Goal: Task Accomplishment & Management: Complete application form

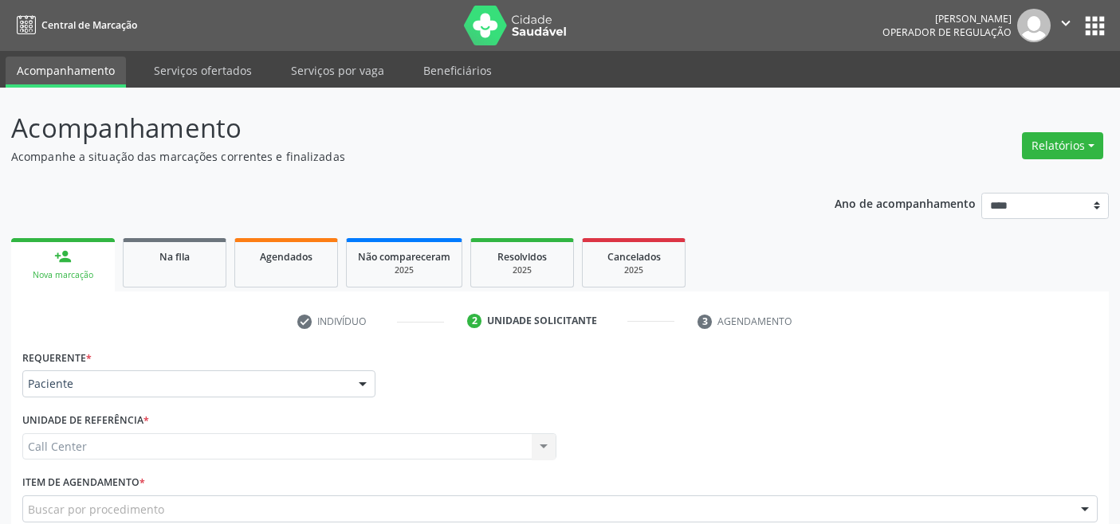
scroll to position [186, 0]
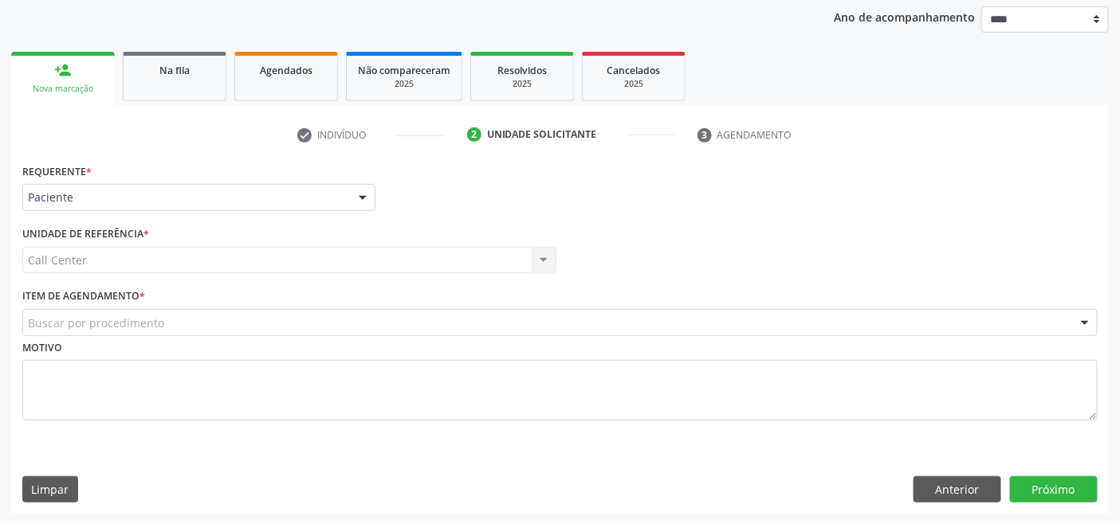
click at [217, 317] on div "Buscar por procedimento" at bounding box center [559, 322] width 1075 height 27
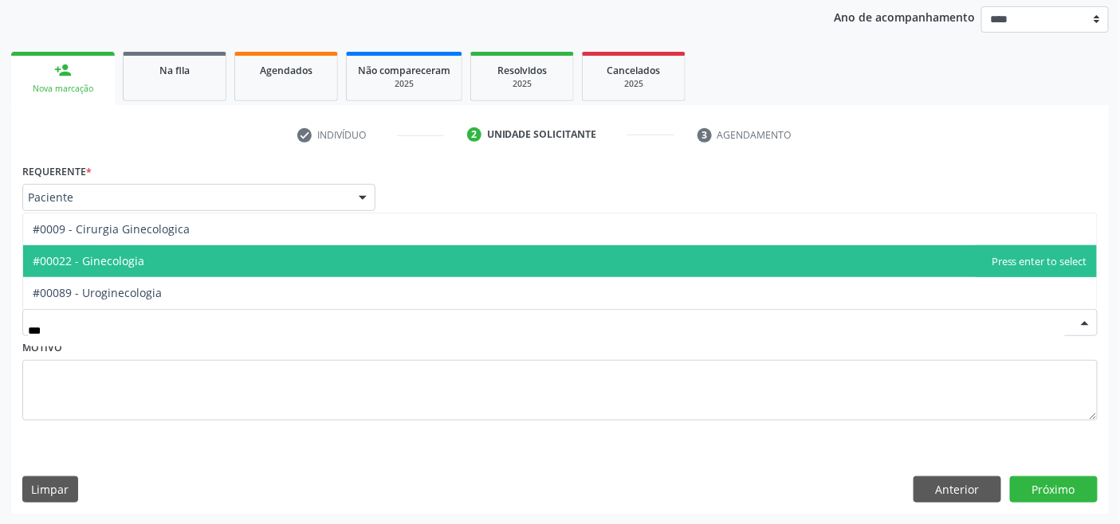
click at [145, 261] on span "#00022 - Ginecologia" at bounding box center [559, 261] width 1073 height 32
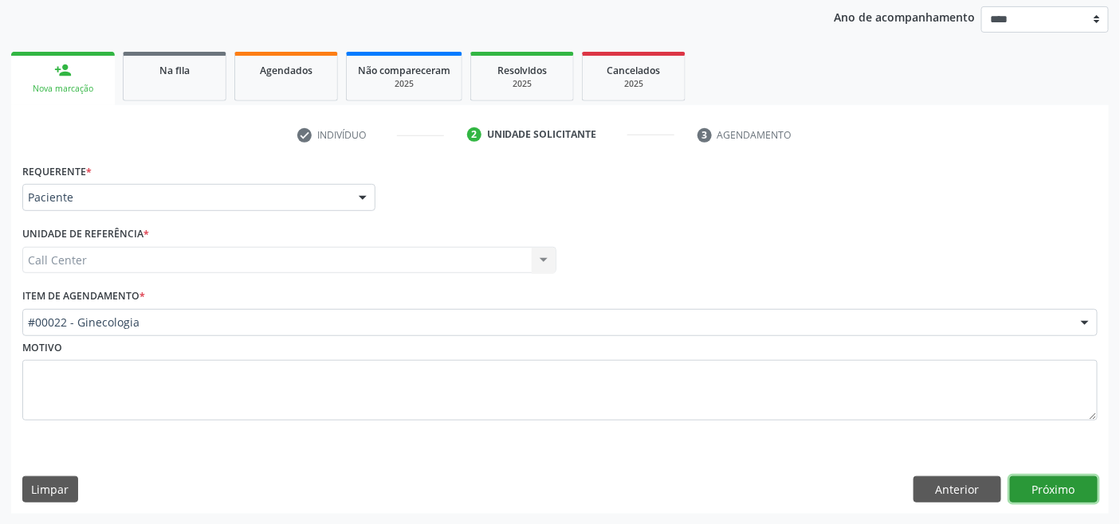
click at [1056, 484] on button "Próximo" at bounding box center [1054, 490] width 88 height 27
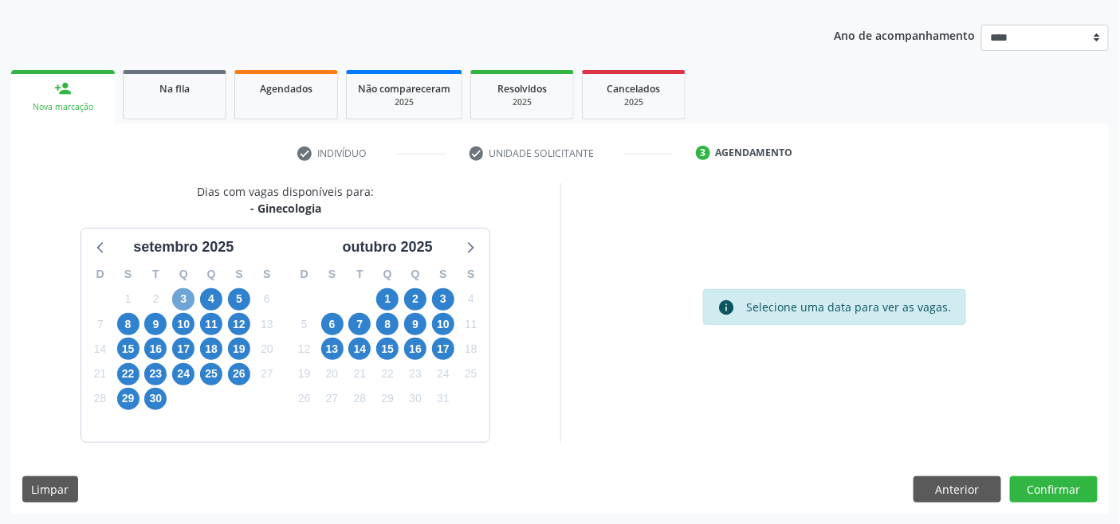
click at [186, 297] on span "3" at bounding box center [183, 299] width 22 height 22
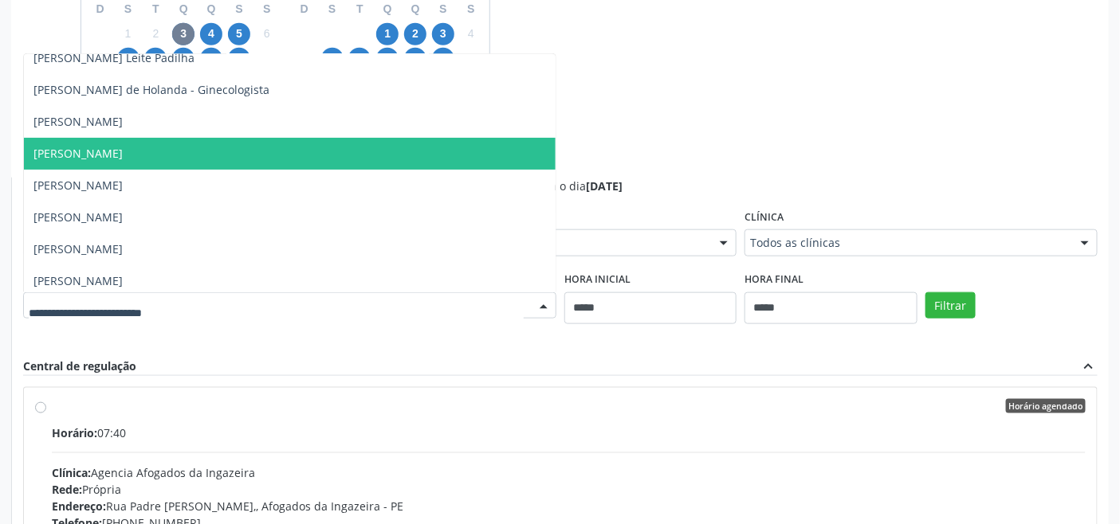
scroll to position [49, 0]
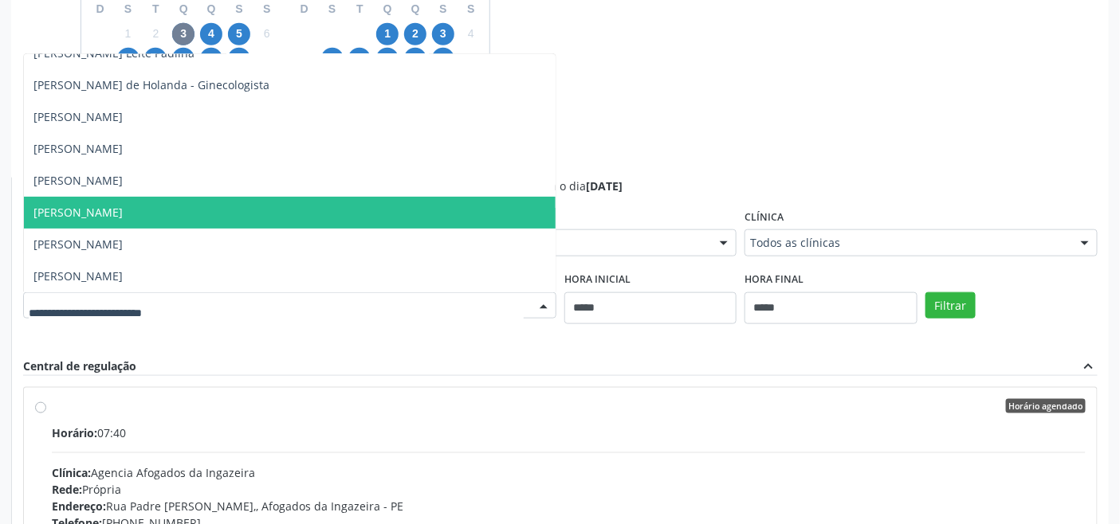
click at [698, 156] on div "Dias com vagas disponíveis para: - Ginecologia [DATE] D S T Q Q S S 31 1 2 3 4 …" at bounding box center [559, 306] width 1097 height 777
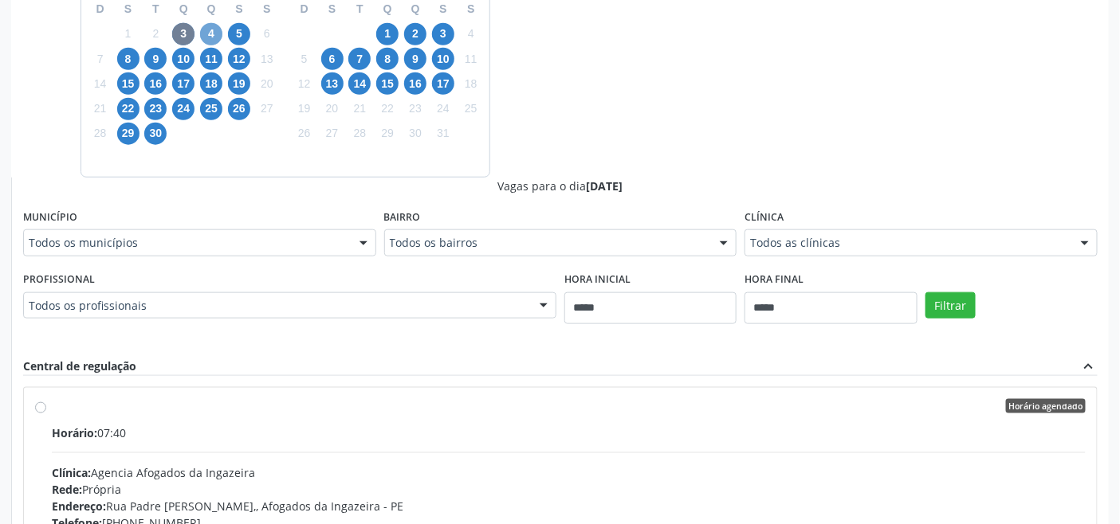
click at [217, 35] on span "4" at bounding box center [211, 34] width 22 height 22
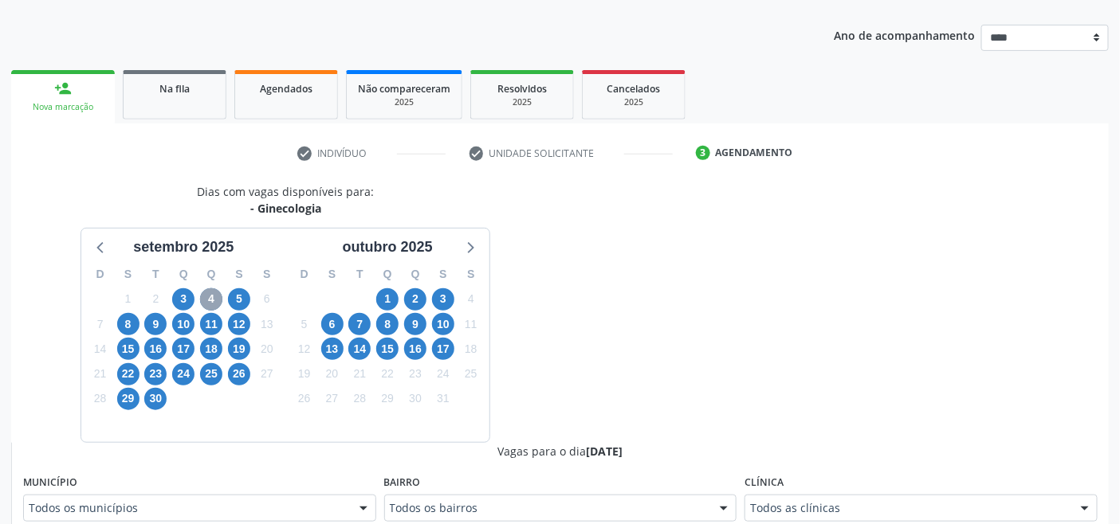
scroll to position [433, 0]
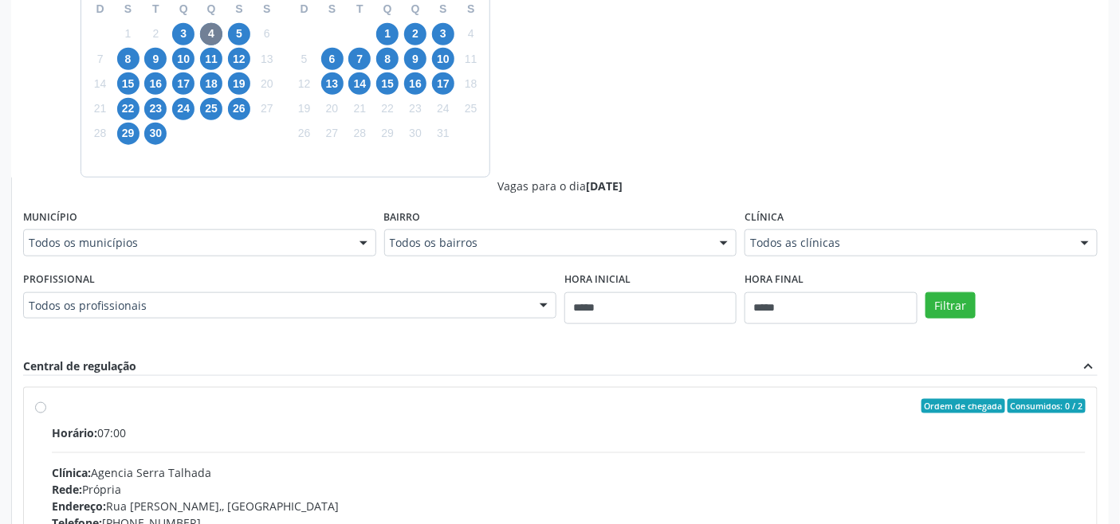
click at [622, 76] on div "Dias com vagas disponíveis para: - Ginecologia [DATE] D S T Q Q S S 31 1 2 3 4 …" at bounding box center [559, 306] width 1097 height 777
click at [159, 53] on span "9" at bounding box center [155, 59] width 22 height 22
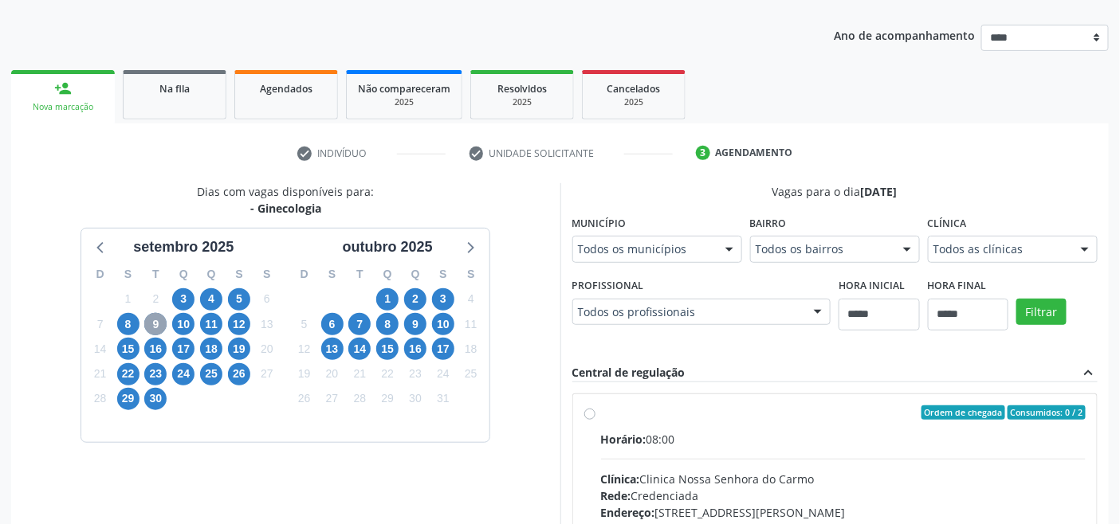
scroll to position [426, 0]
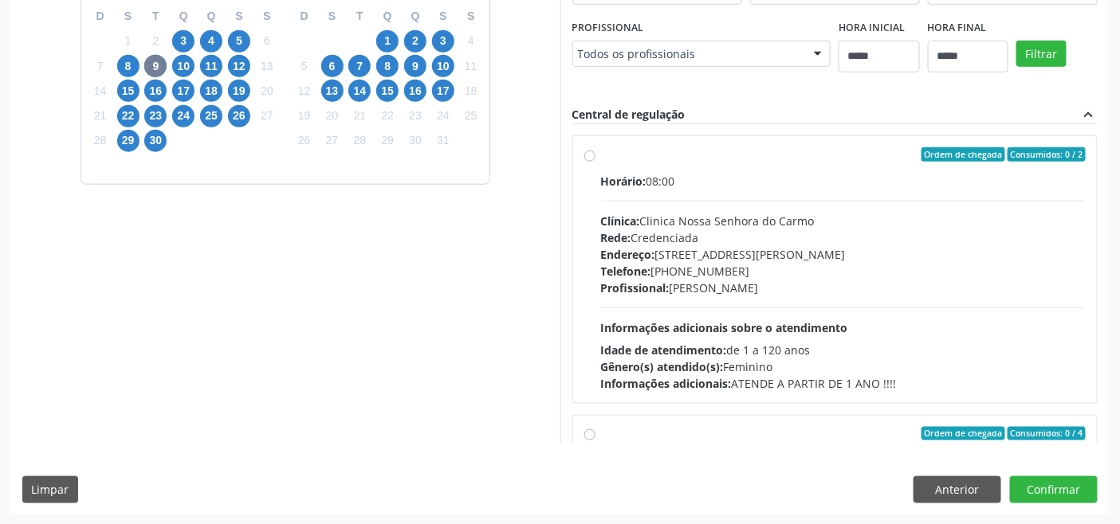
click at [336, 288] on div "Dias com vagas disponíveis para: - Ginecologia setembro 2025 D S T Q Q S S 31 1…" at bounding box center [285, 184] width 549 height 518
click at [973, 492] on button "Anterior" at bounding box center [957, 490] width 88 height 27
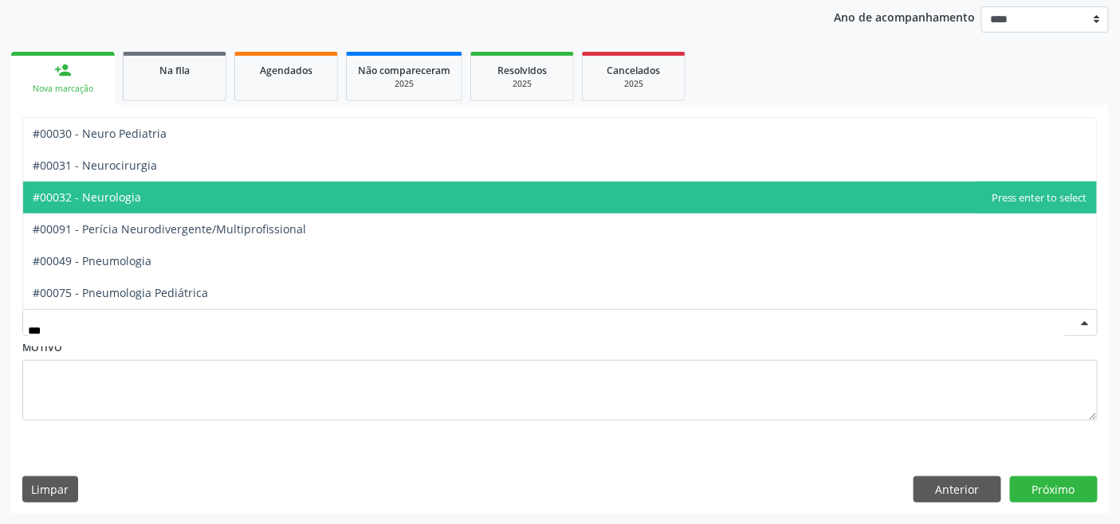
click at [147, 187] on span "#00032 - Neurologia" at bounding box center [559, 198] width 1073 height 32
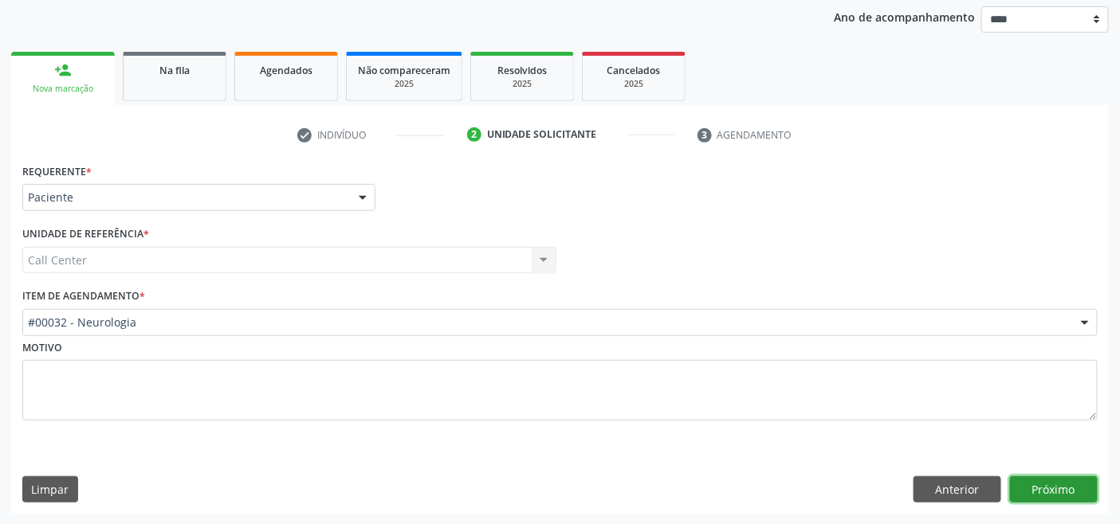
click at [1042, 488] on button "Próximo" at bounding box center [1054, 490] width 88 height 27
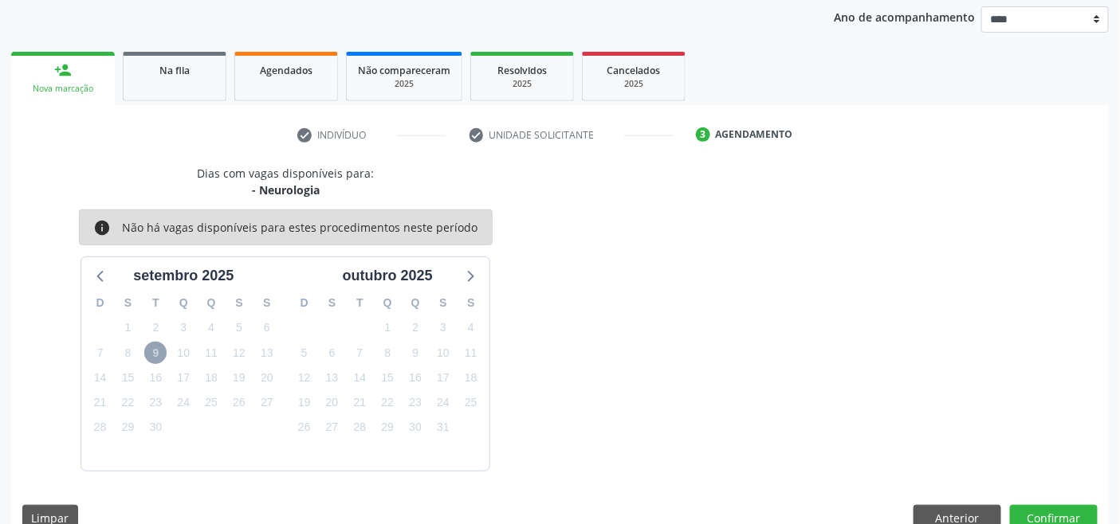
click at [163, 355] on span "9" at bounding box center [155, 353] width 22 height 22
click at [160, 351] on span "9" at bounding box center [155, 353] width 22 height 22
click at [953, 511] on button "Anterior" at bounding box center [957, 518] width 88 height 27
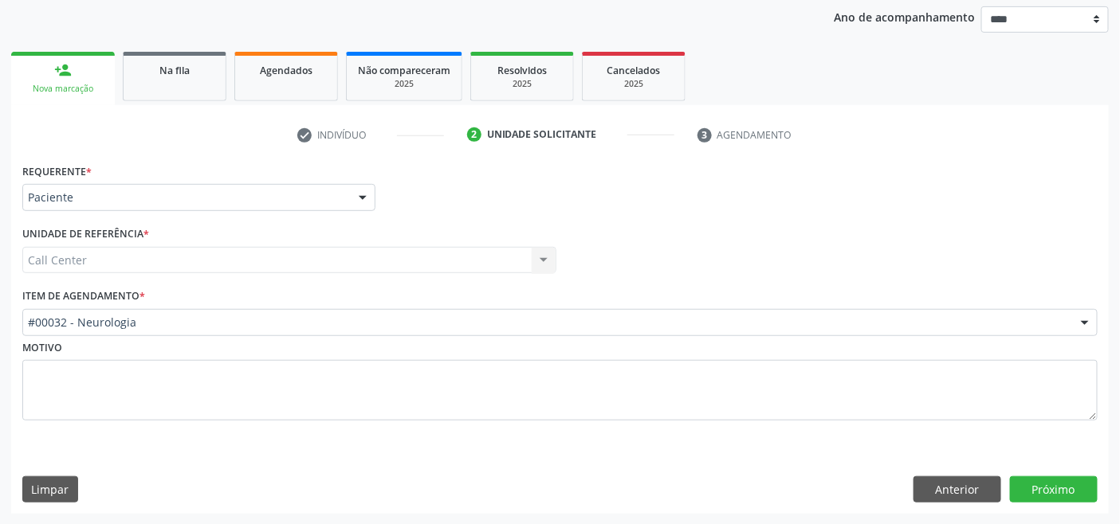
drag, startPoint x: 213, startPoint y: 312, endPoint x: 145, endPoint y: 296, distance: 69.6
click at [208, 312] on div "#00032 - Neurologia" at bounding box center [559, 322] width 1075 height 27
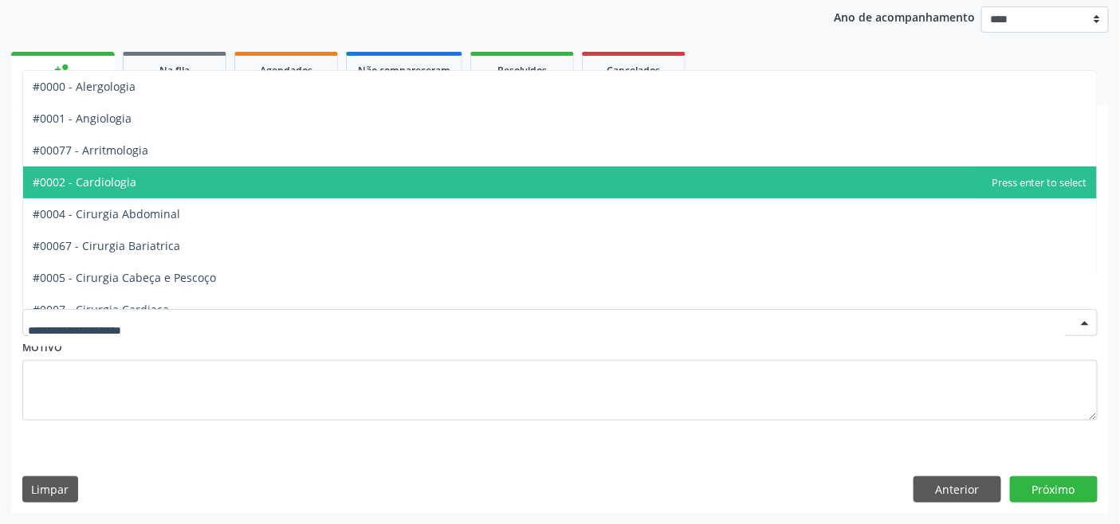
click at [130, 186] on span "#0002 - Cardiologia" at bounding box center [85, 182] width 104 height 15
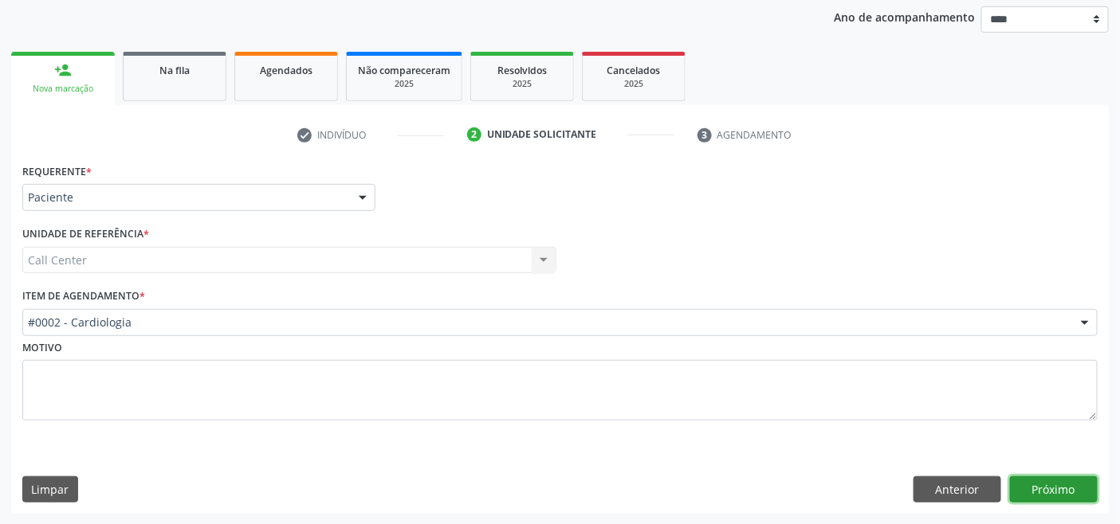
click at [1057, 481] on button "Próximo" at bounding box center [1054, 490] width 88 height 27
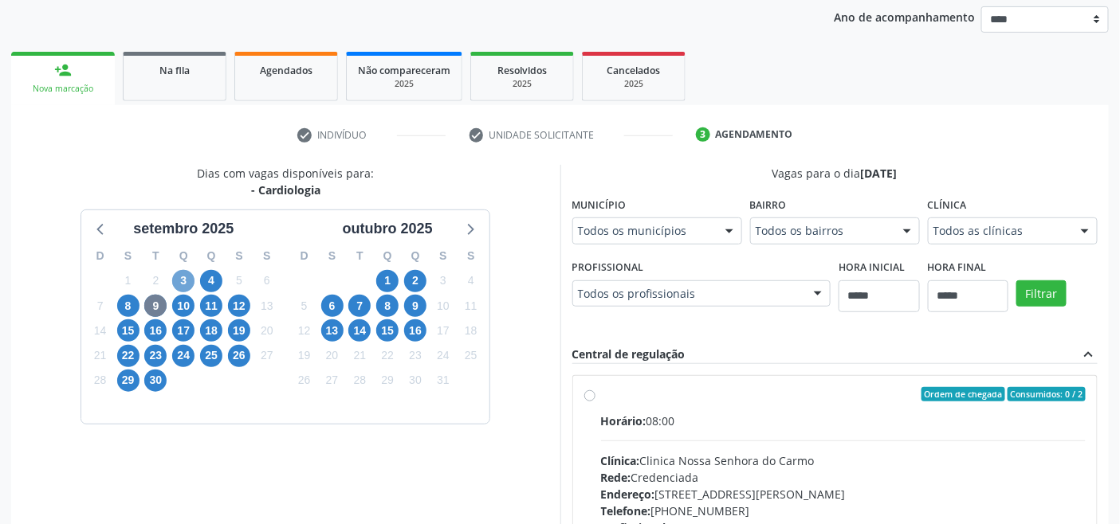
click at [186, 277] on span "3" at bounding box center [183, 281] width 22 height 22
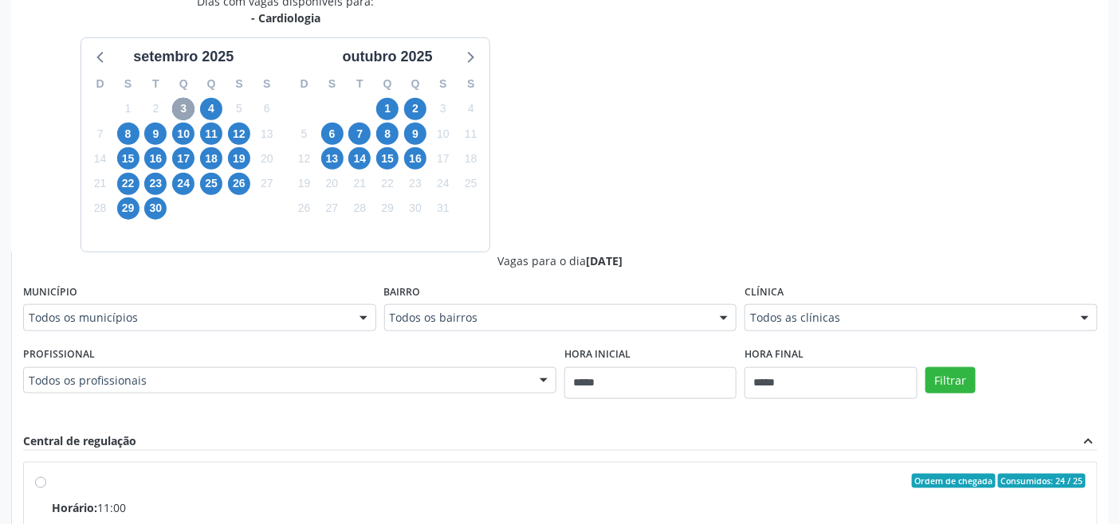
scroll to position [363, 0]
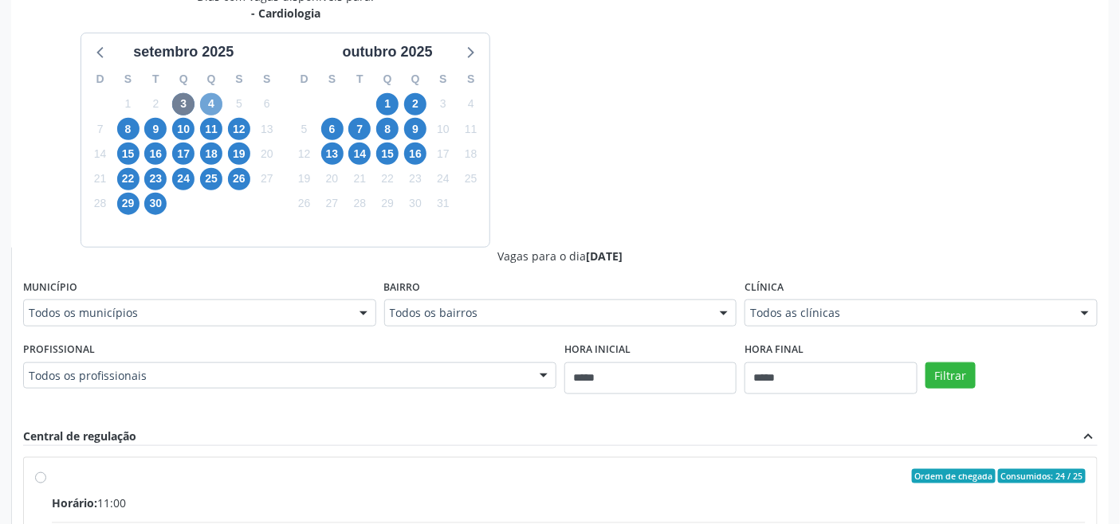
click at [203, 98] on span "4" at bounding box center [211, 104] width 22 height 22
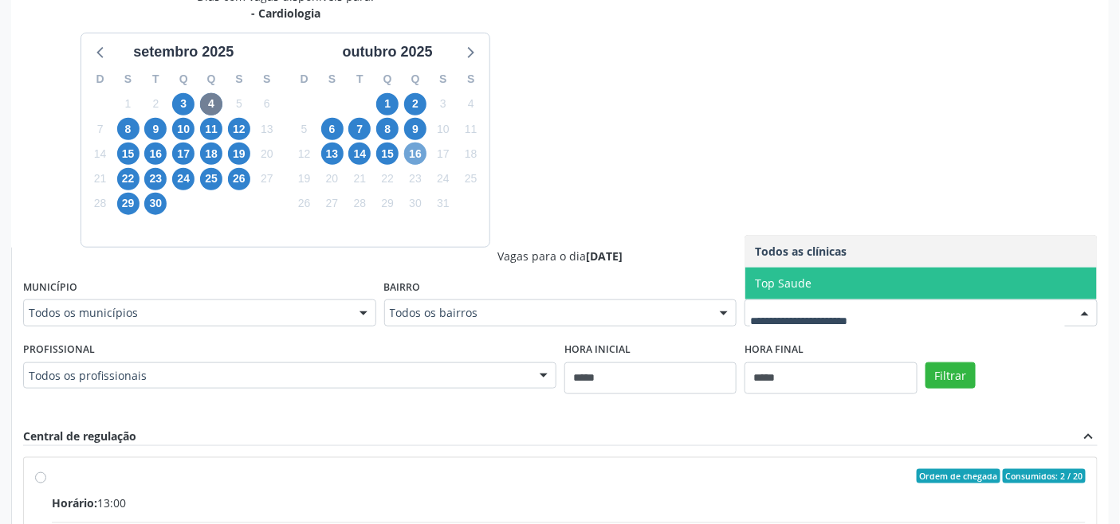
click at [415, 158] on span "16" at bounding box center [415, 154] width 22 height 22
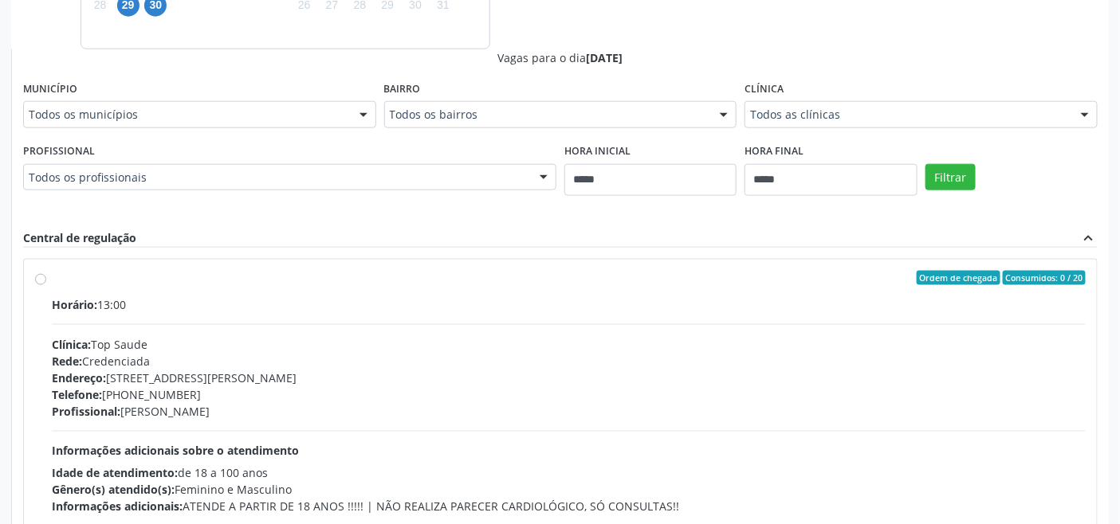
scroll to position [630, 0]
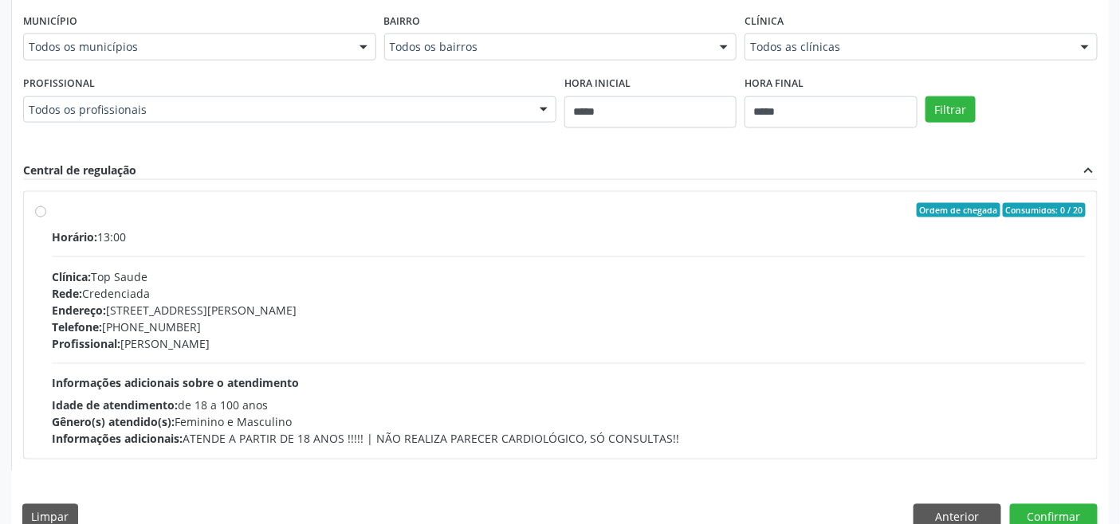
click at [835, 61] on fieldset "Clínica Todos as clínicas Todos as clínicas Top Saude Nenhum resultado encontra…" at bounding box center [920, 41] width 353 height 62
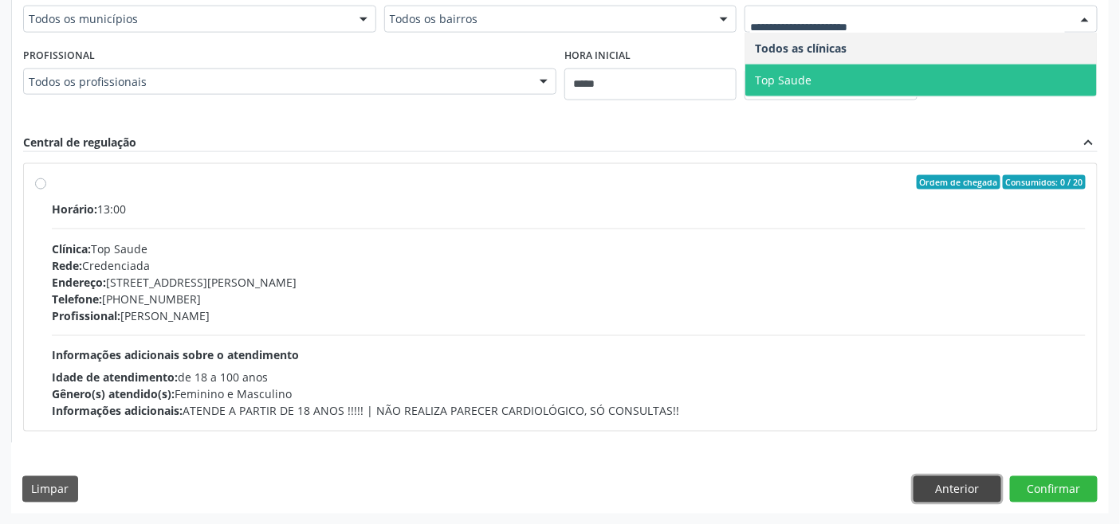
click at [966, 481] on button "Anterior" at bounding box center [957, 490] width 88 height 27
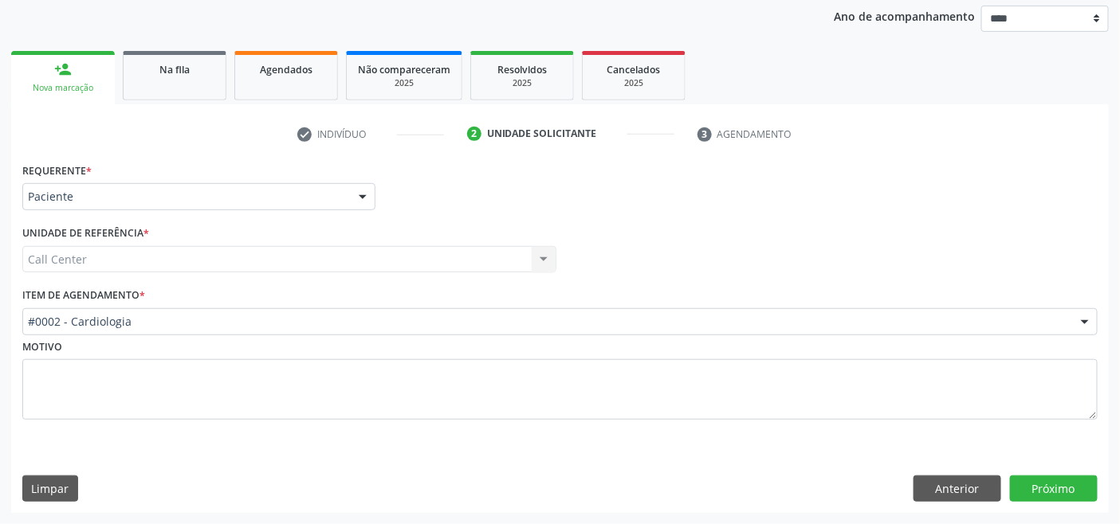
scroll to position [186, 0]
click at [1047, 489] on button "Próximo" at bounding box center [1054, 490] width 88 height 27
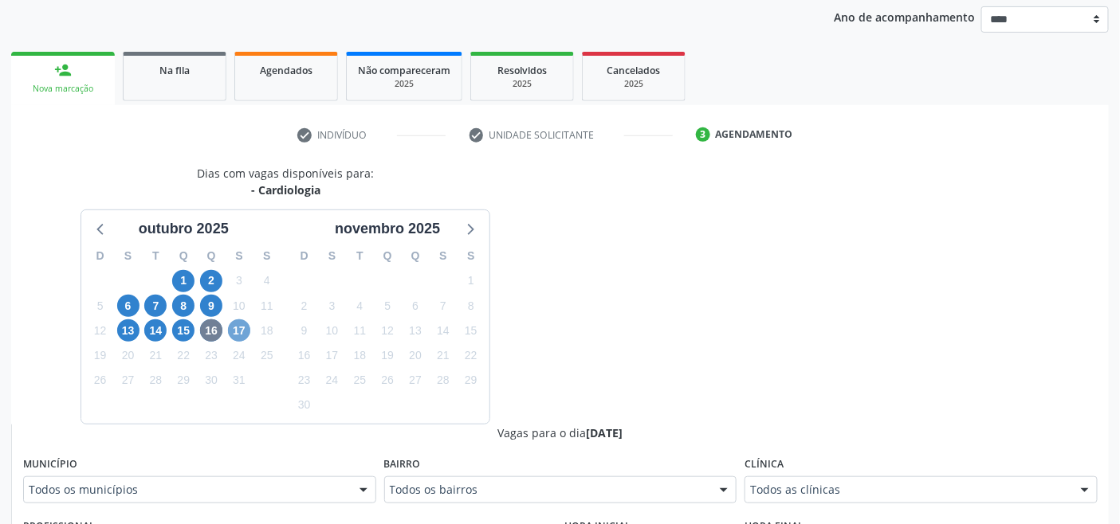
click at [245, 328] on span "17" at bounding box center [239, 331] width 22 height 22
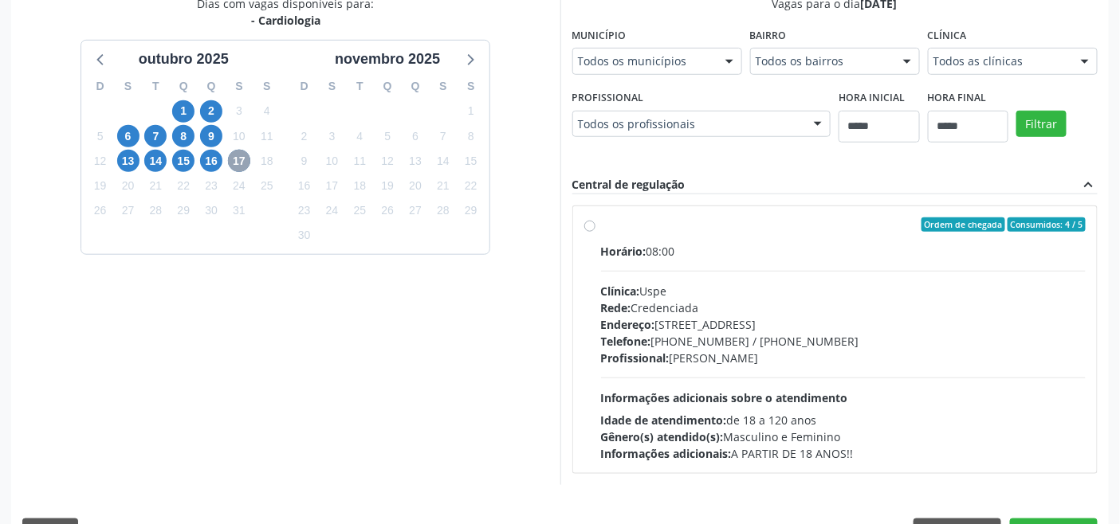
scroll to position [398, 0]
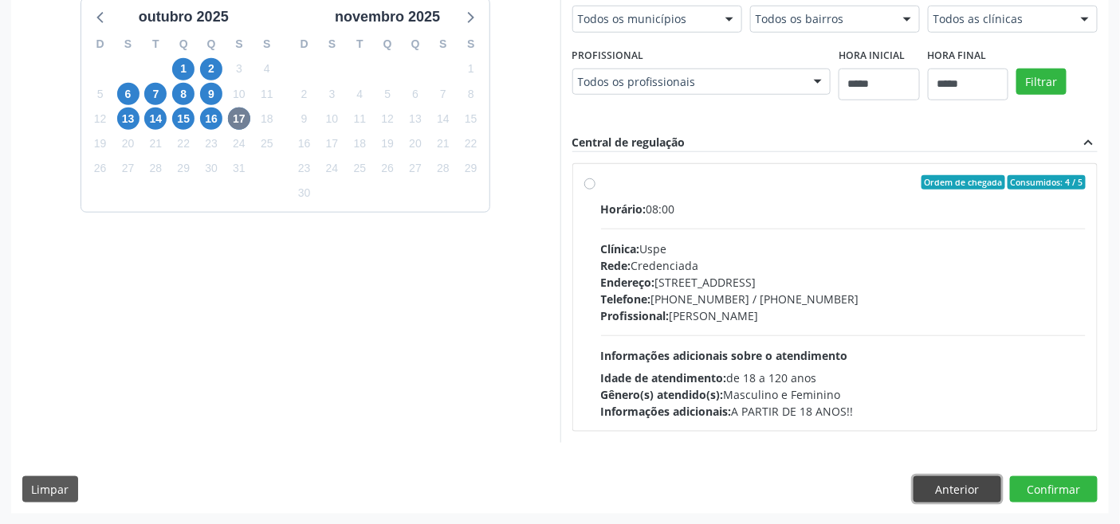
click at [955, 484] on button "Anterior" at bounding box center [957, 490] width 88 height 27
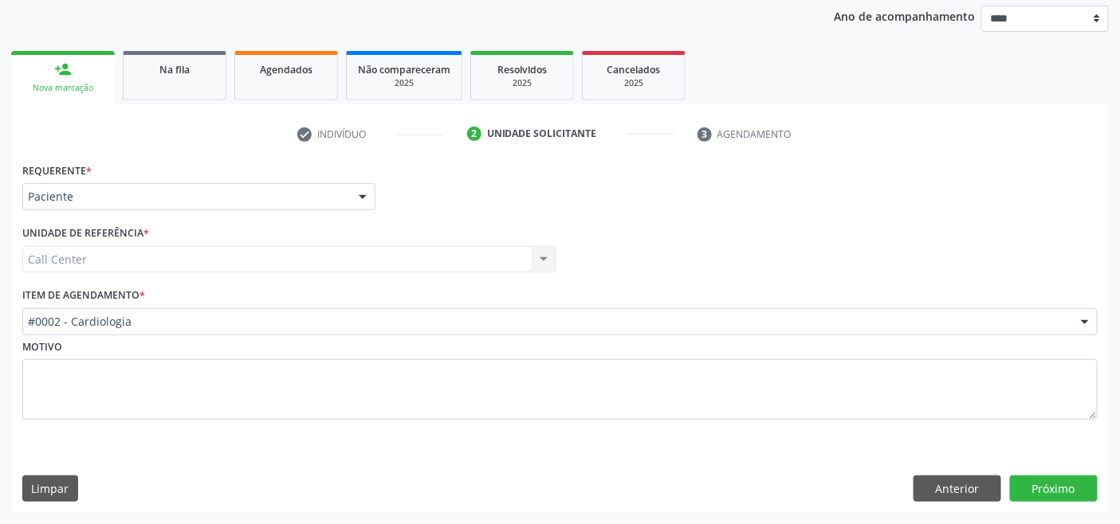
scroll to position [186, 0]
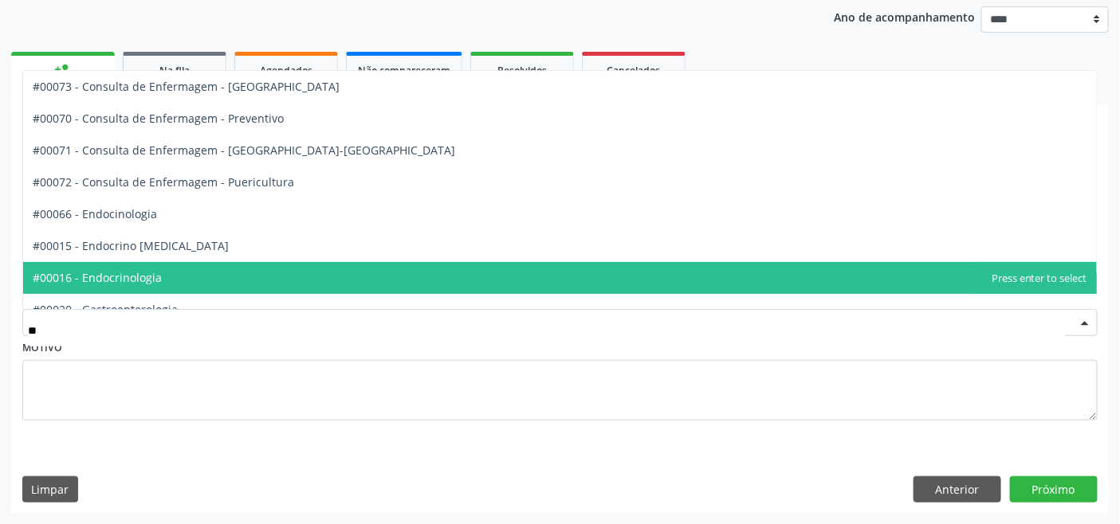
click at [155, 273] on span "#00016 - Endocrinologia" at bounding box center [97, 277] width 129 height 15
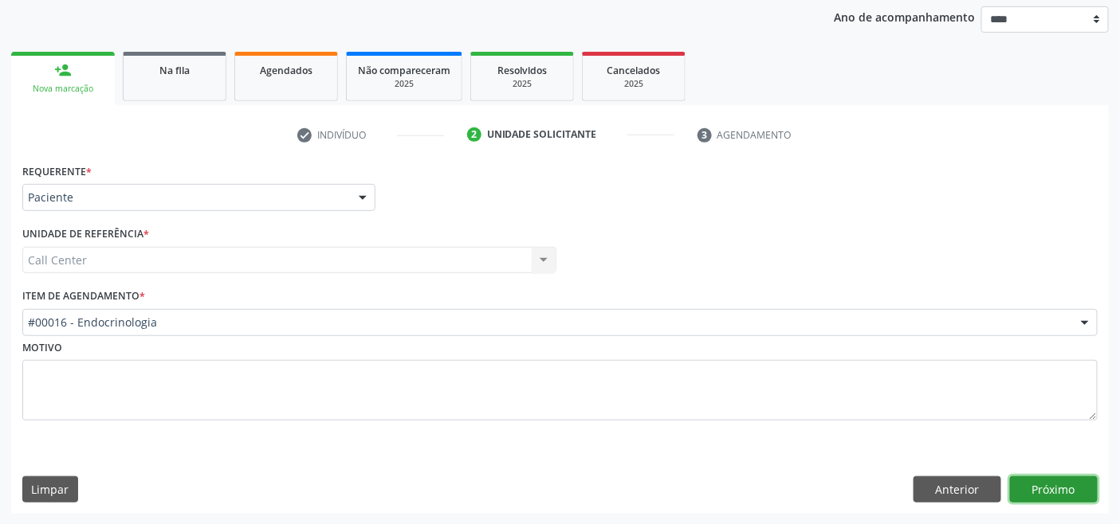
click at [1052, 483] on button "Próximo" at bounding box center [1054, 490] width 88 height 27
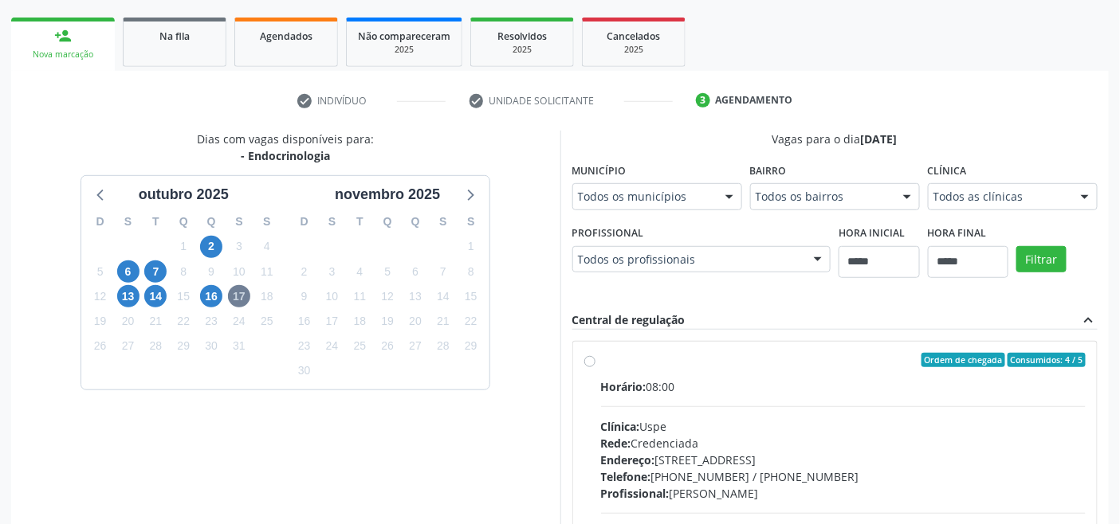
scroll to position [398, 0]
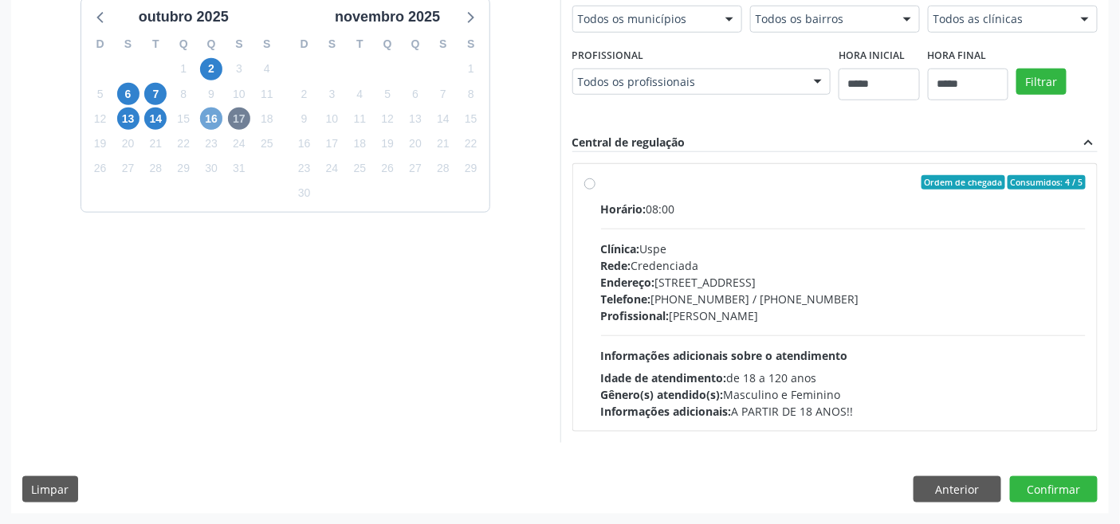
click at [212, 121] on span "16" at bounding box center [211, 119] width 22 height 22
click at [153, 116] on span "14" at bounding box center [155, 119] width 22 height 22
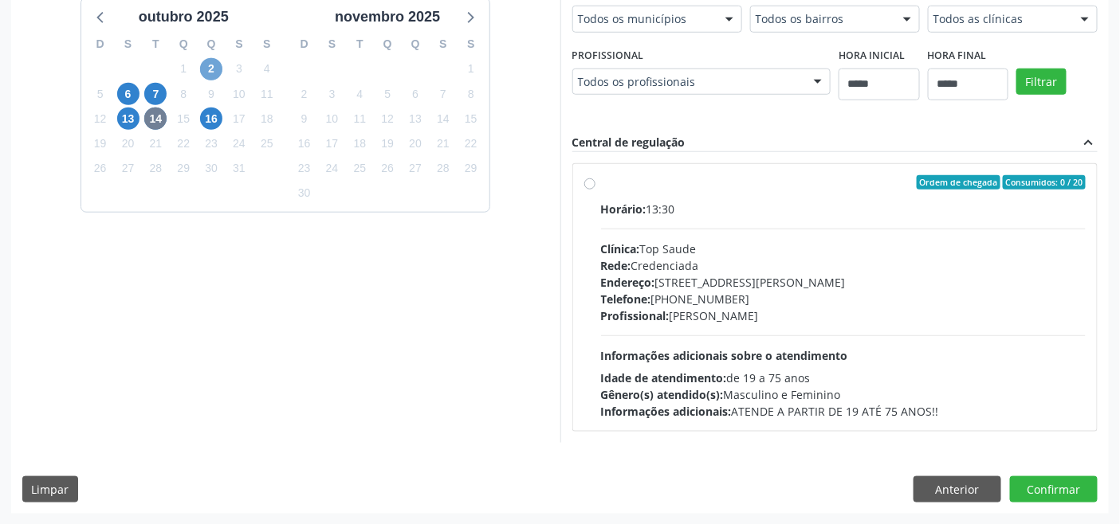
click at [210, 70] on span "2" at bounding box center [211, 69] width 22 height 22
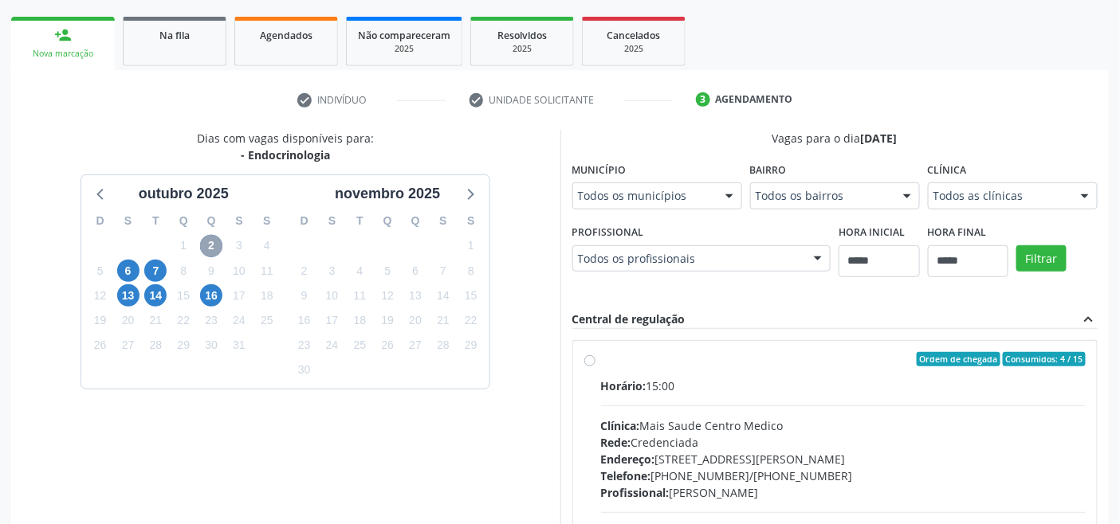
scroll to position [221, 0]
click at [102, 194] on icon at bounding box center [101, 194] width 21 height 21
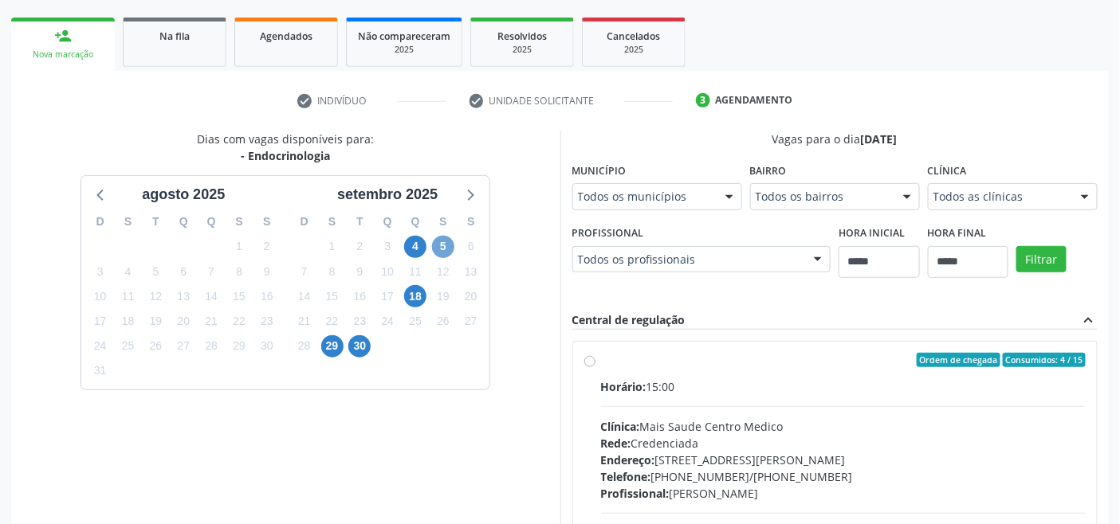
click at [445, 249] on span "5" at bounding box center [443, 247] width 22 height 22
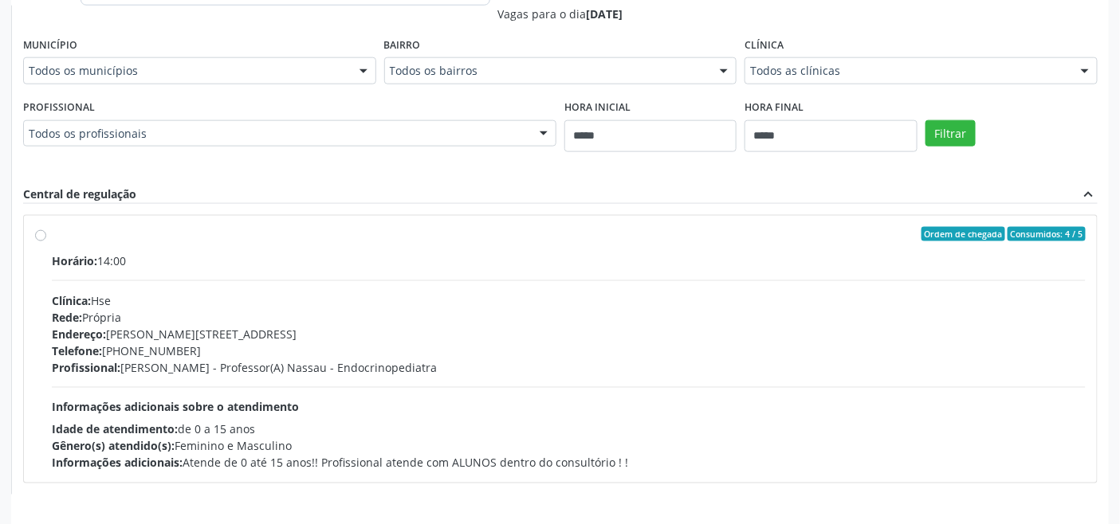
scroll to position [392, 0]
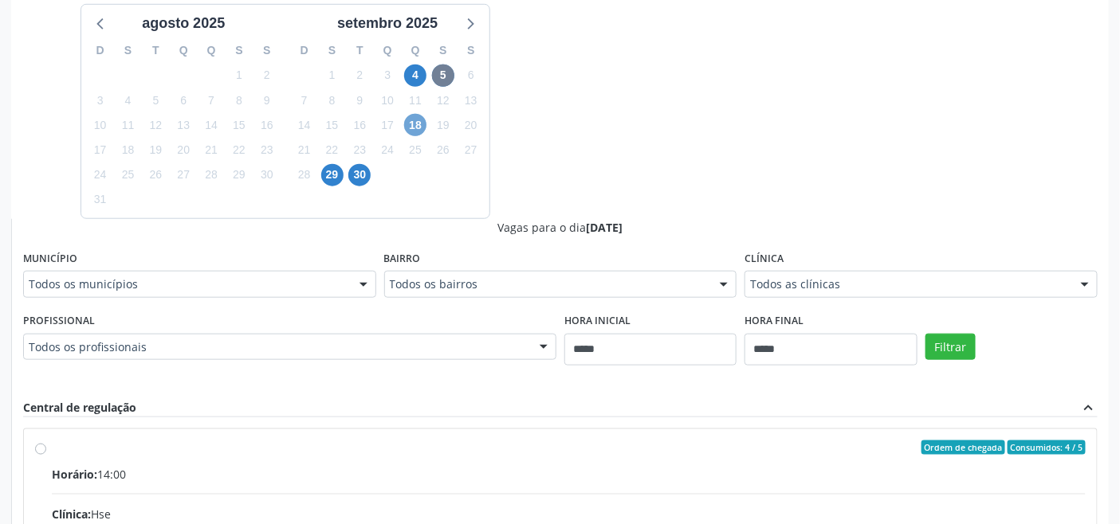
click at [411, 127] on span "18" at bounding box center [415, 125] width 22 height 22
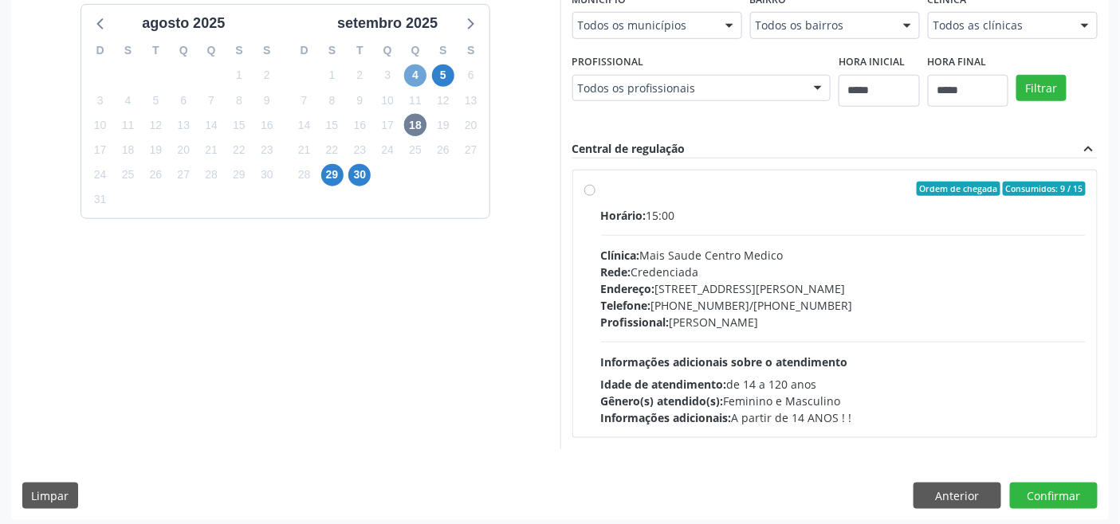
click at [416, 74] on span "4" at bounding box center [415, 76] width 22 height 22
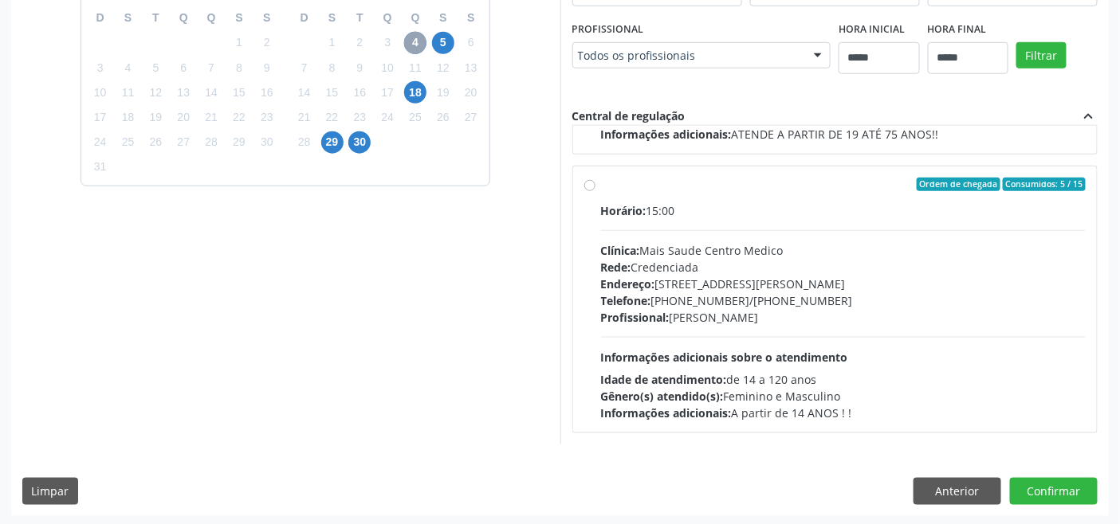
scroll to position [426, 0]
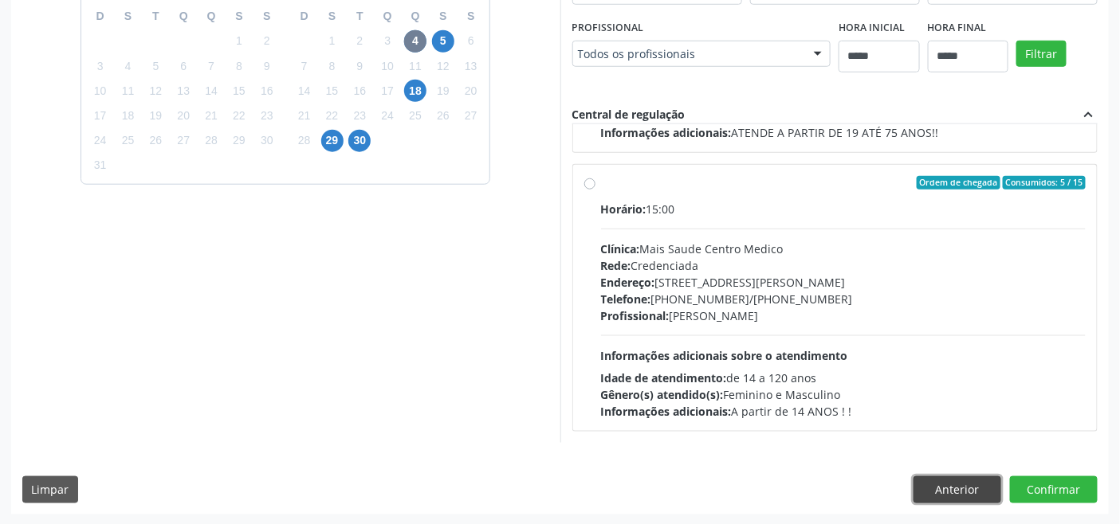
drag, startPoint x: 942, startPoint y: 484, endPoint x: 901, endPoint y: 479, distance: 41.0
click at [941, 484] on button "Anterior" at bounding box center [957, 490] width 88 height 27
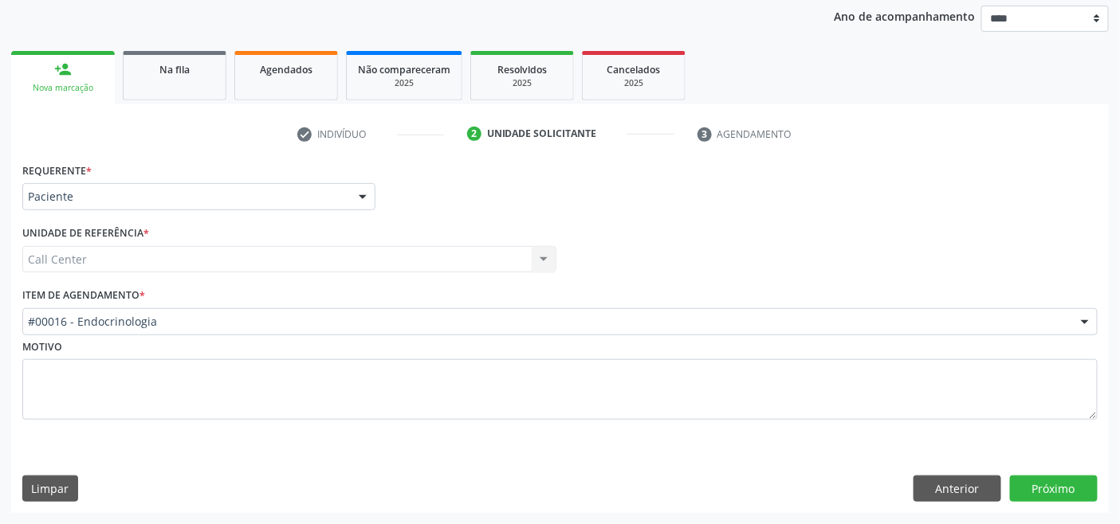
scroll to position [186, 0]
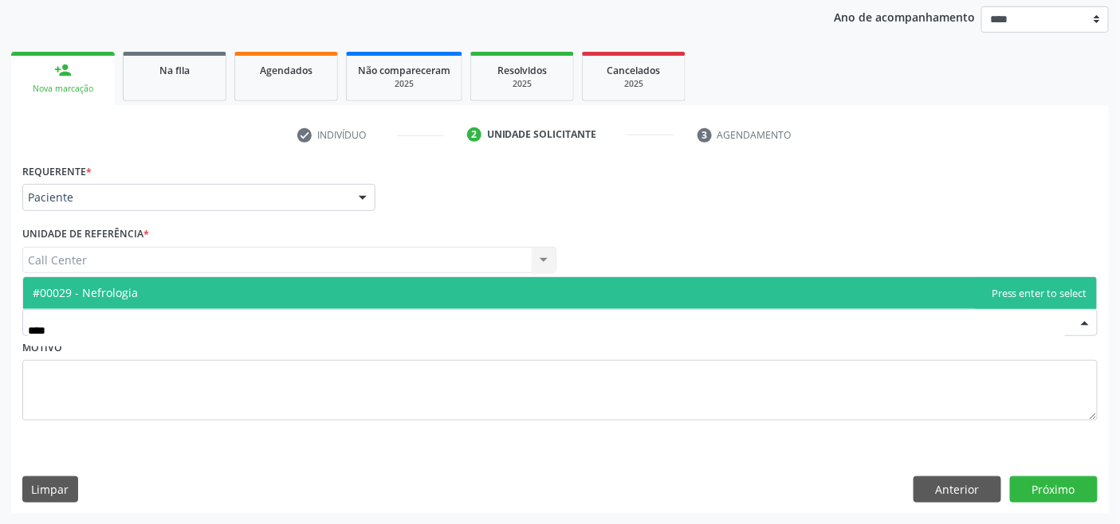
click at [163, 292] on span "#00029 - Nefrologia" at bounding box center [559, 293] width 1073 height 32
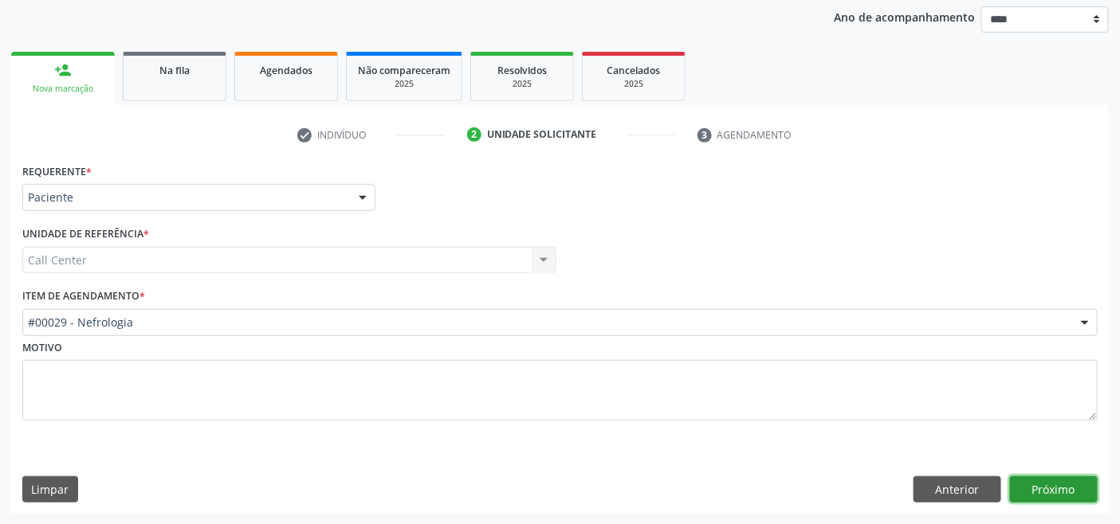
click at [1041, 480] on button "Próximo" at bounding box center [1054, 490] width 88 height 27
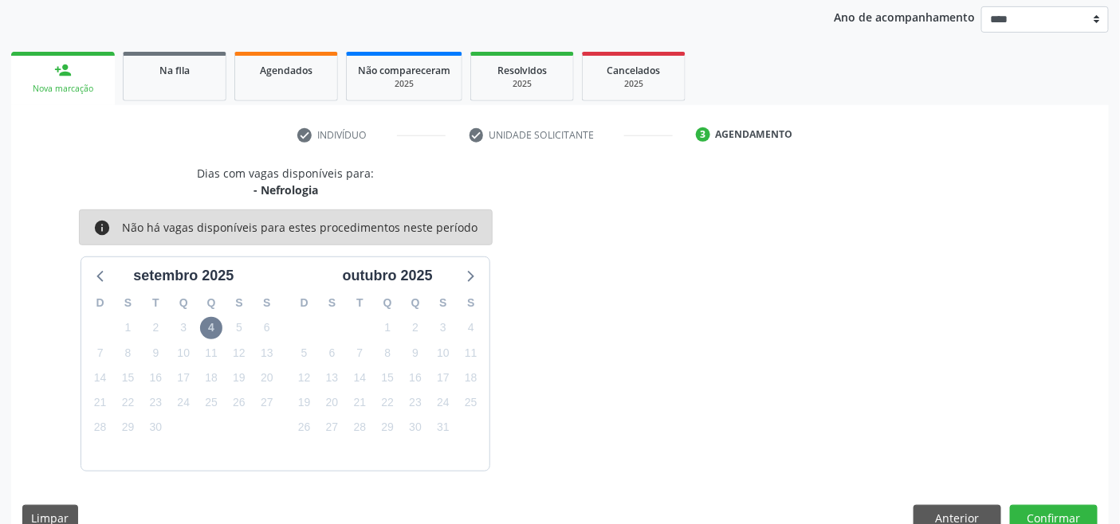
drag, startPoint x: 89, startPoint y: 273, endPoint x: 120, endPoint y: 280, distance: 30.9
click at [113, 277] on div "setembro 2025 D S T Q Q S S 31 1 2 3 4 5 6 7 8 9 10 11 12 13 14 15 16 17 18 19 …" at bounding box center [285, 363] width 408 height 213
click at [212, 325] on span "4" at bounding box center [211, 328] width 22 height 22
click at [471, 280] on icon at bounding box center [469, 275] width 21 height 21
drag, startPoint x: 96, startPoint y: 273, endPoint x: 112, endPoint y: 277, distance: 16.4
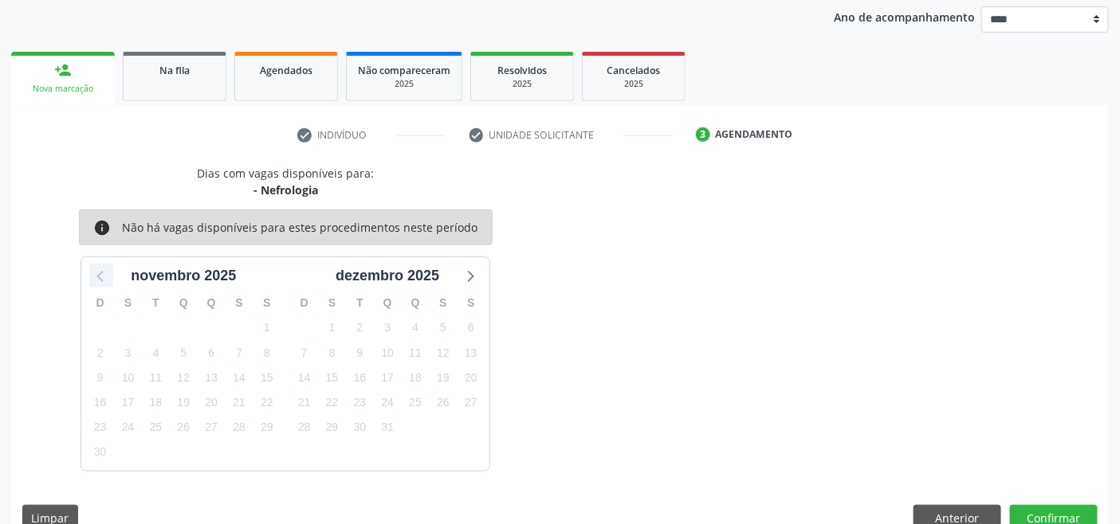
click at [97, 273] on icon at bounding box center [101, 275] width 21 height 21
drag, startPoint x: 959, startPoint y: 507, endPoint x: 866, endPoint y: 471, distance: 99.9
click at [953, 507] on button "Anterior" at bounding box center [957, 518] width 88 height 27
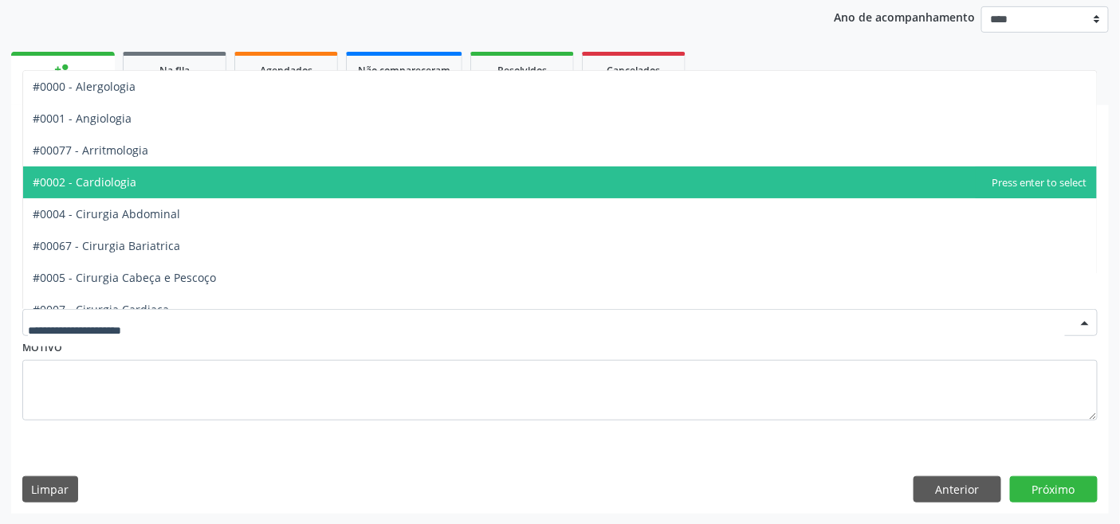
click at [144, 185] on span "#0002 - Cardiologia" at bounding box center [559, 183] width 1073 height 32
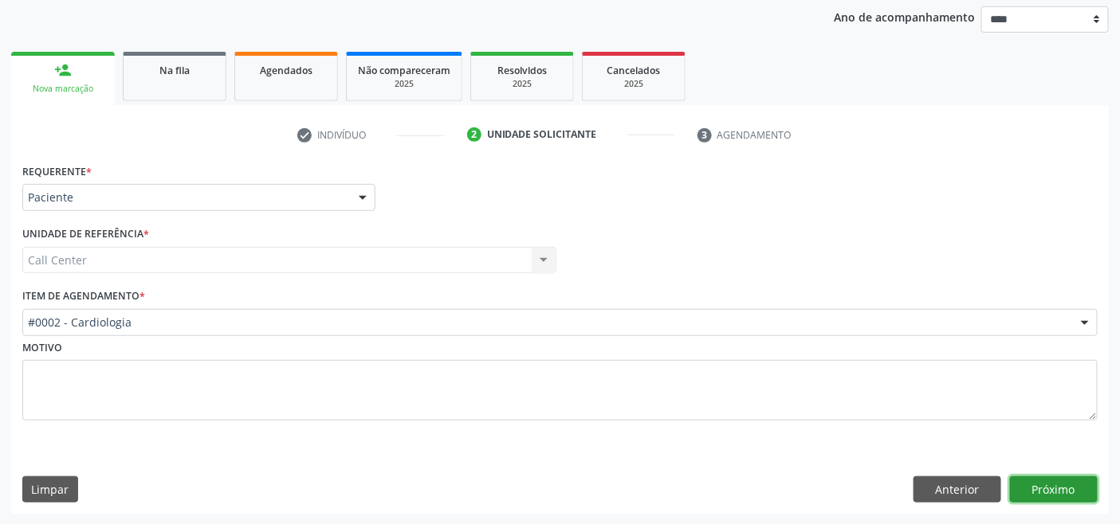
click at [1054, 479] on button "Próximo" at bounding box center [1054, 490] width 88 height 27
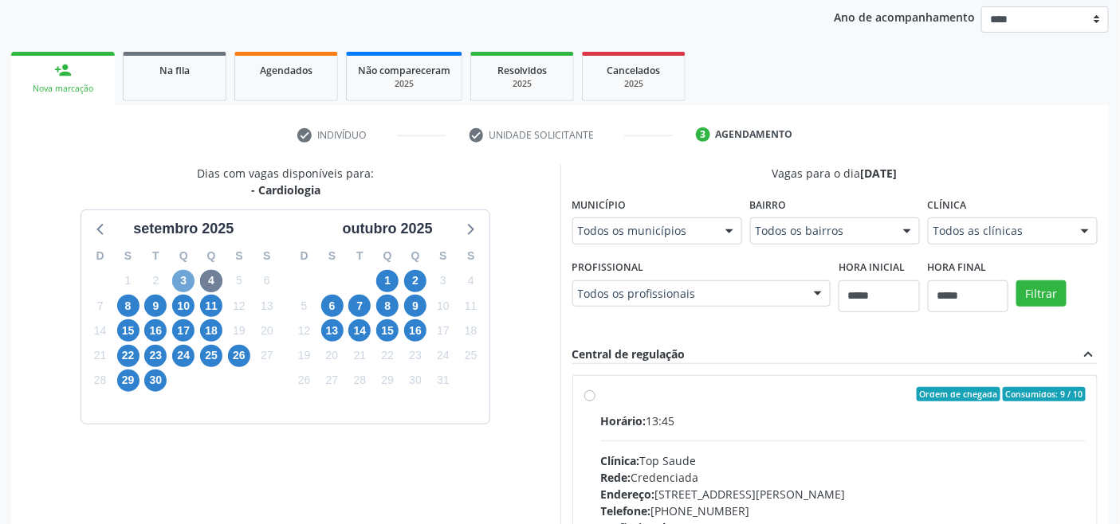
click at [177, 281] on span "3" at bounding box center [183, 281] width 22 height 22
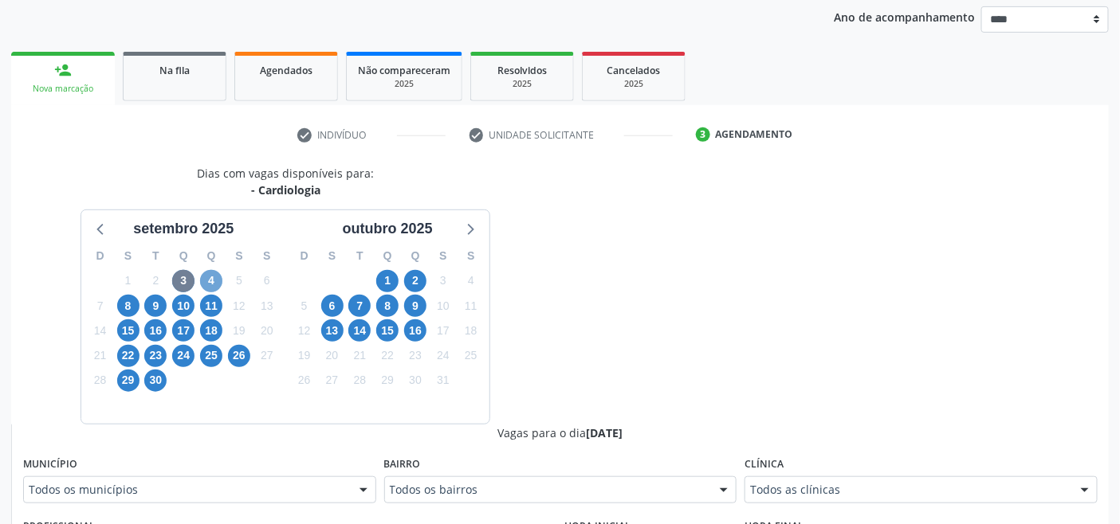
click at [202, 279] on span "4" at bounding box center [211, 281] width 22 height 22
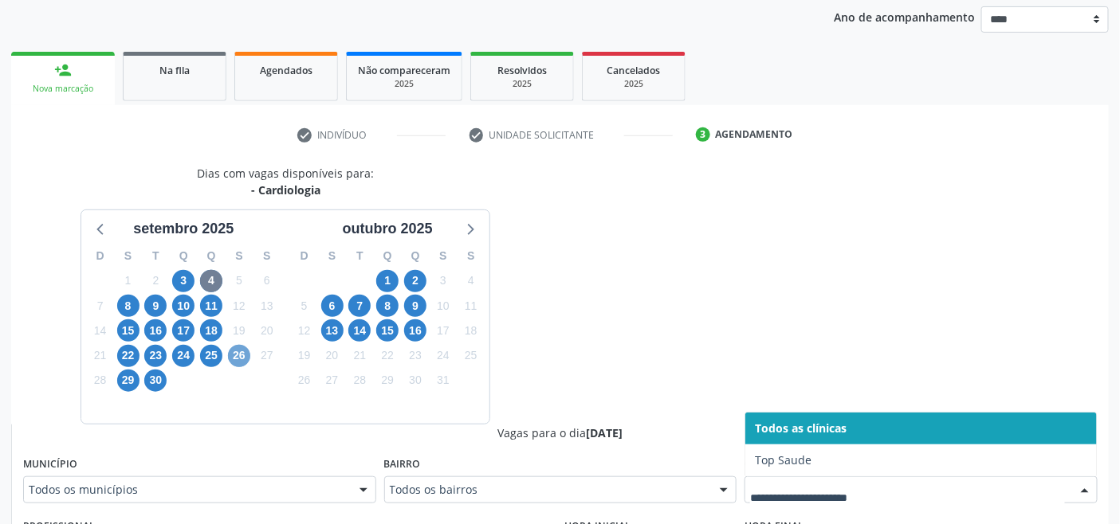
click at [235, 357] on span "26" at bounding box center [239, 356] width 22 height 22
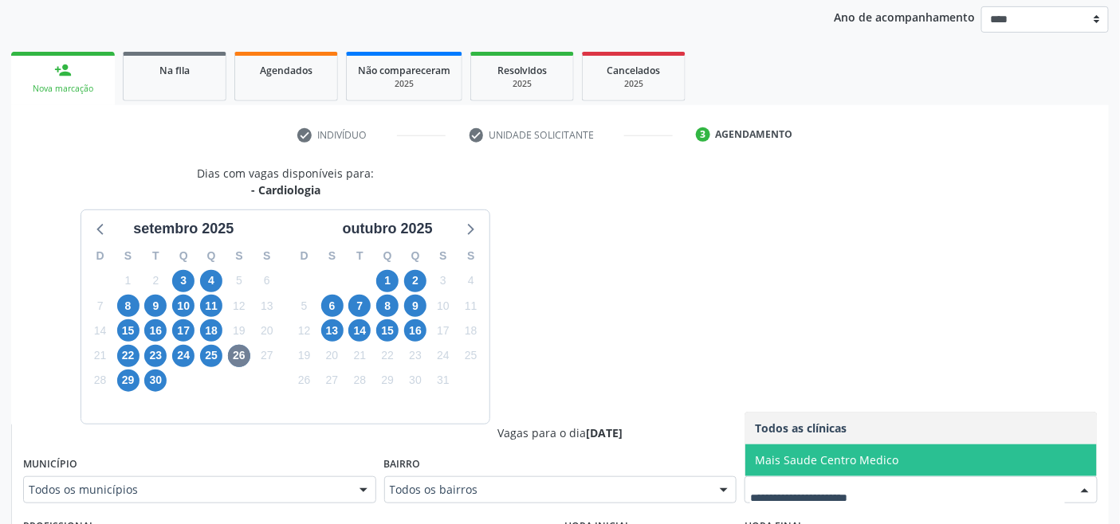
click at [818, 466] on span "Mais Saude Centro Medico" at bounding box center [826, 460] width 143 height 15
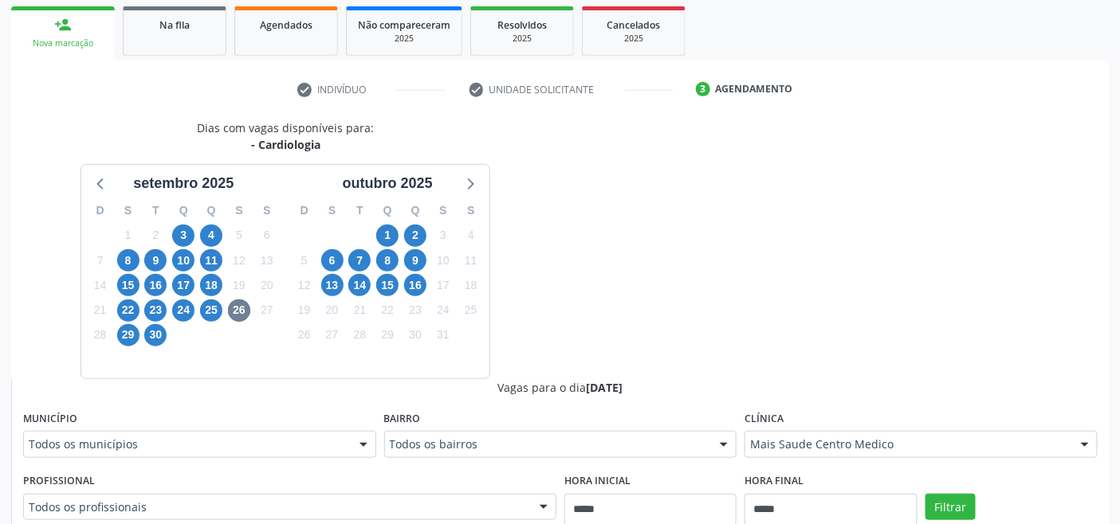
scroll to position [540, 0]
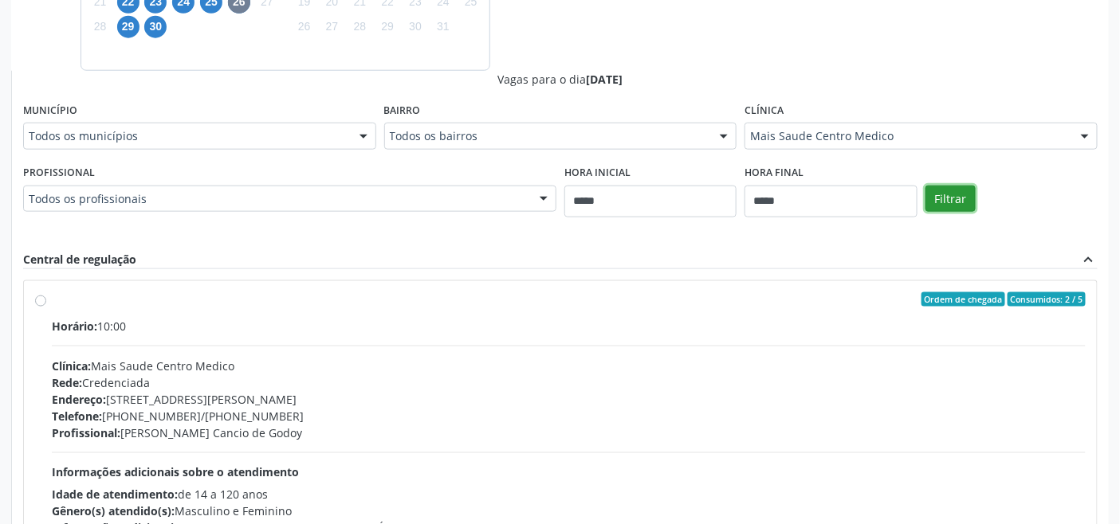
click at [953, 201] on button "Filtrar" at bounding box center [950, 199] width 50 height 27
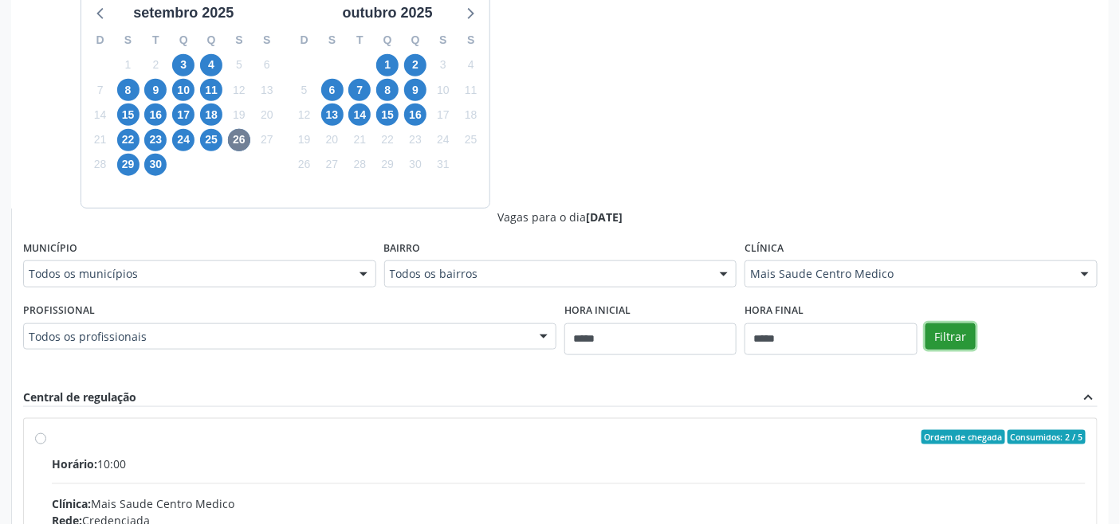
scroll to position [331, 0]
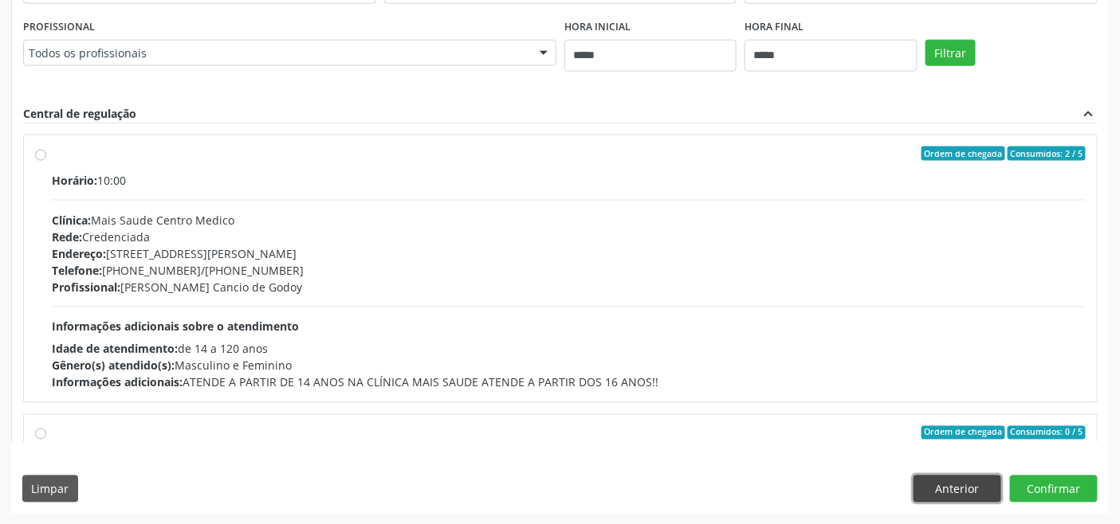
click at [957, 486] on button "Anterior" at bounding box center [957, 489] width 88 height 27
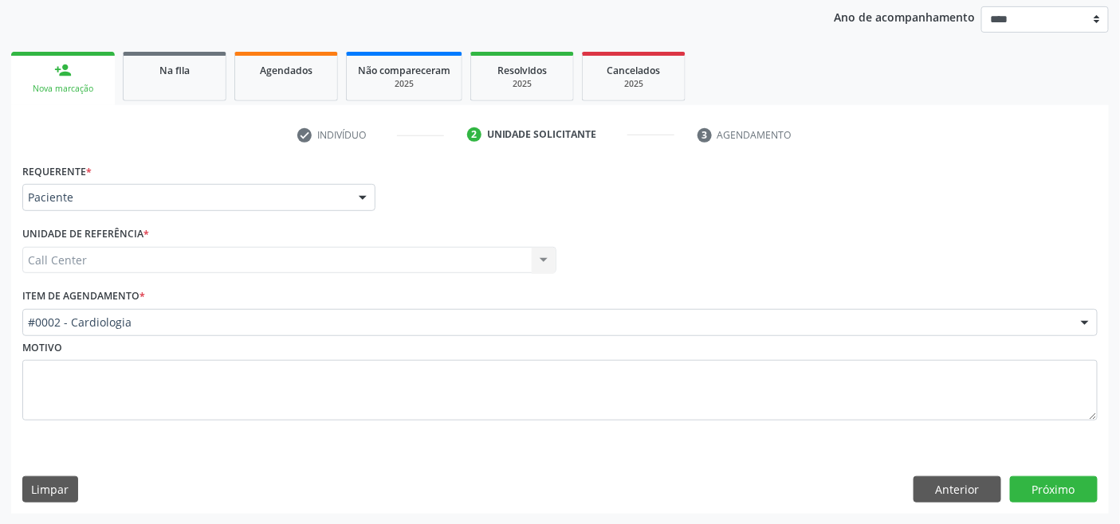
click at [184, 331] on div "#0002 - Cardiologia" at bounding box center [559, 322] width 1075 height 27
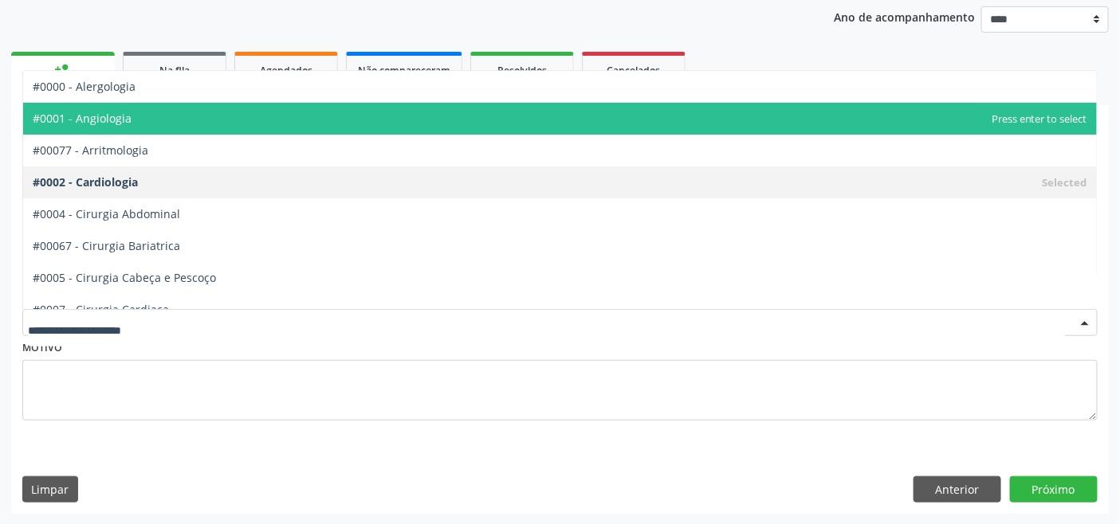
click at [139, 124] on span "#0001 - Angiologia" at bounding box center [559, 119] width 1073 height 32
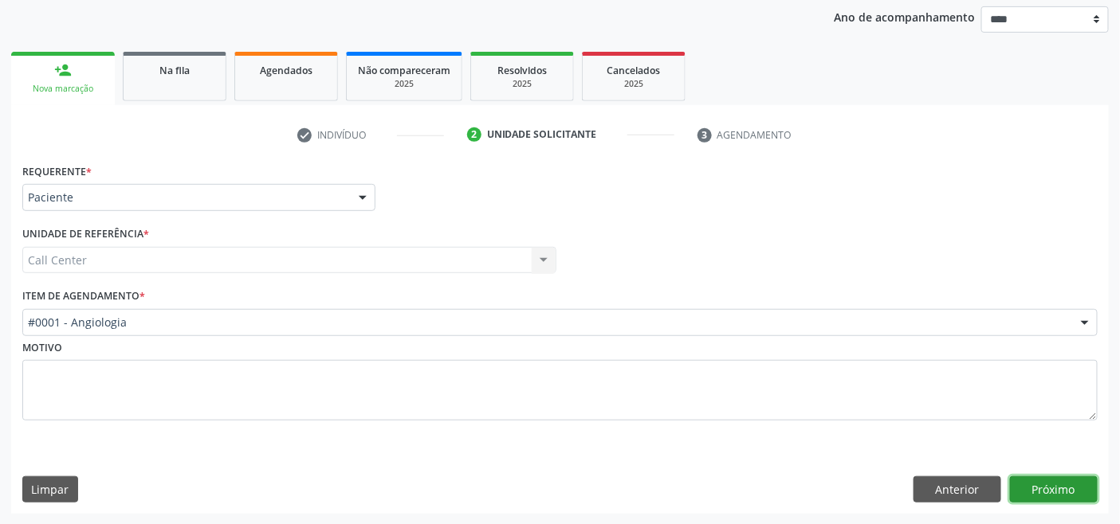
click at [1057, 484] on button "Próximo" at bounding box center [1054, 490] width 88 height 27
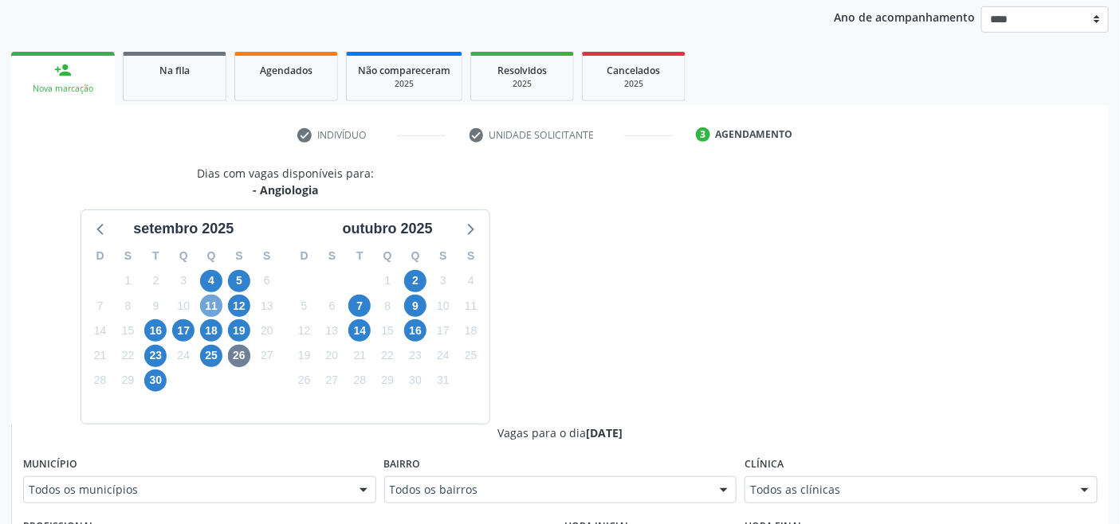
click at [210, 305] on span "11" at bounding box center [211, 306] width 22 height 22
click at [243, 305] on span "12" at bounding box center [239, 306] width 22 height 22
click at [214, 287] on span "4" at bounding box center [211, 281] width 22 height 22
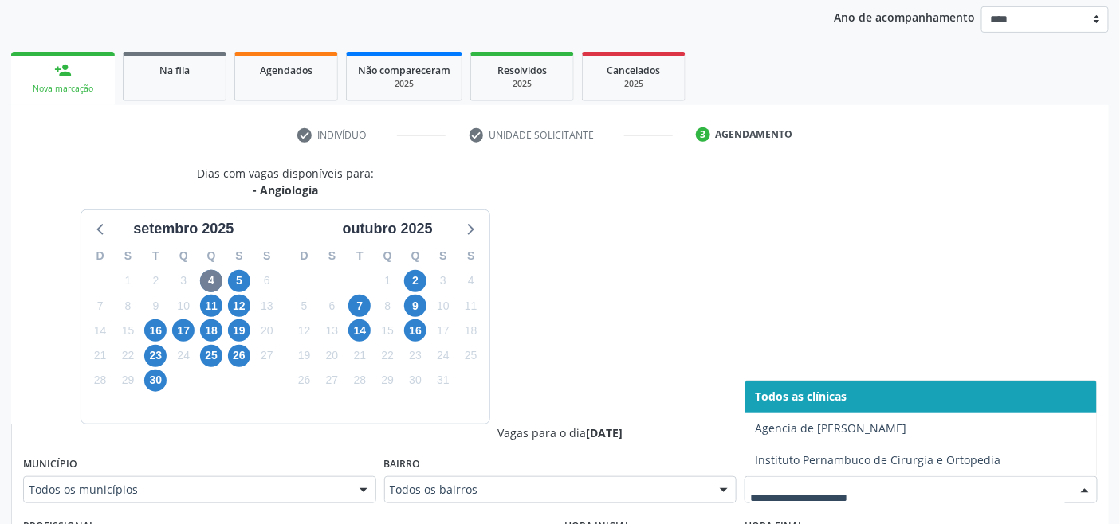
drag, startPoint x: 826, startPoint y: 486, endPoint x: 768, endPoint y: 473, distance: 59.0
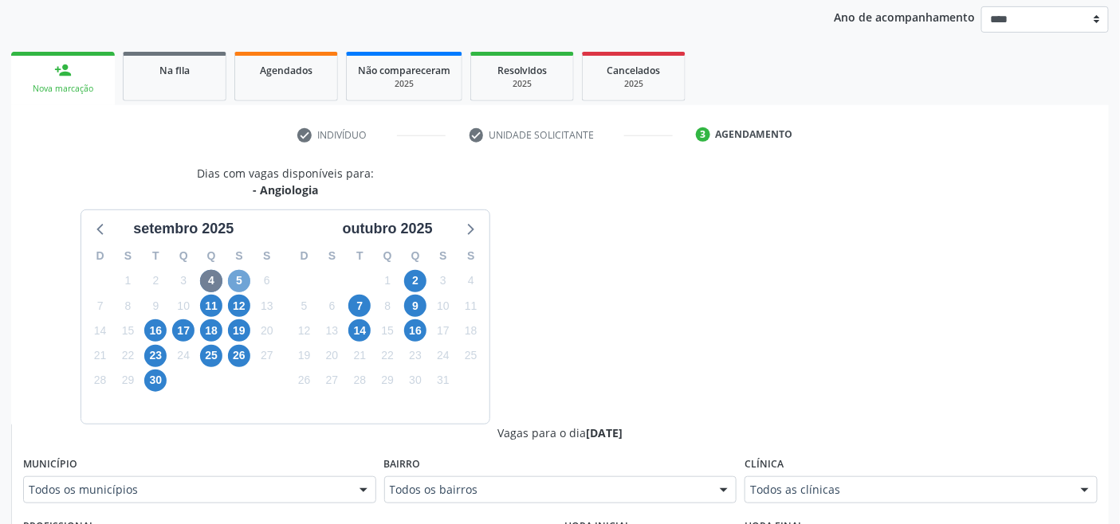
click at [236, 281] on span "5" at bounding box center [239, 281] width 22 height 22
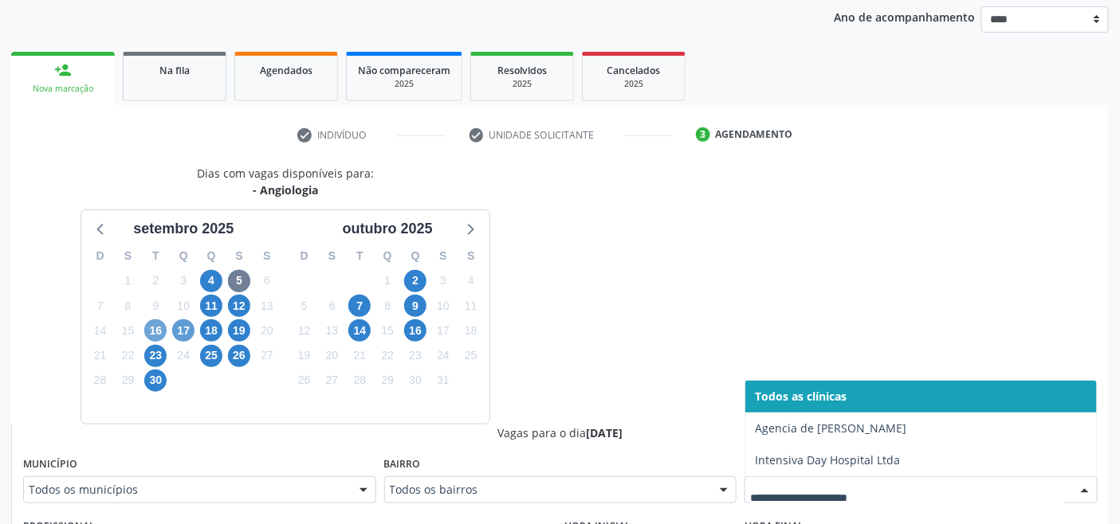
drag, startPoint x: 155, startPoint y: 335, endPoint x: 182, endPoint y: 343, distance: 27.5
click at [163, 338] on span "16" at bounding box center [155, 331] width 22 height 22
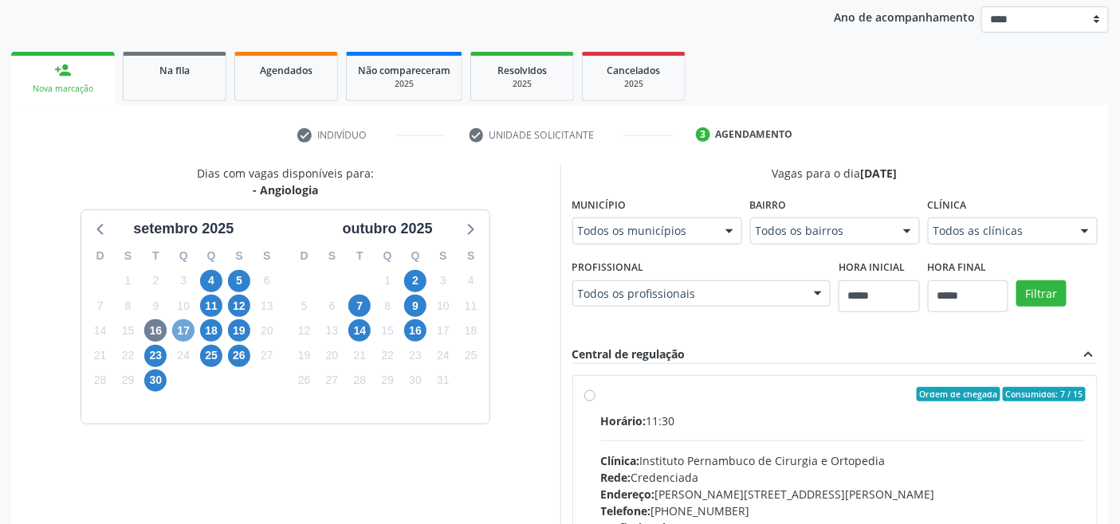
click at [185, 333] on span "17" at bounding box center [183, 331] width 22 height 22
click at [211, 331] on span "18" at bounding box center [211, 331] width 22 height 22
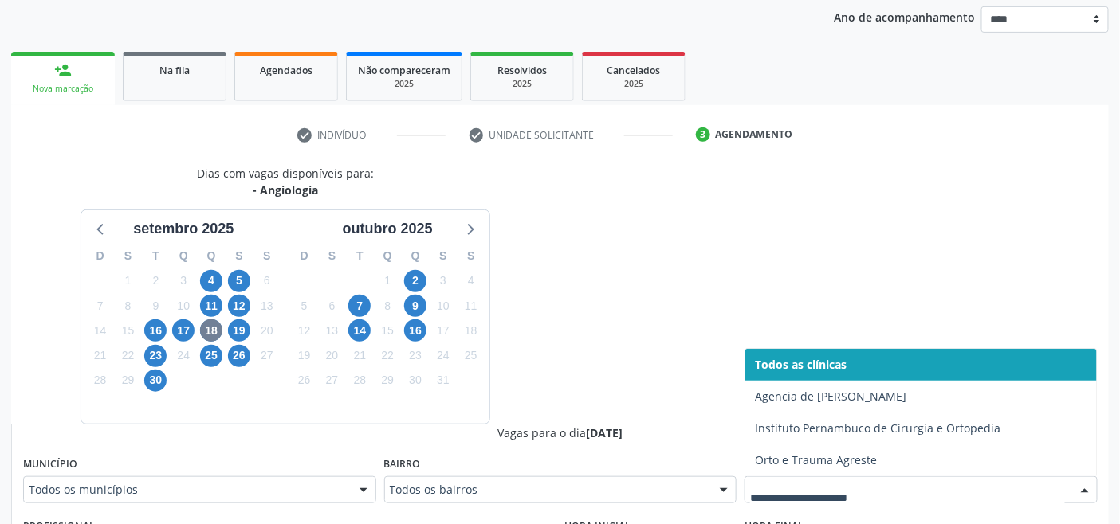
drag, startPoint x: 816, startPoint y: 487, endPoint x: 719, endPoint y: 457, distance: 101.6
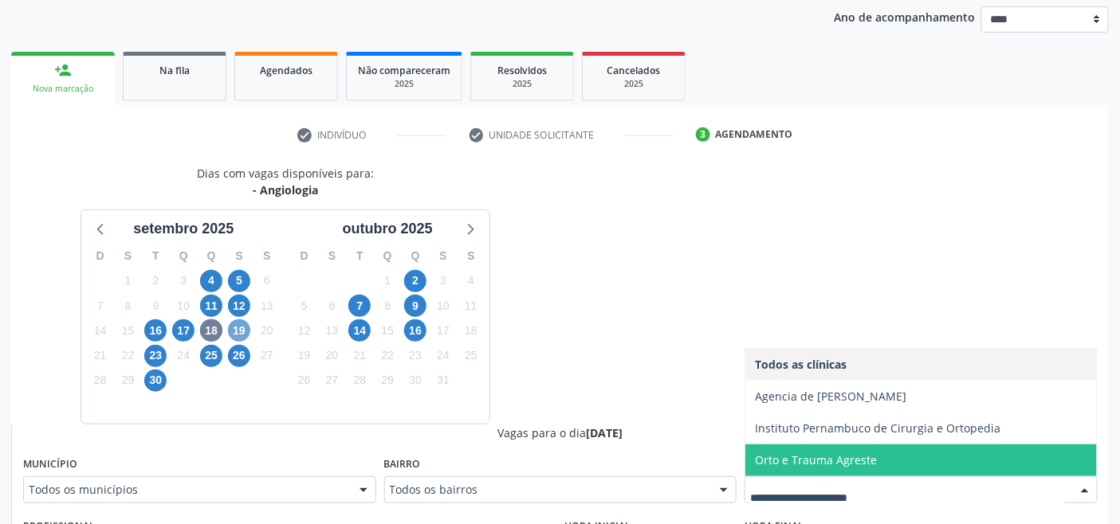
click at [244, 331] on span "19" at bounding box center [239, 331] width 22 height 22
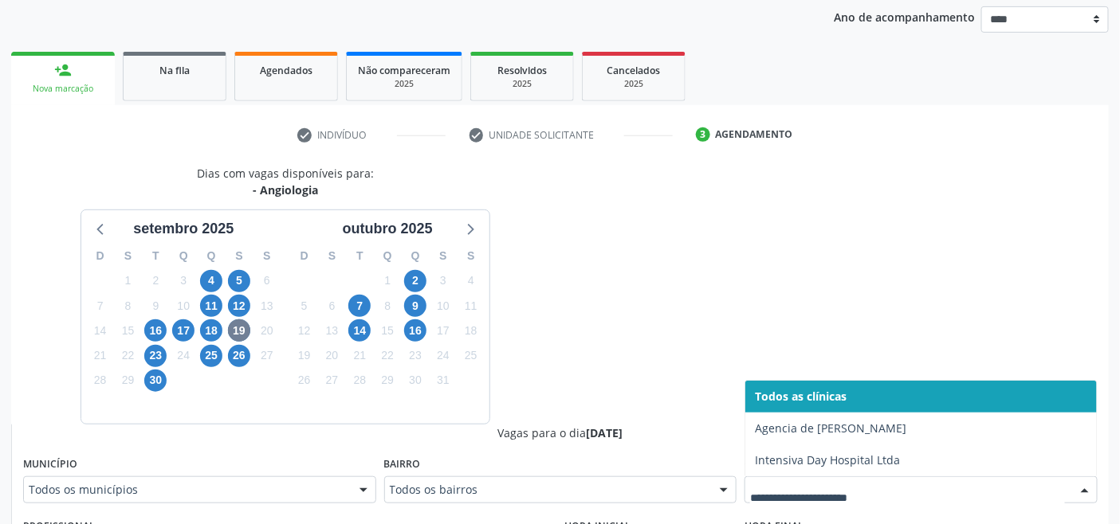
drag, startPoint x: 805, startPoint y: 484, endPoint x: 702, endPoint y: 475, distance: 103.2
click at [159, 363] on span "23" at bounding box center [155, 356] width 22 height 22
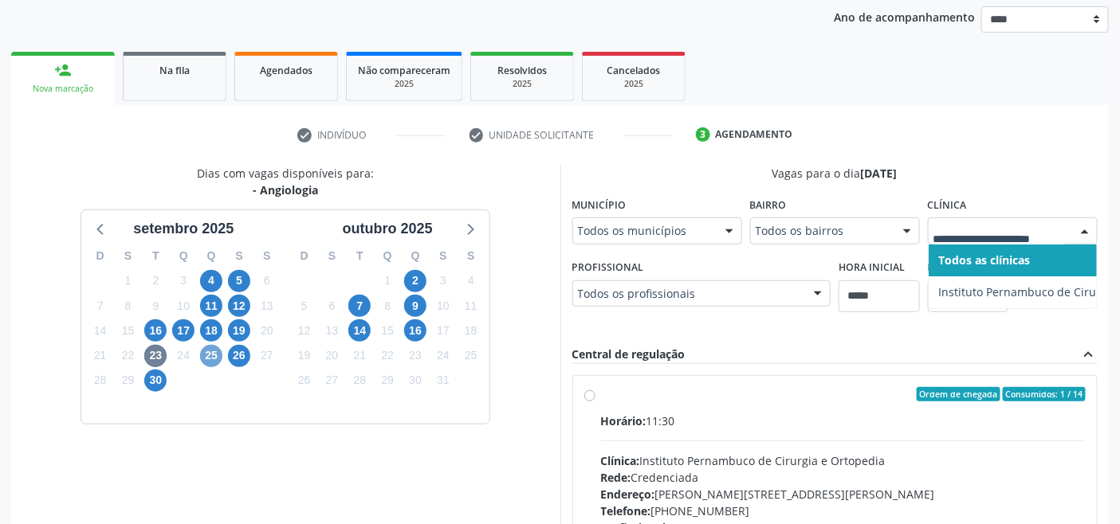
click at [213, 355] on span "25" at bounding box center [211, 356] width 22 height 22
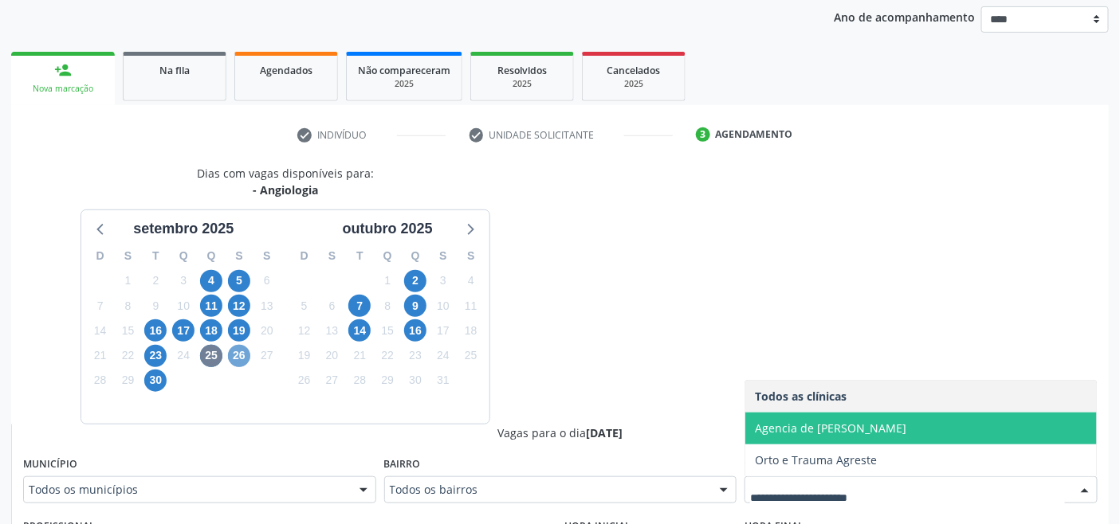
click at [233, 357] on span "26" at bounding box center [239, 356] width 22 height 22
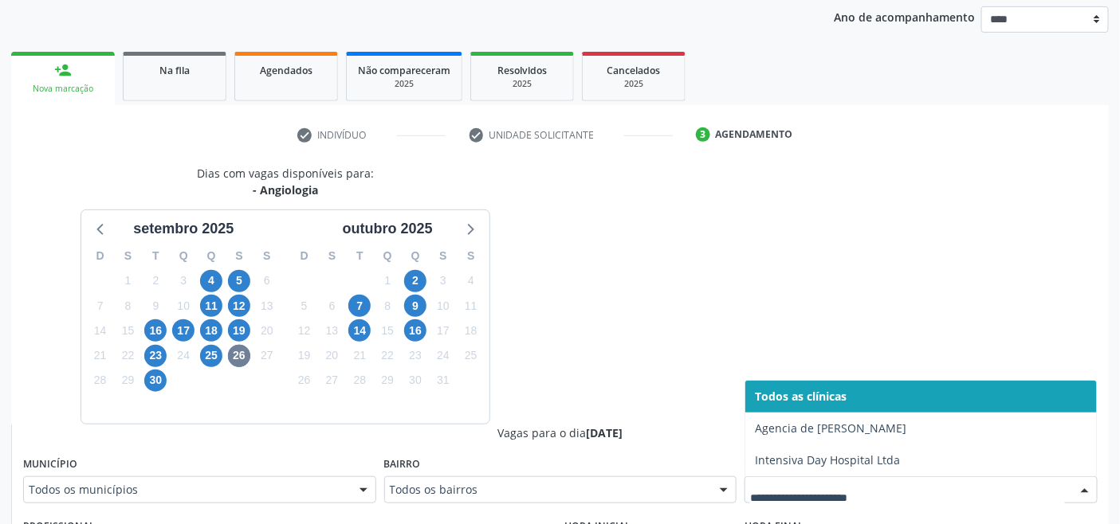
click at [830, 479] on div at bounding box center [920, 490] width 353 height 27
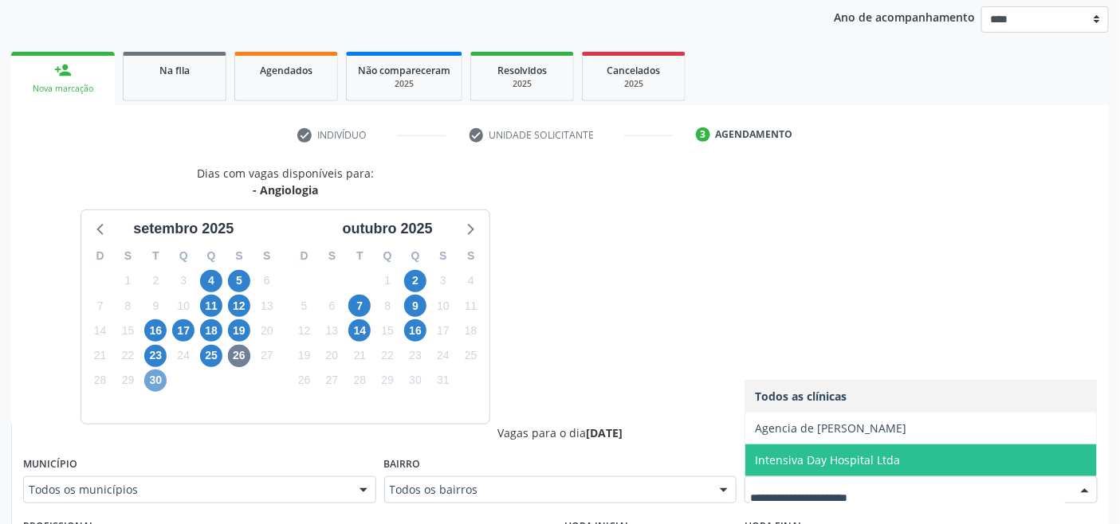
drag, startPoint x: 152, startPoint y: 381, endPoint x: 168, endPoint y: 385, distance: 16.4
click at [158, 383] on span "30" at bounding box center [155, 381] width 22 height 22
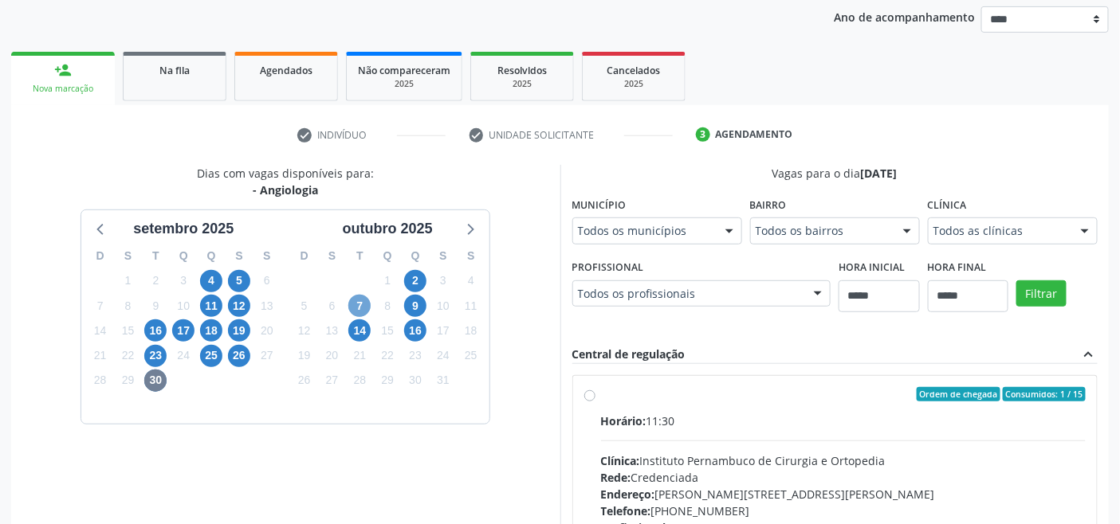
click at [363, 304] on span "7" at bounding box center [359, 306] width 22 height 22
click at [422, 328] on span "16" at bounding box center [415, 331] width 22 height 22
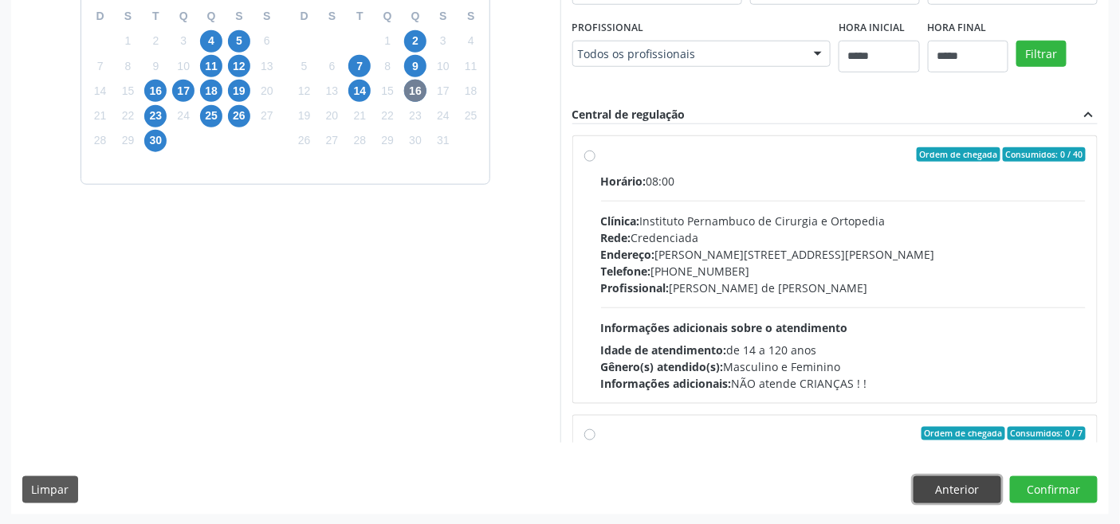
click at [953, 488] on button "Anterior" at bounding box center [957, 490] width 88 height 27
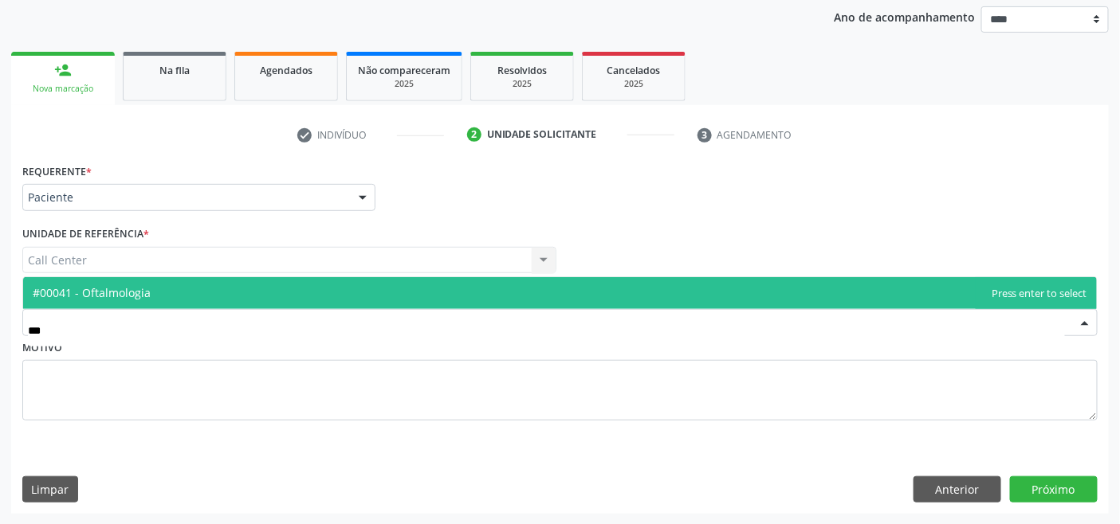
click at [142, 287] on span "#00041 - Oftalmologia" at bounding box center [92, 292] width 118 height 15
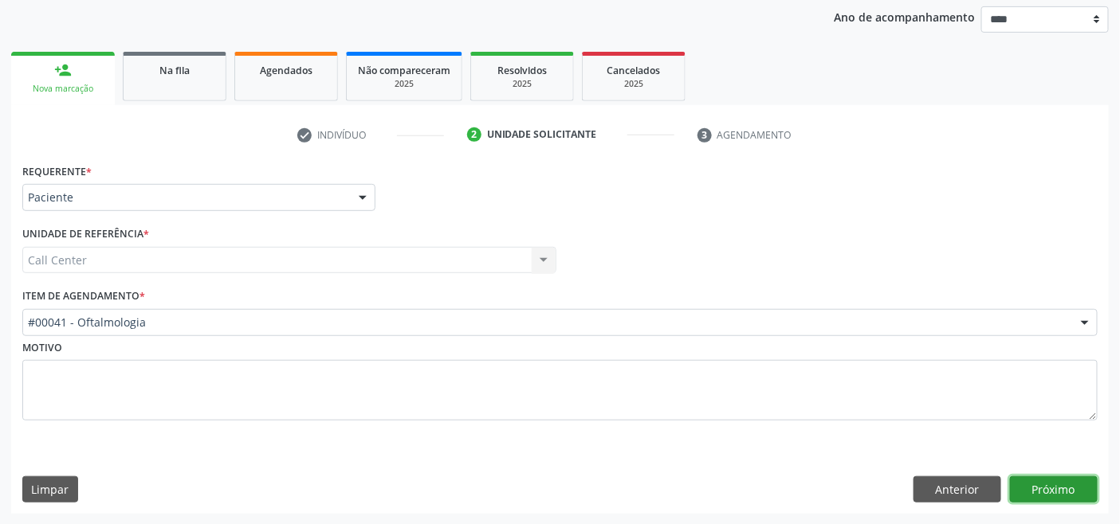
click at [1053, 491] on button "Próximo" at bounding box center [1054, 490] width 88 height 27
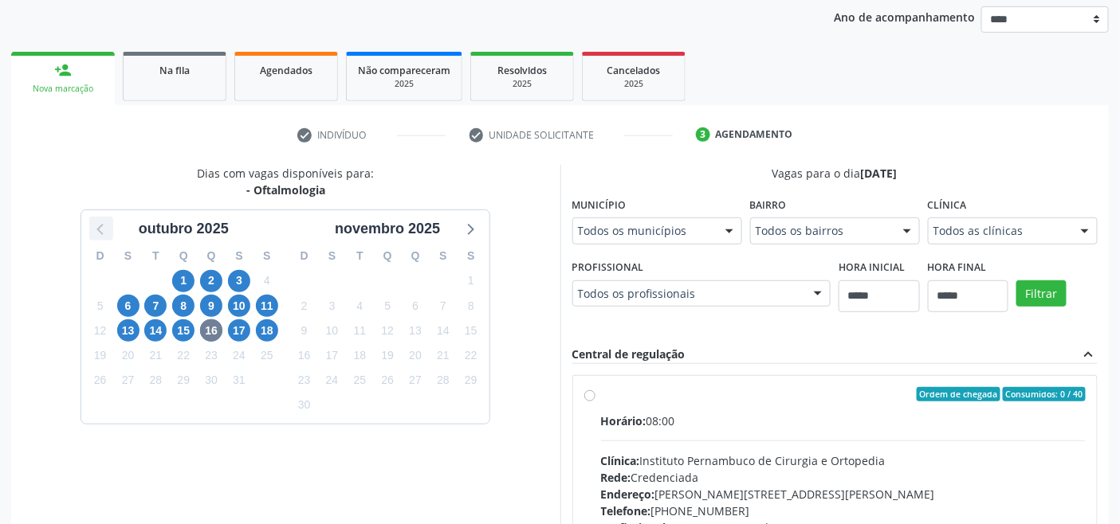
click at [98, 231] on icon at bounding box center [101, 228] width 21 height 21
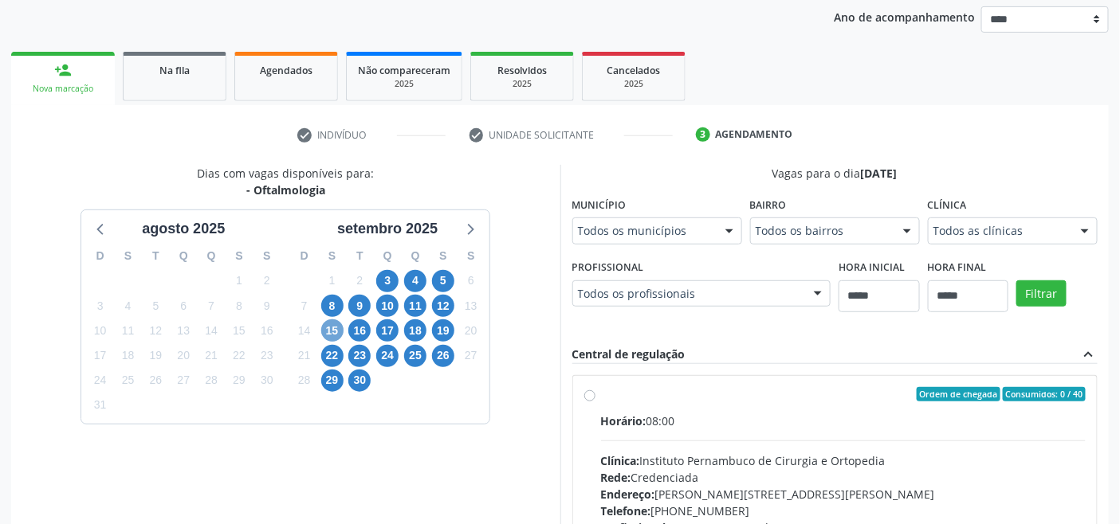
click at [340, 331] on span "15" at bounding box center [332, 331] width 22 height 22
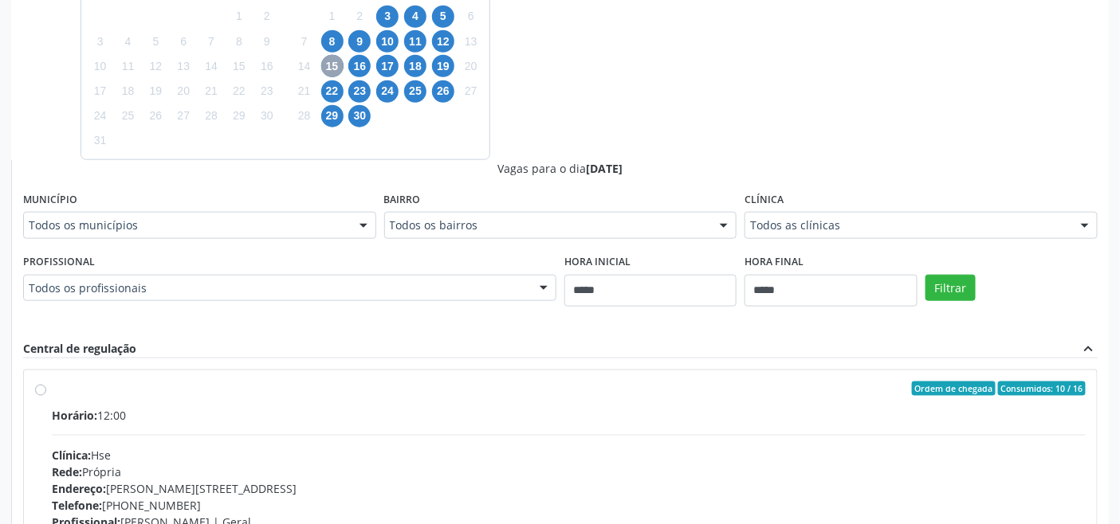
scroll to position [452, 0]
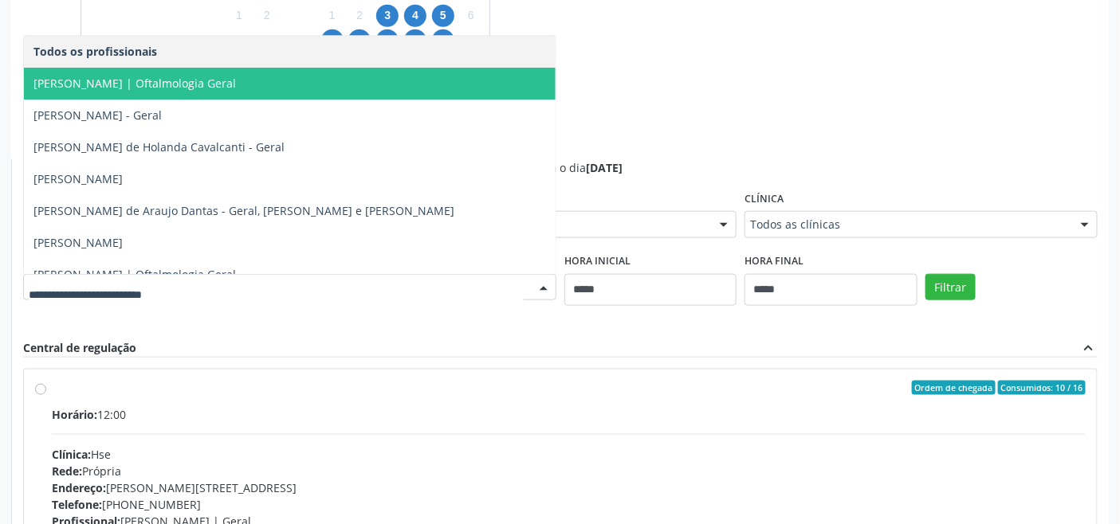
click at [196, 83] on span "Ana Floripes | Oftalmologia Geral" at bounding box center [134, 83] width 202 height 15
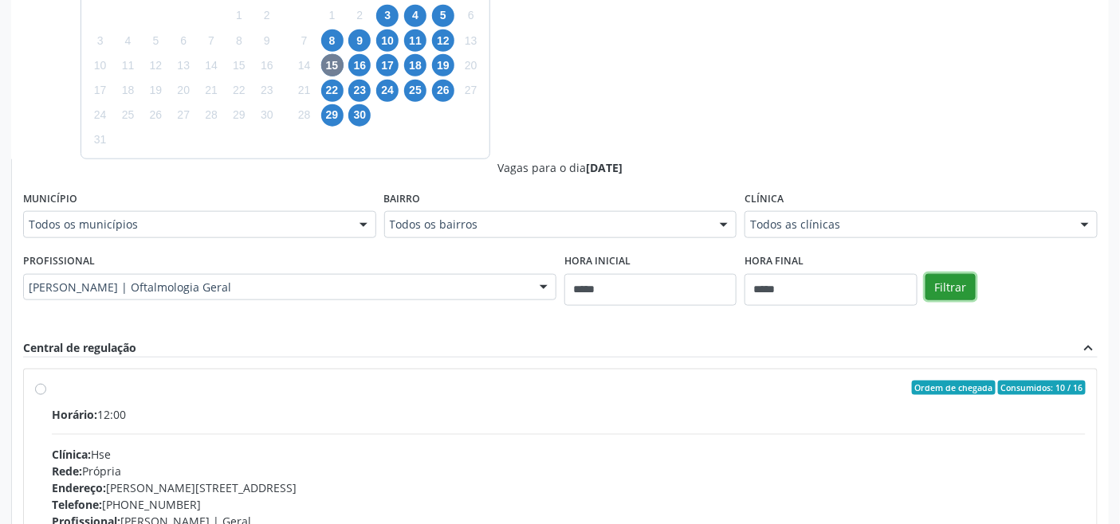
click at [959, 283] on button "Filtrar" at bounding box center [950, 287] width 50 height 27
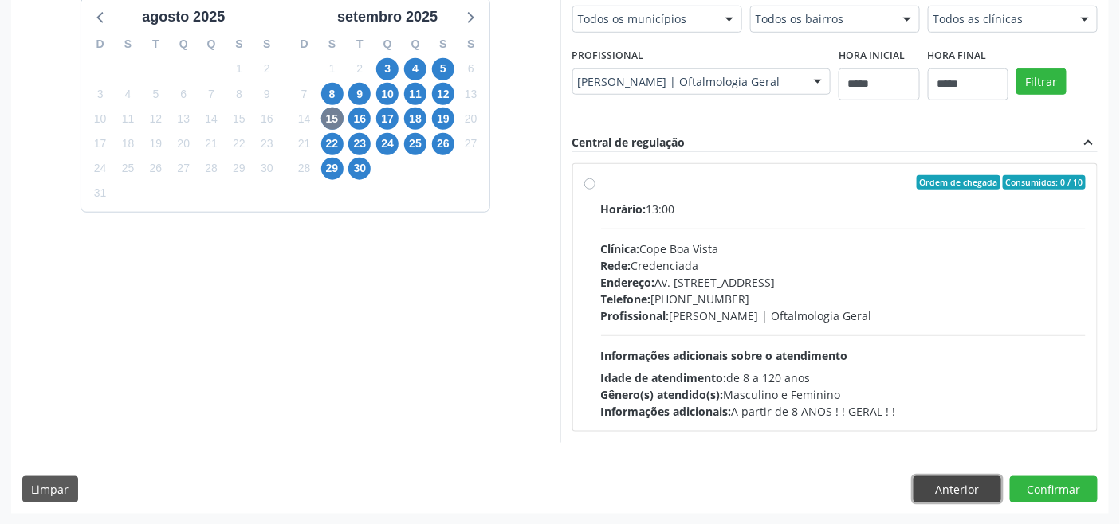
click at [965, 490] on button "Anterior" at bounding box center [957, 490] width 88 height 27
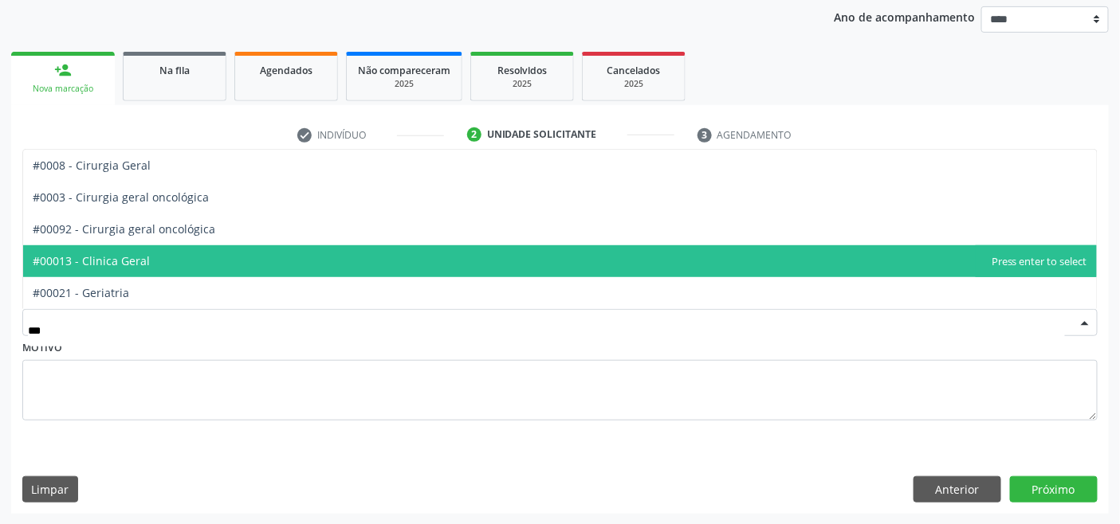
click at [160, 261] on span "#00013 - Clinica Geral" at bounding box center [559, 261] width 1073 height 32
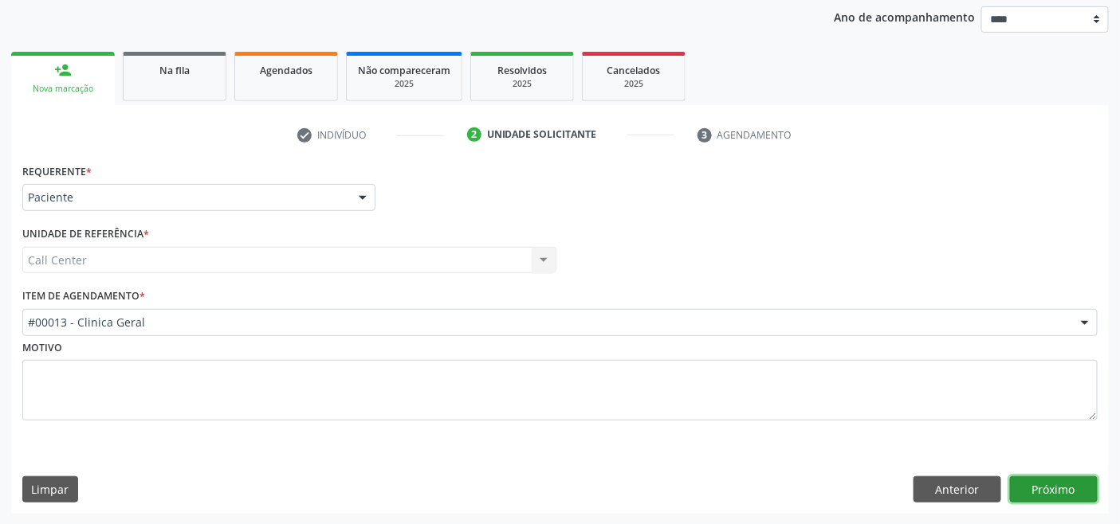
click at [1049, 482] on button "Próximo" at bounding box center [1054, 490] width 88 height 27
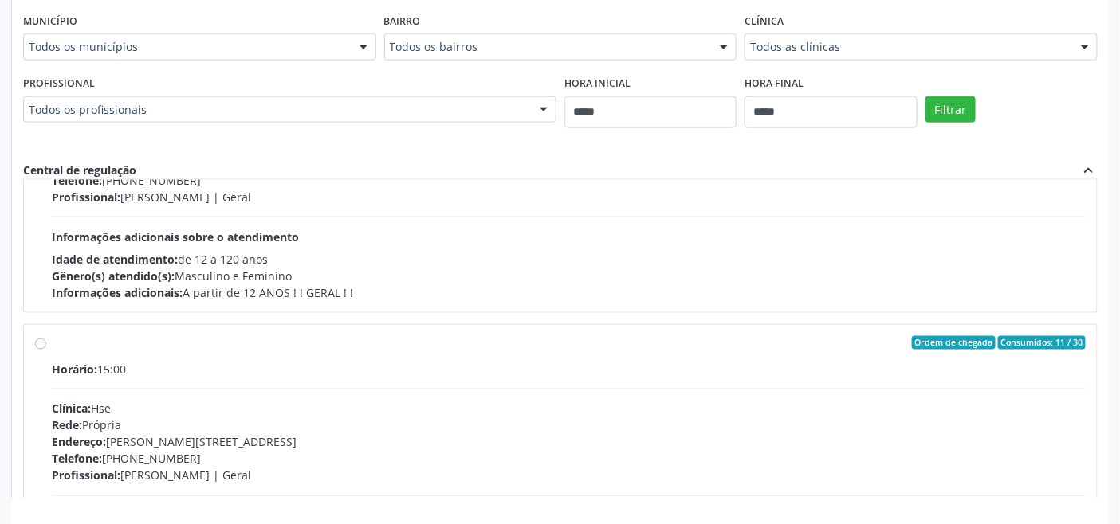
scroll to position [442, 0]
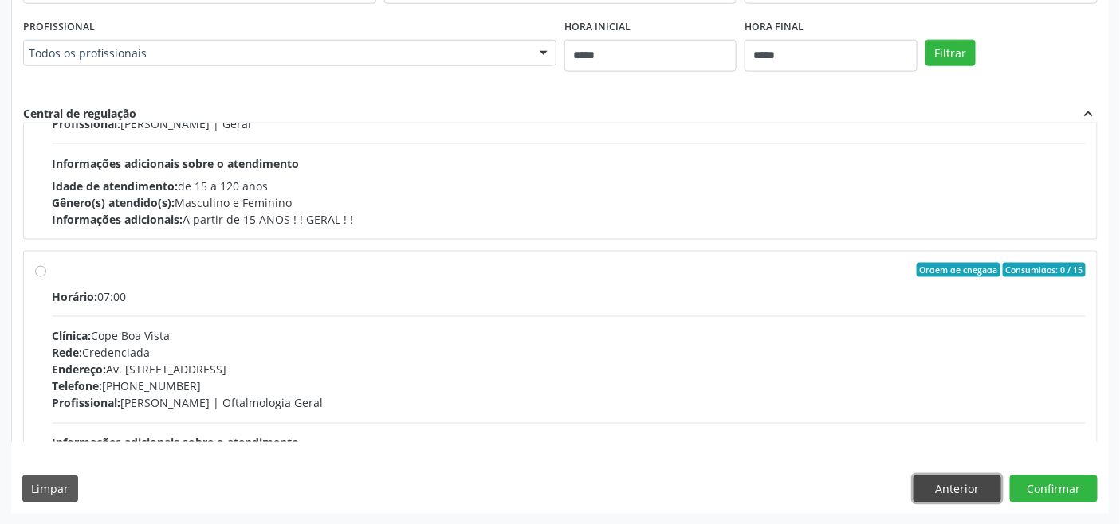
click at [967, 492] on button "Anterior" at bounding box center [957, 489] width 88 height 27
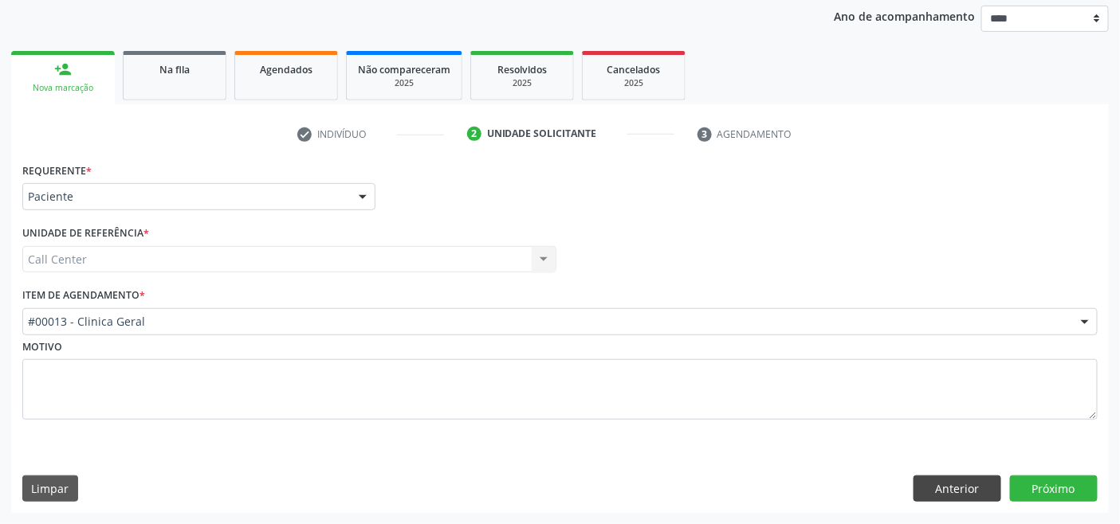
scroll to position [186, 0]
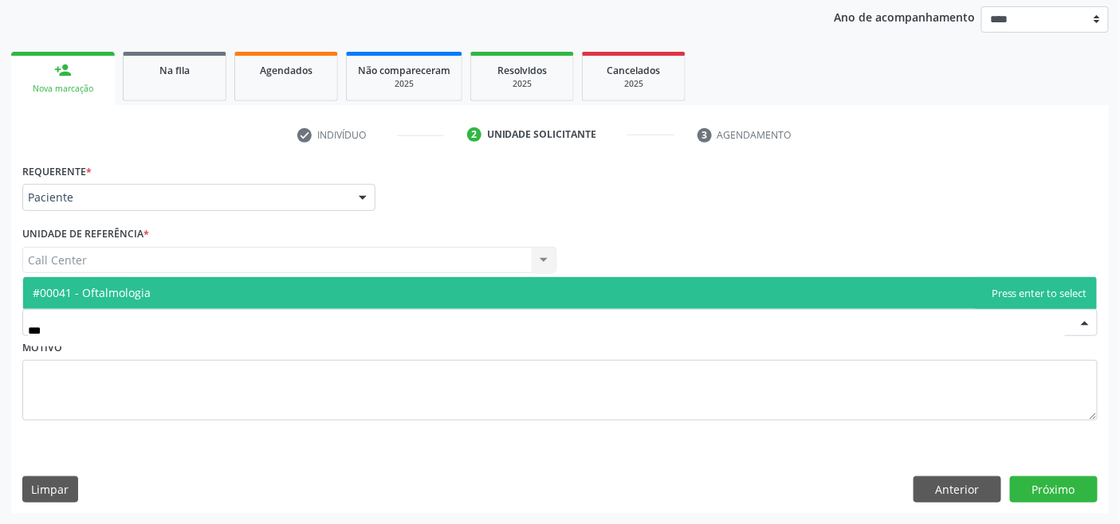
click at [185, 297] on span "#00041 - Oftalmologia" at bounding box center [559, 293] width 1073 height 32
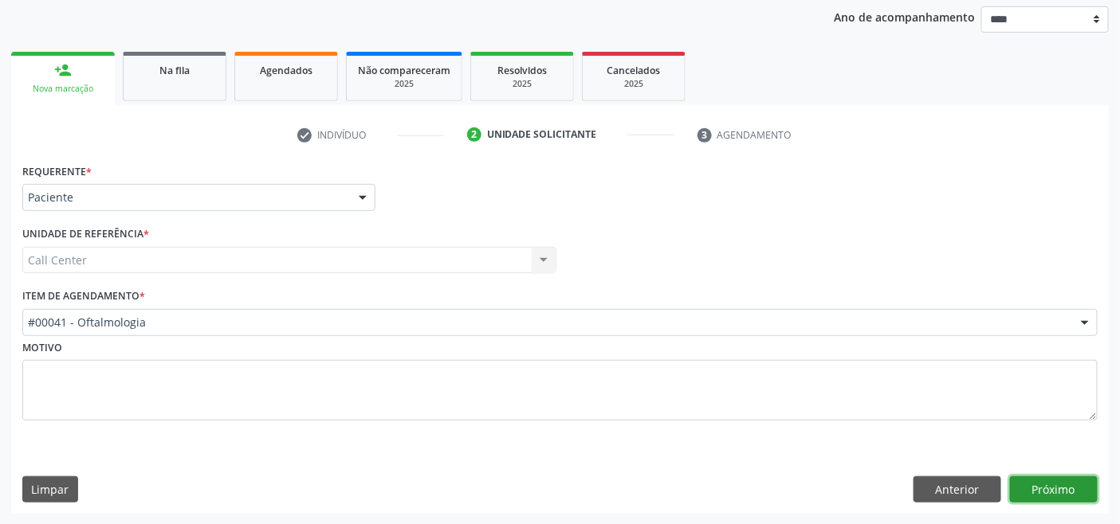
click at [1048, 487] on button "Próximo" at bounding box center [1054, 490] width 88 height 27
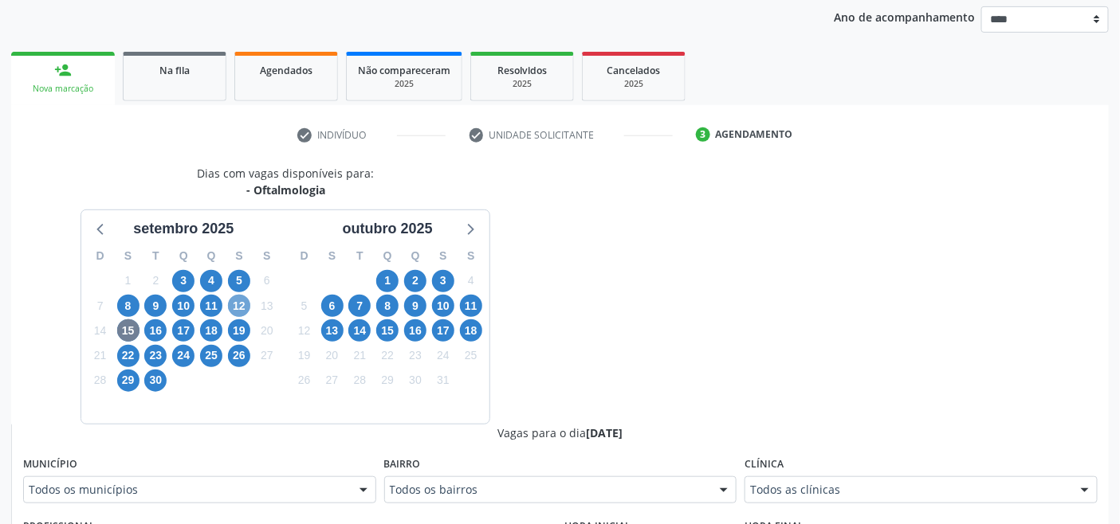
click at [235, 303] on span "12" at bounding box center [239, 306] width 22 height 22
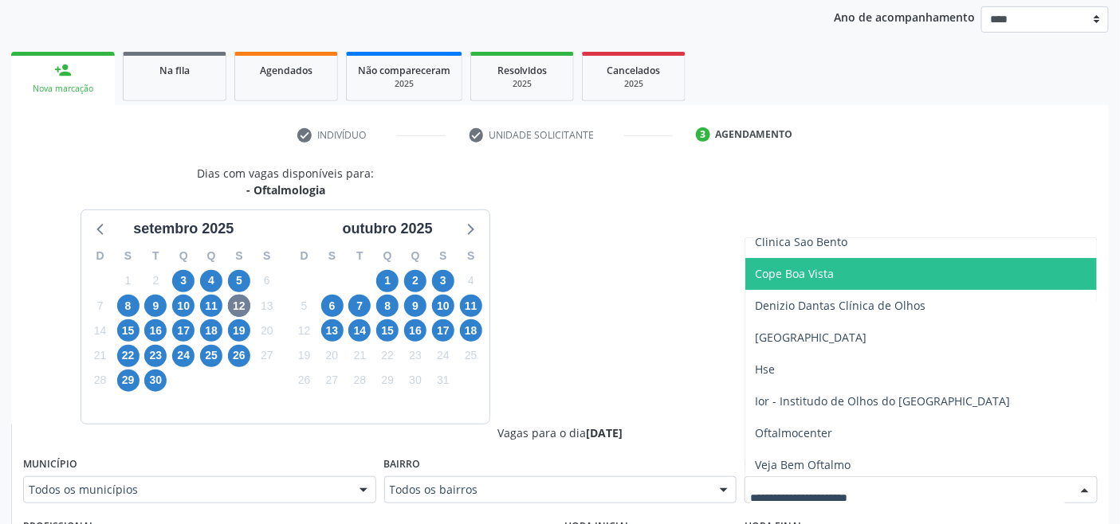
scroll to position [176, 0]
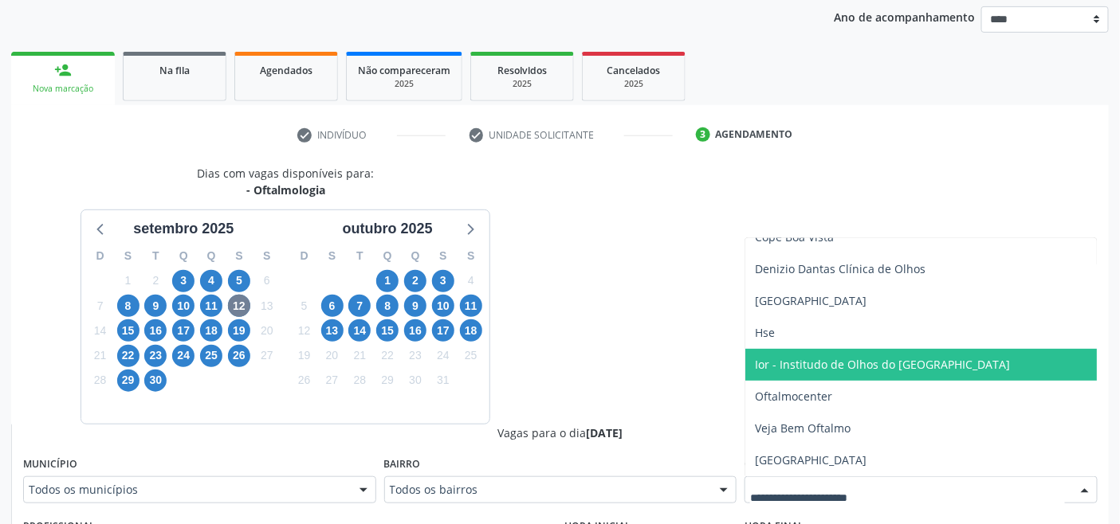
click at [805, 368] on span "Ior - Institudo de Olhos do Recife" at bounding box center [882, 364] width 255 height 15
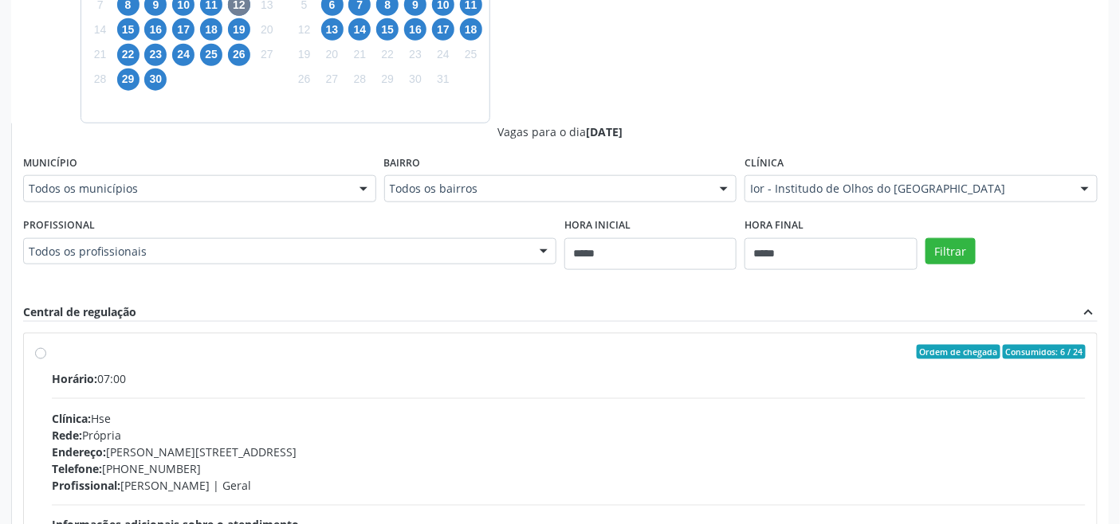
scroll to position [540, 0]
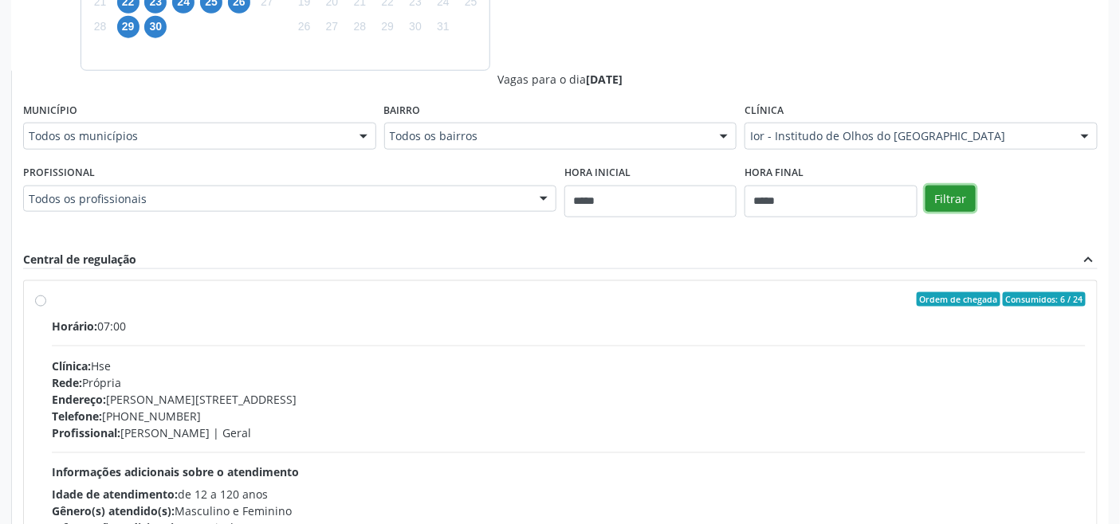
click at [957, 201] on button "Filtrar" at bounding box center [950, 199] width 50 height 27
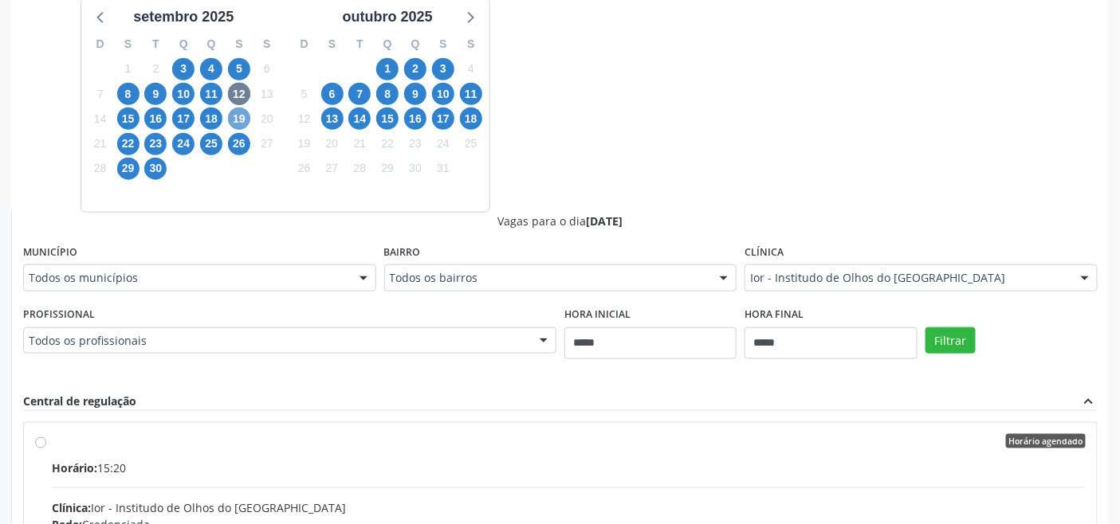
click at [240, 120] on span "19" at bounding box center [239, 119] width 22 height 22
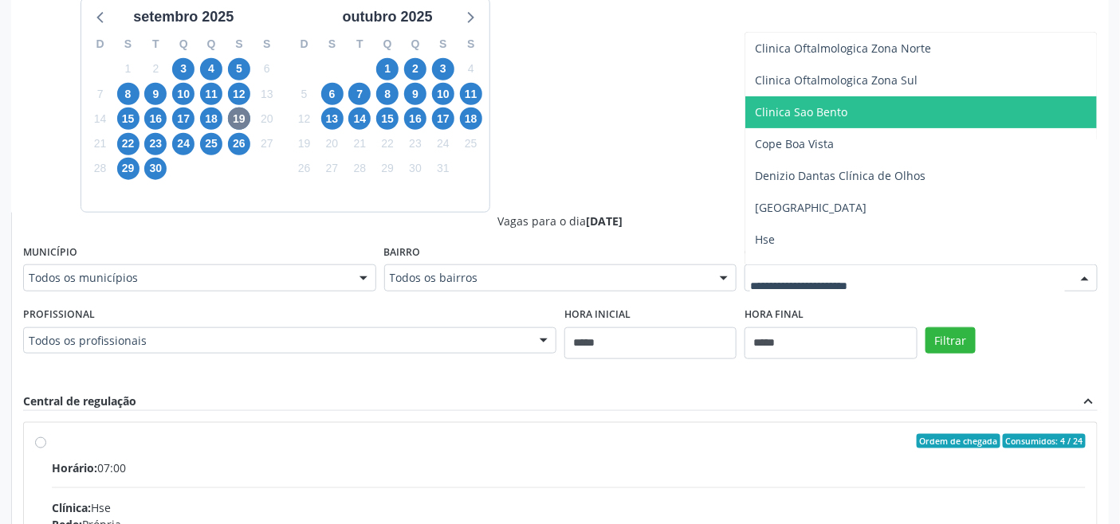
scroll to position [177, 0]
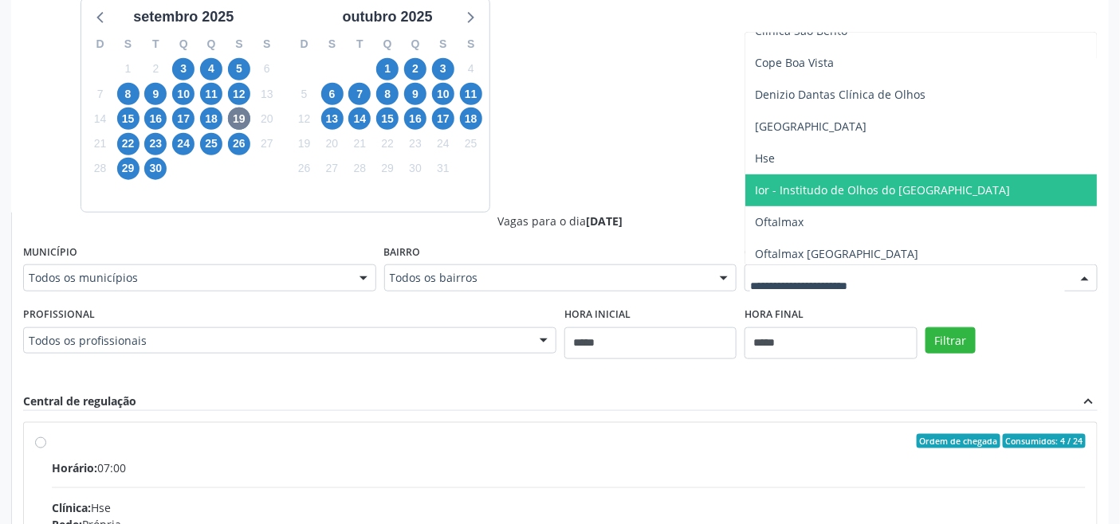
click at [825, 188] on span "Ior - Institudo de Olhos do [GEOGRAPHIC_DATA]" at bounding box center [882, 189] width 255 height 15
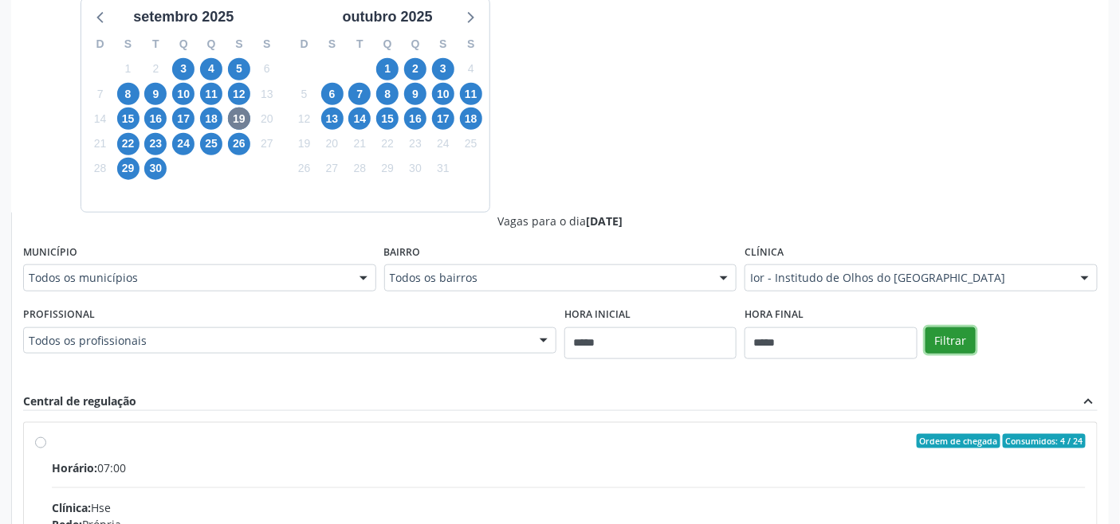
click at [959, 331] on button "Filtrar" at bounding box center [950, 341] width 50 height 27
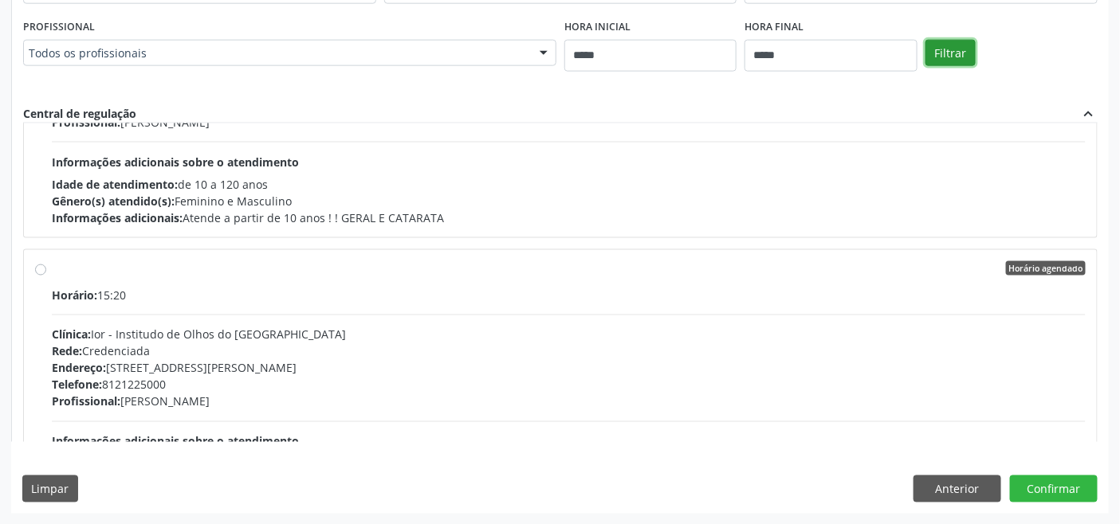
scroll to position [531, 0]
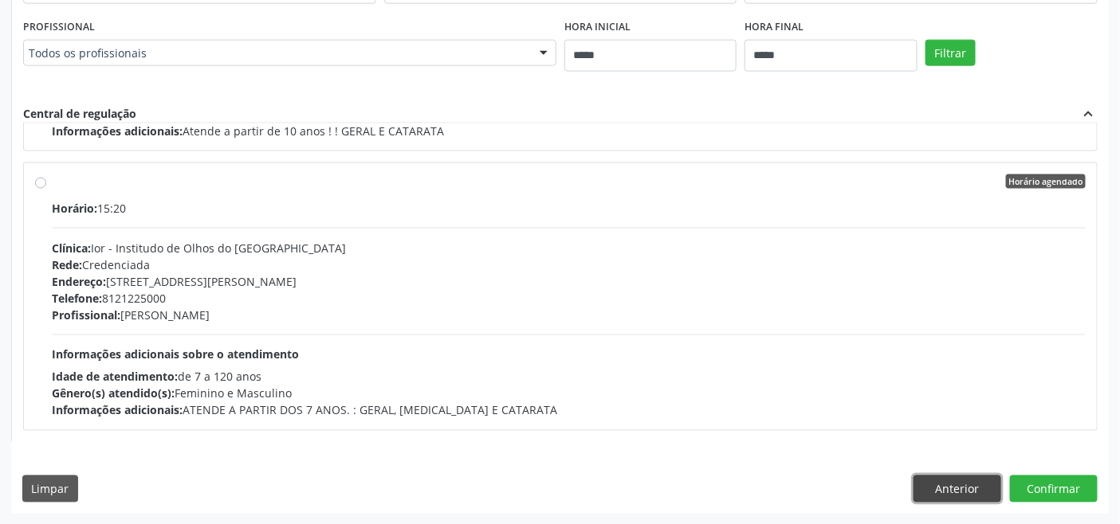
click at [947, 490] on button "Anterior" at bounding box center [957, 489] width 88 height 27
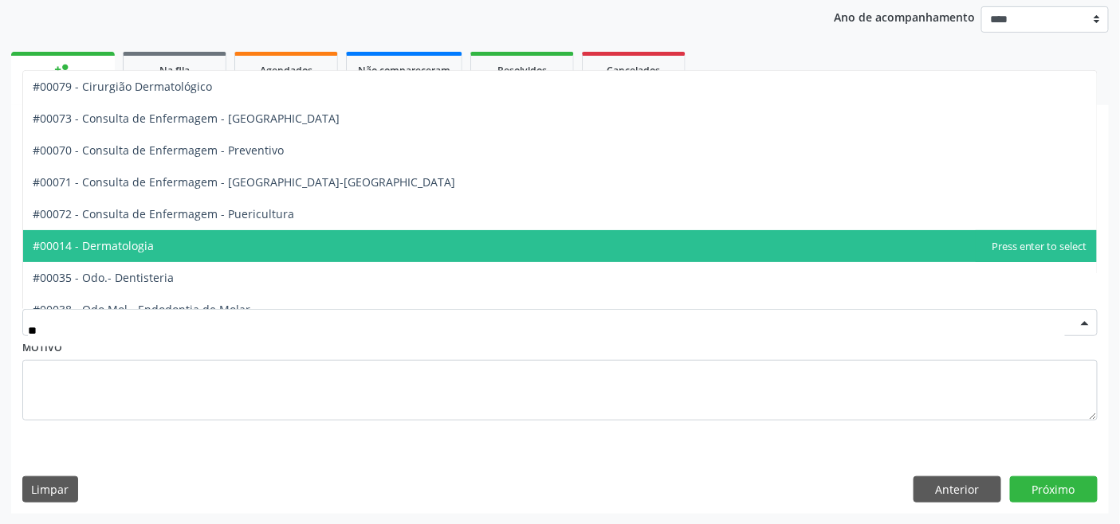
click at [188, 247] on span "#00014 - Dermatologia" at bounding box center [559, 246] width 1073 height 32
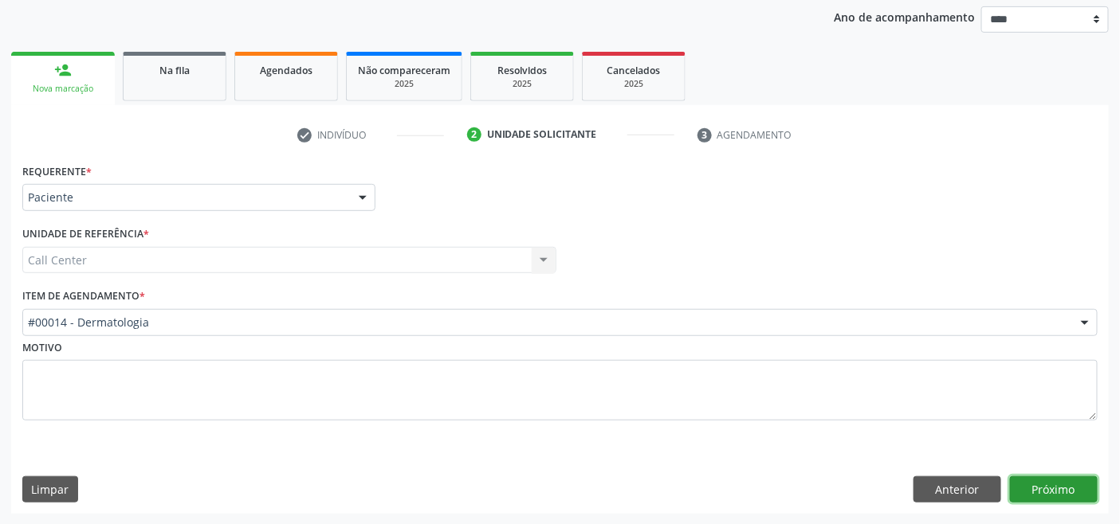
click at [1045, 489] on button "Próximo" at bounding box center [1054, 490] width 88 height 27
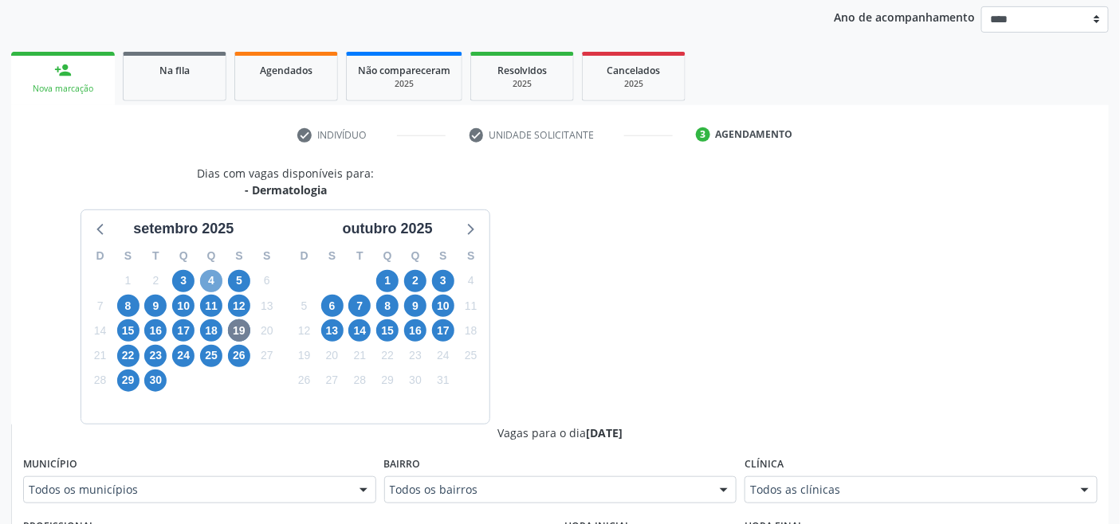
click at [212, 280] on span "4" at bounding box center [211, 281] width 22 height 22
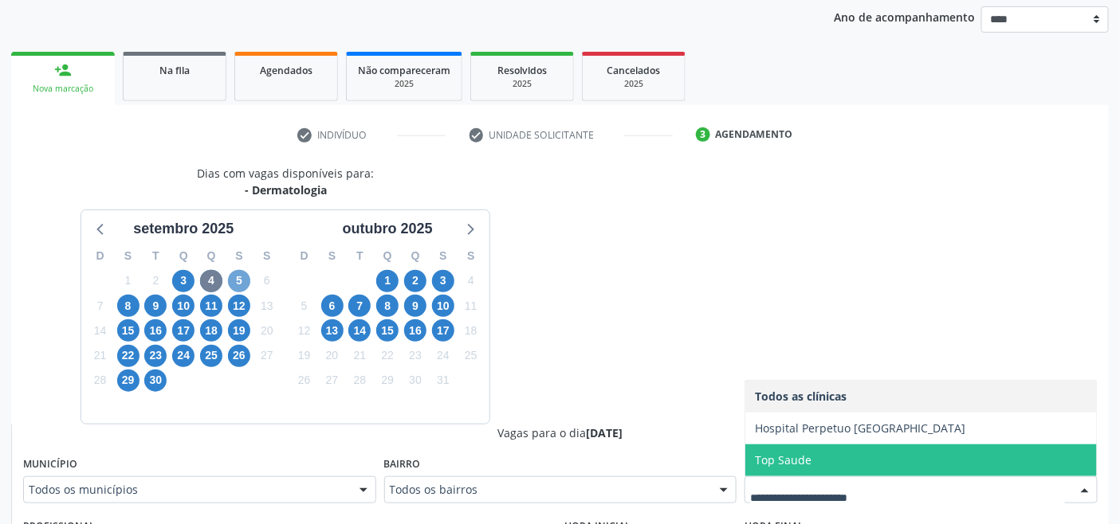
click at [239, 279] on span "5" at bounding box center [239, 281] width 22 height 22
click at [184, 279] on span "3" at bounding box center [183, 281] width 22 height 22
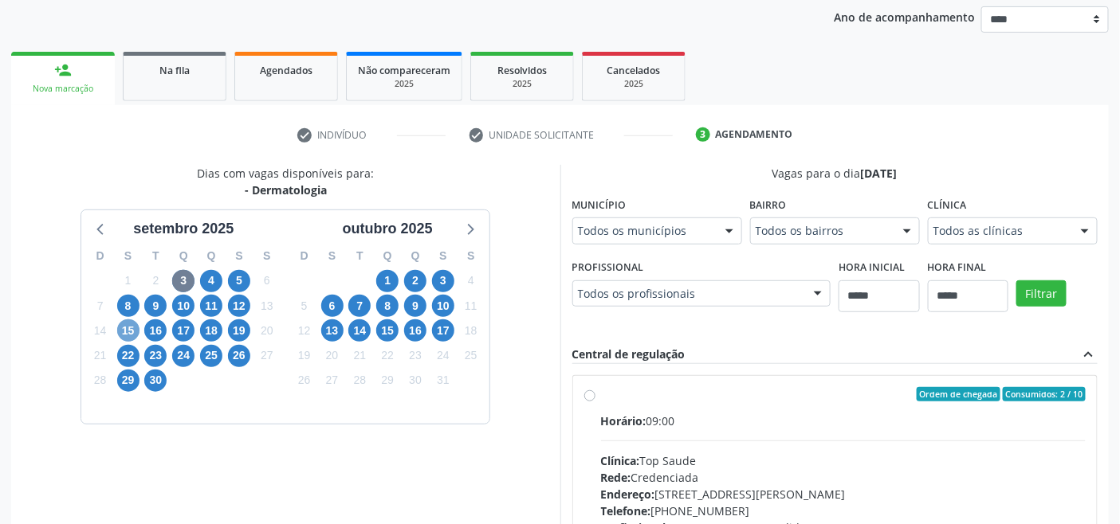
click at [130, 335] on span "15" at bounding box center [128, 331] width 22 height 22
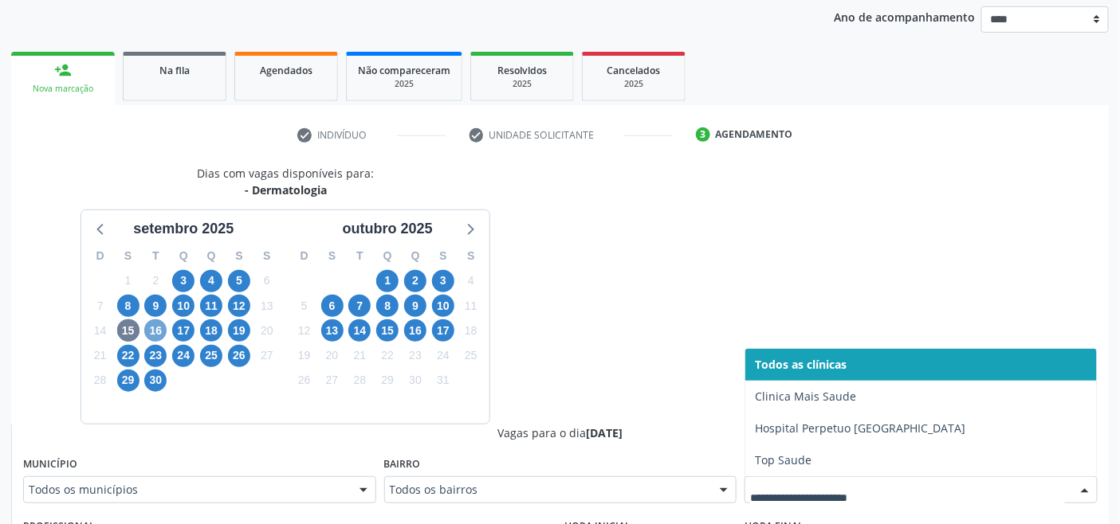
click at [149, 333] on span "16" at bounding box center [155, 331] width 22 height 22
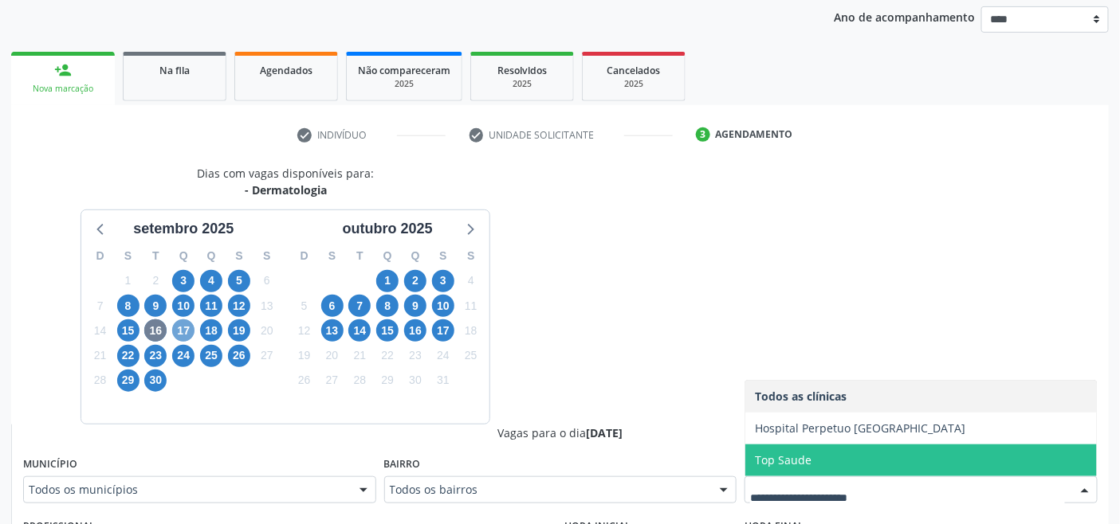
click at [190, 331] on span "17" at bounding box center [183, 331] width 22 height 22
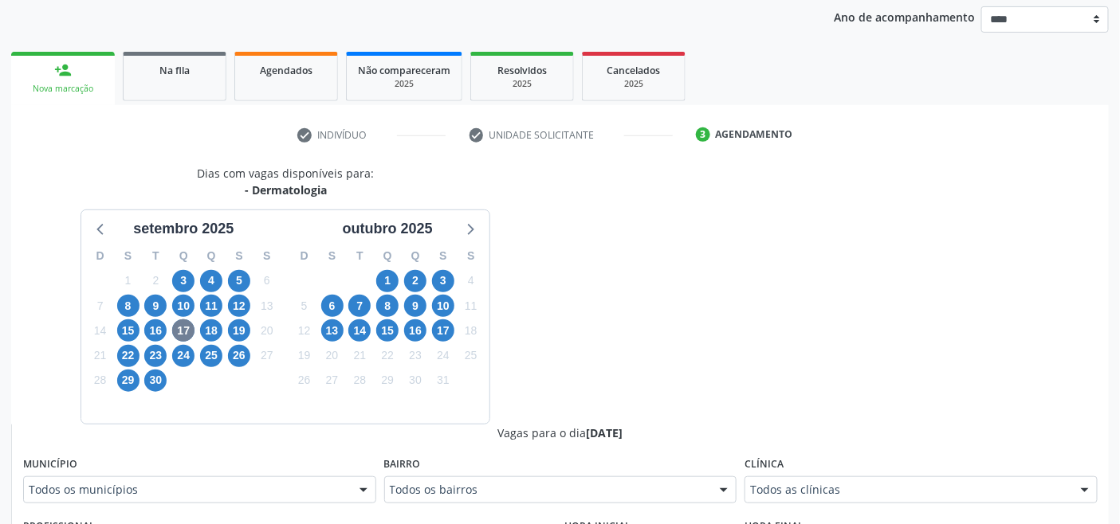
click at [818, 499] on div "Todos as clínicas" at bounding box center [920, 490] width 353 height 27
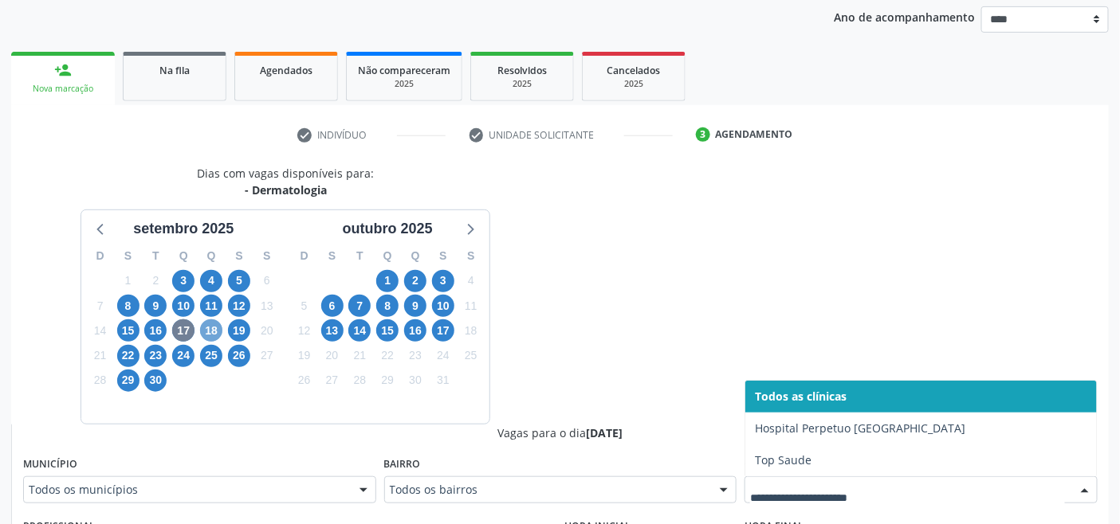
click at [218, 327] on span "18" at bounding box center [211, 331] width 22 height 22
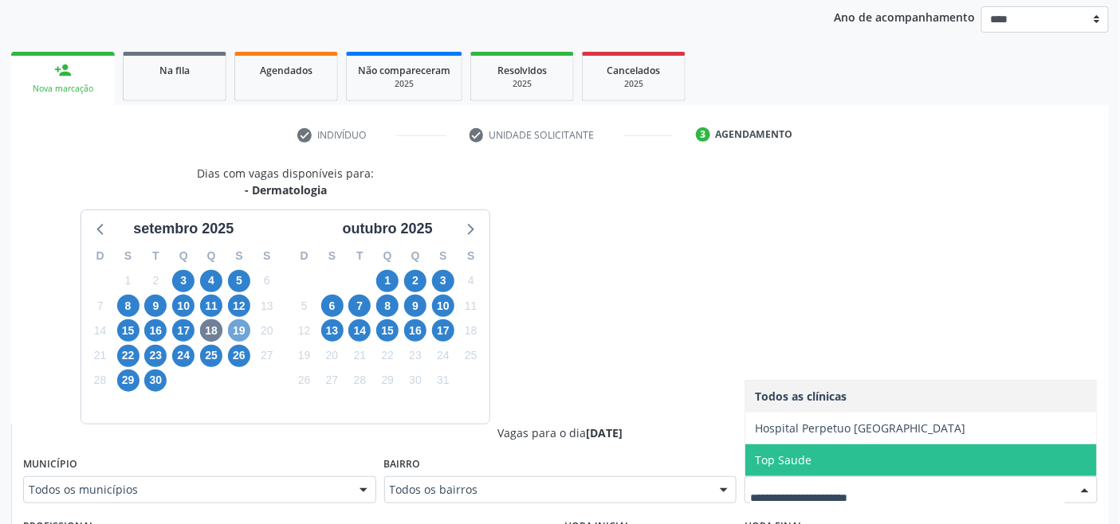
click at [243, 322] on span "19" at bounding box center [239, 331] width 22 height 22
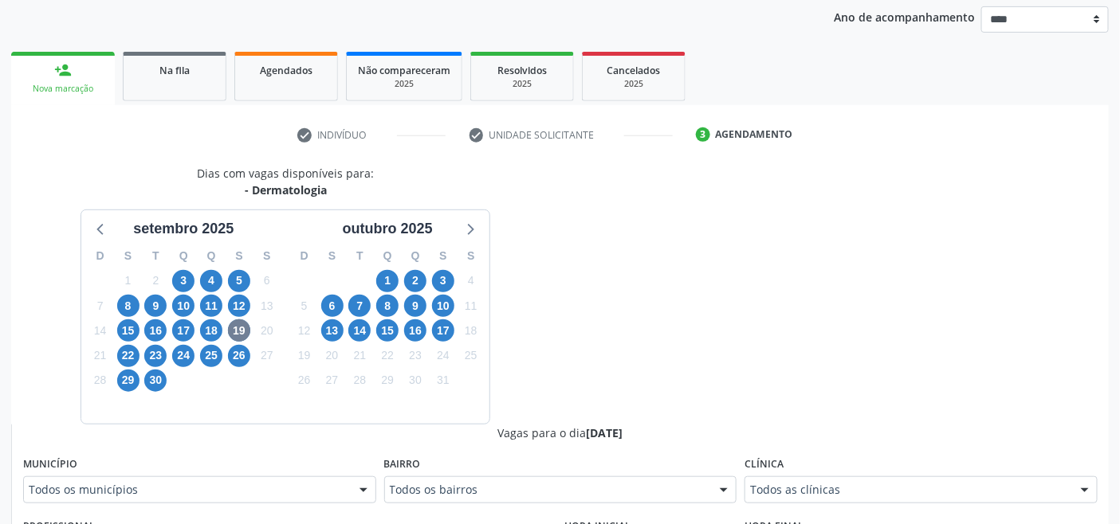
drag, startPoint x: 797, startPoint y: 489, endPoint x: 779, endPoint y: 488, distance: 17.5
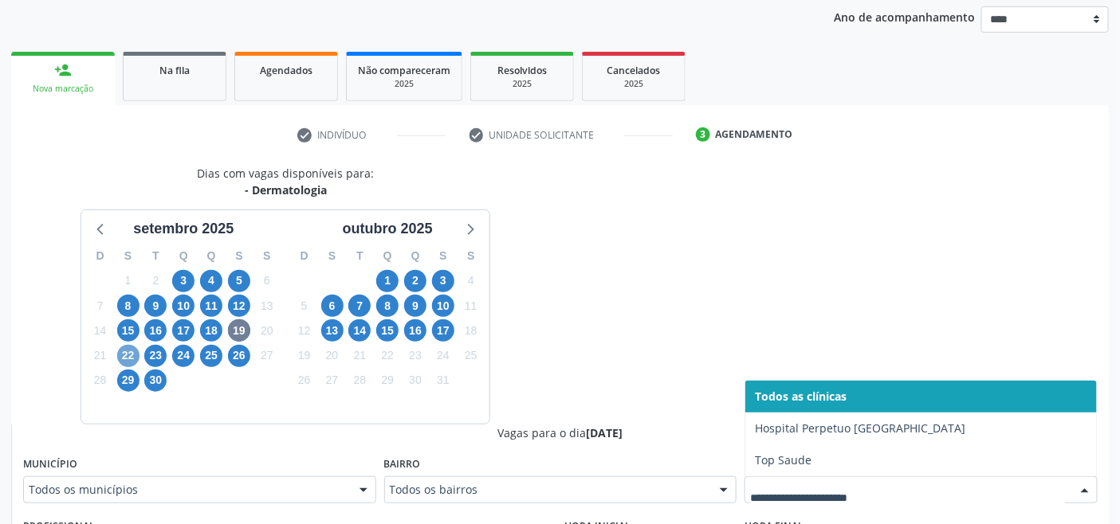
click at [131, 355] on span "22" at bounding box center [128, 356] width 22 height 22
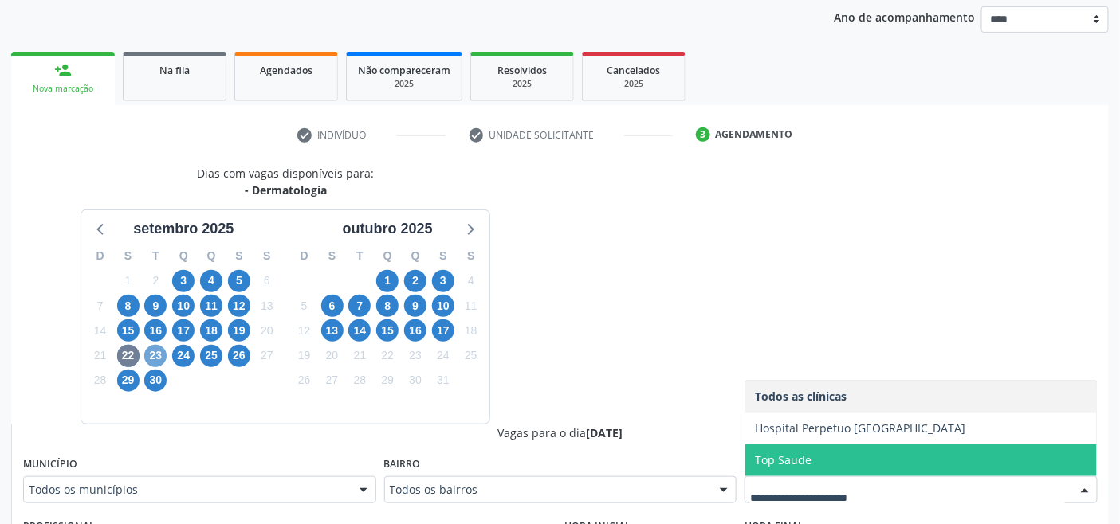
click at [148, 360] on span "23" at bounding box center [155, 356] width 22 height 22
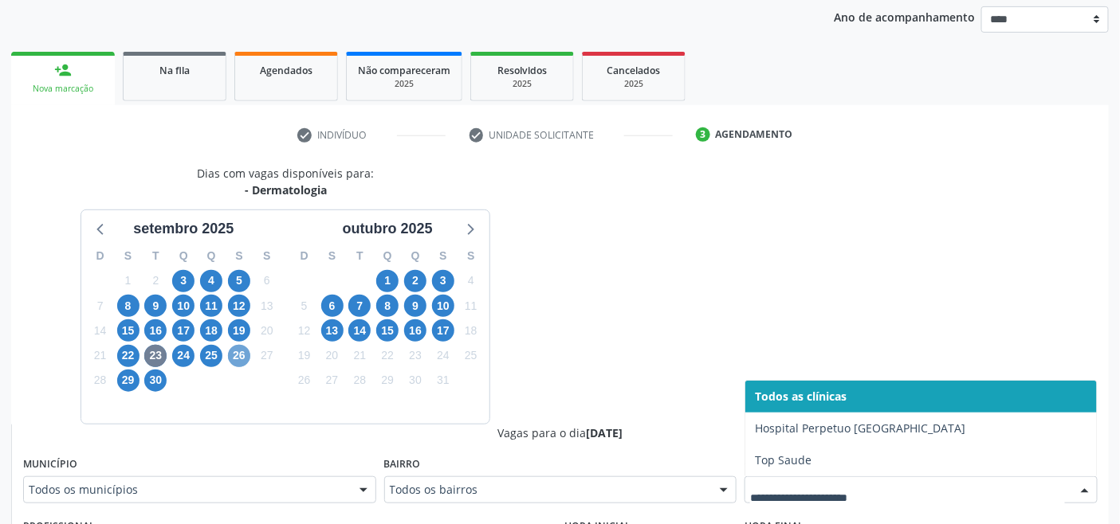
click at [239, 351] on span "26" at bounding box center [239, 356] width 22 height 22
drag, startPoint x: 783, startPoint y: 490, endPoint x: 763, endPoint y: 483, distance: 21.2
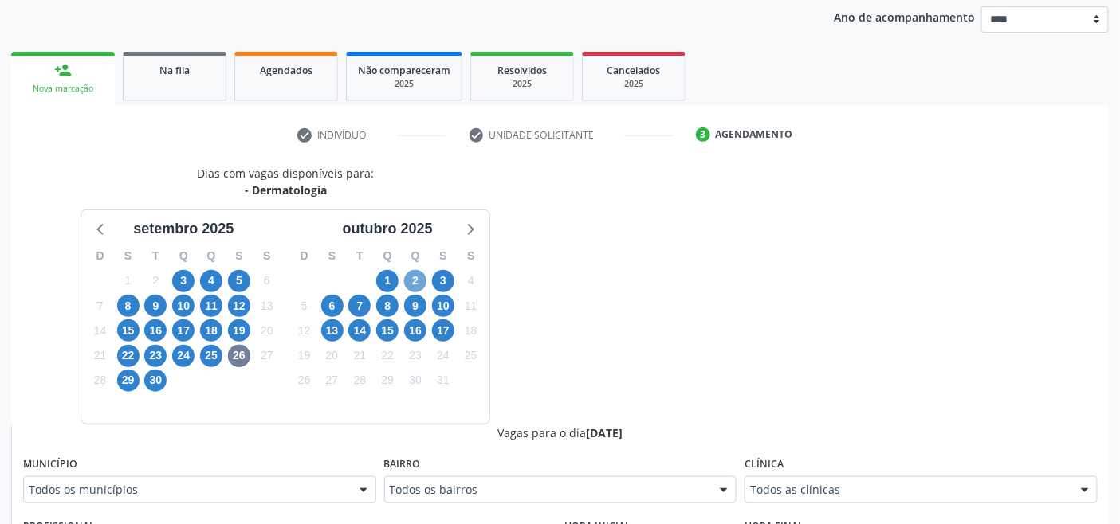
click at [418, 284] on span "2" at bounding box center [415, 281] width 22 height 22
click at [389, 277] on span "1" at bounding box center [387, 281] width 22 height 22
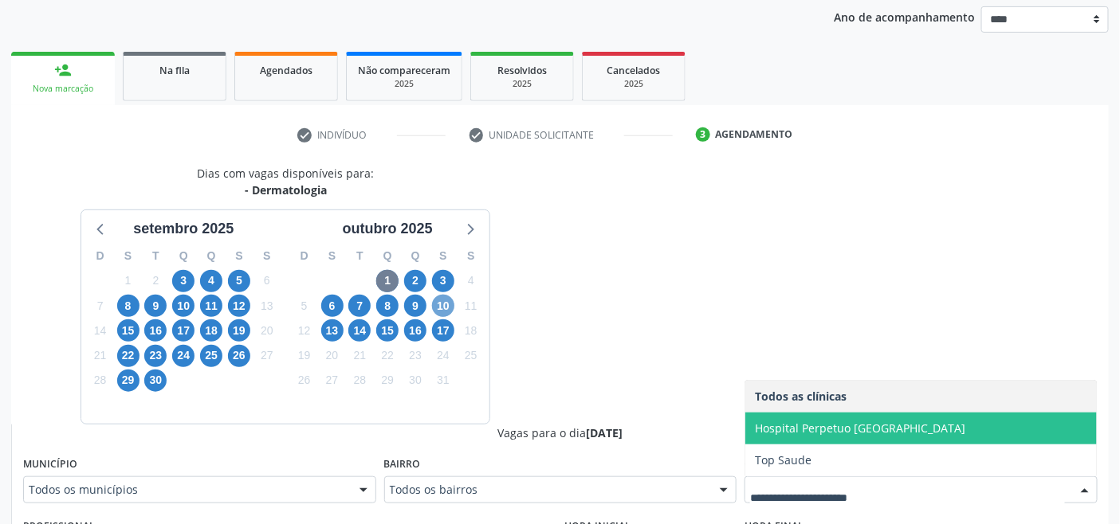
click at [437, 300] on span "10" at bounding box center [443, 306] width 22 height 22
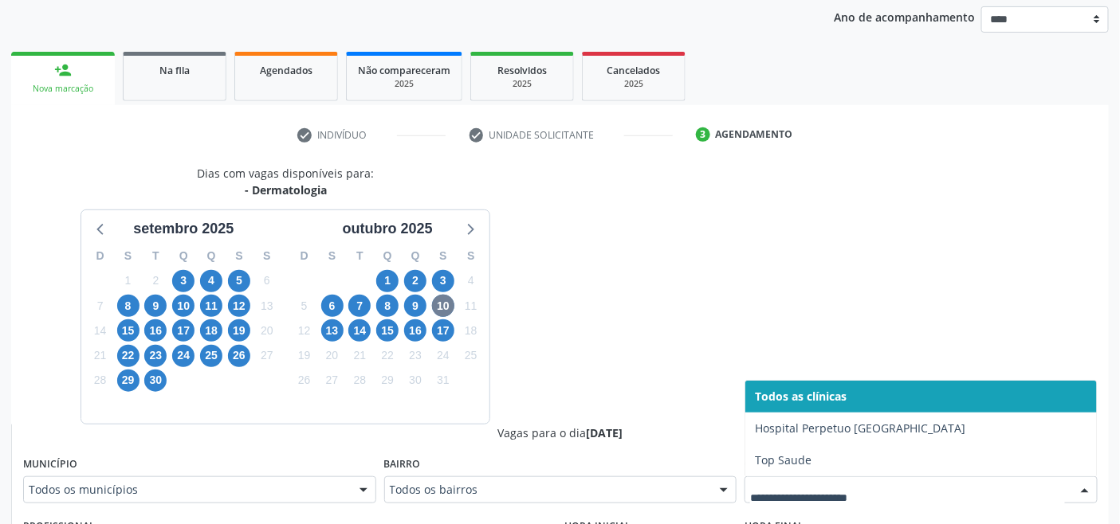
drag, startPoint x: 864, startPoint y: 484, endPoint x: 765, endPoint y: 460, distance: 101.8
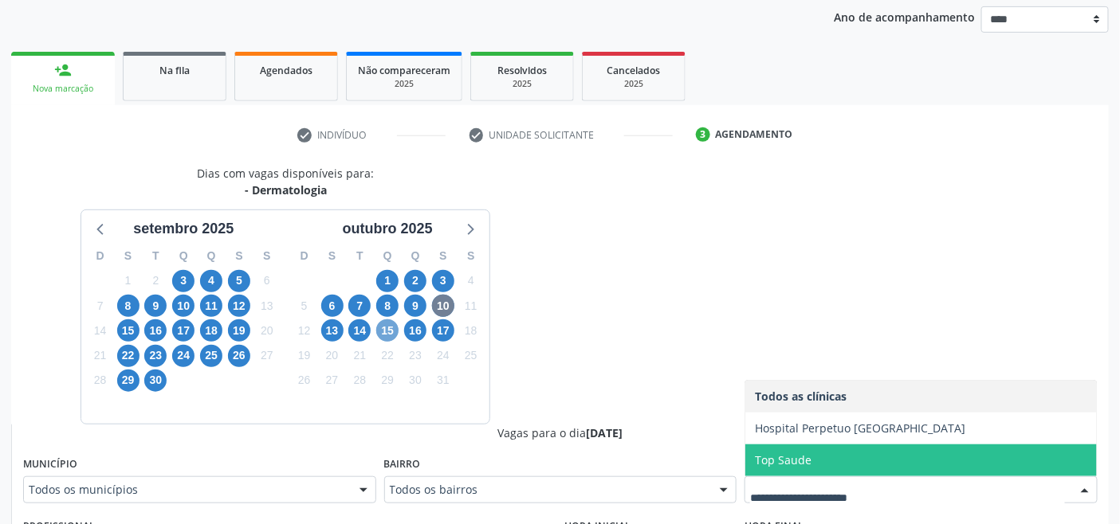
click at [386, 329] on span "15" at bounding box center [387, 331] width 22 height 22
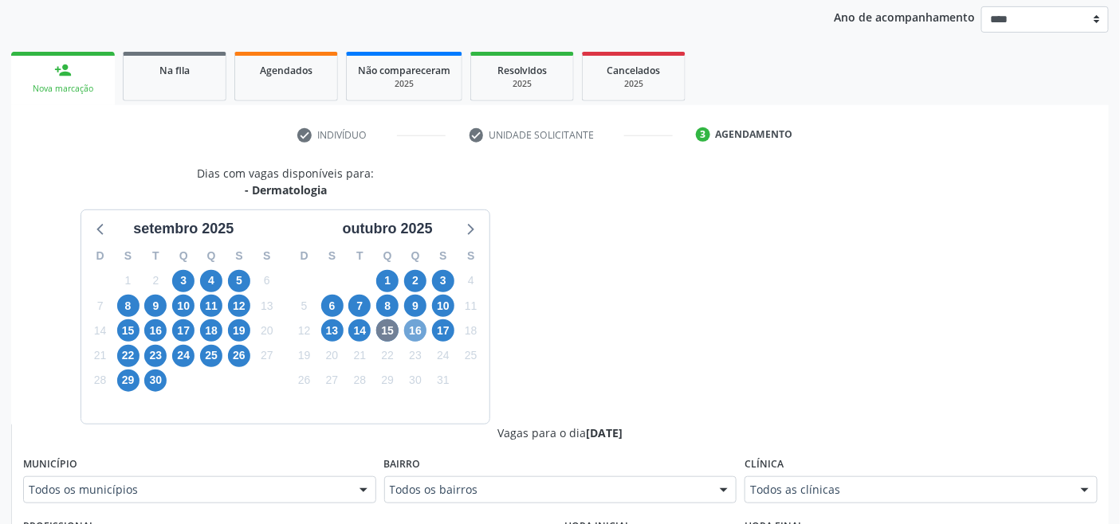
click at [410, 327] on span "16" at bounding box center [415, 331] width 22 height 22
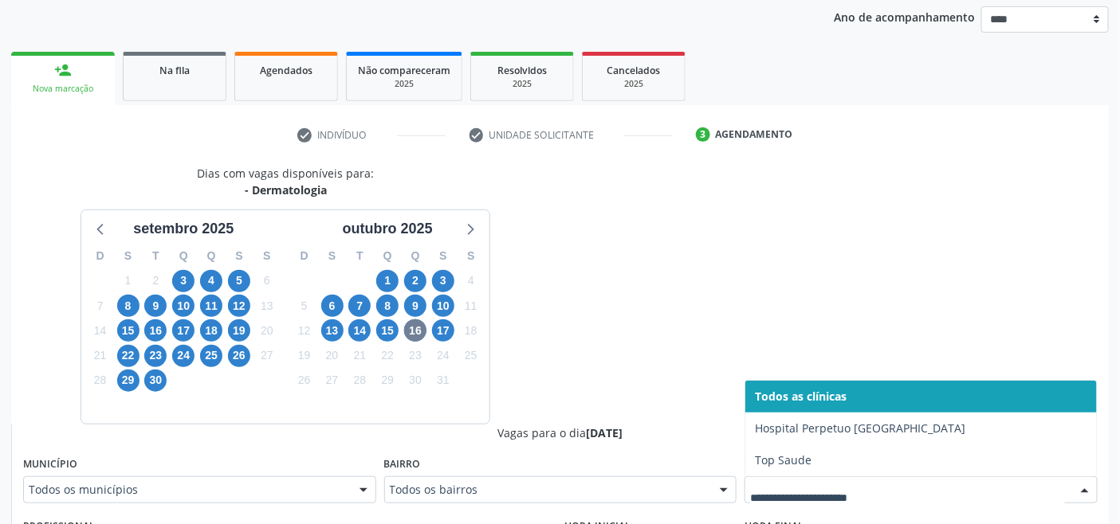
click at [853, 498] on div at bounding box center [920, 490] width 353 height 27
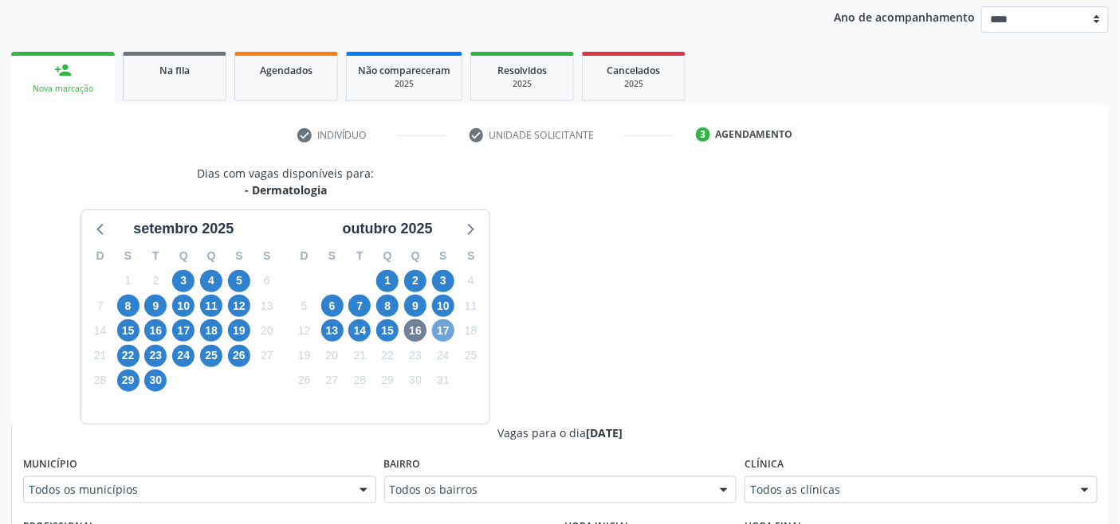
click at [441, 329] on span "17" at bounding box center [443, 331] width 22 height 22
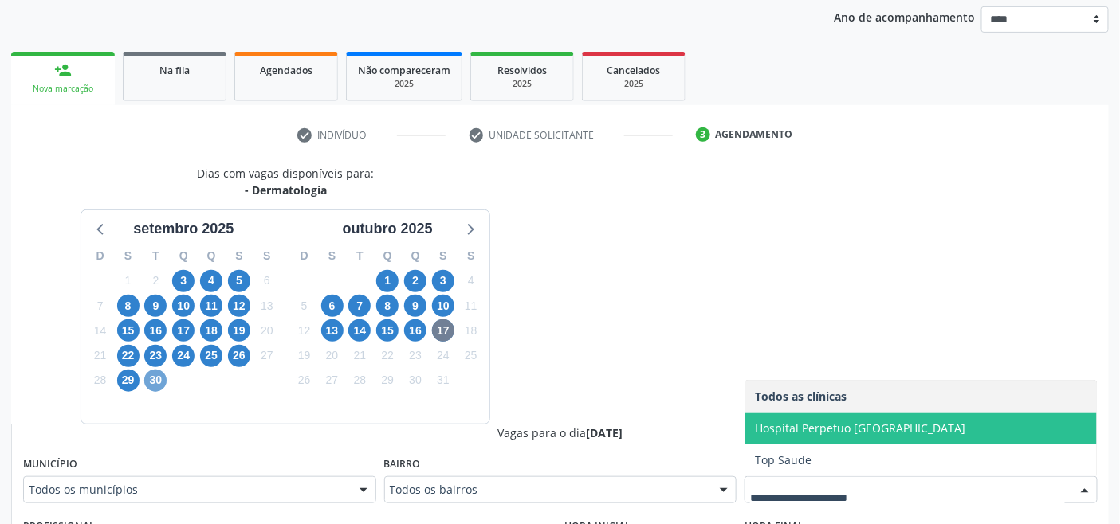
drag, startPoint x: 151, startPoint y: 378, endPoint x: 171, endPoint y: 376, distance: 19.3
click at [151, 379] on span "30" at bounding box center [155, 381] width 22 height 22
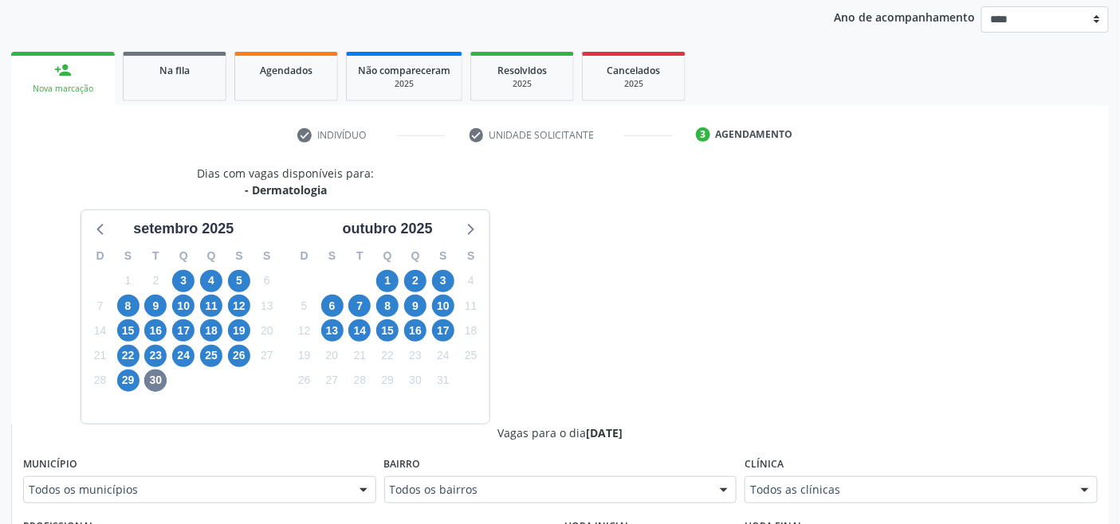
click at [834, 499] on div "Todos as clínicas" at bounding box center [920, 490] width 353 height 27
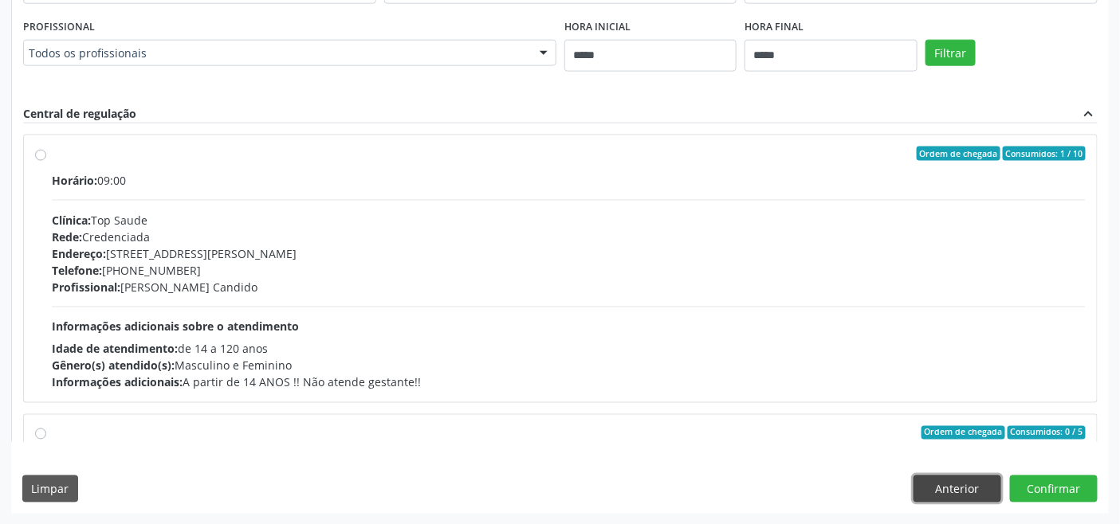
drag, startPoint x: 978, startPoint y: 482, endPoint x: 916, endPoint y: 461, distance: 65.0
click at [977, 483] on button "Anterior" at bounding box center [957, 489] width 88 height 27
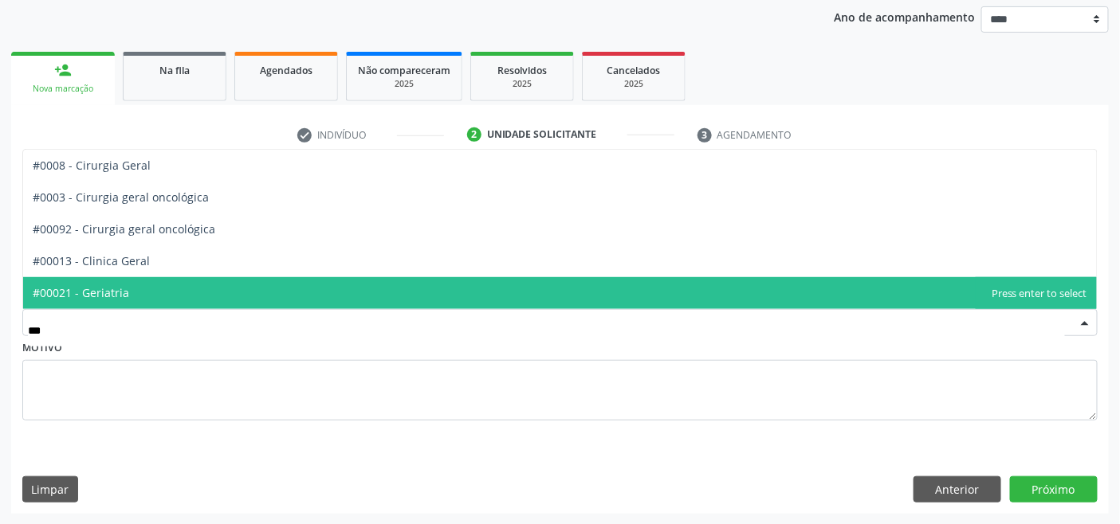
click at [171, 293] on span "#00021 - Geriatria" at bounding box center [559, 293] width 1073 height 32
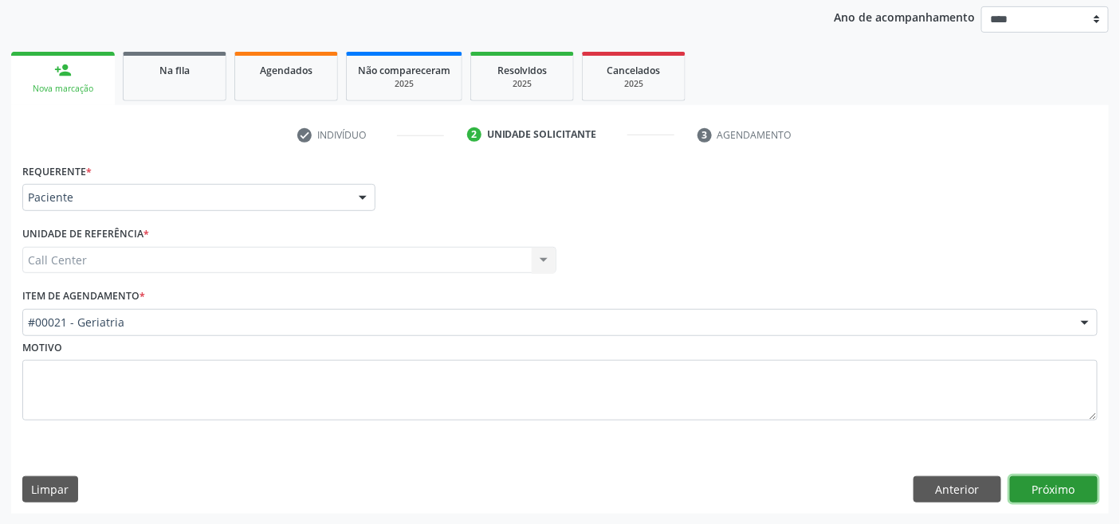
click at [1020, 487] on button "Próximo" at bounding box center [1054, 490] width 88 height 27
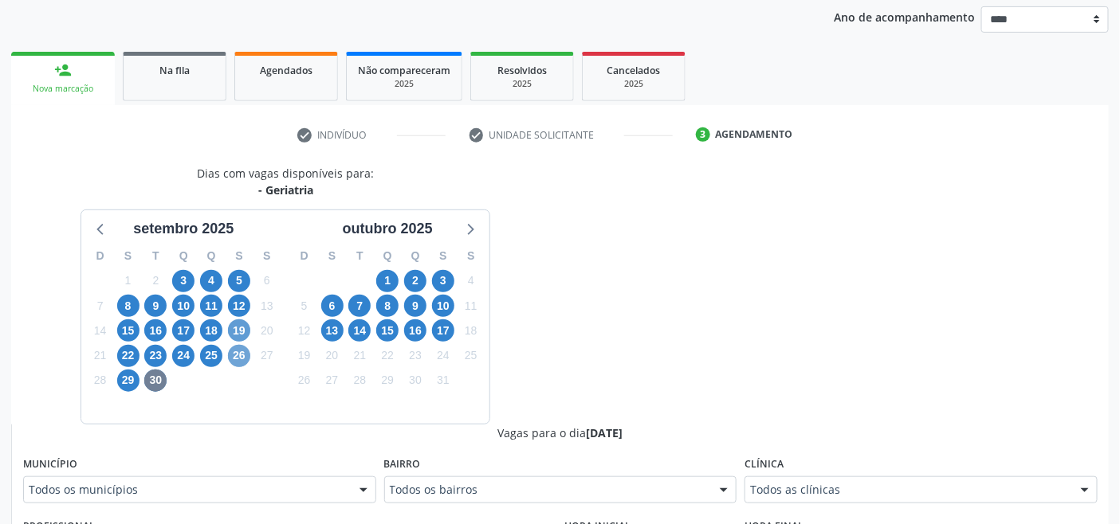
click at [242, 348] on span "26" at bounding box center [239, 356] width 22 height 22
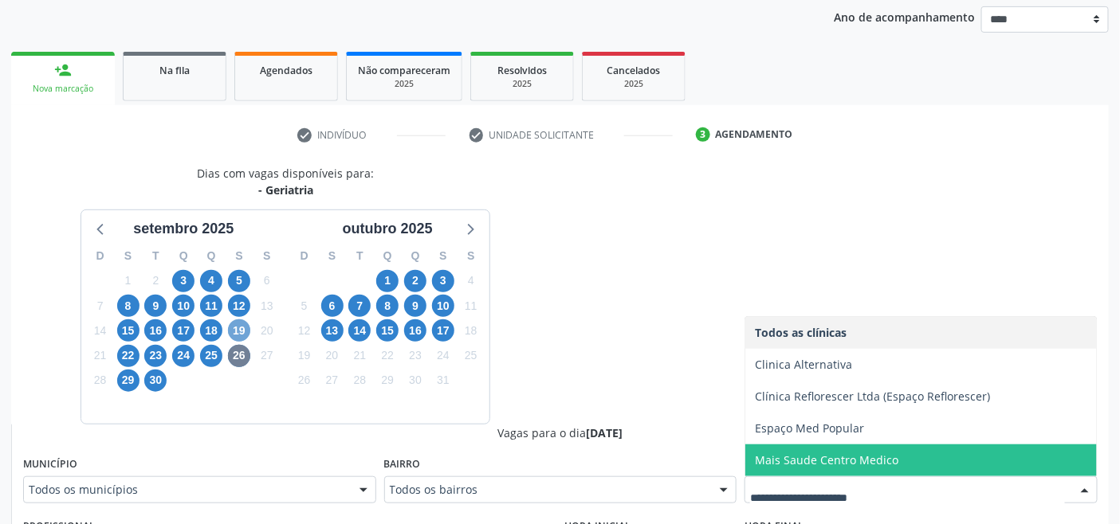
click at [241, 327] on span "19" at bounding box center [239, 331] width 22 height 22
click at [443, 277] on span "3" at bounding box center [443, 281] width 22 height 22
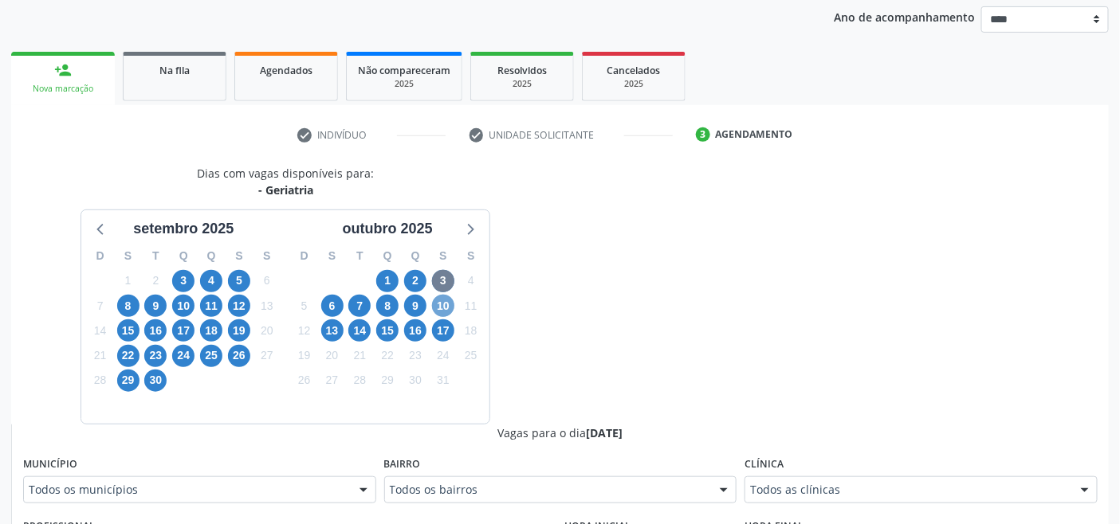
click at [447, 300] on span "10" at bounding box center [443, 306] width 22 height 22
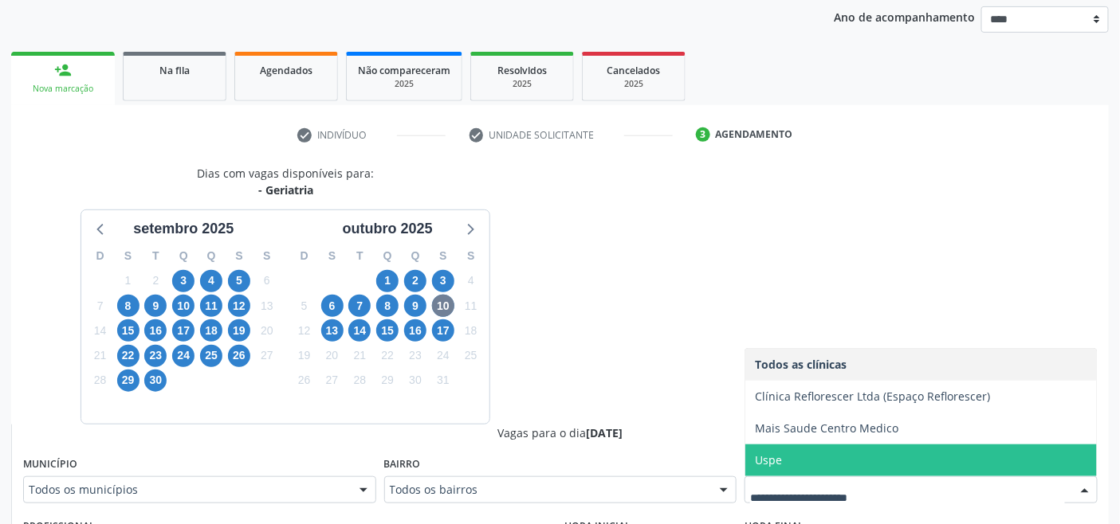
click at [782, 465] on span "Uspe" at bounding box center [768, 460] width 27 height 15
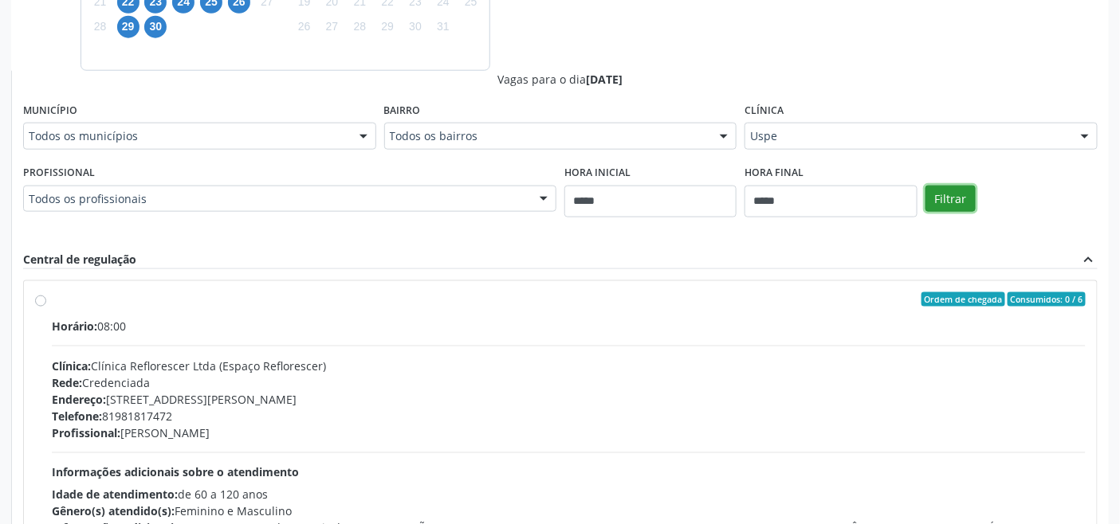
click at [958, 202] on button "Filtrar" at bounding box center [950, 199] width 50 height 27
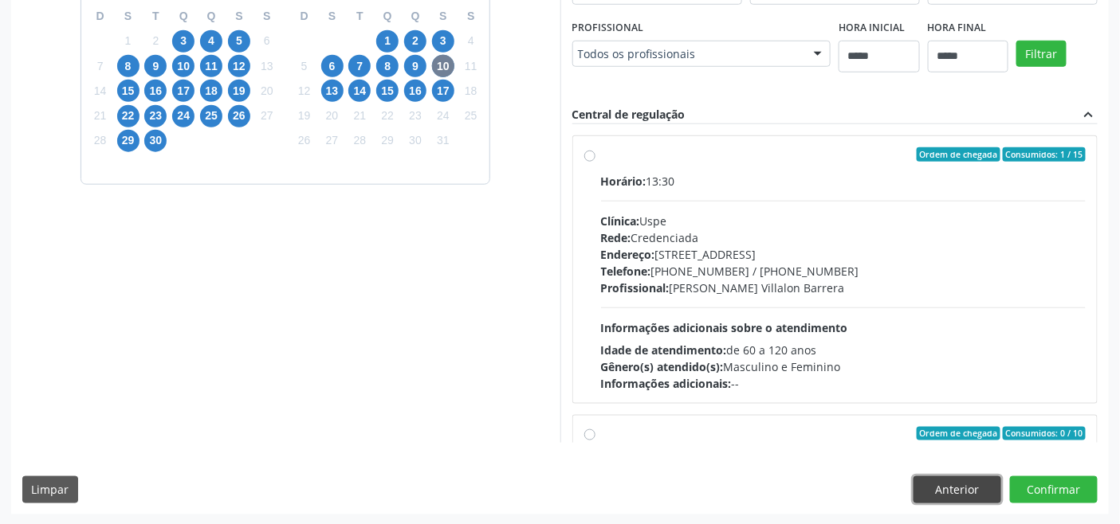
click at [950, 489] on button "Anterior" at bounding box center [957, 490] width 88 height 27
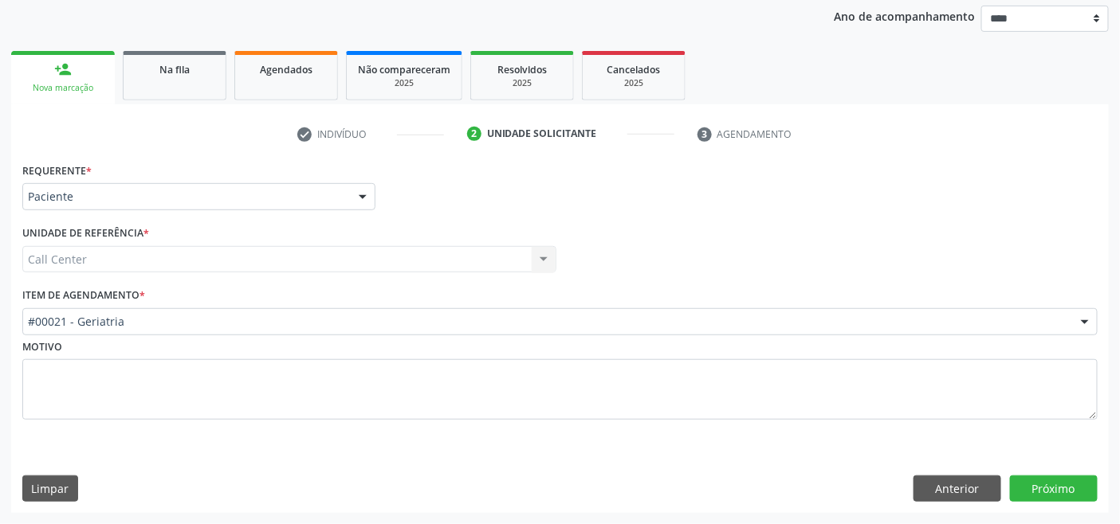
scroll to position [186, 0]
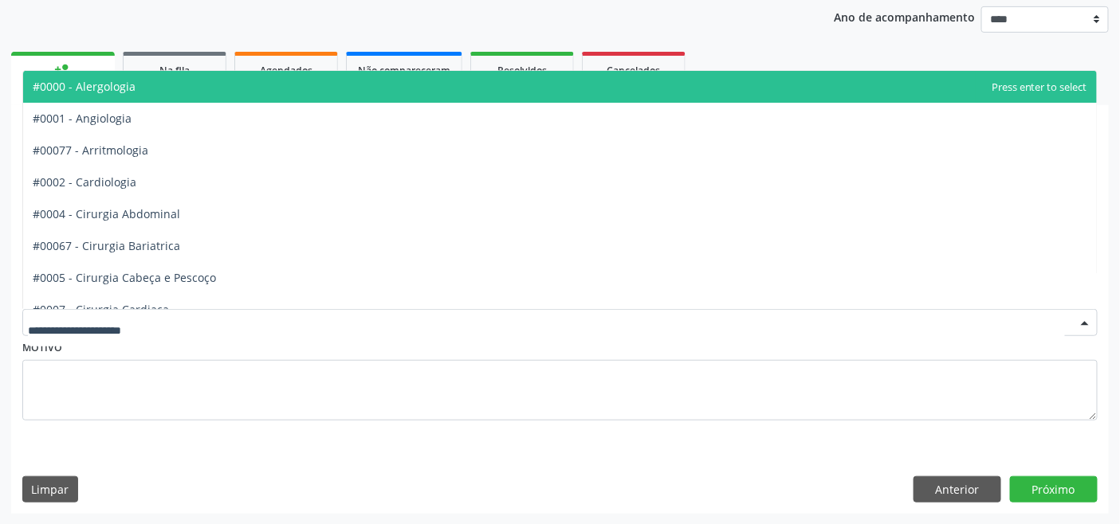
click at [218, 92] on span "#0000 - Alergologia" at bounding box center [559, 87] width 1073 height 32
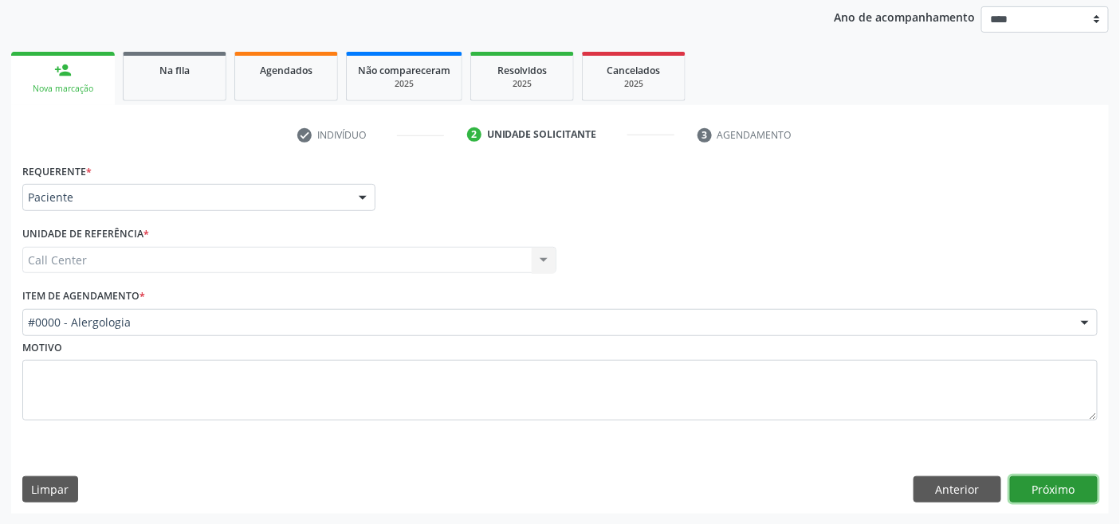
click at [1049, 484] on button "Próximo" at bounding box center [1054, 490] width 88 height 27
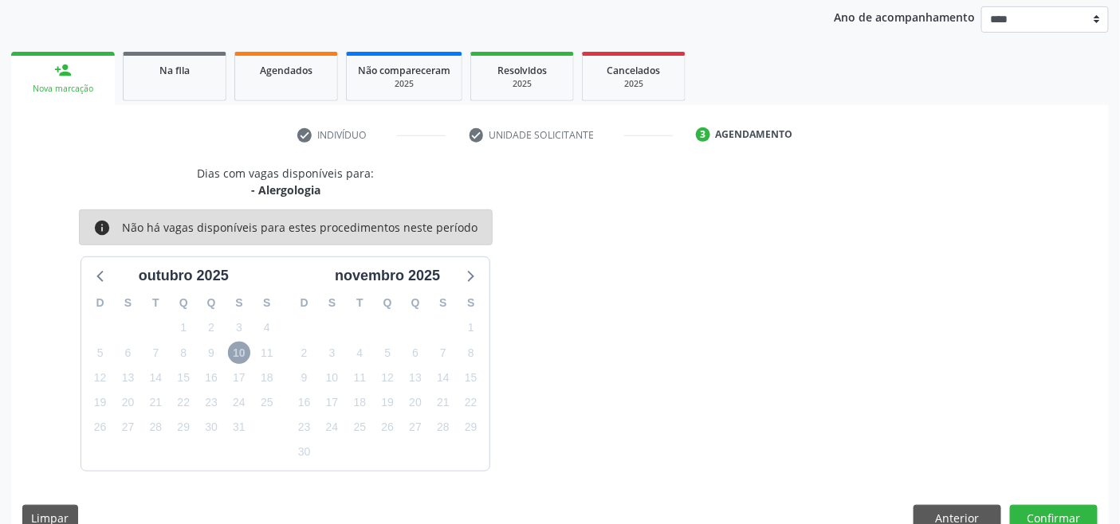
click at [245, 349] on span "10" at bounding box center [239, 353] width 22 height 22
click at [104, 273] on icon at bounding box center [101, 275] width 21 height 21
click at [471, 273] on icon at bounding box center [471, 277] width 6 height 11
click at [945, 516] on button "Anterior" at bounding box center [957, 518] width 88 height 27
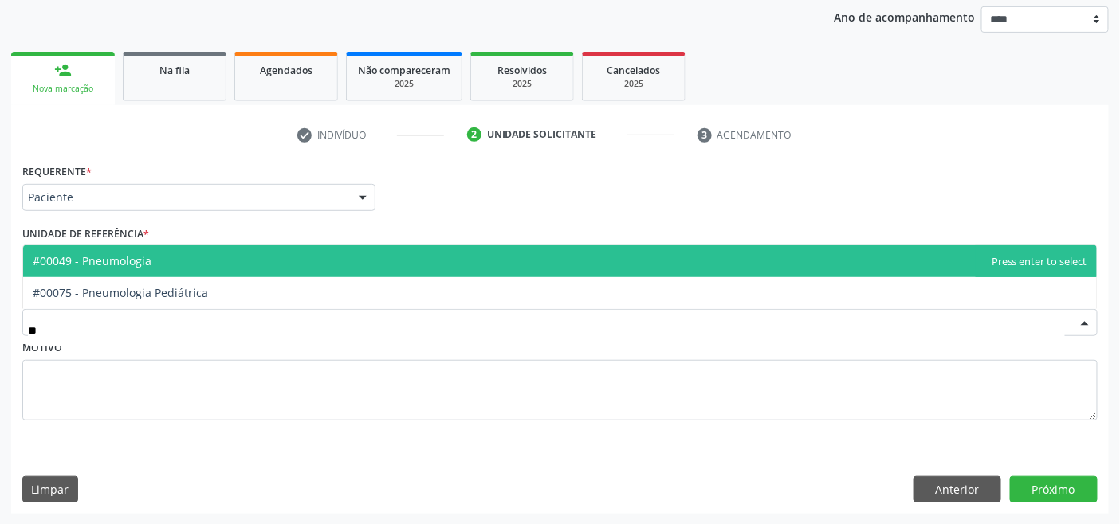
click at [234, 258] on span "#00049 - Pneumologia" at bounding box center [559, 261] width 1073 height 32
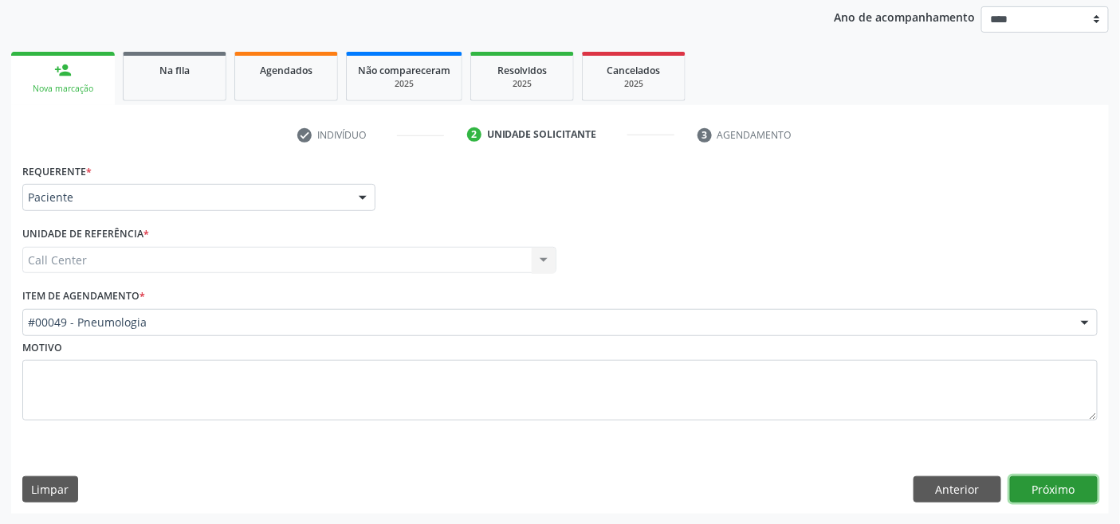
click at [1018, 480] on button "Próximo" at bounding box center [1054, 490] width 88 height 27
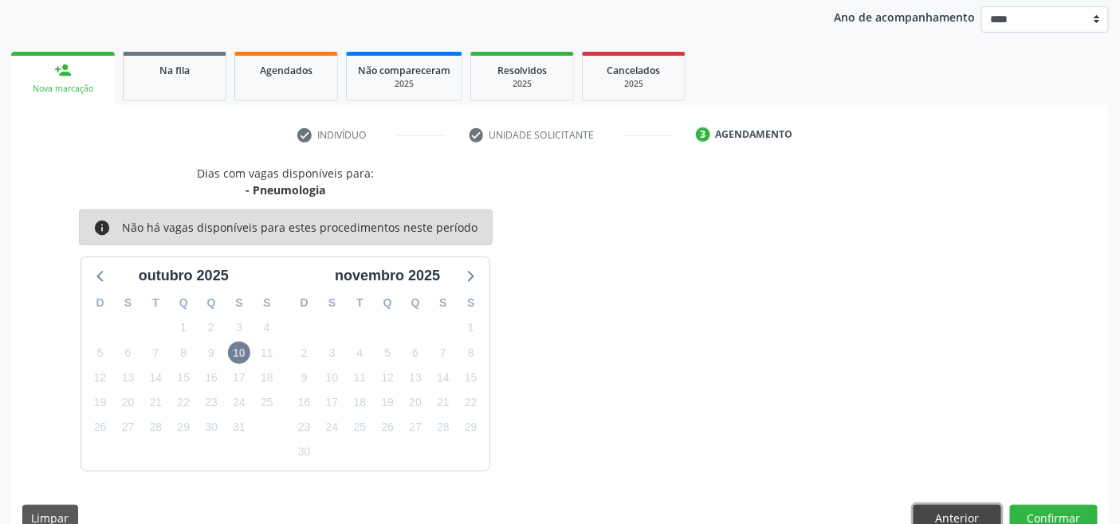
drag, startPoint x: 975, startPoint y: 512, endPoint x: 890, endPoint y: 442, distance: 109.8
click at [974, 512] on button "Anterior" at bounding box center [957, 518] width 88 height 27
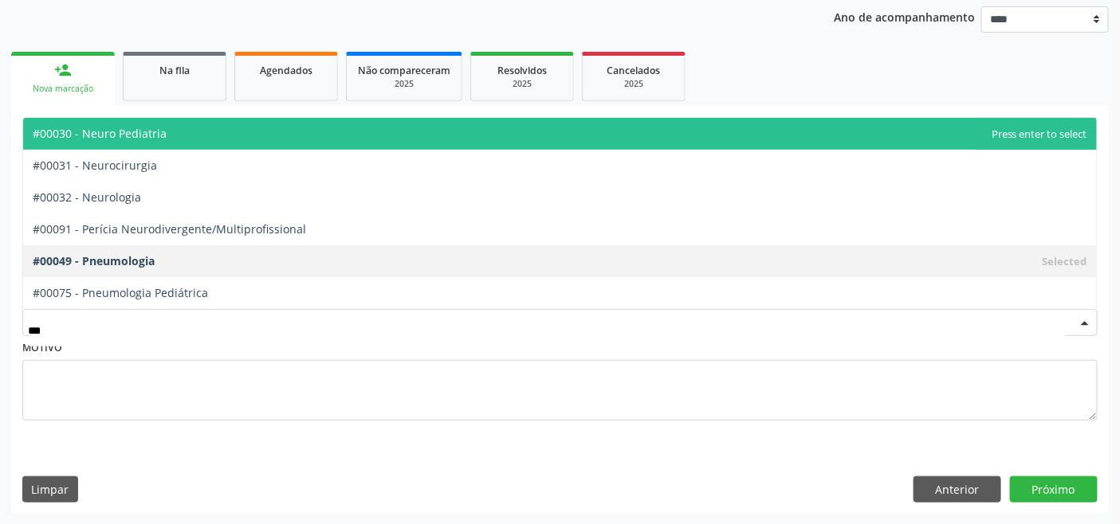
click at [171, 130] on span "#00030 - Neuro Pediatria" at bounding box center [559, 134] width 1073 height 32
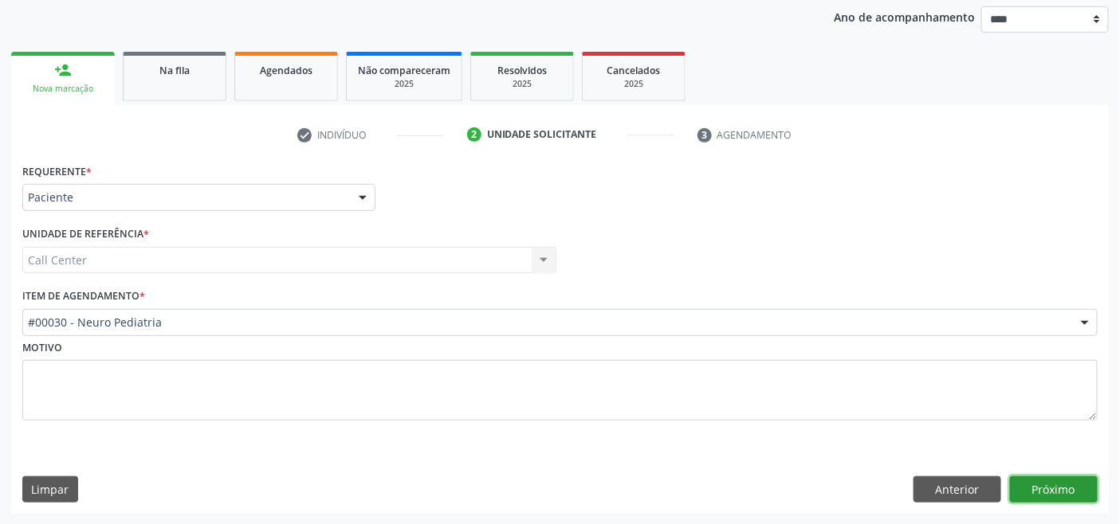
click at [1029, 477] on button "Próximo" at bounding box center [1054, 490] width 88 height 27
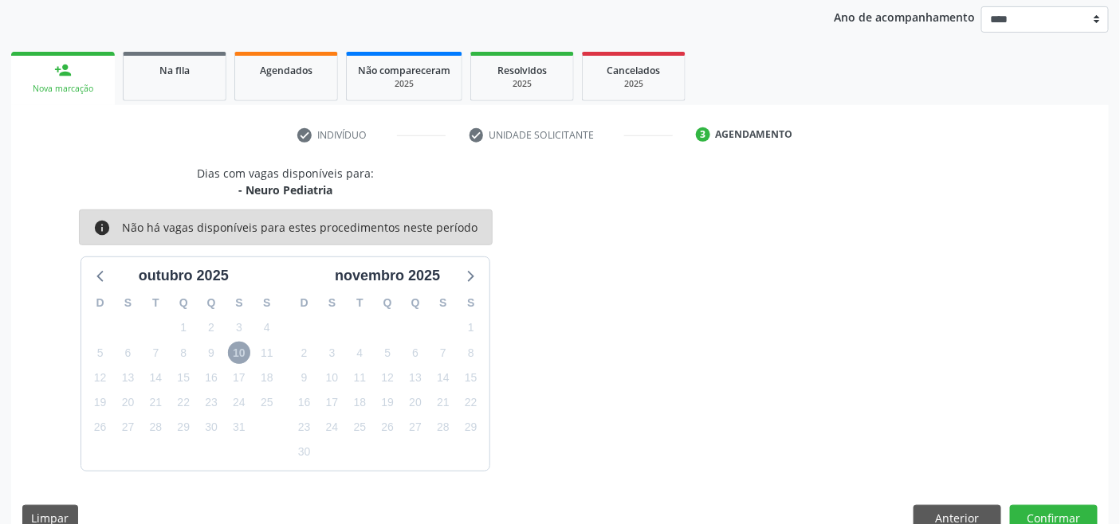
click at [237, 352] on span "10" at bounding box center [239, 353] width 22 height 22
click at [92, 269] on icon at bounding box center [101, 275] width 21 height 21
click at [476, 273] on icon at bounding box center [469, 275] width 21 height 21
click at [944, 512] on button "Anterior" at bounding box center [957, 518] width 88 height 27
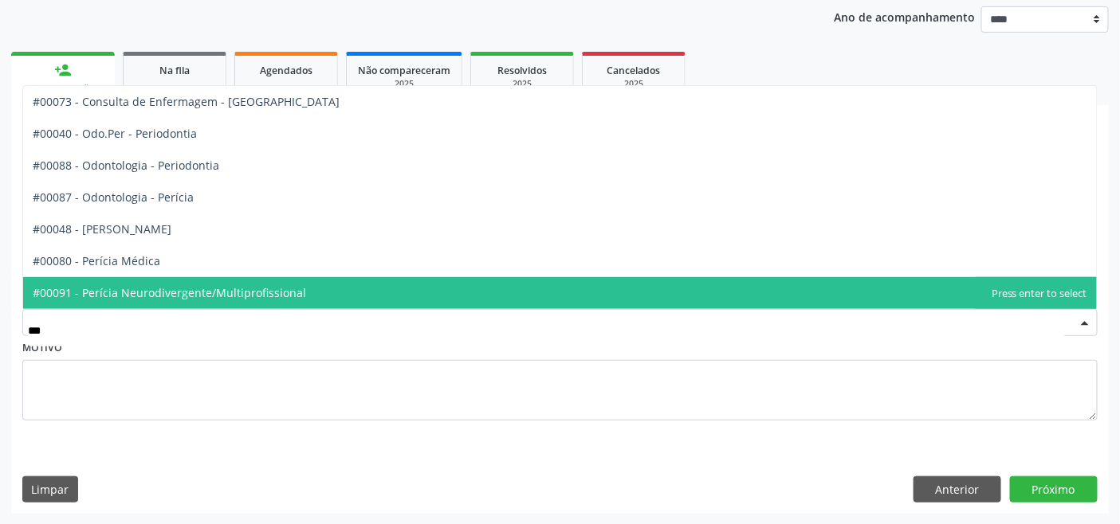
click at [197, 288] on span "#00091 - Perícia Neurodivergente/Multiprofissional" at bounding box center [169, 292] width 273 height 15
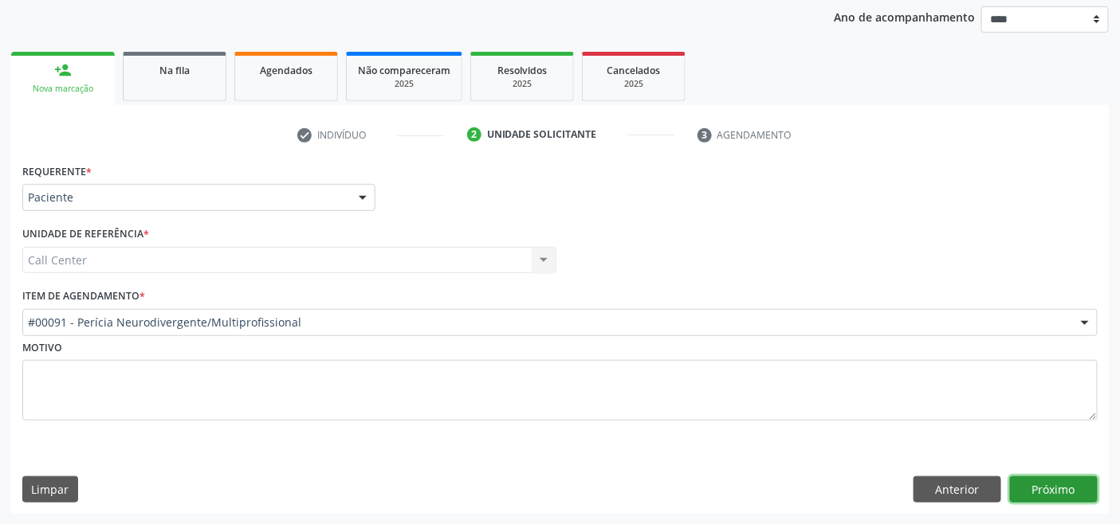
click at [1074, 488] on button "Próximo" at bounding box center [1054, 490] width 88 height 27
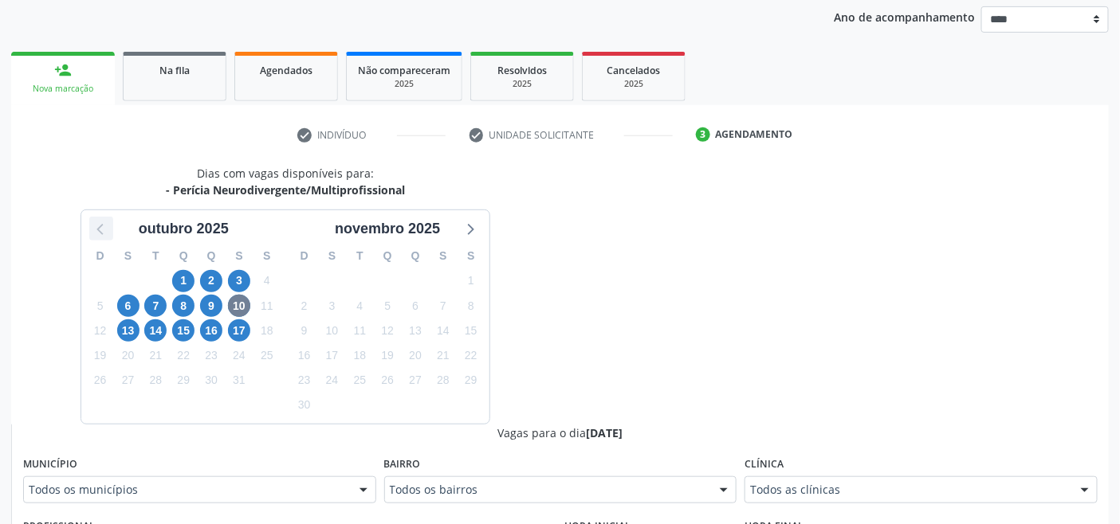
click at [104, 229] on icon at bounding box center [101, 228] width 21 height 21
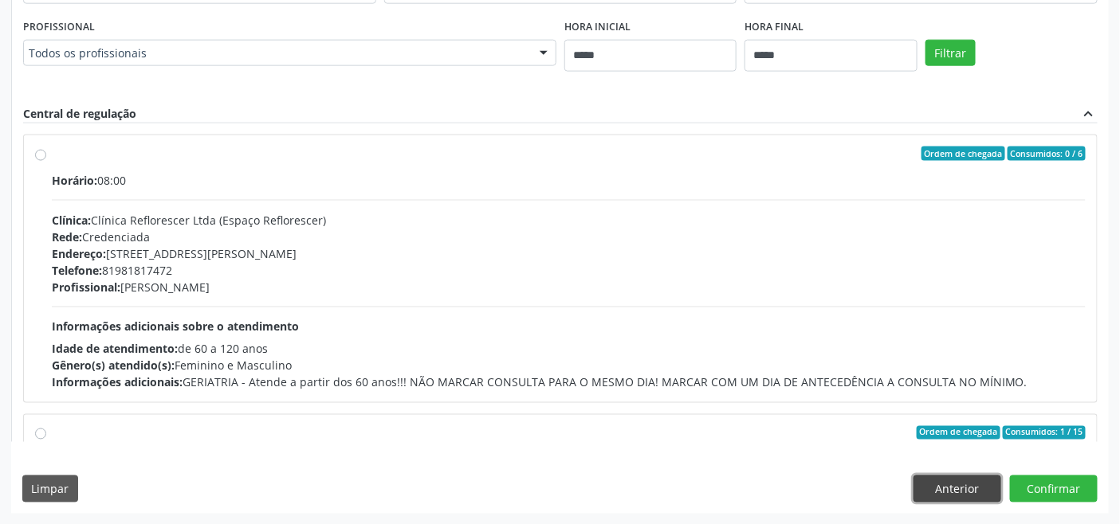
click at [954, 490] on button "Anterior" at bounding box center [957, 489] width 88 height 27
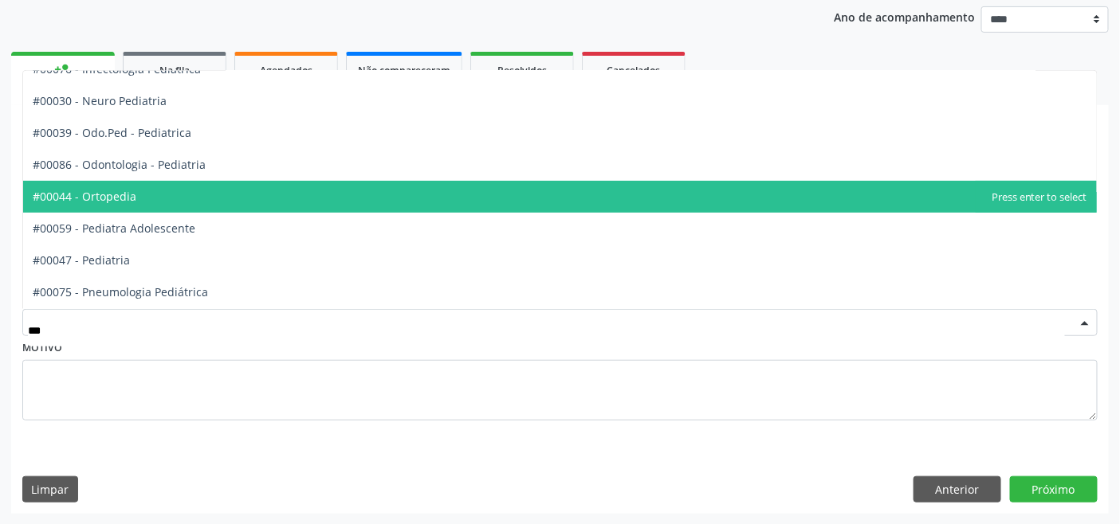
scroll to position [112, 0]
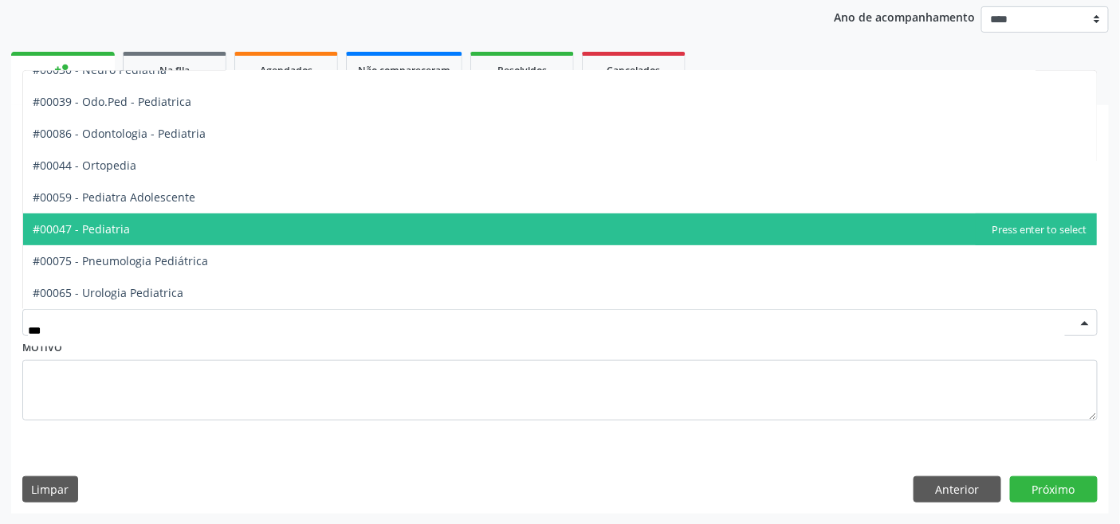
drag, startPoint x: 212, startPoint y: 218, endPoint x: 223, endPoint y: 223, distance: 12.1
click at [213, 222] on span "#00047 - Pediatria" at bounding box center [559, 230] width 1073 height 32
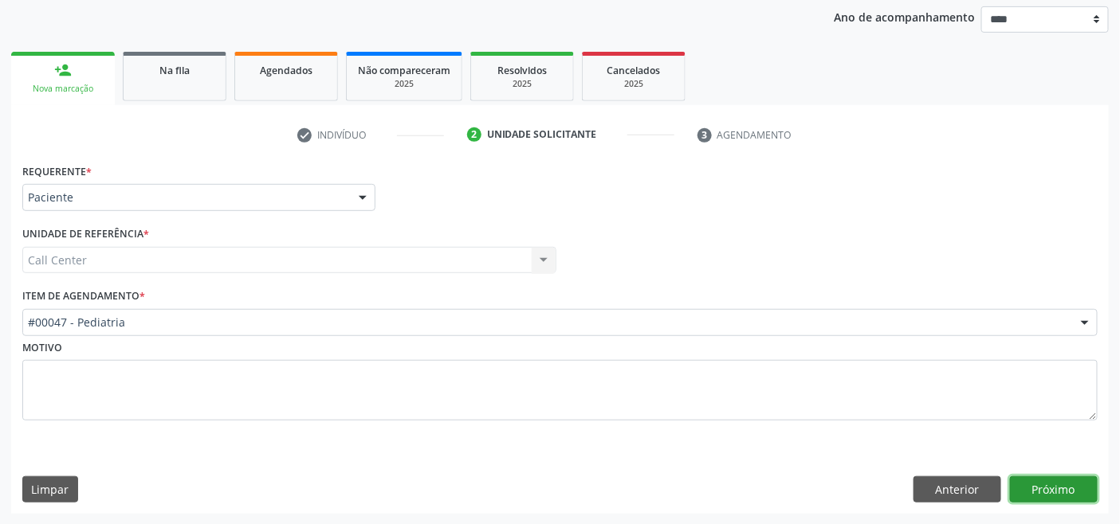
click at [1045, 492] on button "Próximo" at bounding box center [1054, 490] width 88 height 27
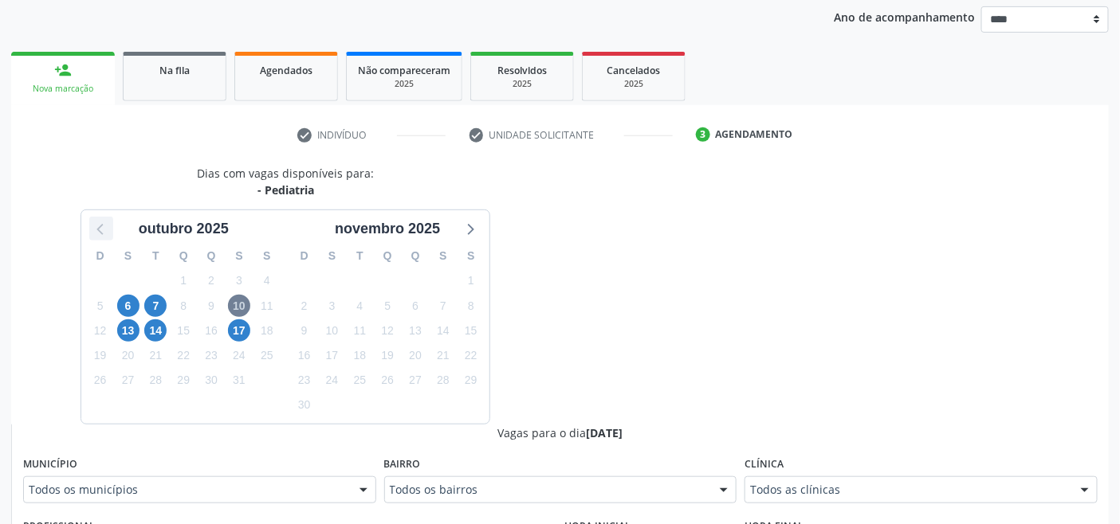
click at [104, 226] on icon at bounding box center [101, 228] width 21 height 21
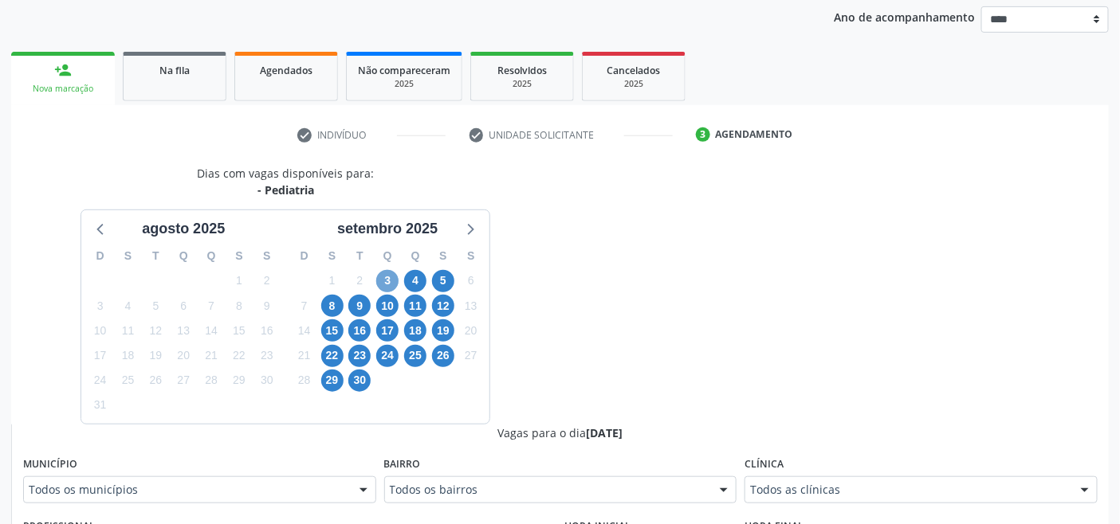
click at [386, 281] on span "3" at bounding box center [387, 281] width 22 height 22
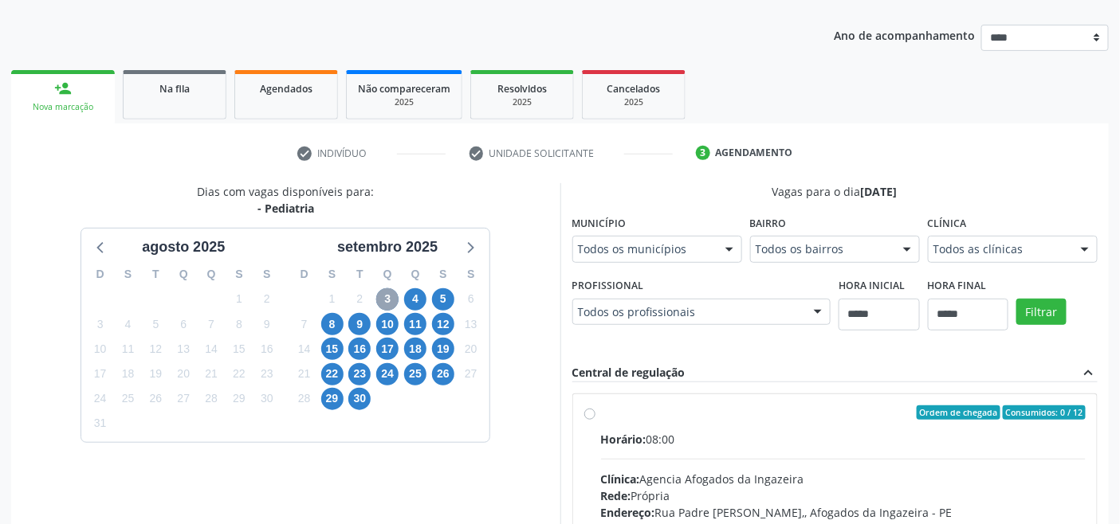
scroll to position [186, 0]
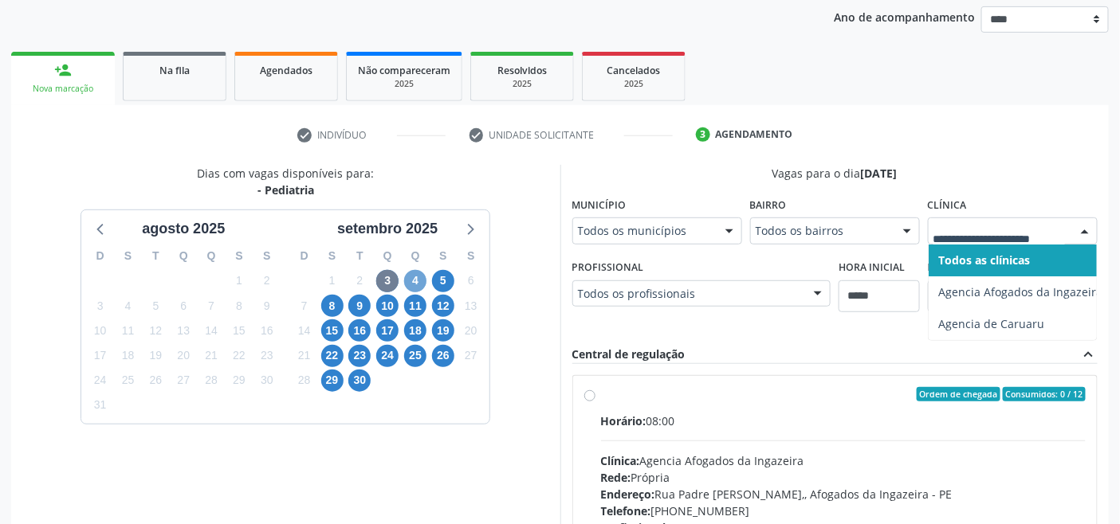
click at [411, 276] on span "4" at bounding box center [415, 281] width 22 height 22
click at [449, 284] on span "5" at bounding box center [443, 281] width 22 height 22
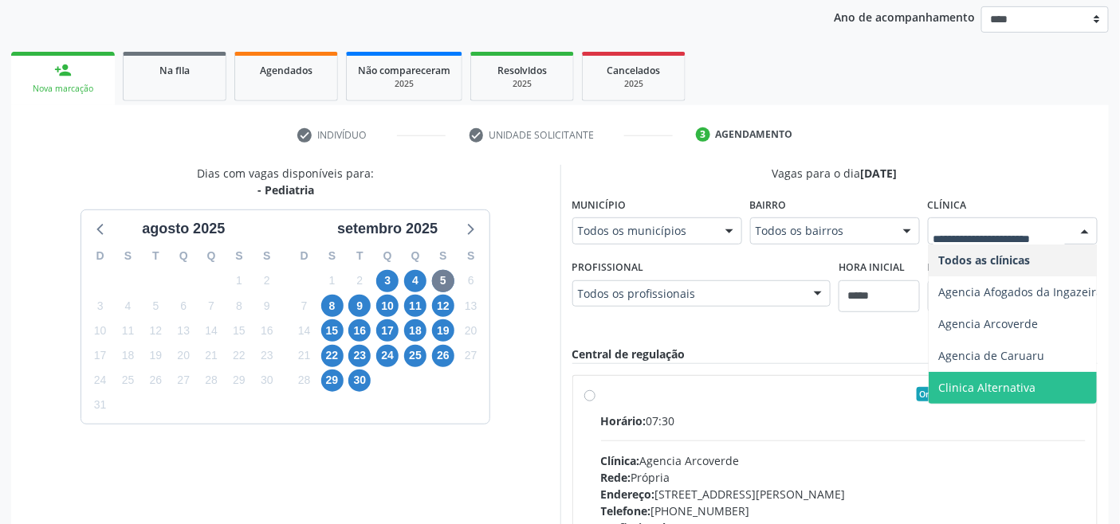
click at [998, 380] on span "Clinica Alternativa" at bounding box center [986, 387] width 97 height 15
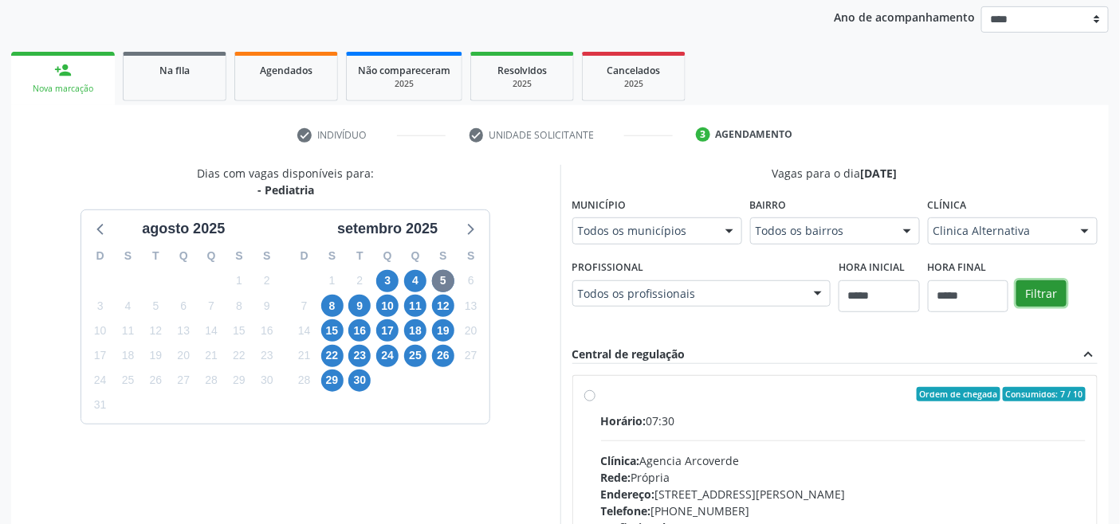
click at [1042, 297] on button "Filtrar" at bounding box center [1041, 293] width 50 height 27
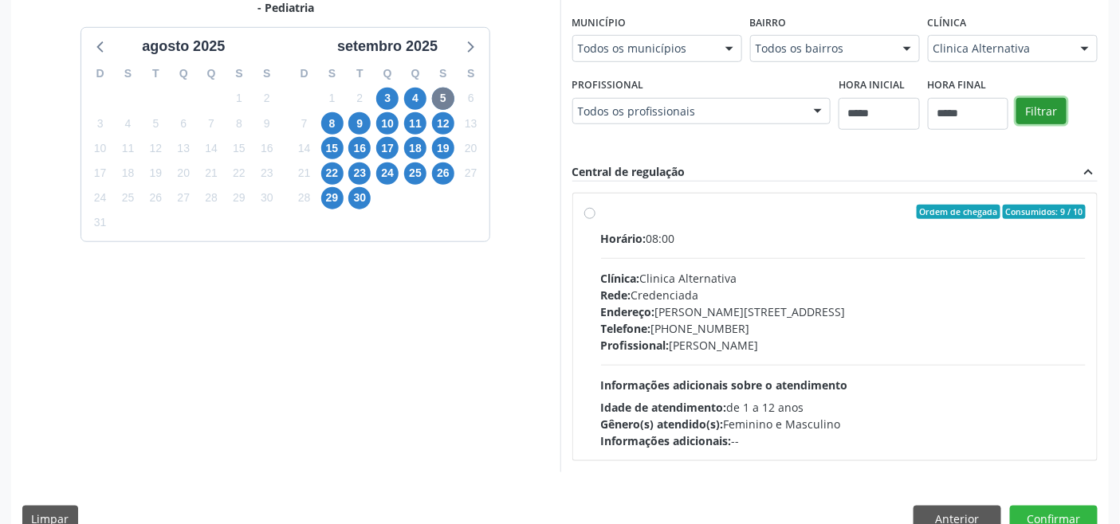
scroll to position [398, 0]
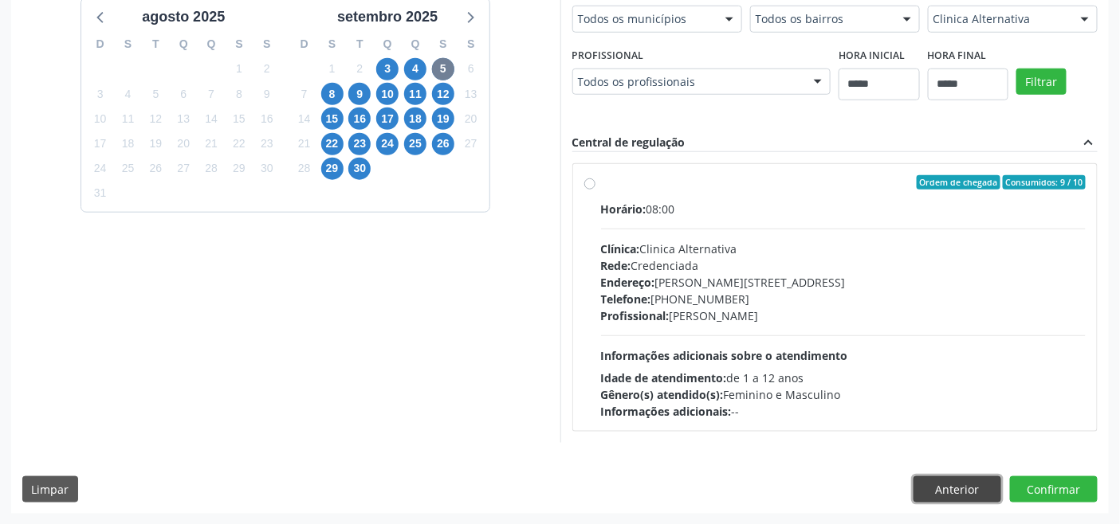
drag, startPoint x: 964, startPoint y: 488, endPoint x: 949, endPoint y: 488, distance: 15.2
click at [963, 488] on button "Anterior" at bounding box center [957, 490] width 88 height 27
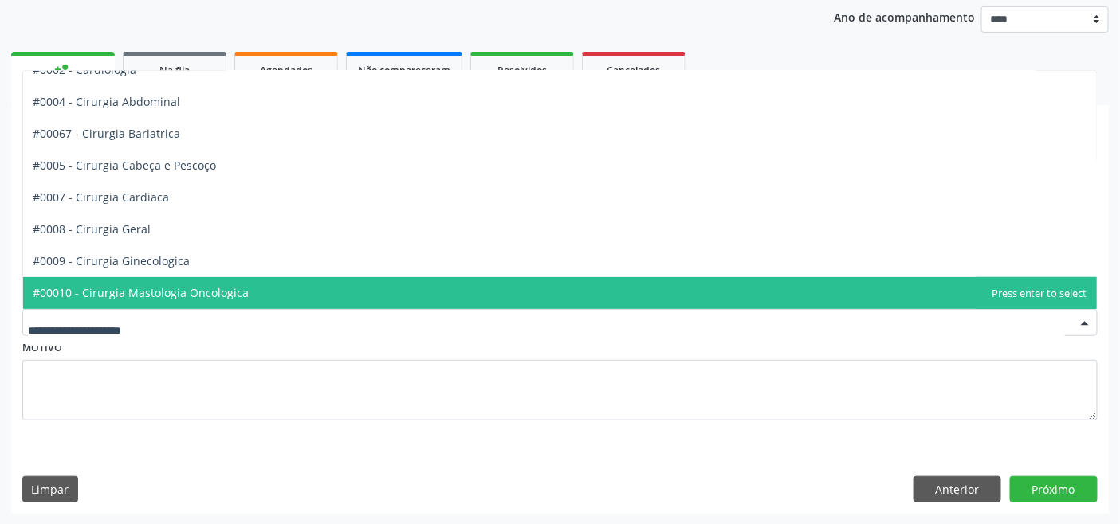
click at [140, 312] on div at bounding box center [559, 322] width 1075 height 27
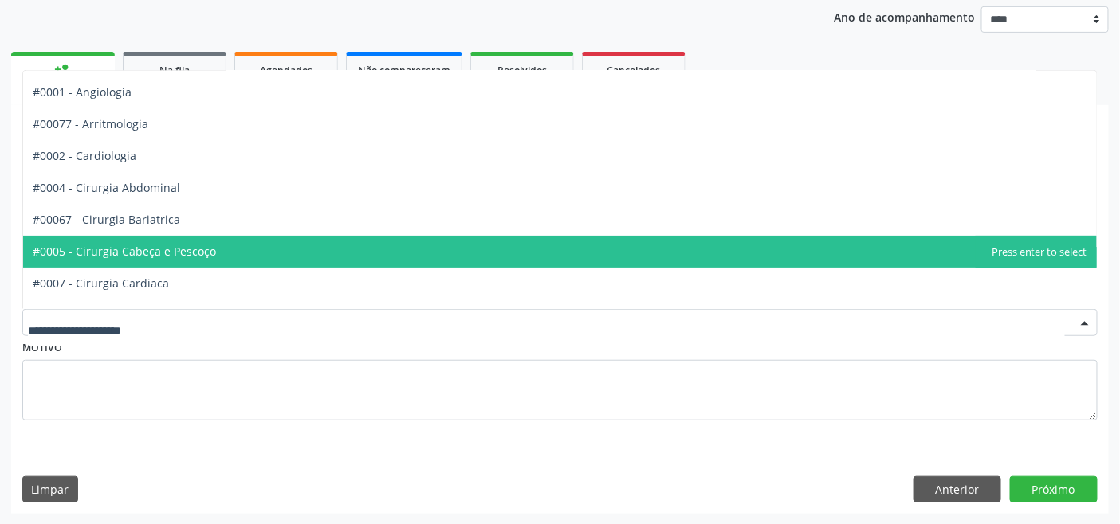
scroll to position [0, 0]
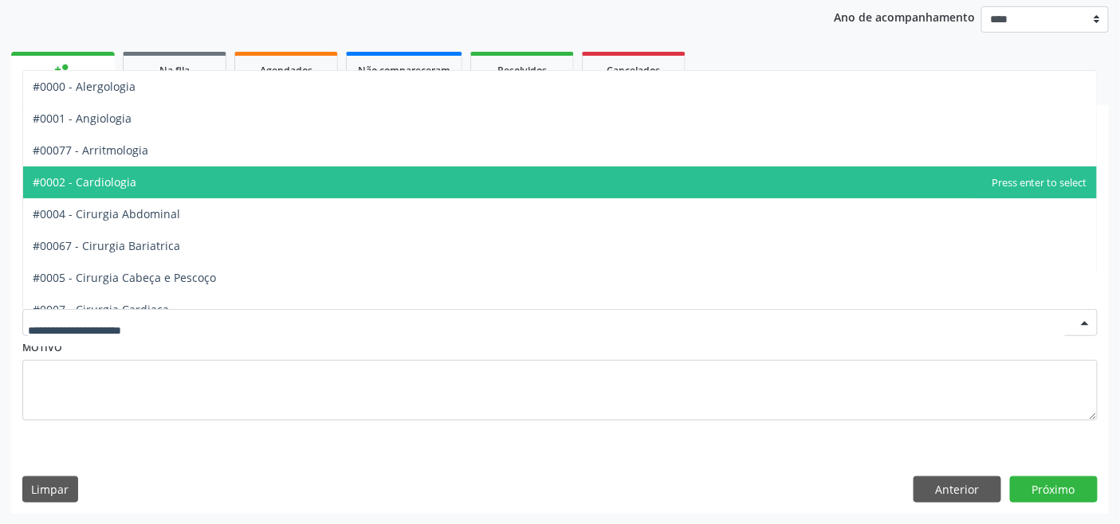
click at [197, 175] on span "#0002 - Cardiologia" at bounding box center [559, 183] width 1073 height 32
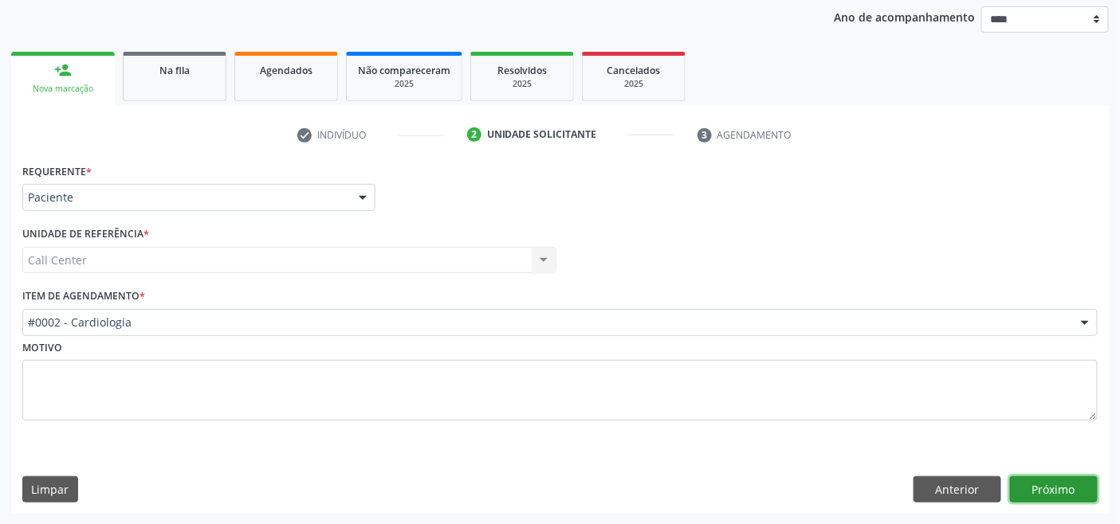
click at [1071, 484] on button "Próximo" at bounding box center [1054, 490] width 88 height 27
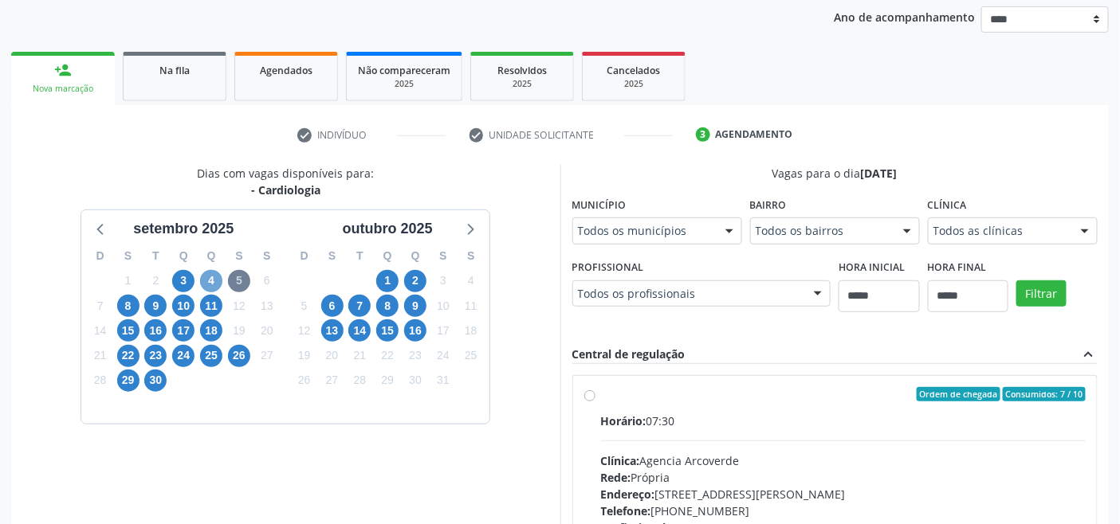
click at [207, 281] on span "4" at bounding box center [211, 281] width 22 height 22
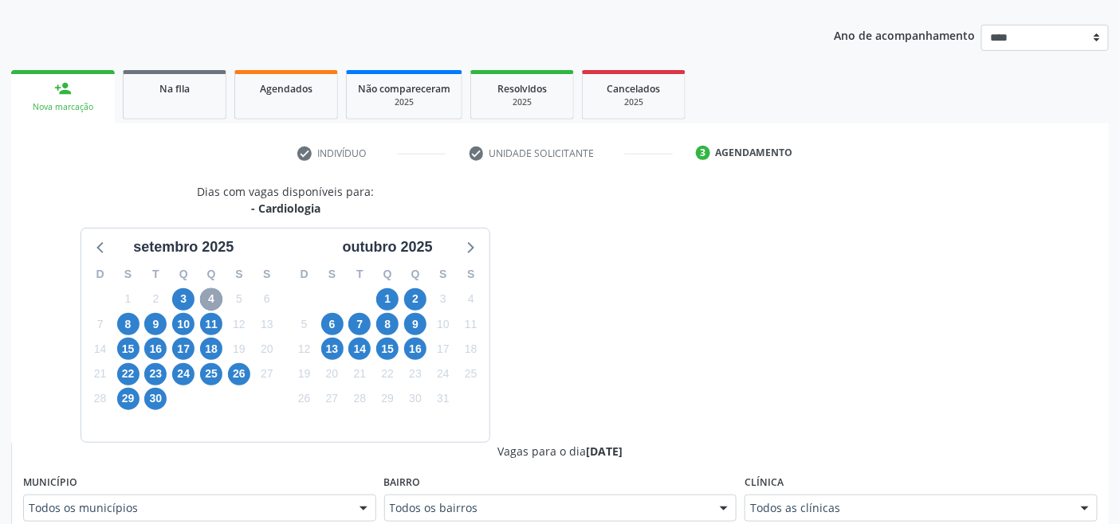
scroll to position [186, 0]
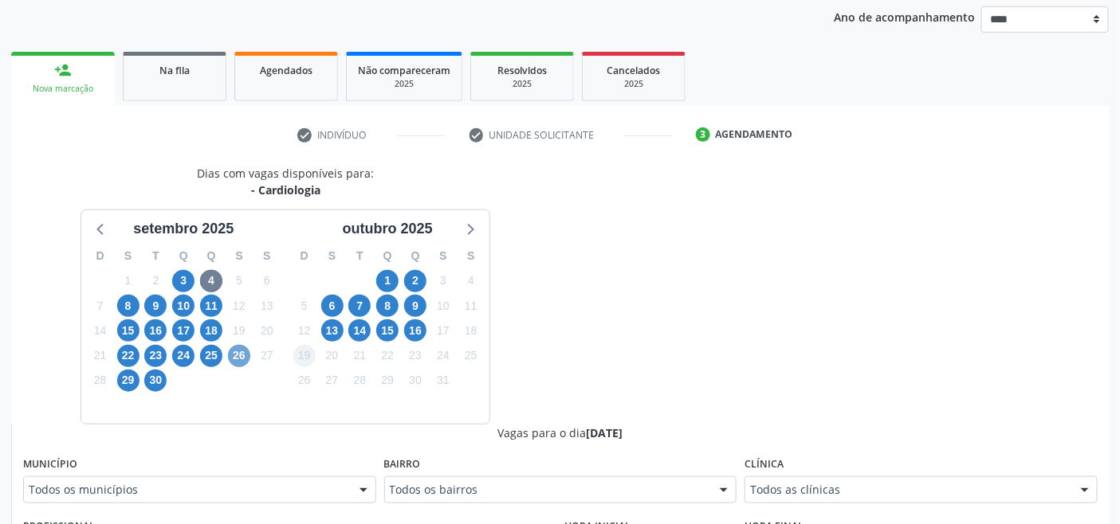
drag, startPoint x: 240, startPoint y: 353, endPoint x: 299, endPoint y: 380, distance: 64.9
click at [241, 353] on span "26" at bounding box center [239, 356] width 22 height 22
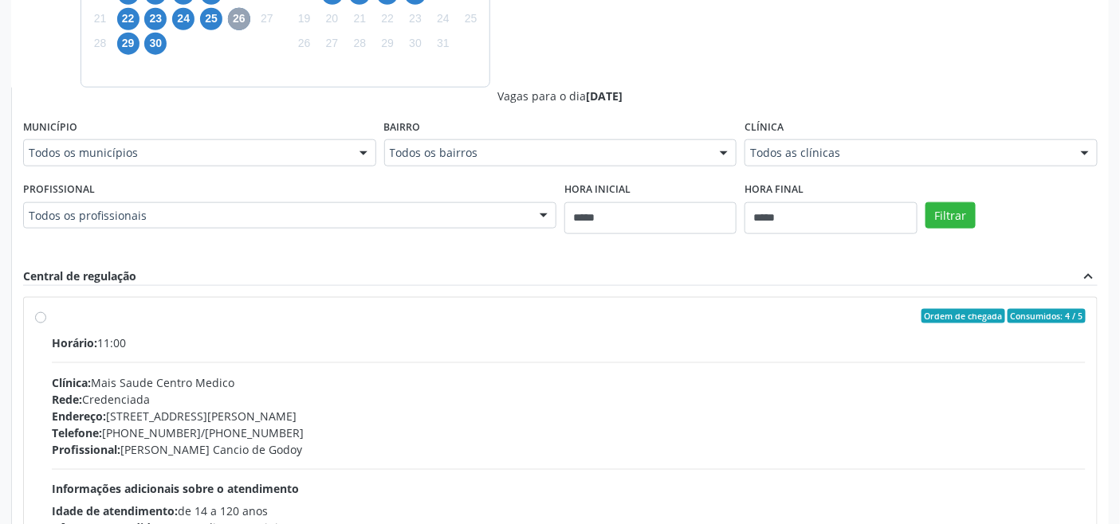
scroll to position [540, 0]
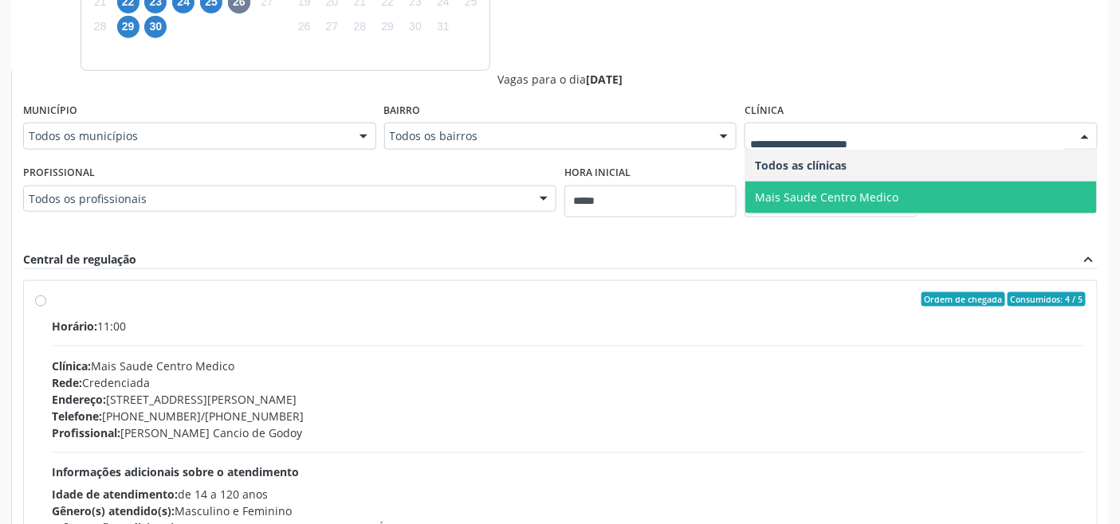
click at [811, 190] on span "Mais Saude Centro Medico" at bounding box center [826, 197] width 143 height 15
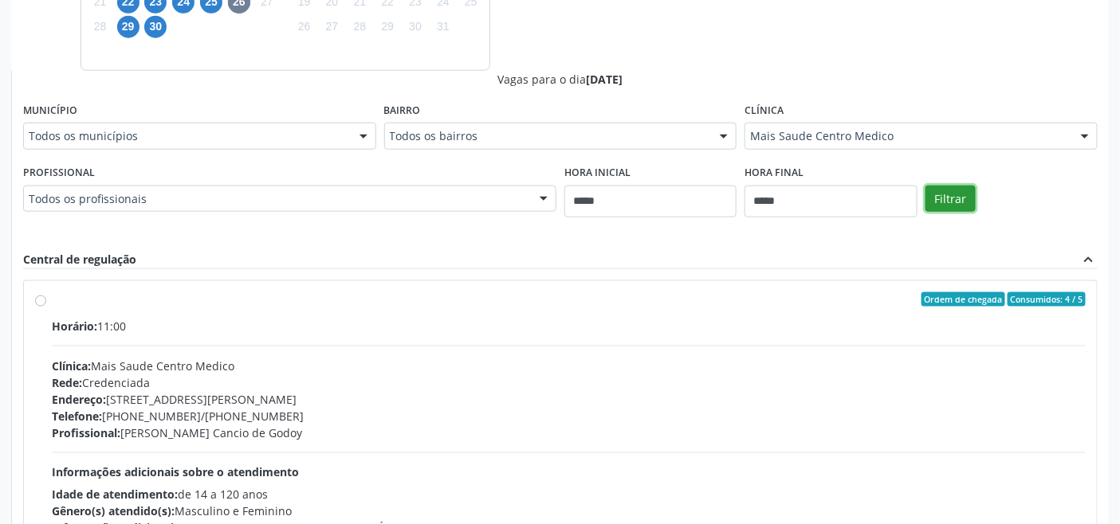
click at [942, 200] on button "Filtrar" at bounding box center [950, 199] width 50 height 27
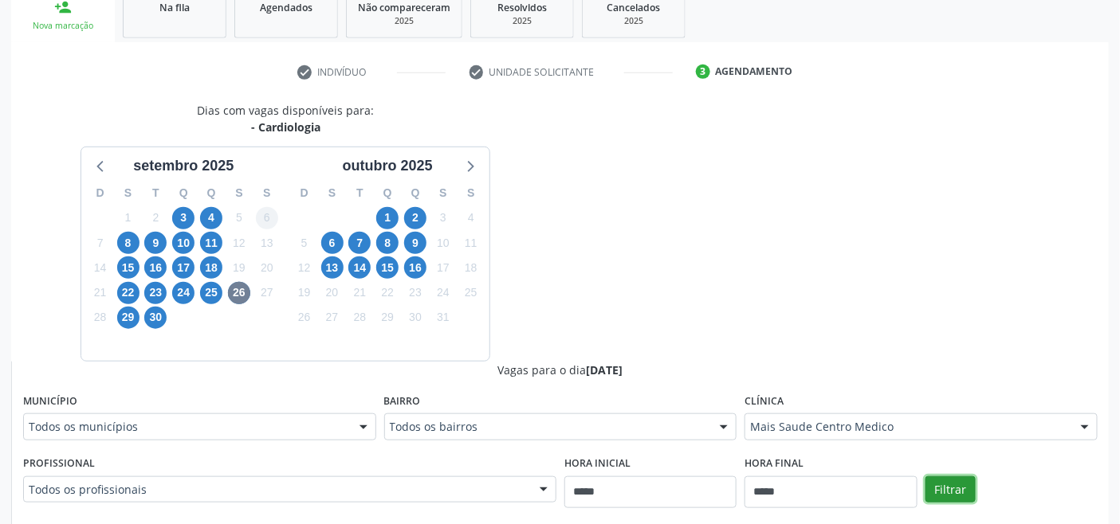
scroll to position [215, 0]
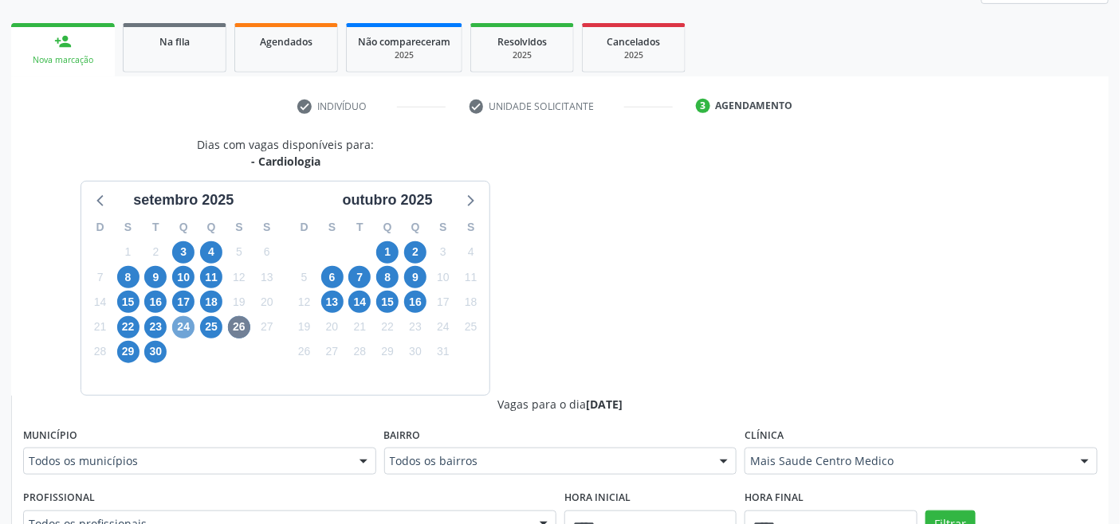
click at [181, 322] on span "24" at bounding box center [183, 327] width 22 height 22
click at [240, 325] on span "26" at bounding box center [239, 327] width 22 height 22
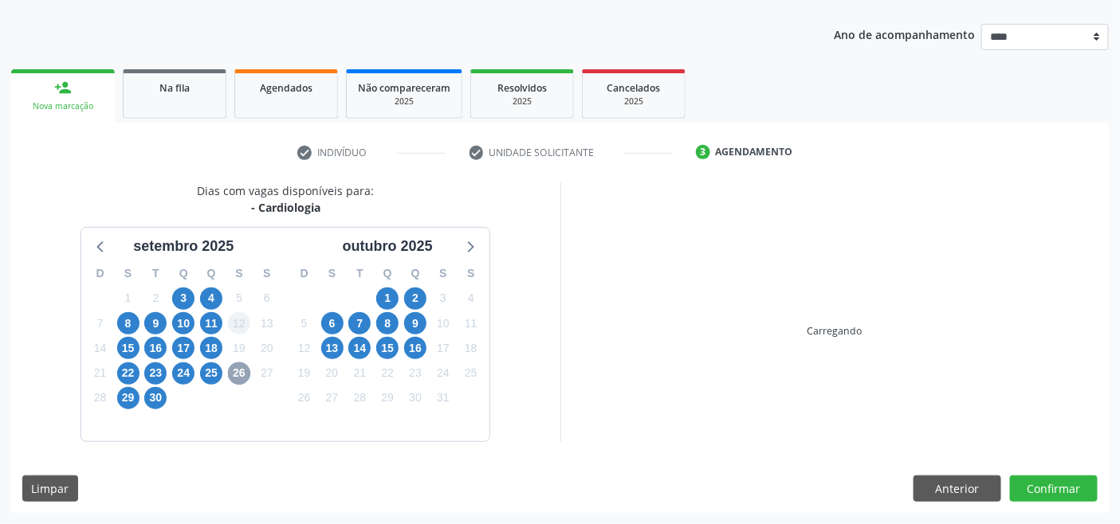
scroll to position [168, 0]
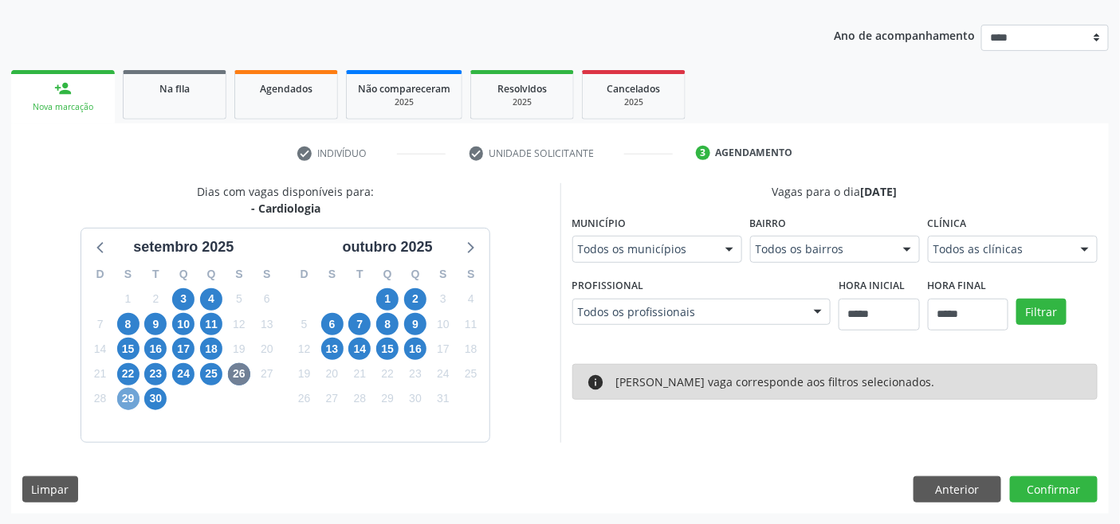
click at [127, 399] on span "29" at bounding box center [128, 399] width 22 height 22
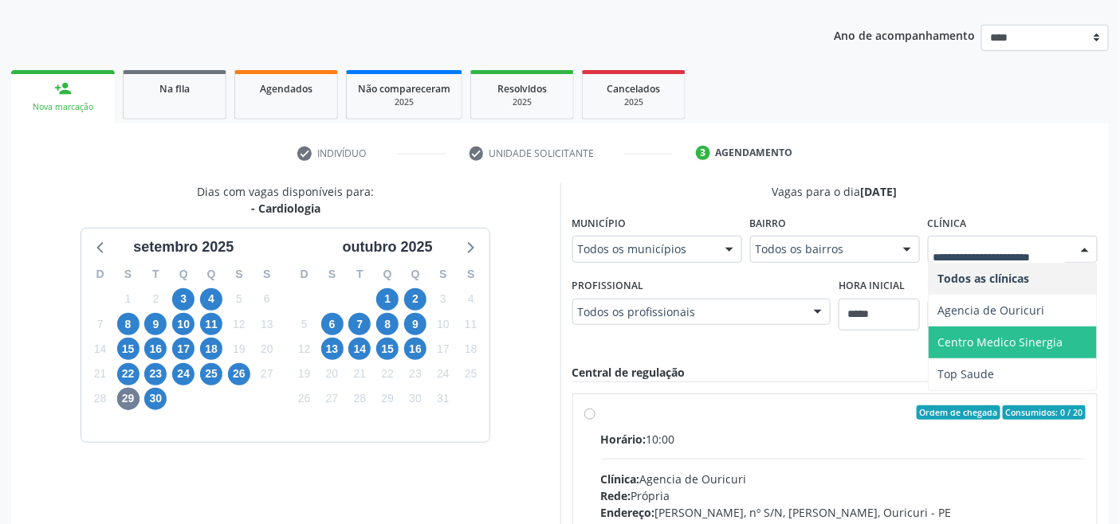
click at [1001, 353] on span "Centro Medico Sinergia" at bounding box center [1012, 343] width 168 height 32
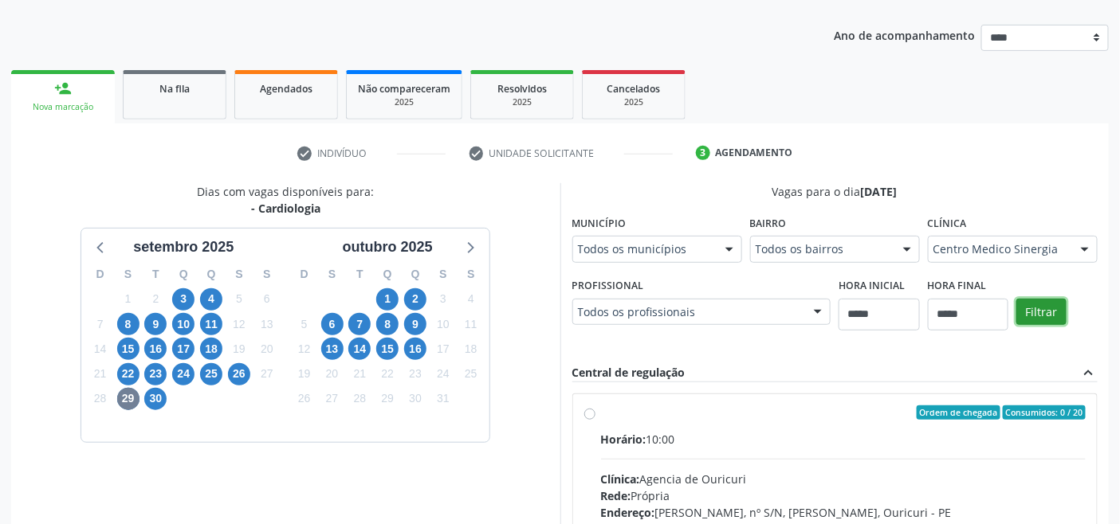
click at [1046, 309] on button "Filtrar" at bounding box center [1041, 312] width 50 height 27
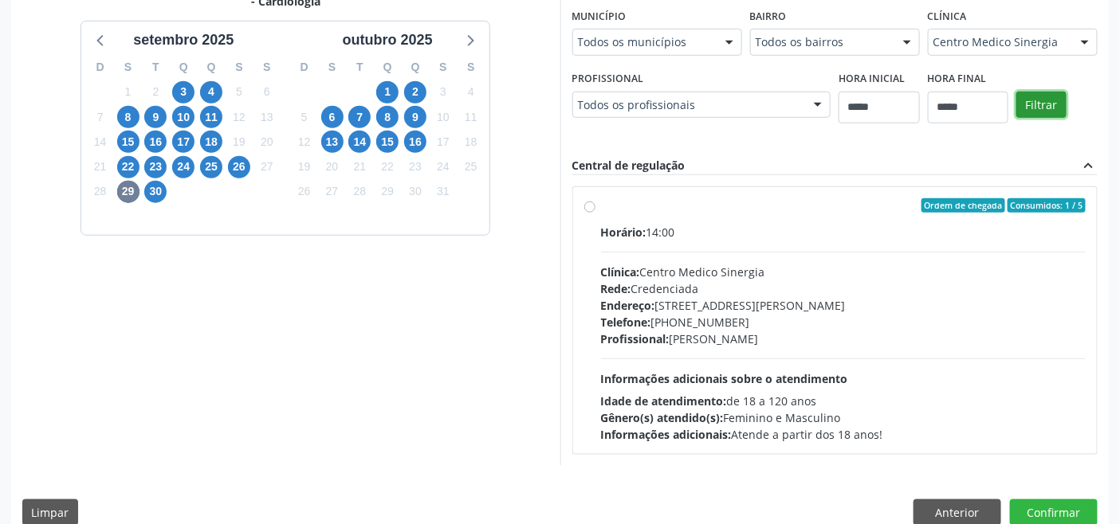
scroll to position [398, 0]
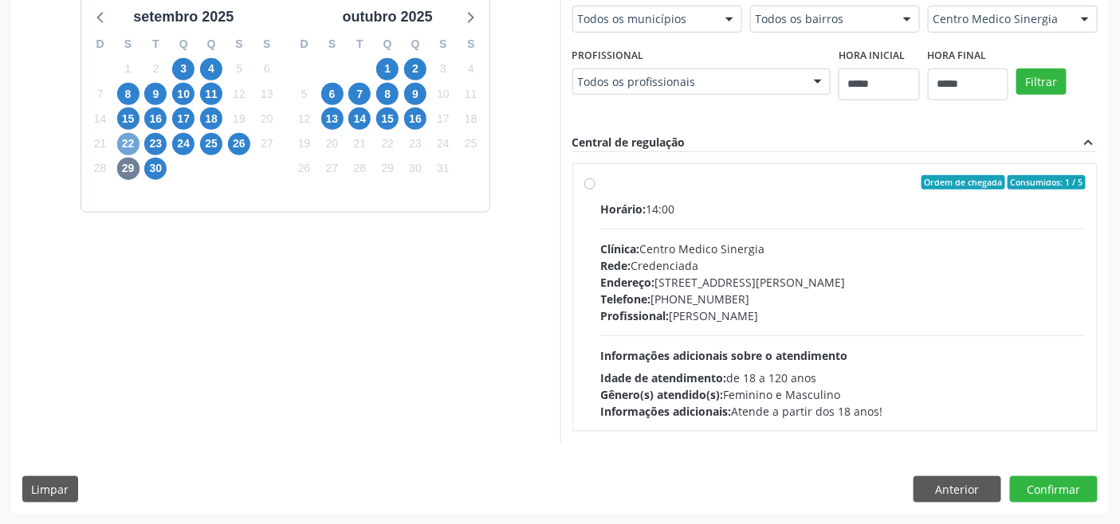
click at [131, 145] on span "22" at bounding box center [128, 144] width 22 height 22
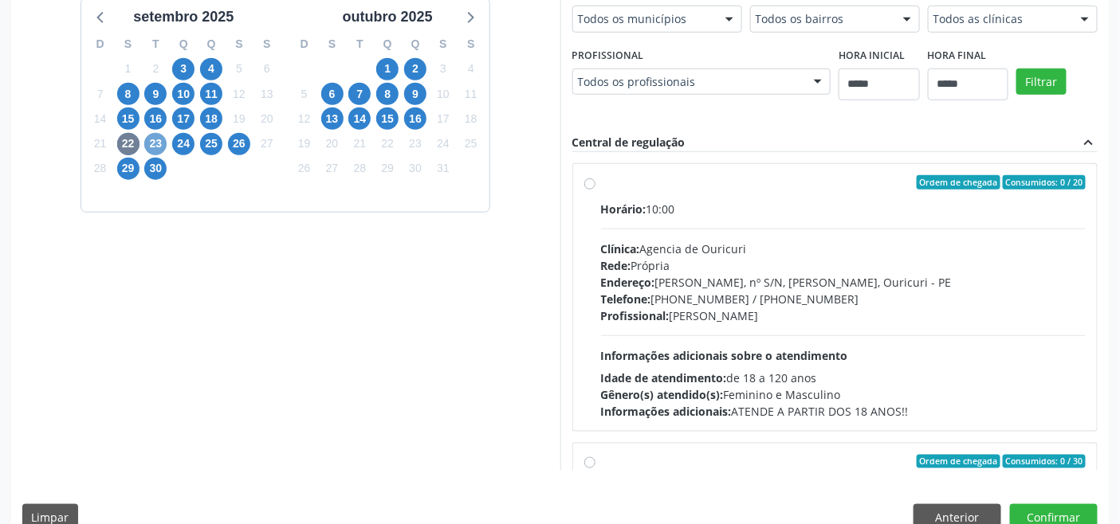
click at [153, 142] on span "23" at bounding box center [155, 144] width 22 height 22
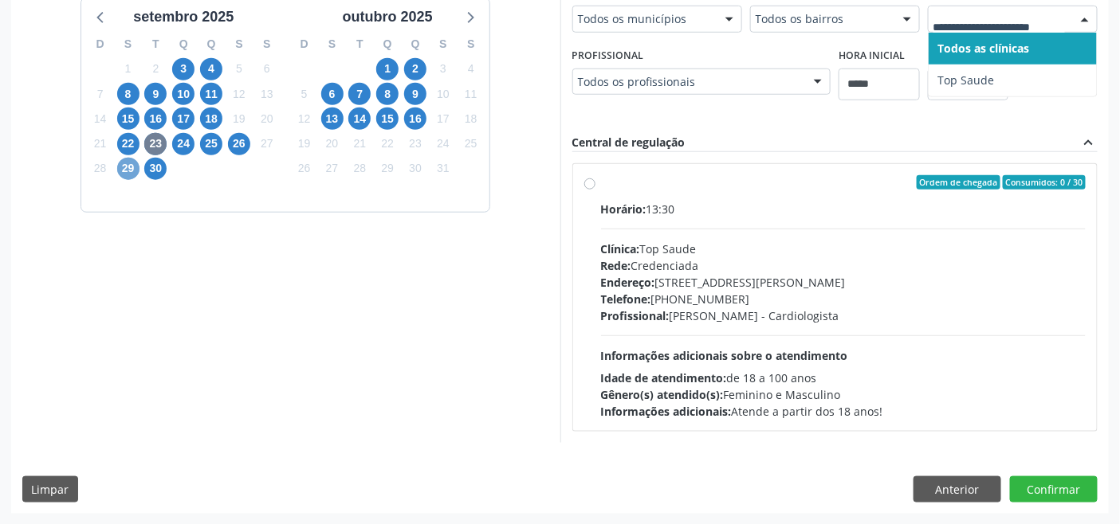
click at [129, 163] on span "29" at bounding box center [128, 169] width 22 height 22
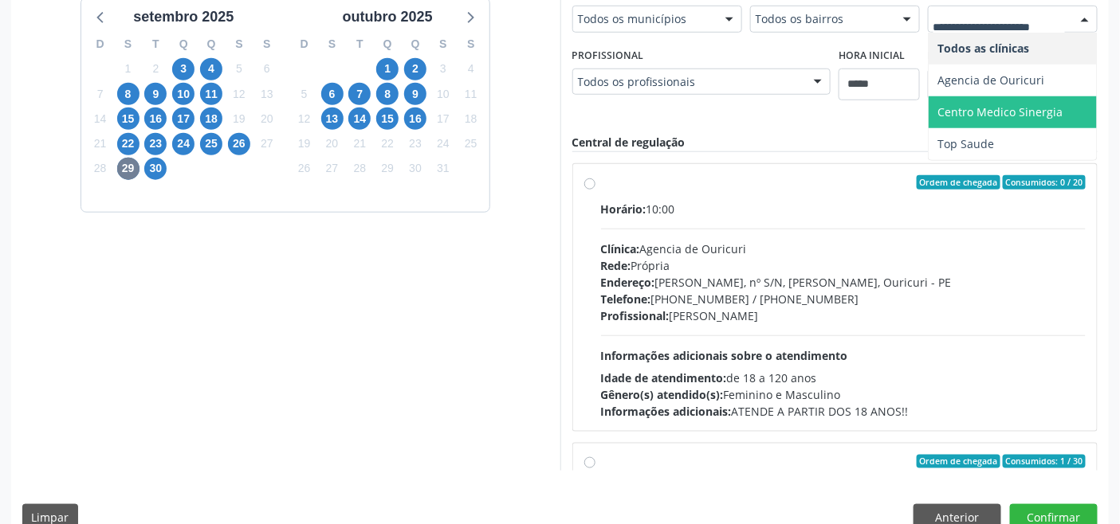
click at [1006, 112] on span "Centro Medico Sinergia" at bounding box center [1000, 111] width 125 height 15
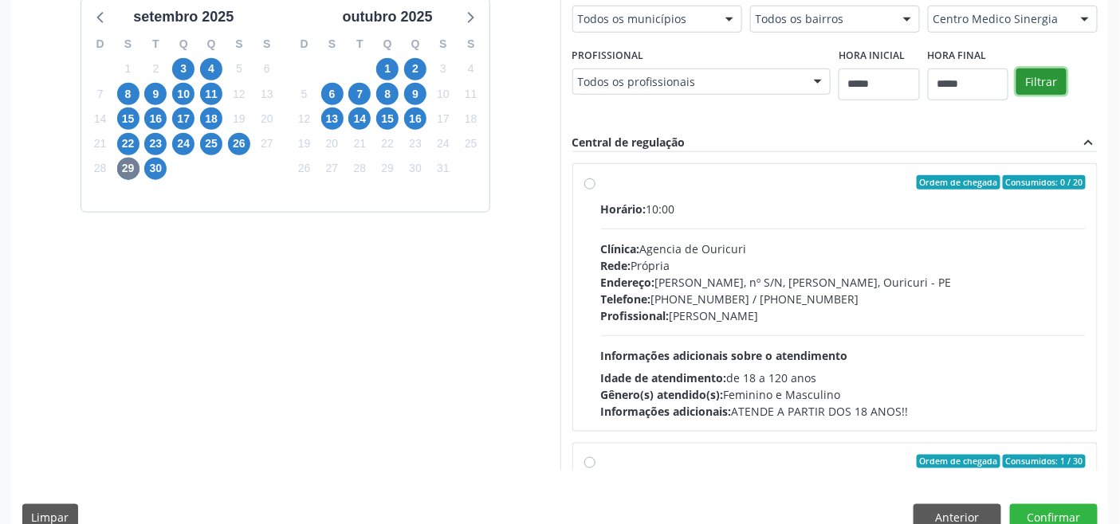
click at [1034, 76] on button "Filtrar" at bounding box center [1041, 82] width 50 height 27
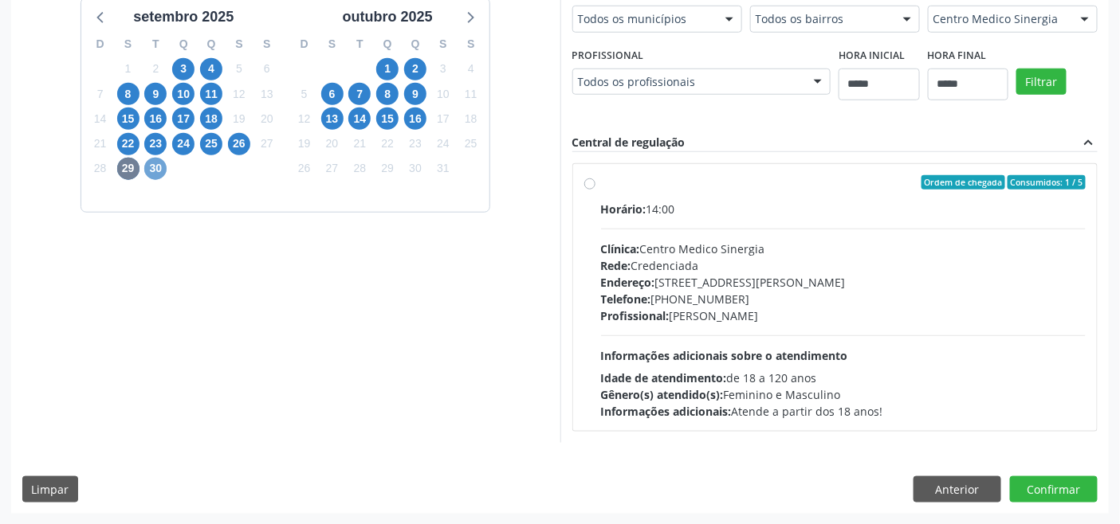
click at [155, 171] on span "30" at bounding box center [155, 169] width 22 height 22
click at [212, 65] on span "4" at bounding box center [211, 69] width 22 height 22
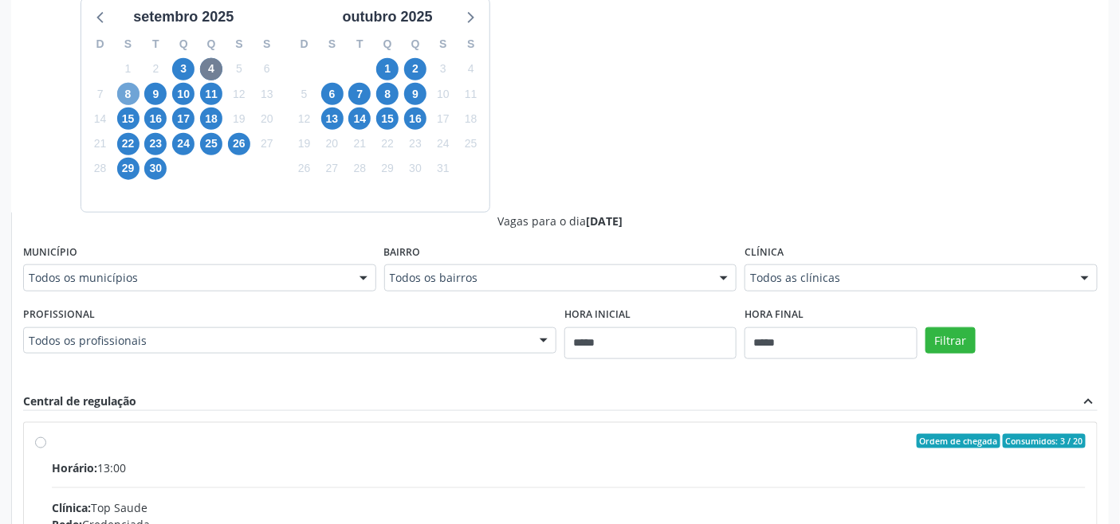
click at [124, 96] on span "8" at bounding box center [128, 94] width 22 height 22
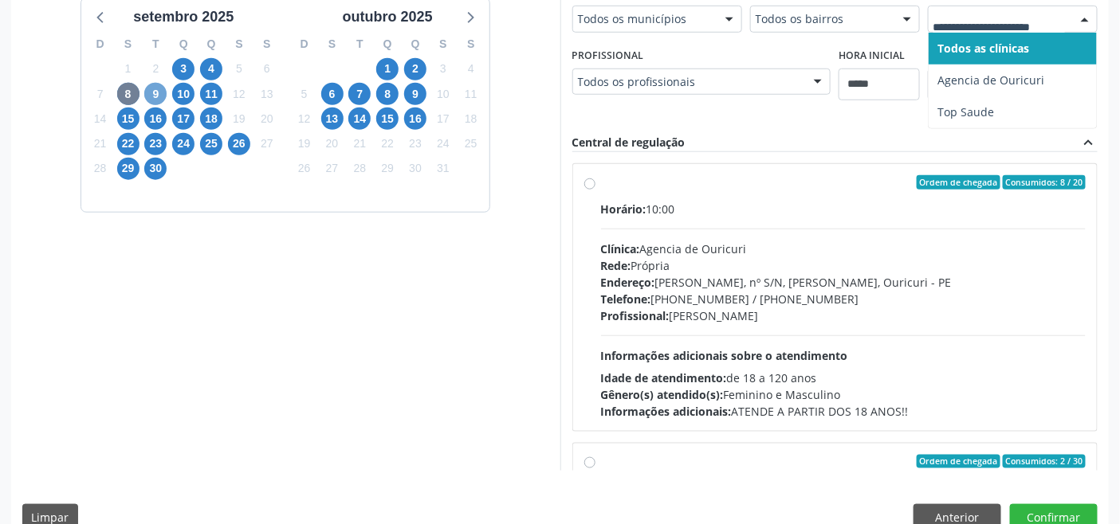
click at [156, 96] on span "9" at bounding box center [155, 94] width 22 height 22
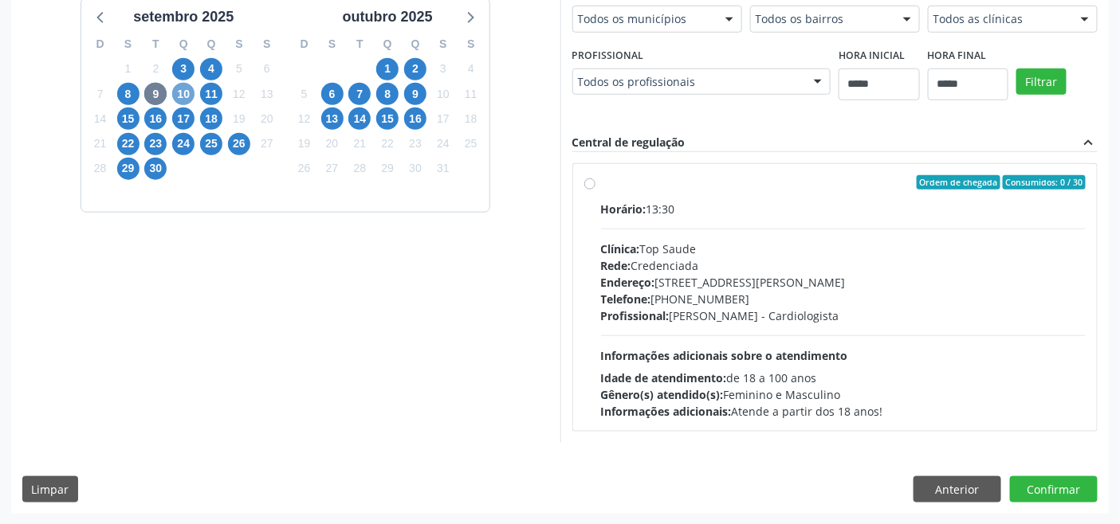
click at [185, 90] on span "10" at bounding box center [183, 94] width 22 height 22
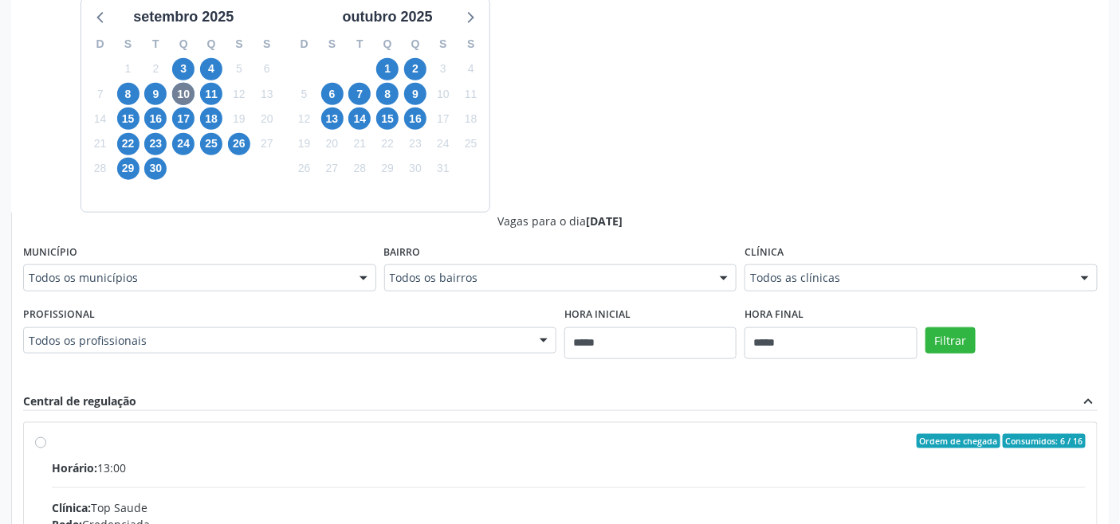
drag, startPoint x: 830, startPoint y: 273, endPoint x: 806, endPoint y: 261, distance: 26.4
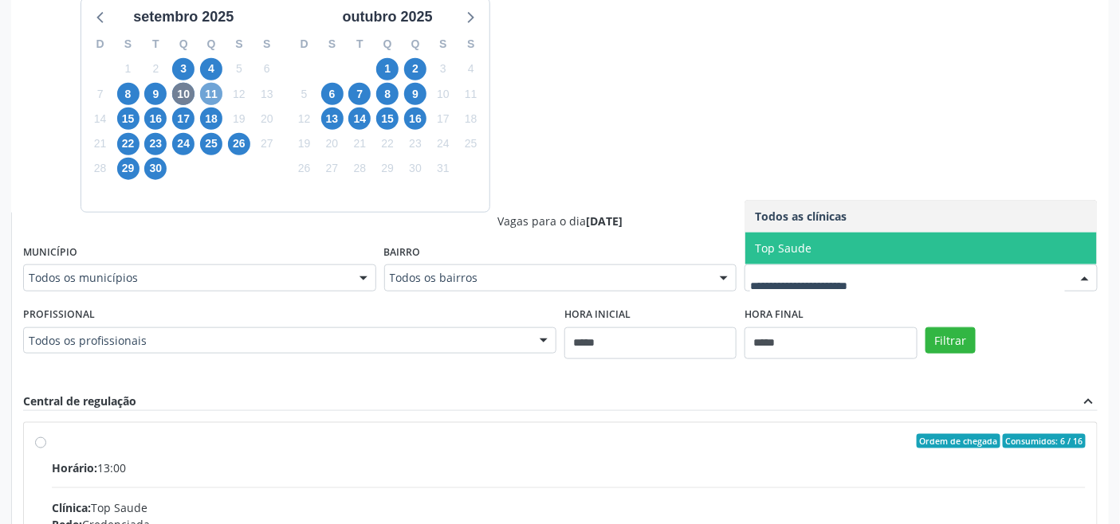
click at [211, 93] on span "11" at bounding box center [211, 94] width 22 height 22
drag, startPoint x: 123, startPoint y: 116, endPoint x: 130, endPoint y: 120, distance: 8.2
click at [124, 116] on span "15" at bounding box center [128, 119] width 22 height 22
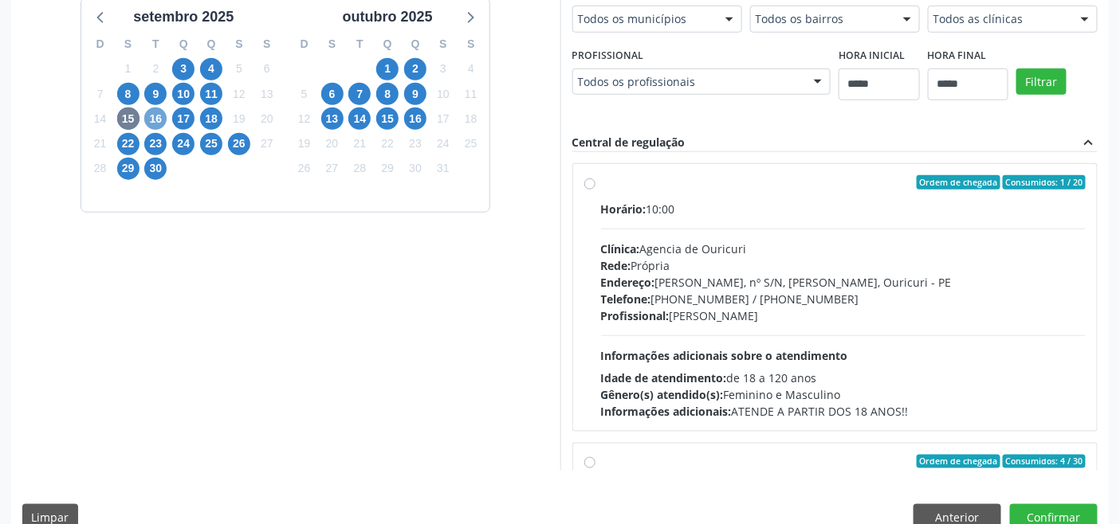
click at [156, 123] on span "16" at bounding box center [155, 119] width 22 height 22
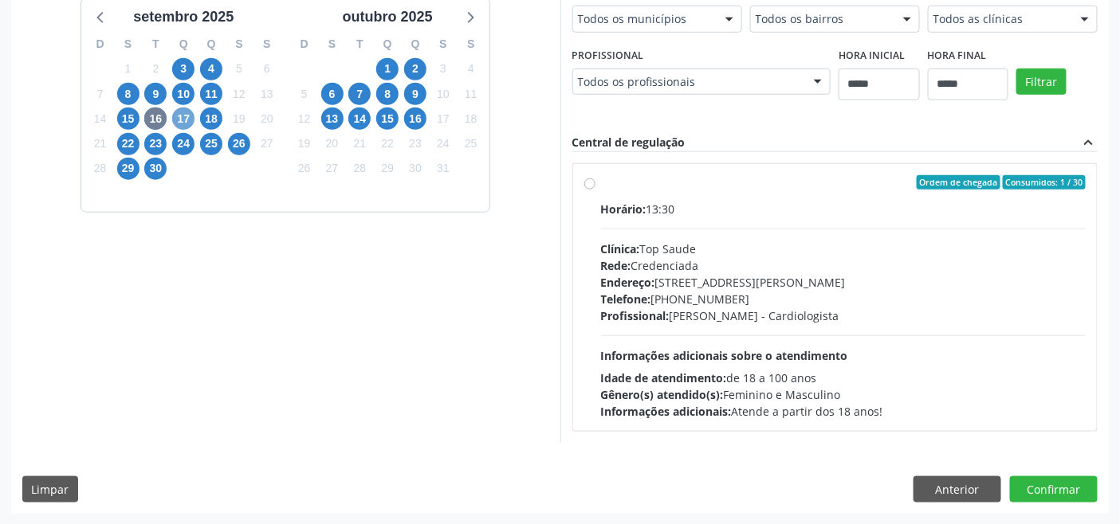
click at [192, 120] on span "17" at bounding box center [183, 119] width 22 height 22
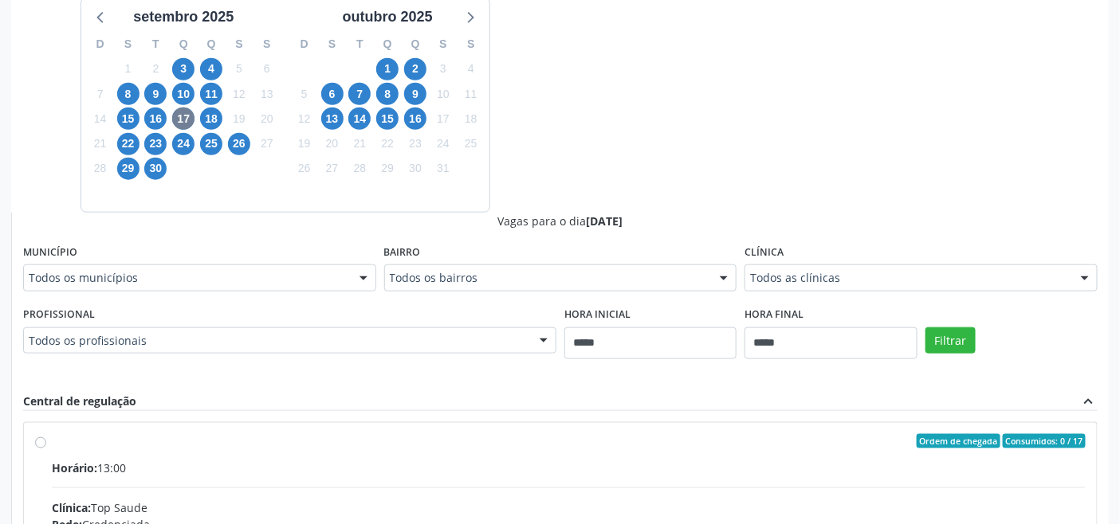
drag, startPoint x: 833, startPoint y: 283, endPoint x: 822, endPoint y: 279, distance: 11.1
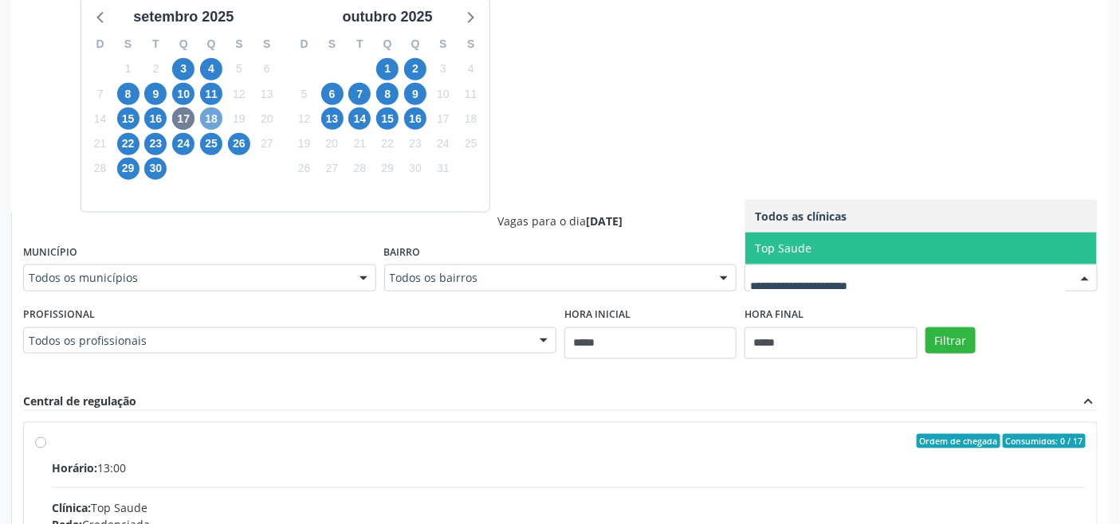
click at [212, 120] on span "18" at bounding box center [211, 119] width 22 height 22
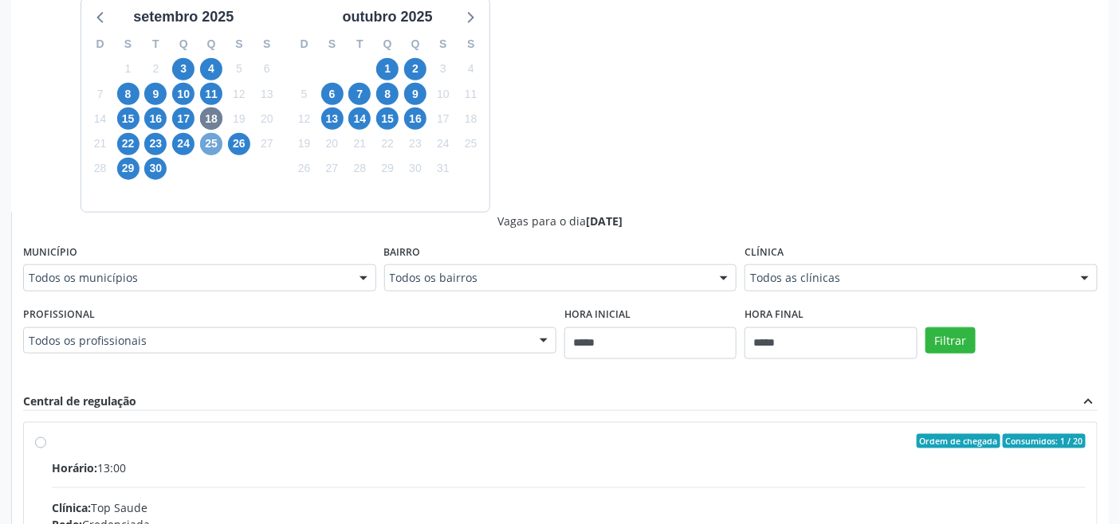
click at [215, 141] on span "25" at bounding box center [211, 144] width 22 height 22
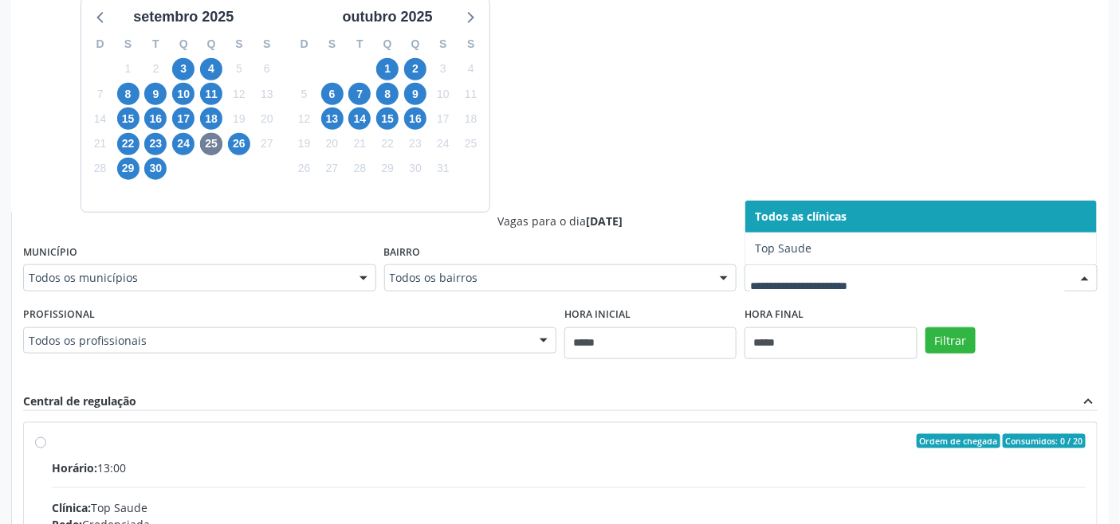
drag, startPoint x: 846, startPoint y: 273, endPoint x: 770, endPoint y: 265, distance: 76.9
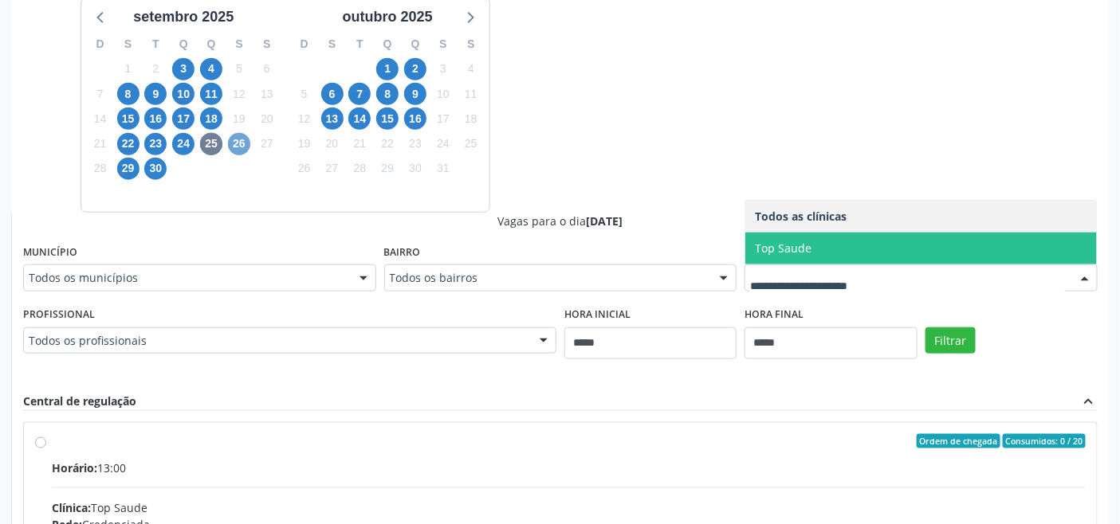
click at [234, 145] on span "26" at bounding box center [239, 144] width 22 height 22
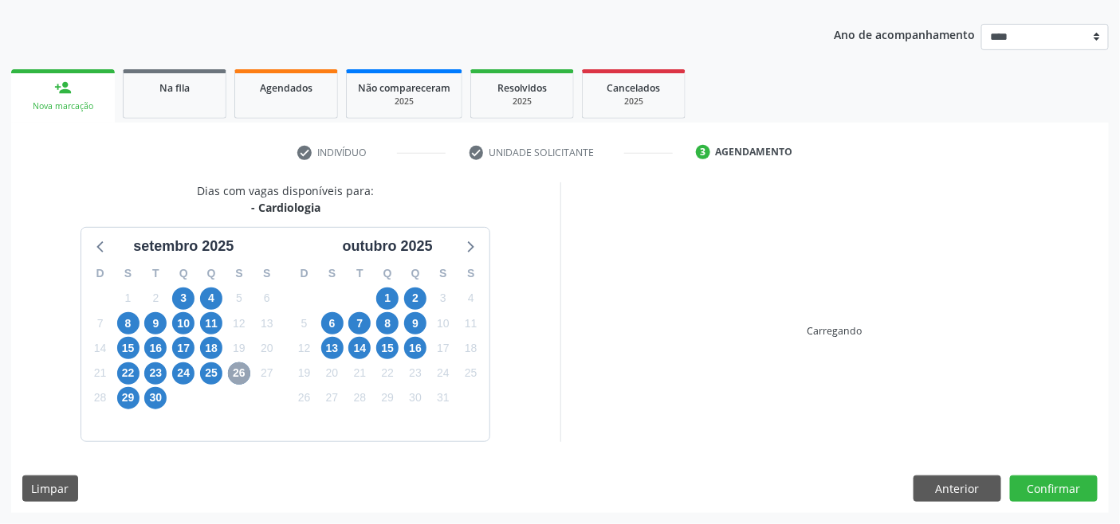
scroll to position [168, 0]
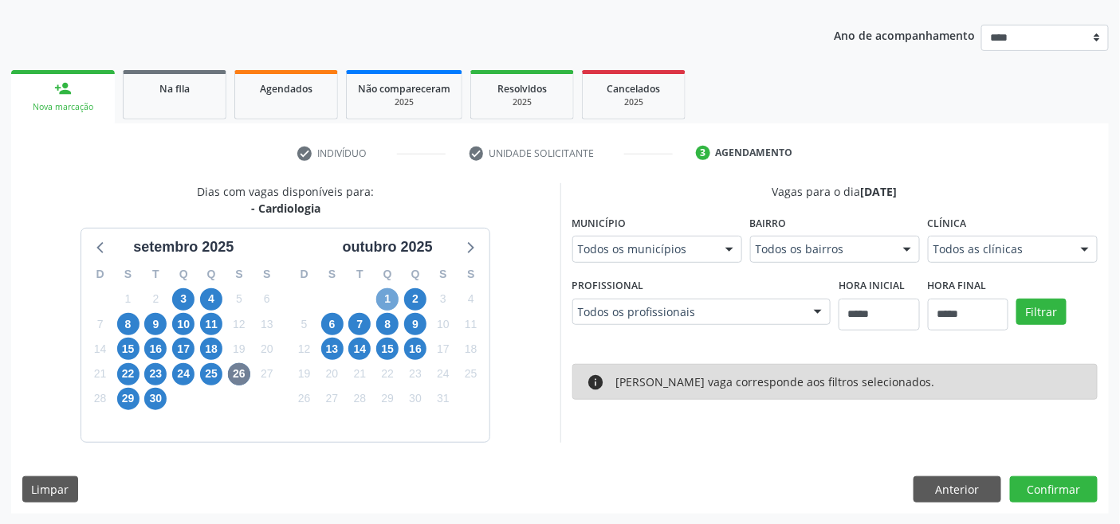
click at [392, 295] on span "1" at bounding box center [387, 299] width 22 height 22
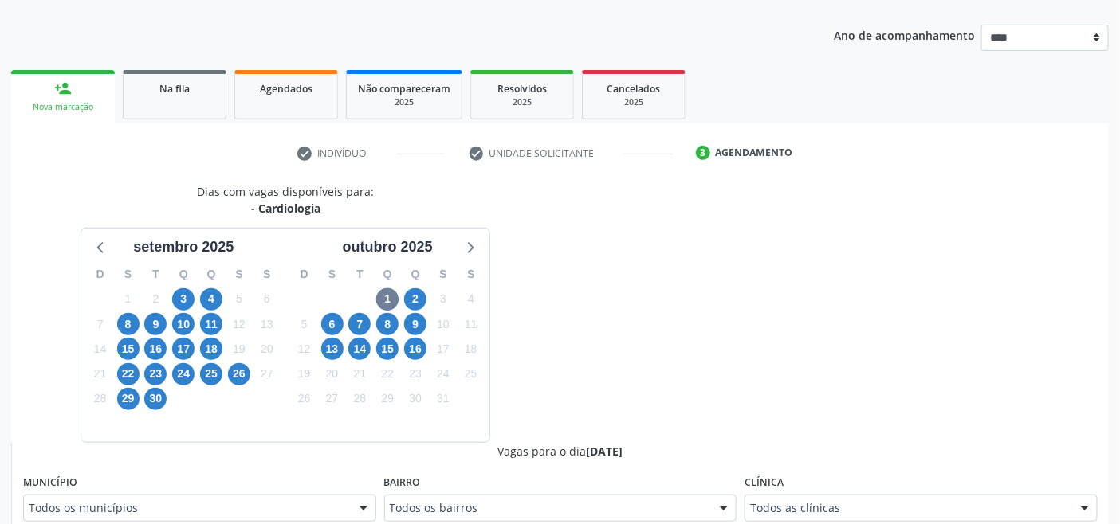
scroll to position [175, 0]
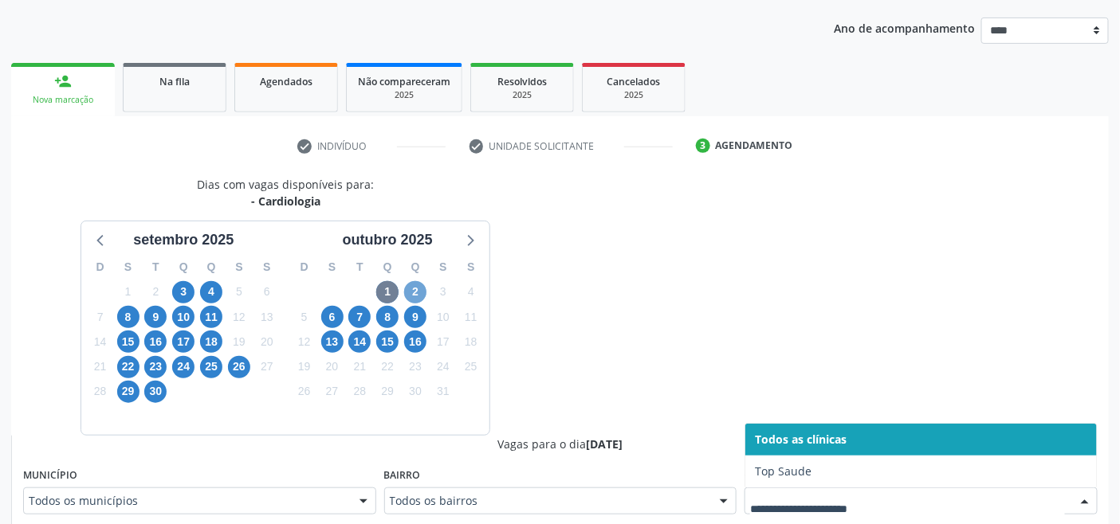
click at [422, 292] on span "2" at bounding box center [415, 292] width 22 height 22
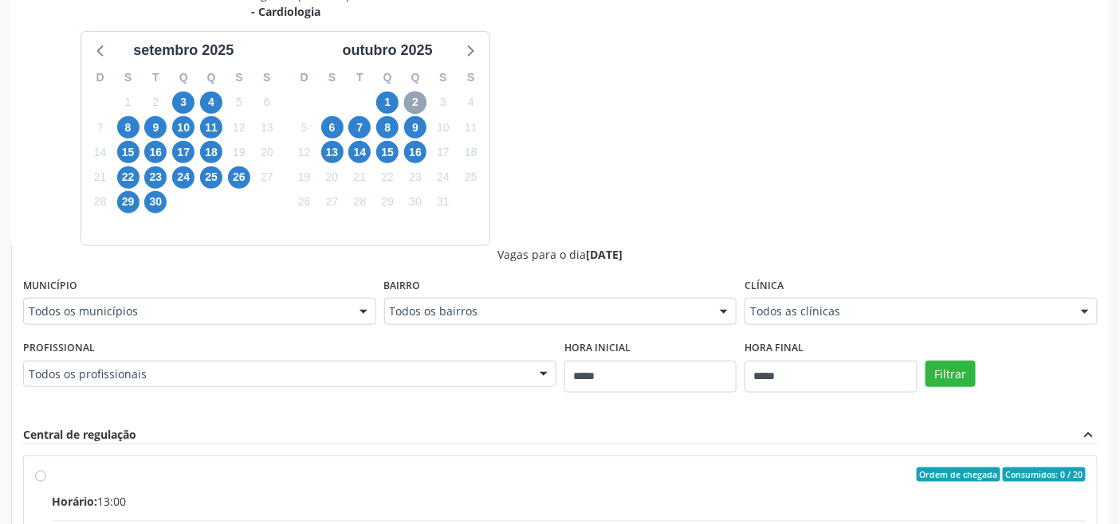
scroll to position [441, 0]
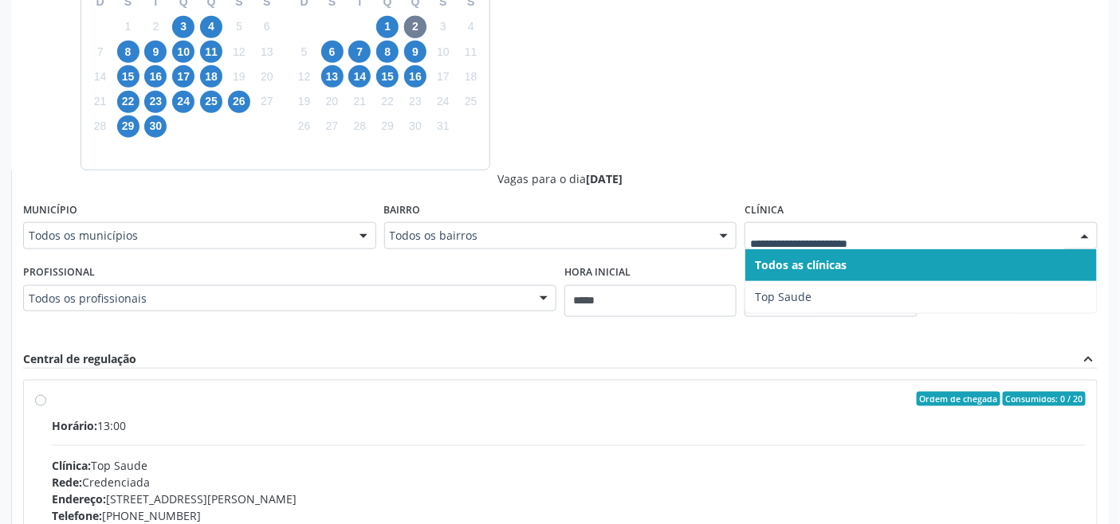
click at [856, 244] on div at bounding box center [920, 235] width 353 height 27
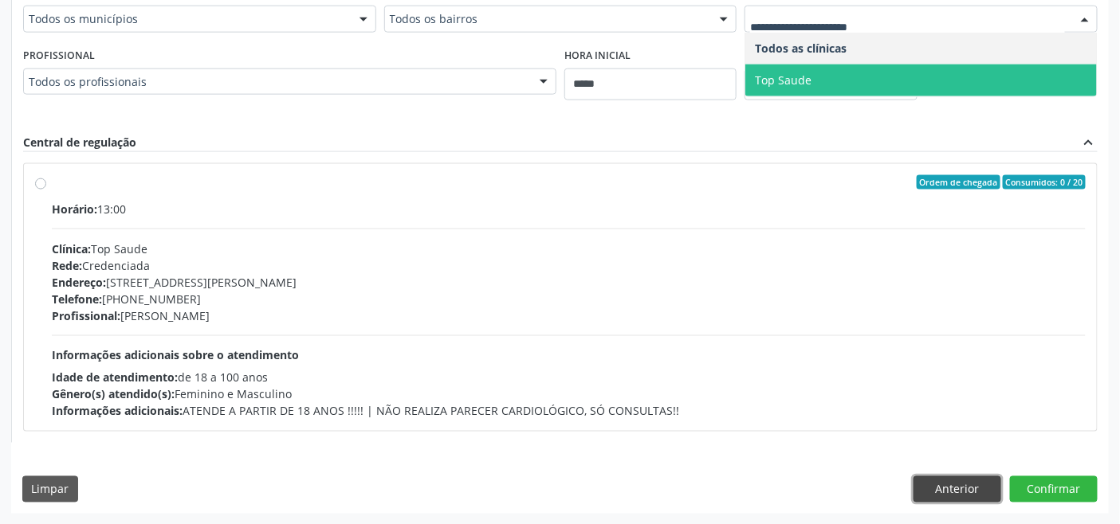
click at [971, 477] on button "Anterior" at bounding box center [957, 490] width 88 height 27
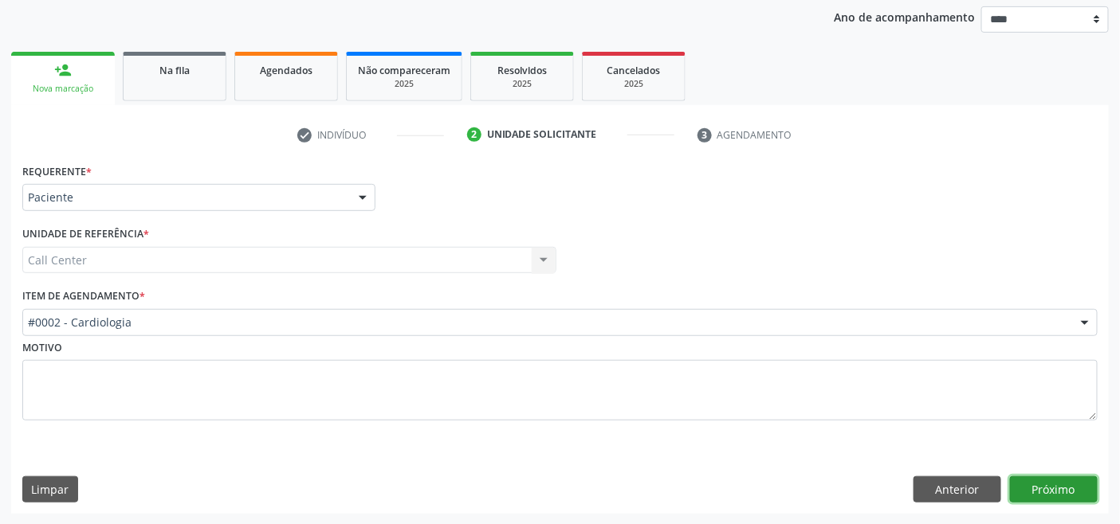
click at [1039, 484] on button "Próximo" at bounding box center [1054, 490] width 88 height 27
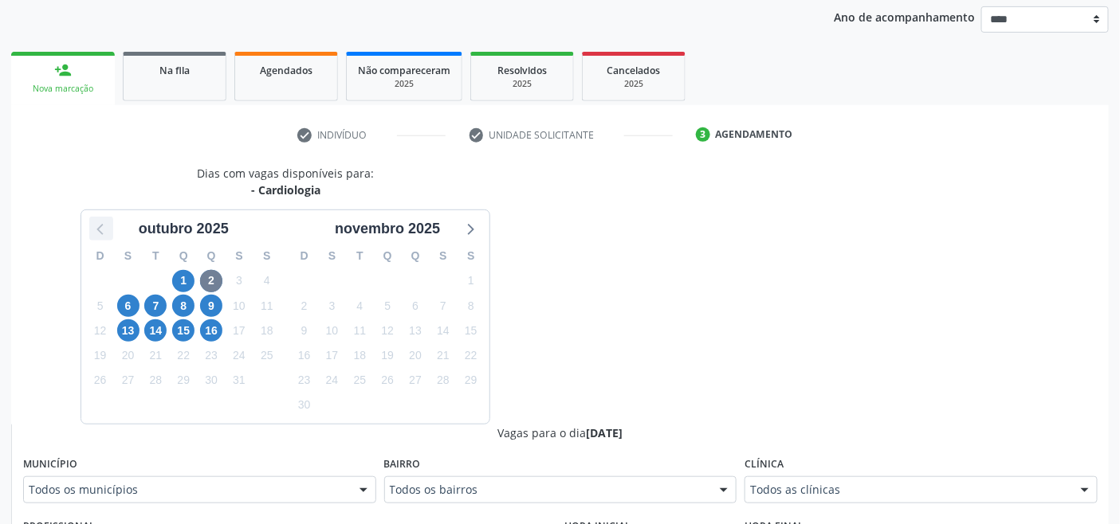
click at [96, 231] on icon at bounding box center [101, 228] width 21 height 21
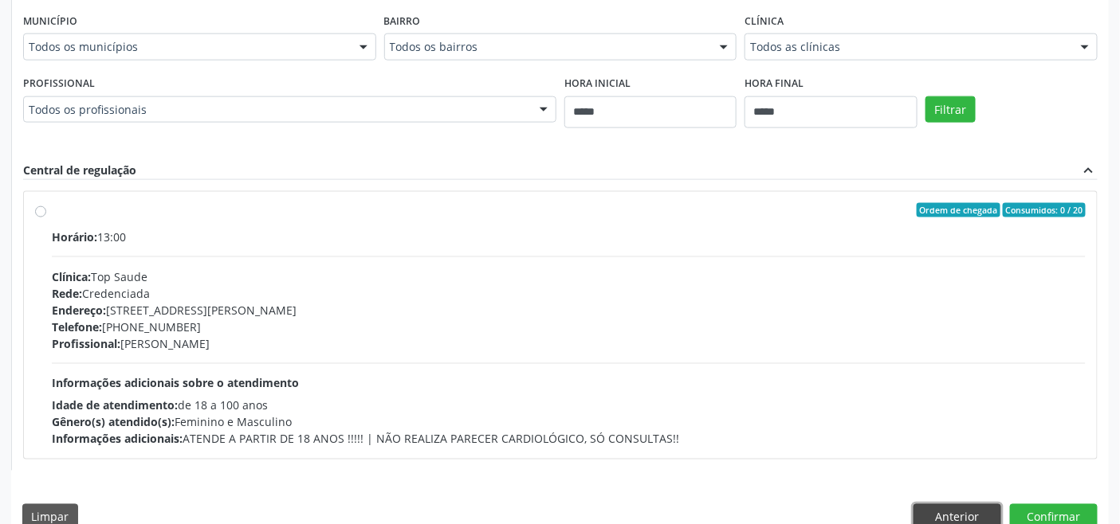
click at [951, 512] on button "Anterior" at bounding box center [957, 517] width 88 height 27
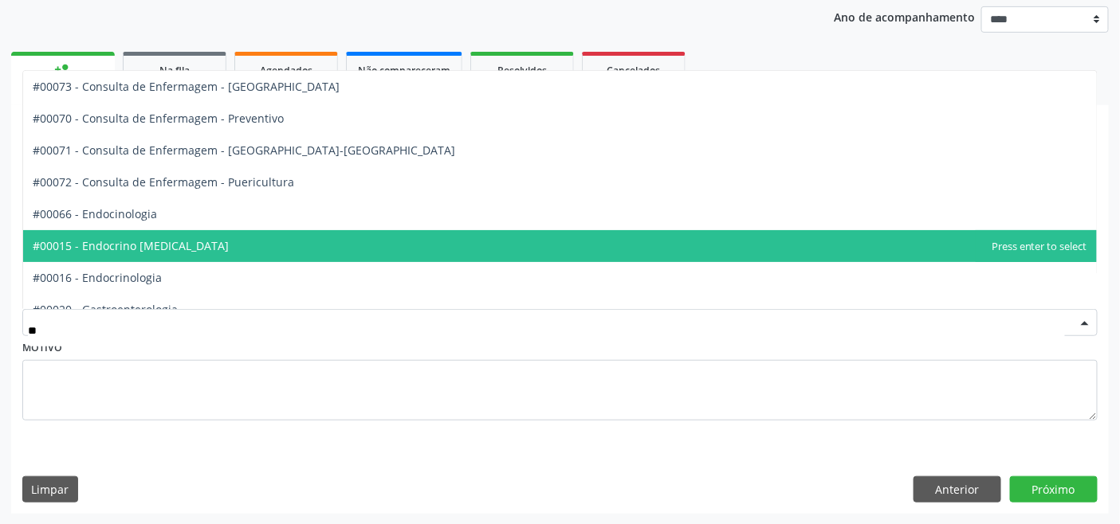
type input "***"
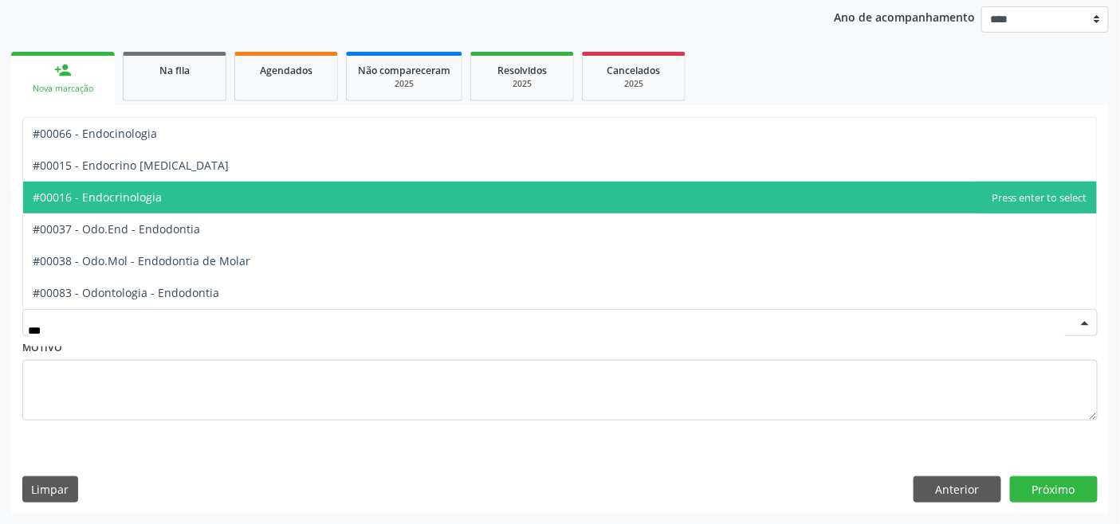
click at [164, 201] on span "#00016 - Endocrinologia" at bounding box center [559, 198] width 1073 height 32
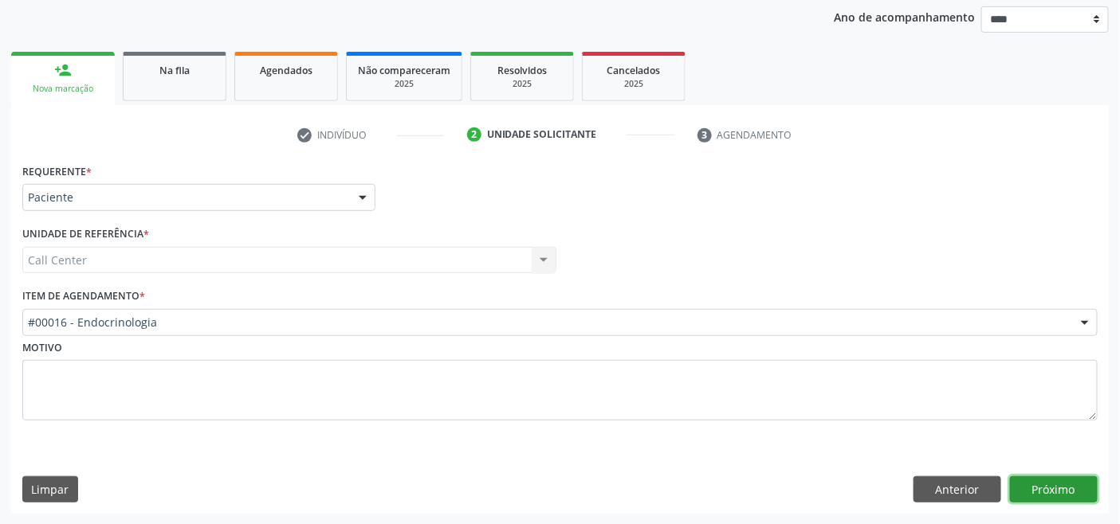
click at [1062, 483] on button "Próximo" at bounding box center [1054, 490] width 88 height 27
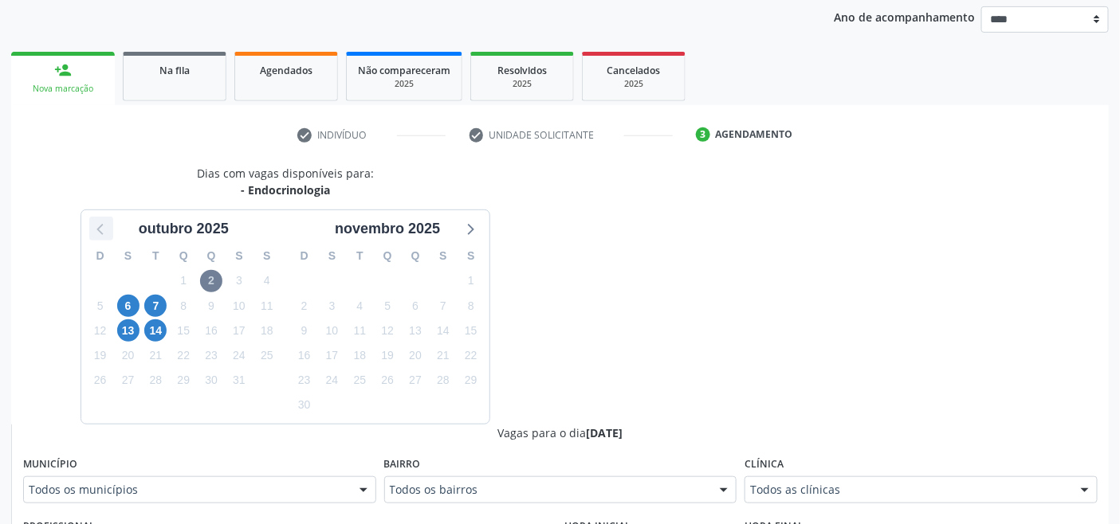
click at [104, 232] on icon at bounding box center [101, 228] width 21 height 21
click at [408, 284] on span "4" at bounding box center [415, 281] width 22 height 22
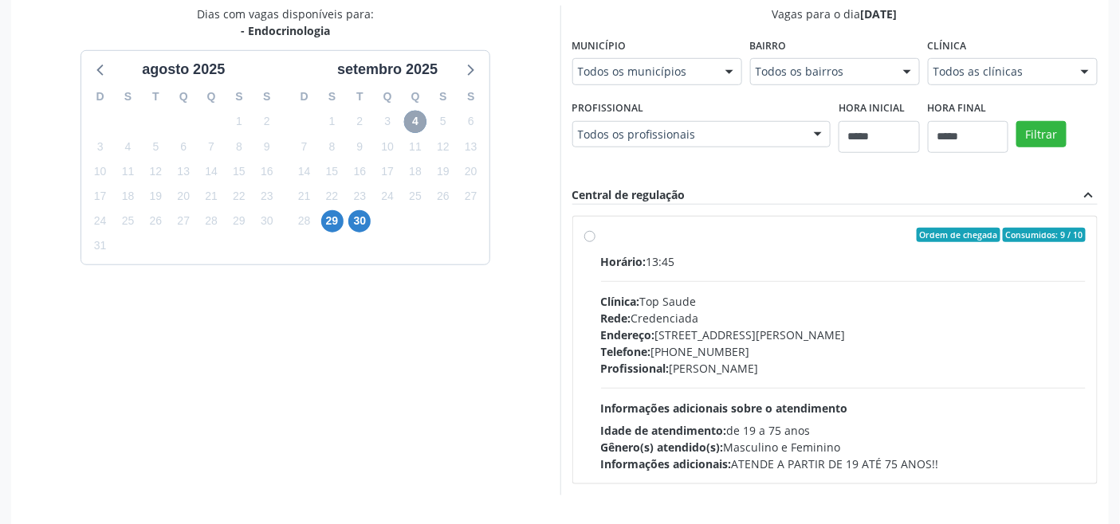
scroll to position [398, 0]
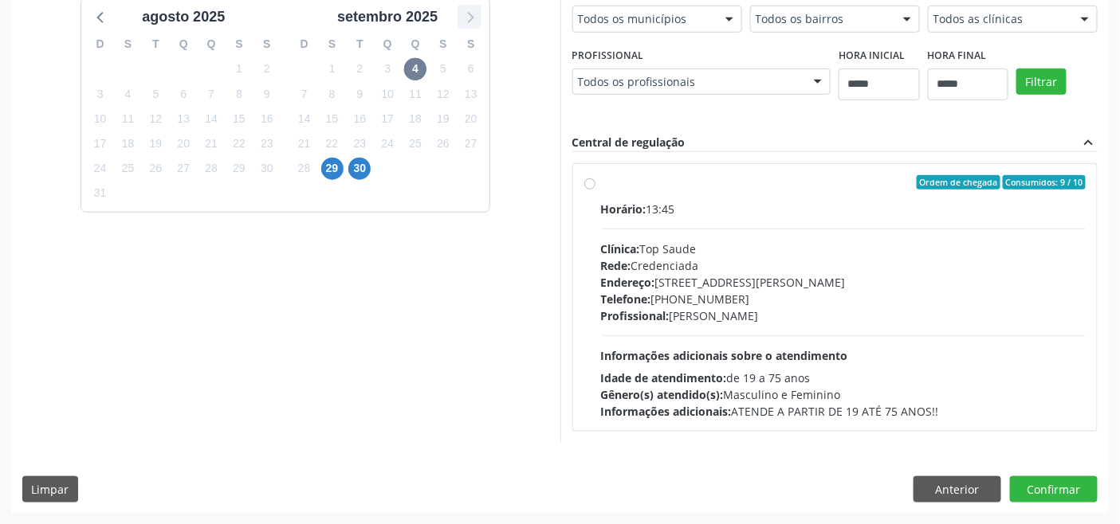
click at [480, 22] on div at bounding box center [469, 17] width 24 height 24
click at [146, 92] on span "7" at bounding box center [155, 94] width 22 height 22
click at [118, 84] on div "6" at bounding box center [128, 94] width 22 height 25
click at [126, 96] on span "6" at bounding box center [128, 94] width 22 height 22
click at [128, 123] on span "13" at bounding box center [128, 119] width 22 height 22
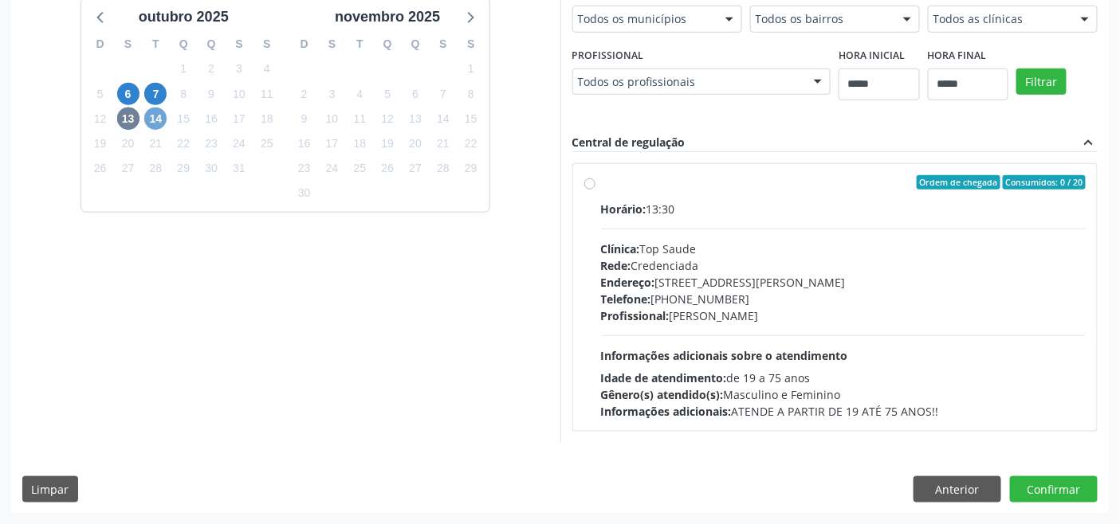
click at [159, 122] on span "14" at bounding box center [155, 119] width 22 height 22
click at [941, 477] on button "Anterior" at bounding box center [957, 490] width 88 height 27
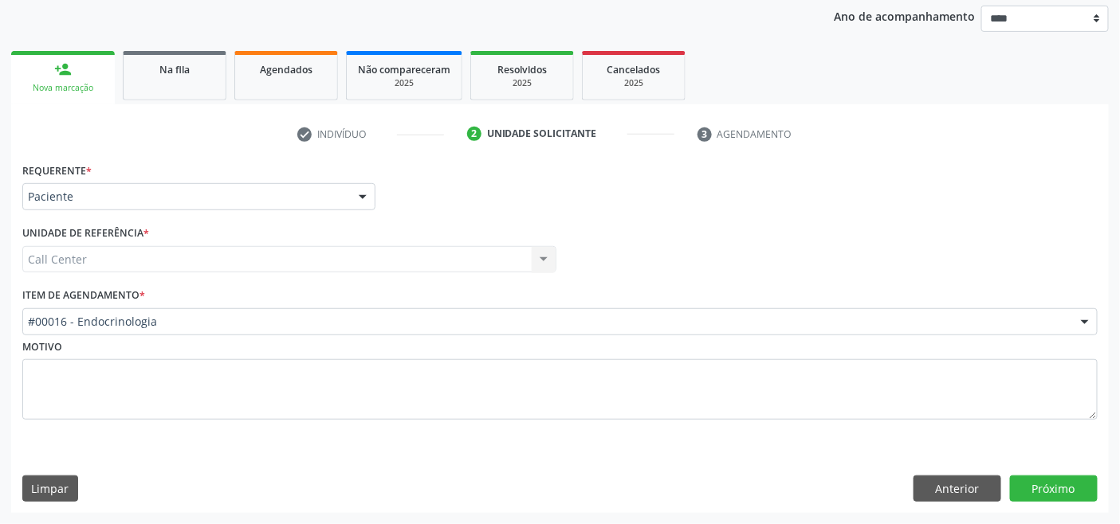
scroll to position [186, 0]
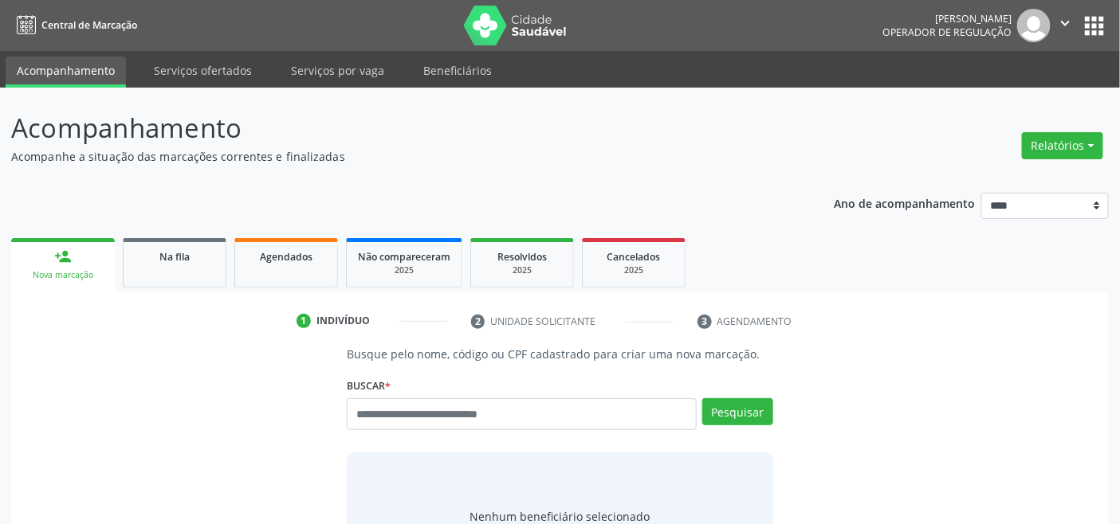
click at [434, 415] on input "text" at bounding box center [521, 414] width 349 height 32
type input "*********"
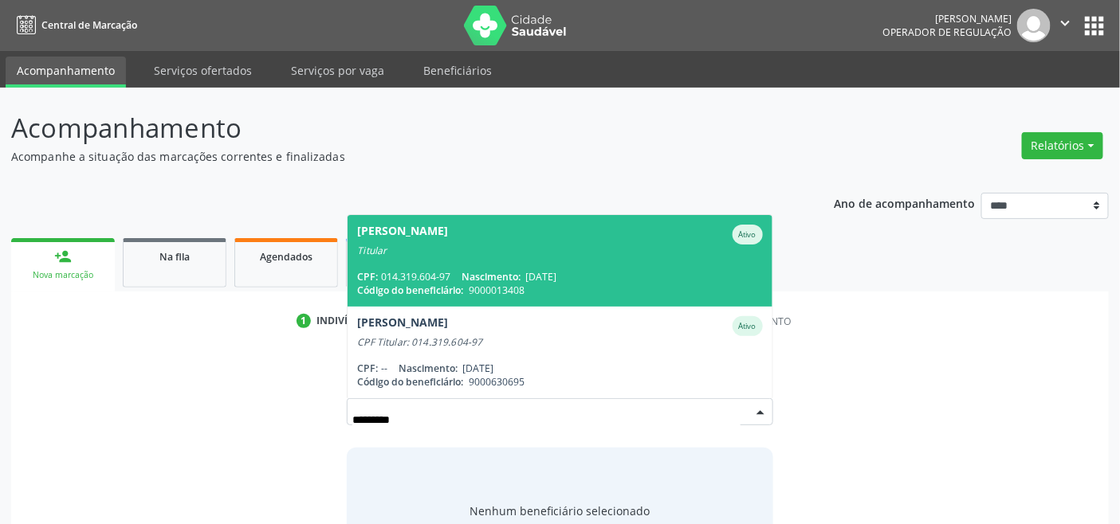
click at [410, 222] on span "Manoel de Oliveira Santos Ativo Titular CPF: 014.319.604-97 Nascimento: 10/12/1…" at bounding box center [559, 261] width 424 height 92
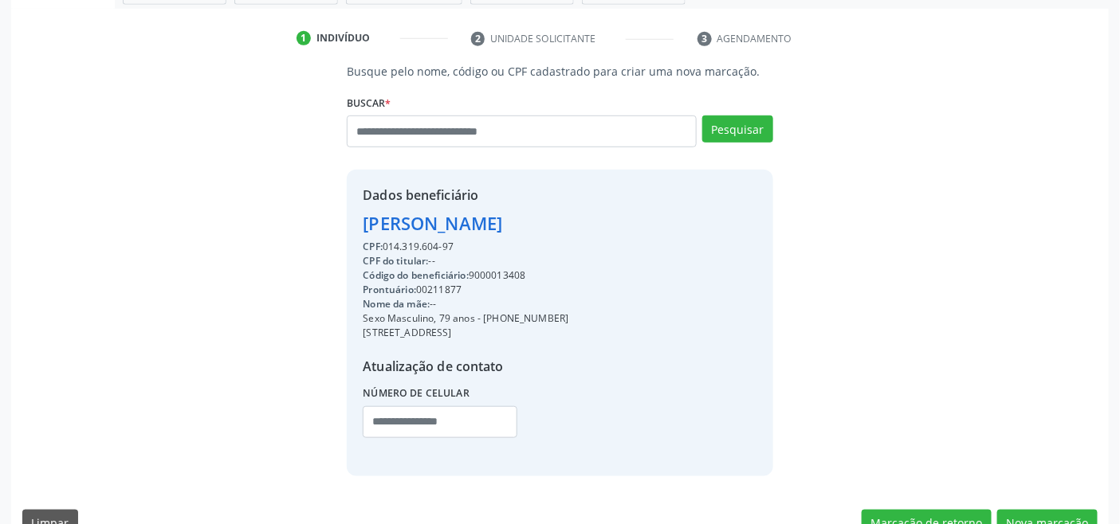
scroll to position [316, 0]
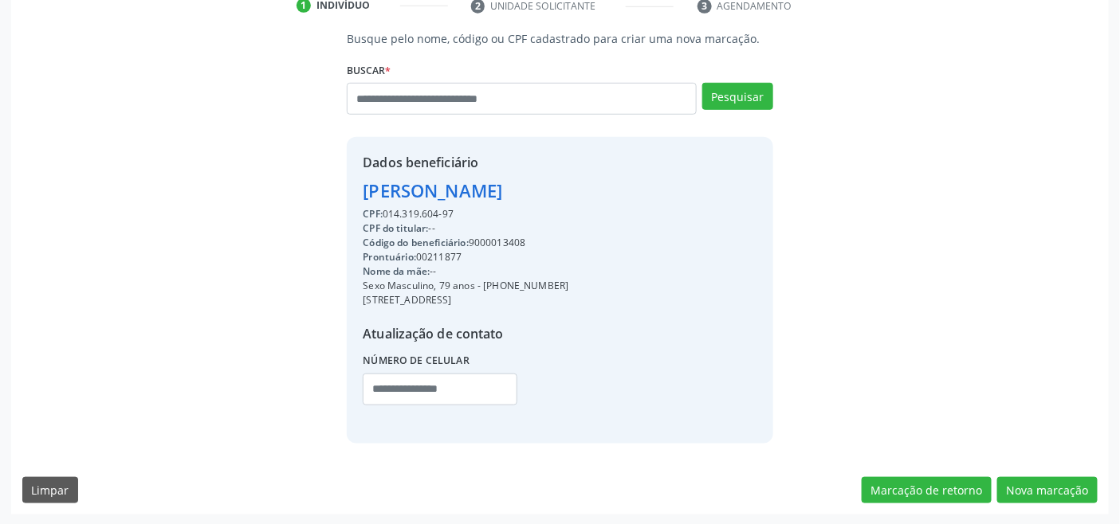
click at [496, 241] on div "Código do beneficiário: 9000013408" at bounding box center [466, 243] width 206 height 14
click at [495, 237] on div "Código do beneficiário: 9000013408" at bounding box center [466, 243] width 206 height 14
click at [496, 241] on div "Código do beneficiário: 9000013408" at bounding box center [466, 243] width 206 height 14
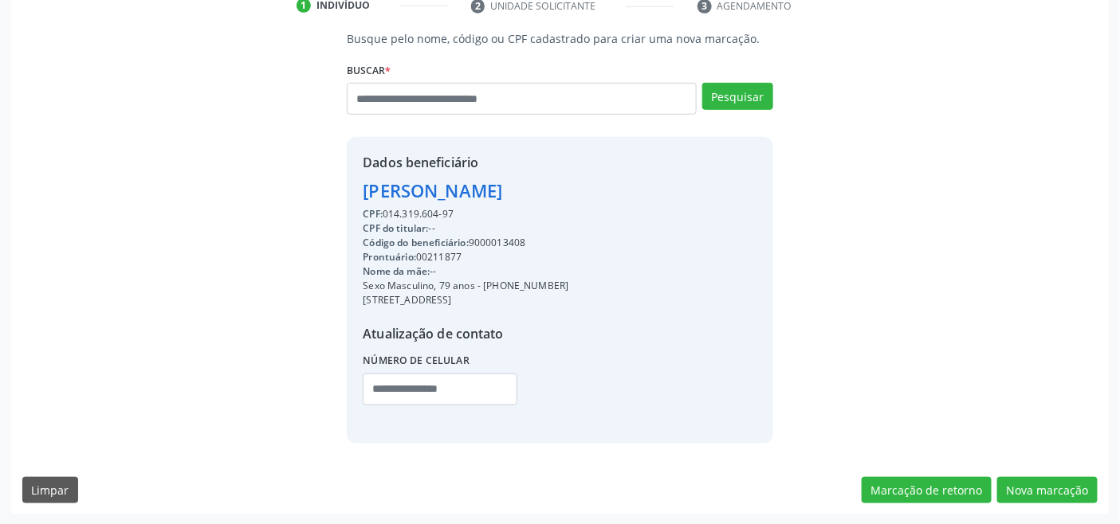
click at [499, 244] on div "Código do beneficiário: 9000013408" at bounding box center [466, 243] width 206 height 14
copy div "9000013408"
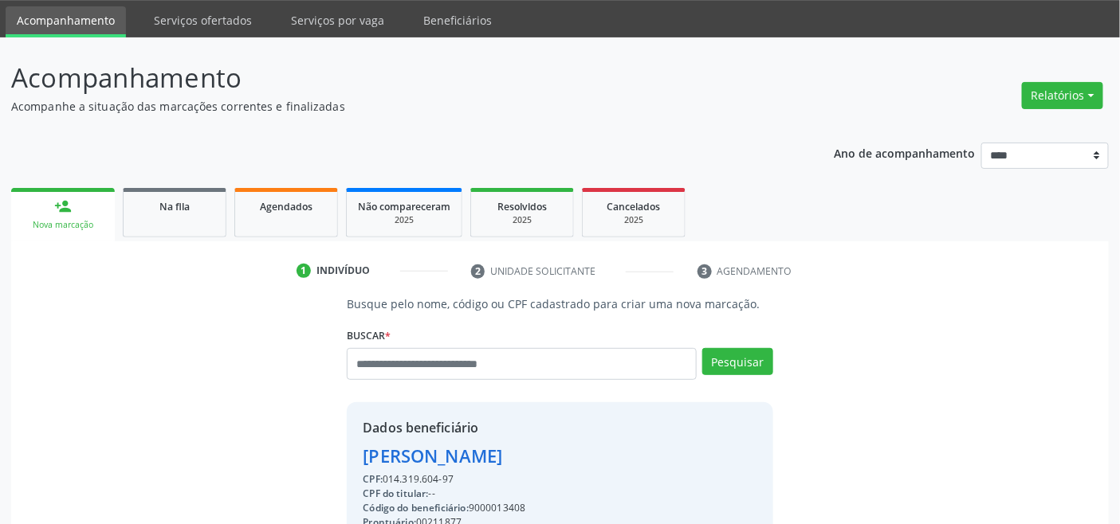
drag, startPoint x: 292, startPoint y: 202, endPoint x: 300, endPoint y: 206, distance: 8.9
click at [293, 202] on span "Agendados" at bounding box center [286, 207] width 53 height 14
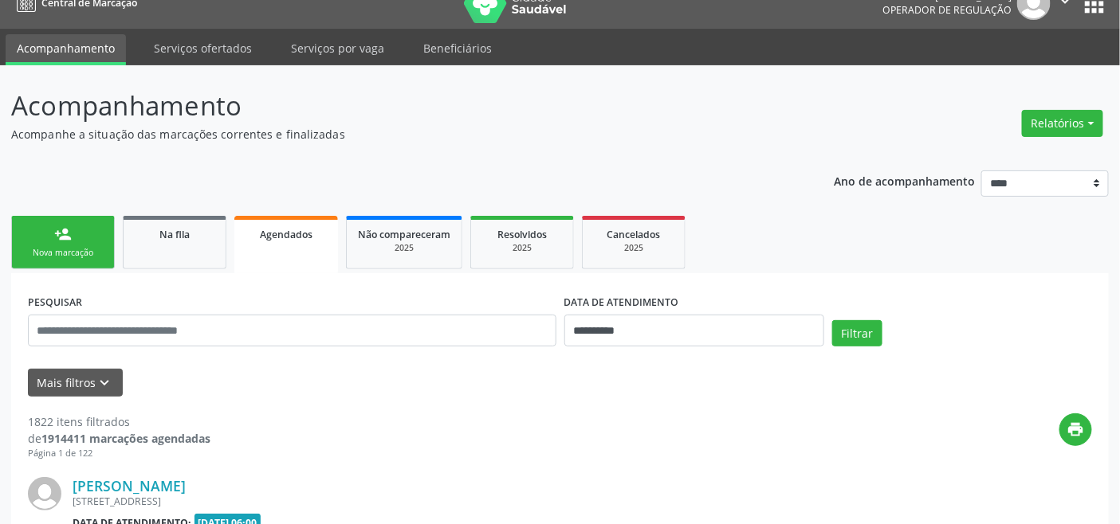
scroll to position [50, 0]
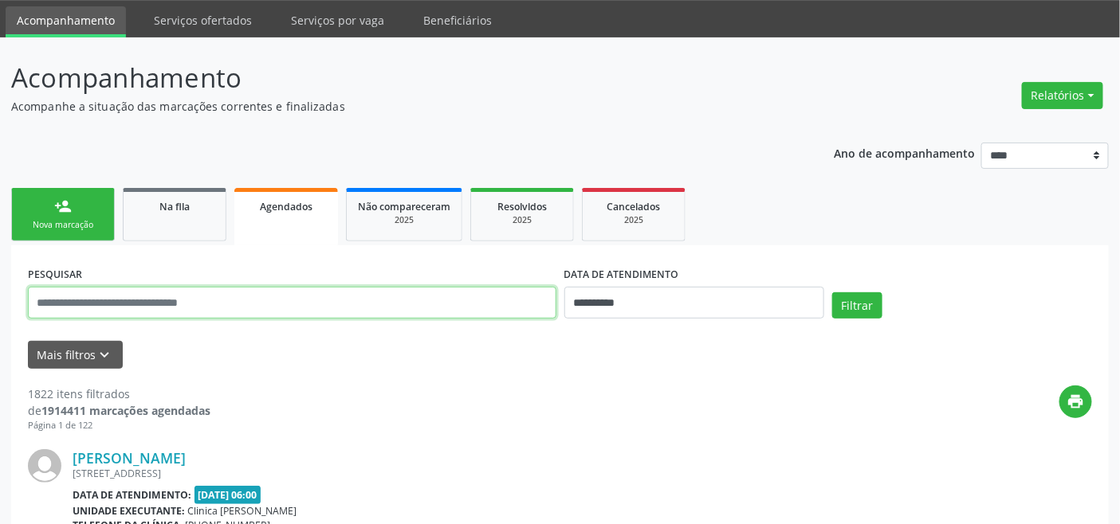
paste input "**********"
type input "**********"
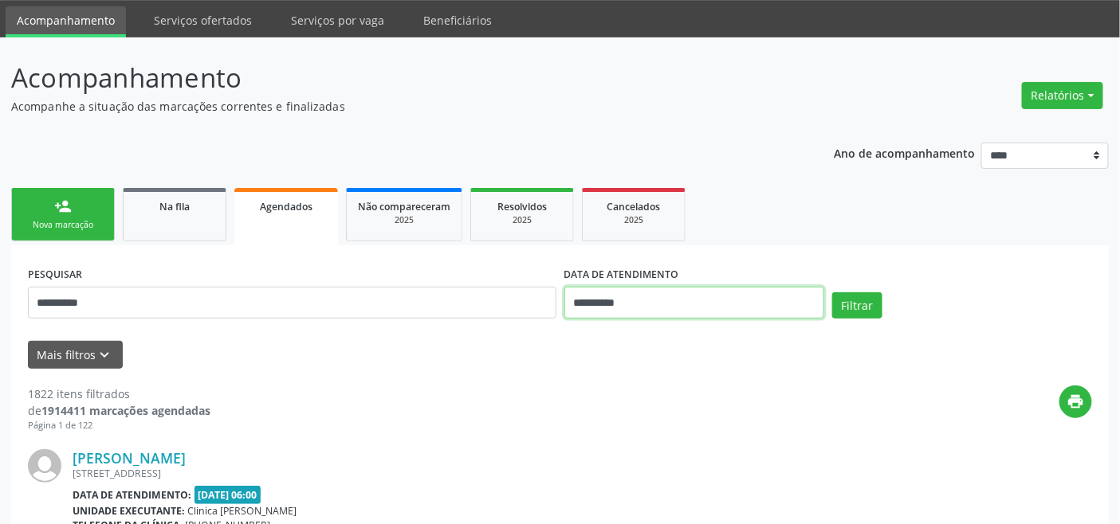
click at [682, 297] on input "**********" at bounding box center [694, 303] width 260 height 32
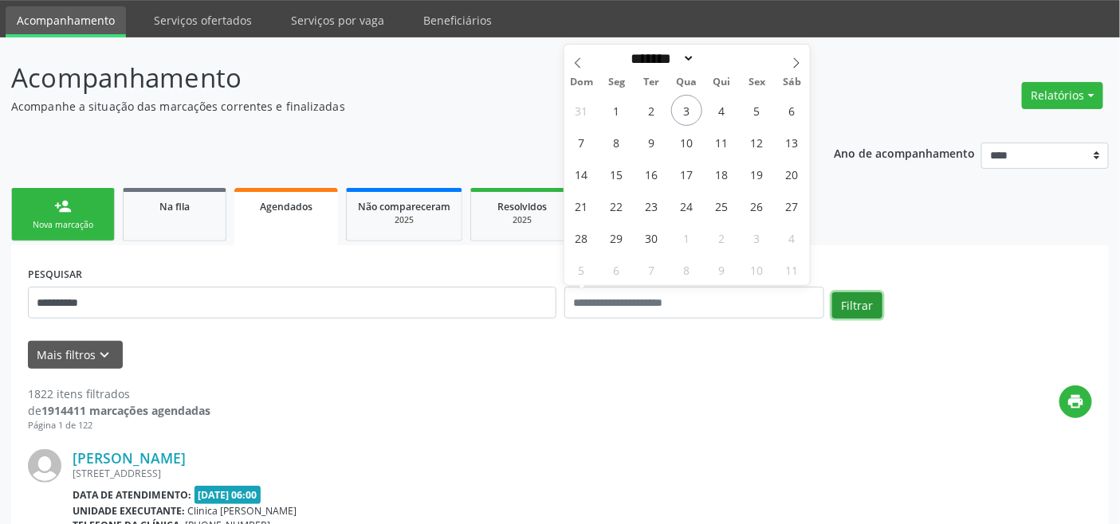
click at [865, 293] on button "Filtrar" at bounding box center [857, 305] width 50 height 27
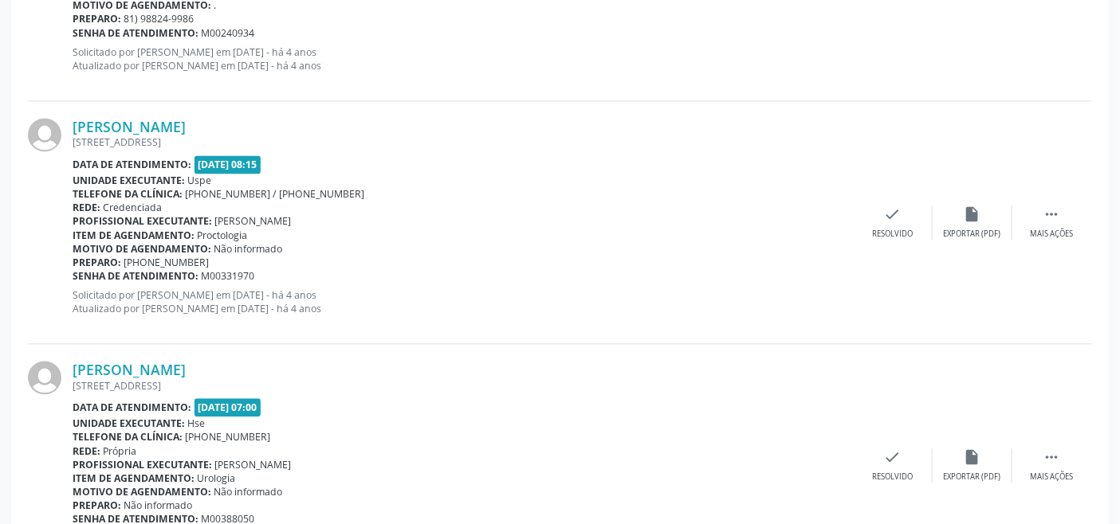
scroll to position [3680, 0]
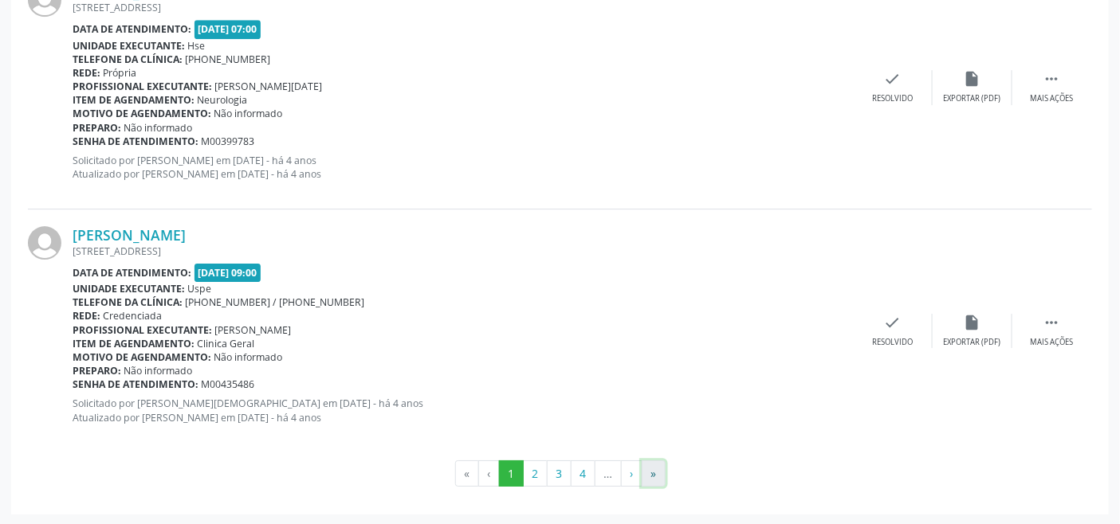
click at [656, 477] on button "»" at bounding box center [653, 474] width 24 height 27
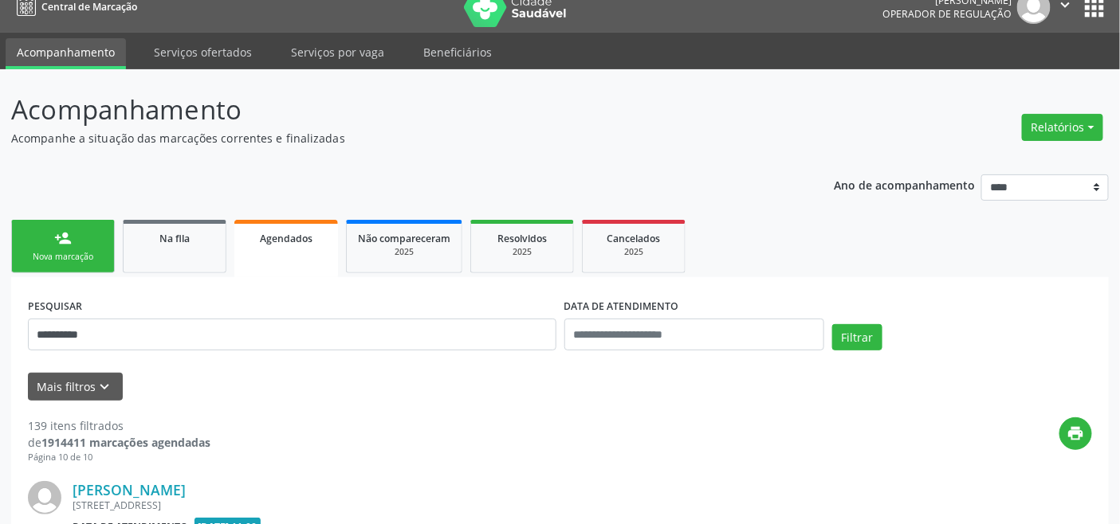
scroll to position [0, 0]
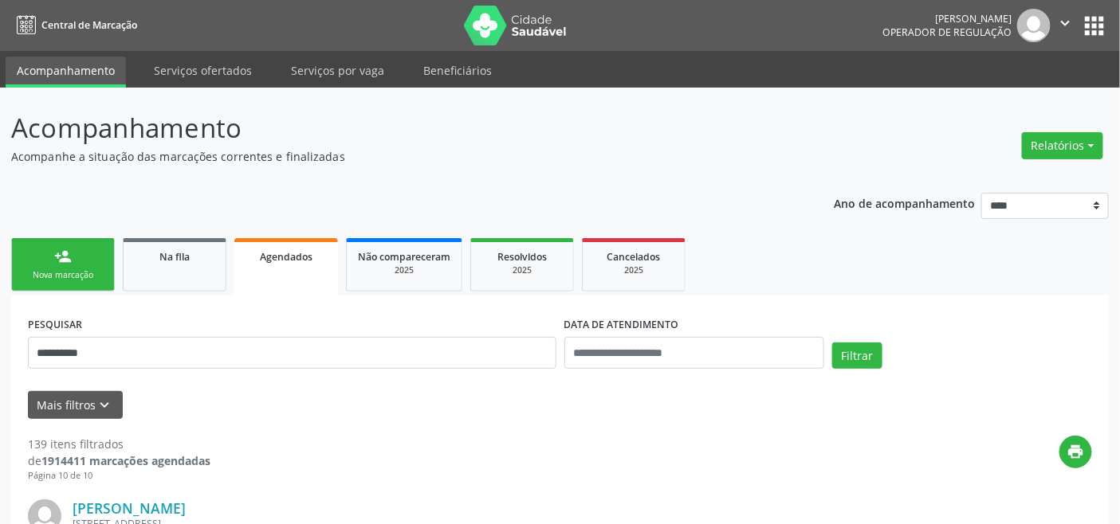
click at [83, 269] on div "Nova marcação" at bounding box center [63, 275] width 80 height 12
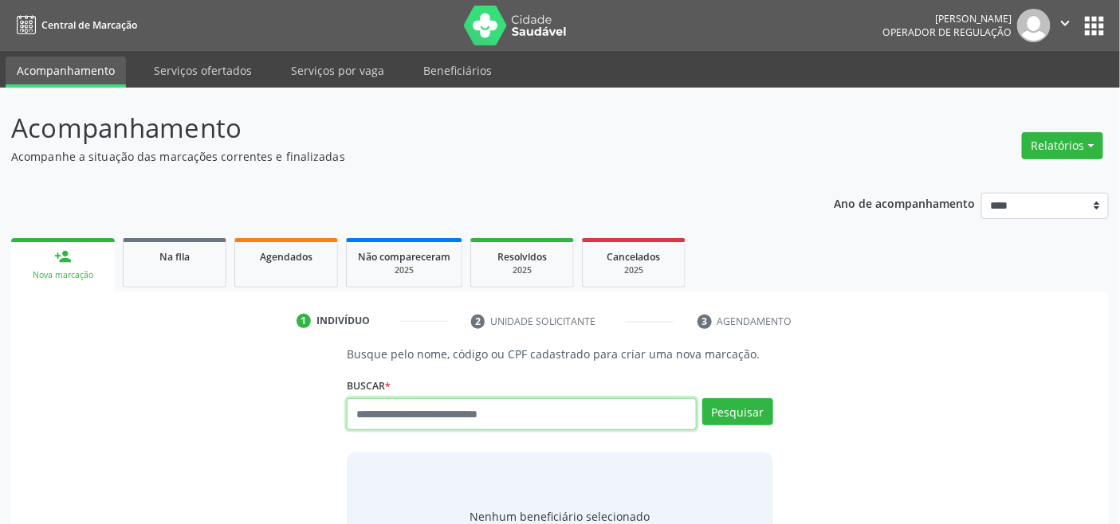
click at [475, 417] on input "text" at bounding box center [521, 414] width 349 height 32
type input "*********"
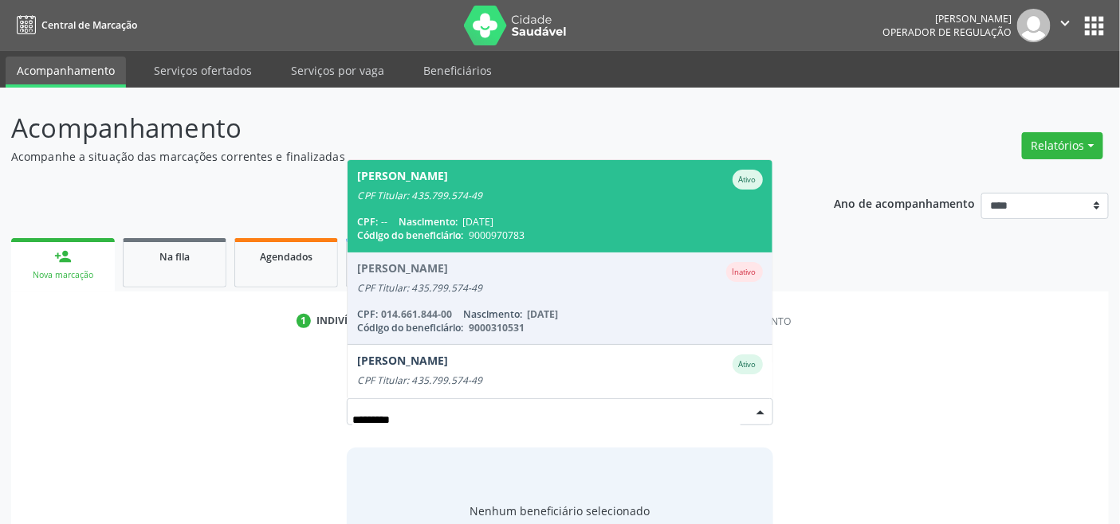
click at [530, 212] on span "Genay Ketlin Carvalho da Silva Ativo CPF Titular: 435.799.574-49 CPF: -- Nascim…" at bounding box center [559, 206] width 424 height 92
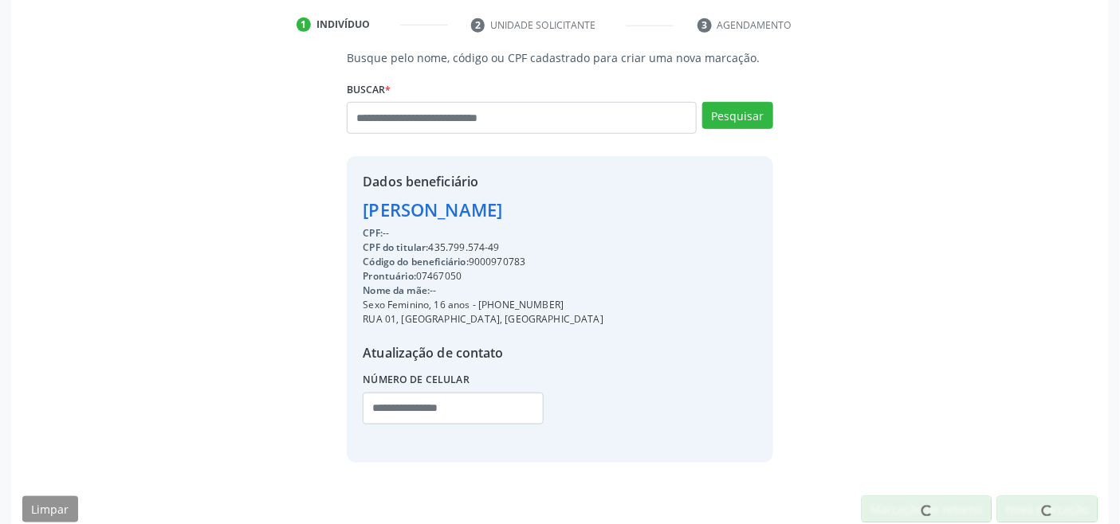
scroll to position [316, 0]
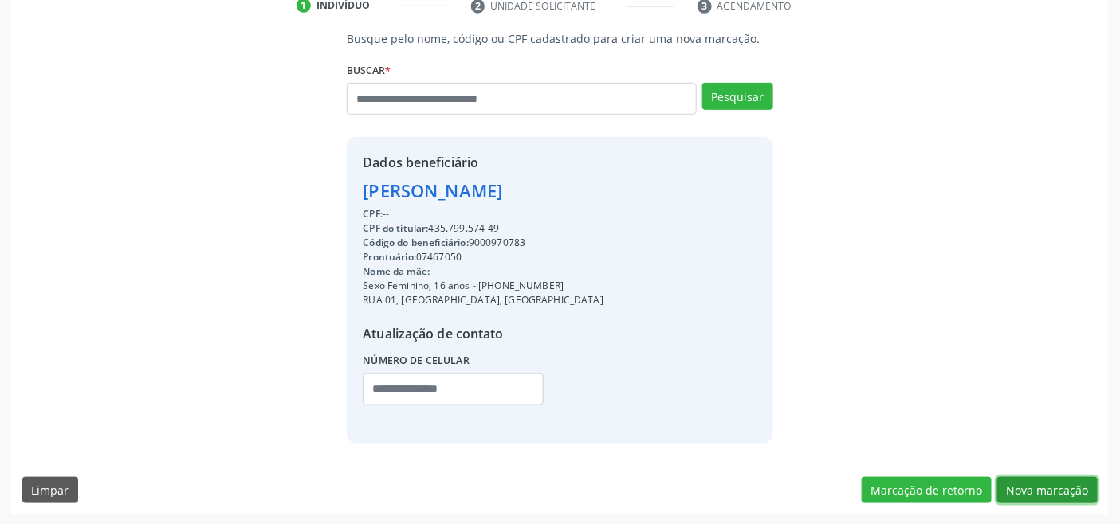
click at [1031, 490] on button "Nova marcação" at bounding box center [1047, 490] width 100 height 27
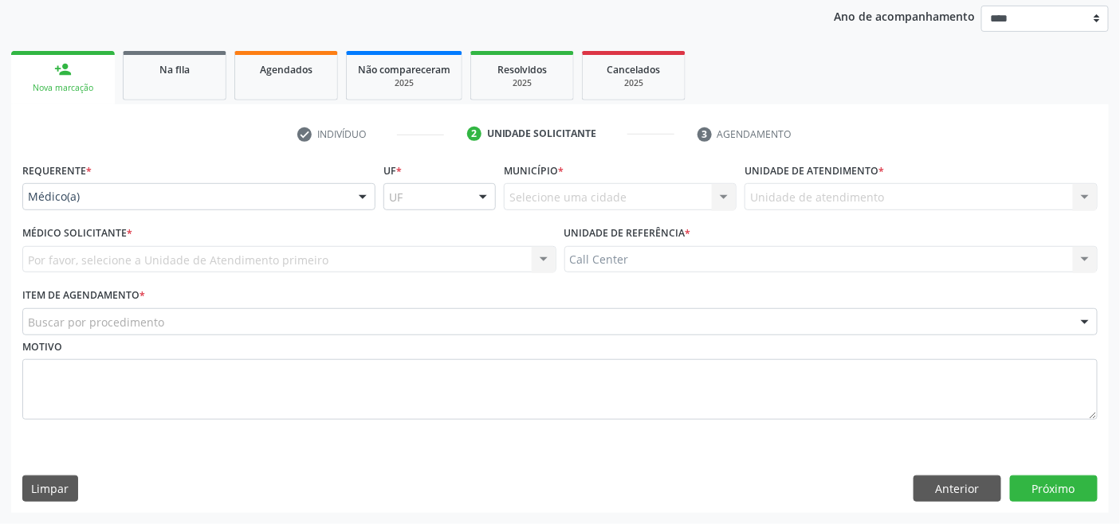
scroll to position [186, 0]
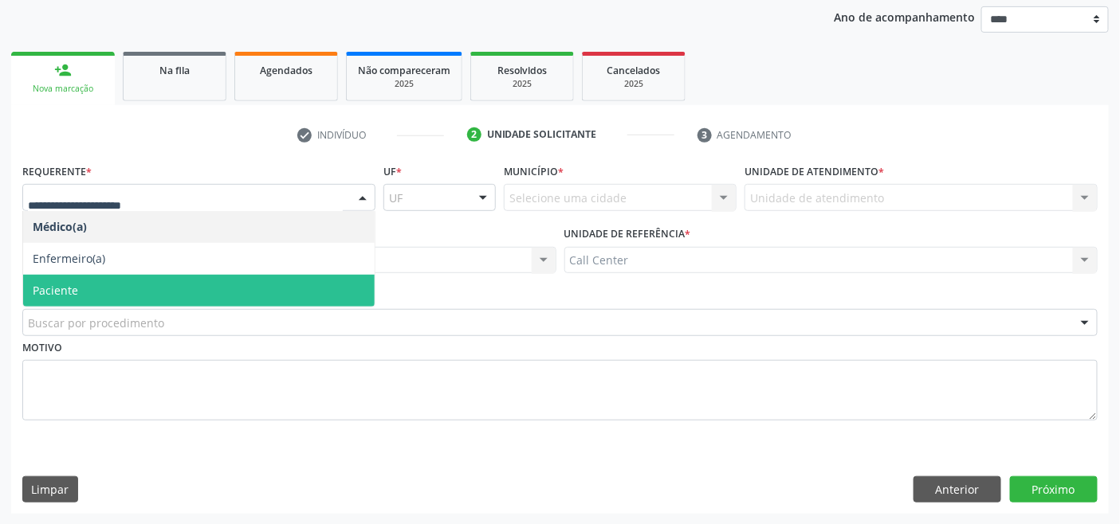
click at [106, 289] on span "Paciente" at bounding box center [198, 291] width 351 height 32
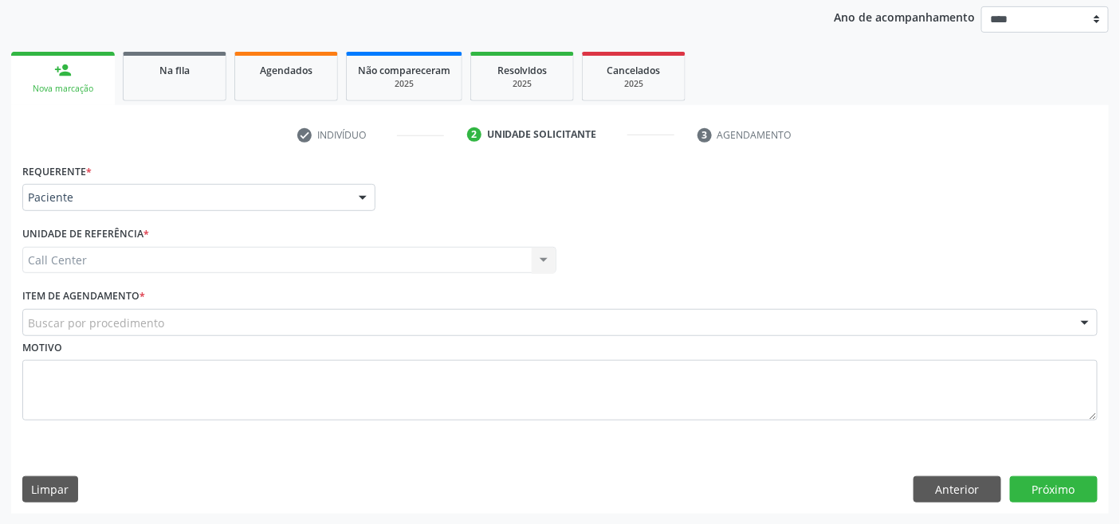
click at [145, 306] on label "Item de agendamento *" at bounding box center [83, 296] width 123 height 25
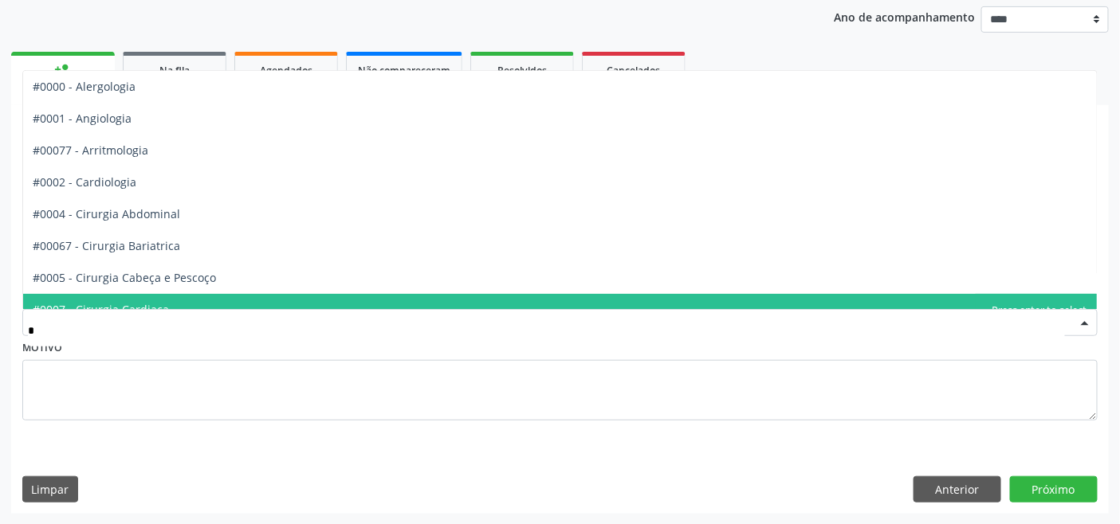
type input "**"
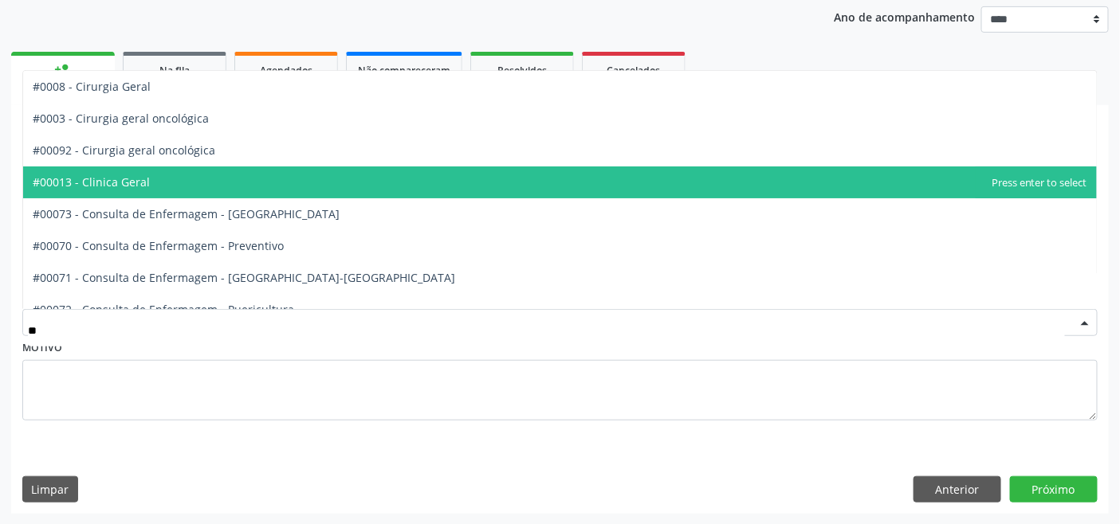
click at [163, 180] on span "#00013 - Clinica Geral" at bounding box center [559, 183] width 1073 height 32
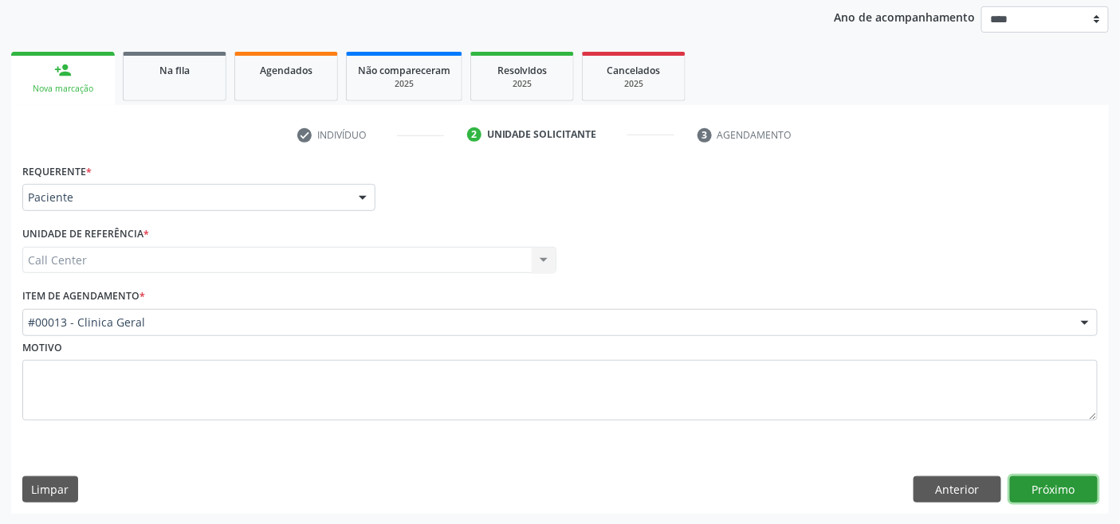
click at [1050, 486] on button "Próximo" at bounding box center [1054, 490] width 88 height 27
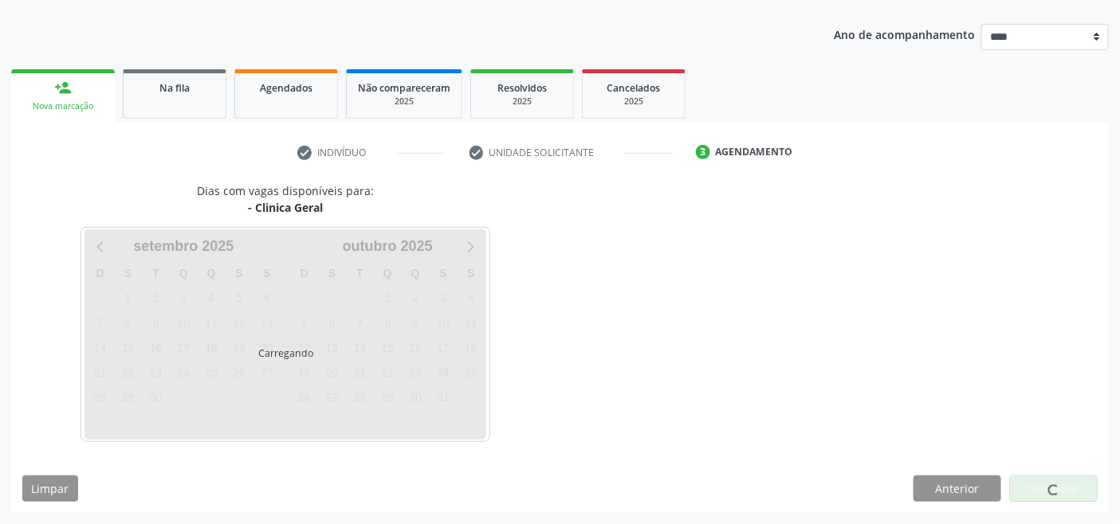
scroll to position [168, 0]
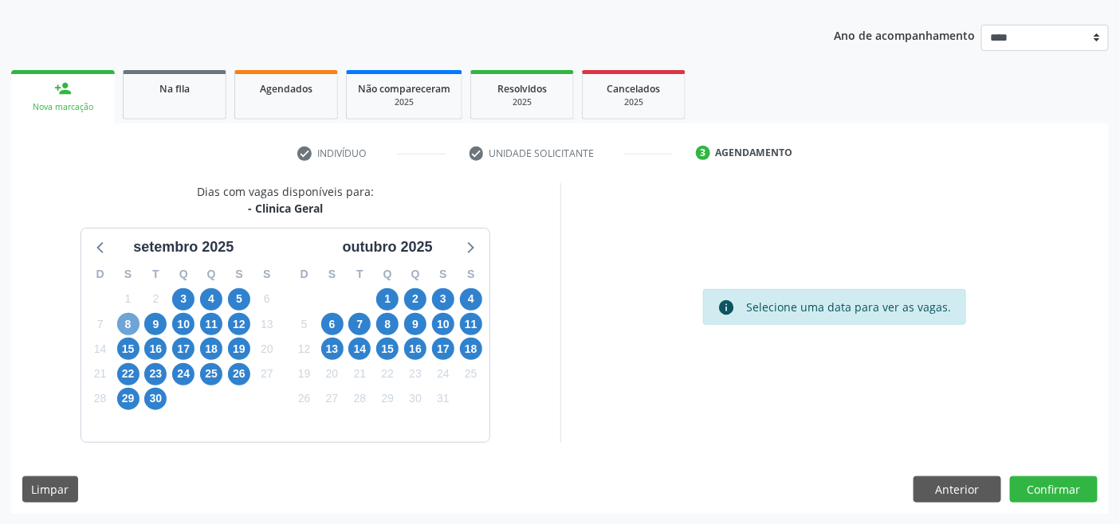
click at [125, 319] on span "8" at bounding box center [128, 324] width 22 height 22
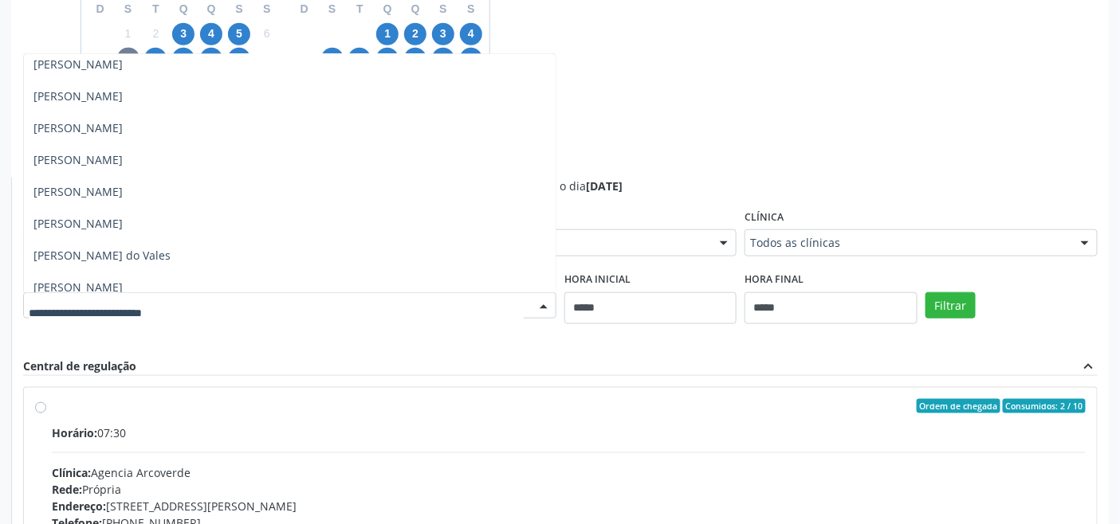
scroll to position [265, 0]
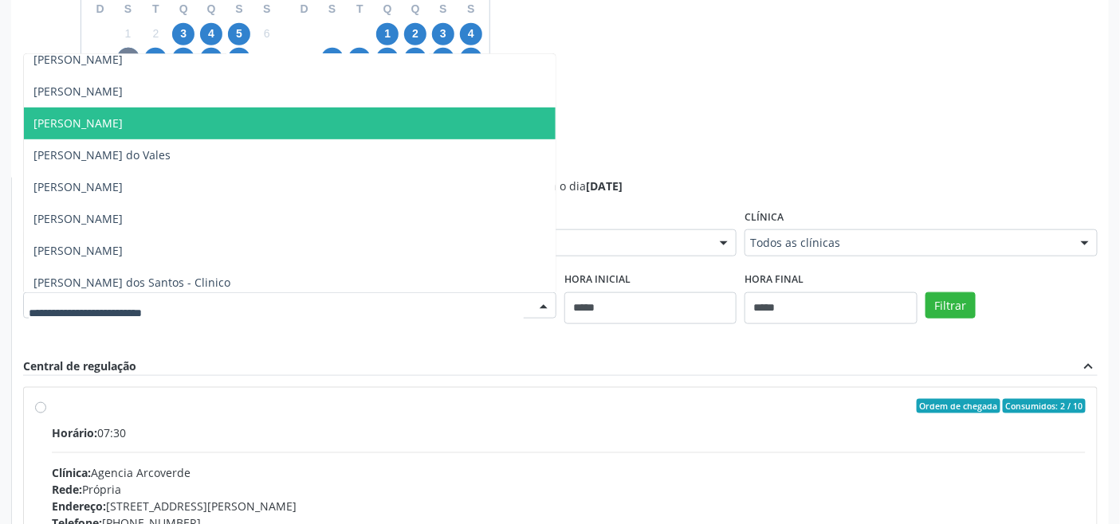
click at [123, 116] on span "[PERSON_NAME]" at bounding box center [77, 123] width 89 height 15
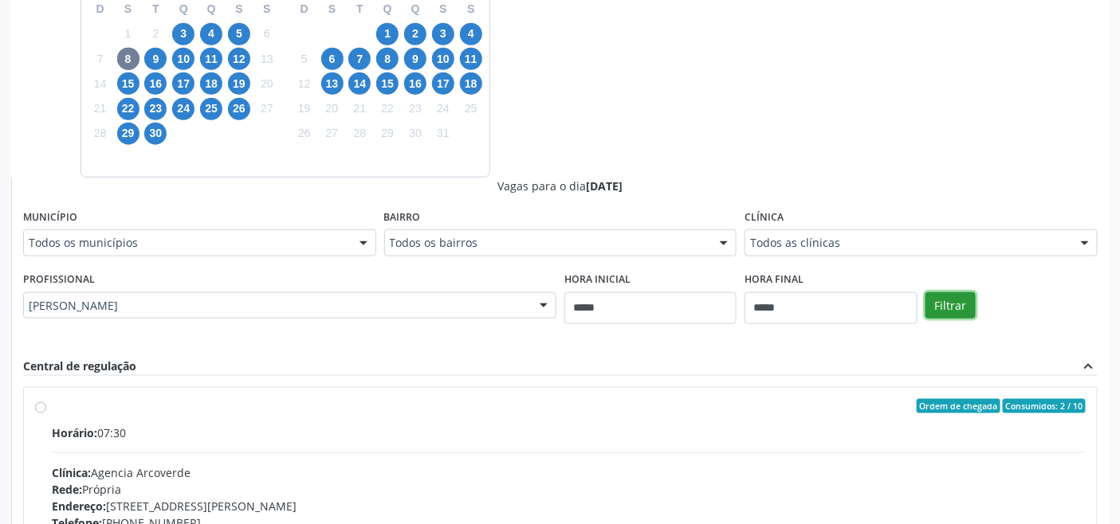
click at [952, 299] on button "Filtrar" at bounding box center [950, 305] width 50 height 27
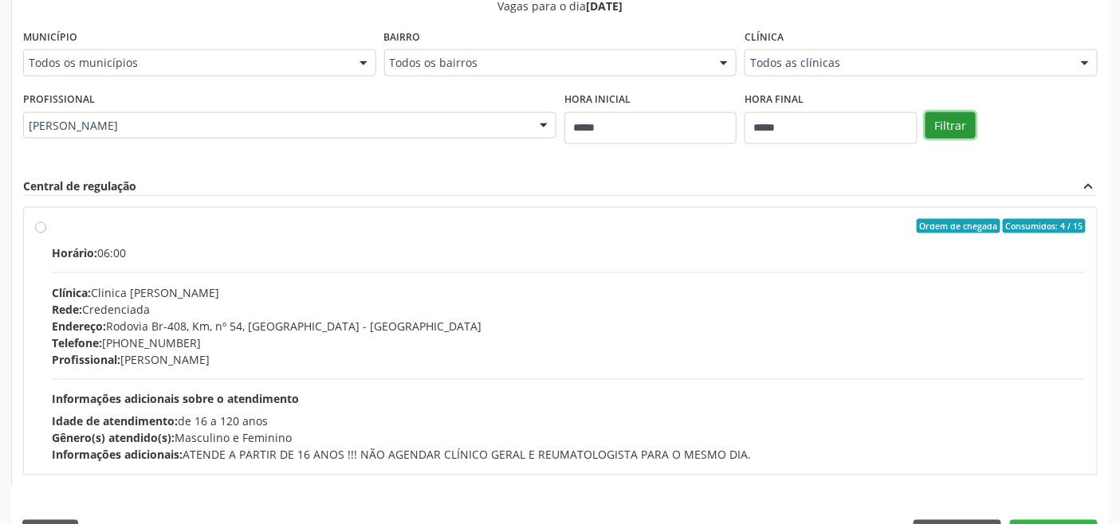
scroll to position [657, 0]
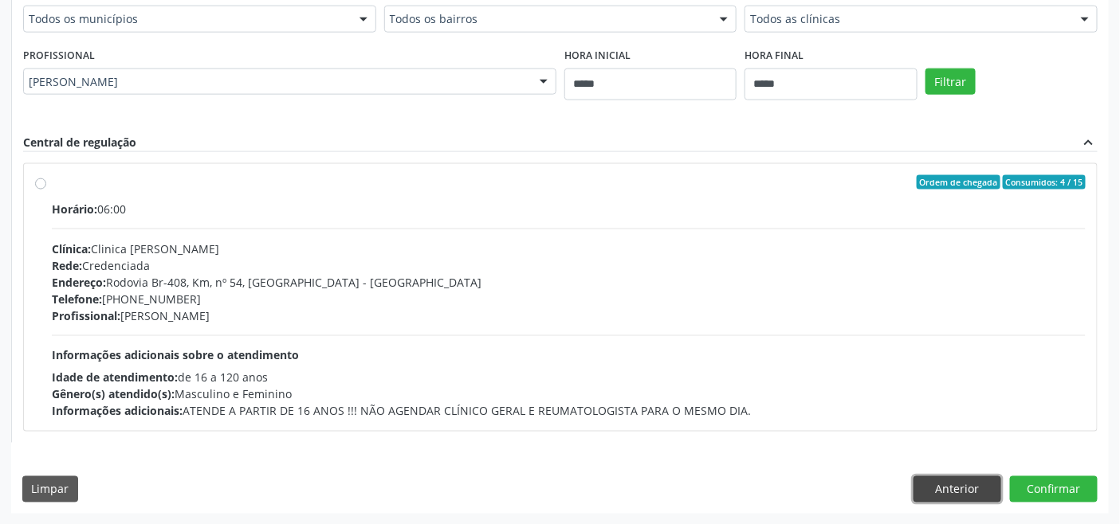
click at [954, 484] on button "Anterior" at bounding box center [957, 490] width 88 height 27
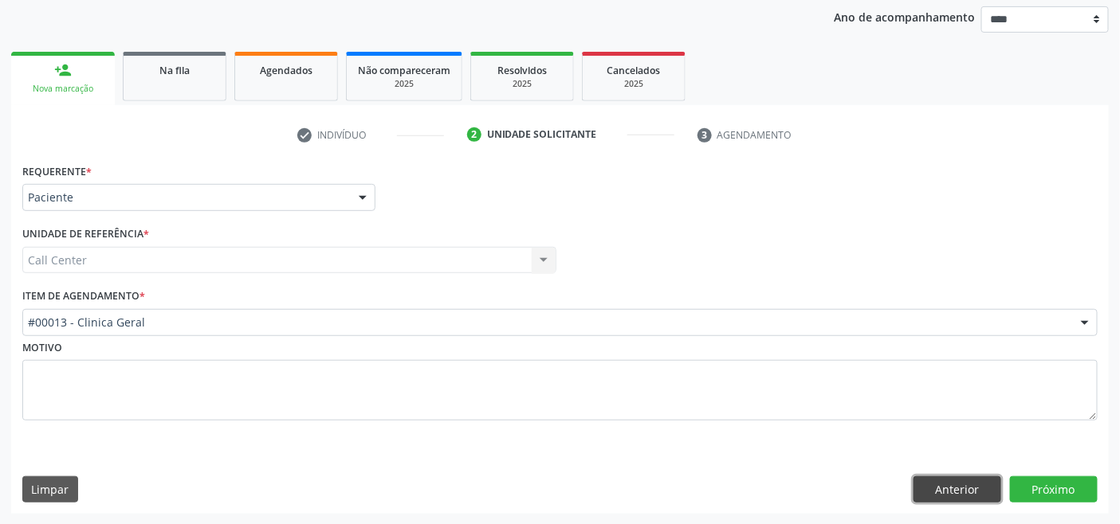
click at [954, 484] on button "Anterior" at bounding box center [957, 490] width 88 height 27
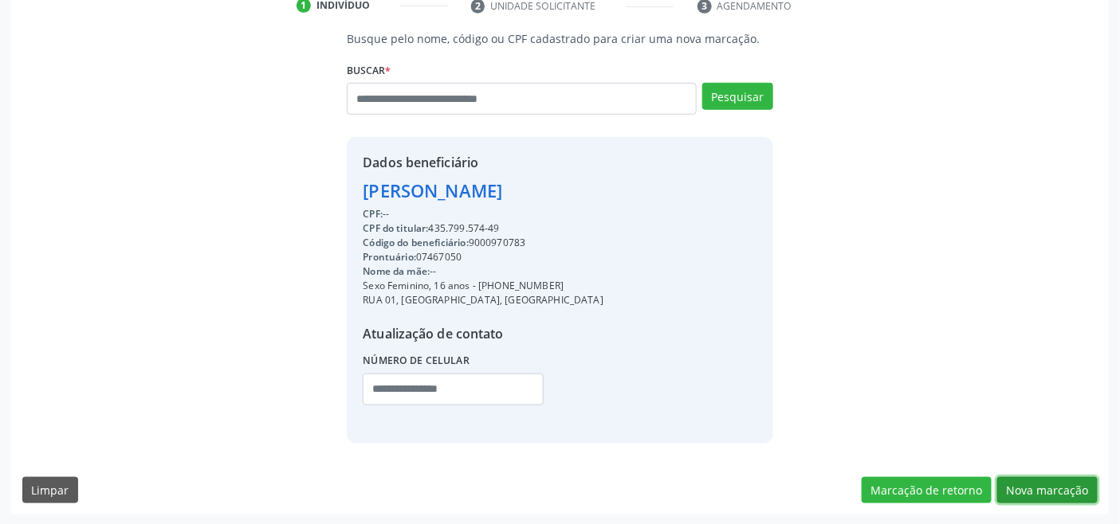
click at [1069, 491] on button "Nova marcação" at bounding box center [1047, 490] width 100 height 27
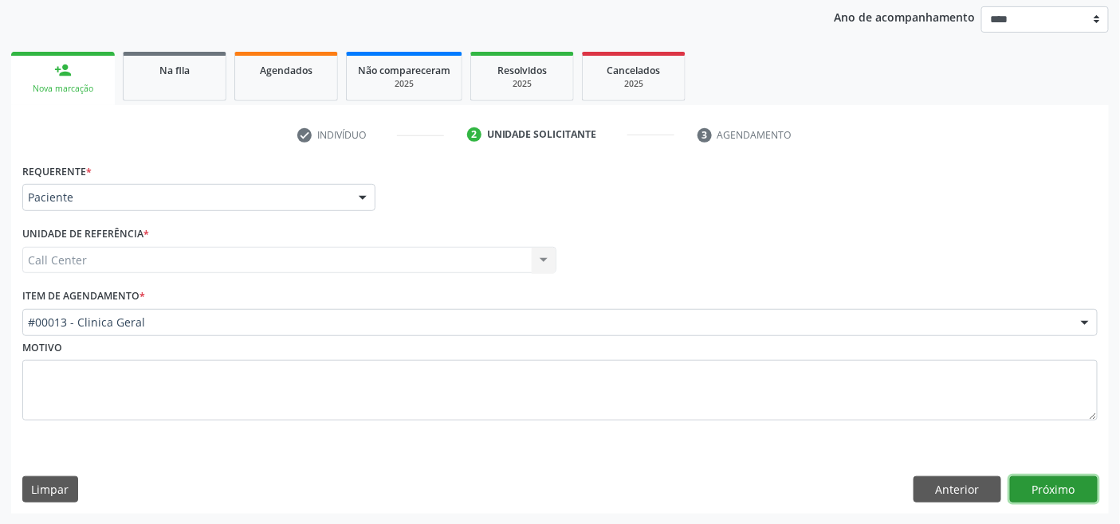
click at [1066, 489] on button "Próximo" at bounding box center [1054, 490] width 88 height 27
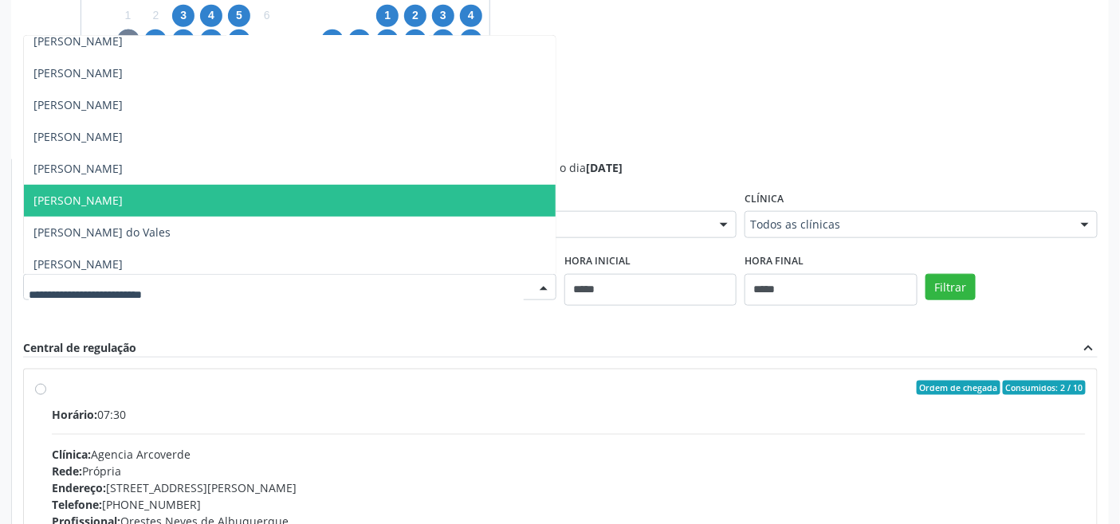
scroll to position [177, 0]
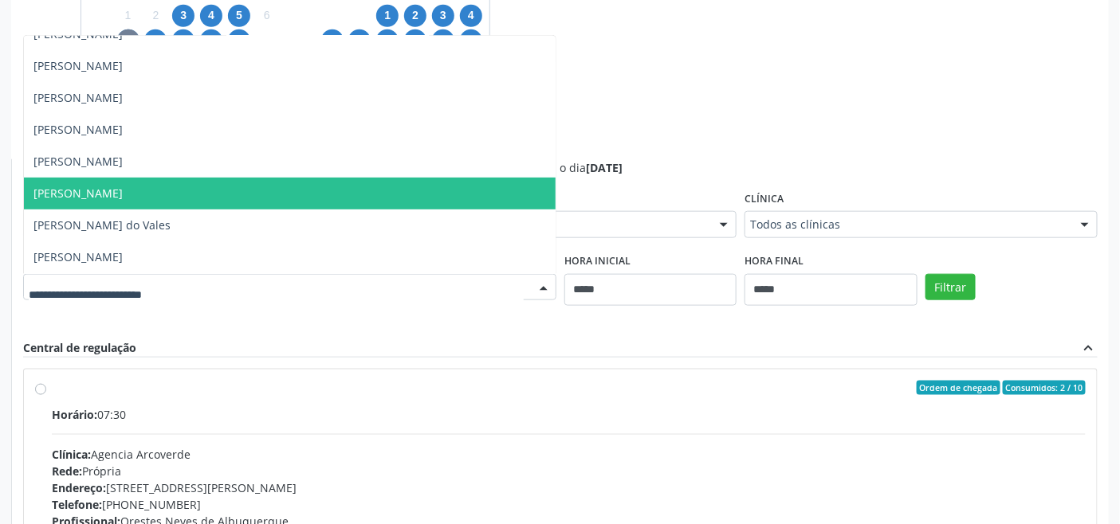
click at [222, 197] on span "[PERSON_NAME]" at bounding box center [289, 194] width 531 height 32
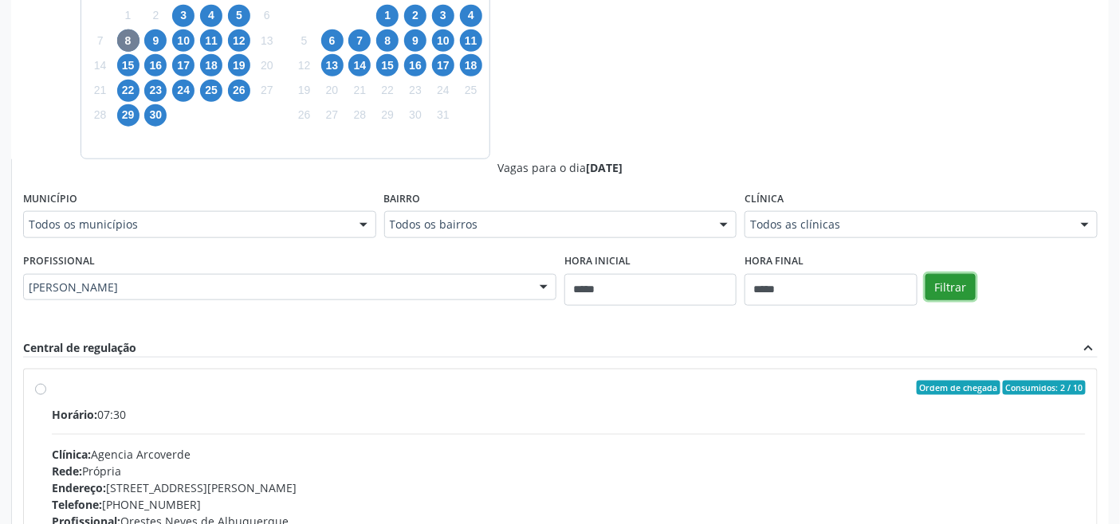
click at [951, 282] on button "Filtrar" at bounding box center [950, 287] width 50 height 27
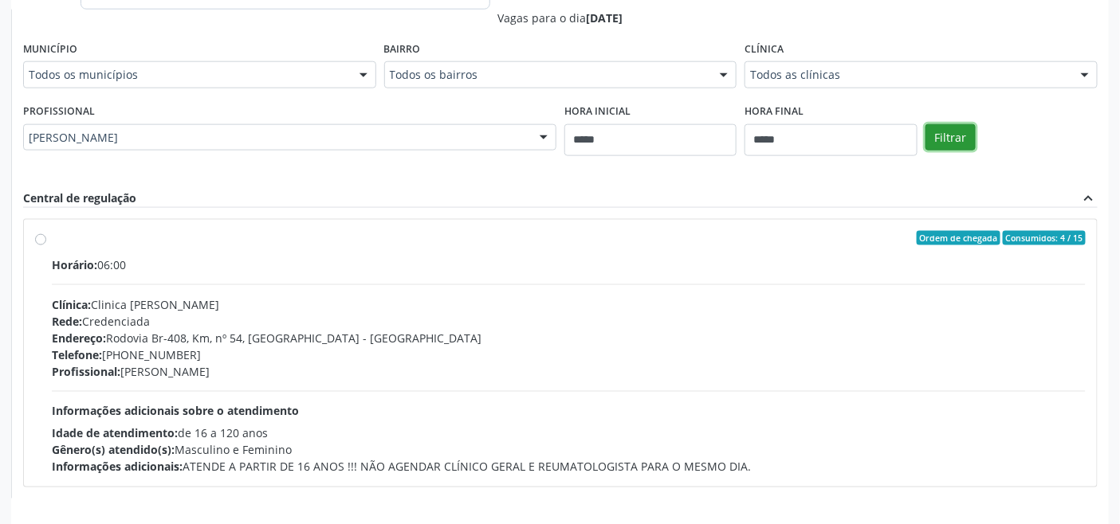
scroll to position [657, 0]
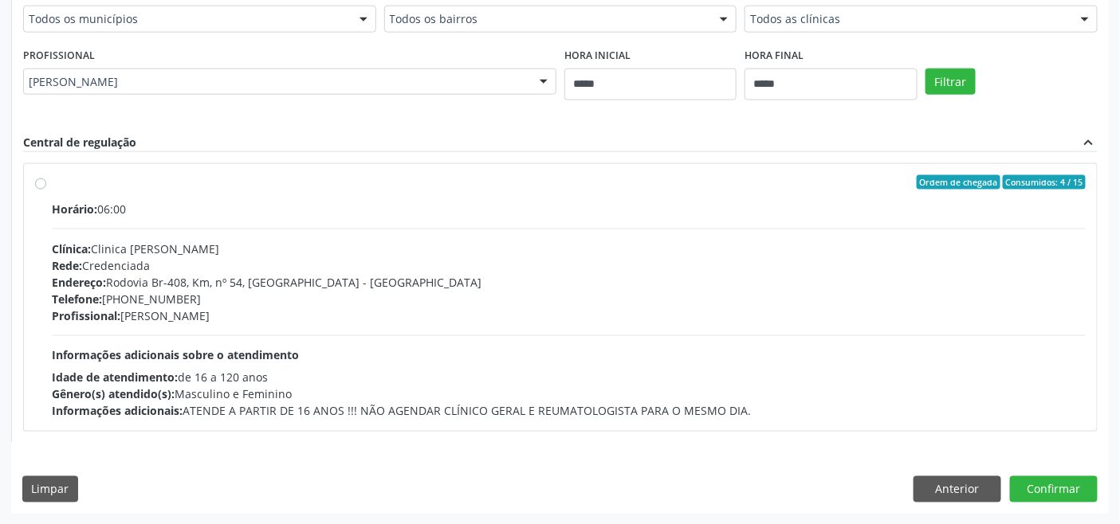
click at [364, 331] on div "Horário: 06:00 Clínica: Clinica Dioclecio Coutinho Rede: Credenciada Endereço: …" at bounding box center [569, 310] width 1034 height 219
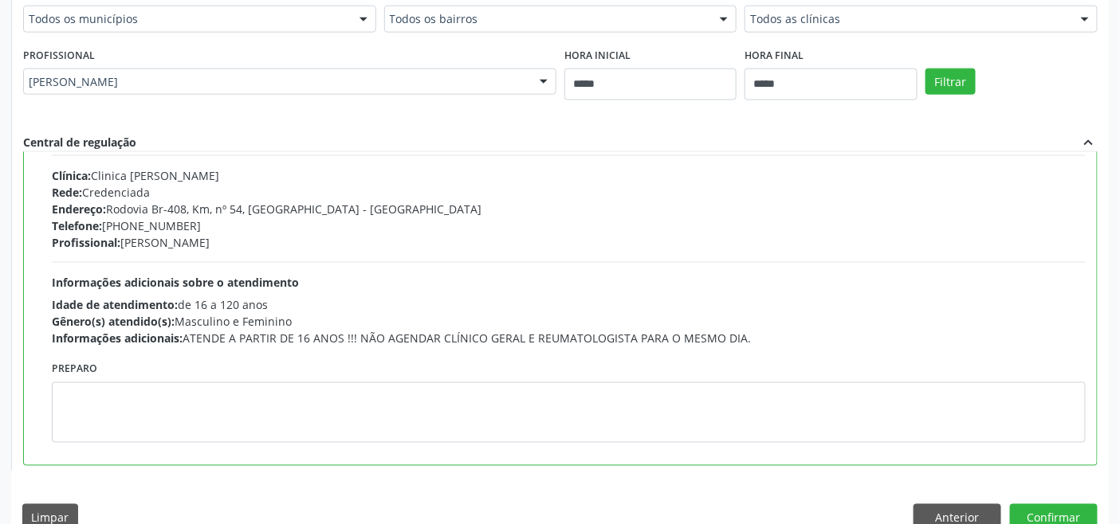
scroll to position [80, 0]
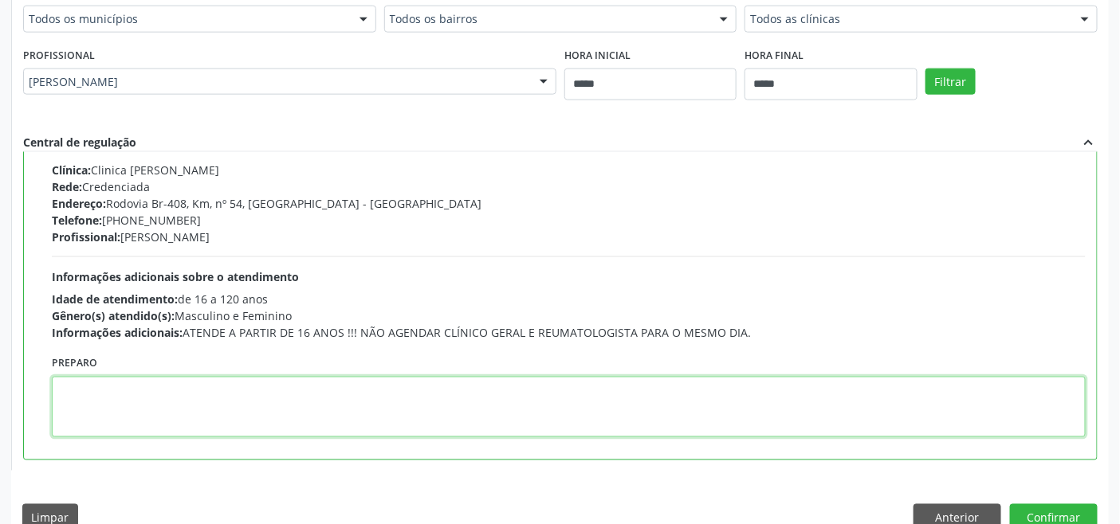
paste textarea "**********"
type textarea "**********"
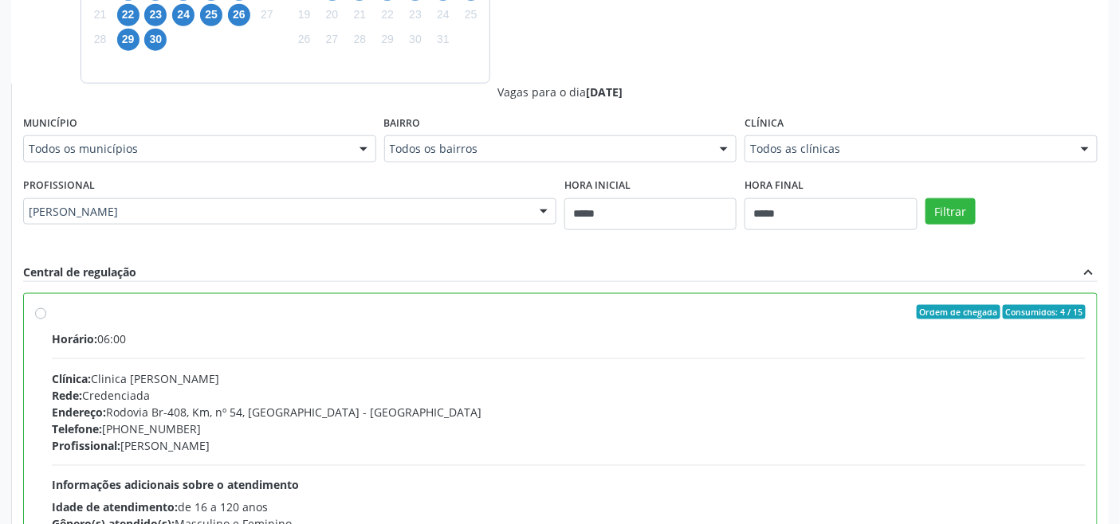
scroll to position [686, 0]
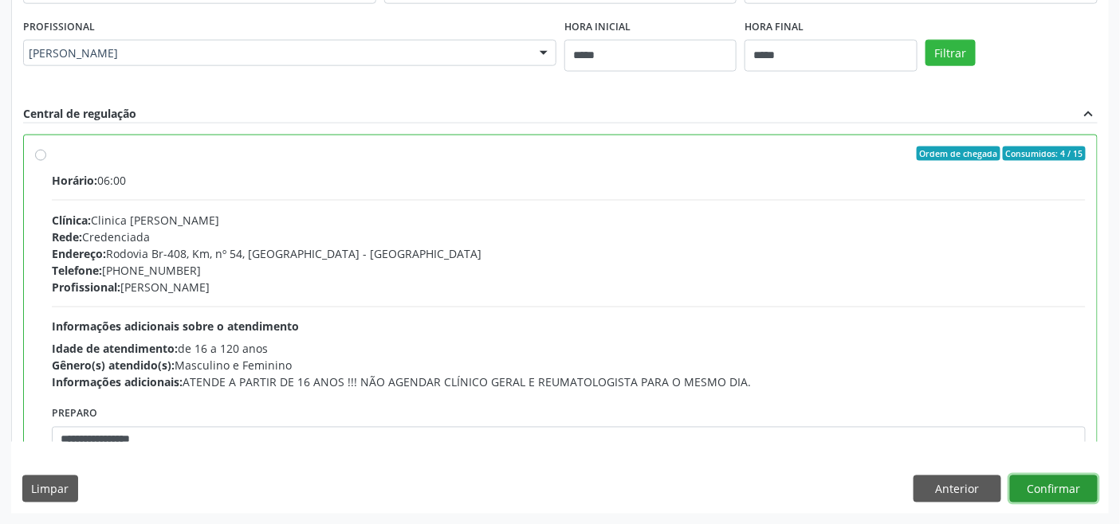
click at [1042, 478] on button "Confirmar" at bounding box center [1054, 489] width 88 height 27
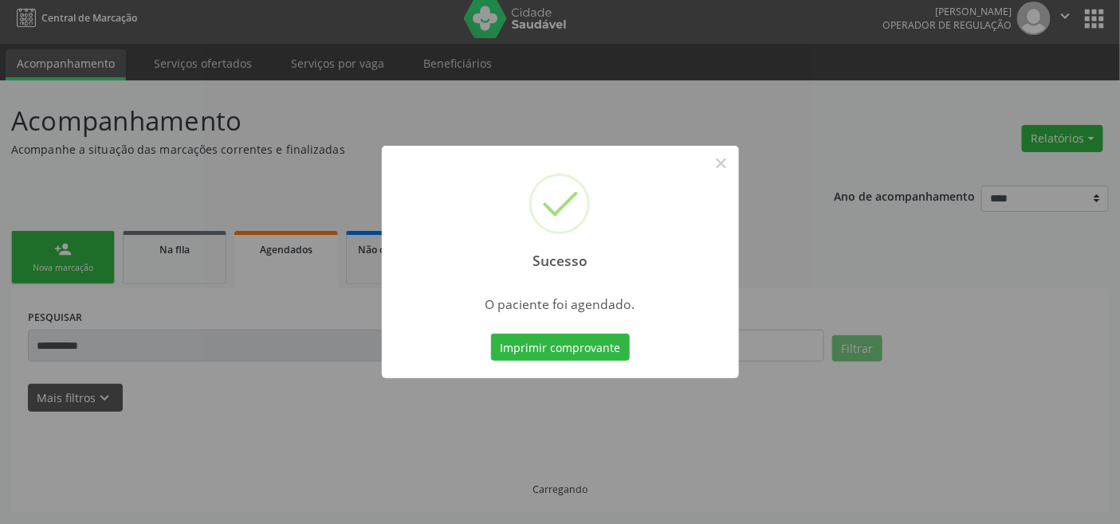
scroll to position [6, 0]
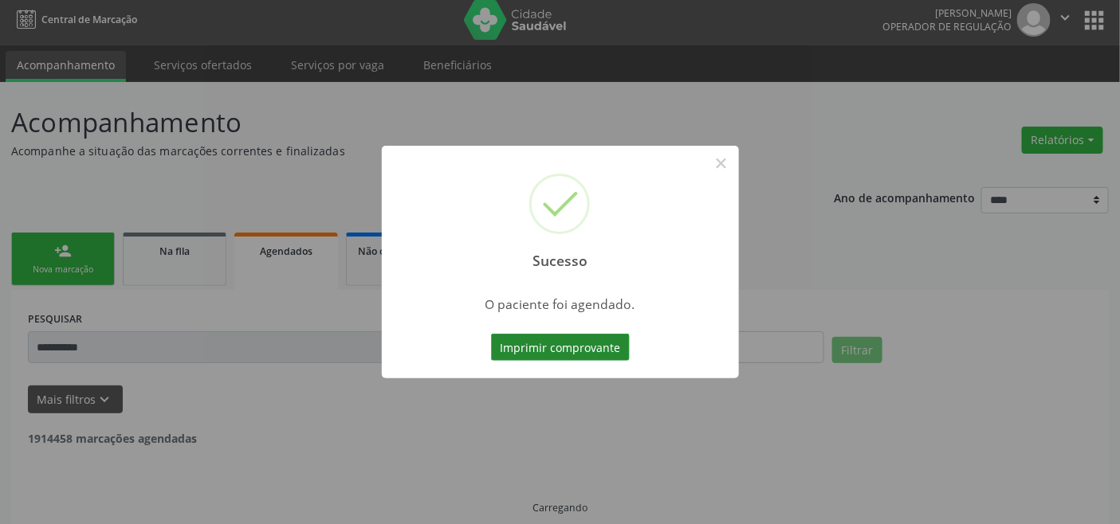
click at [594, 337] on button "Imprimir comprovante" at bounding box center [560, 347] width 139 height 27
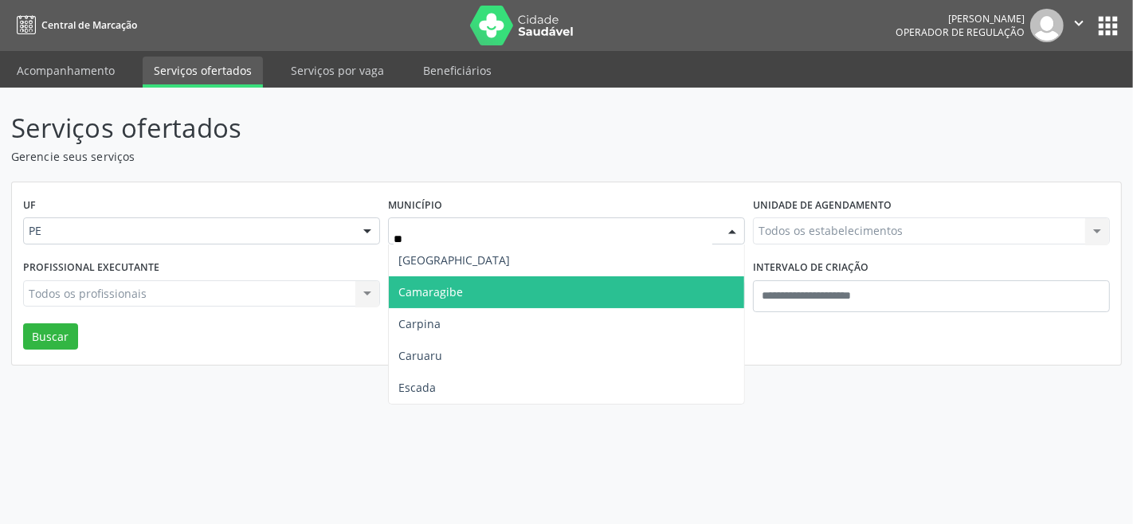
type input "***"
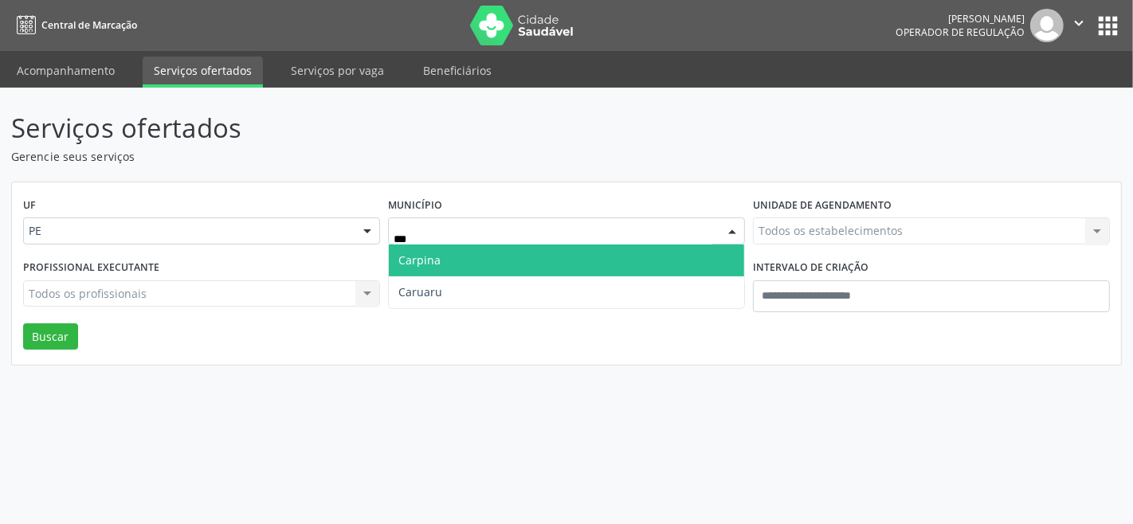
drag, startPoint x: 504, startPoint y: 267, endPoint x: 500, endPoint y: 284, distance: 17.4
click at [503, 273] on span "Carpina" at bounding box center [566, 261] width 355 height 32
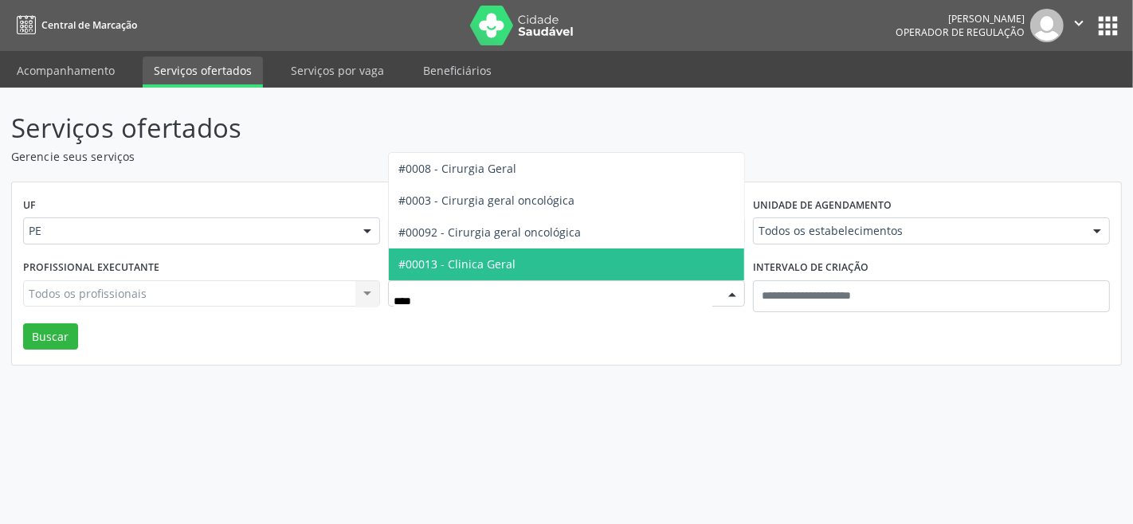
click at [472, 265] on span "#00013 - Clinica Geral" at bounding box center [456, 264] width 117 height 15
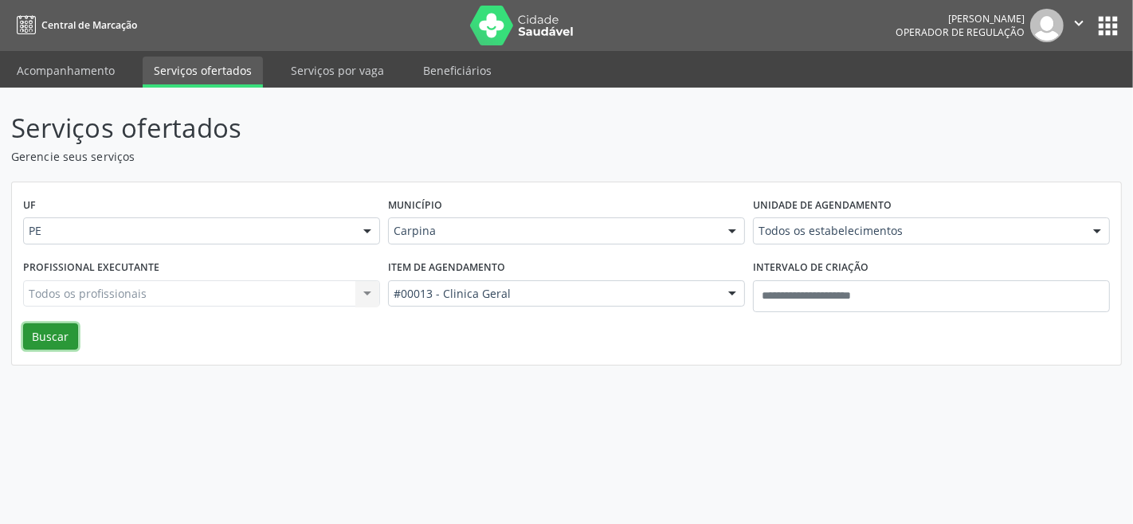
click at [60, 339] on button "Buscar" at bounding box center [50, 337] width 55 height 27
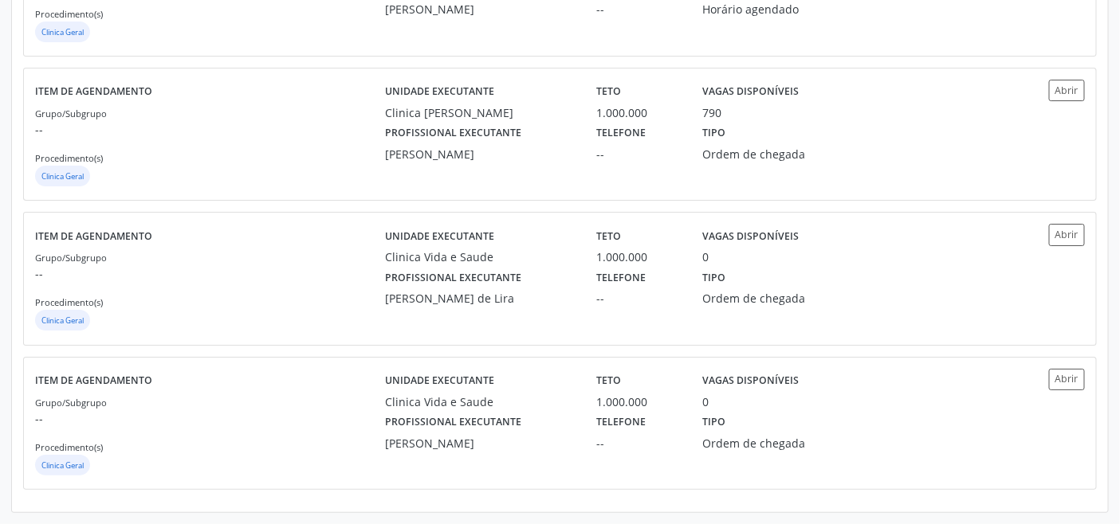
scroll to position [1811, 0]
click at [290, 158] on div "Grupo/Subgrupo -- Procedimento(s) Clinica Geral" at bounding box center [210, 146] width 350 height 85
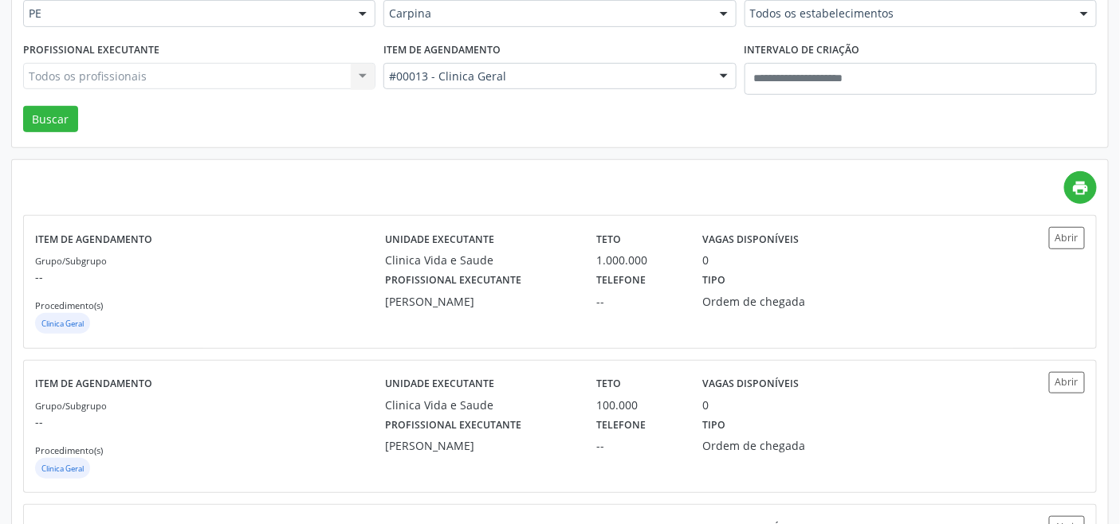
scroll to position [129, 0]
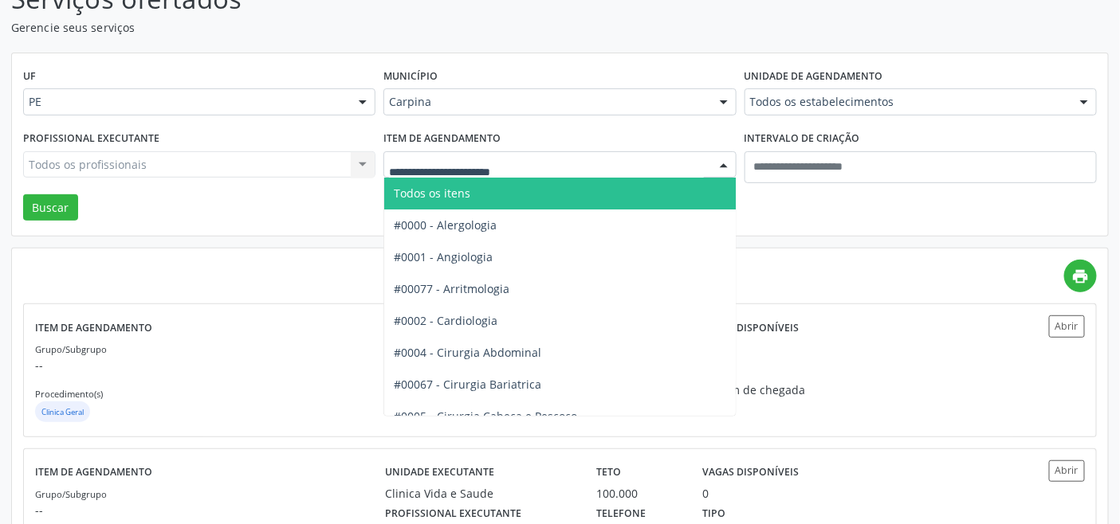
click at [516, 184] on span "Todos os itens" at bounding box center [604, 194] width 441 height 32
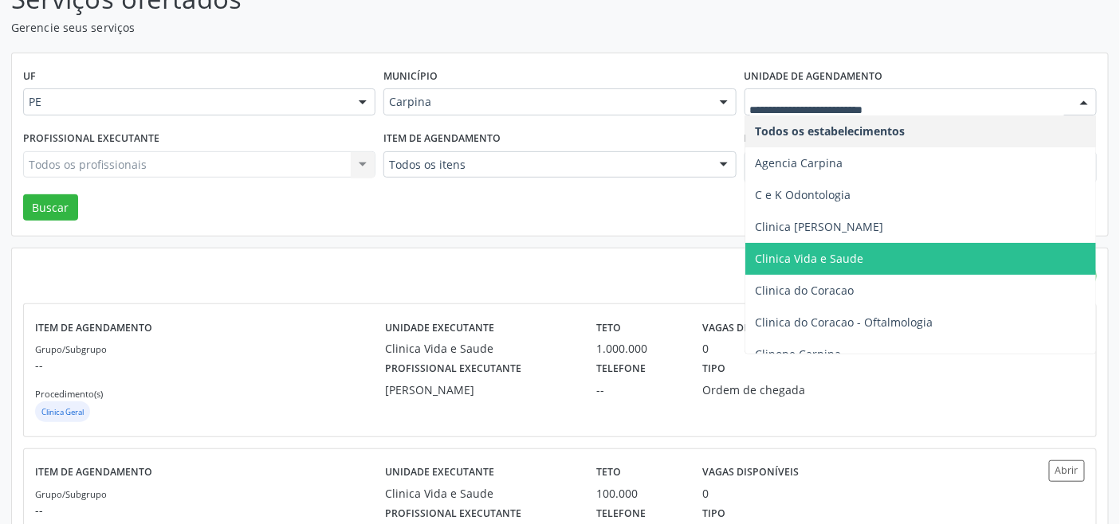
click at [818, 257] on span "Clinica Vida e Saude" at bounding box center [809, 258] width 108 height 15
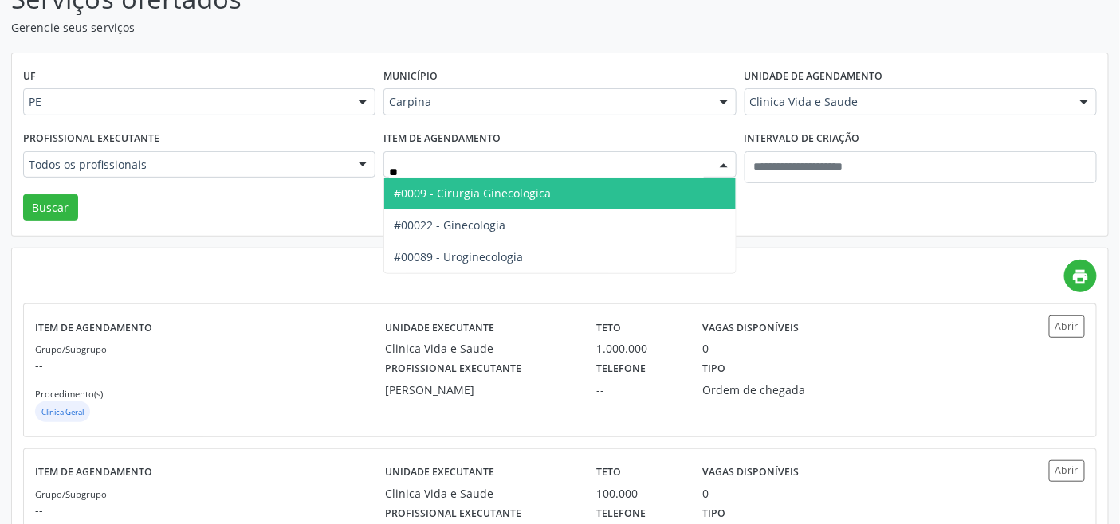
type input "***"
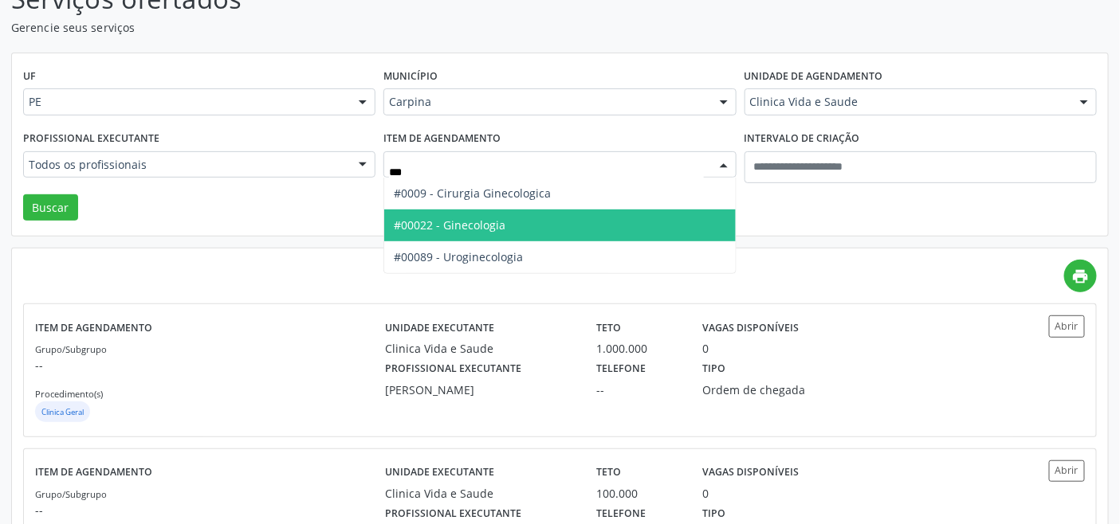
click at [455, 225] on span "#00022 - Ginecologia" at bounding box center [450, 225] width 112 height 15
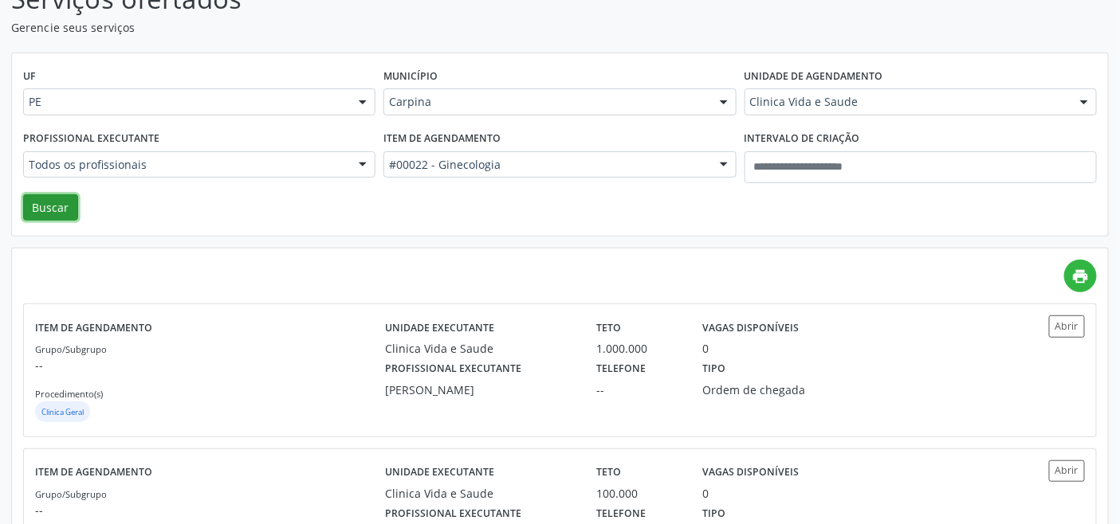
click at [43, 200] on button "Buscar" at bounding box center [50, 207] width 55 height 27
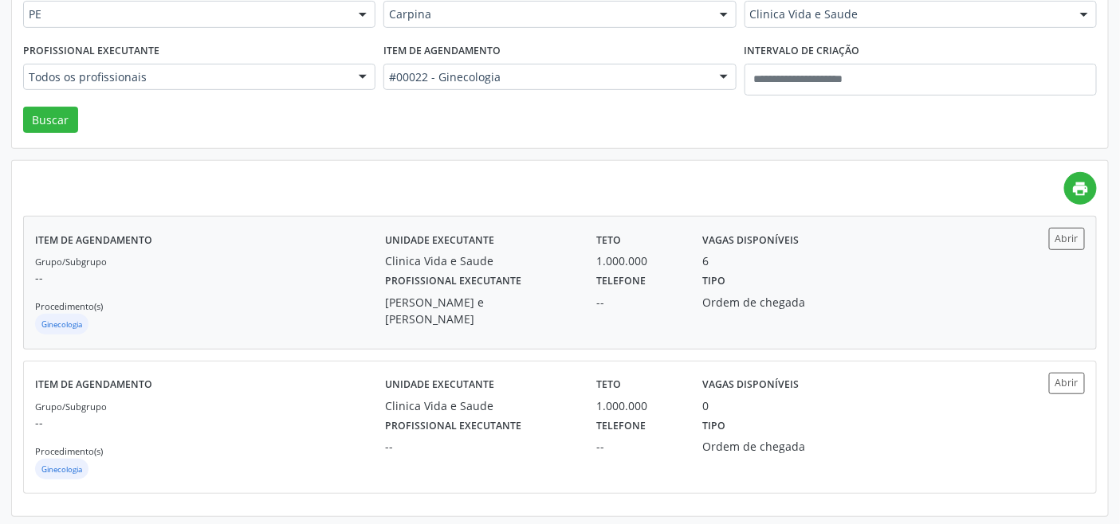
scroll to position [220, 0]
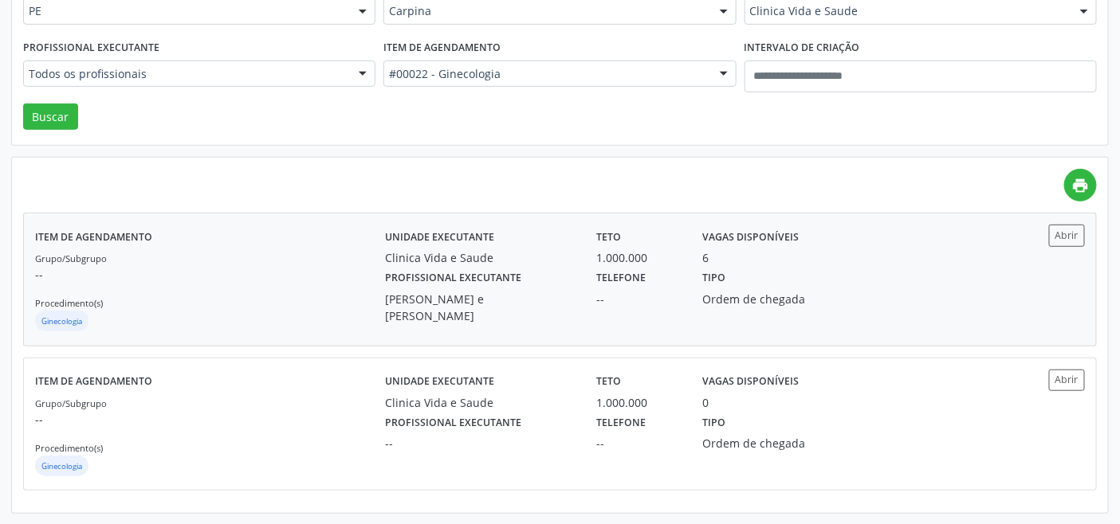
click at [313, 284] on div "Grupo/Subgrupo -- Procedimento(s) Ginecologia" at bounding box center [210, 291] width 350 height 85
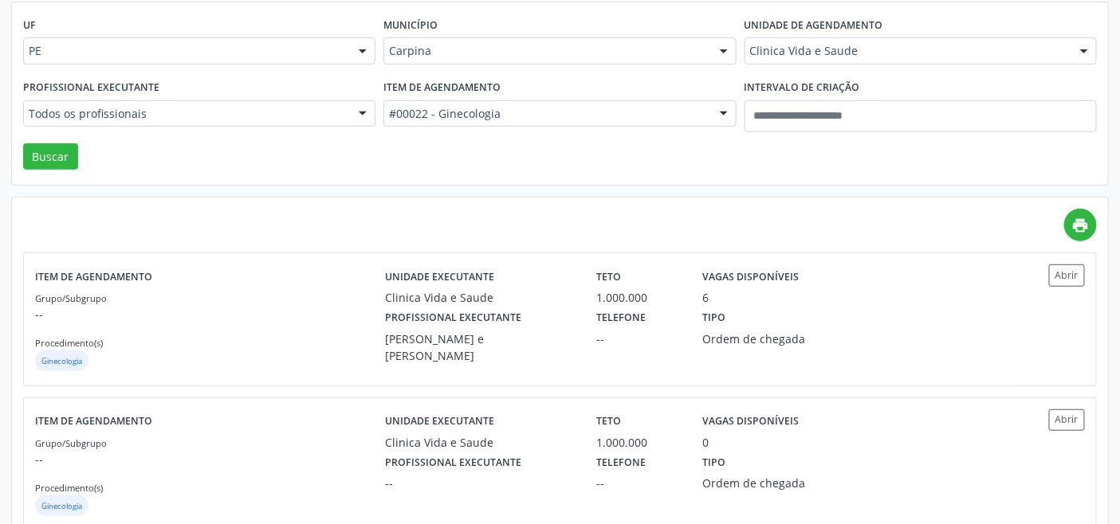
scroll to position [0, 0]
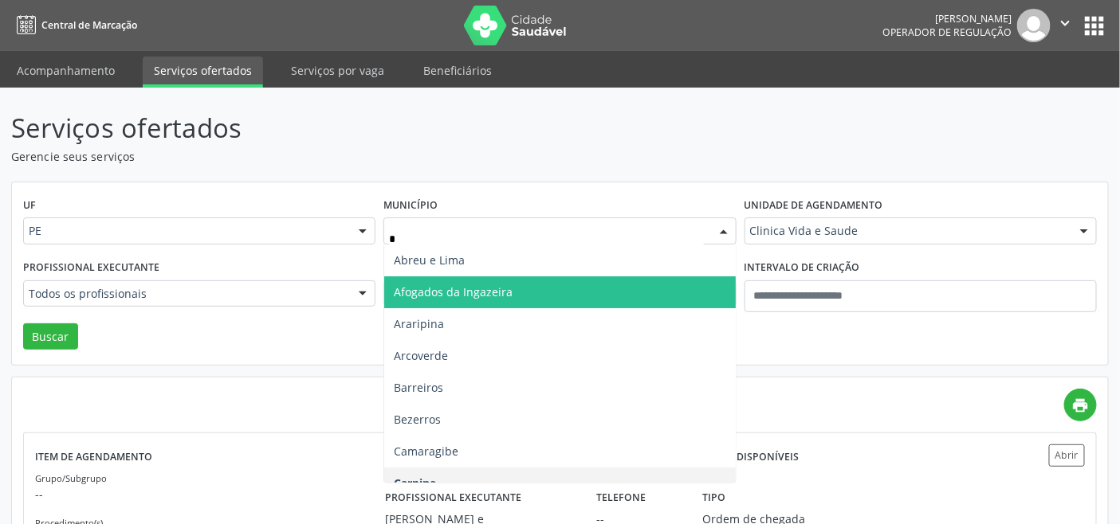
type input "**"
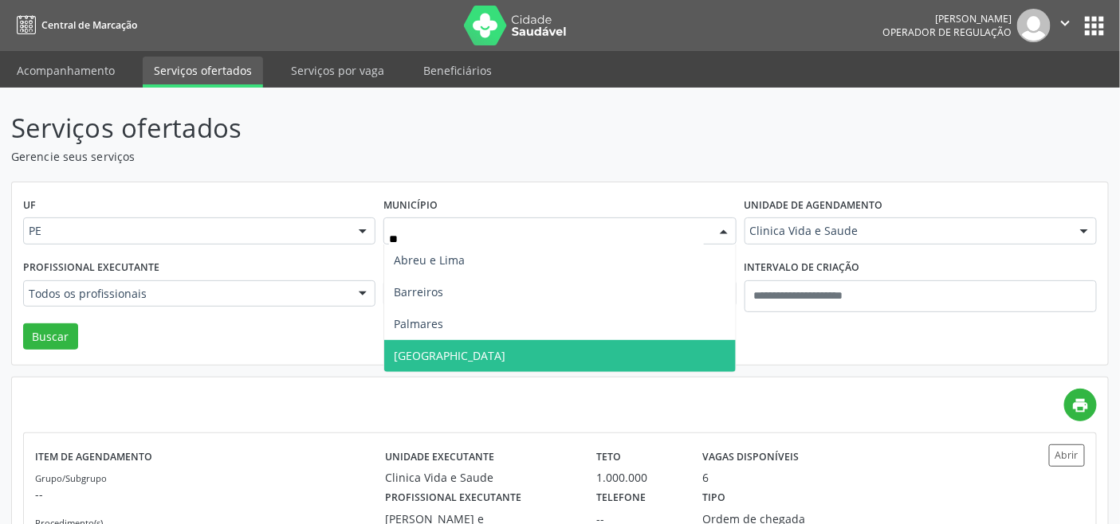
click at [424, 351] on span "[GEOGRAPHIC_DATA]" at bounding box center [450, 355] width 112 height 15
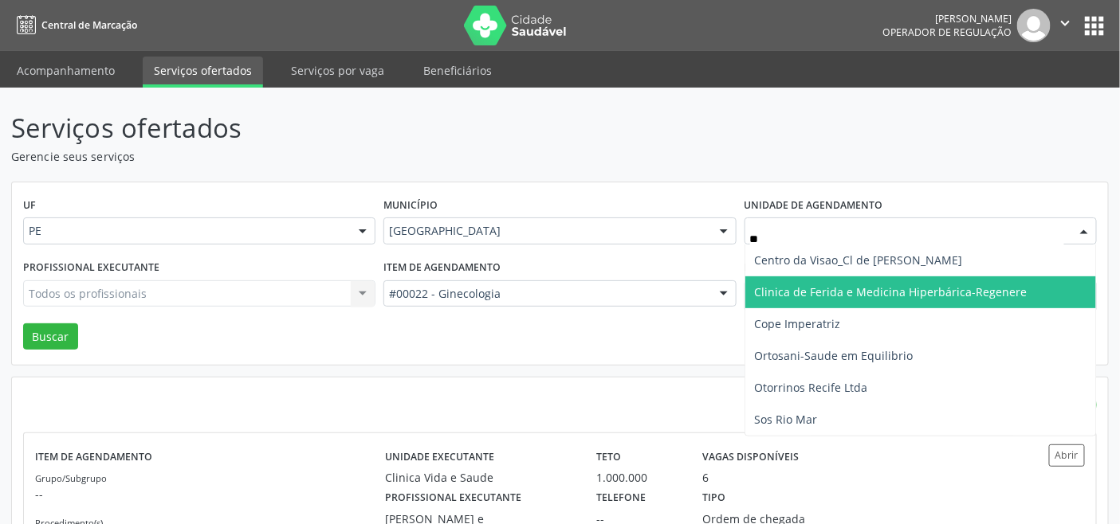
type input "***"
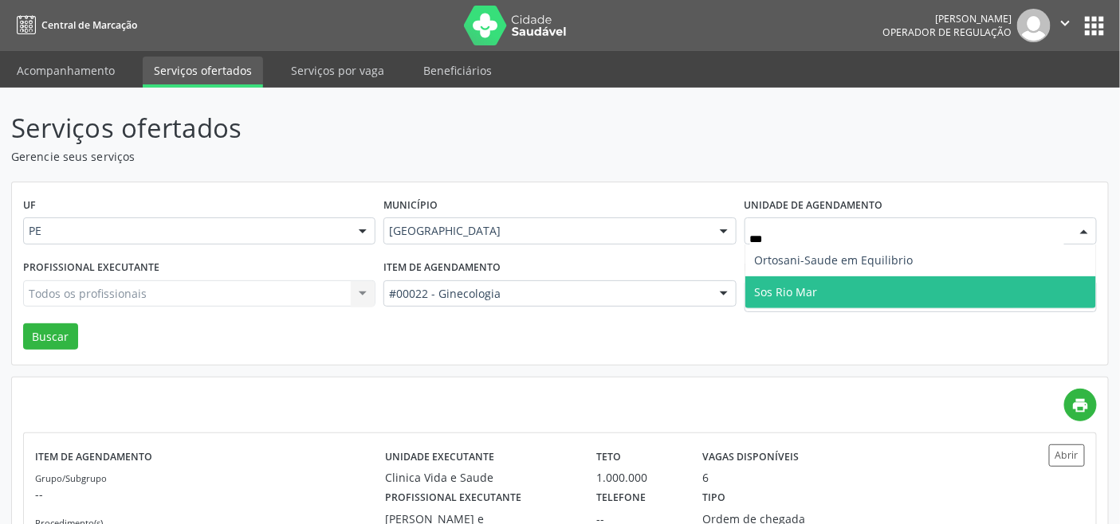
click at [813, 292] on span "Sos Rio Mar" at bounding box center [786, 291] width 63 height 15
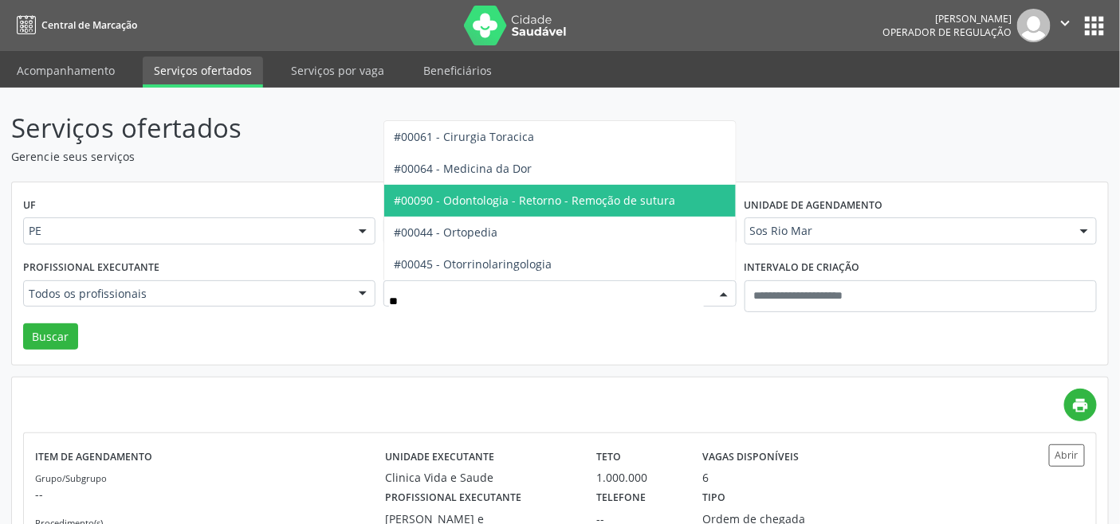
type input "***"
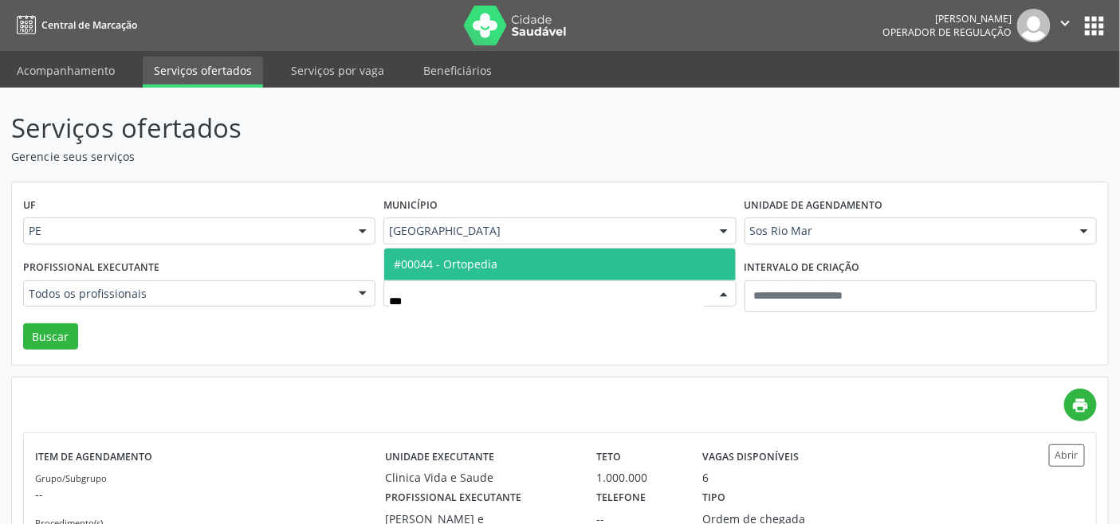
click at [500, 256] on span "#00044 - Ortopedia" at bounding box center [559, 265] width 351 height 32
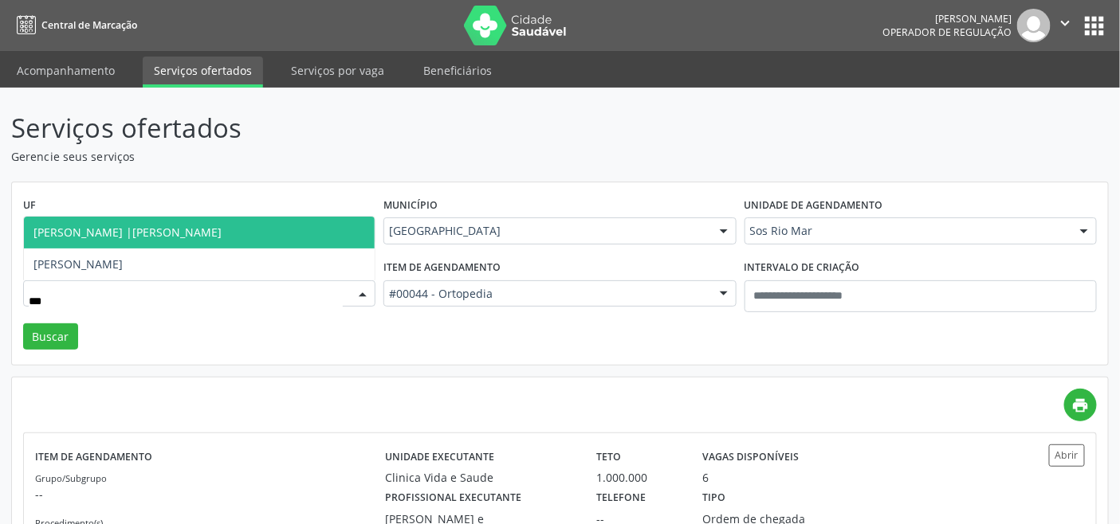
type input "****"
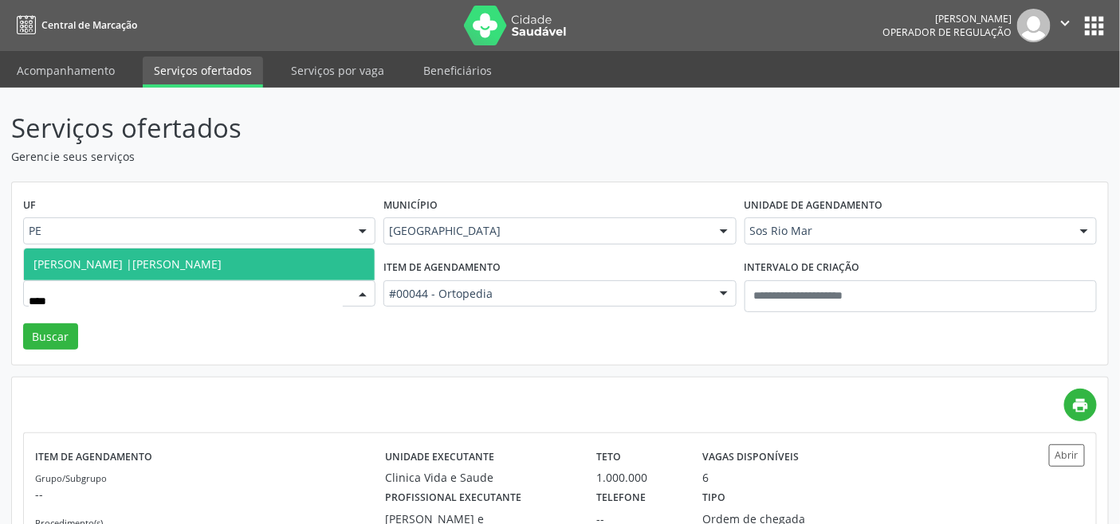
click at [213, 259] on span "Luisa Rodrigues Cortez |Mao" at bounding box center [199, 265] width 351 height 32
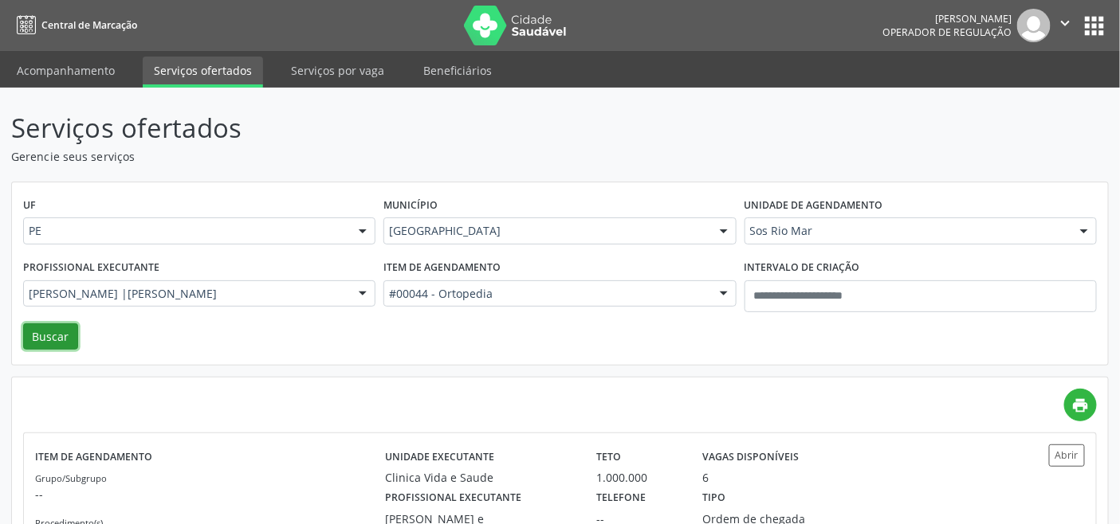
click at [37, 327] on button "Buscar" at bounding box center [50, 337] width 55 height 27
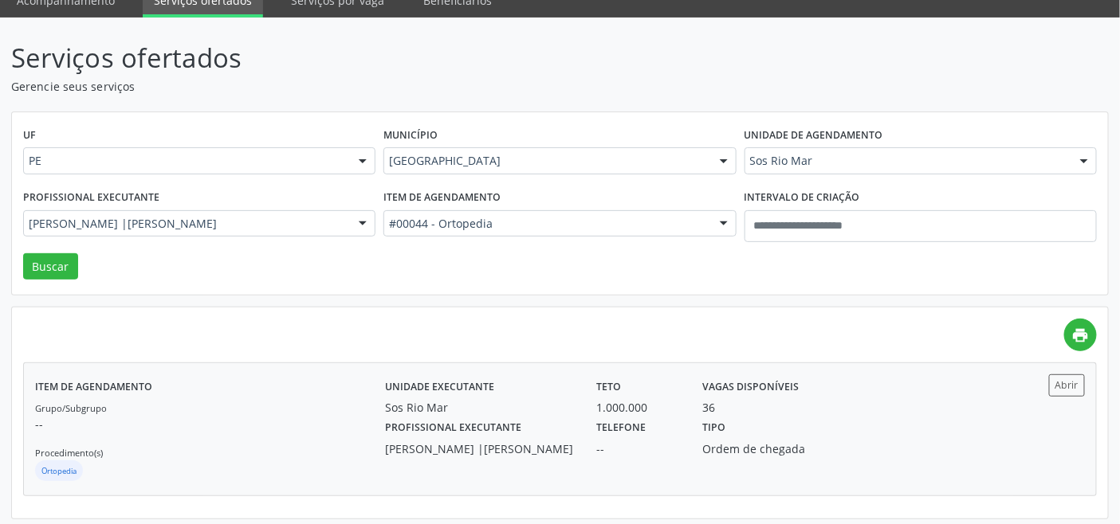
scroll to position [75, 0]
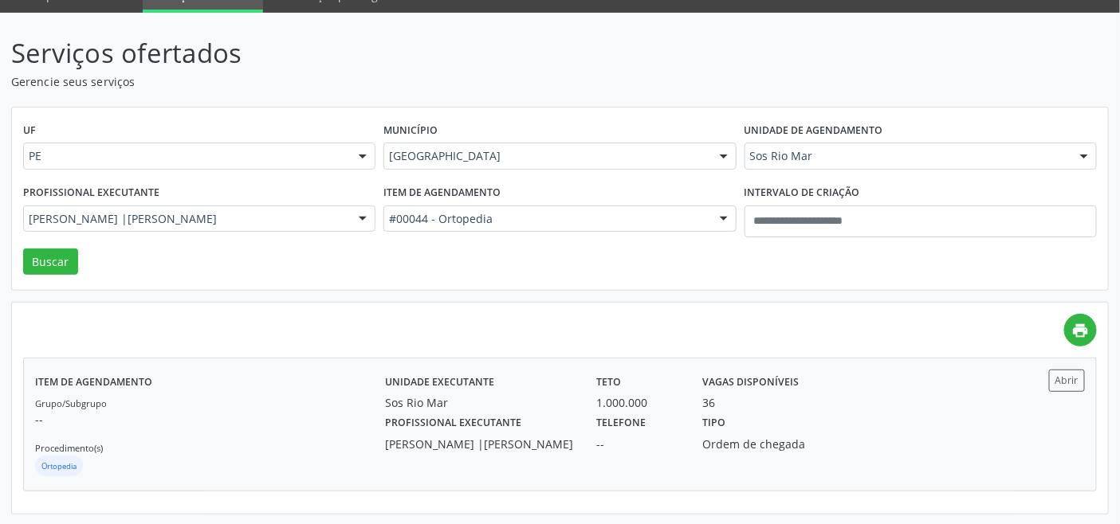
click at [351, 426] on p "--" at bounding box center [210, 419] width 350 height 17
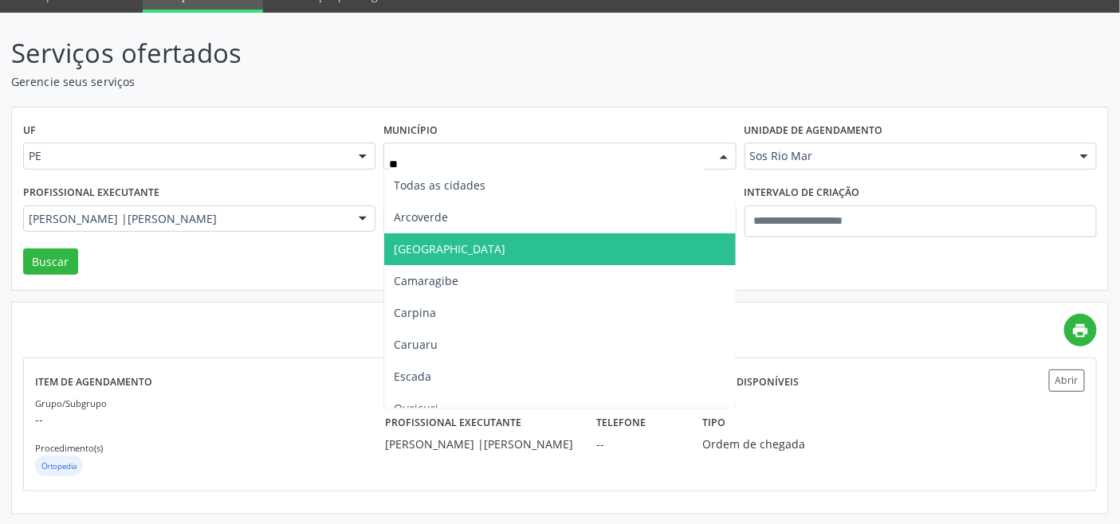
type input "***"
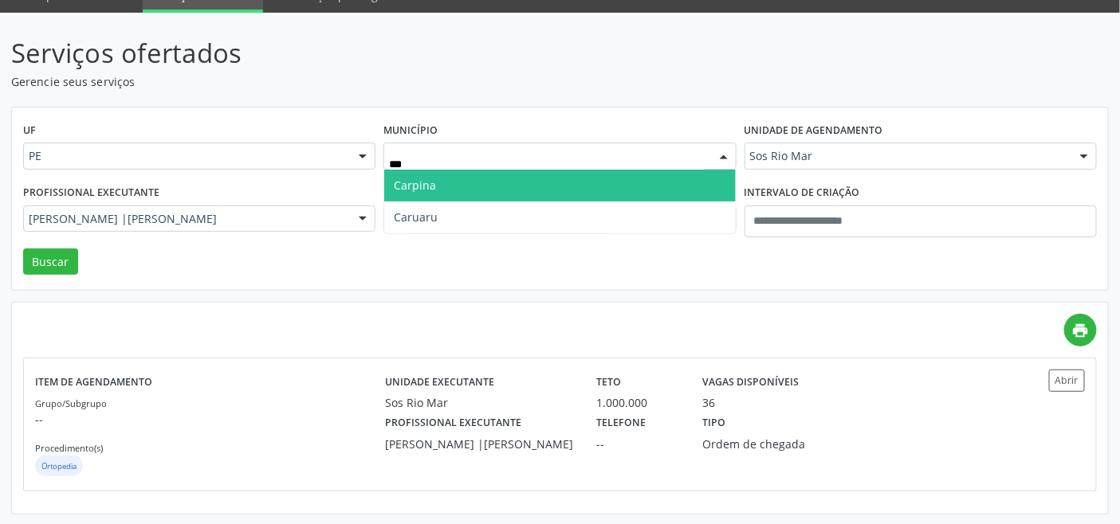
click at [451, 177] on span "Carpina" at bounding box center [559, 186] width 351 height 32
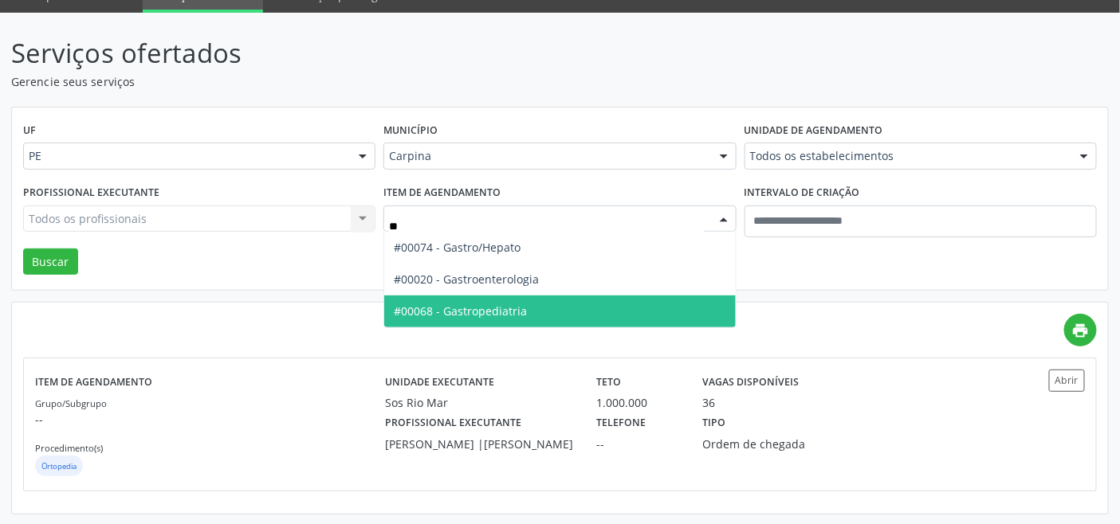
type input "***"
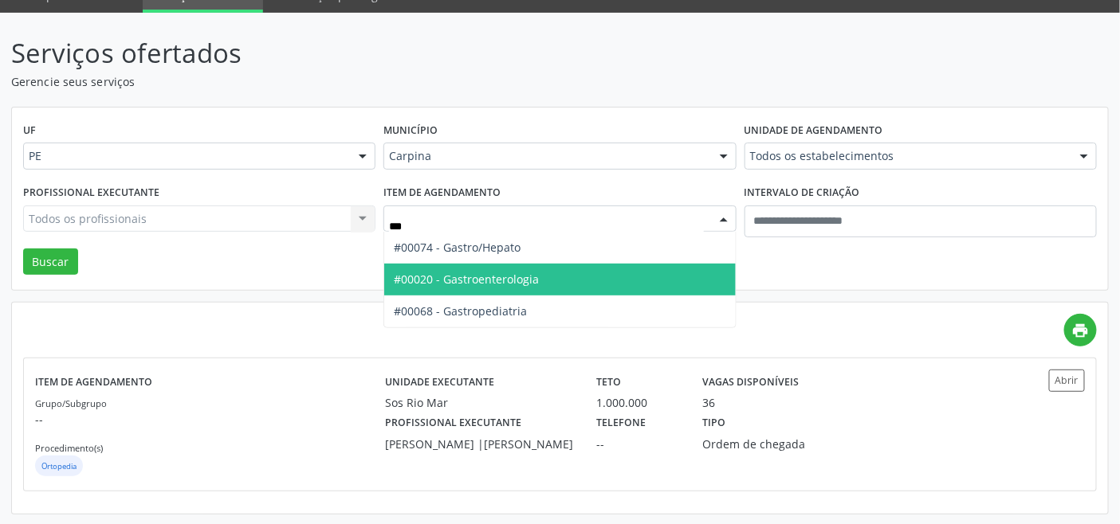
click at [453, 287] on span "#00020 - Gastroenterologia" at bounding box center [559, 280] width 351 height 32
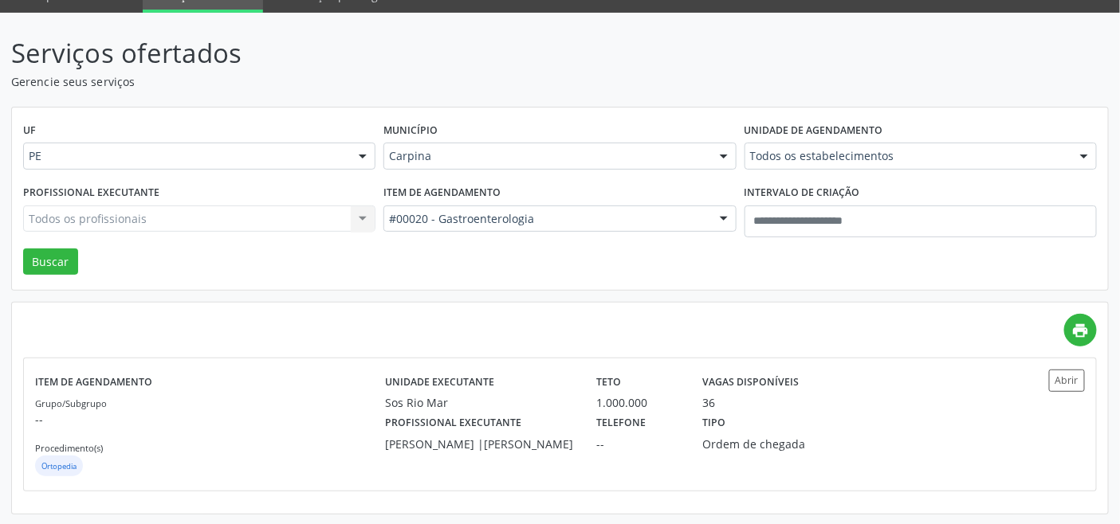
click at [66, 280] on div "UF PE PE Nenhum resultado encontrado para: " " Não há nenhuma opção para ser ex…" at bounding box center [560, 199] width 1096 height 183
click at [52, 267] on button "Buscar" at bounding box center [50, 262] width 55 height 27
click at [304, 419] on p "--" at bounding box center [210, 419] width 350 height 17
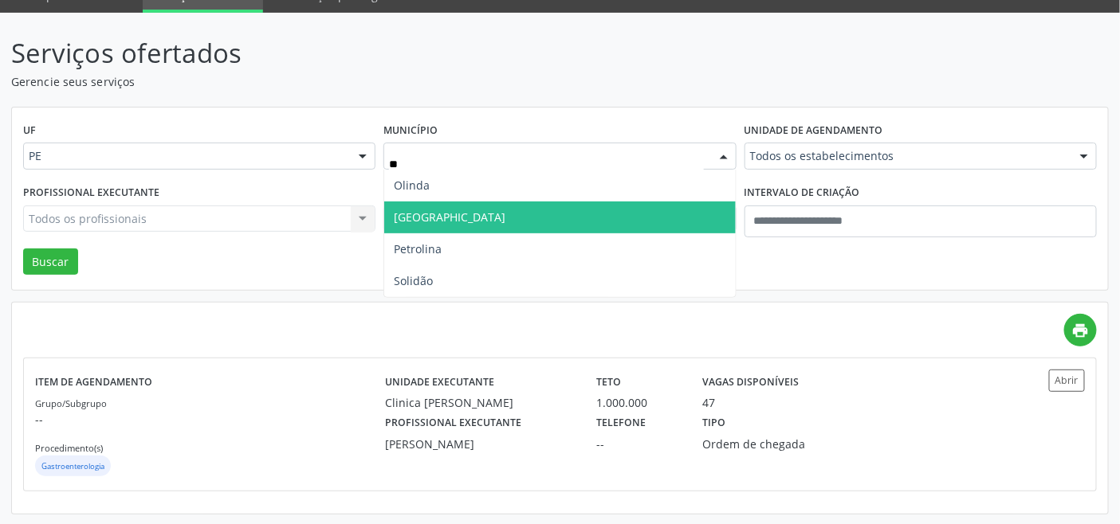
type input "***"
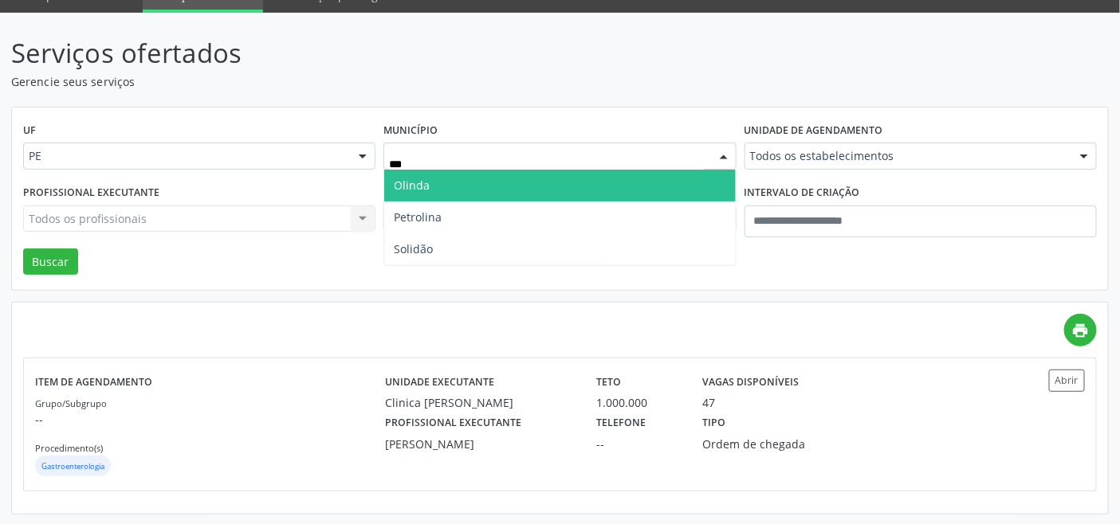
click at [424, 189] on span "Olinda" at bounding box center [412, 185] width 36 height 15
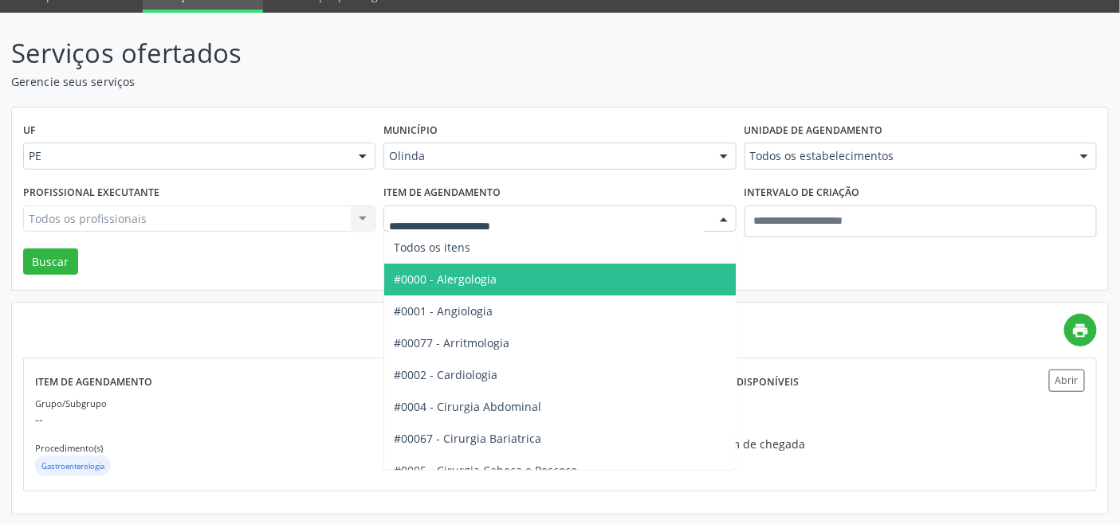
click at [496, 227] on div at bounding box center [559, 219] width 352 height 27
type input "***"
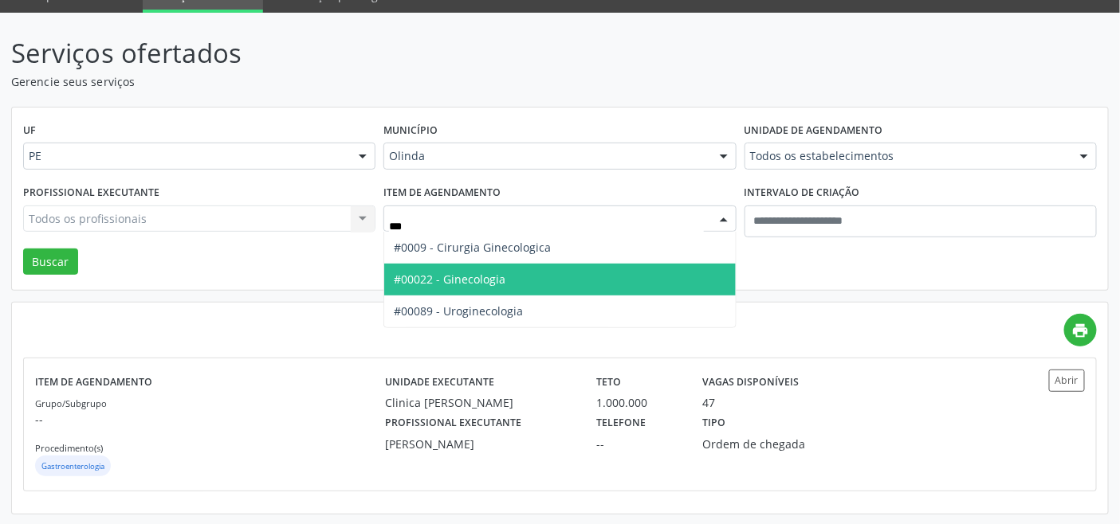
click at [471, 273] on span "#00022 - Ginecologia" at bounding box center [450, 279] width 112 height 15
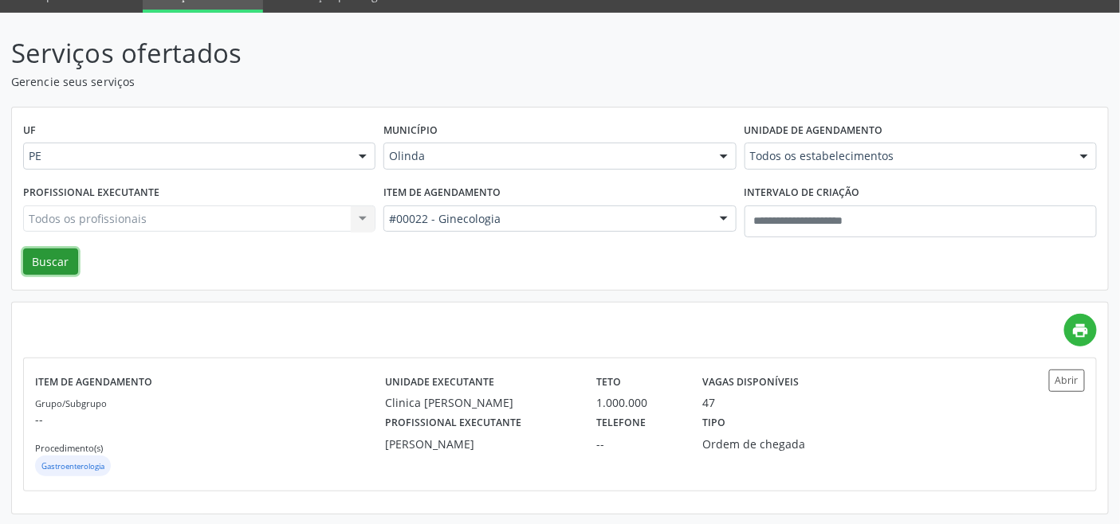
click at [56, 249] on button "Buscar" at bounding box center [50, 262] width 55 height 27
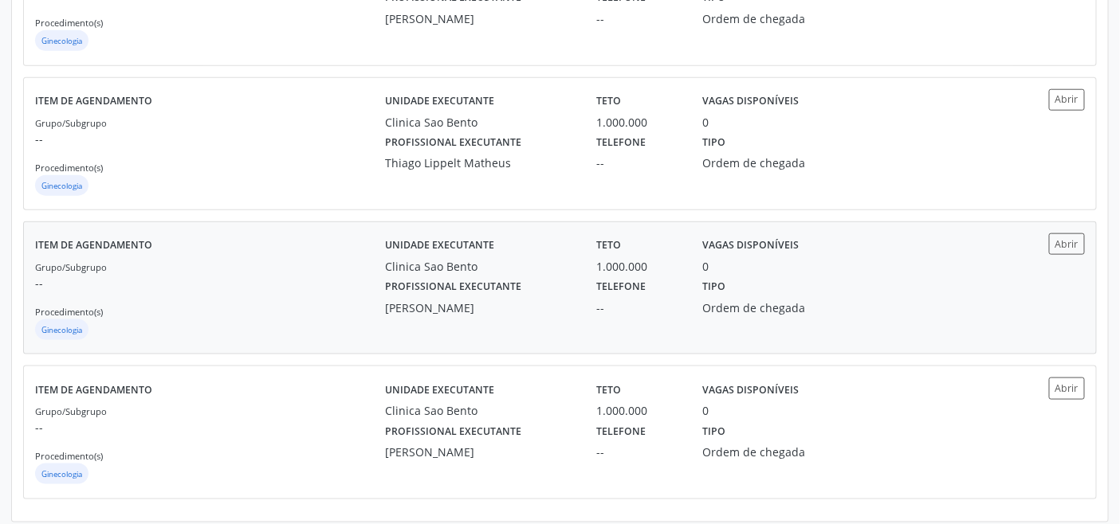
scroll to position [508, 0]
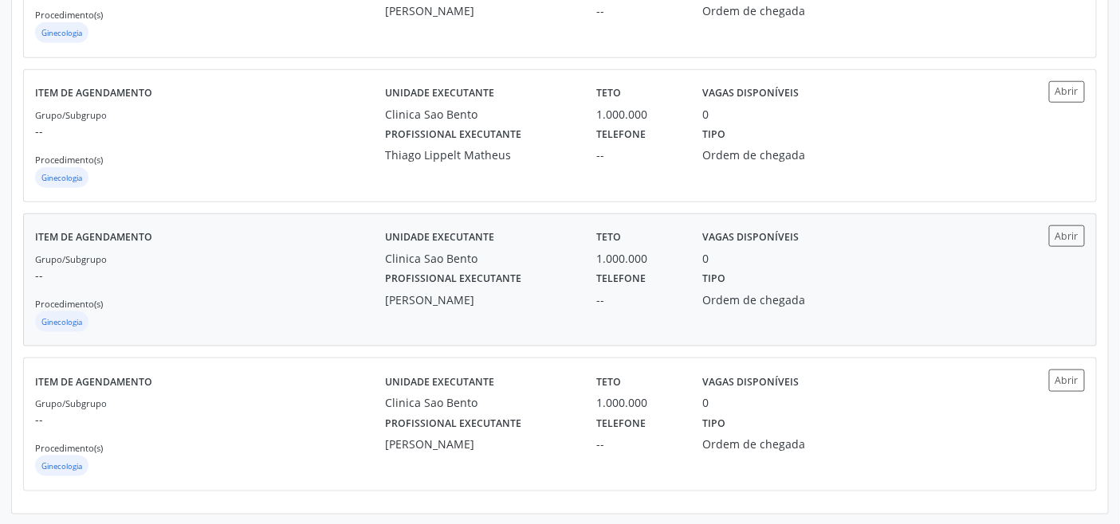
click at [256, 281] on p "--" at bounding box center [210, 275] width 350 height 17
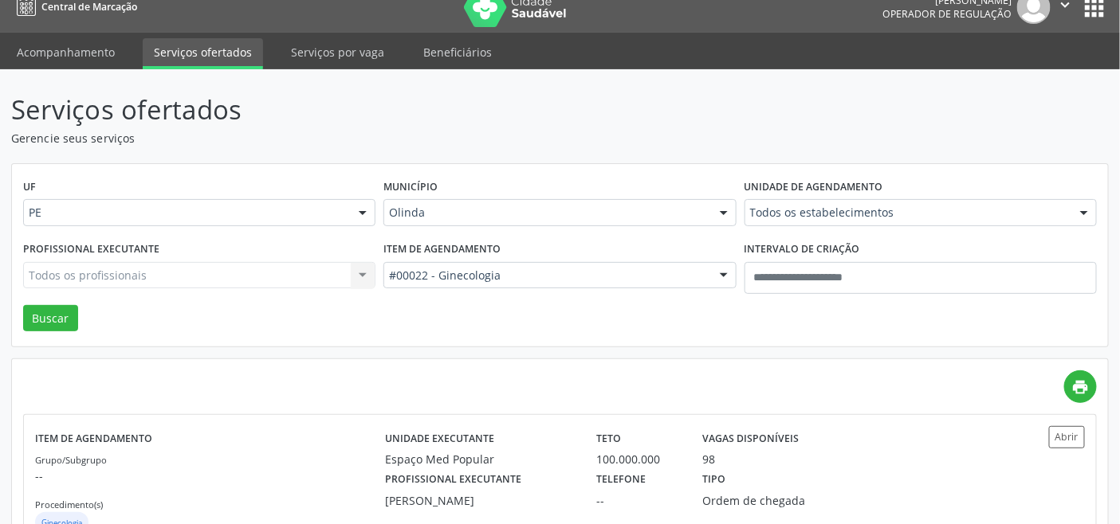
scroll to position [0, 0]
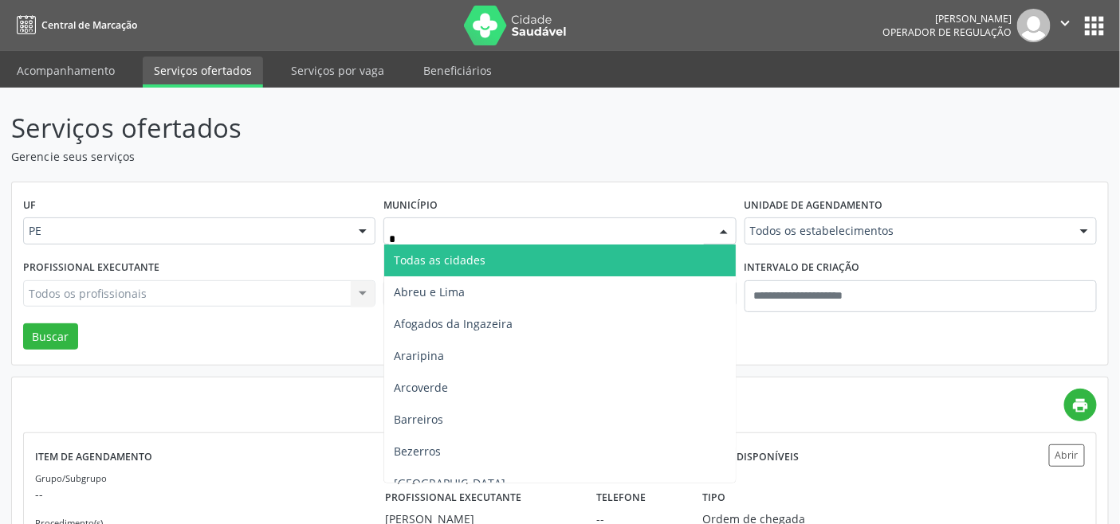
type input "**"
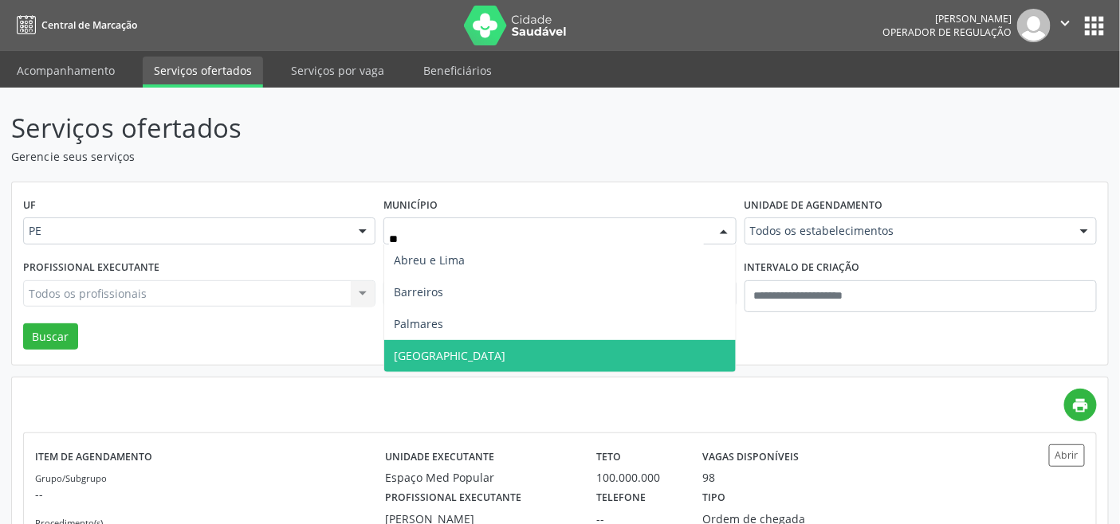
click at [431, 349] on span "Recife" at bounding box center [559, 356] width 351 height 32
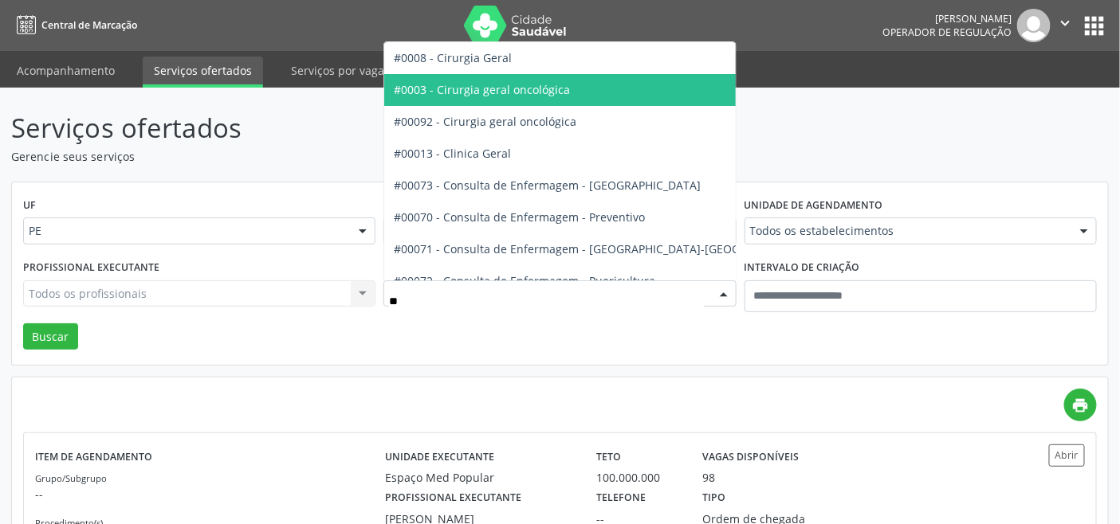
type input "***"
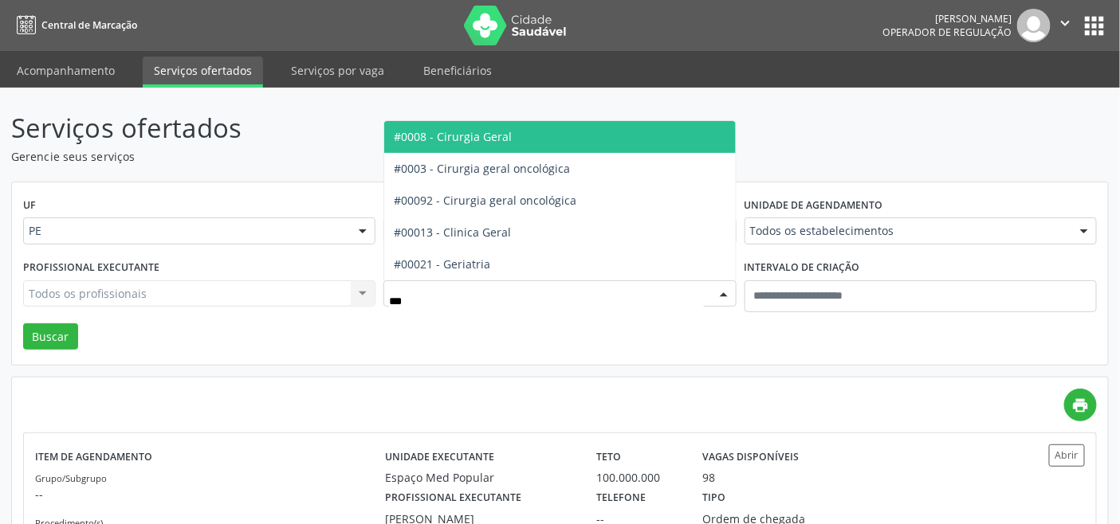
click at [479, 138] on span "#0008 - Cirurgia Geral" at bounding box center [453, 136] width 118 height 15
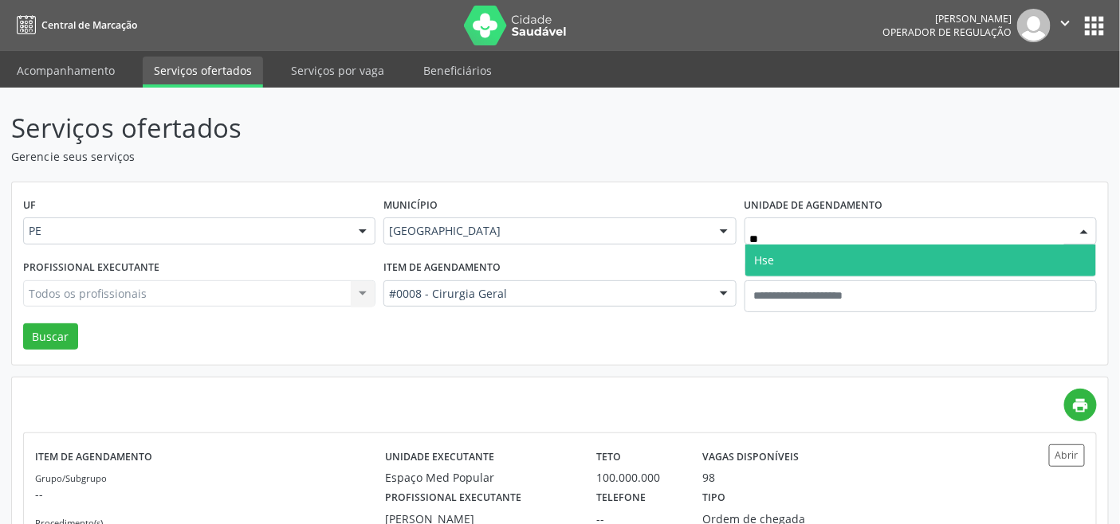
type input "***"
click at [817, 258] on span "Hse" at bounding box center [920, 261] width 351 height 32
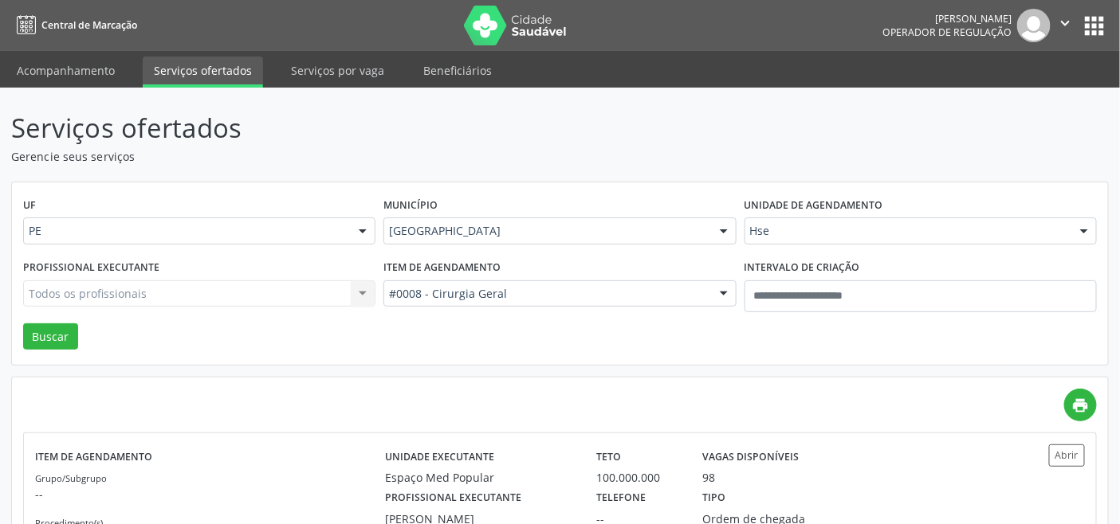
click at [267, 292] on div "Todos os profissionais Todos os profissionais Alexandre de Albuquerque Galvao |…" at bounding box center [199, 293] width 352 height 27
click at [266, 293] on div "Todos os profissionais Todos os profissionais Alexandre de Albuquerque Galvao |…" at bounding box center [199, 293] width 352 height 27
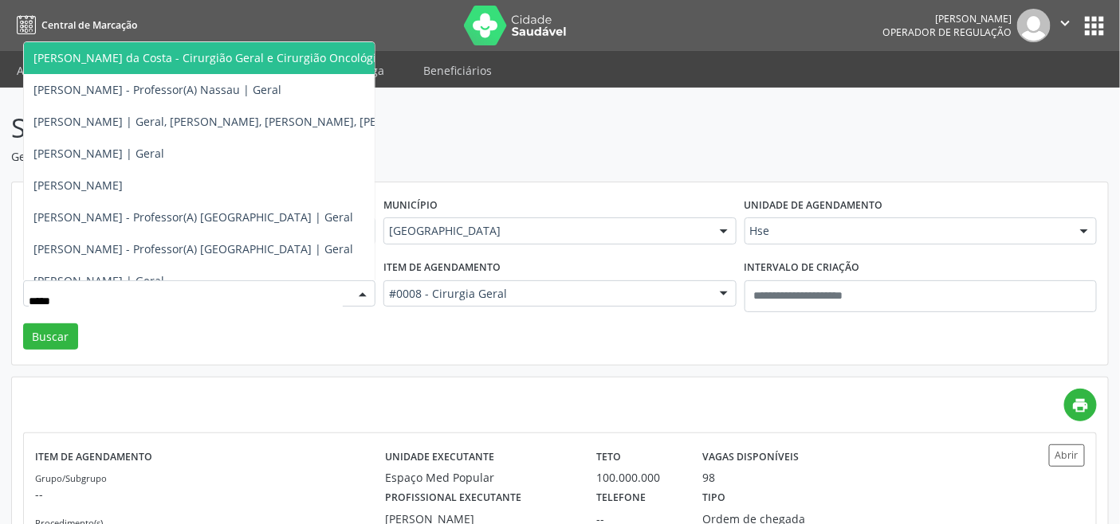
type input "****"
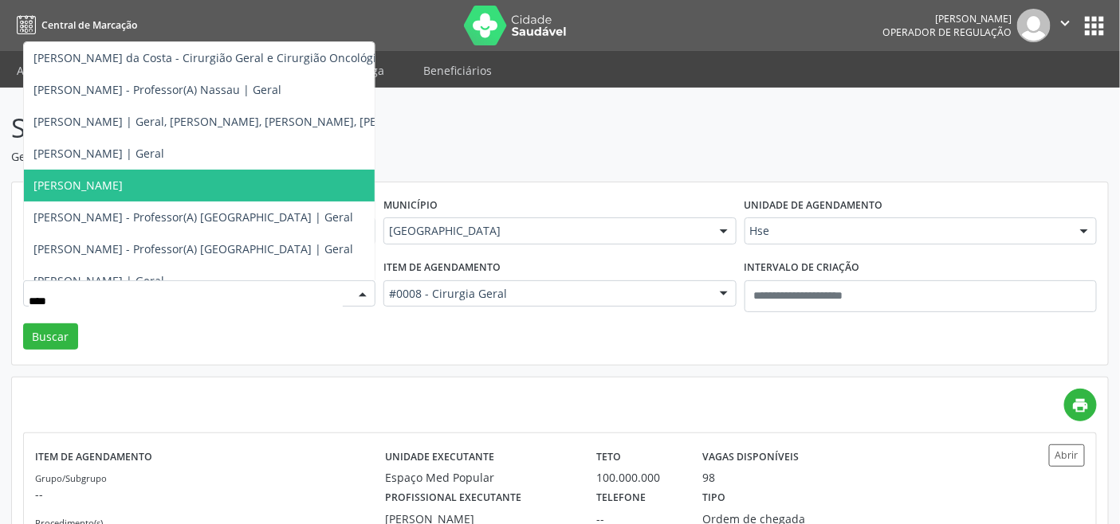
click at [123, 181] on span "Geraldo Wanderley Paraiso" at bounding box center [77, 185] width 89 height 15
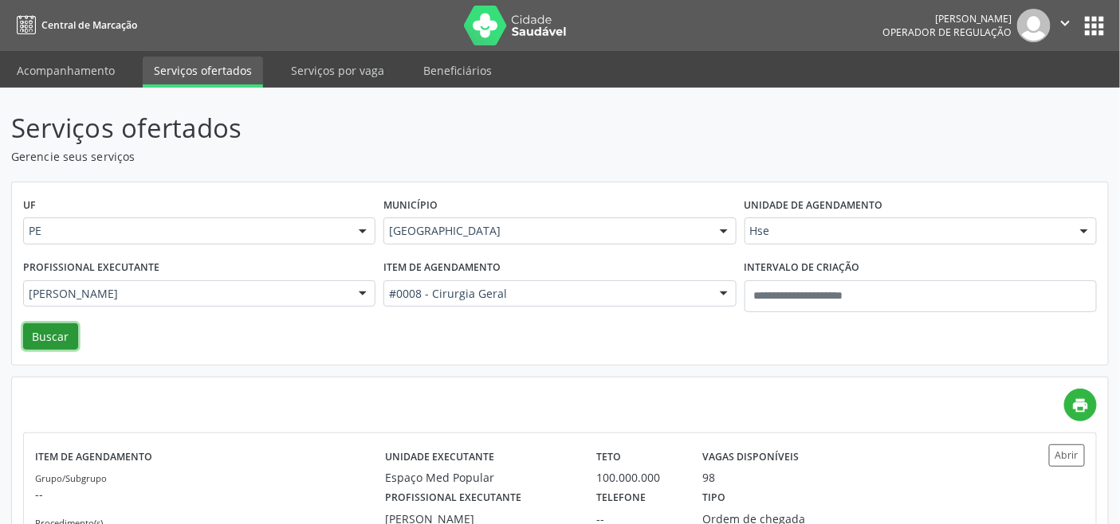
click at [62, 337] on button "Buscar" at bounding box center [50, 337] width 55 height 27
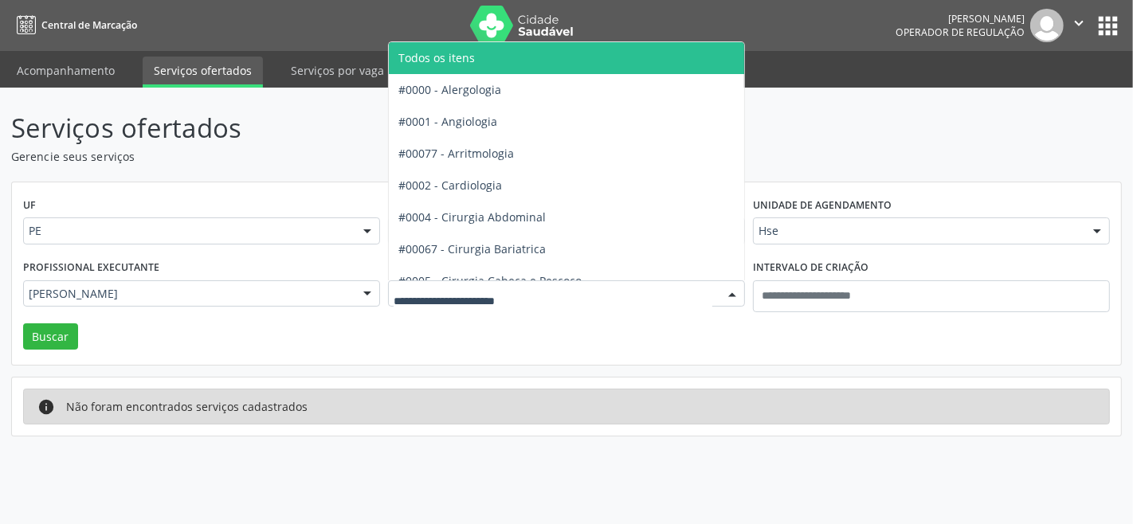
drag, startPoint x: 475, startPoint y: 59, endPoint x: 457, endPoint y: 80, distance: 27.8
click at [475, 61] on span "Todos os itens" at bounding box center [609, 58] width 441 height 32
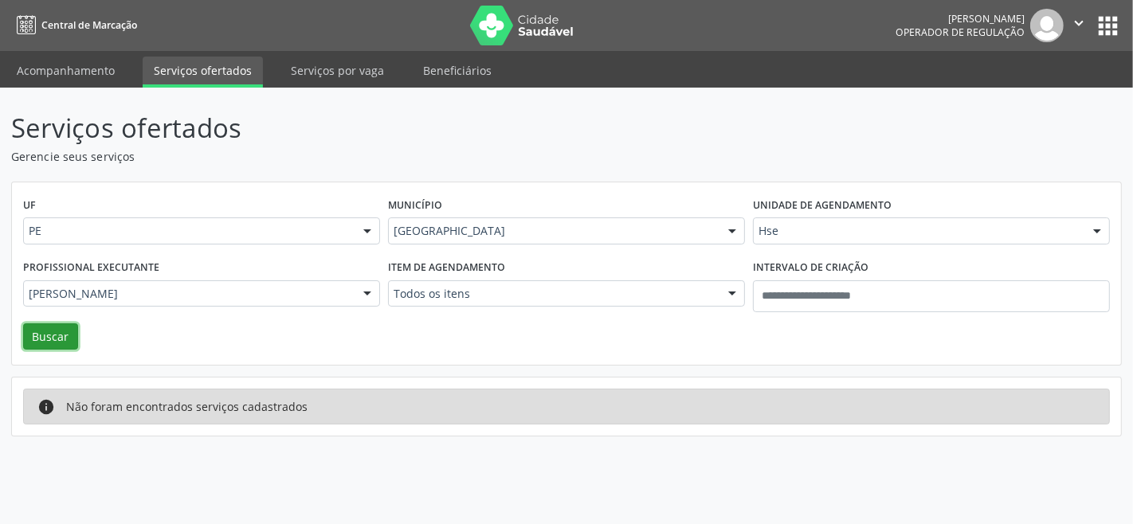
click at [53, 329] on button "Buscar" at bounding box center [50, 337] width 55 height 27
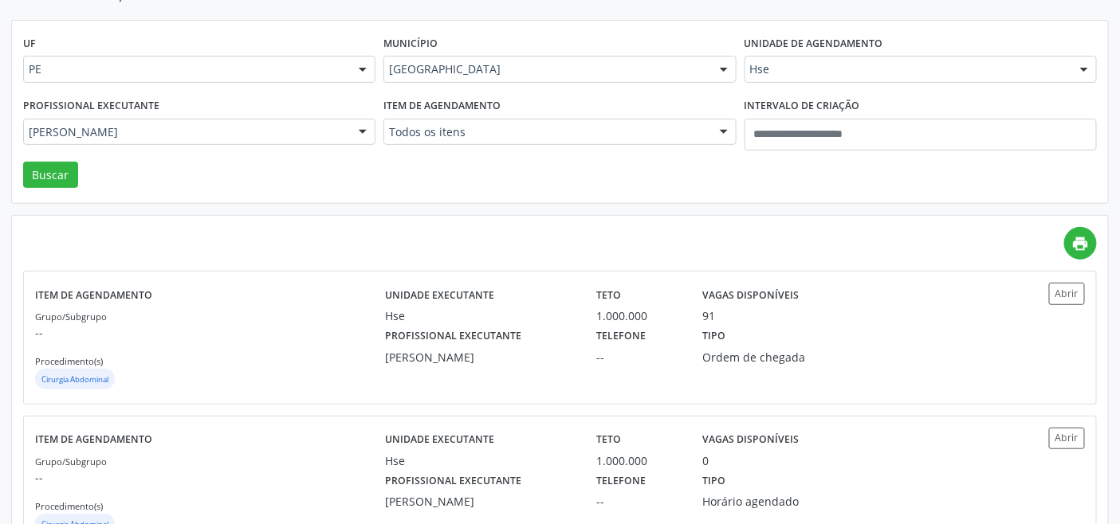
scroll to position [220, 0]
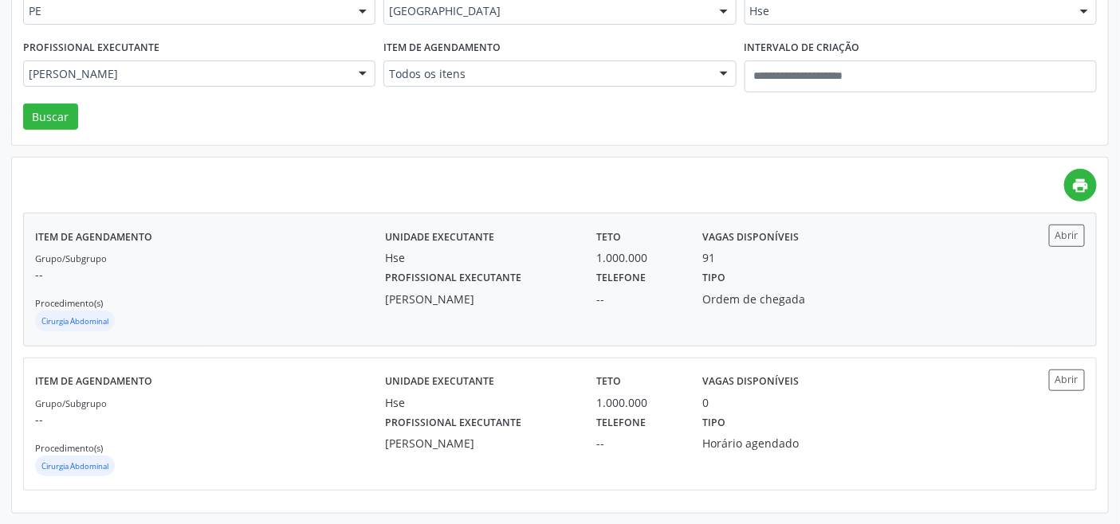
click at [214, 304] on div "Grupo/Subgrupo -- Procedimento(s) Cirurgia Abdominal" at bounding box center [210, 291] width 350 height 85
type input "***"
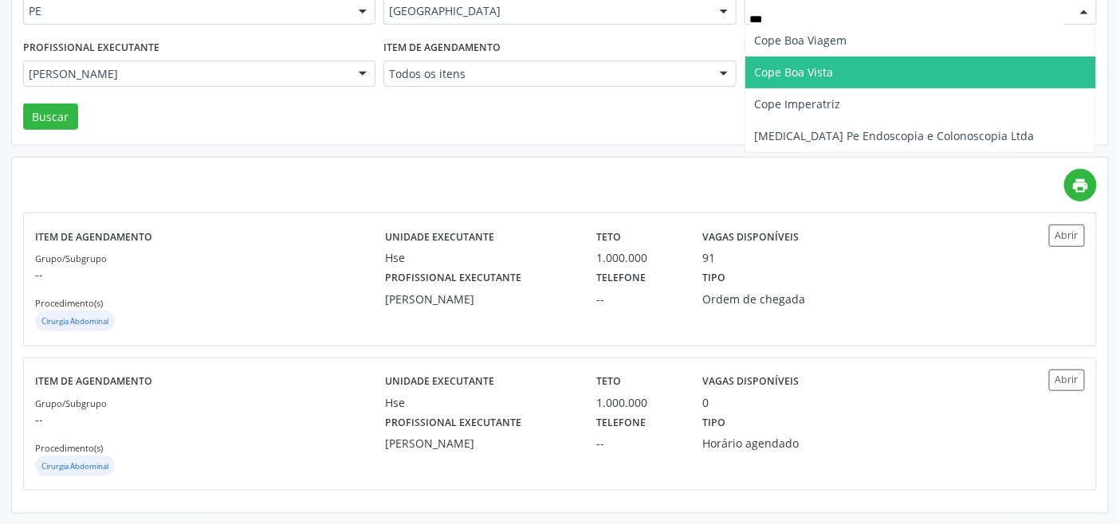
click at [833, 67] on span "Cope Boa Vista" at bounding box center [794, 72] width 79 height 15
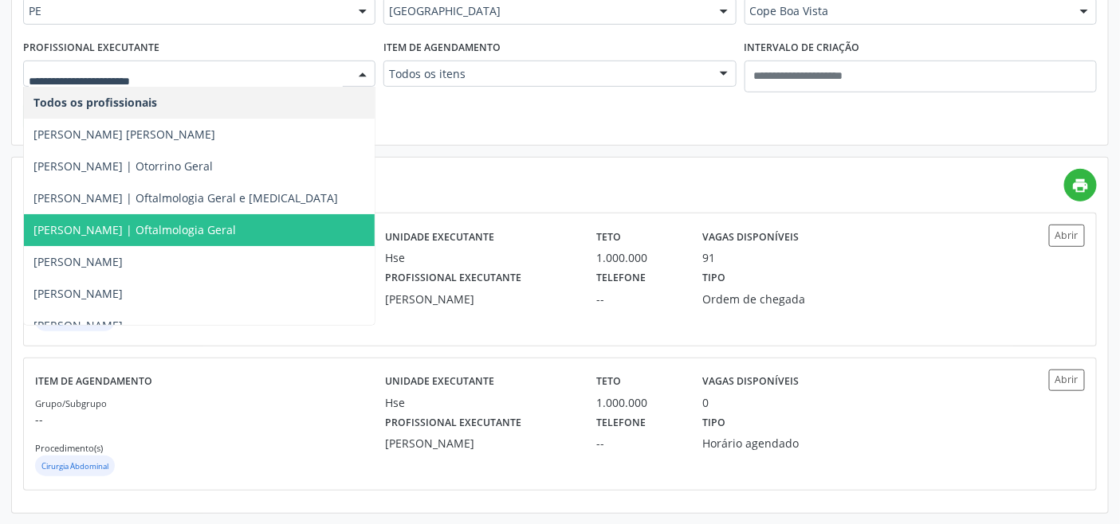
click at [171, 226] on span "Ana Floripes | Oftalmologia Geral" at bounding box center [134, 229] width 202 height 15
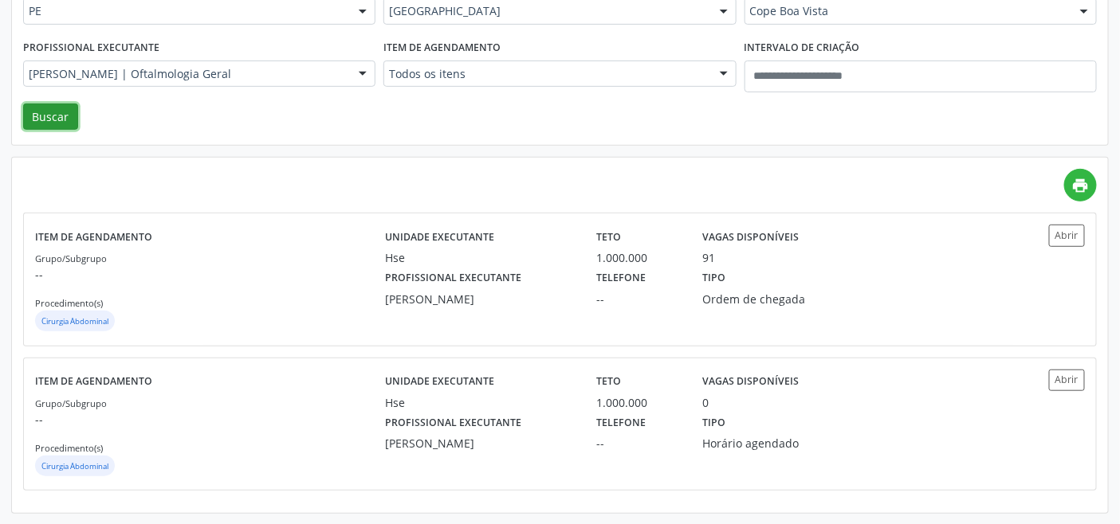
click at [48, 116] on button "Buscar" at bounding box center [50, 117] width 55 height 27
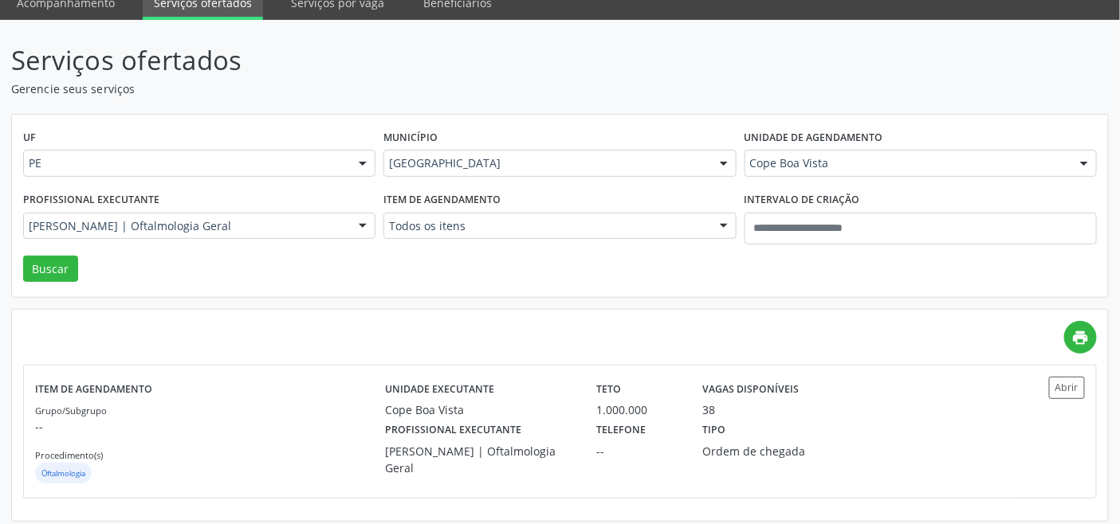
scroll to position [75, 0]
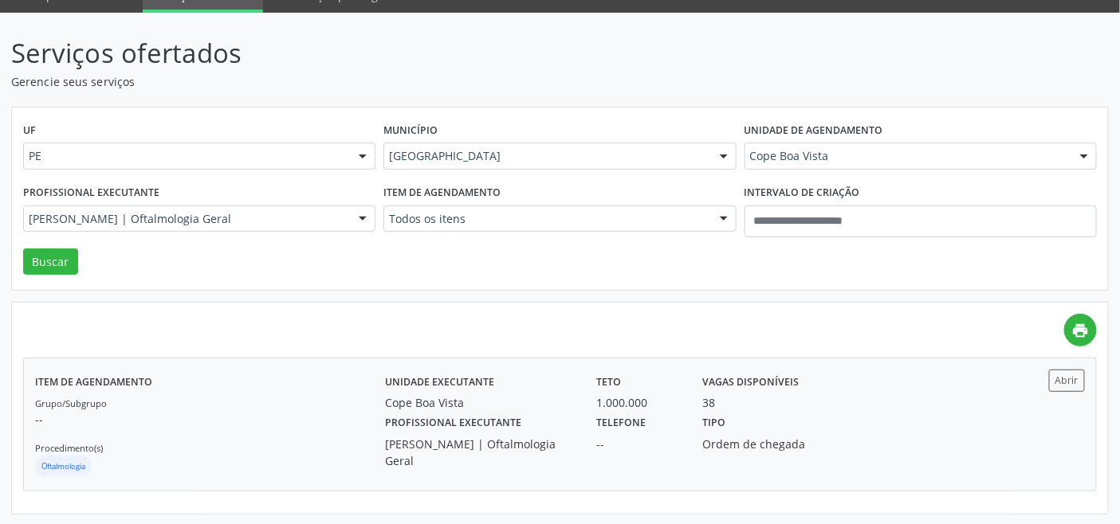
click at [232, 442] on div "Grupo/Subgrupo -- Procedimento(s) Oftalmologia" at bounding box center [210, 436] width 350 height 85
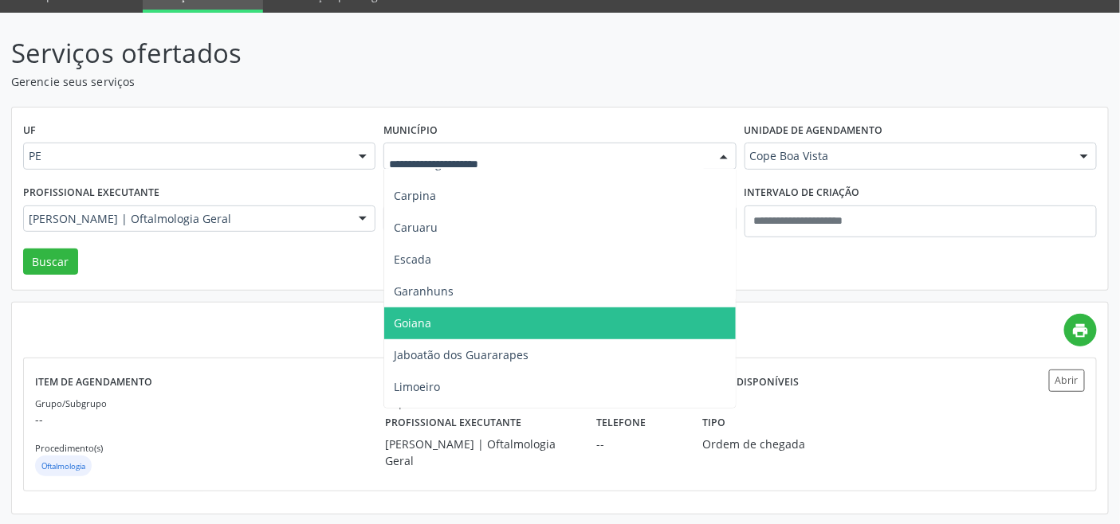
scroll to position [265, 0]
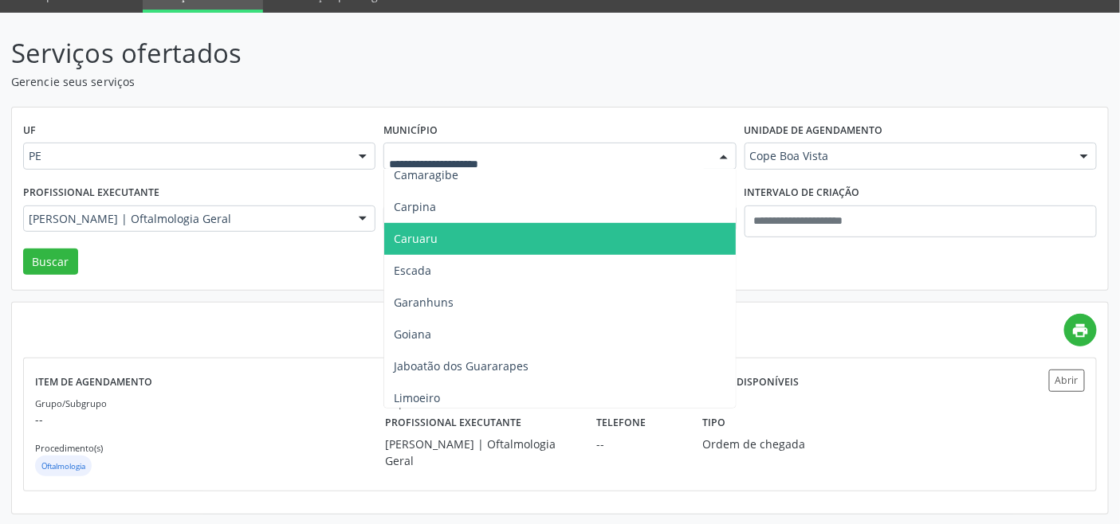
click at [443, 241] on span "Caruaru" at bounding box center [559, 239] width 351 height 32
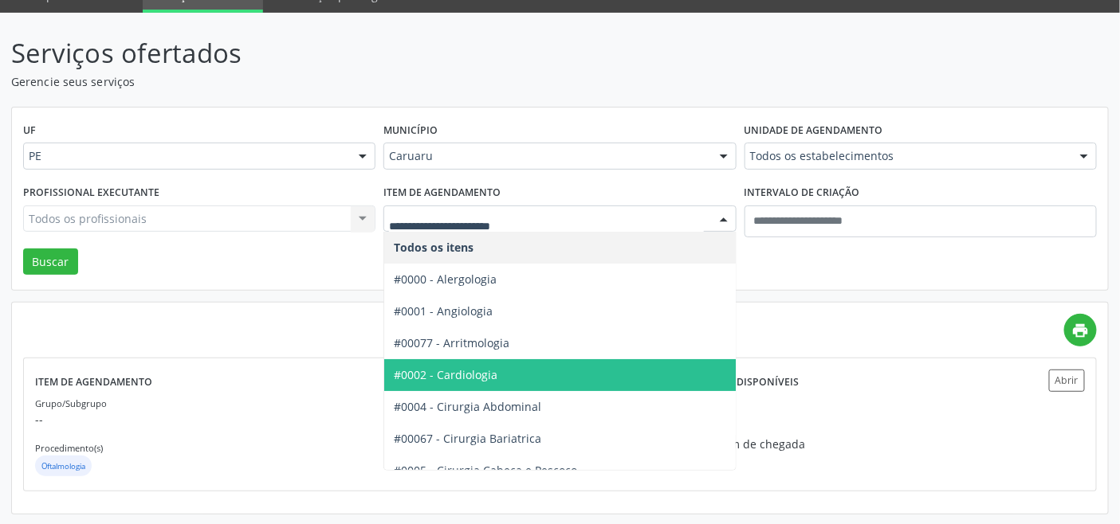
drag, startPoint x: 512, startPoint y: 367, endPoint x: 330, endPoint y: 331, distance: 185.2
click at [511, 367] on span "#0002 - Cardiologia" at bounding box center [604, 375] width 441 height 32
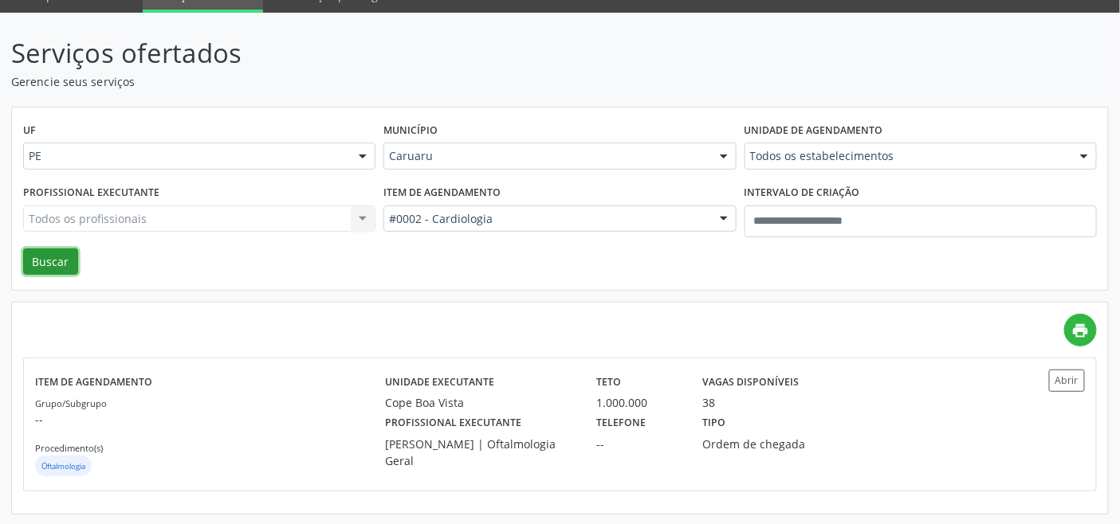
click at [51, 261] on button "Buscar" at bounding box center [50, 262] width 55 height 27
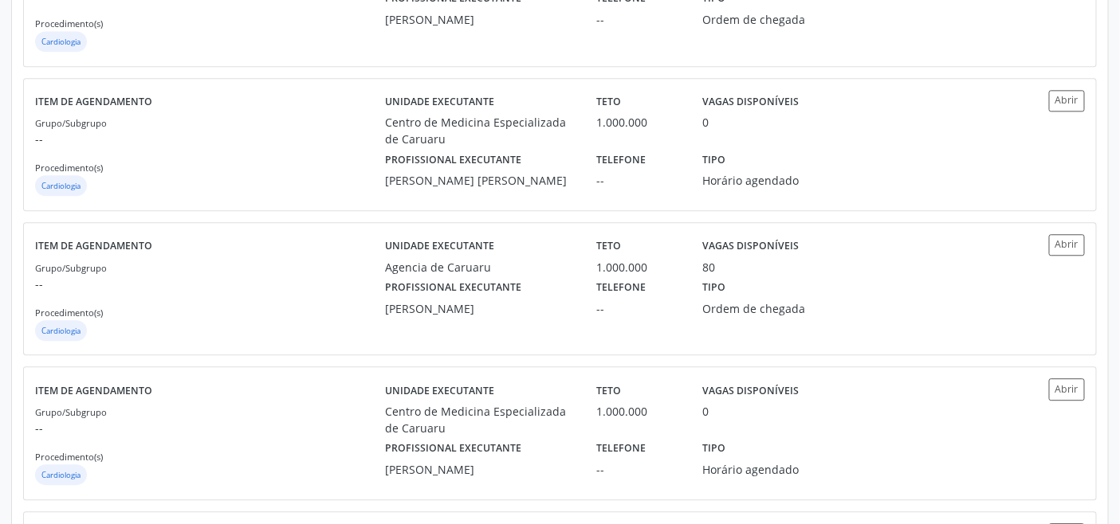
scroll to position [1199, 0]
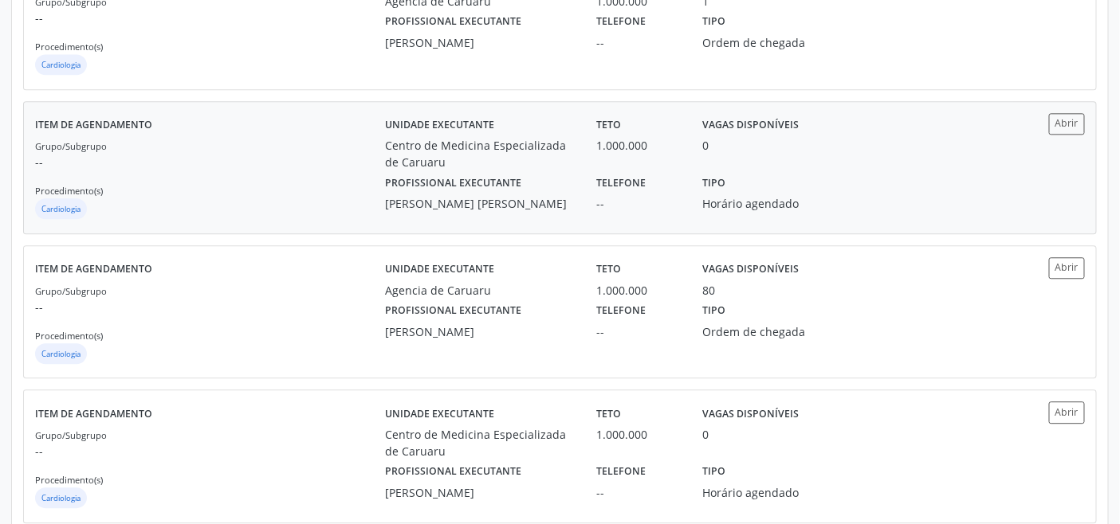
click at [335, 195] on div "Grupo/Subgrupo -- Procedimento(s) Cardiologia" at bounding box center [210, 179] width 350 height 85
click at [281, 172] on div "Grupo/Subgrupo -- Procedimento(s) Cardiologia" at bounding box center [210, 179] width 350 height 85
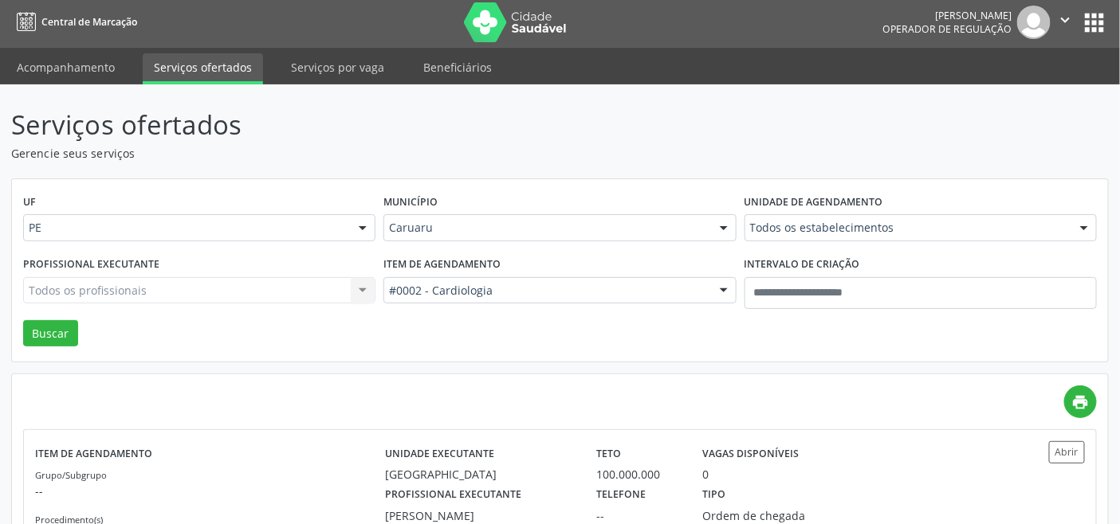
scroll to position [0, 0]
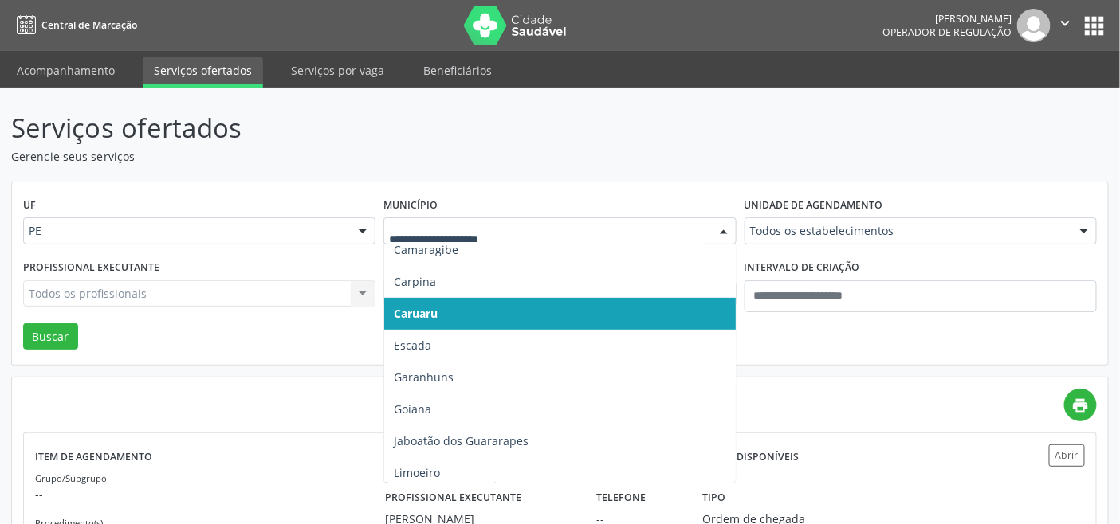
type input "*"
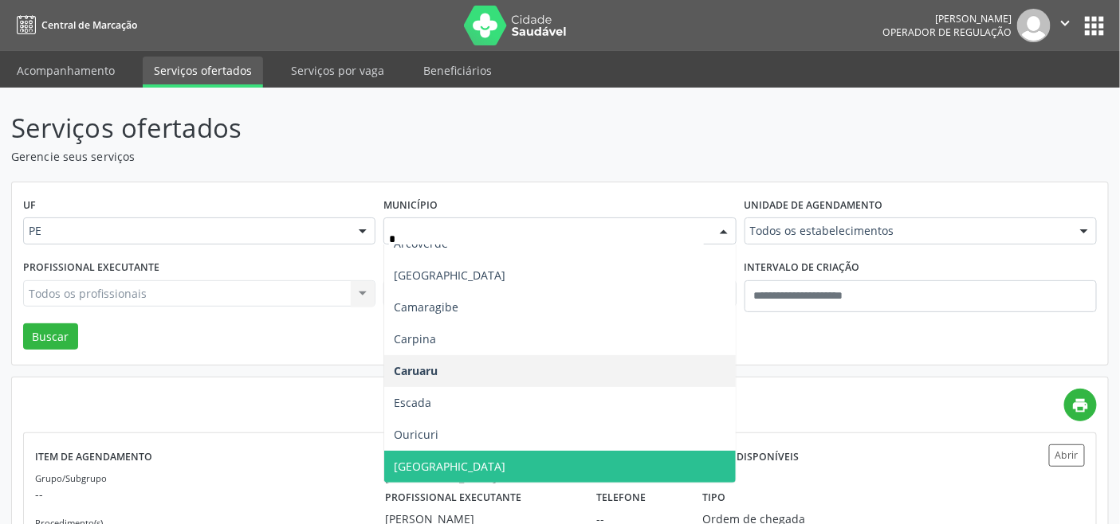
scroll to position [49, 0]
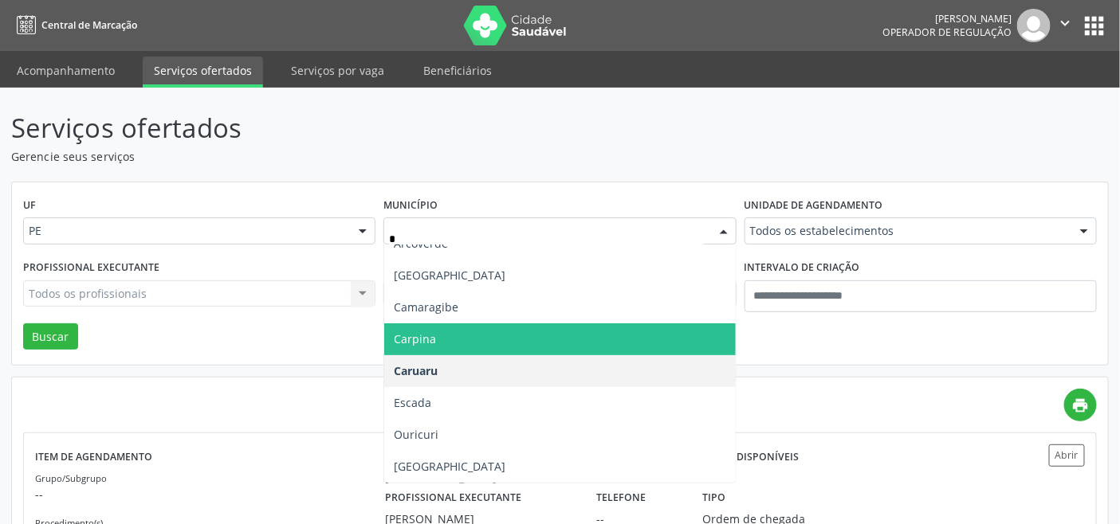
click at [477, 344] on span "Carpina" at bounding box center [559, 340] width 351 height 32
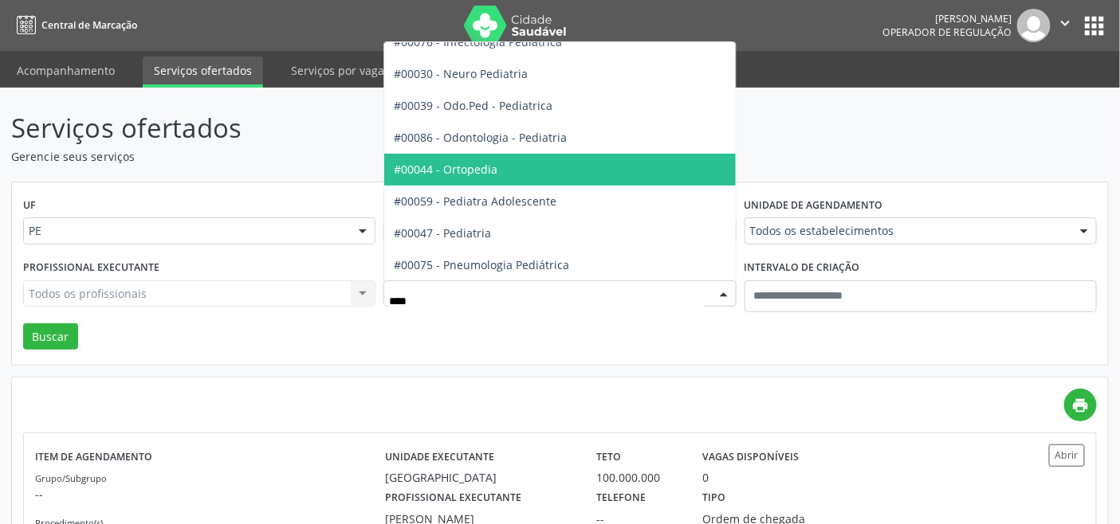
scroll to position [112, 0]
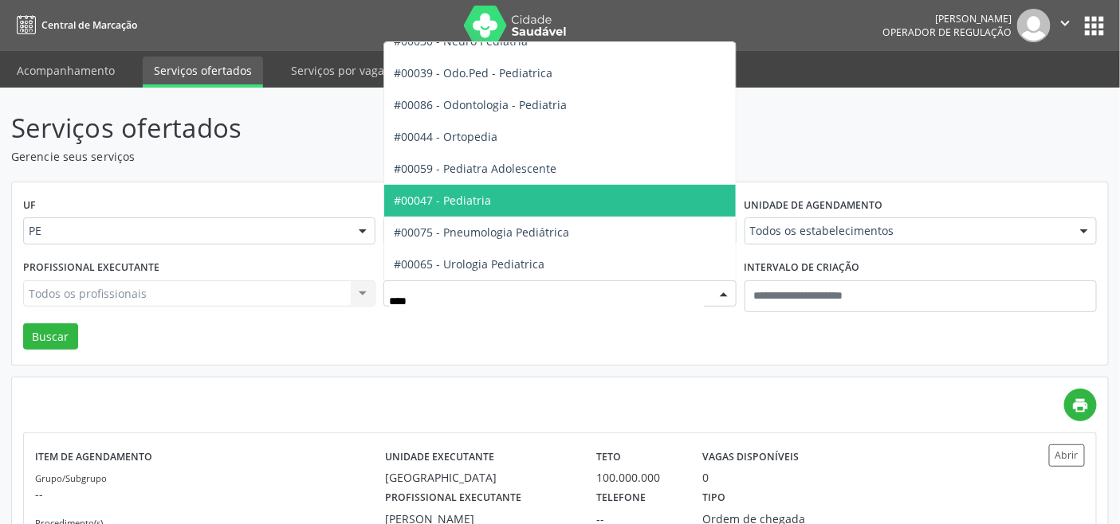
click at [492, 206] on span "#00047 - Pediatria" at bounding box center [559, 201] width 351 height 32
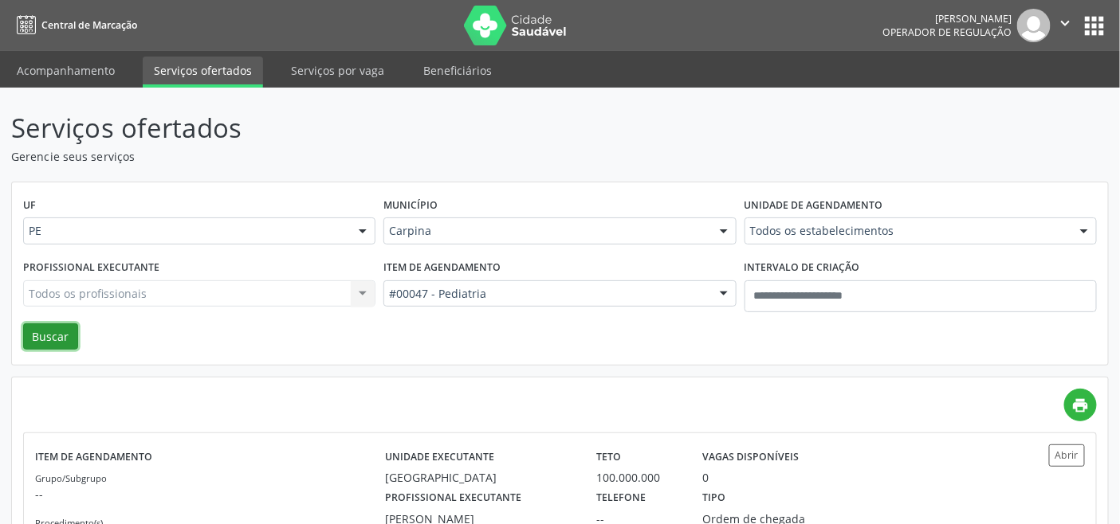
click at [45, 328] on button "Buscar" at bounding box center [50, 337] width 55 height 27
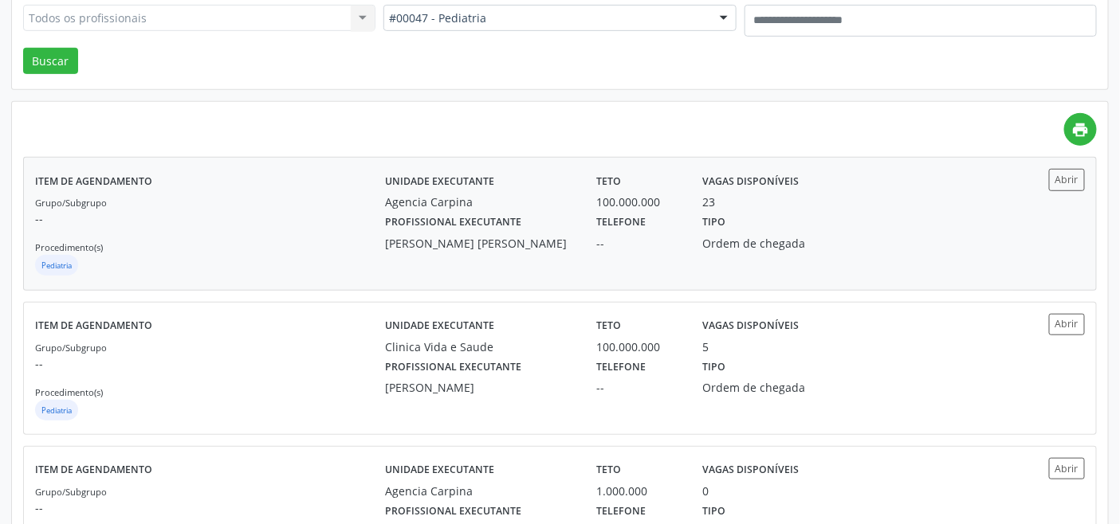
scroll to position [265, 0]
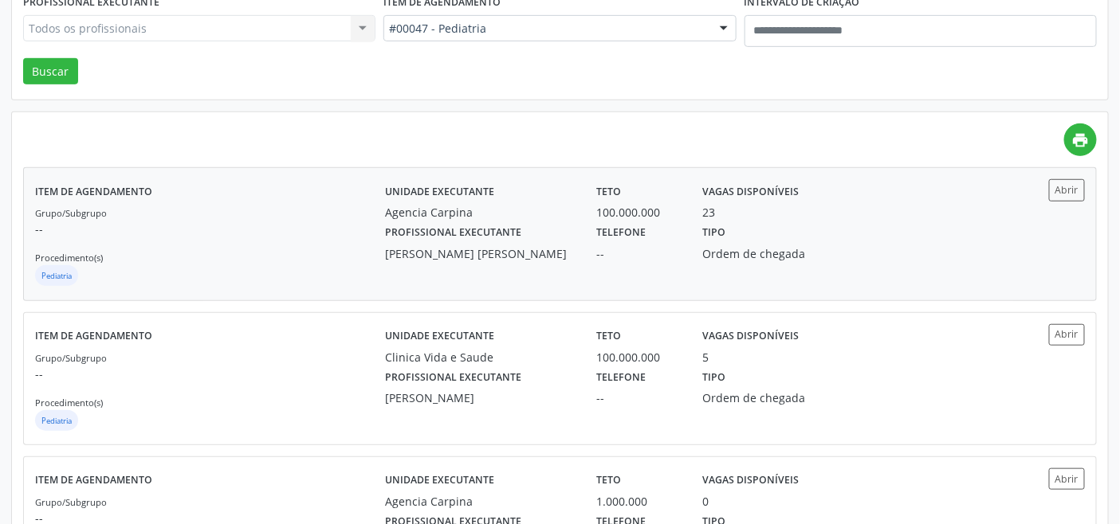
click at [296, 264] on div "Grupo/Subgrupo -- Procedimento(s) Pediatria" at bounding box center [210, 246] width 350 height 85
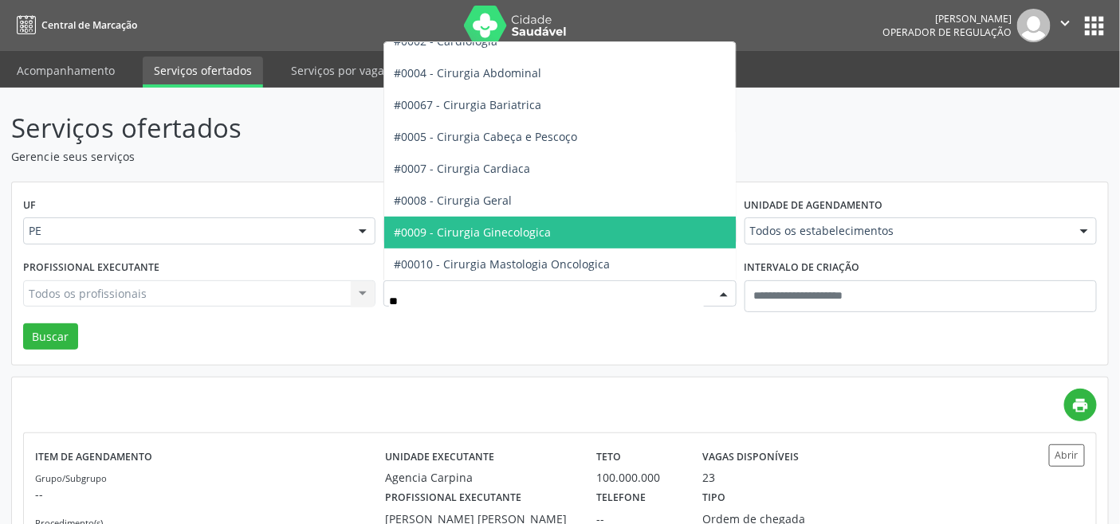
scroll to position [80, 0]
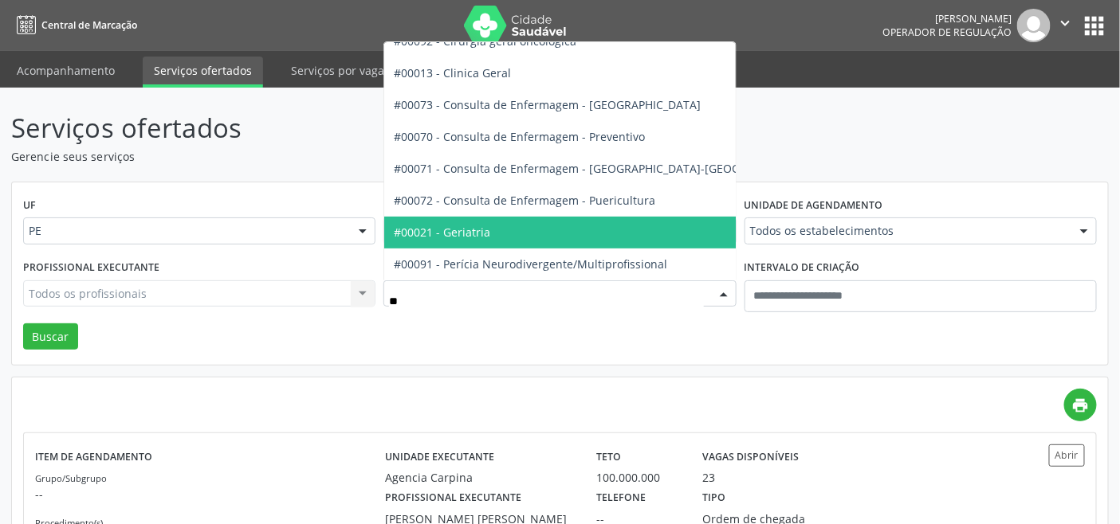
type input "***"
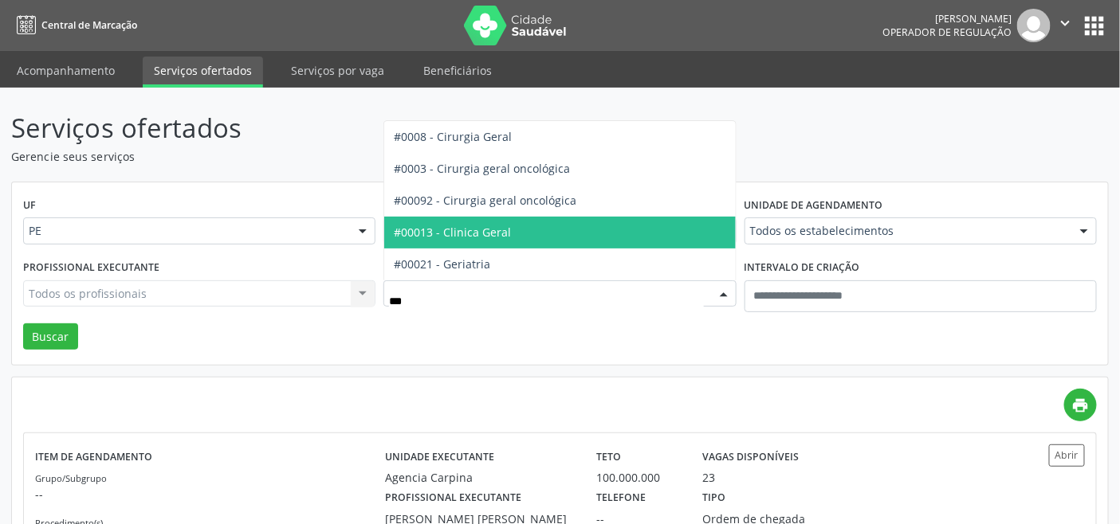
click at [504, 229] on span "#00013 - Clinica Geral" at bounding box center [452, 232] width 117 height 15
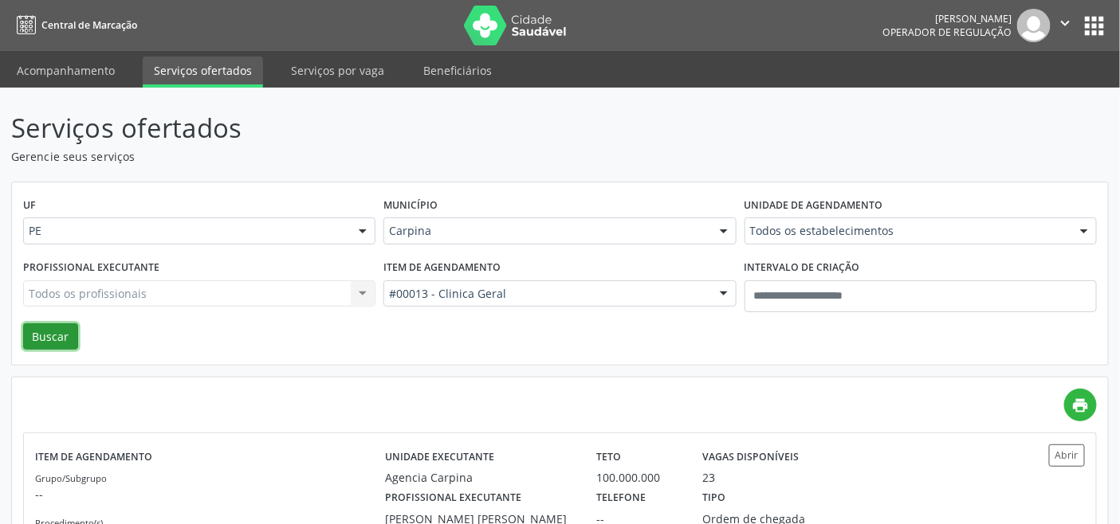
click at [42, 335] on button "Buscar" at bounding box center [50, 337] width 55 height 27
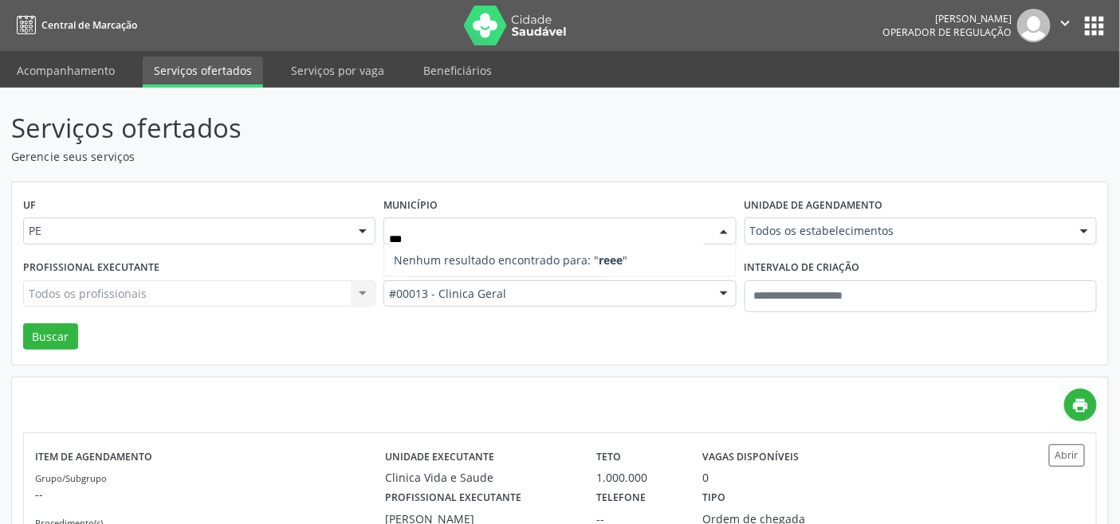
type input "**"
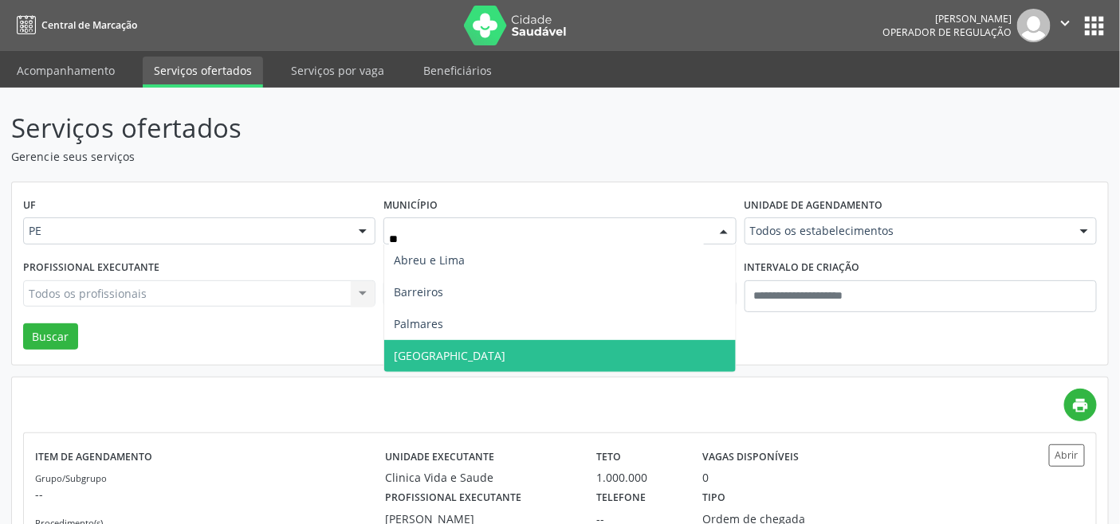
click at [433, 355] on span "Recife" at bounding box center [559, 356] width 351 height 32
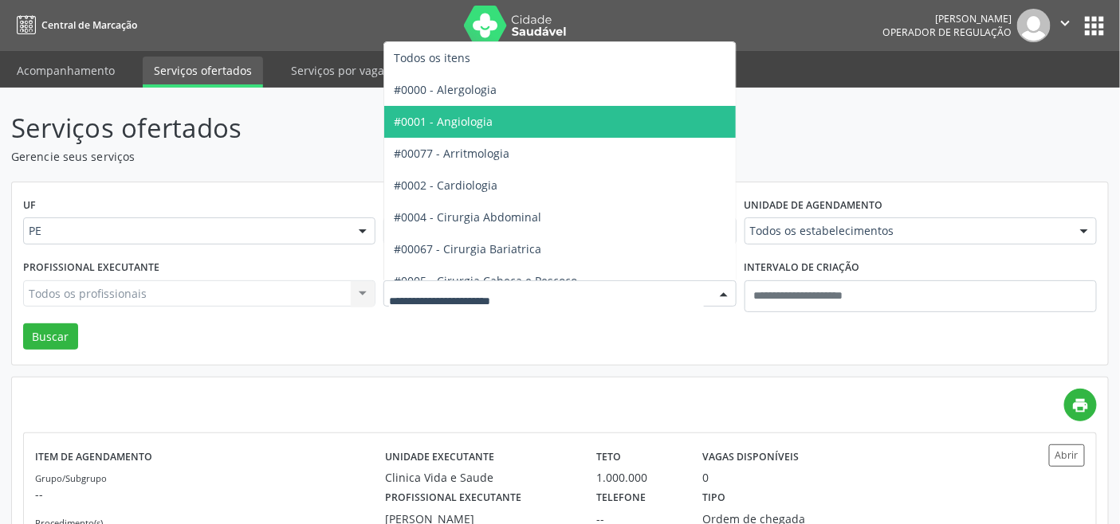
click at [503, 122] on span "#0001 - Angiologia" at bounding box center [604, 122] width 441 height 32
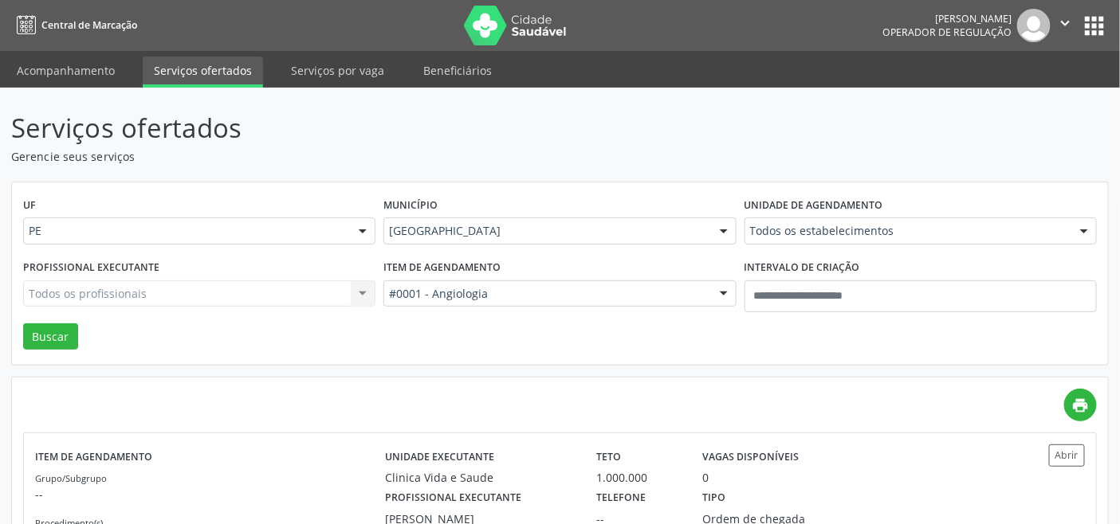
click at [782, 241] on div "Todos os estabelecimentos" at bounding box center [920, 231] width 352 height 27
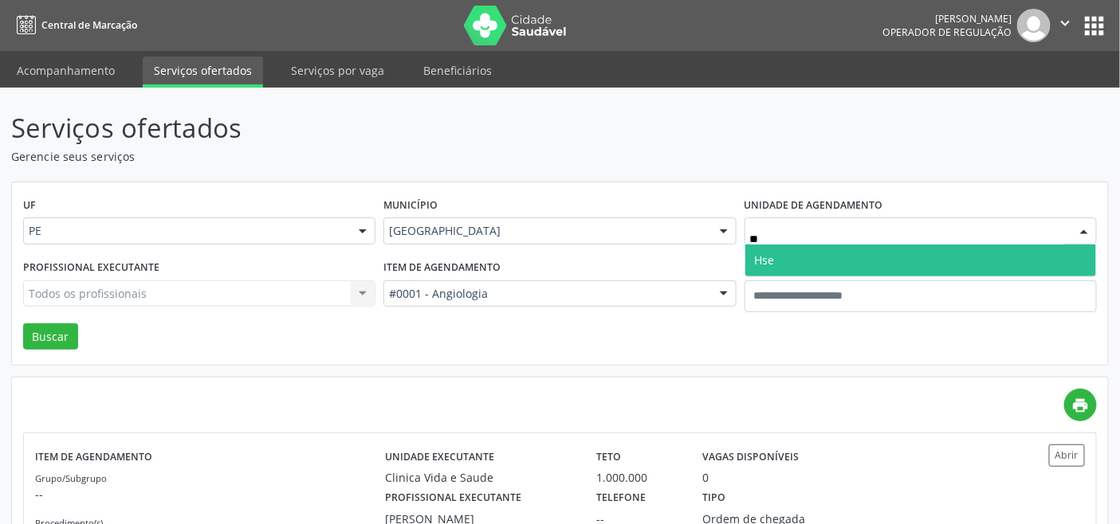
type input "***"
click at [787, 261] on span "Hse" at bounding box center [920, 261] width 351 height 32
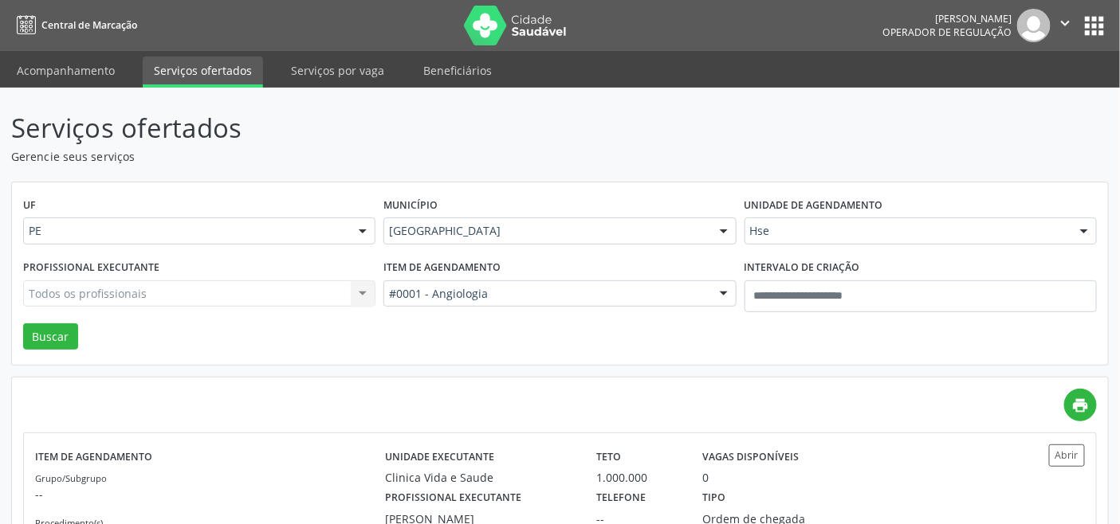
click at [190, 299] on div "Todos os profissionais Todos os profissionais Abraao Wagner Pessoa Ximenes Abra…" at bounding box center [199, 293] width 352 height 27
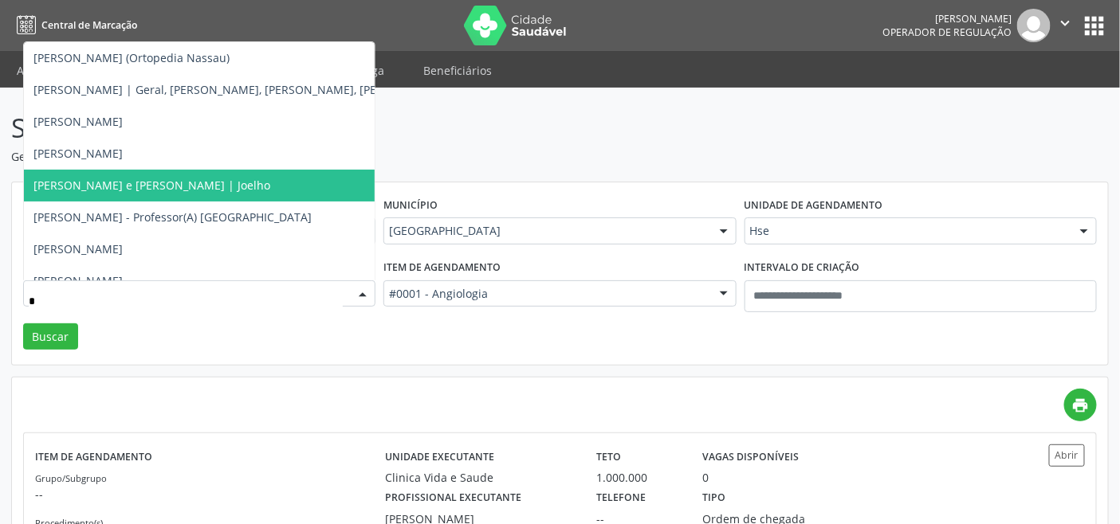
type input "**"
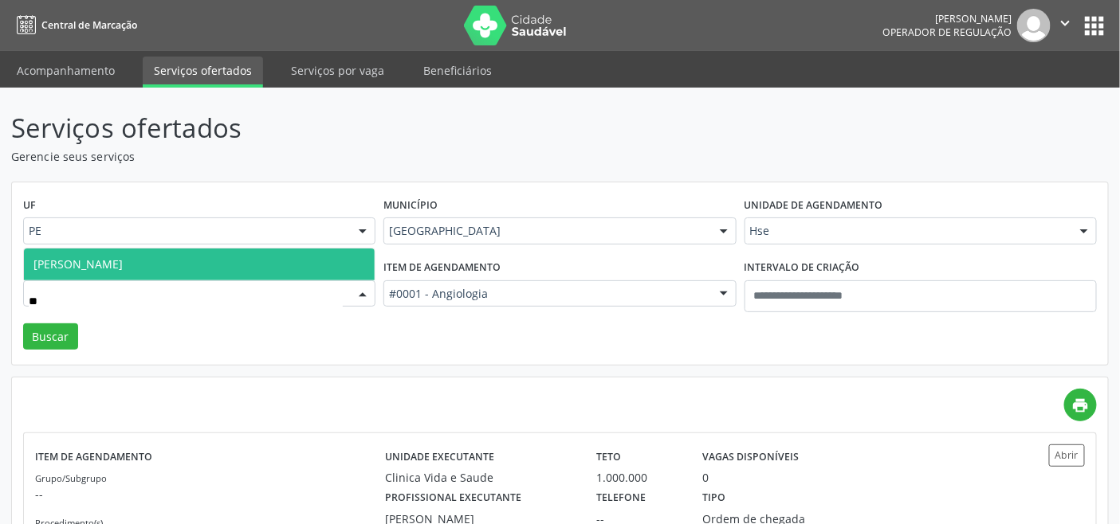
click at [145, 266] on span "Yuuky Claudio Iwata" at bounding box center [199, 265] width 351 height 32
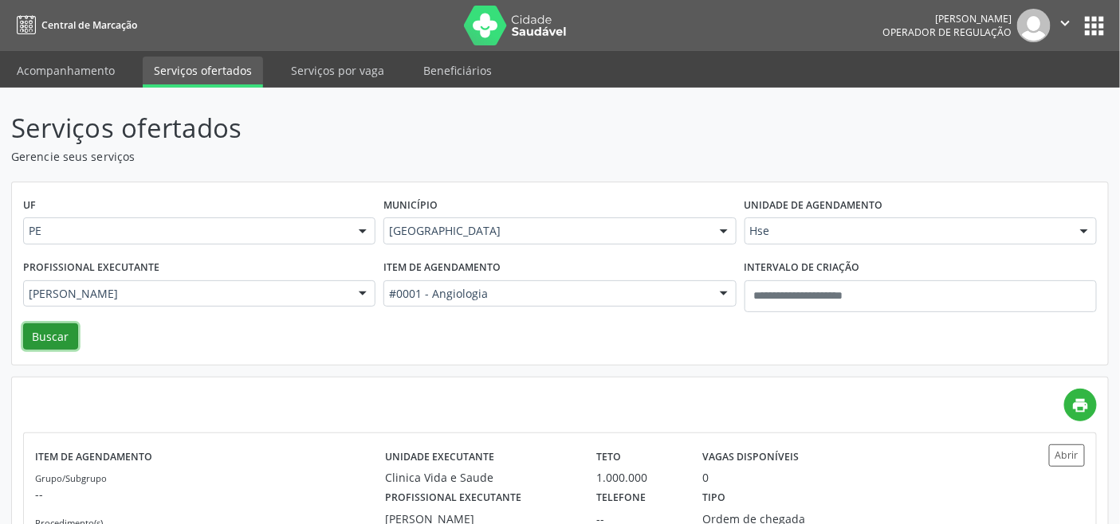
click at [38, 335] on button "Buscar" at bounding box center [50, 337] width 55 height 27
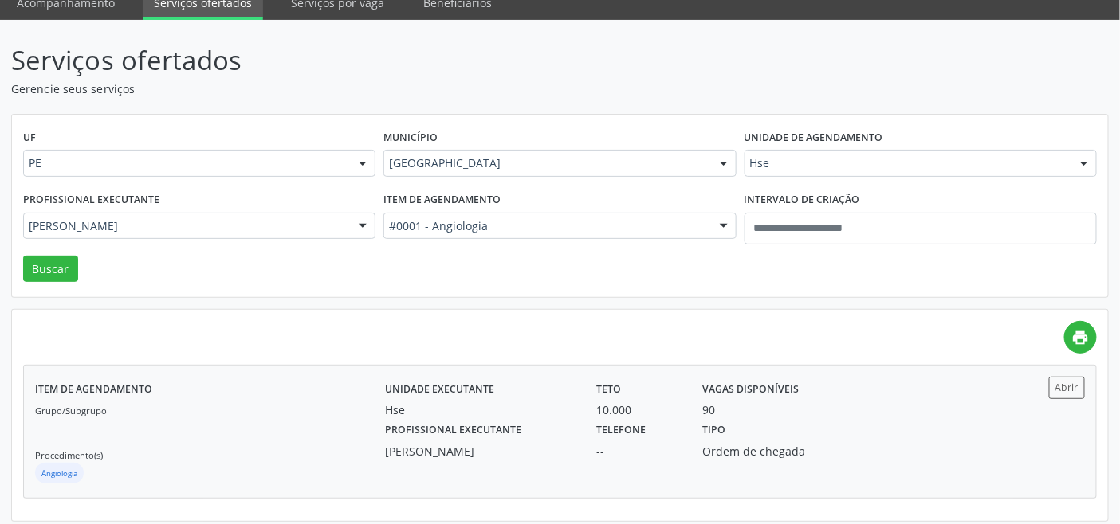
scroll to position [75, 0]
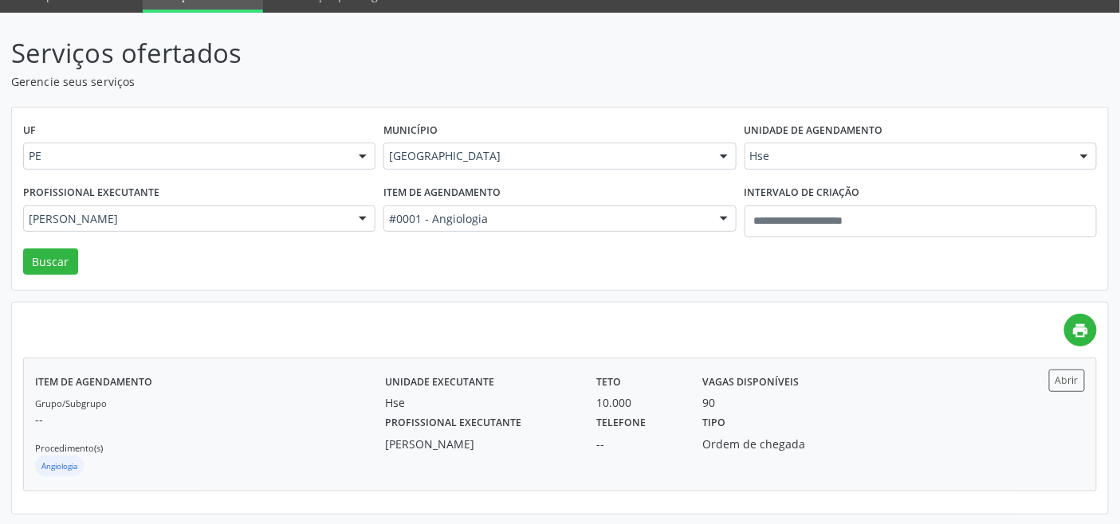
click at [257, 417] on p "--" at bounding box center [210, 419] width 350 height 17
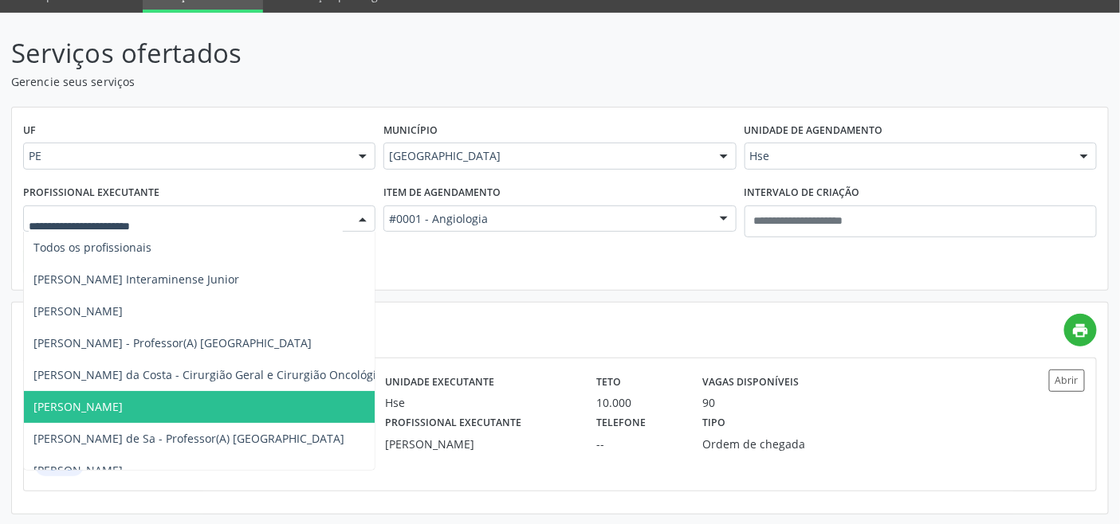
click at [157, 400] on span "Alberto Barros Araujo" at bounding box center [292, 407] width 536 height 32
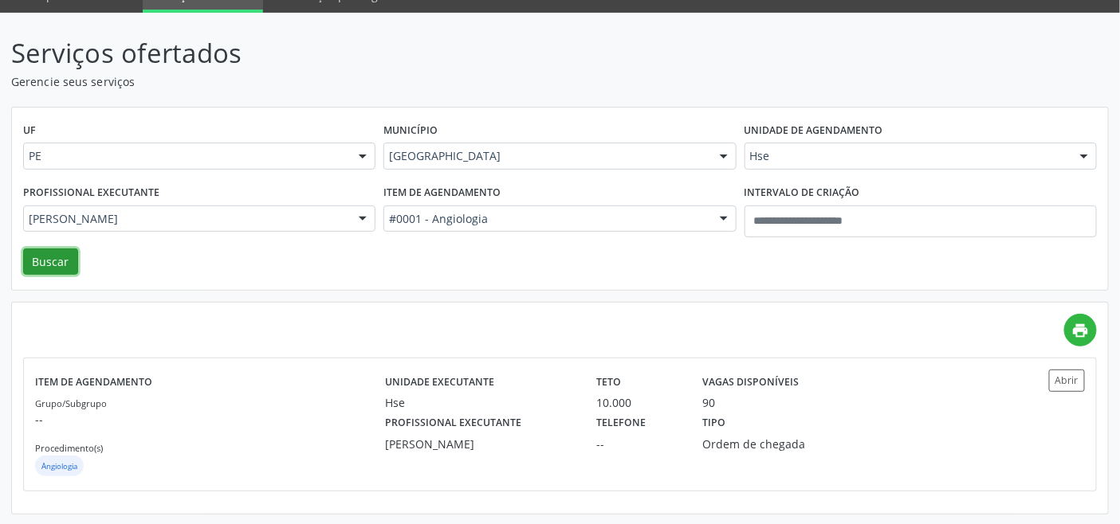
click at [66, 253] on button "Buscar" at bounding box center [50, 262] width 55 height 27
click at [433, 392] on label "Unidade executante" at bounding box center [439, 382] width 109 height 25
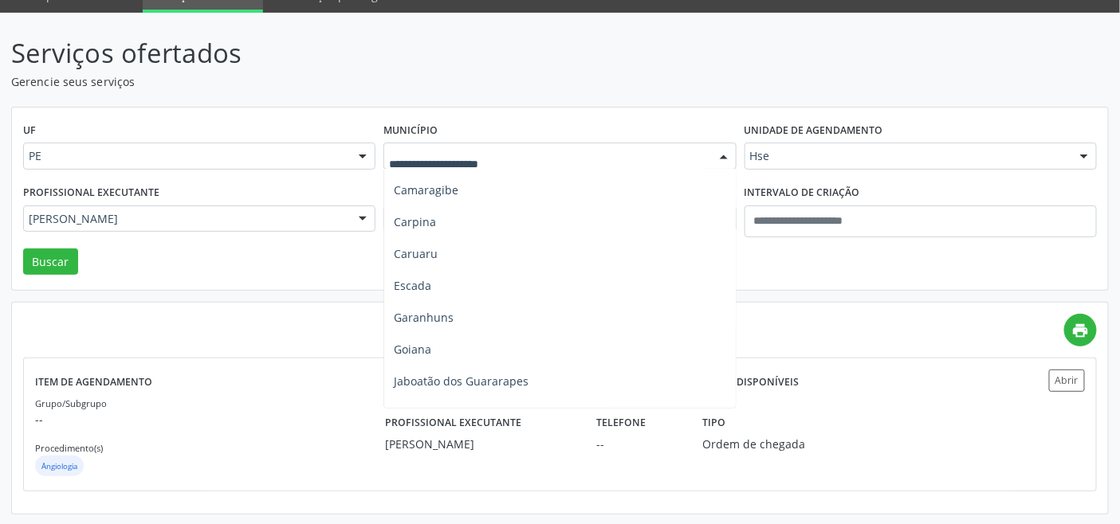
scroll to position [265, 0]
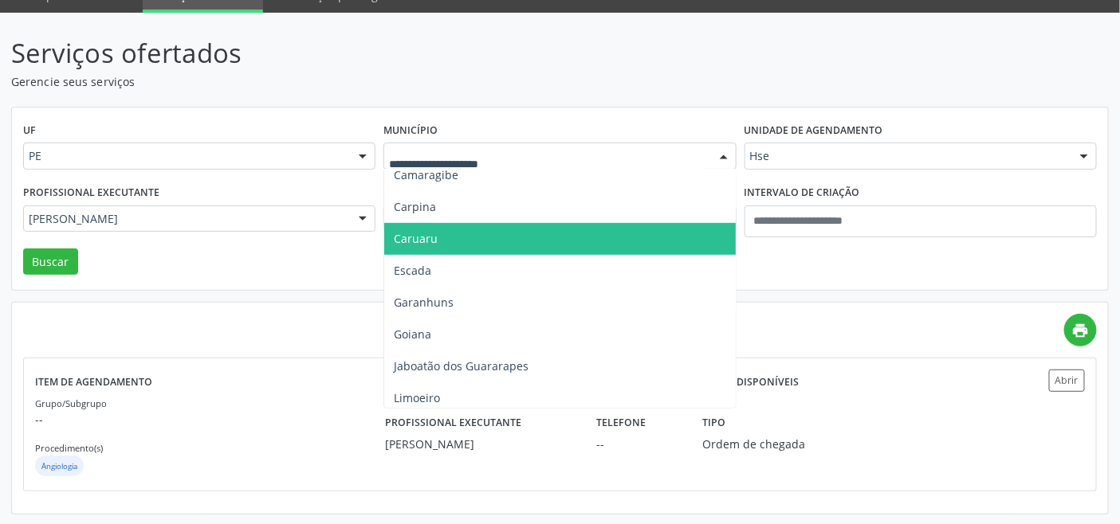
click at [437, 229] on span "Caruaru" at bounding box center [559, 239] width 351 height 32
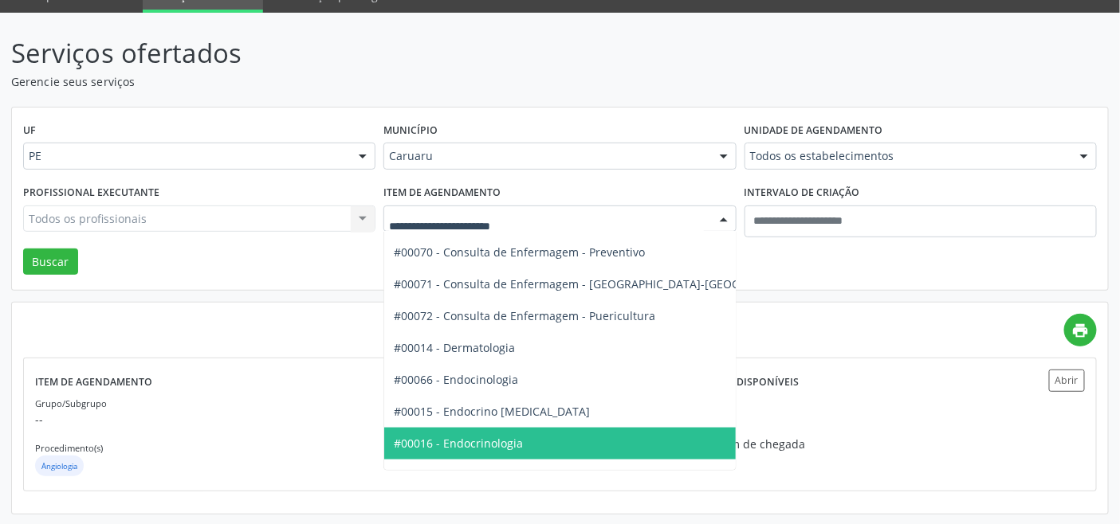
scroll to position [708, 0]
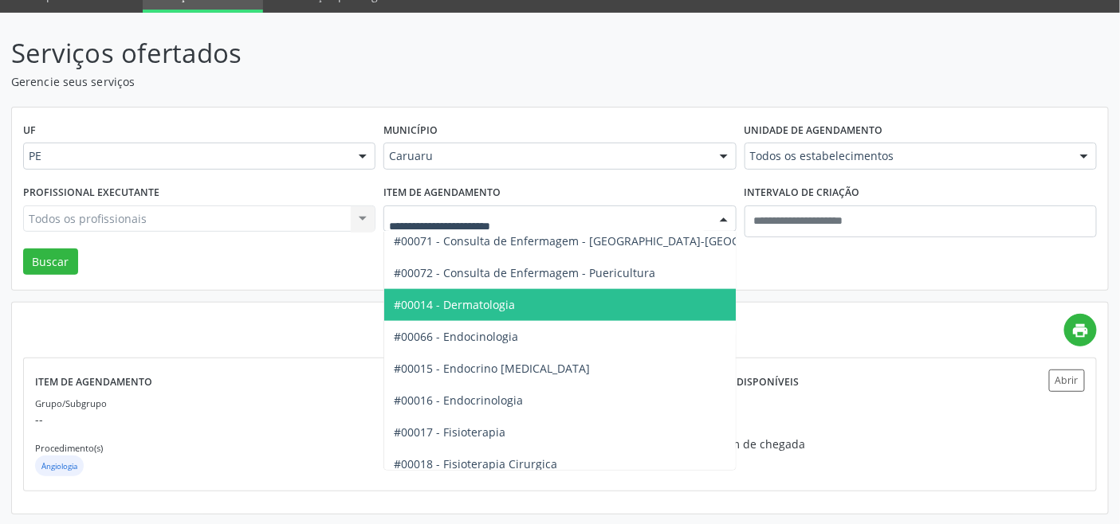
click at [506, 298] on span "#00014 - Dermatologia" at bounding box center [454, 304] width 121 height 15
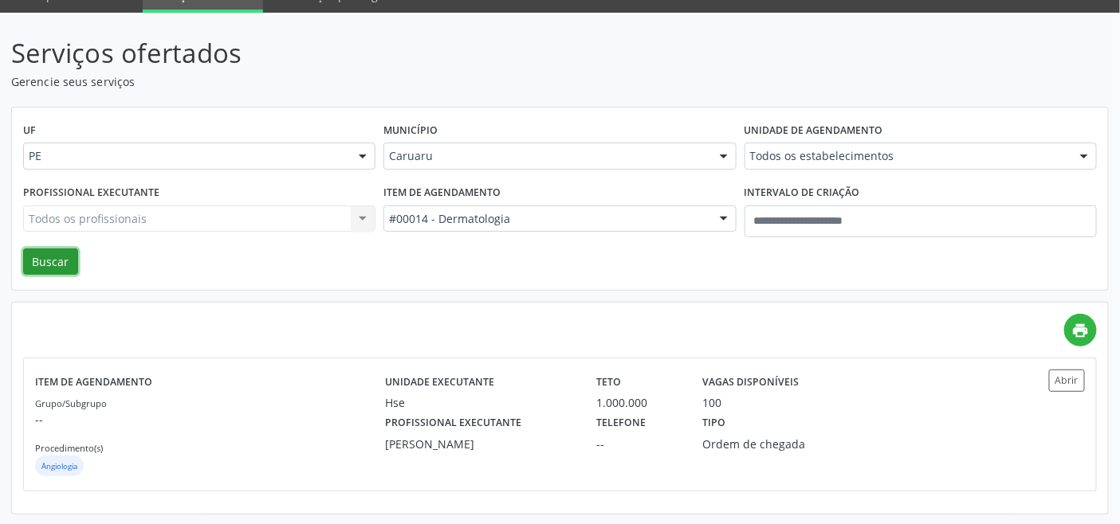
click at [57, 257] on button "Buscar" at bounding box center [50, 262] width 55 height 27
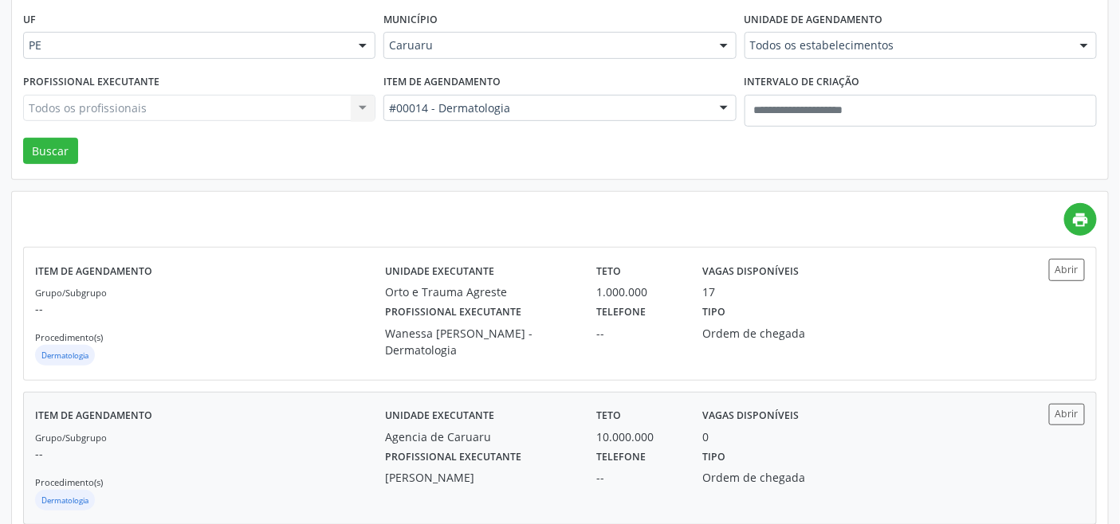
scroll to position [267, 0]
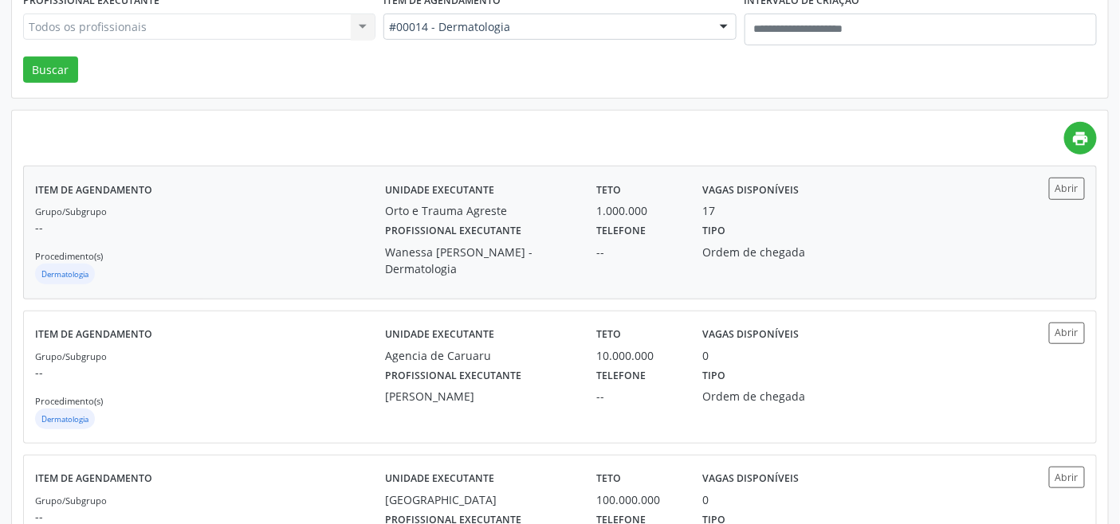
click at [305, 245] on div "Grupo/Subgrupo -- Procedimento(s) Dermatologia" at bounding box center [210, 244] width 350 height 85
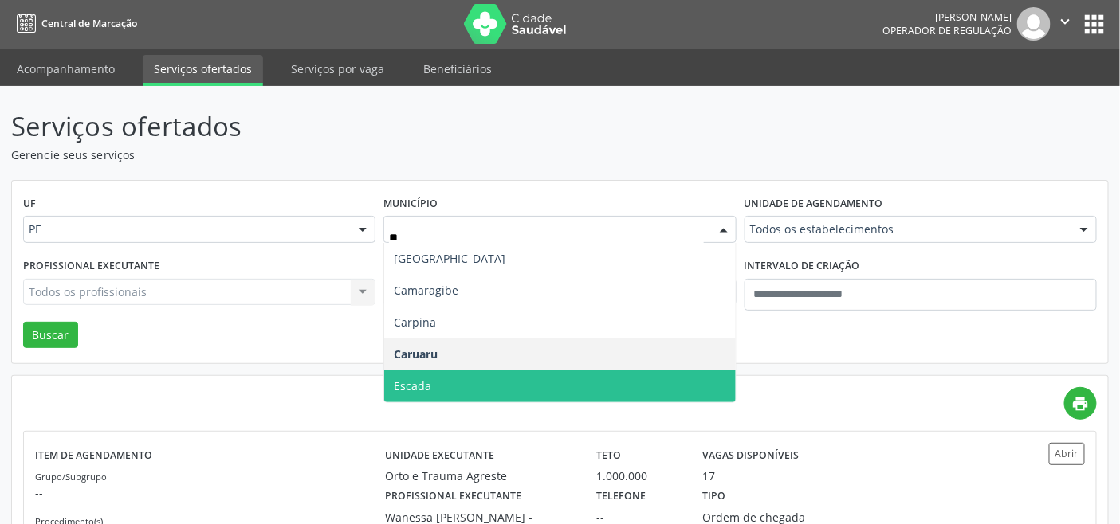
scroll to position [0, 0]
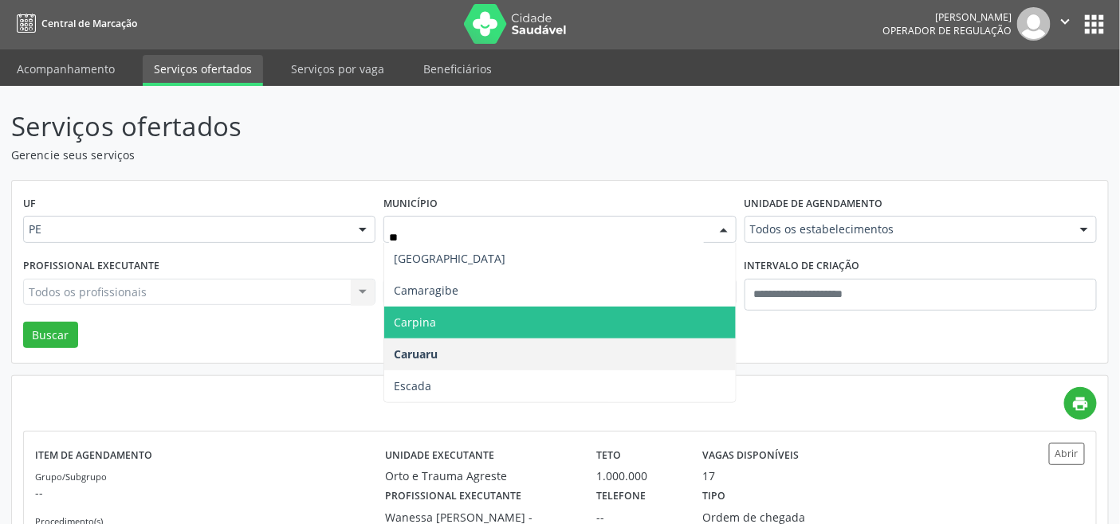
click at [472, 324] on span "Carpina" at bounding box center [559, 323] width 351 height 32
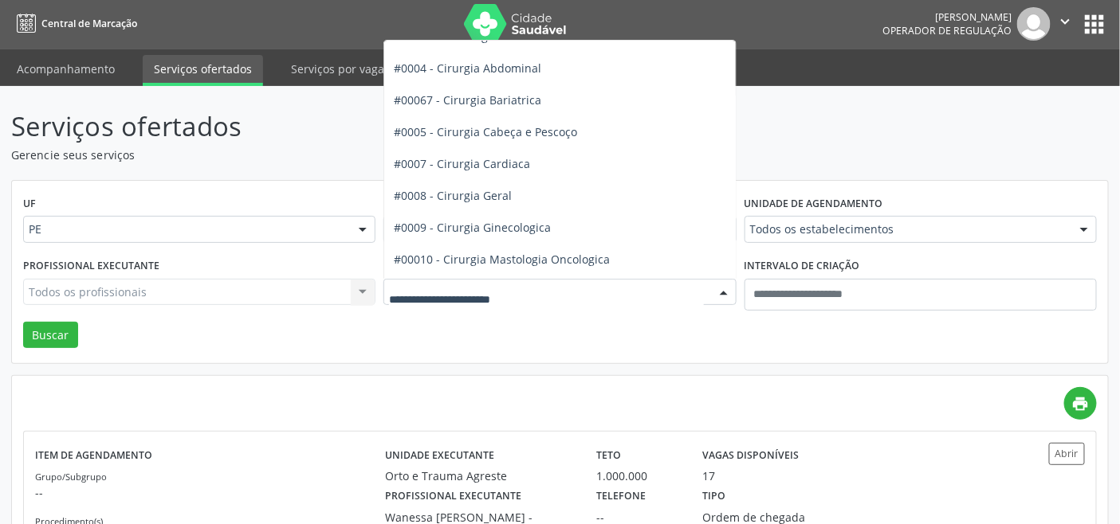
scroll to position [88, 0]
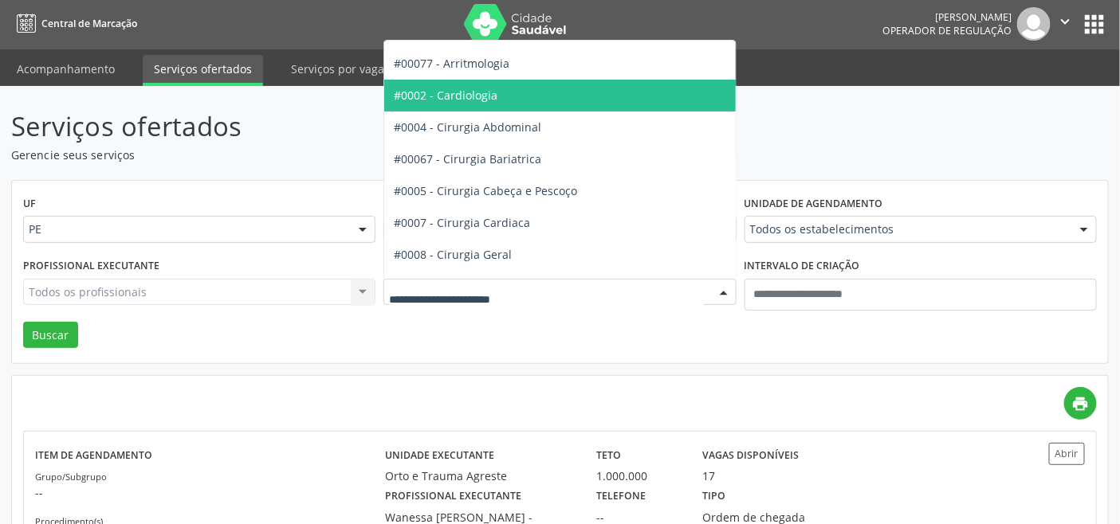
click at [496, 94] on span "#0002 - Cardiologia" at bounding box center [604, 96] width 441 height 32
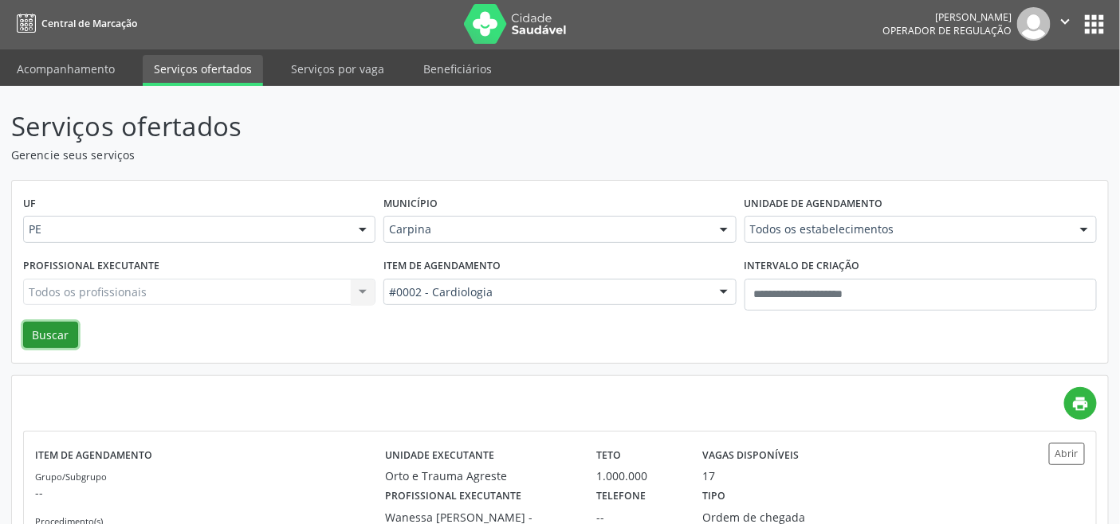
click at [48, 330] on button "Buscar" at bounding box center [50, 335] width 55 height 27
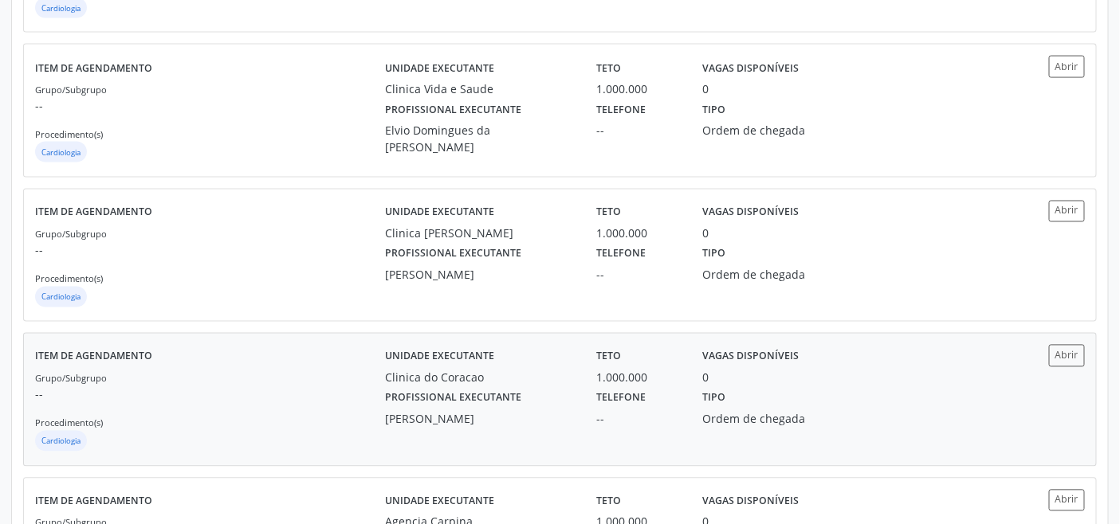
scroll to position [943, 0]
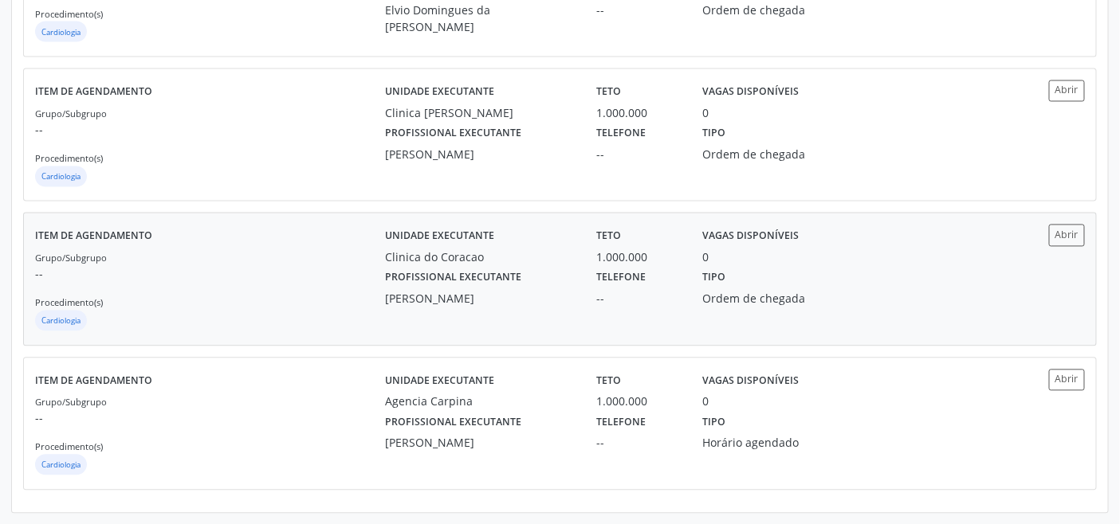
click at [313, 281] on p "--" at bounding box center [210, 274] width 350 height 17
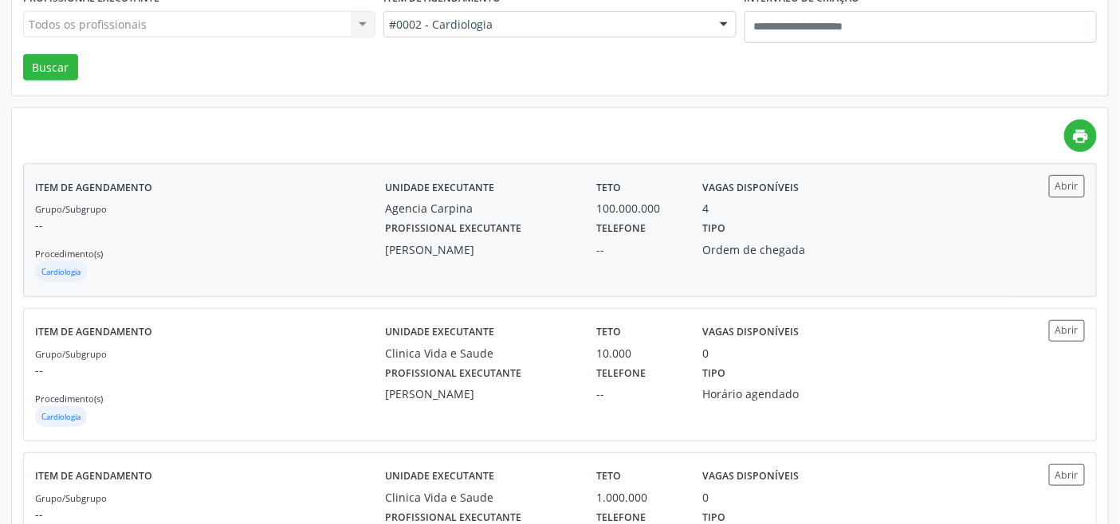
scroll to position [0, 0]
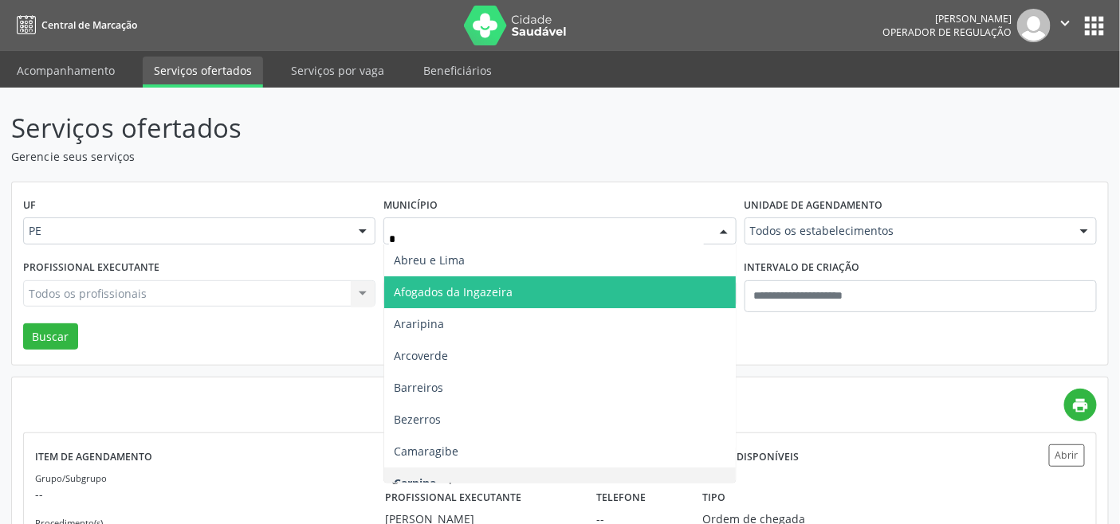
type input "**"
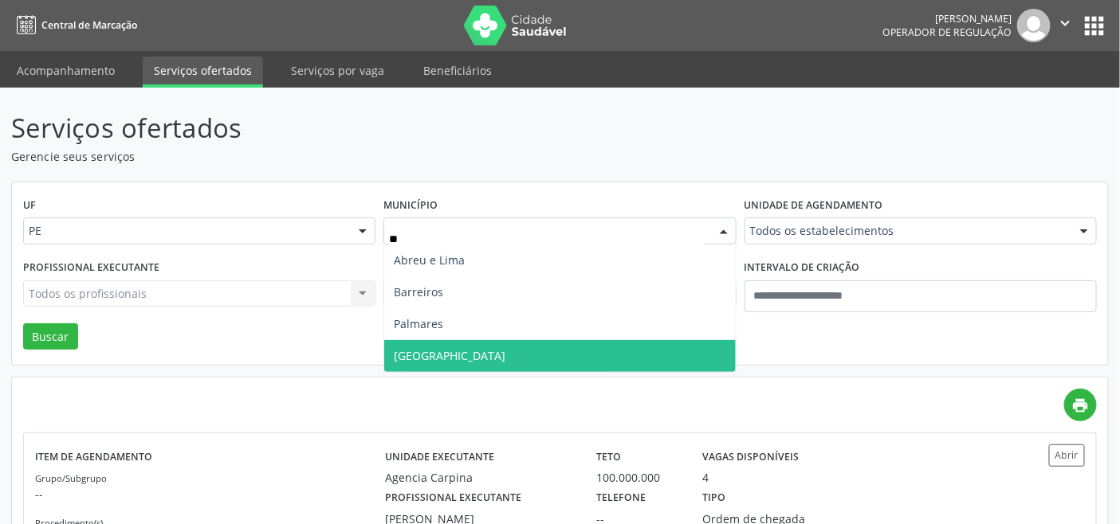
click at [442, 353] on span "Recife" at bounding box center [559, 356] width 351 height 32
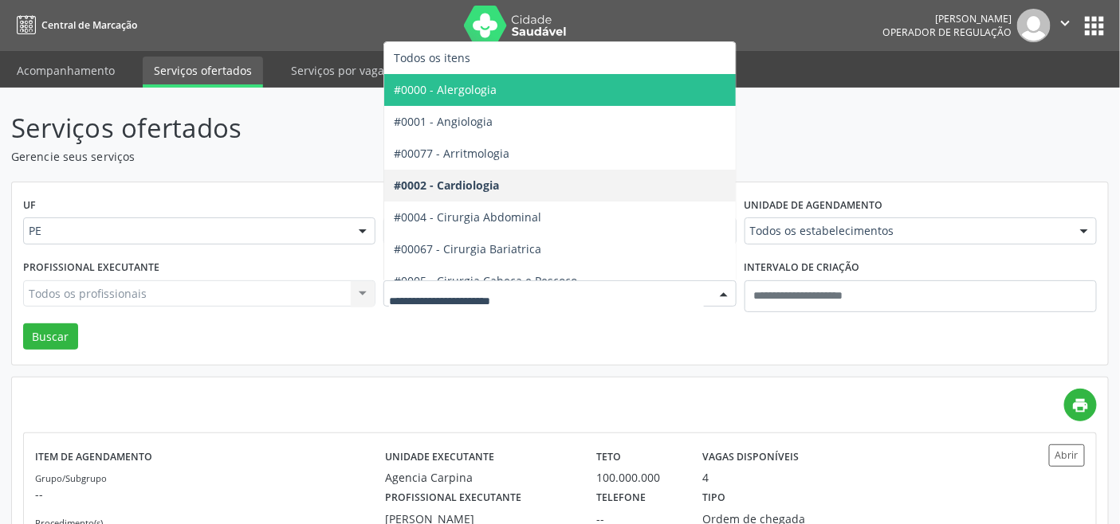
click at [492, 96] on span "#0000 - Alergologia" at bounding box center [604, 90] width 441 height 32
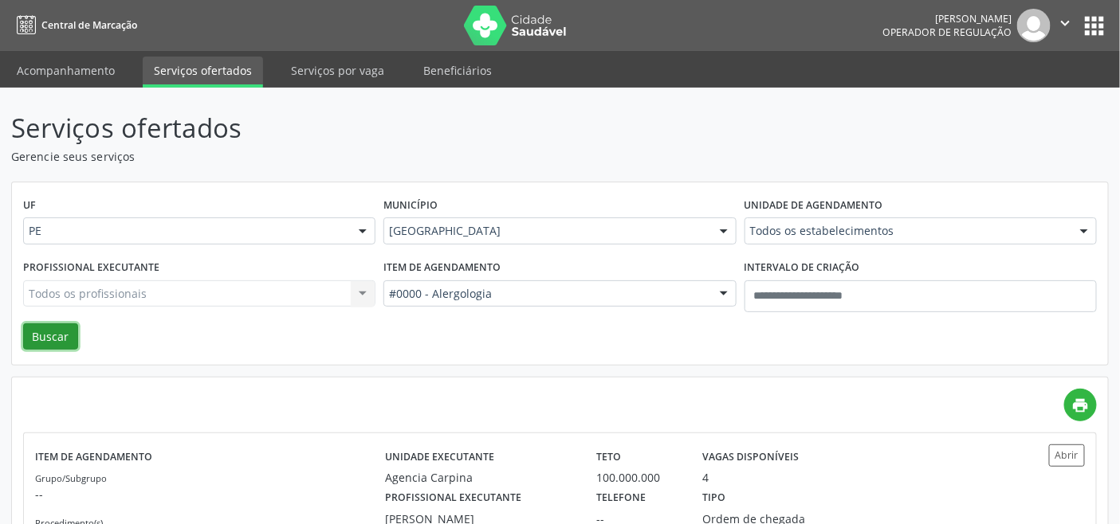
click at [62, 331] on button "Buscar" at bounding box center [50, 337] width 55 height 27
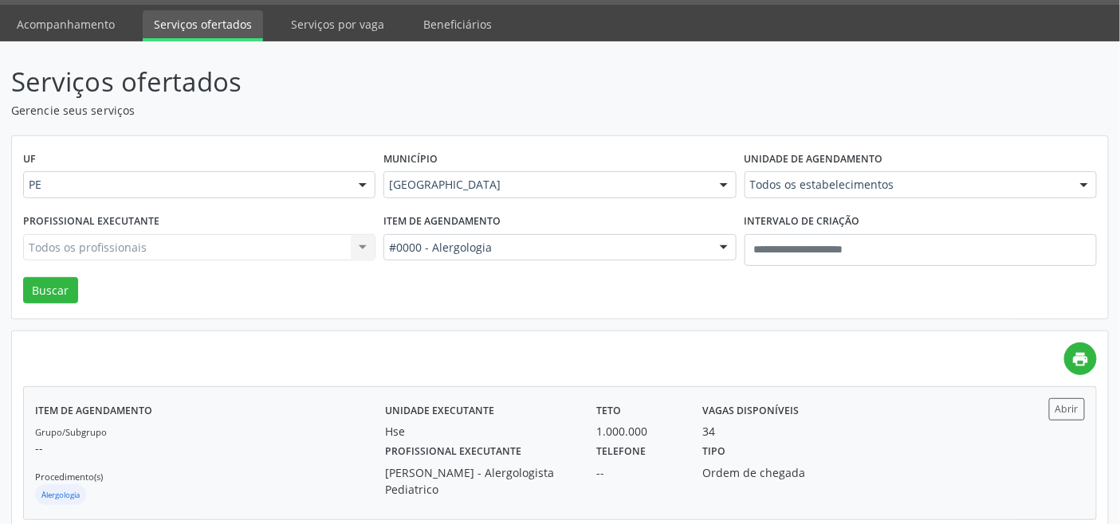
scroll to position [354, 0]
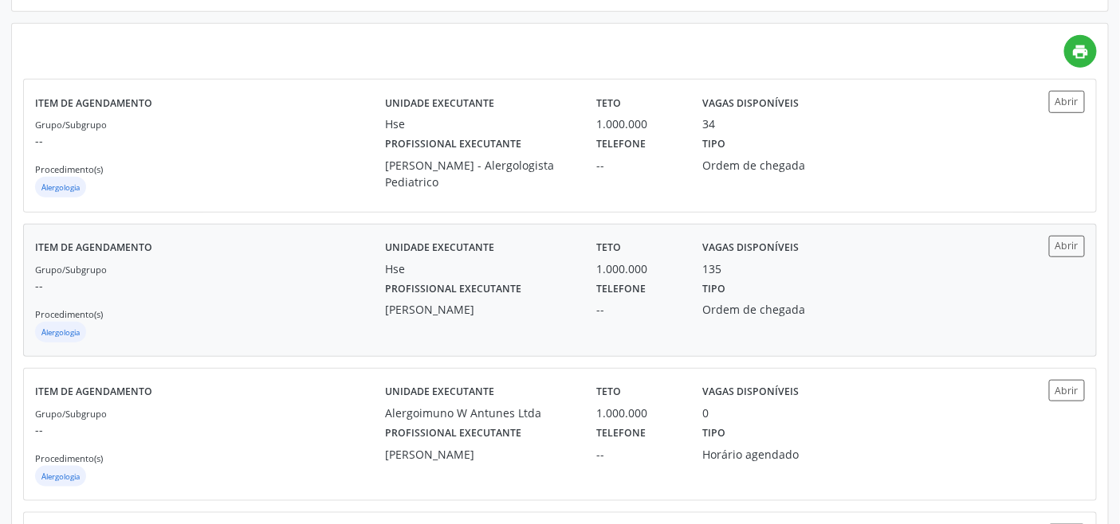
click at [223, 277] on p "--" at bounding box center [210, 285] width 350 height 17
click at [251, 161] on div "Grupo/Subgrupo -- Procedimento(s) Alergologia" at bounding box center [210, 158] width 350 height 85
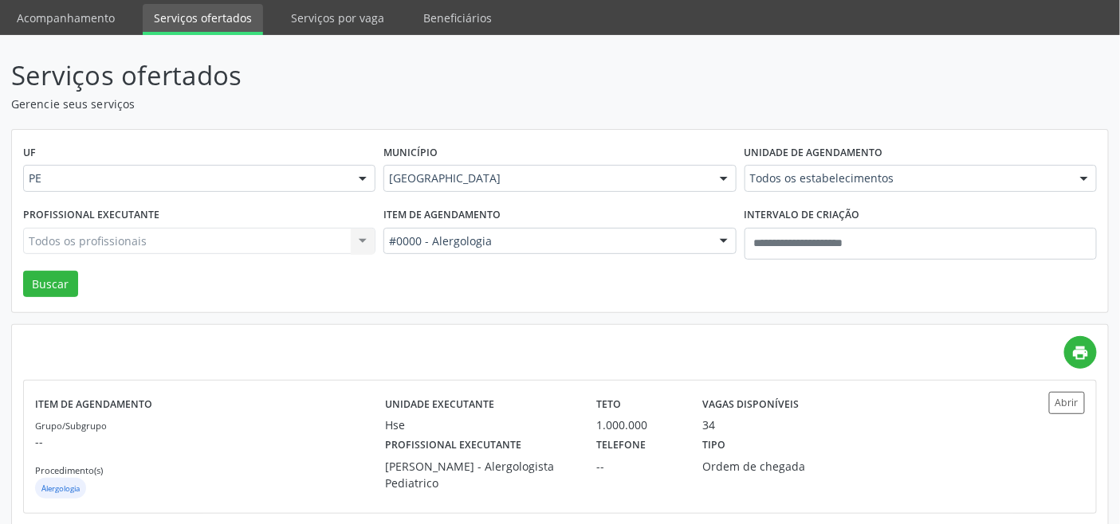
scroll to position [0, 0]
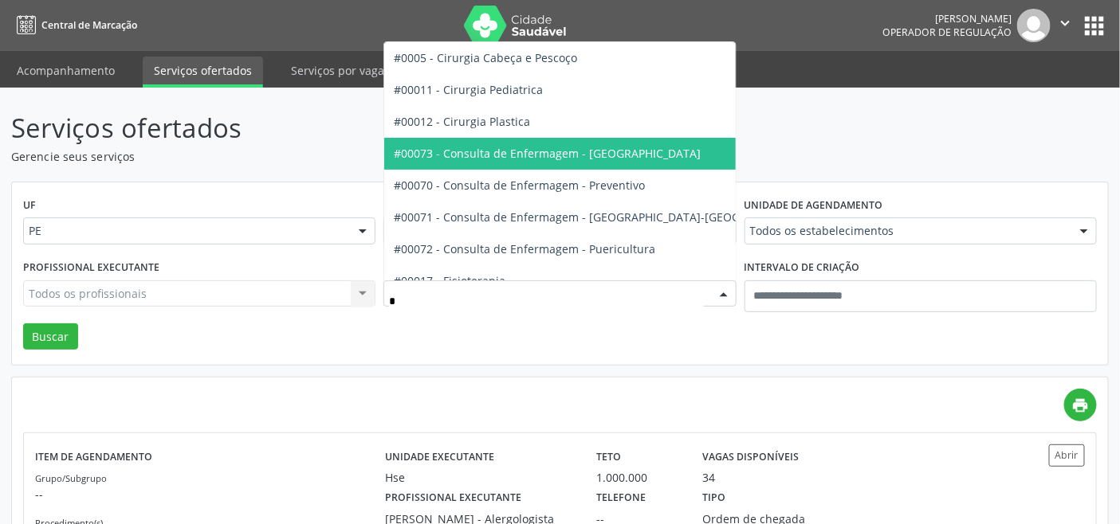
type input "**"
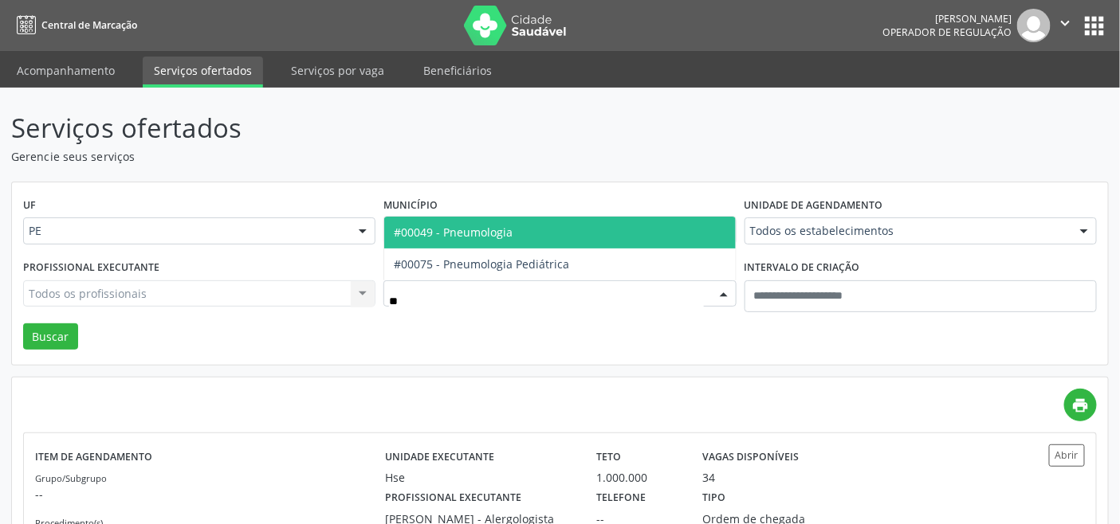
click at [443, 237] on span "#00049 - Pneumologia" at bounding box center [453, 232] width 119 height 15
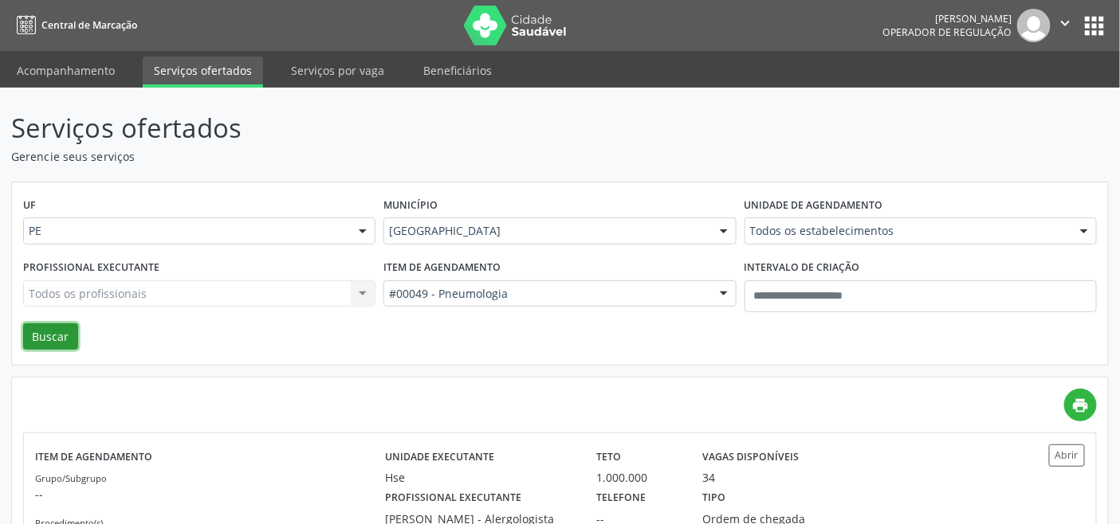
drag, startPoint x: 48, startPoint y: 336, endPoint x: 73, endPoint y: 345, distance: 26.2
click at [46, 339] on button "Buscar" at bounding box center [50, 337] width 55 height 27
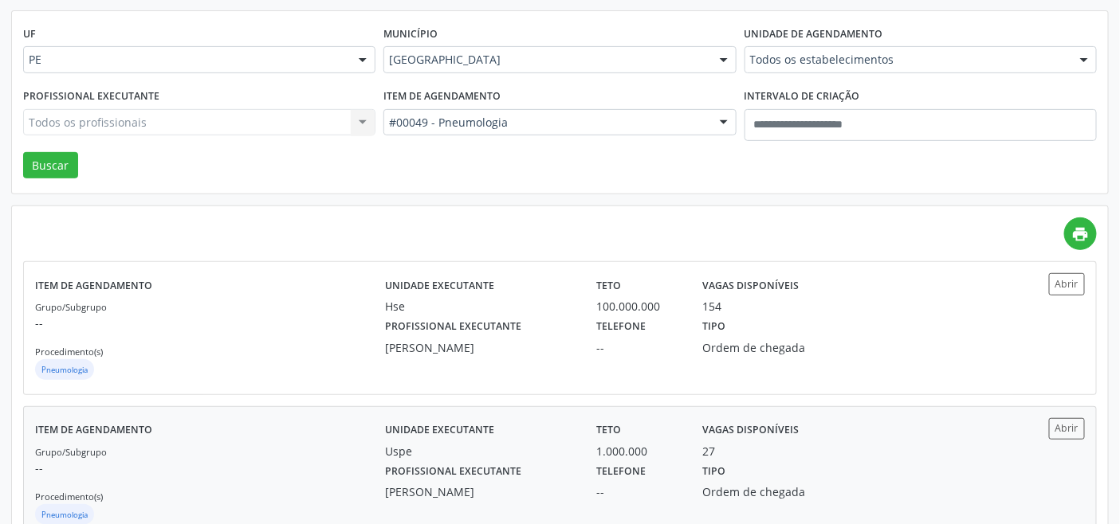
scroll to position [129, 0]
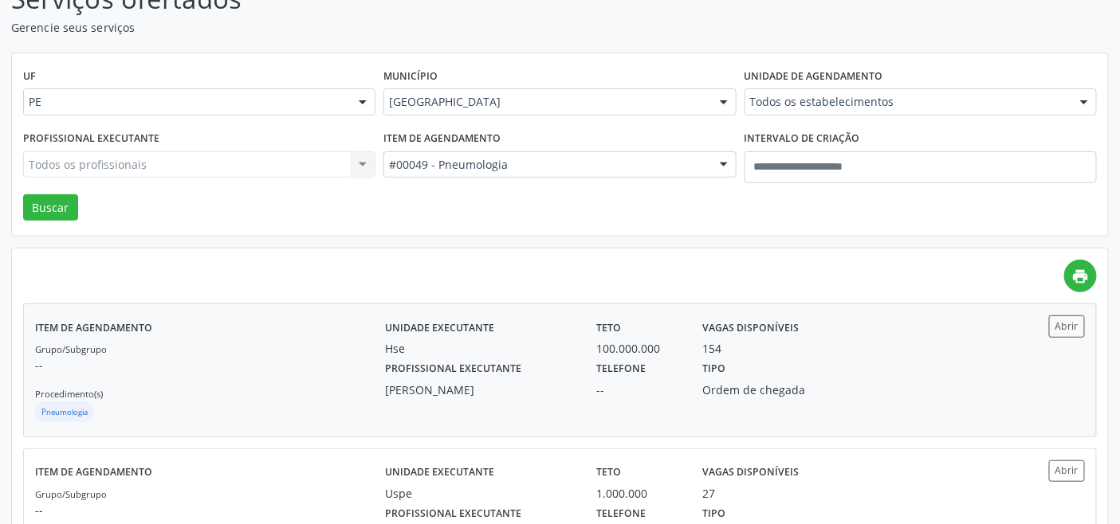
click at [323, 347] on div "Grupo/Subgrupo -- Procedimento(s) Pneumologia" at bounding box center [210, 382] width 350 height 85
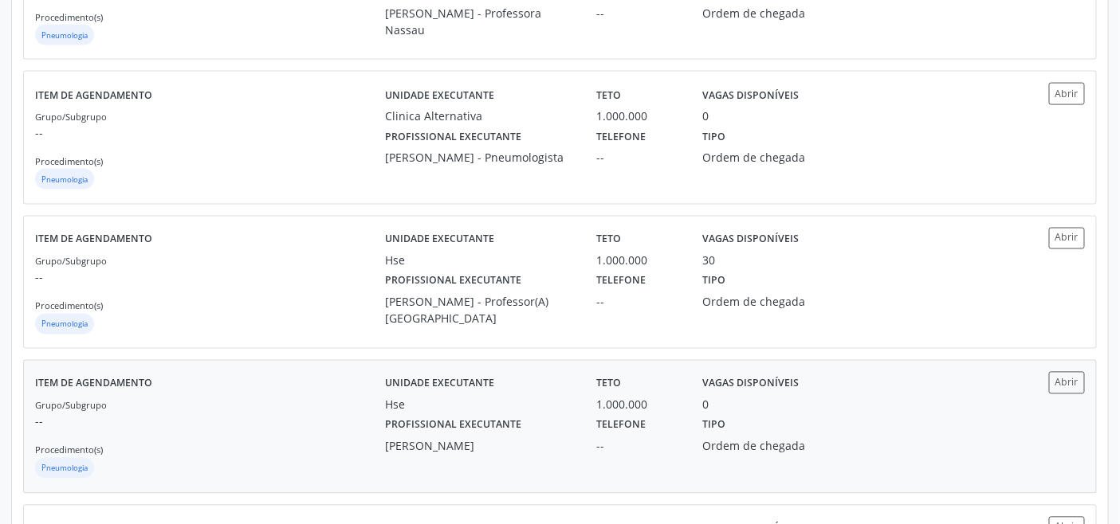
scroll to position [1103, 0]
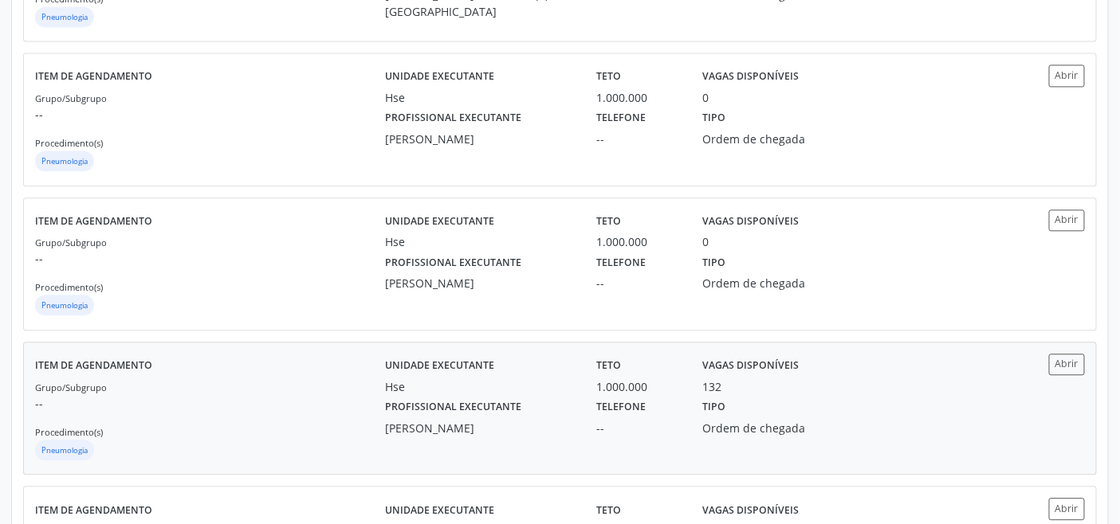
click at [269, 407] on p "--" at bounding box center [210, 403] width 350 height 17
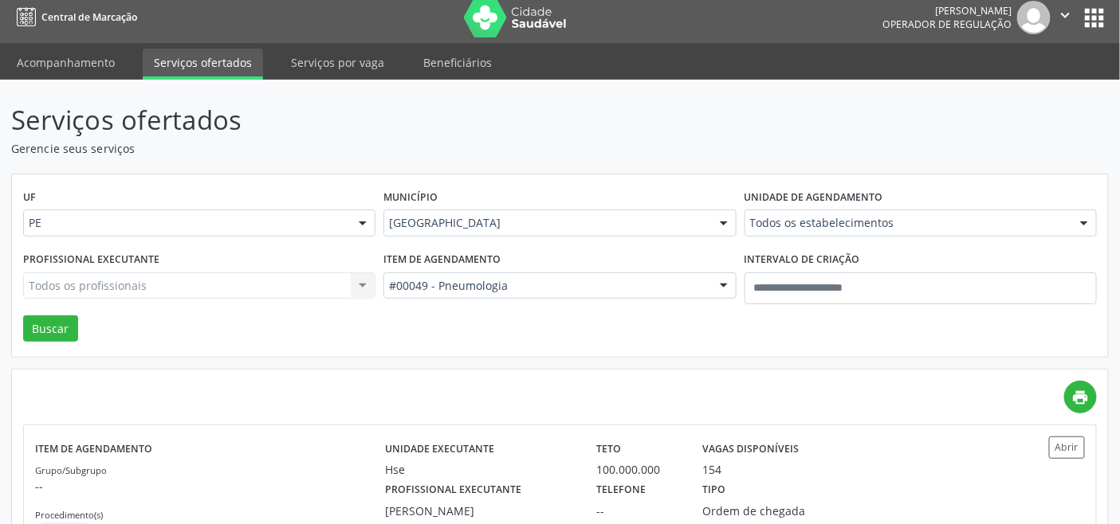
scroll to position [0, 0]
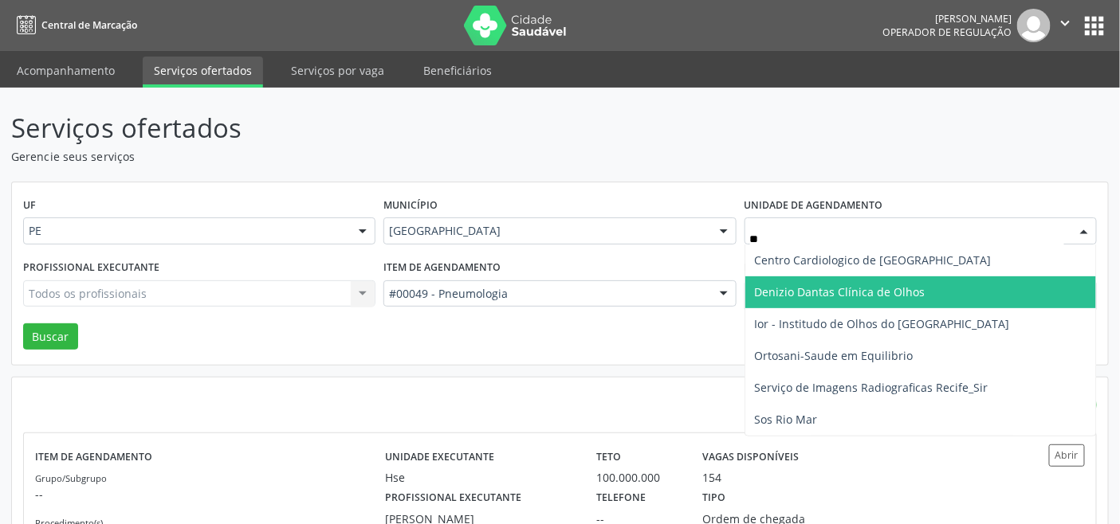
type input "***"
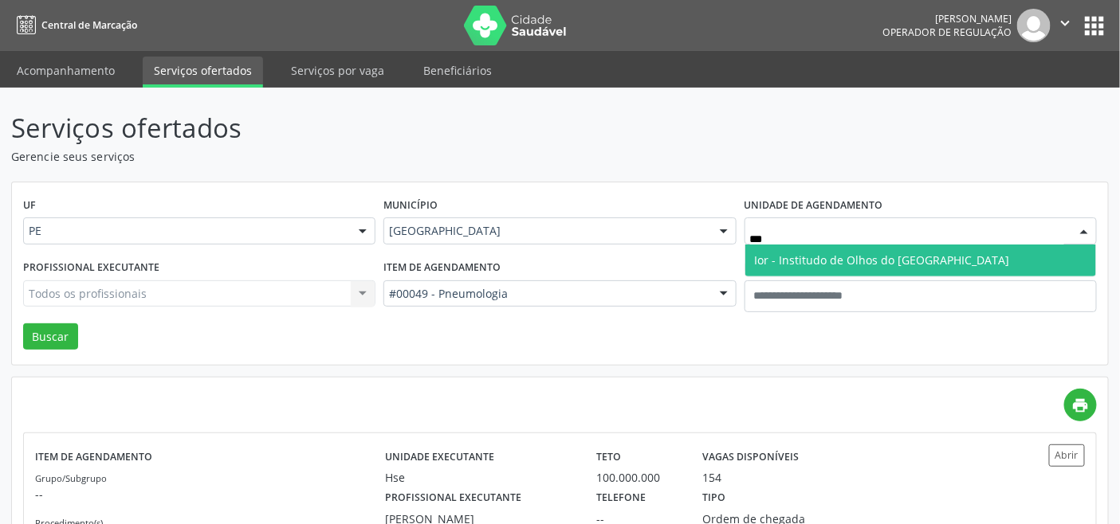
click at [794, 257] on span "Ior - Institudo de Olhos do [GEOGRAPHIC_DATA]" at bounding box center [882, 260] width 255 height 15
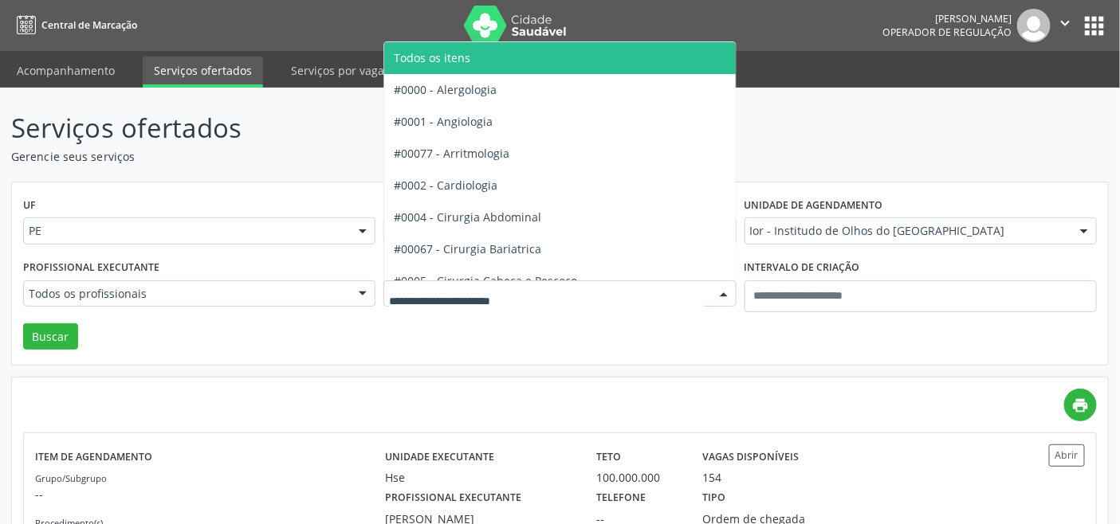
click at [463, 57] on span "Todos os itens" at bounding box center [432, 57] width 76 height 15
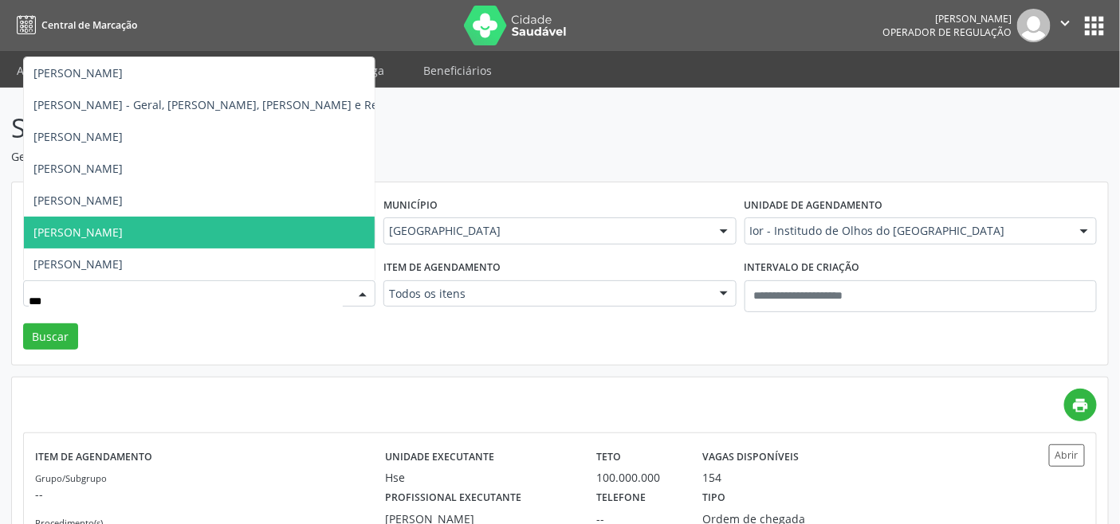
type input "****"
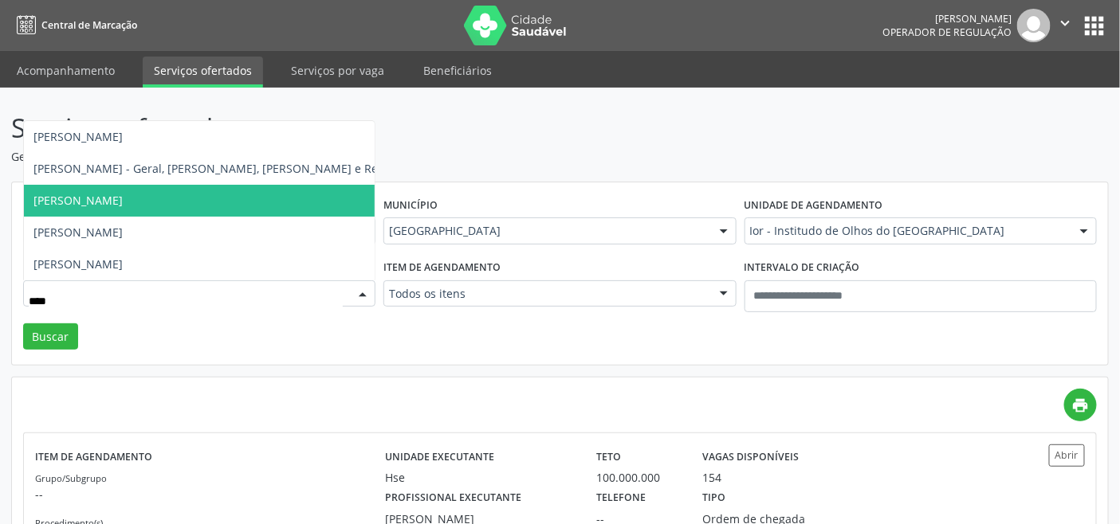
click at [86, 199] on span "Luciana Maia Valenca" at bounding box center [77, 200] width 89 height 15
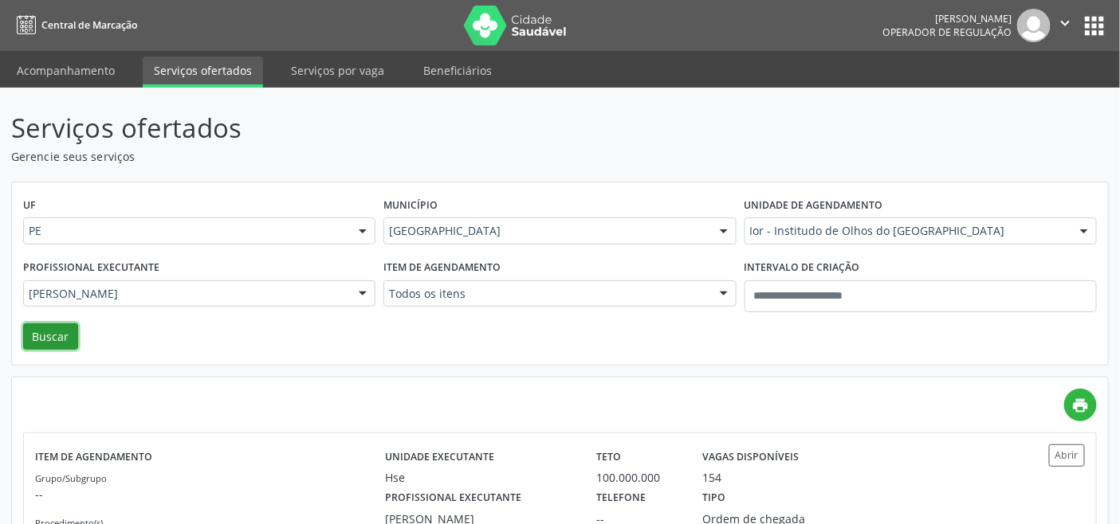
click at [42, 330] on button "Buscar" at bounding box center [50, 337] width 55 height 27
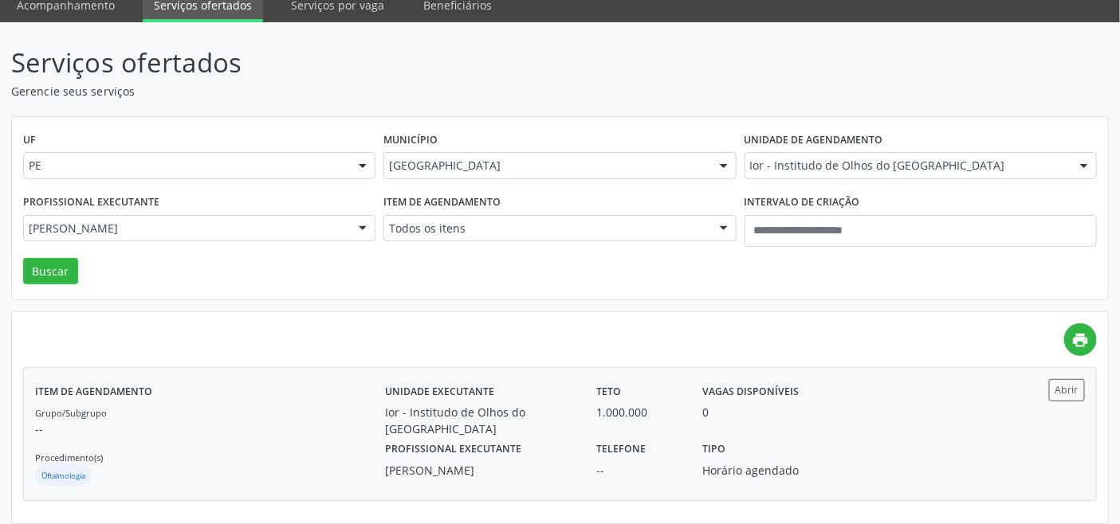
scroll to position [75, 0]
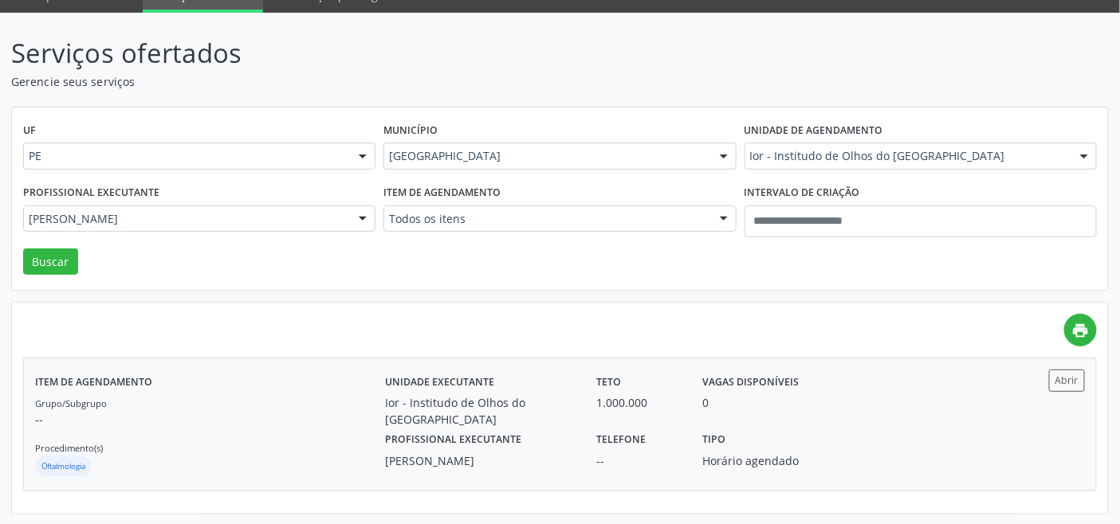
click at [297, 441] on div "Grupo/Subgrupo -- Procedimento(s) Oftalmologia" at bounding box center [210, 436] width 350 height 85
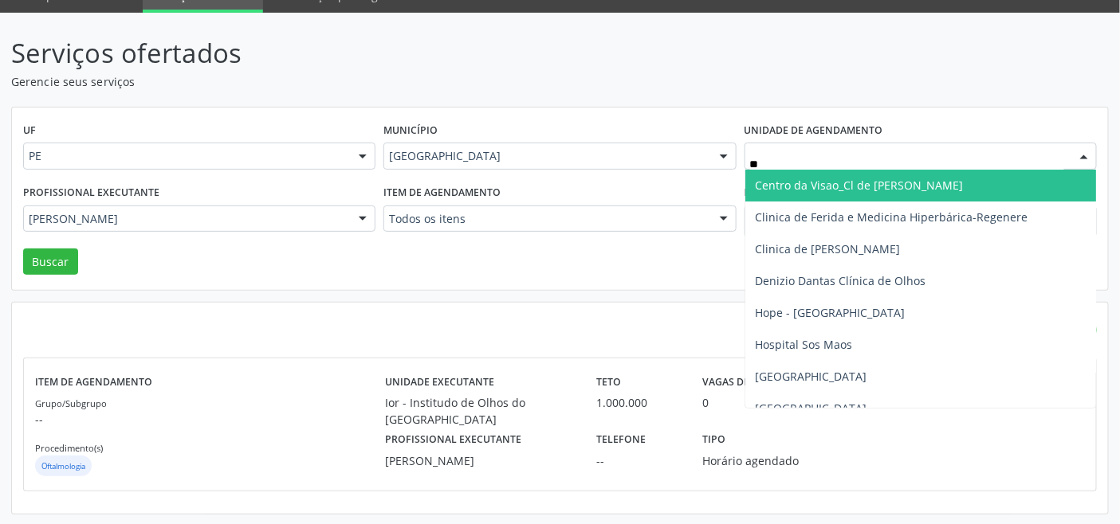
type input "***"
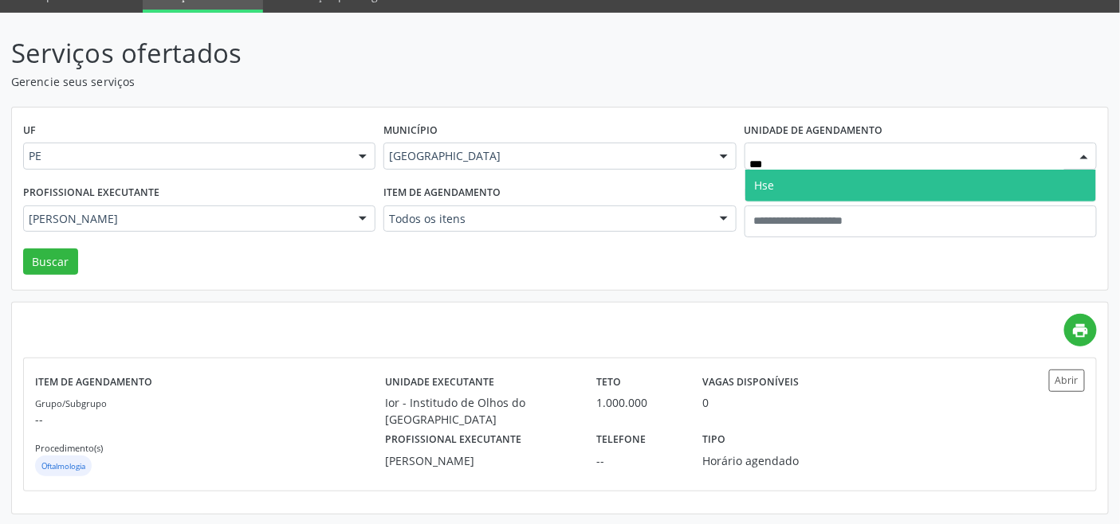
click at [799, 187] on span "Hse" at bounding box center [920, 186] width 351 height 32
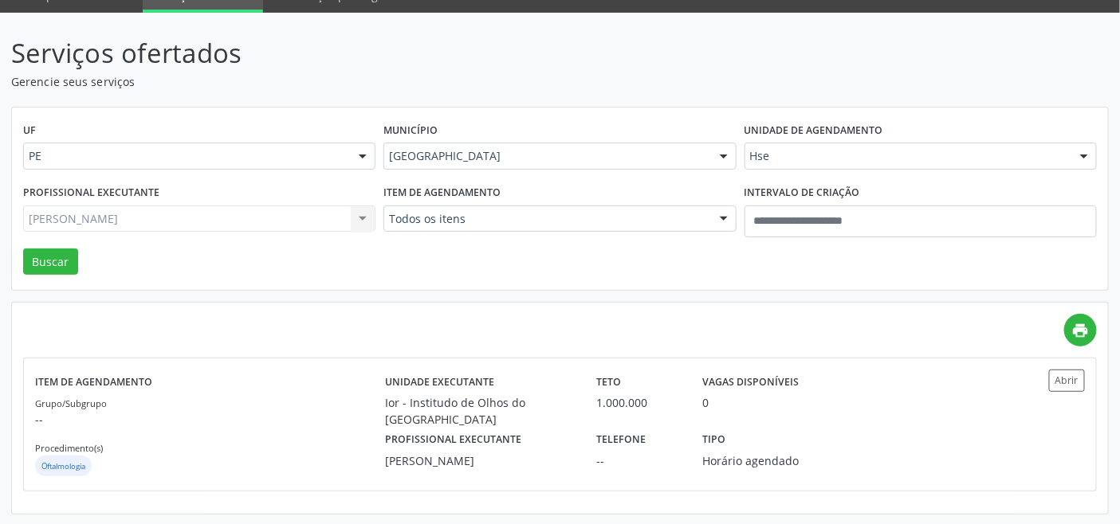
click at [258, 220] on div "Luciana Maia Valenca Todos os profissionais Adriana Maia Valenca Adriana Morgon…" at bounding box center [199, 219] width 352 height 27
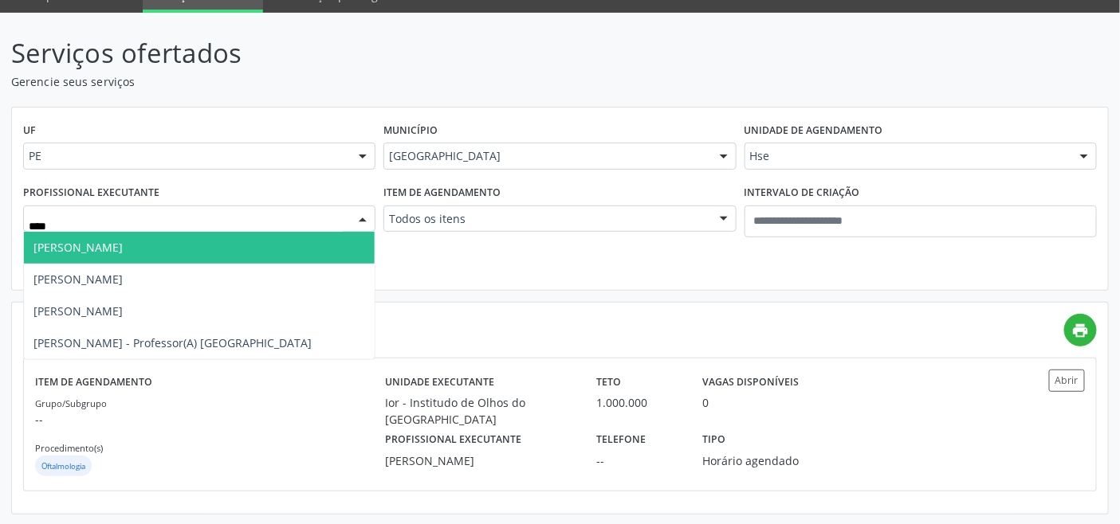
click at [140, 248] on span "Andreia Vieira" at bounding box center [199, 248] width 351 height 32
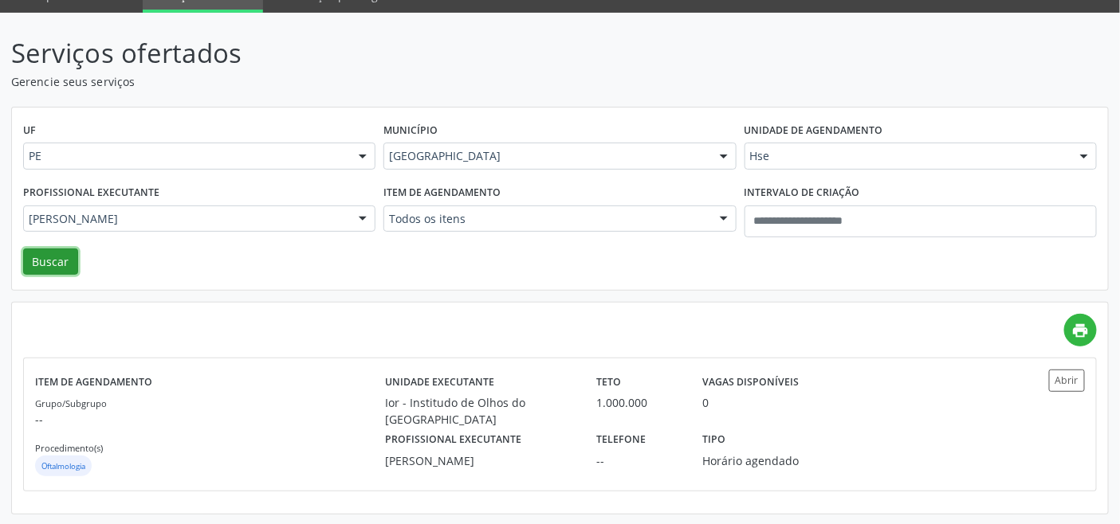
click at [40, 261] on button "Buscar" at bounding box center [50, 262] width 55 height 27
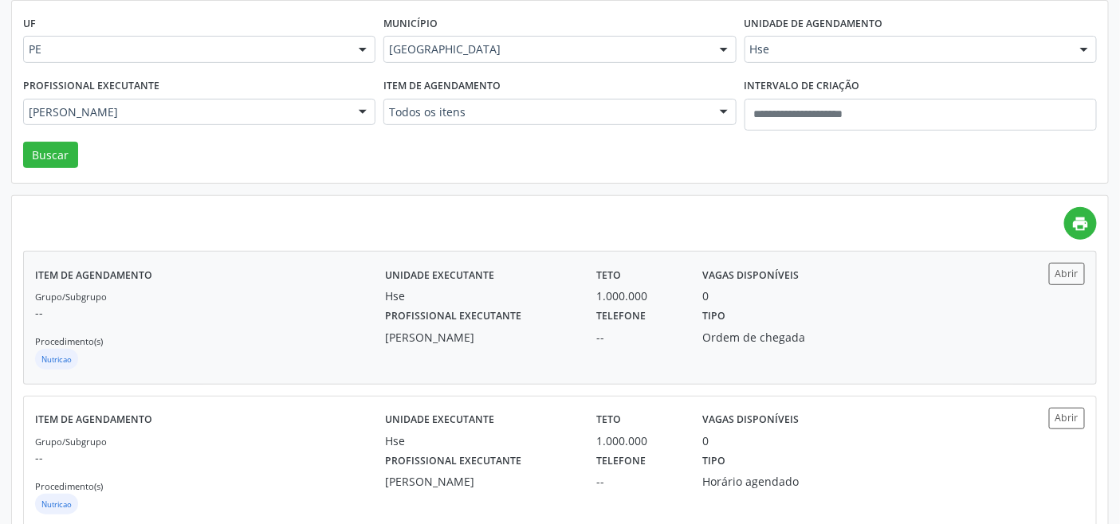
scroll to position [220, 0]
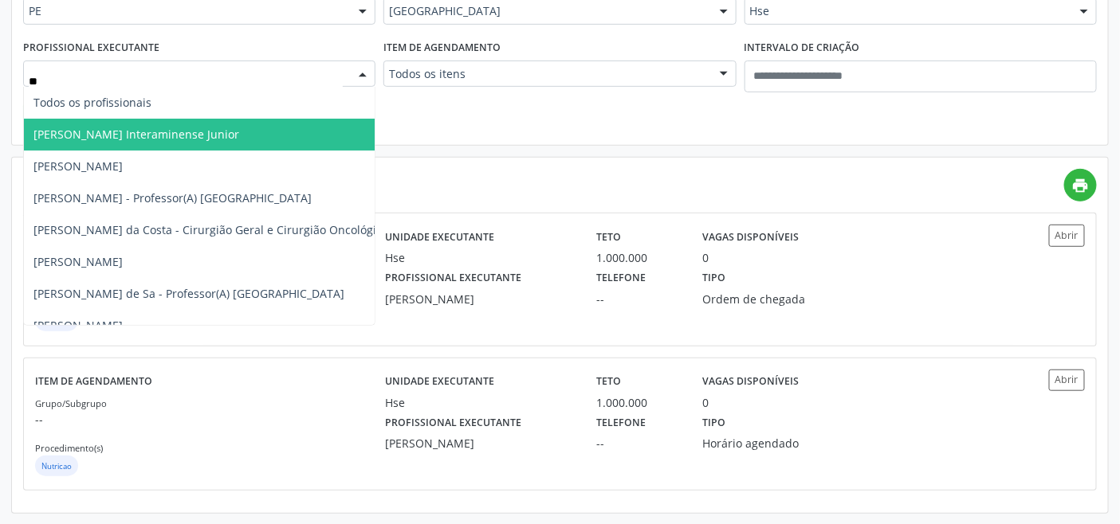
type input "***"
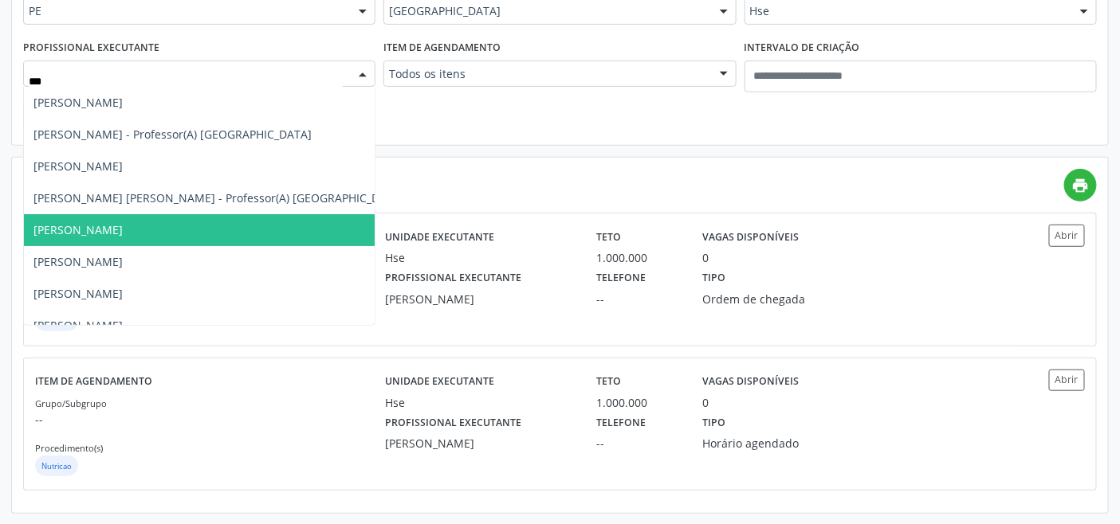
click at [123, 222] on span "Ana Catarina de Melo Rodrigues" at bounding box center [77, 229] width 89 height 15
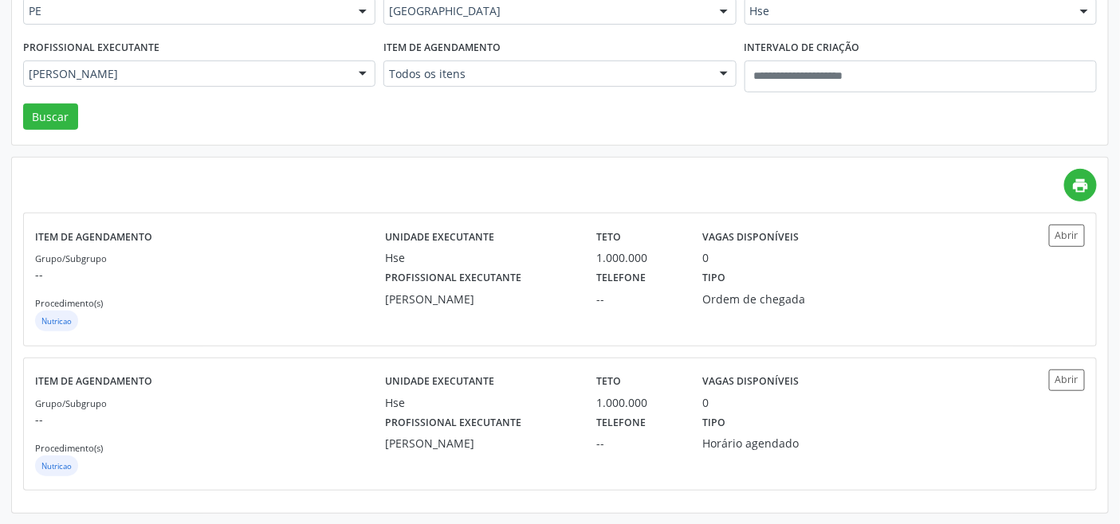
click at [62, 140] on div "UF PE PE Nenhum resultado encontrado para: " " Não há nenhuma opção para ser ex…" at bounding box center [560, 54] width 1096 height 183
click at [58, 116] on button "Buscar" at bounding box center [50, 117] width 55 height 27
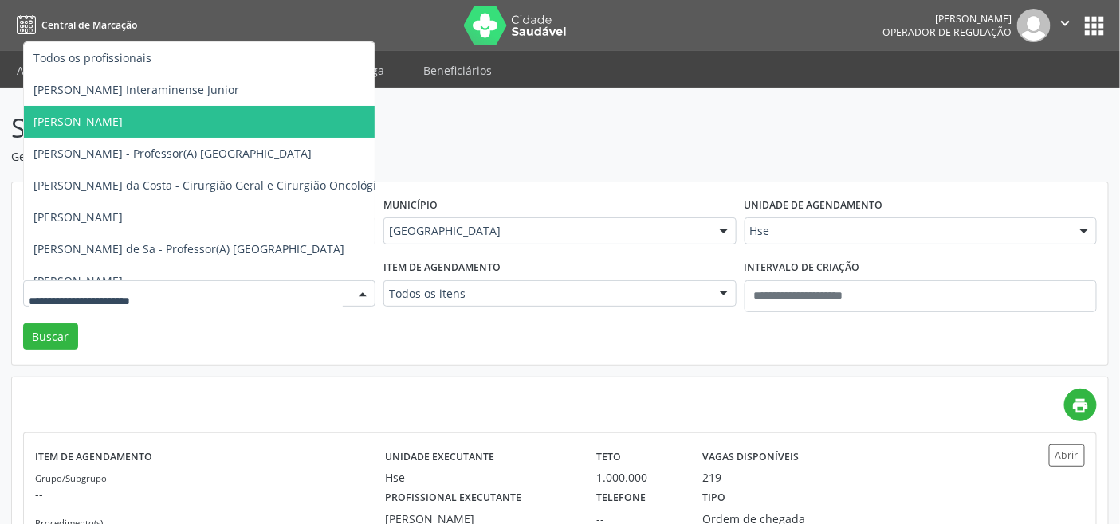
click at [301, 280] on div at bounding box center [199, 293] width 352 height 27
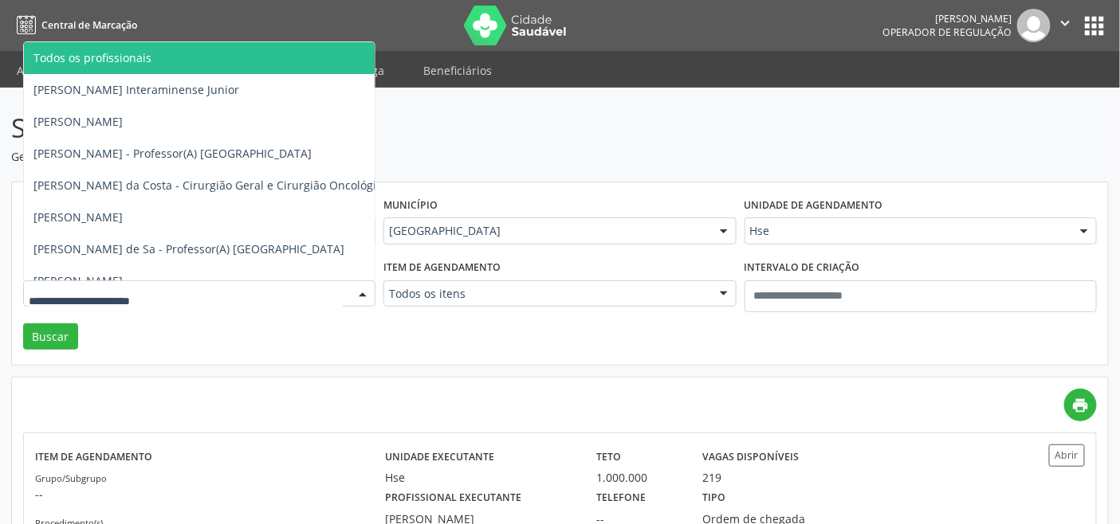
click at [164, 60] on span "Todos os profissionais" at bounding box center [292, 58] width 536 height 32
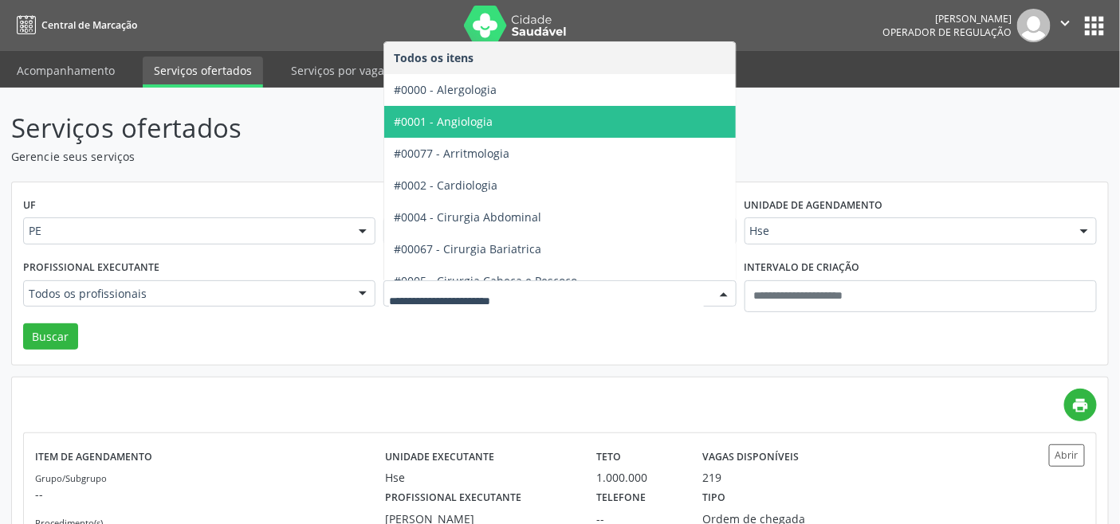
click at [471, 284] on div at bounding box center [559, 293] width 352 height 27
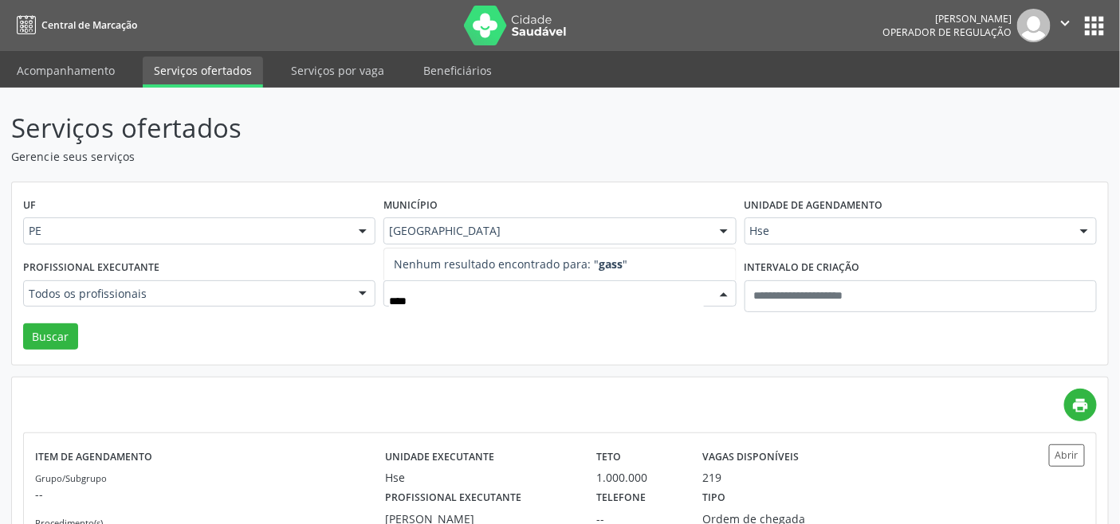
type input "***"
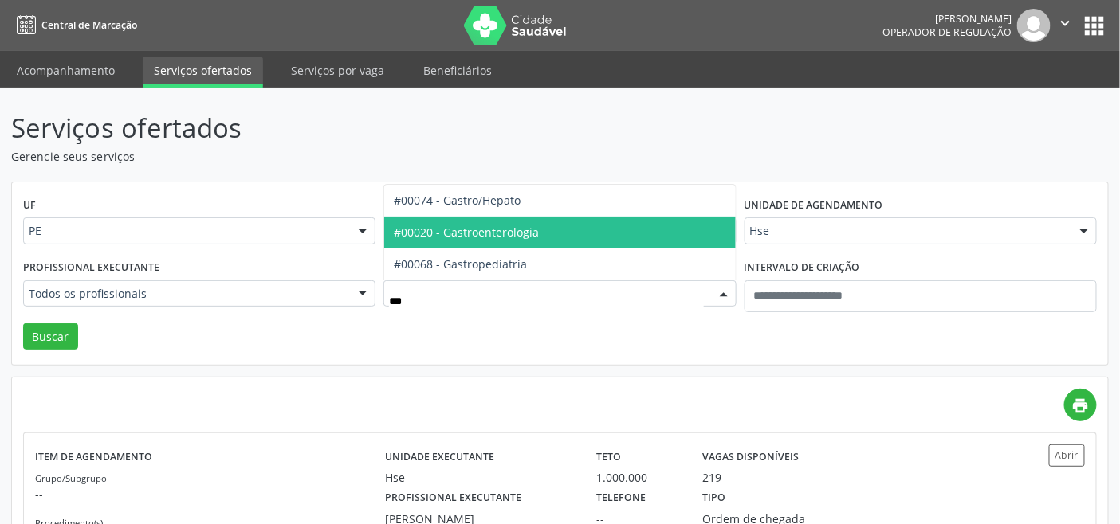
click at [458, 227] on span "#00020 - Gastroenterologia" at bounding box center [466, 232] width 145 height 15
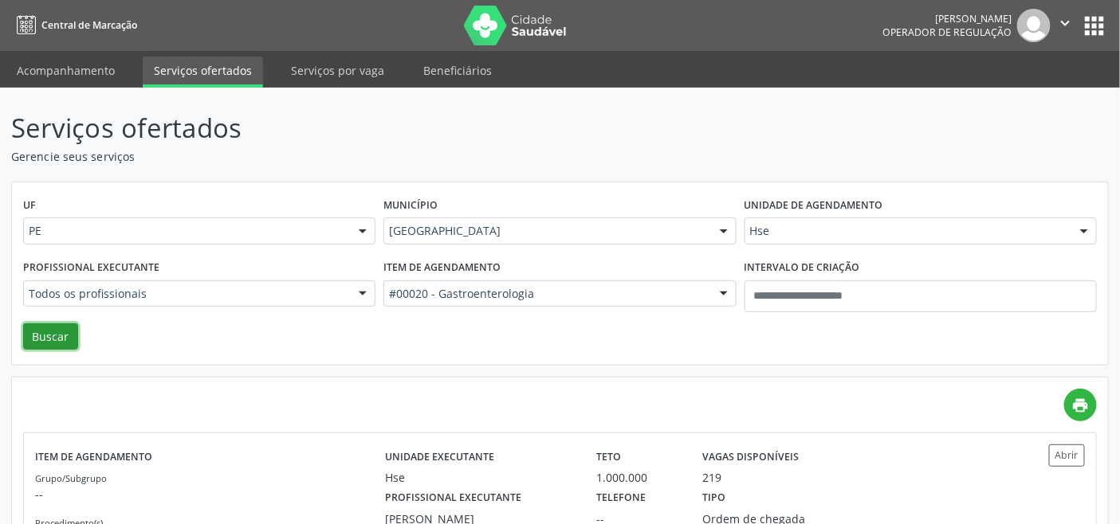
click at [52, 328] on button "Buscar" at bounding box center [50, 337] width 55 height 27
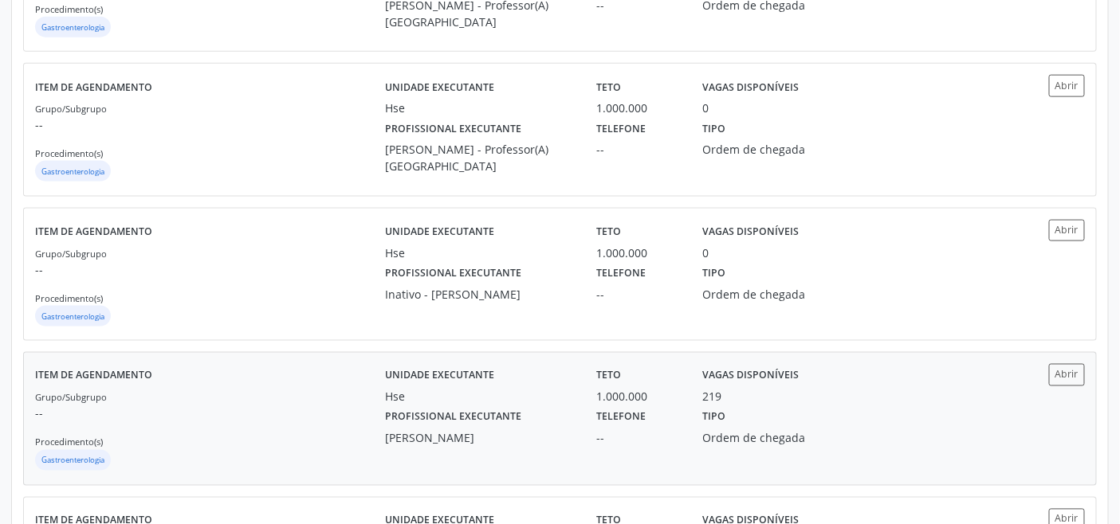
scroll to position [677, 0]
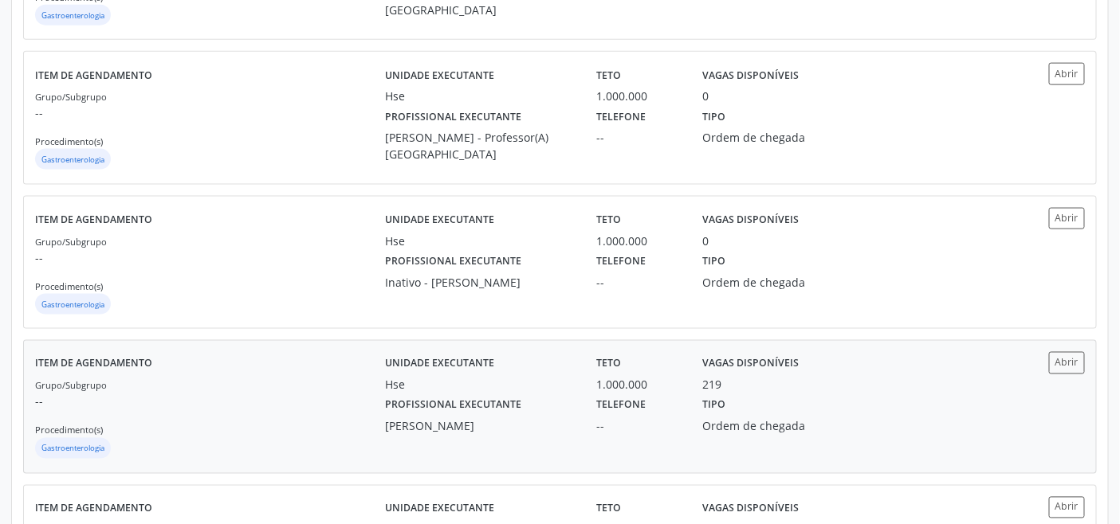
click at [340, 413] on div "Grupo/Subgrupo -- Procedimento(s) Gastroenterologia" at bounding box center [210, 419] width 350 height 85
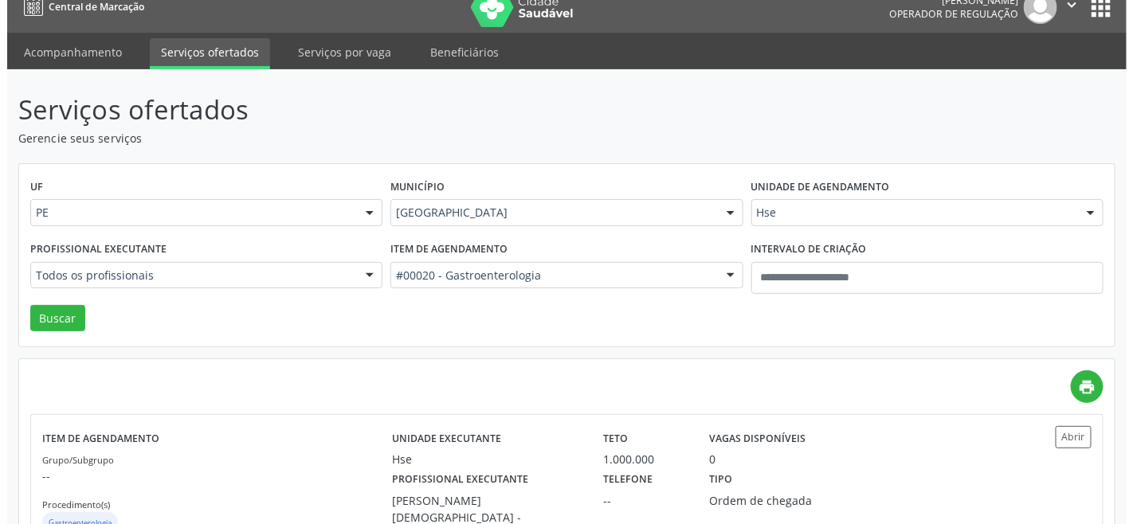
scroll to position [0, 0]
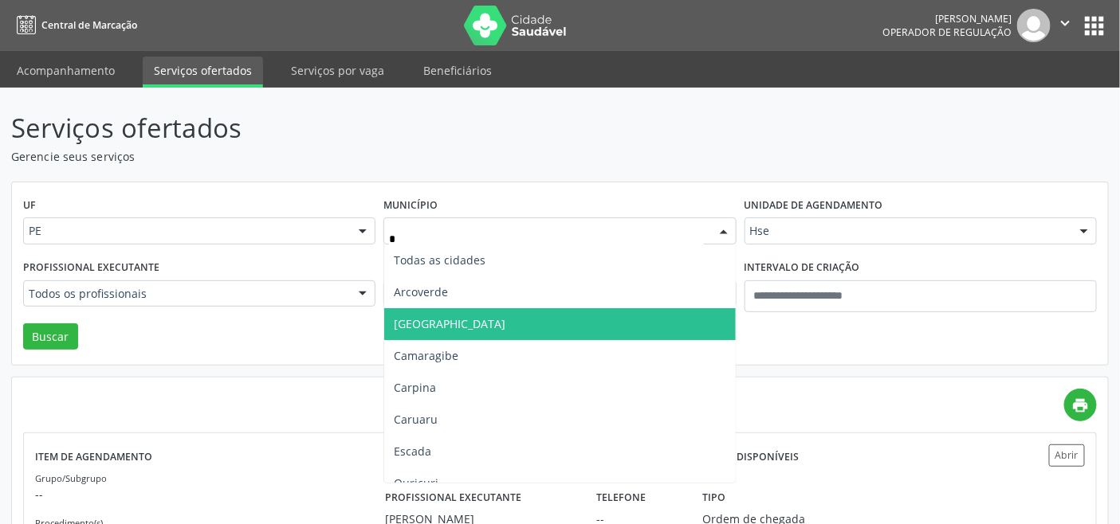
type input "**"
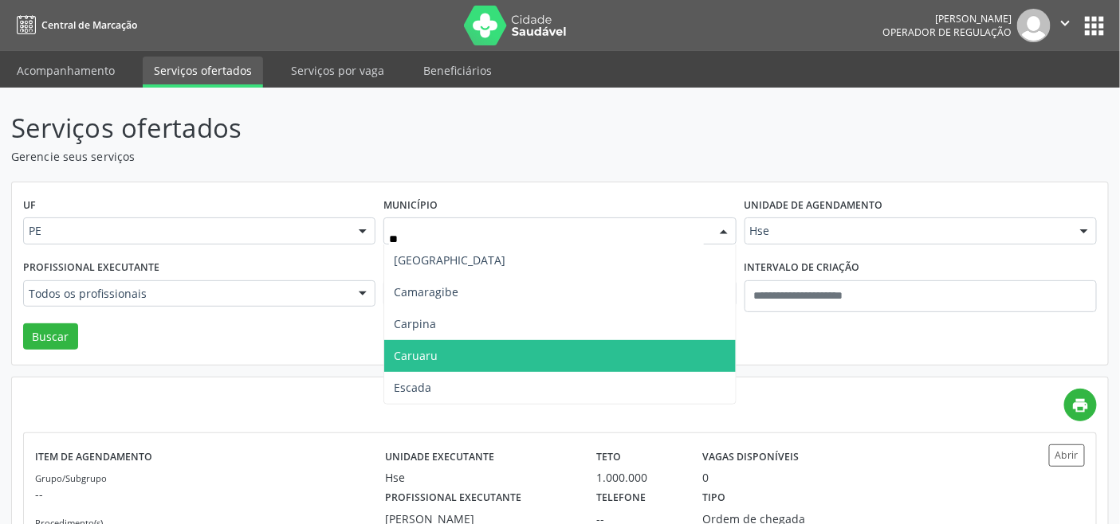
click at [441, 356] on span "Caruaru" at bounding box center [559, 356] width 351 height 32
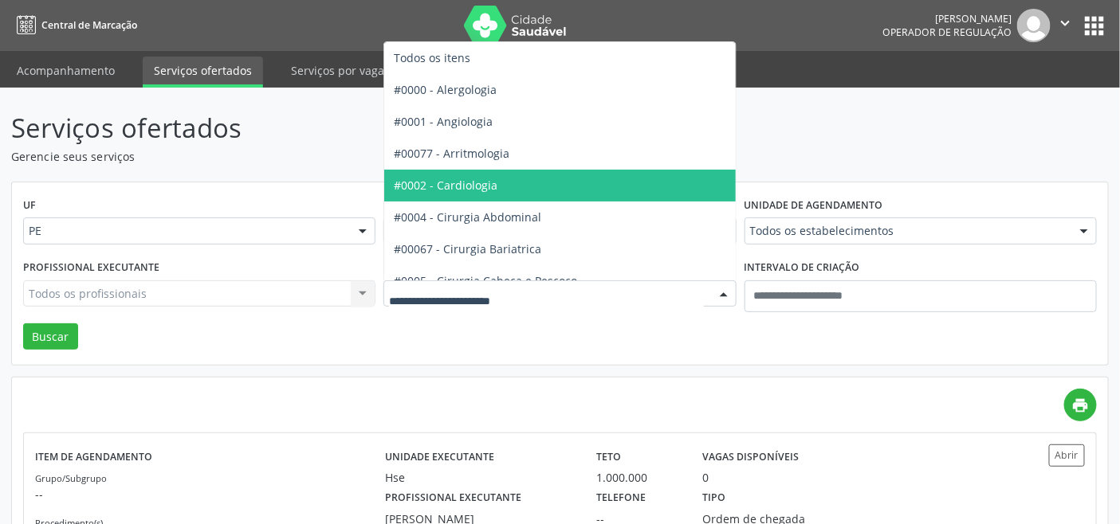
click at [508, 184] on span "#0002 - Cardiologia" at bounding box center [604, 186] width 441 height 32
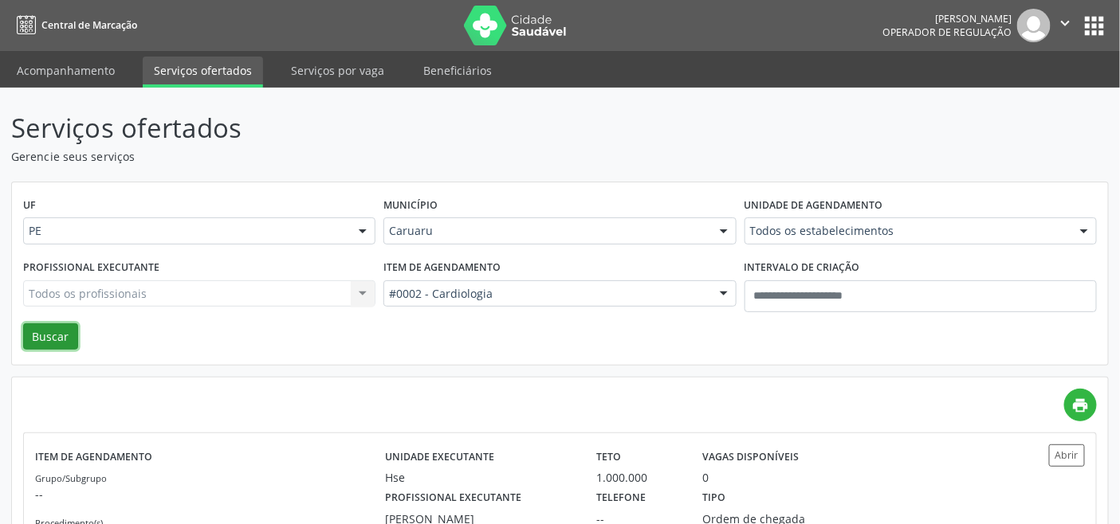
click at [58, 329] on button "Buscar" at bounding box center [50, 337] width 55 height 27
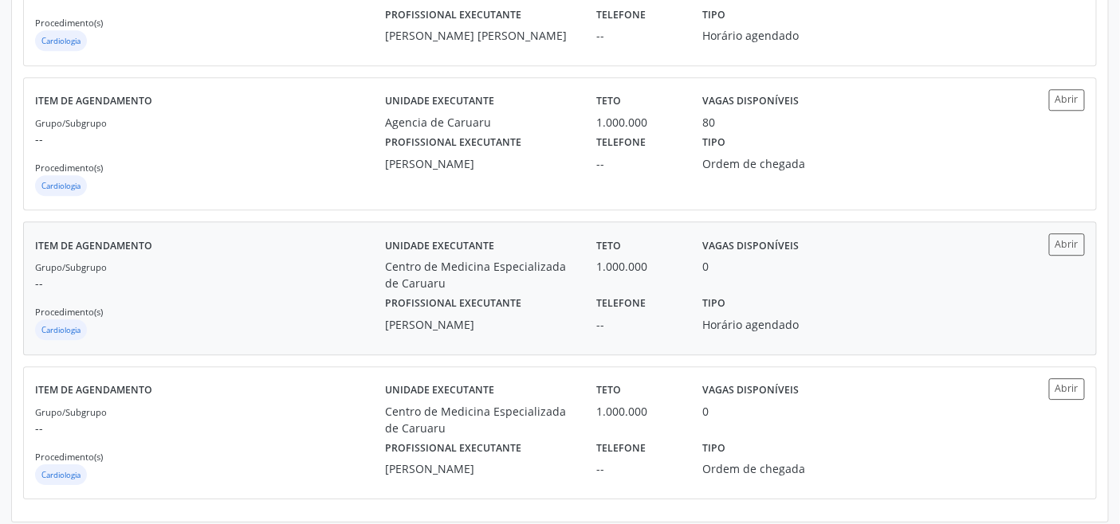
scroll to position [1376, 0]
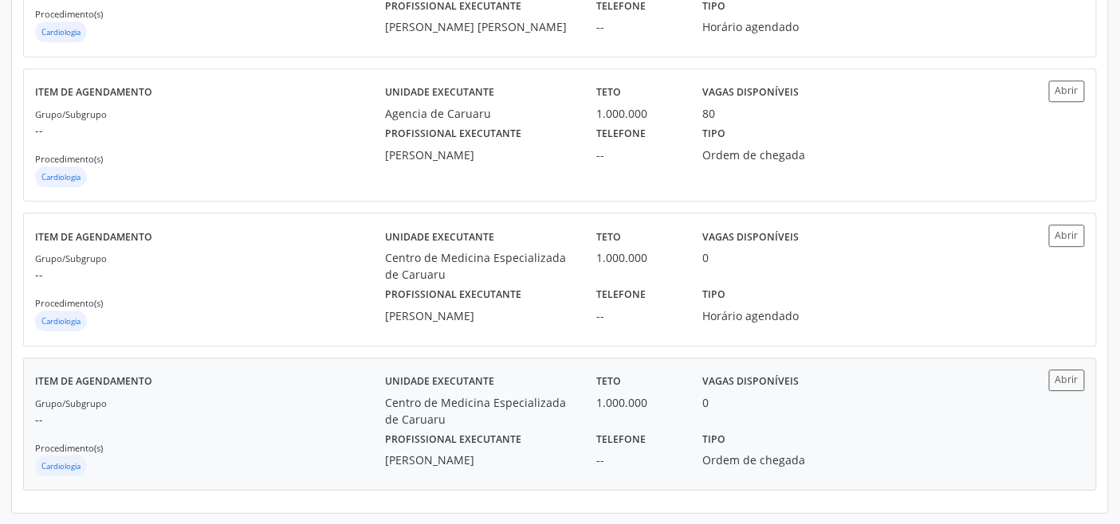
click at [313, 416] on p "--" at bounding box center [210, 419] width 350 height 17
click at [288, 287] on div "Grupo/Subgrupo -- Procedimento(s) Cardiologia" at bounding box center [210, 291] width 350 height 85
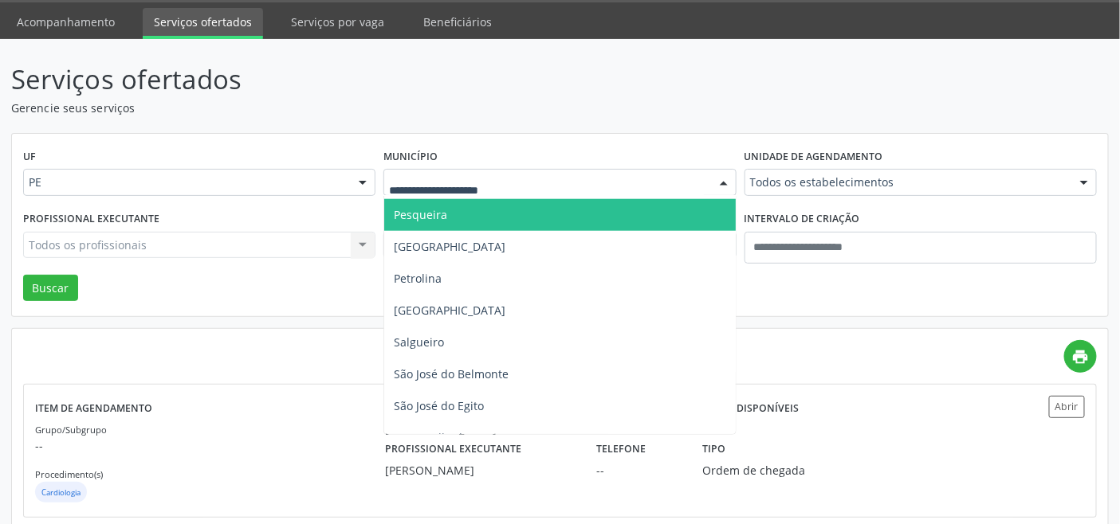
scroll to position [708, 0]
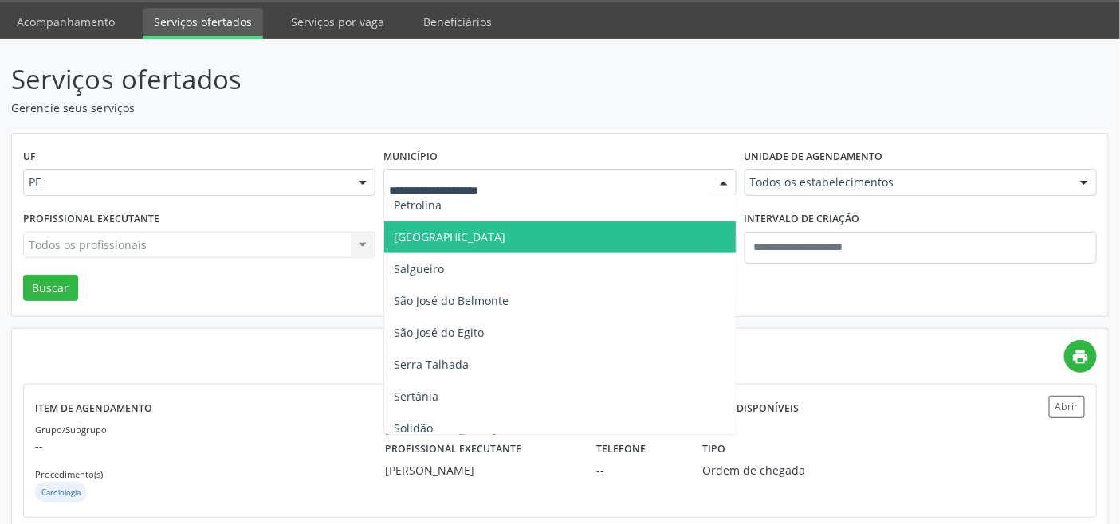
click at [442, 241] on span "[GEOGRAPHIC_DATA]" at bounding box center [559, 238] width 351 height 32
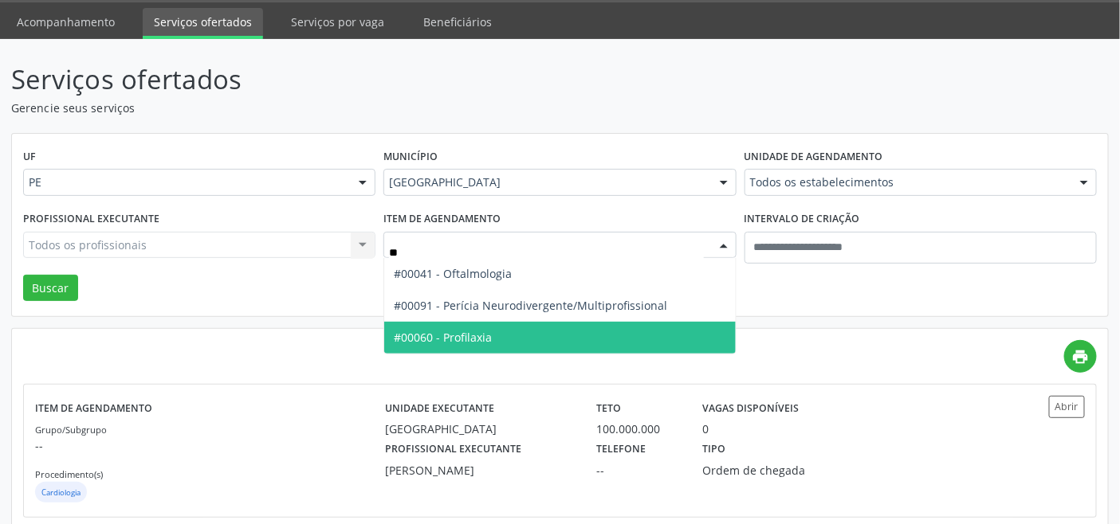
type input "***"
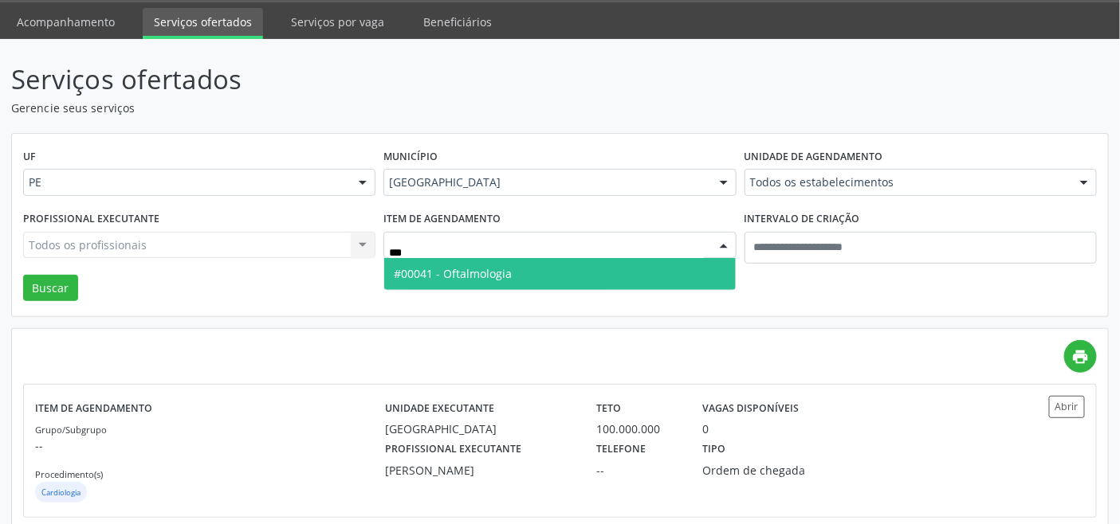
click at [518, 266] on span "#00041 - Oftalmologia" at bounding box center [559, 274] width 351 height 32
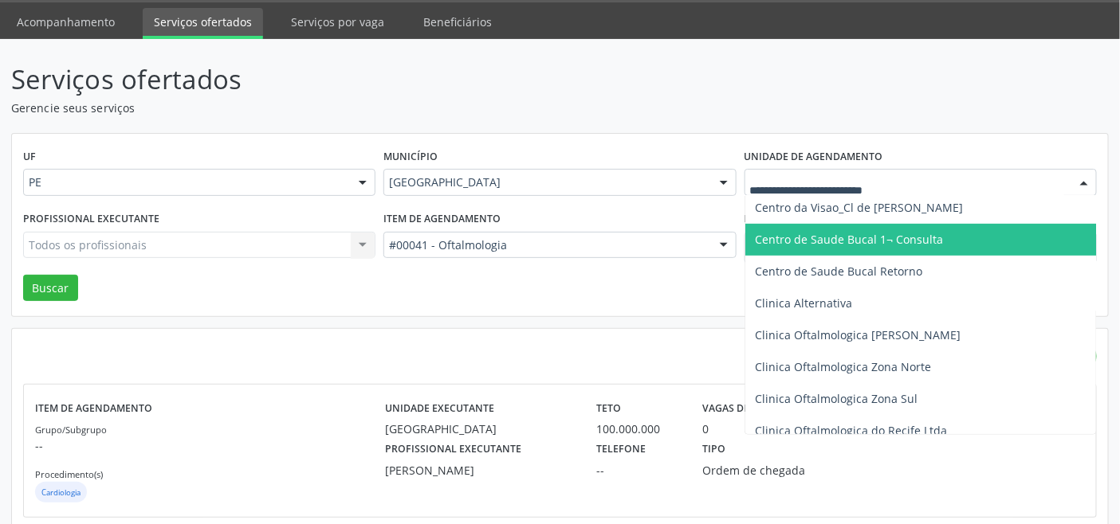
scroll to position [354, 0]
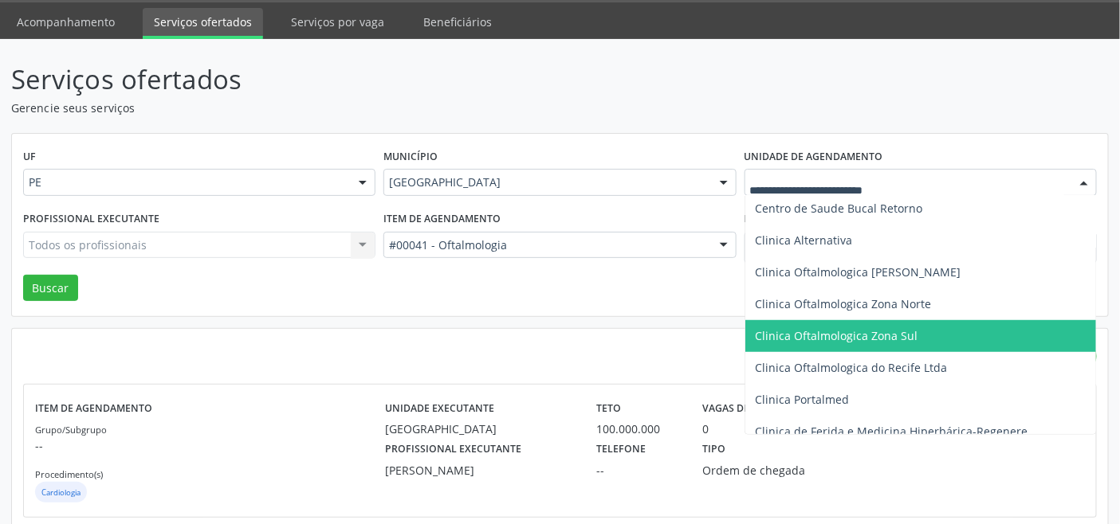
click at [861, 332] on span "Clinica Oftalmologica Zona Sul" at bounding box center [836, 335] width 163 height 15
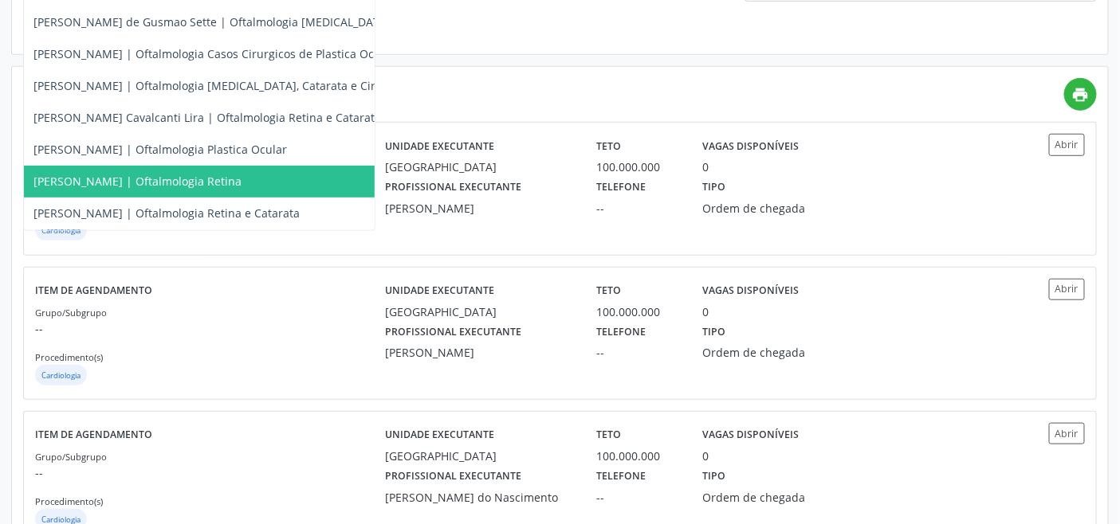
scroll to position [314, 0]
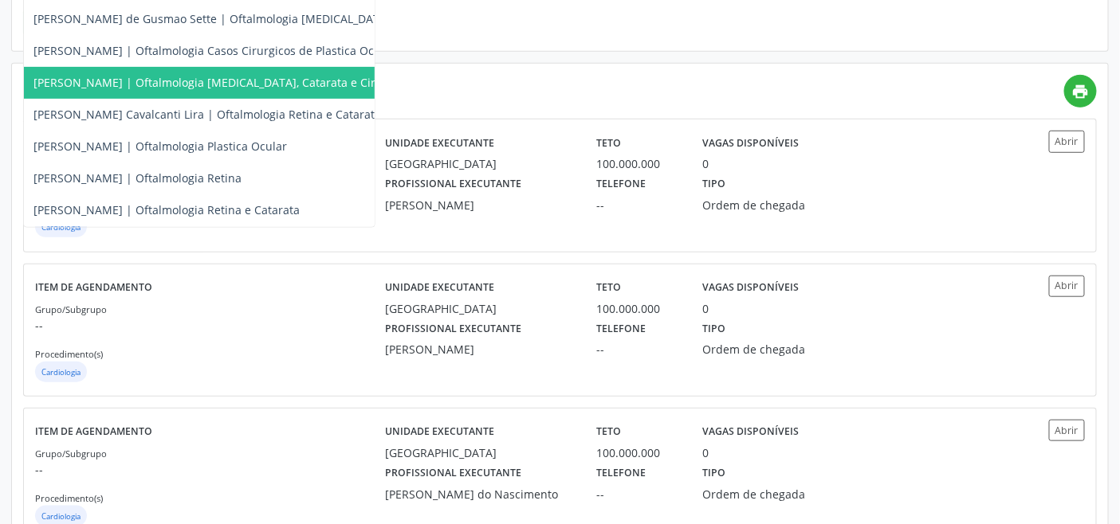
click at [147, 80] on span "Roberta de Ventura Urbano Lima | Oftalmologia Cornea, Catarata e Cir. Refrativa" at bounding box center [269, 83] width 490 height 32
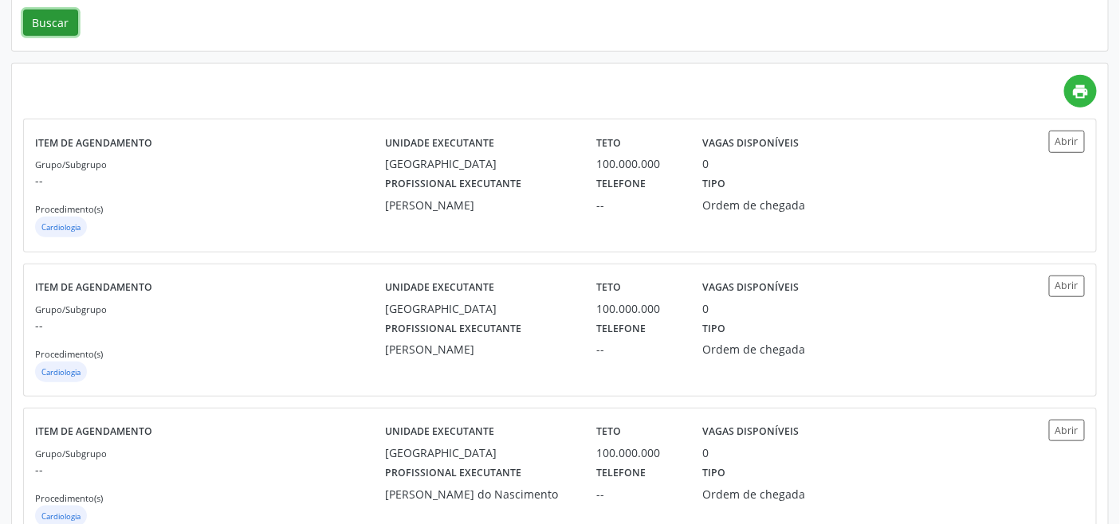
click at [54, 12] on button "Buscar" at bounding box center [50, 23] width 55 height 27
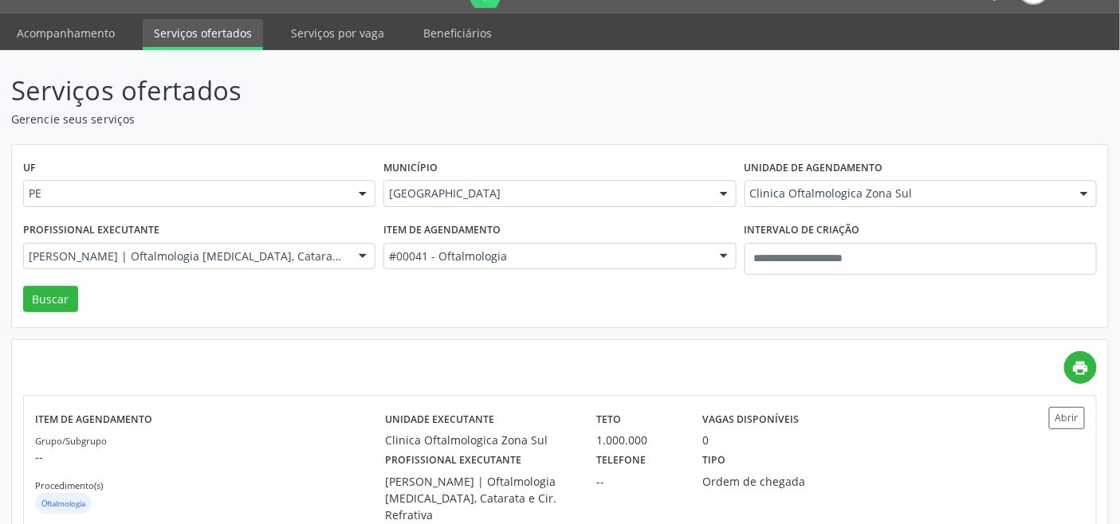
scroll to position [233, 0]
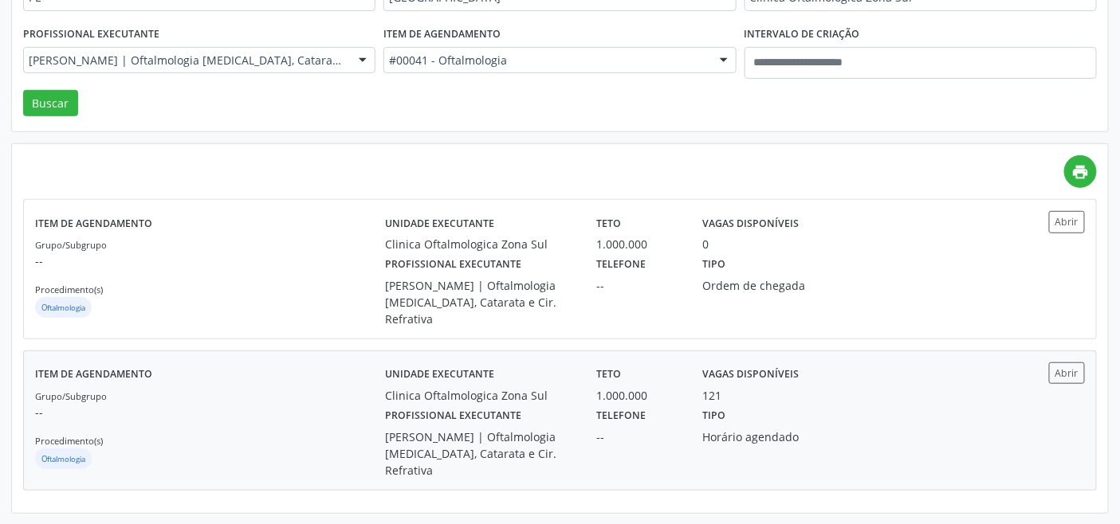
click at [297, 406] on p "--" at bounding box center [210, 412] width 350 height 17
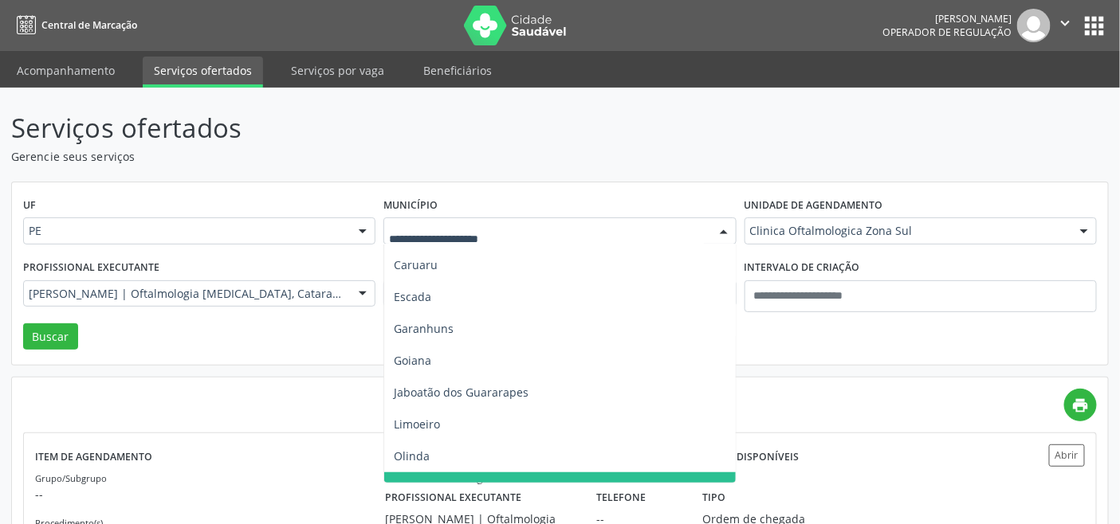
scroll to position [265, 0]
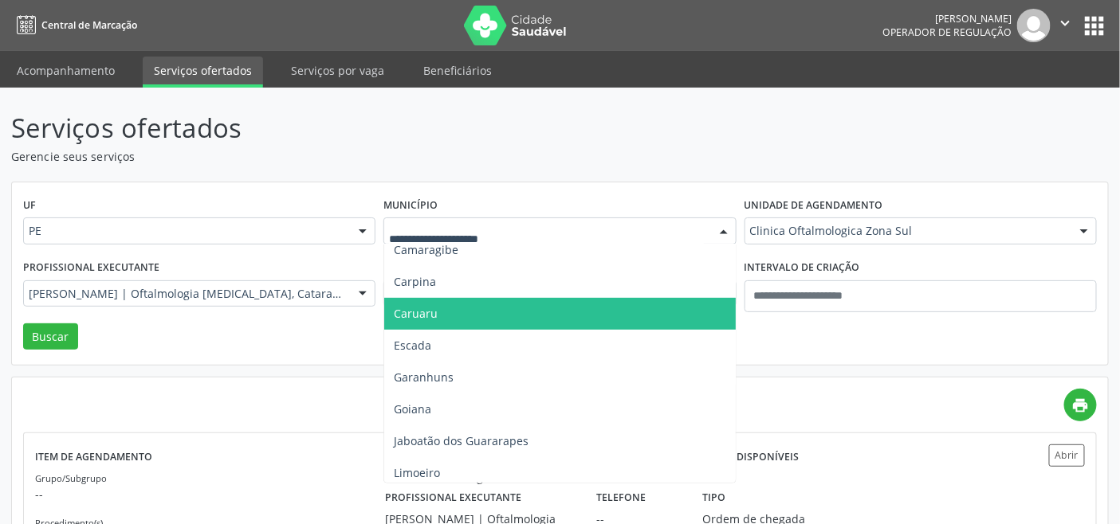
click at [434, 314] on span "Caruaru" at bounding box center [416, 313] width 44 height 15
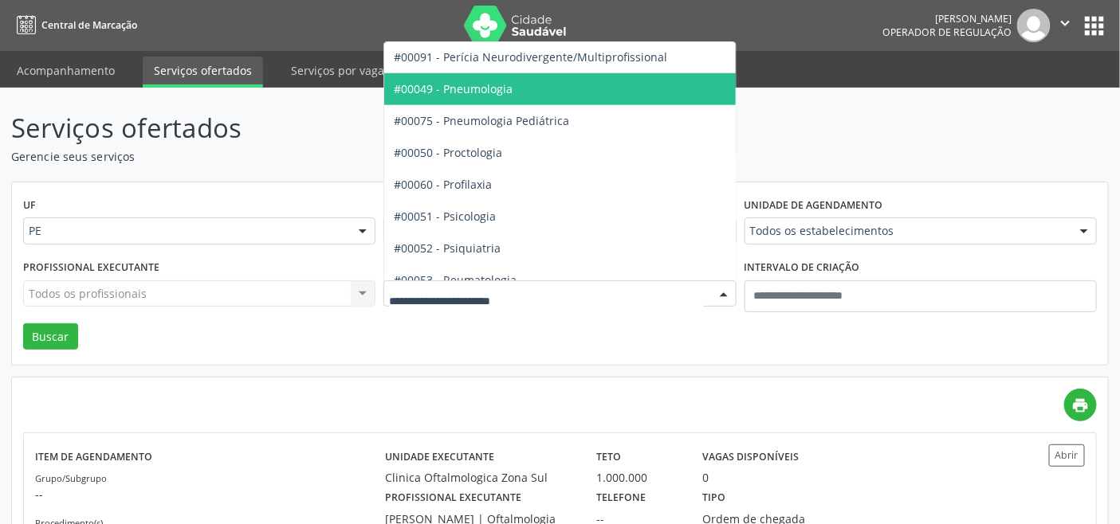
scroll to position [2567, 0]
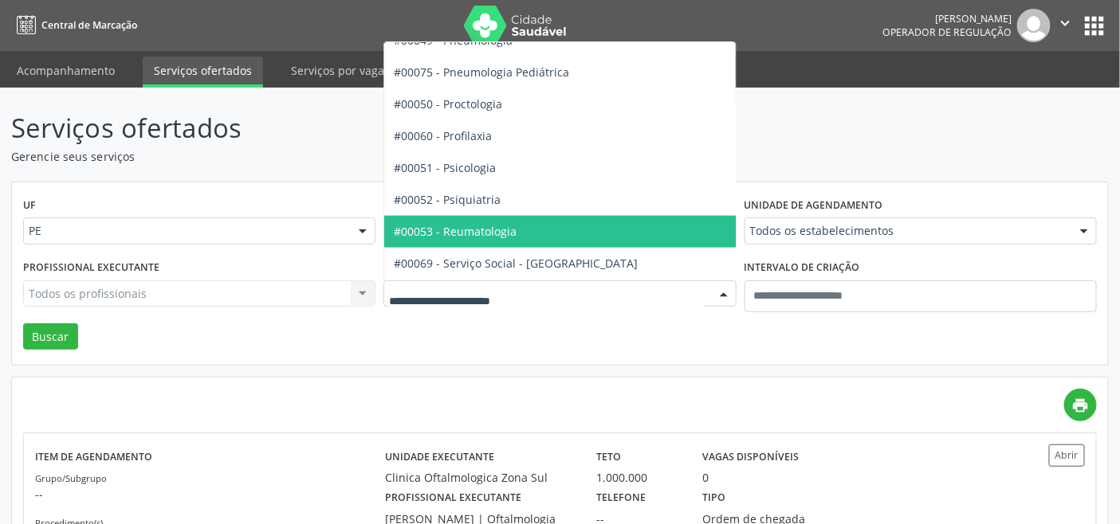
click at [502, 231] on span "#00053 - Reumatologia" at bounding box center [455, 231] width 123 height 15
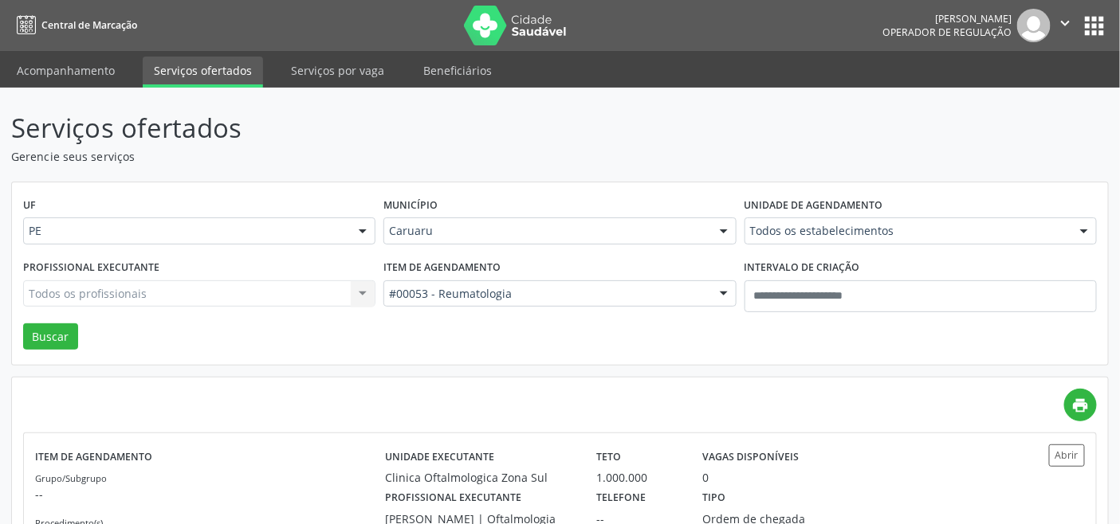
click at [51, 320] on div "Profissional executante Todos os profissionais Todos os profissionais Alexandre…" at bounding box center [199, 290] width 360 height 68
click at [51, 332] on button "Buscar" at bounding box center [50, 337] width 55 height 27
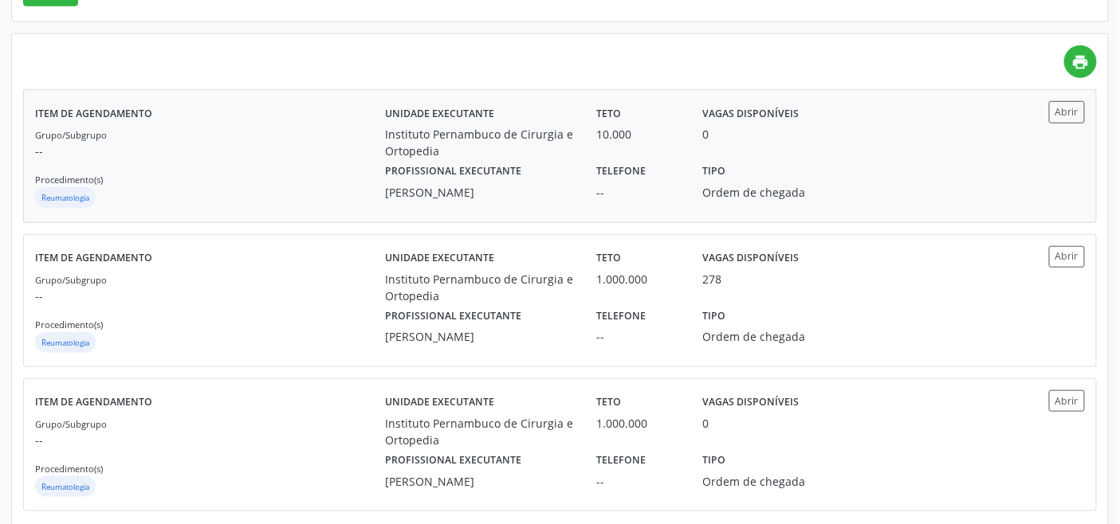
scroll to position [354, 0]
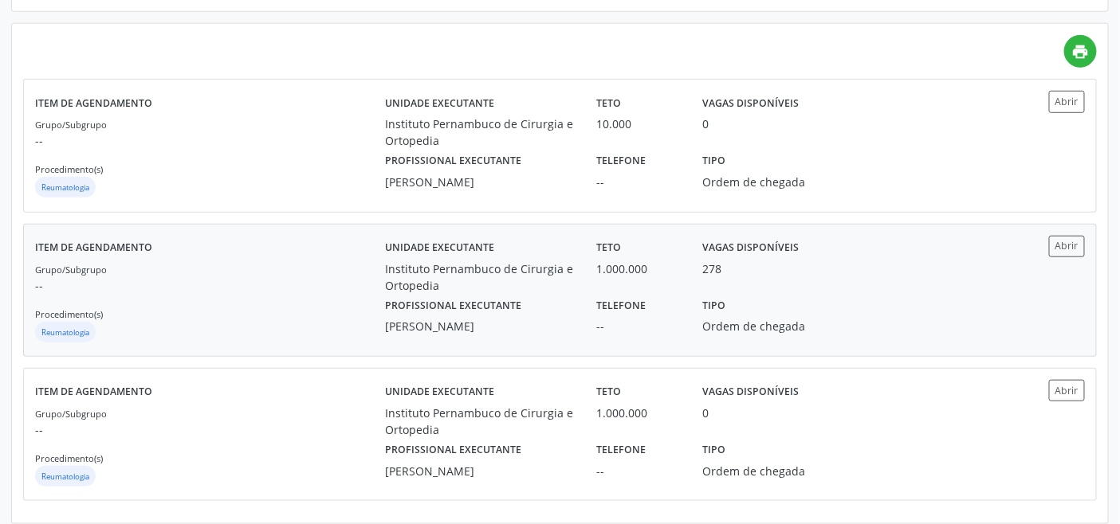
click at [285, 293] on div "Grupo/Subgrupo -- Procedimento(s) Reumatologia" at bounding box center [210, 303] width 350 height 85
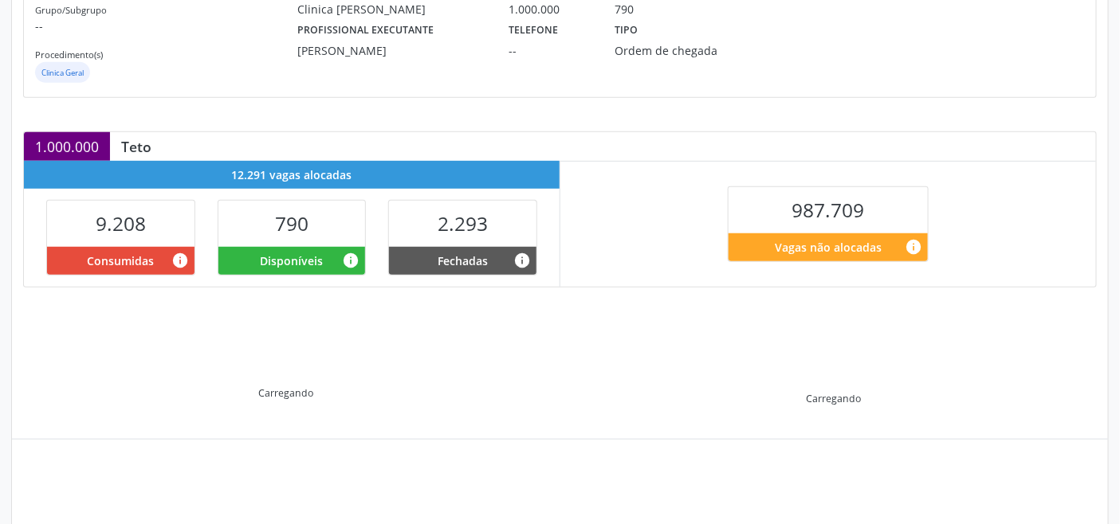
scroll to position [320, 0]
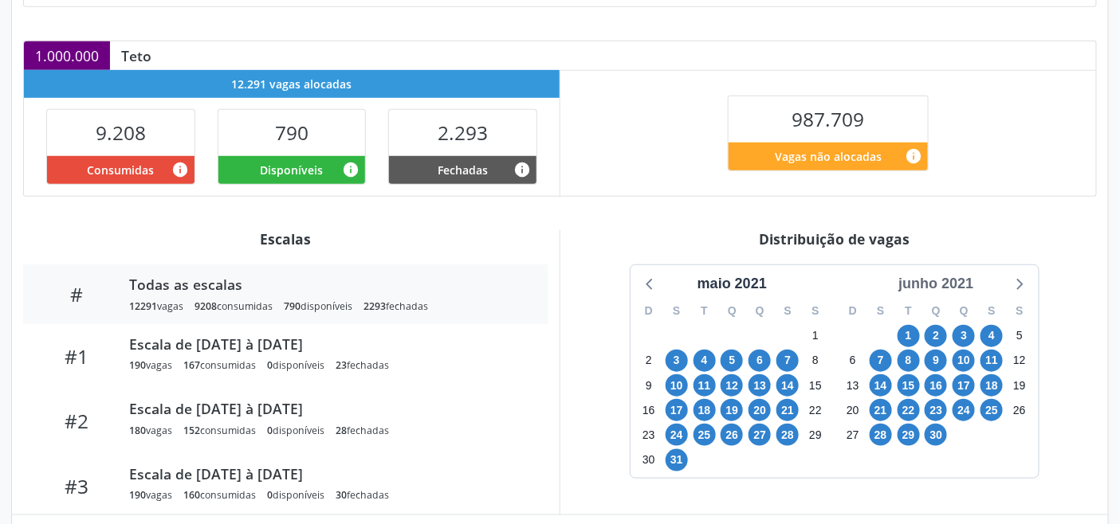
click at [959, 287] on div "junho 2021" at bounding box center [936, 284] width 88 height 22
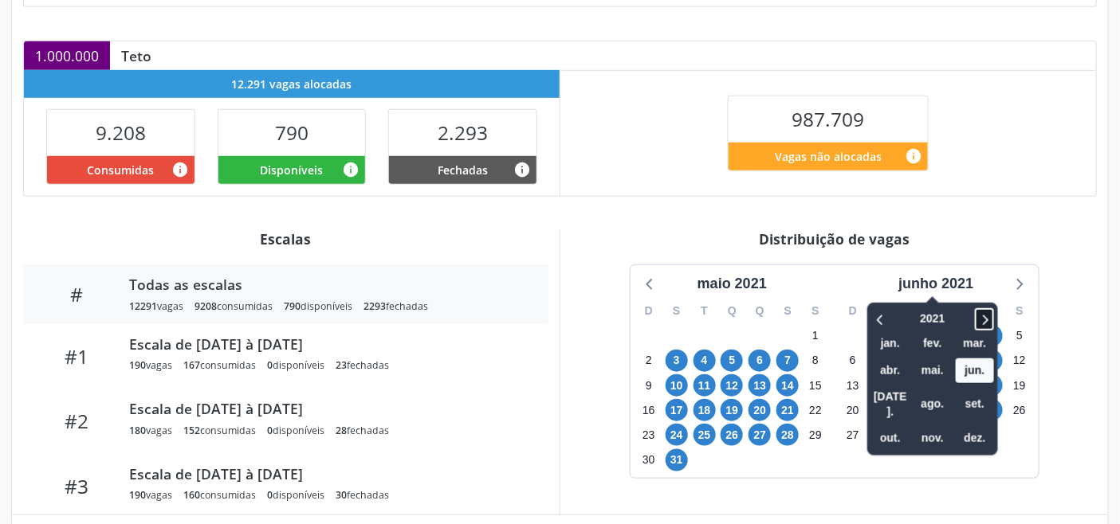
click at [989, 317] on icon at bounding box center [986, 320] width 6 height 10
click at [990, 316] on icon at bounding box center [984, 319] width 16 height 19
drag, startPoint x: 979, startPoint y: 394, endPoint x: 968, endPoint y: 398, distance: 11.1
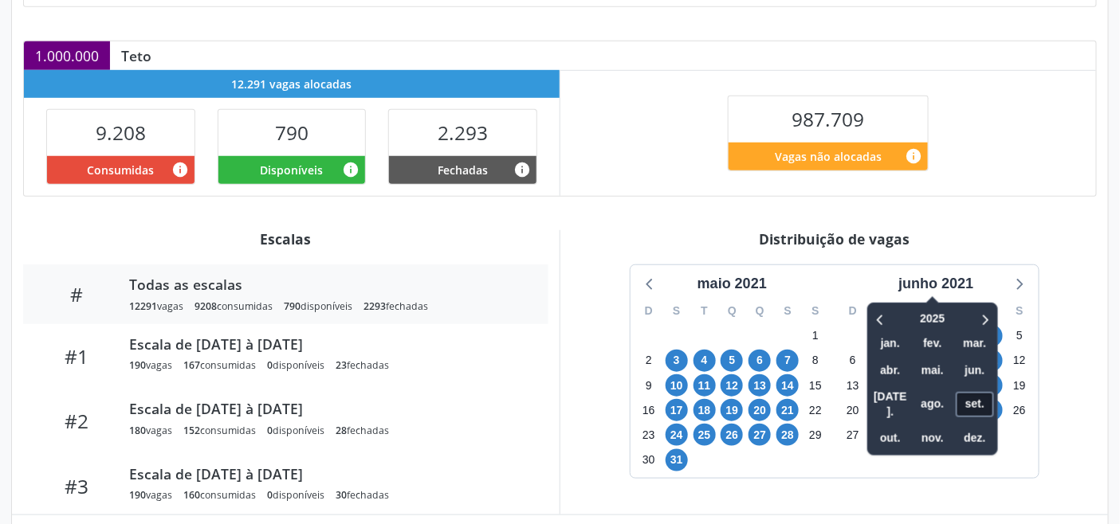
click at [978, 396] on span "set." at bounding box center [974, 404] width 38 height 25
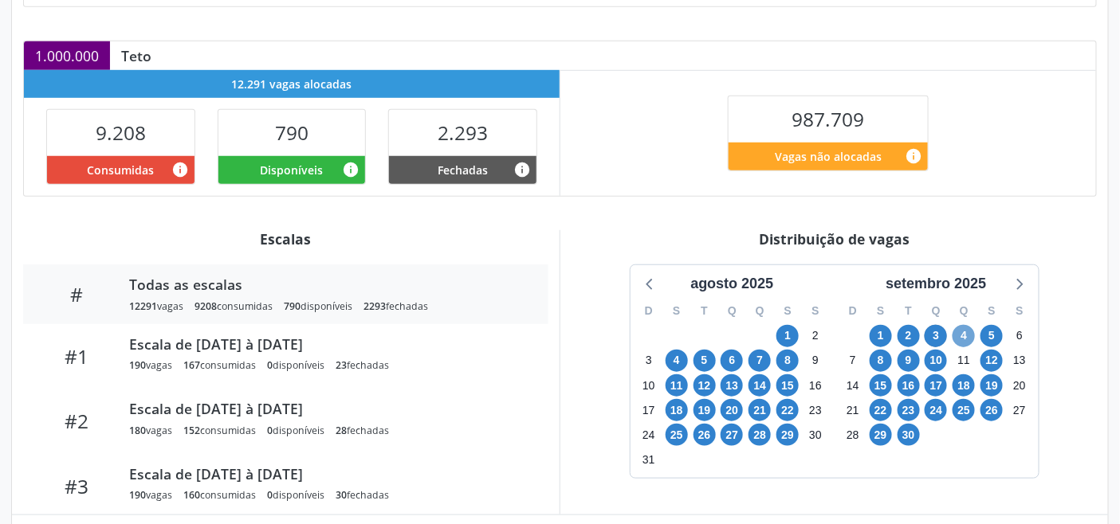
click at [962, 335] on span "4" at bounding box center [963, 336] width 22 height 22
click at [1020, 291] on icon at bounding box center [1018, 283] width 21 height 21
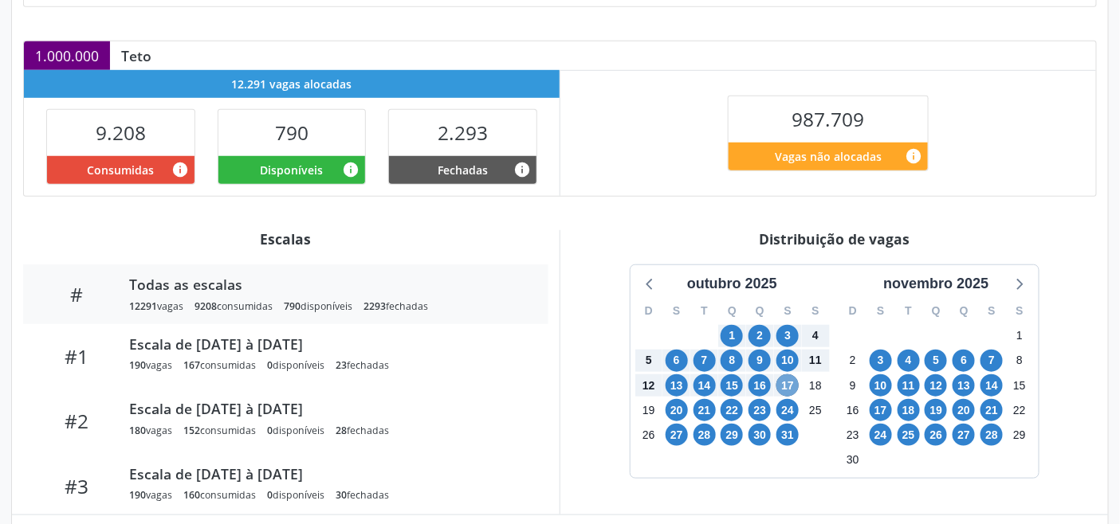
click at [790, 387] on span "17" at bounding box center [787, 386] width 22 height 22
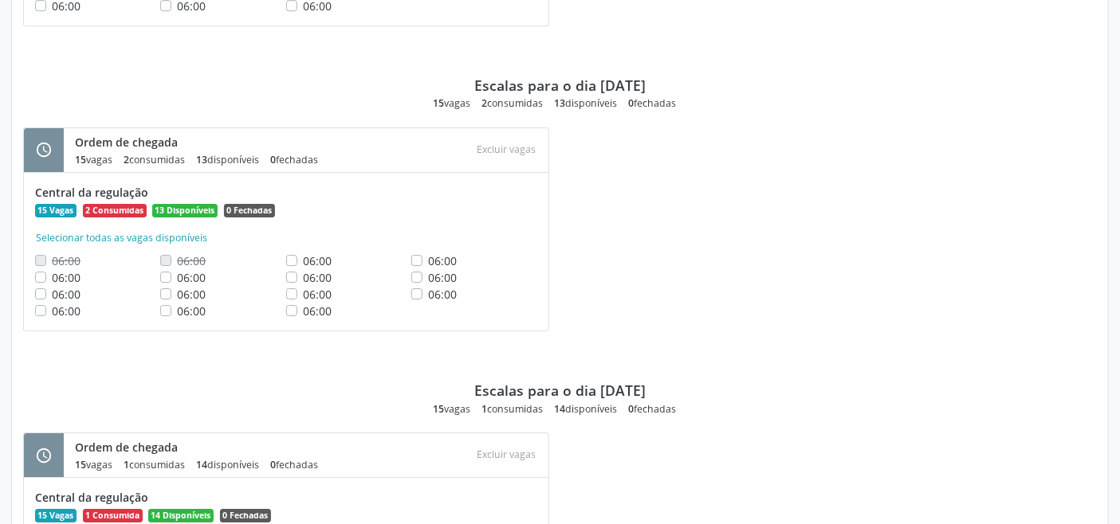
scroll to position [1902, 0]
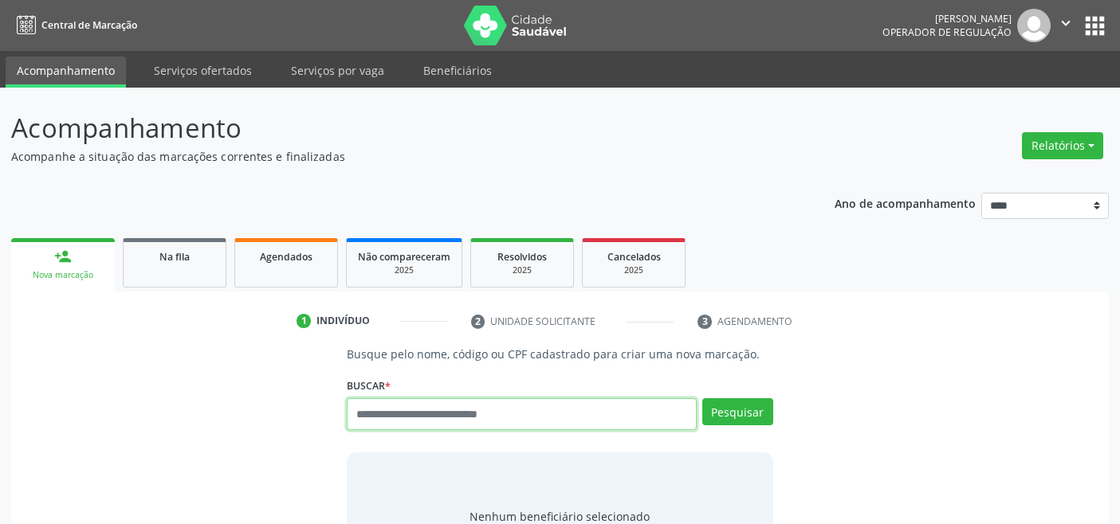
scroll to position [6, 0]
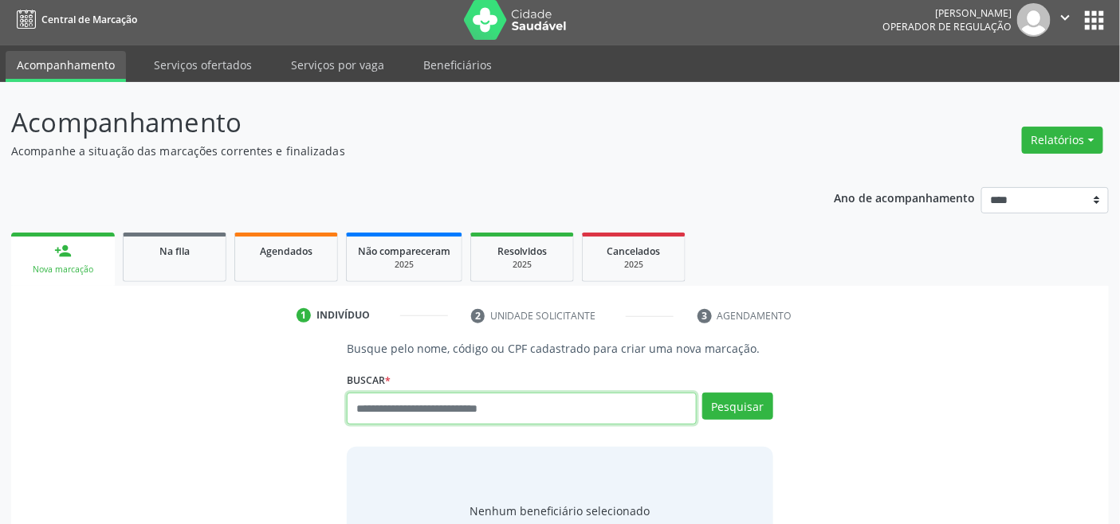
paste input "**********"
type input "**********"
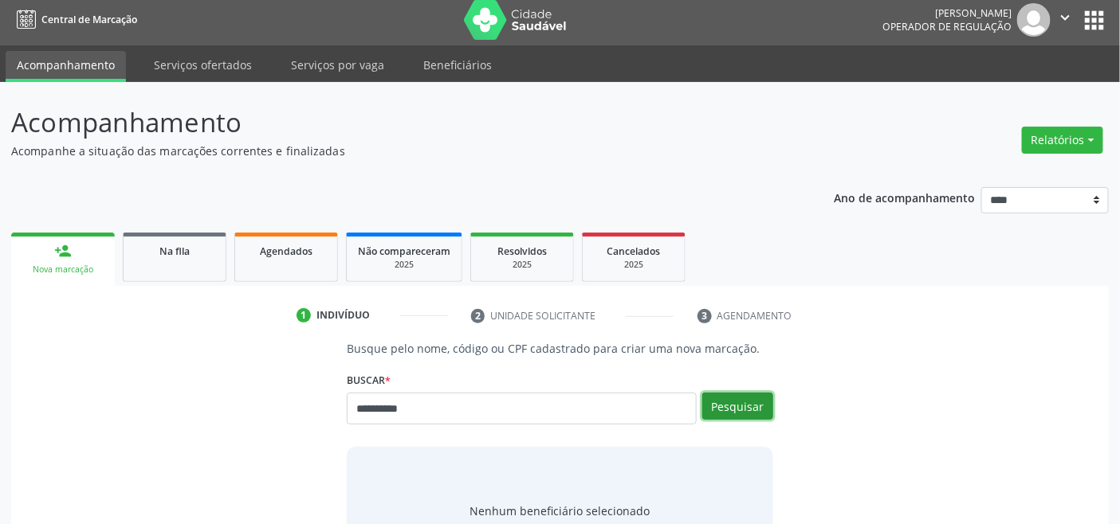
click at [752, 397] on button "Pesquisar" at bounding box center [737, 406] width 71 height 27
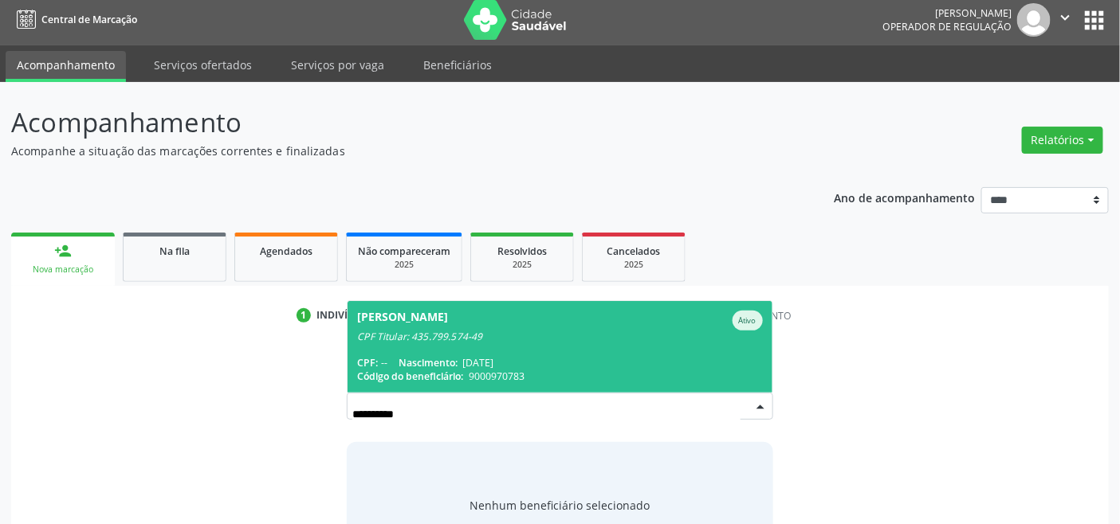
click at [440, 340] on div "CPF Titular: 435.799.574-49" at bounding box center [559, 337] width 405 height 13
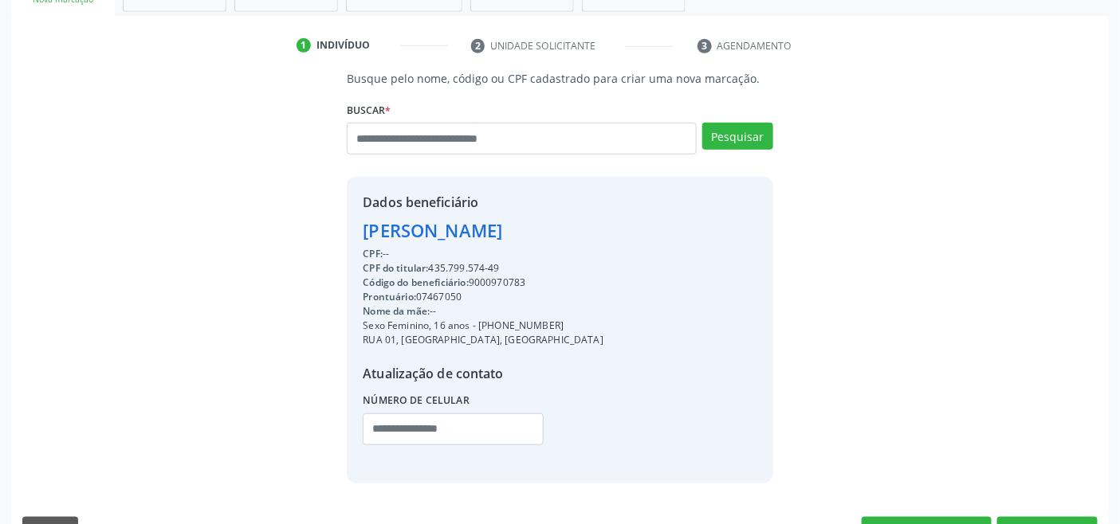
scroll to position [316, 0]
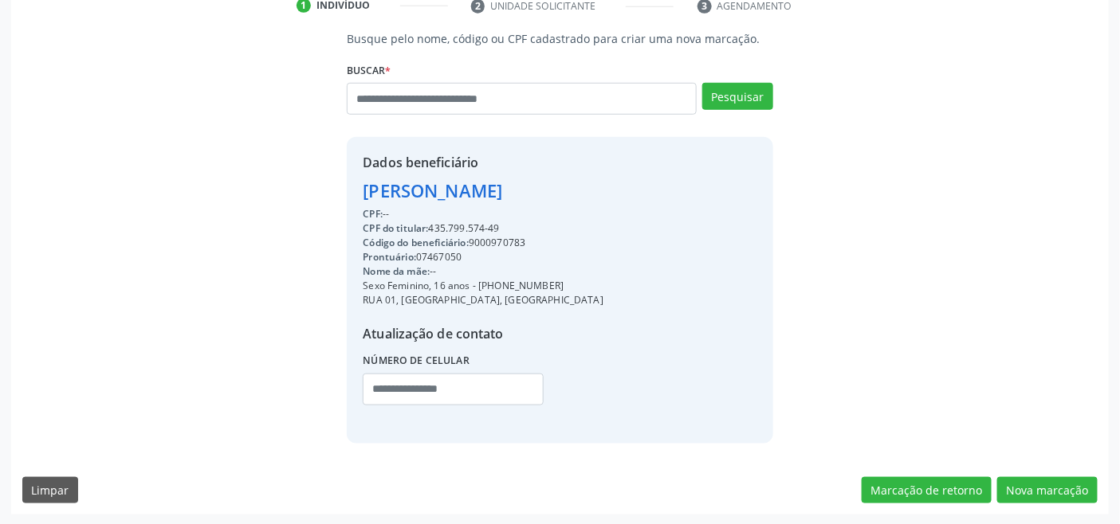
click at [452, 227] on div "CPF do titular: 435.799.574-49" at bounding box center [483, 229] width 241 height 14
copy div "435.799.574"
paste input "**********"
type input "**********"
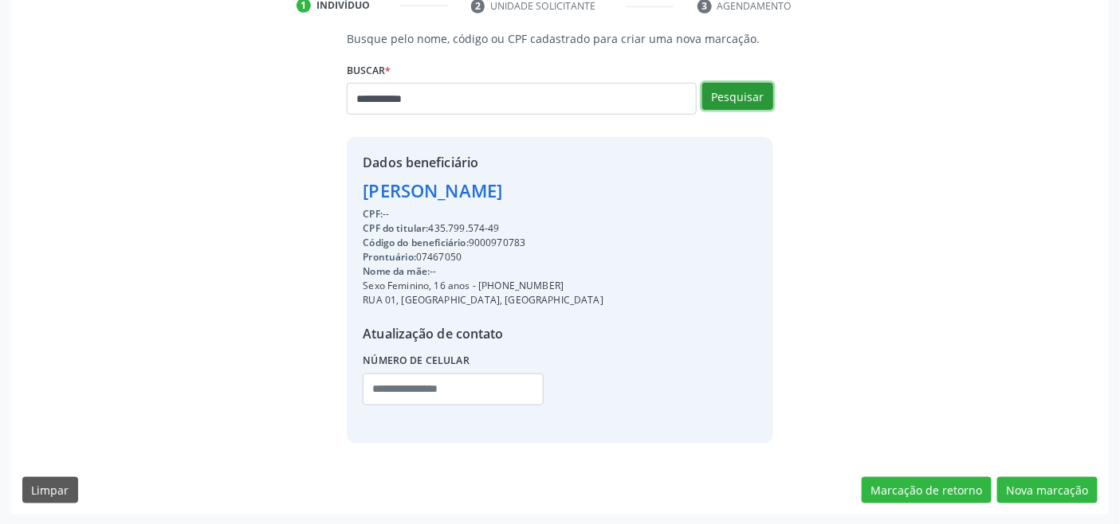
click at [734, 93] on button "Pesquisar" at bounding box center [737, 96] width 71 height 27
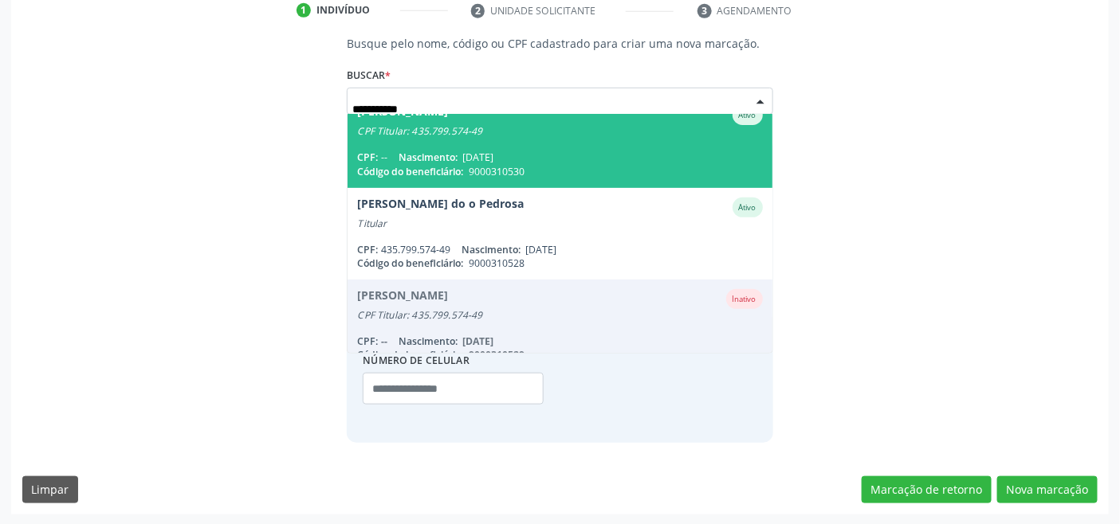
scroll to position [223, 0]
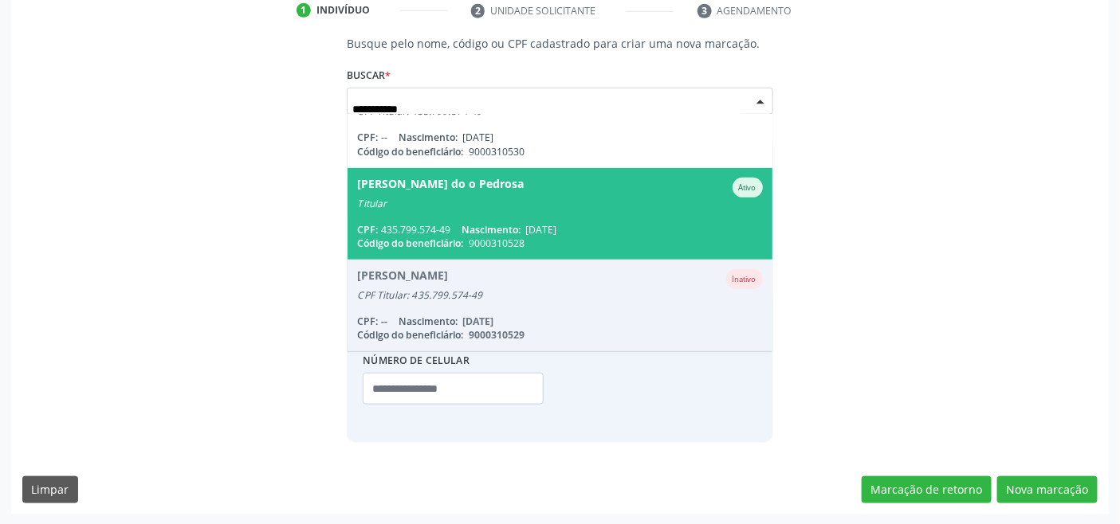
click at [483, 223] on span "Nascimento:" at bounding box center [490, 230] width 59 height 14
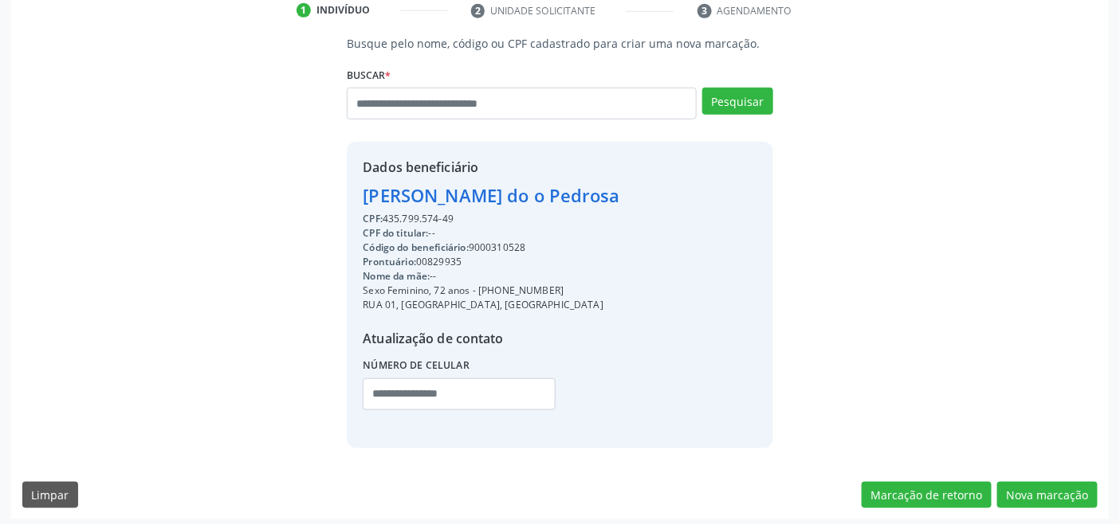
scroll to position [316, 0]
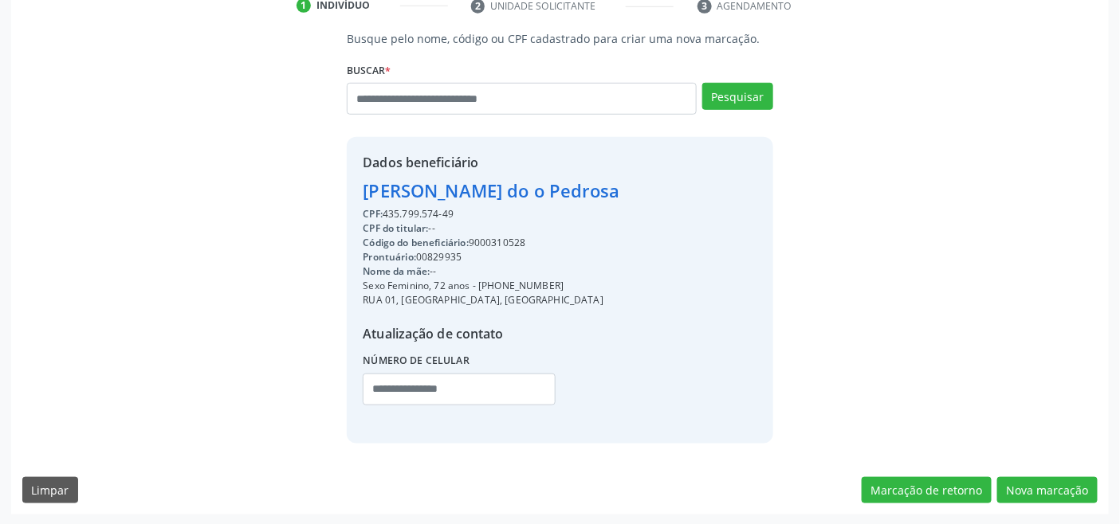
click at [506, 243] on div "Código do beneficiário: 9000310528" at bounding box center [491, 243] width 257 height 14
copy div "9000310528"
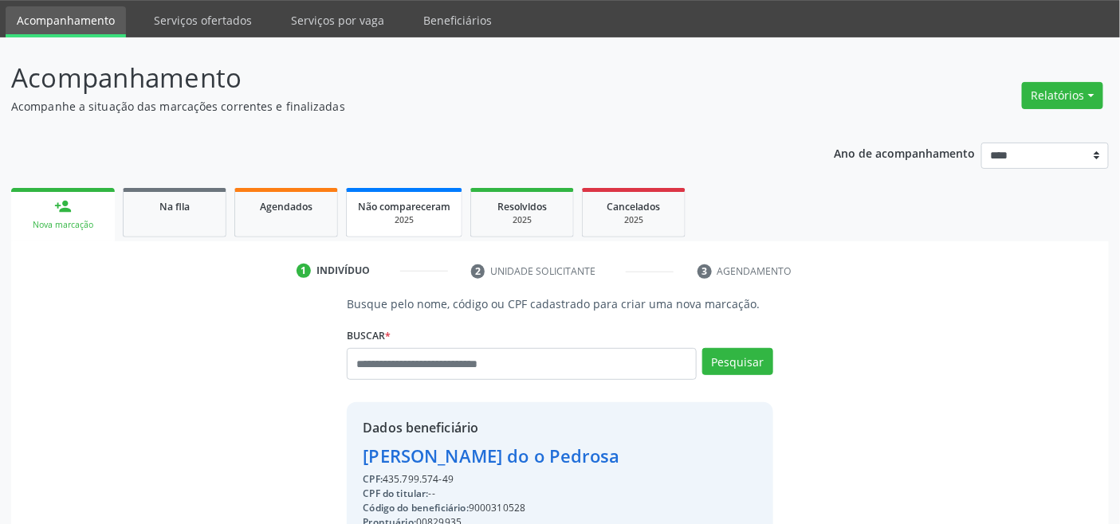
drag, startPoint x: 273, startPoint y: 215, endPoint x: 351, endPoint y: 277, distance: 99.8
click at [276, 217] on link "Agendados" at bounding box center [286, 212] width 104 height 49
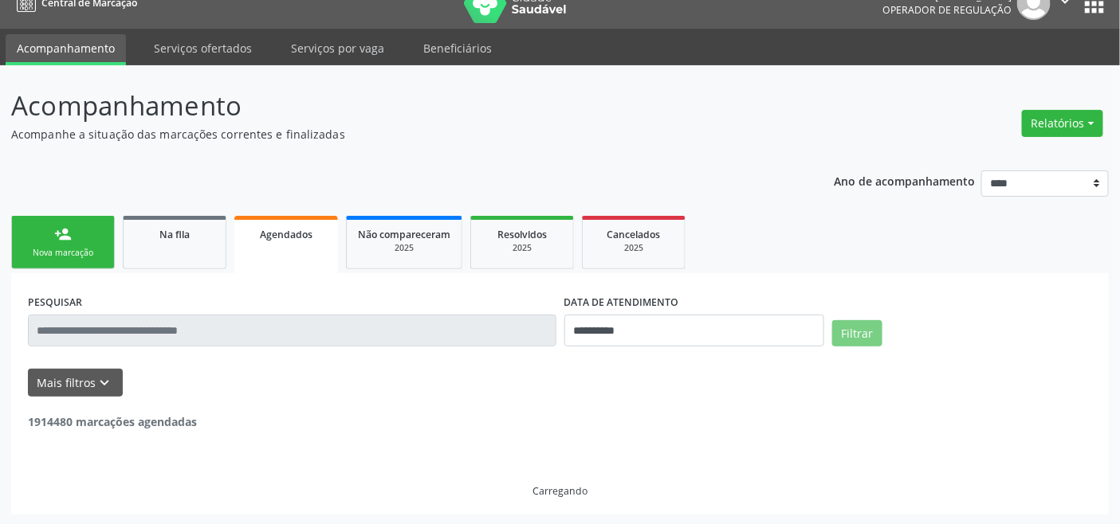
scroll to position [50, 0]
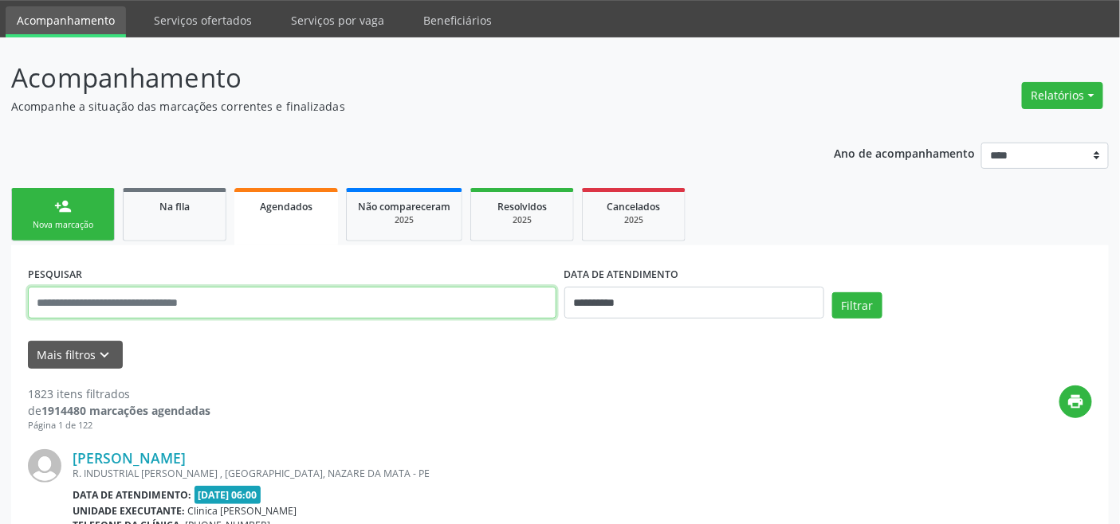
drag, startPoint x: 497, startPoint y: 296, endPoint x: 473, endPoint y: 299, distance: 24.0
paste input "**********"
type input "**********"
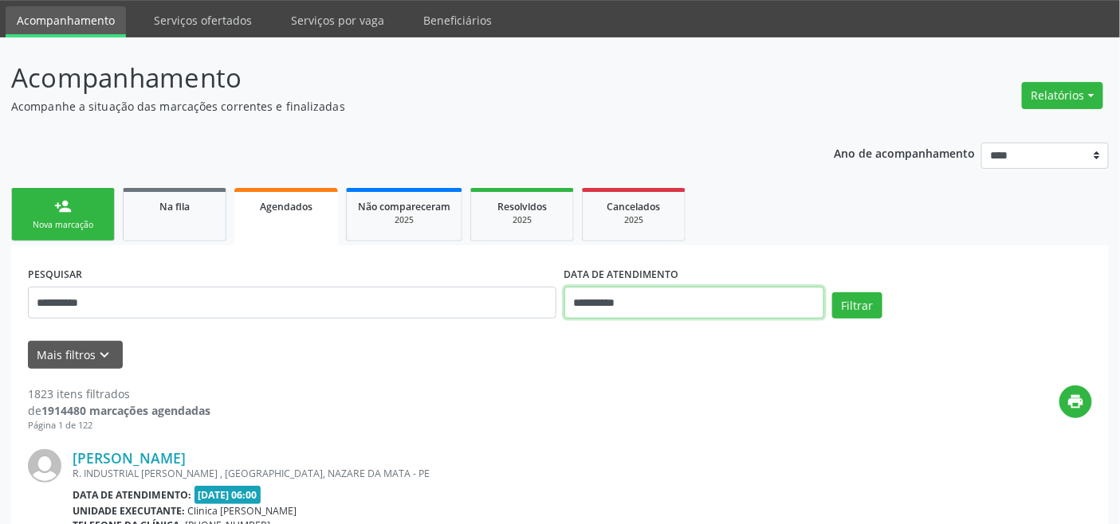
click at [630, 300] on input "**********" at bounding box center [694, 303] width 260 height 32
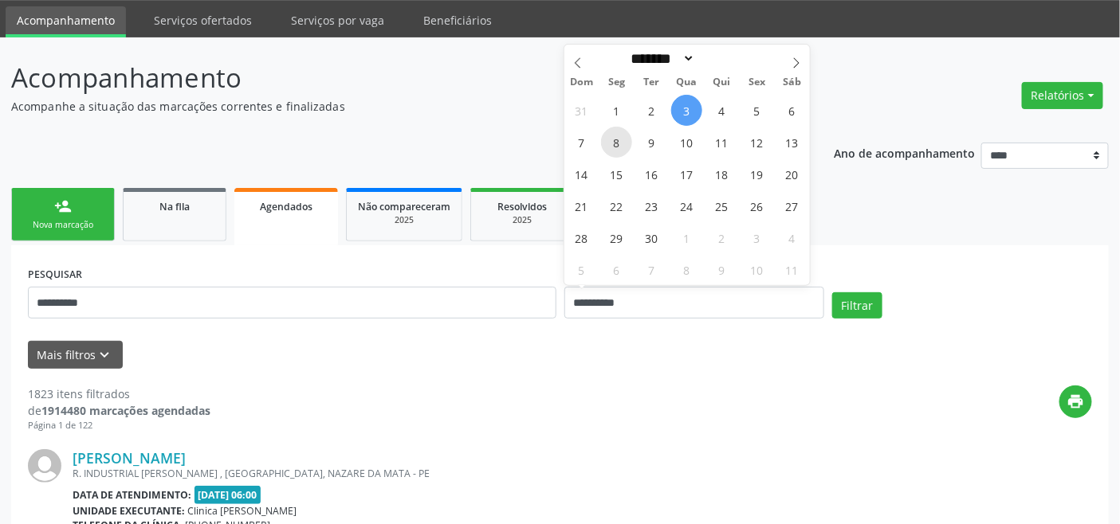
click at [619, 139] on span "8" at bounding box center [616, 142] width 31 height 31
type input "**********"
click at [619, 139] on span "8" at bounding box center [616, 142] width 31 height 31
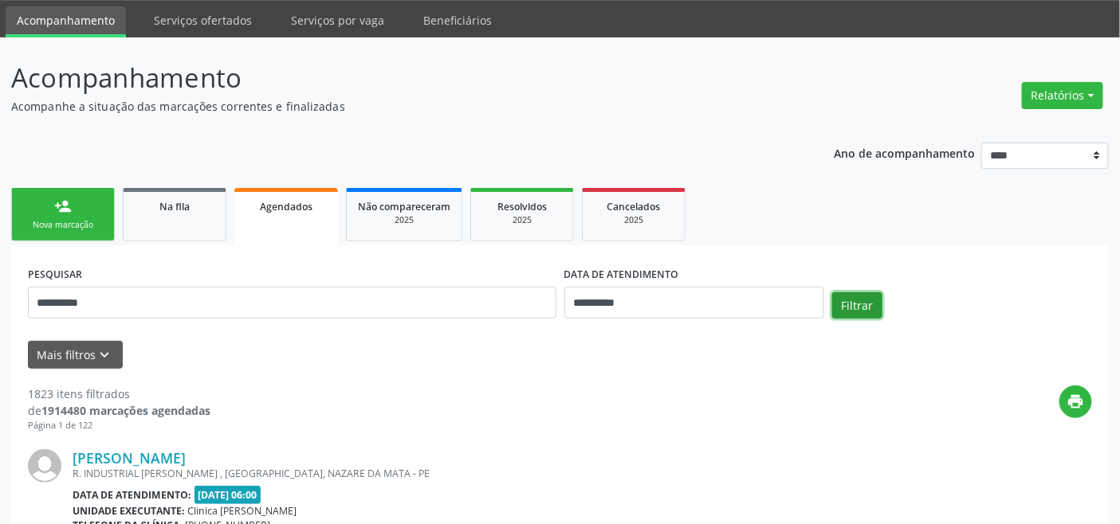
drag, startPoint x: 865, startPoint y: 295, endPoint x: 853, endPoint y: 289, distance: 13.9
click at [863, 297] on button "Filtrar" at bounding box center [857, 305] width 50 height 27
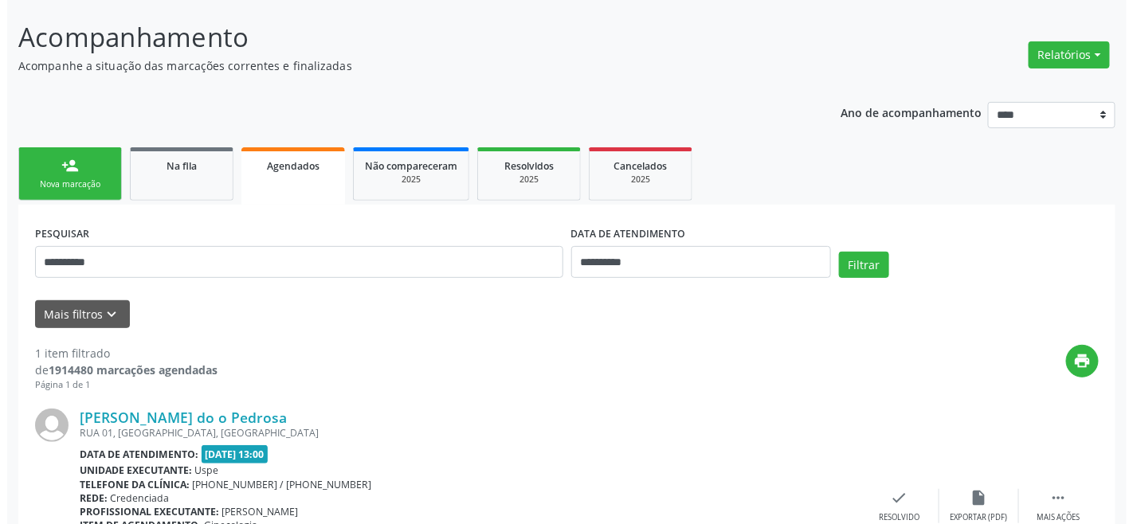
scroll to position [214, 0]
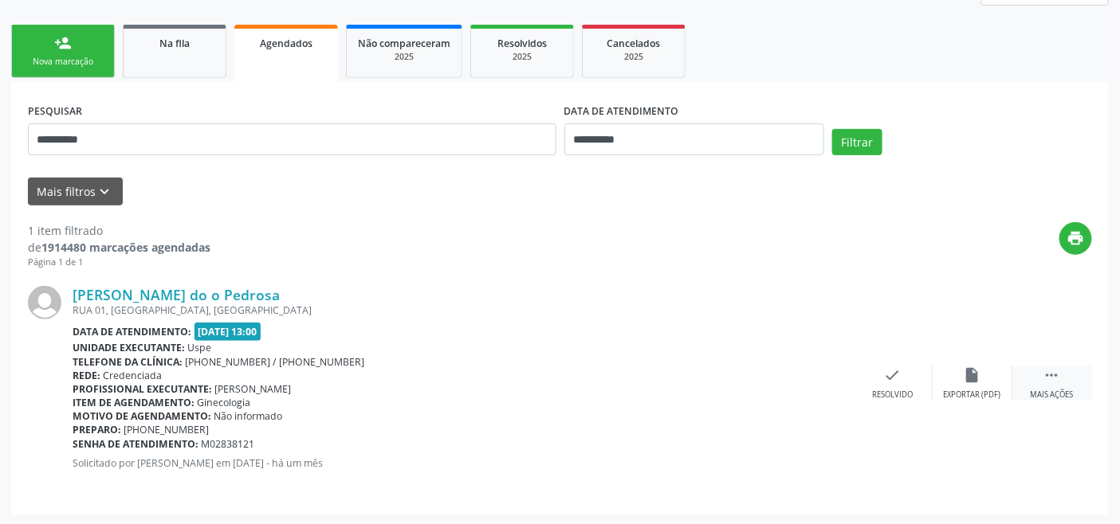
click at [1061, 376] on div " Mais ações" at bounding box center [1052, 384] width 80 height 34
click at [822, 378] on icon "cancel" at bounding box center [813, 376] width 18 height 18
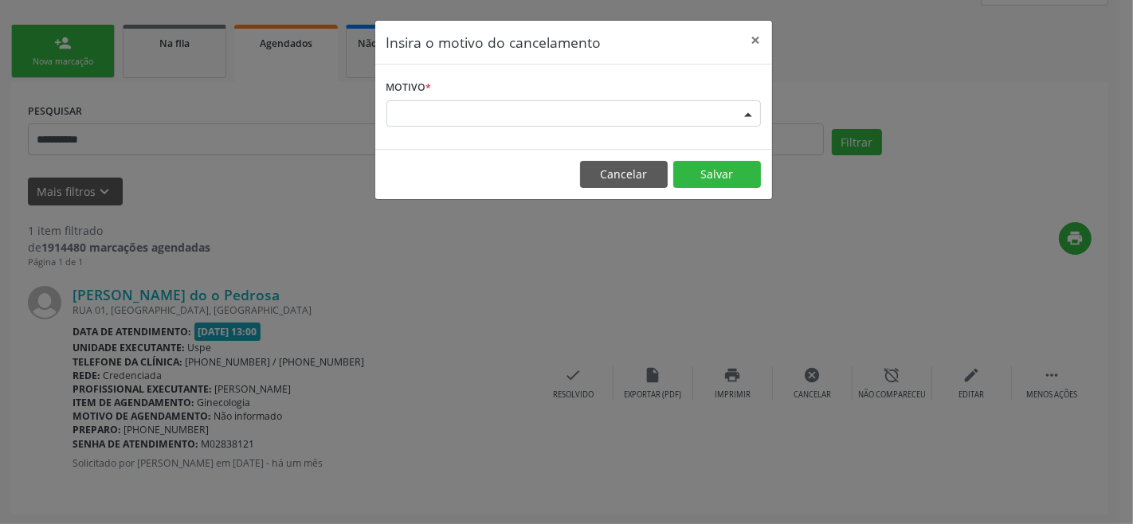
drag, startPoint x: 636, startPoint y: 108, endPoint x: 637, endPoint y: 116, distance: 8.1
click at [637, 108] on div "Escolha o motivo" at bounding box center [573, 113] width 375 height 27
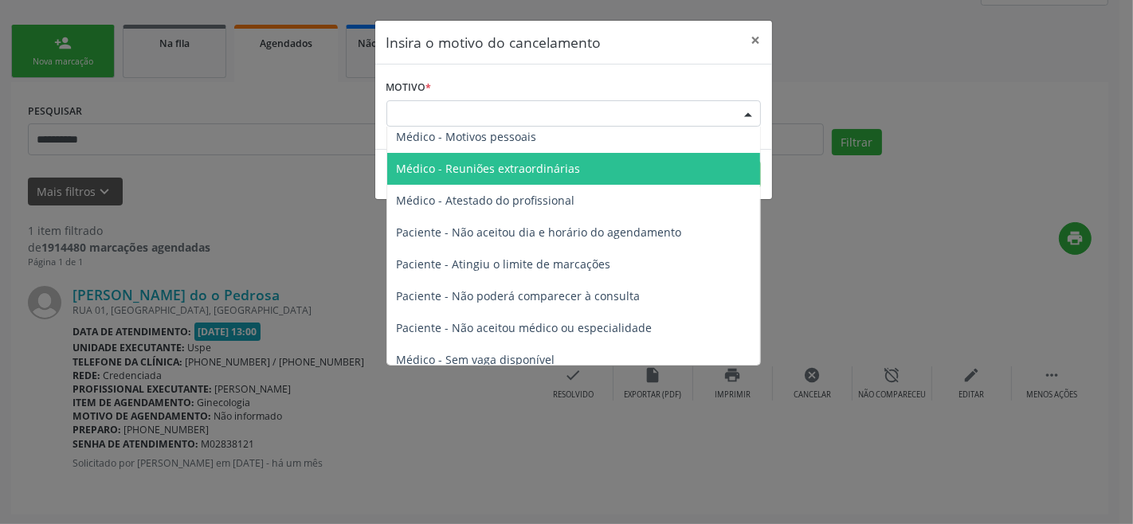
scroll to position [80, 0]
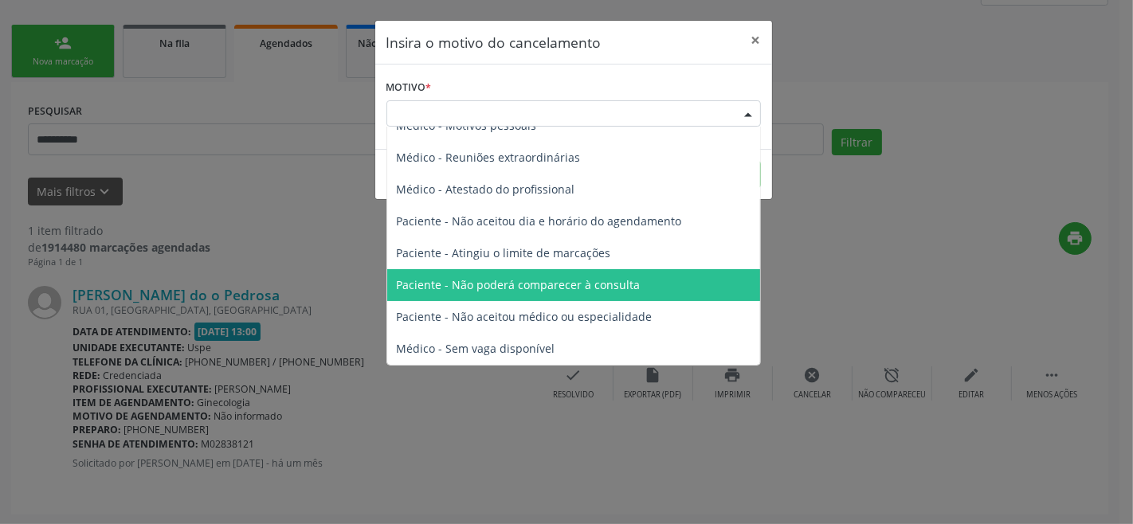
click at [571, 288] on span "Paciente - Não poderá comparecer à consulta" at bounding box center [519, 284] width 244 height 15
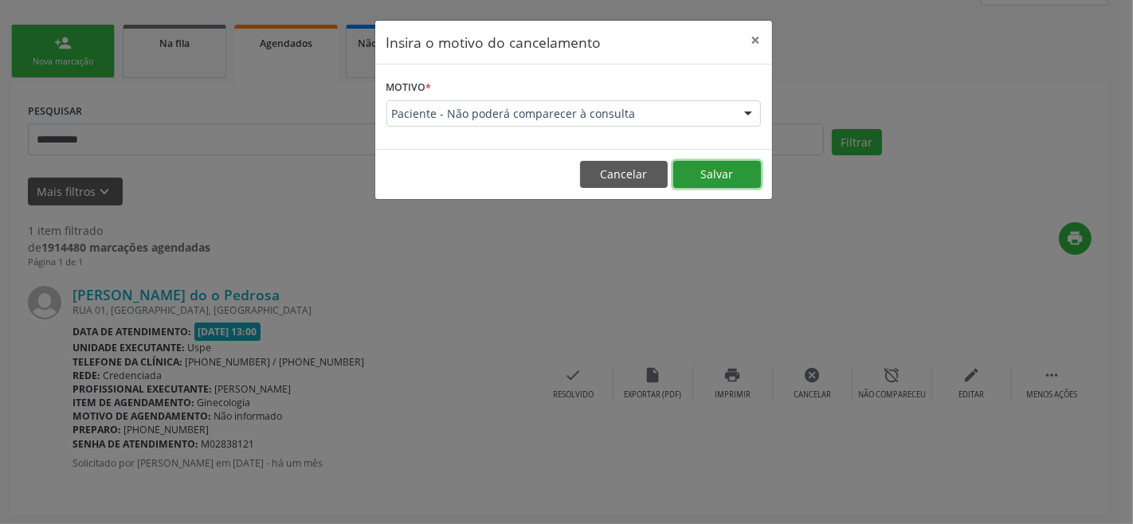
click at [720, 171] on button "Salvar" at bounding box center [717, 174] width 88 height 27
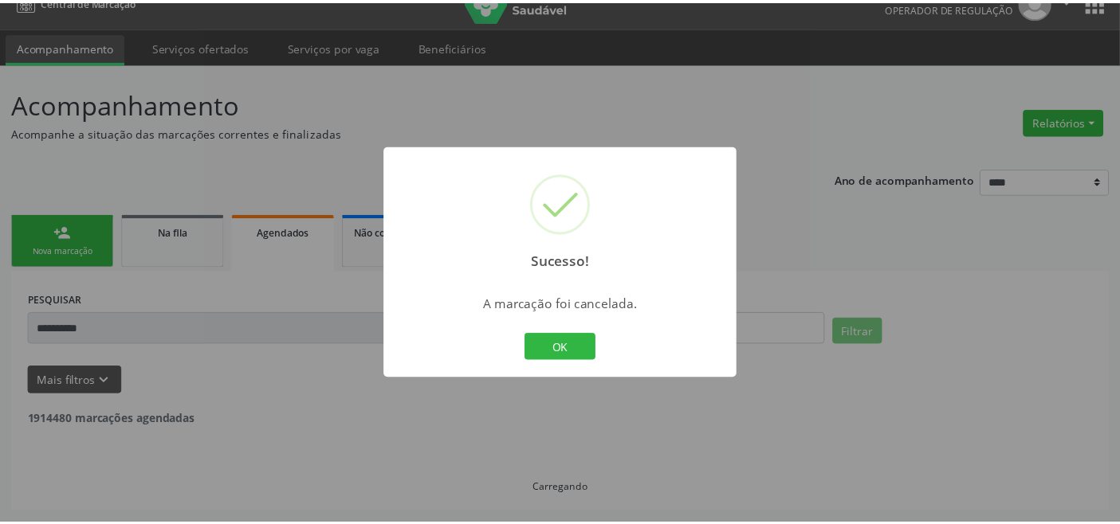
scroll to position [22, 0]
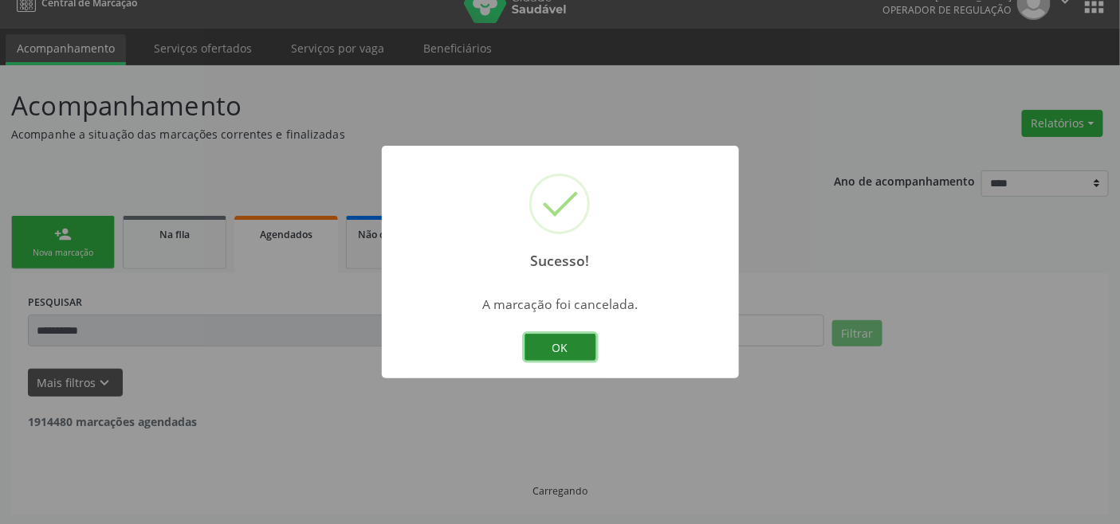
click at [554, 334] on button "OK" at bounding box center [560, 347] width 72 height 27
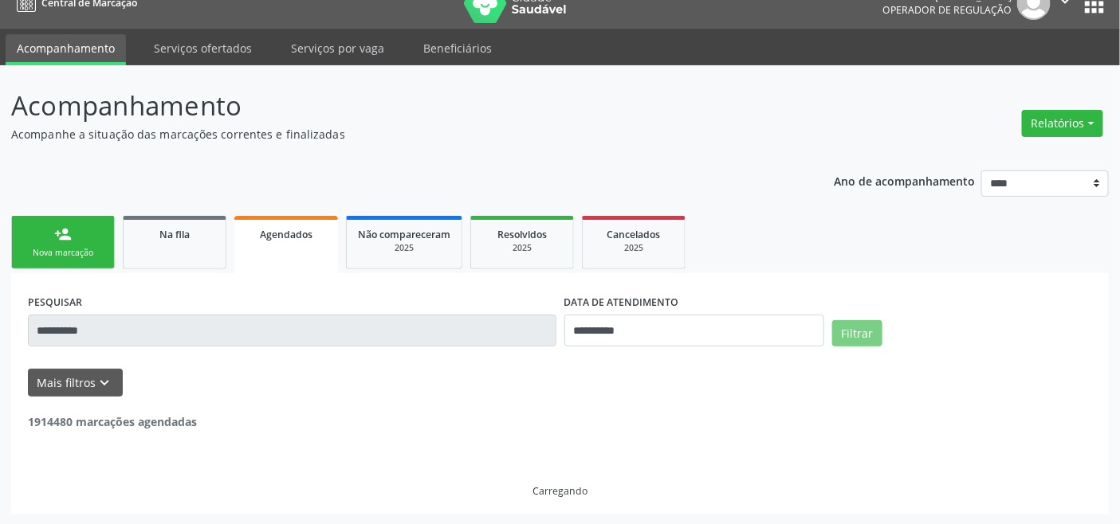
scroll to position [0, 0]
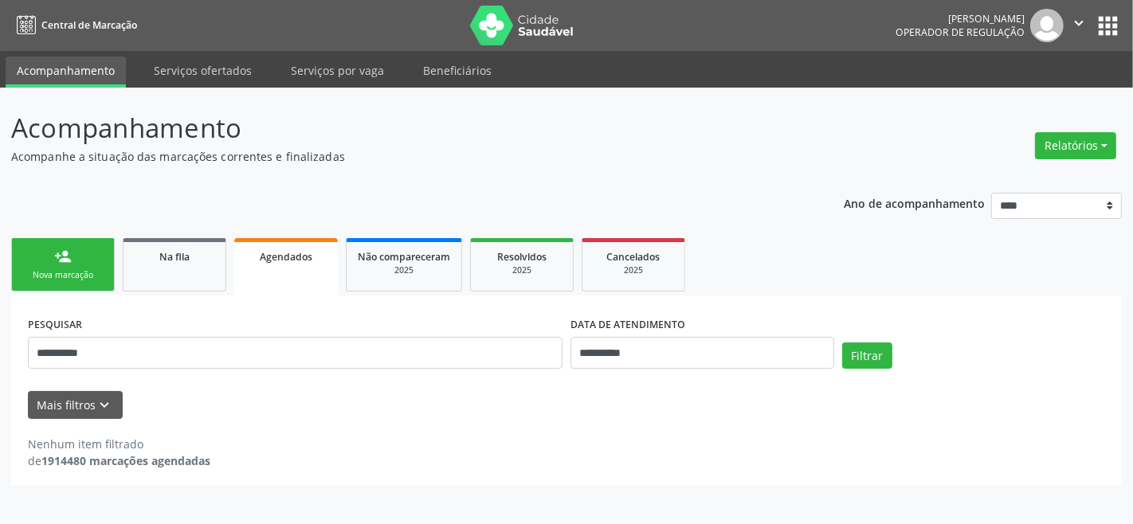
click at [73, 272] on div "Nova marcação" at bounding box center [63, 275] width 80 height 12
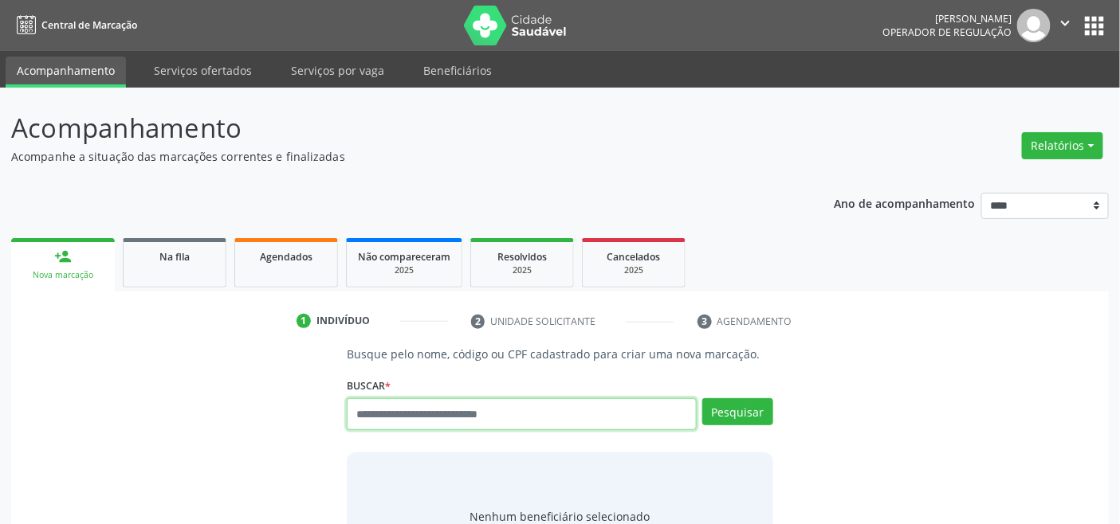
click at [383, 406] on input "text" at bounding box center [521, 414] width 349 height 32
type input "*********"
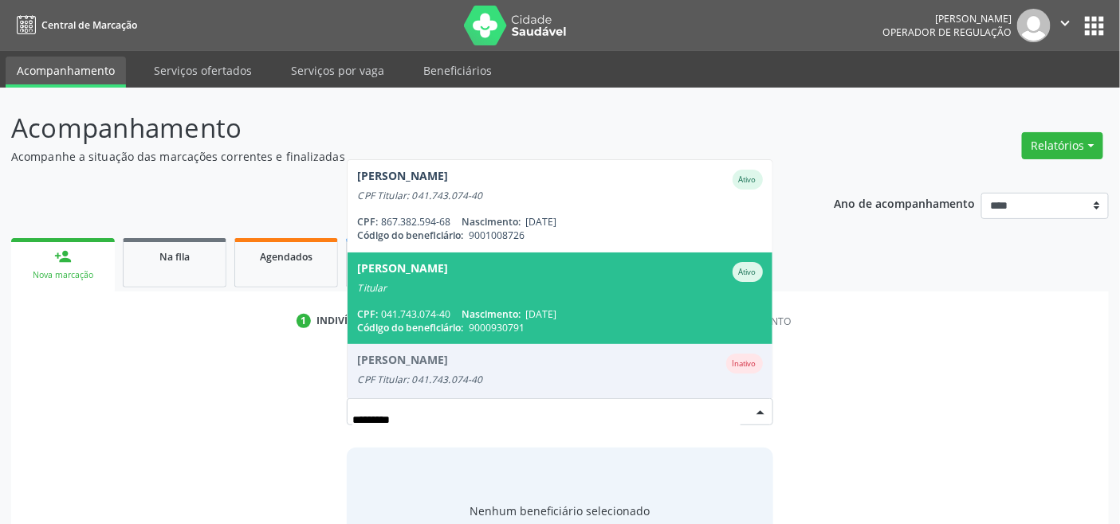
click at [520, 308] on span "Nascimento:" at bounding box center [490, 315] width 59 height 14
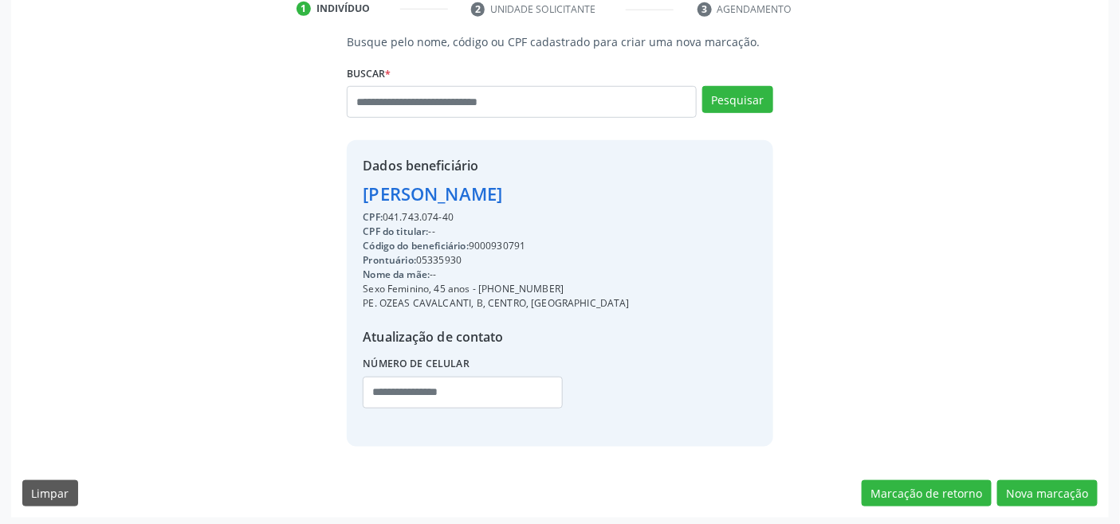
scroll to position [316, 0]
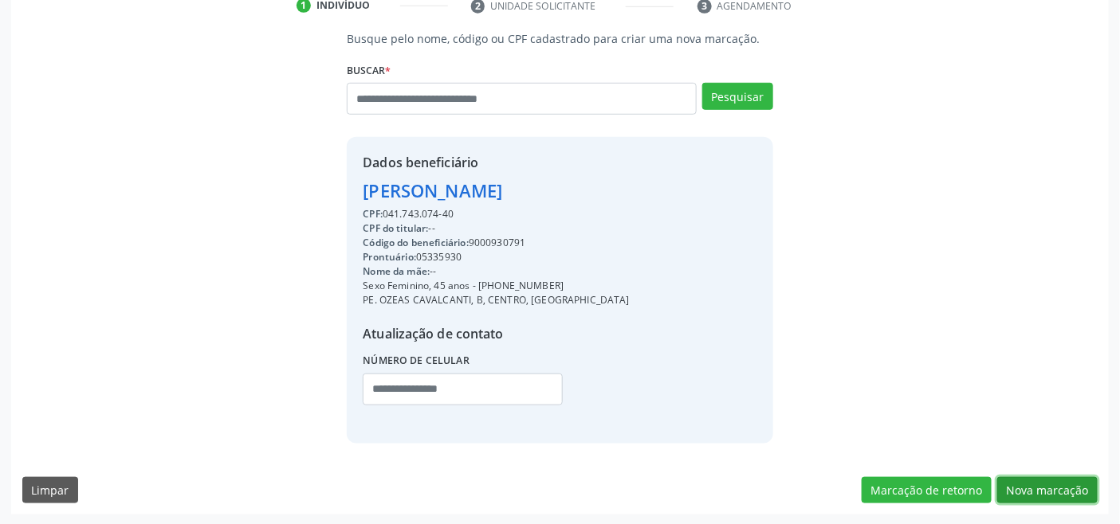
click at [1062, 489] on button "Nova marcação" at bounding box center [1047, 490] width 100 height 27
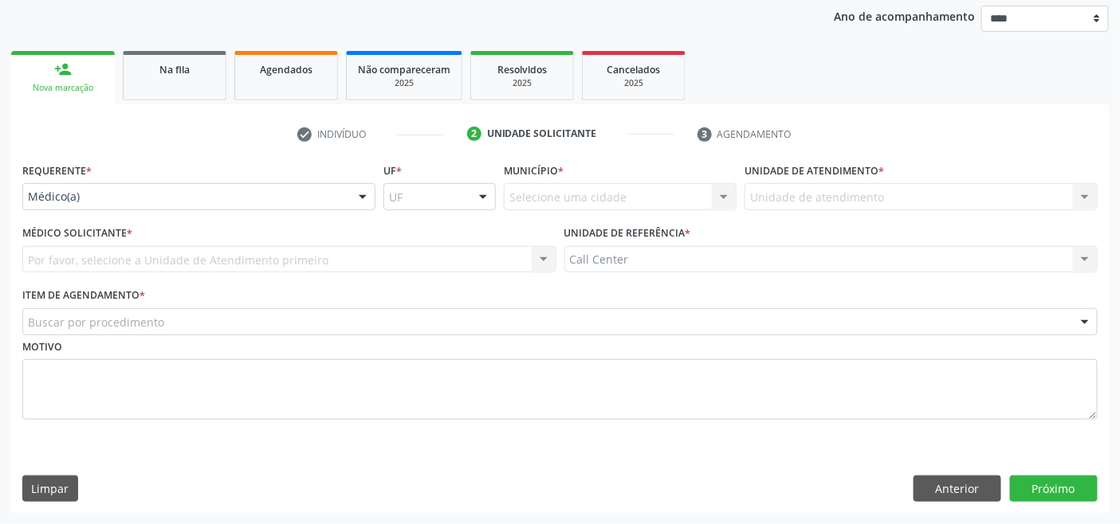
scroll to position [186, 0]
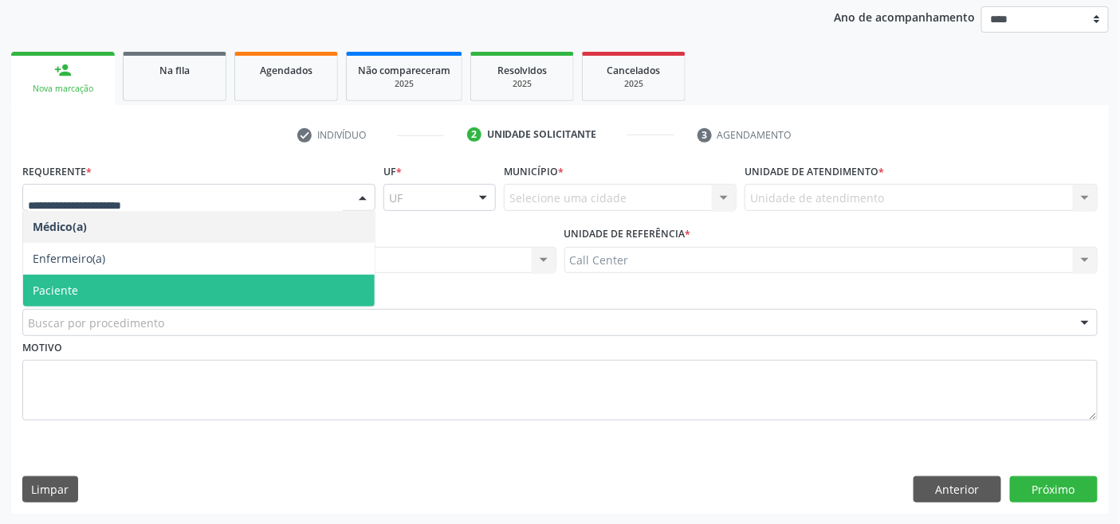
click at [128, 289] on span "Paciente" at bounding box center [198, 291] width 351 height 32
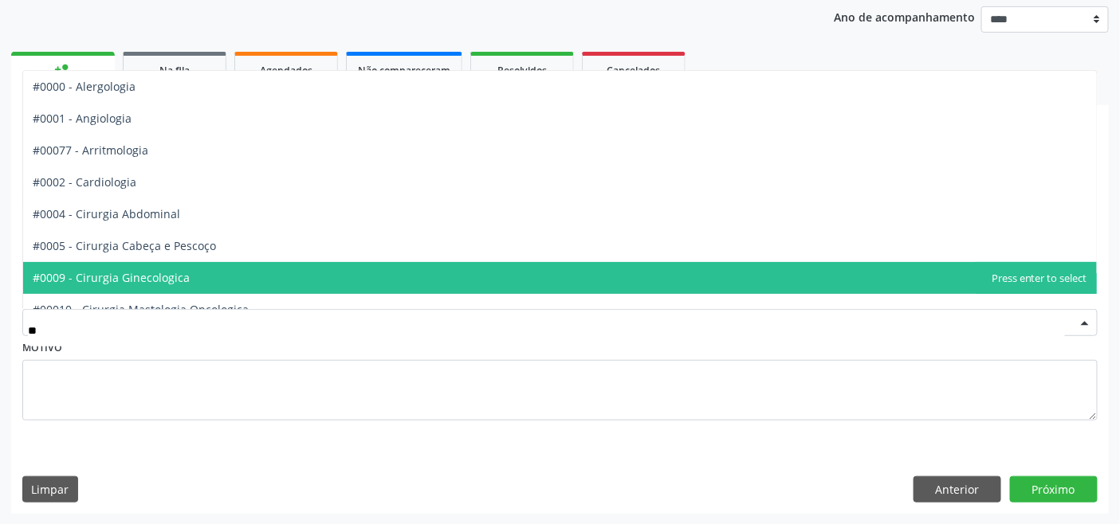
type input "***"
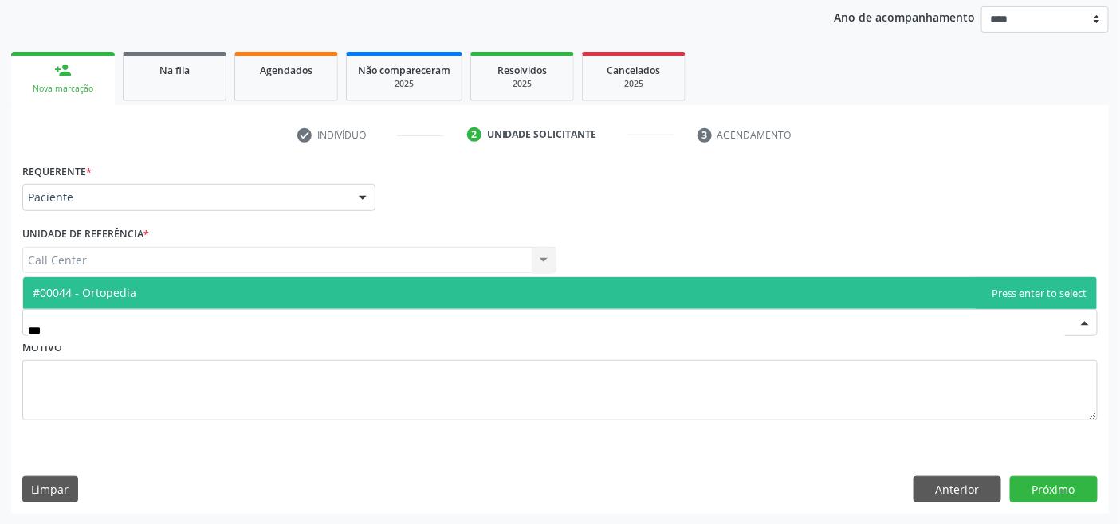
click at [138, 287] on span "#00044 - Ortopedia" at bounding box center [559, 293] width 1073 height 32
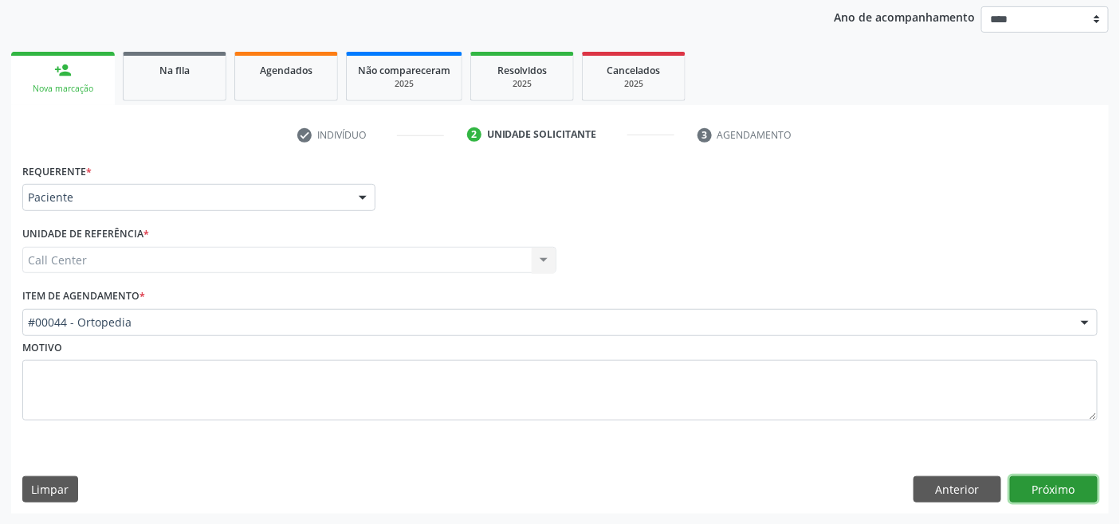
click at [1029, 481] on button "Próximo" at bounding box center [1054, 490] width 88 height 27
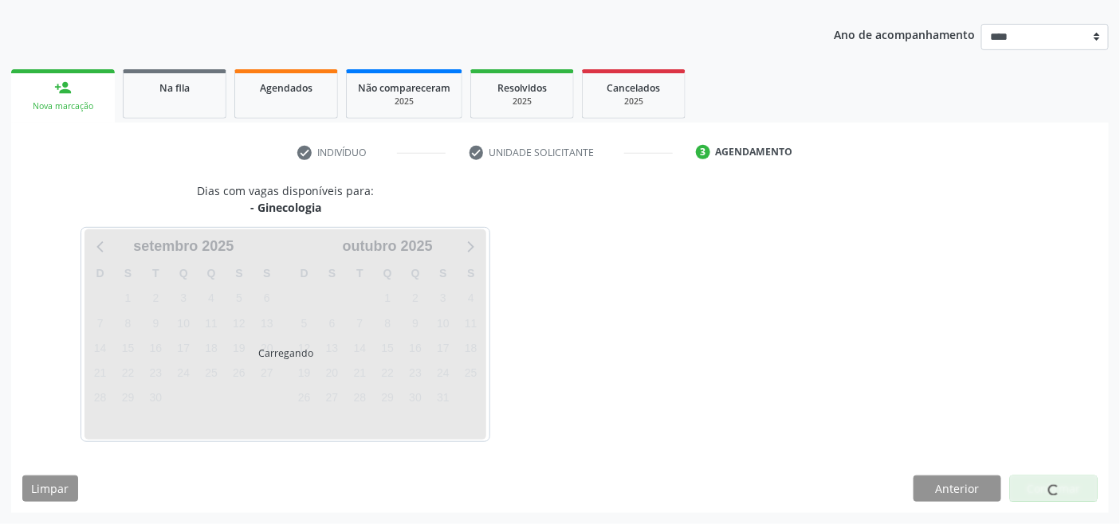
scroll to position [168, 0]
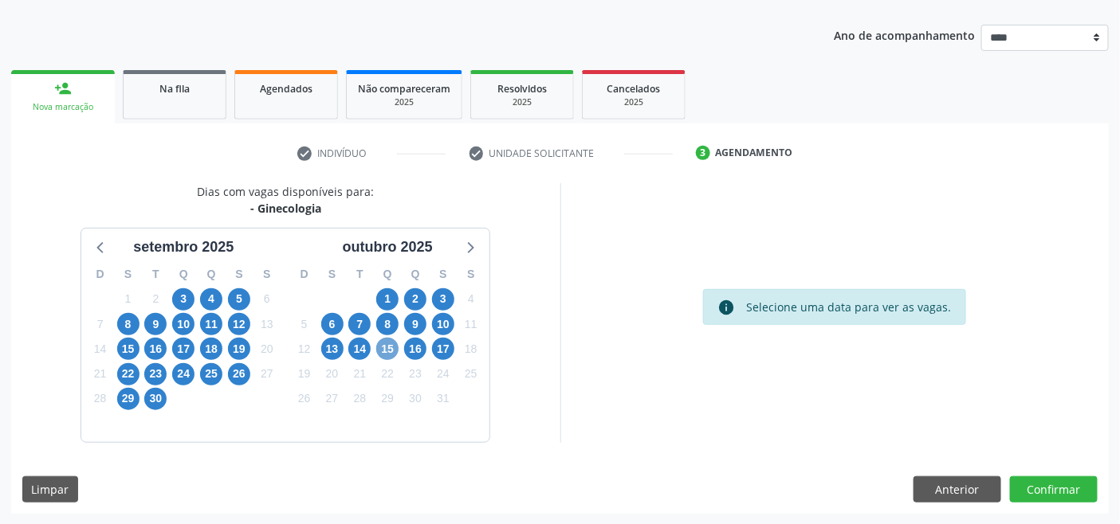
click at [391, 348] on span "15" at bounding box center [387, 349] width 22 height 22
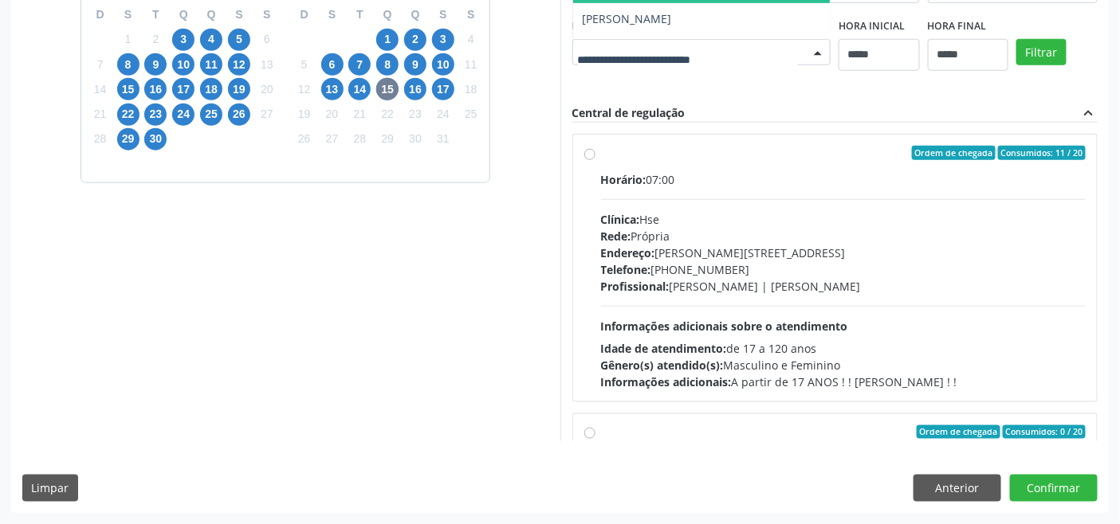
scroll to position [265, 0]
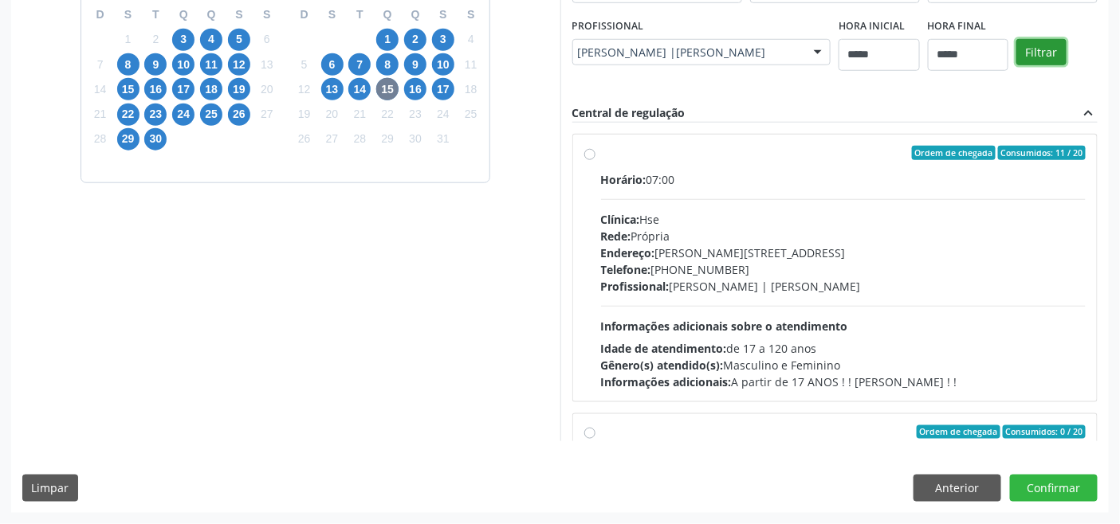
click at [1016, 66] on button "Filtrar" at bounding box center [1041, 52] width 50 height 27
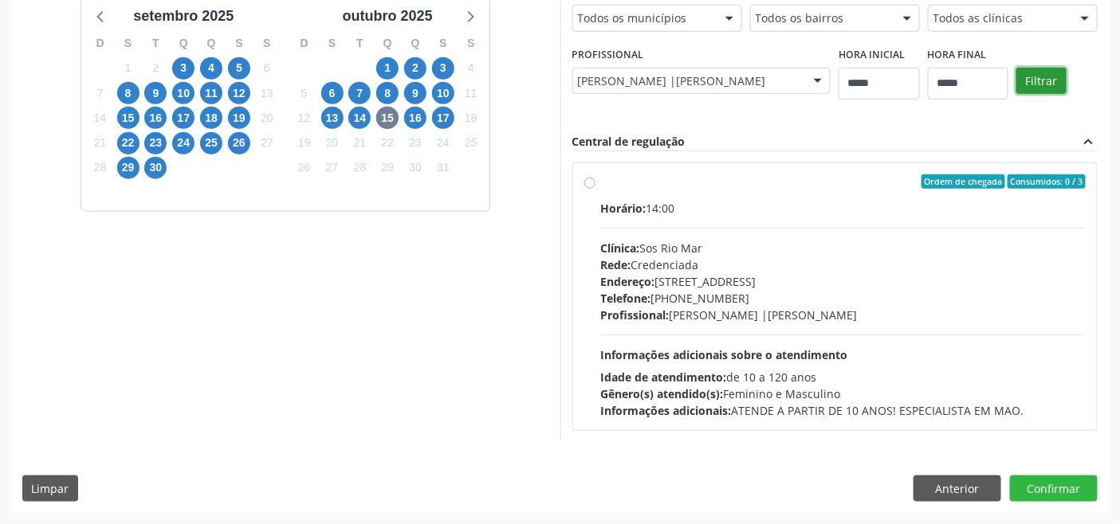
scroll to position [657, 0]
click at [601, 298] on div "Telefone: (81) 3087-9595" at bounding box center [843, 298] width 485 height 17
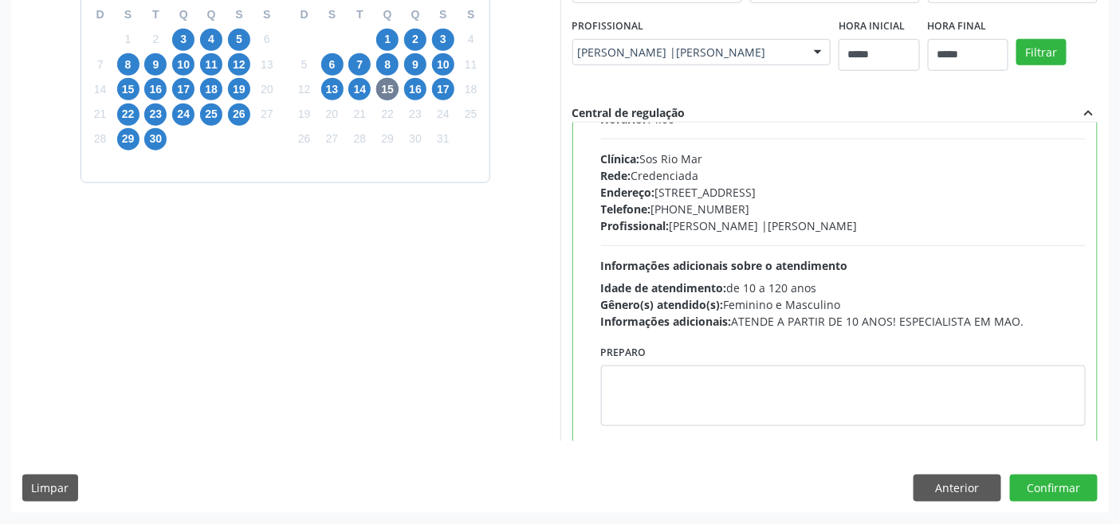
scroll to position [80, 0]
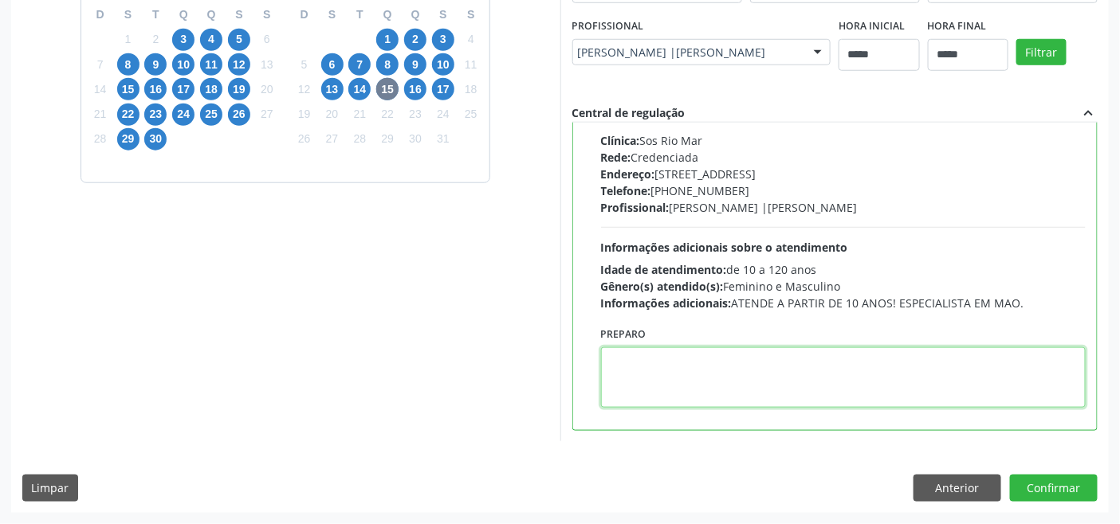
paste textarea "**********"
type textarea "**********"
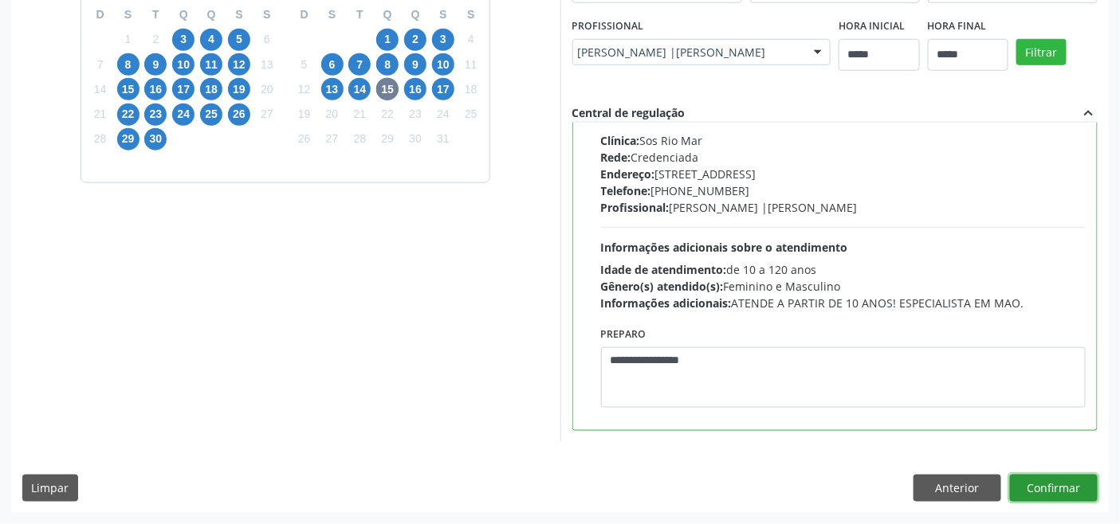
click at [1055, 502] on button "Confirmar" at bounding box center [1054, 488] width 88 height 27
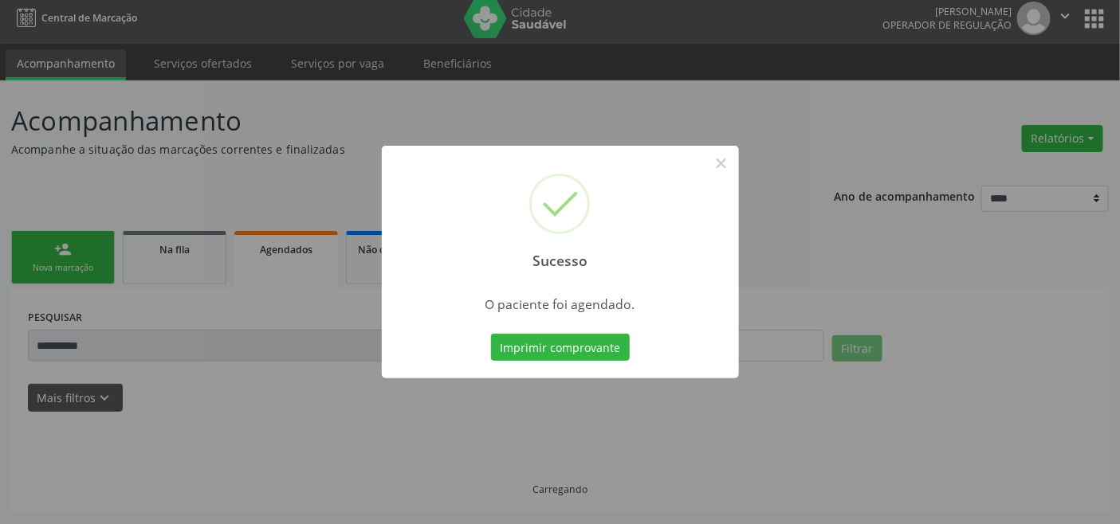
scroll to position [6, 0]
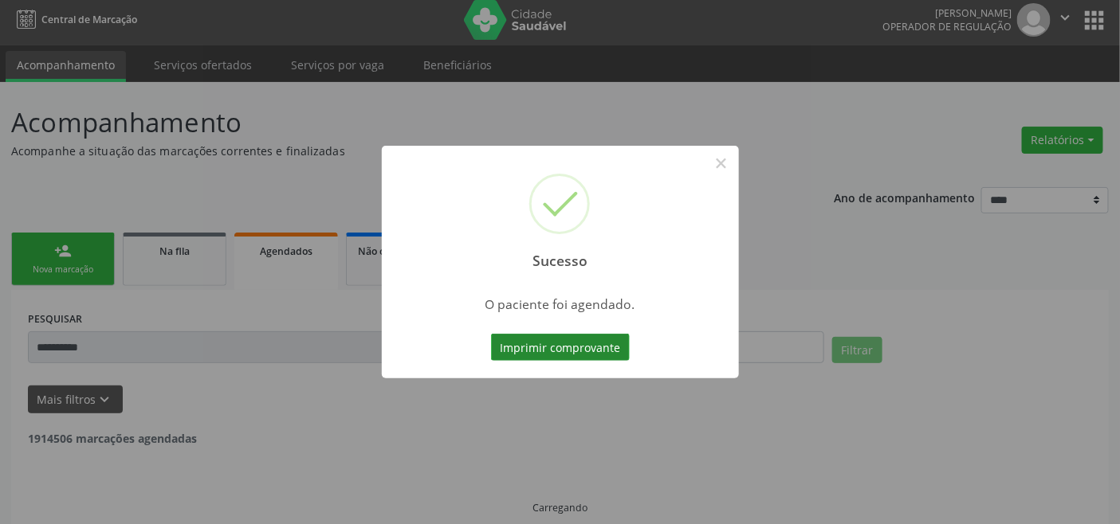
click at [571, 344] on button "Imprimir comprovante" at bounding box center [560, 347] width 139 height 27
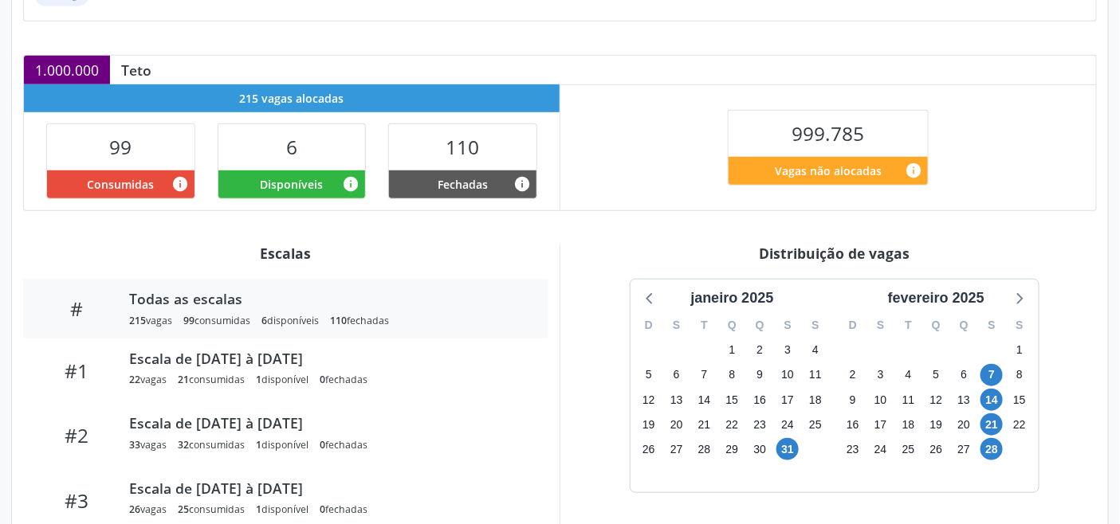
scroll to position [354, 0]
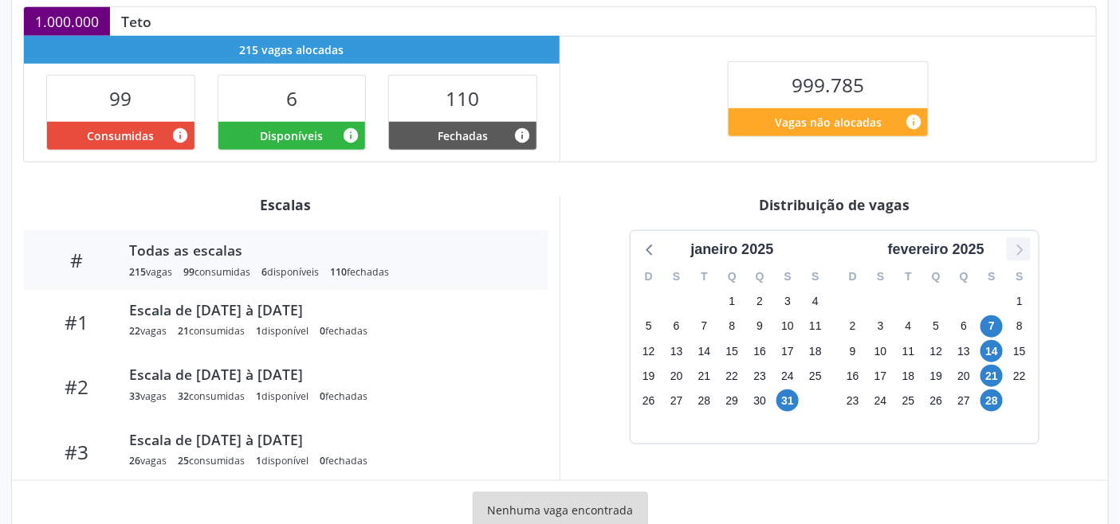
click at [1028, 259] on div "[DATE] D S T Q Q S S 29 30 31 1 2 3 4 5 6 7 8 9 10 11 12 13 14 15 16 17 18 19 2…" at bounding box center [834, 337] width 408 height 213
click at [1015, 256] on icon at bounding box center [1018, 249] width 21 height 21
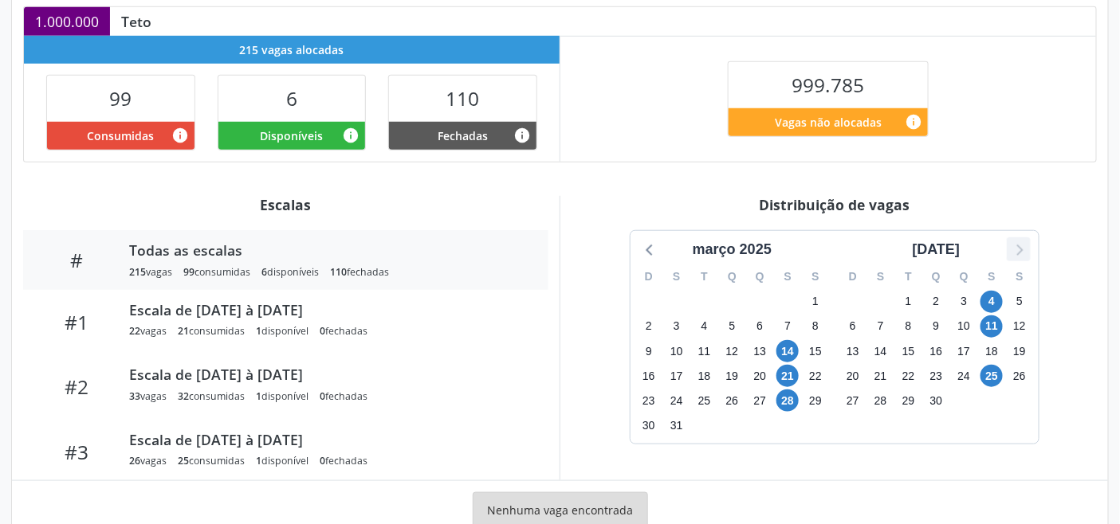
click at [1015, 256] on icon at bounding box center [1018, 249] width 21 height 21
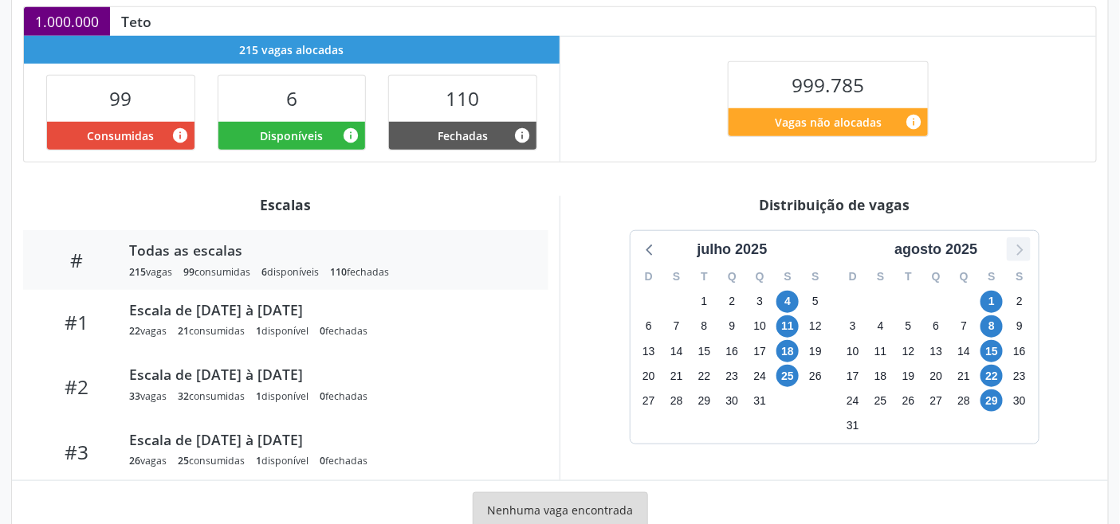
click at [1015, 256] on icon at bounding box center [1018, 249] width 21 height 21
click at [784, 306] on span "5" at bounding box center [787, 302] width 22 height 22
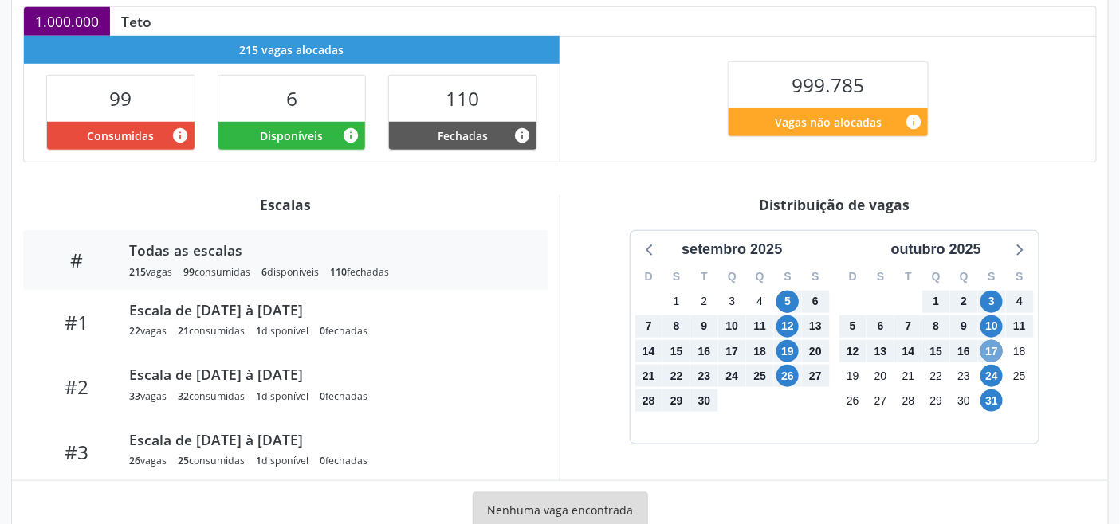
click at [982, 351] on span "17" at bounding box center [991, 351] width 22 height 22
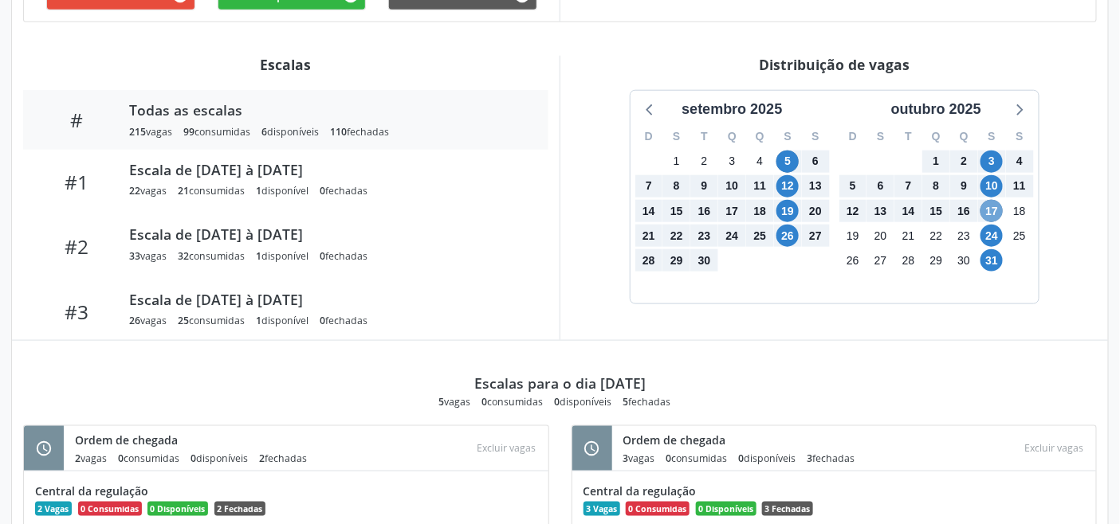
scroll to position [531, 0]
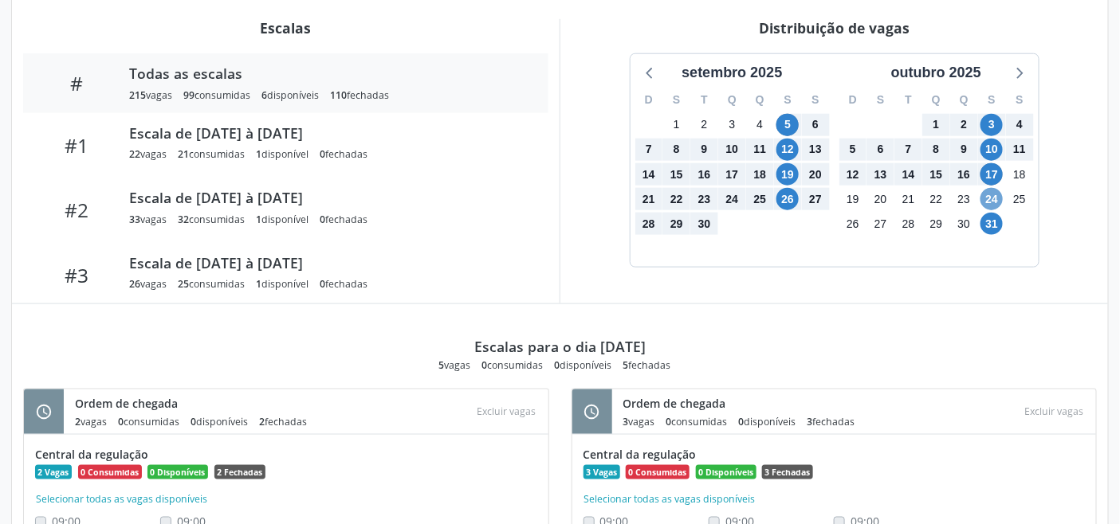
click at [986, 198] on span "24" at bounding box center [991, 199] width 22 height 22
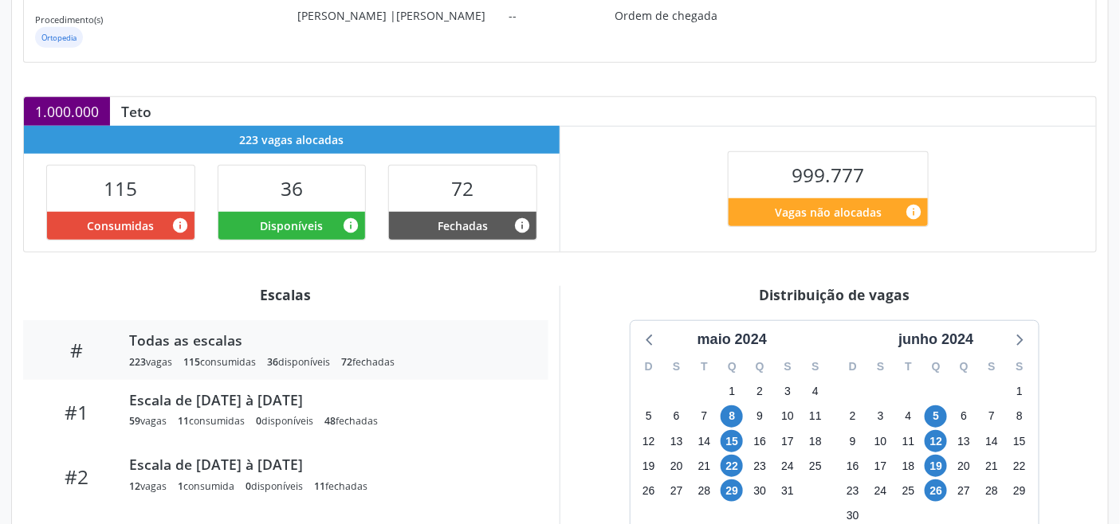
scroll to position [354, 0]
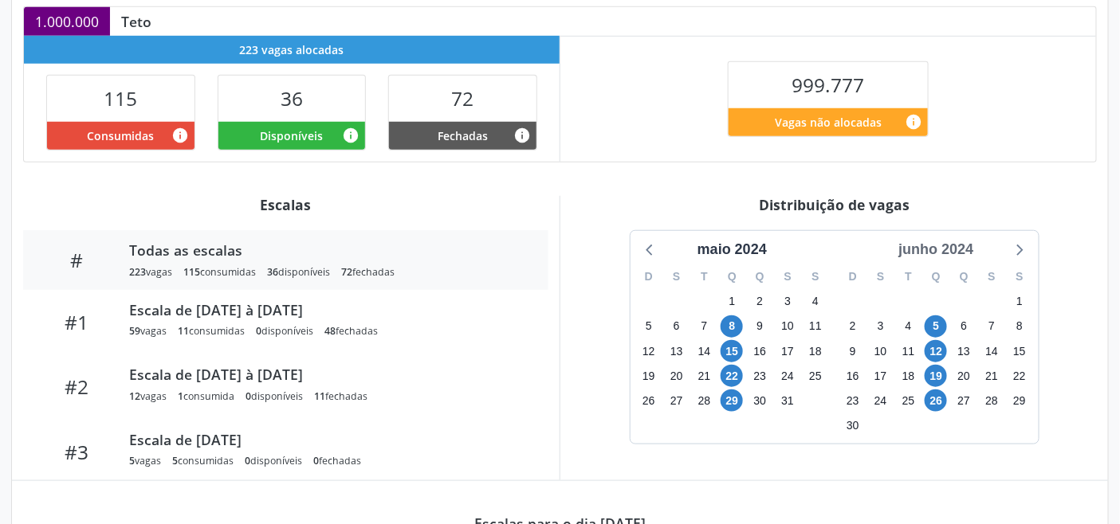
click at [948, 249] on div "junho 2024" at bounding box center [936, 250] width 88 height 22
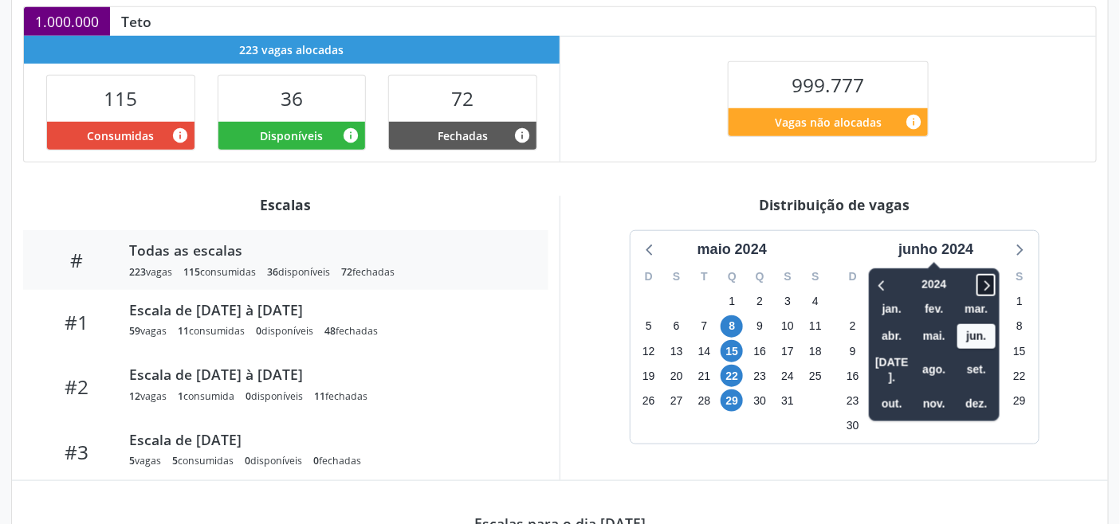
click at [989, 280] on icon at bounding box center [986, 285] width 16 height 19
click at [883, 282] on icon at bounding box center [882, 285] width 16 height 19
click at [900, 392] on span "out." at bounding box center [892, 404] width 38 height 25
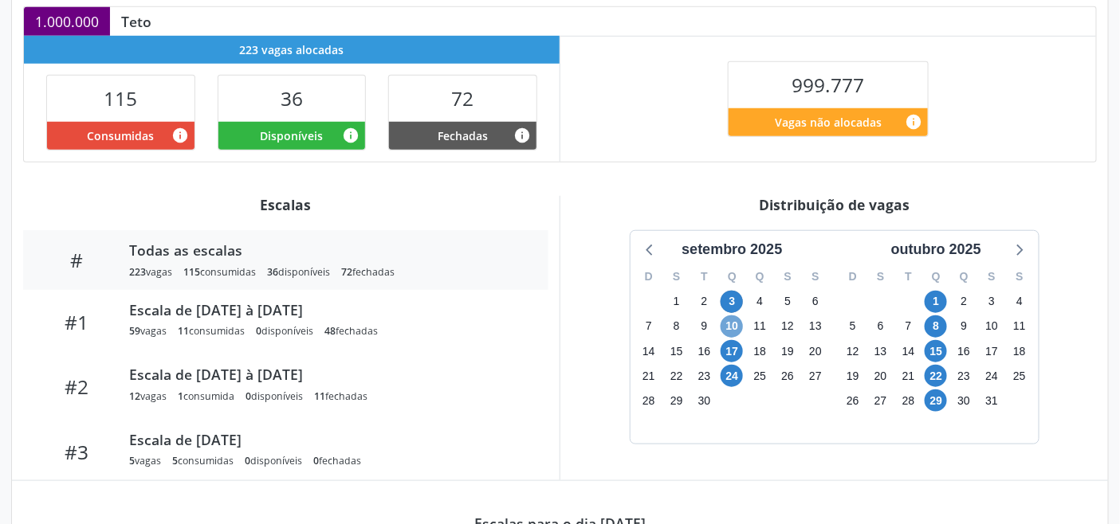
click at [734, 321] on span "10" at bounding box center [731, 327] width 22 height 22
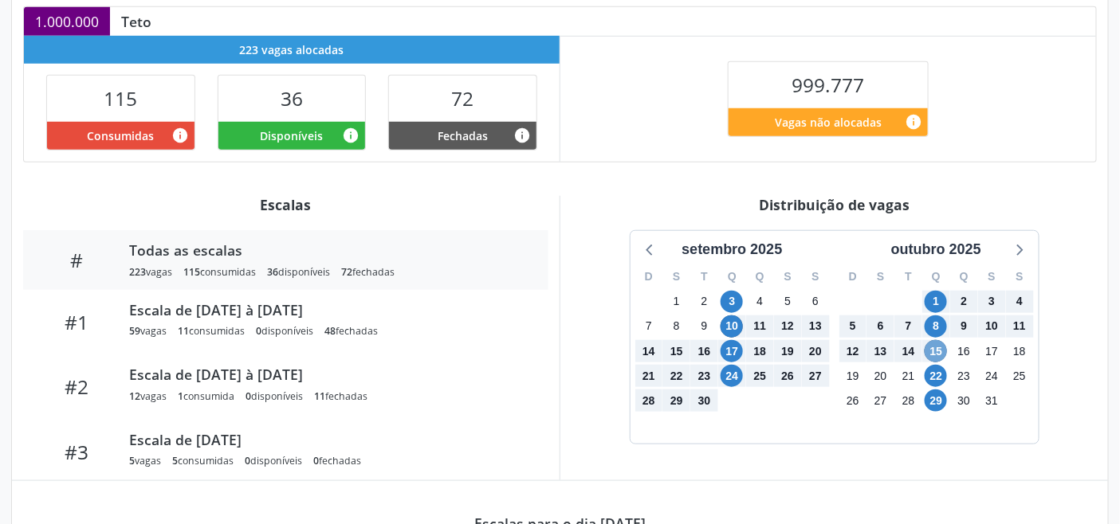
click at [936, 347] on span "15" at bounding box center [935, 351] width 22 height 22
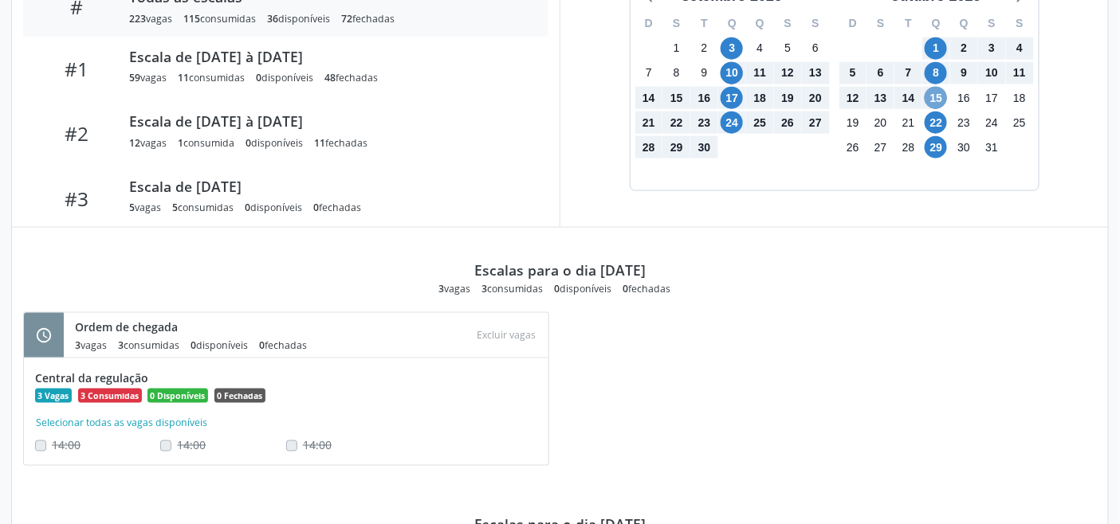
scroll to position [365, 0]
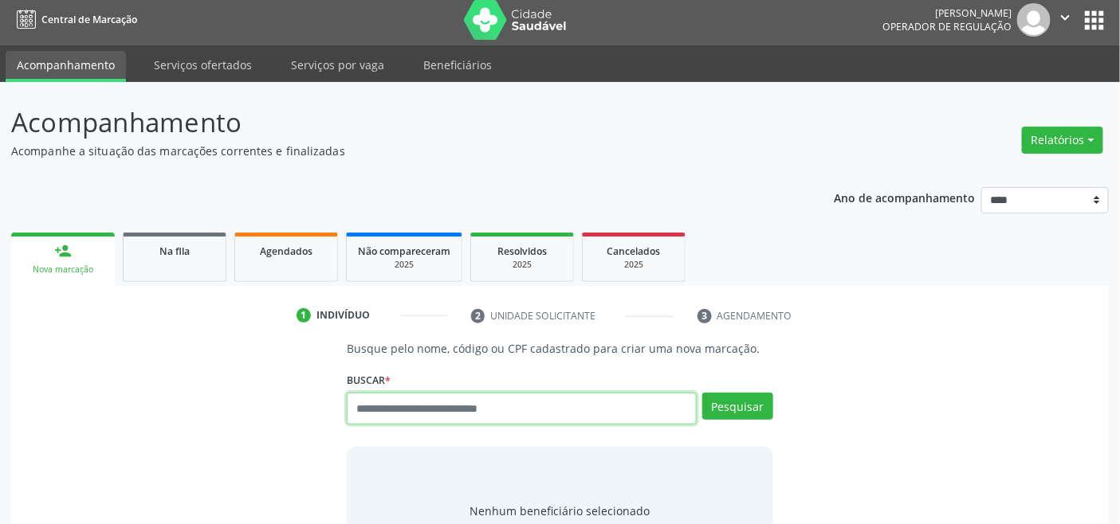
scroll to position [6, 0]
type input "******"
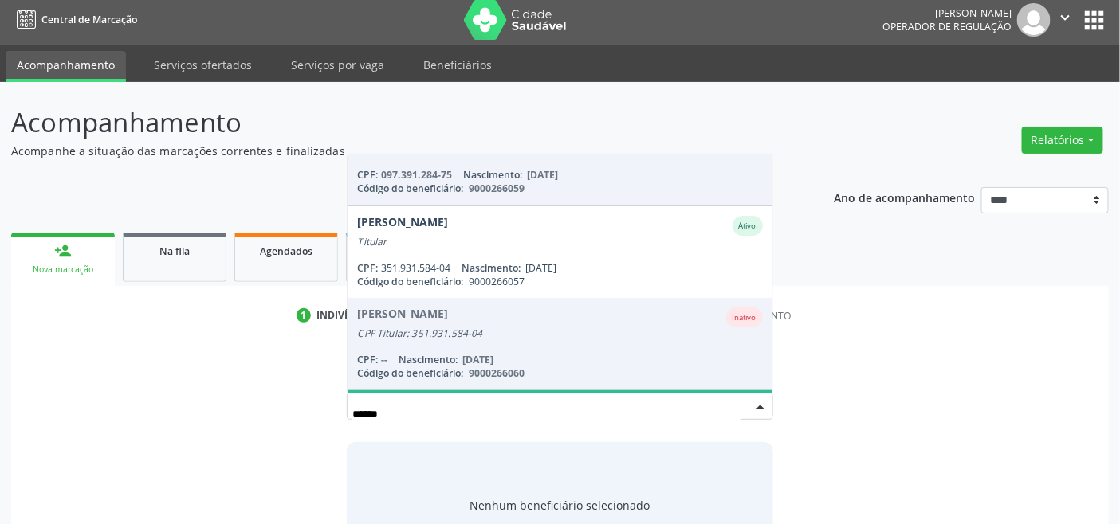
scroll to position [0, 0]
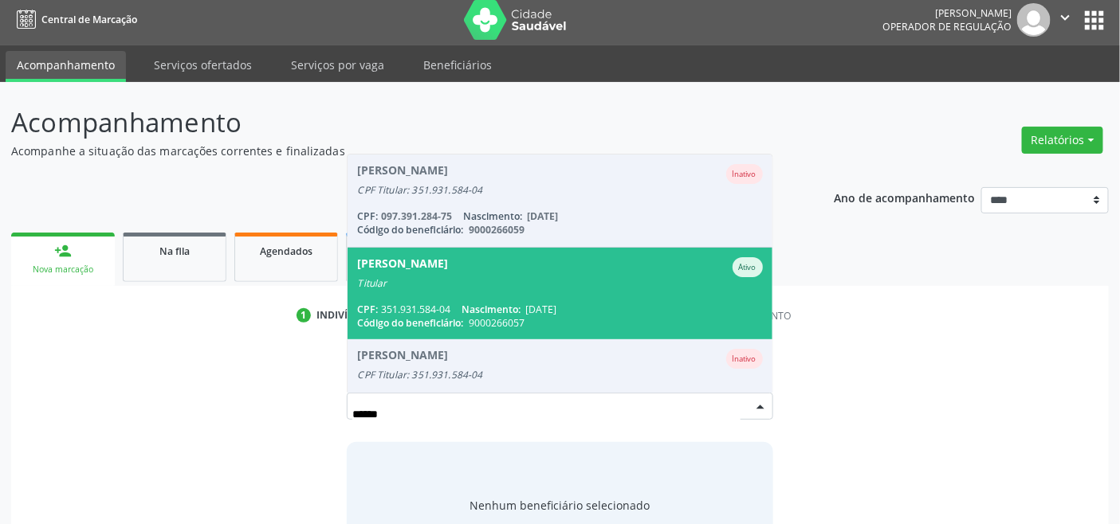
click at [498, 293] on span "[PERSON_NAME] Ativo Titular CPF: 351.931.584-04 Nascimento: [DATE] Código do be…" at bounding box center [559, 294] width 424 height 92
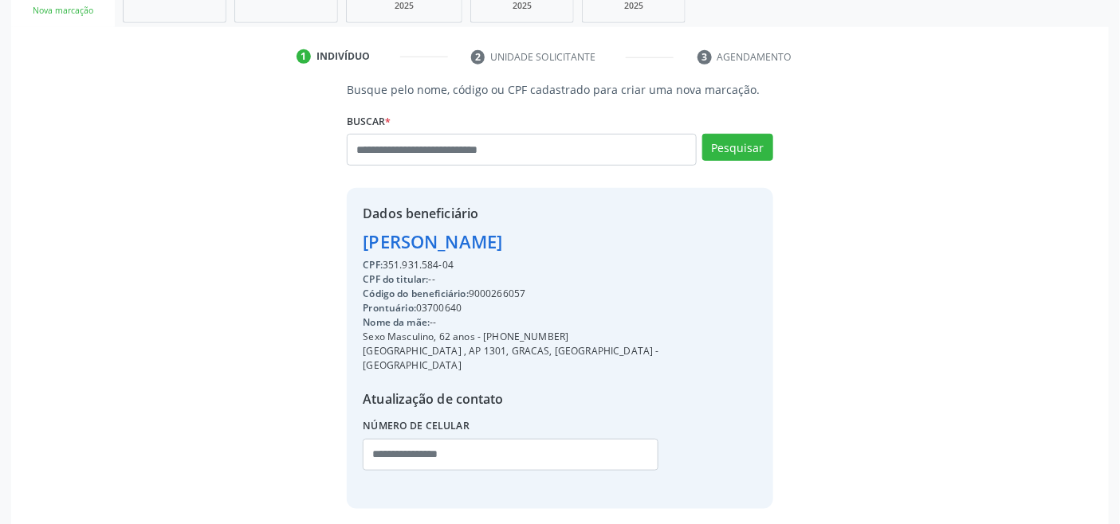
scroll to position [316, 0]
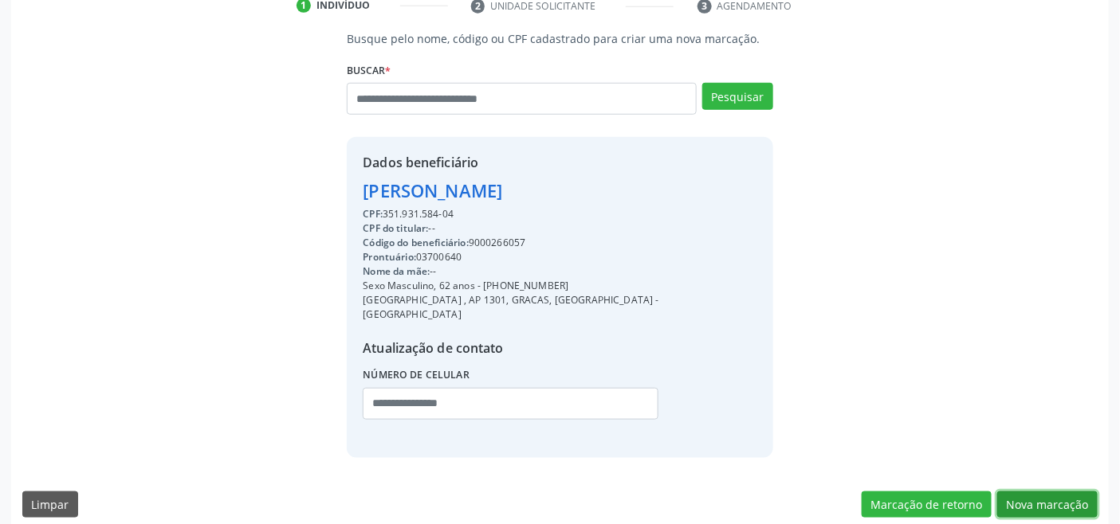
click at [1042, 492] on button "Nova marcação" at bounding box center [1047, 505] width 100 height 27
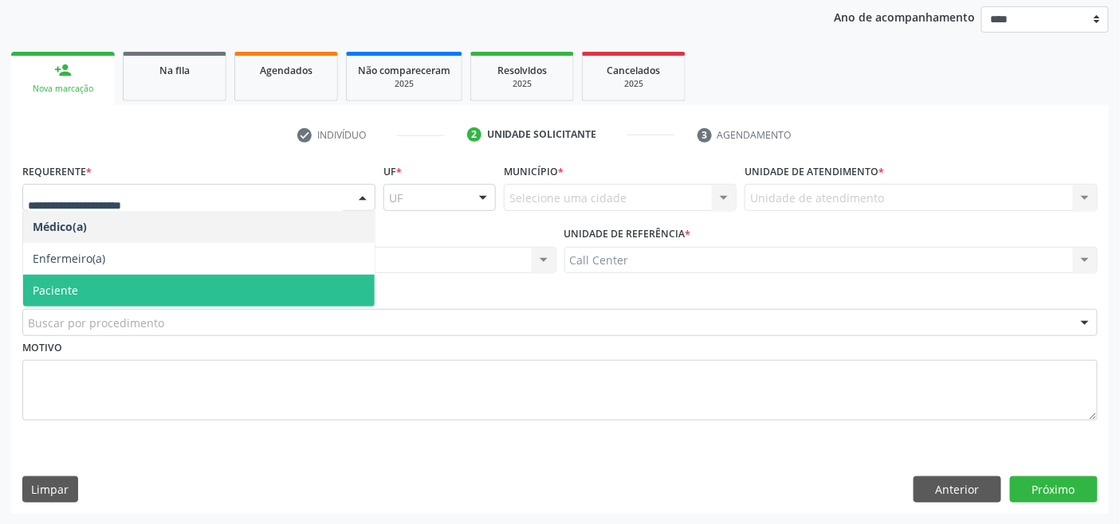
click at [100, 285] on span "Paciente" at bounding box center [198, 291] width 351 height 32
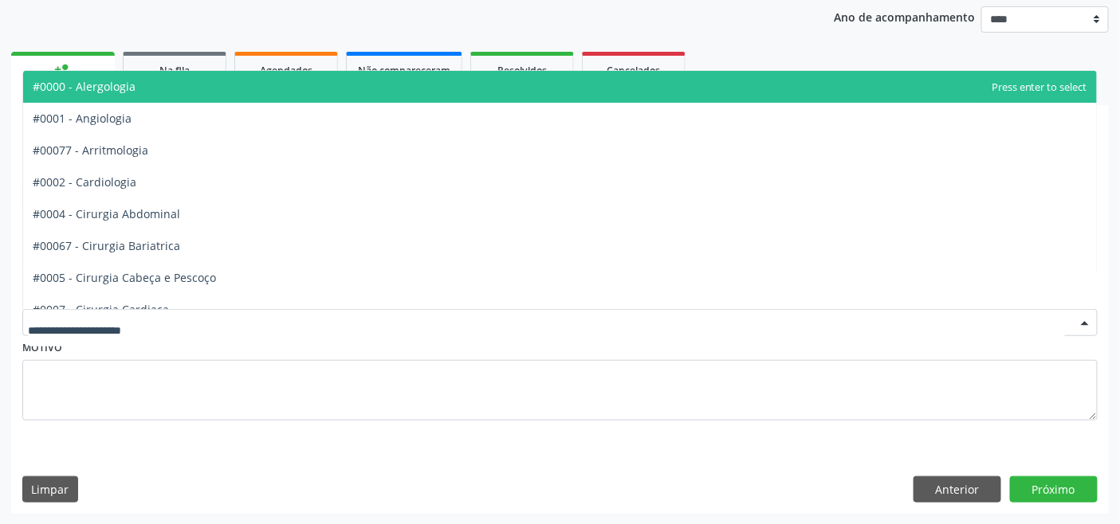
type input "*"
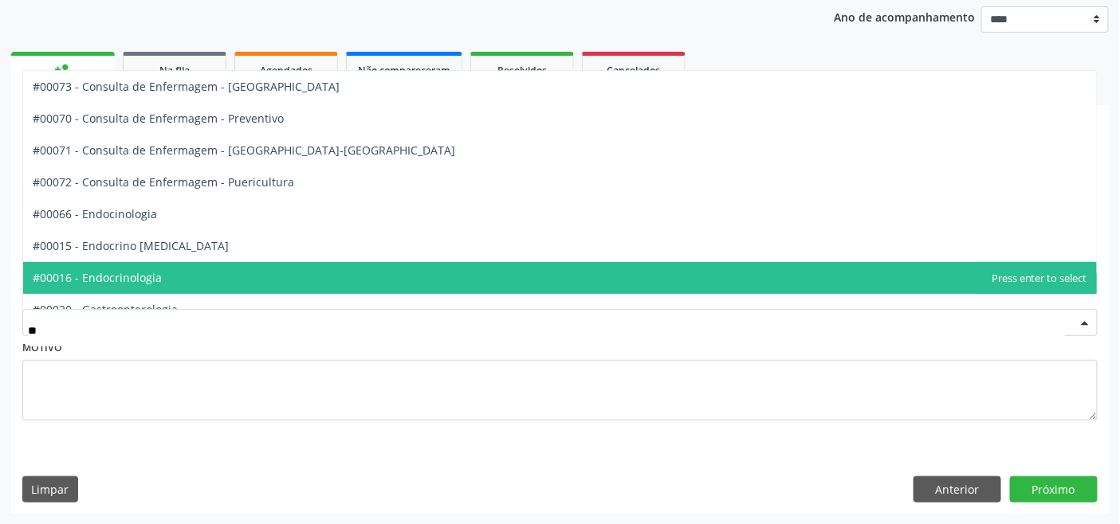
type input "***"
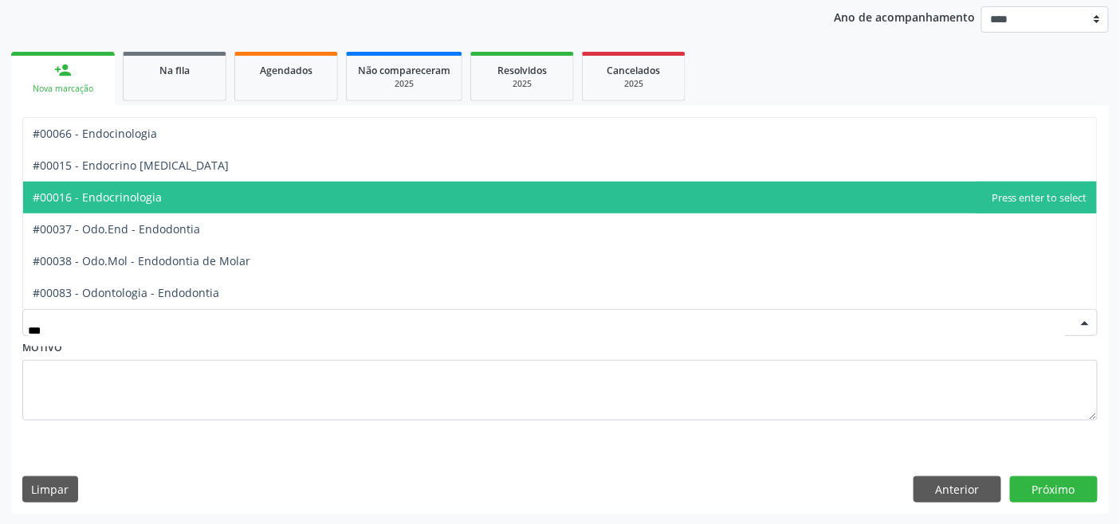
drag, startPoint x: 147, startPoint y: 190, endPoint x: 165, endPoint y: 184, distance: 18.4
click at [147, 179] on ul "#00066 - Endocinologia #00015 - Endocrino [MEDICAL_DATA] #00016 - Endocrinologi…" at bounding box center [559, 213] width 1073 height 191
click at [173, 191] on span "#00016 - Endocrinologia" at bounding box center [559, 198] width 1073 height 32
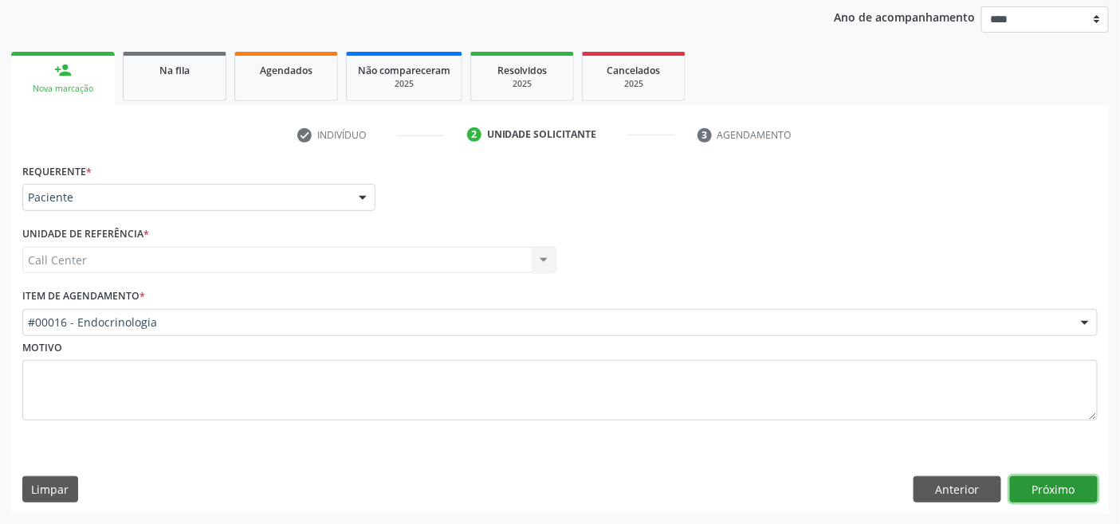
click at [1061, 482] on button "Próximo" at bounding box center [1054, 490] width 88 height 27
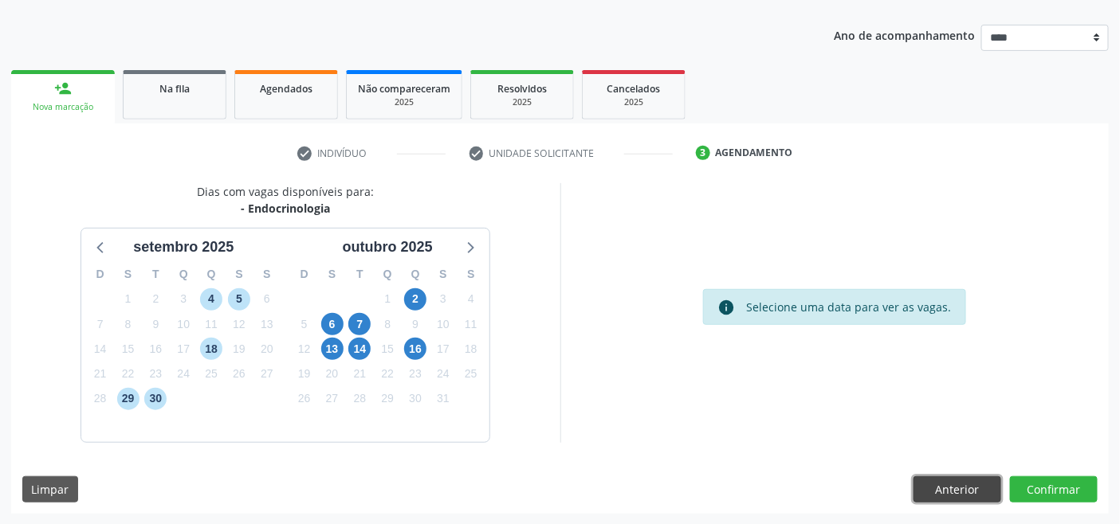
click at [947, 478] on button "Anterior" at bounding box center [957, 490] width 88 height 27
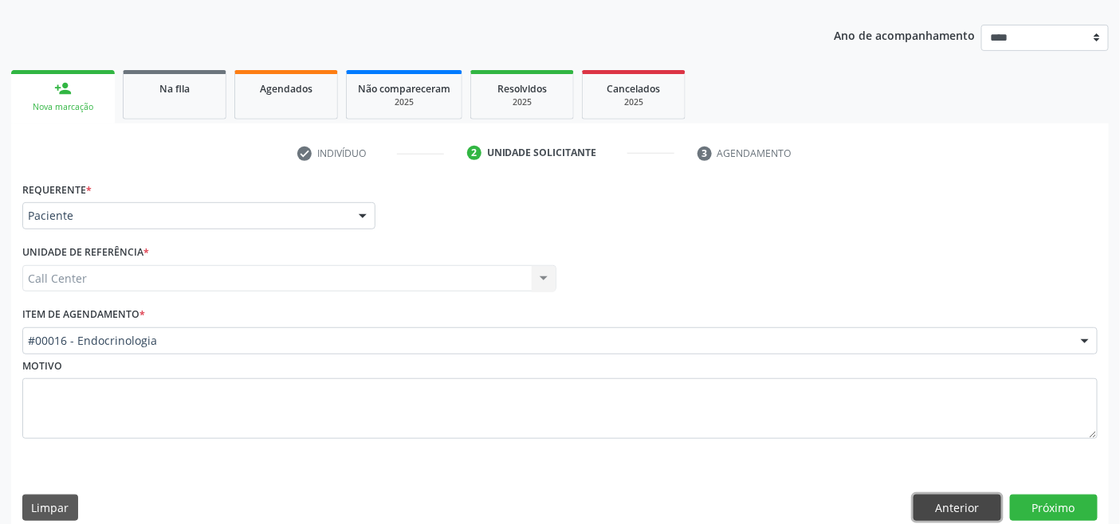
click at [967, 500] on button "Anterior" at bounding box center [957, 508] width 88 height 27
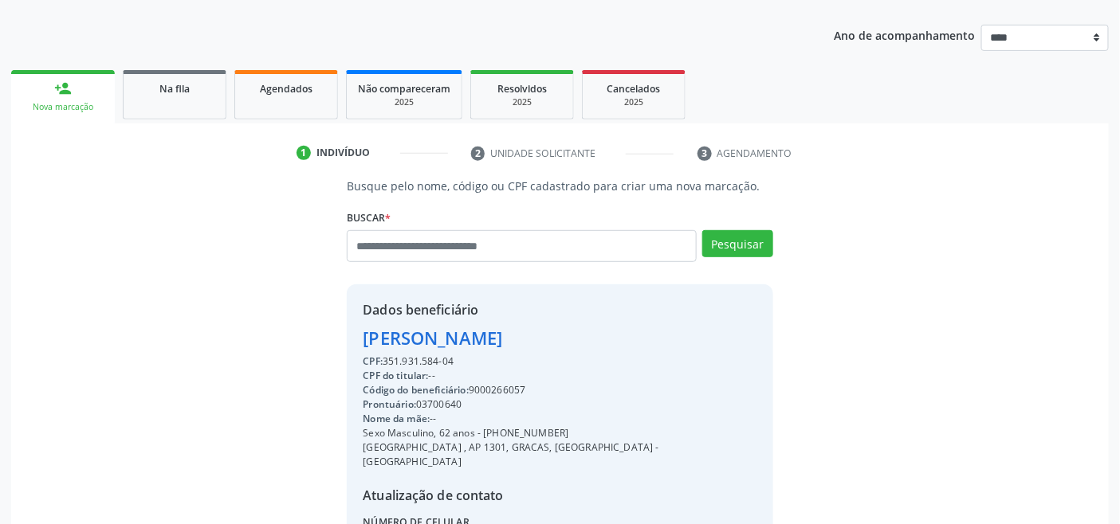
click at [491, 391] on div "Código do beneficiário: 9000266057" at bounding box center [560, 390] width 394 height 14
copy div "9000266057"
click at [274, 85] on span "Agendados" at bounding box center [286, 89] width 53 height 14
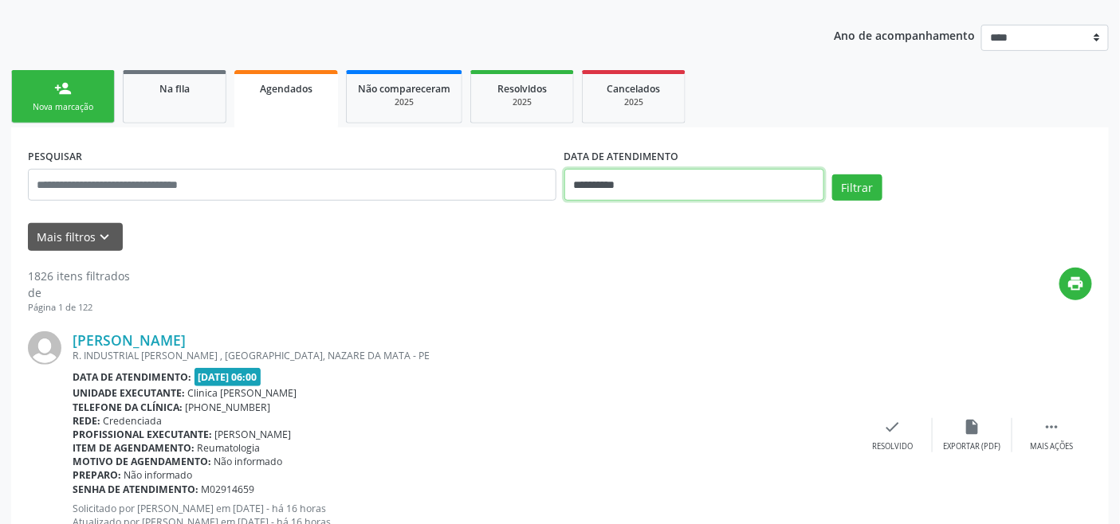
click at [625, 174] on input "**********" at bounding box center [694, 185] width 260 height 32
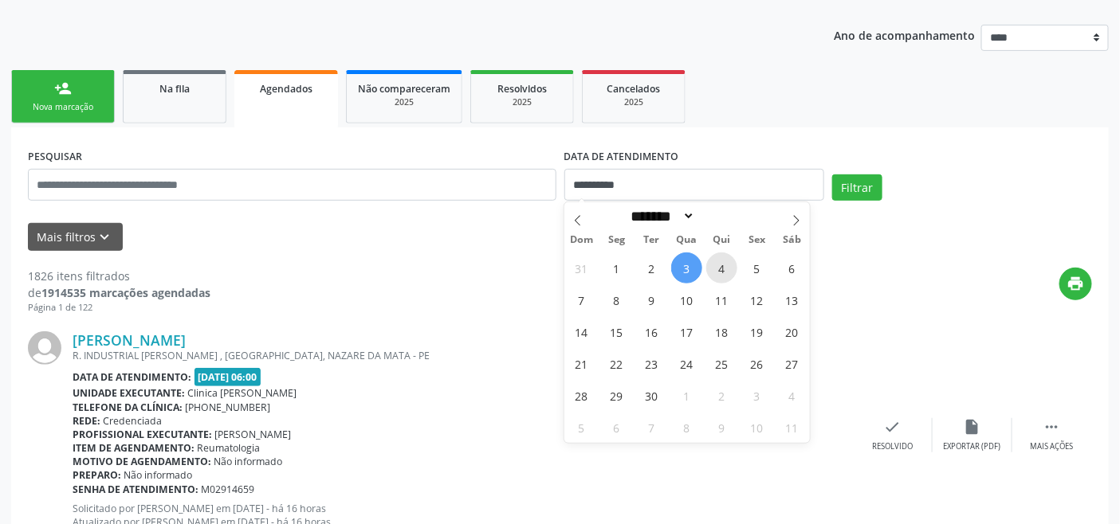
click at [716, 266] on span "4" at bounding box center [721, 268] width 31 height 31
type input "**********"
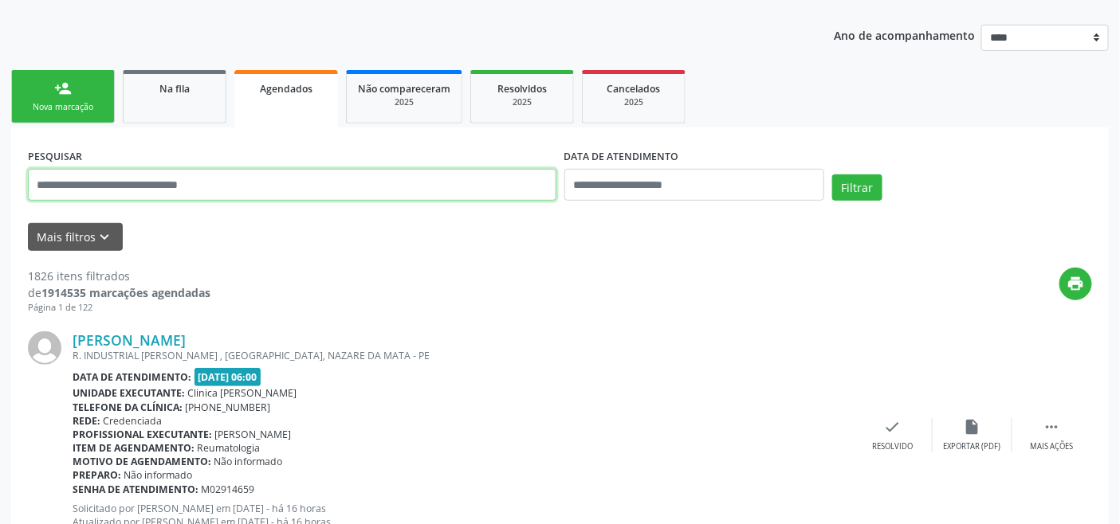
paste input "**********"
type input "**********"
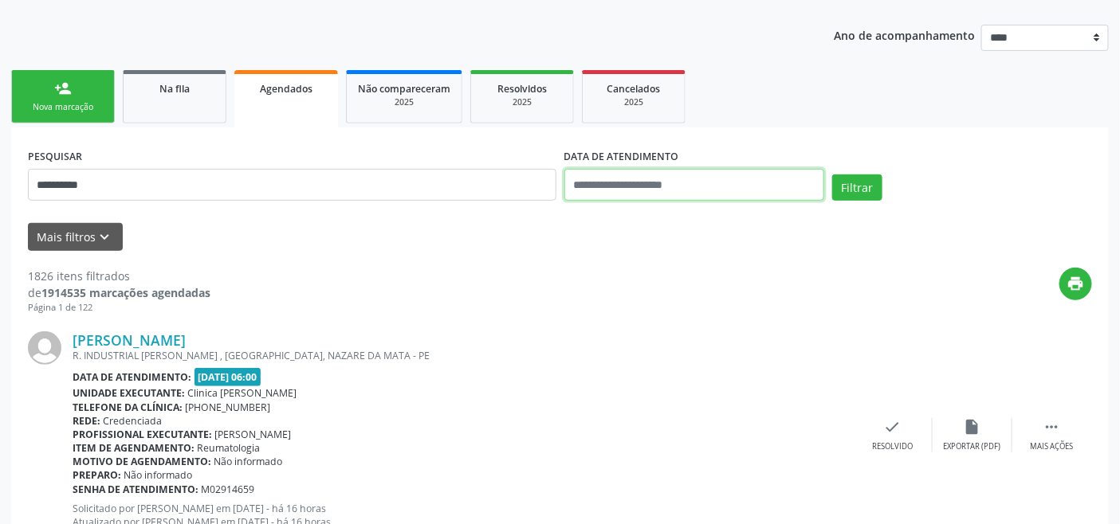
click at [645, 187] on input "text" at bounding box center [694, 185] width 260 height 32
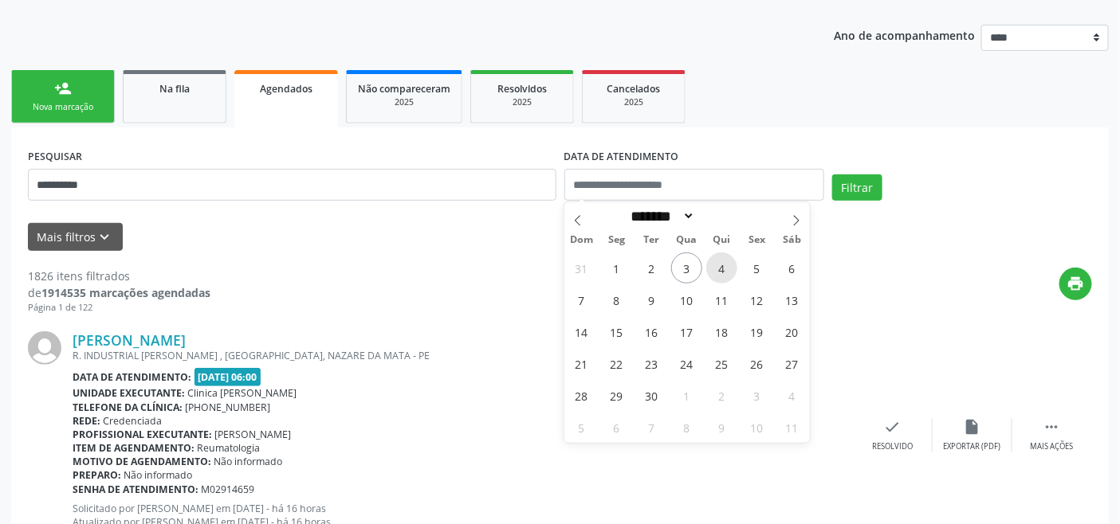
click at [715, 265] on span "4" at bounding box center [721, 268] width 31 height 31
type input "**********"
click at [715, 265] on span "4" at bounding box center [721, 268] width 31 height 31
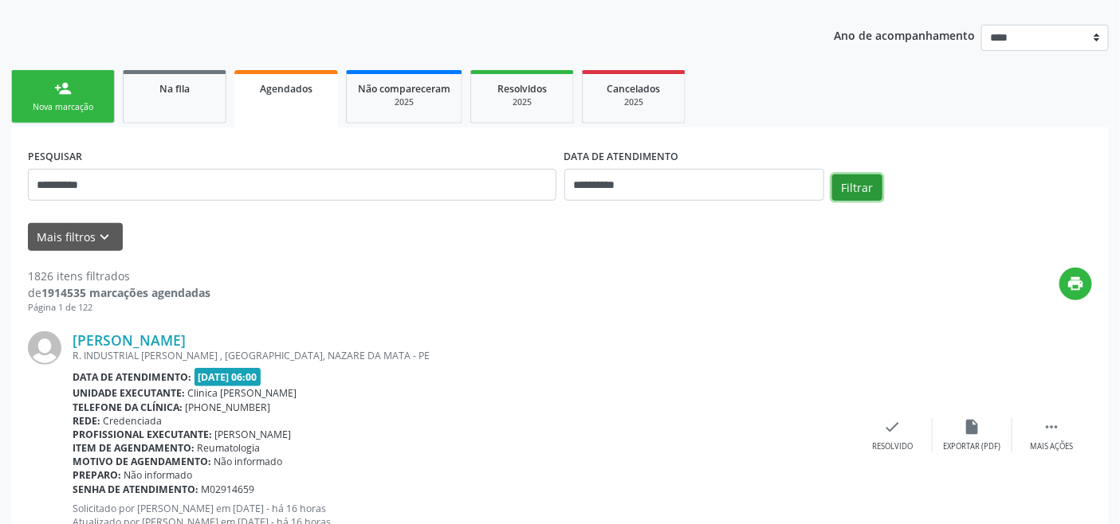
click at [856, 184] on button "Filtrar" at bounding box center [857, 188] width 50 height 27
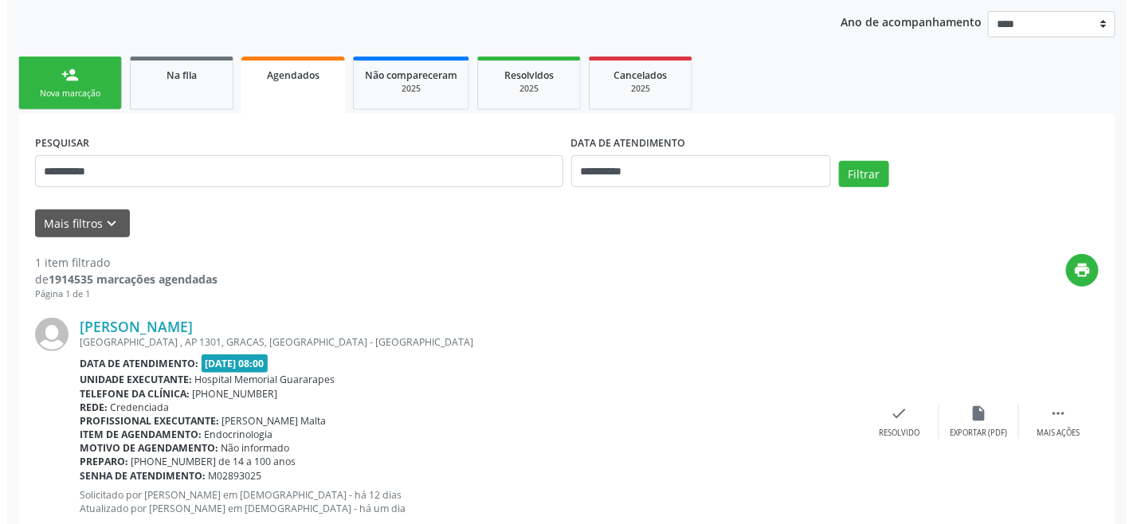
scroll to position [227, 0]
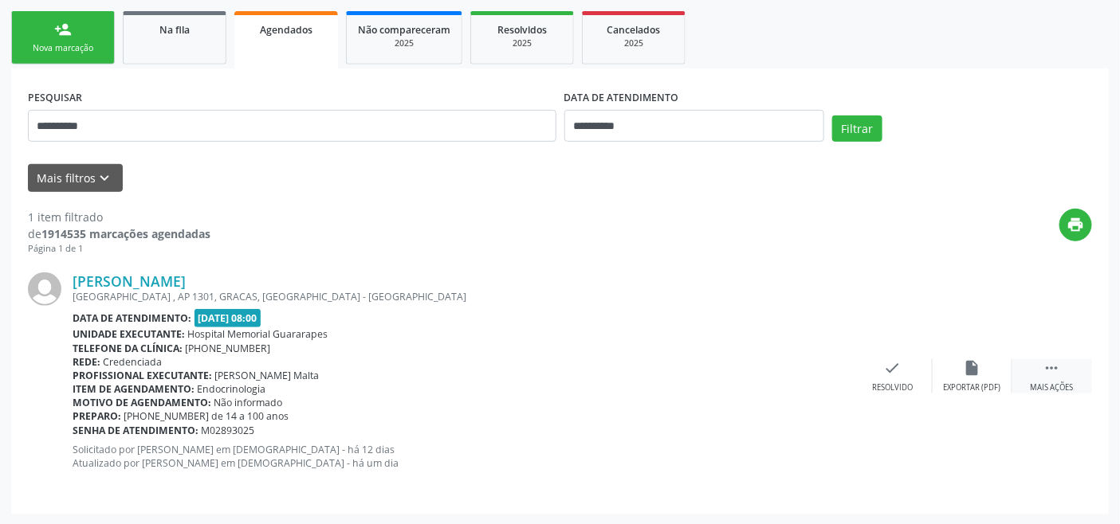
click at [1054, 361] on icon "" at bounding box center [1052, 368] width 18 height 18
click at [806, 371] on icon "cancel" at bounding box center [813, 368] width 18 height 18
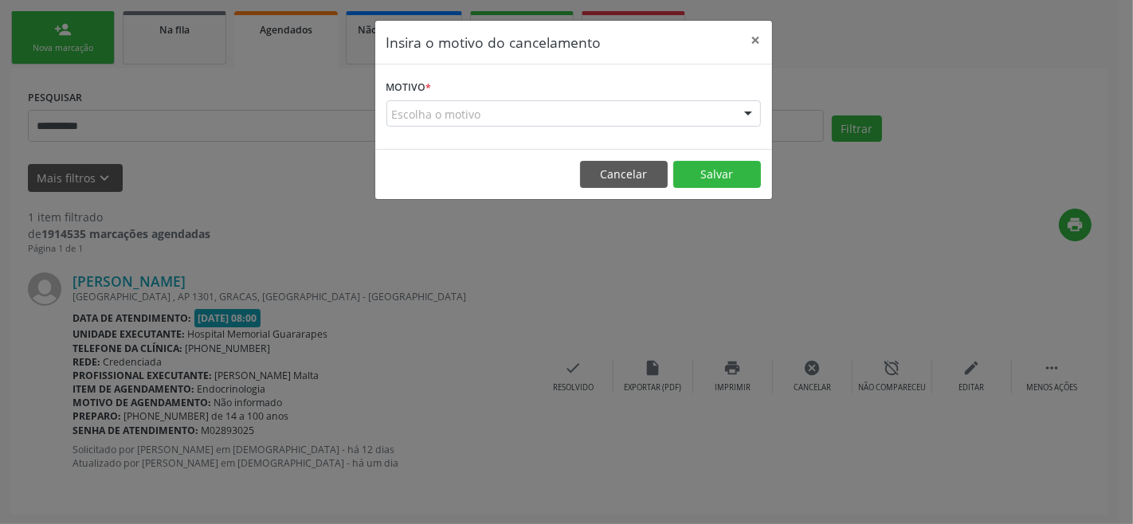
drag, startPoint x: 567, startPoint y: 122, endPoint x: 560, endPoint y: 131, distance: 11.5
click at [567, 122] on div "Escolha o motivo" at bounding box center [573, 113] width 375 height 27
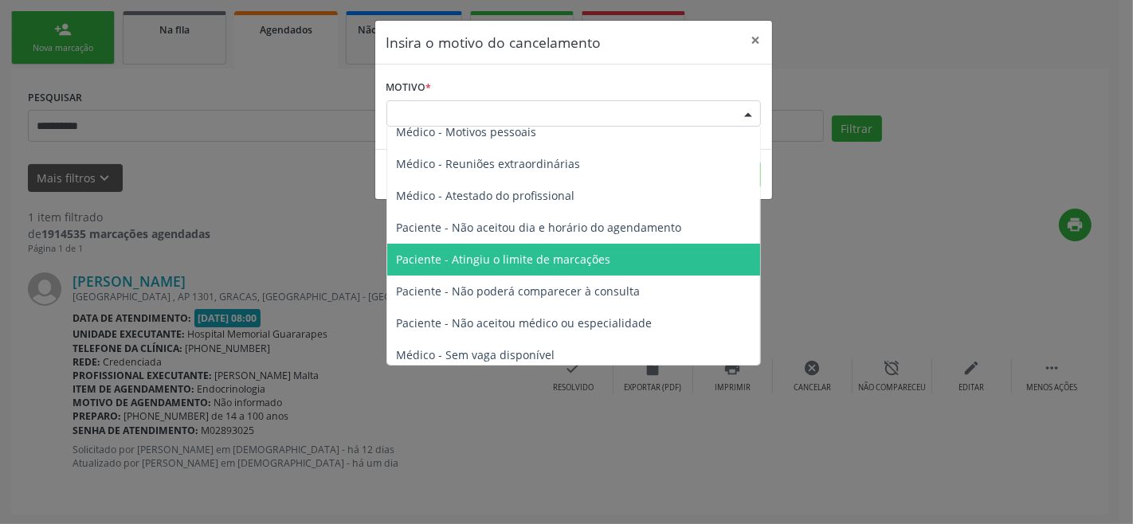
scroll to position [80, 0]
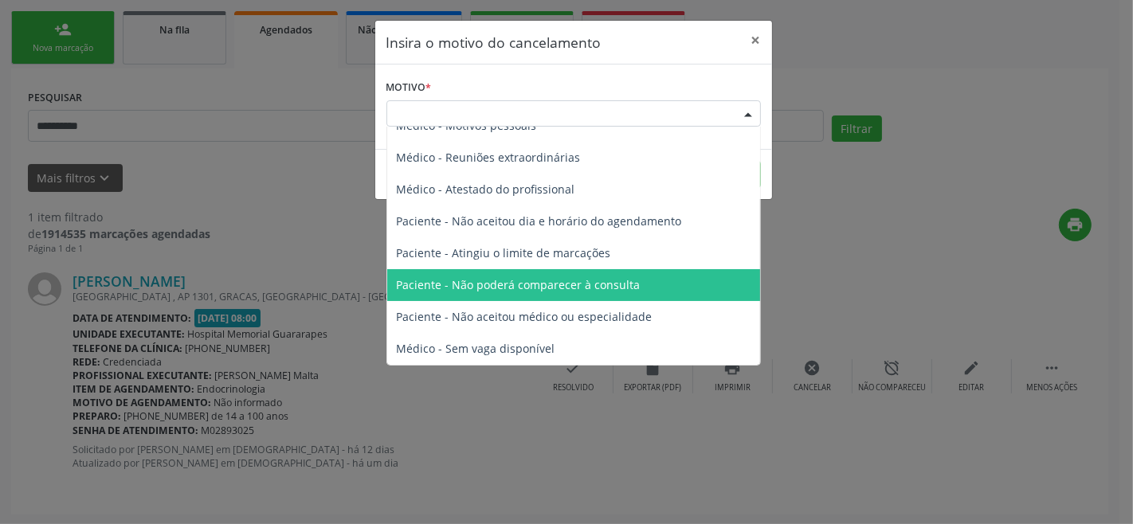
click at [536, 285] on span "Paciente - Não poderá comparecer à consulta" at bounding box center [519, 284] width 244 height 15
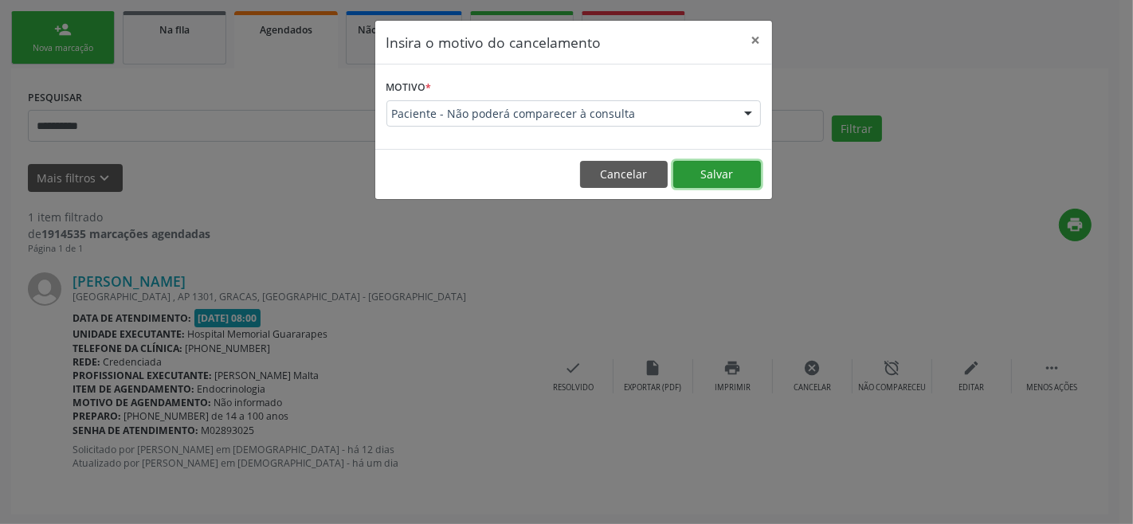
click at [718, 166] on button "Salvar" at bounding box center [717, 174] width 88 height 27
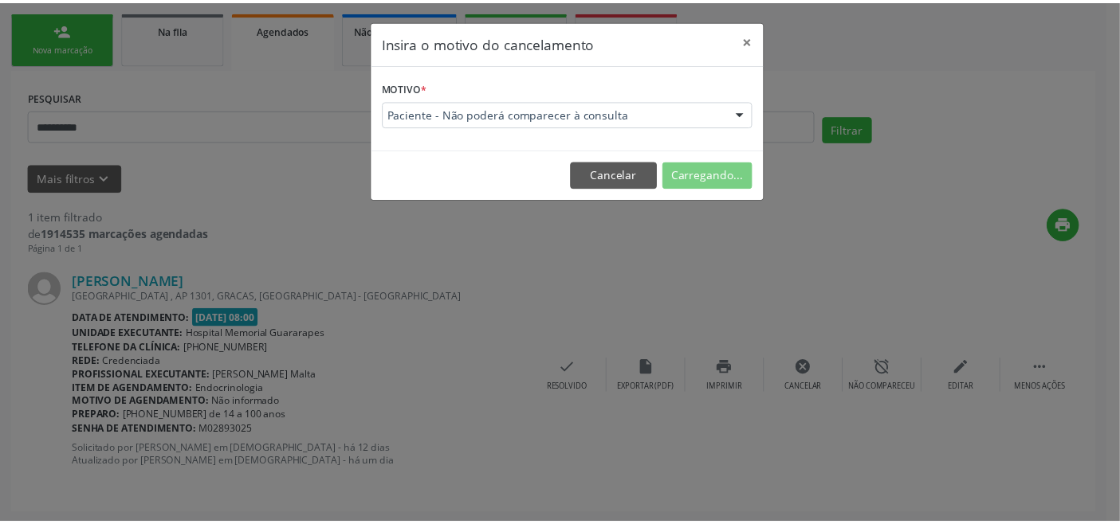
scroll to position [22, 0]
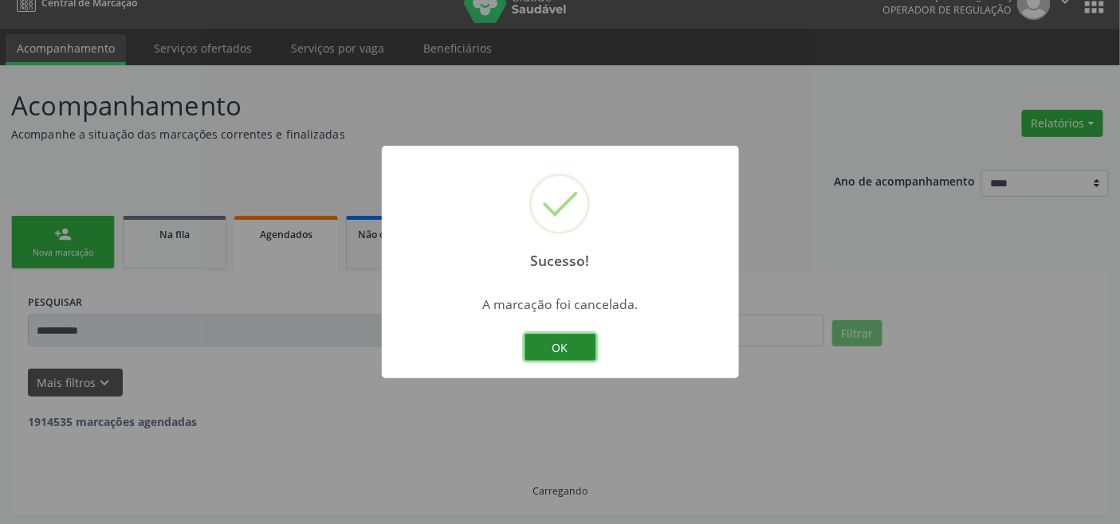
click at [563, 343] on button "OK" at bounding box center [560, 347] width 72 height 27
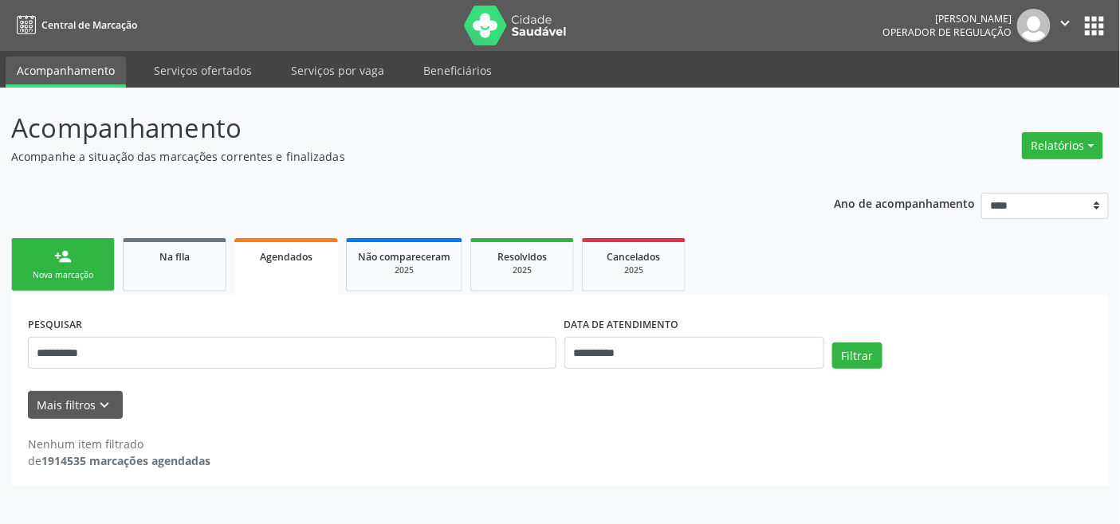
scroll to position [0, 0]
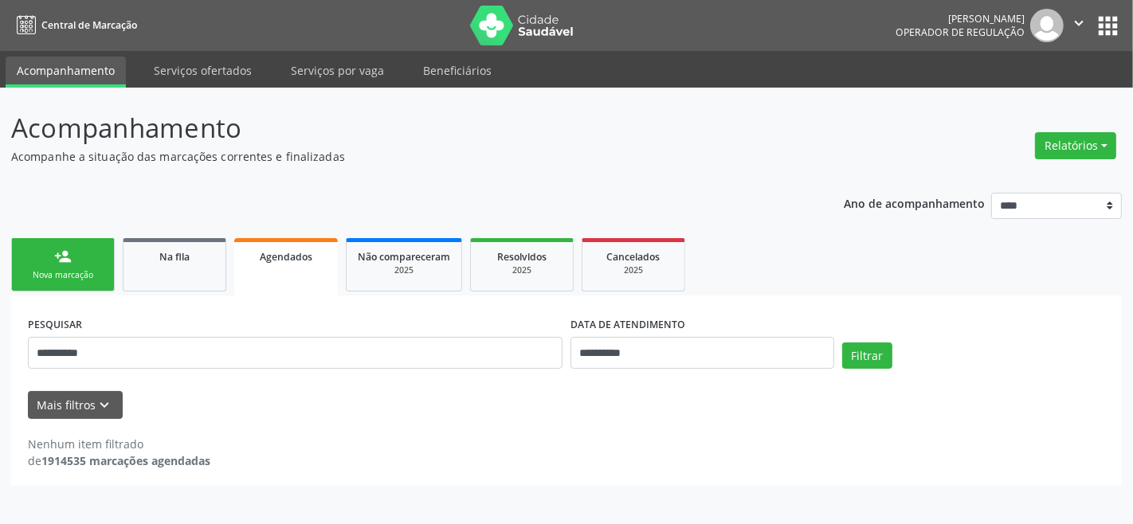
click at [99, 273] on div "Nova marcação" at bounding box center [63, 275] width 80 height 12
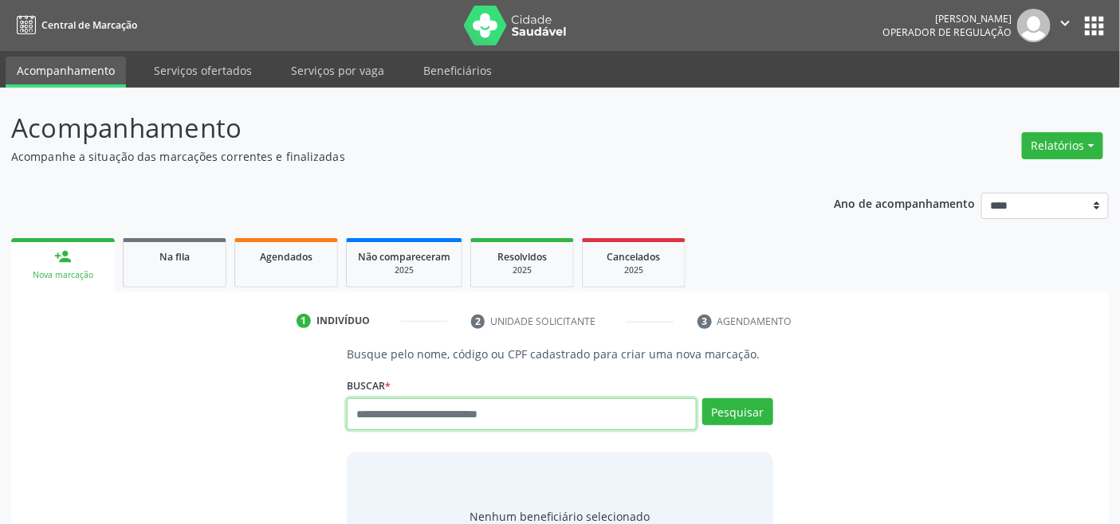
drag, startPoint x: 545, startPoint y: 413, endPoint x: 536, endPoint y: 412, distance: 8.8
paste input "**********"
type input "**********"
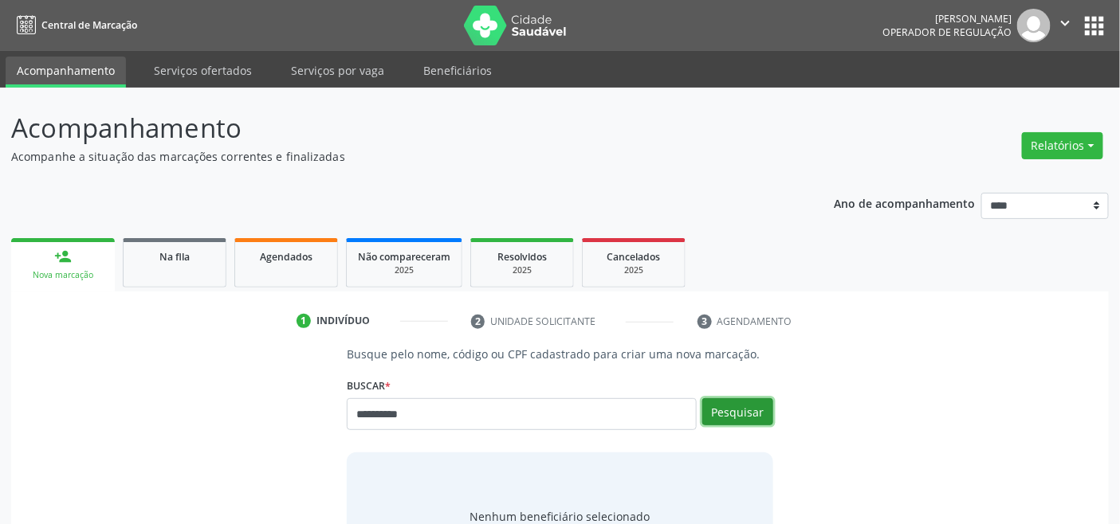
click at [758, 406] on button "Pesquisar" at bounding box center [737, 411] width 71 height 27
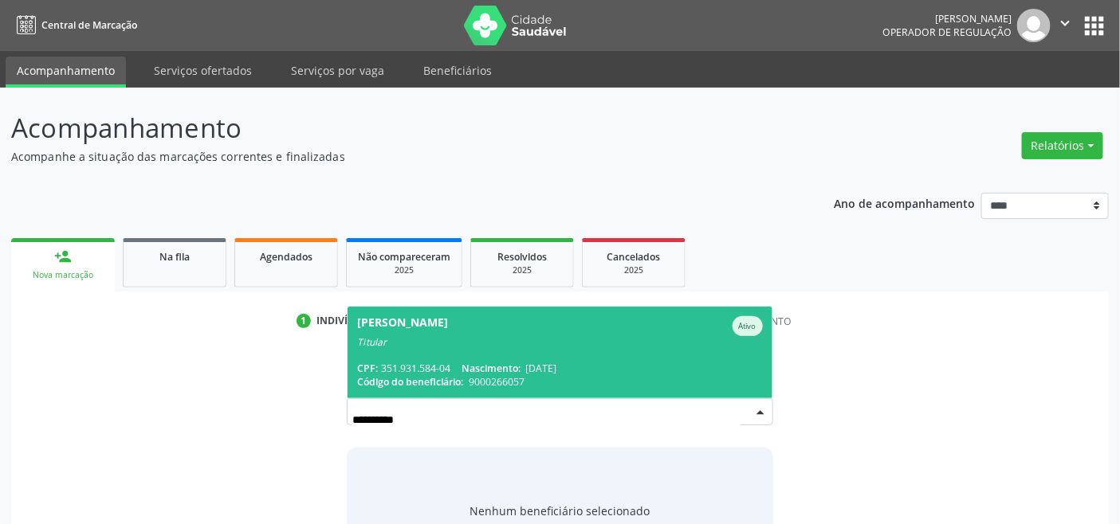
click at [545, 343] on div "Titular" at bounding box center [559, 342] width 405 height 13
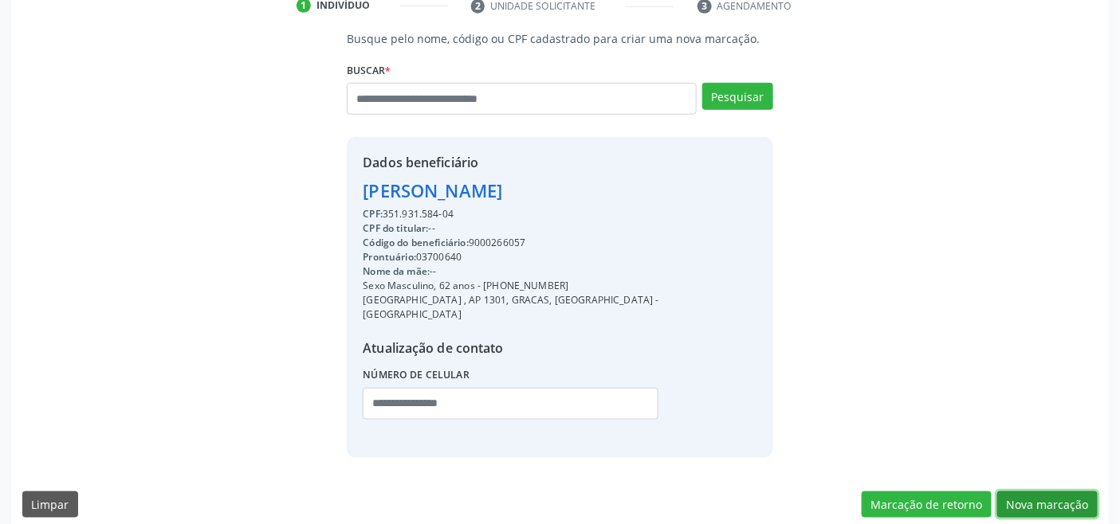
click at [1039, 498] on button "Nova marcação" at bounding box center [1047, 505] width 100 height 27
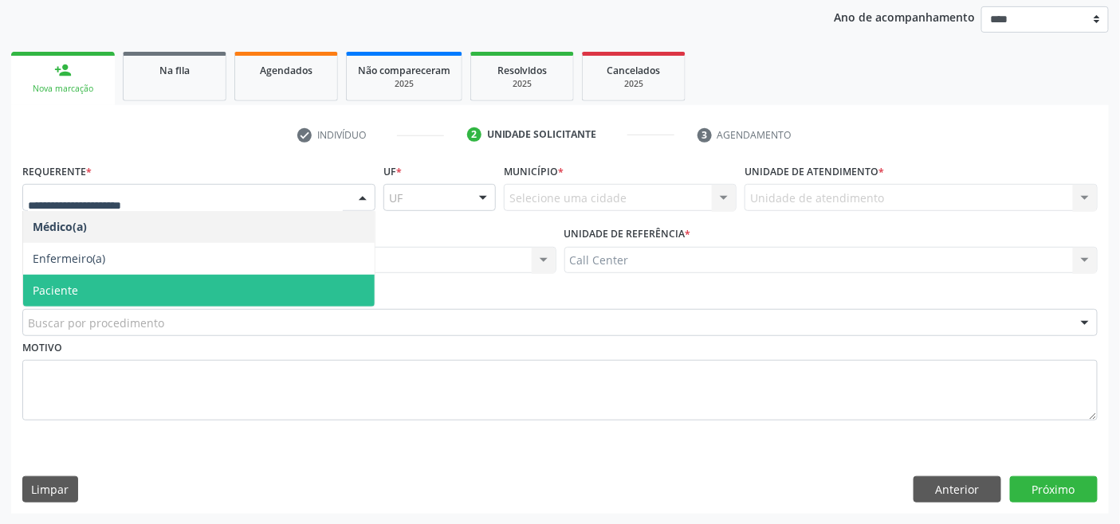
click at [96, 290] on span "Paciente" at bounding box center [198, 291] width 351 height 32
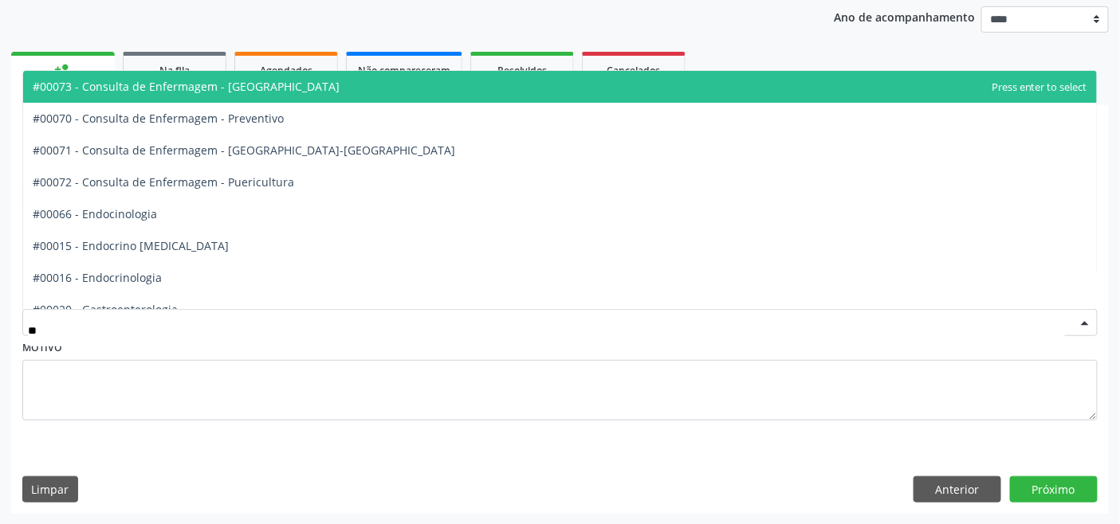
type input "***"
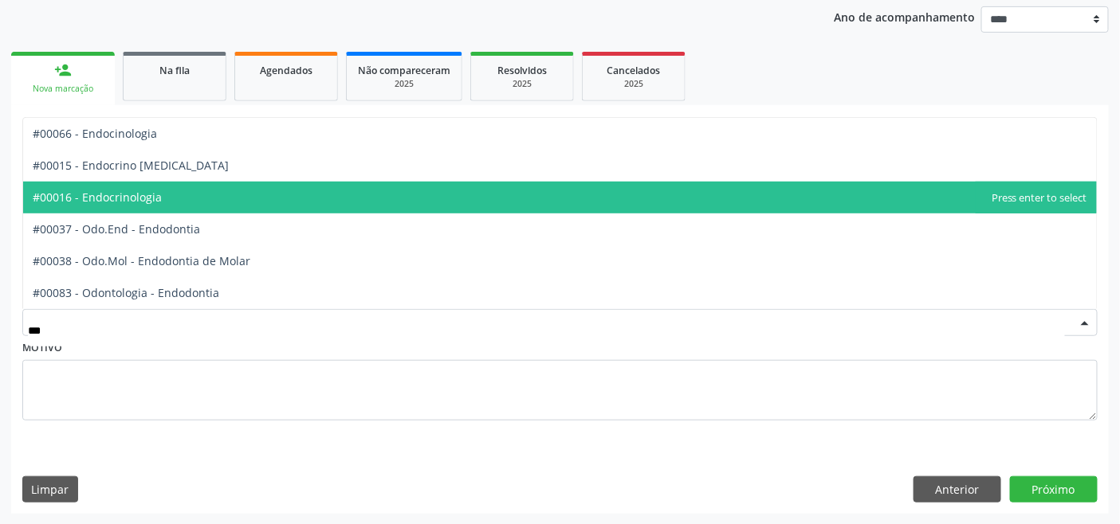
click at [116, 196] on span "#00016 - Endocrinologia" at bounding box center [97, 197] width 129 height 15
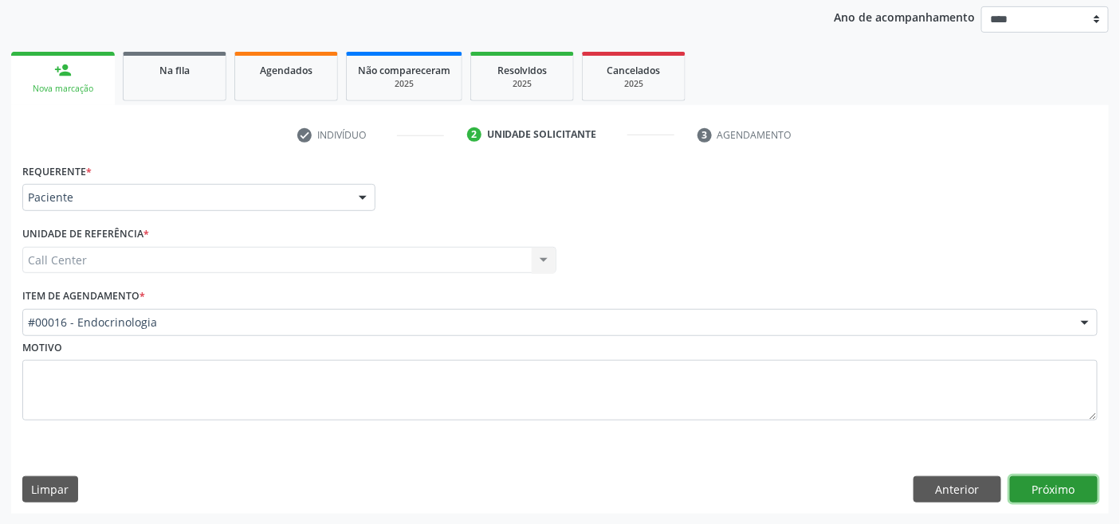
click at [1041, 489] on button "Próximo" at bounding box center [1054, 490] width 88 height 27
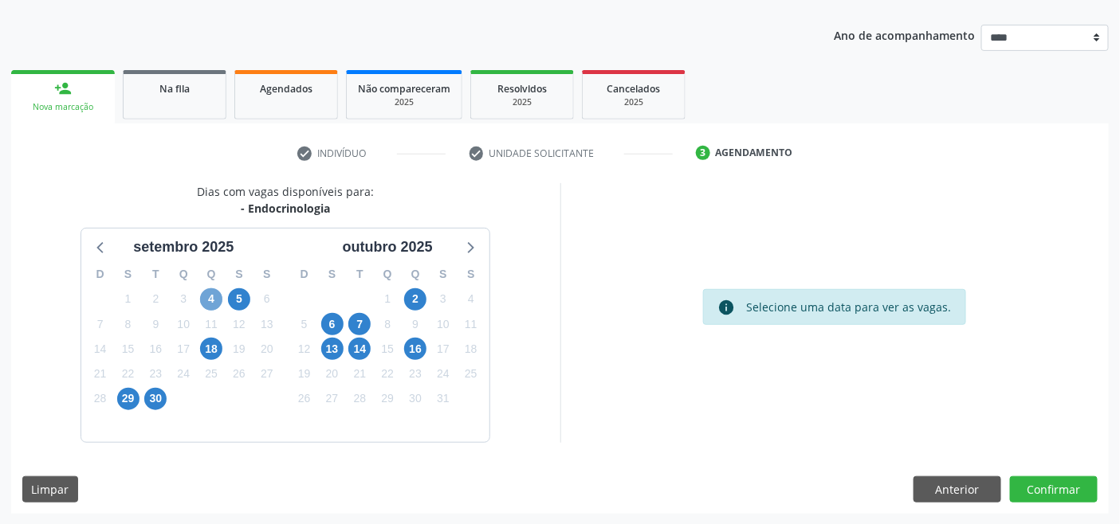
drag, startPoint x: 210, startPoint y: 297, endPoint x: 202, endPoint y: 284, distance: 14.6
click at [210, 297] on span "4" at bounding box center [211, 299] width 22 height 22
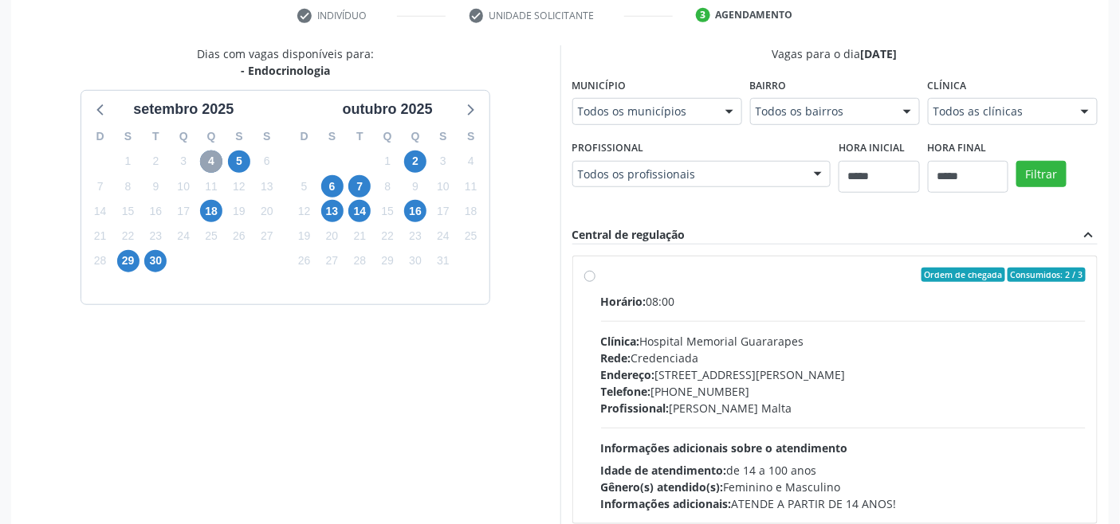
scroll to position [426, 0]
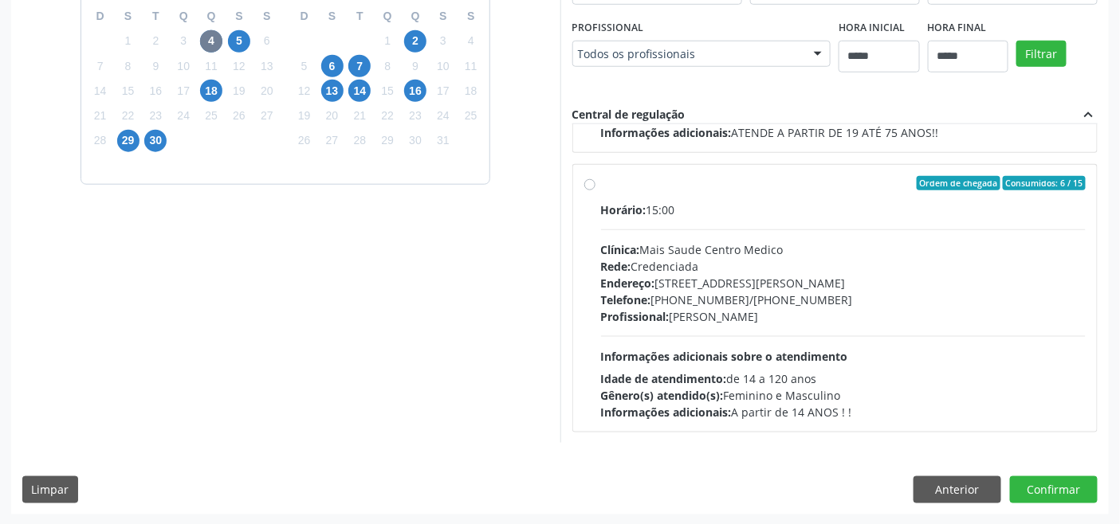
click at [750, 360] on span "Informações adicionais sobre o atendimento" at bounding box center [724, 356] width 247 height 15
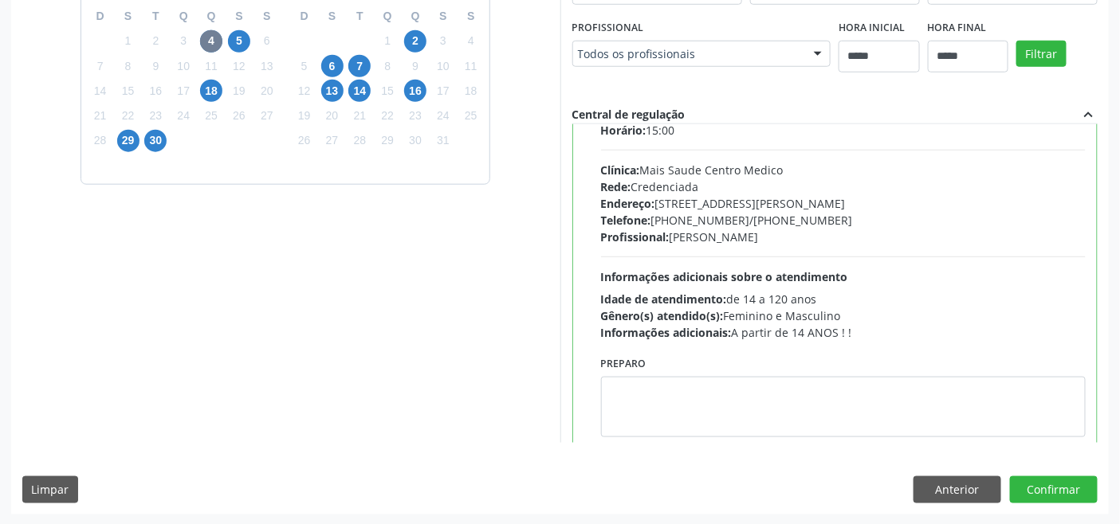
scroll to position [638, 0]
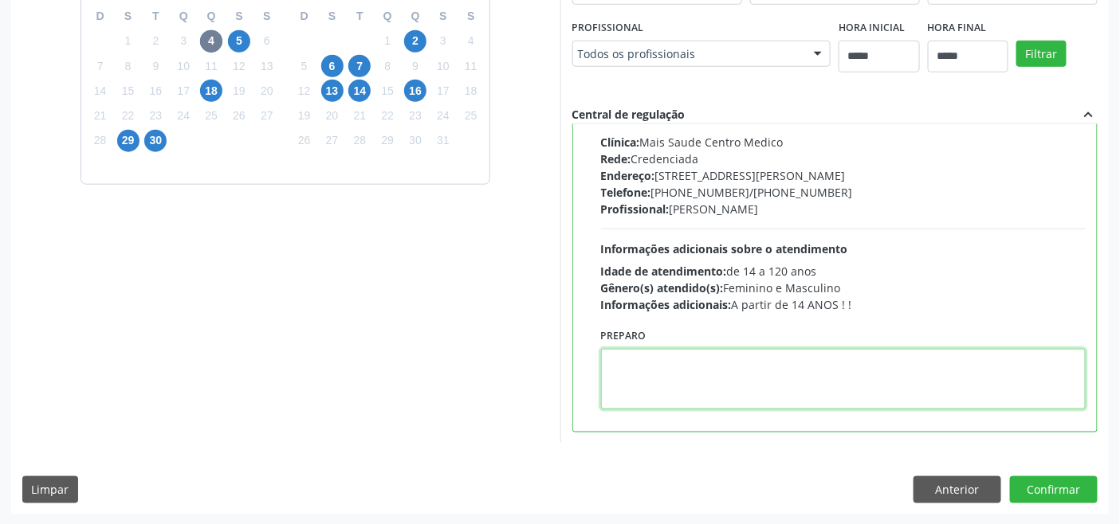
paste textarea "**********"
type textarea "**********"
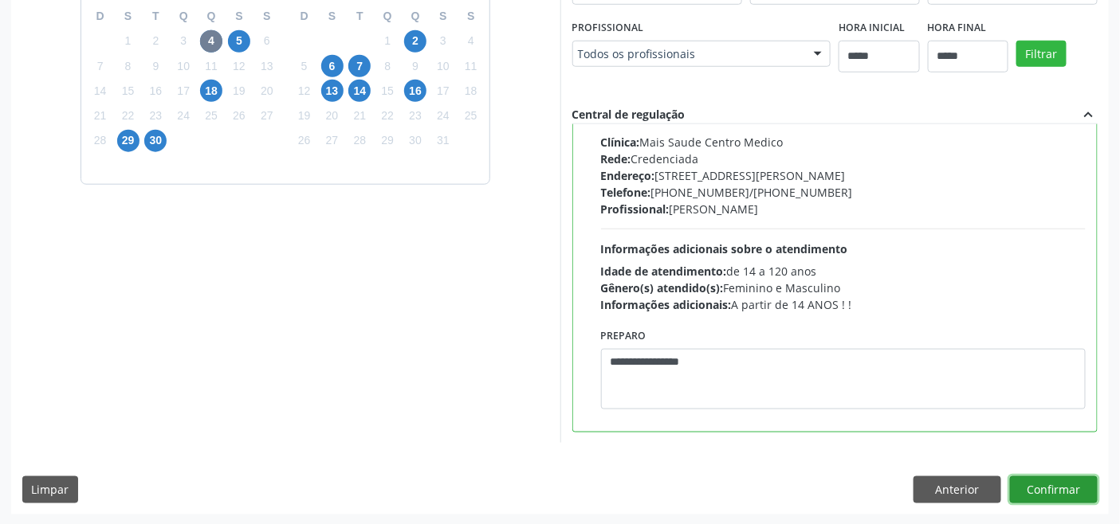
click at [1069, 488] on button "Confirmar" at bounding box center [1054, 490] width 88 height 27
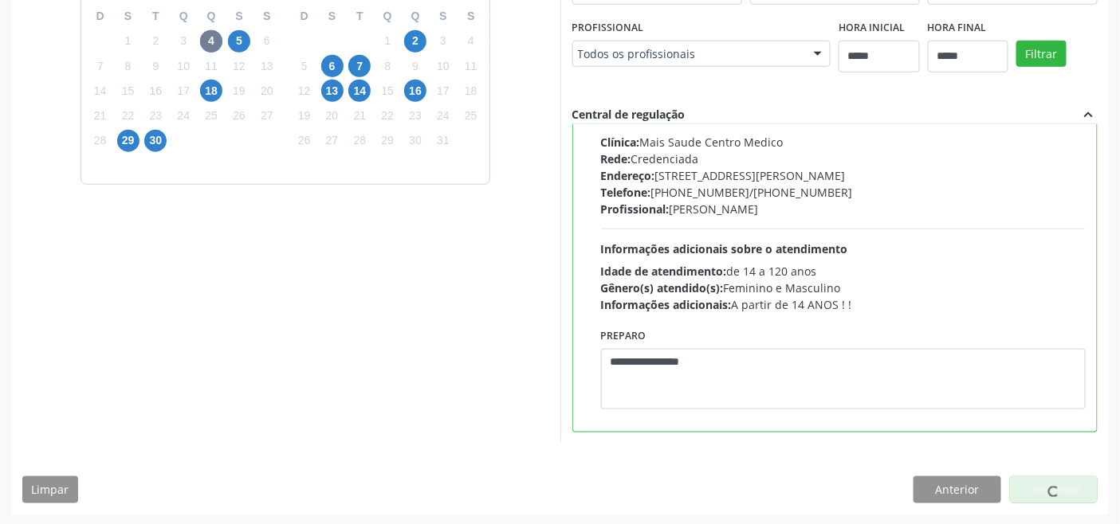
scroll to position [6, 0]
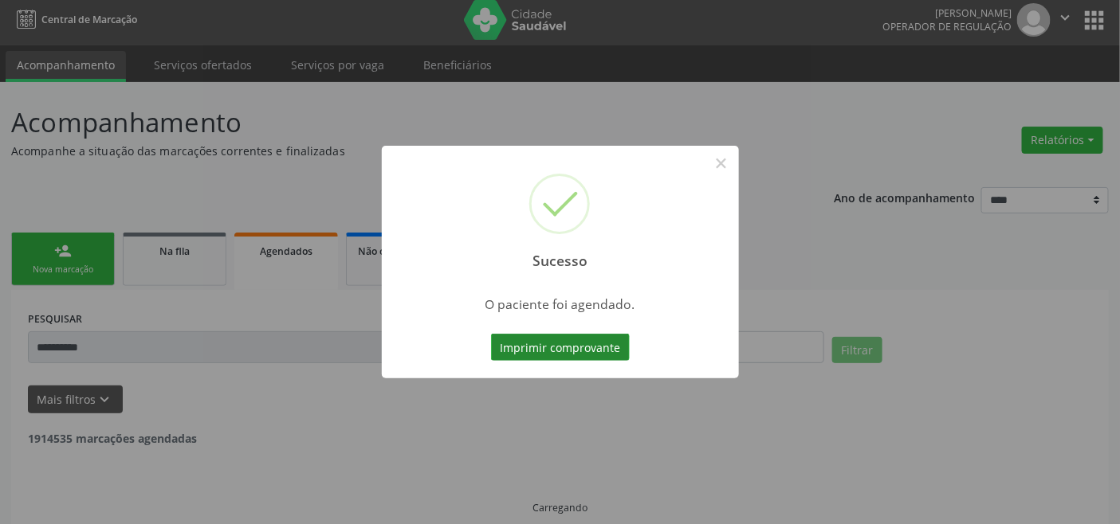
click at [579, 343] on button "Imprimir comprovante" at bounding box center [560, 347] width 139 height 27
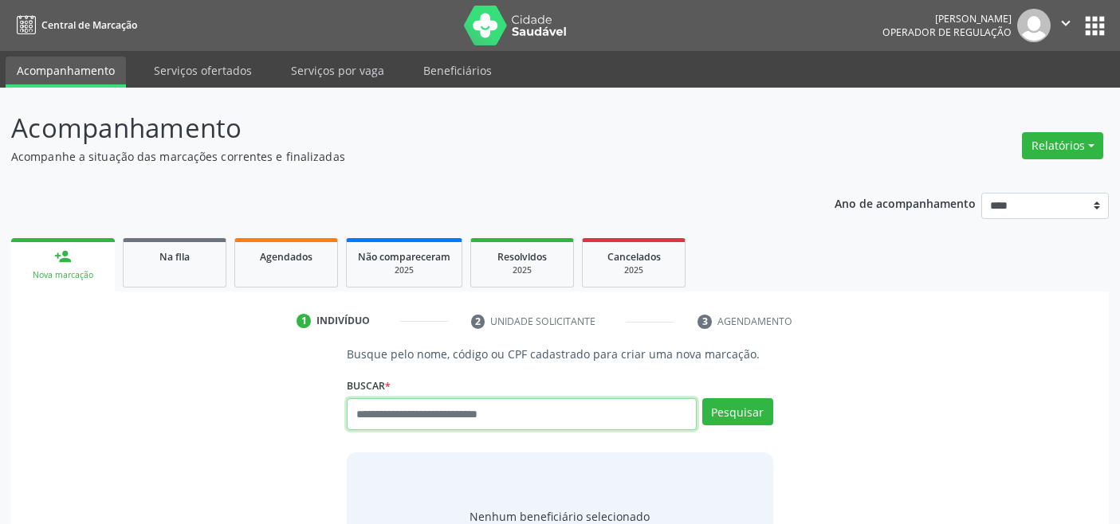
scroll to position [6, 0]
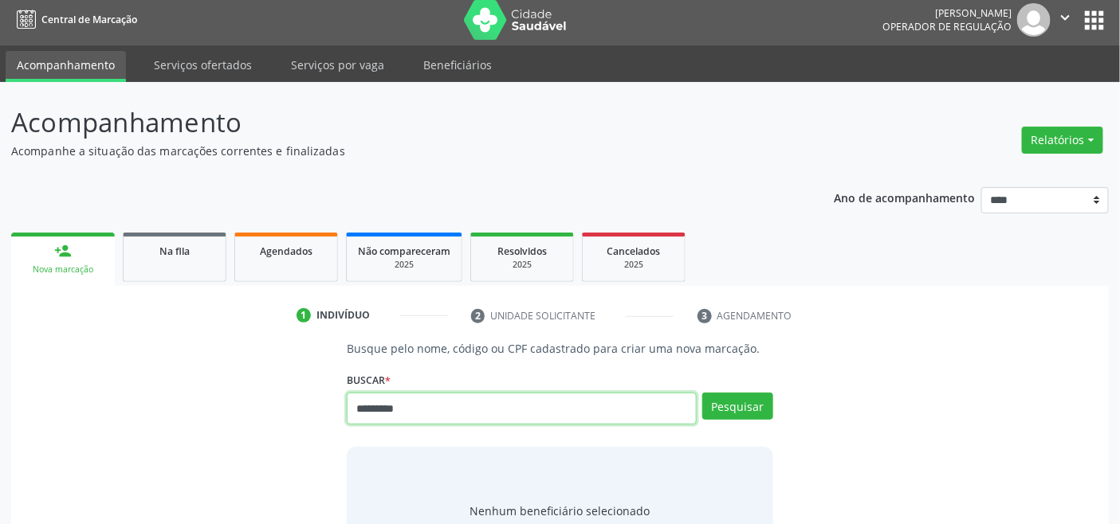
type input "*********"
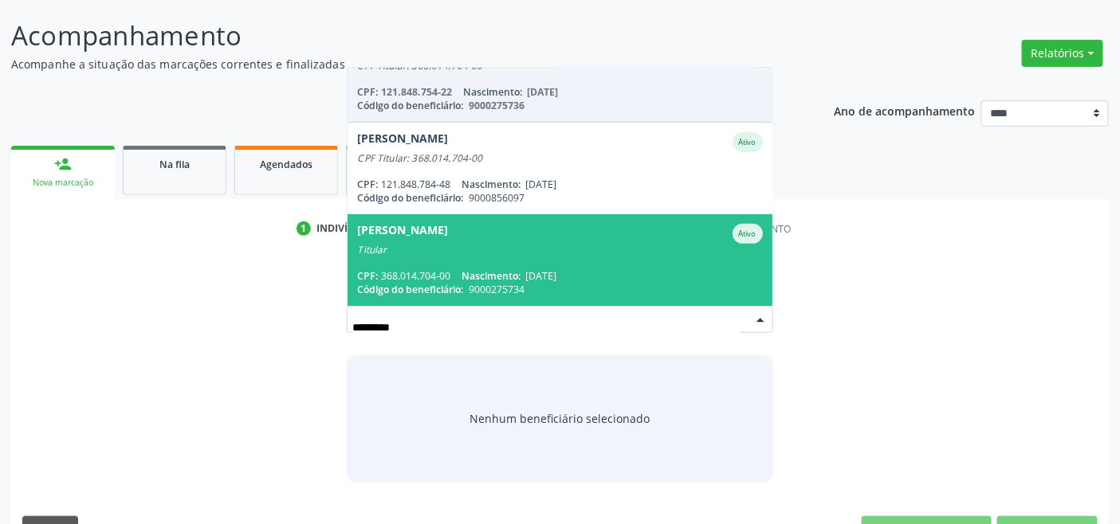
scroll to position [131, 0]
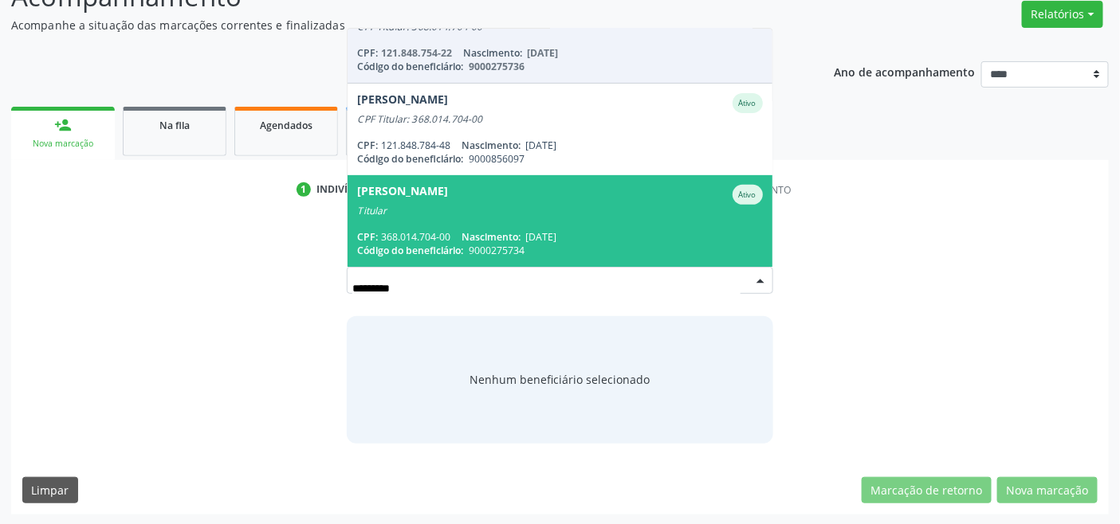
click at [602, 230] on div "CPF: 368.014.704-00 Nascimento: [DATE]" at bounding box center [559, 237] width 405 height 14
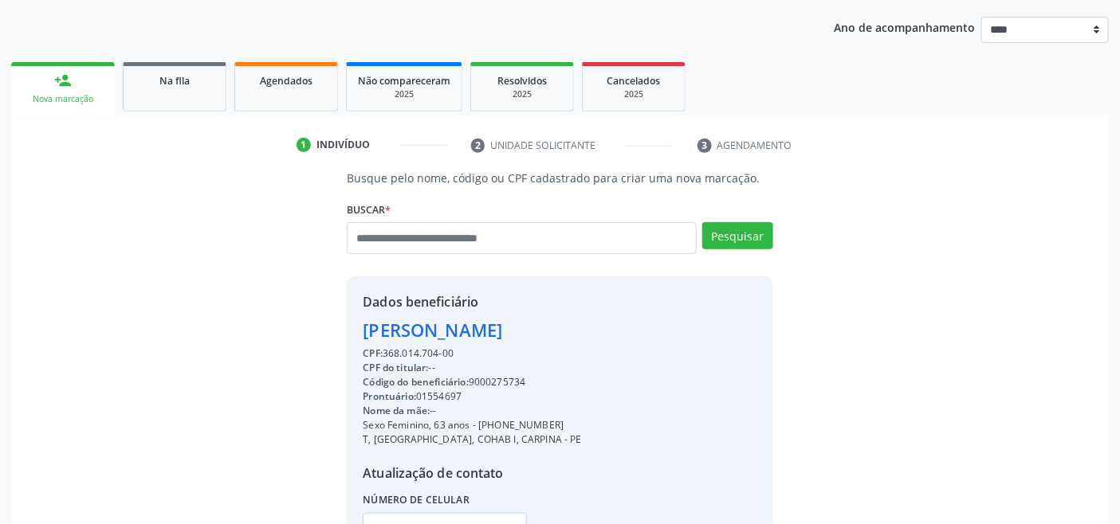
scroll to position [316, 0]
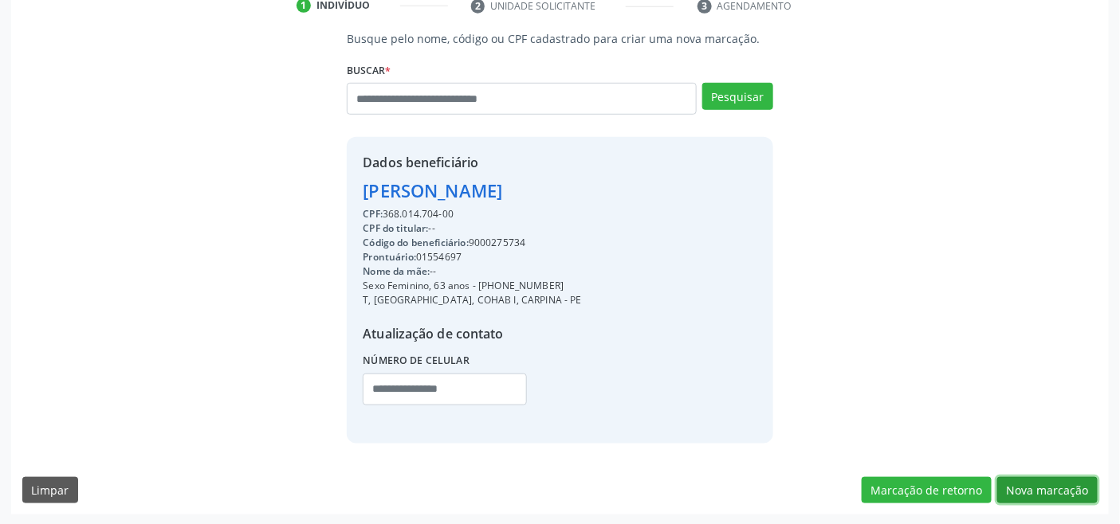
drag, startPoint x: 1037, startPoint y: 492, endPoint x: 1018, endPoint y: 492, distance: 18.3
click at [1034, 492] on button "Nova marcação" at bounding box center [1047, 490] width 100 height 27
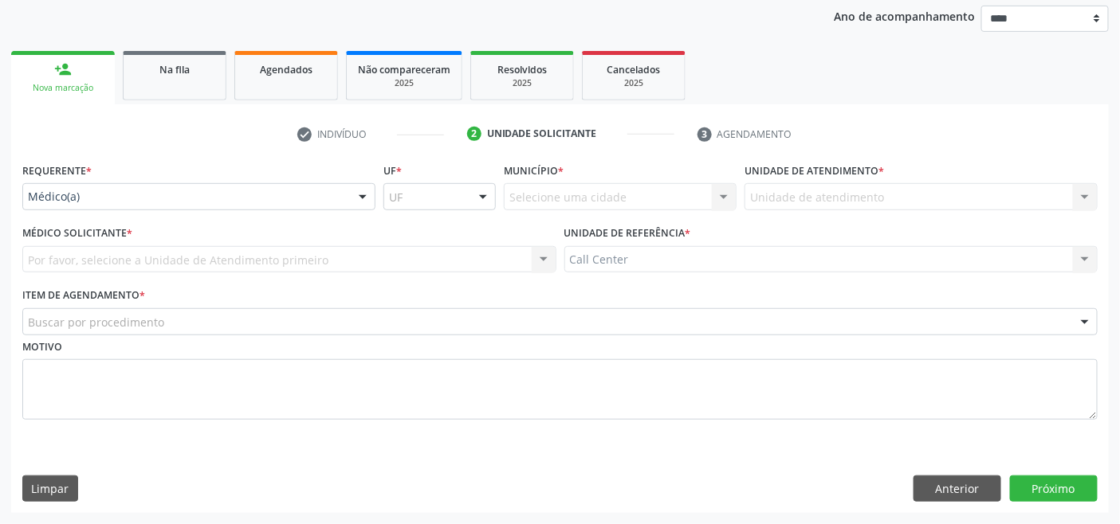
scroll to position [186, 0]
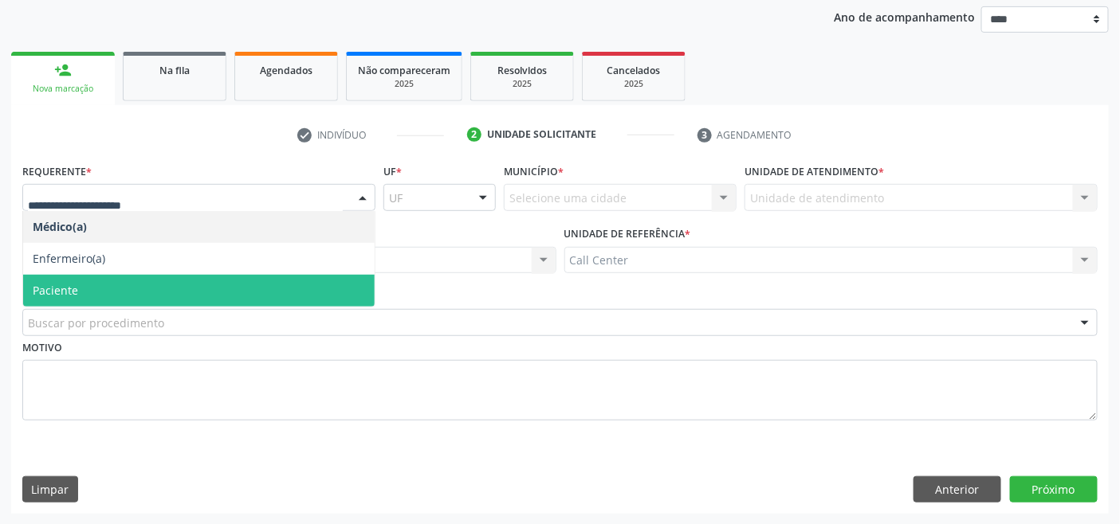
drag, startPoint x: 107, startPoint y: 284, endPoint x: 117, endPoint y: 314, distance: 31.2
click at [108, 284] on span "Paciente" at bounding box center [198, 291] width 351 height 32
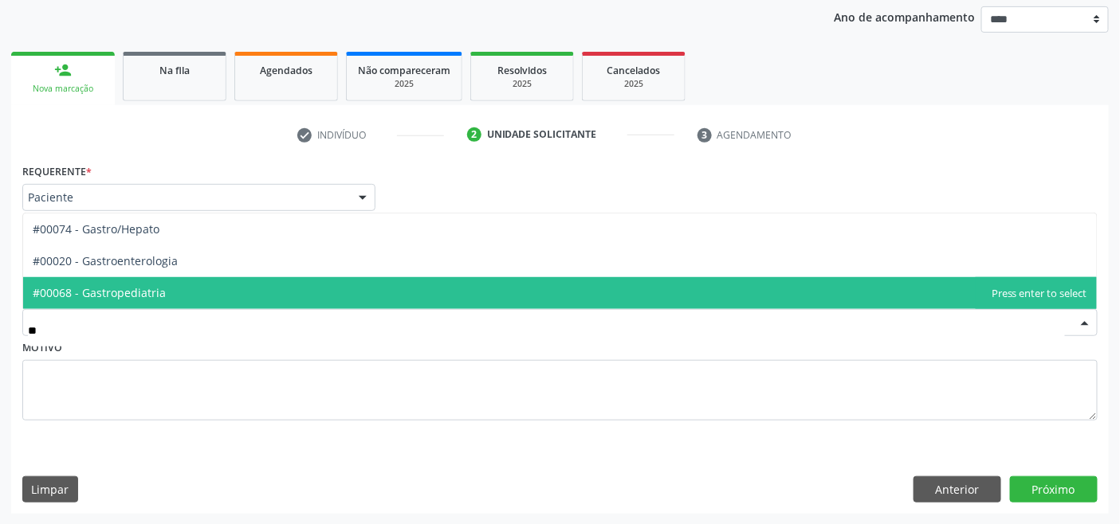
type input "***"
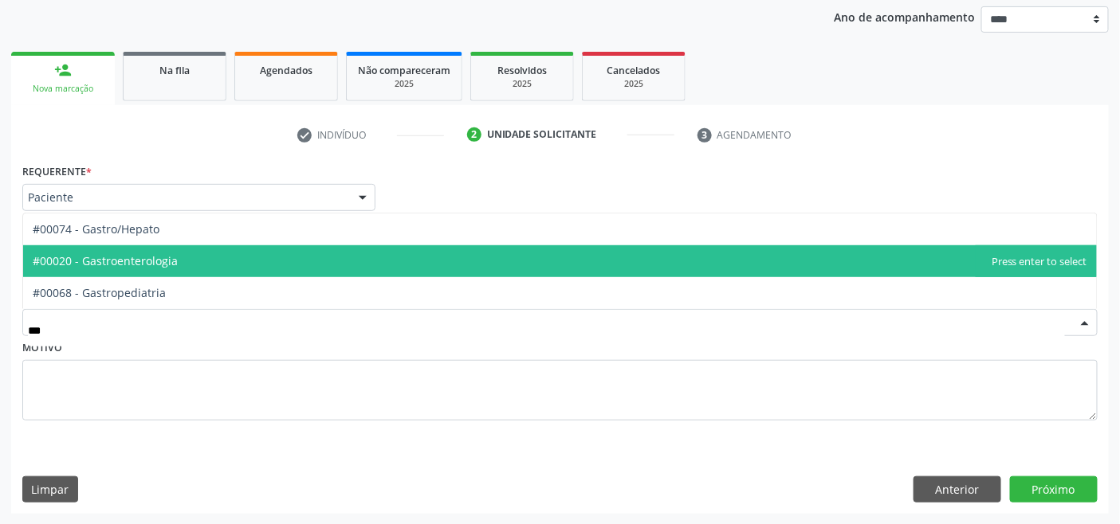
click at [163, 266] on span "#00020 - Gastroenterologia" at bounding box center [105, 260] width 145 height 15
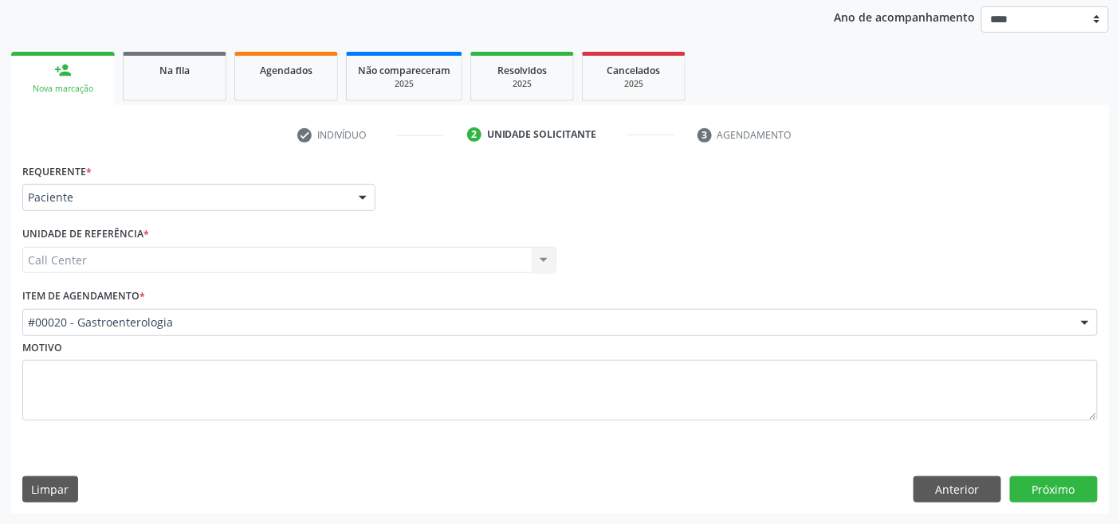
click at [1065, 473] on div "Requerente * Paciente Médico(a) Enfermeiro(a) Paciente Nenhum resultado encontr…" at bounding box center [559, 336] width 1097 height 355
click at [1063, 478] on button "Próximo" at bounding box center [1054, 490] width 88 height 27
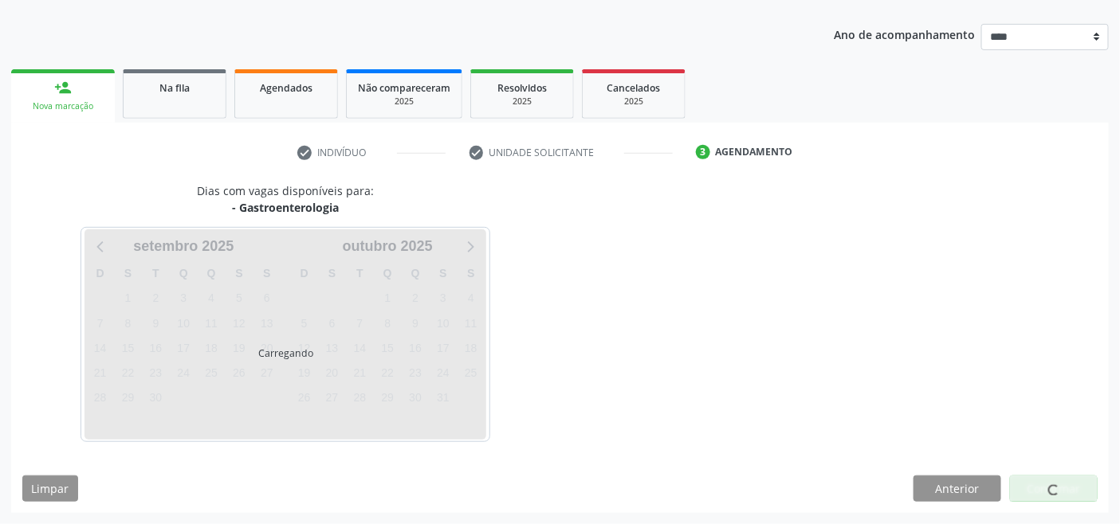
scroll to position [168, 0]
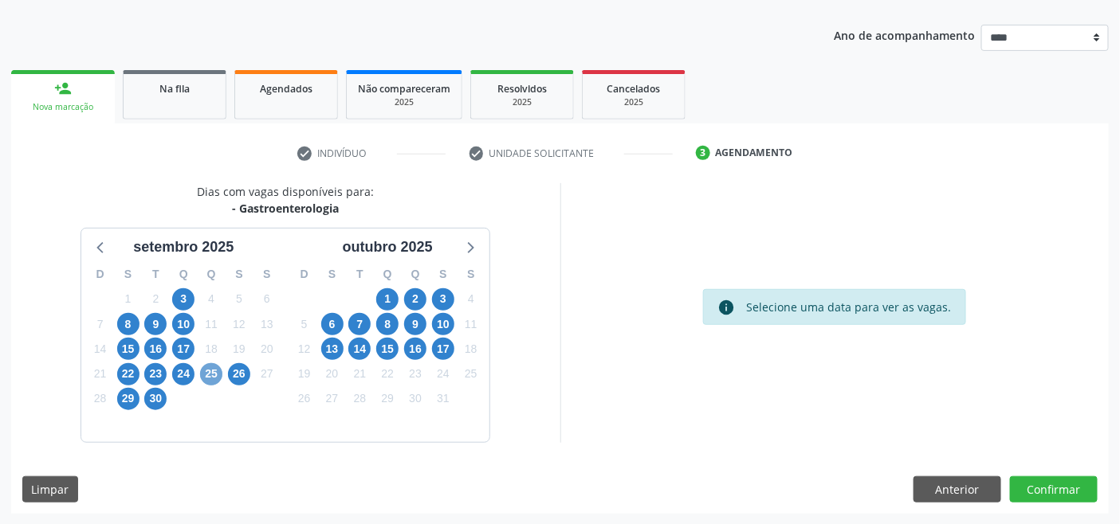
click at [207, 371] on span "25" at bounding box center [211, 374] width 22 height 22
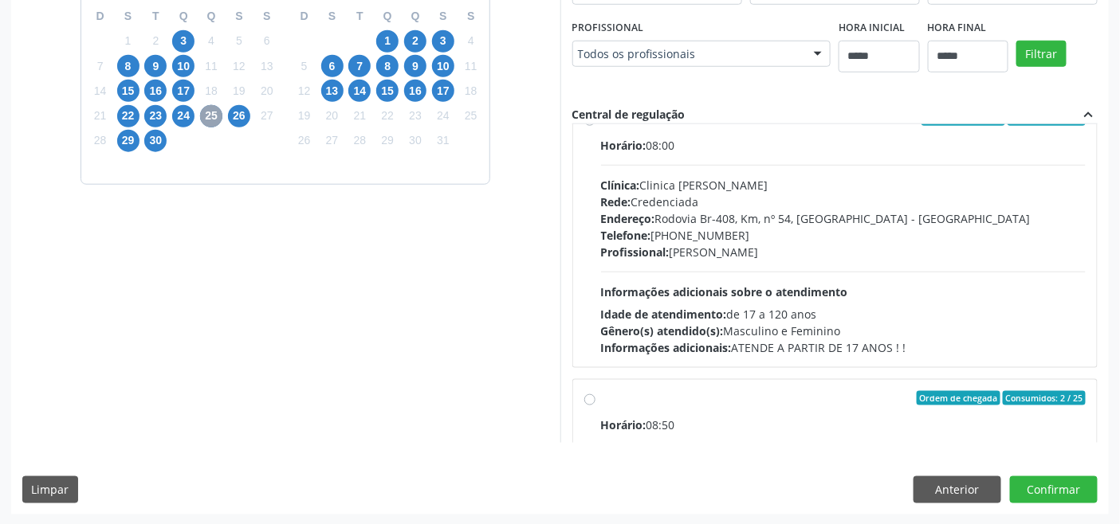
scroll to position [177, 0]
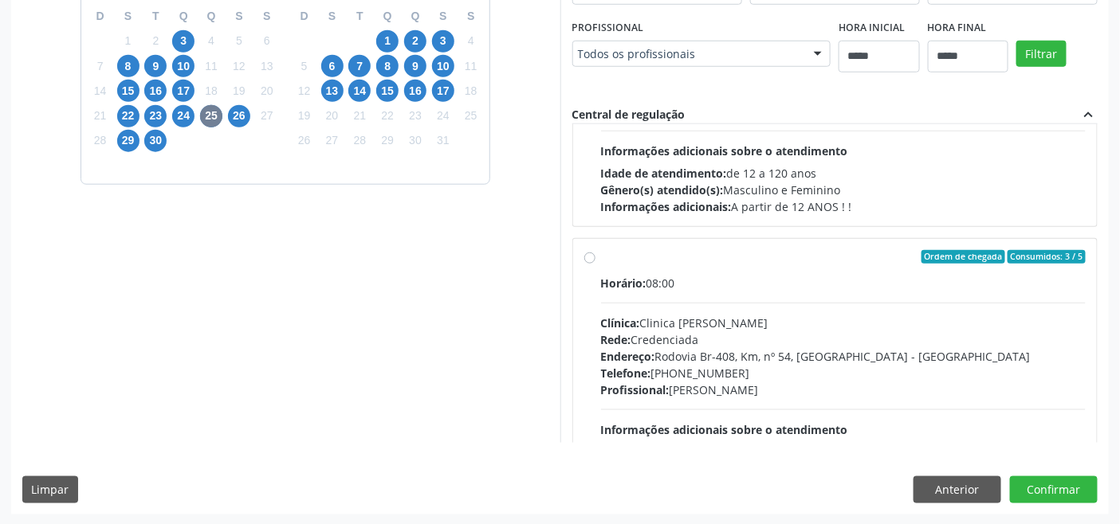
click at [689, 299] on div "Horário: 08:00 Clínica: Clinica Dioclecio Coutinho Rede: Credenciada Endereço: …" at bounding box center [843, 384] width 485 height 219
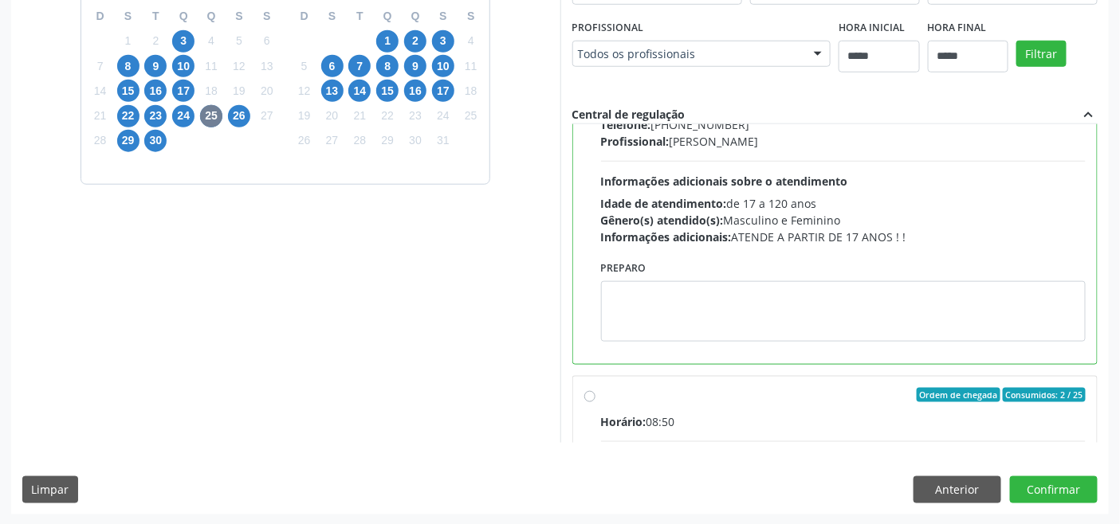
scroll to position [531, 0]
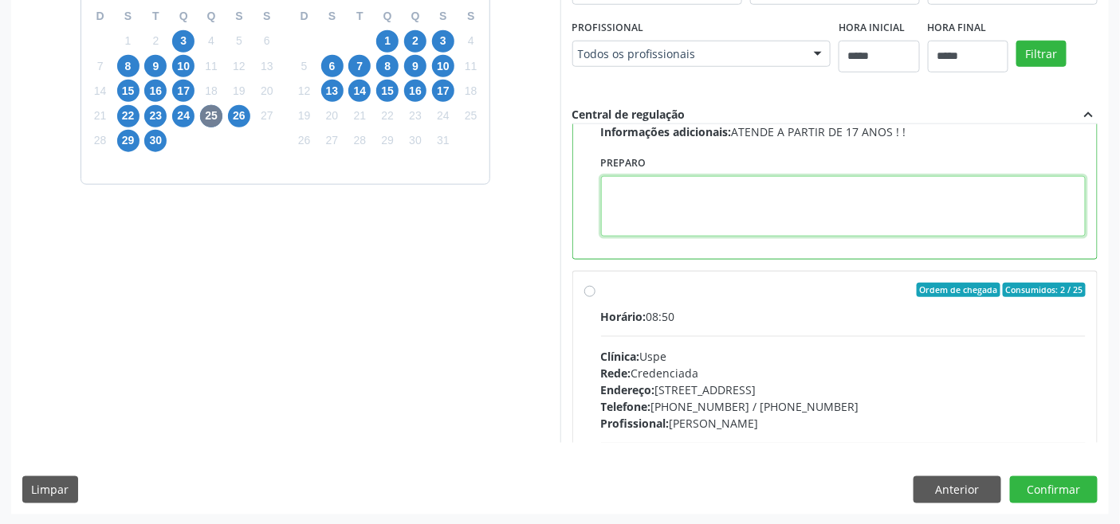
paste textarea "**********"
type textarea "**********"
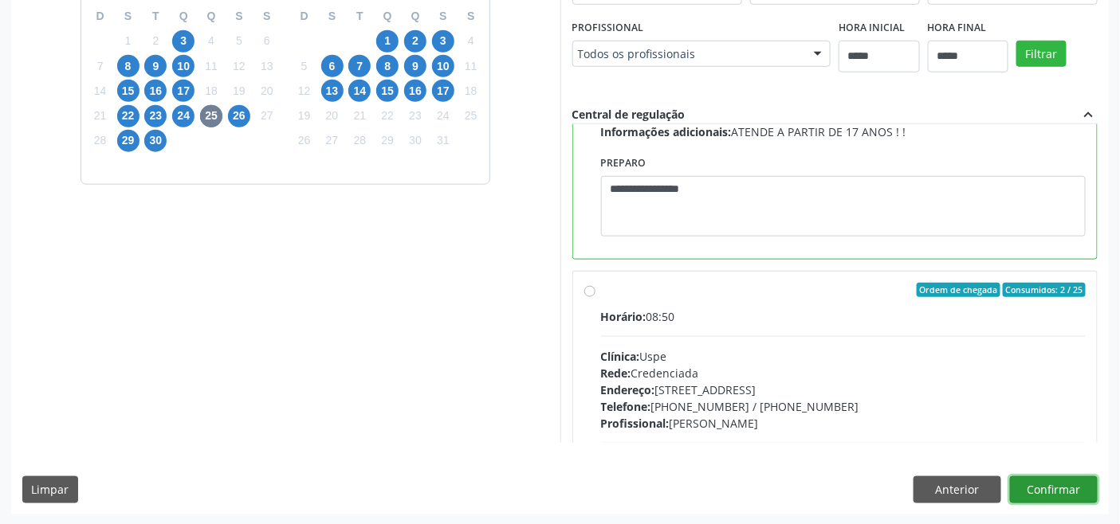
click at [1044, 490] on button "Confirmar" at bounding box center [1054, 490] width 88 height 27
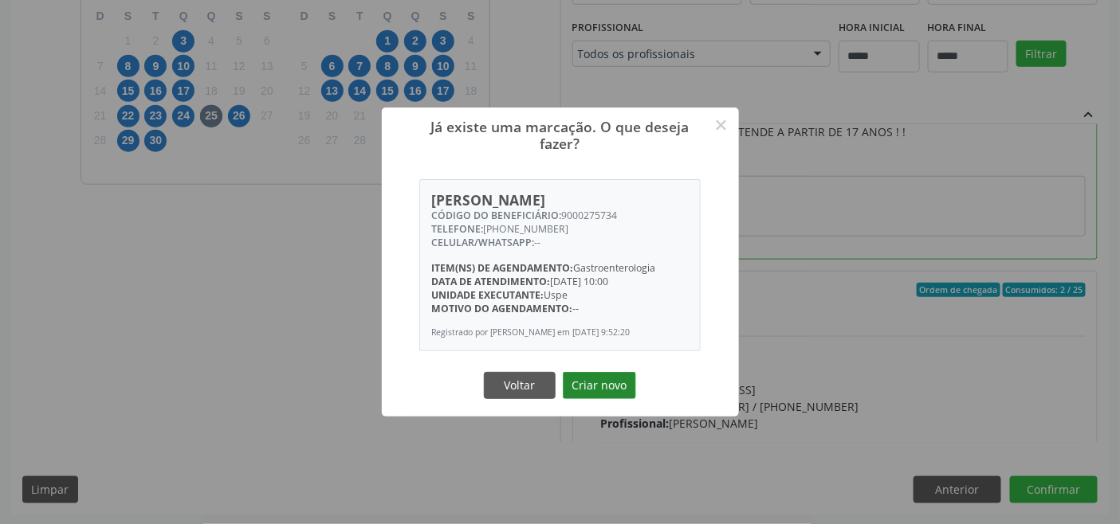
click at [620, 399] on button "Criar novo" at bounding box center [599, 385] width 73 height 27
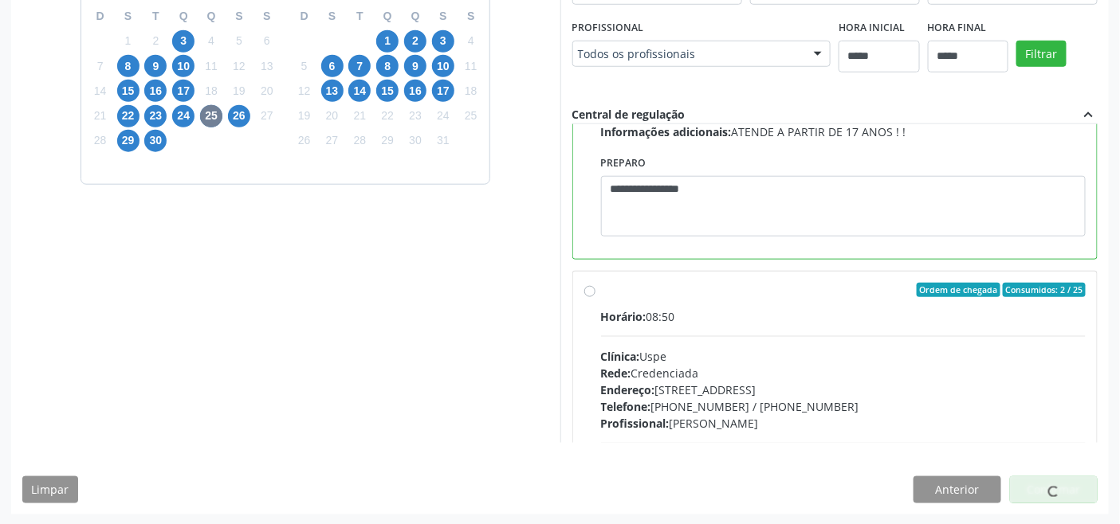
scroll to position [6, 0]
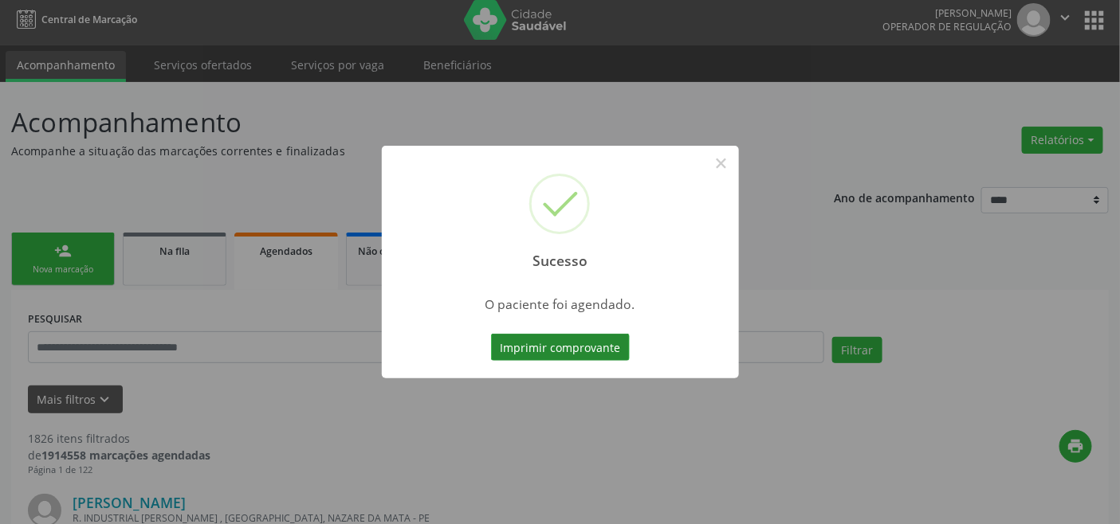
click at [574, 345] on button "Imprimir comprovante" at bounding box center [560, 347] width 139 height 27
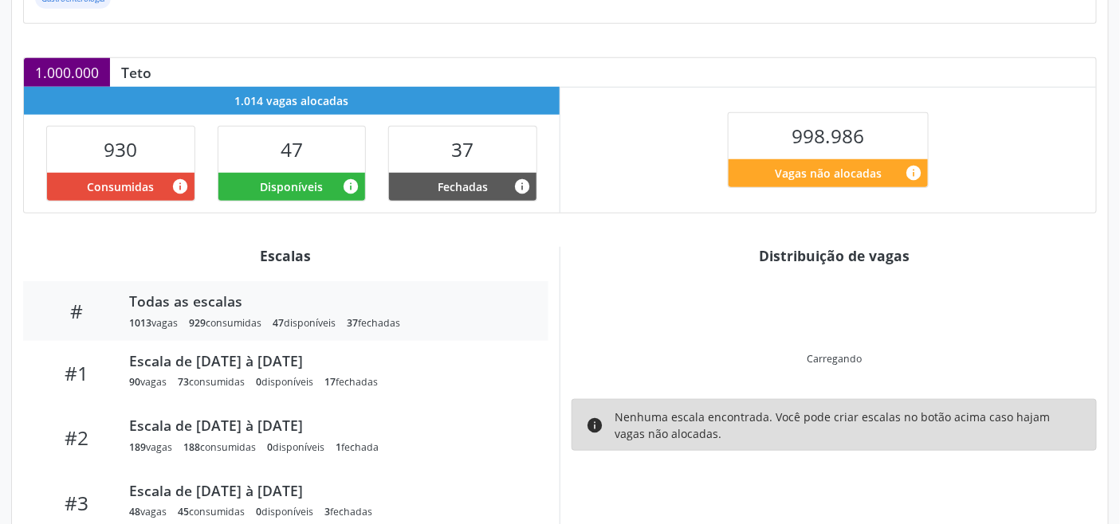
scroll to position [320, 0]
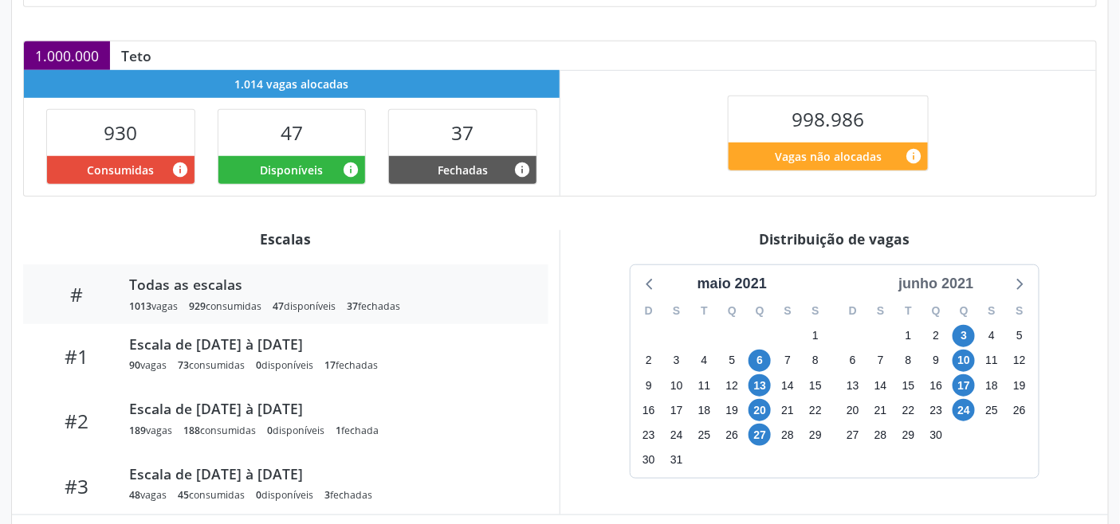
click at [959, 288] on div "junho 2021" at bounding box center [936, 284] width 88 height 22
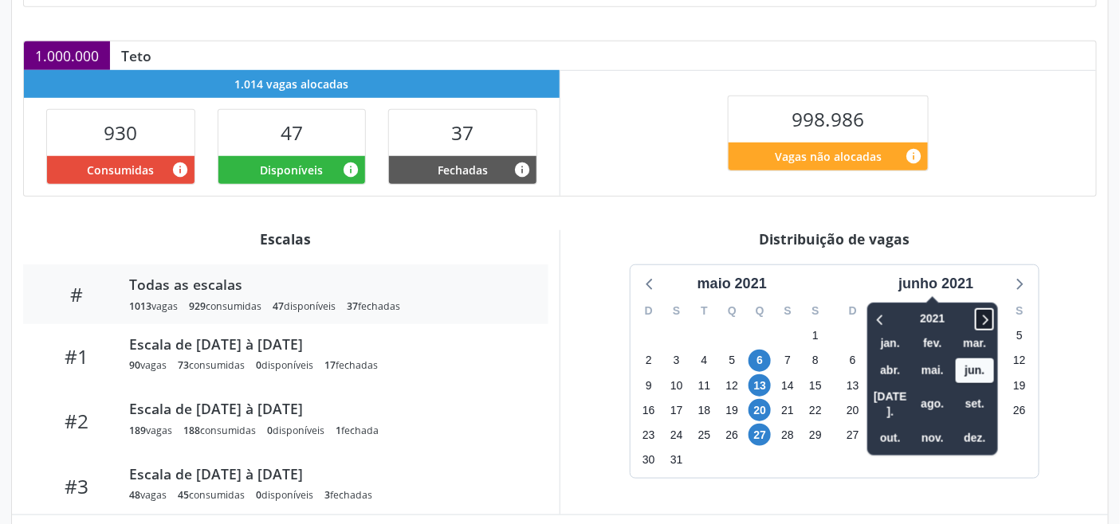
click at [988, 316] on icon at bounding box center [986, 320] width 6 height 10
click at [981, 392] on span "set." at bounding box center [974, 404] width 38 height 25
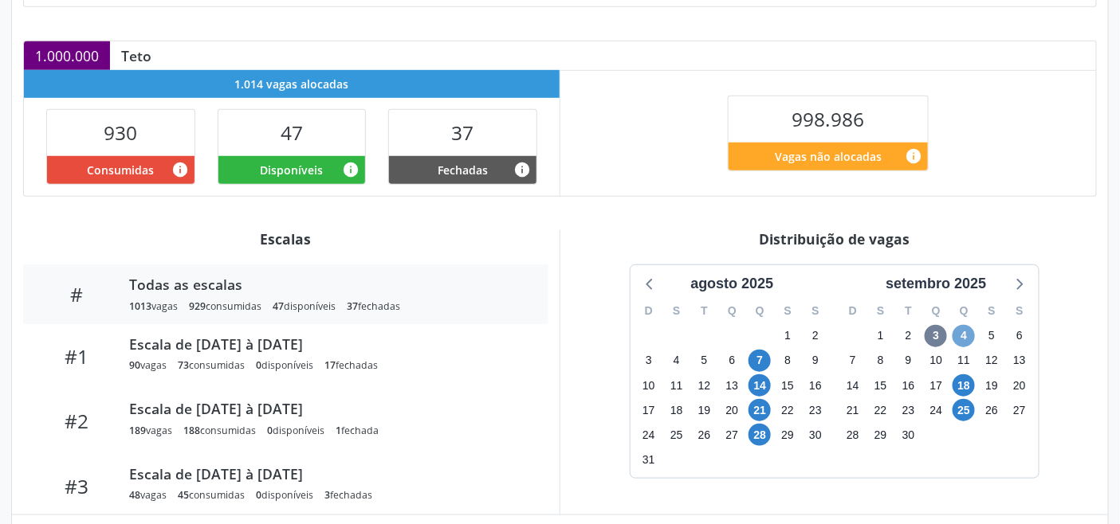
click at [966, 332] on span "4" at bounding box center [963, 336] width 22 height 22
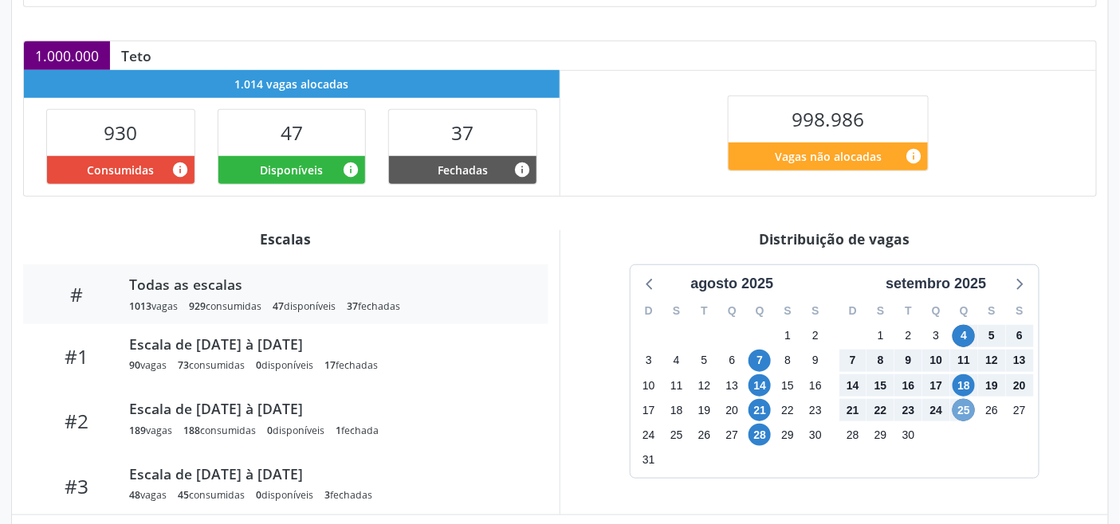
click at [967, 401] on span "25" at bounding box center [963, 410] width 22 height 22
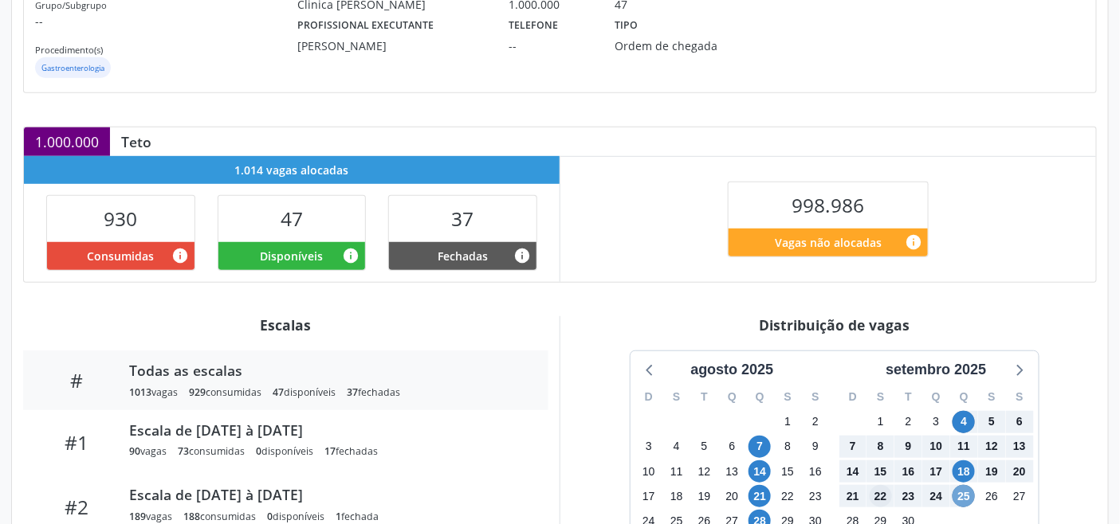
scroll to position [538, 0]
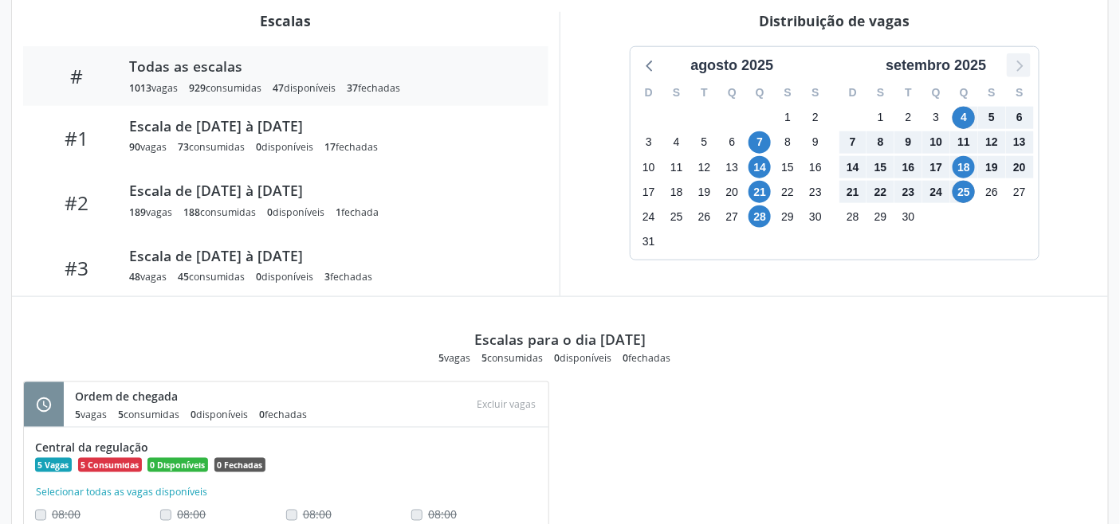
click at [1020, 69] on icon at bounding box center [1019, 66] width 6 height 11
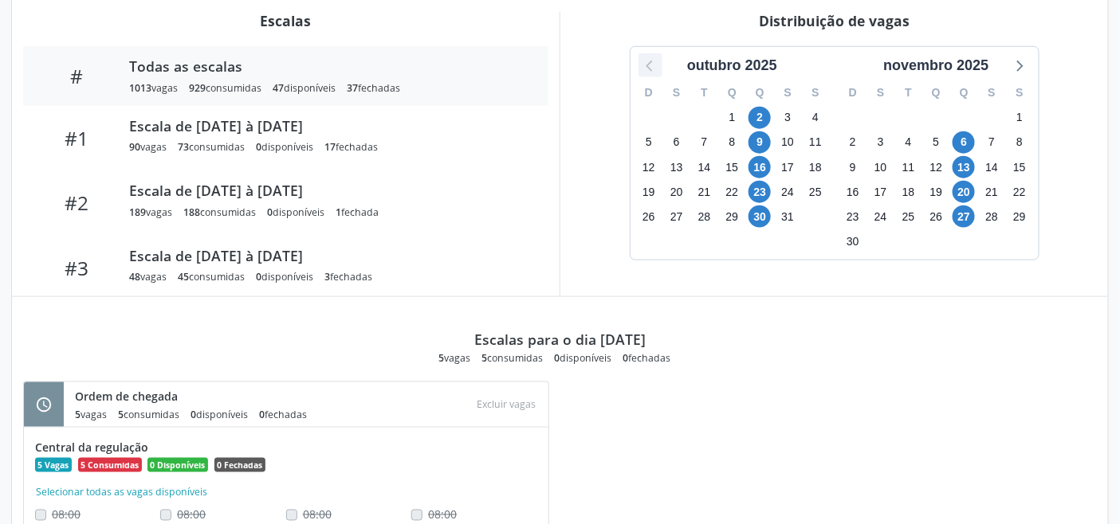
click at [649, 68] on icon at bounding box center [650, 65] width 21 height 21
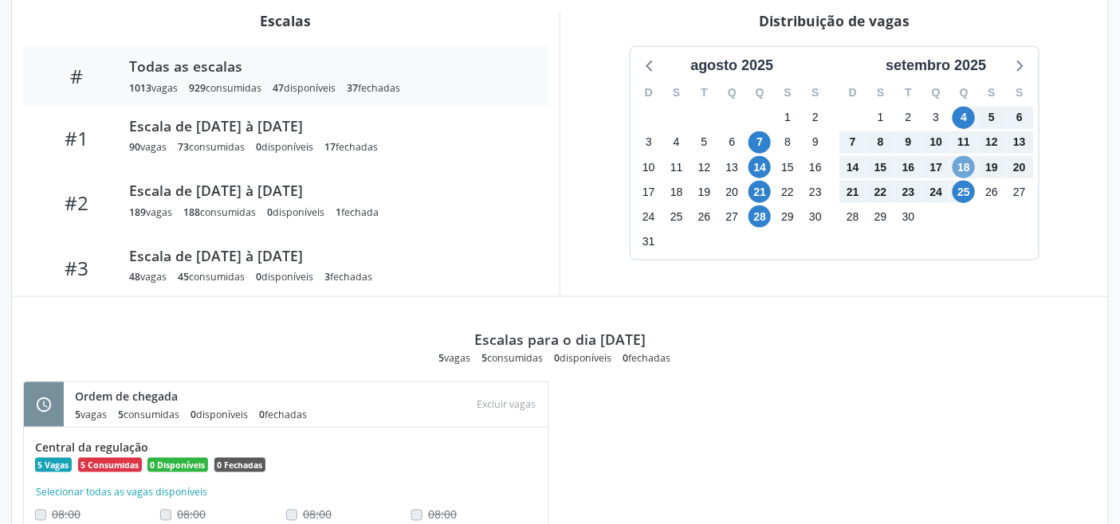
click at [959, 163] on span "18" at bounding box center [963, 167] width 22 height 22
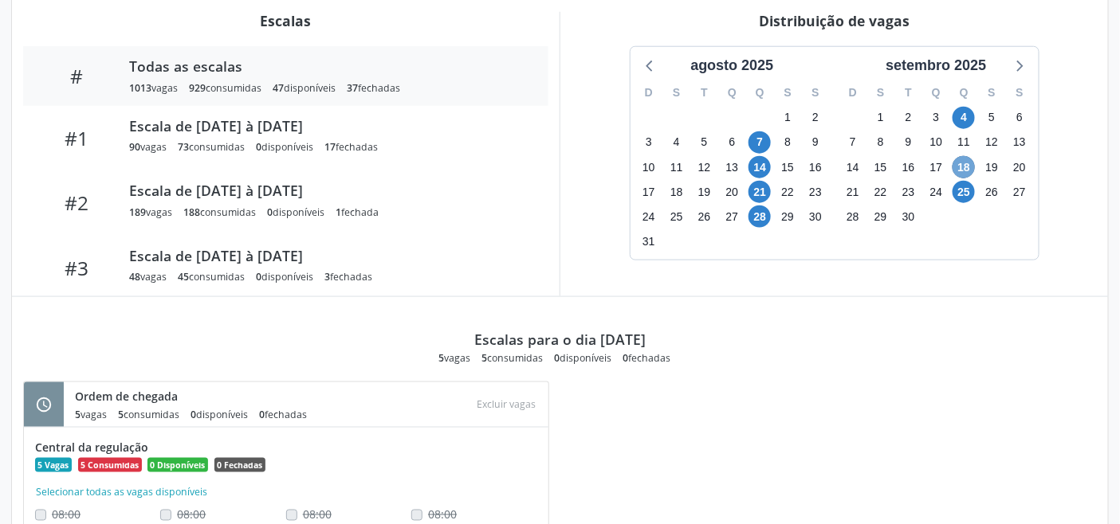
click at [966, 170] on span "18" at bounding box center [963, 167] width 22 height 22
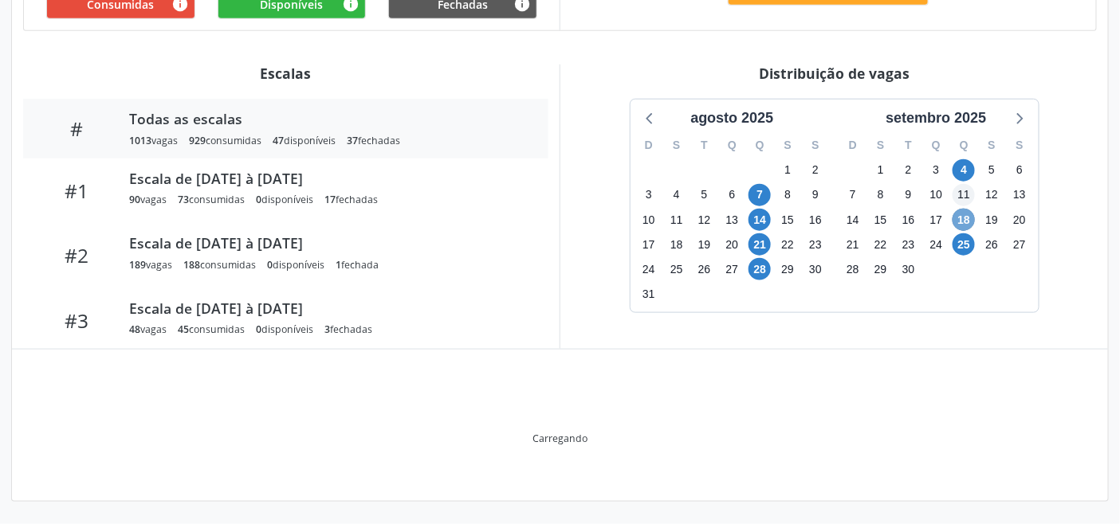
scroll to position [486, 0]
click at [963, 189] on span "11" at bounding box center [963, 195] width 22 height 22
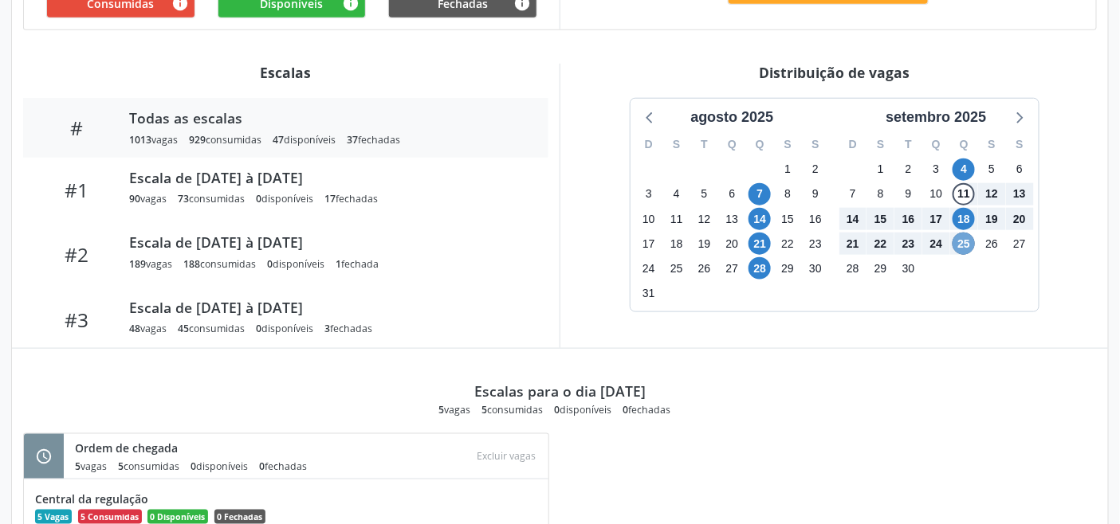
click at [964, 252] on span "25" at bounding box center [963, 244] width 22 height 22
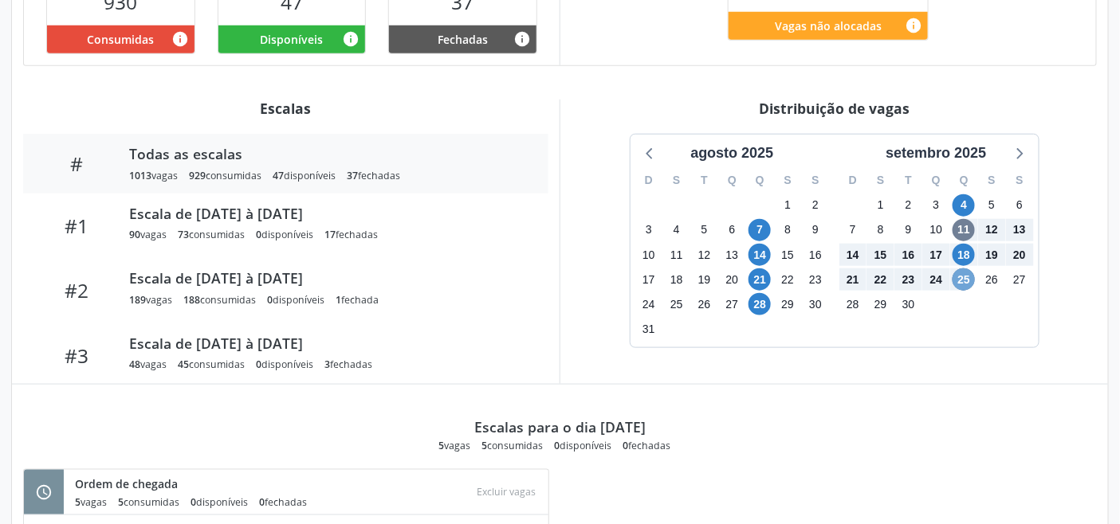
scroll to position [90, 0]
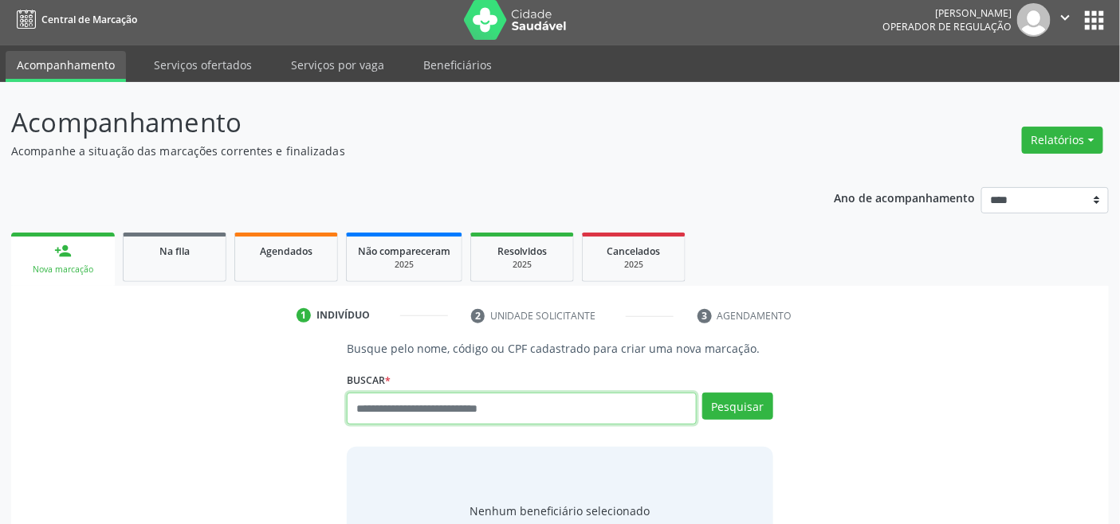
scroll to position [6, 0]
paste input "**********"
type input "**********"
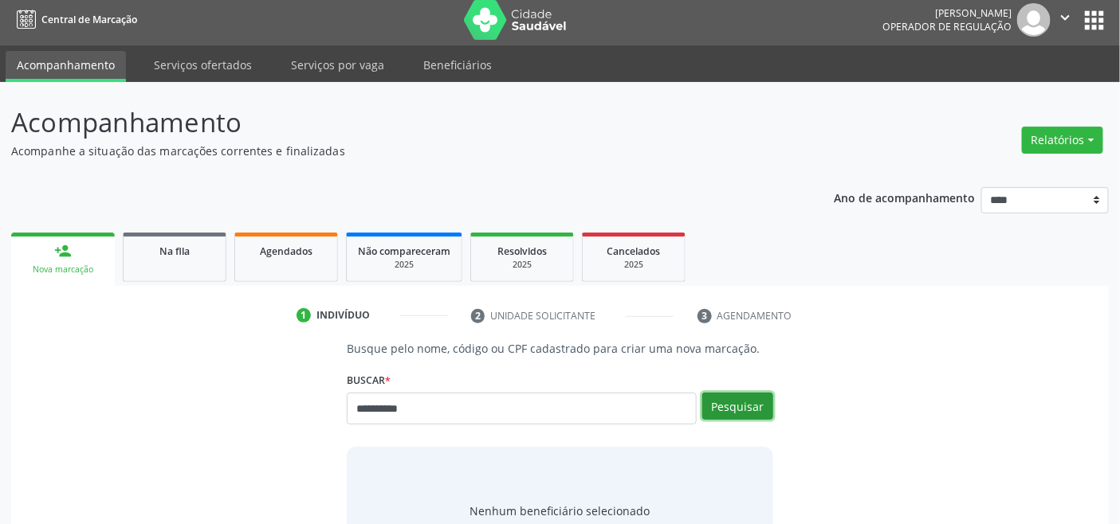
click at [749, 401] on button "Pesquisar" at bounding box center [737, 406] width 71 height 27
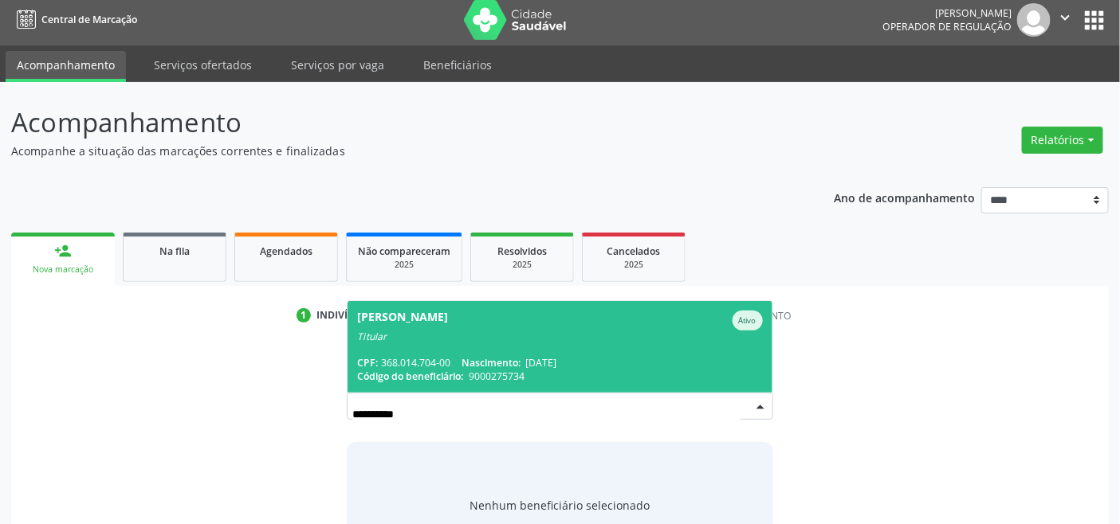
click at [440, 338] on div "Titular" at bounding box center [559, 337] width 405 height 13
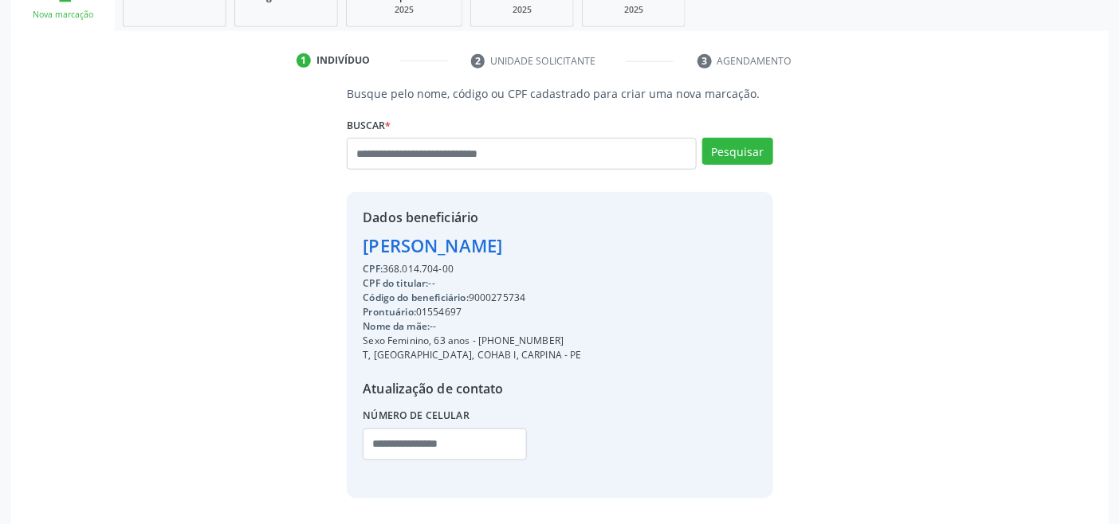
scroll to position [316, 0]
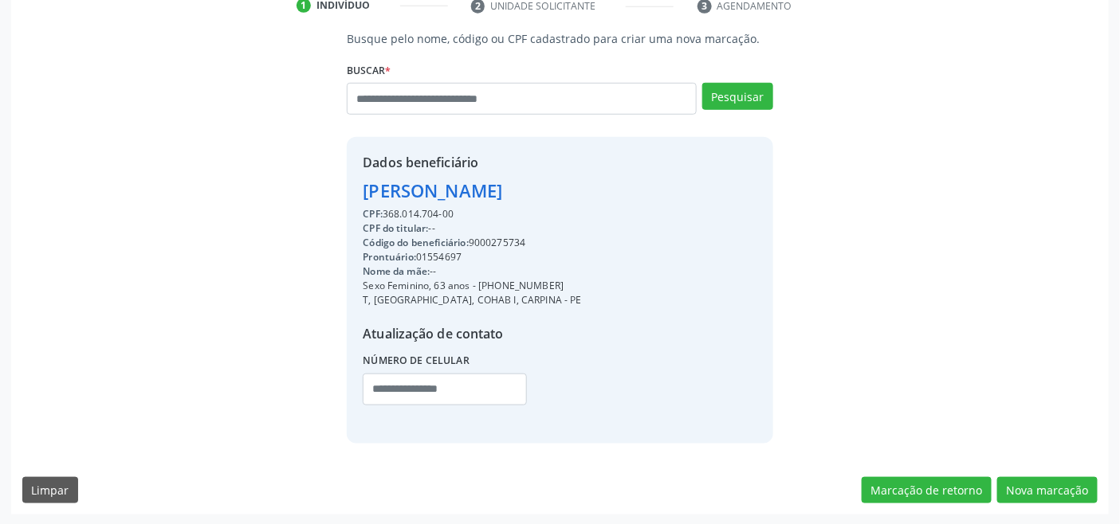
click at [410, 212] on div "CPF: 368.014.704-00" at bounding box center [472, 214] width 218 height 14
drag, startPoint x: 410, startPoint y: 211, endPoint x: 387, endPoint y: 212, distance: 22.3
click at [387, 212] on div "CPF: 368.014.704-00" at bounding box center [472, 214] width 218 height 14
copy div "368.014.704"
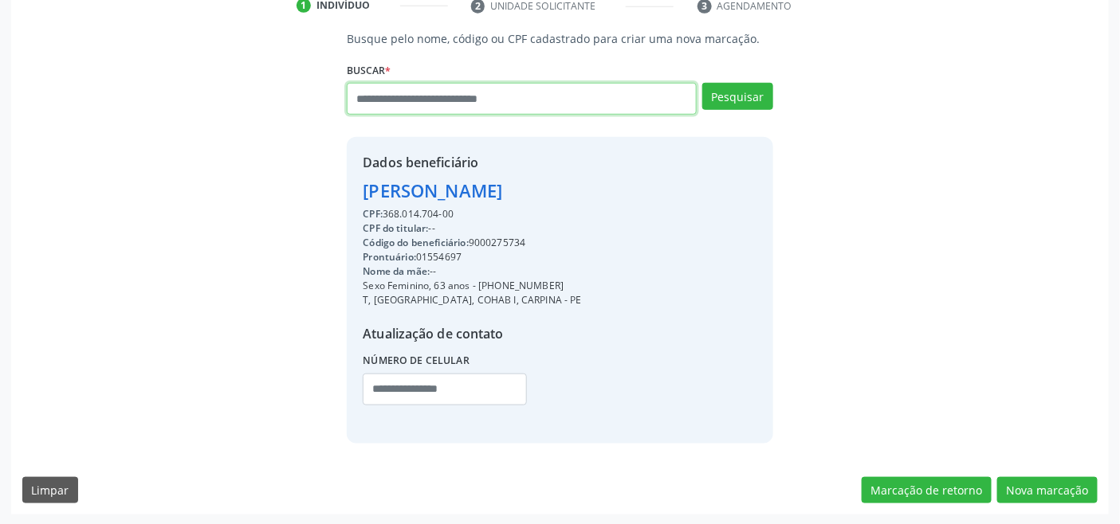
paste input "**********"
type input "**********"
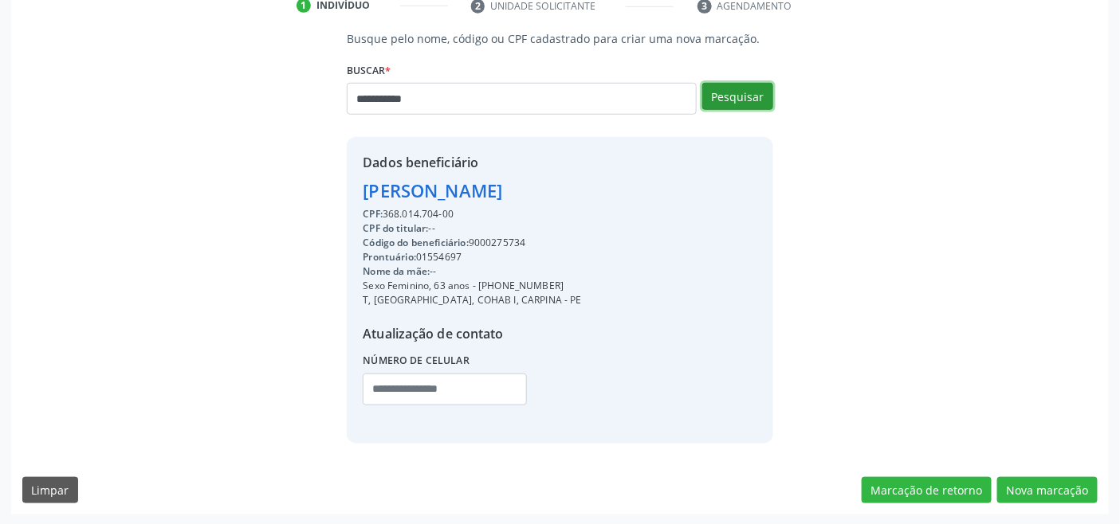
click at [733, 91] on button "Pesquisar" at bounding box center [737, 96] width 71 height 27
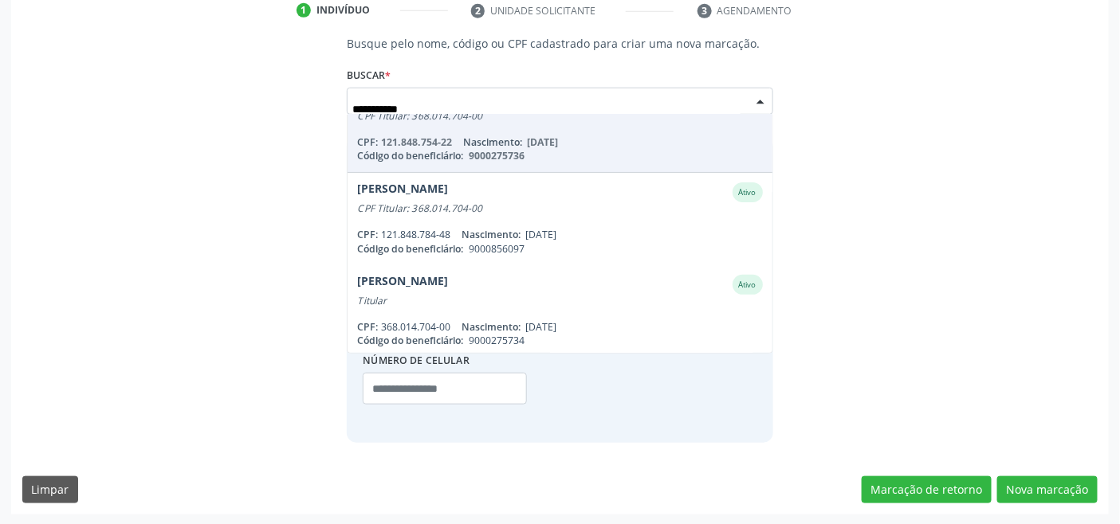
scroll to position [130, 0]
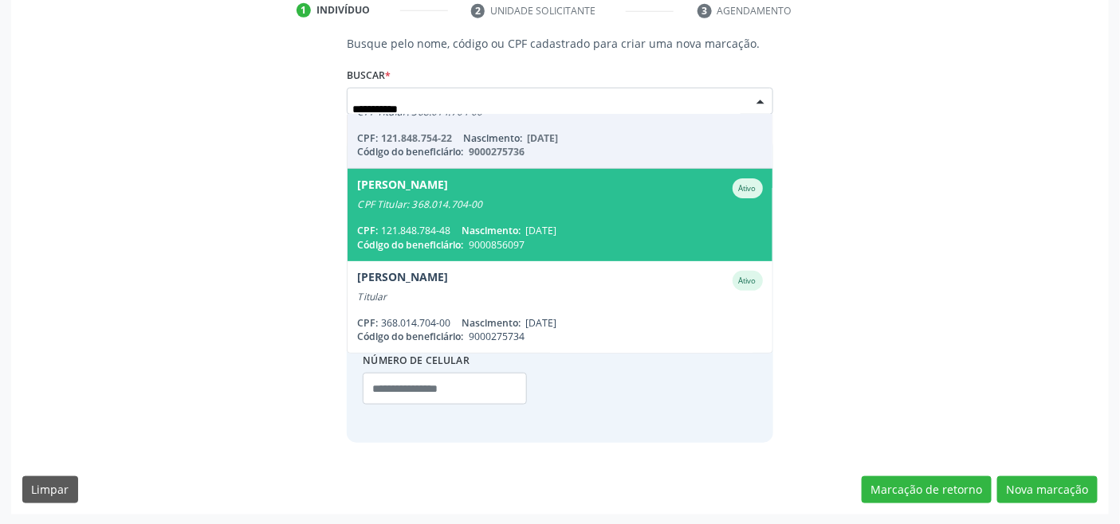
drag, startPoint x: 500, startPoint y: 220, endPoint x: 514, endPoint y: 215, distance: 14.4
click at [504, 218] on span "[PERSON_NAME] Ativo CPF Titular: 368.014.704-00 CPF: 121.848.784-48 Nascimento:…" at bounding box center [559, 215] width 424 height 92
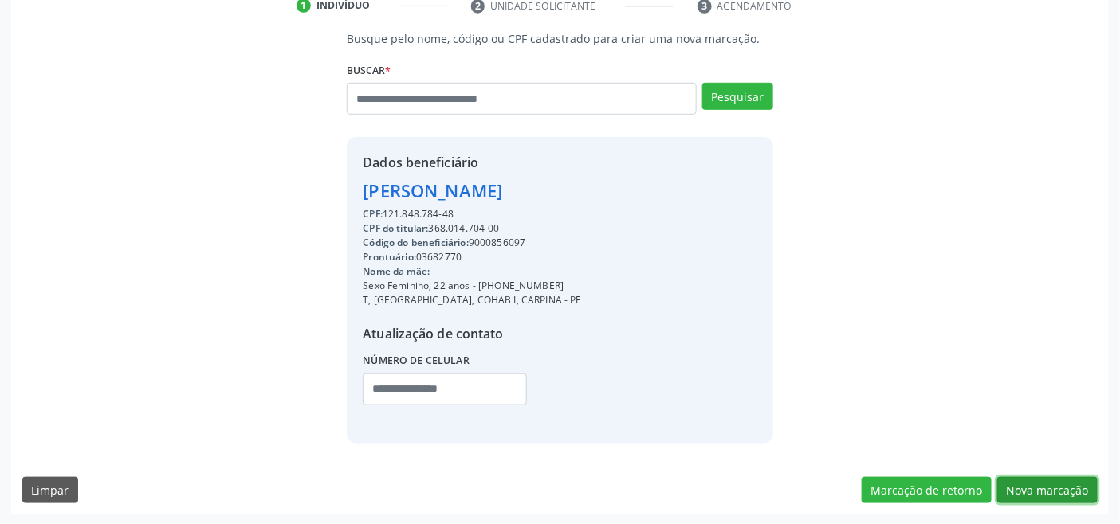
drag, startPoint x: 1054, startPoint y: 480, endPoint x: 898, endPoint y: 452, distance: 158.7
click at [1053, 480] on button "Nova marcação" at bounding box center [1047, 490] width 100 height 27
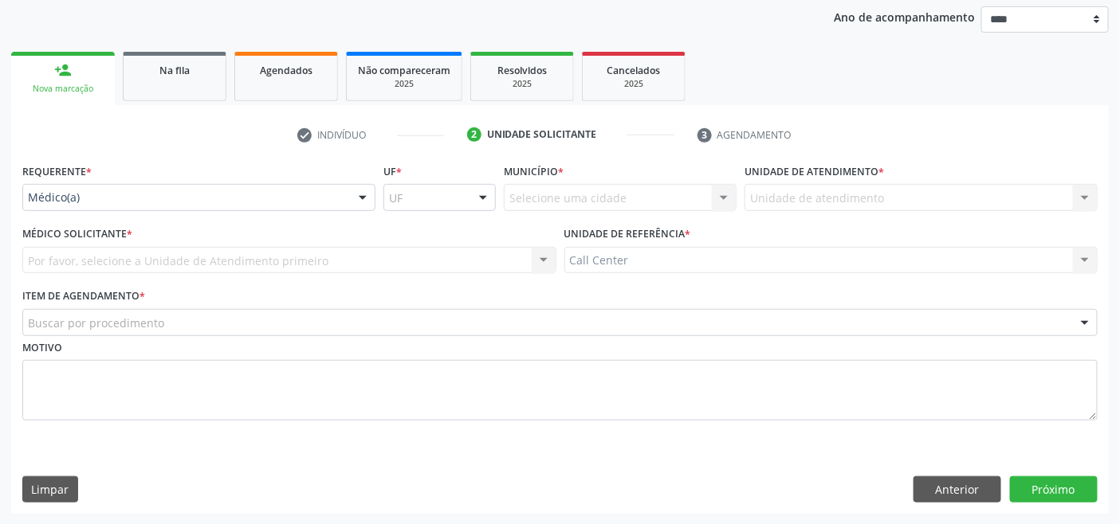
drag, startPoint x: 194, startPoint y: 189, endPoint x: 166, endPoint y: 233, distance: 52.4
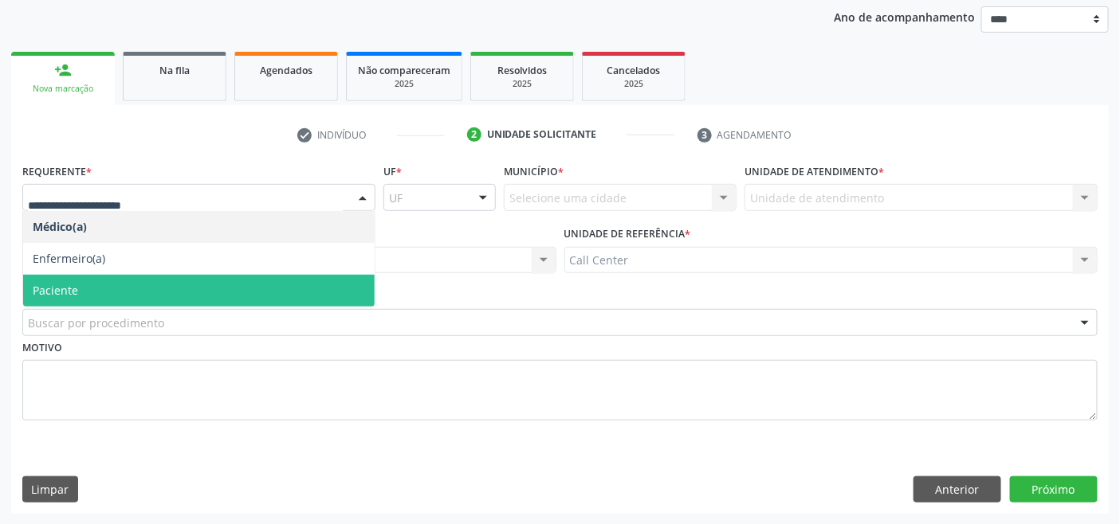
drag, startPoint x: 134, startPoint y: 283, endPoint x: 142, endPoint y: 301, distance: 20.0
click at [135, 284] on span "Paciente" at bounding box center [198, 291] width 351 height 32
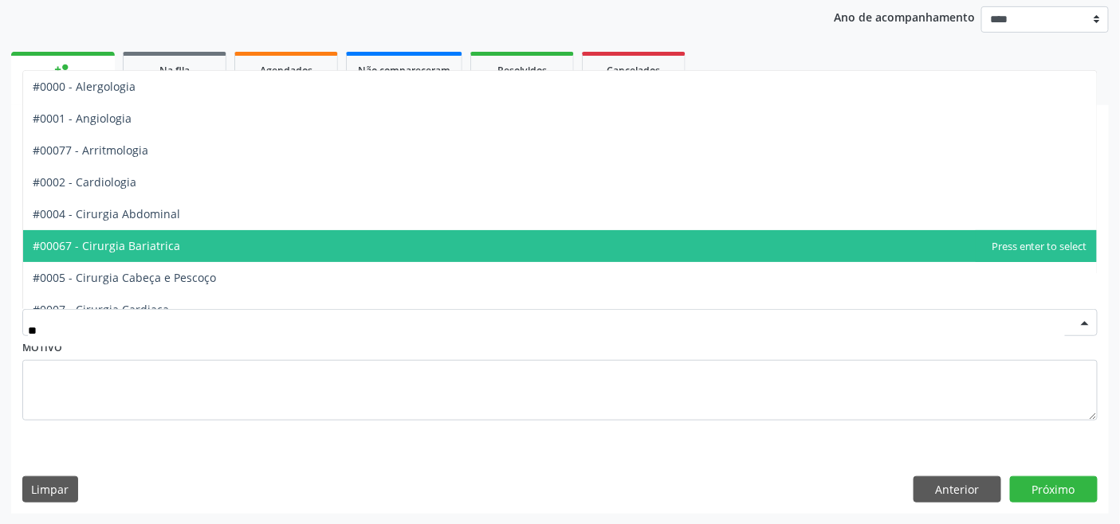
type input "***"
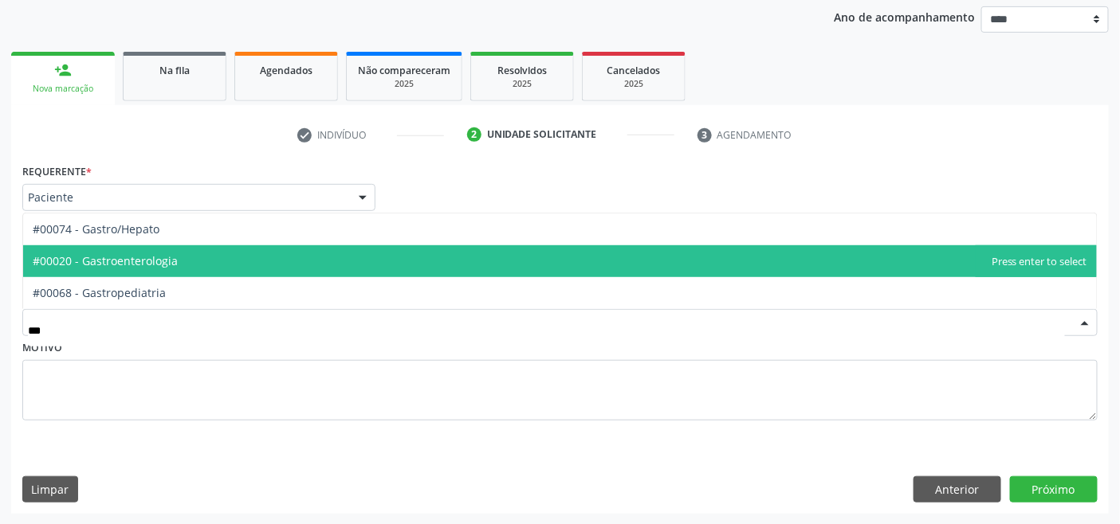
click at [154, 253] on span "#00020 - Gastroenterologia" at bounding box center [105, 260] width 145 height 15
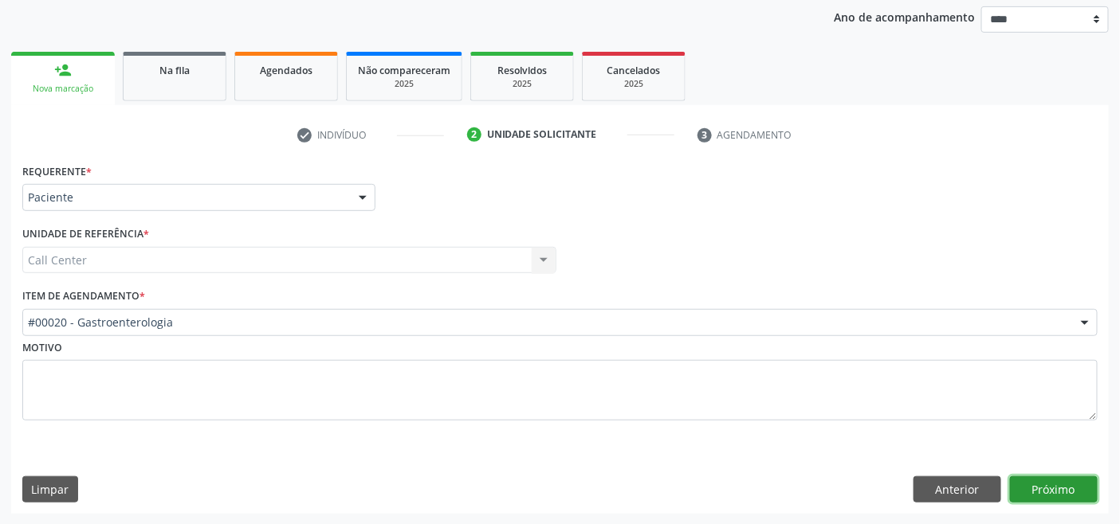
click at [1055, 483] on button "Próximo" at bounding box center [1054, 490] width 88 height 27
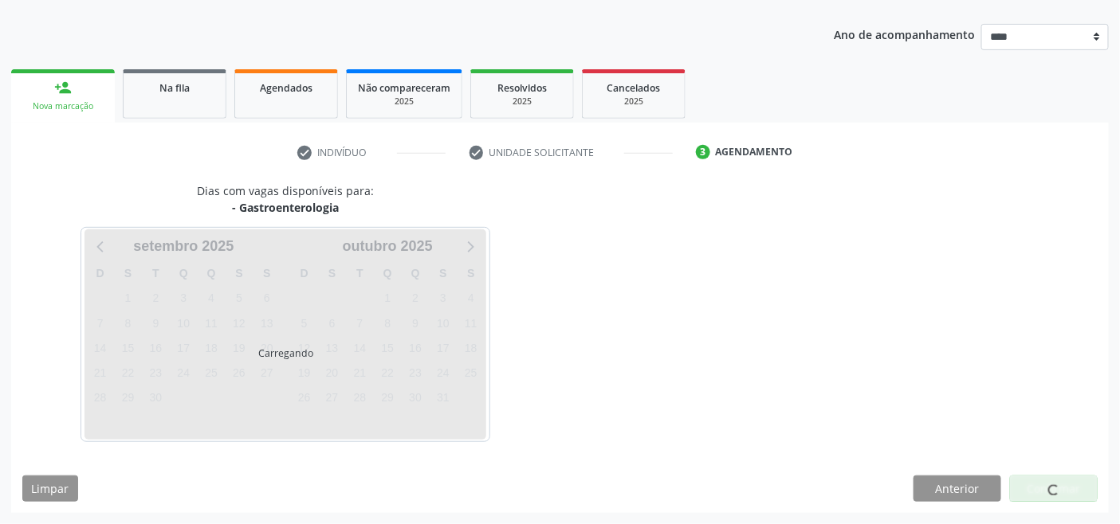
scroll to position [168, 0]
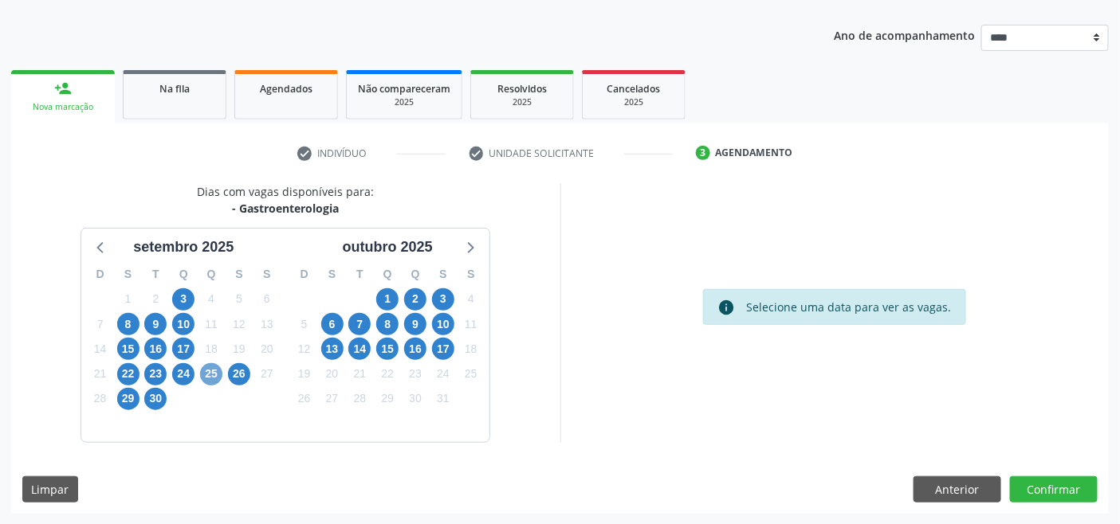
click at [210, 375] on span "25" at bounding box center [211, 374] width 22 height 22
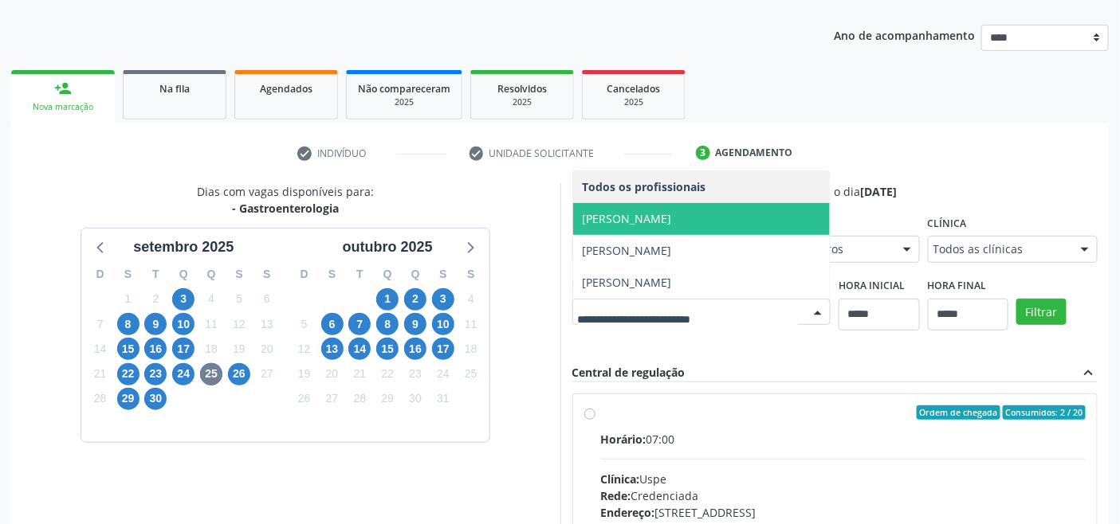
click at [670, 224] on span "Haroldo Renato Pina Moreira" at bounding box center [626, 218] width 89 height 15
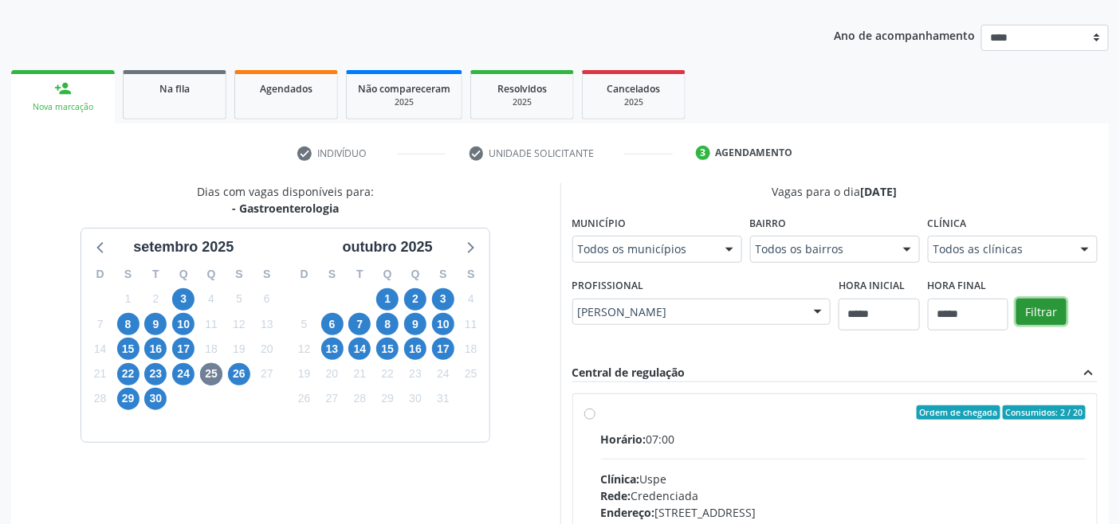
click at [1031, 304] on button "Filtrar" at bounding box center [1041, 312] width 50 height 27
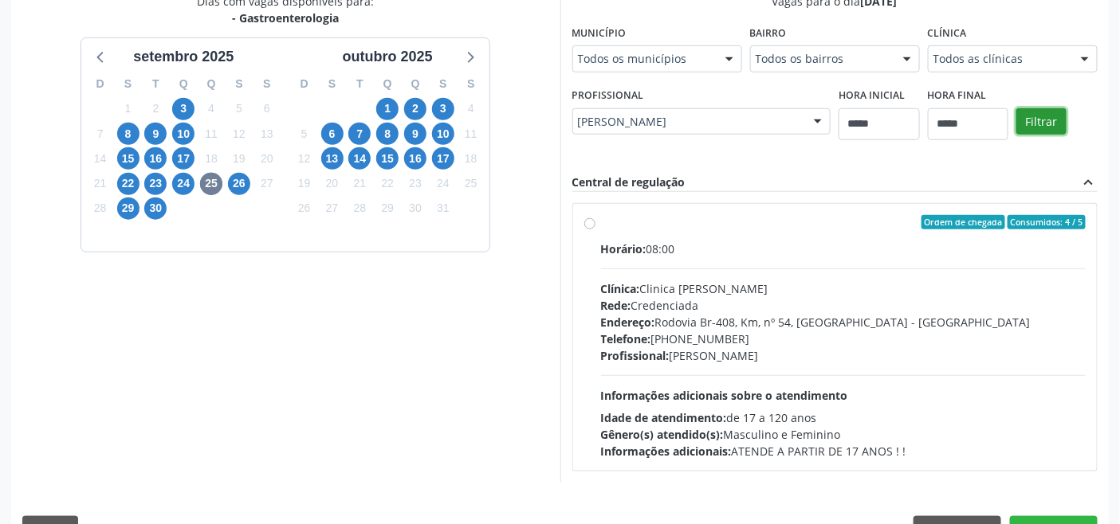
scroll to position [398, 0]
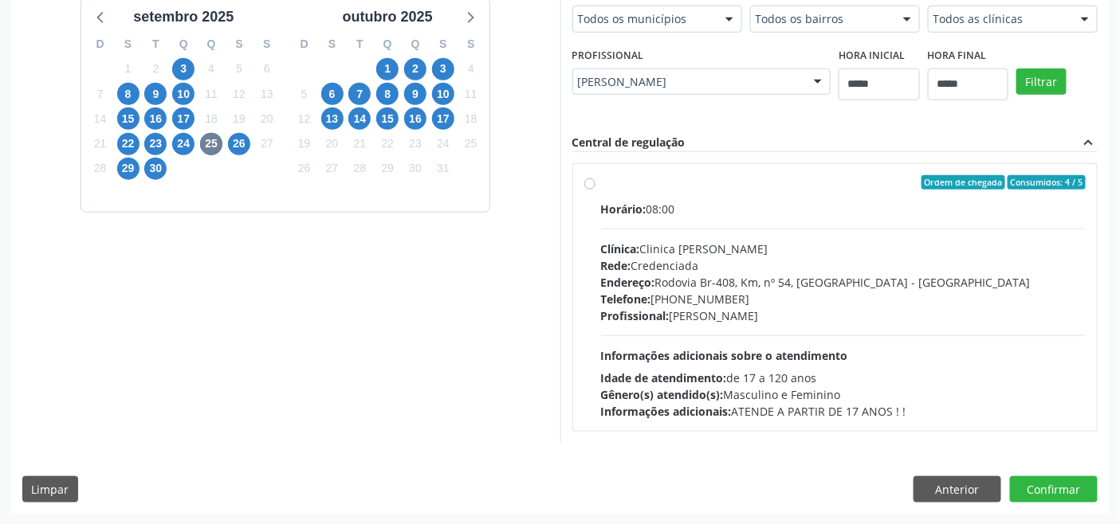
click at [660, 308] on span "Profissional:" at bounding box center [635, 315] width 69 height 15
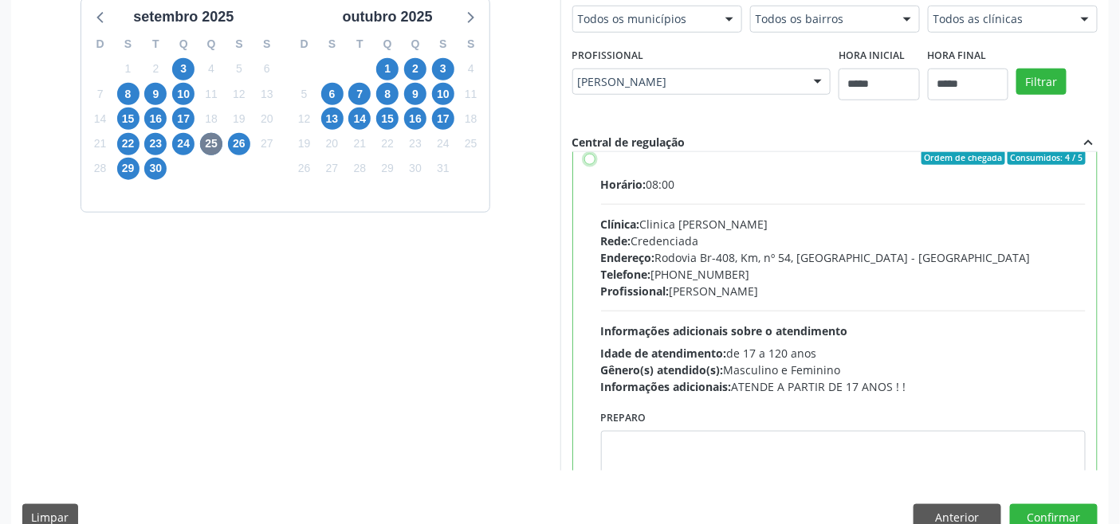
scroll to position [78, 0]
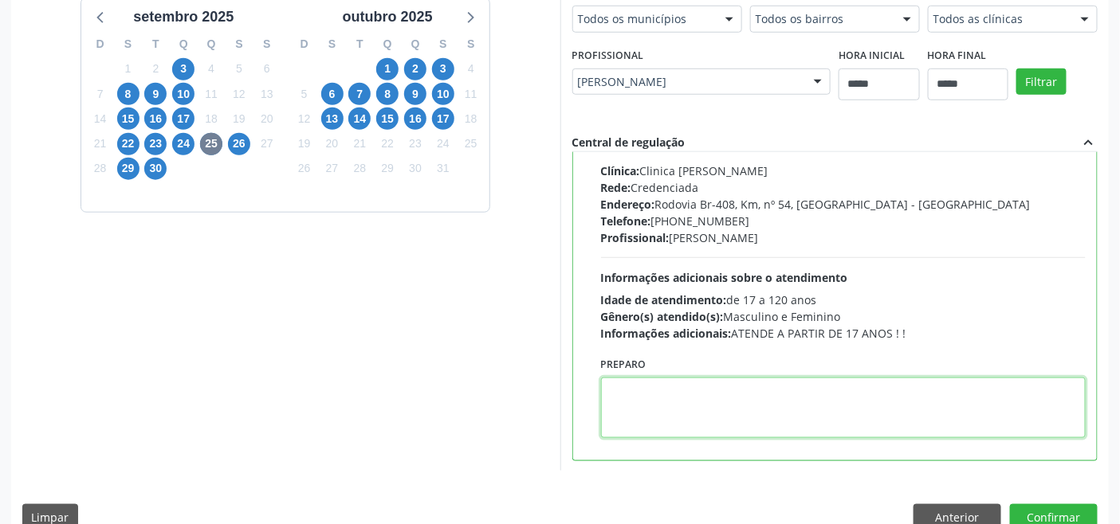
paste textarea "**********"
type textarea "**********"
drag, startPoint x: 666, startPoint y: 397, endPoint x: 327, endPoint y: 389, distance: 339.5
click at [330, 389] on div "Dias com vagas disponíveis para: - Gastroenterologia setembro 2025 D S T Q Q S …" at bounding box center [559, 212] width 1097 height 518
paste textarea "**********"
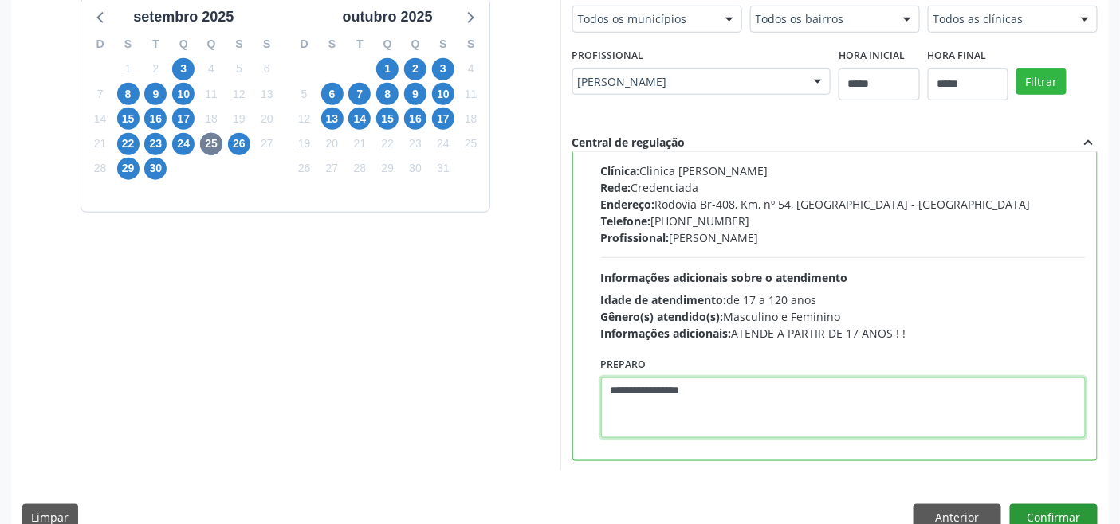
type textarea "**********"
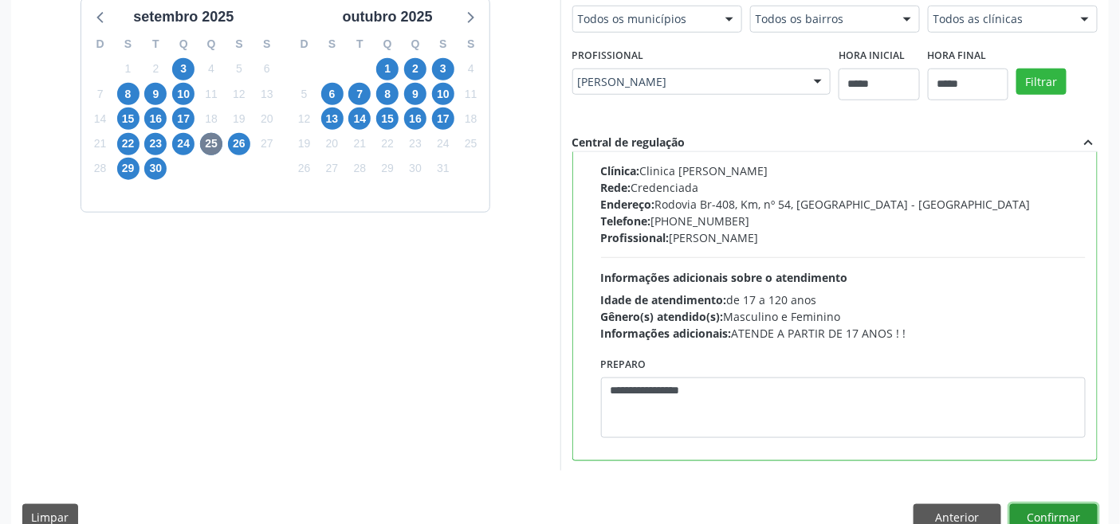
click at [1041, 511] on button "Confirmar" at bounding box center [1054, 517] width 88 height 27
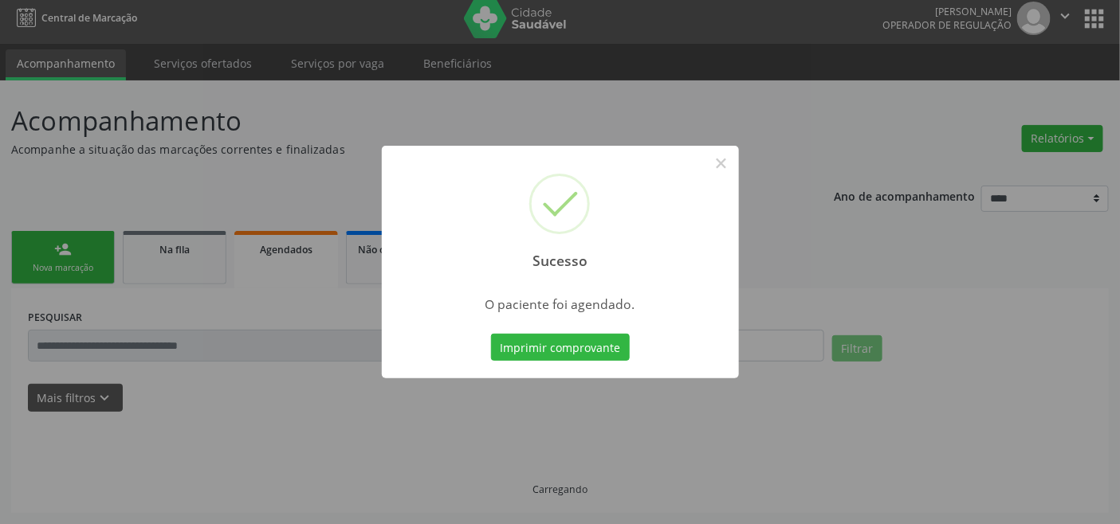
scroll to position [6, 0]
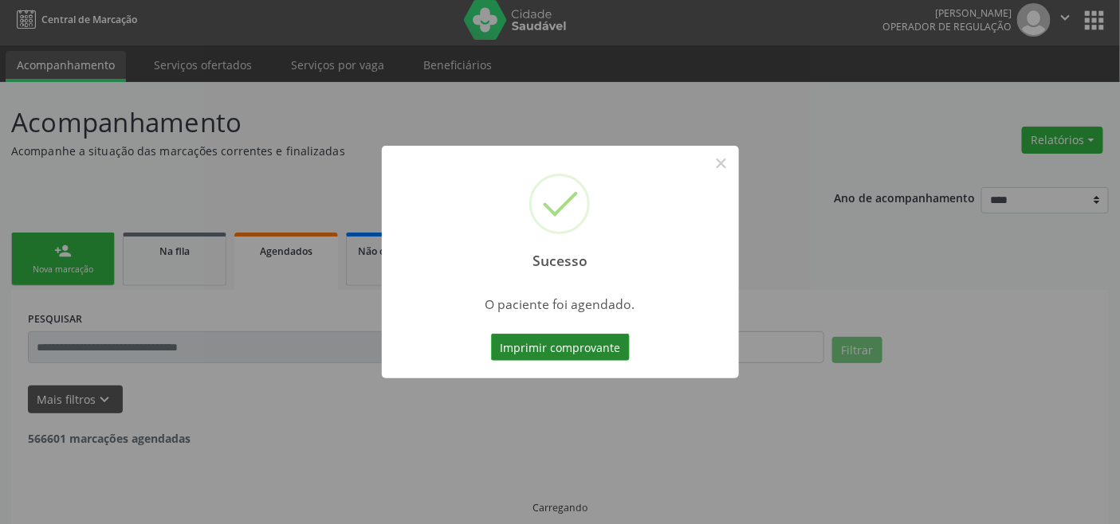
click at [531, 343] on button "Imprimir comprovante" at bounding box center [560, 347] width 139 height 27
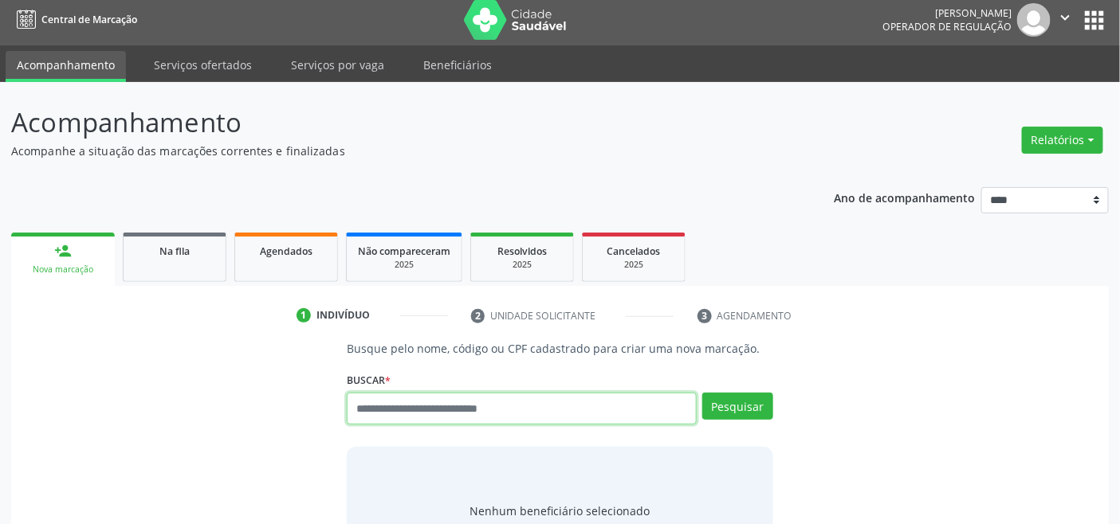
scroll to position [6, 0]
type input "*********"
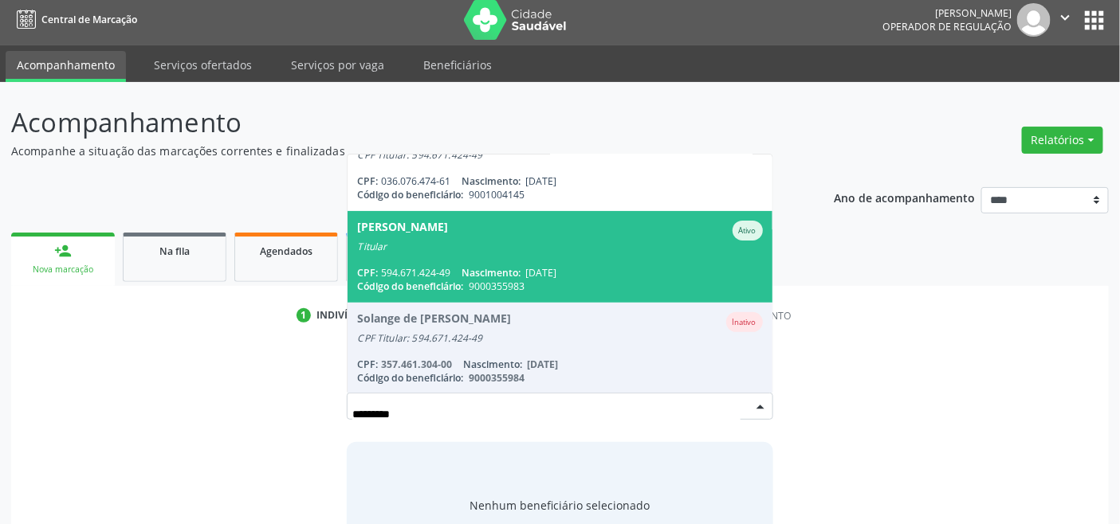
scroll to position [130, 0]
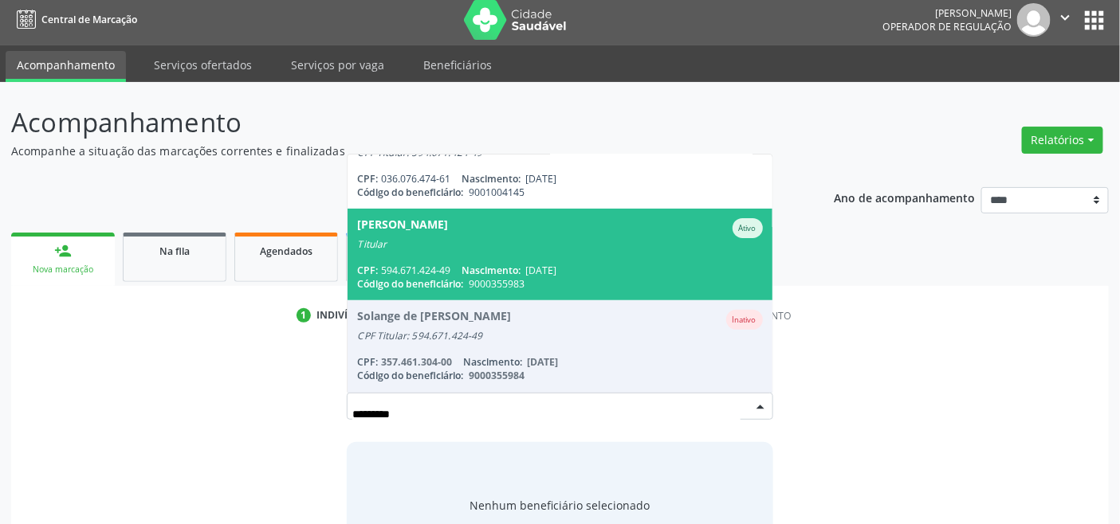
click at [564, 260] on span "[PERSON_NAME] Ativo Titular CPF: 594.671.424-49 Nascimento: [DATE] Código do be…" at bounding box center [559, 255] width 424 height 92
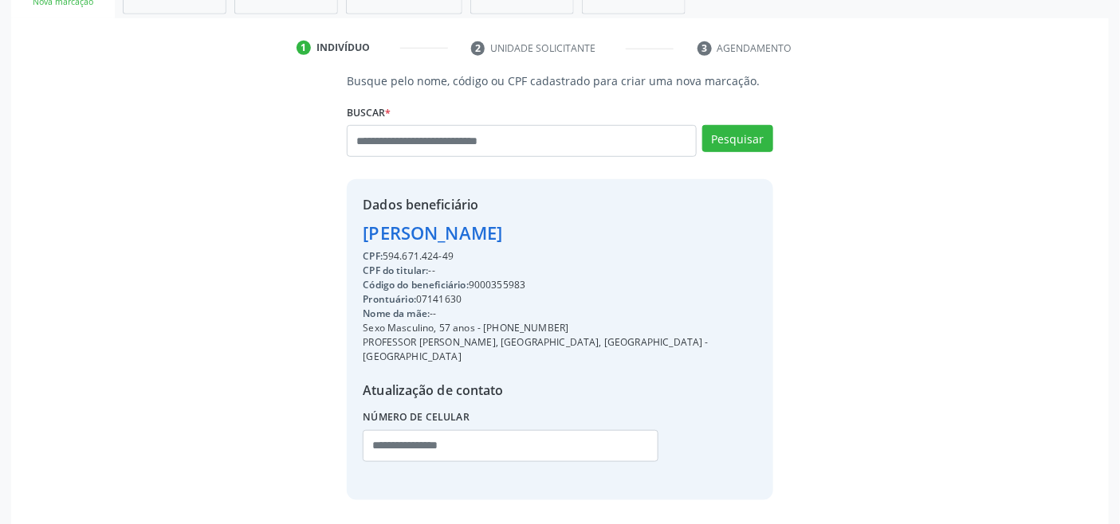
scroll to position [316, 0]
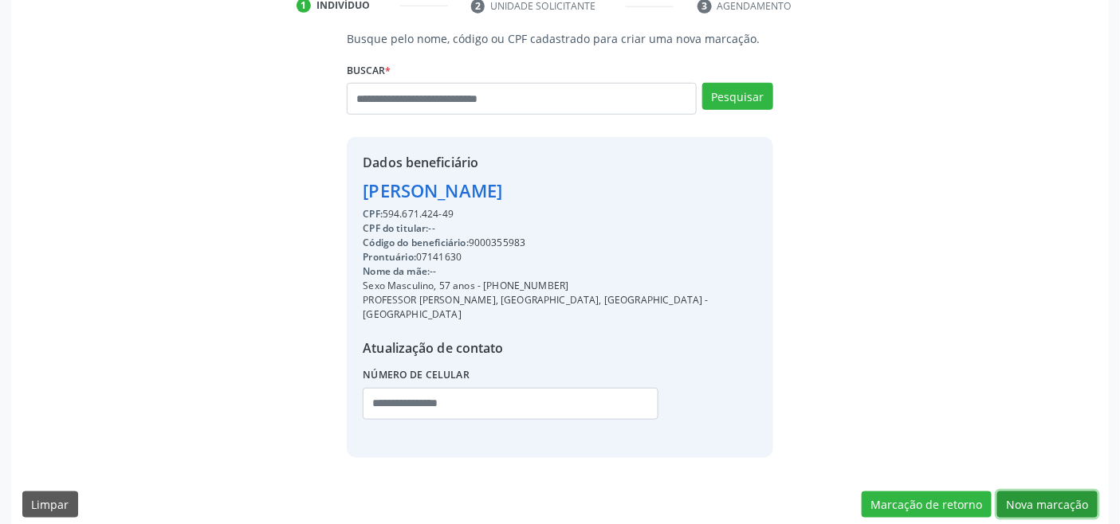
click at [1028, 492] on button "Nova marcação" at bounding box center [1047, 505] width 100 height 27
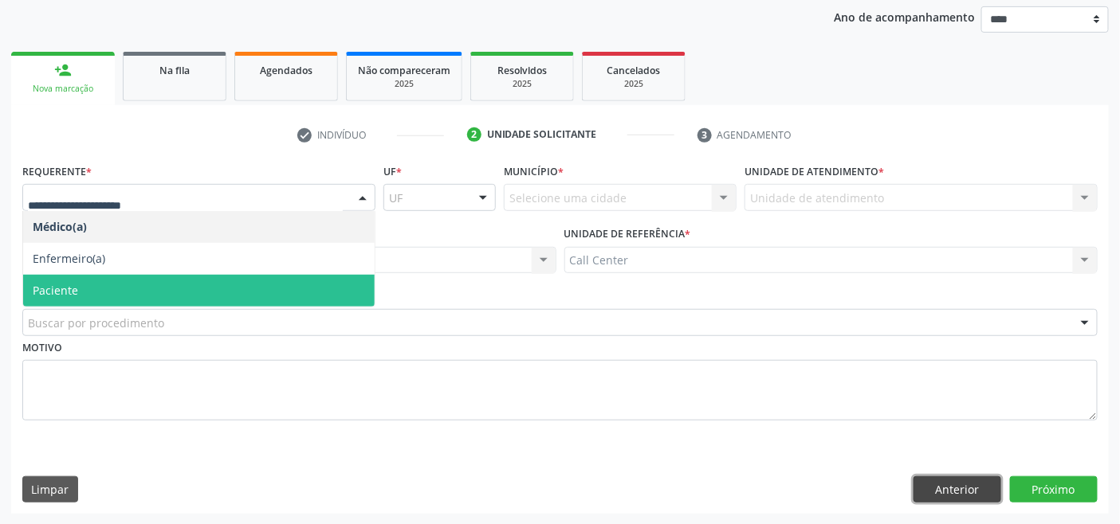
drag, startPoint x: 958, startPoint y: 490, endPoint x: 949, endPoint y: 488, distance: 8.9
click at [958, 489] on button "Anterior" at bounding box center [957, 490] width 88 height 27
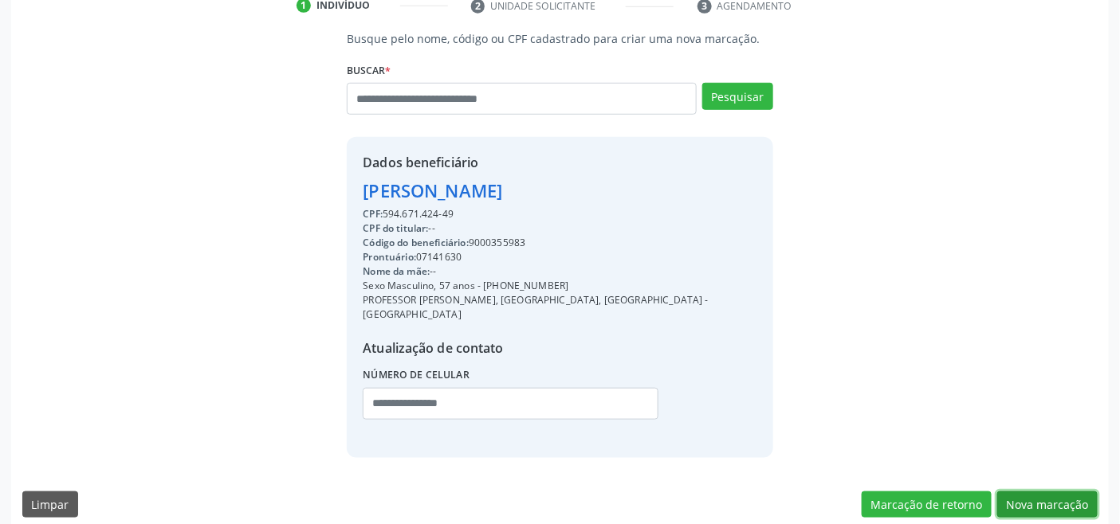
drag, startPoint x: 1074, startPoint y: 490, endPoint x: 710, endPoint y: 448, distance: 366.6
click at [1073, 492] on button "Nova marcação" at bounding box center [1047, 505] width 100 height 27
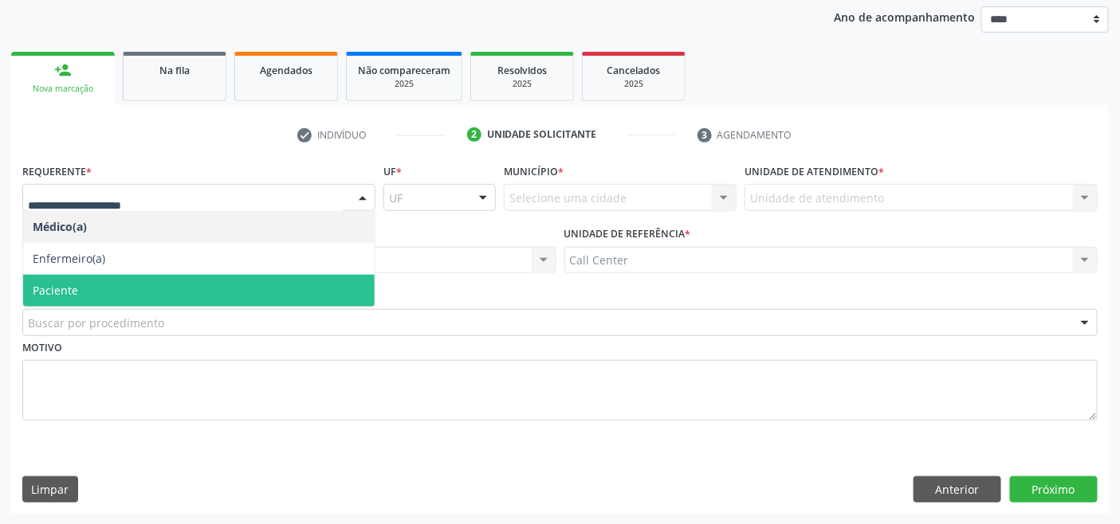
click at [102, 206] on div at bounding box center [198, 197] width 353 height 27
click at [80, 289] on span "Paciente" at bounding box center [198, 291] width 351 height 32
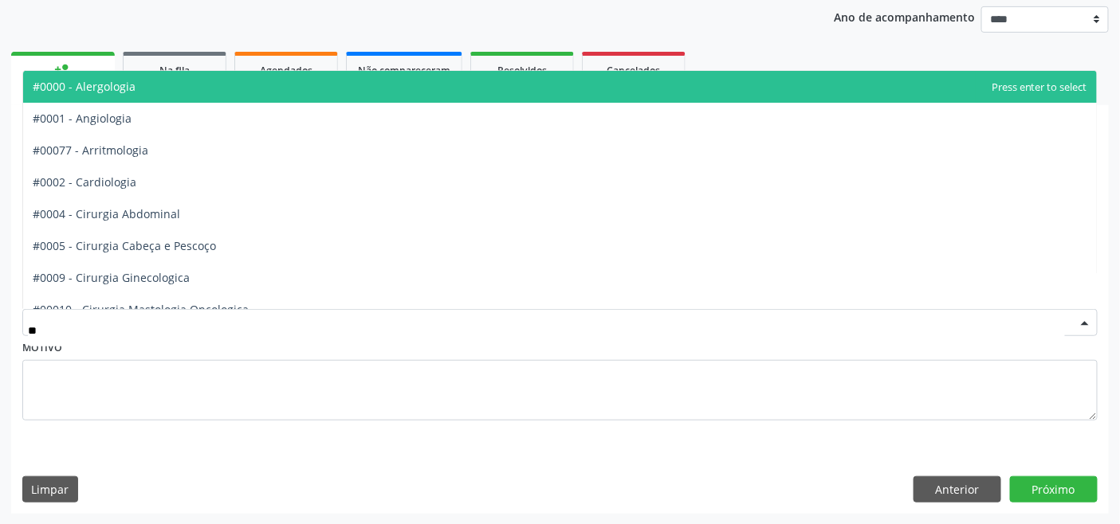
type input "***"
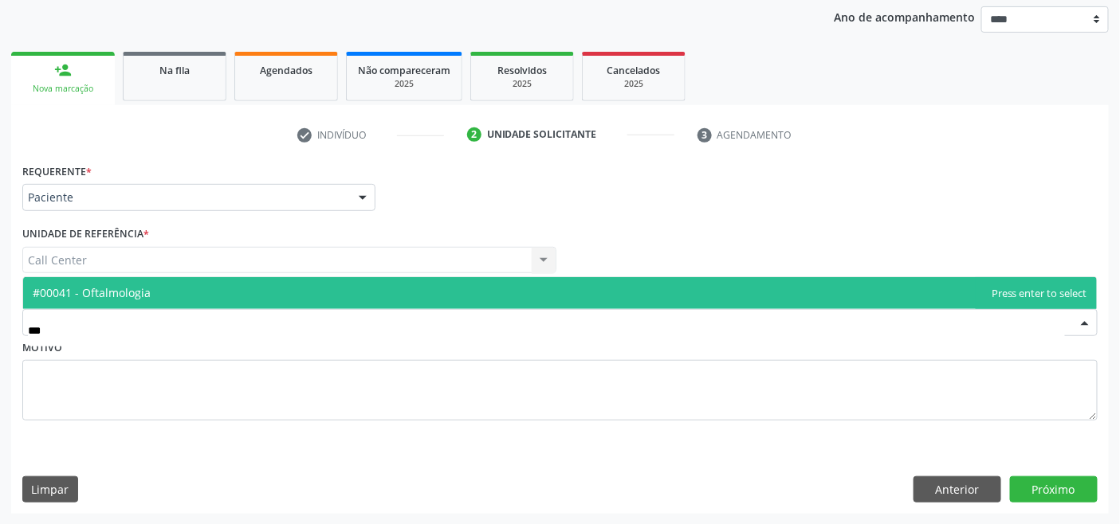
click at [98, 295] on span "#00041 - Oftalmologia" at bounding box center [92, 292] width 118 height 15
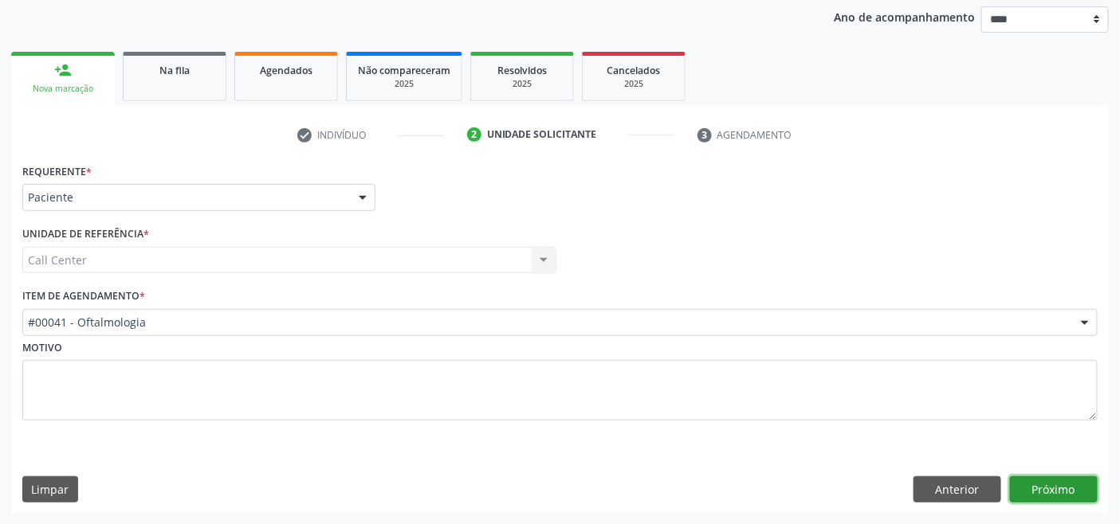
click at [1060, 488] on button "Próximo" at bounding box center [1054, 490] width 88 height 27
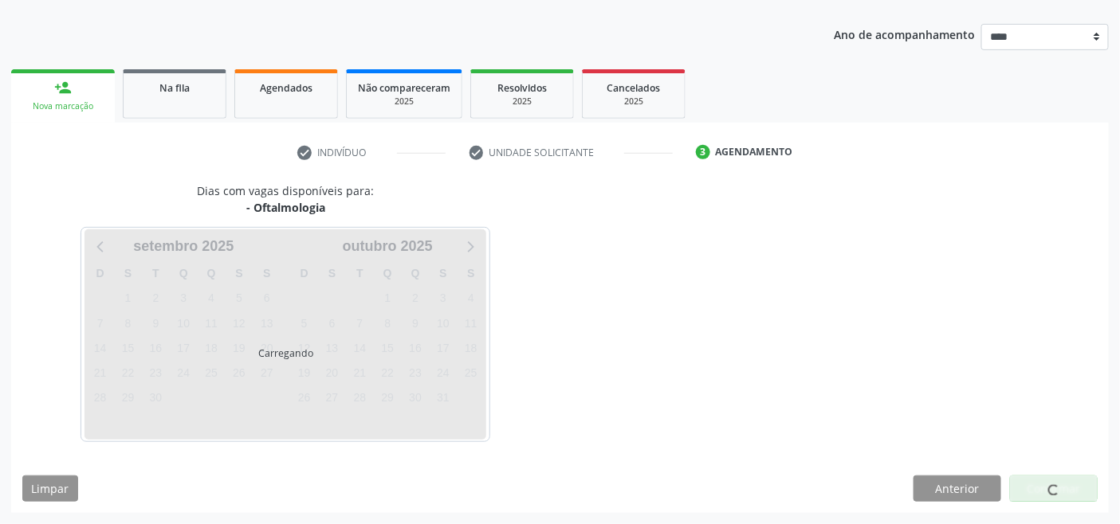
scroll to position [168, 0]
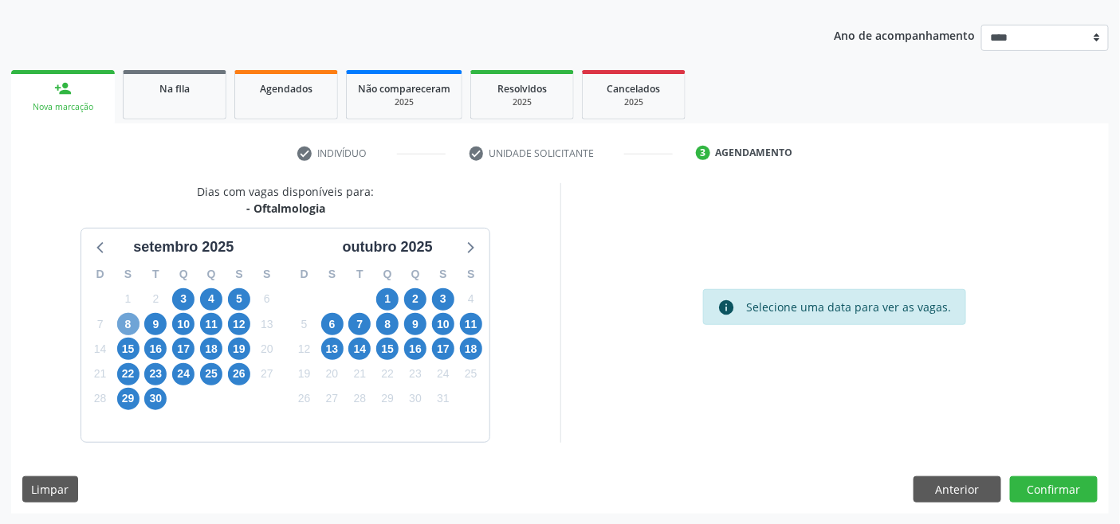
click at [124, 323] on span "8" at bounding box center [128, 324] width 22 height 22
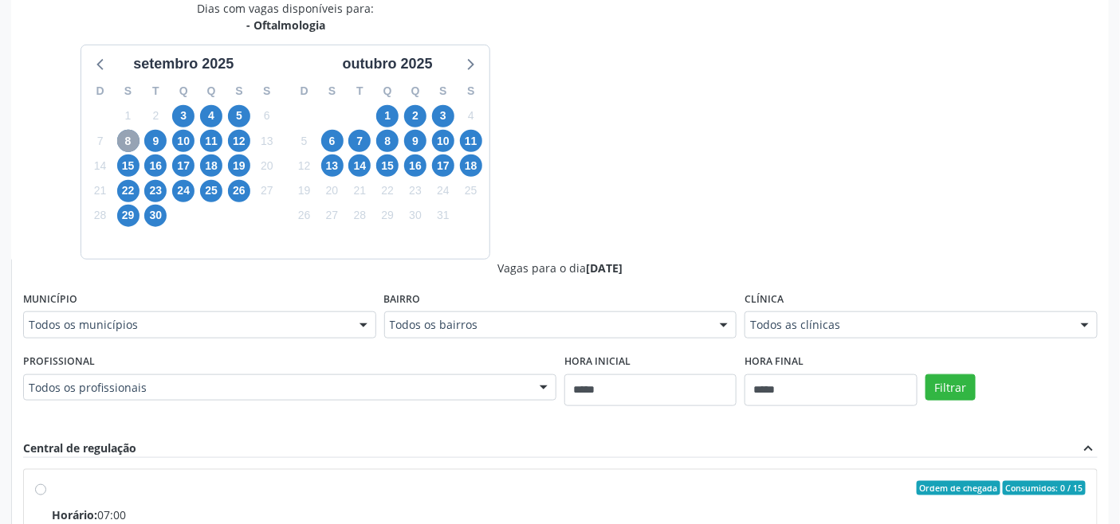
scroll to position [433, 0]
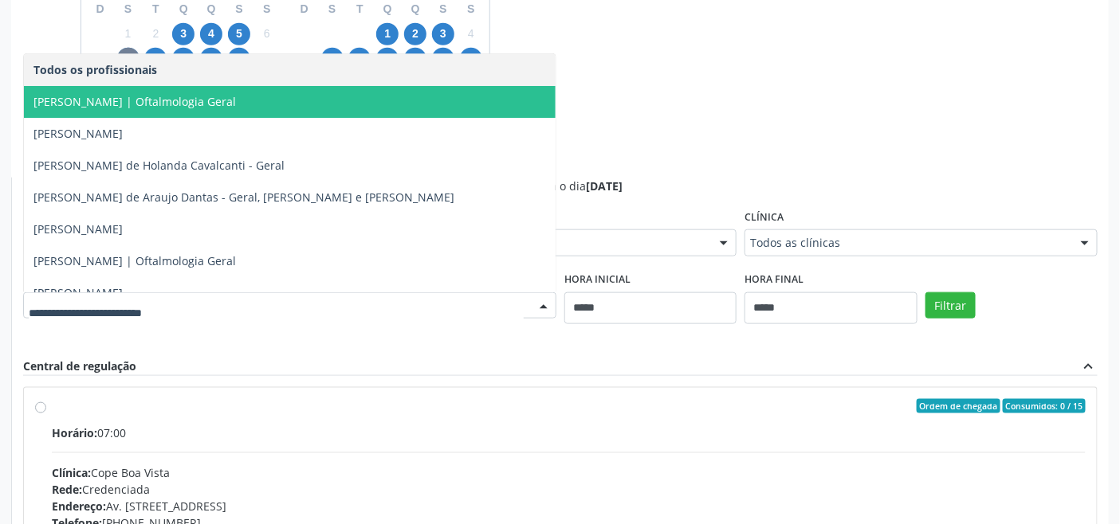
click at [179, 102] on span "Ana Floripes | Oftalmologia Geral" at bounding box center [134, 101] width 202 height 15
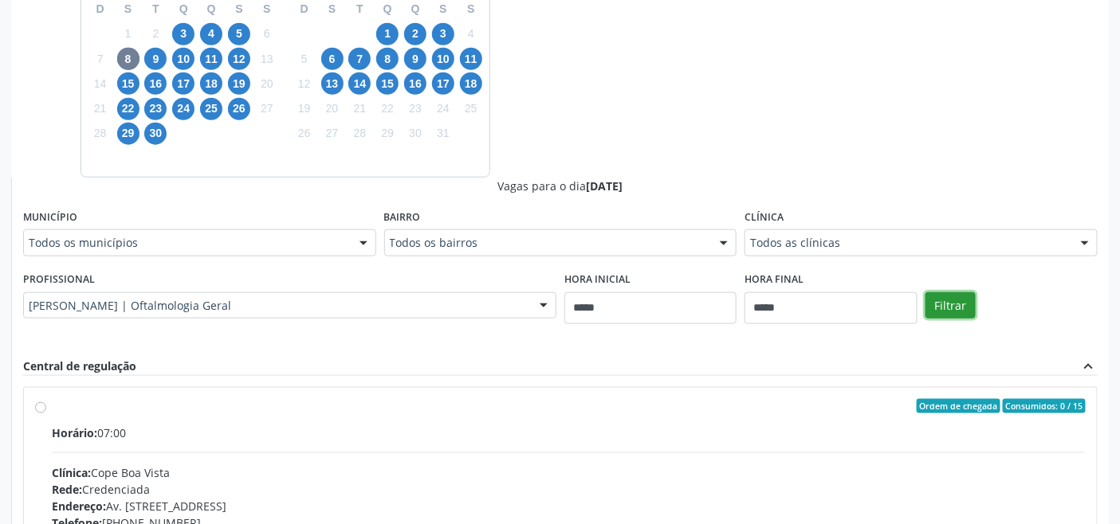
click at [935, 308] on button "Filtrar" at bounding box center [950, 305] width 50 height 27
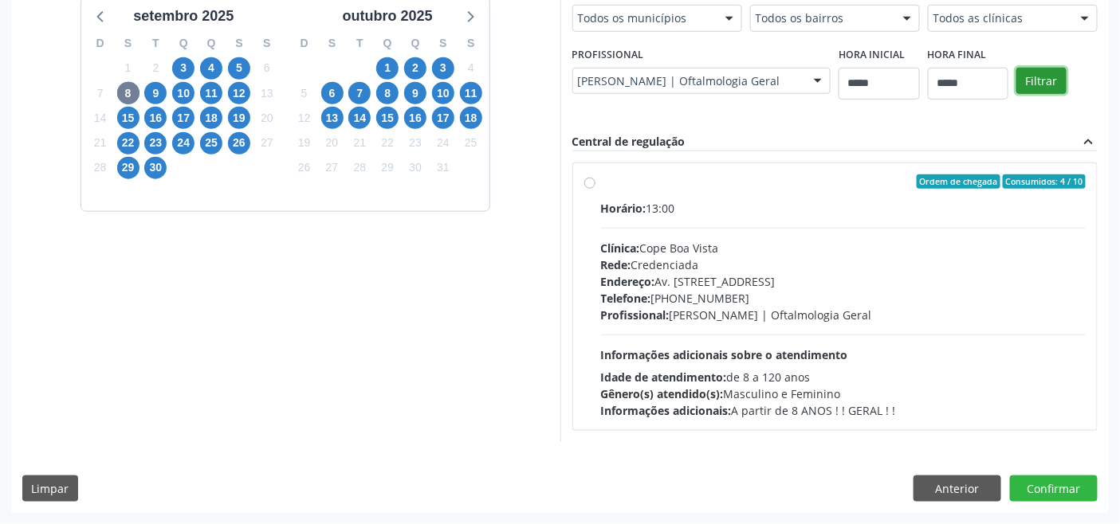
scroll to position [398, 0]
click at [757, 301] on div "Telefone: (81) 3081-5999" at bounding box center [843, 299] width 485 height 17
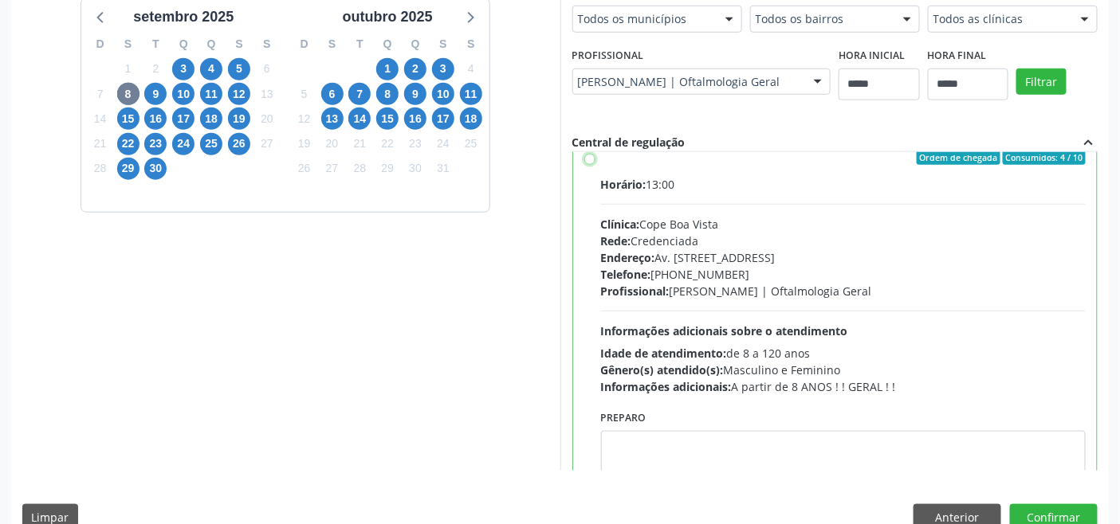
scroll to position [78, 0]
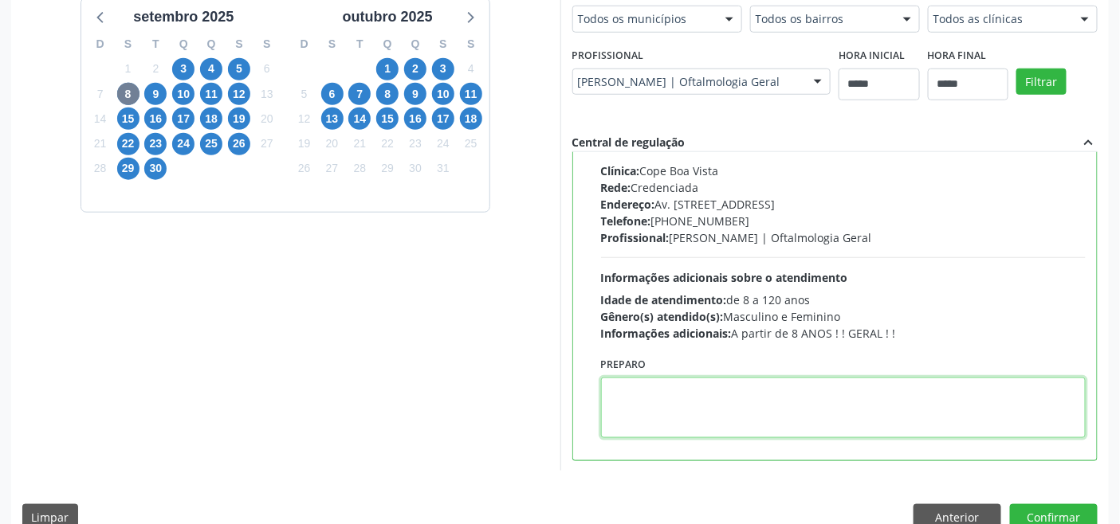
paste textarea "**********"
type textarea "**********"
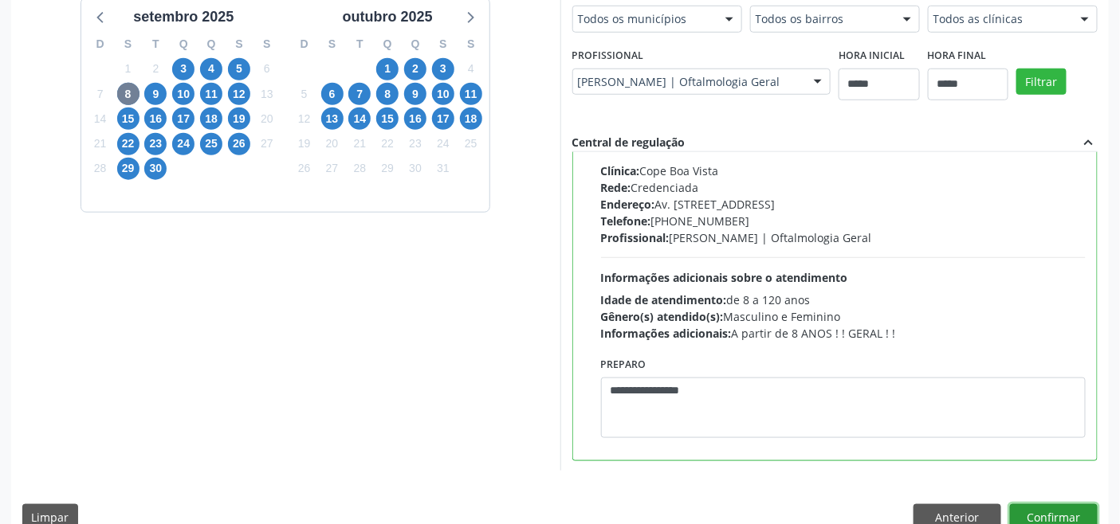
click at [1072, 506] on button "Confirmar" at bounding box center [1054, 517] width 88 height 27
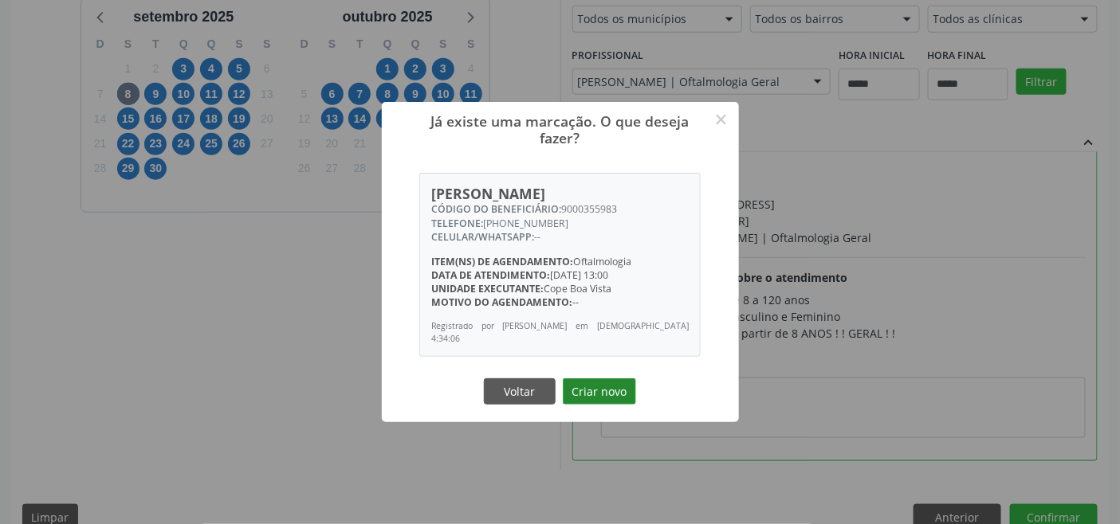
click at [594, 388] on button "Criar novo" at bounding box center [599, 391] width 73 height 27
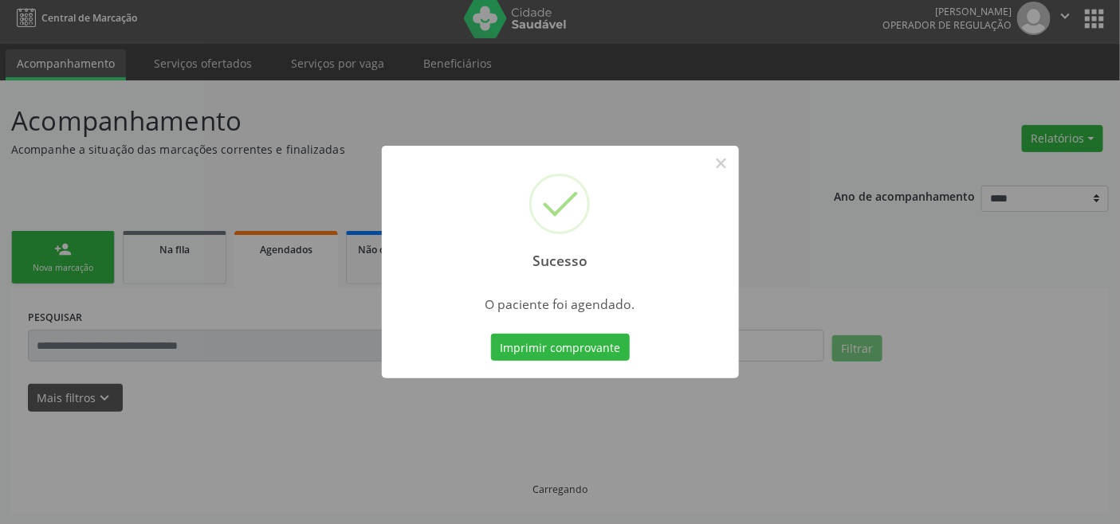
scroll to position [6, 0]
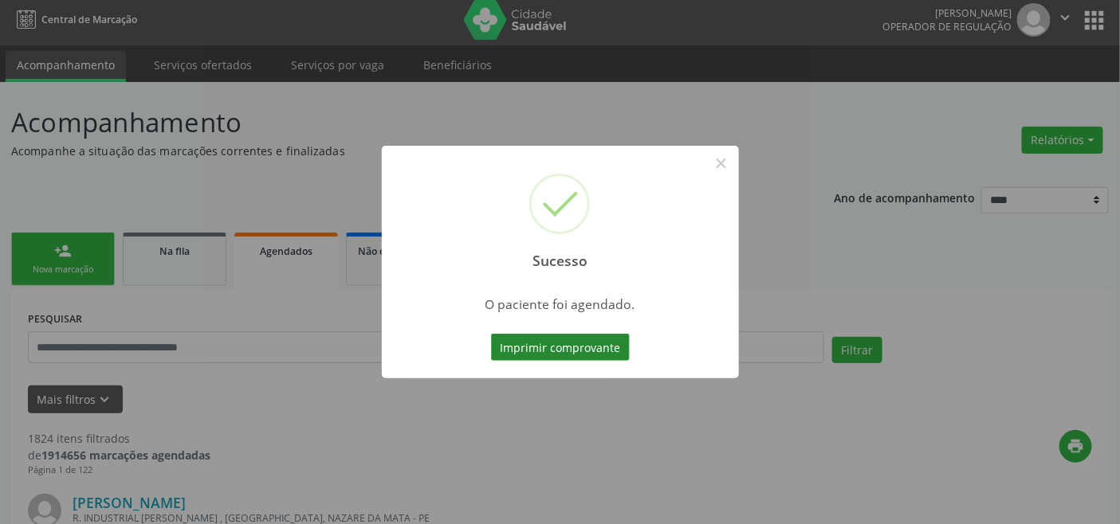
click at [539, 345] on button "Imprimir comprovante" at bounding box center [560, 347] width 139 height 27
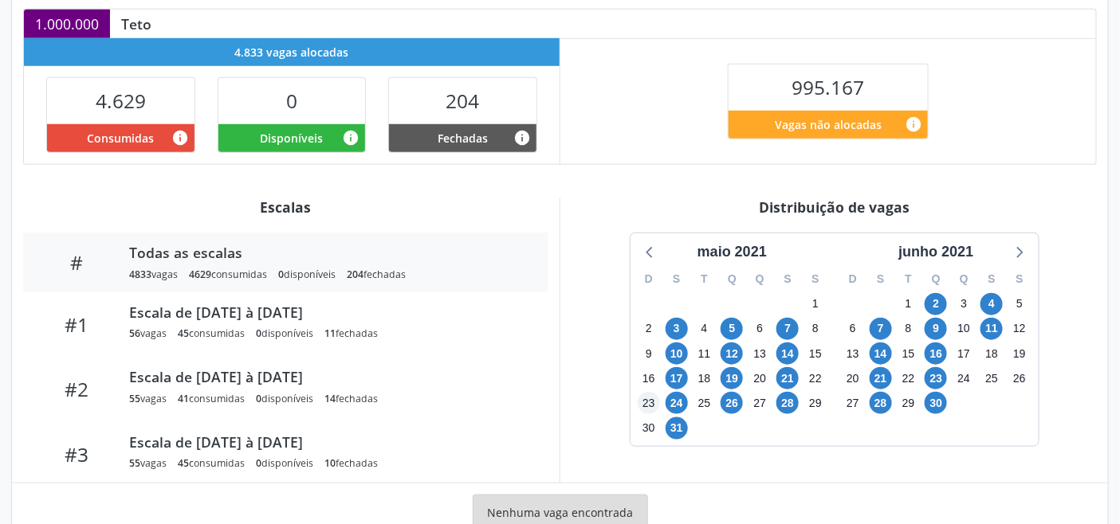
scroll to position [402, 0]
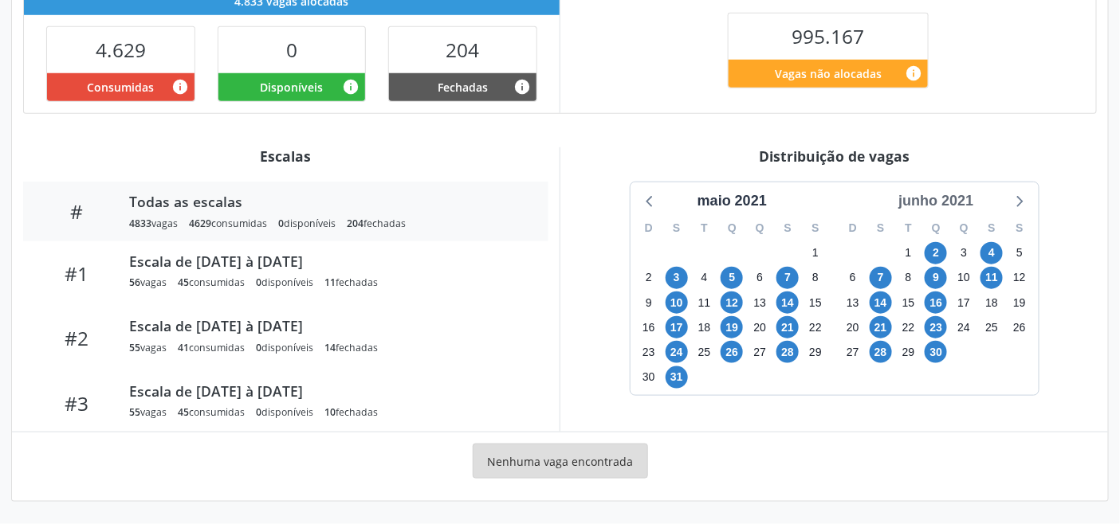
click at [951, 198] on div "junho 2021" at bounding box center [936, 201] width 88 height 22
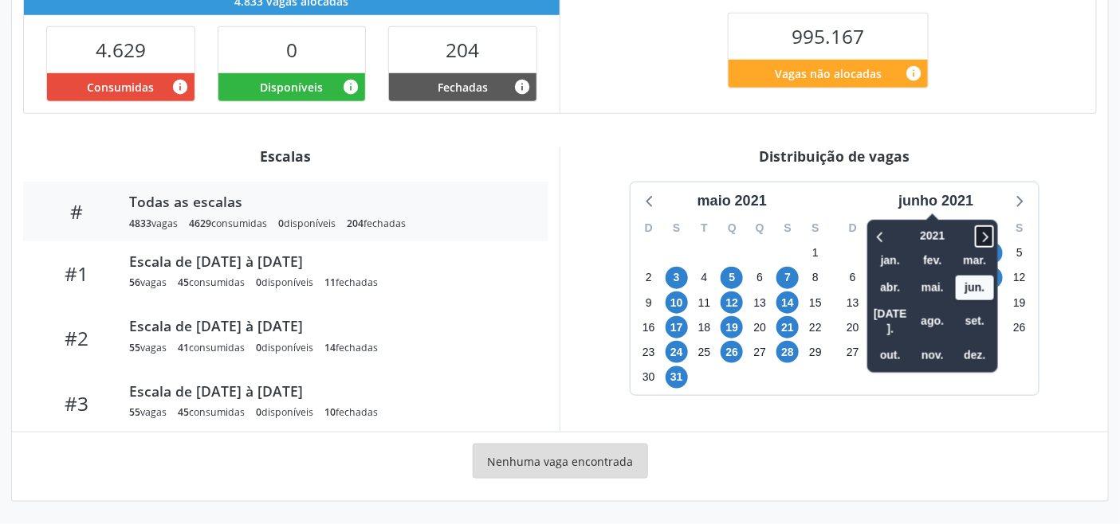
click at [983, 233] on icon at bounding box center [984, 236] width 16 height 19
click at [984, 233] on icon at bounding box center [984, 236] width 16 height 19
click at [985, 309] on span "set." at bounding box center [974, 321] width 38 height 25
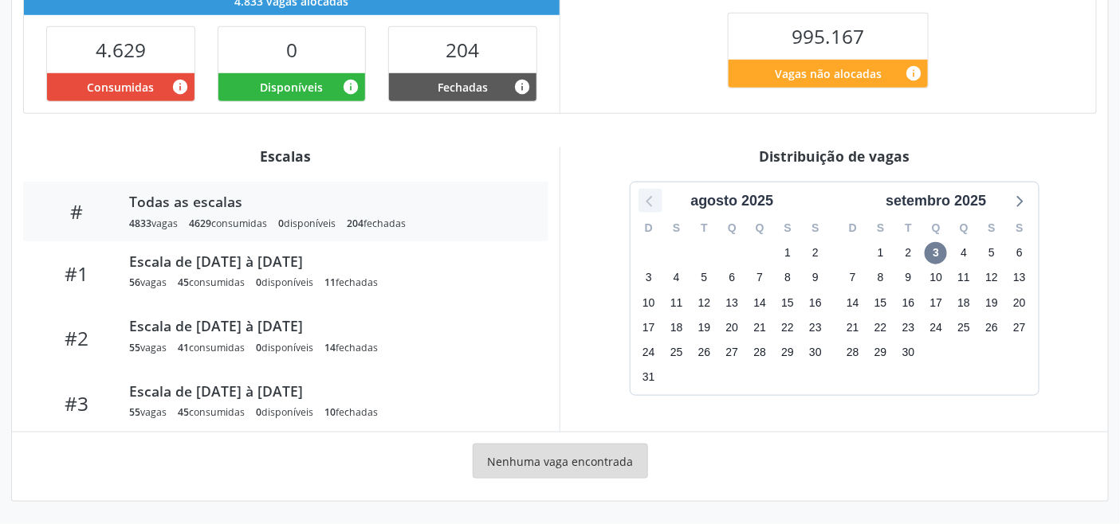
click at [651, 201] on icon at bounding box center [650, 200] width 21 height 21
click at [652, 201] on icon at bounding box center [650, 200] width 21 height 21
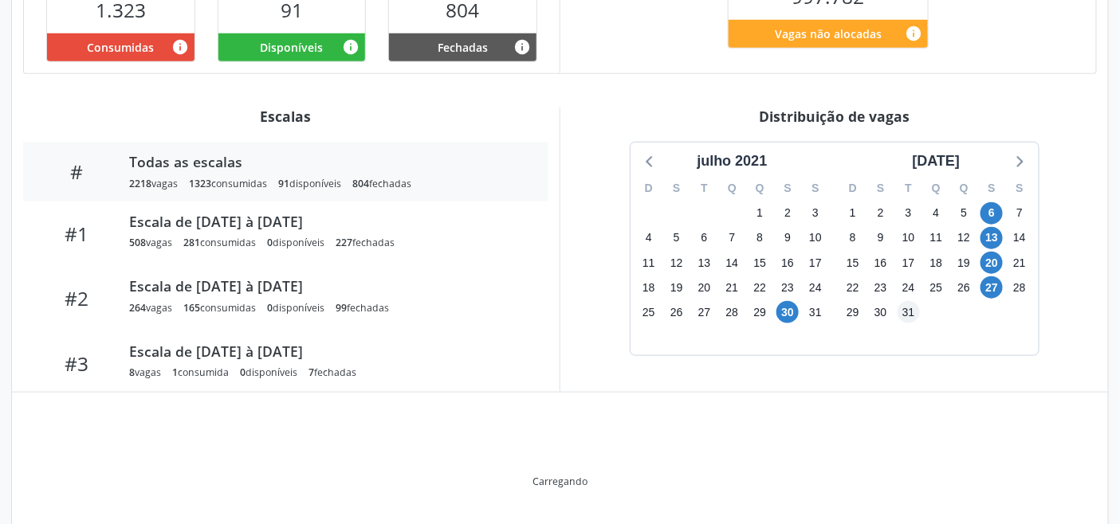
scroll to position [402, 0]
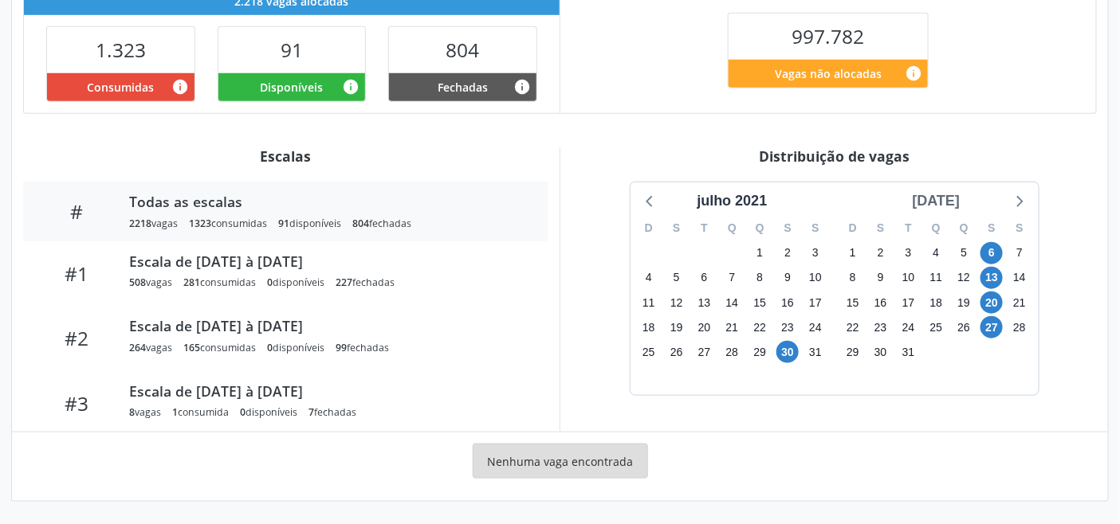
click at [951, 208] on div "[DATE]" at bounding box center [936, 201] width 61 height 22
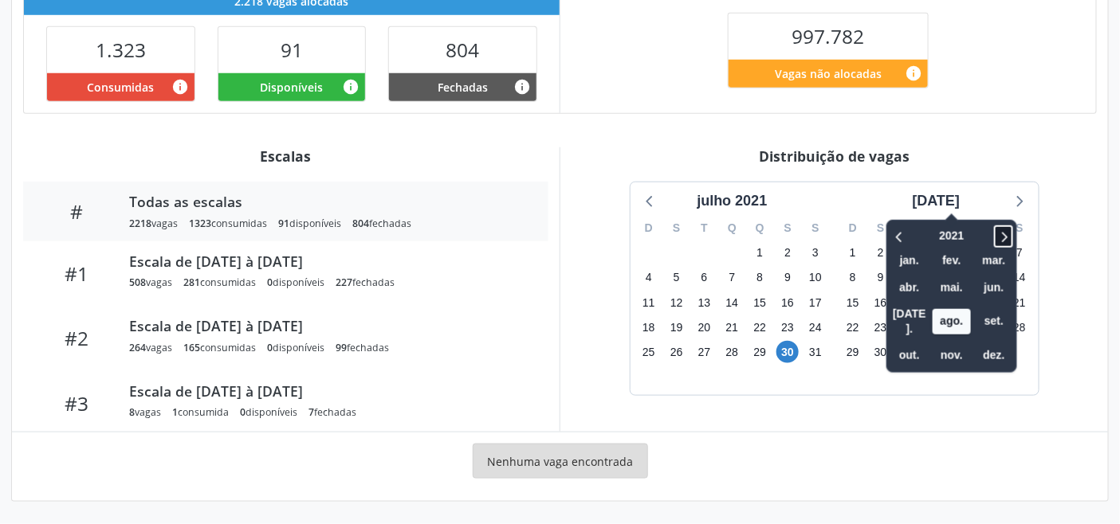
click at [996, 237] on icon at bounding box center [1003, 236] width 16 height 19
click at [983, 313] on span "set." at bounding box center [994, 321] width 38 height 25
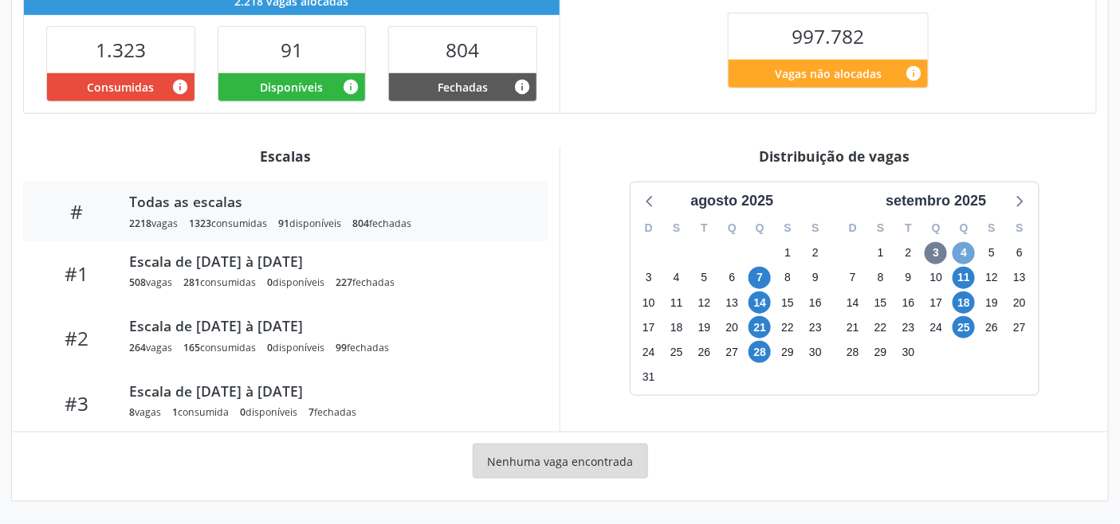
click at [966, 249] on span "4" at bounding box center [963, 253] width 22 height 22
click at [1022, 202] on icon at bounding box center [1019, 201] width 6 height 11
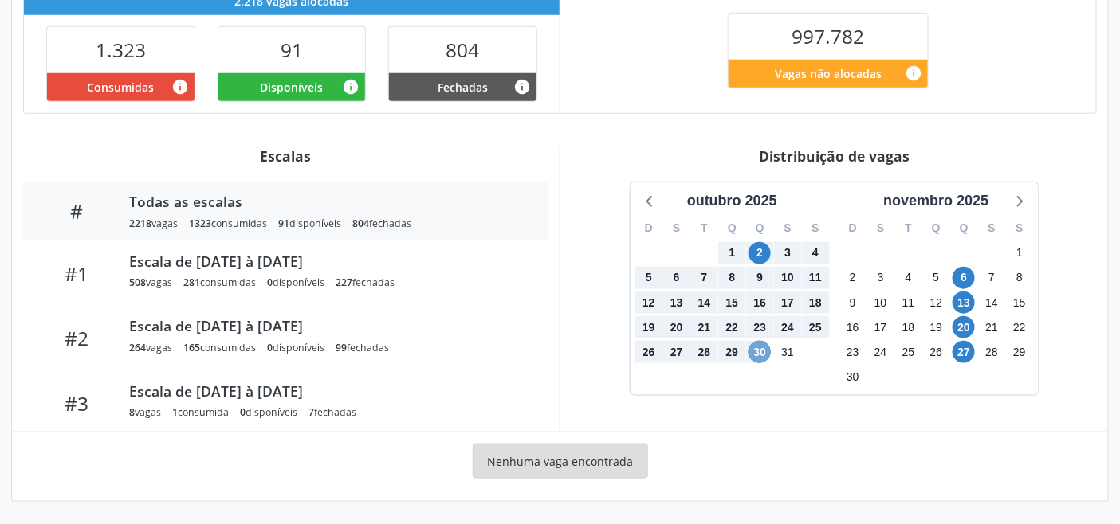
click at [759, 349] on span "30" at bounding box center [759, 352] width 22 height 22
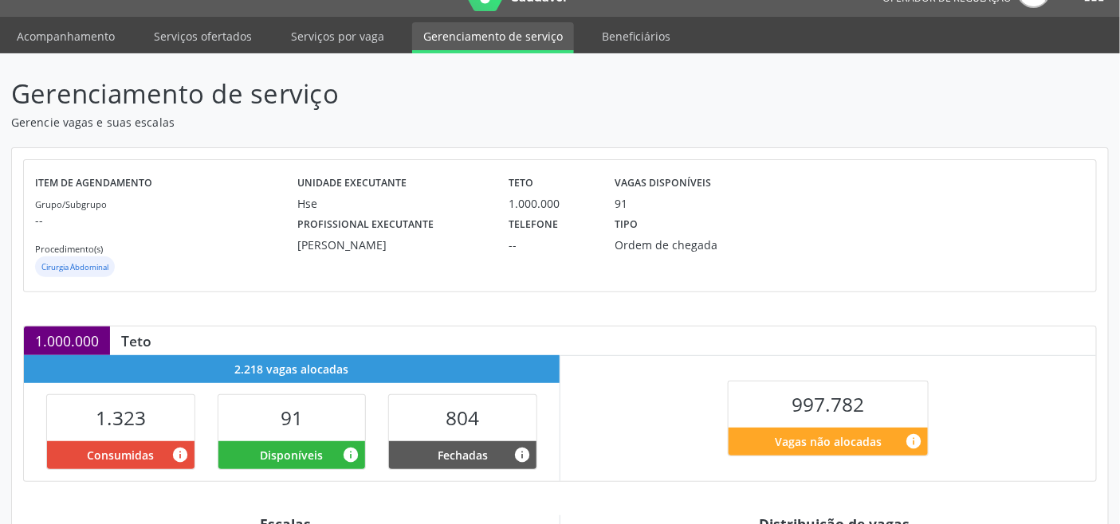
scroll to position [477, 0]
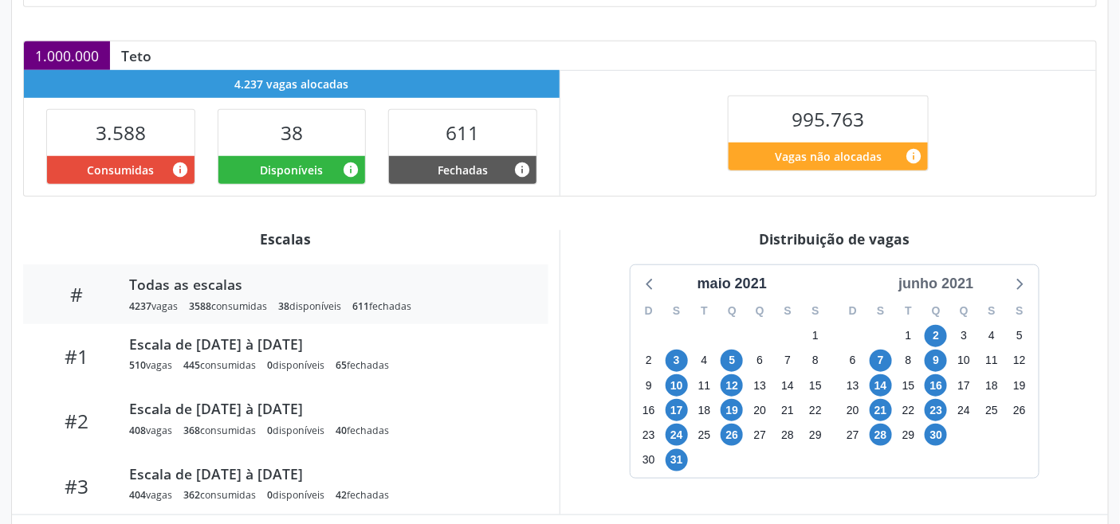
click at [959, 292] on div "junho 2021" at bounding box center [936, 284] width 88 height 22
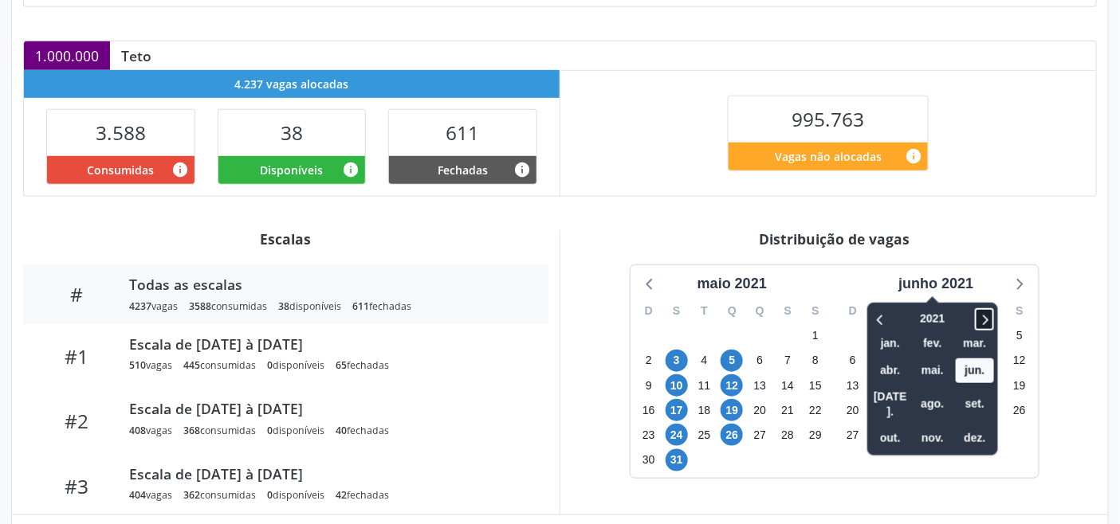
click at [984, 319] on icon at bounding box center [984, 319] width 16 height 19
click at [992, 321] on icon at bounding box center [984, 319] width 16 height 19
click at [898, 426] on span "out." at bounding box center [890, 438] width 38 height 25
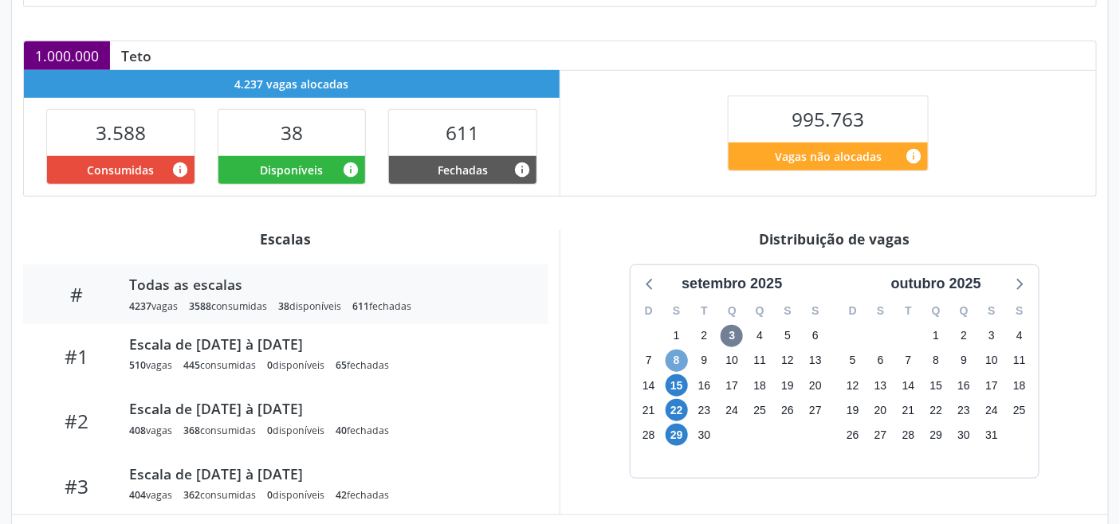
click at [680, 354] on span "8" at bounding box center [676, 361] width 22 height 22
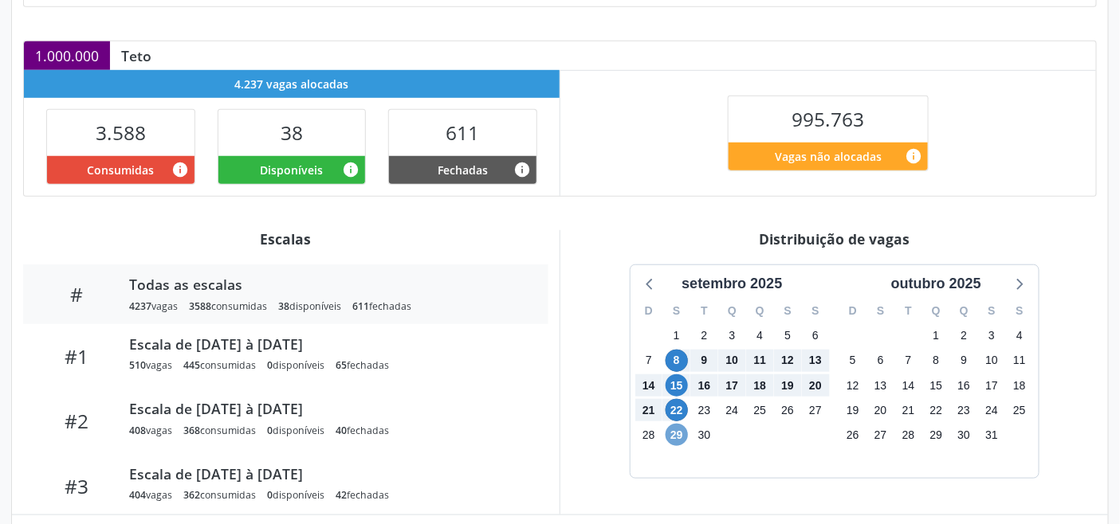
click at [674, 426] on span "29" at bounding box center [676, 435] width 22 height 22
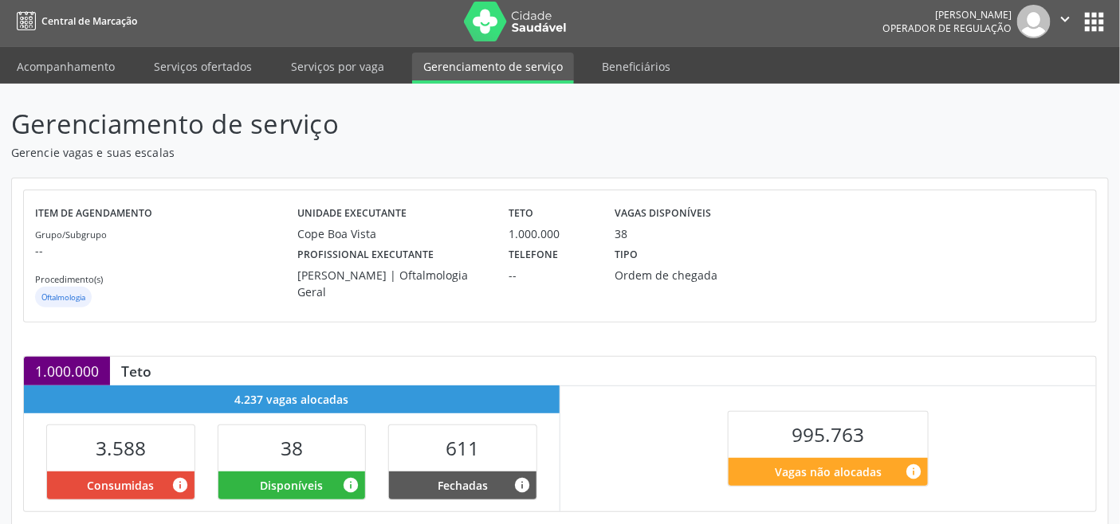
scroll to position [0, 0]
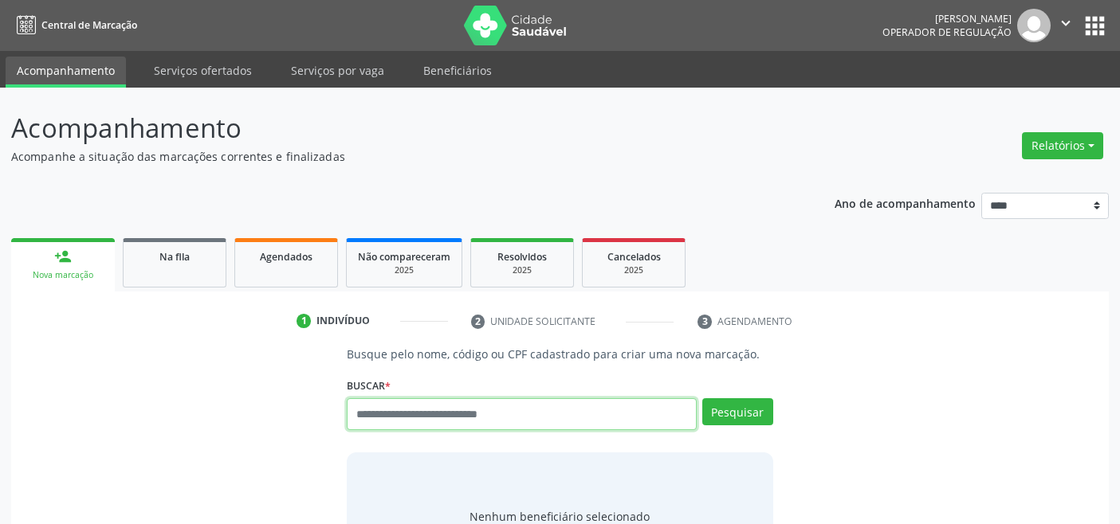
scroll to position [6, 0]
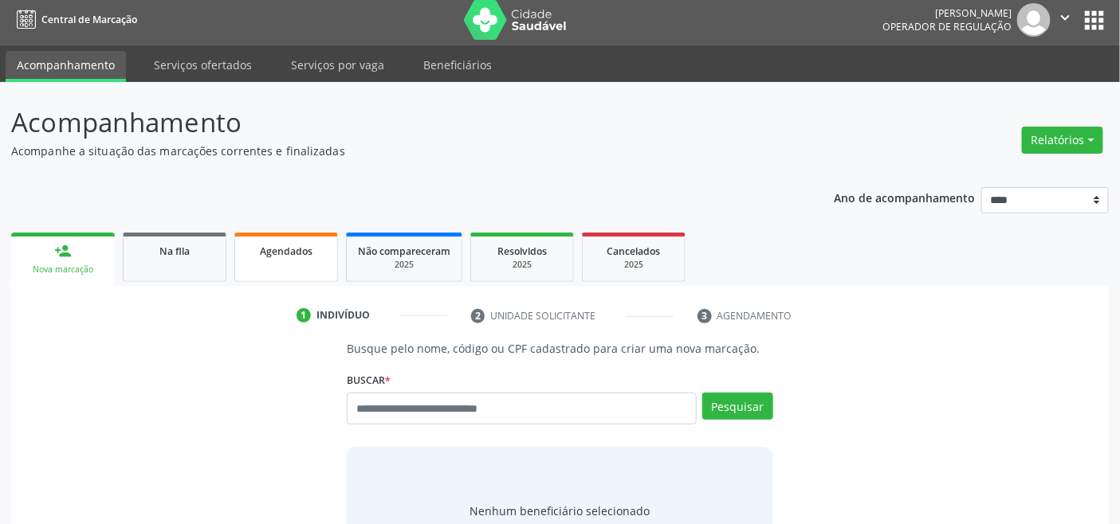
click at [290, 251] on span "Agendados" at bounding box center [286, 252] width 53 height 14
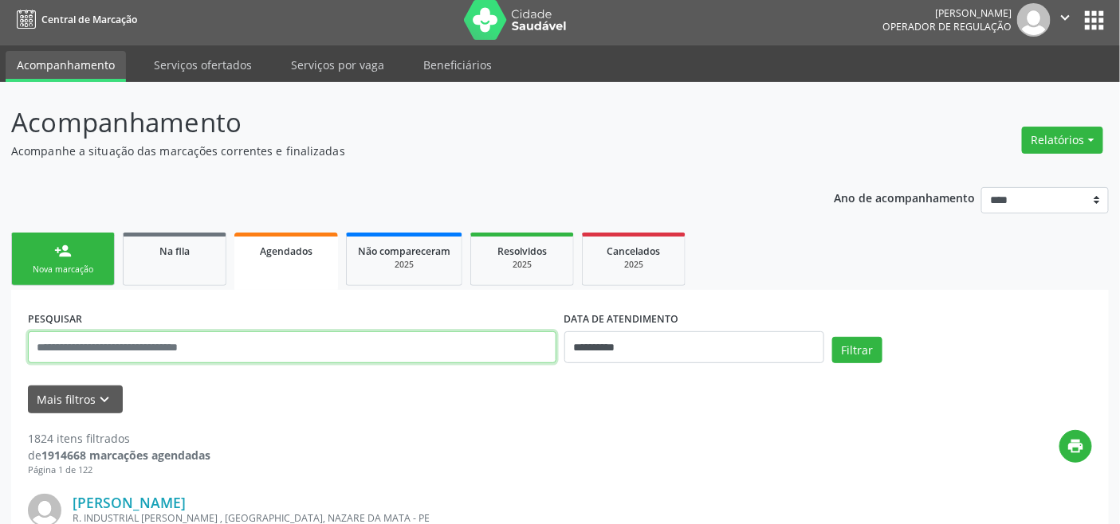
paste input "**********"
type input "**********"
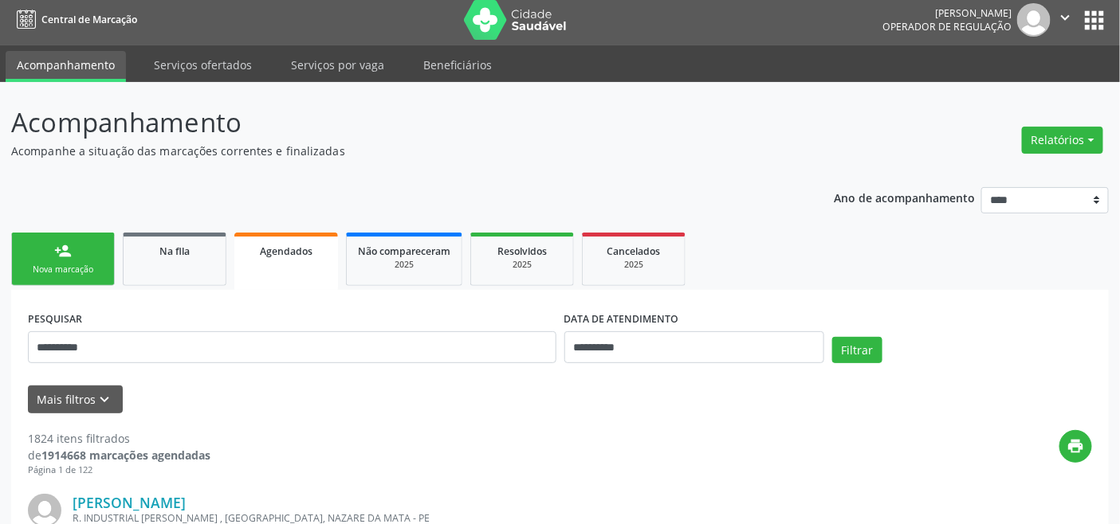
click at [69, 253] on div "person_add" at bounding box center [63, 251] width 18 height 18
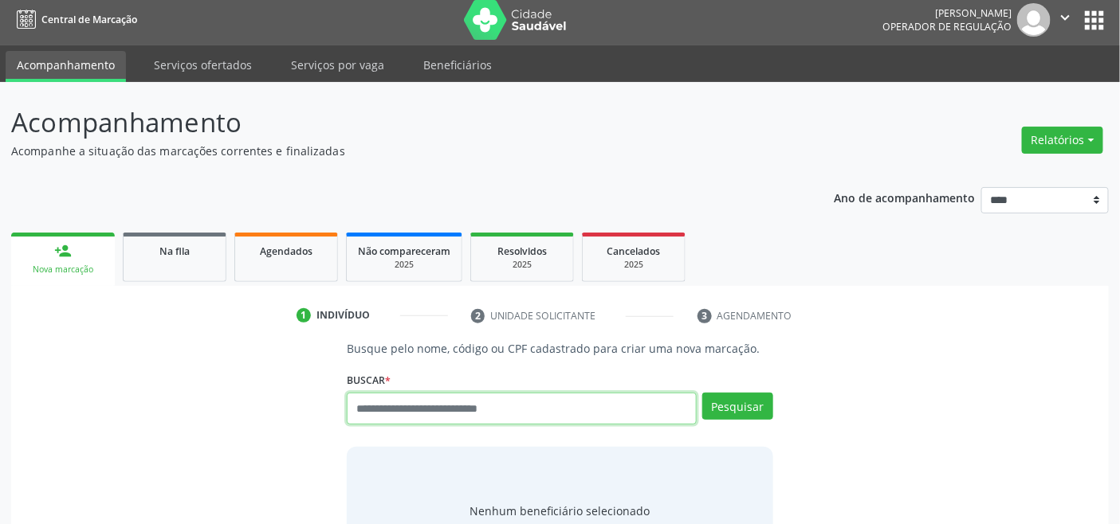
click at [453, 417] on input "text" at bounding box center [521, 409] width 349 height 32
type input "*********"
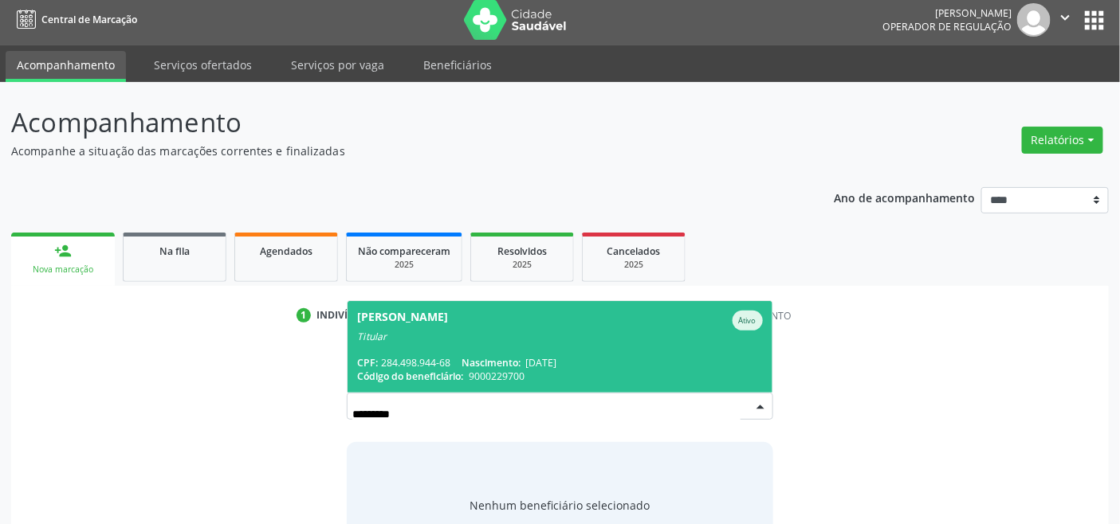
click at [488, 353] on span "Marcelo Tadeu Ummen da Cunha Ativo Titular CPF: 284.498.944-68 Nascimento: 17/1…" at bounding box center [559, 347] width 424 height 92
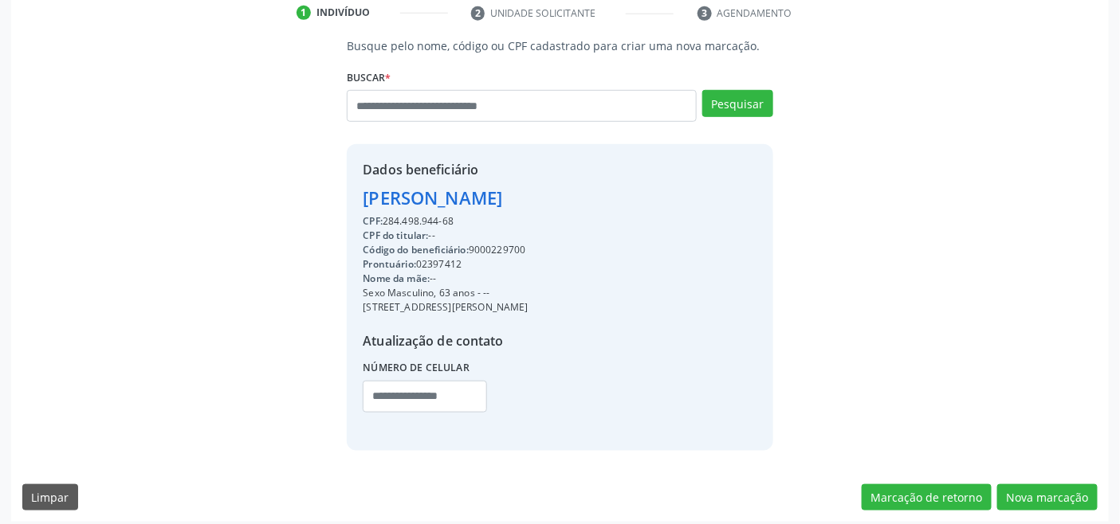
scroll to position [316, 0]
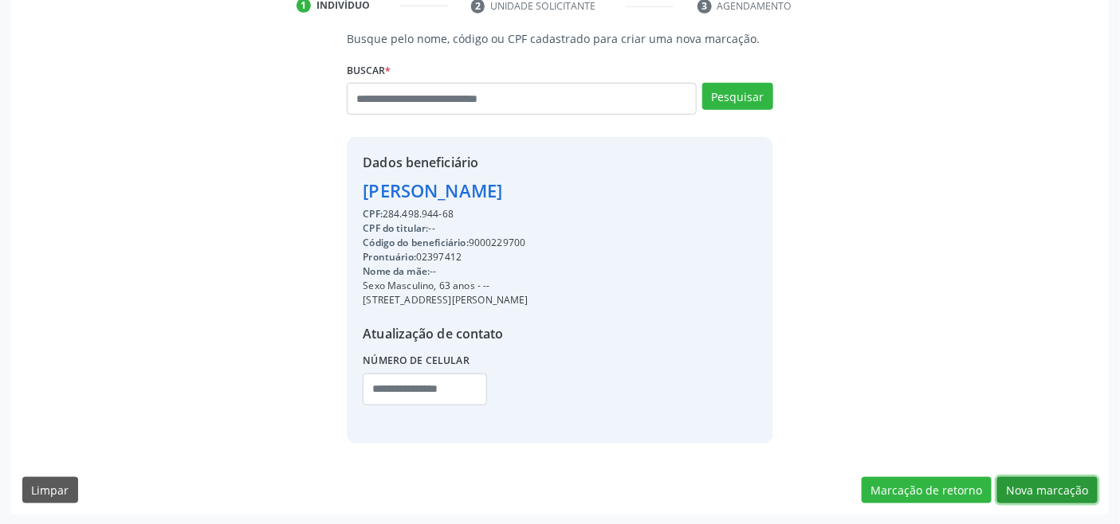
click at [1037, 489] on button "Nova marcação" at bounding box center [1047, 490] width 100 height 27
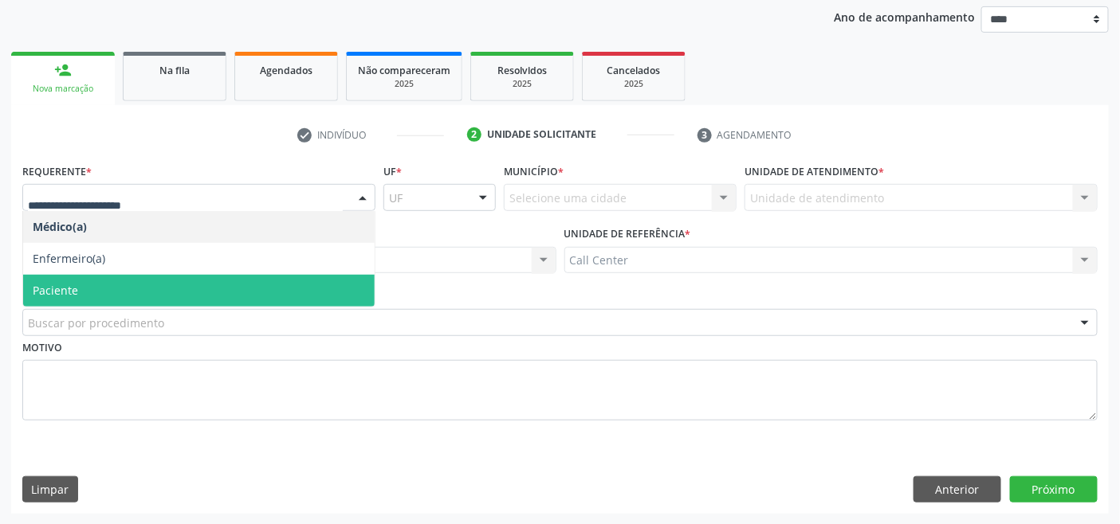
click at [139, 291] on span "Paciente" at bounding box center [198, 291] width 351 height 32
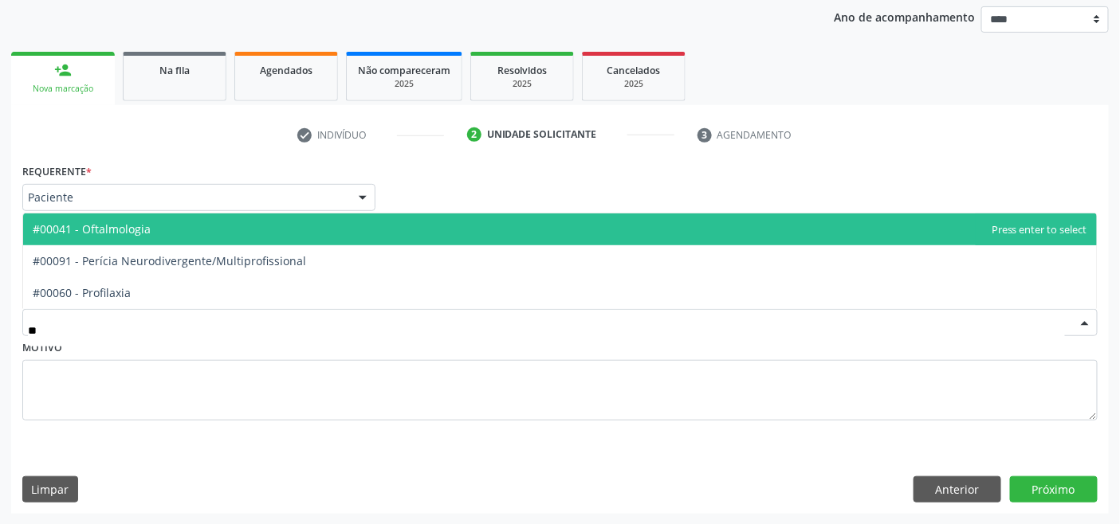
type input "***"
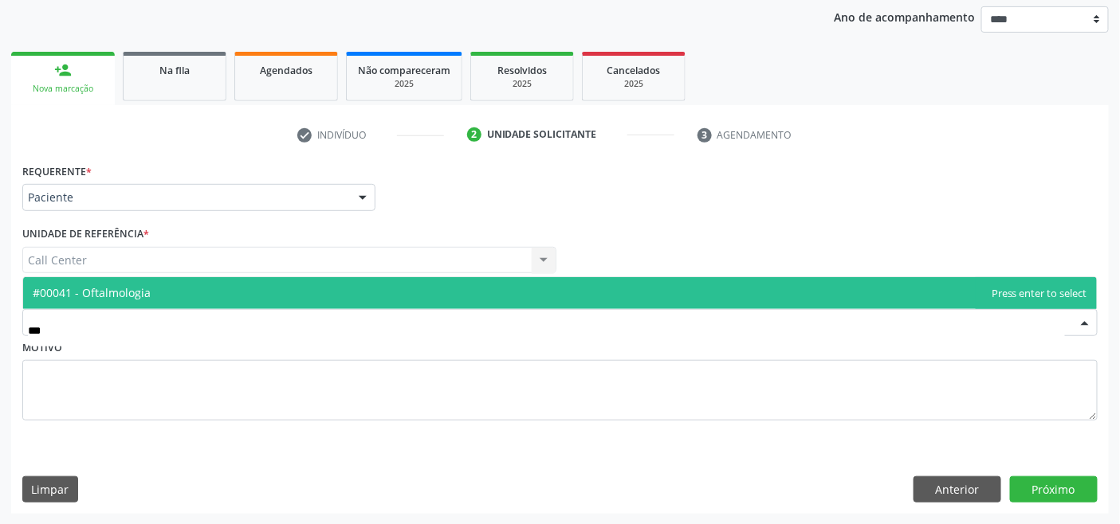
click at [141, 289] on span "#00041 - Oftalmologia" at bounding box center [92, 292] width 118 height 15
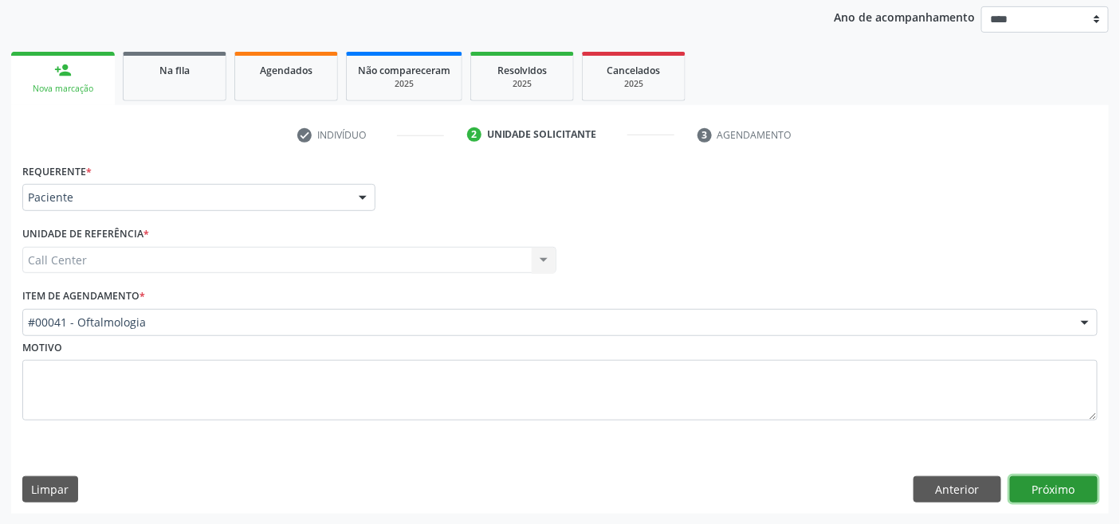
click at [1061, 492] on button "Próximo" at bounding box center [1054, 490] width 88 height 27
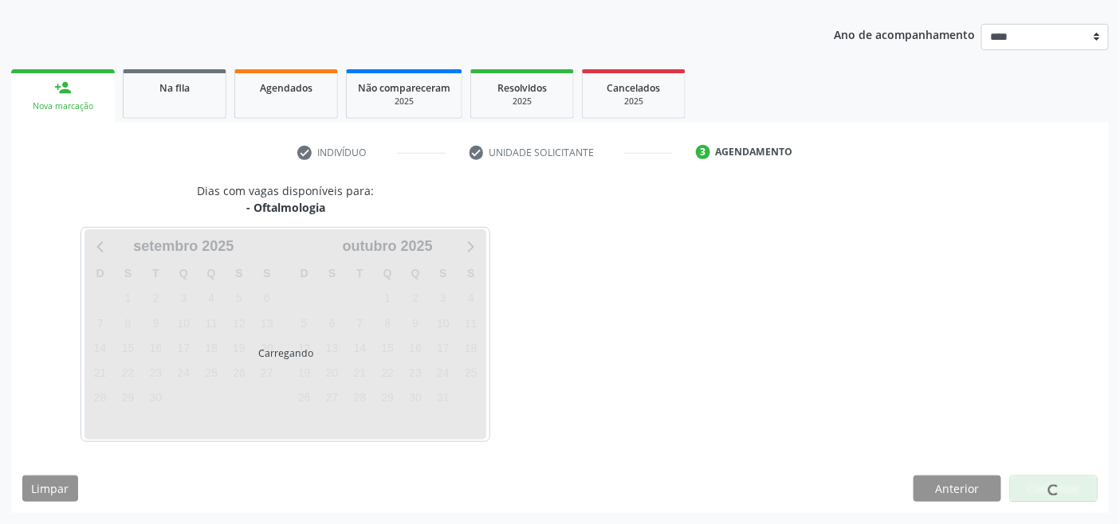
scroll to position [168, 0]
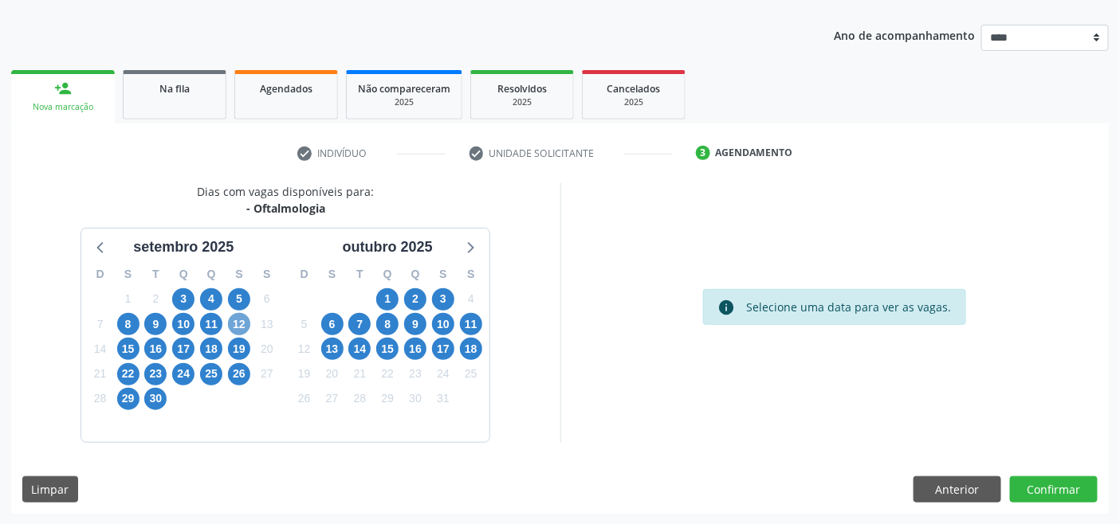
click at [235, 323] on span "12" at bounding box center [239, 324] width 22 height 22
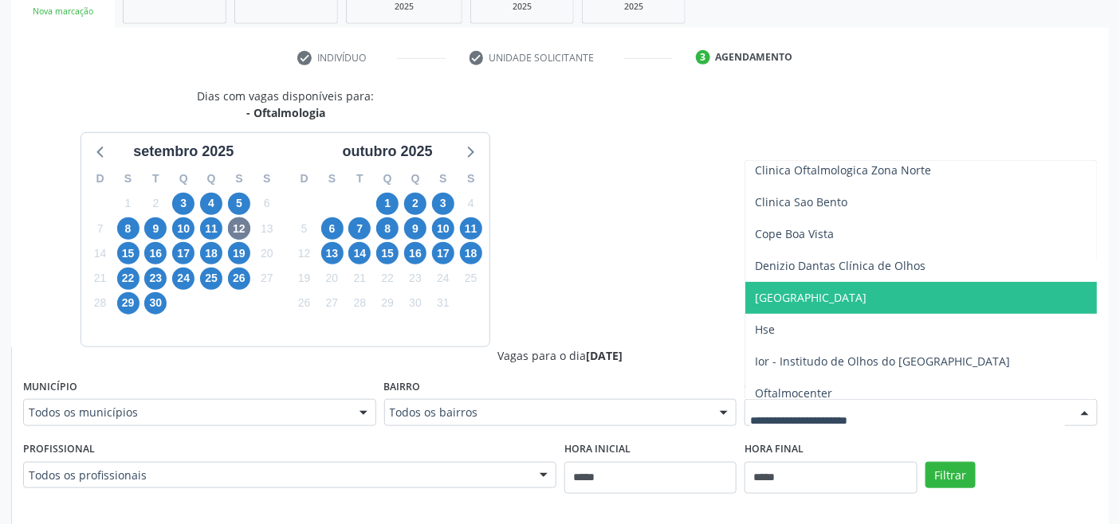
scroll to position [176, 0]
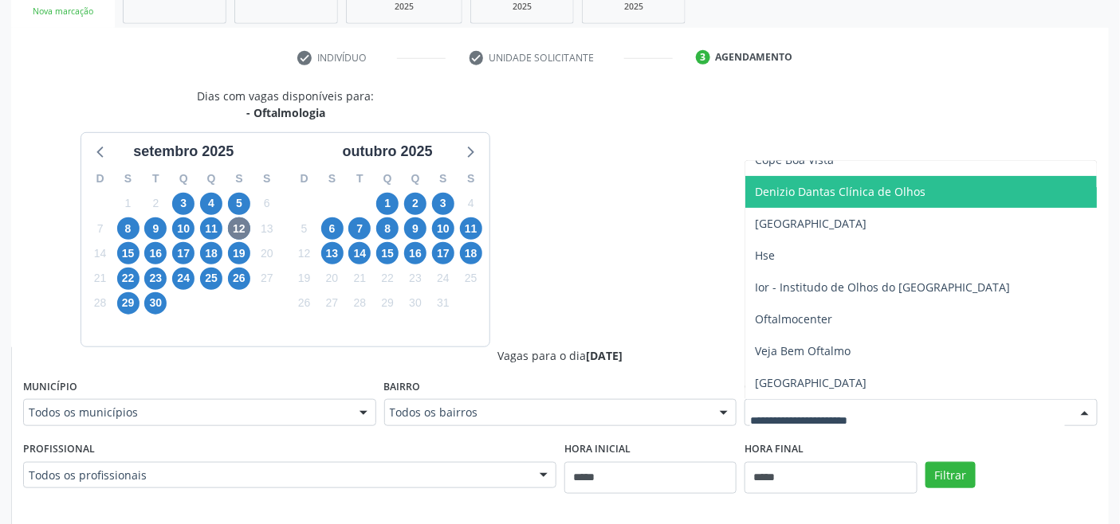
click at [854, 199] on span "Denizio Dantas Clínica de Olhos" at bounding box center [920, 192] width 351 height 32
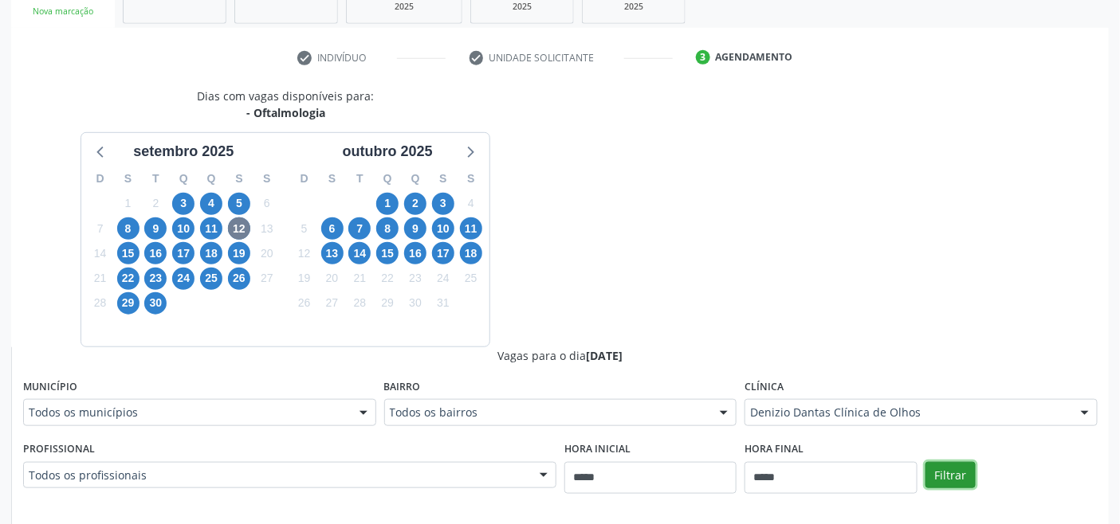
click at [951, 471] on button "Filtrar" at bounding box center [950, 475] width 50 height 27
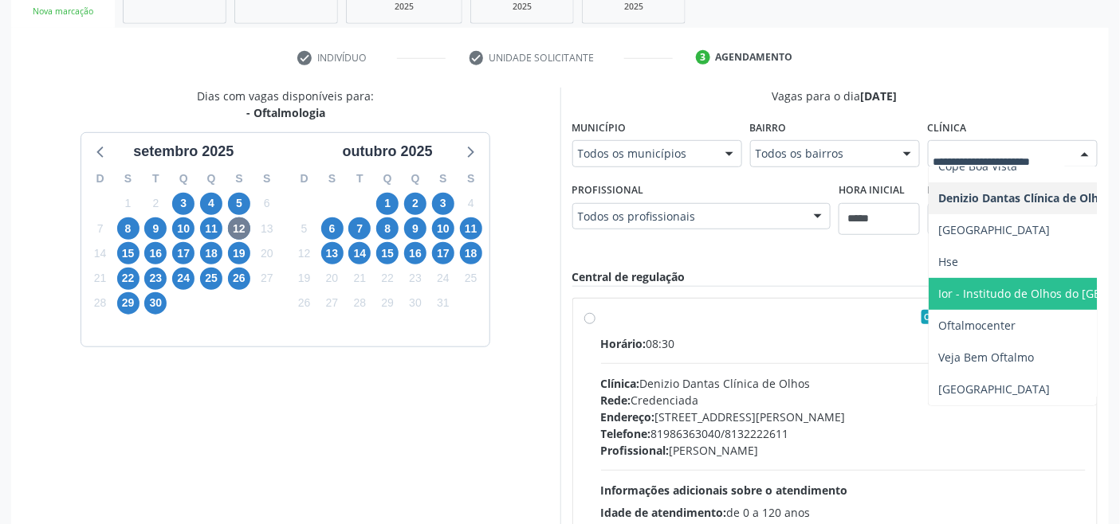
scroll to position [189, 0]
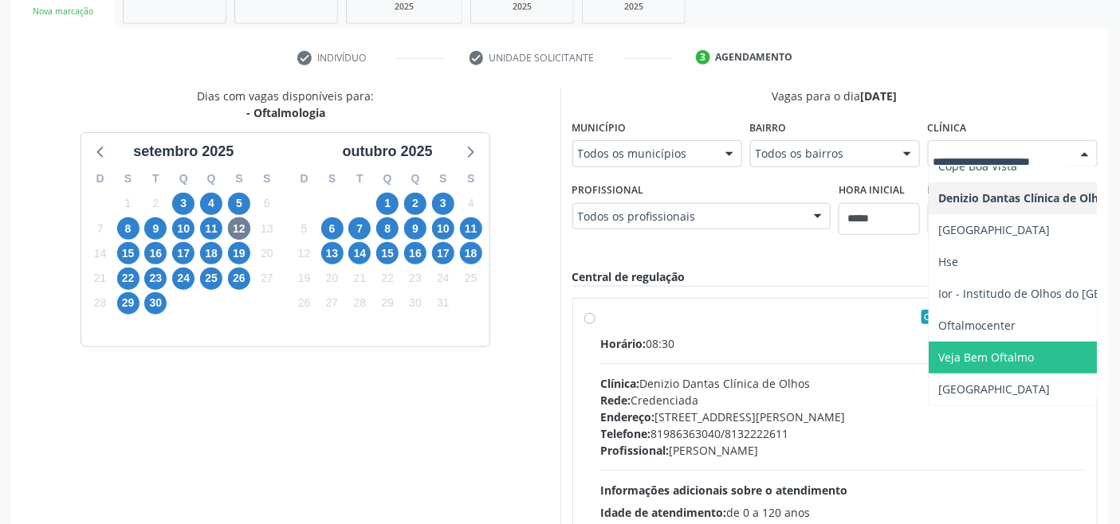
click at [997, 350] on span "Veja Bem Oftalmo" at bounding box center [986, 357] width 96 height 15
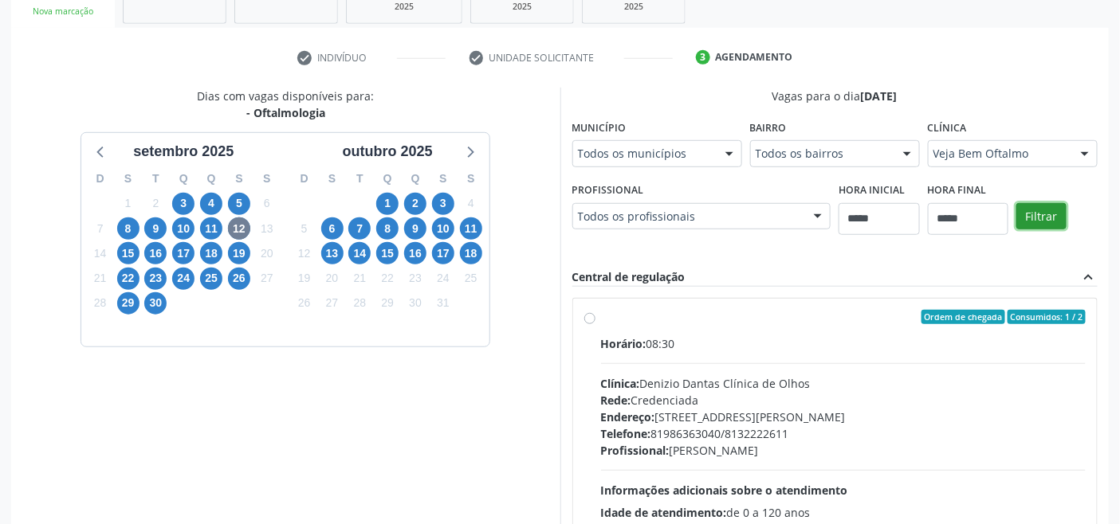
click at [1041, 219] on button "Filtrar" at bounding box center [1041, 216] width 50 height 27
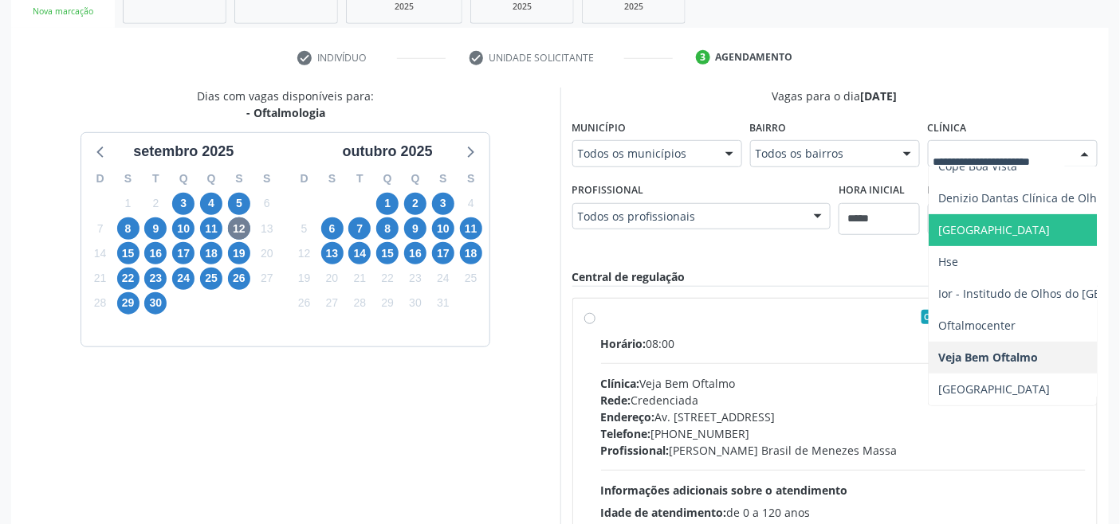
click at [965, 222] on span "[GEOGRAPHIC_DATA]" at bounding box center [994, 229] width 112 height 15
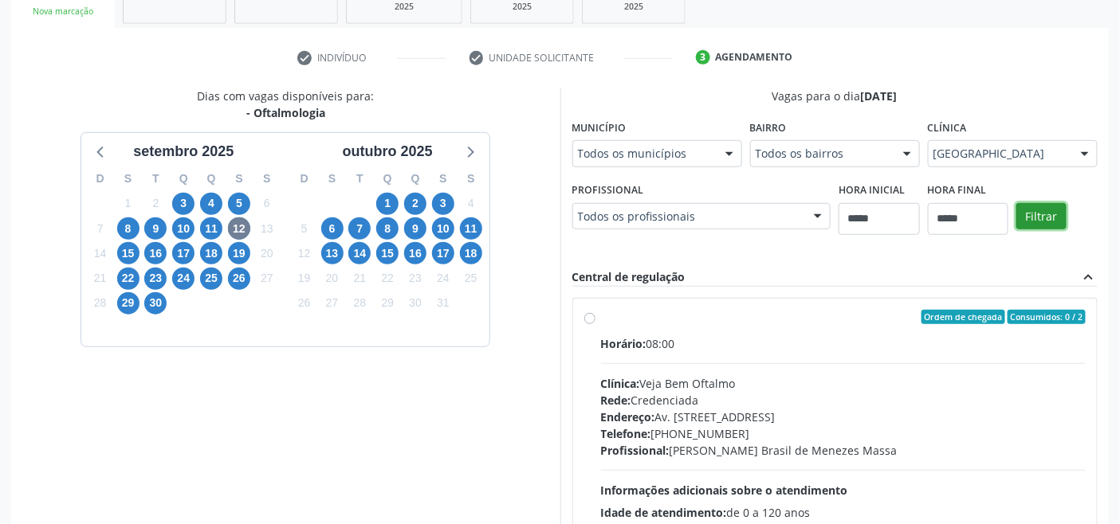
click at [1042, 208] on button "Filtrar" at bounding box center [1041, 216] width 50 height 27
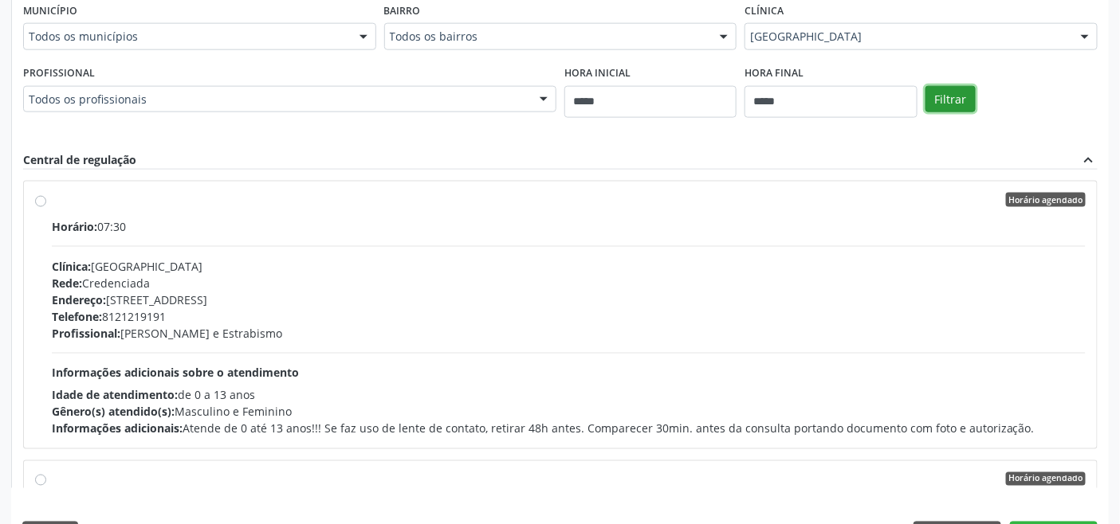
scroll to position [420, 0]
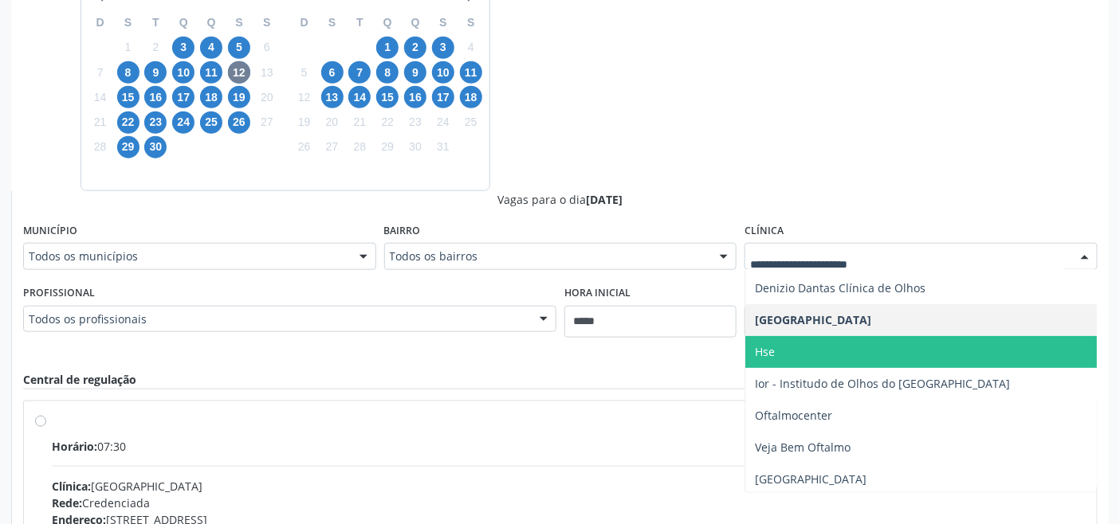
click at [807, 355] on span "Hse" at bounding box center [920, 352] width 351 height 32
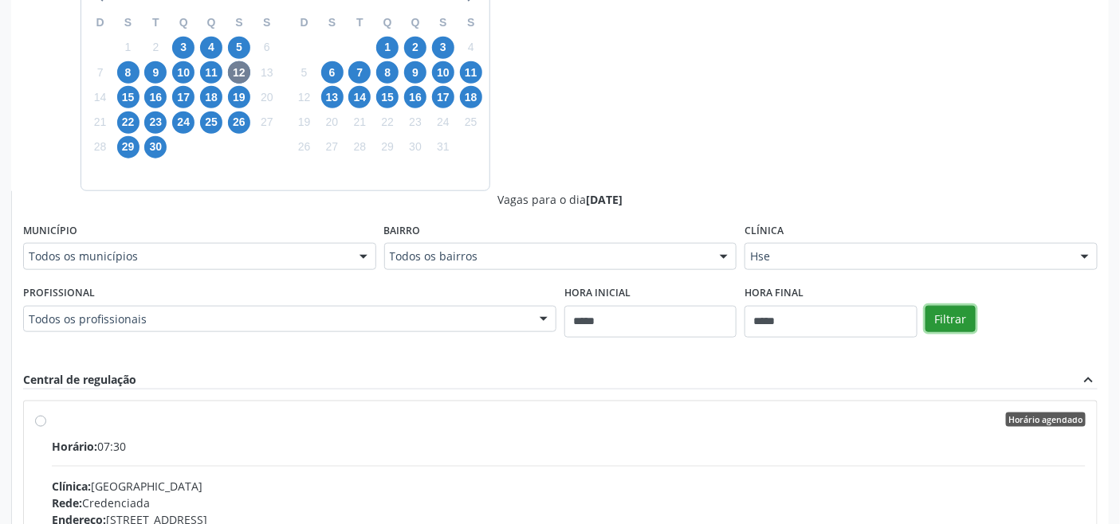
click at [956, 316] on button "Filtrar" at bounding box center [950, 319] width 50 height 27
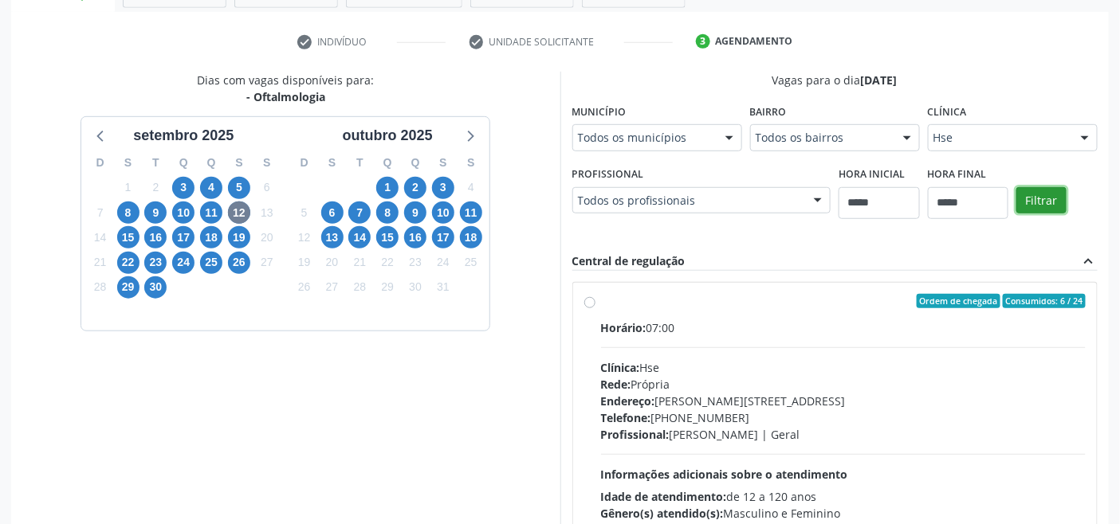
scroll to position [243, 0]
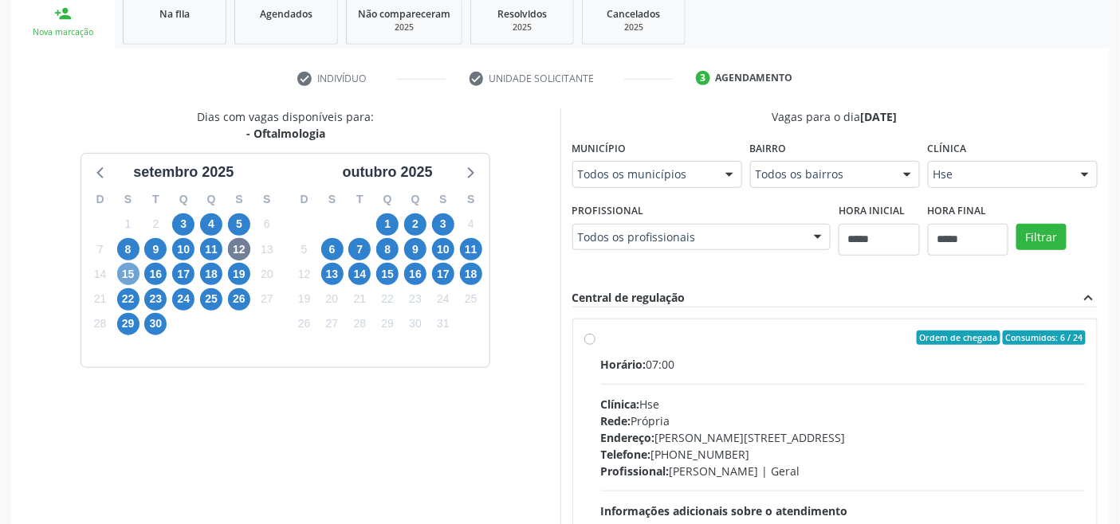
click at [130, 272] on span "15" at bounding box center [128, 274] width 22 height 22
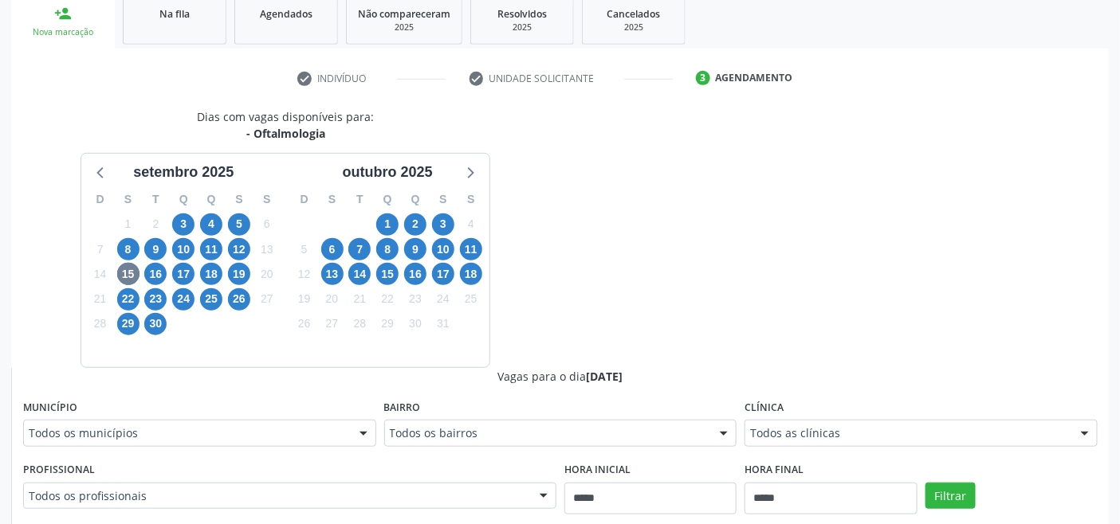
click at [866, 420] on div "Todos as clínicas Todos as clínicas Centro da Visao_Cl de Olhos Guilherme Ribei…" at bounding box center [920, 433] width 353 height 27
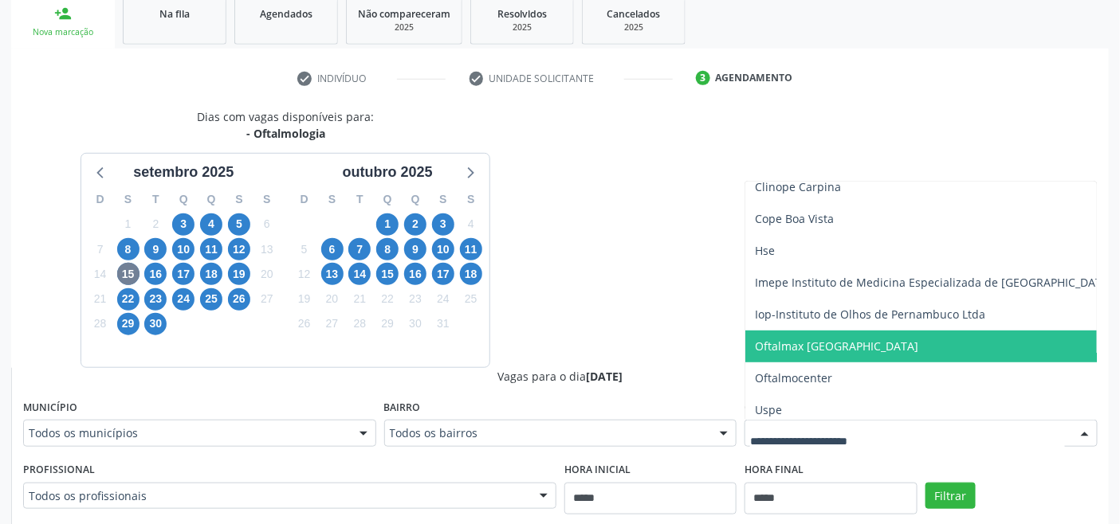
scroll to position [94, 0]
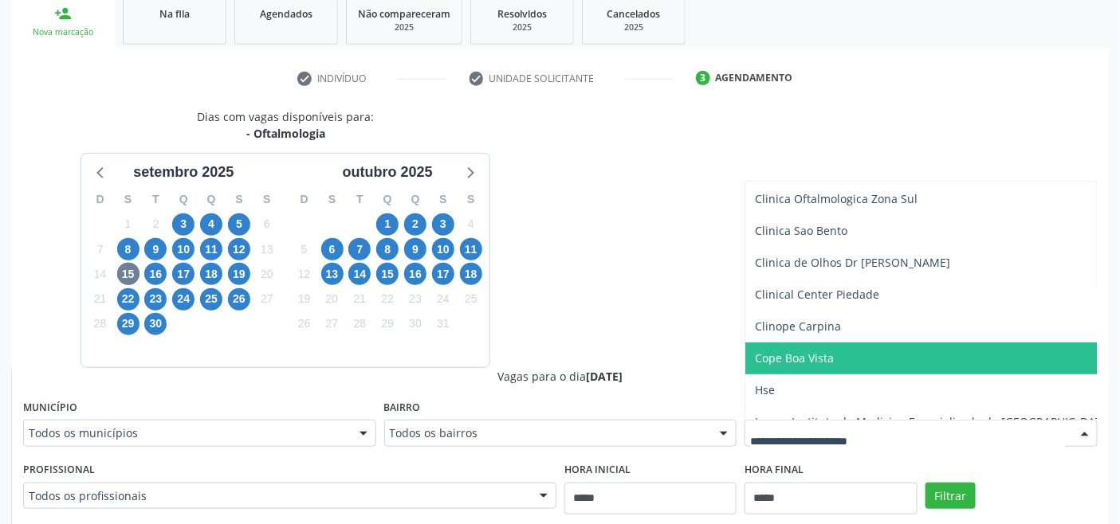
click at [809, 351] on span "Cope Boa Vista" at bounding box center [794, 358] width 79 height 15
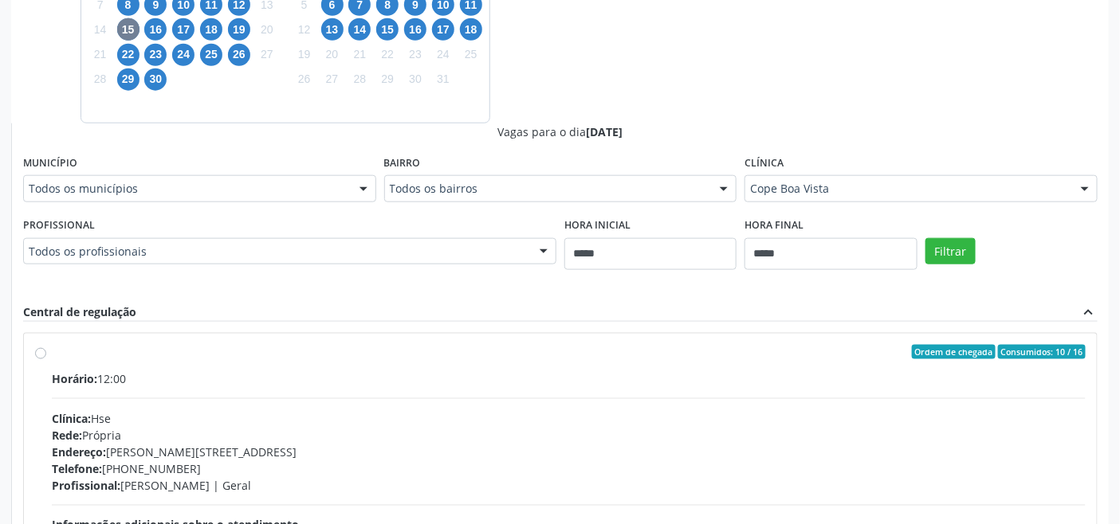
scroll to position [508, 0]
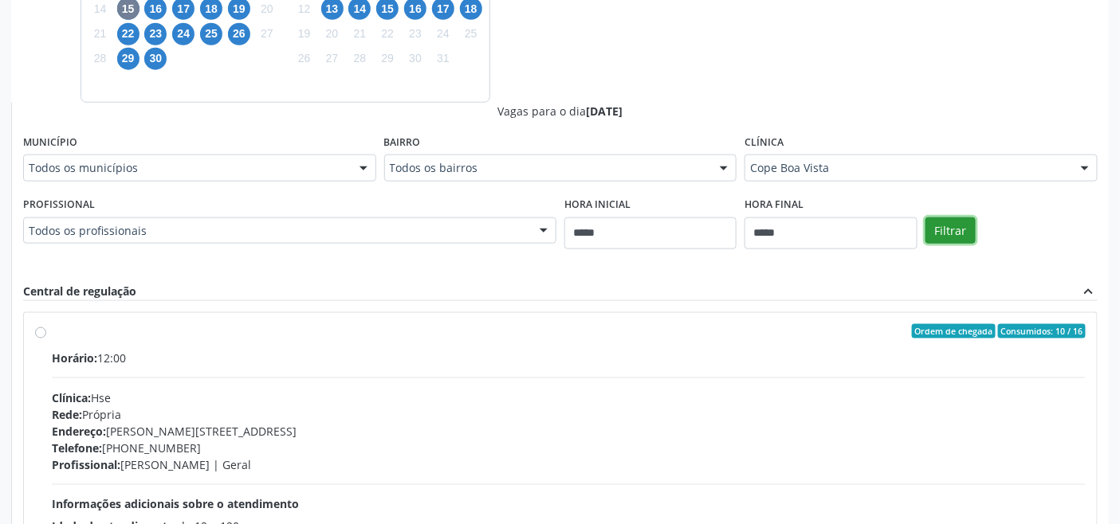
click at [943, 227] on button "Filtrar" at bounding box center [950, 231] width 50 height 27
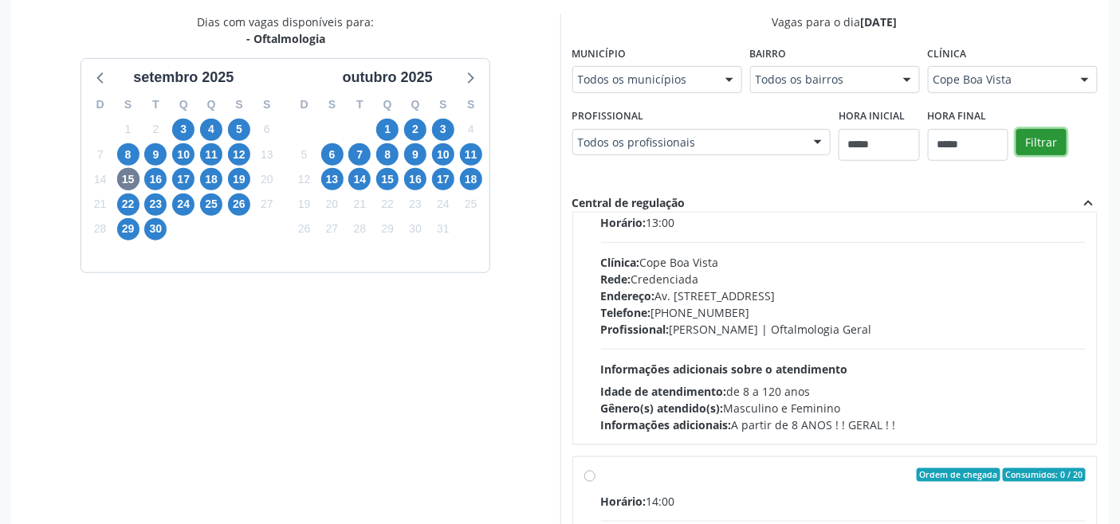
scroll to position [456, 0]
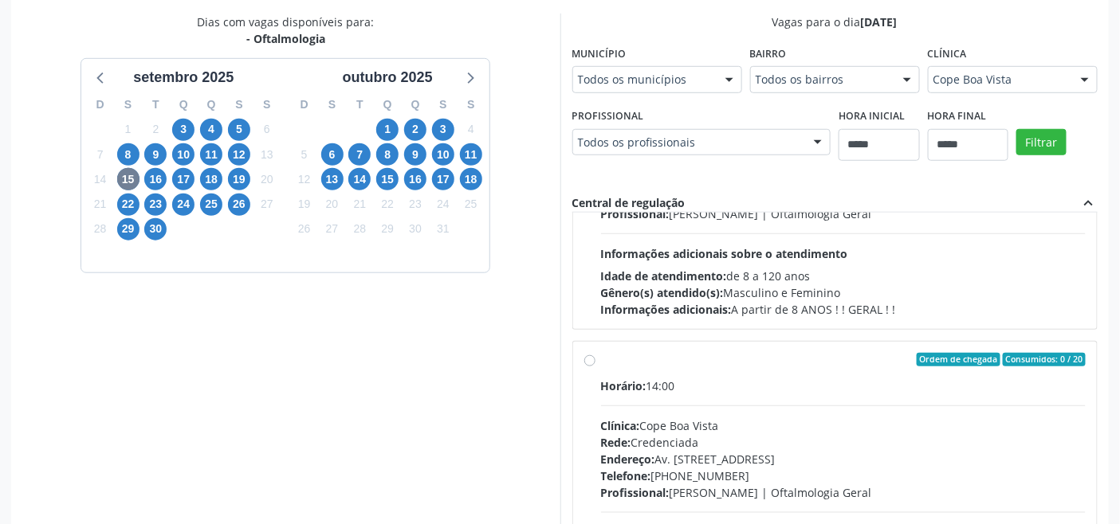
click at [694, 424] on div "Clínica: Cope Boa Vista" at bounding box center [843, 426] width 485 height 17
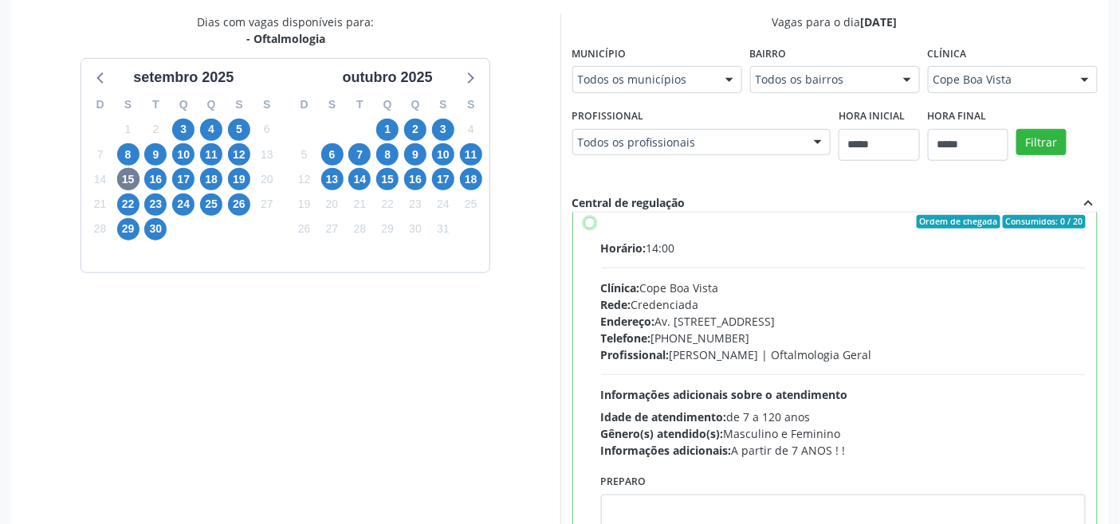
scroll to position [898, 0]
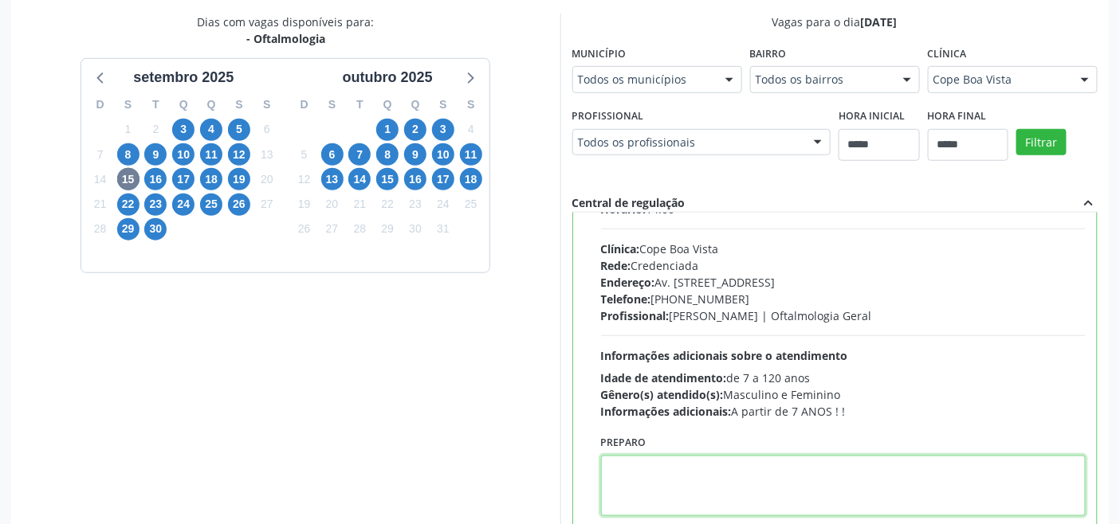
paste textarea "**********"
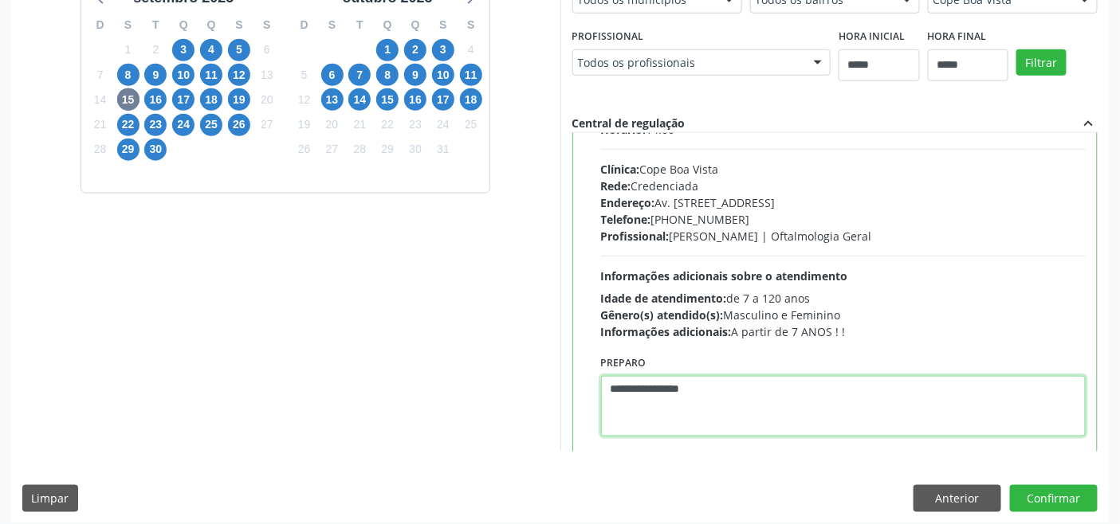
scroll to position [426, 0]
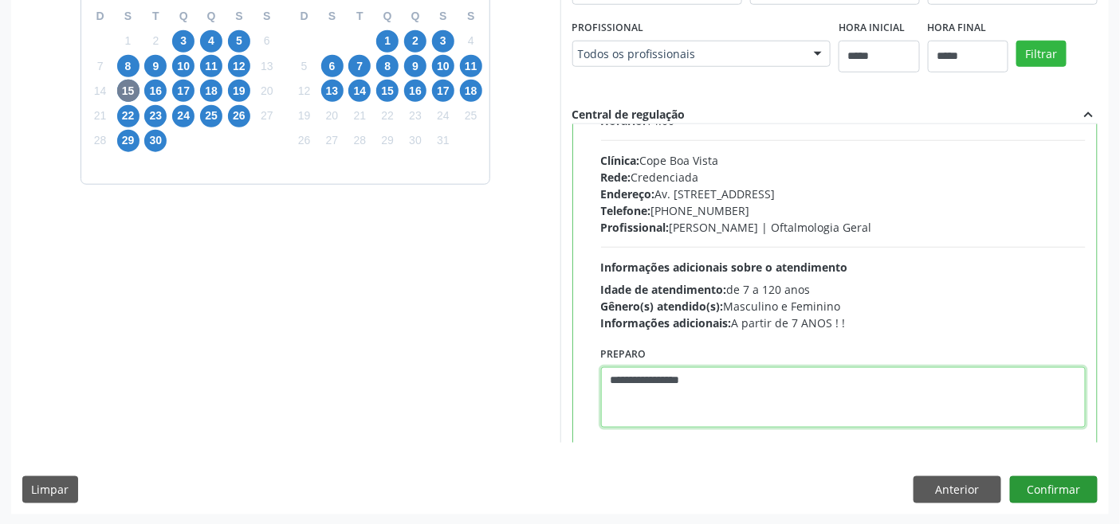
type textarea "**********"
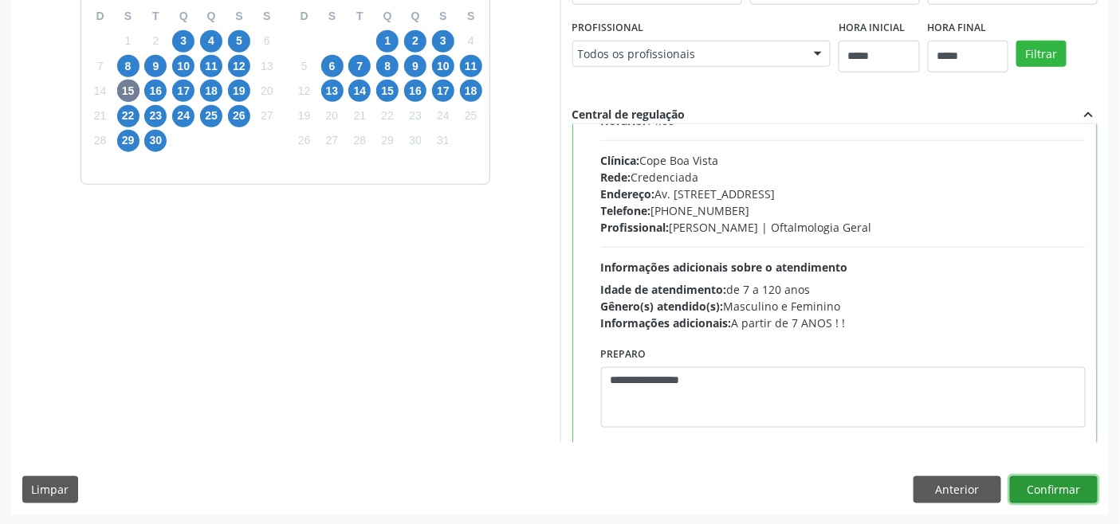
click at [1058, 488] on button "Confirmar" at bounding box center [1054, 490] width 88 height 27
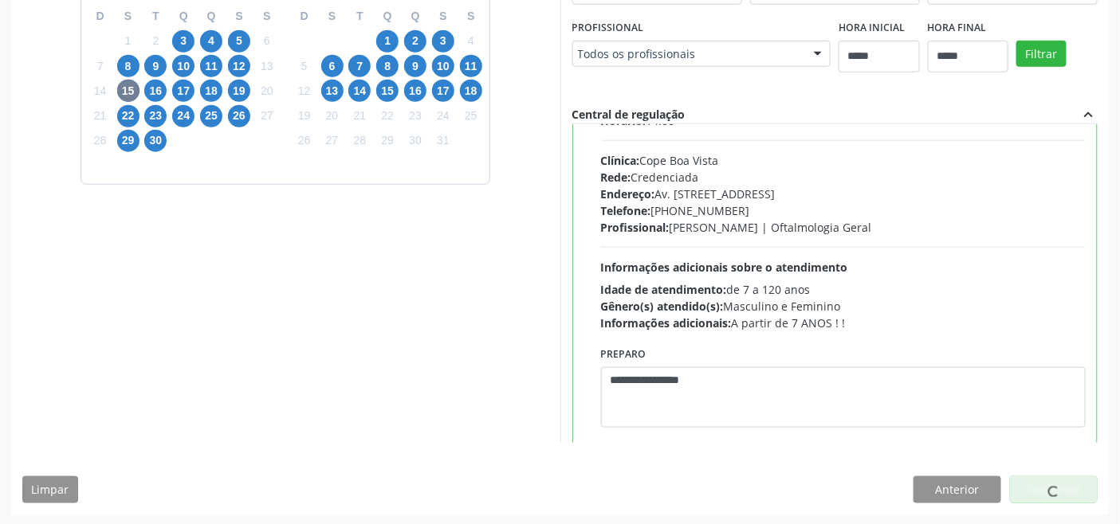
scroll to position [6, 0]
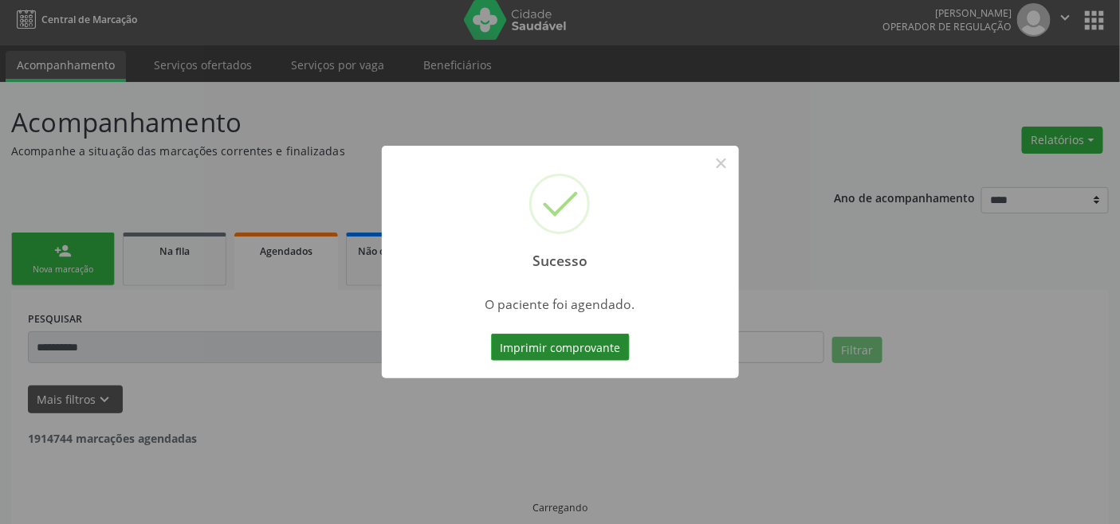
click at [582, 346] on button "Imprimir comprovante" at bounding box center [560, 347] width 139 height 27
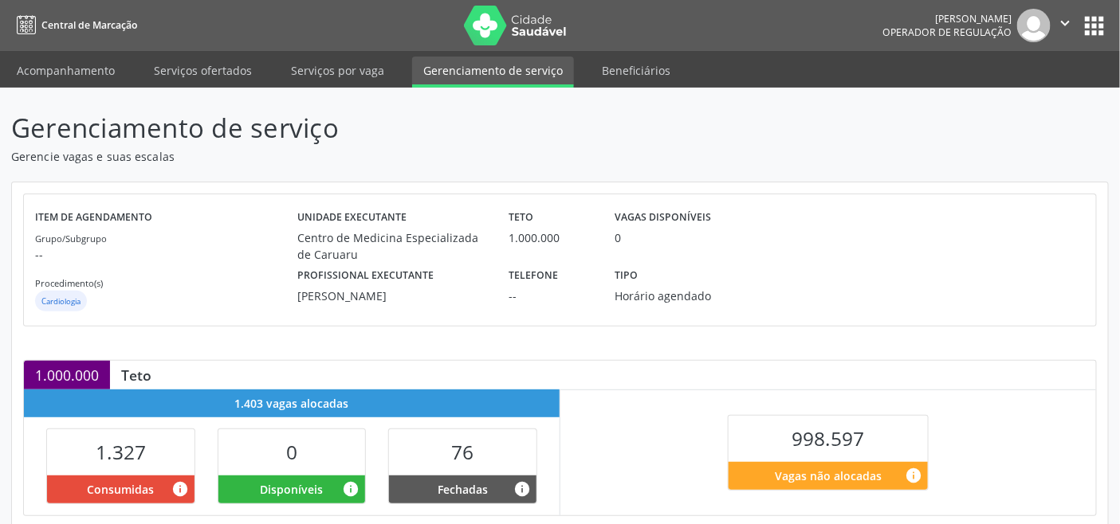
scroll to position [354, 0]
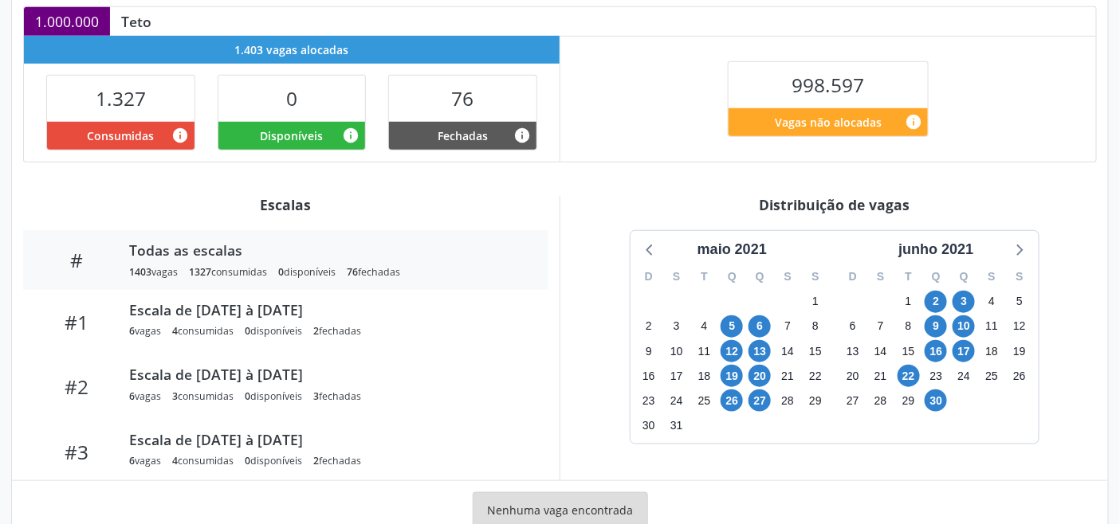
drag, startPoint x: 965, startPoint y: 242, endPoint x: 1022, endPoint y: 261, distance: 60.2
click at [967, 242] on div "junho 2021" at bounding box center [936, 250] width 88 height 22
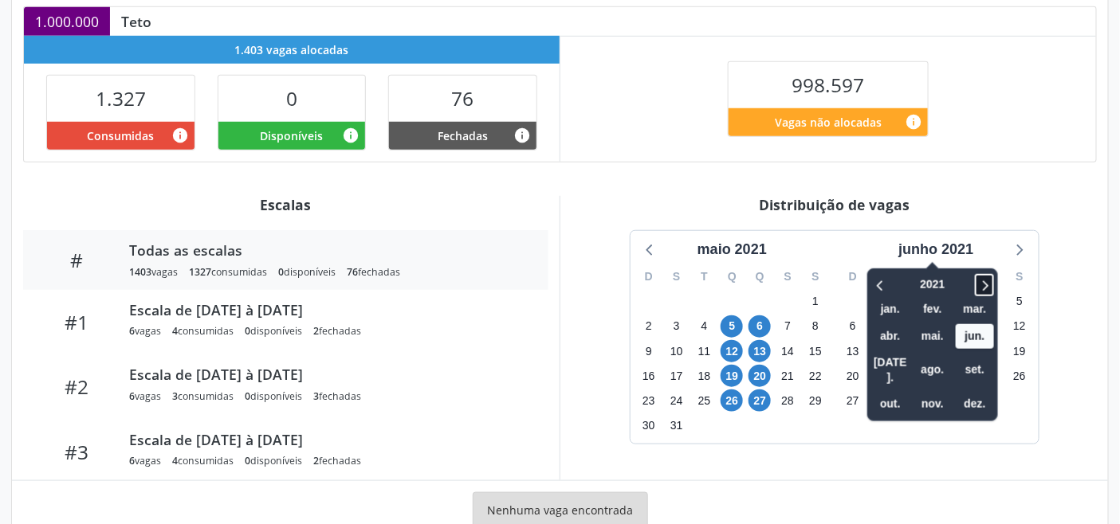
click at [989, 285] on icon at bounding box center [986, 285] width 6 height 10
click at [991, 283] on icon at bounding box center [984, 285] width 16 height 19
click at [980, 358] on span "set." at bounding box center [974, 370] width 38 height 25
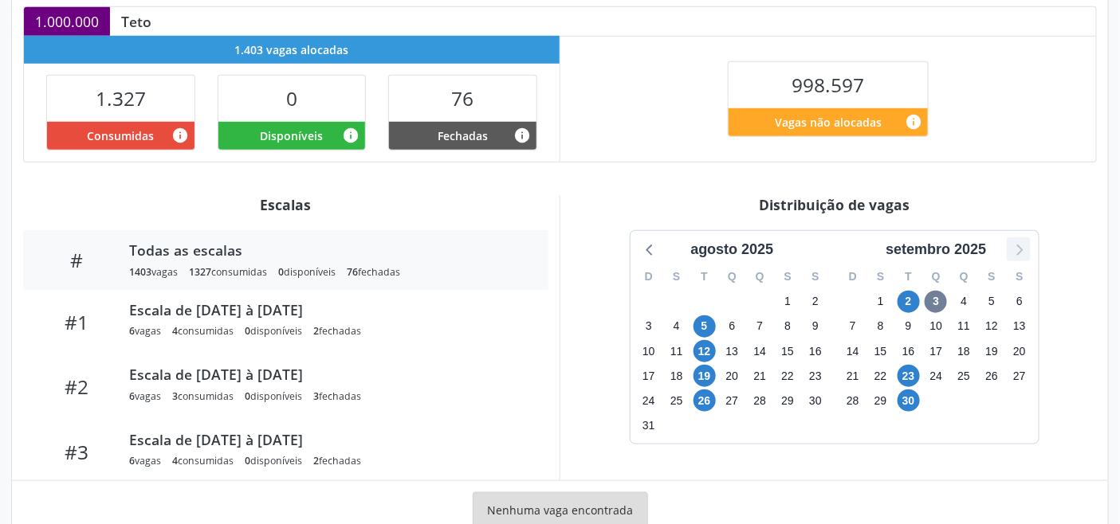
click at [1026, 256] on icon at bounding box center [1018, 249] width 21 height 21
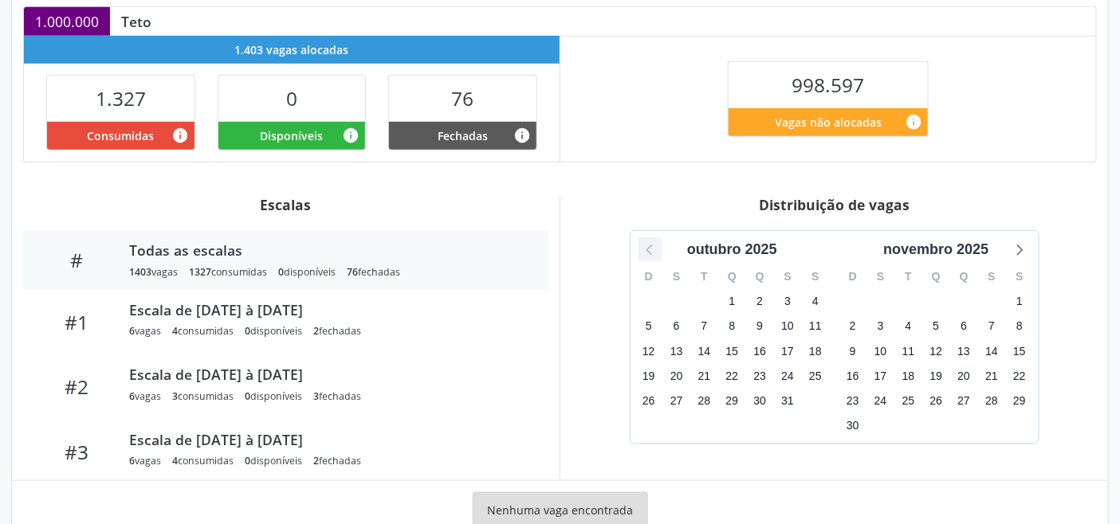
click at [650, 253] on icon at bounding box center [650, 249] width 21 height 21
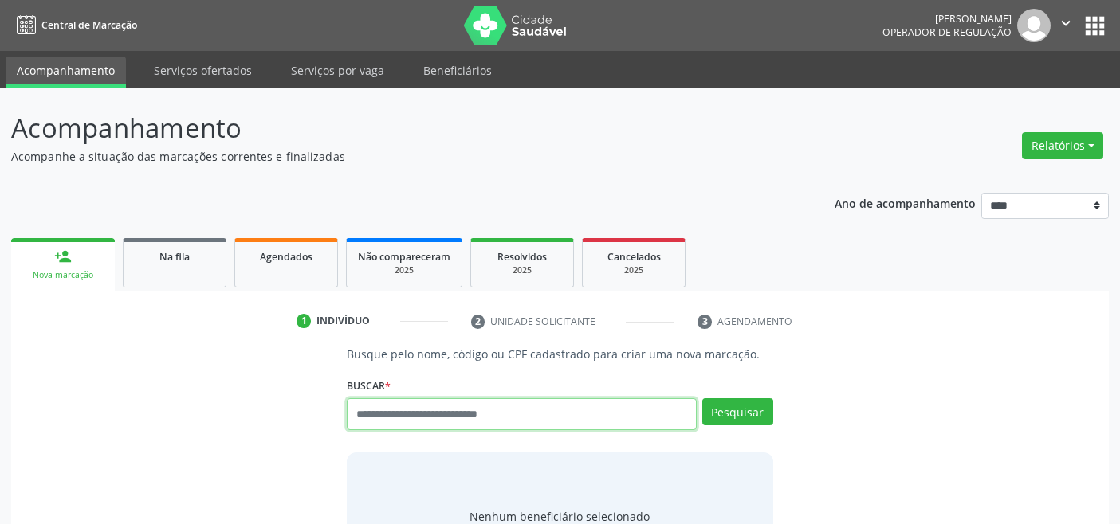
scroll to position [6, 0]
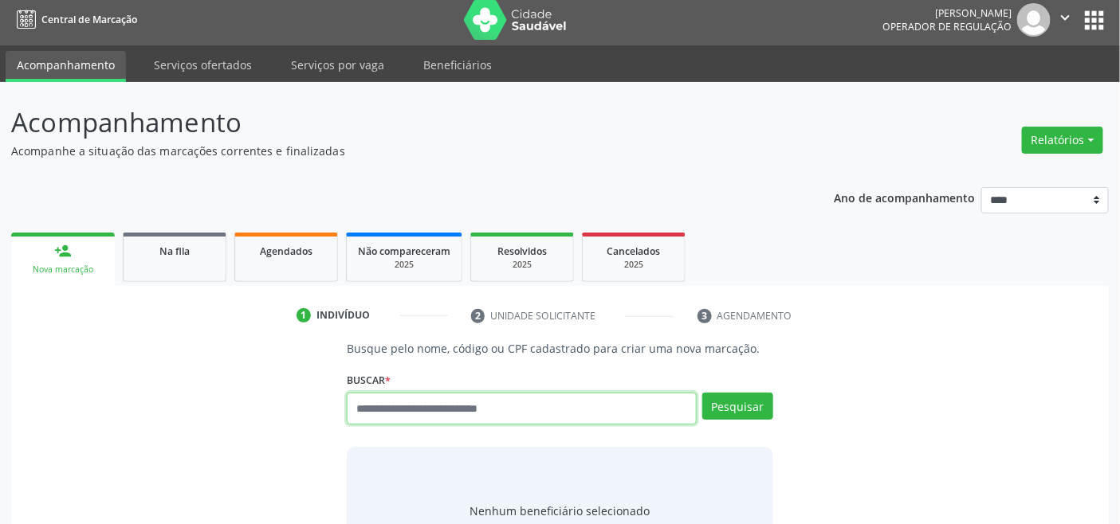
paste input "**********"
type input "**********"
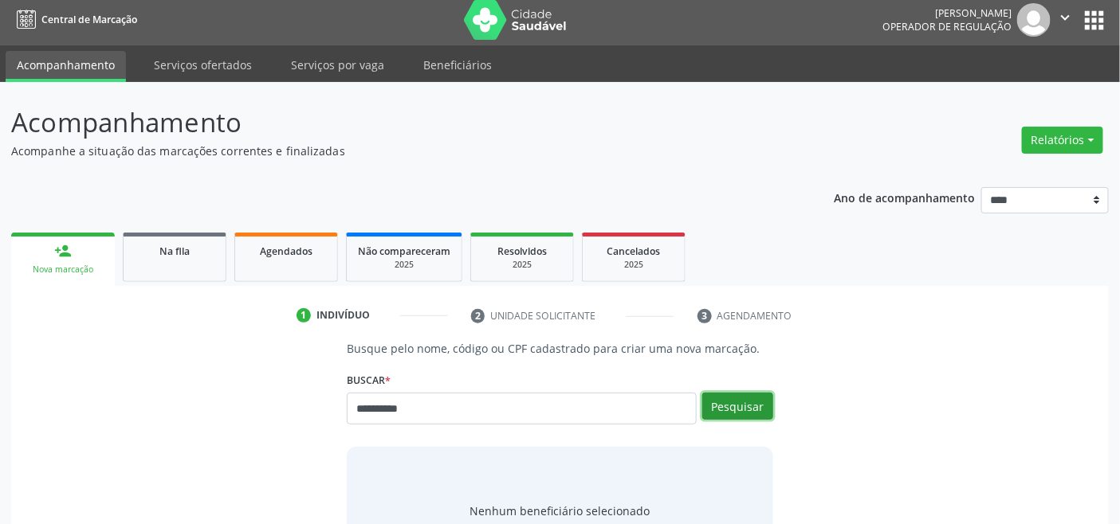
click at [743, 394] on button "Pesquisar" at bounding box center [737, 406] width 71 height 27
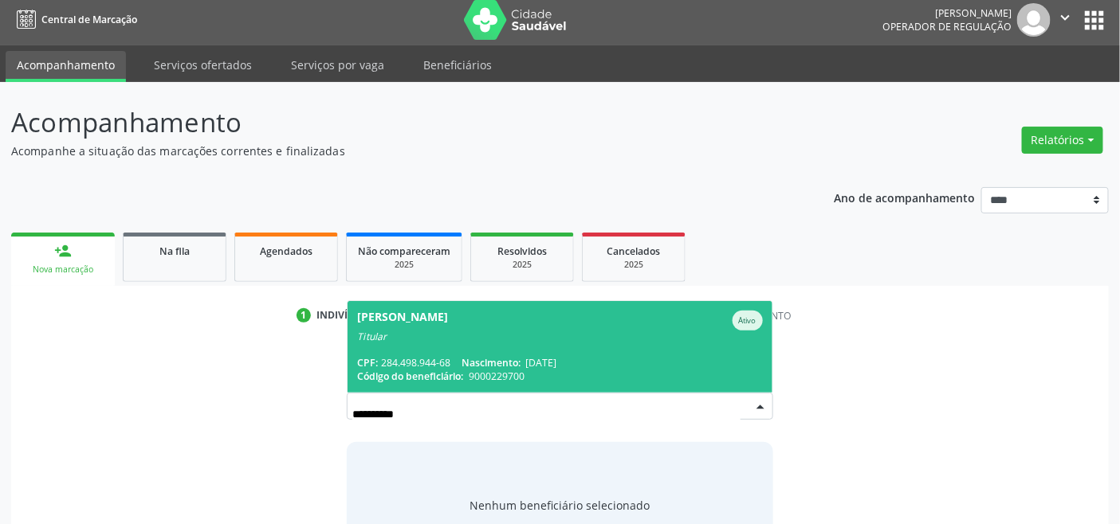
click at [495, 349] on span "Marcelo Tadeu Ummen da Cunha Ativo Titular CPF: 284.498.944-68 Nascimento: 17/1…" at bounding box center [559, 347] width 424 height 92
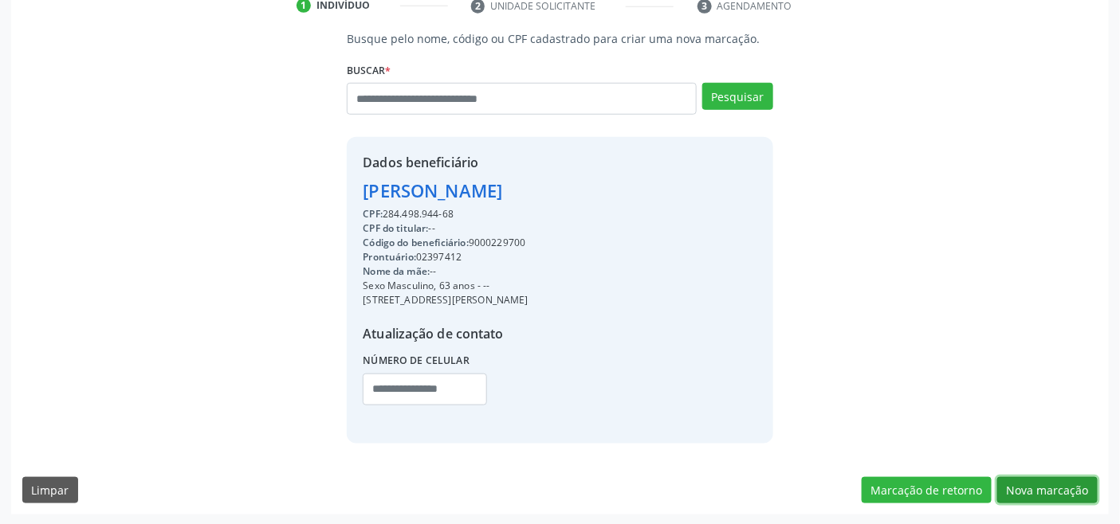
drag, startPoint x: 1031, startPoint y: 481, endPoint x: 771, endPoint y: 432, distance: 265.2
click at [1028, 483] on button "Nova marcação" at bounding box center [1047, 490] width 100 height 27
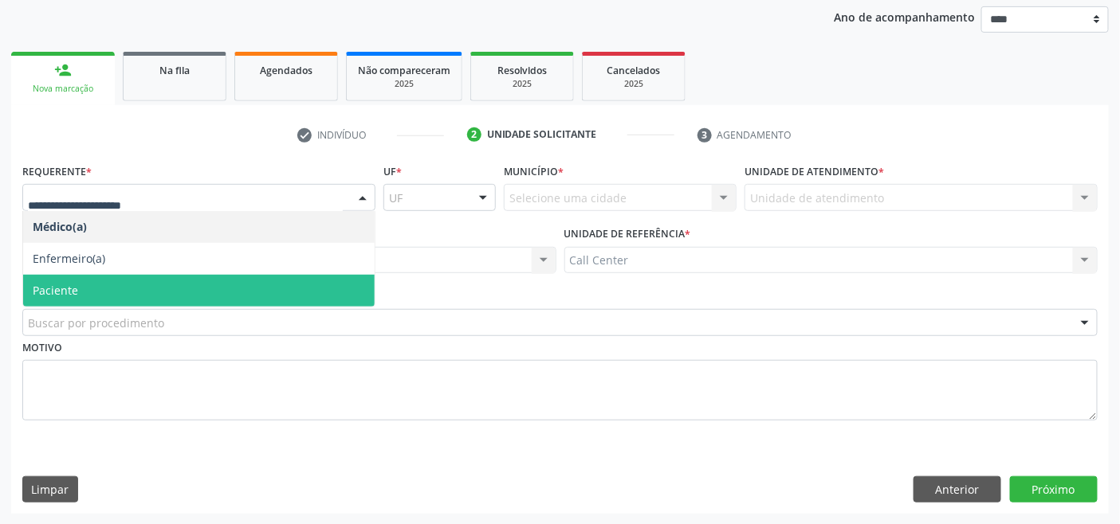
drag, startPoint x: 139, startPoint y: 283, endPoint x: 145, endPoint y: 292, distance: 11.5
click at [139, 283] on span "Paciente" at bounding box center [198, 291] width 351 height 32
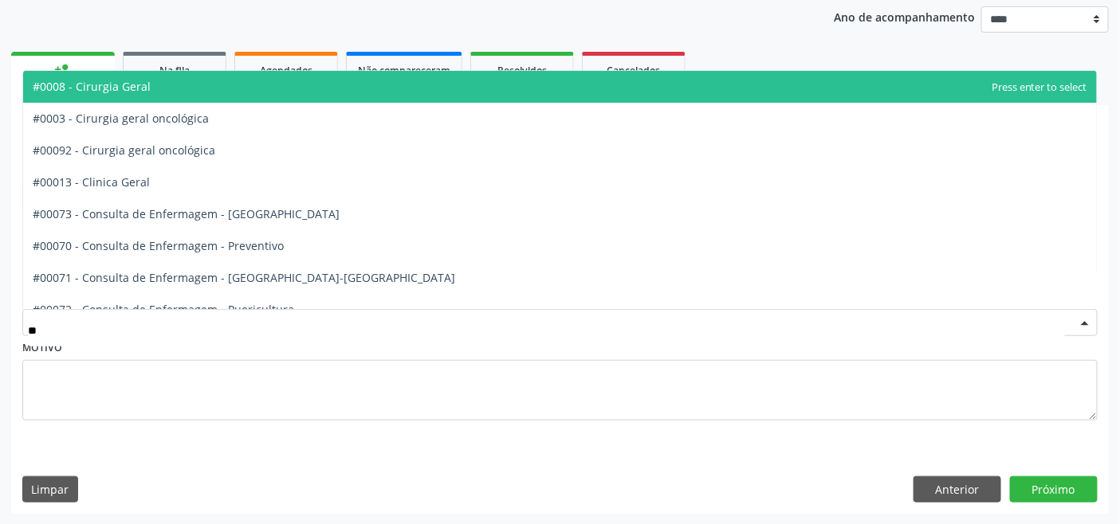
type input "***"
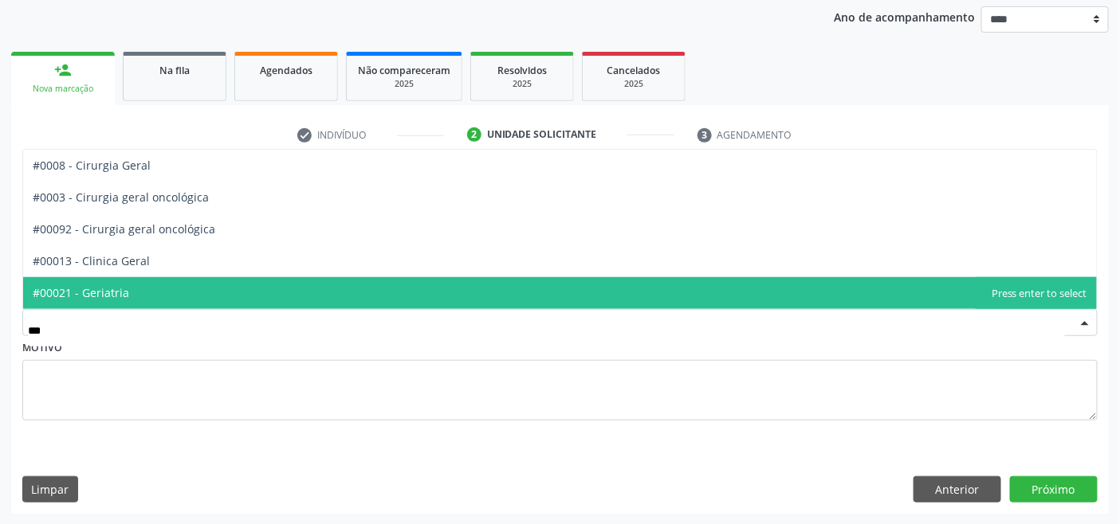
click at [124, 253] on span "#00013 - Clinica Geral" at bounding box center [91, 260] width 117 height 15
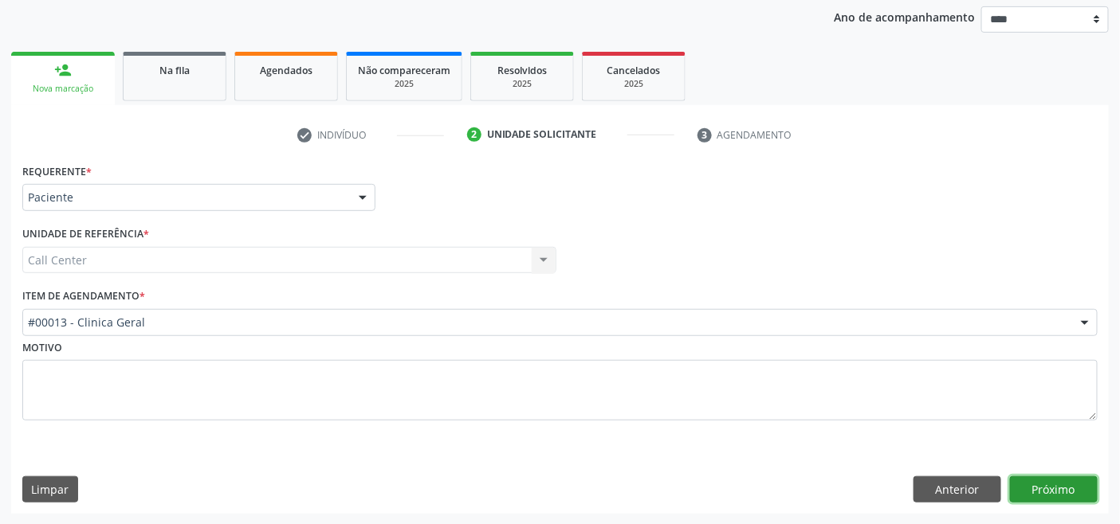
click at [1071, 488] on button "Próximo" at bounding box center [1054, 490] width 88 height 27
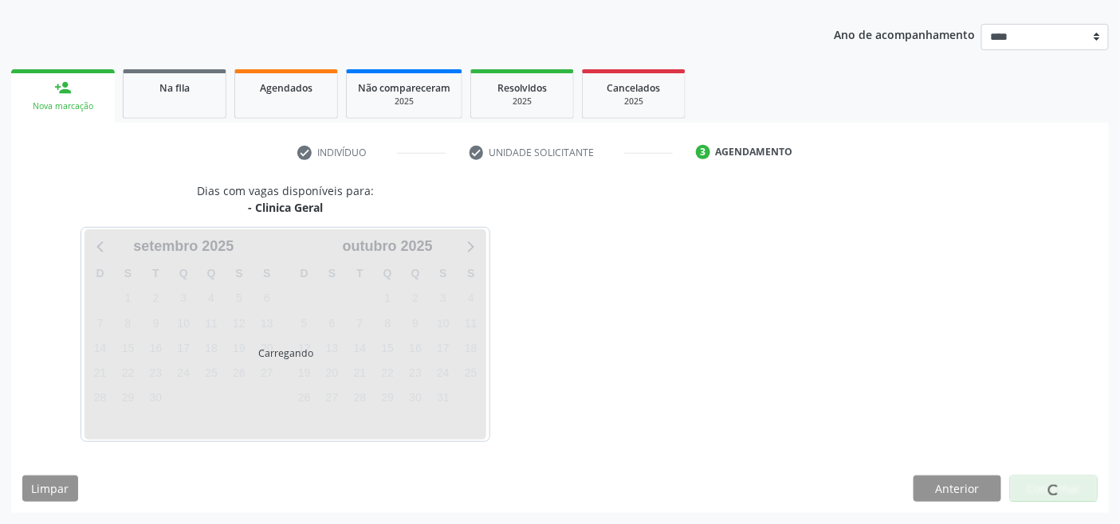
scroll to position [168, 0]
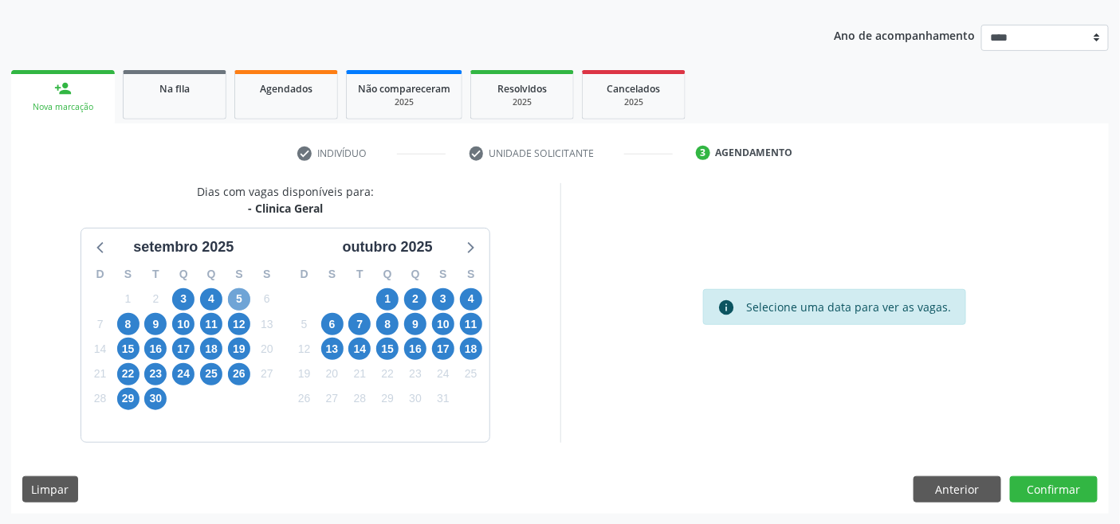
click at [241, 300] on span "5" at bounding box center [239, 299] width 22 height 22
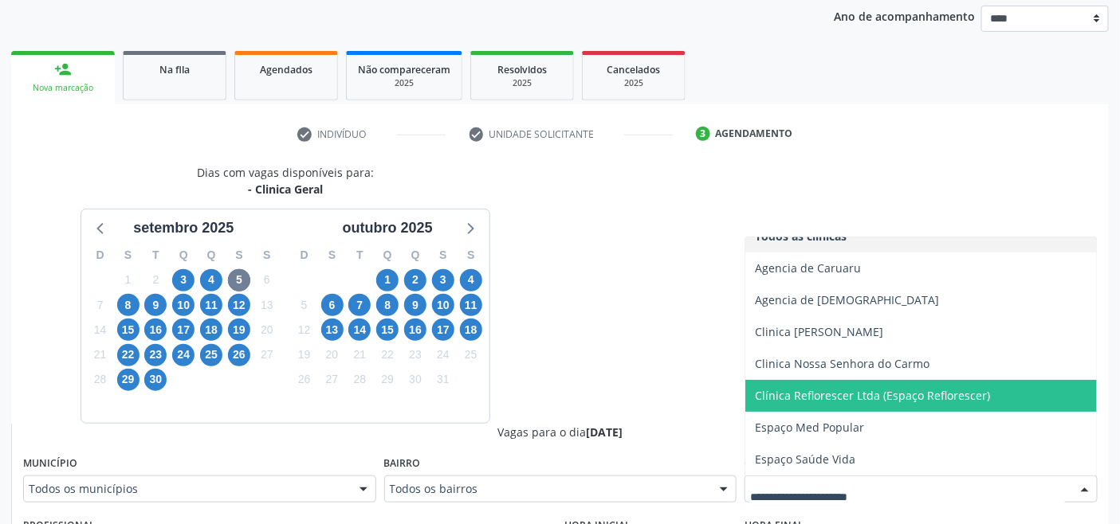
scroll to position [175, 0]
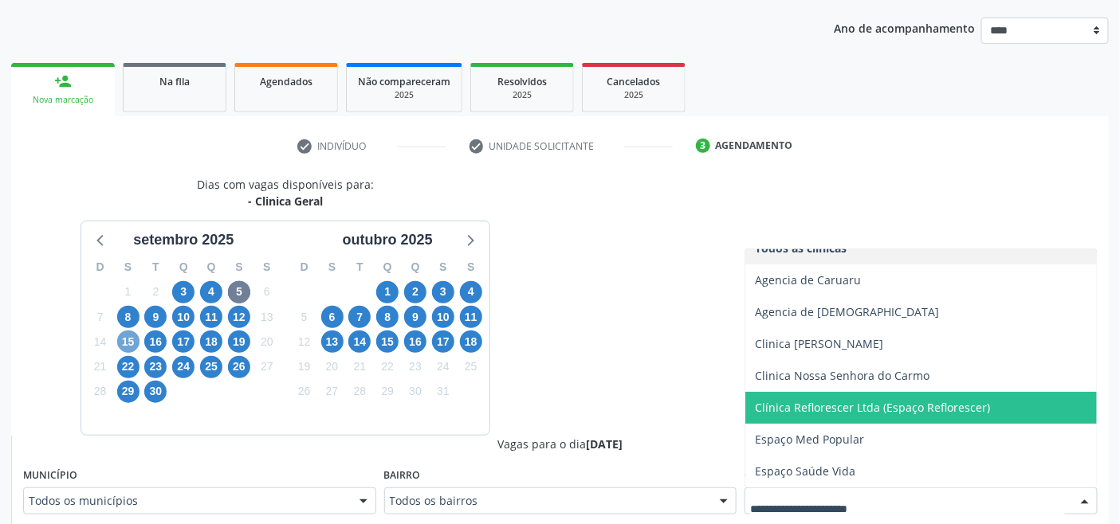
click at [126, 340] on span "15" at bounding box center [128, 342] width 22 height 22
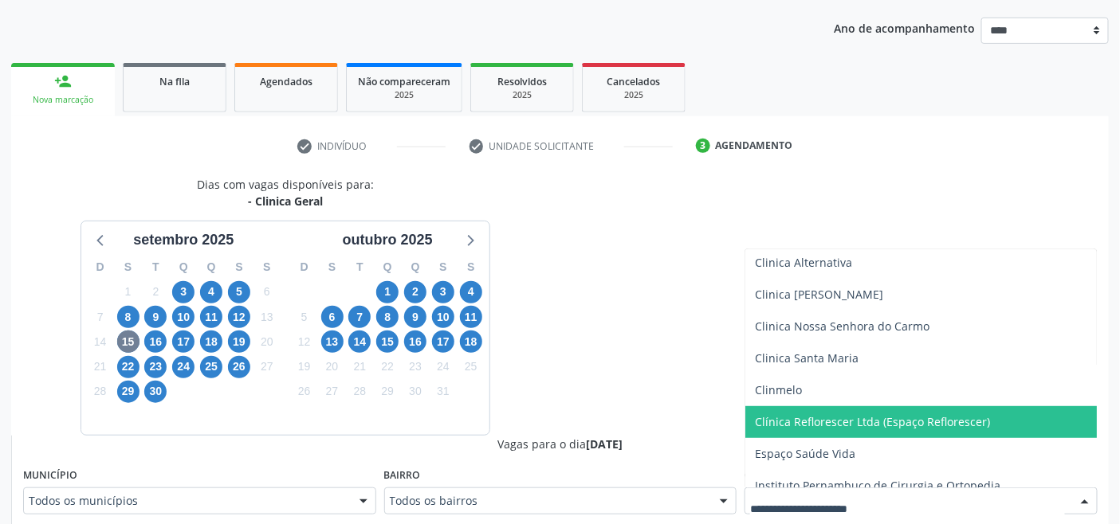
scroll to position [279, 0]
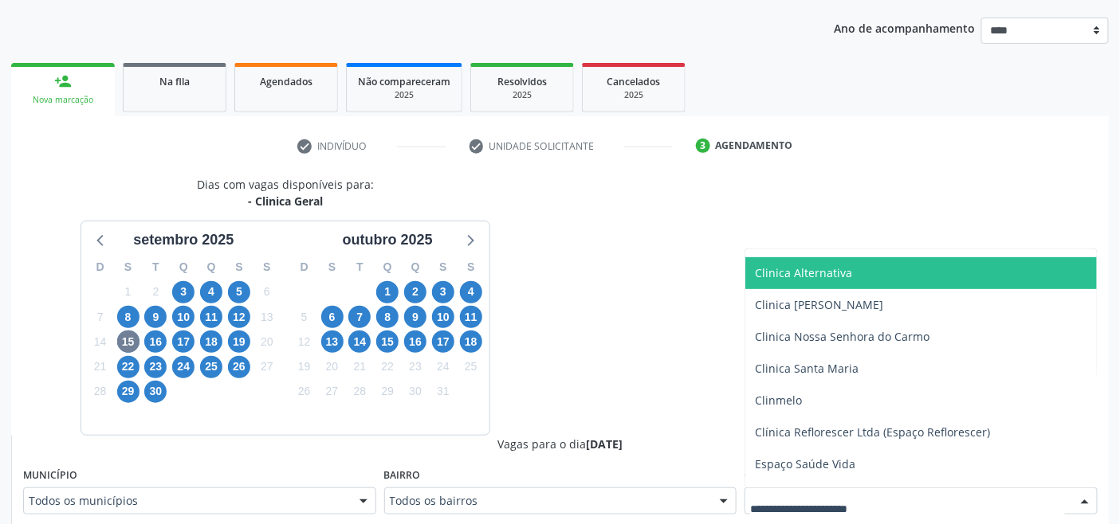
click at [847, 283] on span "Clinica Alternativa" at bounding box center [920, 273] width 351 height 32
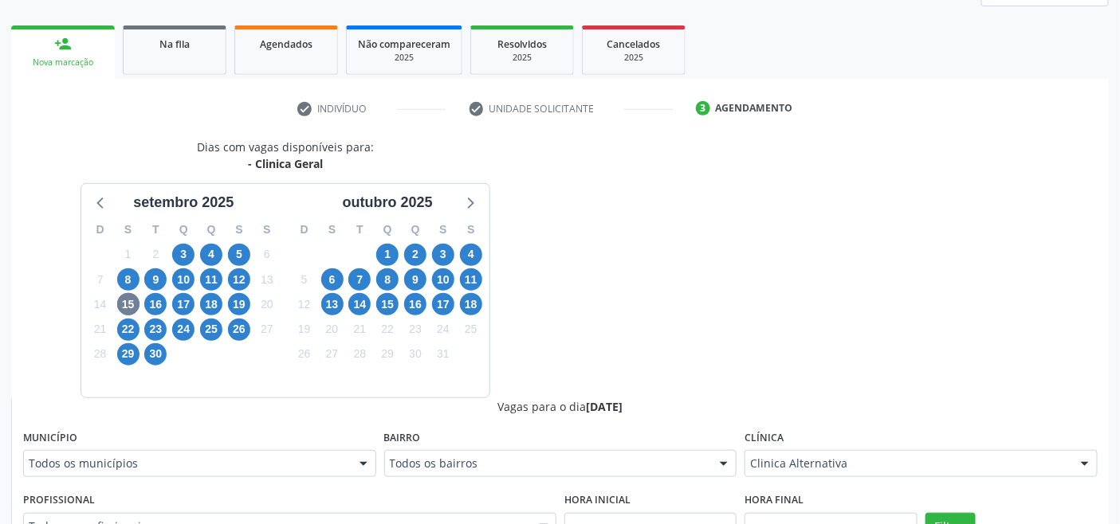
scroll to position [441, 0]
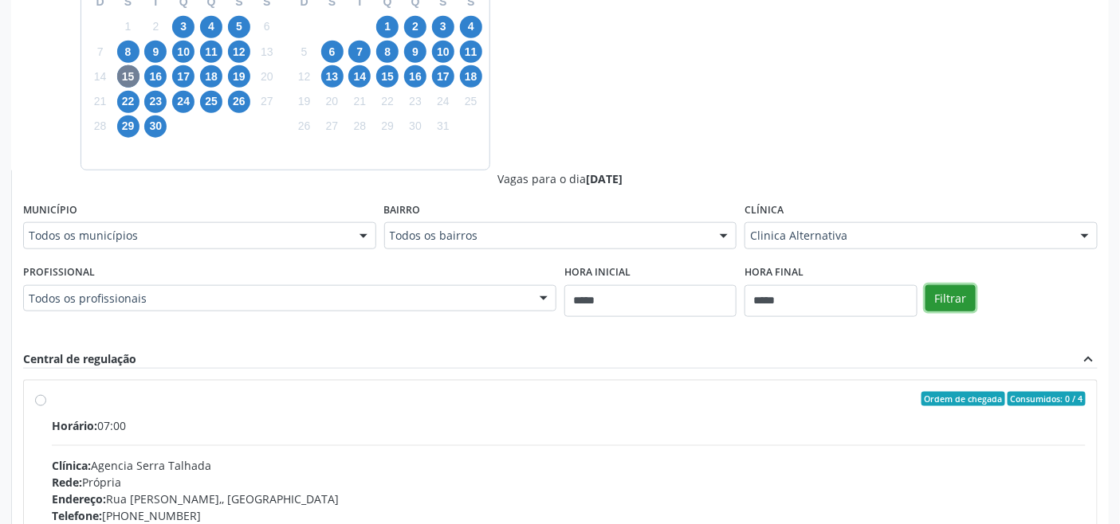
click at [944, 296] on button "Filtrar" at bounding box center [950, 298] width 50 height 27
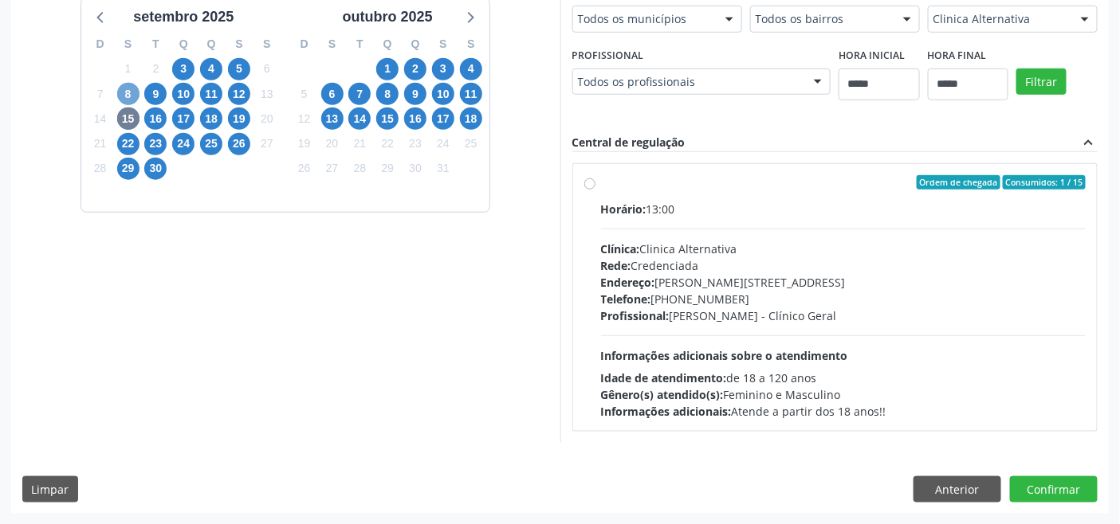
click at [122, 85] on span "8" at bounding box center [128, 94] width 22 height 22
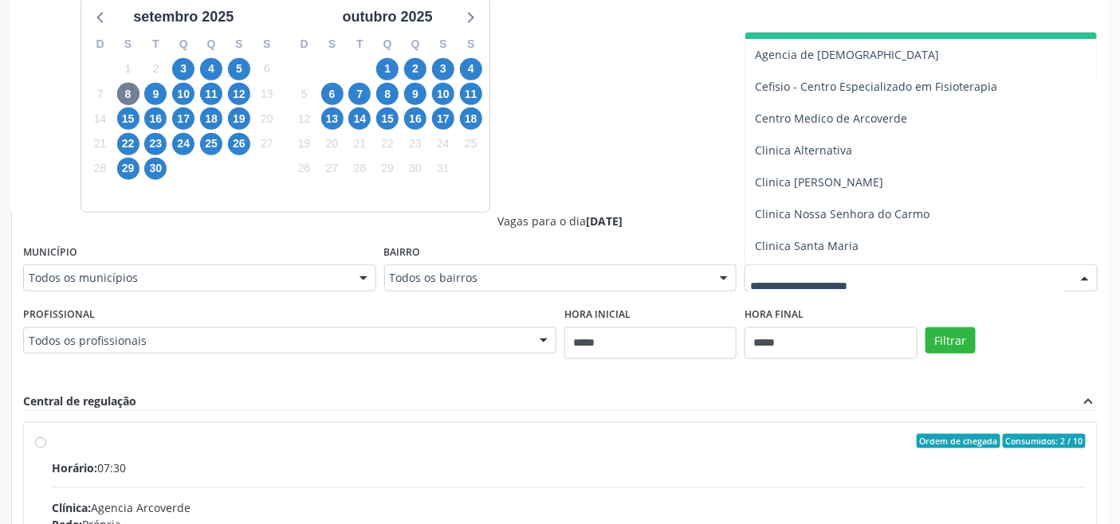
scroll to position [177, 0]
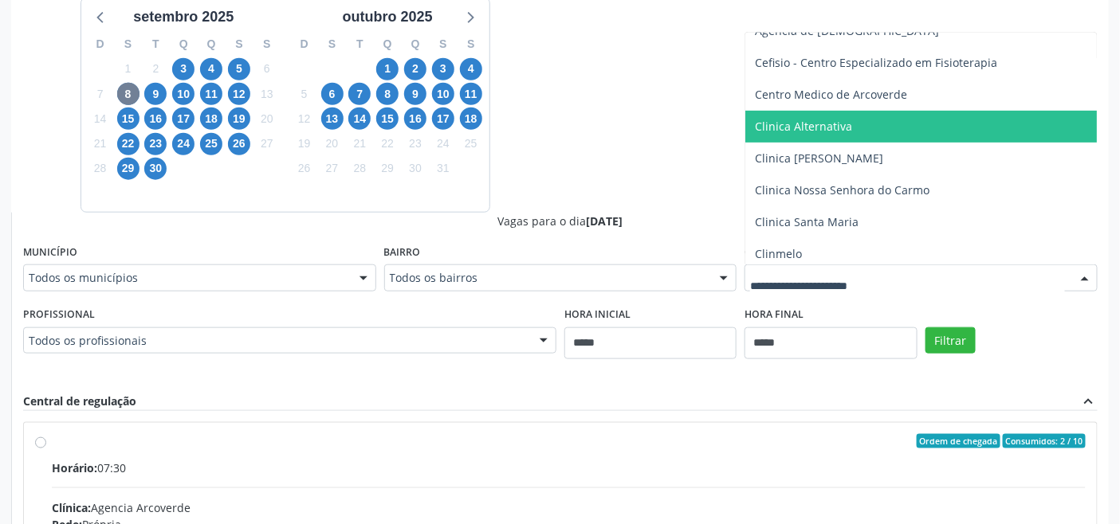
click at [826, 126] on span "Clinica Alternativa" at bounding box center [803, 126] width 97 height 15
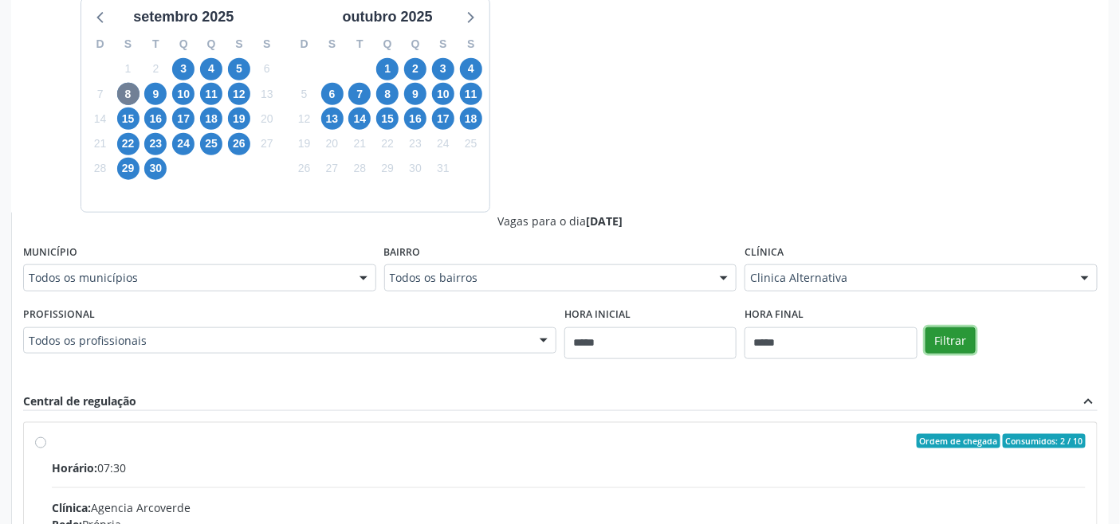
drag, startPoint x: 951, startPoint y: 331, endPoint x: 940, endPoint y: 325, distance: 12.8
click at [951, 331] on button "Filtrar" at bounding box center [950, 341] width 50 height 27
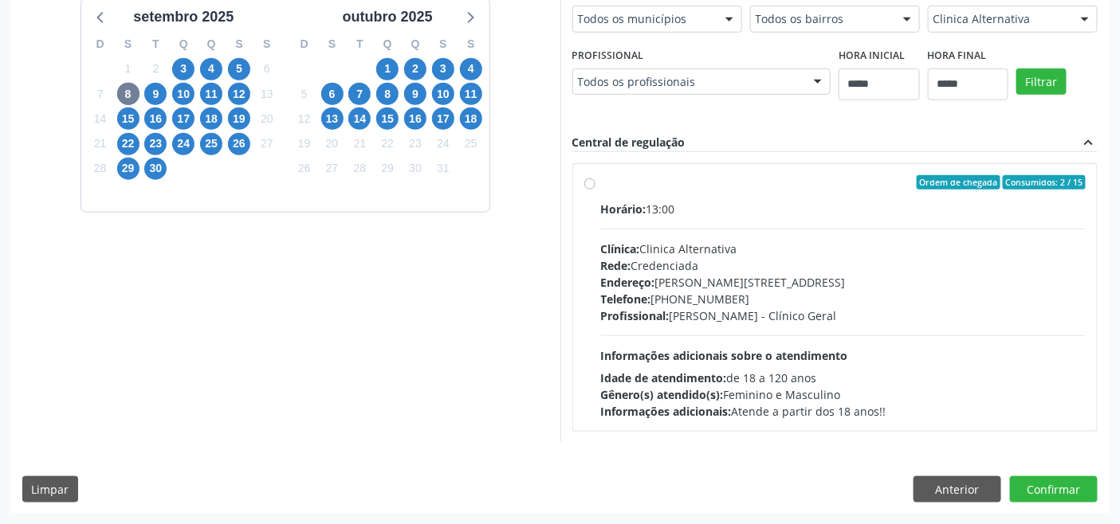
click at [653, 280] on span "Endereço:" at bounding box center [628, 282] width 54 height 15
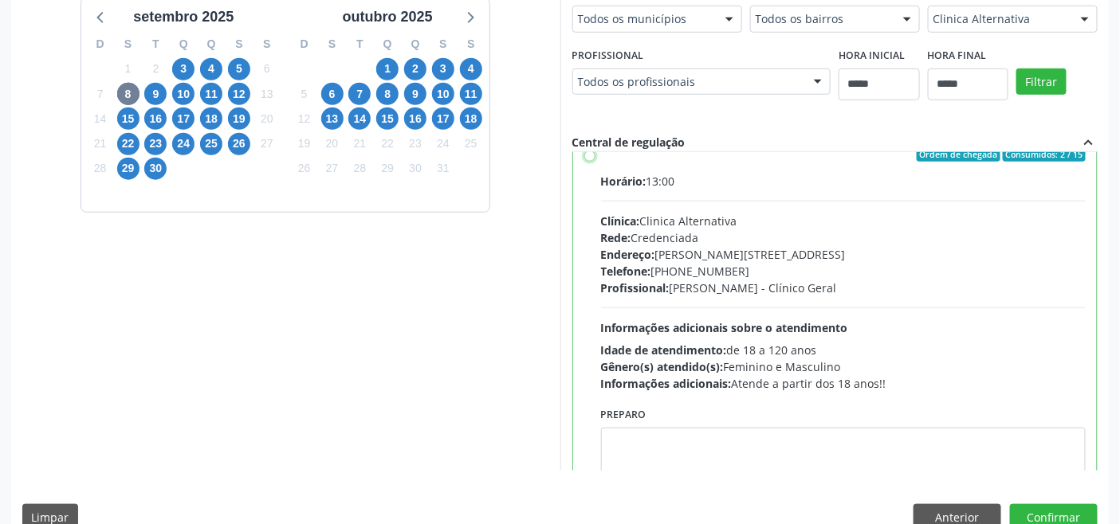
scroll to position [78, 0]
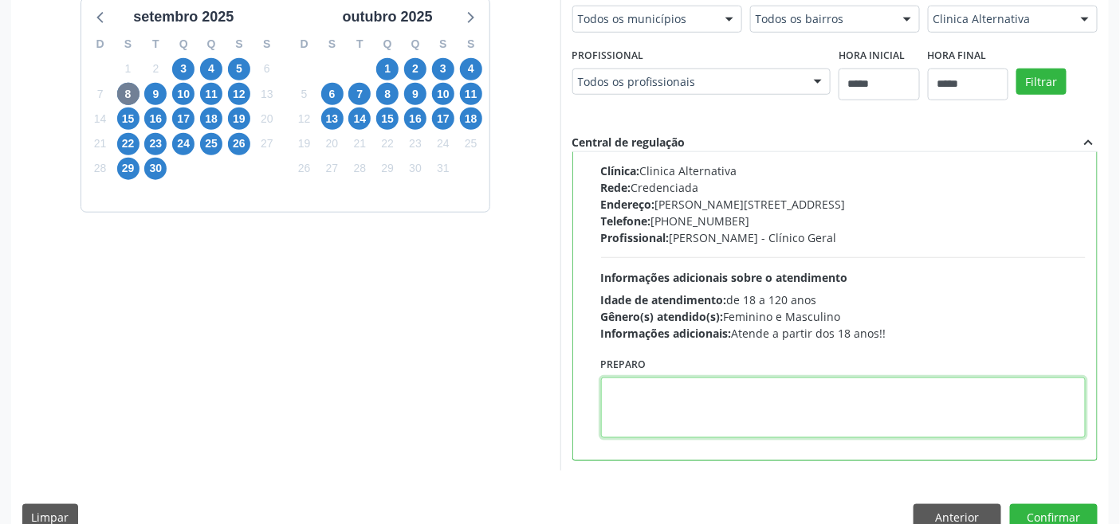
paste textarea "**********"
type textarea "**********"
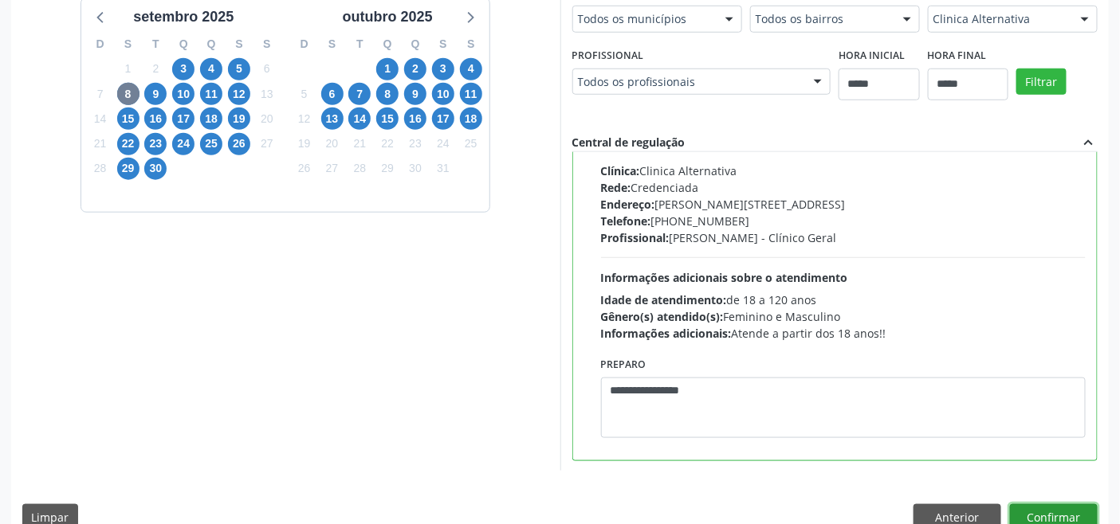
click at [1040, 507] on button "Confirmar" at bounding box center [1054, 517] width 88 height 27
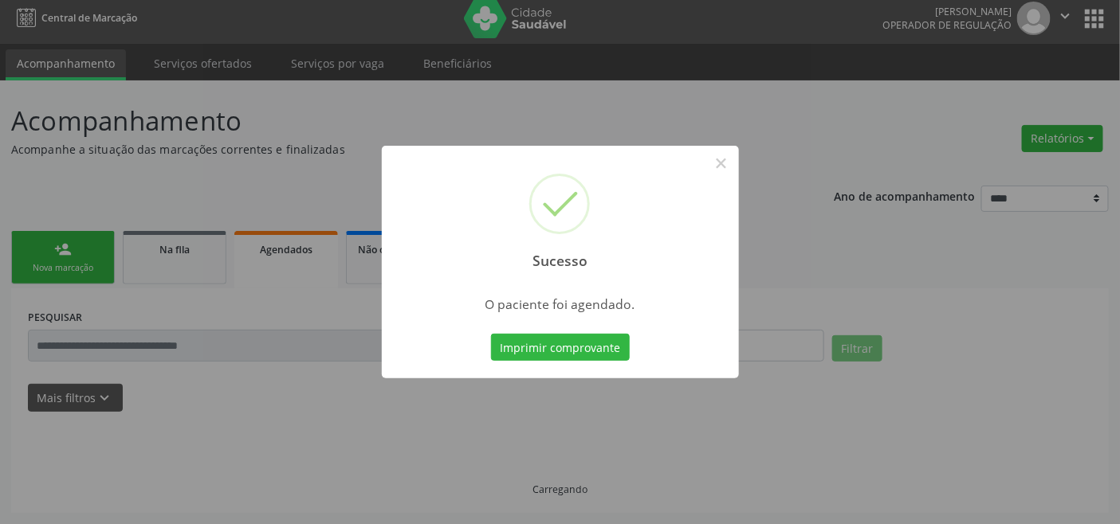
scroll to position [6, 0]
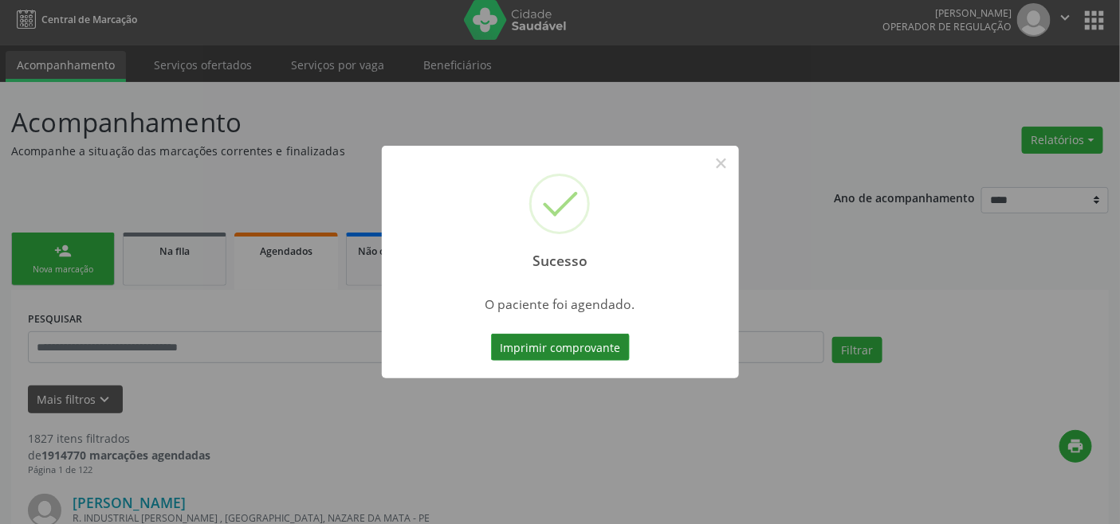
click at [568, 337] on button "Imprimir comprovante" at bounding box center [560, 347] width 139 height 27
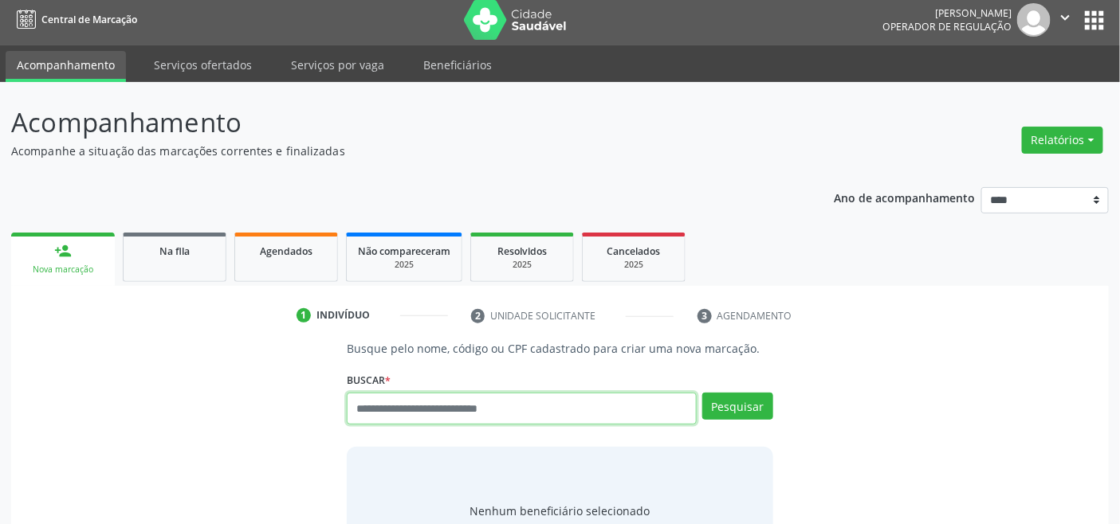
scroll to position [6, 0]
type input "*********"
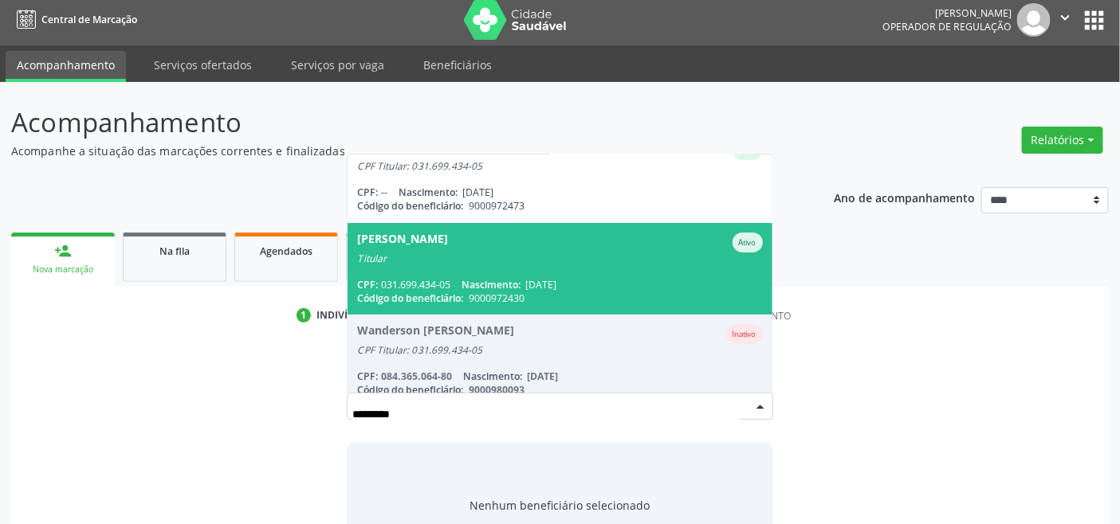
scroll to position [0, 0]
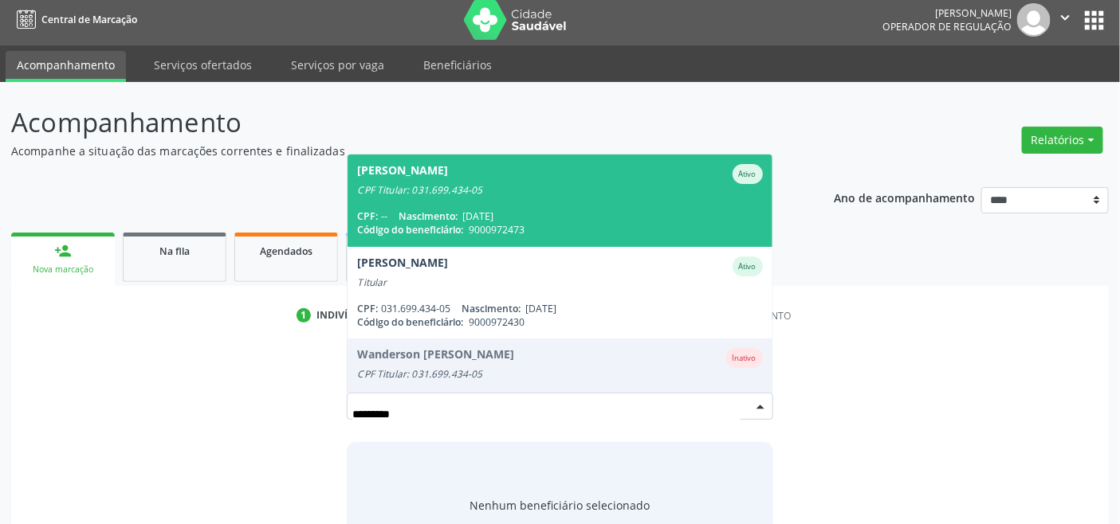
click at [493, 216] on span "[DATE]" at bounding box center [477, 217] width 31 height 14
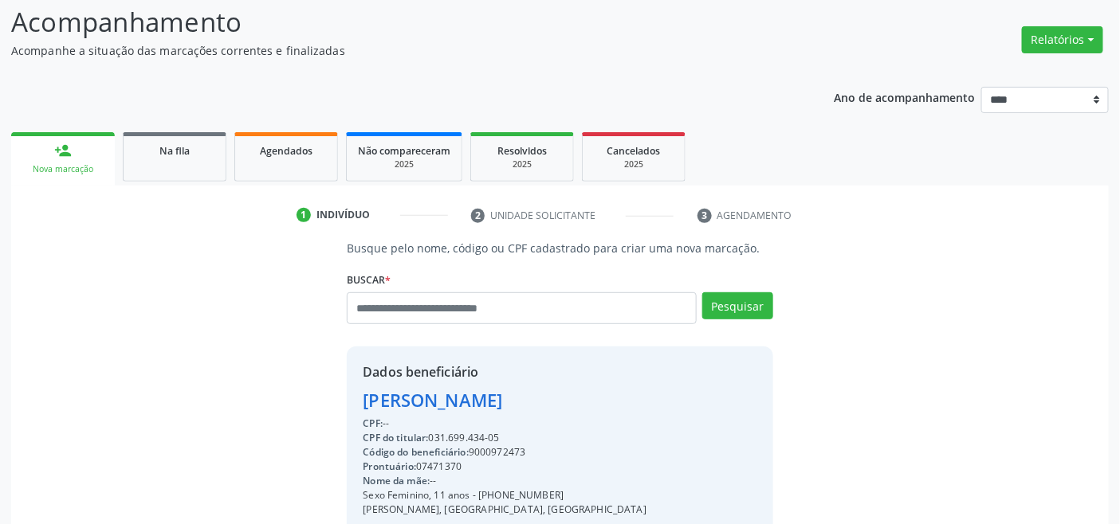
scroll to position [316, 0]
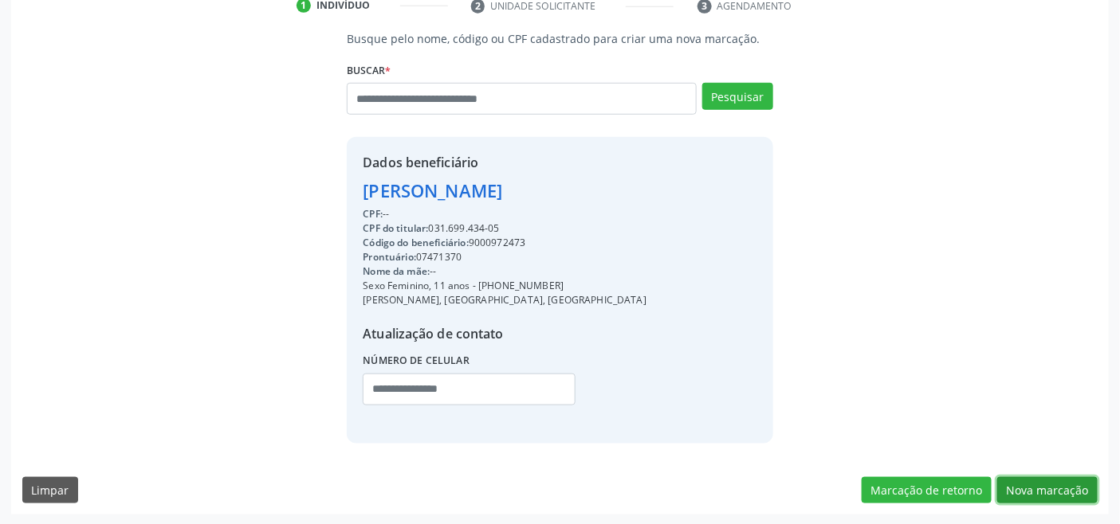
drag, startPoint x: 1041, startPoint y: 486, endPoint x: 1030, endPoint y: 488, distance: 11.4
click at [1052, 489] on button "Nova marcação" at bounding box center [1047, 490] width 100 height 27
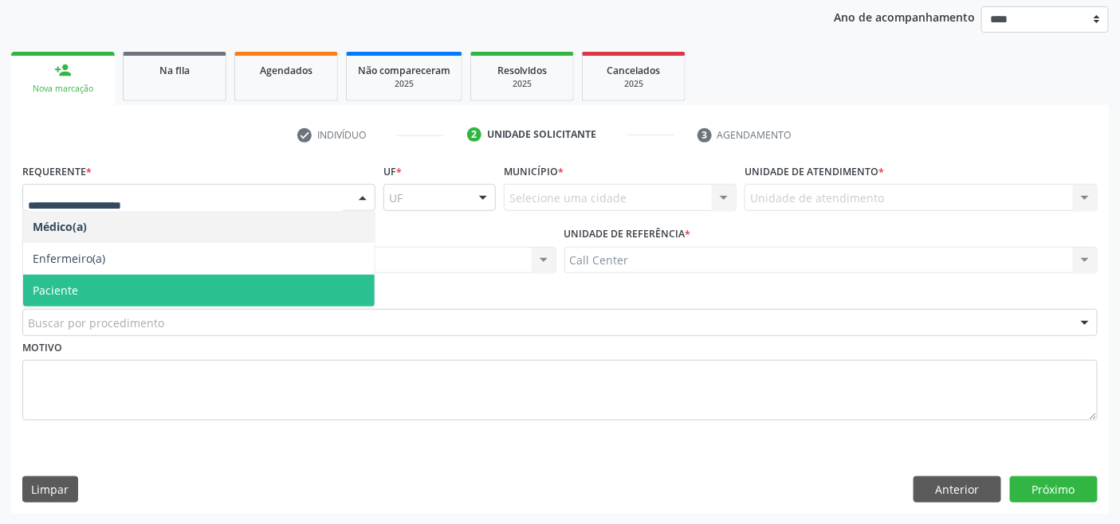
click at [66, 285] on span "Paciente" at bounding box center [55, 290] width 45 height 15
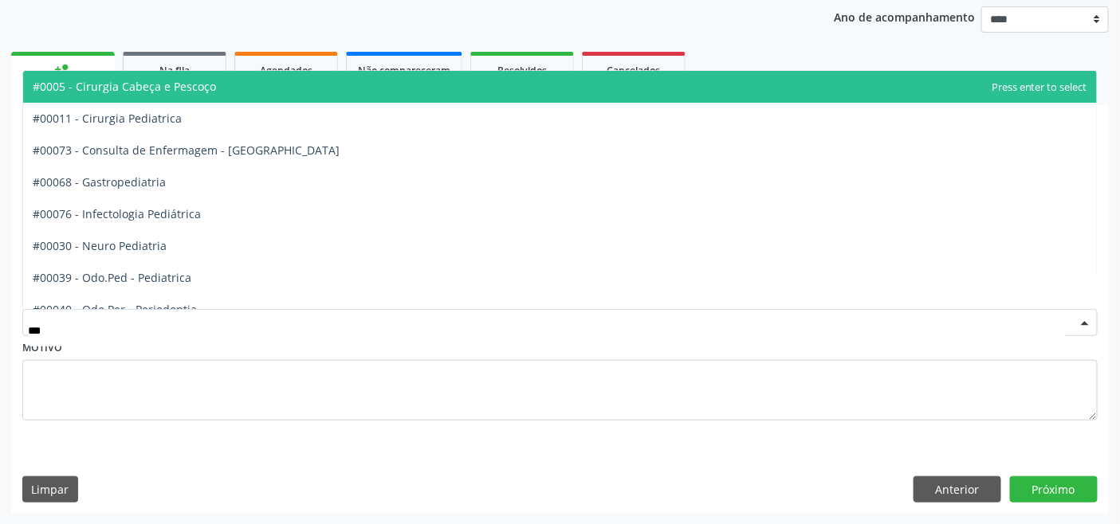
type input "****"
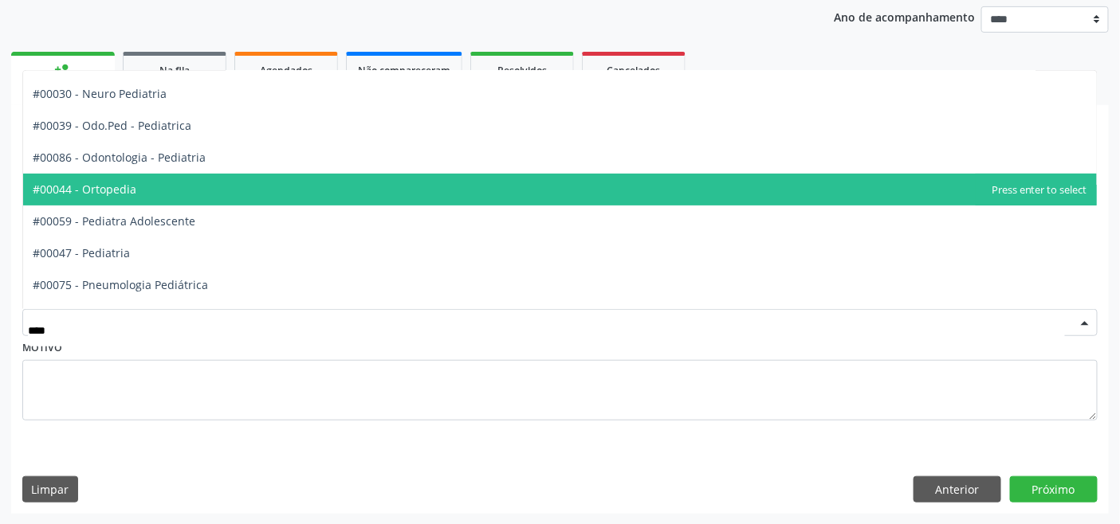
scroll to position [112, 0]
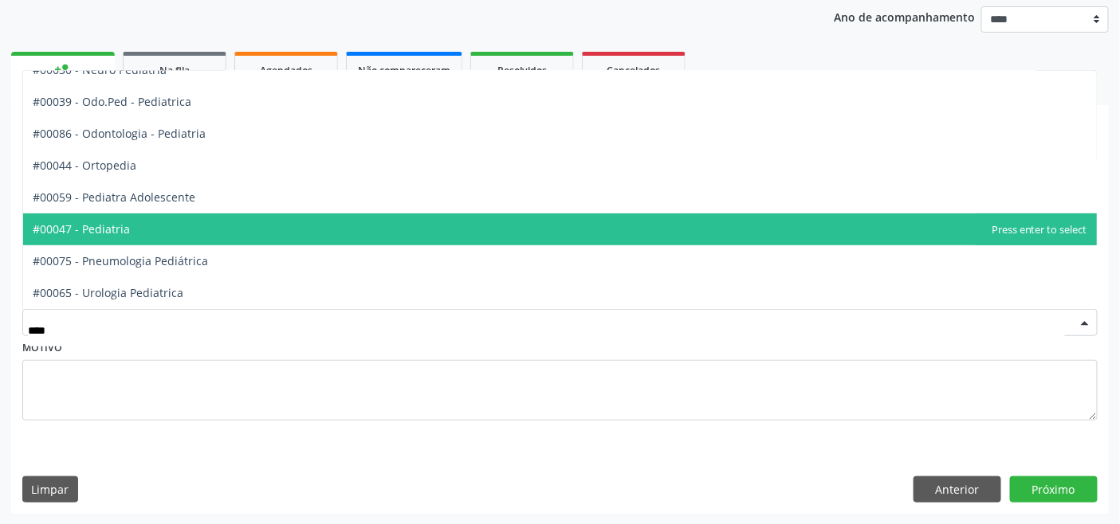
click at [194, 231] on span "#00047 - Pediatria" at bounding box center [559, 230] width 1073 height 32
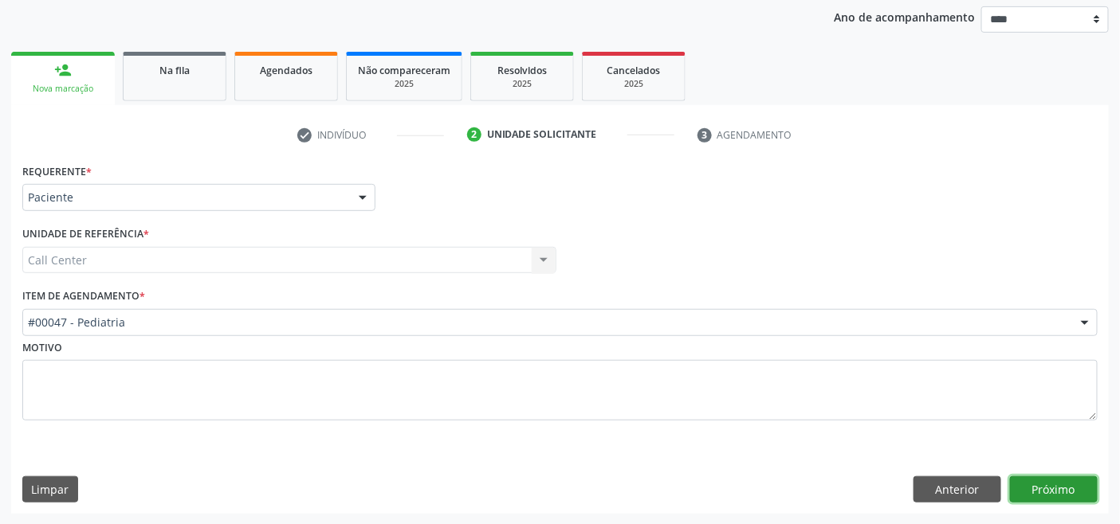
click at [1057, 479] on button "Próximo" at bounding box center [1054, 490] width 88 height 27
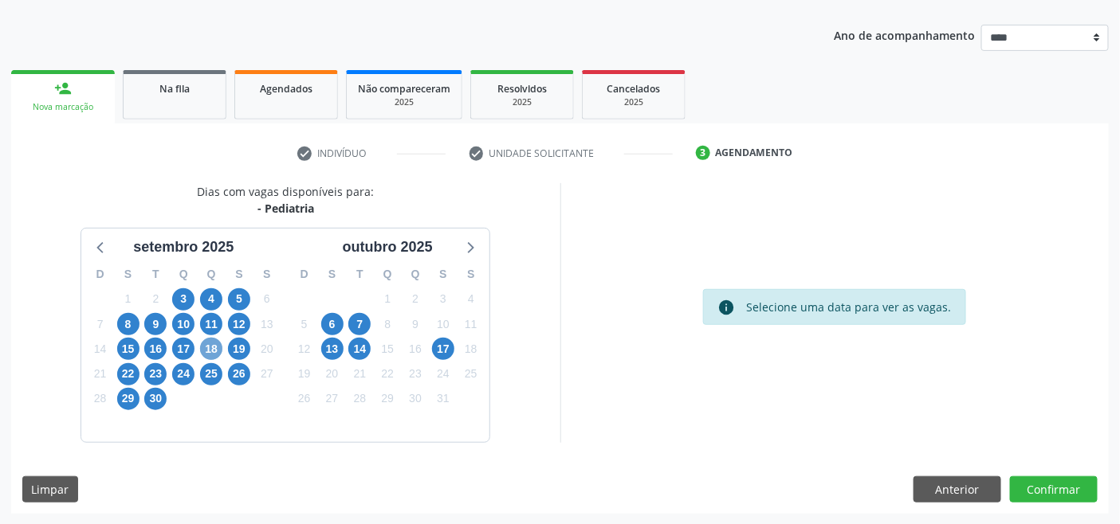
click at [214, 347] on span "18" at bounding box center [211, 349] width 22 height 22
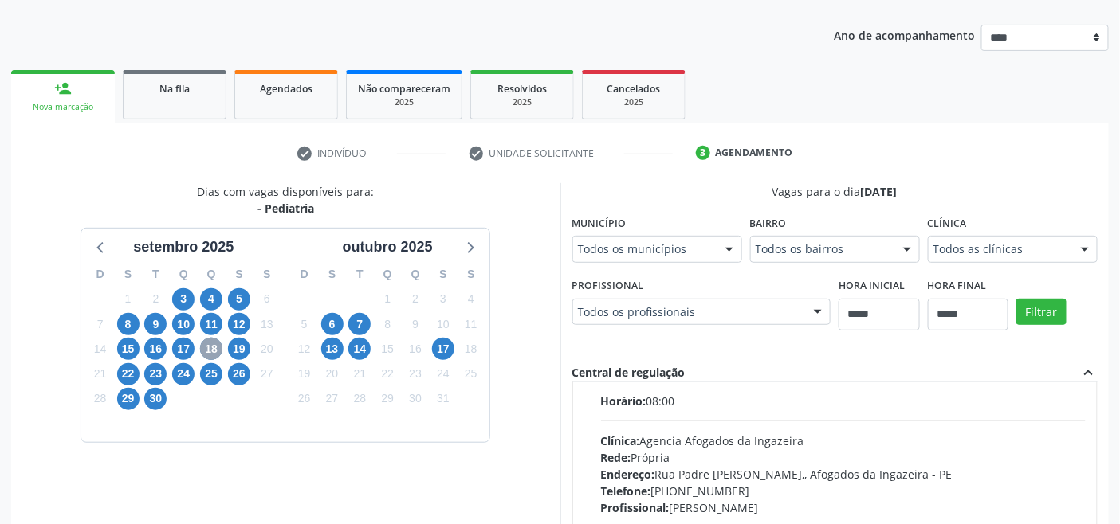
scroll to position [354, 0]
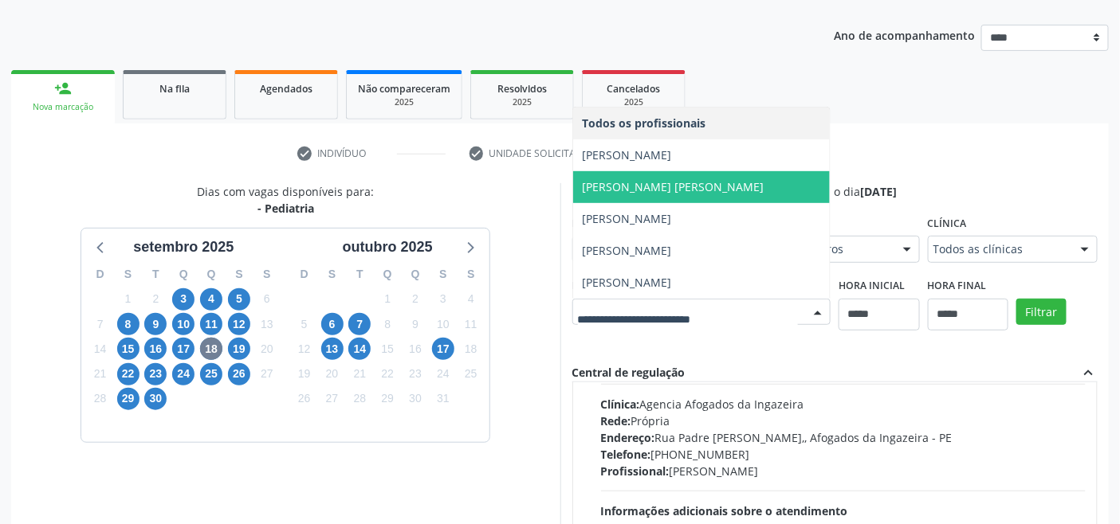
click at [673, 186] on span "[PERSON_NAME] [PERSON_NAME]" at bounding box center [673, 186] width 182 height 15
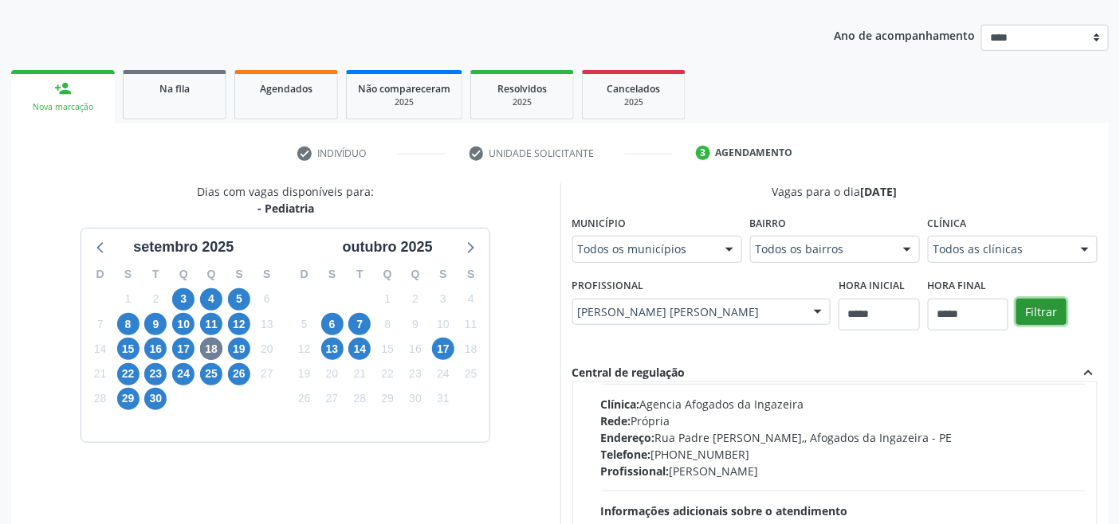
click at [1053, 312] on button "Filtrar" at bounding box center [1041, 312] width 50 height 27
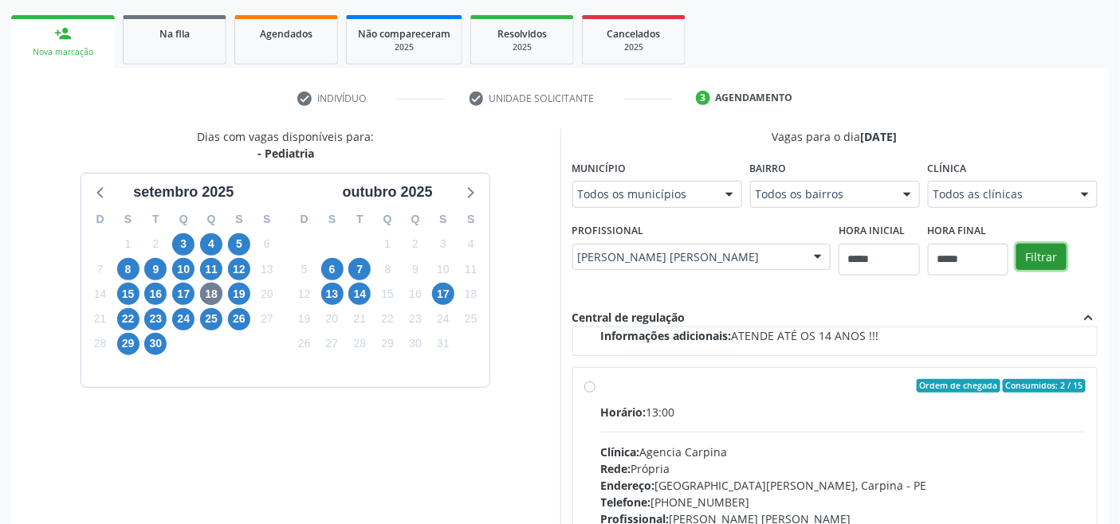
scroll to position [426, 0]
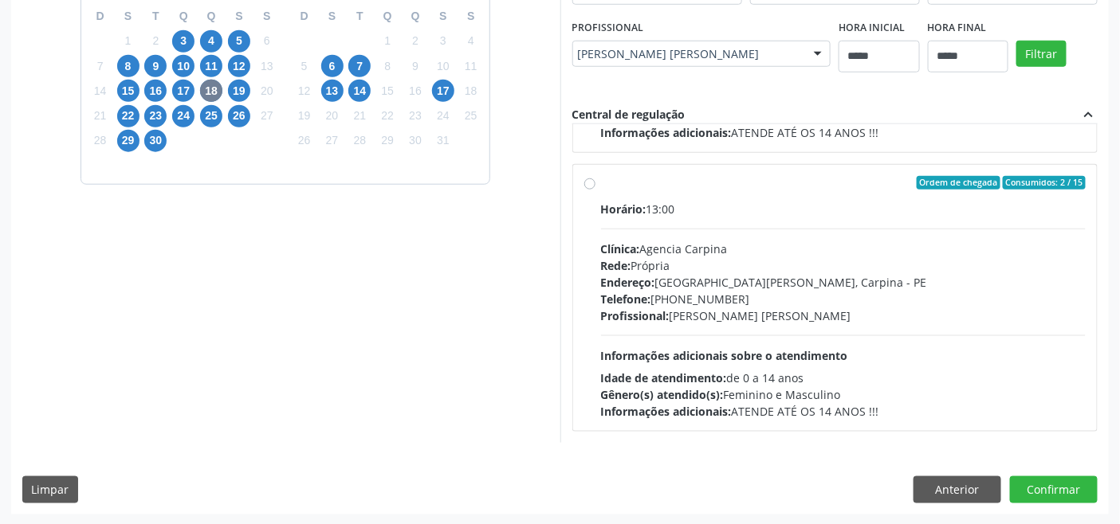
click at [720, 367] on div "Horário: 13:00 Clínica: Agencia Carpina Rede: [PERSON_NAME]: [STREET_ADDRESS][P…" at bounding box center [843, 310] width 485 height 219
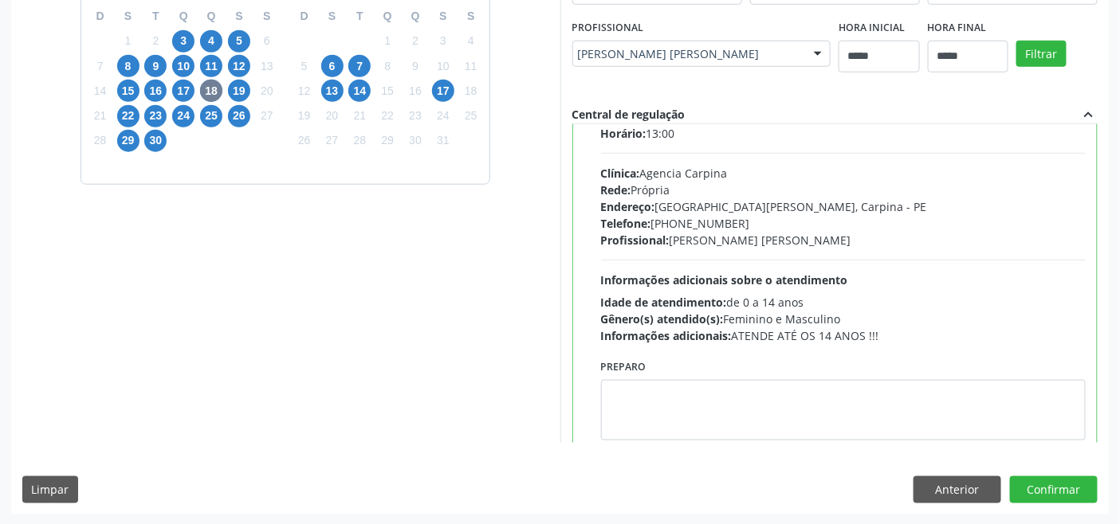
scroll to position [359, 0]
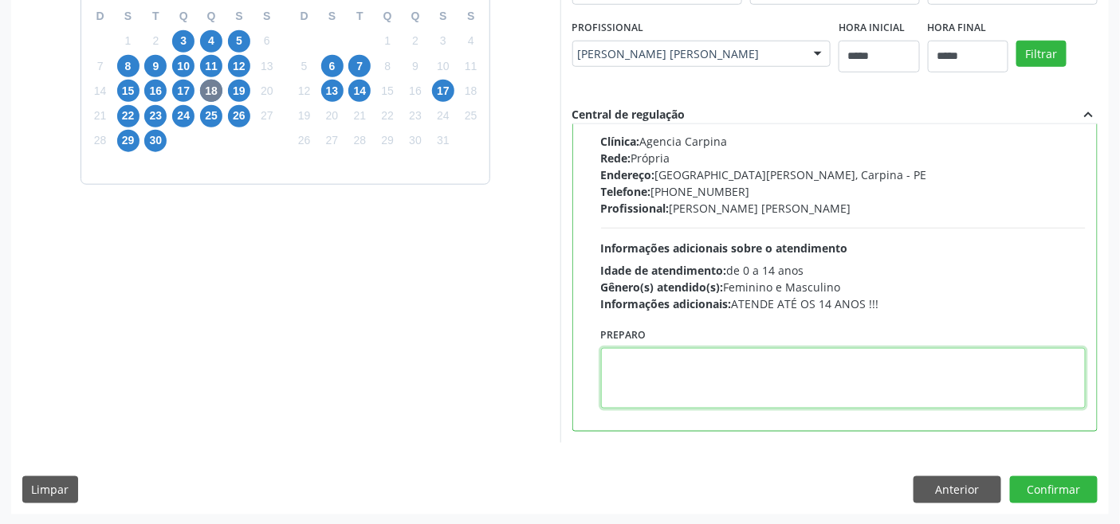
paste textarea "**********"
type textarea "**********"
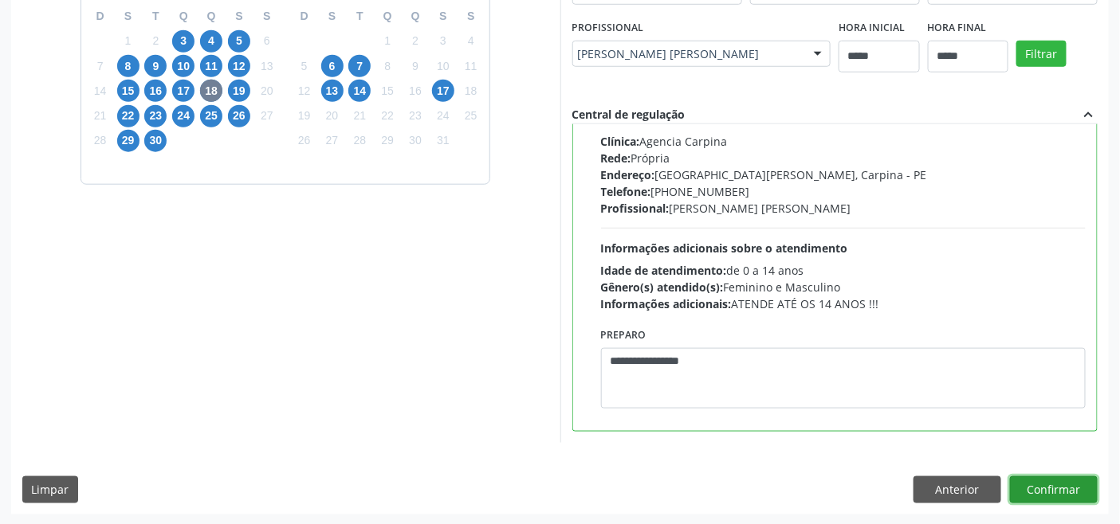
click at [1053, 477] on button "Confirmar" at bounding box center [1054, 490] width 88 height 27
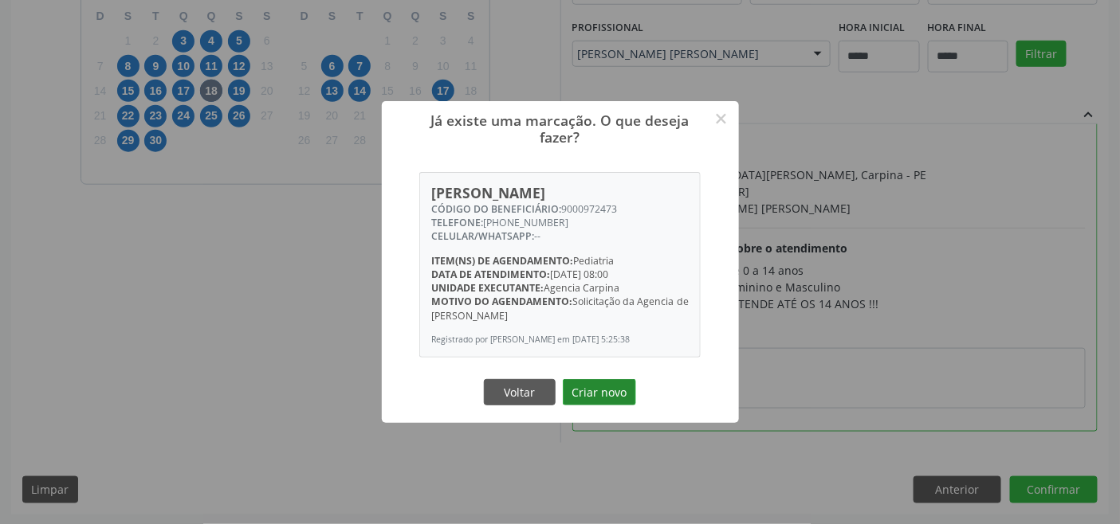
click at [596, 395] on button "Criar novo" at bounding box center [599, 392] width 73 height 27
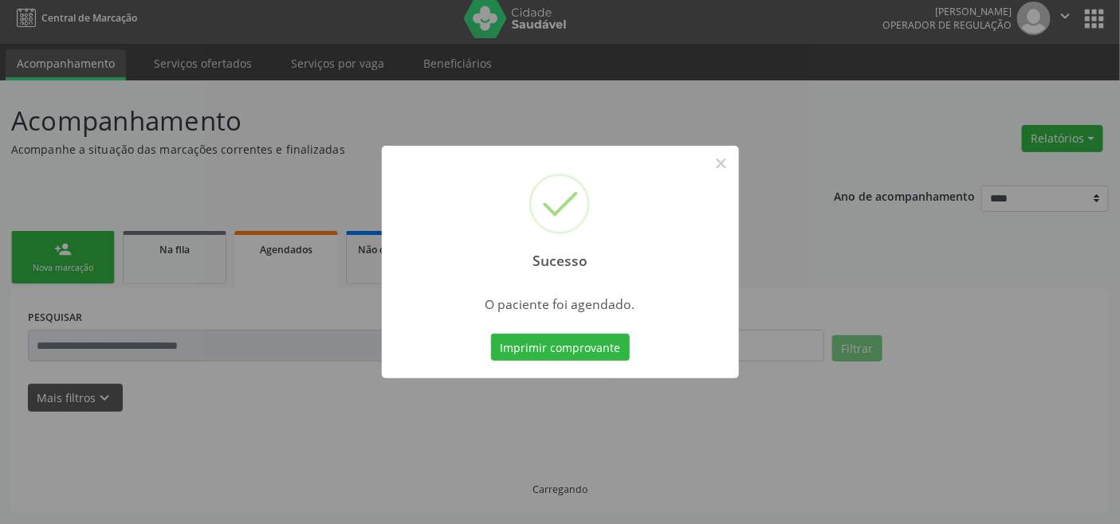
scroll to position [6, 0]
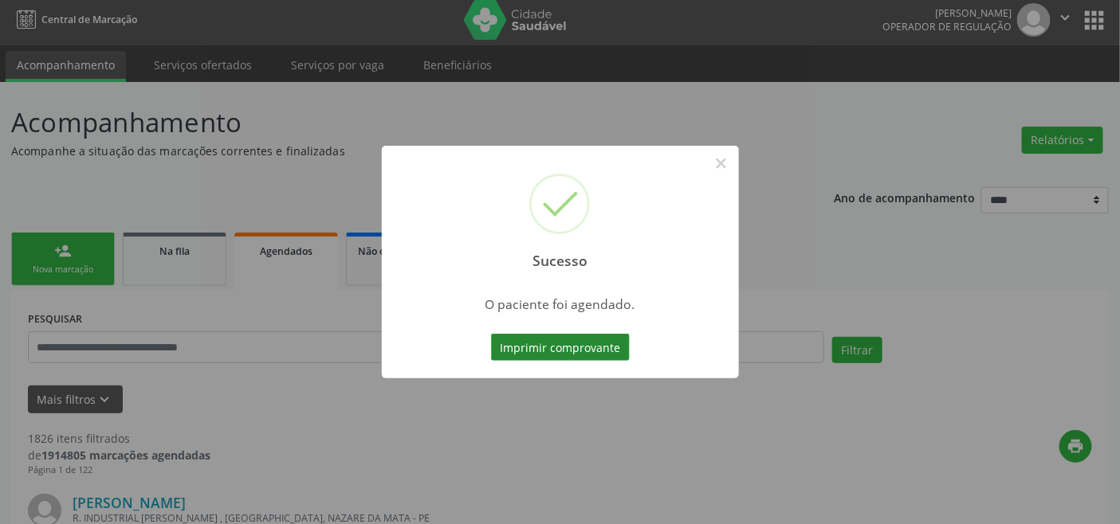
click at [598, 346] on button "Imprimir comprovante" at bounding box center [560, 347] width 139 height 27
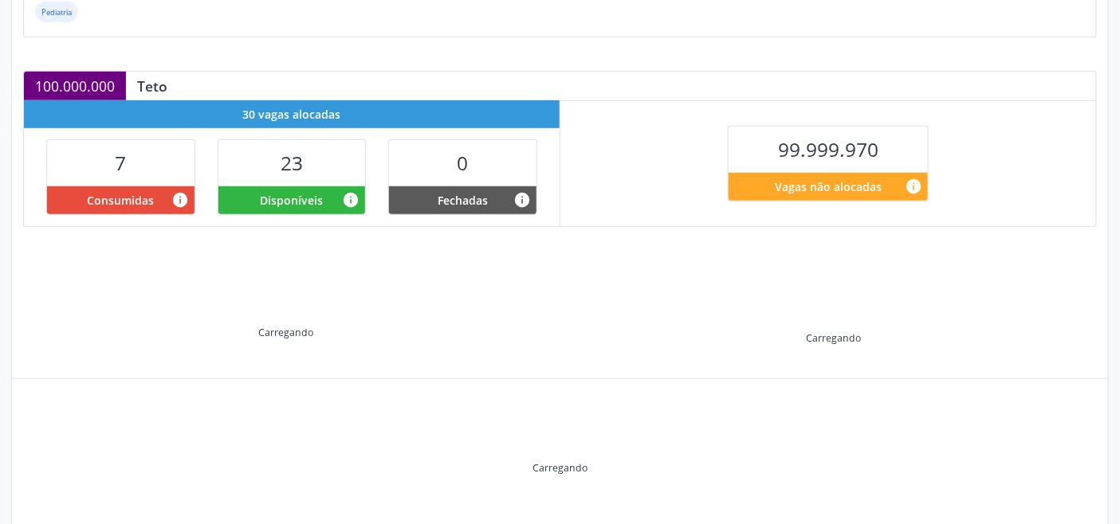
scroll to position [320, 0]
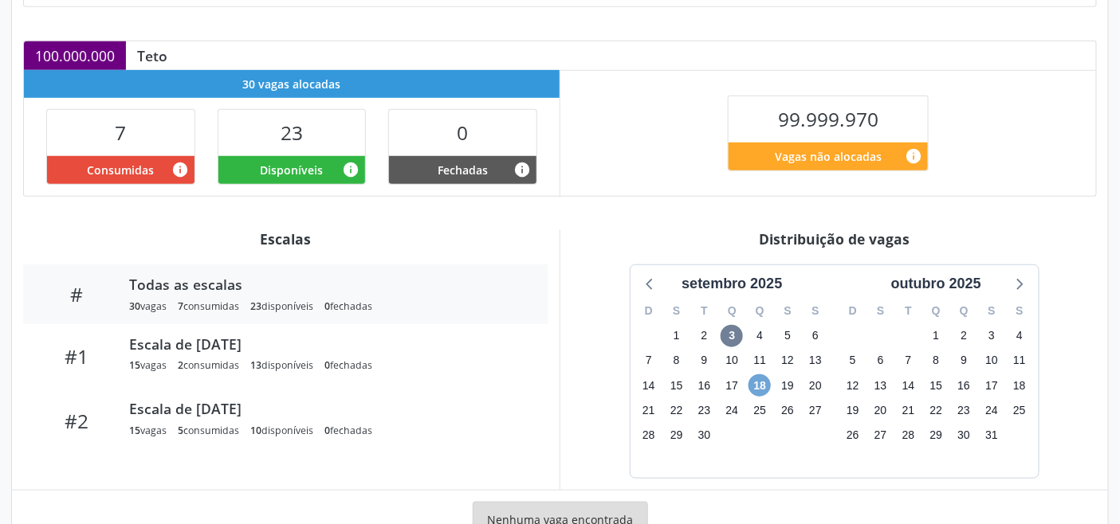
click at [755, 386] on span "18" at bounding box center [759, 386] width 22 height 22
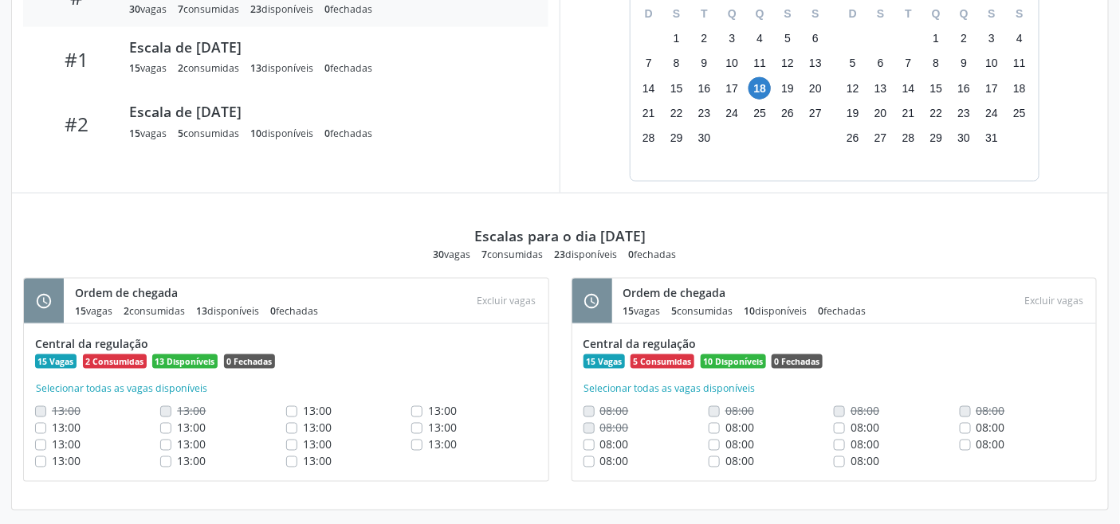
scroll to position [626, 0]
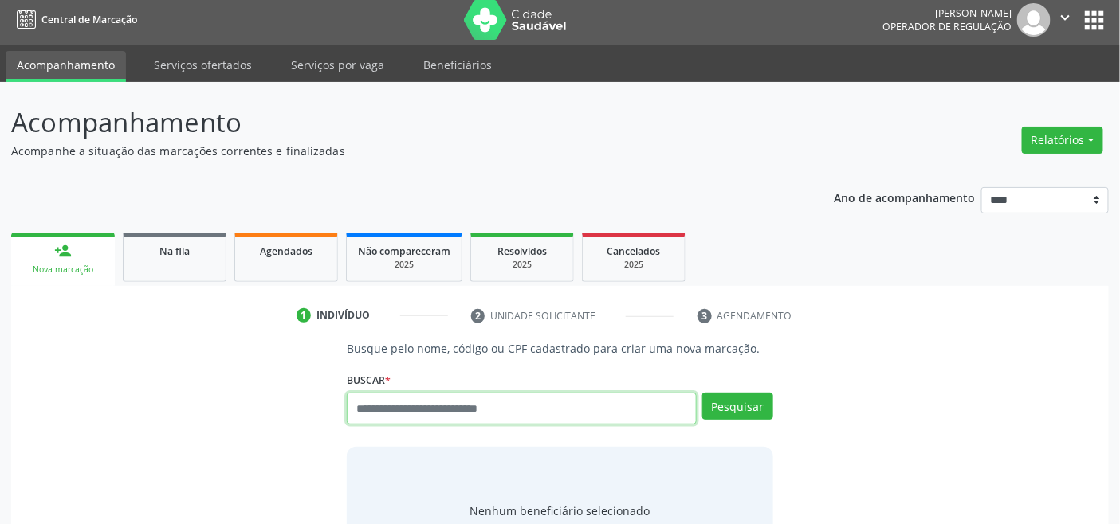
scroll to position [6, 0]
type input "*********"
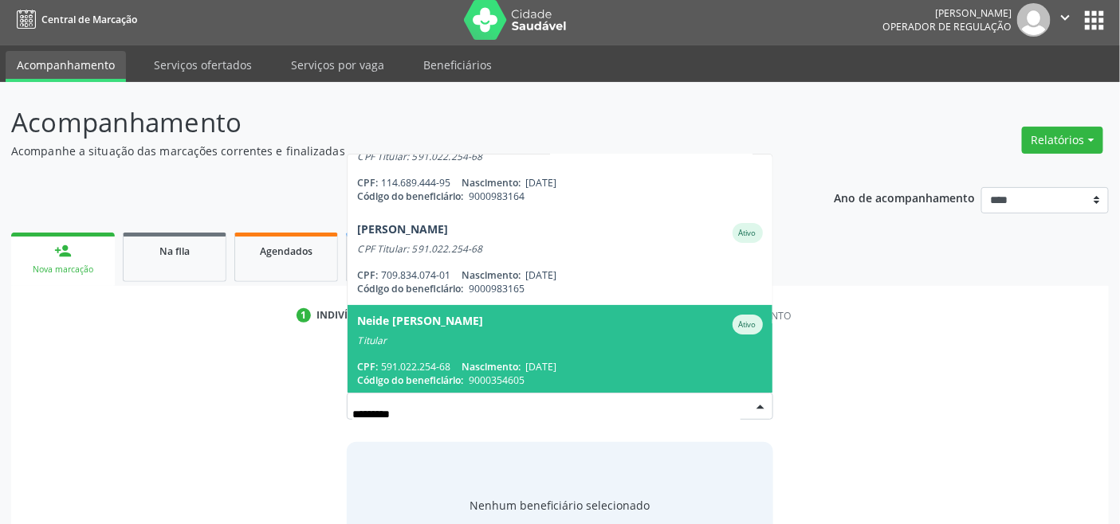
scroll to position [37, 0]
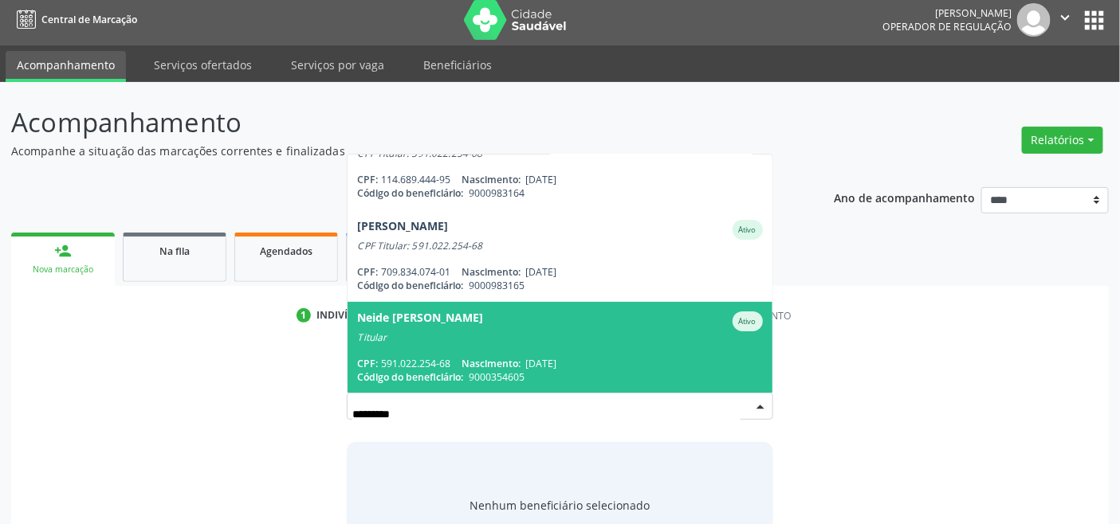
click at [622, 351] on span "Neide Maria da Silva Souza Ativo Titular CPF: 591.022.254-68 Nascimento: 22/03/…" at bounding box center [559, 348] width 424 height 92
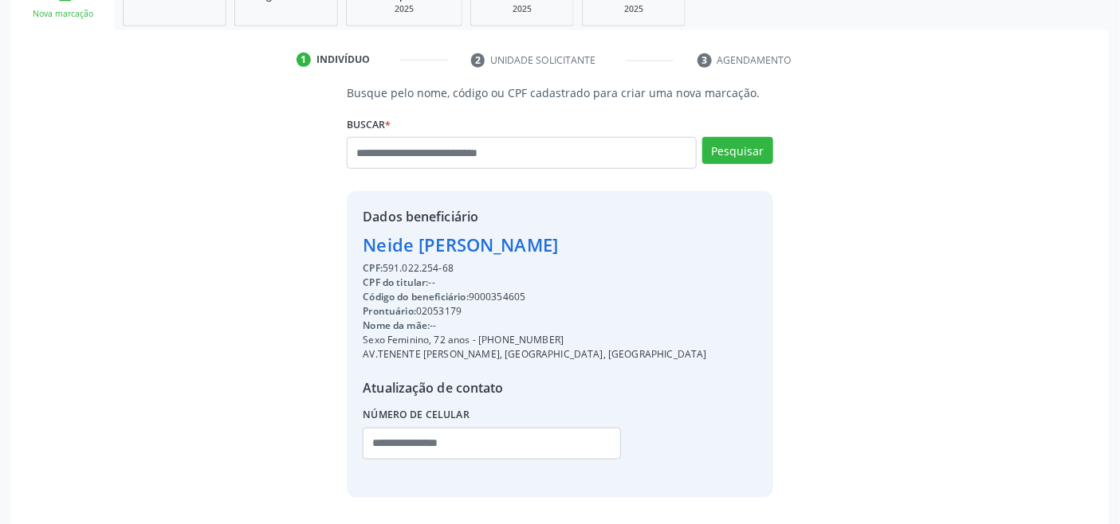
scroll to position [316, 0]
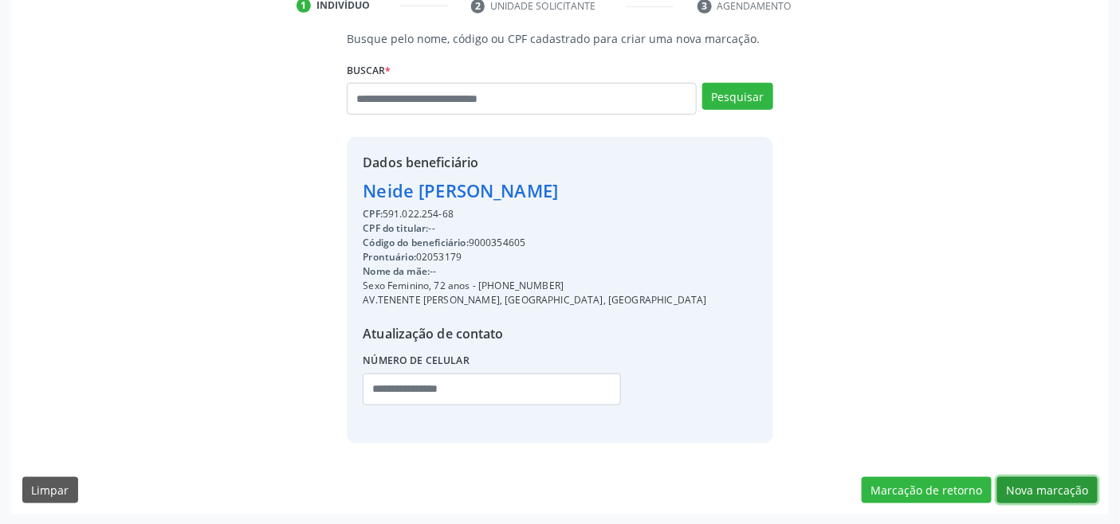
click at [1040, 486] on button "Nova marcação" at bounding box center [1047, 490] width 100 height 27
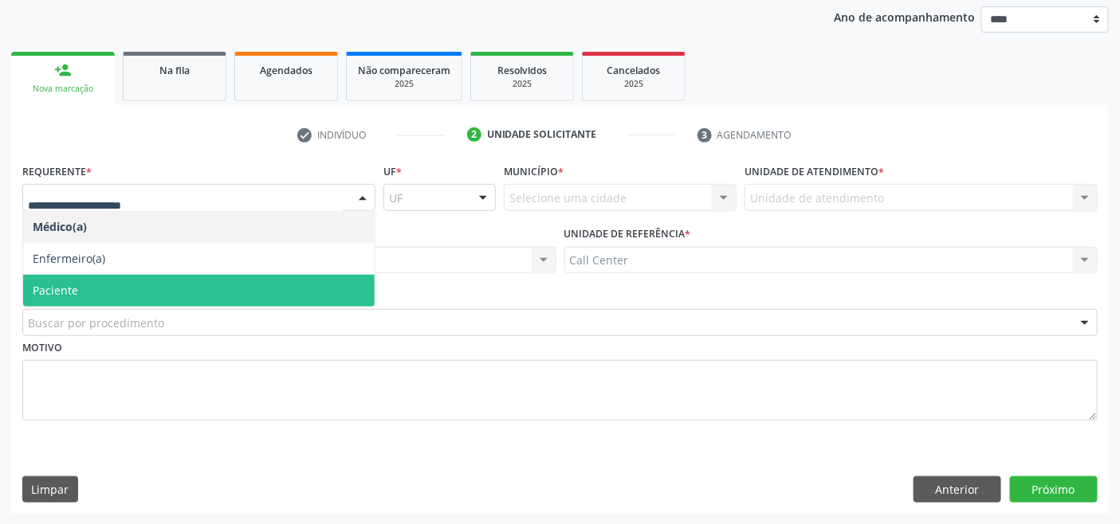
click at [108, 276] on span "Paciente" at bounding box center [198, 291] width 351 height 32
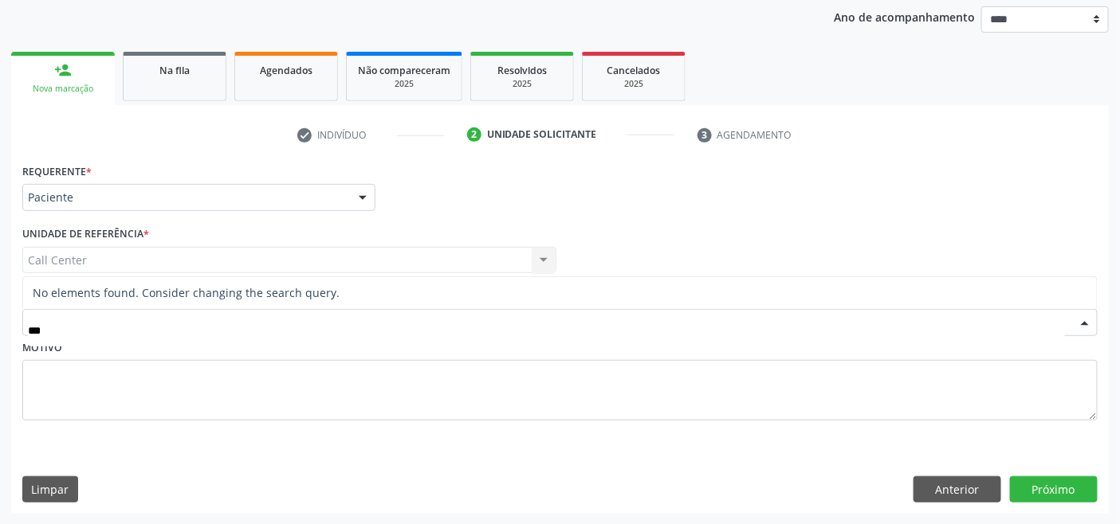
type input "**"
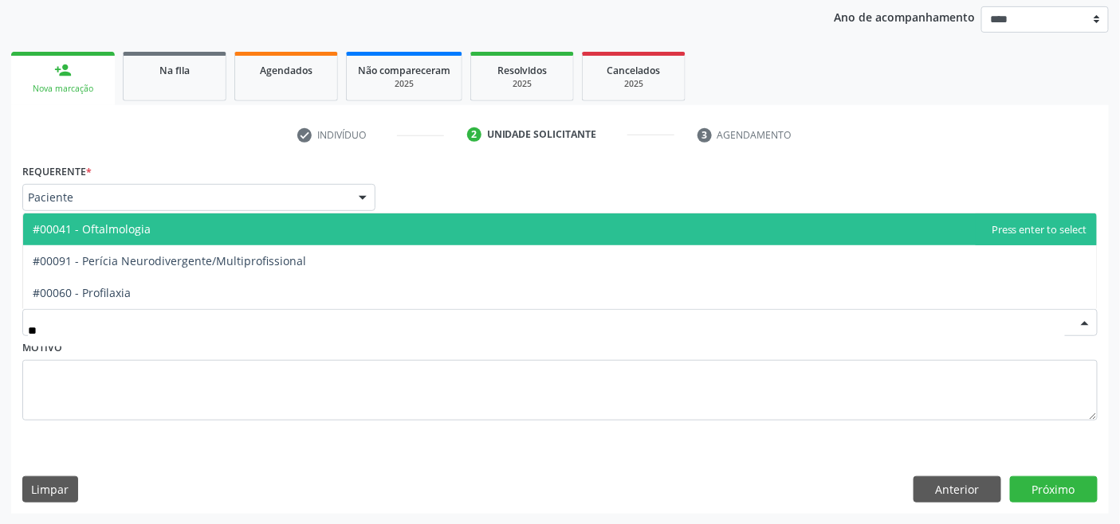
click at [156, 239] on span "#00041 - Oftalmologia" at bounding box center [559, 230] width 1073 height 32
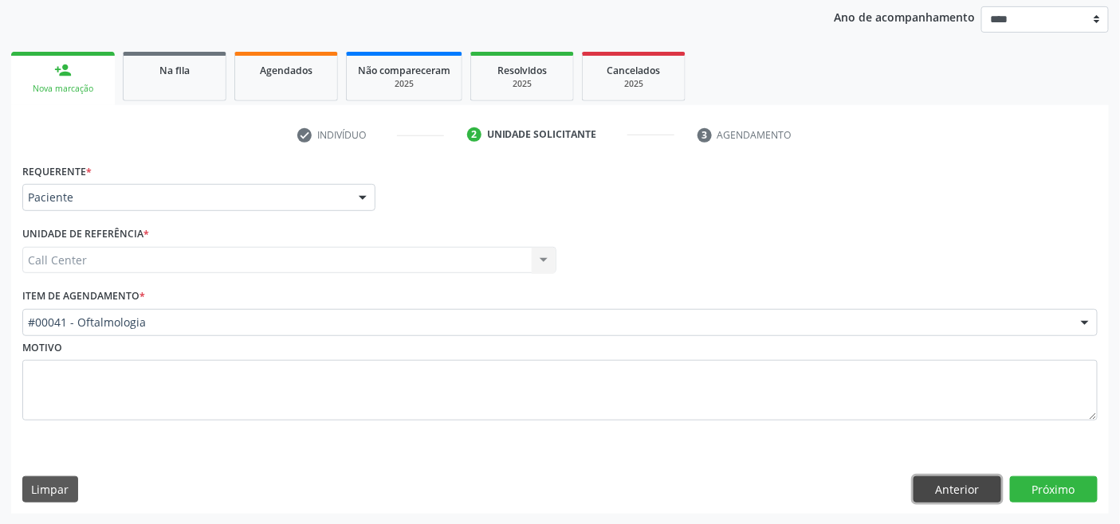
click at [967, 484] on button "Anterior" at bounding box center [957, 490] width 88 height 27
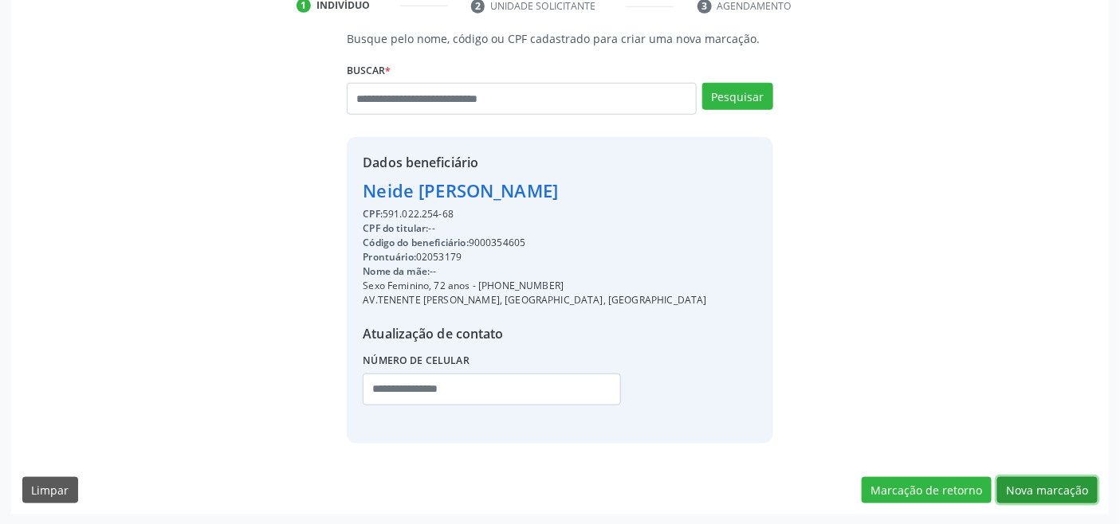
click at [1039, 479] on button "Nova marcação" at bounding box center [1047, 490] width 100 height 27
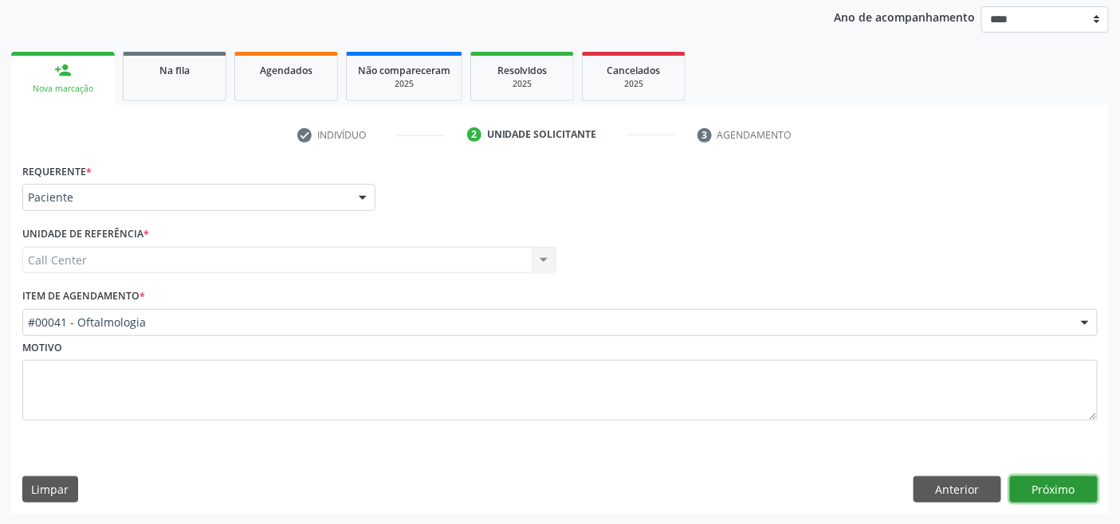
click at [1046, 489] on button "Próximo" at bounding box center [1054, 490] width 88 height 27
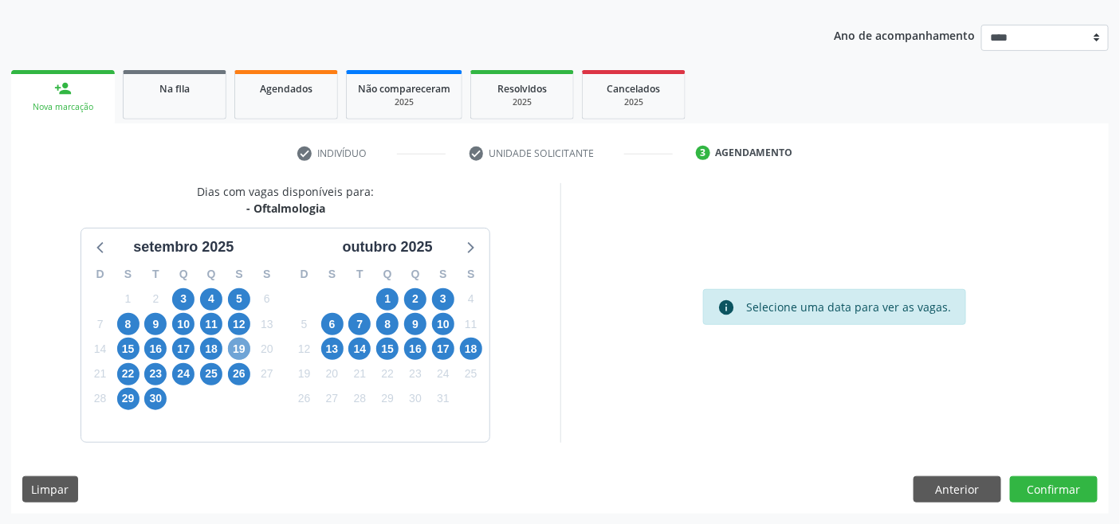
click at [245, 347] on span "19" at bounding box center [239, 349] width 22 height 22
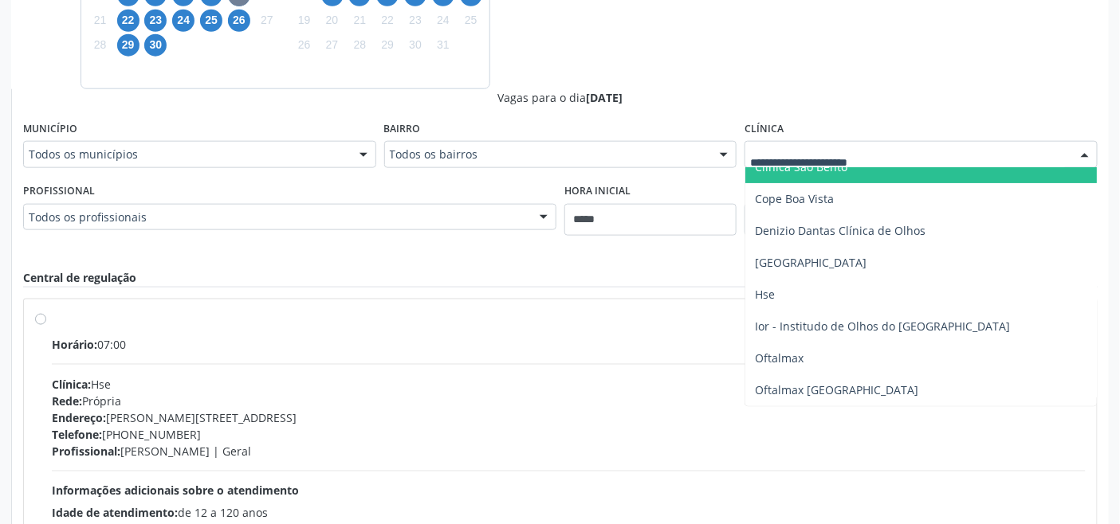
scroll to position [177, 0]
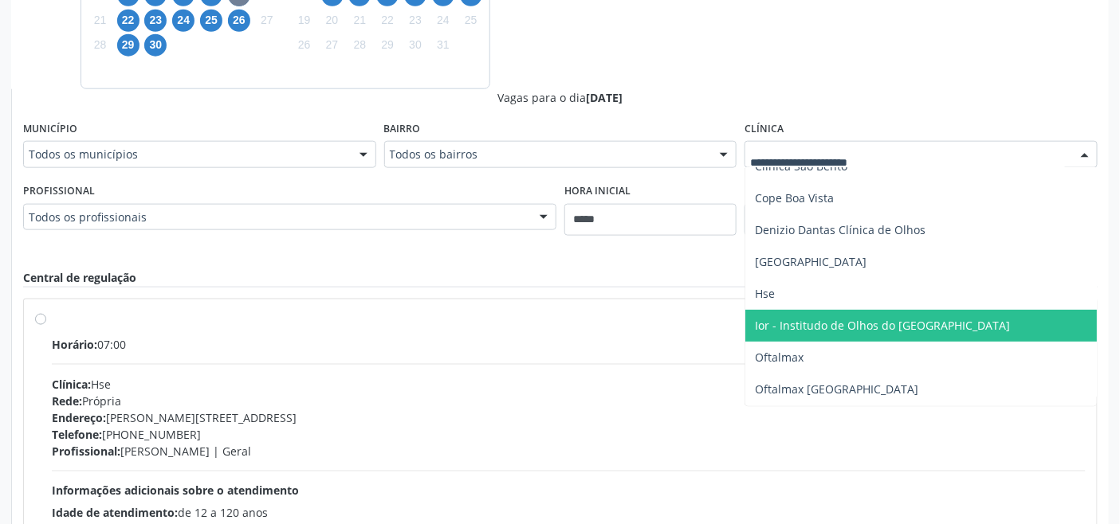
click at [823, 324] on span "Ior - Institudo de Olhos do [GEOGRAPHIC_DATA]" at bounding box center [882, 325] width 255 height 15
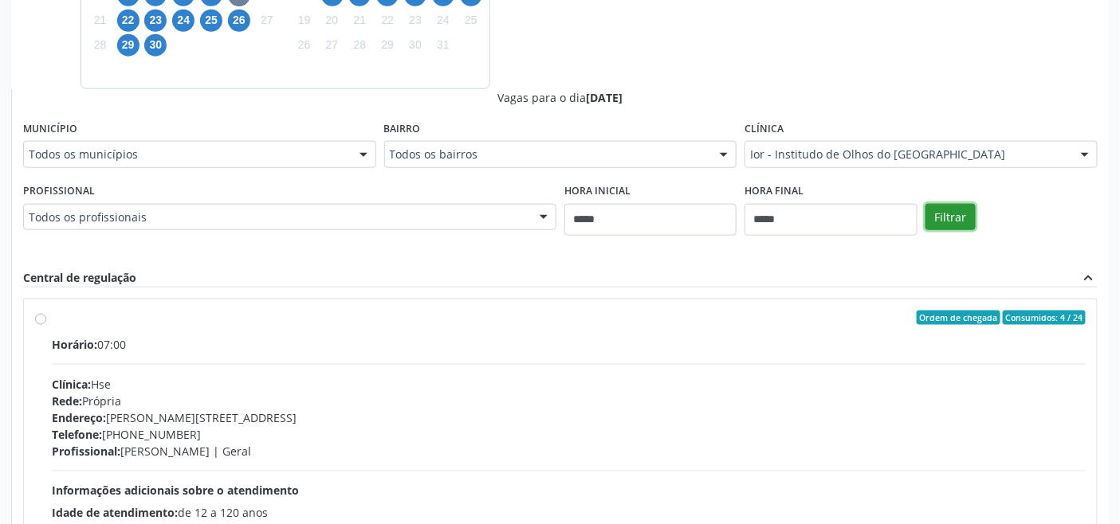
drag, startPoint x: 961, startPoint y: 213, endPoint x: 933, endPoint y: 268, distance: 61.7
click at [960, 213] on button "Filtrar" at bounding box center [950, 217] width 50 height 27
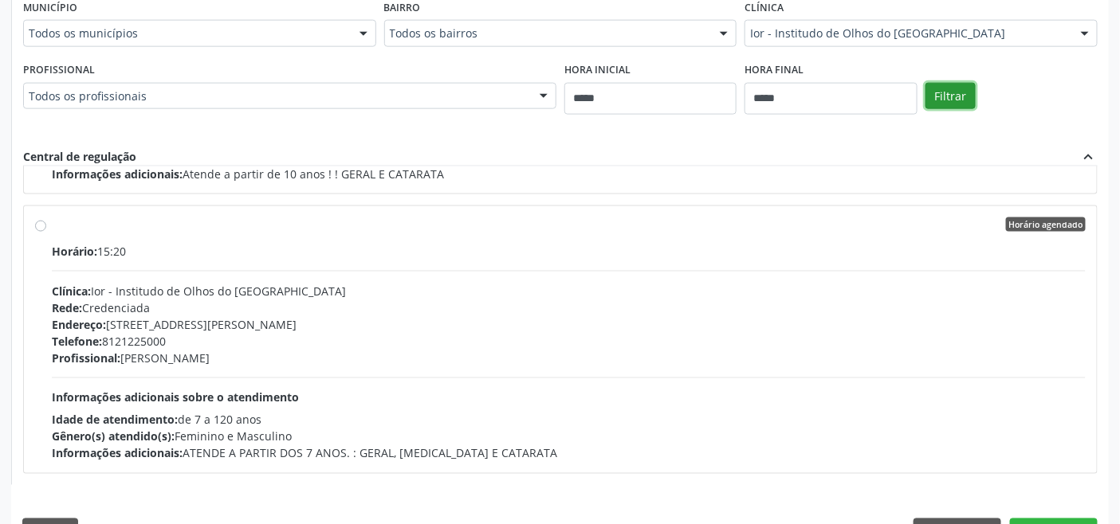
scroll to position [686, 0]
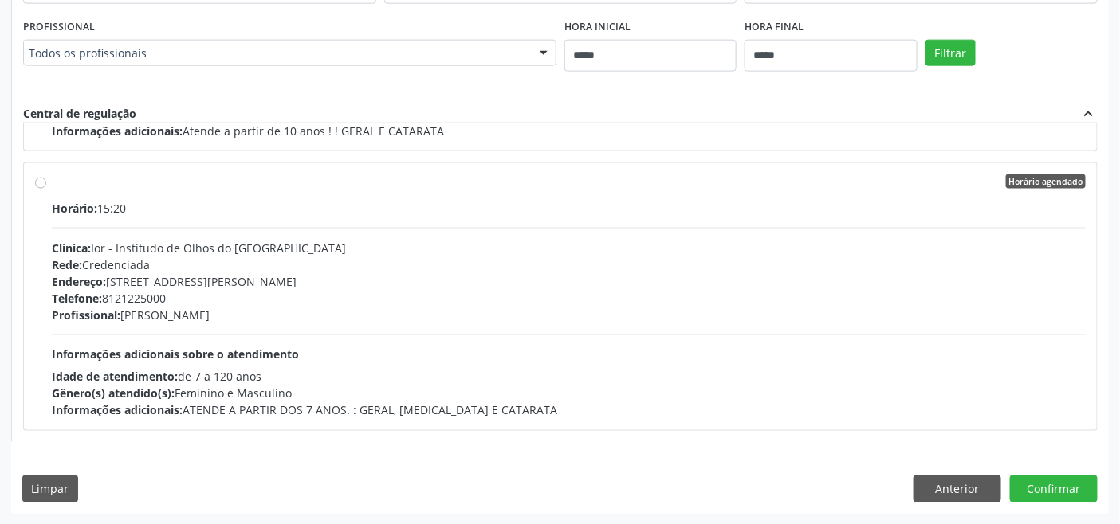
click at [180, 343] on div "Horário: 15:20 Clínica: Ior - Institudo de Olhos do Recife Rede: Credenciada En…" at bounding box center [569, 309] width 1034 height 219
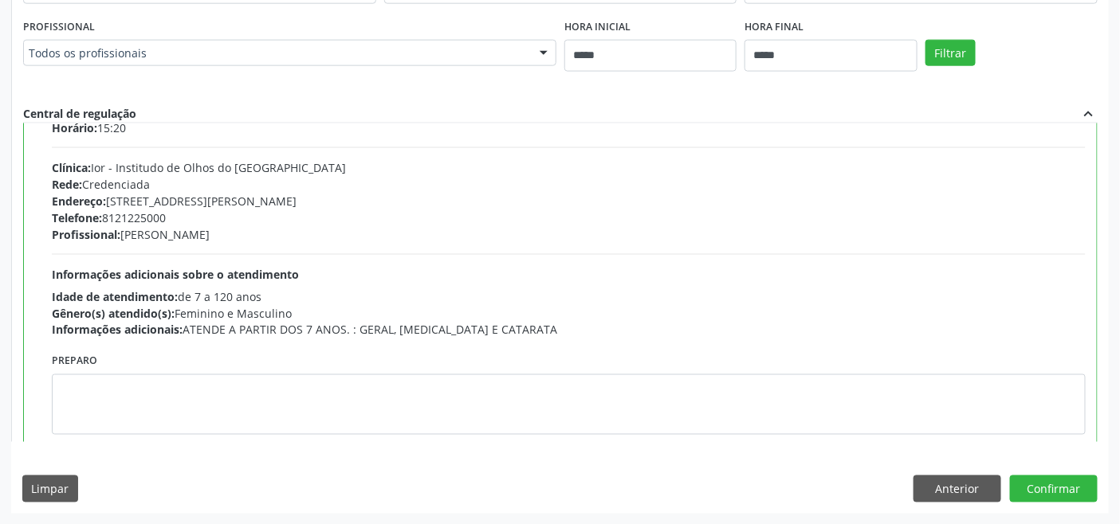
scroll to position [638, 0]
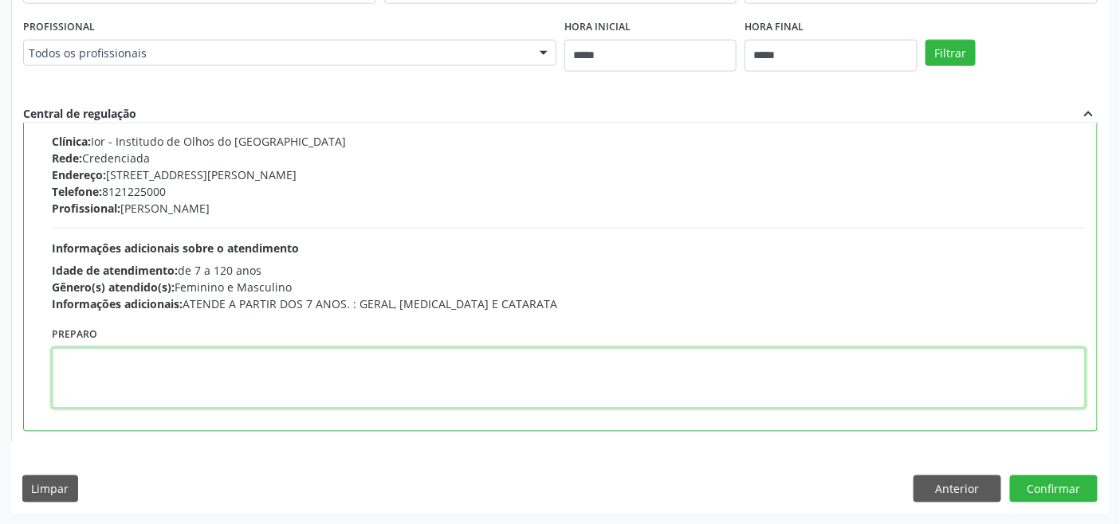
paste textarea "**********"
type textarea "**********"
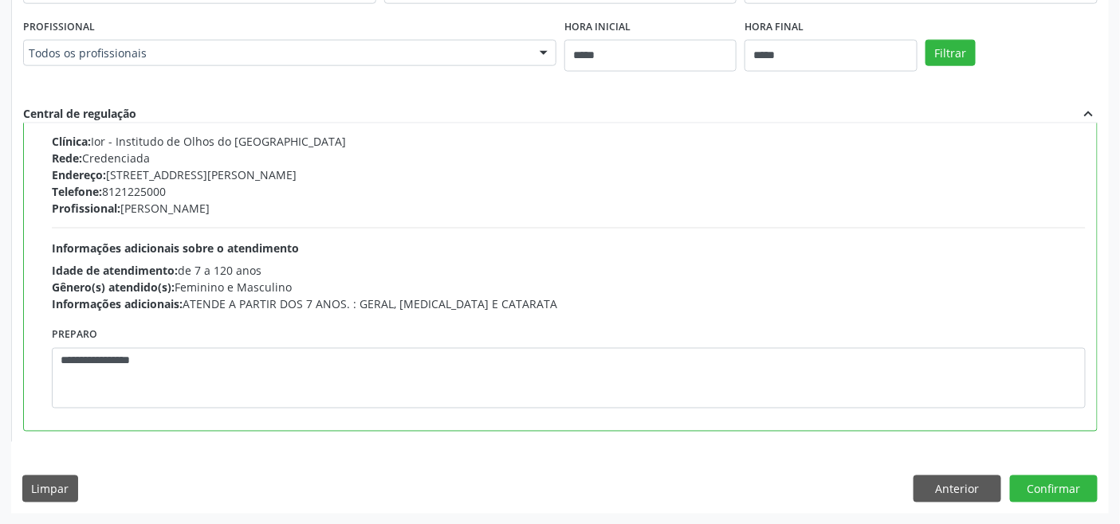
click at [1037, 473] on div "Dias com vagas disponíveis para: - Oftalmologia setembro 2025 D S T Q Q S S 31 …" at bounding box center [559, 89] width 1097 height 848
click at [1037, 486] on button "Confirmar" at bounding box center [1054, 489] width 88 height 27
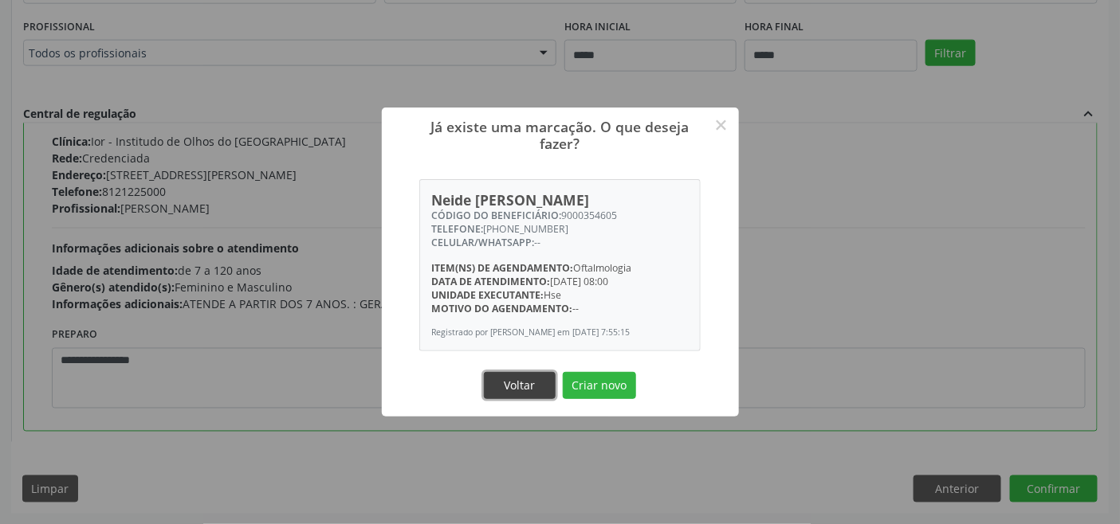
click at [508, 391] on button "Voltar" at bounding box center [520, 385] width 72 height 27
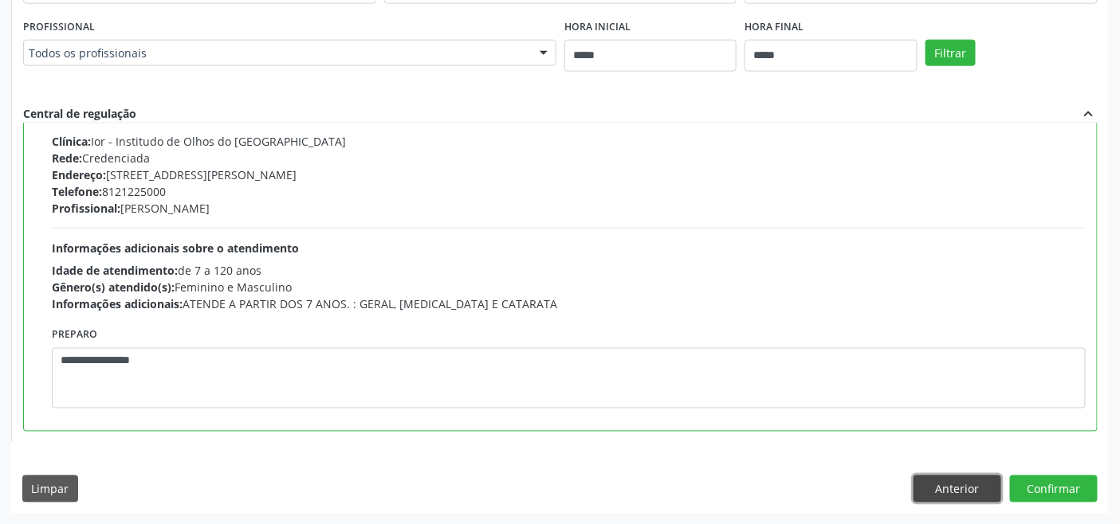
drag, startPoint x: 940, startPoint y: 488, endPoint x: 921, endPoint y: 489, distance: 19.1
click at [938, 489] on button "Anterior" at bounding box center [957, 489] width 88 height 27
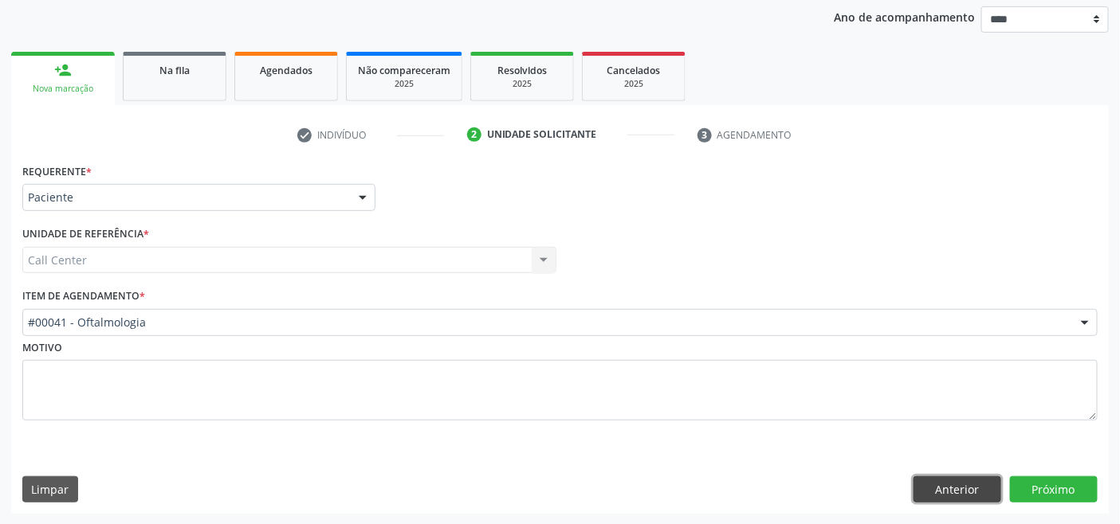
click at [935, 489] on button "Anterior" at bounding box center [957, 490] width 88 height 27
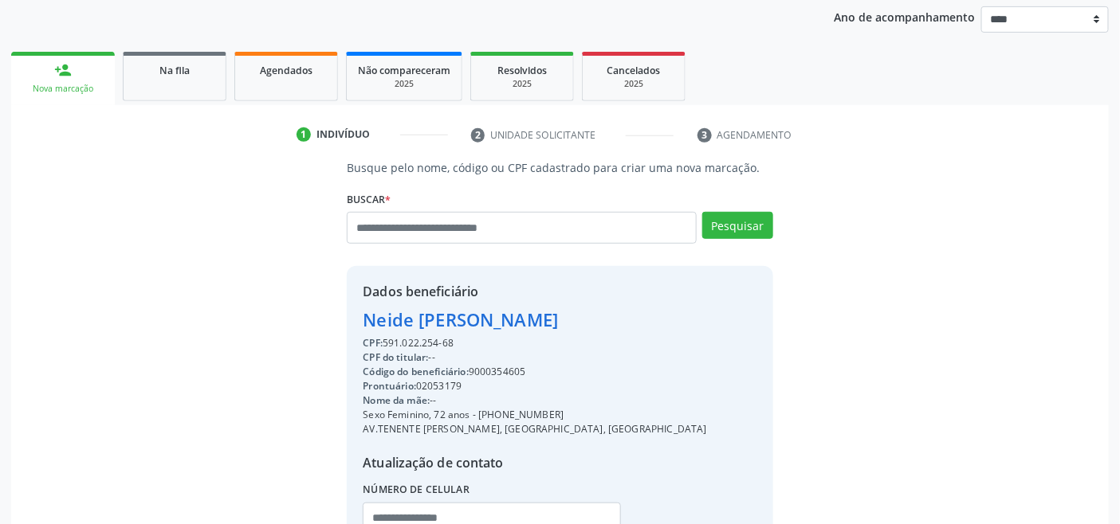
click at [511, 370] on div "Código do beneficiário: 9000354605" at bounding box center [534, 372] width 343 height 14
copy div "9000354605"
click at [291, 92] on link "Agendados" at bounding box center [286, 76] width 104 height 49
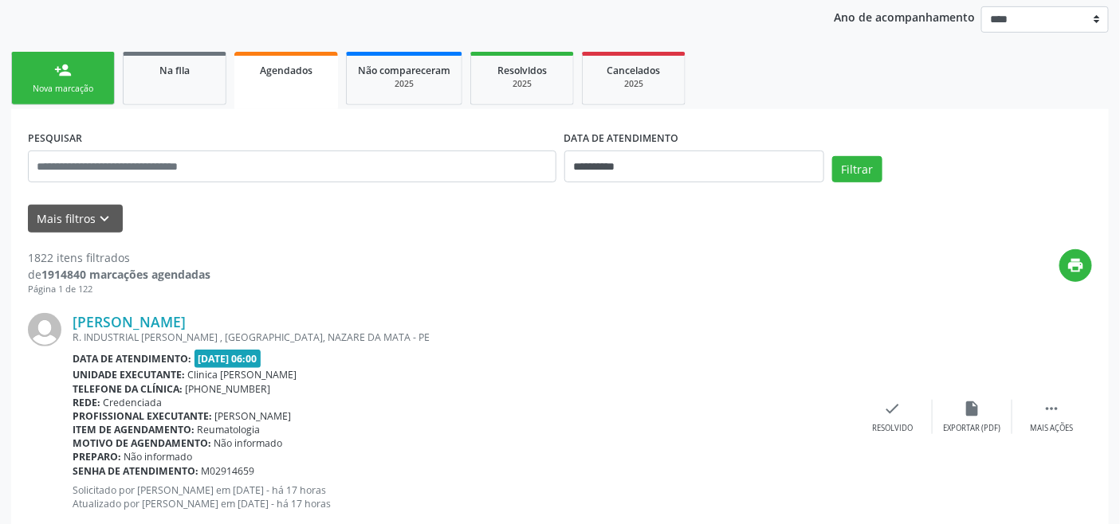
drag, startPoint x: 526, startPoint y: 84, endPoint x: 551, endPoint y: 116, distance: 40.8
click at [526, 83] on div "2025" at bounding box center [522, 84] width 80 height 12
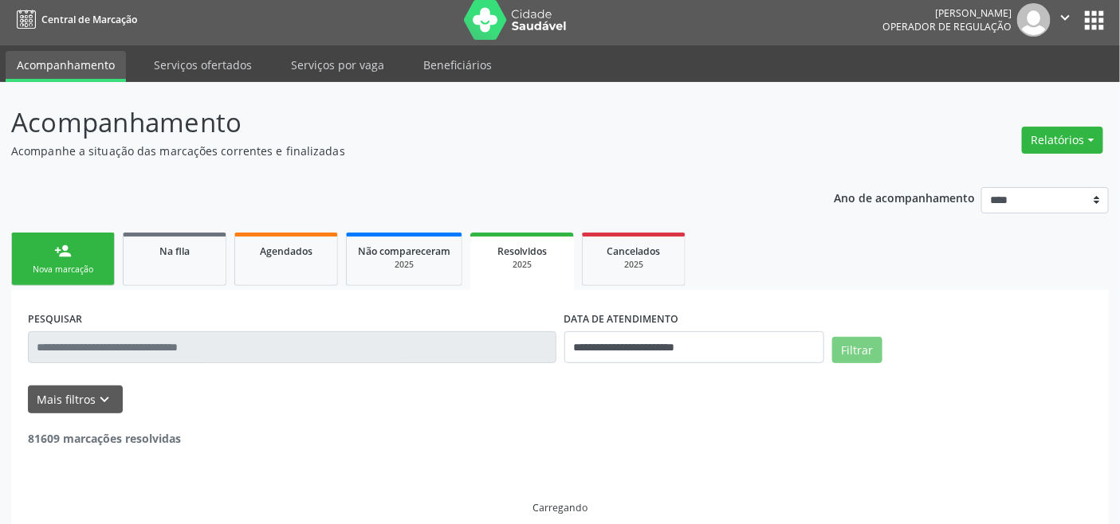
scroll to position [22, 0]
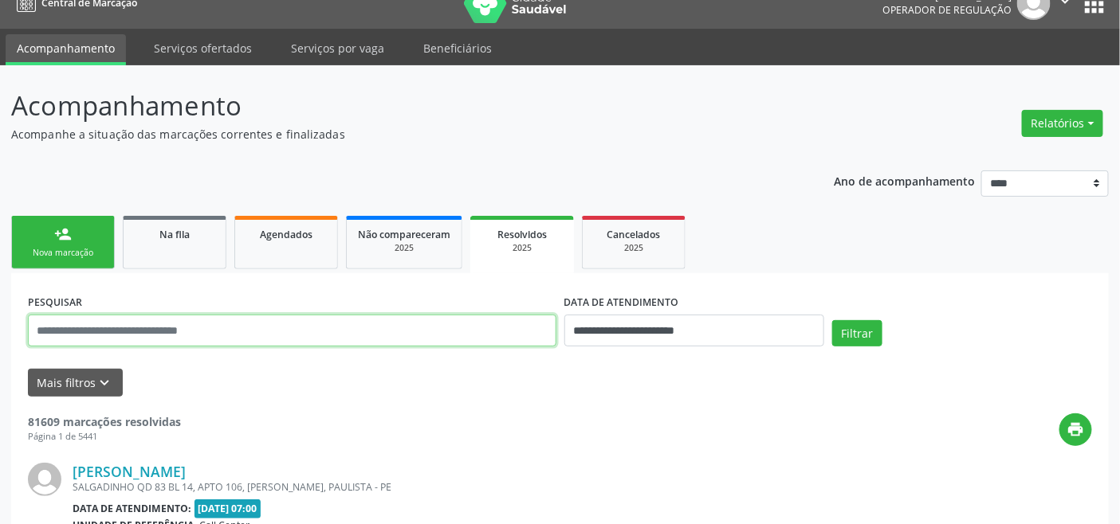
drag, startPoint x: 455, startPoint y: 324, endPoint x: 392, endPoint y: 327, distance: 63.0
paste input "**********"
type input "**********"
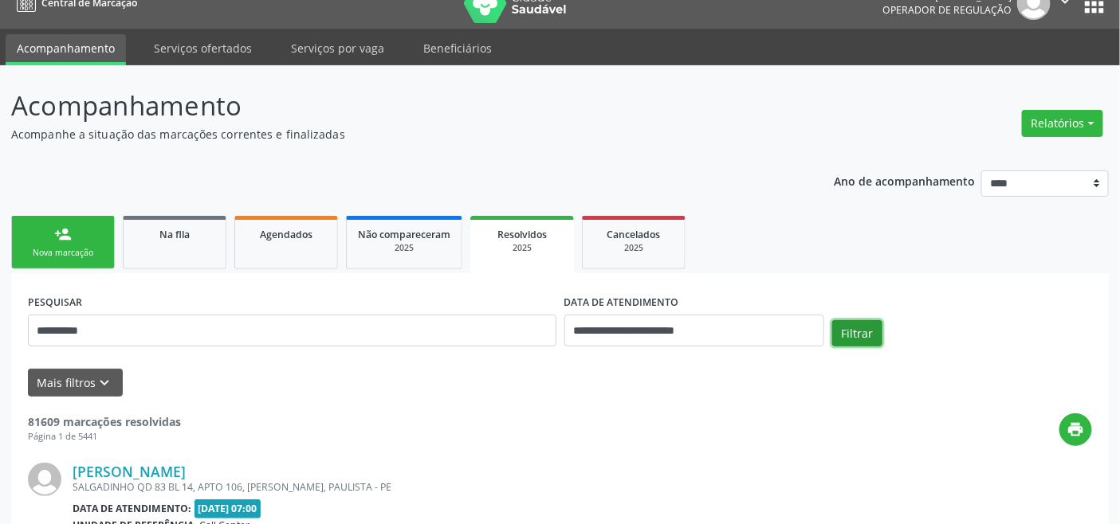
click at [853, 330] on button "Filtrar" at bounding box center [857, 333] width 50 height 27
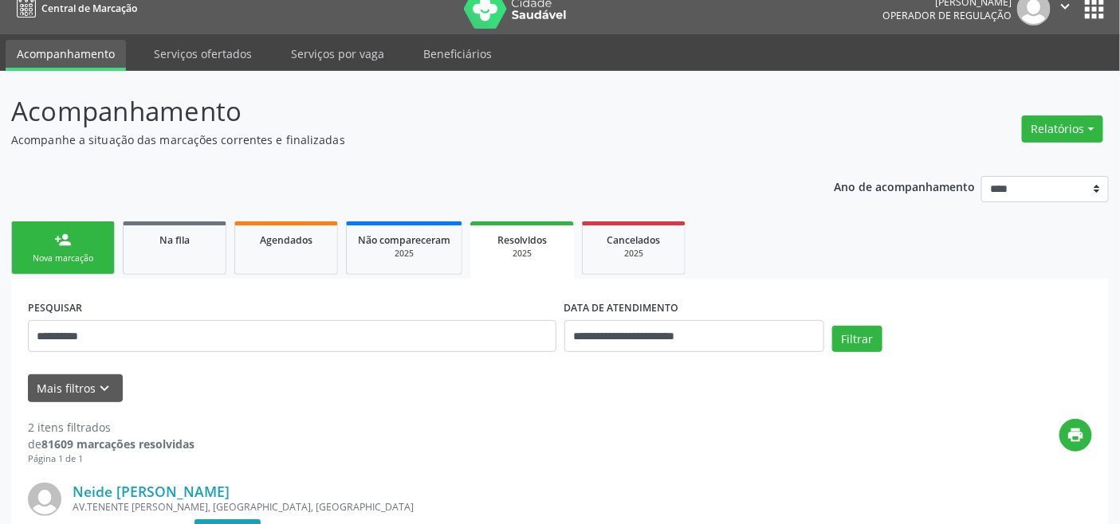
scroll to position [0, 0]
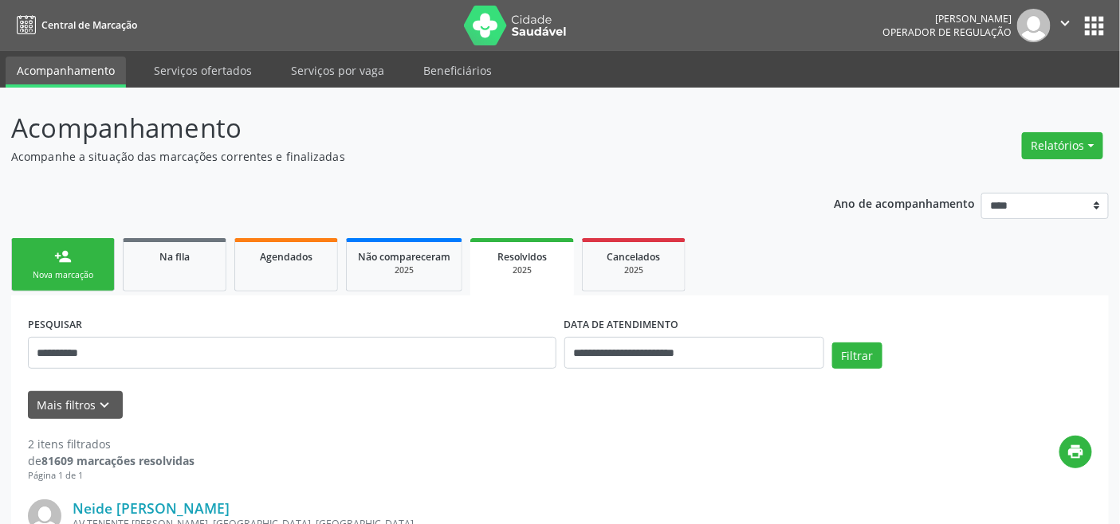
click at [99, 264] on link "person_add Nova marcação" at bounding box center [63, 264] width 104 height 53
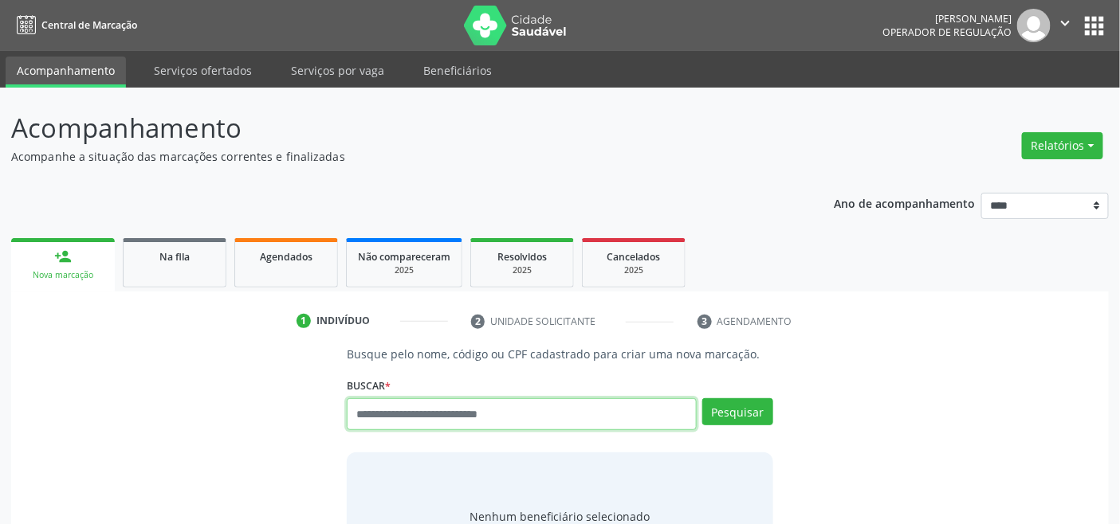
click at [516, 414] on input "text" at bounding box center [521, 414] width 349 height 32
paste input "**********"
type input "**********"
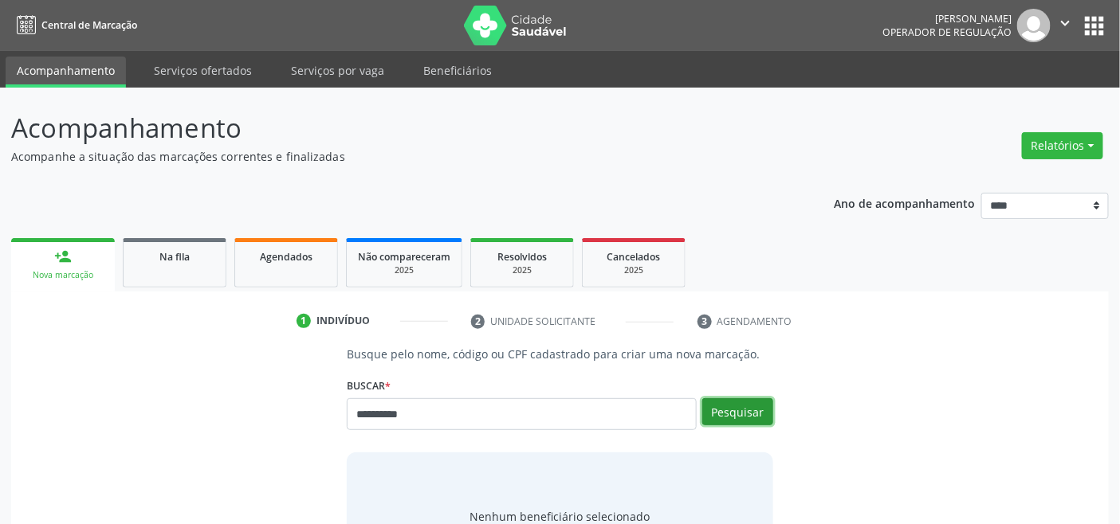
click at [737, 411] on button "Pesquisar" at bounding box center [737, 411] width 71 height 27
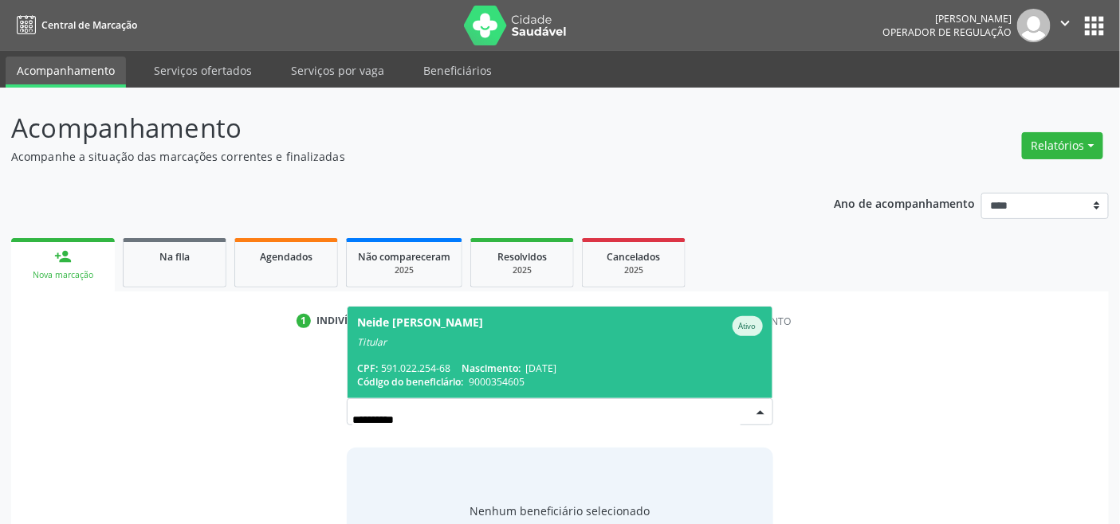
click at [514, 369] on span "Nascimento:" at bounding box center [490, 369] width 59 height 14
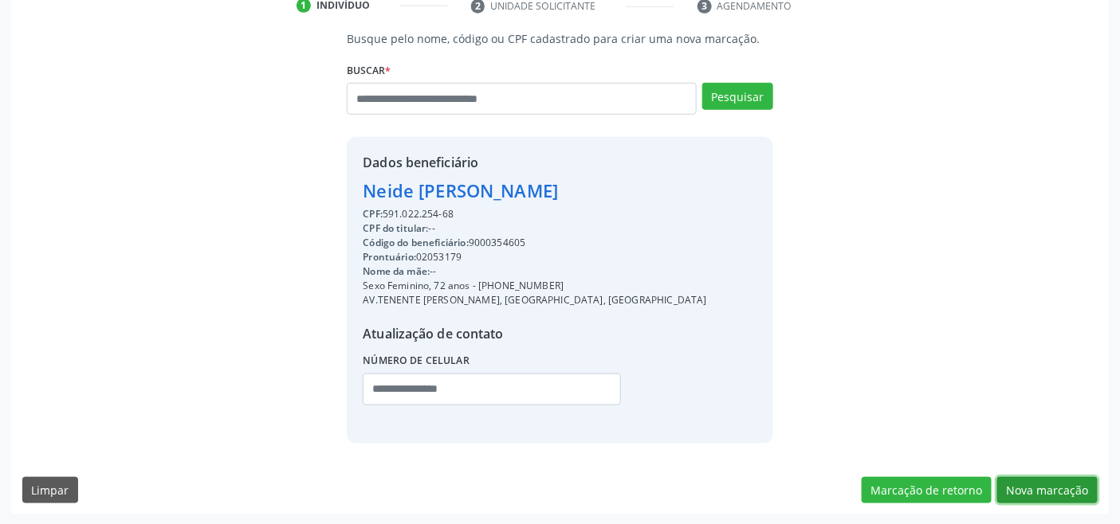
drag, startPoint x: 1061, startPoint y: 497, endPoint x: 1006, endPoint y: 488, distance: 55.7
click at [1050, 496] on button "Nova marcação" at bounding box center [1047, 490] width 100 height 27
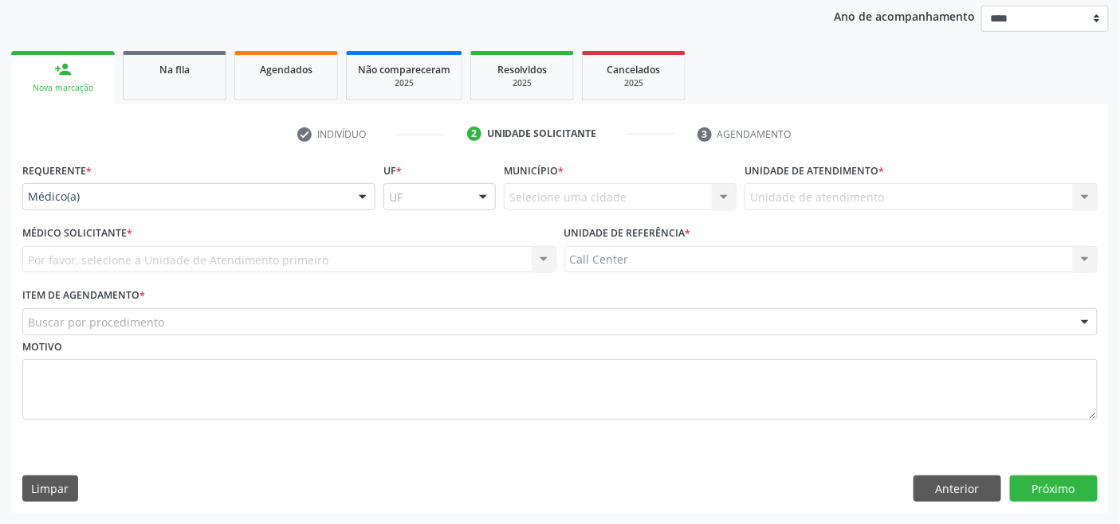
scroll to position [186, 0]
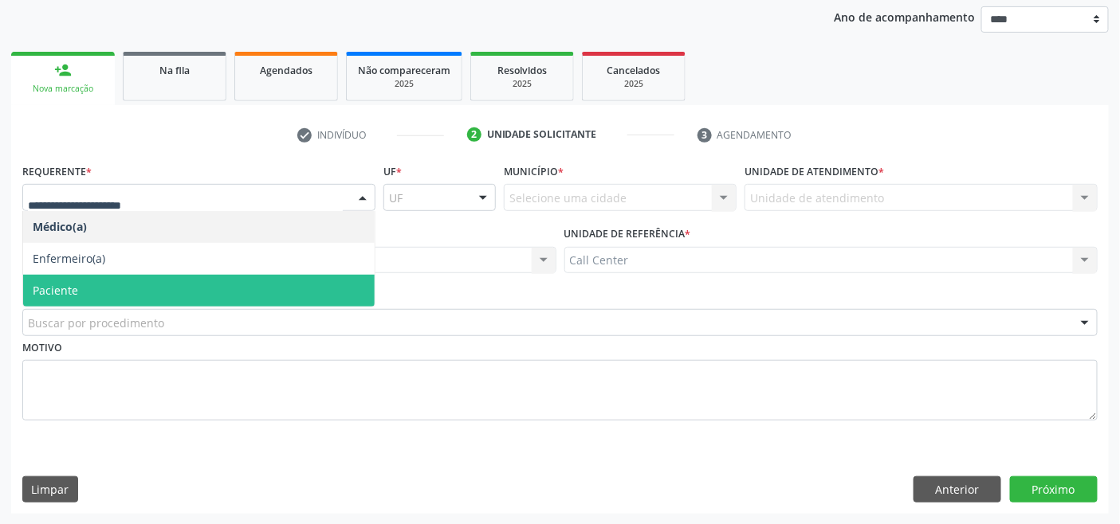
click at [145, 283] on span "Paciente" at bounding box center [198, 291] width 351 height 32
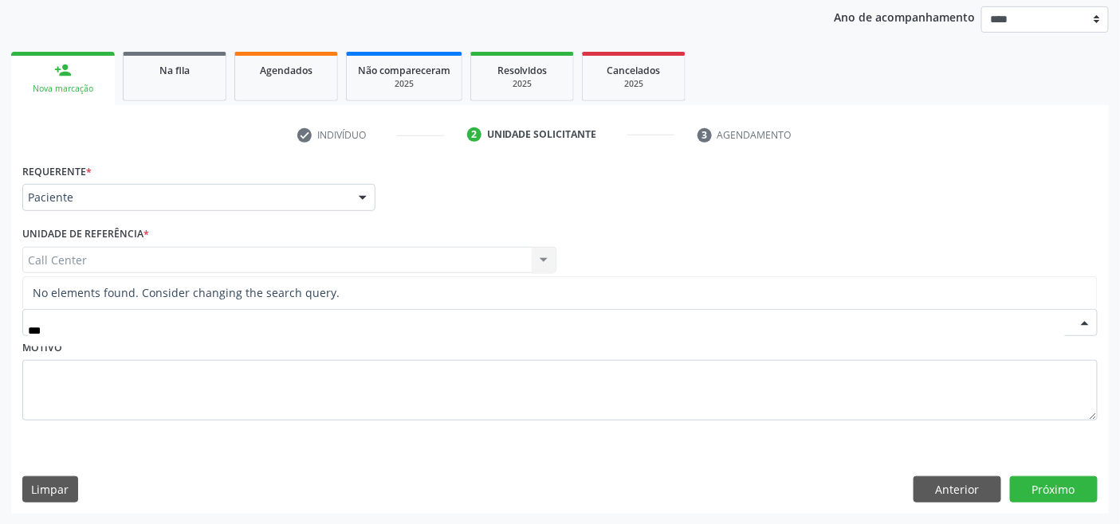
type input "**"
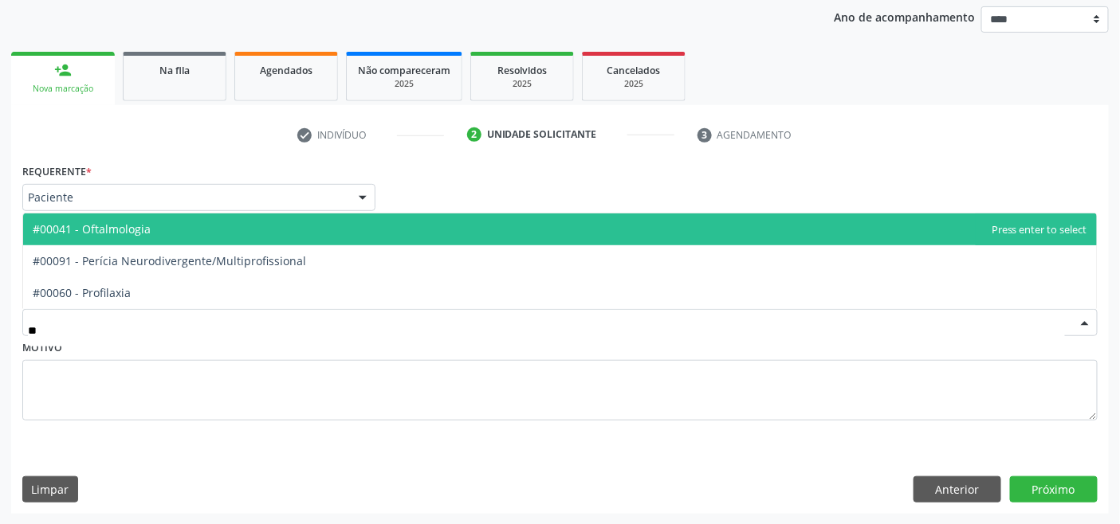
click at [144, 235] on span "#00041 - Oftalmologia" at bounding box center [92, 229] width 118 height 15
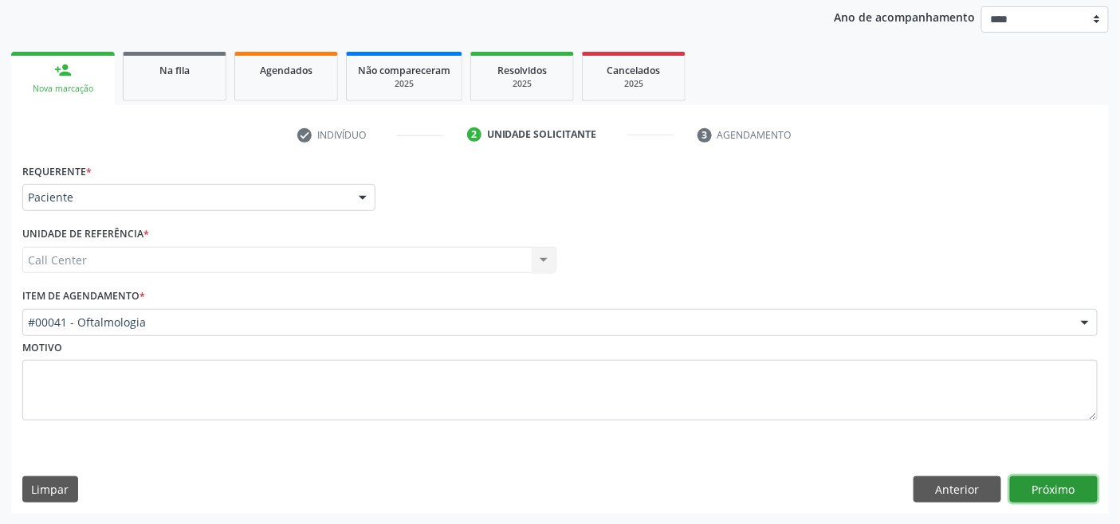
click at [1048, 482] on button "Próximo" at bounding box center [1054, 490] width 88 height 27
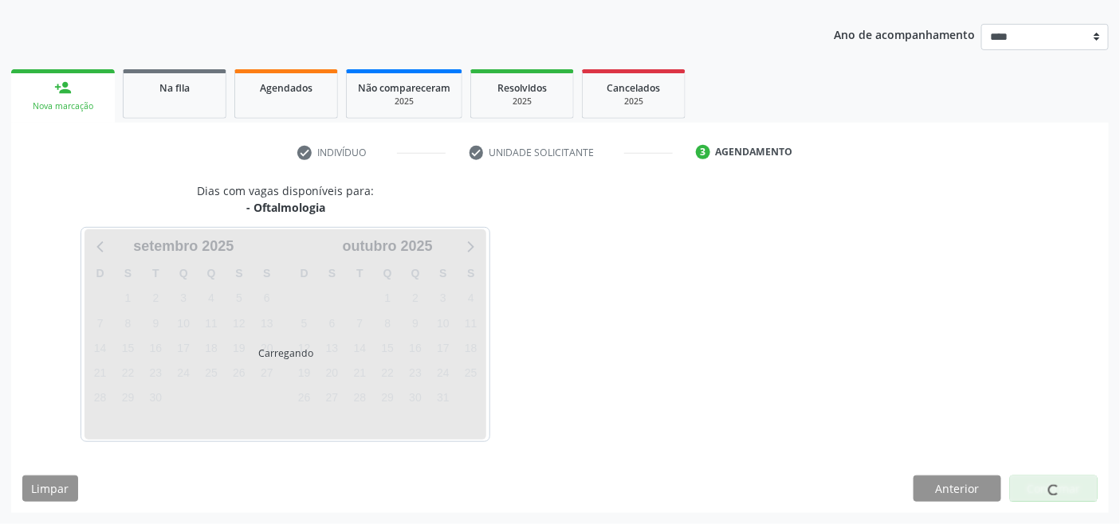
scroll to position [168, 0]
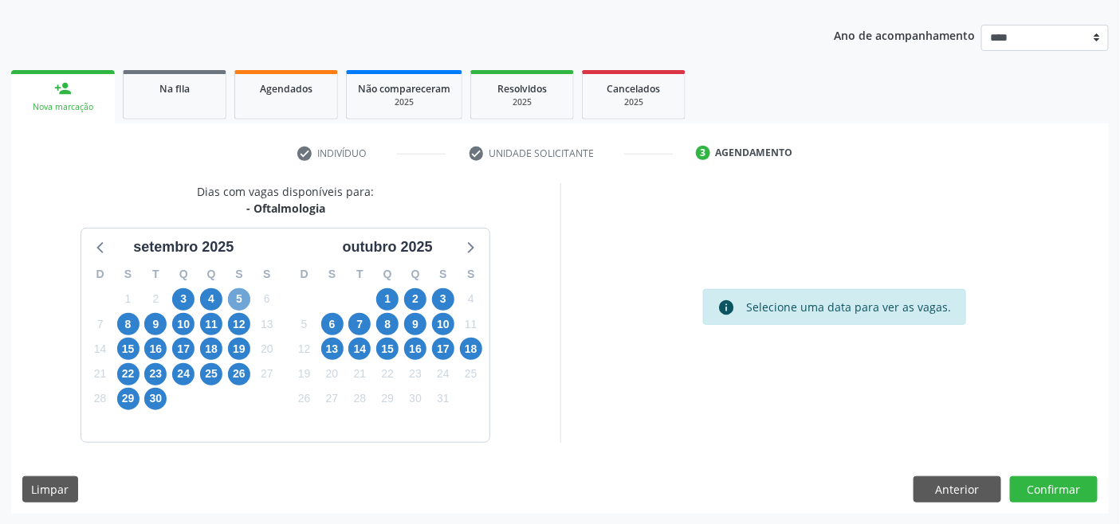
click at [249, 300] on span "5" at bounding box center [239, 299] width 22 height 22
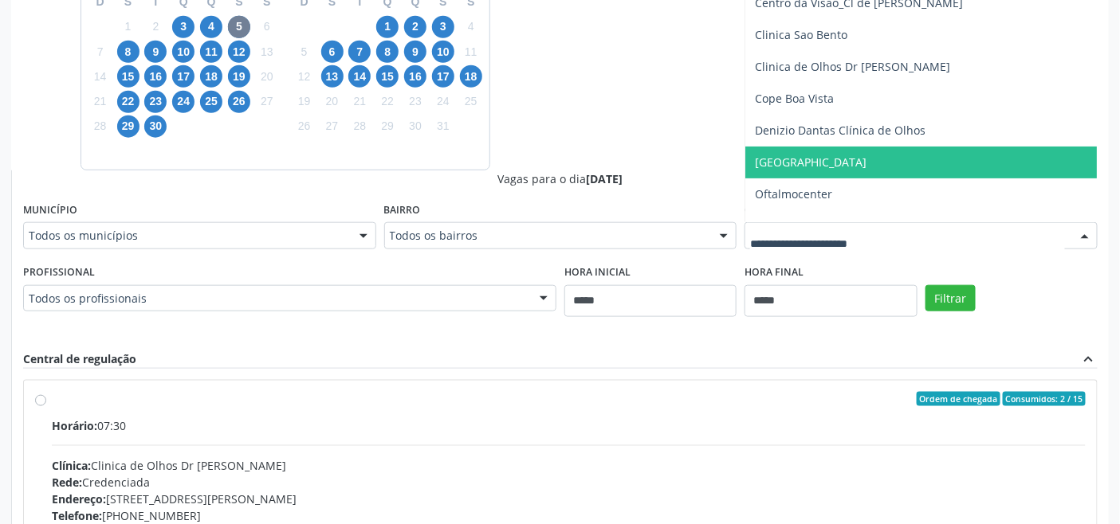
scroll to position [0, 0]
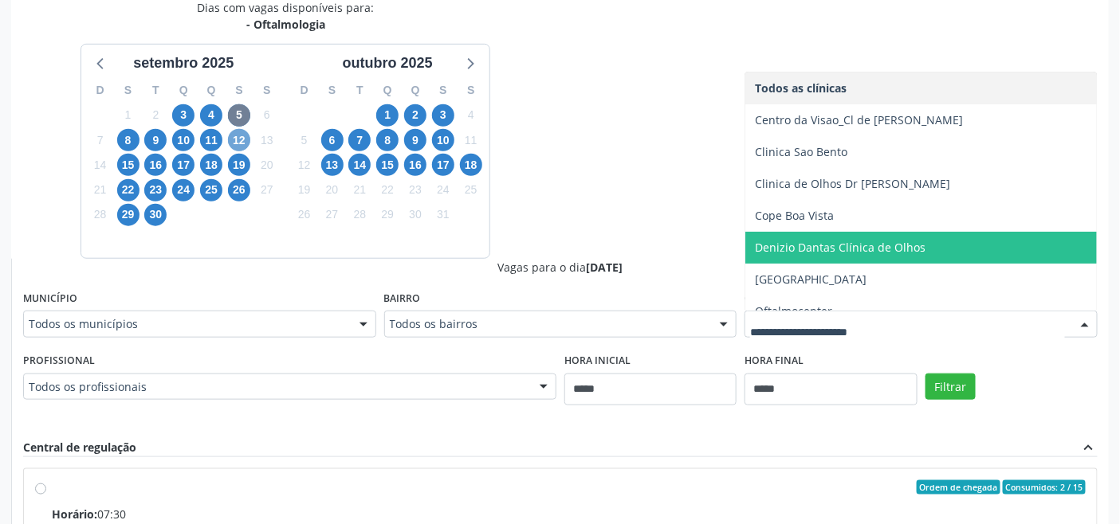
click at [236, 137] on span "12" at bounding box center [239, 140] width 22 height 22
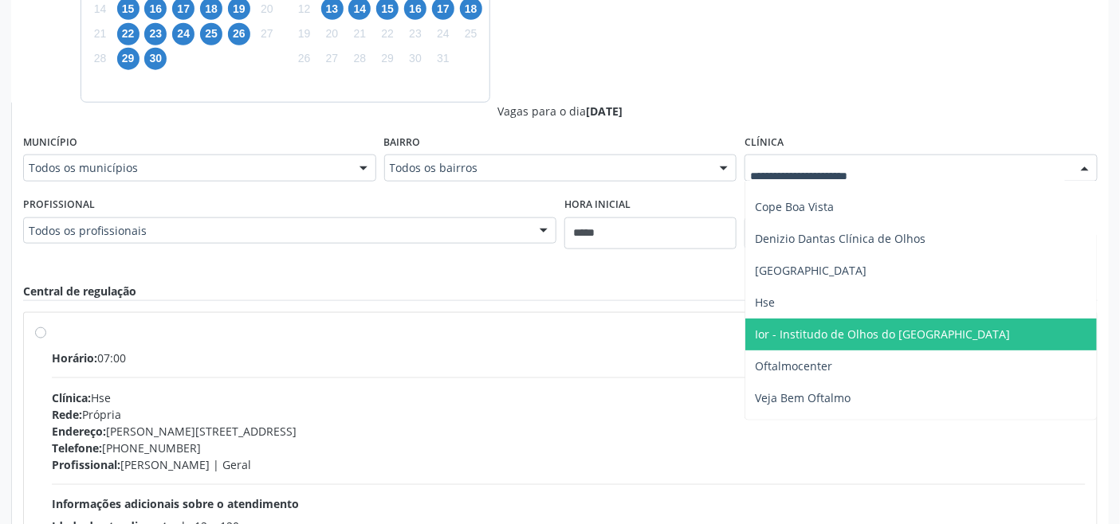
scroll to position [176, 0]
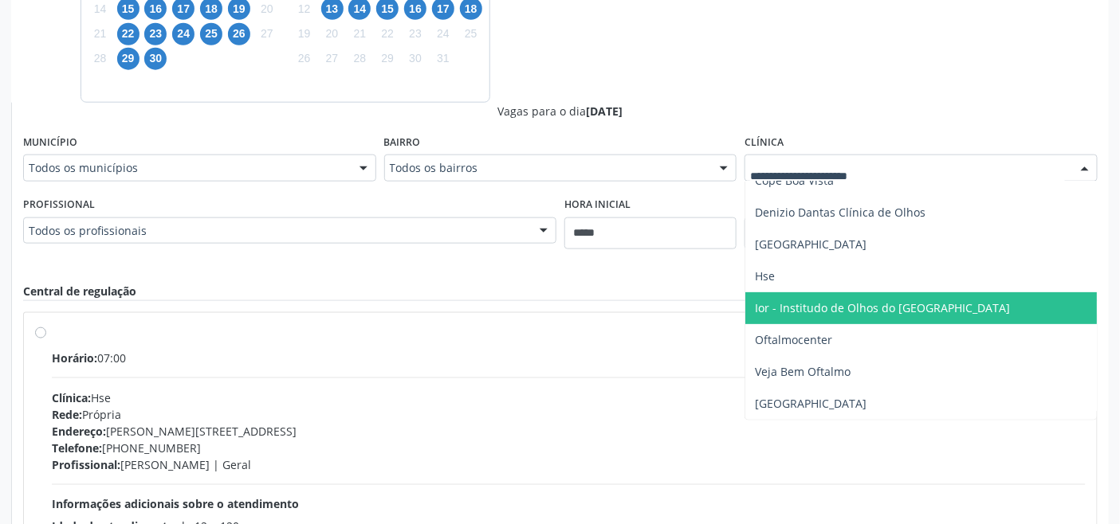
click at [833, 303] on span "Ior - Institudo de Olhos do [GEOGRAPHIC_DATA]" at bounding box center [882, 307] width 255 height 15
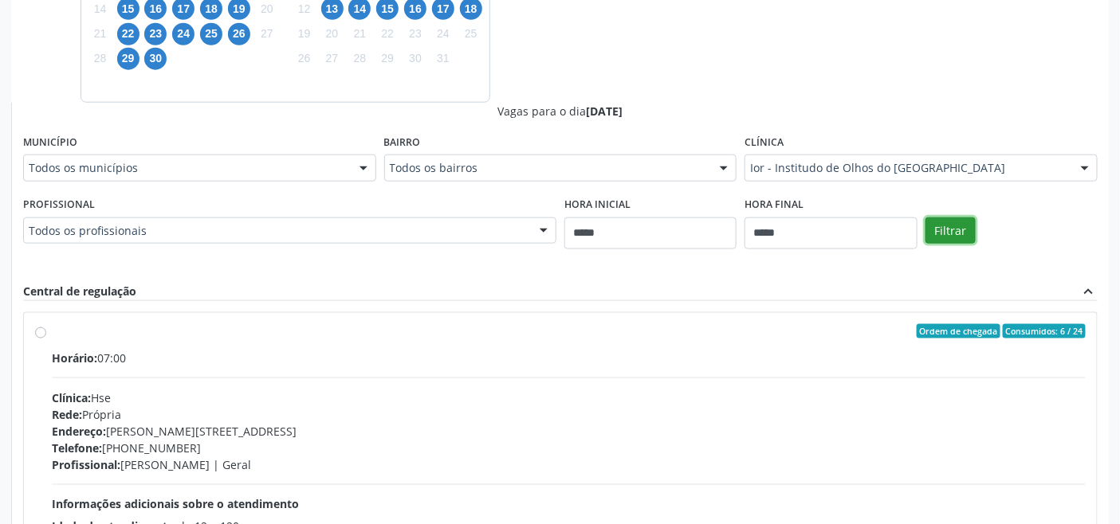
drag, startPoint x: 964, startPoint y: 228, endPoint x: 943, endPoint y: 235, distance: 22.7
click at [963, 228] on button "Filtrar" at bounding box center [950, 231] width 50 height 27
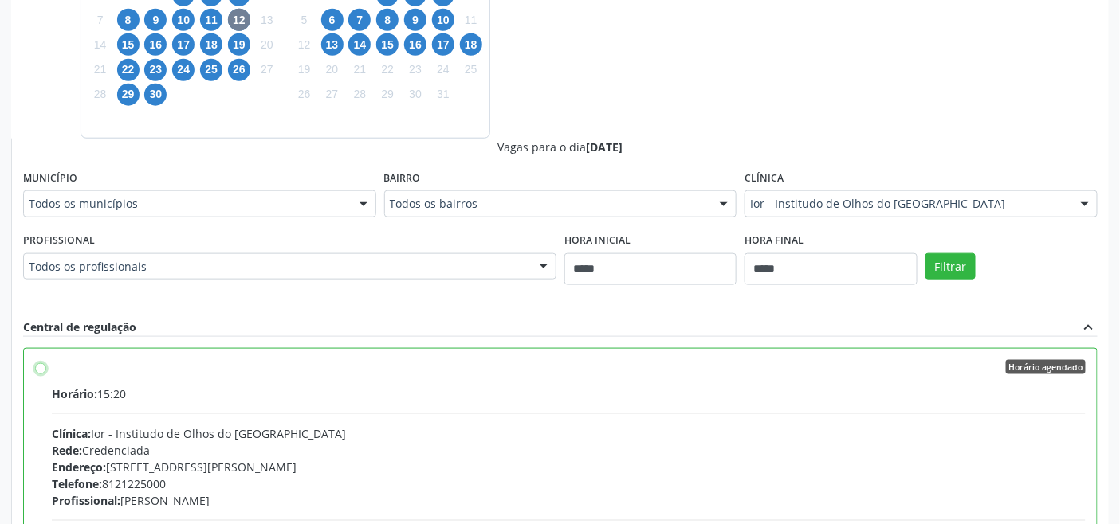
scroll to position [420, 0]
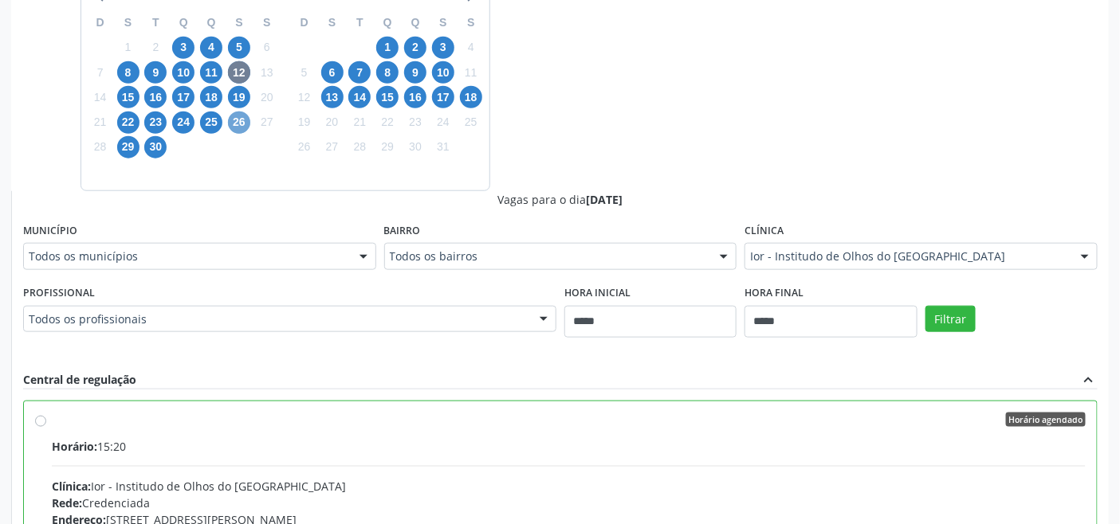
click at [241, 116] on span "26" at bounding box center [239, 123] width 22 height 22
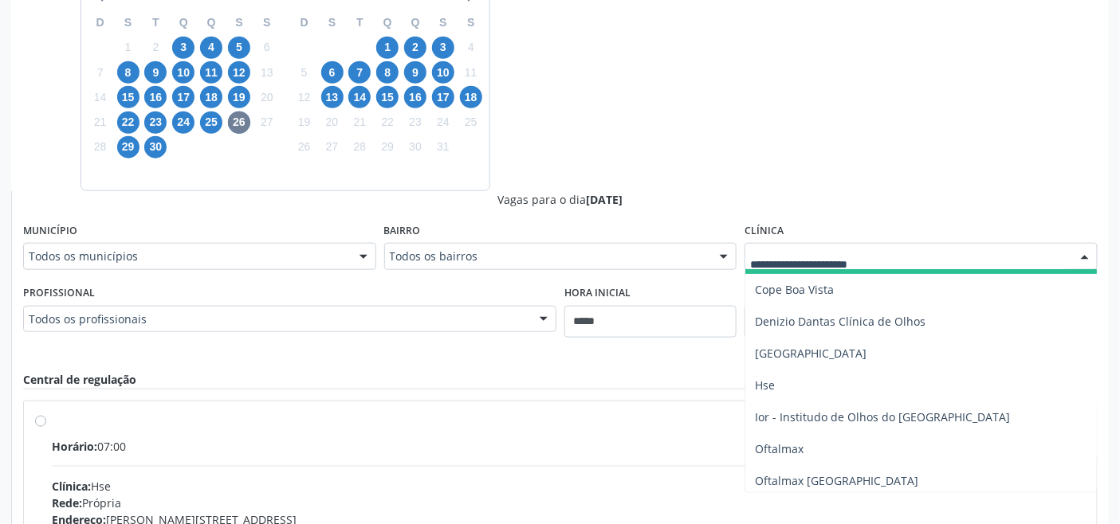
scroll to position [265, 0]
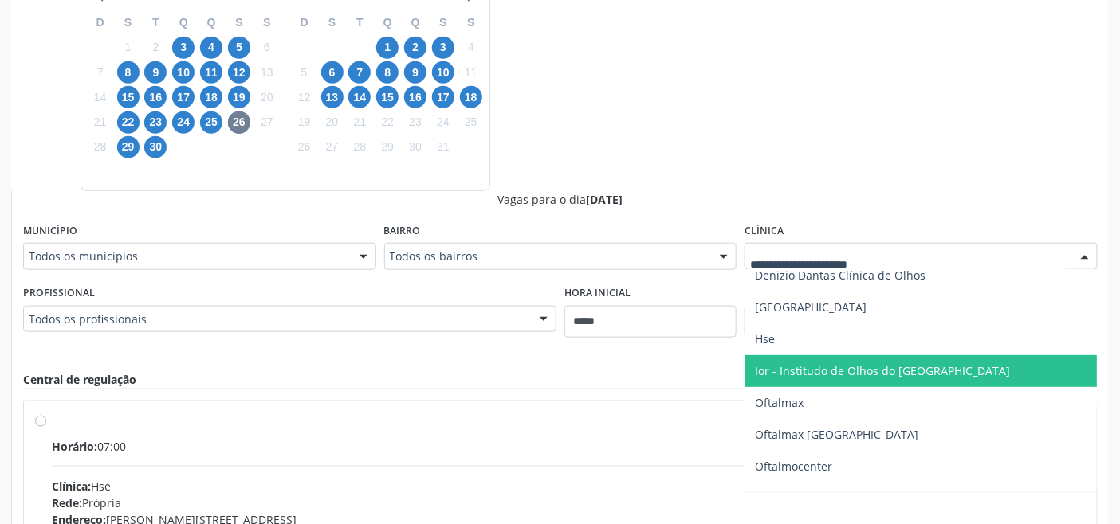
click at [865, 365] on span "Ior - Institudo de Olhos do [GEOGRAPHIC_DATA]" at bounding box center [882, 370] width 255 height 15
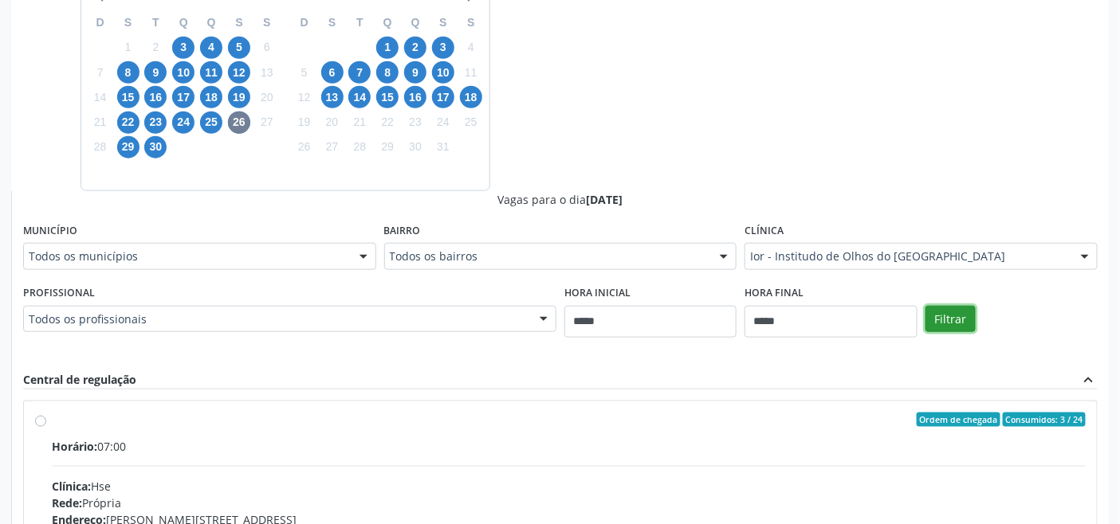
click at [953, 308] on button "Filtrar" at bounding box center [950, 319] width 50 height 27
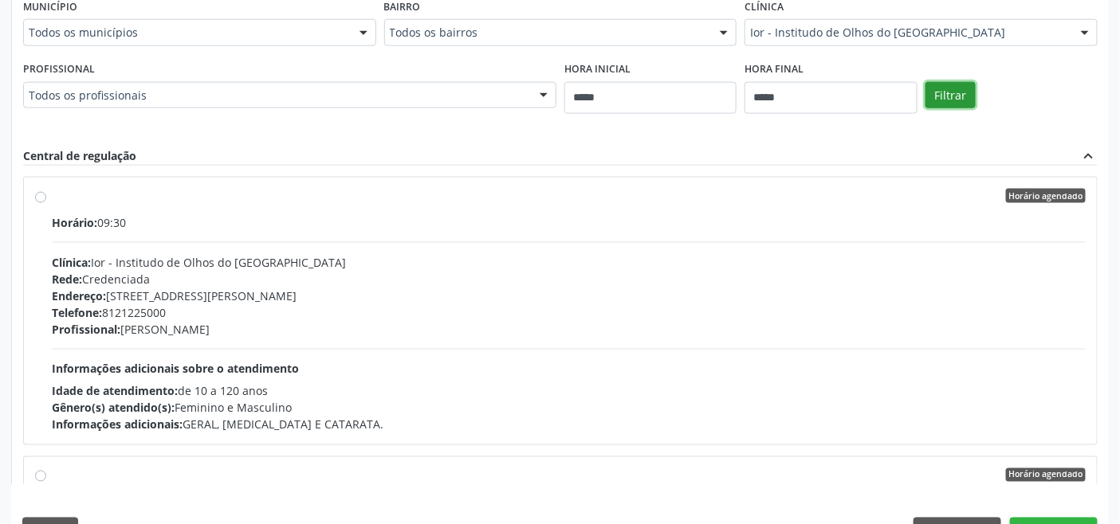
scroll to position [686, 0]
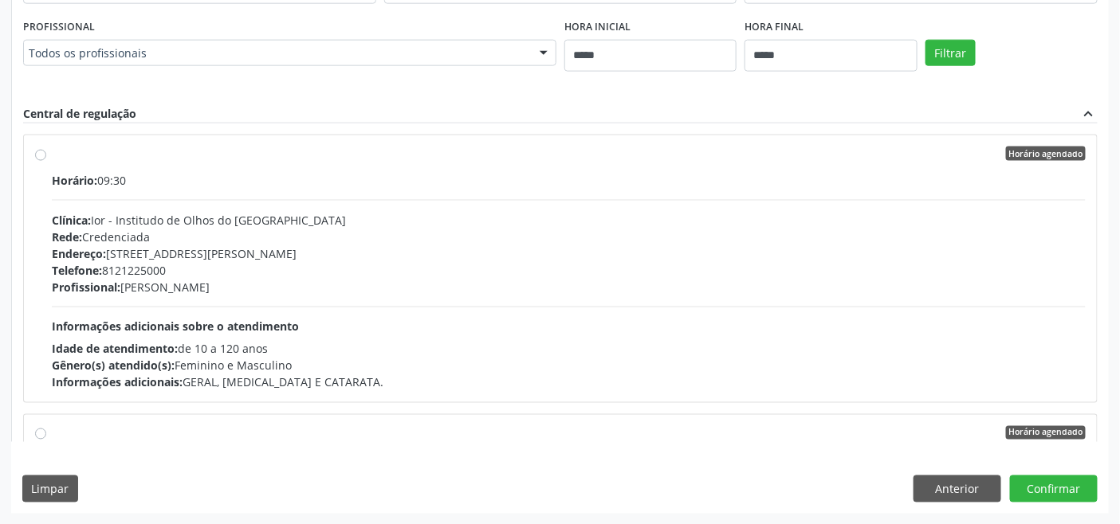
click at [229, 316] on div "Horário: 09:30 Clínica: Ior - Institudo de Olhos do Recife Rede: Credenciada En…" at bounding box center [569, 281] width 1034 height 219
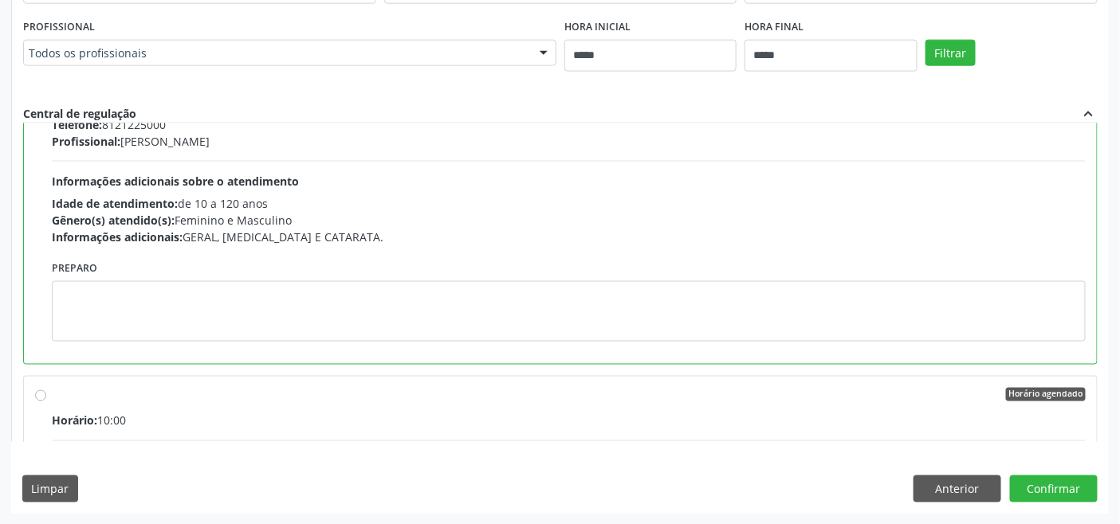
scroll to position [177, 0]
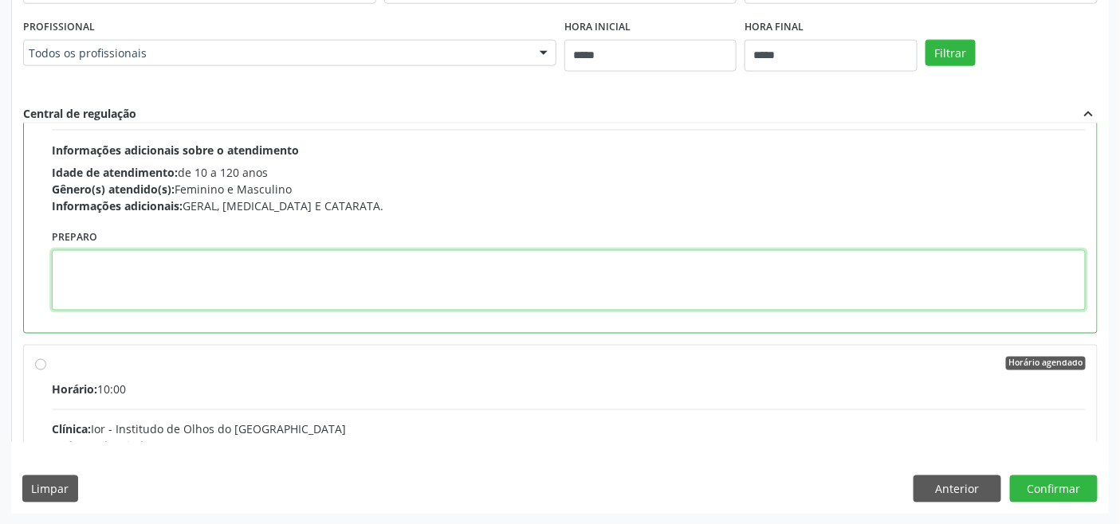
paste textarea "**********"
type textarea "**********"
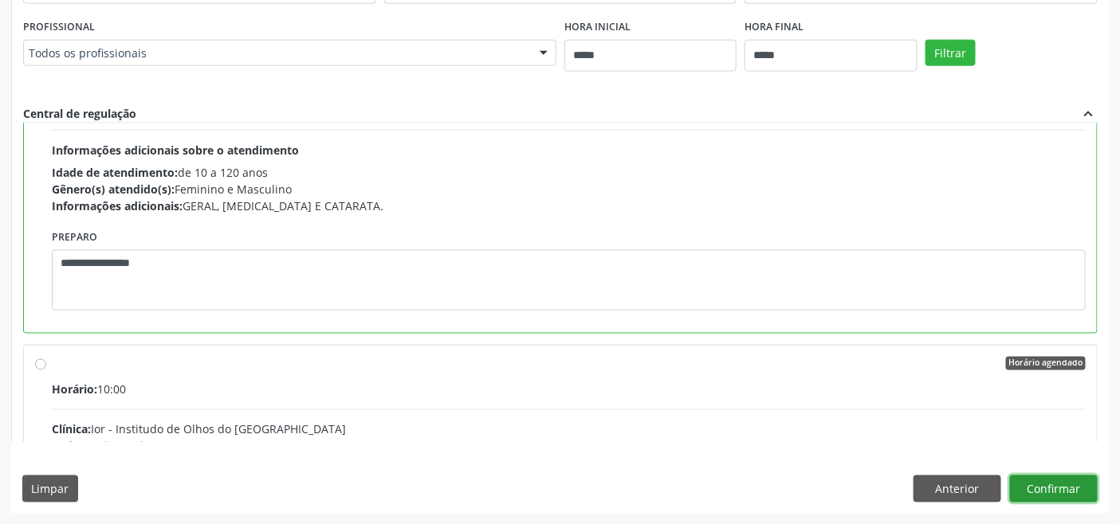
click at [1042, 489] on button "Confirmar" at bounding box center [1054, 489] width 88 height 27
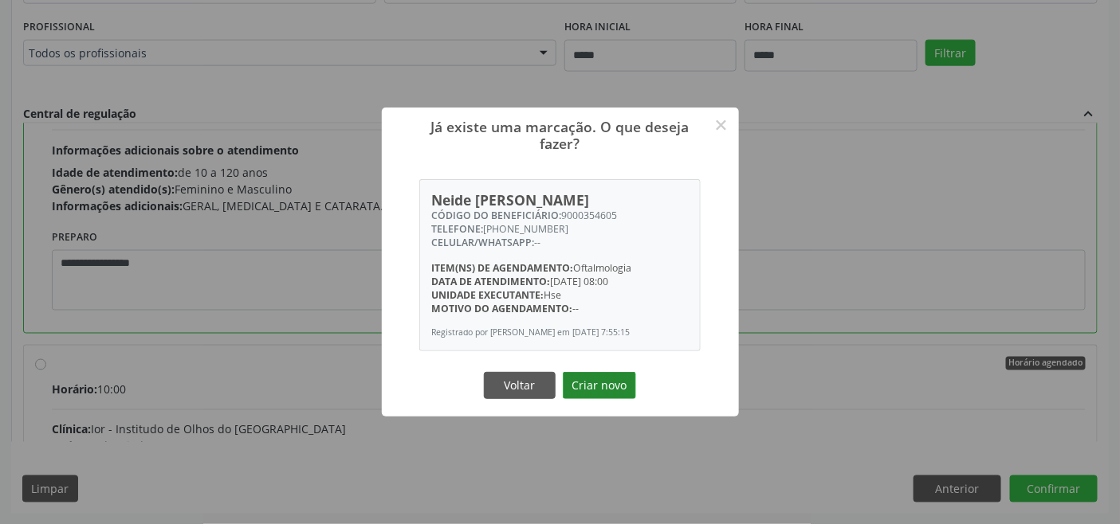
click at [599, 388] on button "Criar novo" at bounding box center [599, 385] width 73 height 27
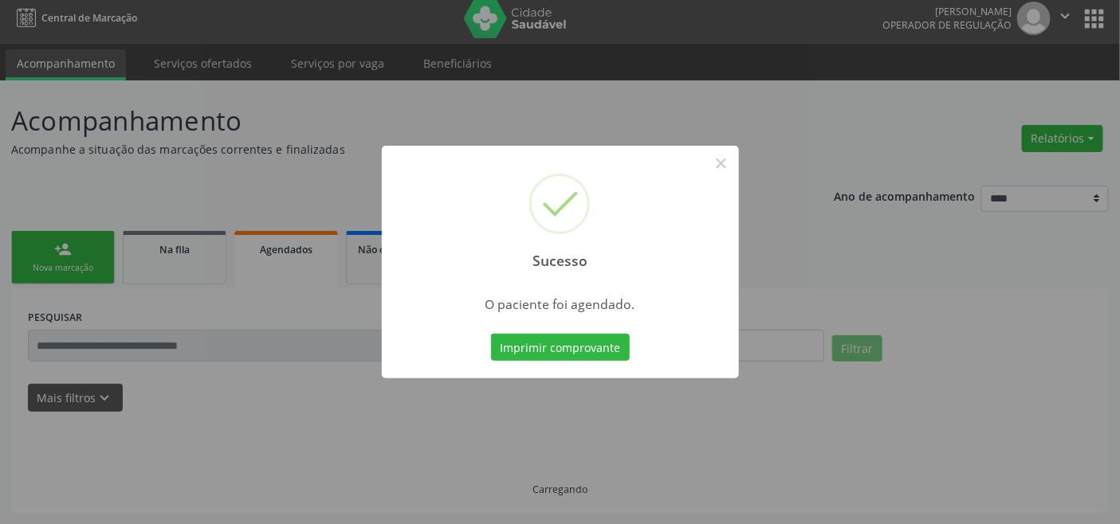
scroll to position [6, 0]
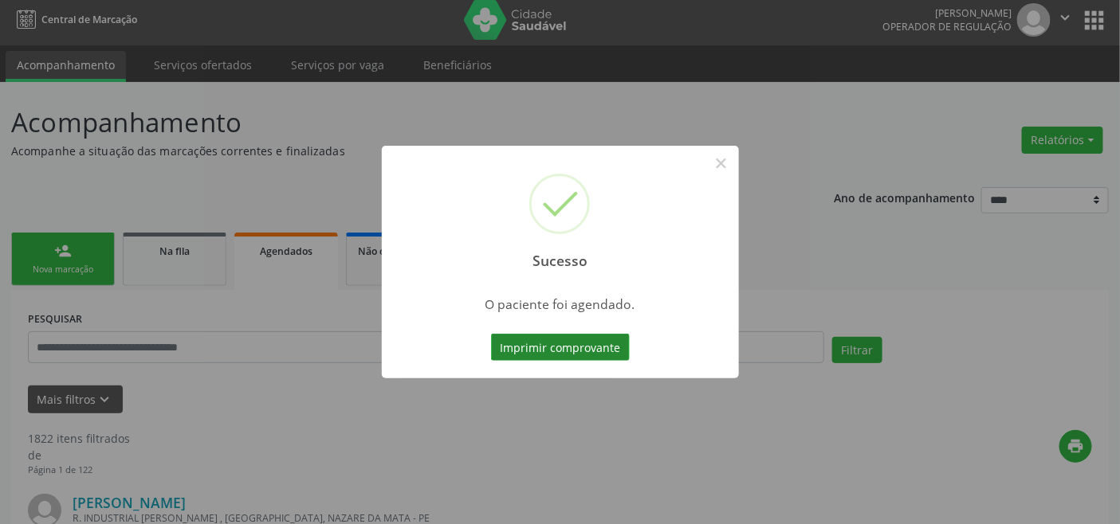
click at [571, 347] on button "Imprimir comprovante" at bounding box center [560, 347] width 139 height 27
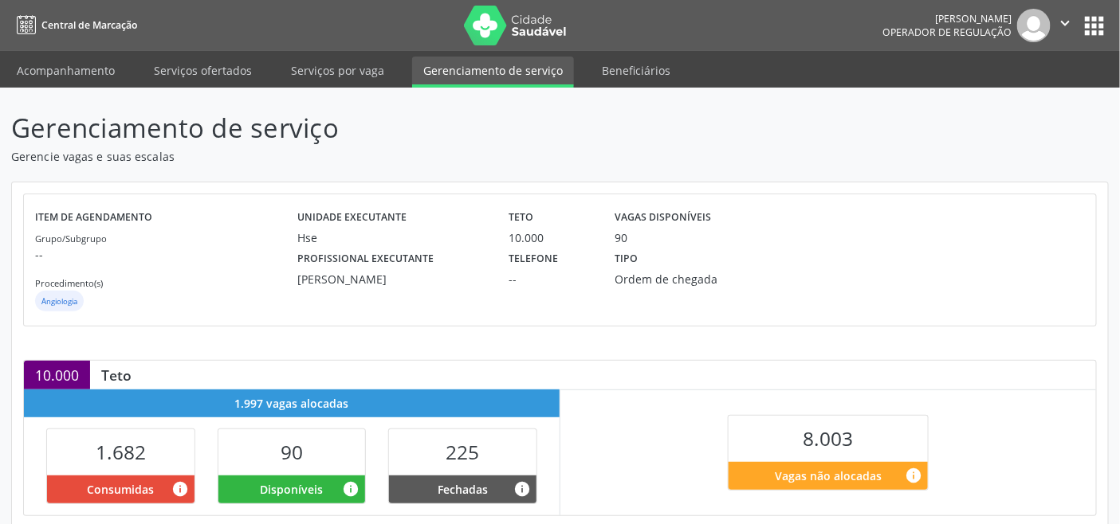
scroll to position [442, 0]
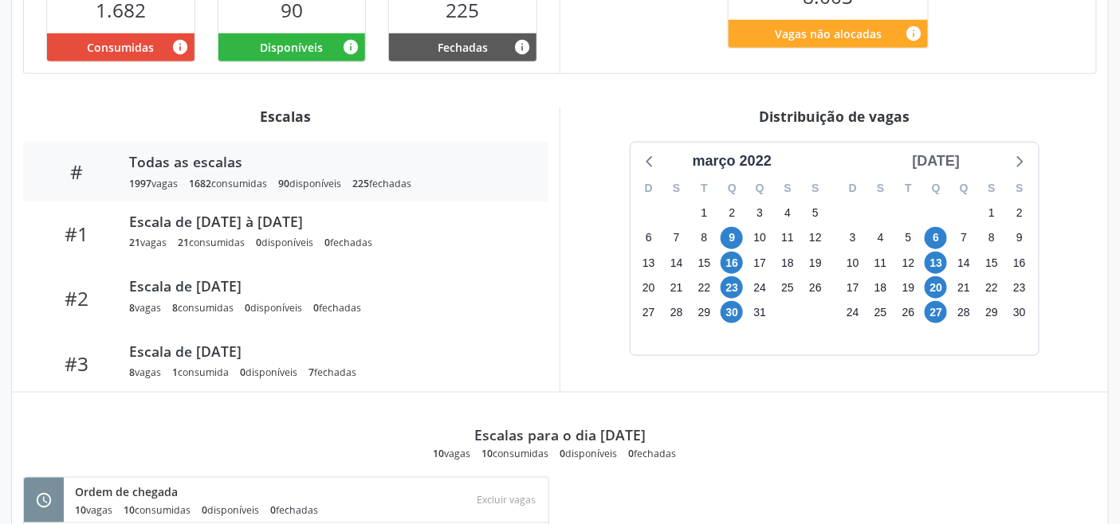
click at [954, 161] on div "[DATE]" at bounding box center [936, 162] width 61 height 22
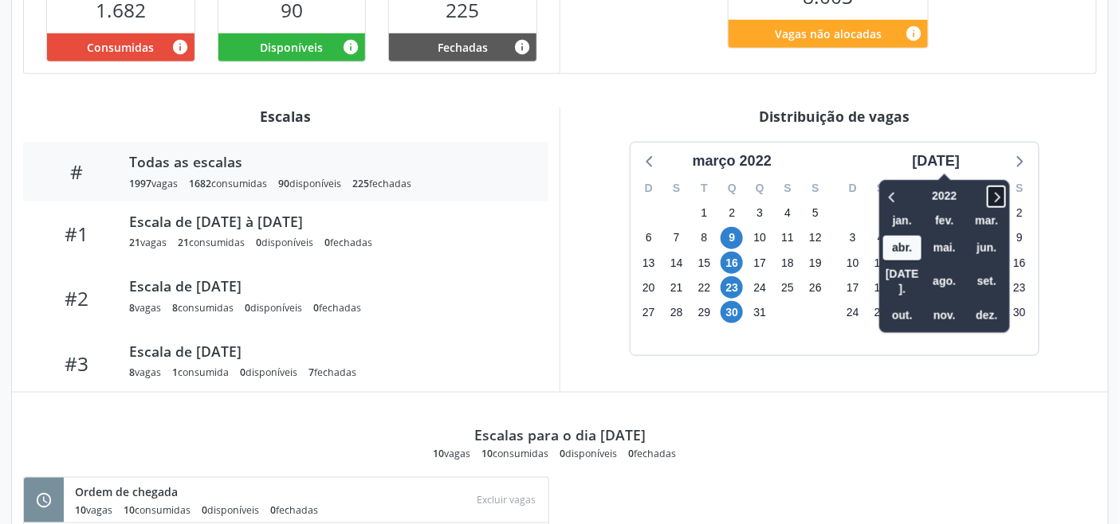
click at [988, 192] on icon at bounding box center [996, 196] width 16 height 19
drag, startPoint x: 989, startPoint y: 192, endPoint x: 968, endPoint y: 237, distance: 49.9
click at [989, 193] on icon at bounding box center [996, 196] width 16 height 19
click at [896, 304] on span "out." at bounding box center [902, 316] width 38 height 25
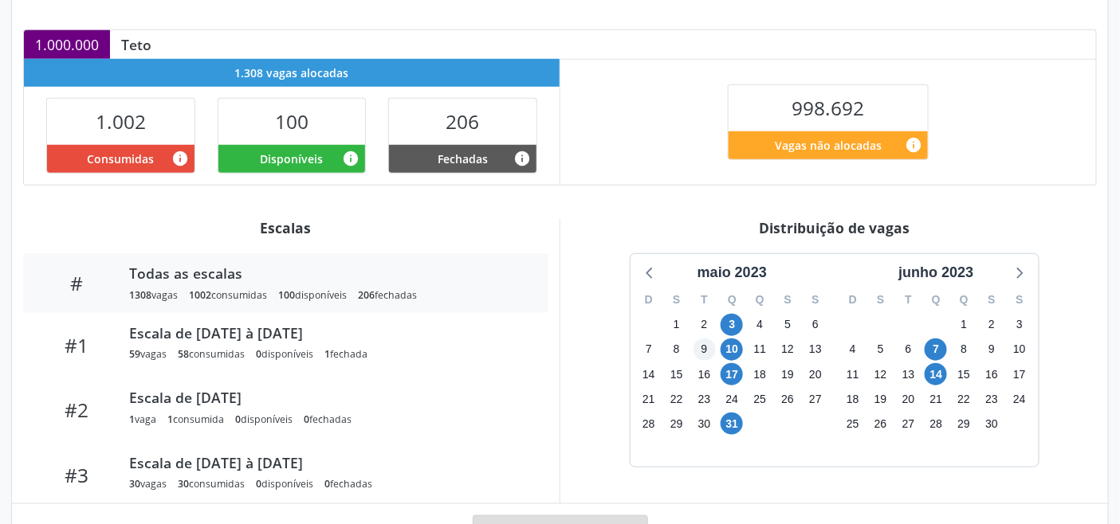
scroll to position [402, 0]
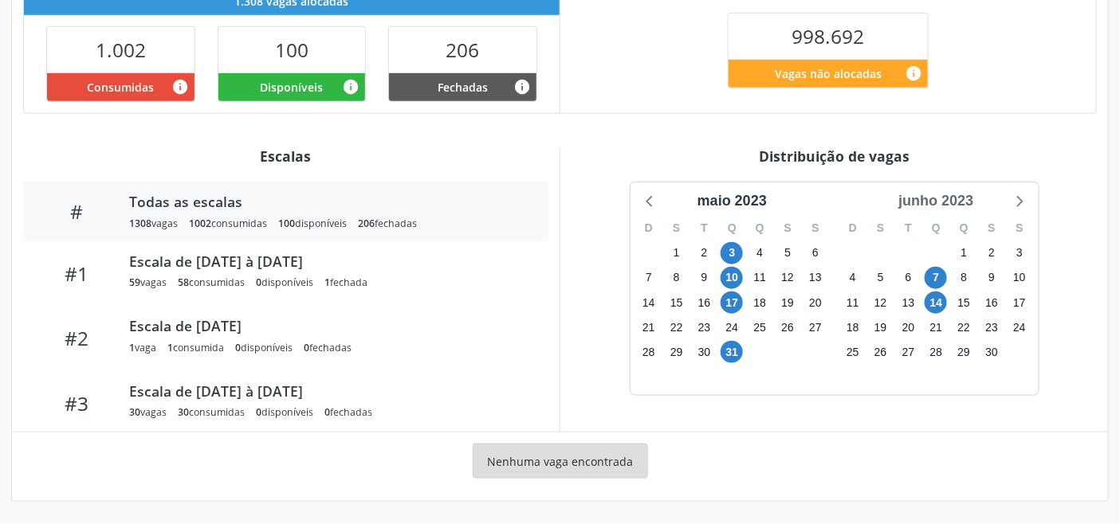
click at [955, 195] on div "junho 2023" at bounding box center [936, 201] width 88 height 22
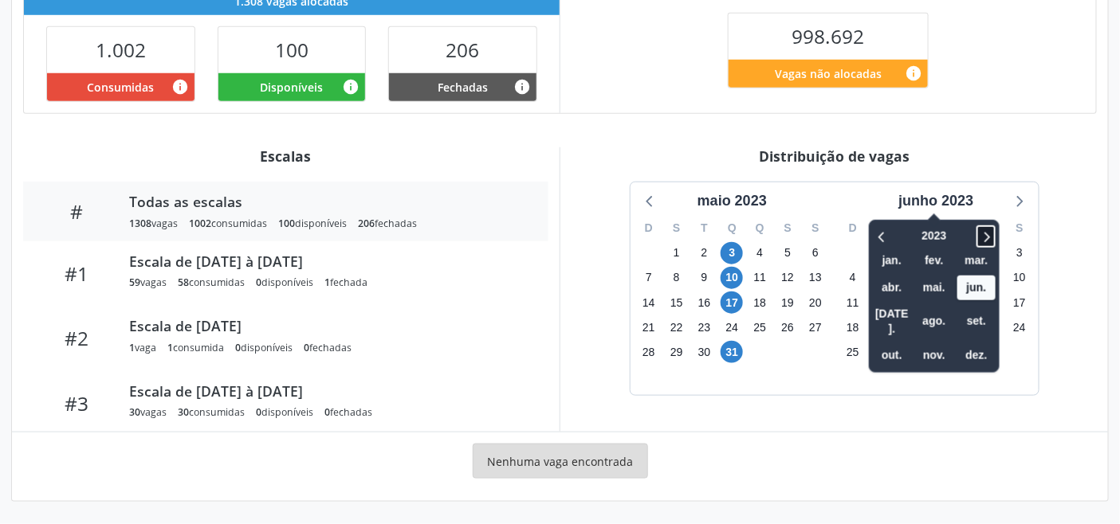
click at [989, 241] on icon at bounding box center [988, 237] width 6 height 10
click at [904, 343] on span "out." at bounding box center [892, 355] width 38 height 25
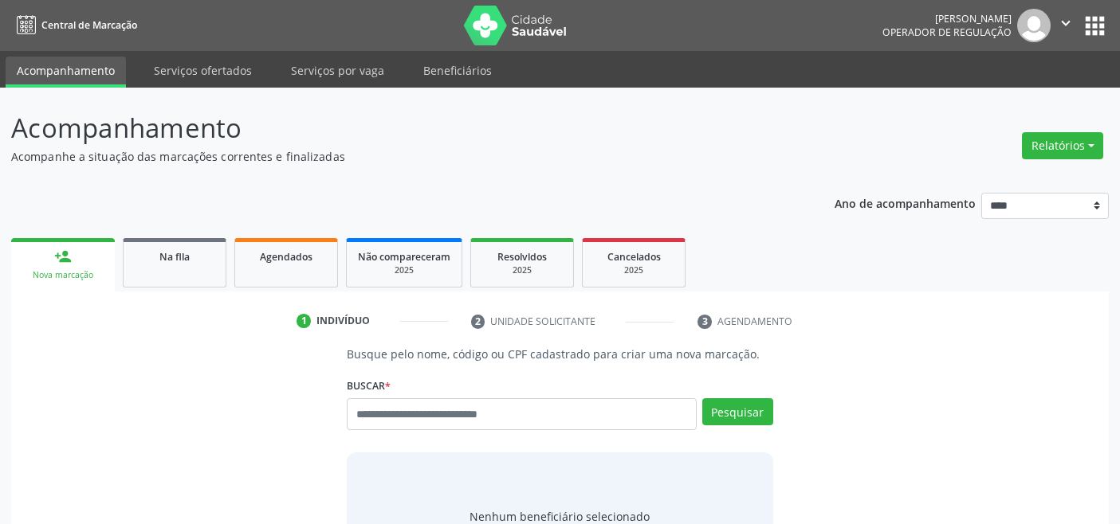
scroll to position [6, 0]
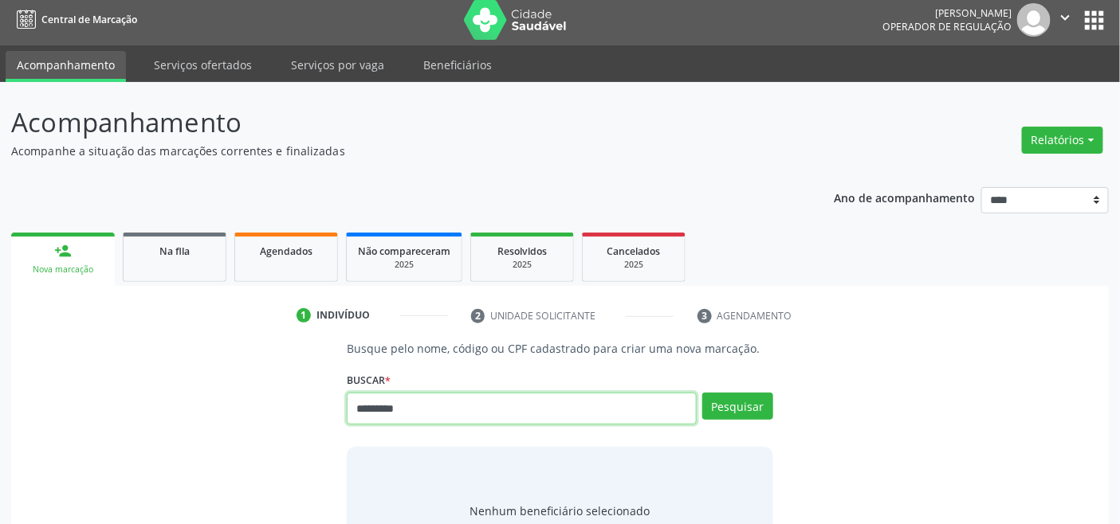
type input "*********"
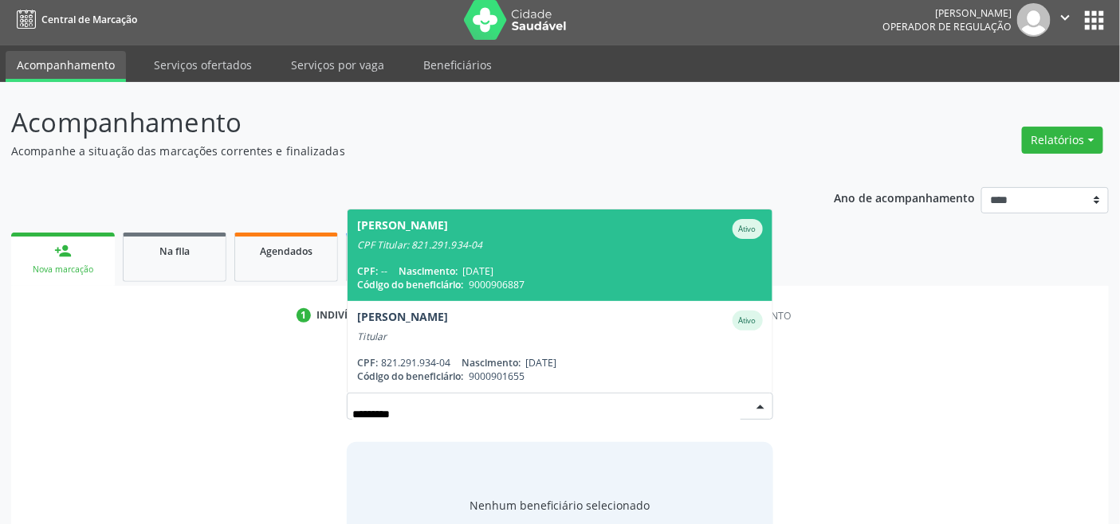
click at [561, 271] on div "CPF: -- Nascimento: [DATE]" at bounding box center [559, 272] width 405 height 14
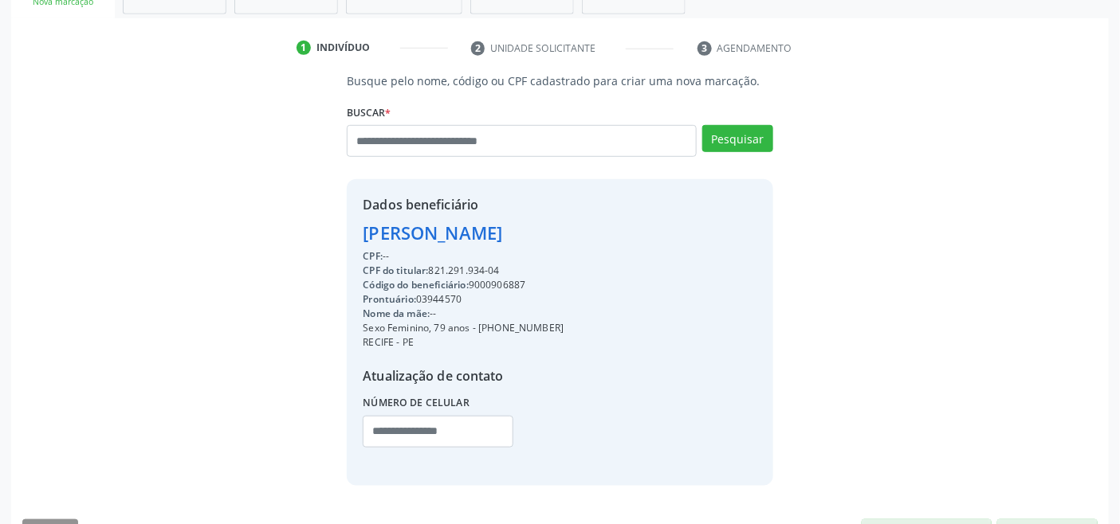
scroll to position [316, 0]
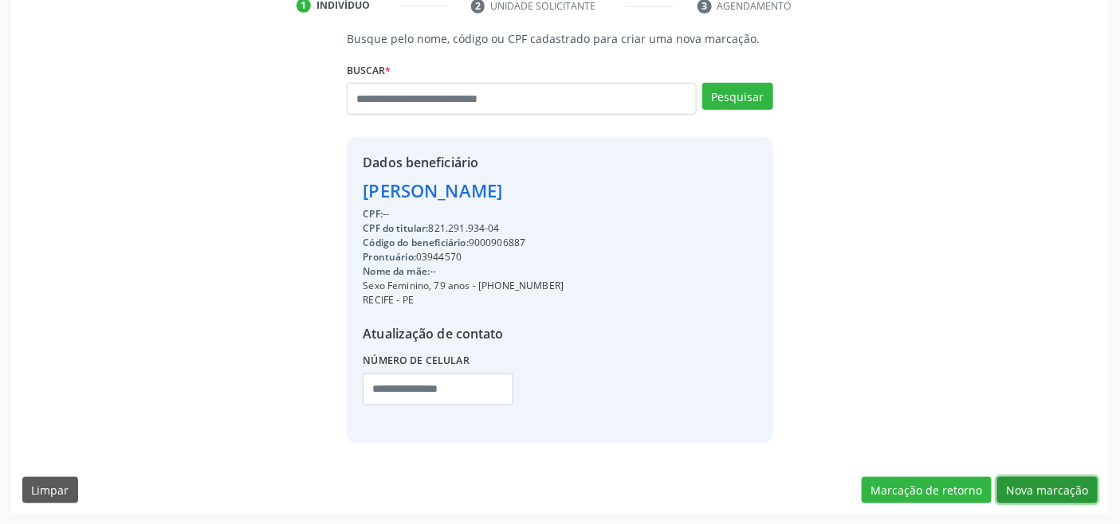
drag, startPoint x: 1045, startPoint y: 482, endPoint x: 1010, endPoint y: 470, distance: 37.0
click at [1045, 481] on button "Nova marcação" at bounding box center [1047, 490] width 100 height 27
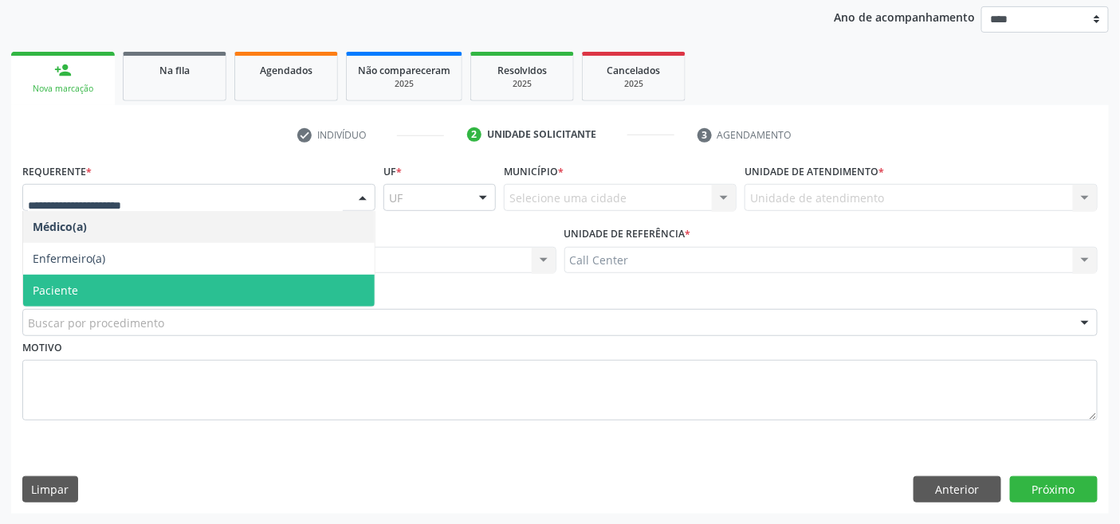
click at [124, 288] on span "Paciente" at bounding box center [198, 291] width 351 height 32
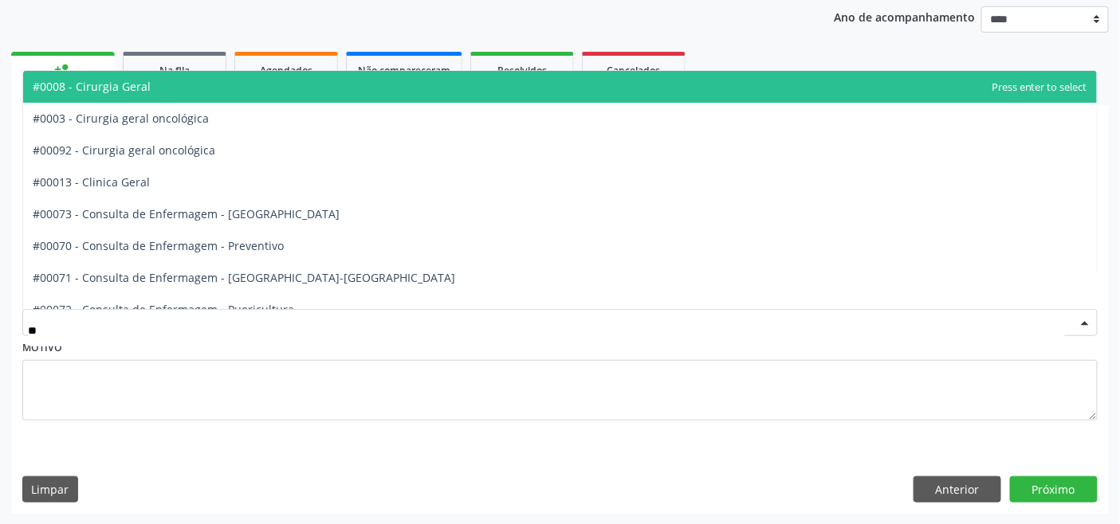
type input "***"
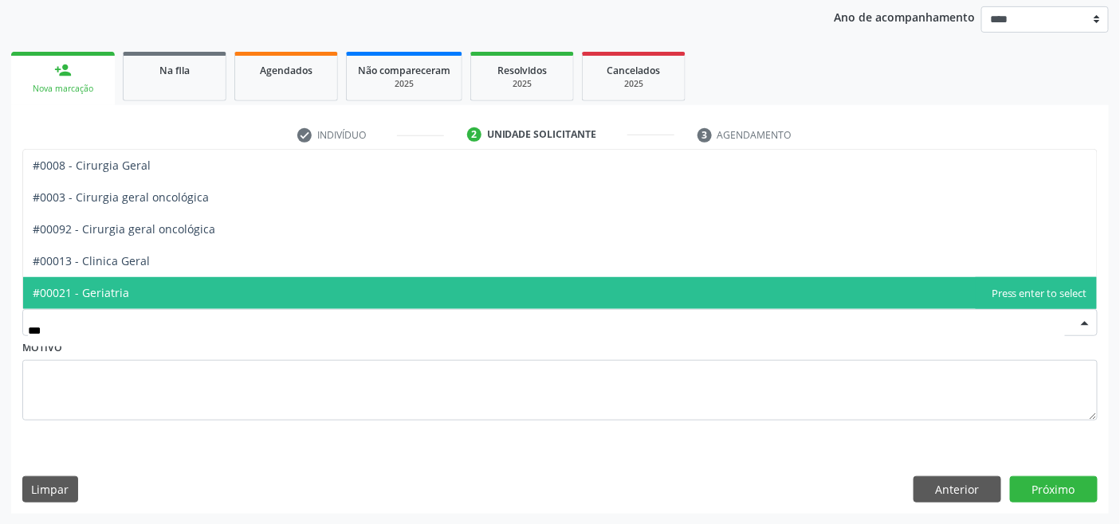
click at [128, 291] on span "#00021 - Geriatria" at bounding box center [559, 293] width 1073 height 32
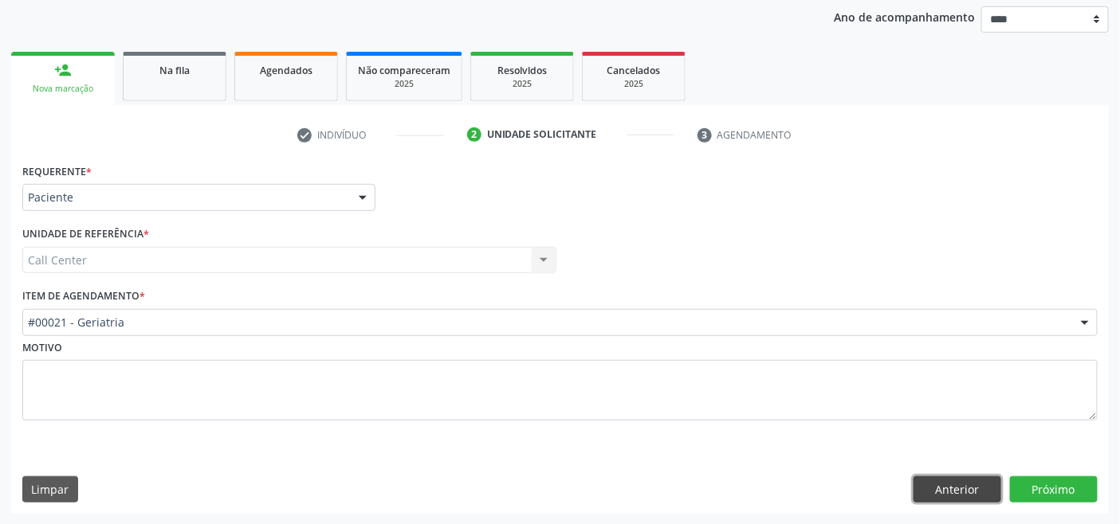
click at [976, 490] on button "Anterior" at bounding box center [957, 490] width 88 height 27
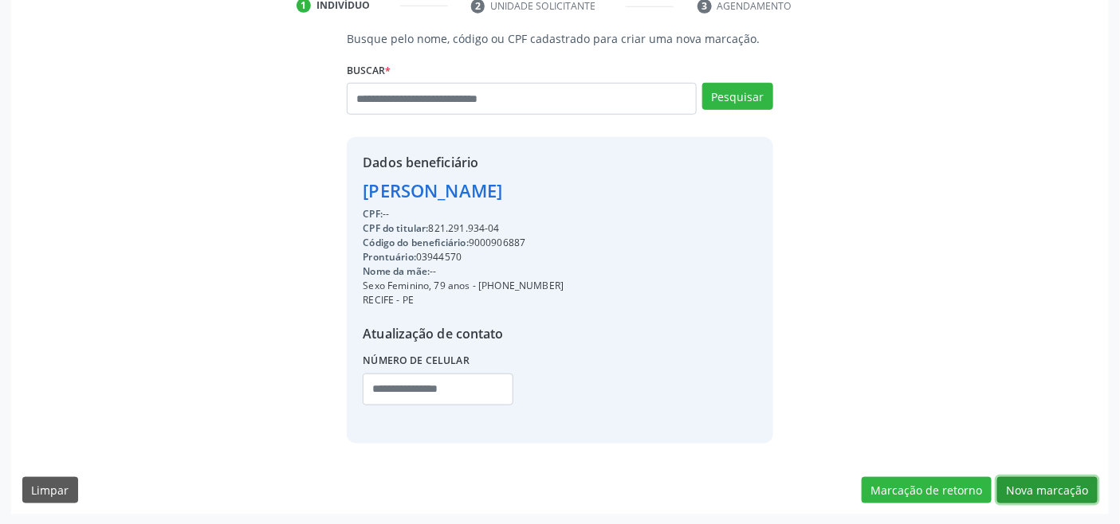
click at [1047, 486] on button "Nova marcação" at bounding box center [1047, 490] width 100 height 27
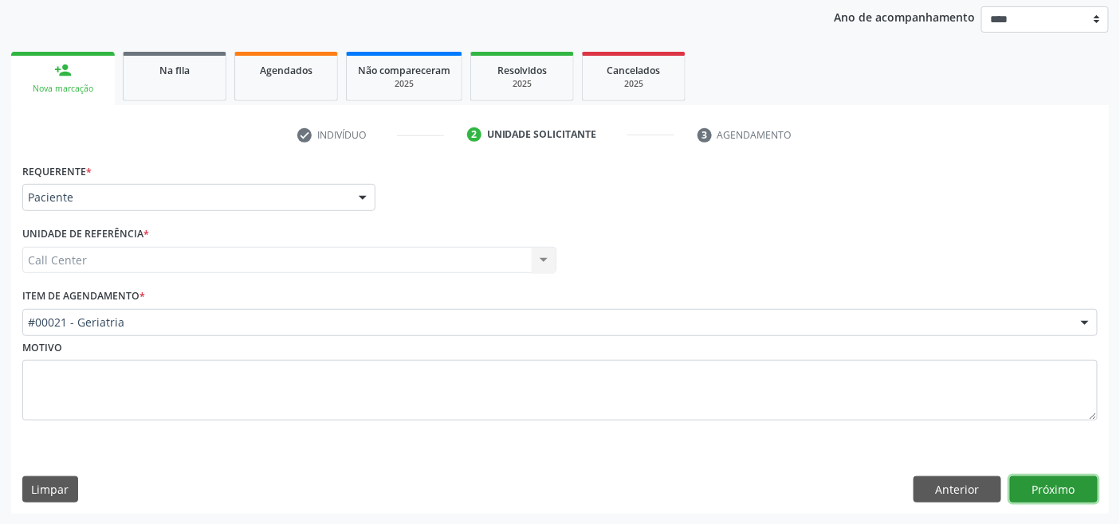
click at [1077, 498] on button "Próximo" at bounding box center [1054, 490] width 88 height 27
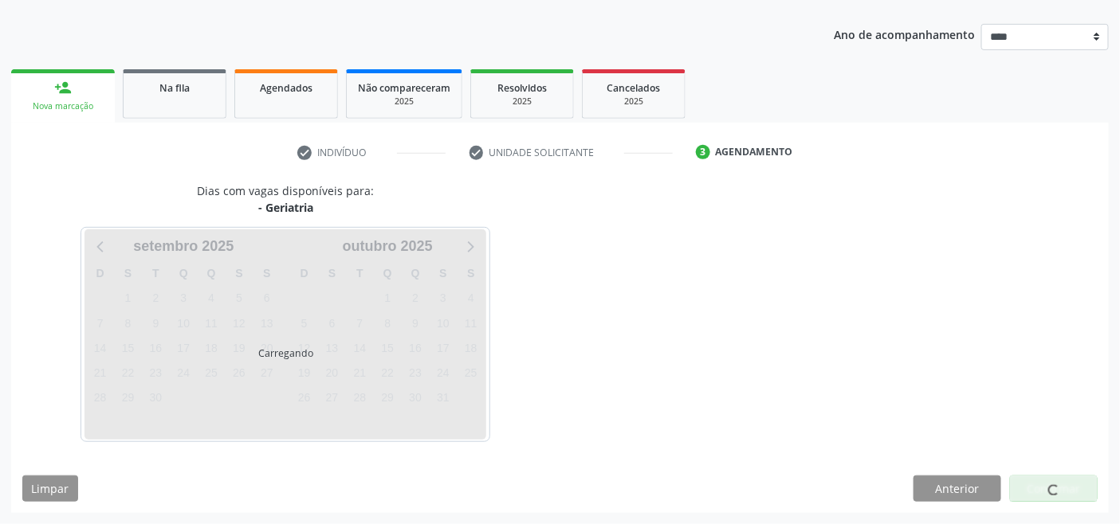
scroll to position [168, 0]
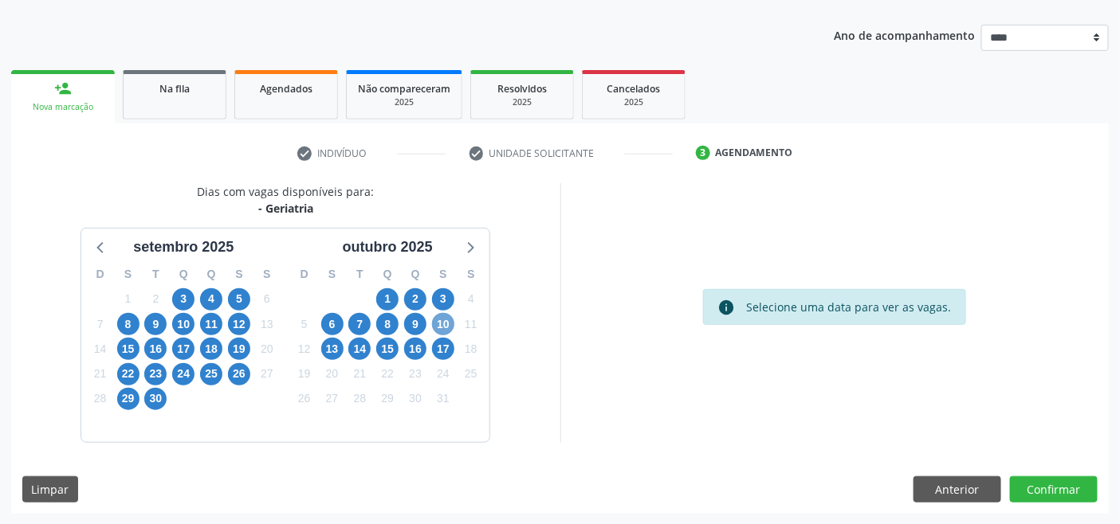
click at [440, 322] on span "10" at bounding box center [443, 324] width 22 height 22
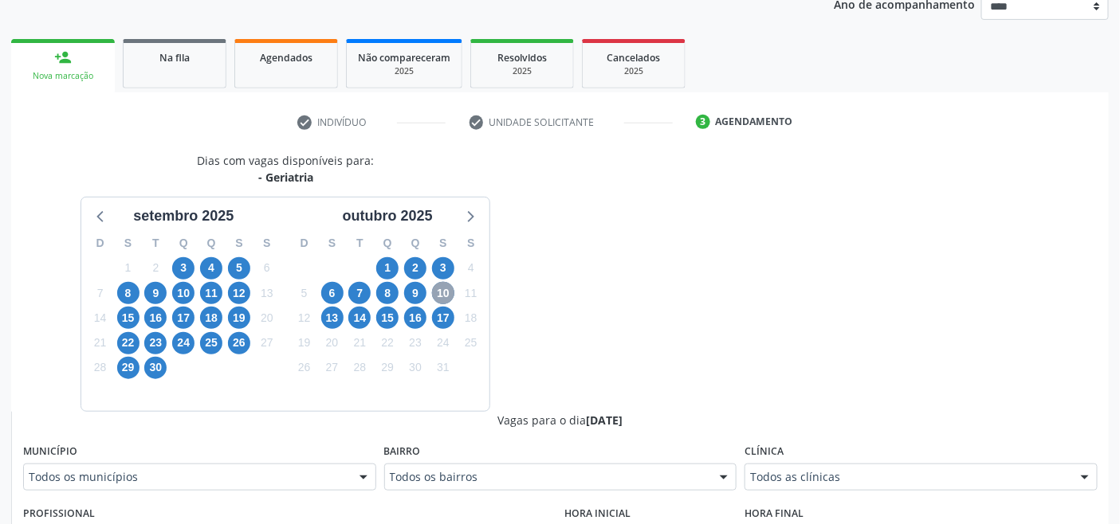
scroll to position [433, 0]
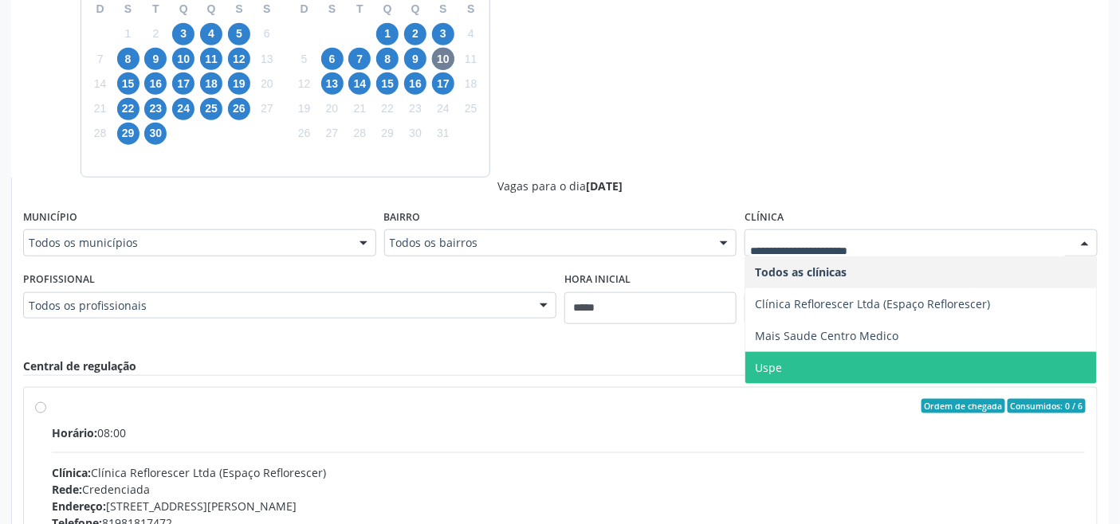
click at [816, 373] on span "Uspe" at bounding box center [920, 368] width 351 height 32
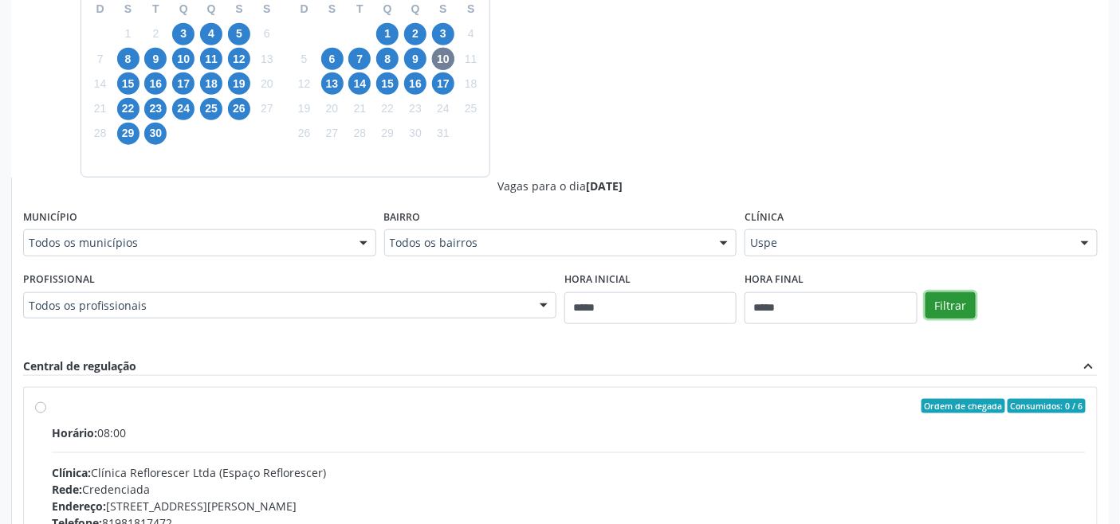
click at [955, 306] on button "Filtrar" at bounding box center [950, 305] width 50 height 27
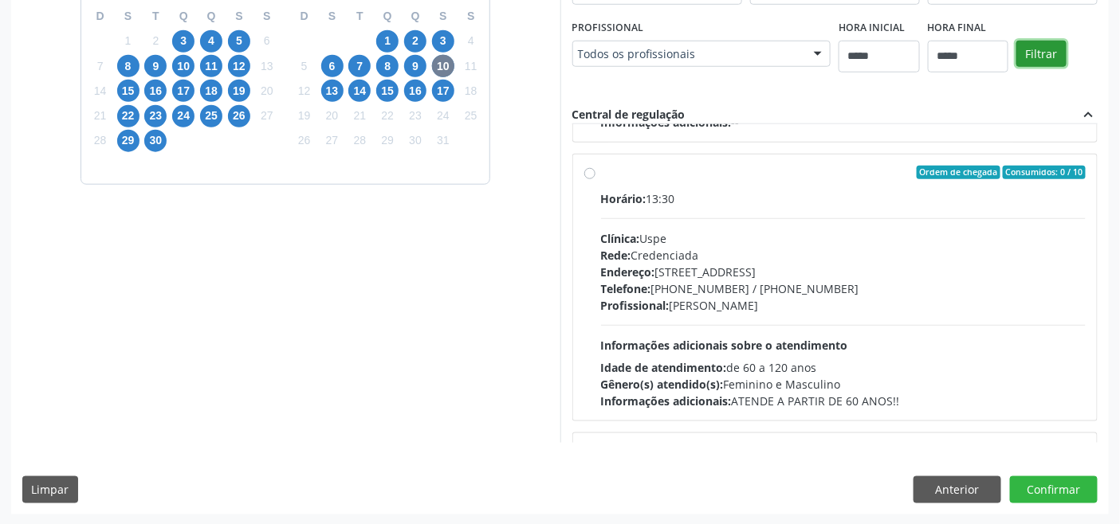
scroll to position [265, 0]
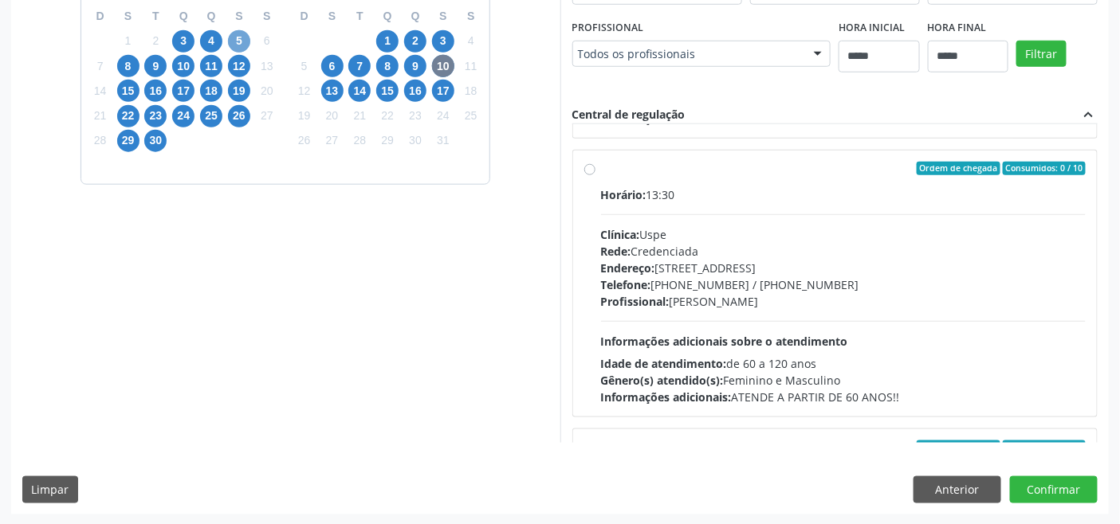
click at [241, 41] on span "5" at bounding box center [239, 41] width 22 height 22
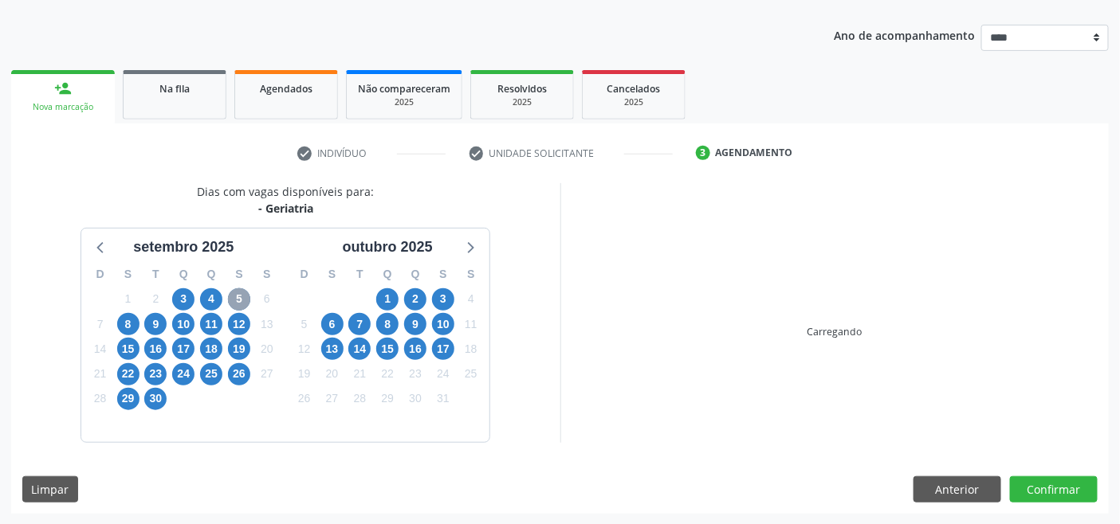
scroll to position [426, 0]
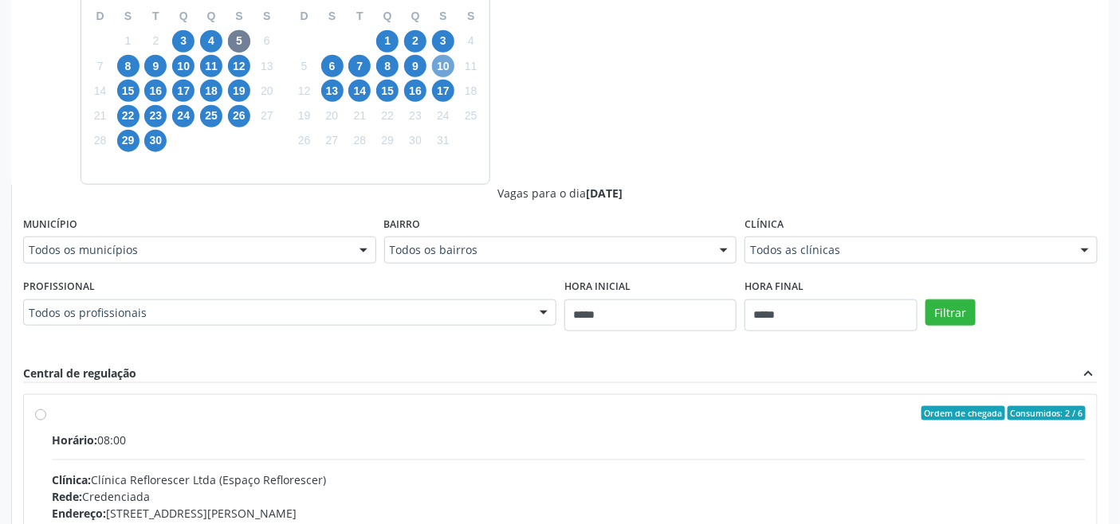
click at [441, 62] on span "10" at bounding box center [443, 66] width 22 height 22
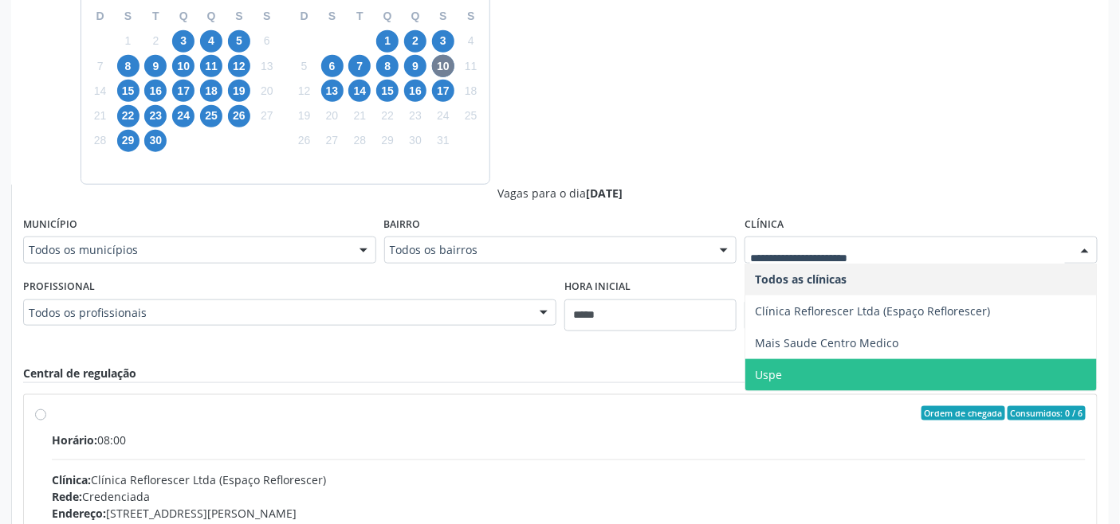
click at [833, 371] on span "Uspe" at bounding box center [920, 375] width 351 height 32
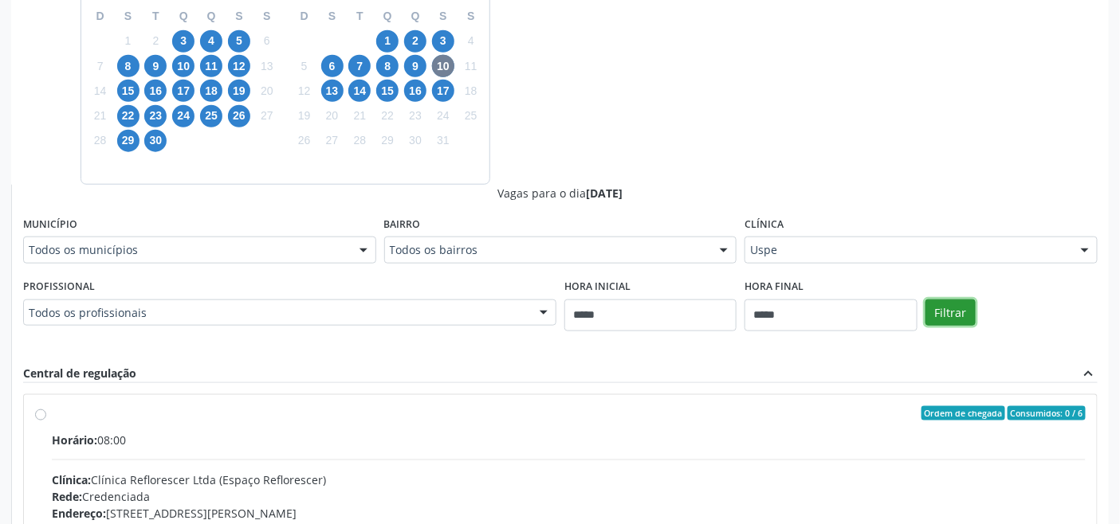
click at [958, 308] on button "Filtrar" at bounding box center [950, 313] width 50 height 27
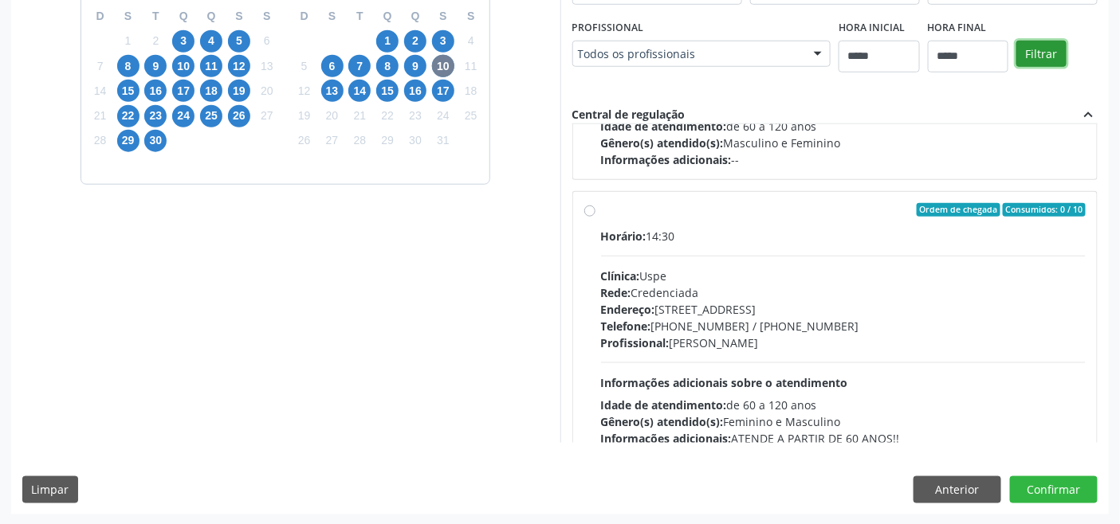
scroll to position [810, 0]
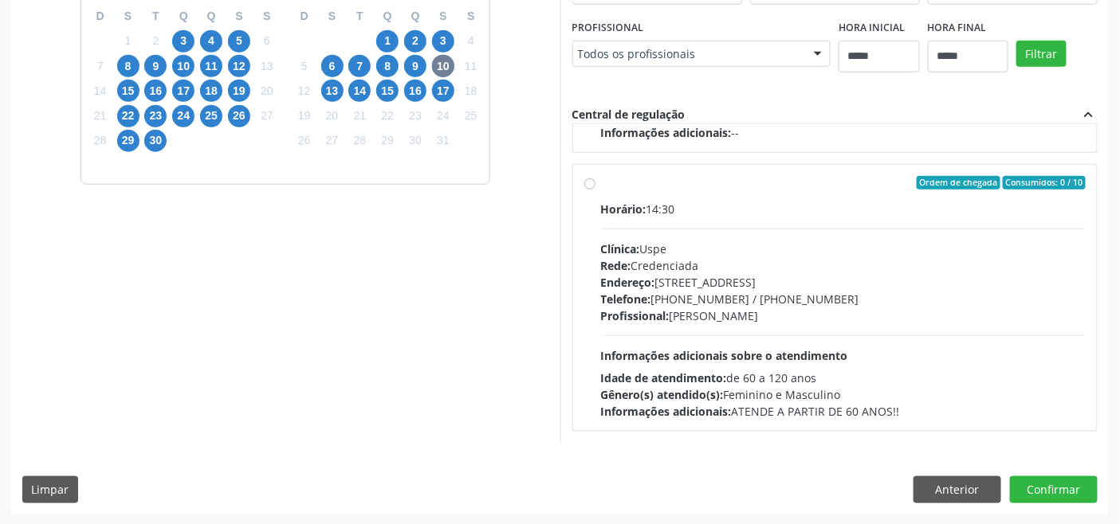
click at [716, 277] on div "Endereço: Rua do Espinheiro, nº 71, Espinheiro, Recife - PE" at bounding box center [843, 282] width 485 height 17
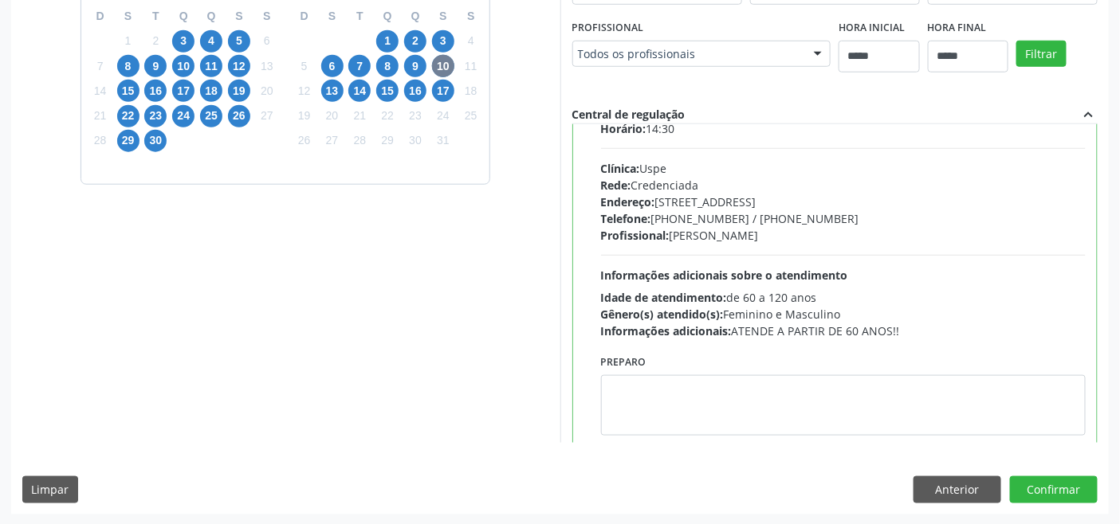
scroll to position [917, 0]
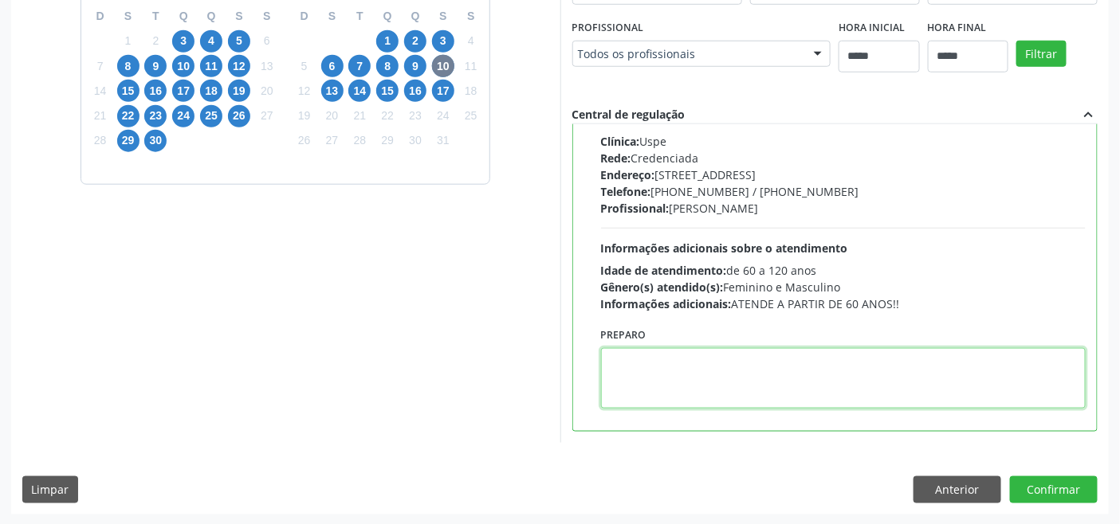
paste textarea "**********"
type textarea "**********"
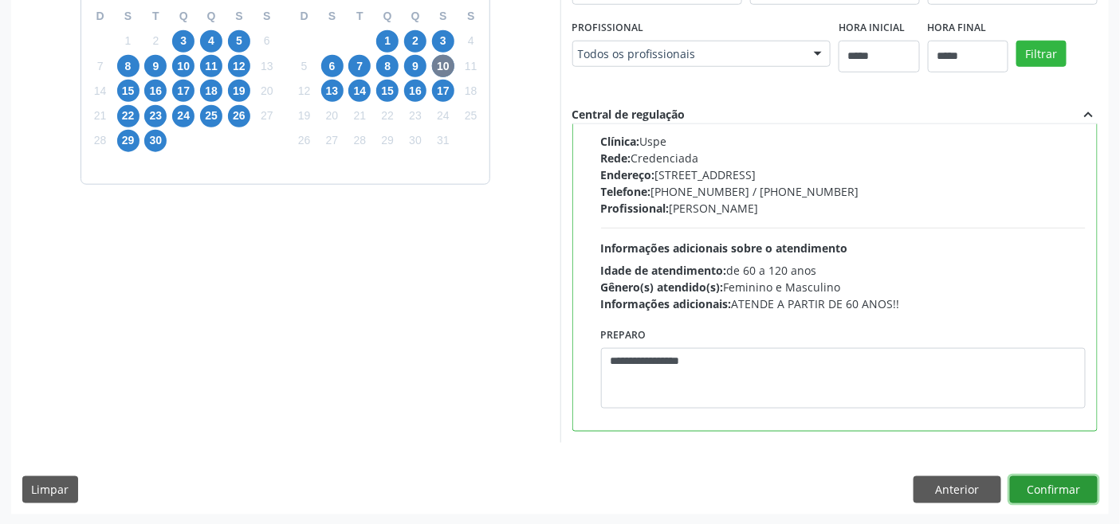
click at [1052, 480] on button "Confirmar" at bounding box center [1054, 490] width 88 height 27
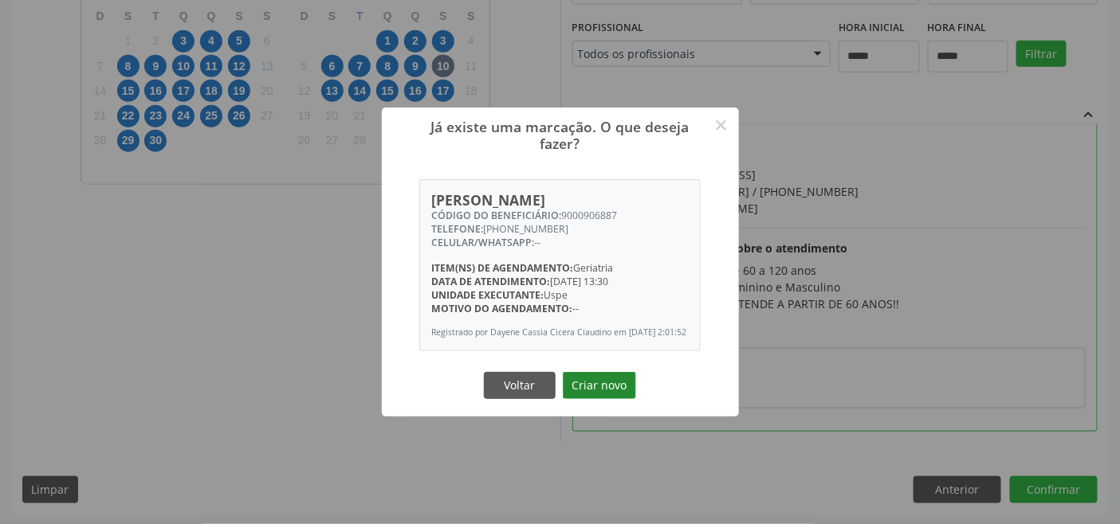
click at [615, 378] on button "Criar novo" at bounding box center [599, 385] width 73 height 27
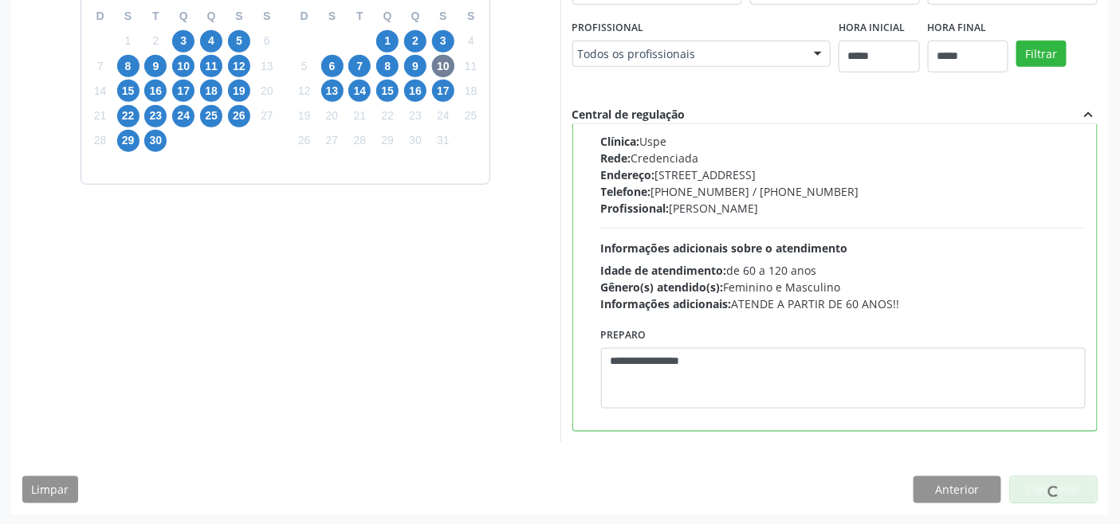
scroll to position [6, 0]
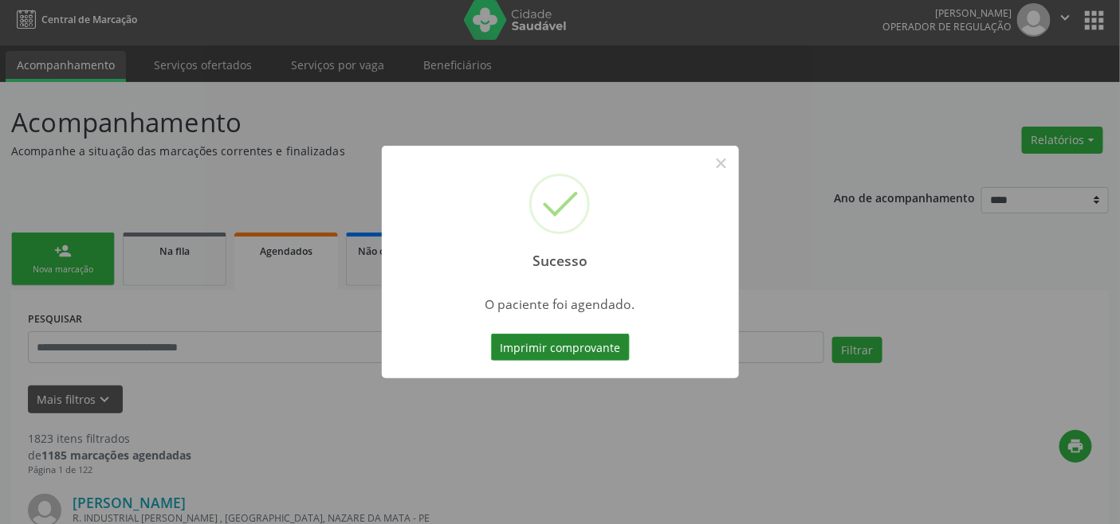
click at [563, 351] on button "Imprimir comprovante" at bounding box center [560, 347] width 139 height 27
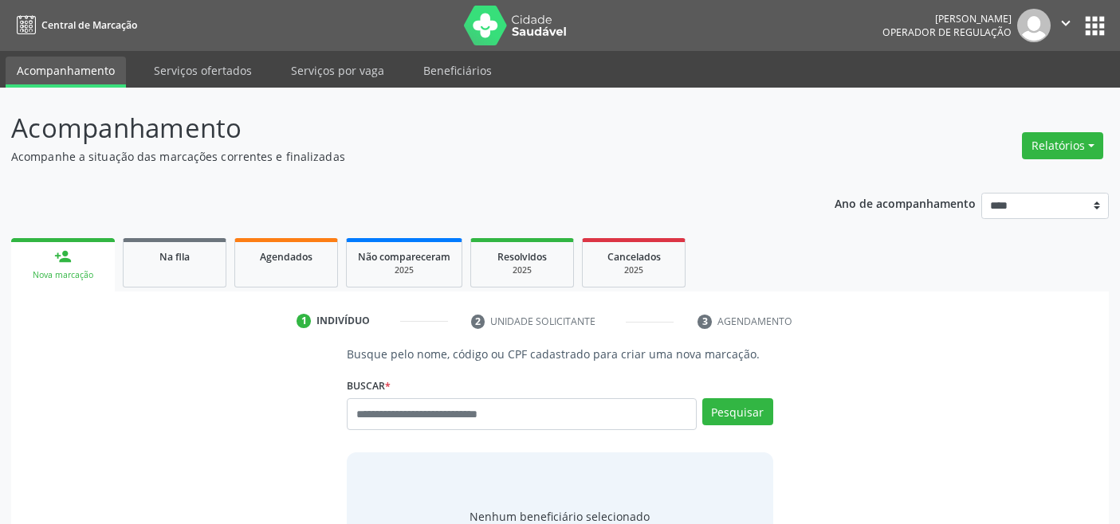
scroll to position [6, 0]
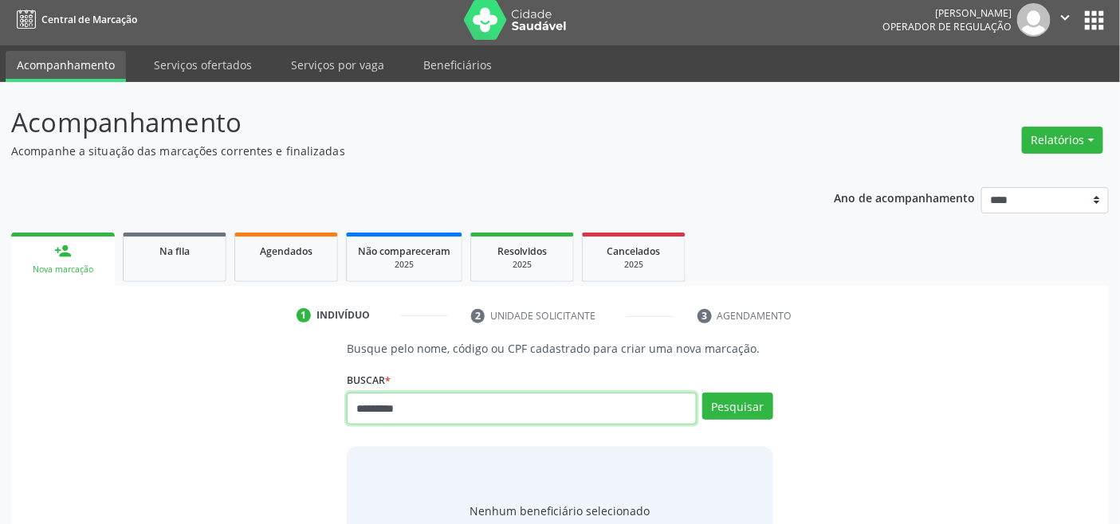
type input "*********"
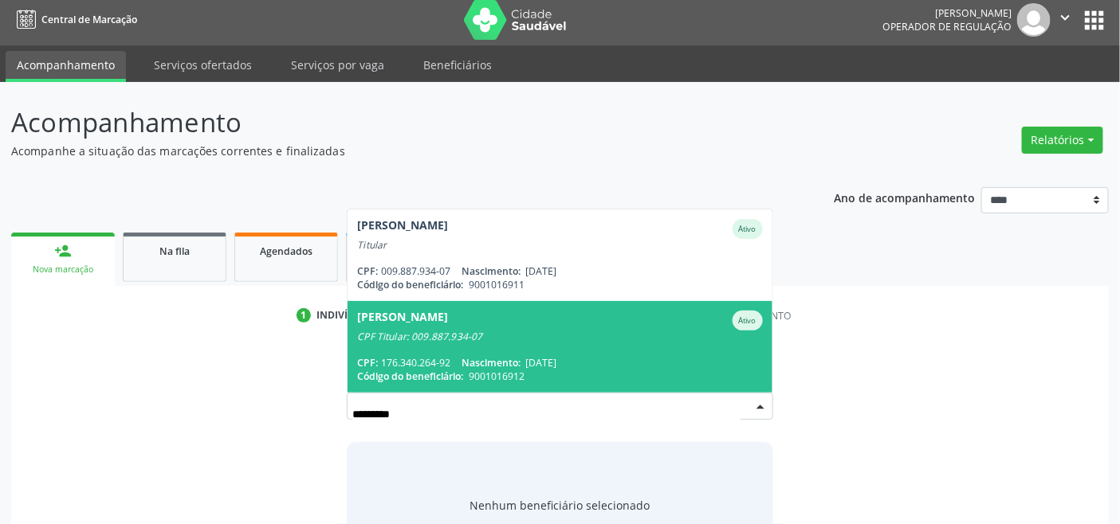
click at [556, 357] on span "[DATE]" at bounding box center [540, 363] width 31 height 14
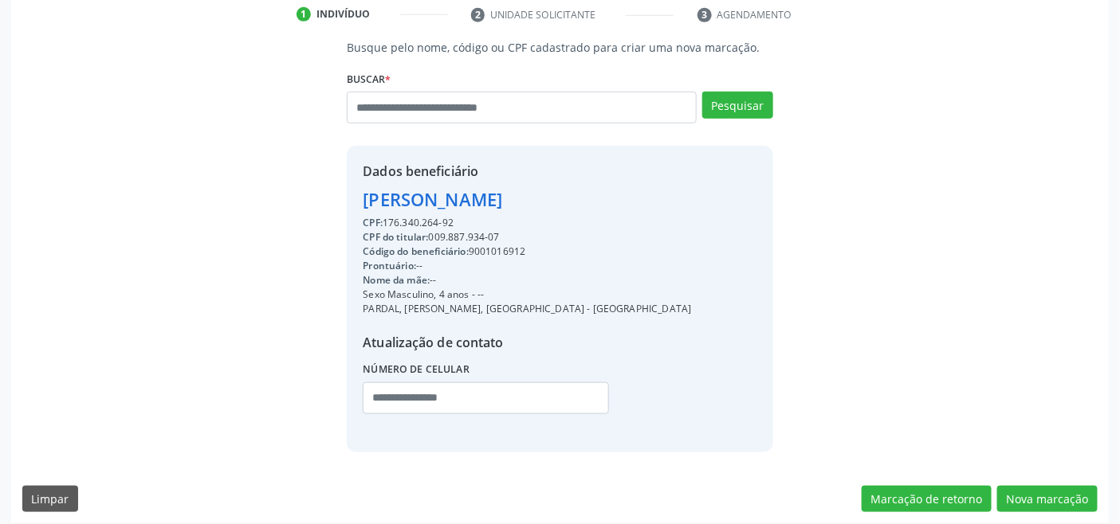
scroll to position [316, 0]
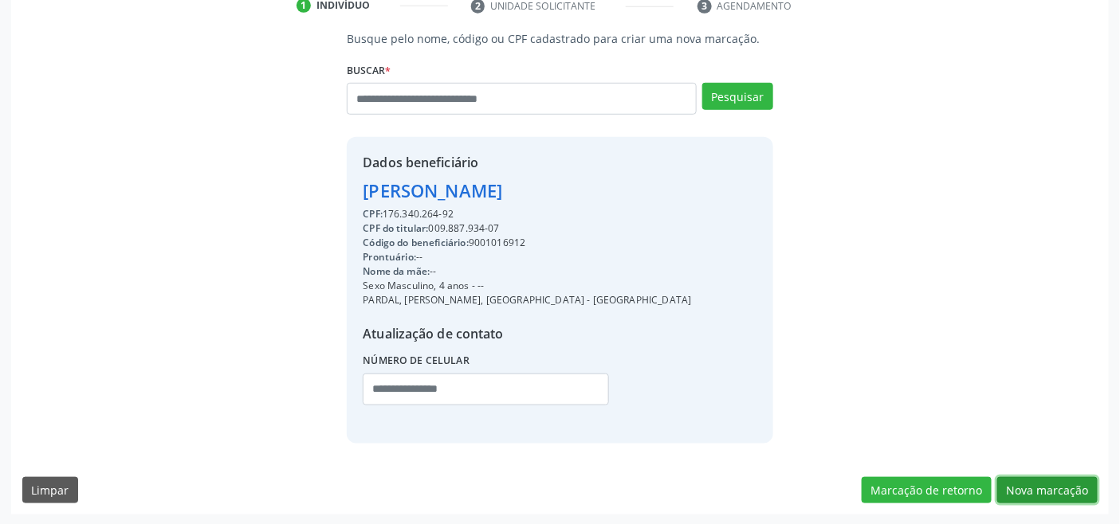
click at [1037, 488] on button "Nova marcação" at bounding box center [1047, 490] width 100 height 27
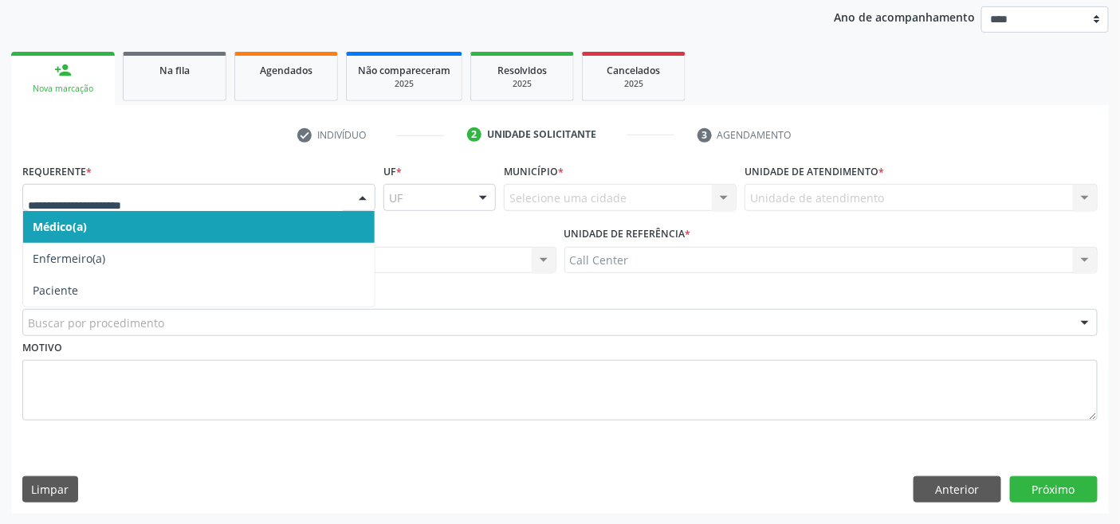
click at [110, 205] on div at bounding box center [198, 197] width 353 height 27
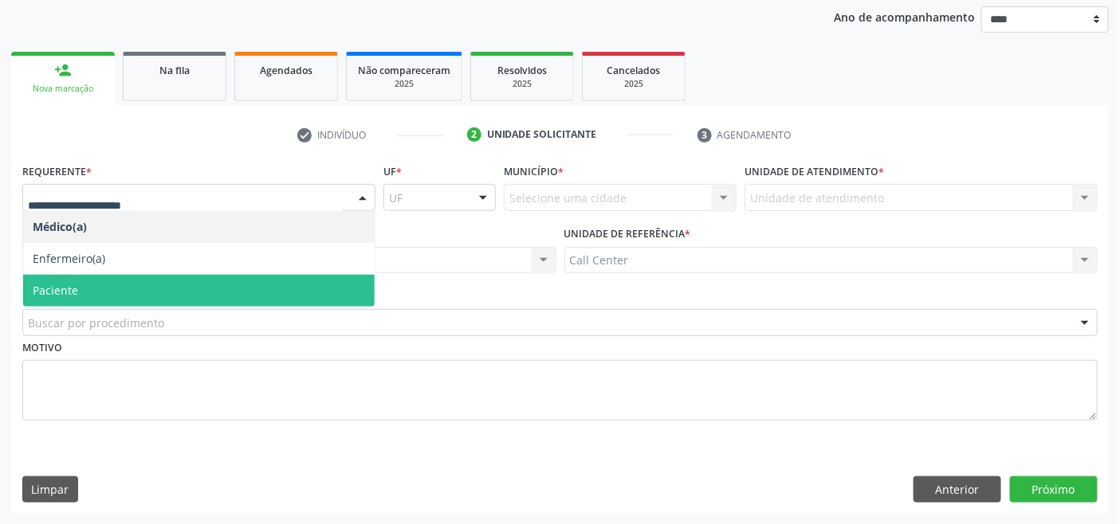
click at [92, 284] on span "Paciente" at bounding box center [198, 291] width 351 height 32
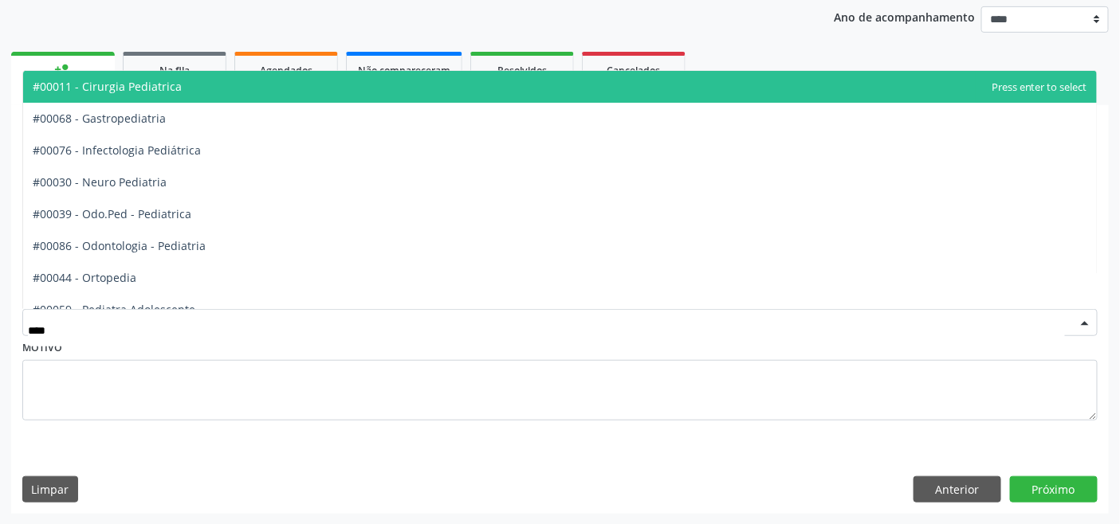
type input "*****"
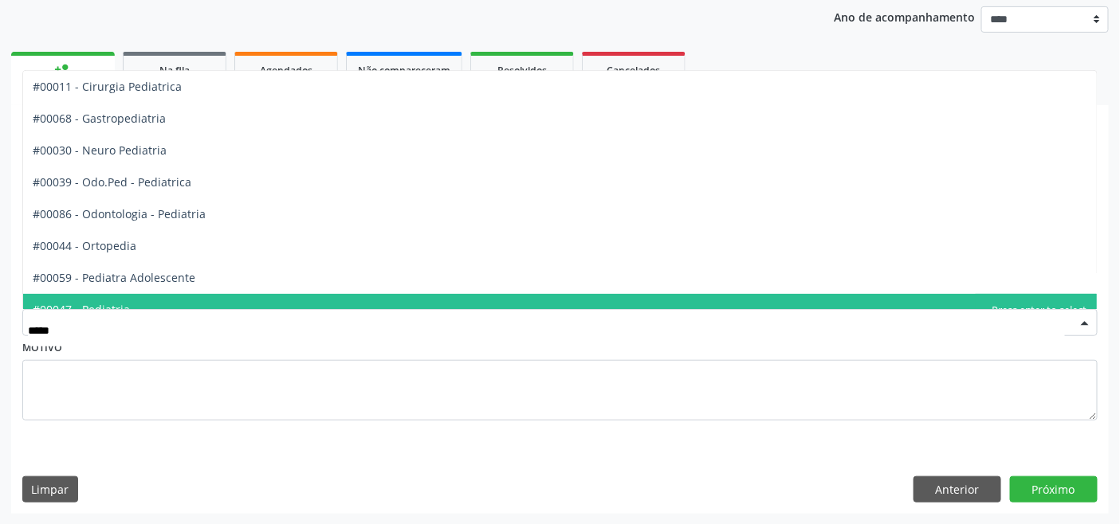
click at [159, 294] on span "#00047 - Pediatria" at bounding box center [559, 310] width 1073 height 32
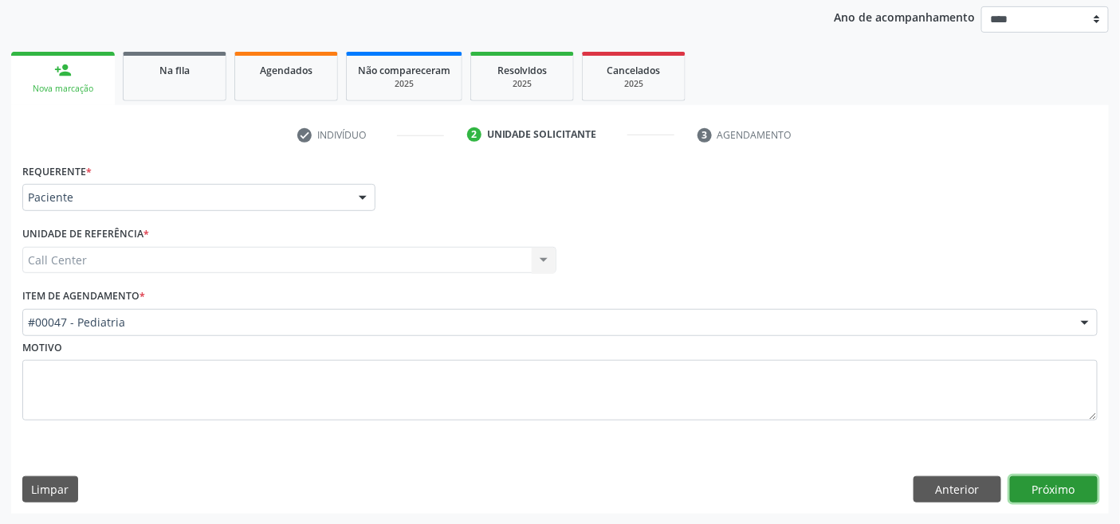
click at [1041, 478] on button "Próximo" at bounding box center [1054, 490] width 88 height 27
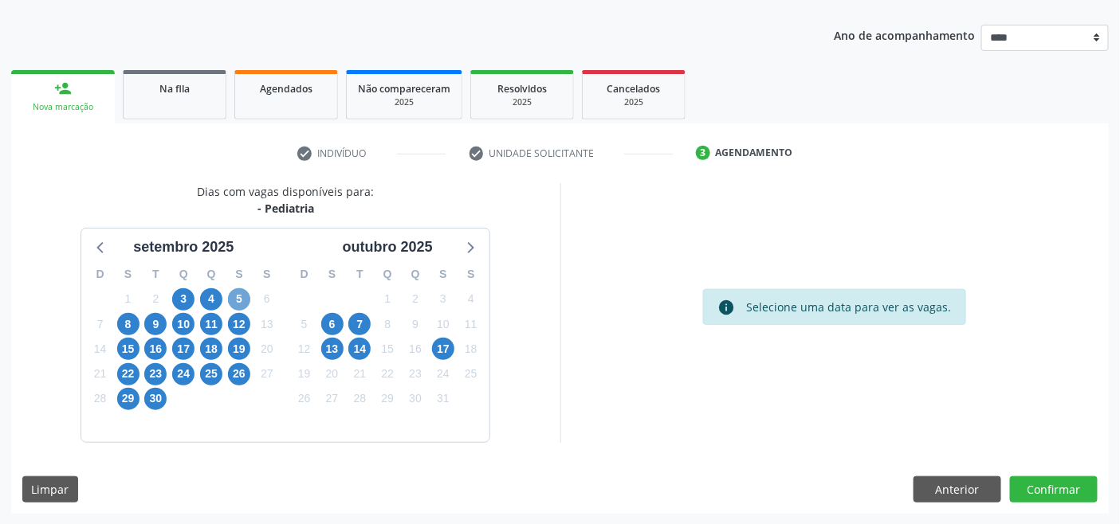
click at [229, 296] on span "5" at bounding box center [239, 299] width 22 height 22
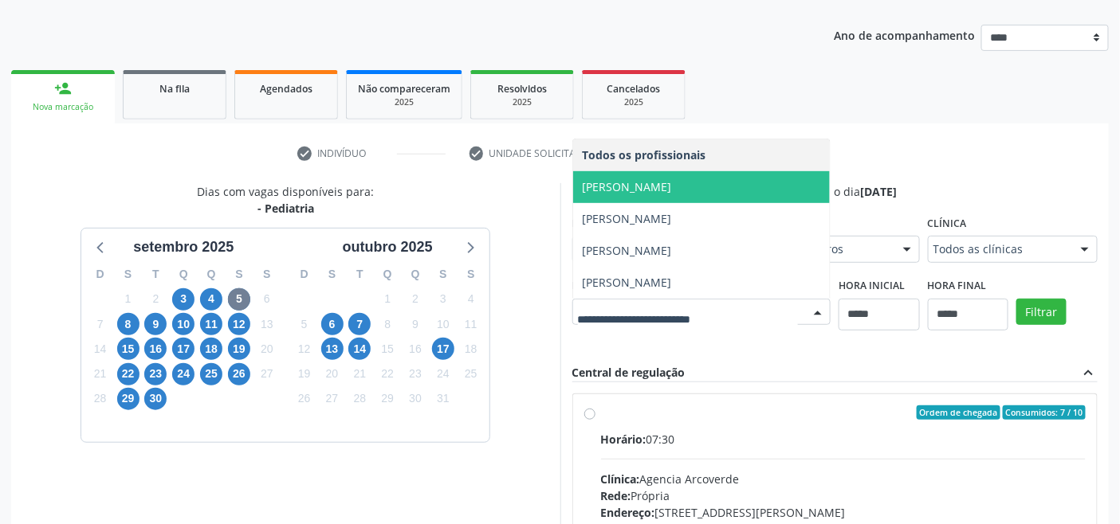
click at [666, 185] on span "[PERSON_NAME]" at bounding box center [626, 186] width 89 height 15
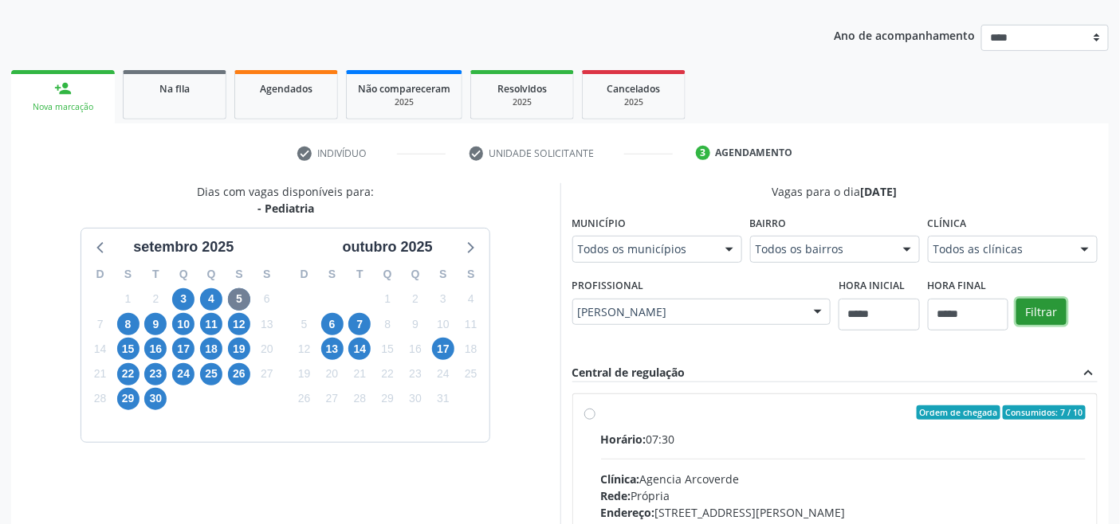
click at [1040, 307] on button "Filtrar" at bounding box center [1041, 312] width 50 height 27
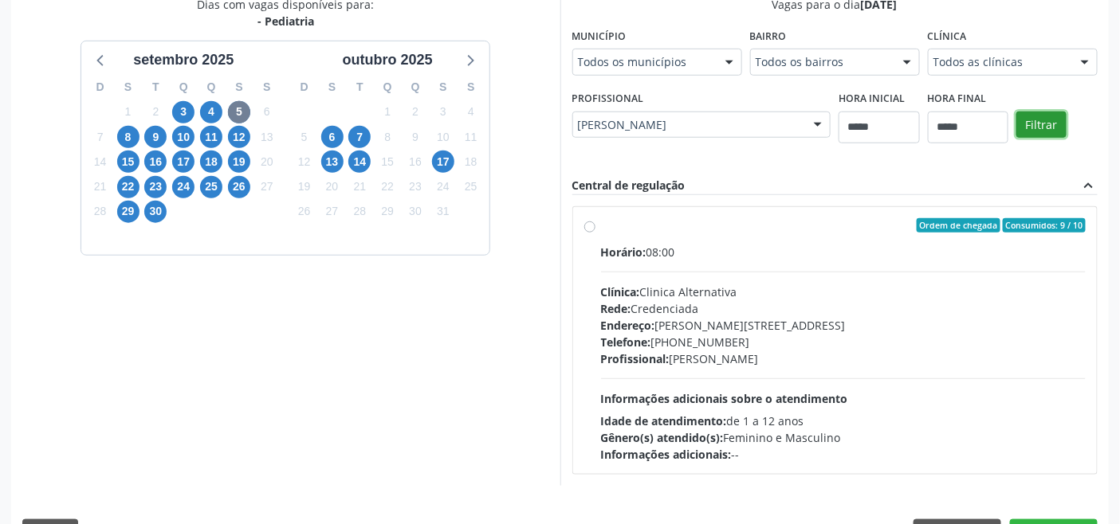
scroll to position [398, 0]
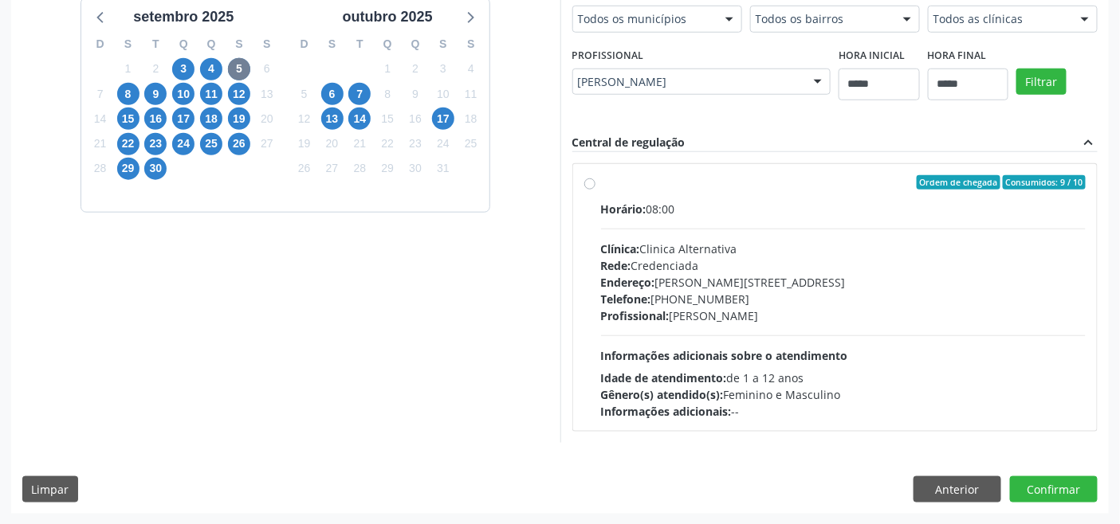
click at [728, 295] on div "Telefone: [PHONE_NUMBER]" at bounding box center [843, 299] width 485 height 17
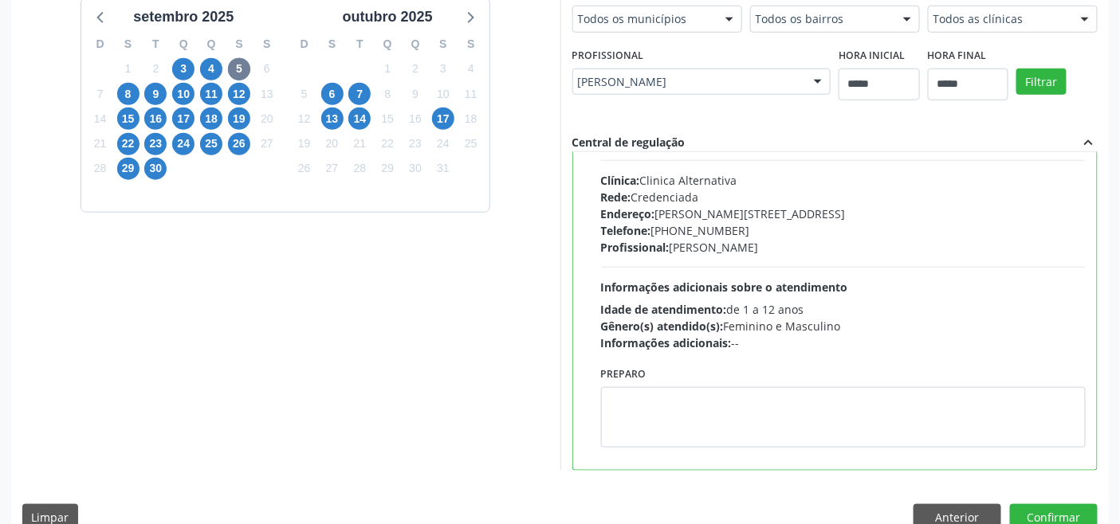
scroll to position [78, 0]
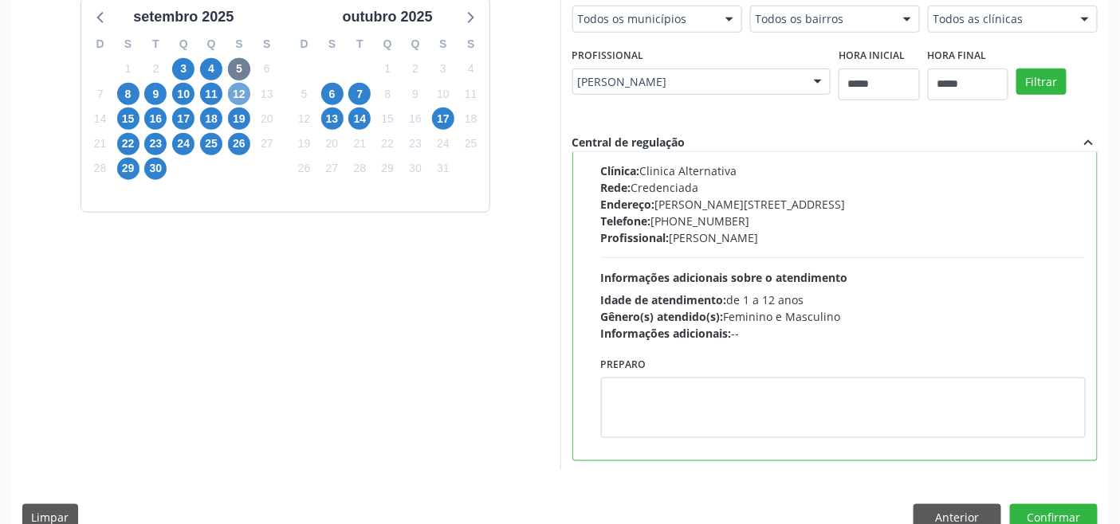
click at [239, 93] on span "12" at bounding box center [239, 94] width 22 height 22
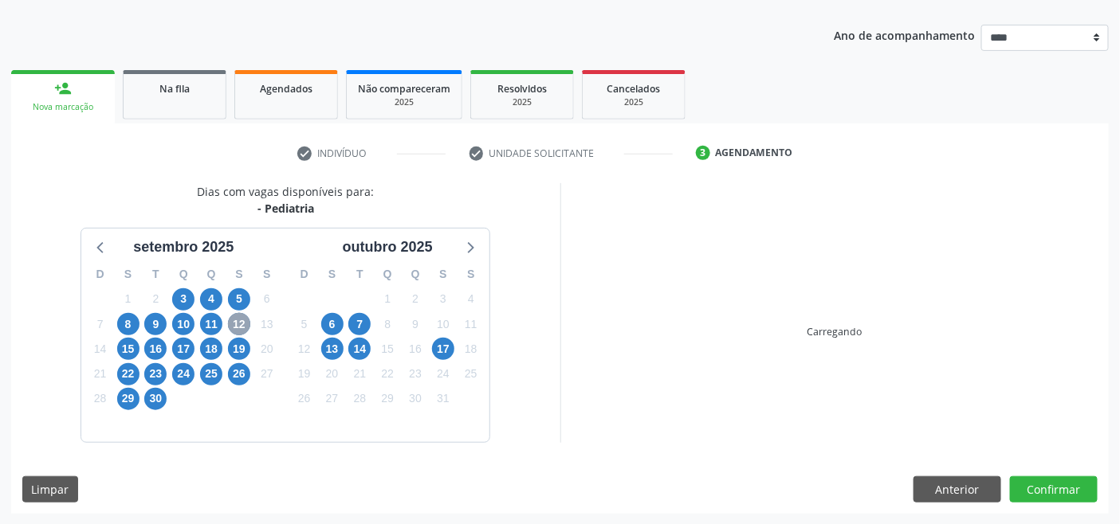
scroll to position [398, 0]
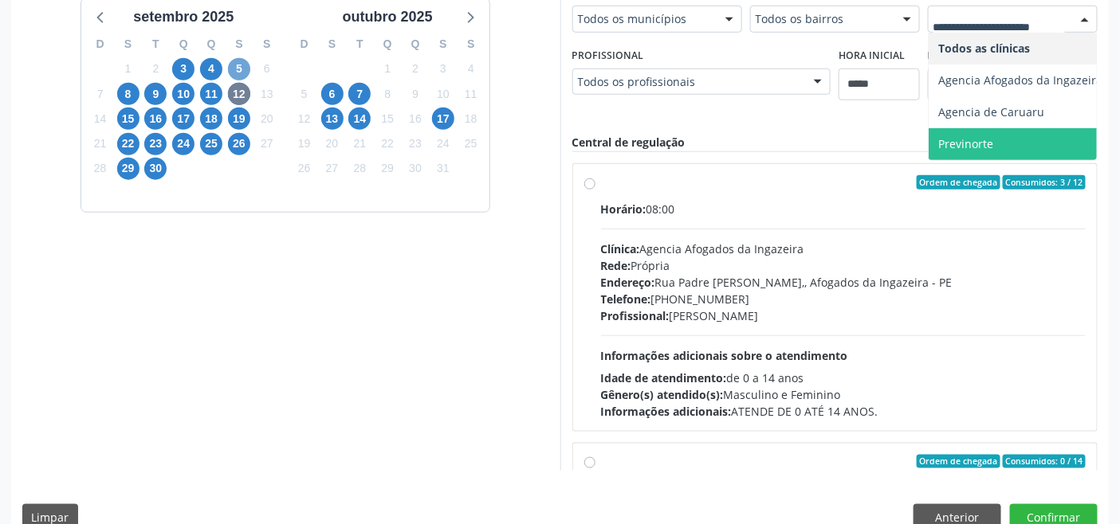
click at [239, 66] on span "5" at bounding box center [239, 69] width 22 height 22
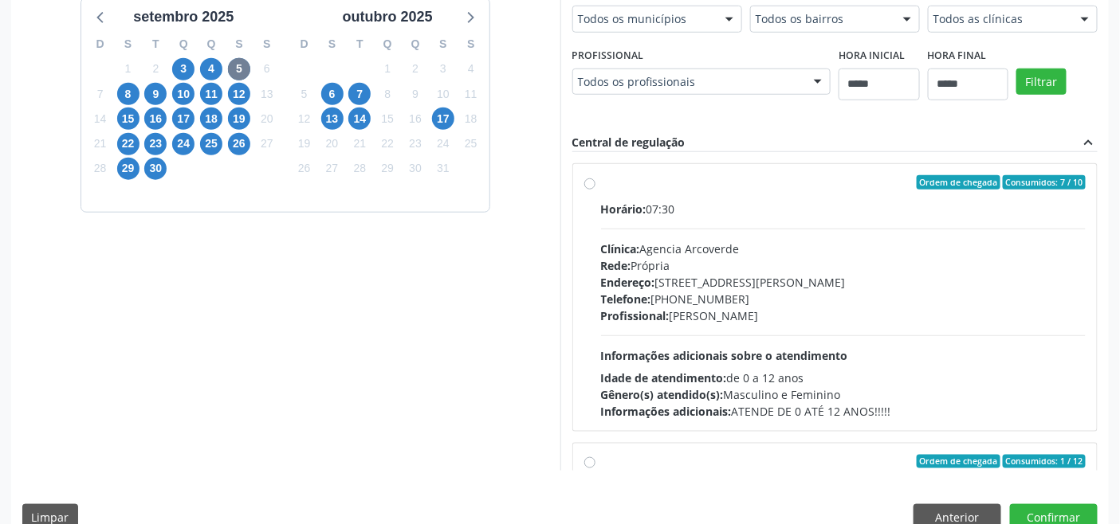
drag, startPoint x: 1002, startPoint y: 17, endPoint x: 1015, endPoint y: 43, distance: 29.2
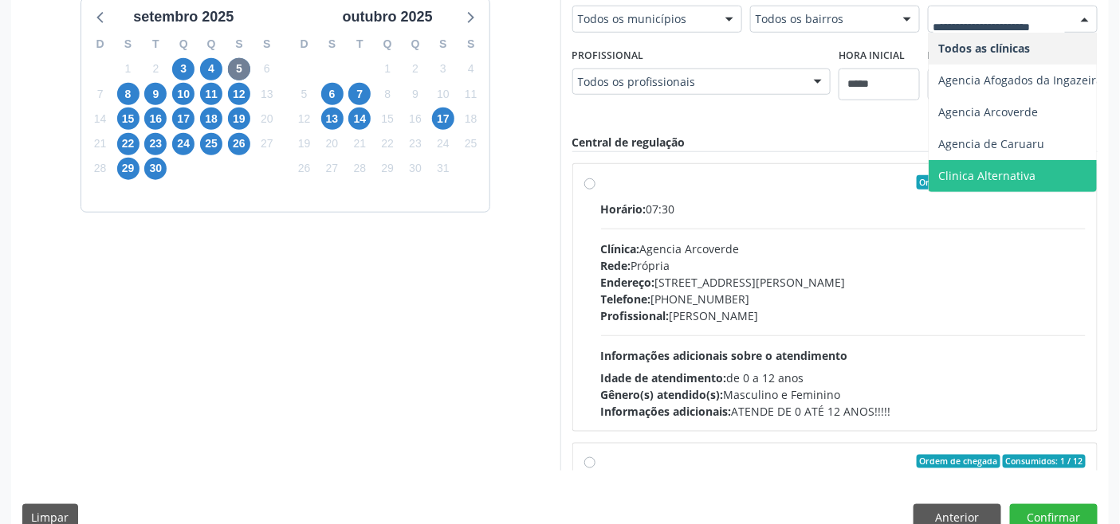
click at [996, 171] on span "Clinica Alternativa" at bounding box center [986, 175] width 97 height 15
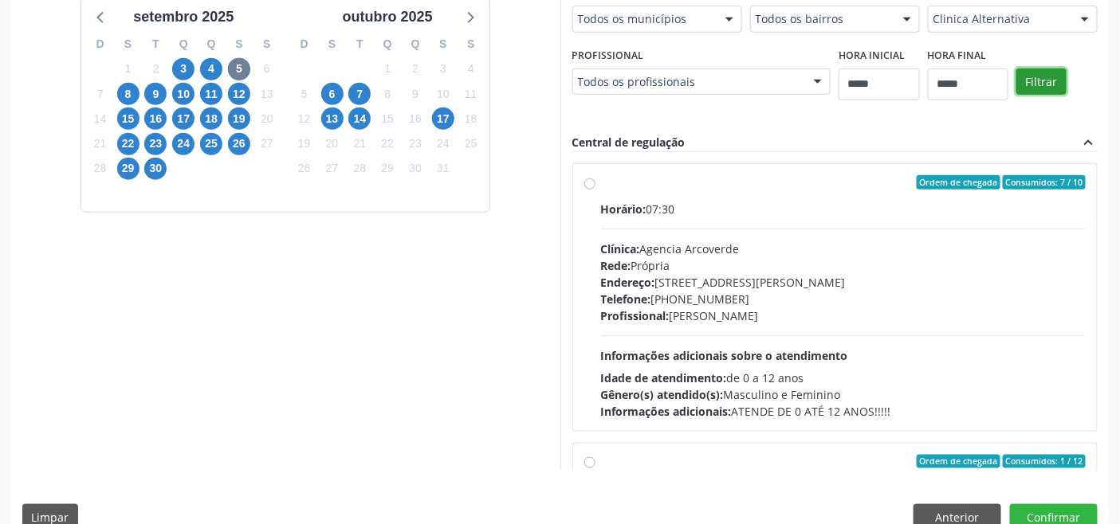
click at [1045, 73] on button "Filtrar" at bounding box center [1041, 82] width 50 height 27
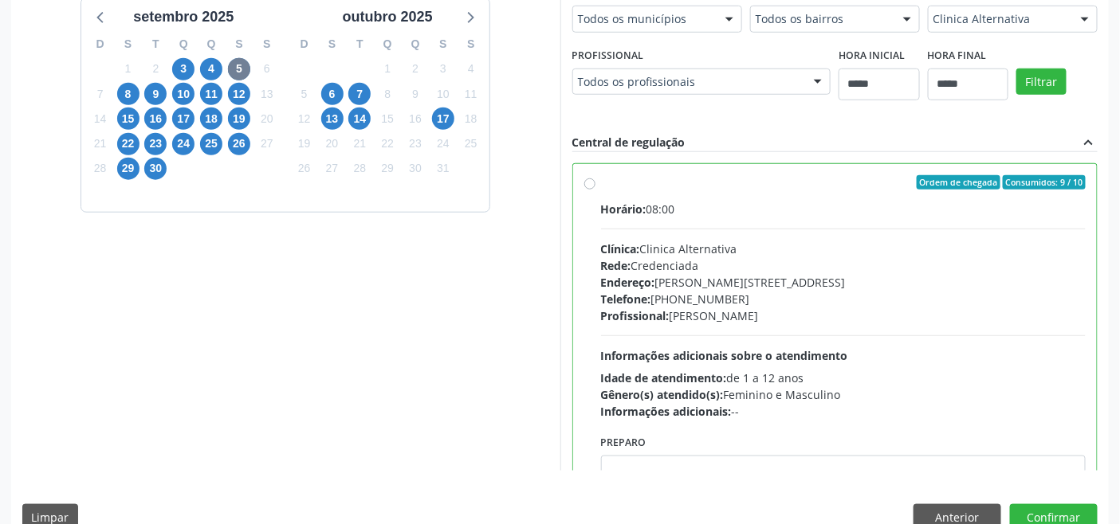
click at [817, 269] on div "Rede: Credenciada" at bounding box center [843, 265] width 485 height 17
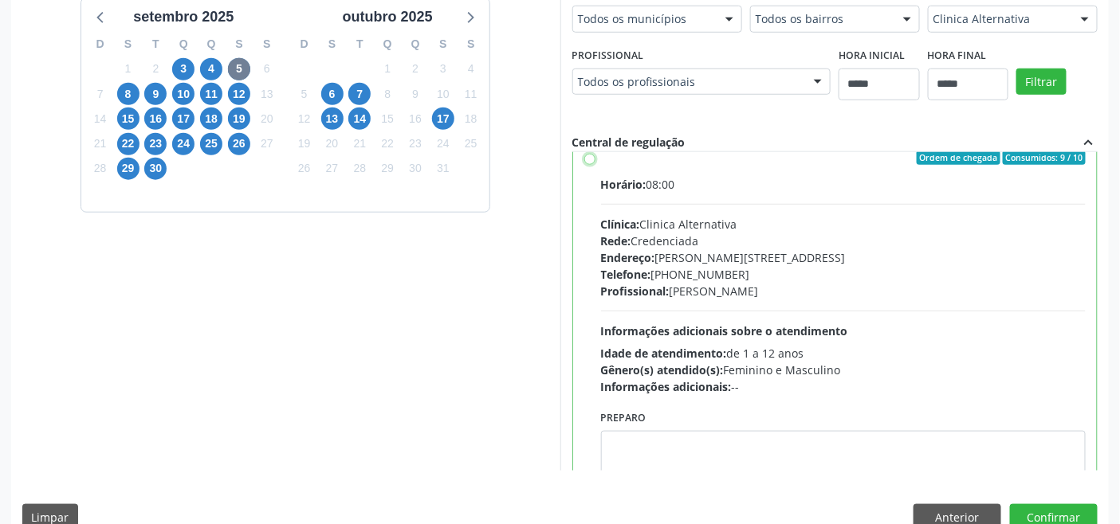
scroll to position [78, 0]
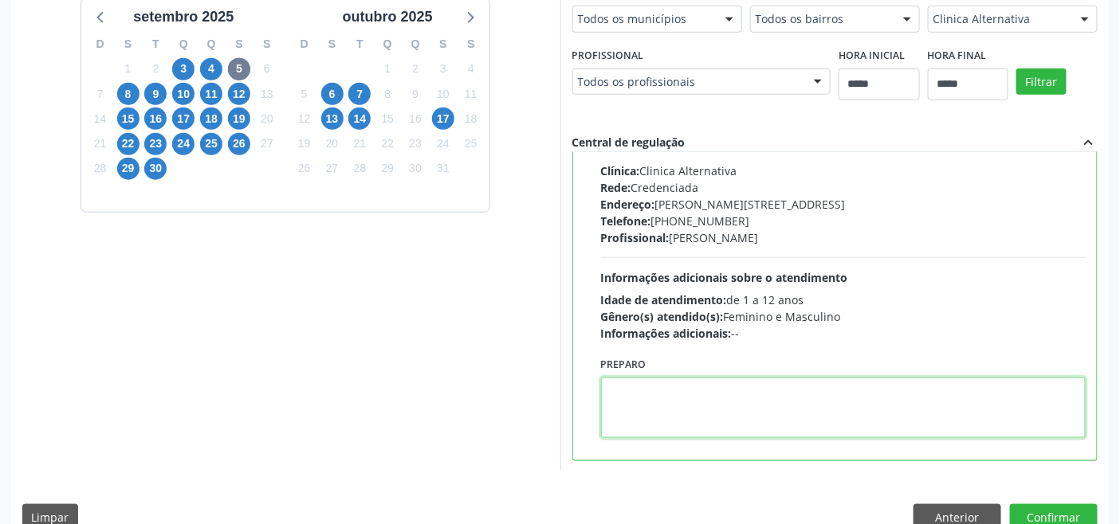
paste textarea "**********"
type textarea "**********"
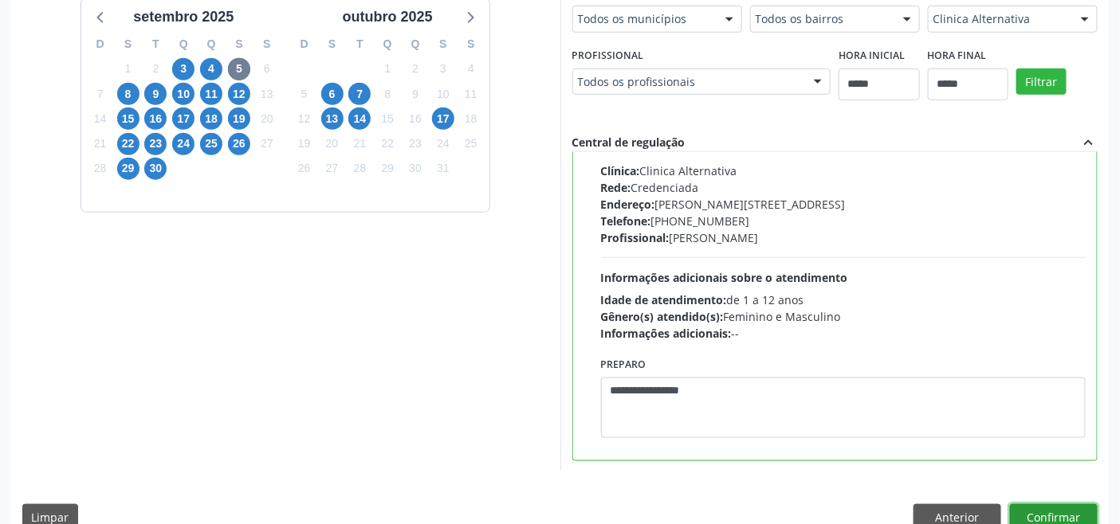
click at [1024, 506] on button "Confirmar" at bounding box center [1054, 517] width 88 height 27
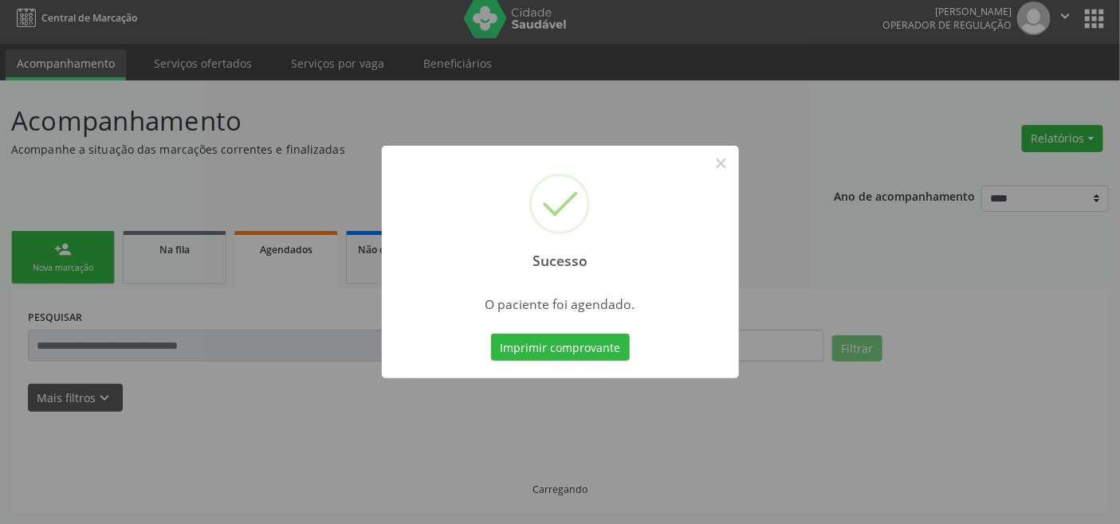
scroll to position [6, 0]
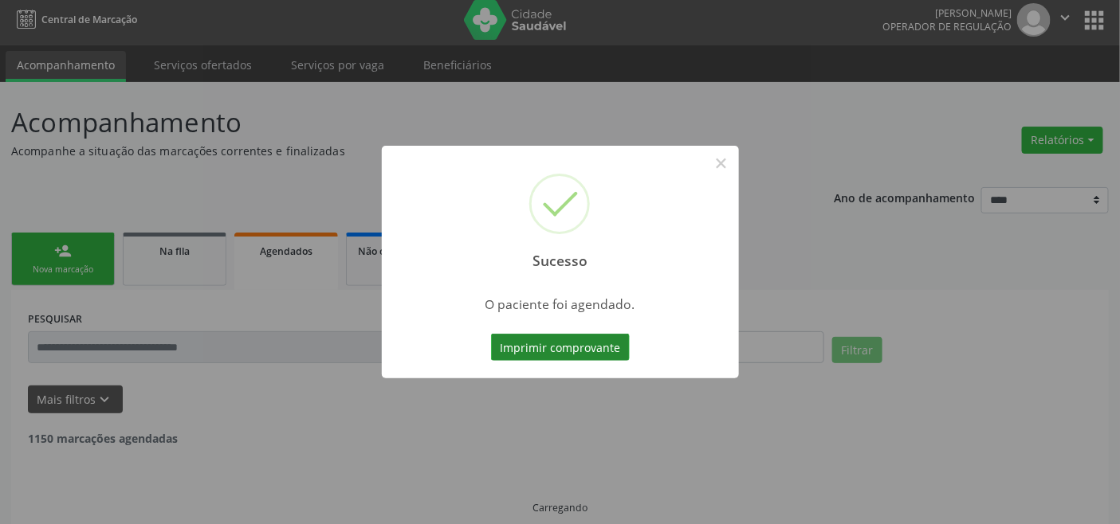
click at [596, 347] on button "Imprimir comprovante" at bounding box center [560, 347] width 139 height 27
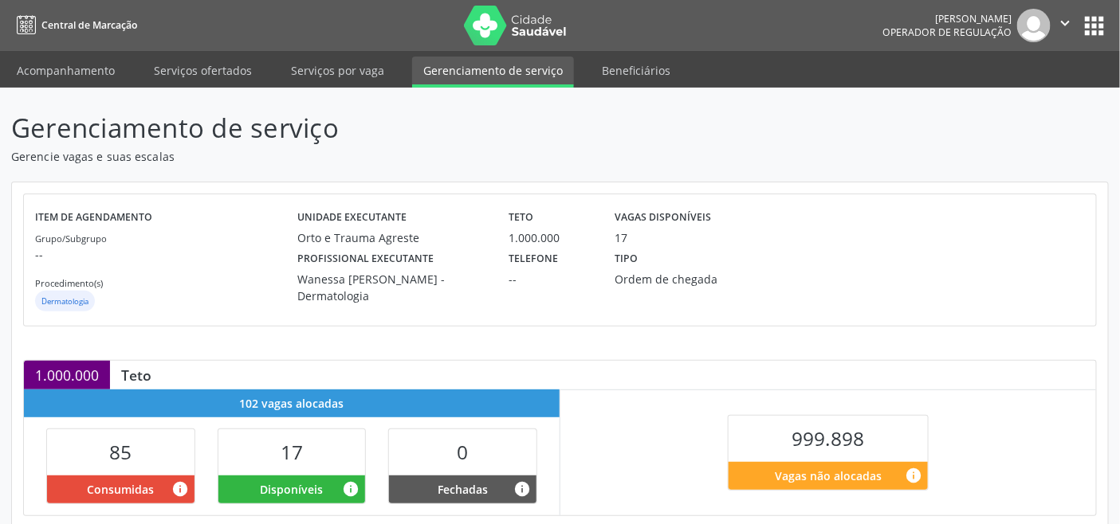
scroll to position [402, 0]
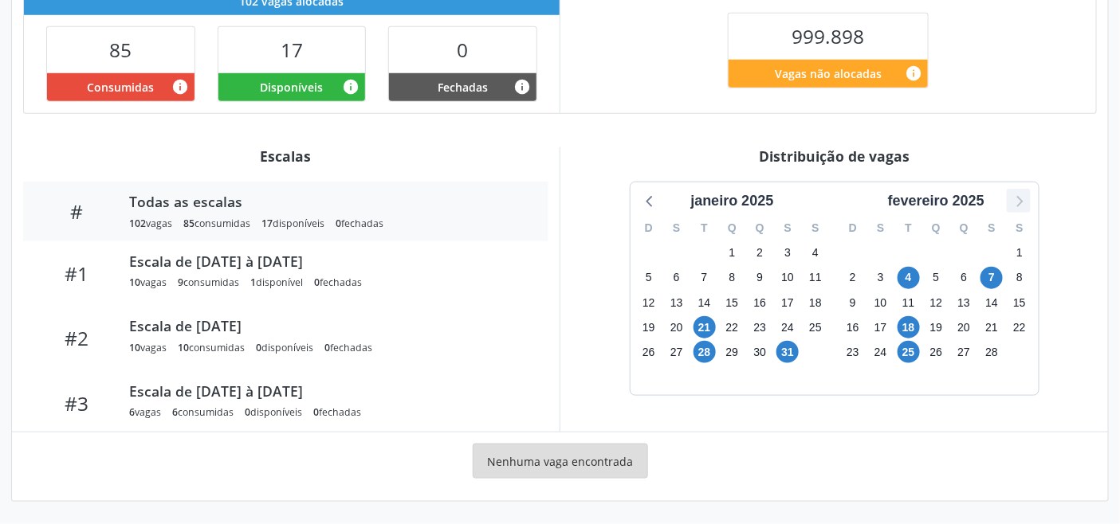
click at [1010, 203] on icon at bounding box center [1018, 200] width 21 height 21
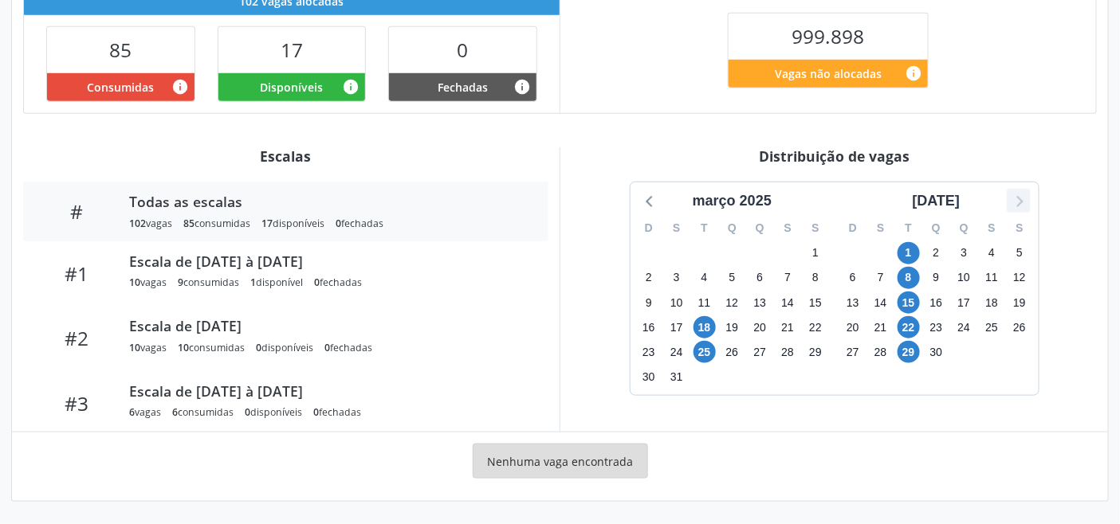
click at [1010, 202] on icon at bounding box center [1018, 200] width 21 height 21
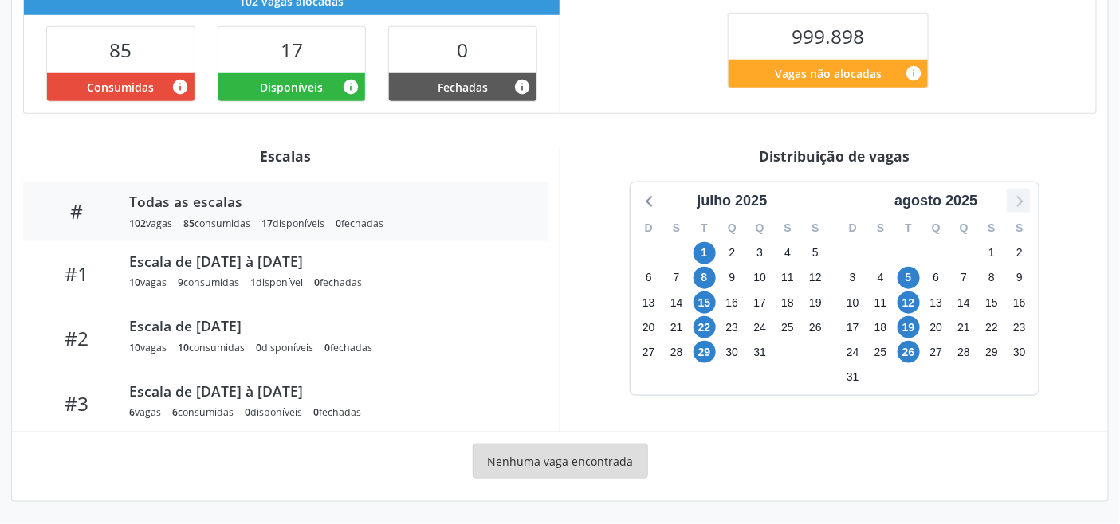
click at [1010, 200] on icon at bounding box center [1018, 200] width 21 height 21
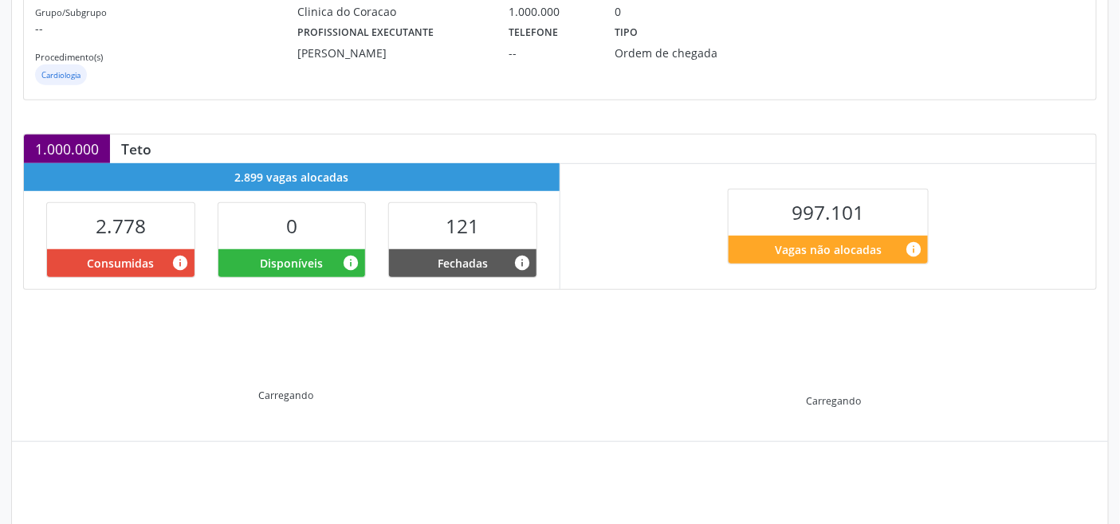
scroll to position [320, 0]
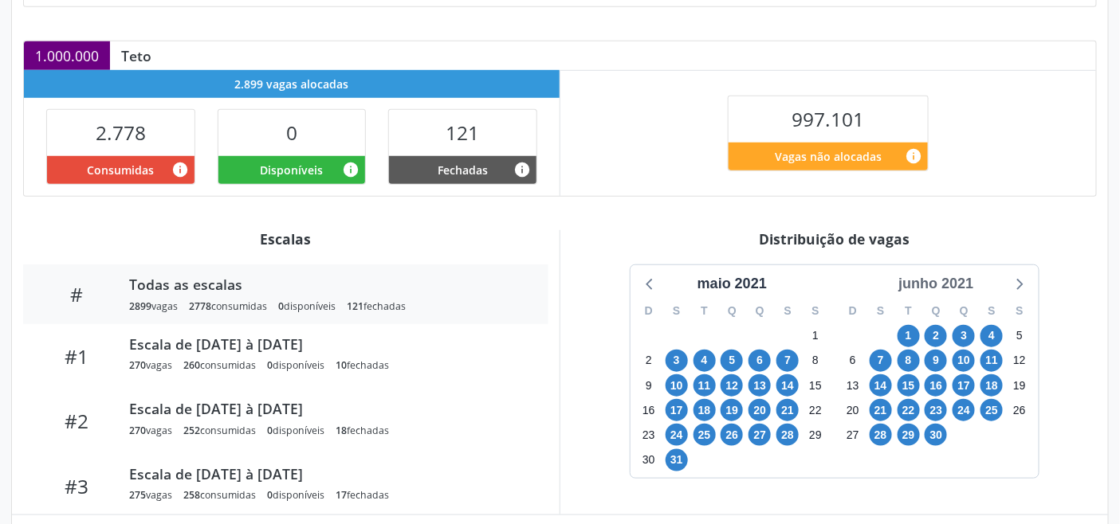
click at [946, 283] on div "junho 2021" at bounding box center [936, 284] width 88 height 22
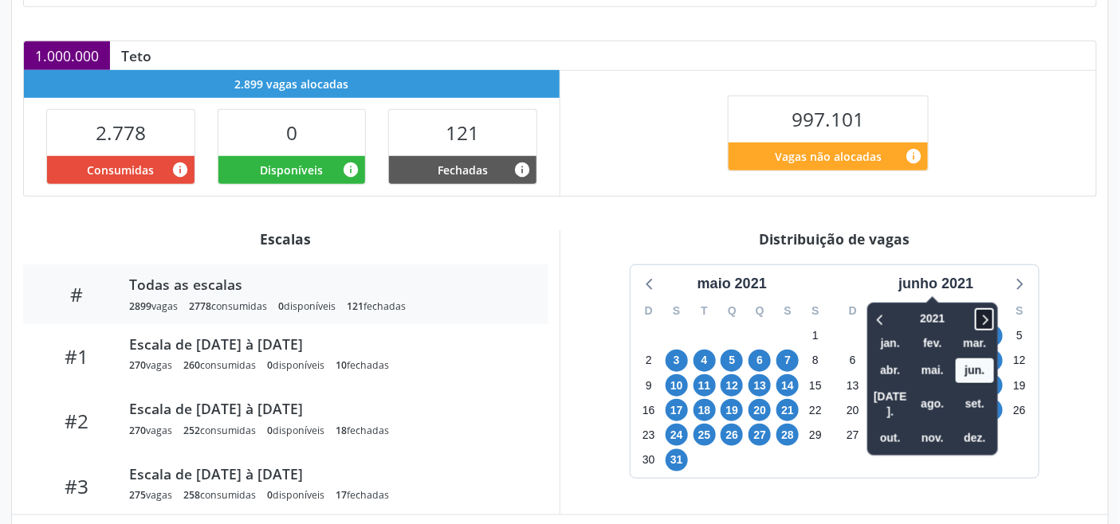
click at [980, 312] on icon at bounding box center [984, 319] width 16 height 19
click at [981, 312] on icon at bounding box center [984, 319] width 16 height 19
click at [982, 312] on icon at bounding box center [984, 319] width 16 height 19
click at [983, 394] on span "set." at bounding box center [974, 404] width 38 height 25
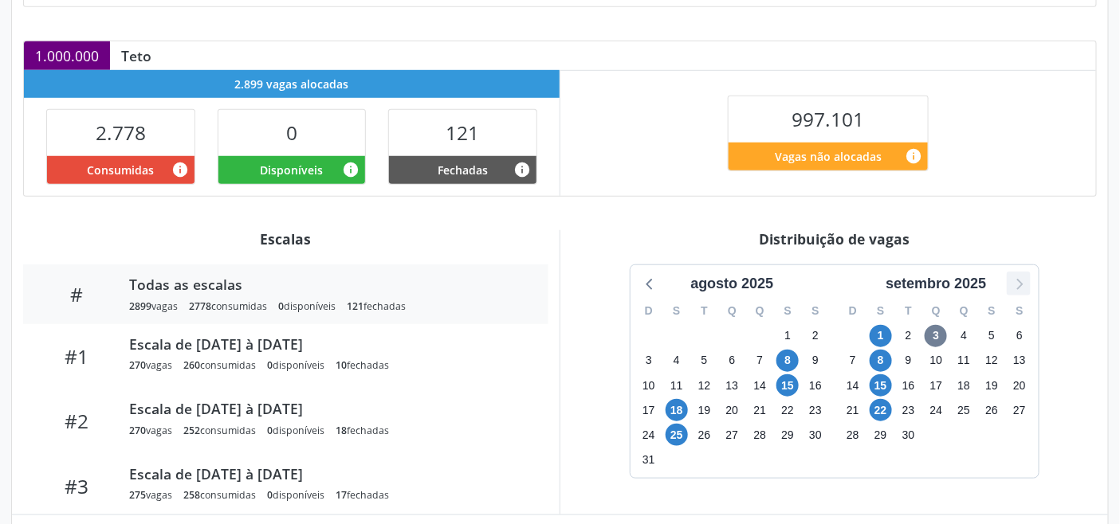
click at [1013, 285] on icon at bounding box center [1018, 283] width 21 height 21
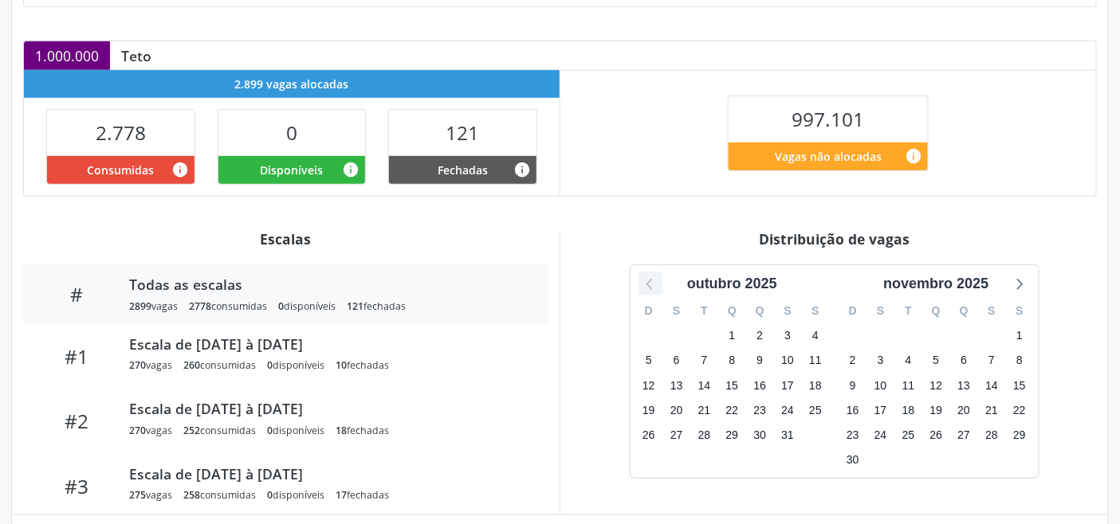
click at [641, 284] on icon at bounding box center [650, 283] width 21 height 21
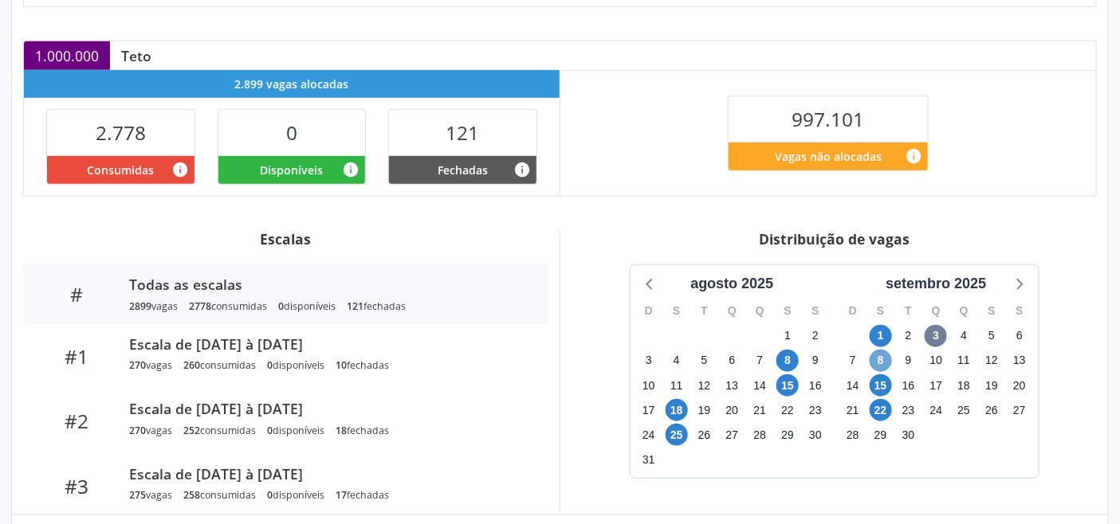
click at [877, 356] on span "8" at bounding box center [880, 361] width 22 height 22
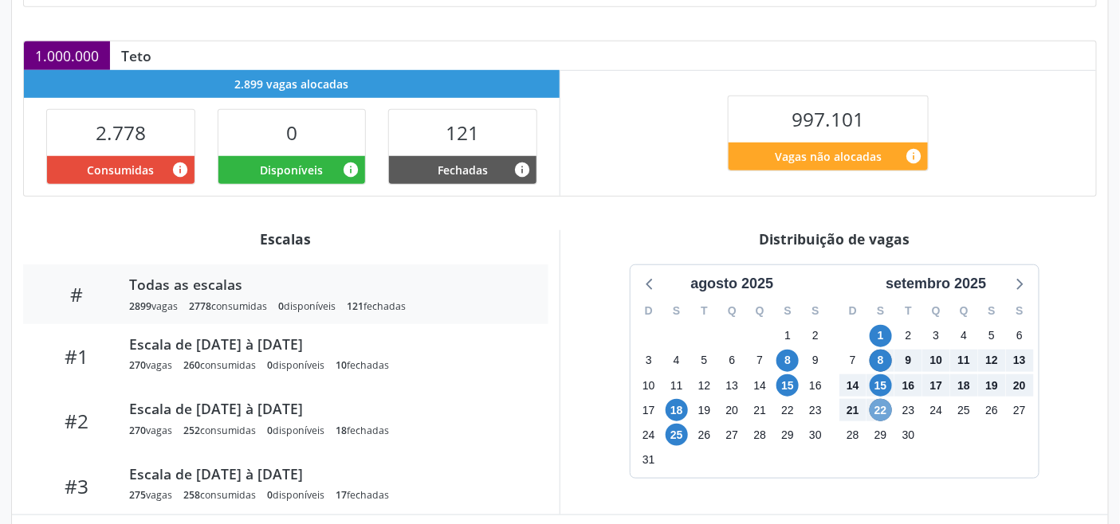
click at [879, 412] on span "22" at bounding box center [880, 410] width 22 height 22
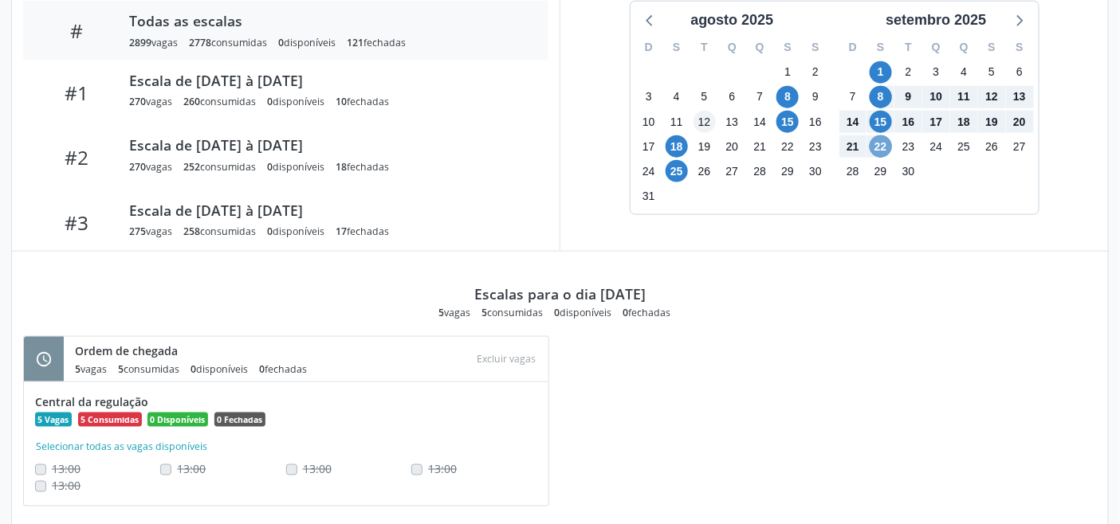
scroll to position [585, 0]
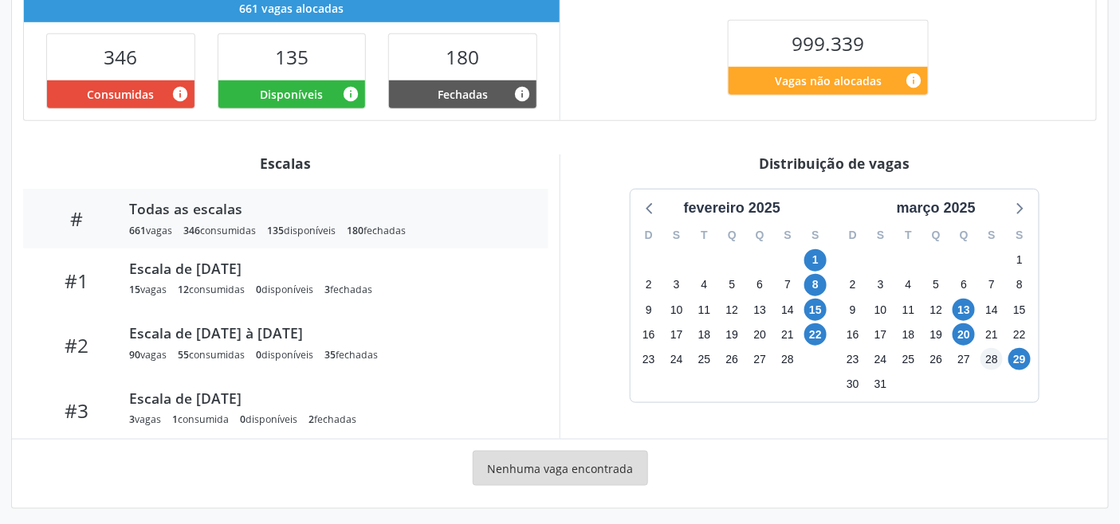
scroll to position [402, 0]
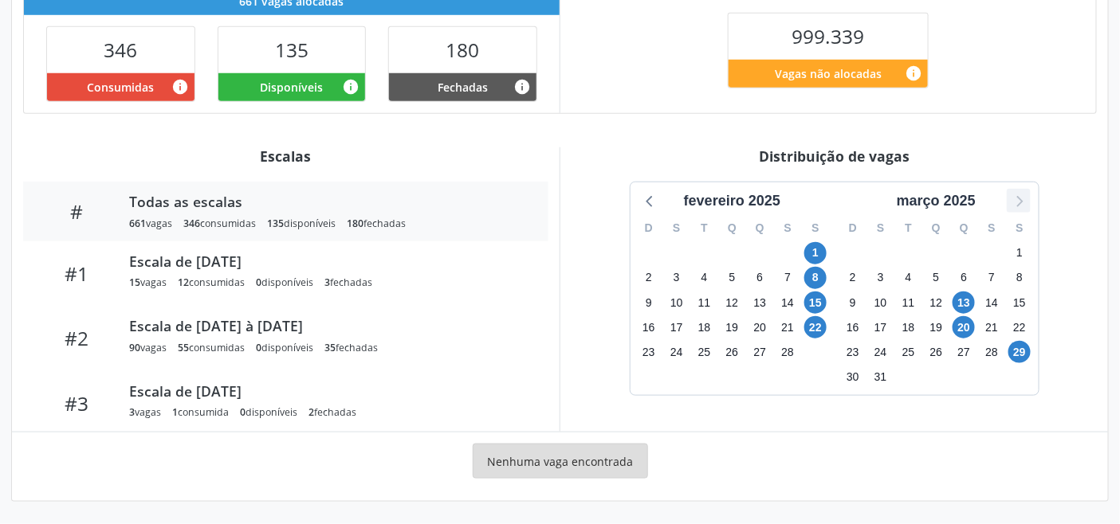
click at [1022, 204] on icon at bounding box center [1018, 200] width 21 height 21
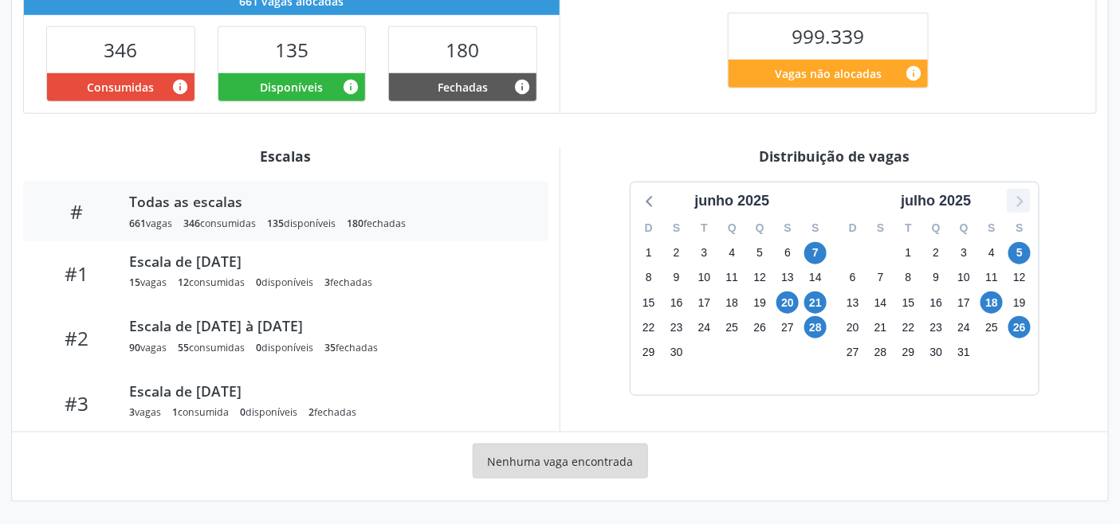
click at [1022, 204] on icon at bounding box center [1018, 200] width 21 height 21
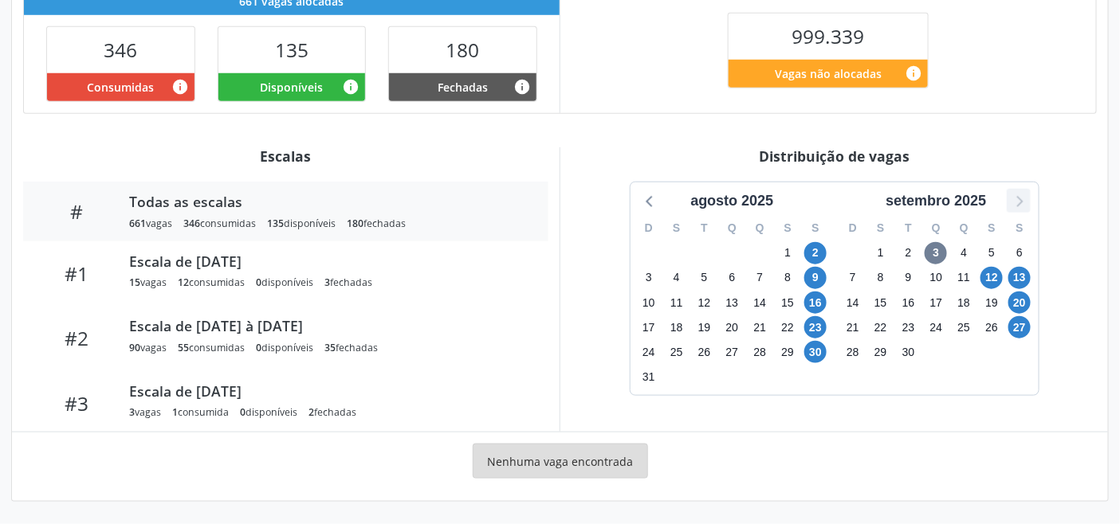
click at [1022, 204] on icon at bounding box center [1018, 200] width 21 height 21
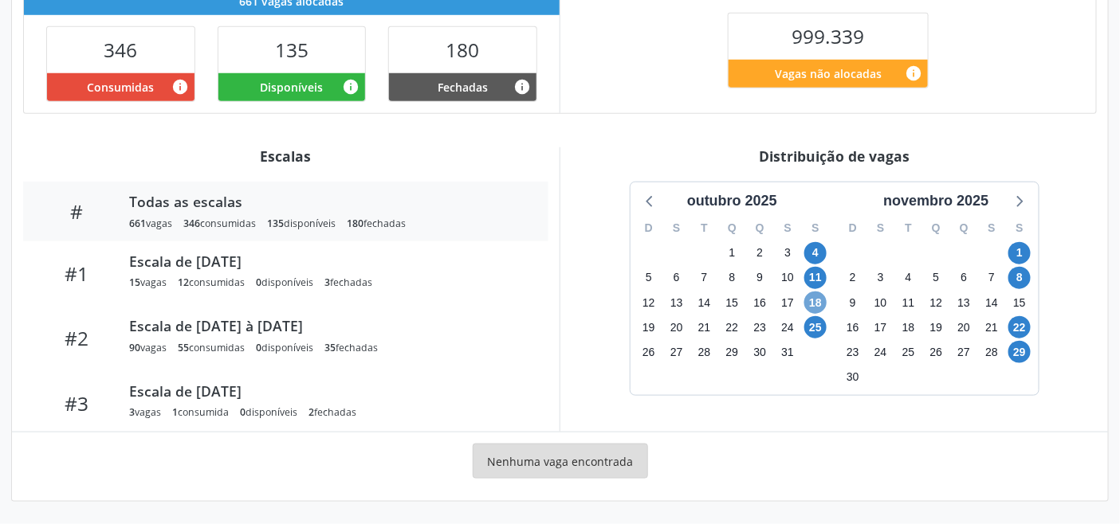
click at [818, 303] on span "18" at bounding box center [815, 303] width 22 height 22
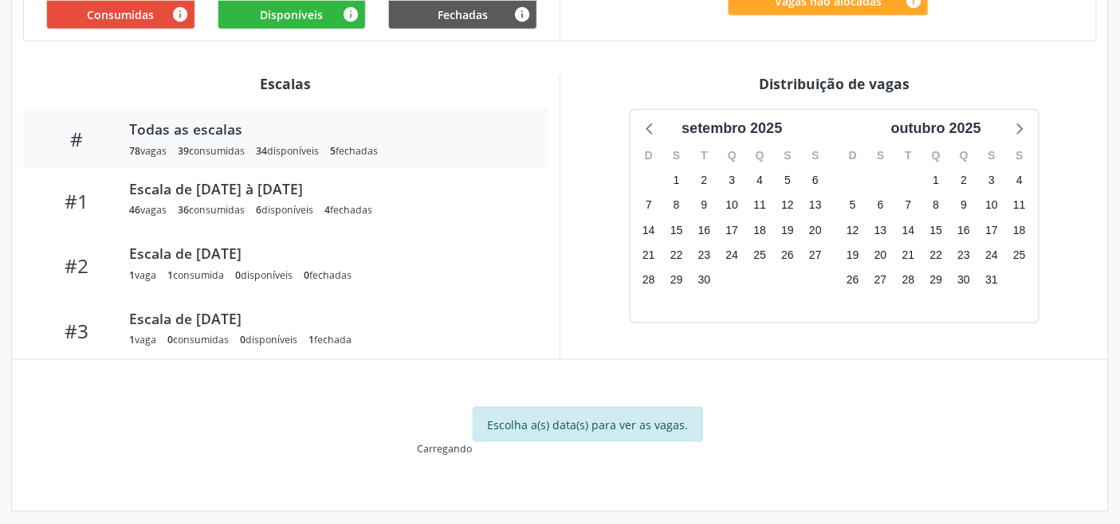
scroll to position [486, 0]
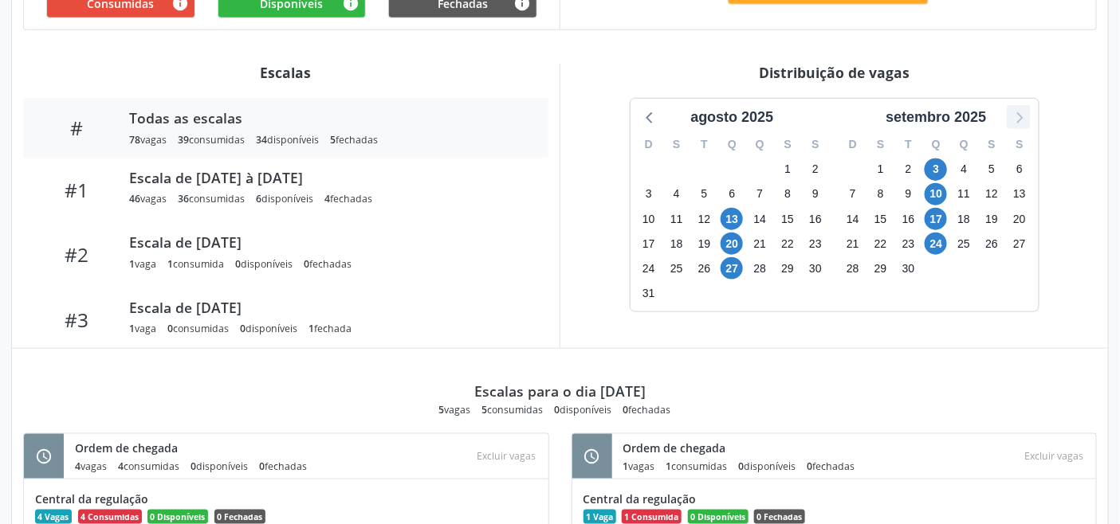
click at [1014, 121] on icon at bounding box center [1018, 117] width 21 height 21
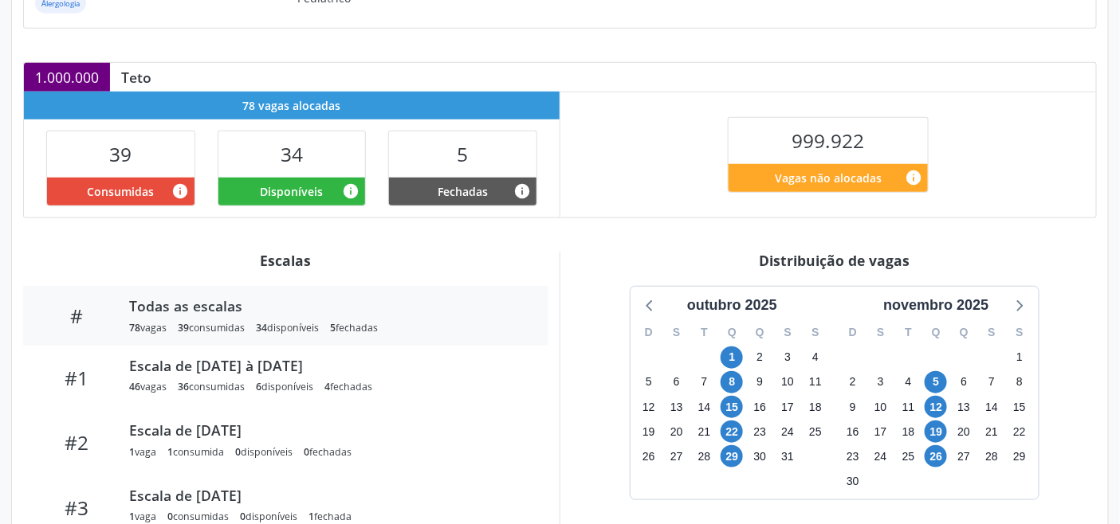
scroll to position [220, 0]
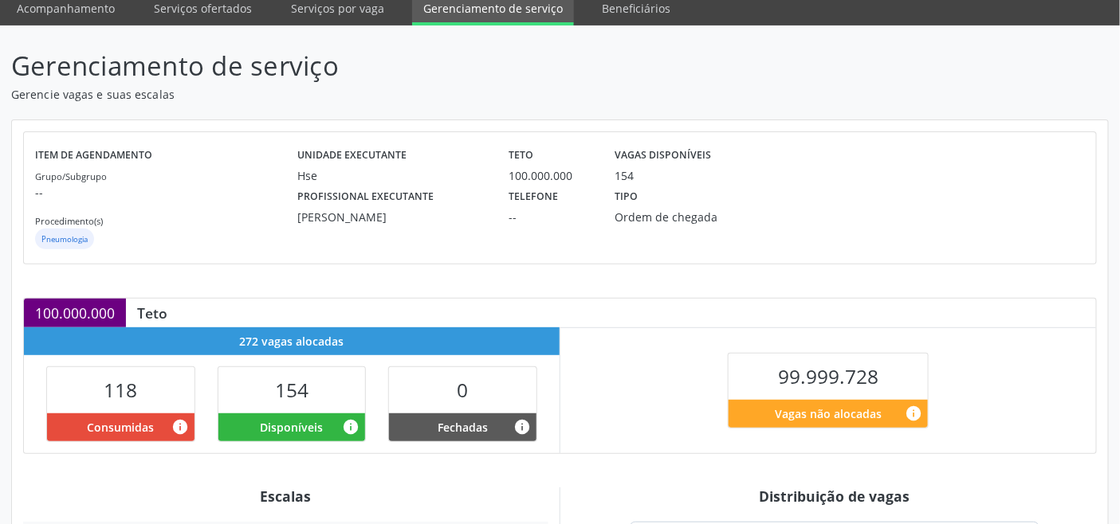
scroll to position [354, 0]
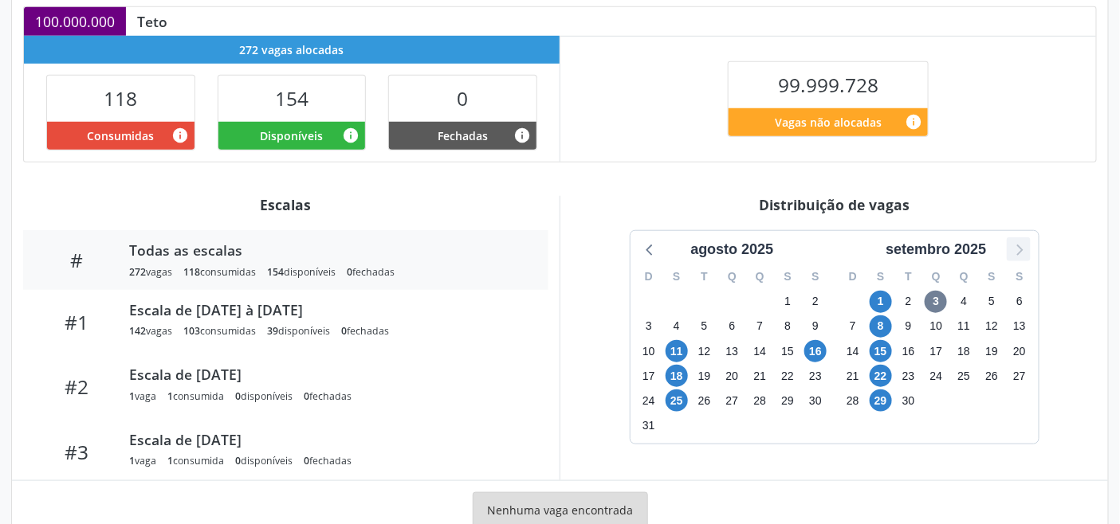
click at [1026, 250] on icon at bounding box center [1018, 249] width 21 height 21
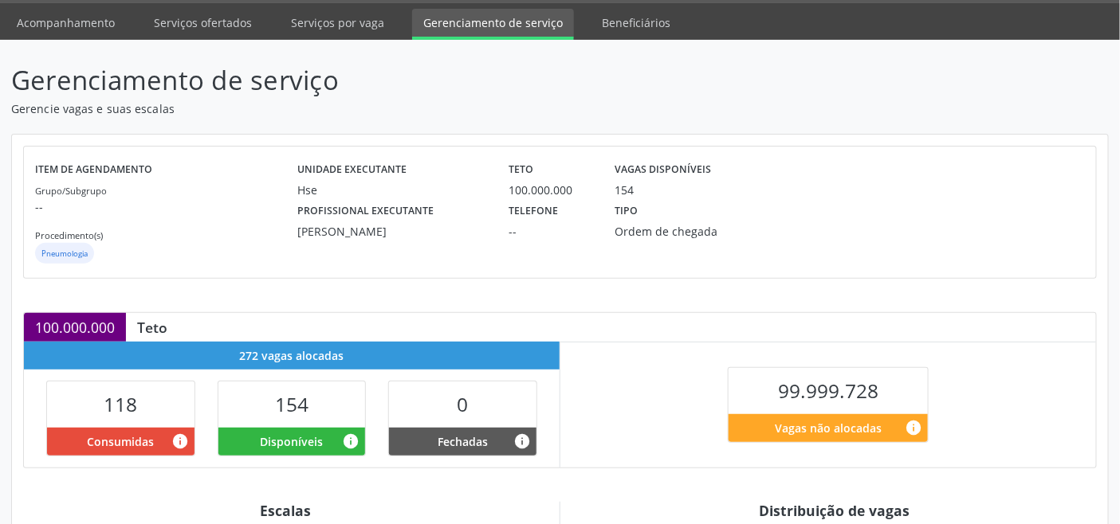
scroll to position [0, 0]
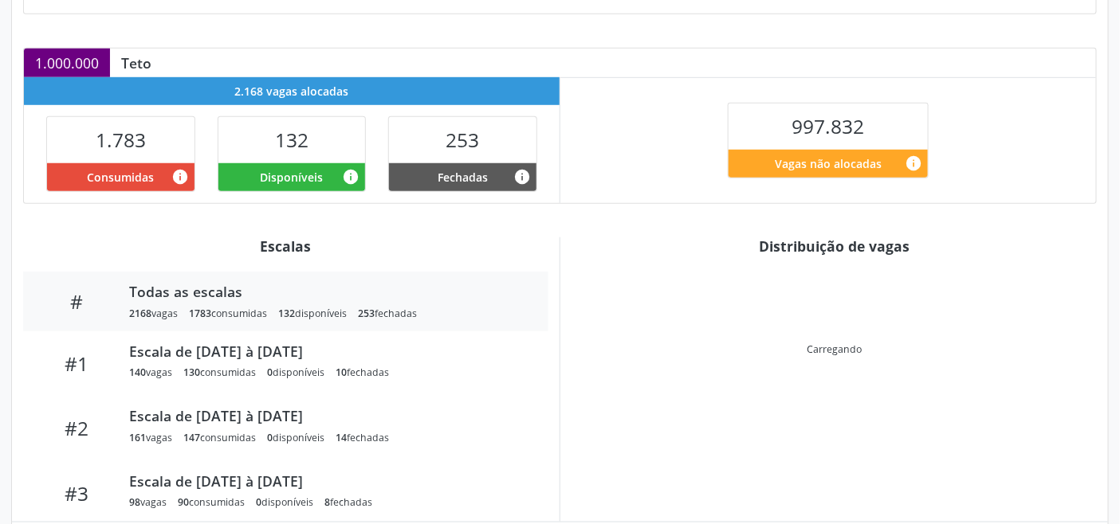
scroll to position [320, 0]
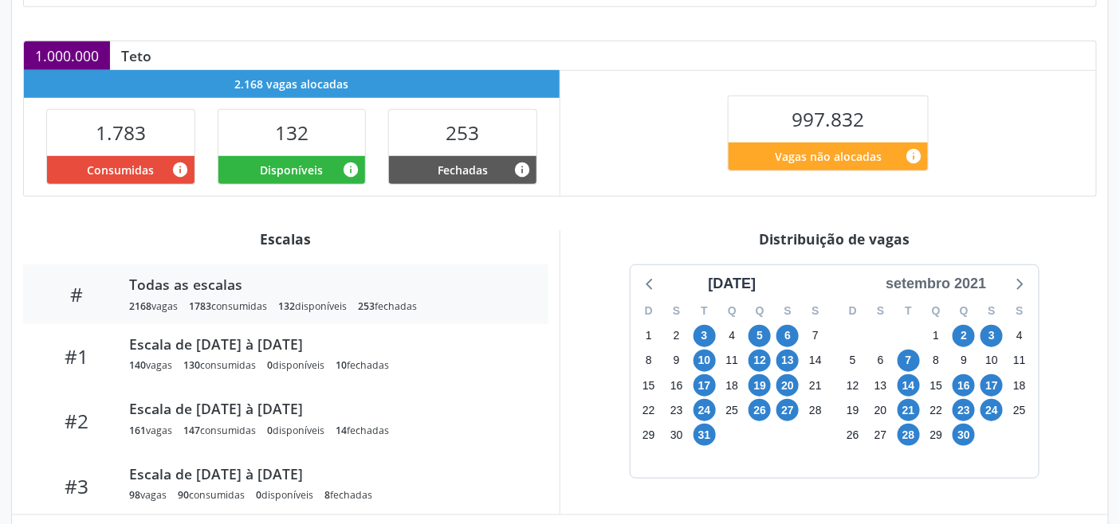
click at [974, 280] on div "setembro 2021" at bounding box center [935, 284] width 113 height 22
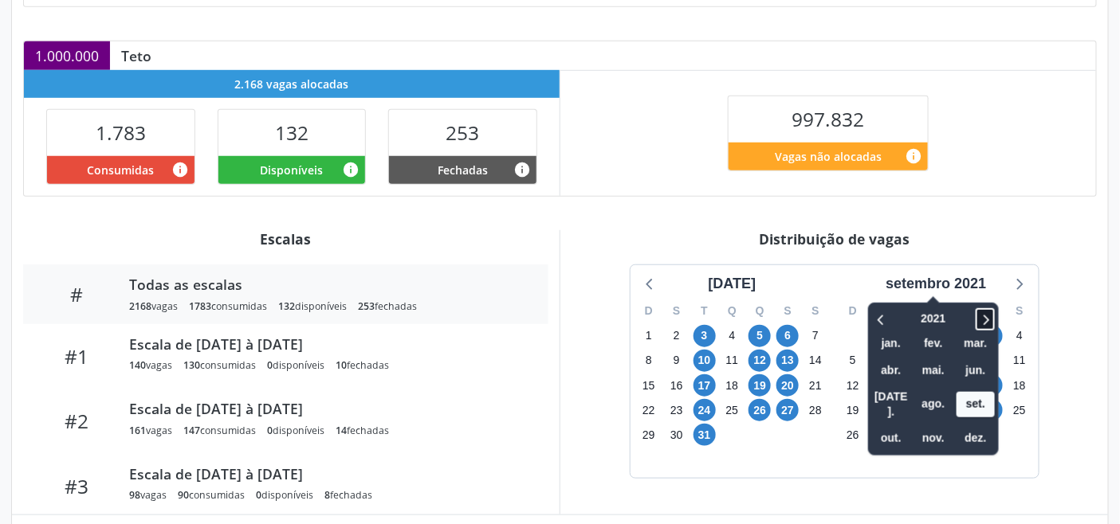
click at [990, 313] on icon at bounding box center [985, 319] width 16 height 19
click at [990, 312] on icon at bounding box center [985, 319] width 16 height 19
click at [909, 426] on span "out." at bounding box center [891, 438] width 38 height 25
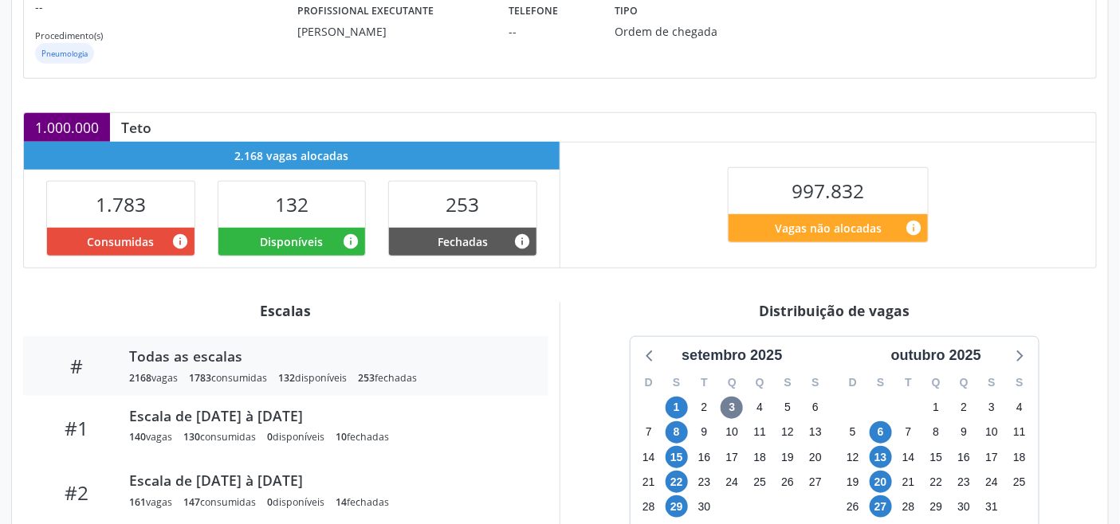
scroll to position [0, 0]
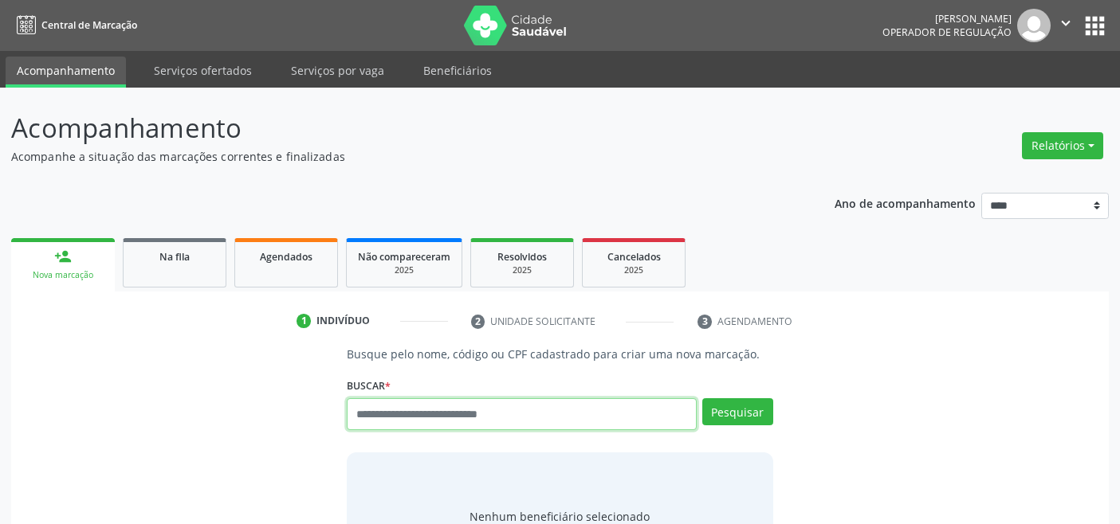
scroll to position [6, 0]
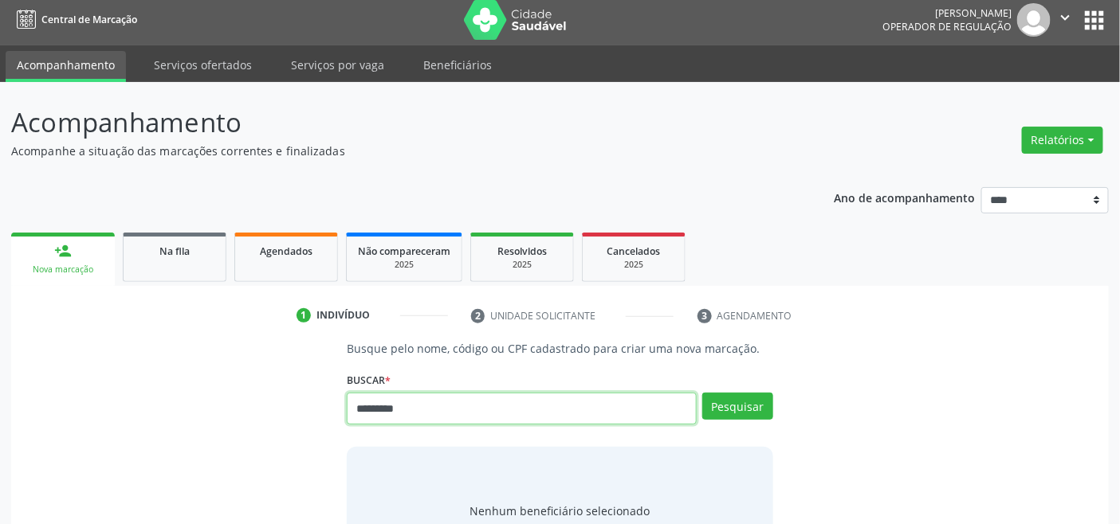
type input "*********"
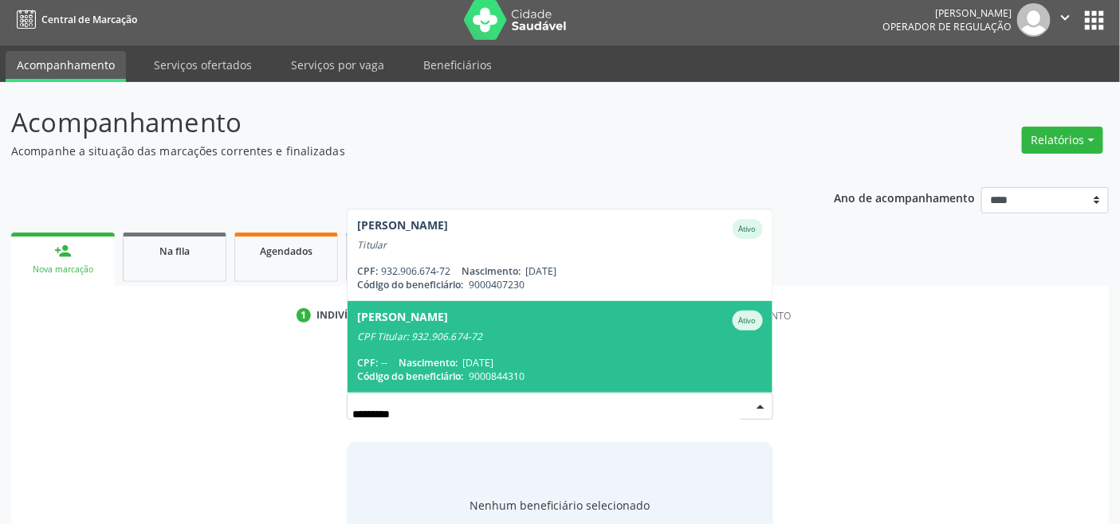
click at [490, 348] on span "[PERSON_NAME] Ativo CPF Titular: 932.906.674-72 CPF: -- Nascimento: [DATE] Códi…" at bounding box center [559, 347] width 424 height 92
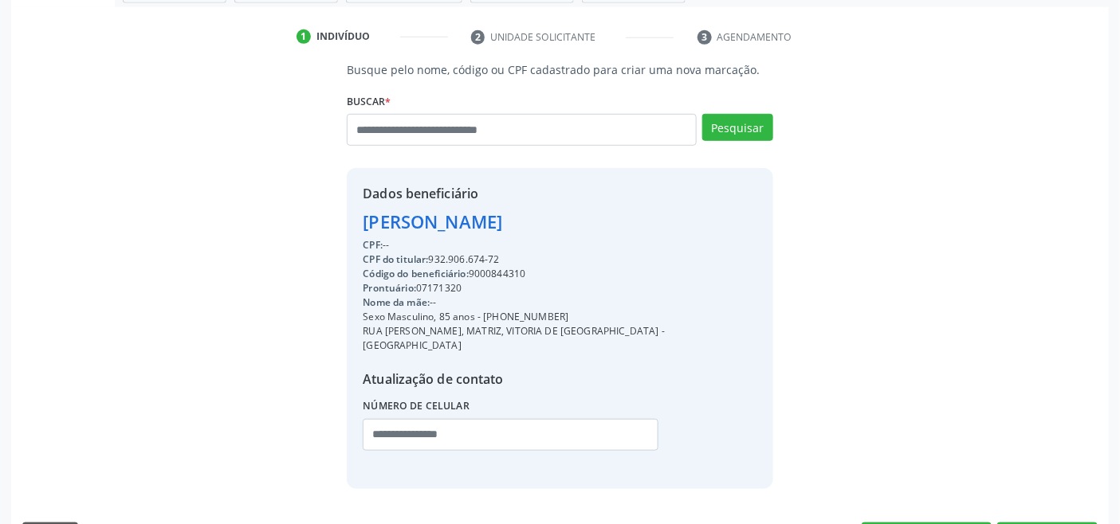
scroll to position [316, 0]
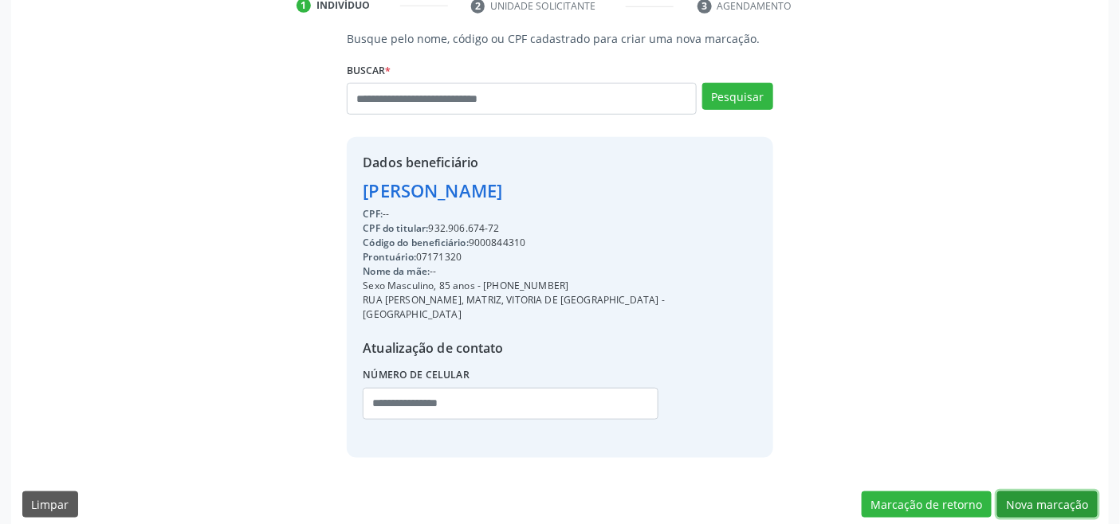
click at [1061, 492] on button "Nova marcação" at bounding box center [1047, 505] width 100 height 27
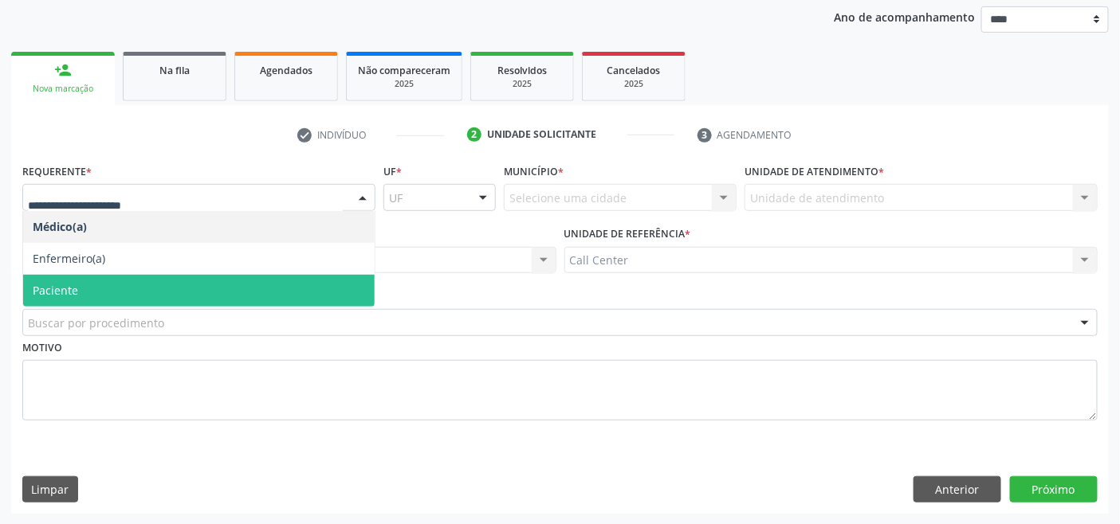
click at [99, 281] on span "Paciente" at bounding box center [198, 291] width 351 height 32
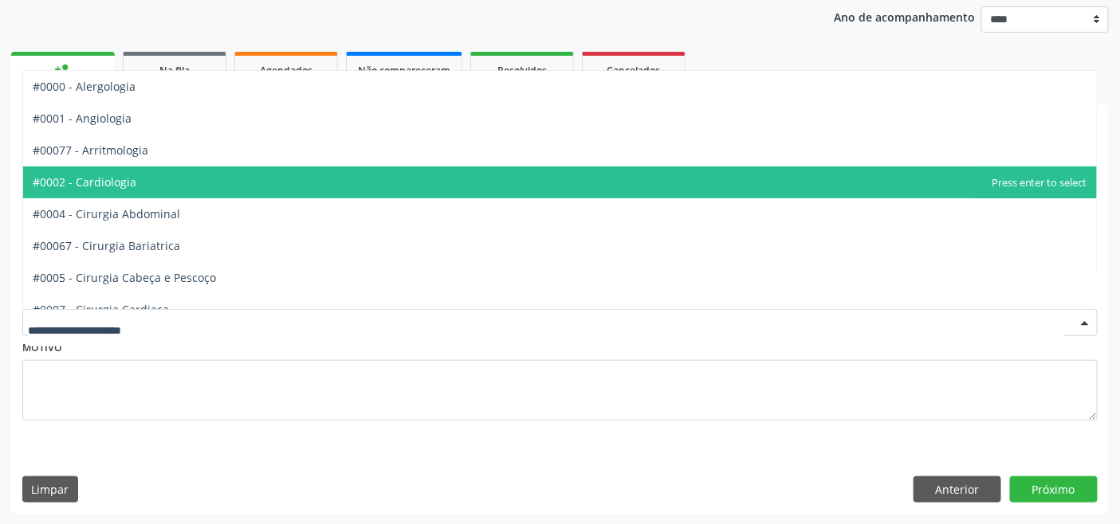
click at [133, 191] on span "#0002 - Cardiologia" at bounding box center [559, 183] width 1073 height 32
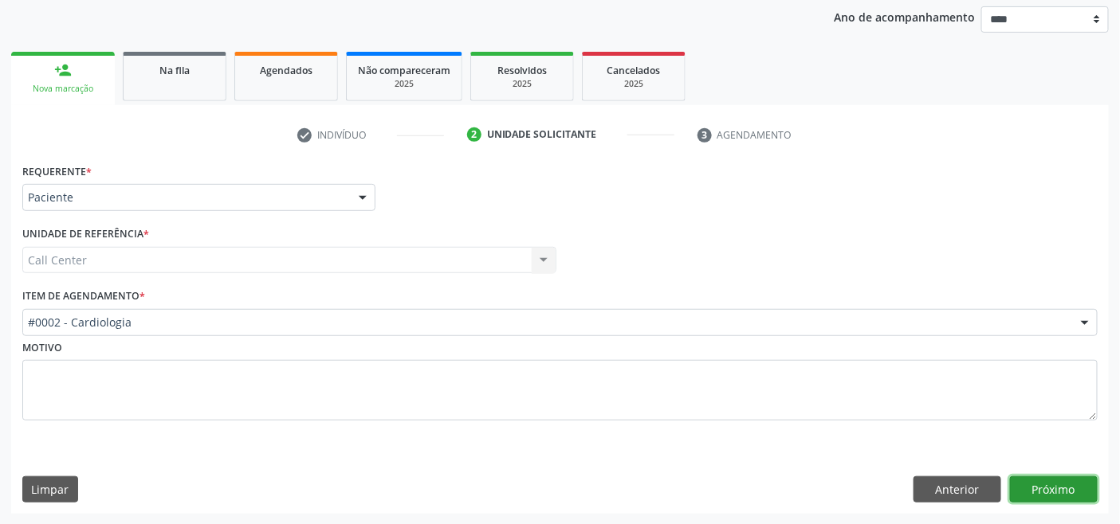
click at [1042, 483] on button "Próximo" at bounding box center [1054, 490] width 88 height 27
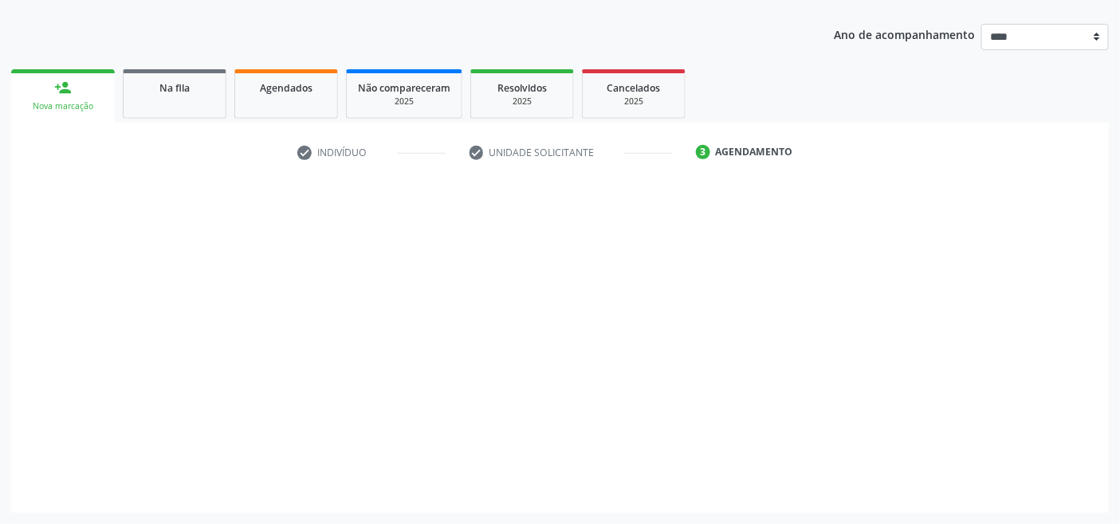
scroll to position [168, 0]
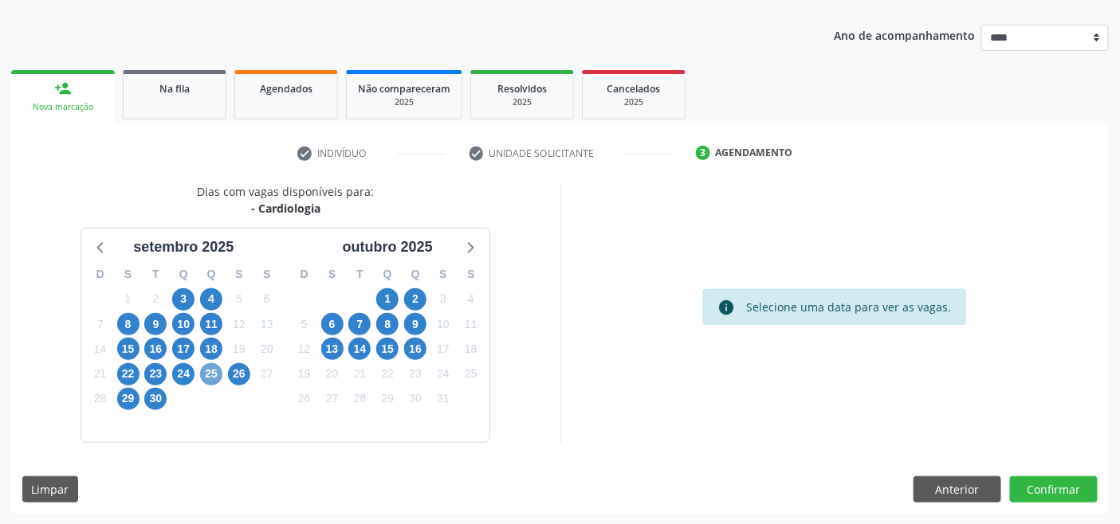
click at [212, 375] on span "25" at bounding box center [211, 374] width 22 height 22
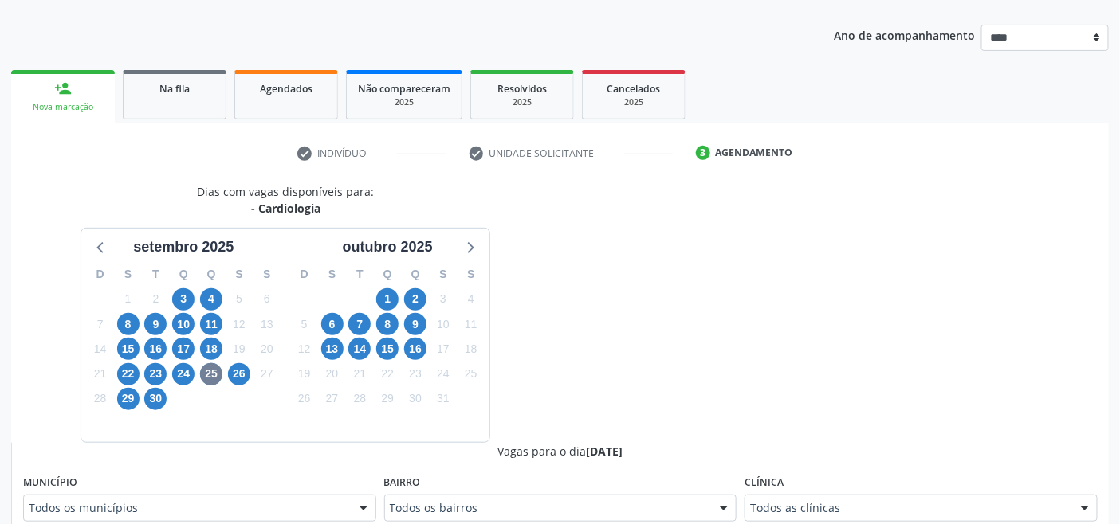
scroll to position [175, 0]
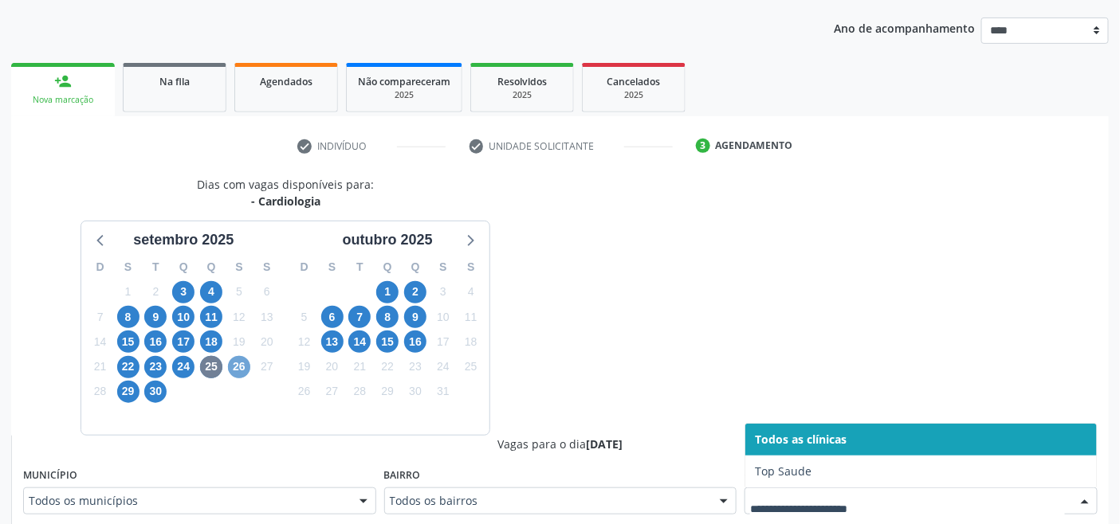
click at [244, 364] on span "26" at bounding box center [239, 367] width 22 height 22
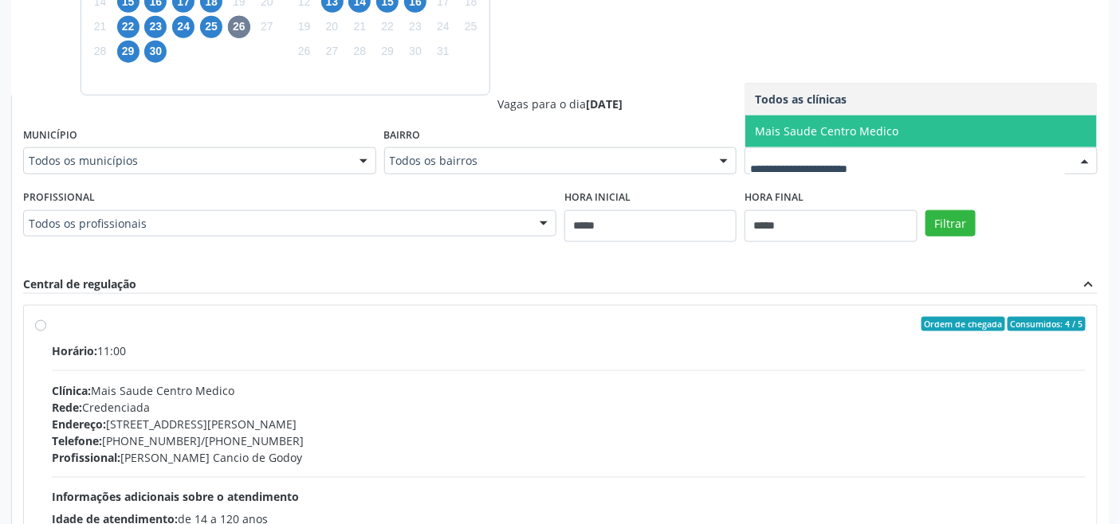
scroll to position [618, 0]
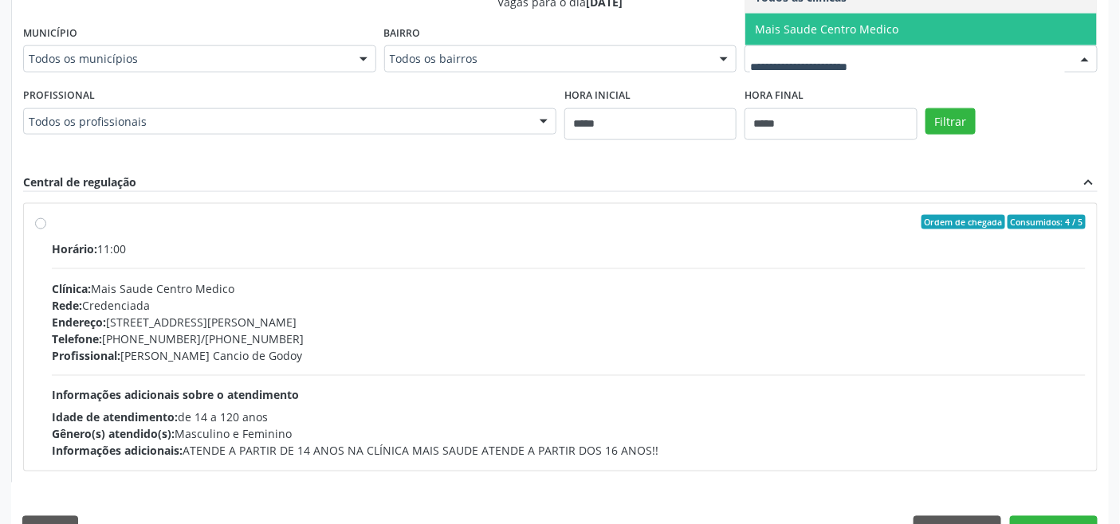
click at [479, 386] on div "Horário: 11:00 Clínica: Mais Saude Centro Medico Rede: Credenciada Endereço: Ru…" at bounding box center [569, 350] width 1034 height 219
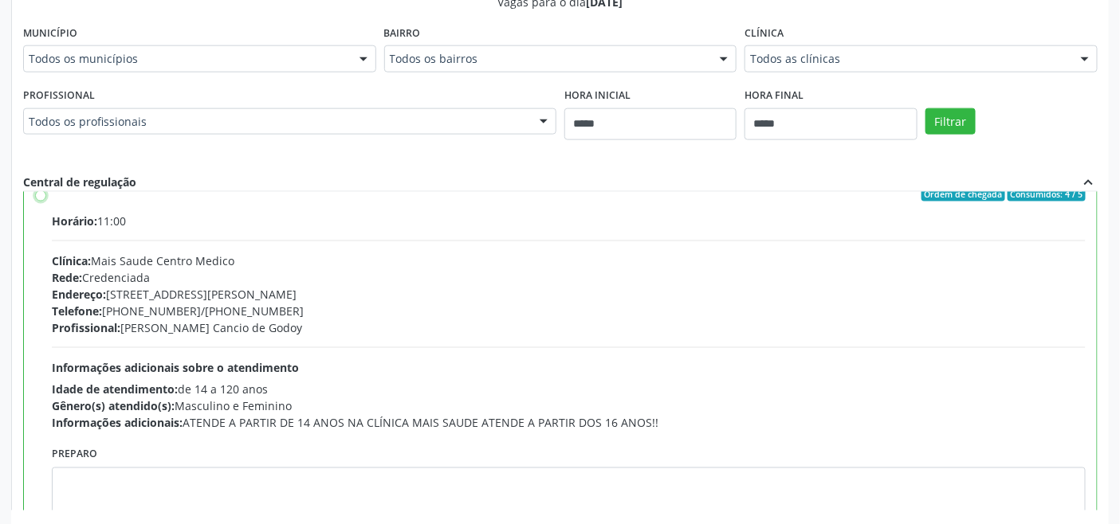
scroll to position [80, 0]
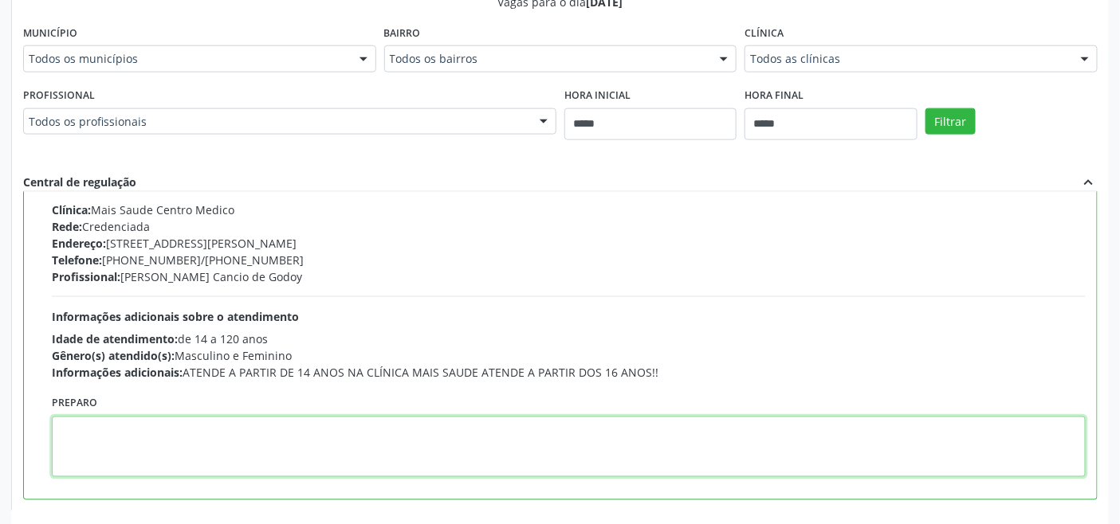
paste textarea "**********"
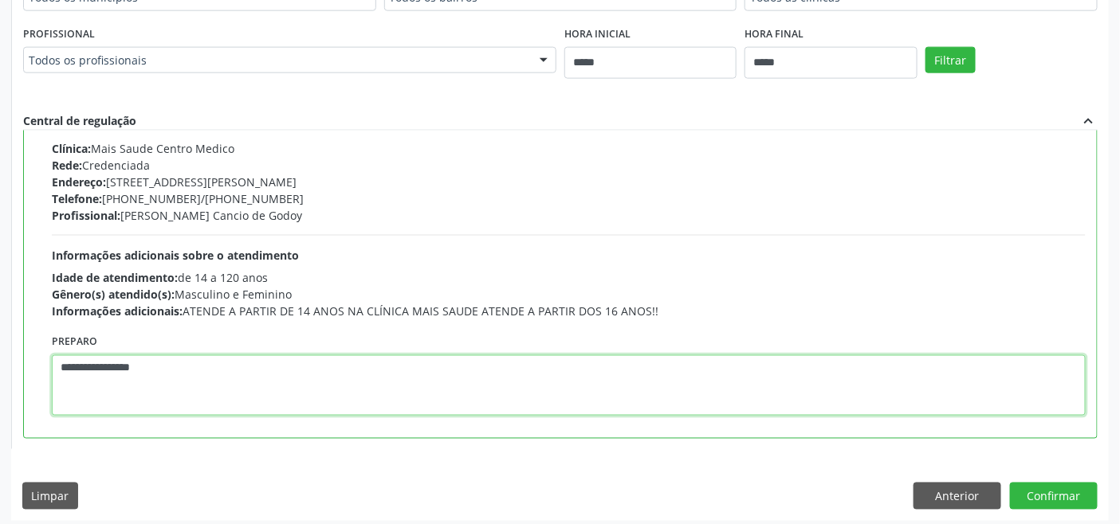
scroll to position [686, 0]
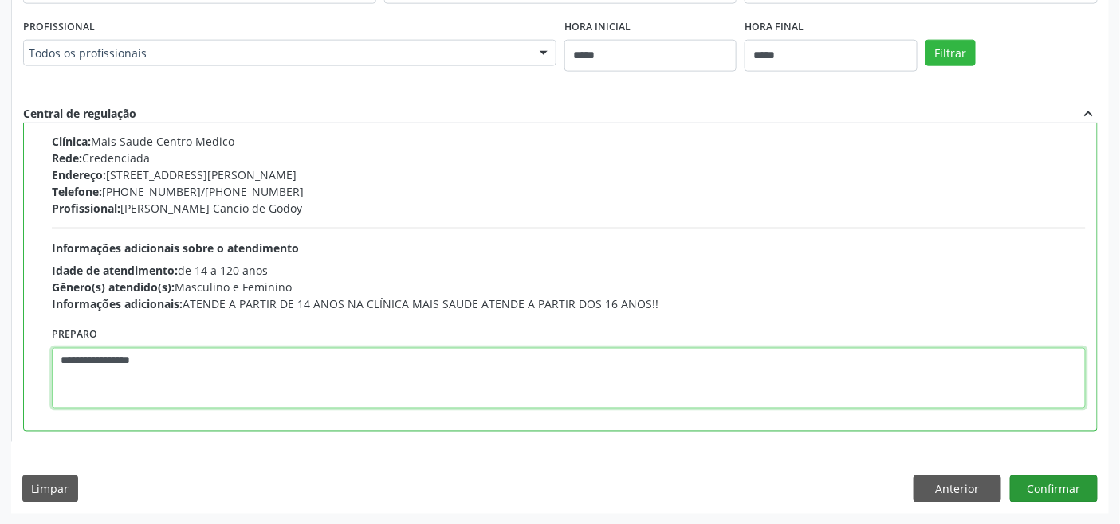
type textarea "**********"
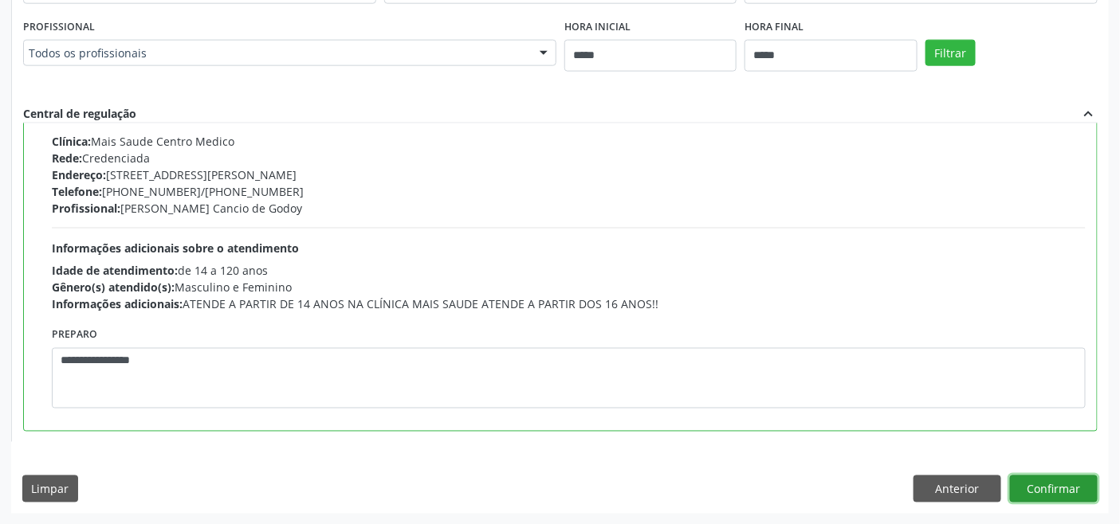
click at [1058, 491] on button "Confirmar" at bounding box center [1054, 489] width 88 height 27
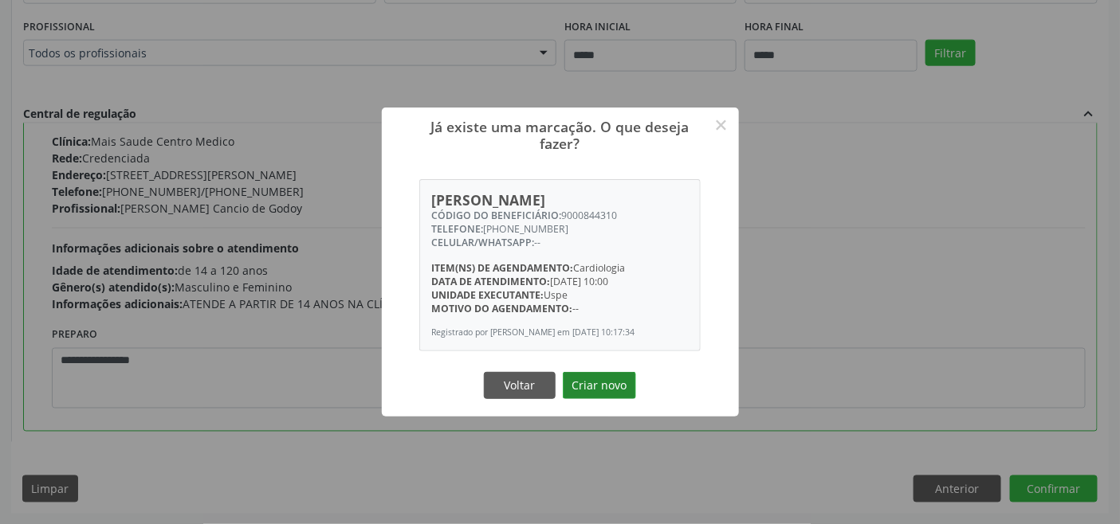
click at [601, 381] on button "Criar novo" at bounding box center [599, 385] width 73 height 27
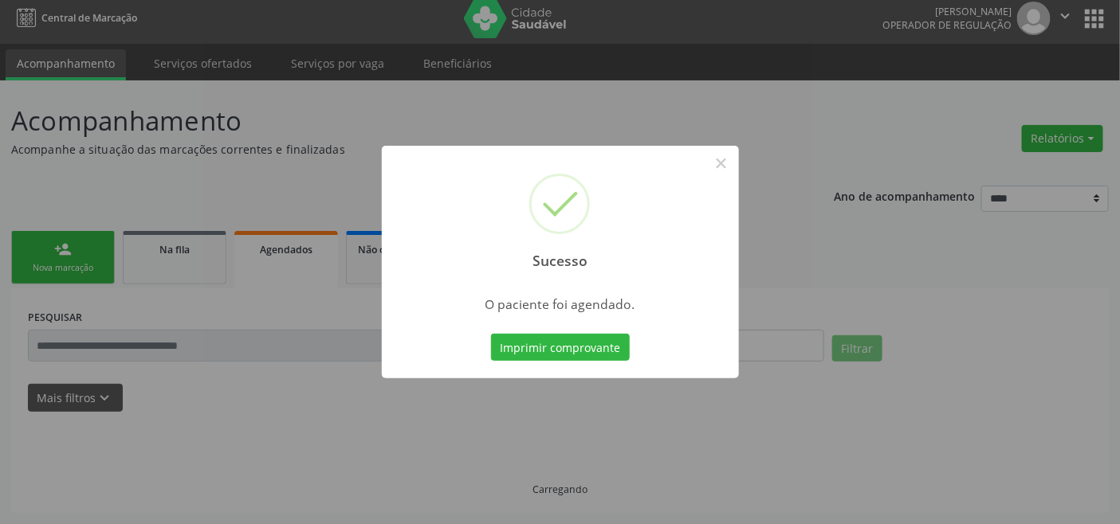
scroll to position [6, 0]
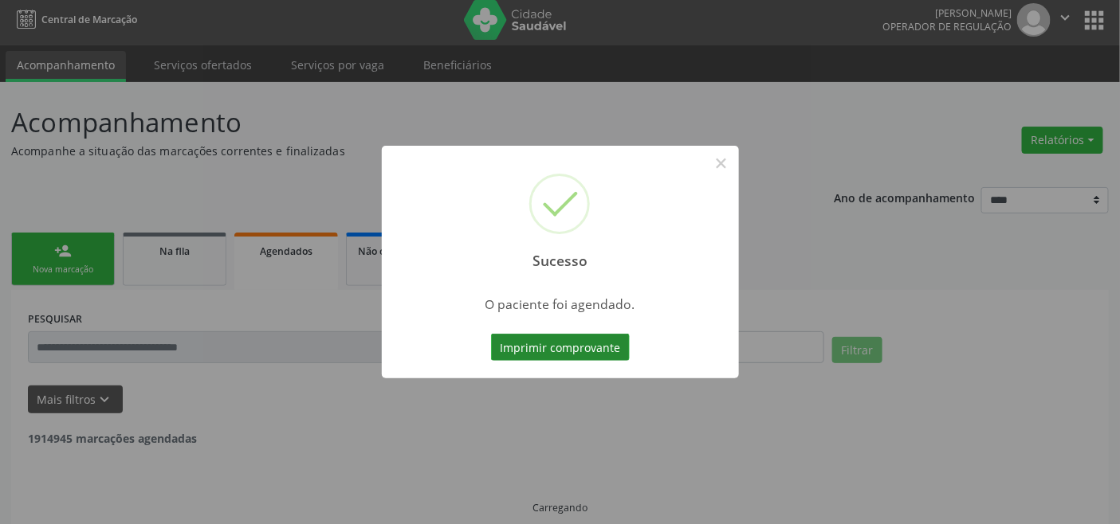
click at [578, 345] on button "Imprimir comprovante" at bounding box center [560, 347] width 139 height 27
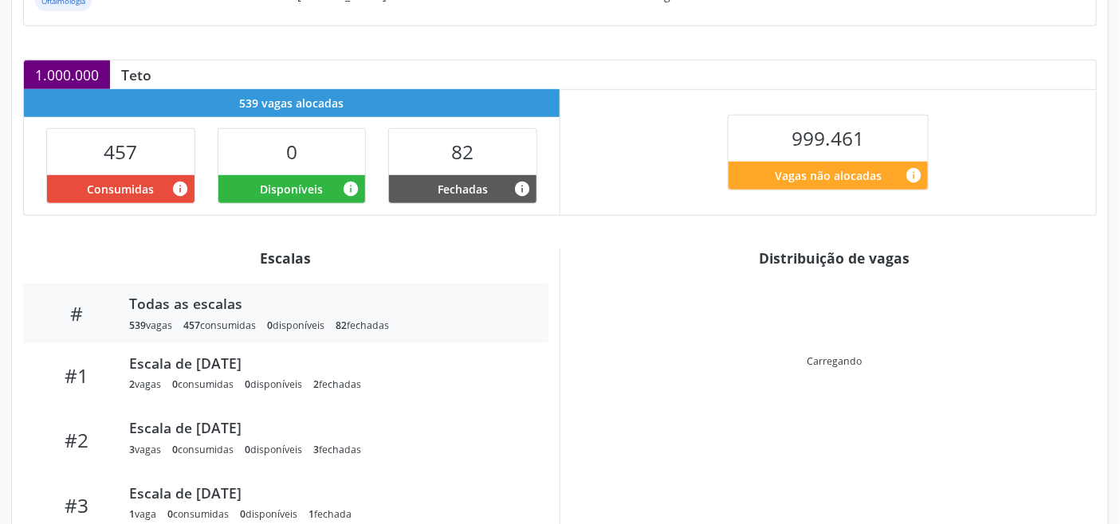
scroll to position [320, 0]
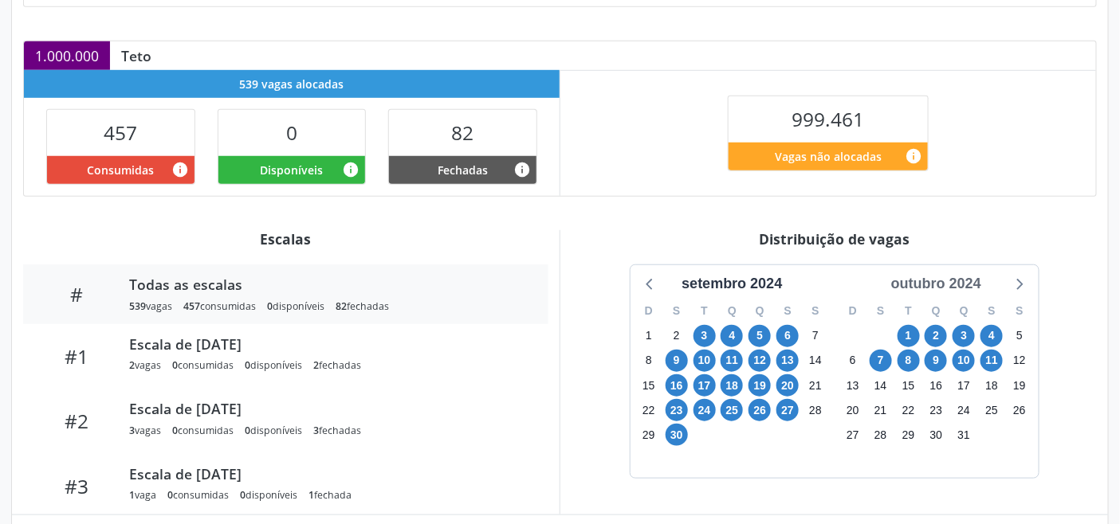
click at [972, 284] on div "outubro 2024" at bounding box center [935, 284] width 103 height 22
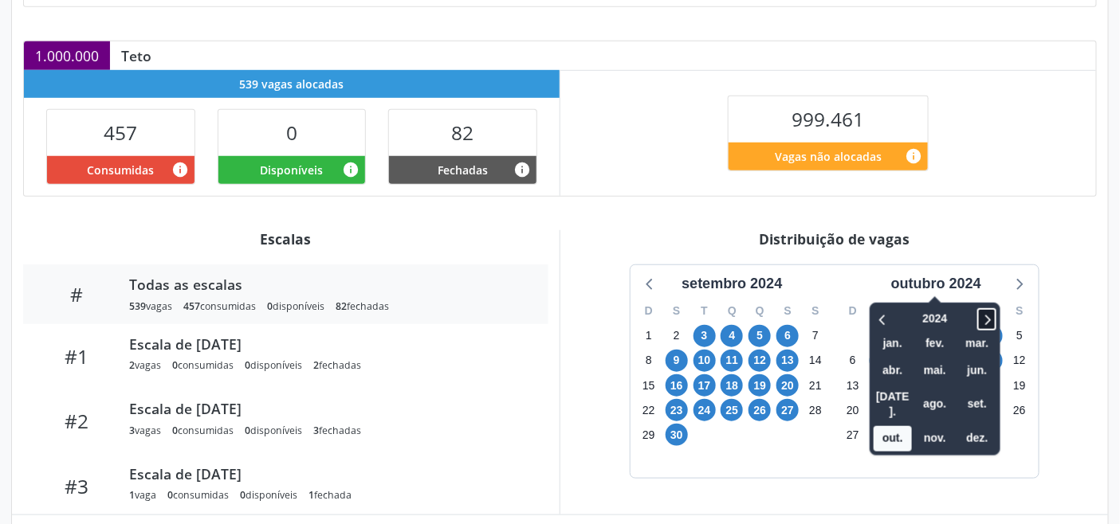
click at [982, 312] on icon at bounding box center [987, 319] width 16 height 19
click at [977, 396] on span "set." at bounding box center [977, 404] width 38 height 25
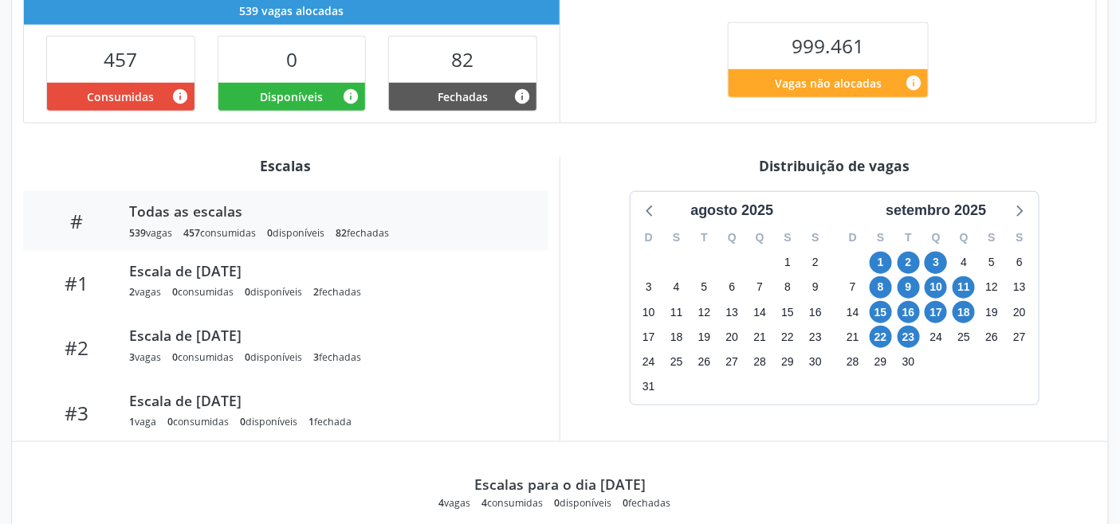
scroll to position [333, 0]
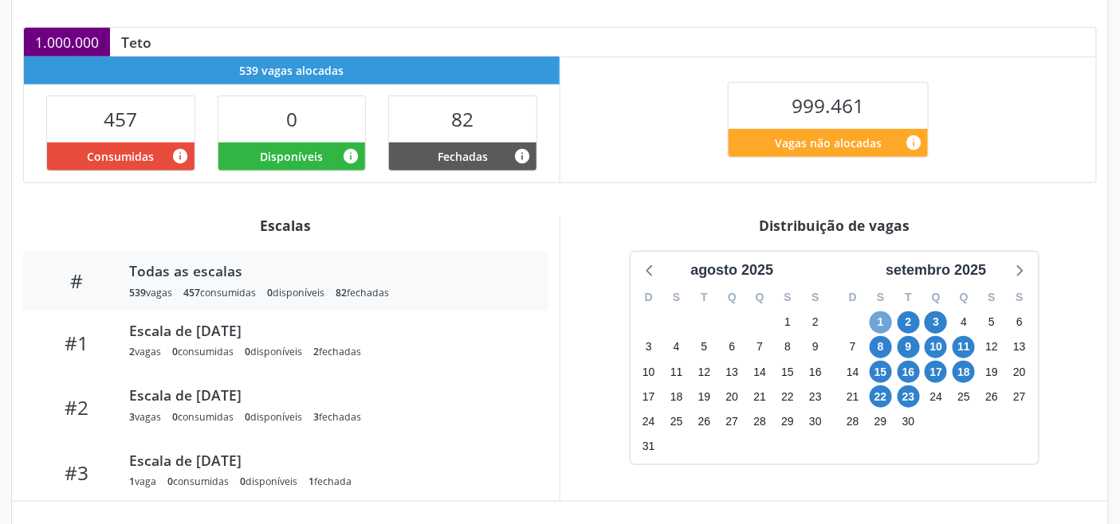
drag, startPoint x: 881, startPoint y: 325, endPoint x: 896, endPoint y: 339, distance: 20.9
click at [881, 325] on span "1" at bounding box center [880, 323] width 22 height 22
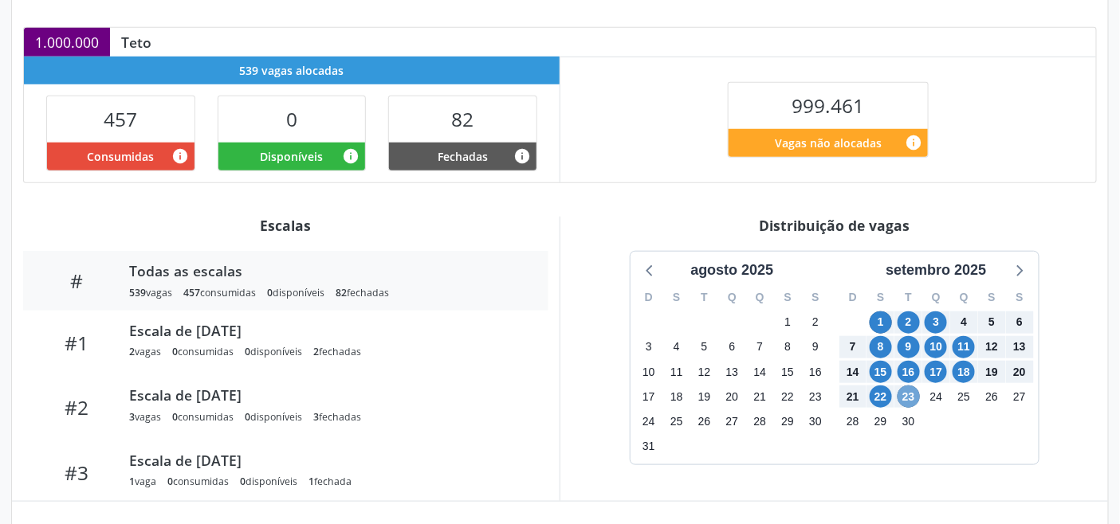
click at [906, 396] on span "23" at bounding box center [908, 397] width 22 height 22
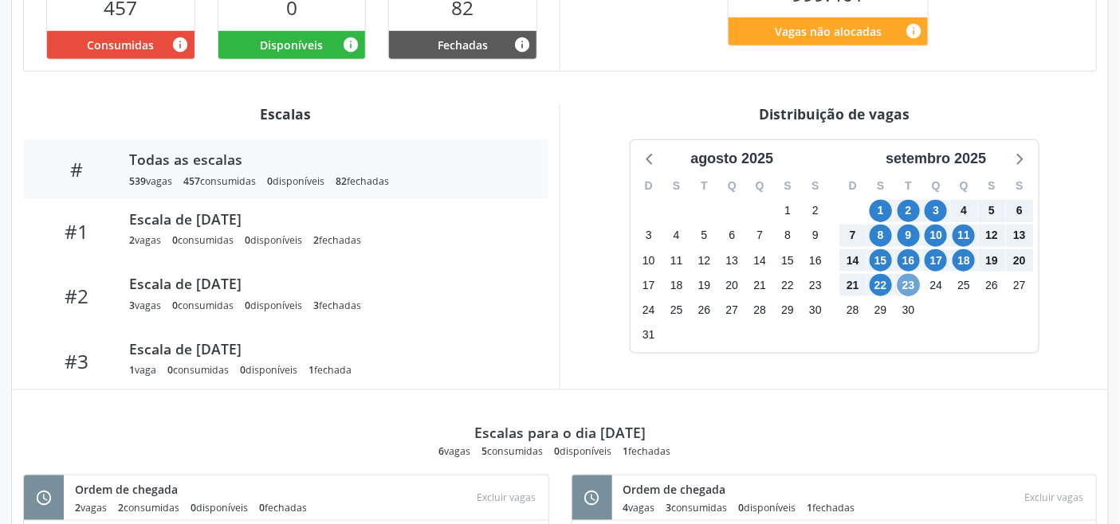
scroll to position [531, 0]
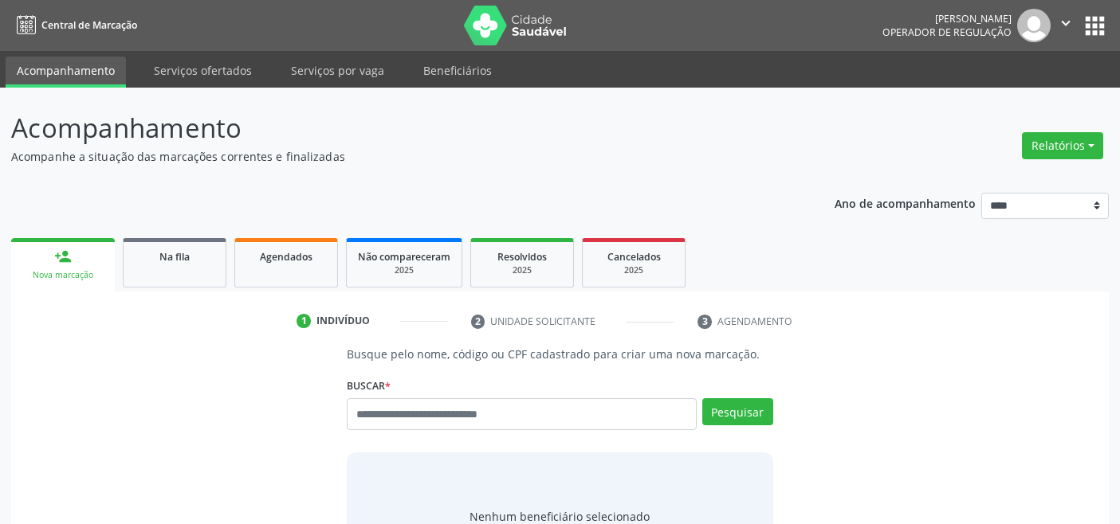
scroll to position [6, 0]
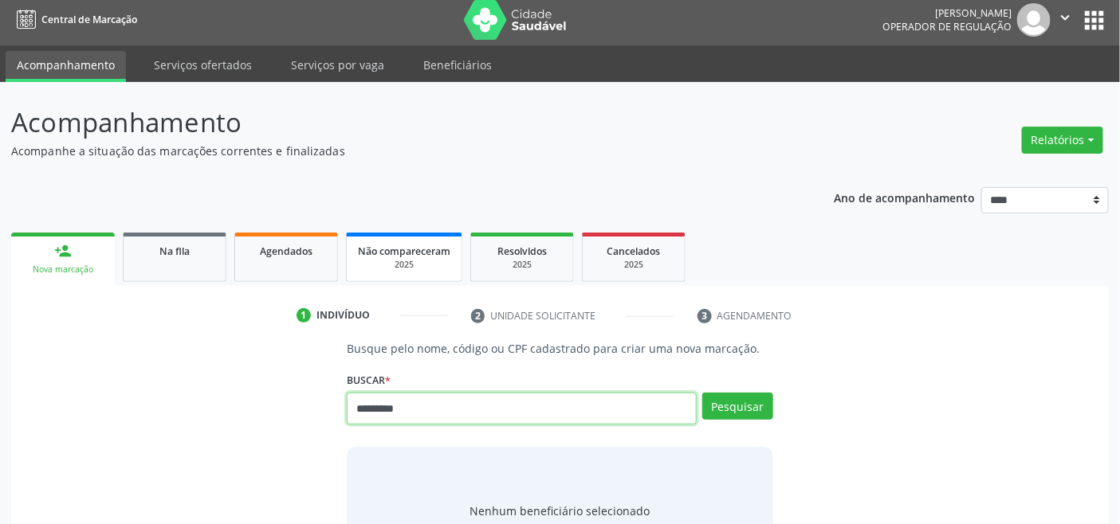
type input "*********"
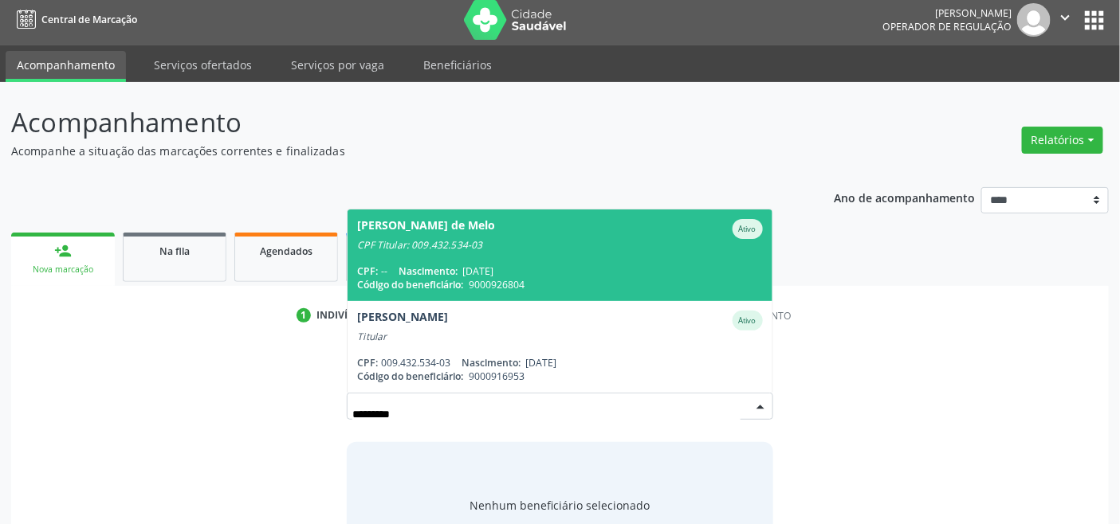
click at [528, 272] on div "CPF: -- Nascimento: [DATE]" at bounding box center [559, 272] width 405 height 14
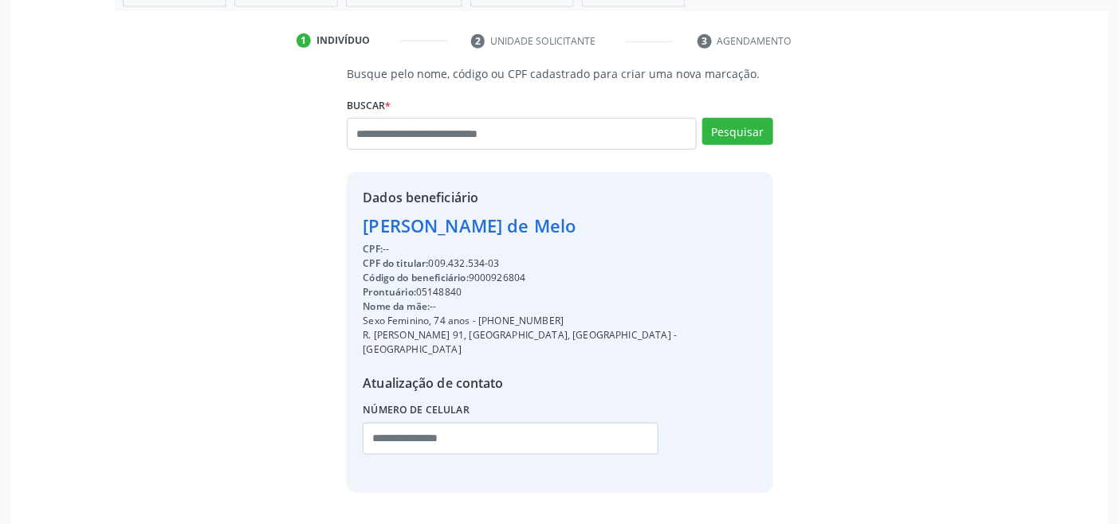
scroll to position [316, 0]
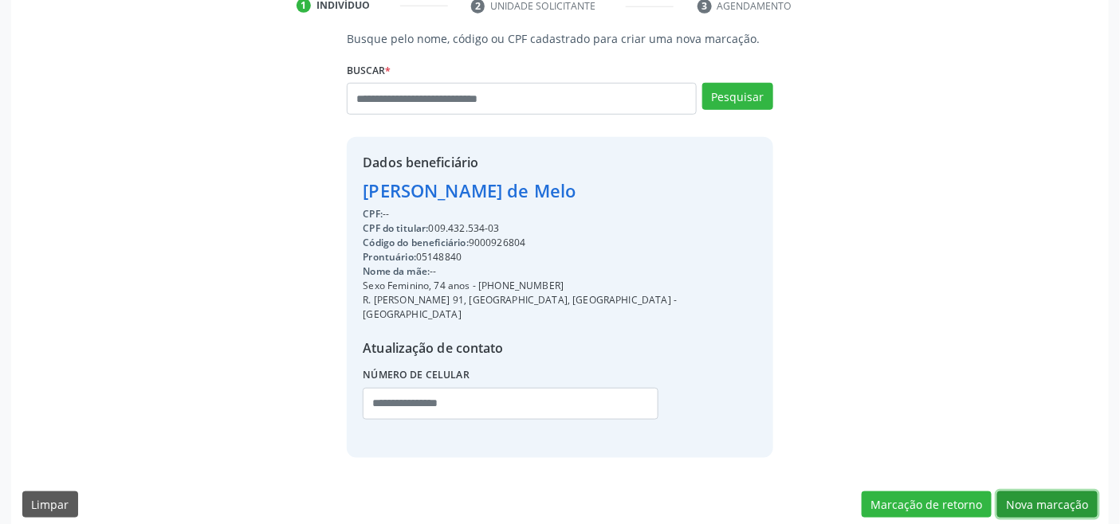
click at [1041, 492] on button "Nova marcação" at bounding box center [1047, 505] width 100 height 27
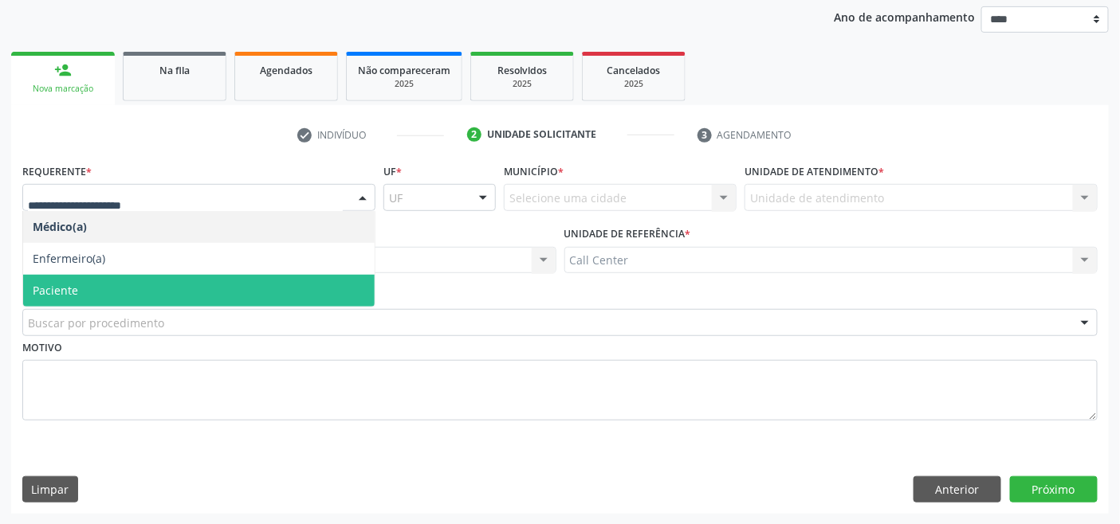
click at [134, 290] on span "Paciente" at bounding box center [198, 291] width 351 height 32
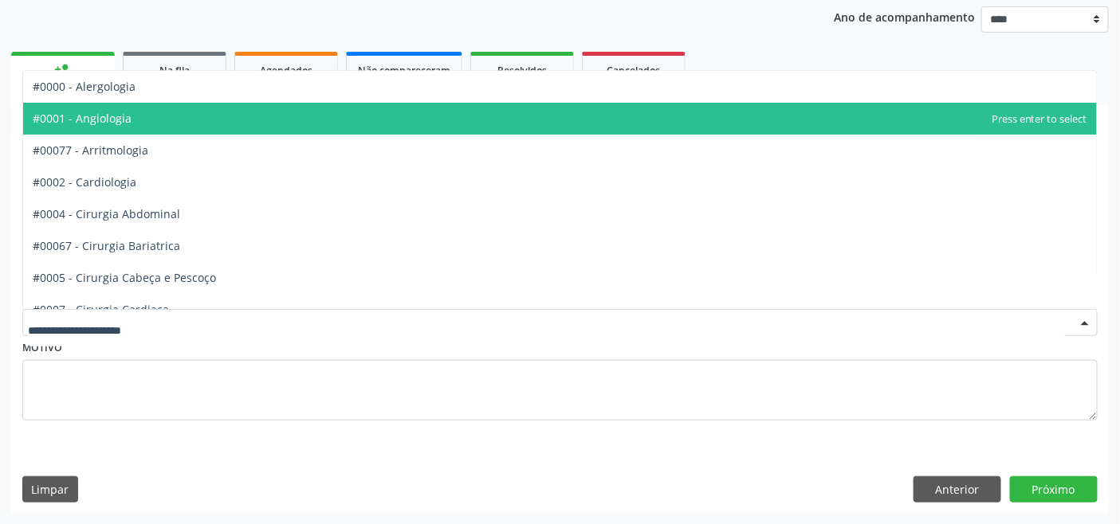
click at [137, 120] on span "#0001 - Angiologia" at bounding box center [559, 119] width 1073 height 32
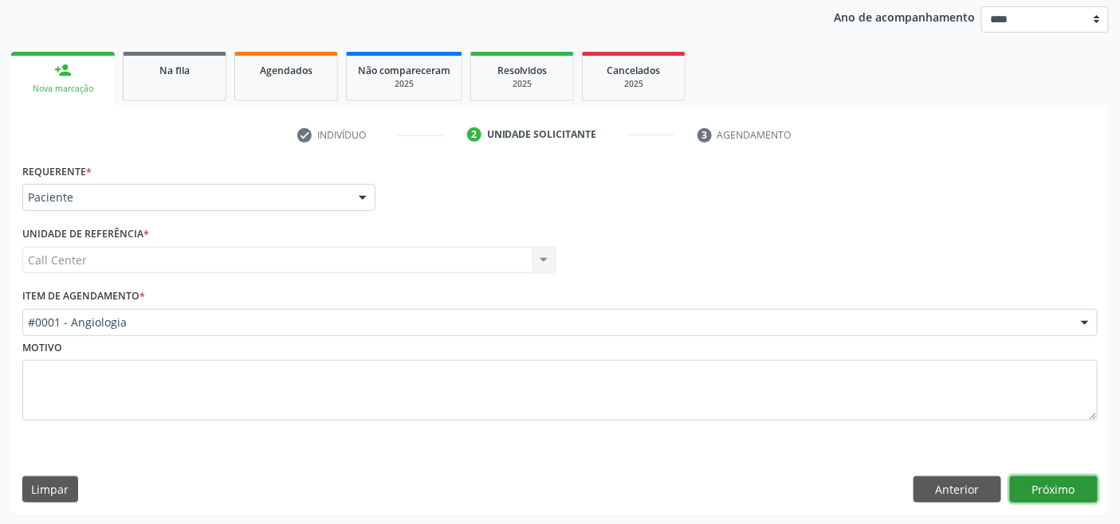
click at [1034, 486] on button "Próximo" at bounding box center [1054, 490] width 88 height 27
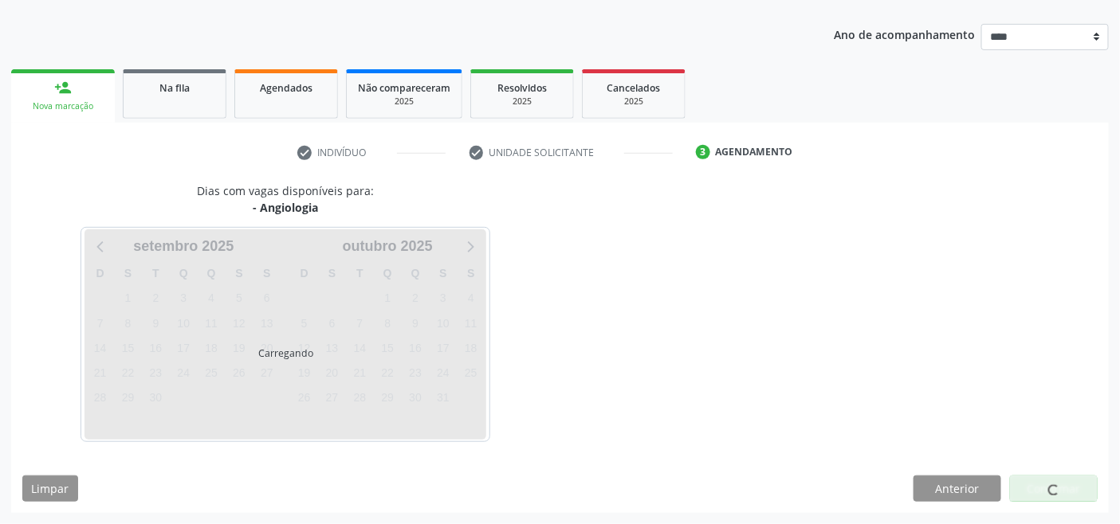
scroll to position [168, 0]
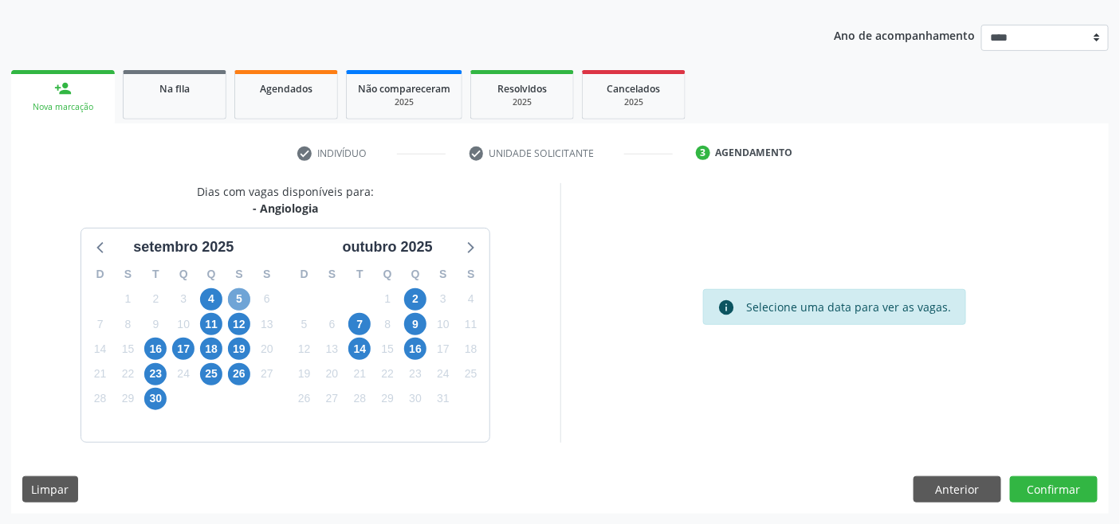
click at [237, 297] on span "5" at bounding box center [239, 299] width 22 height 22
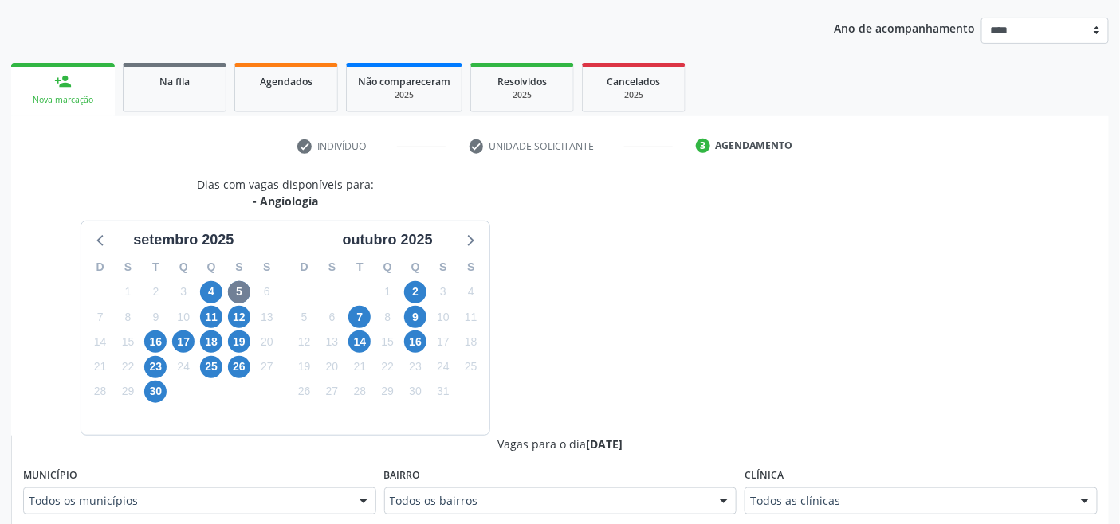
click at [808, 503] on div "Todos as clínicas" at bounding box center [920, 501] width 353 height 27
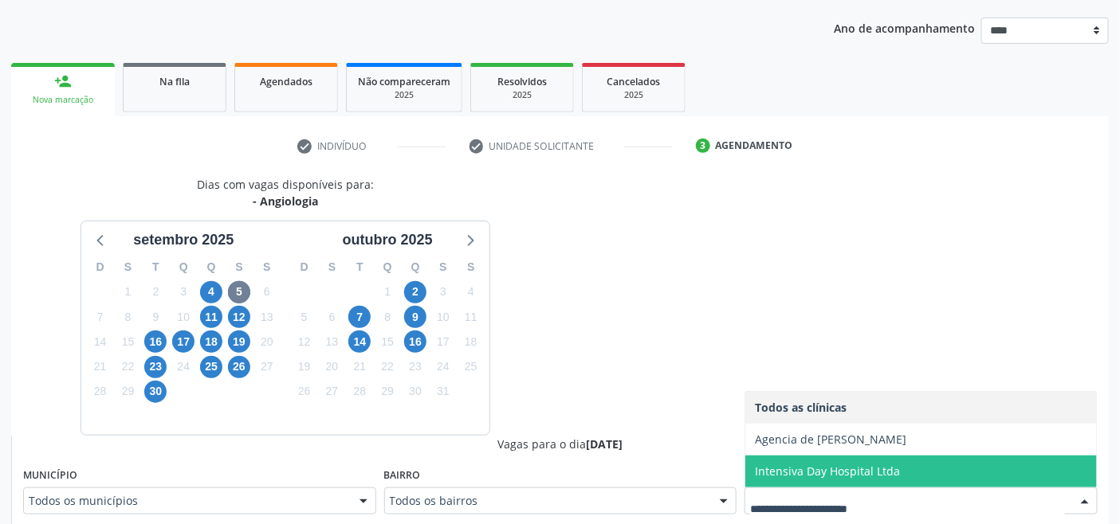
click at [790, 479] on span "Intensiva Day Hospital Ltda" at bounding box center [920, 472] width 351 height 32
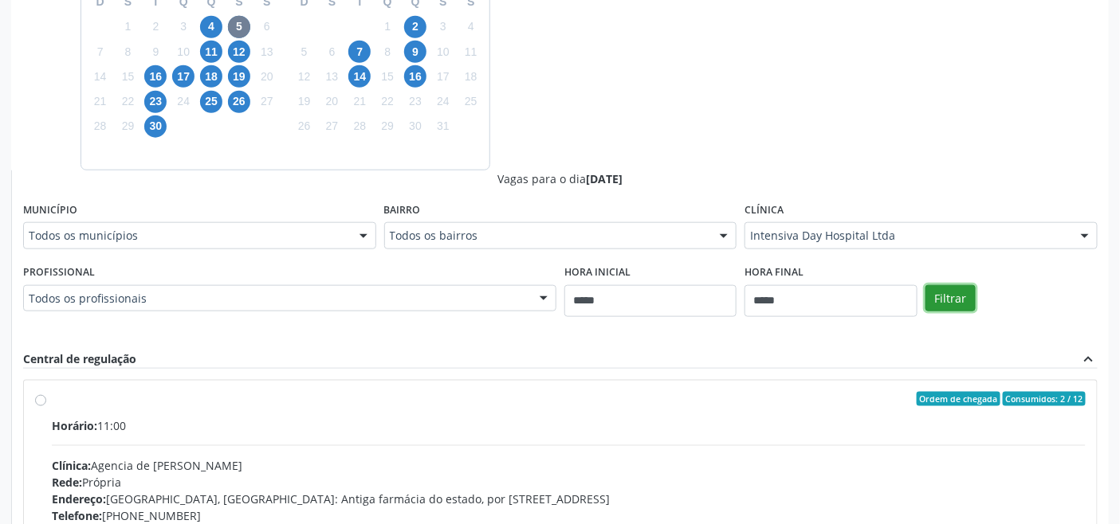
click at [944, 307] on button "Filtrar" at bounding box center [950, 298] width 50 height 27
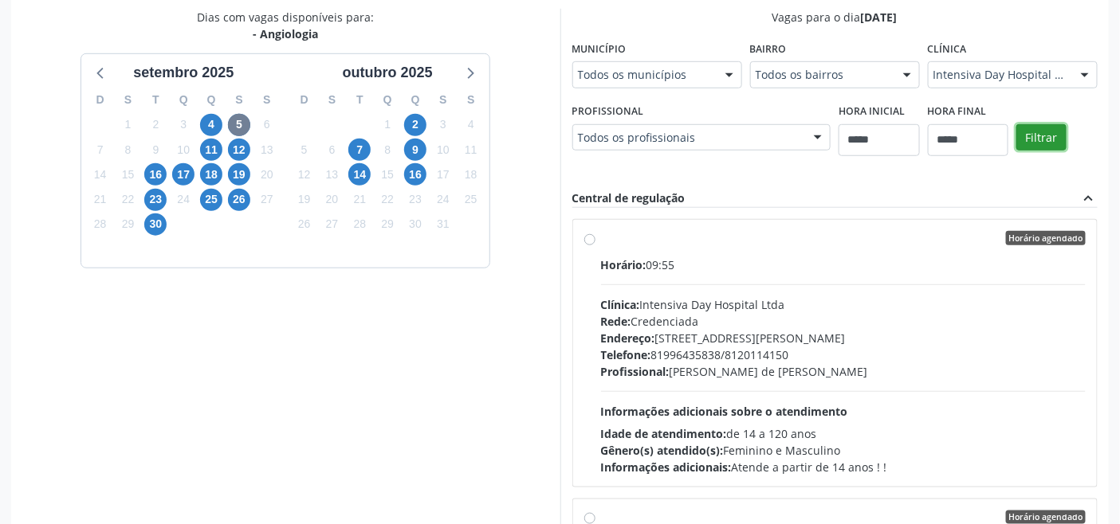
scroll to position [426, 0]
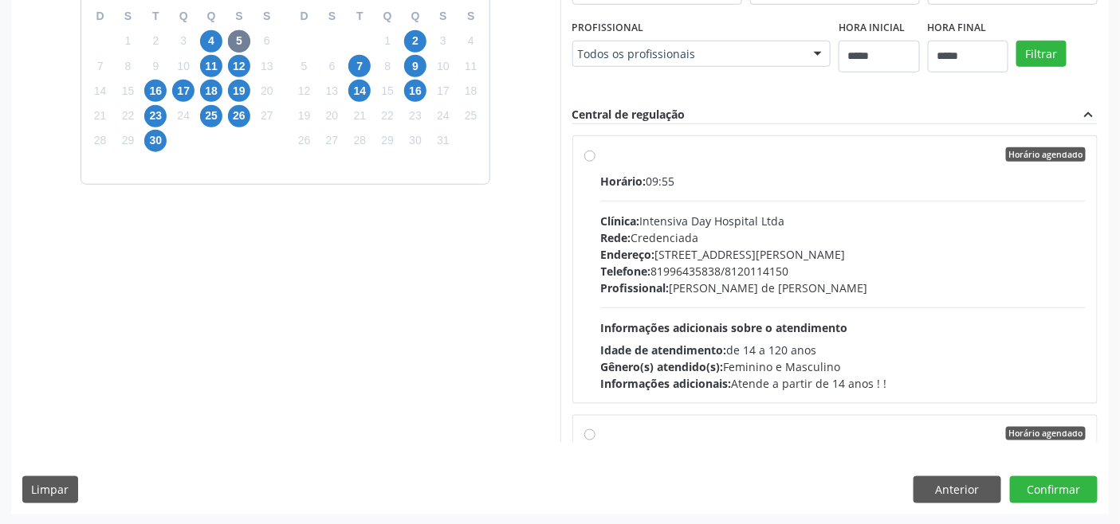
click at [649, 288] on span "Profissional:" at bounding box center [635, 287] width 69 height 15
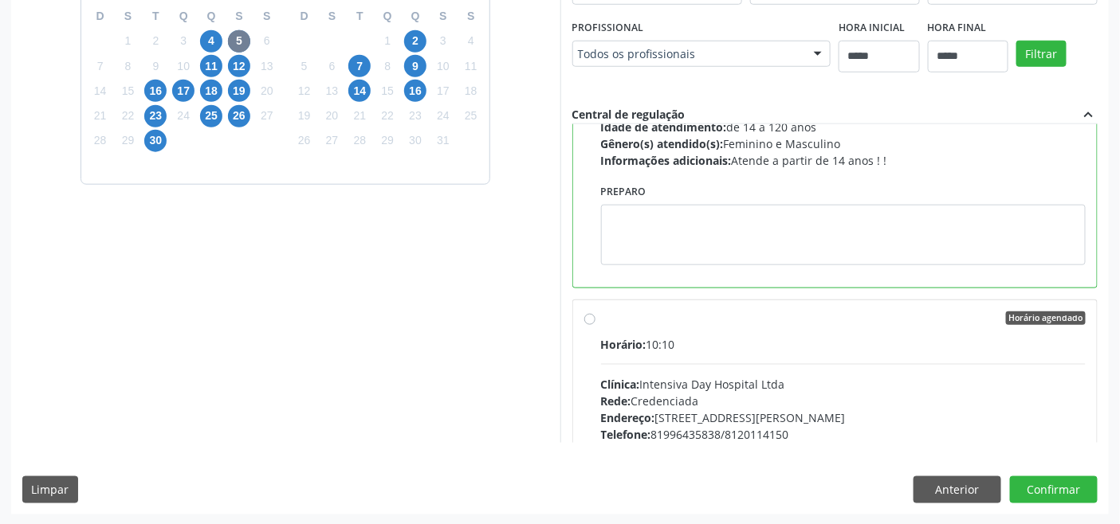
scroll to position [265, 0]
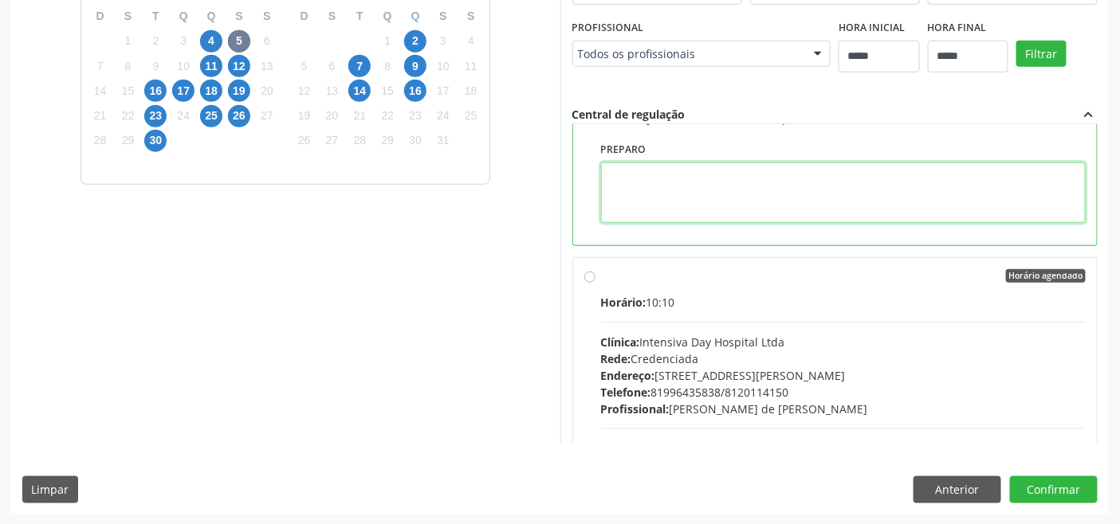
paste textarea "**********"
type textarea "**********"
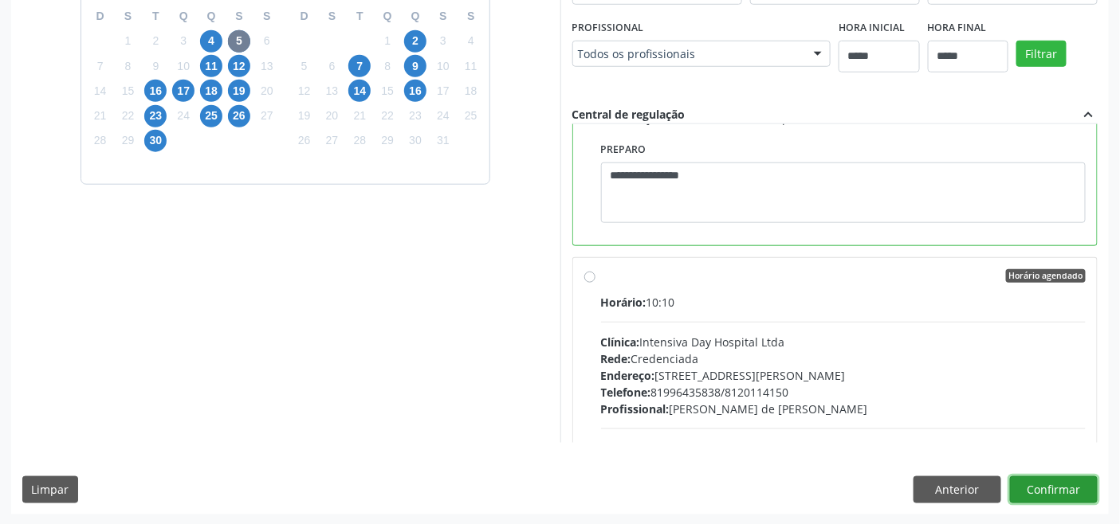
click at [1041, 482] on button "Confirmar" at bounding box center [1054, 490] width 88 height 27
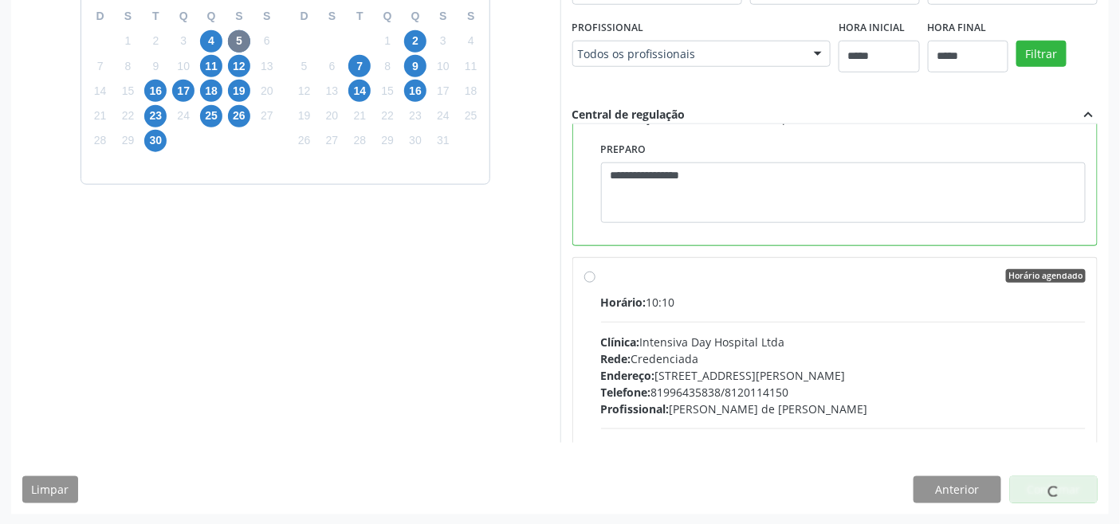
scroll to position [6, 0]
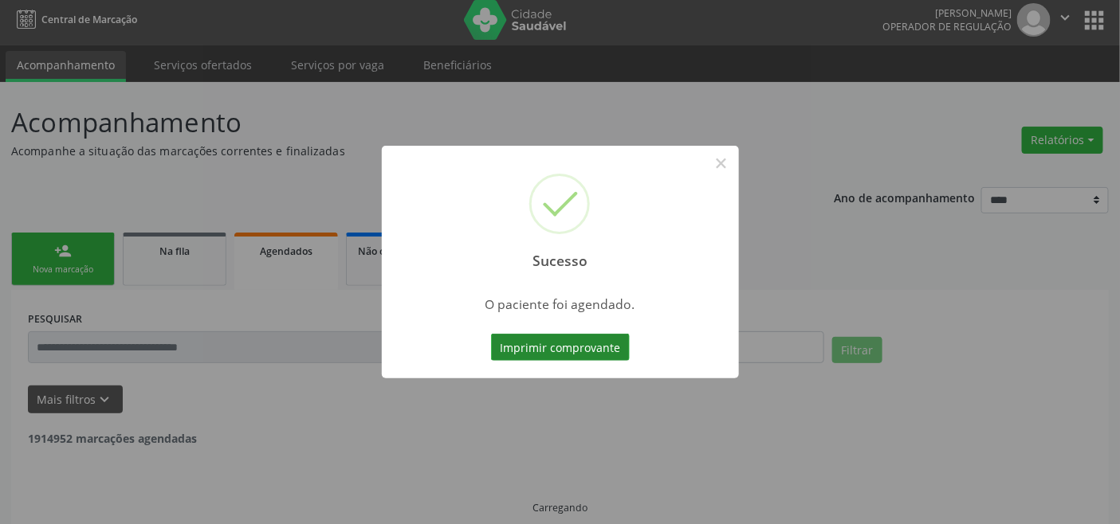
click at [571, 351] on button "Imprimir comprovante" at bounding box center [560, 347] width 139 height 27
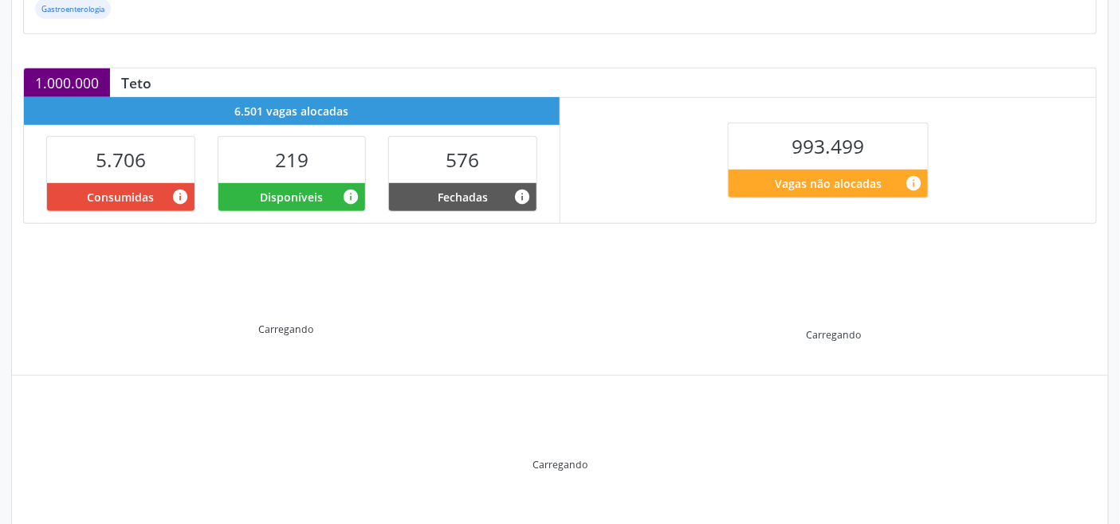
scroll to position [320, 0]
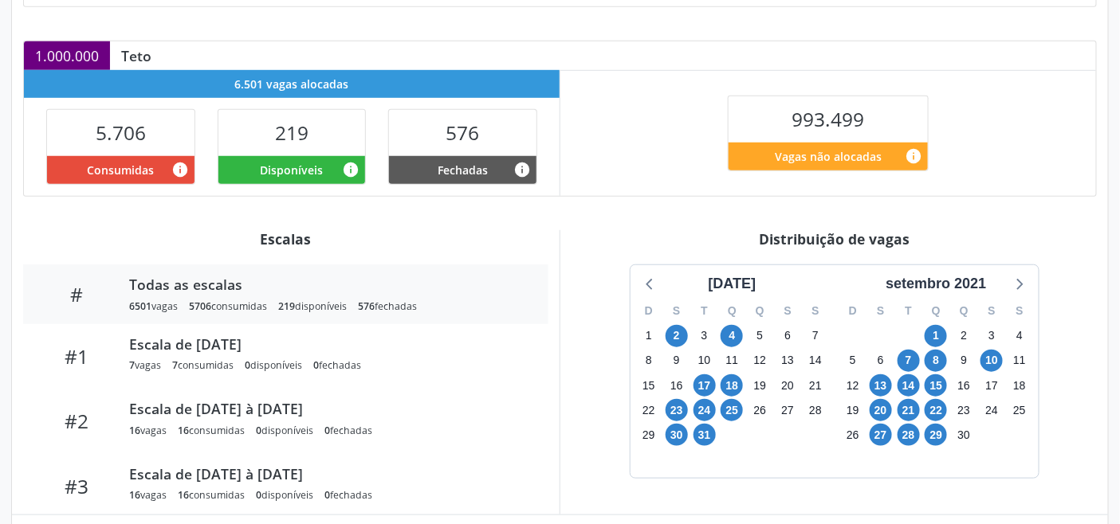
drag, startPoint x: 967, startPoint y: 284, endPoint x: 998, endPoint y: 331, distance: 57.0
click at [967, 284] on div "setembro 2021" at bounding box center [935, 284] width 113 height 22
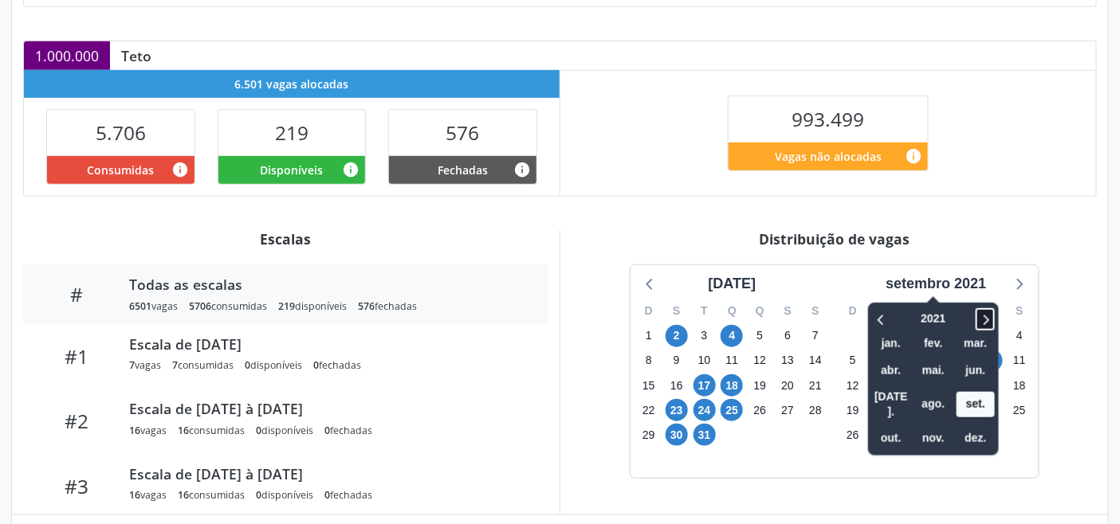
click at [985, 316] on icon at bounding box center [985, 319] width 16 height 19
click at [985, 315] on icon at bounding box center [985, 319] width 16 height 19
click at [989, 319] on icon at bounding box center [986, 320] width 6 height 10
click at [899, 426] on span "out." at bounding box center [891, 438] width 38 height 25
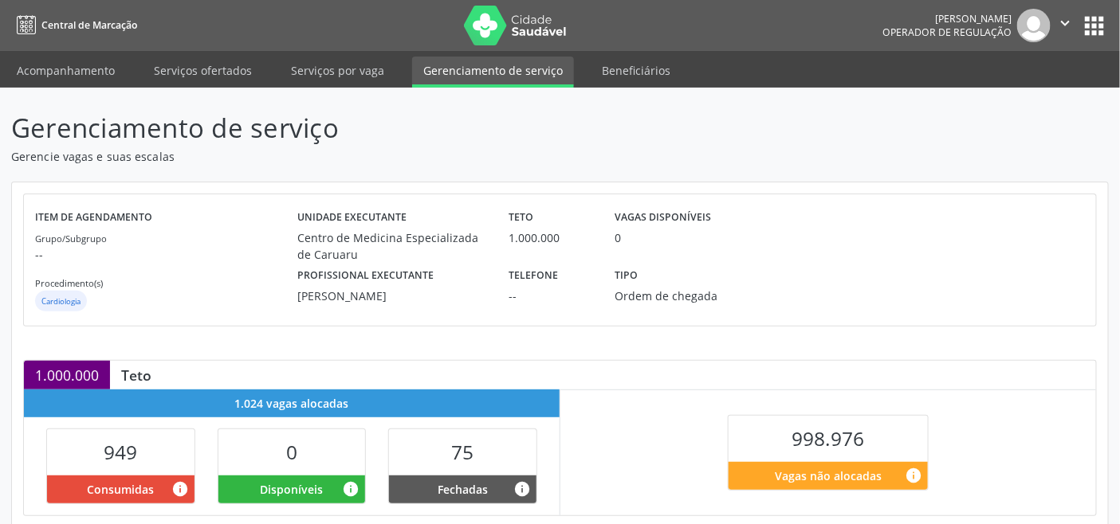
scroll to position [320, 0]
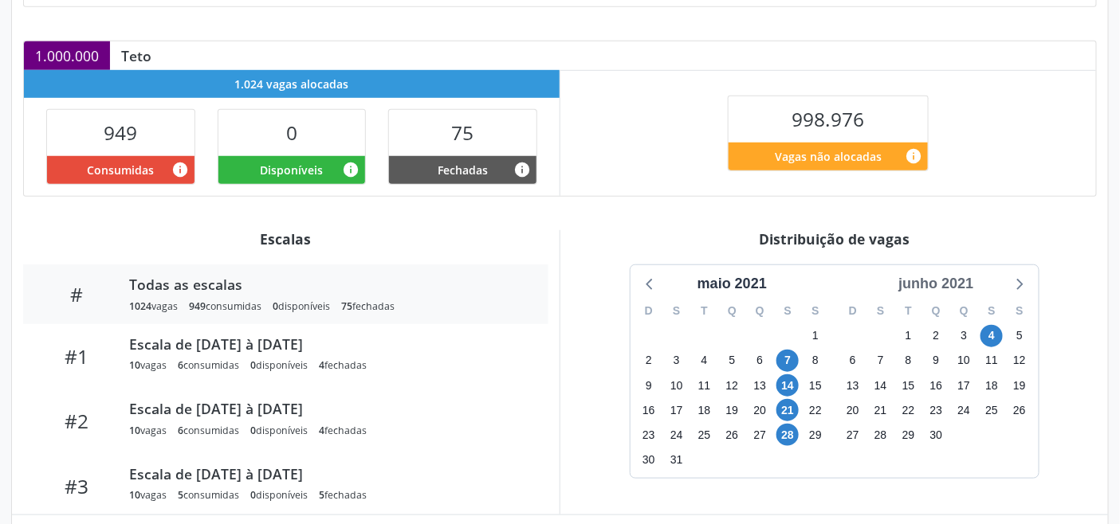
click at [958, 284] on div "junho 2021" at bounding box center [936, 284] width 88 height 22
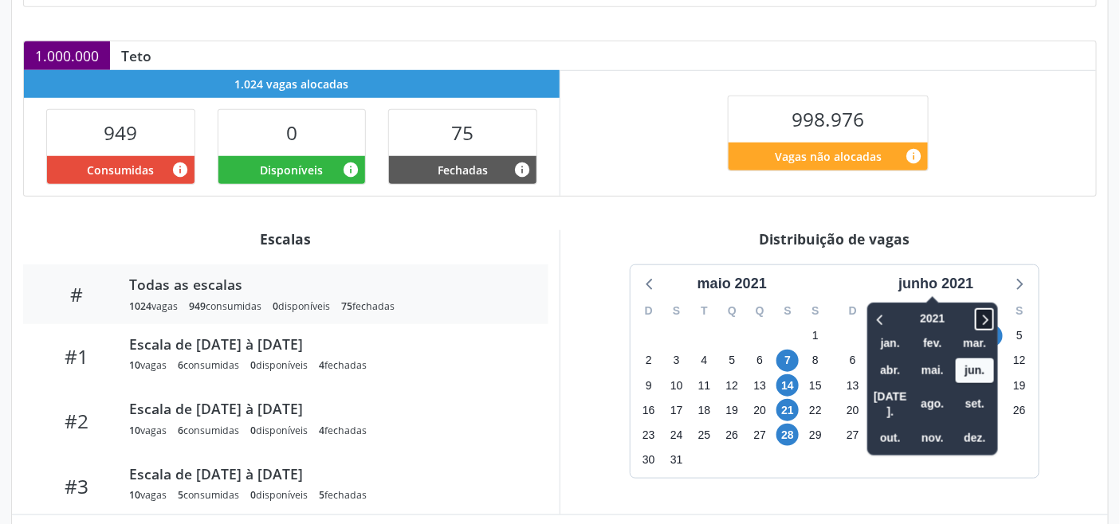
click at [988, 320] on icon at bounding box center [984, 319] width 16 height 19
click at [986, 392] on span "set." at bounding box center [974, 404] width 38 height 25
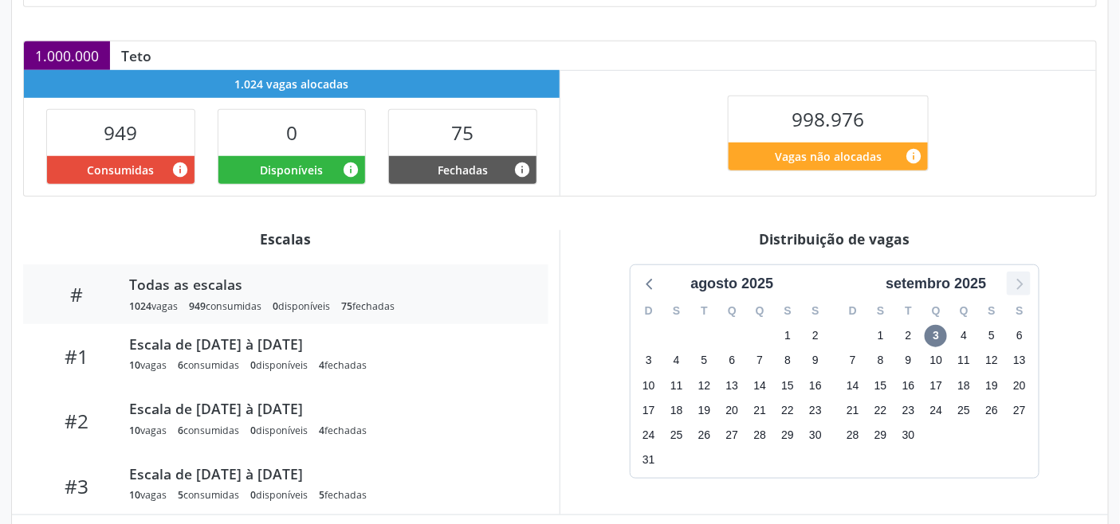
click at [1016, 288] on icon at bounding box center [1018, 283] width 21 height 21
drag, startPoint x: 656, startPoint y: 287, endPoint x: 641, endPoint y: 283, distance: 15.7
click at [655, 287] on icon at bounding box center [650, 283] width 21 height 21
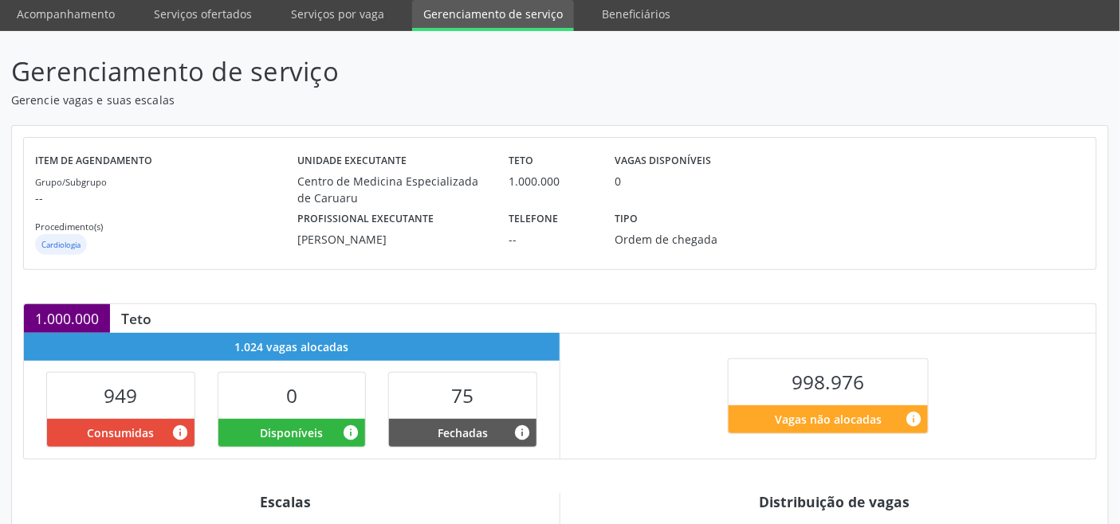
scroll to position [0, 0]
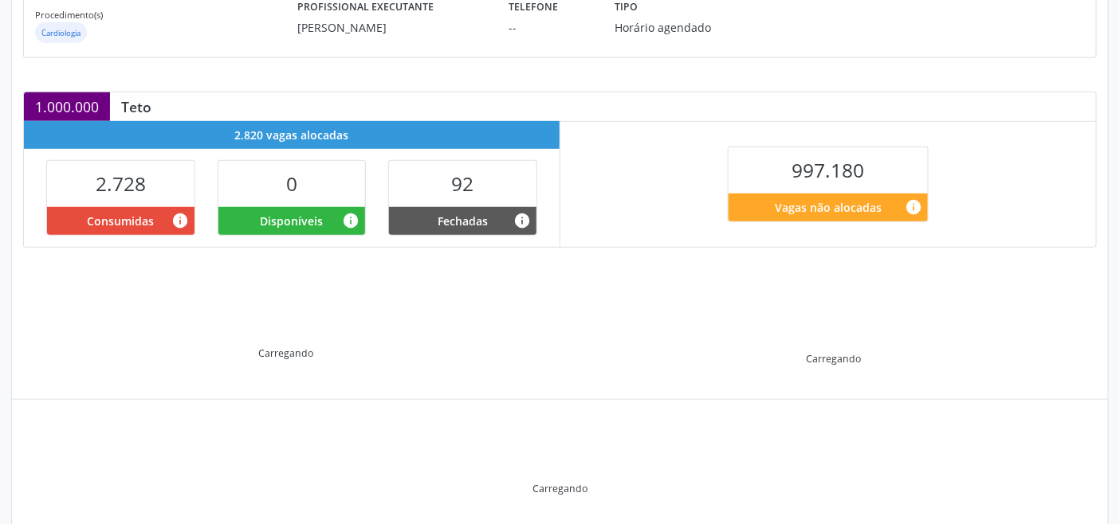
scroll to position [320, 0]
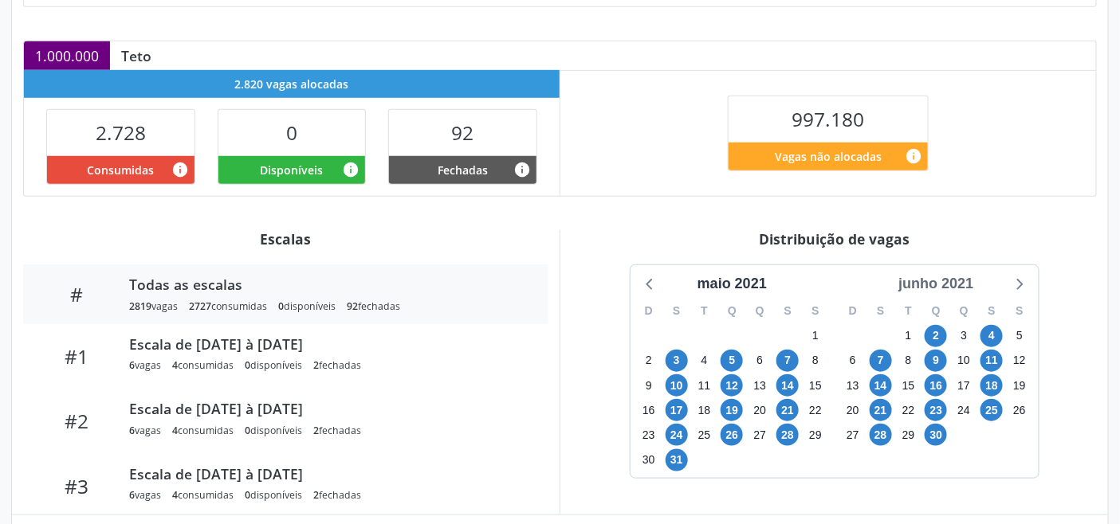
click at [954, 283] on div "junho 2021" at bounding box center [936, 284] width 88 height 22
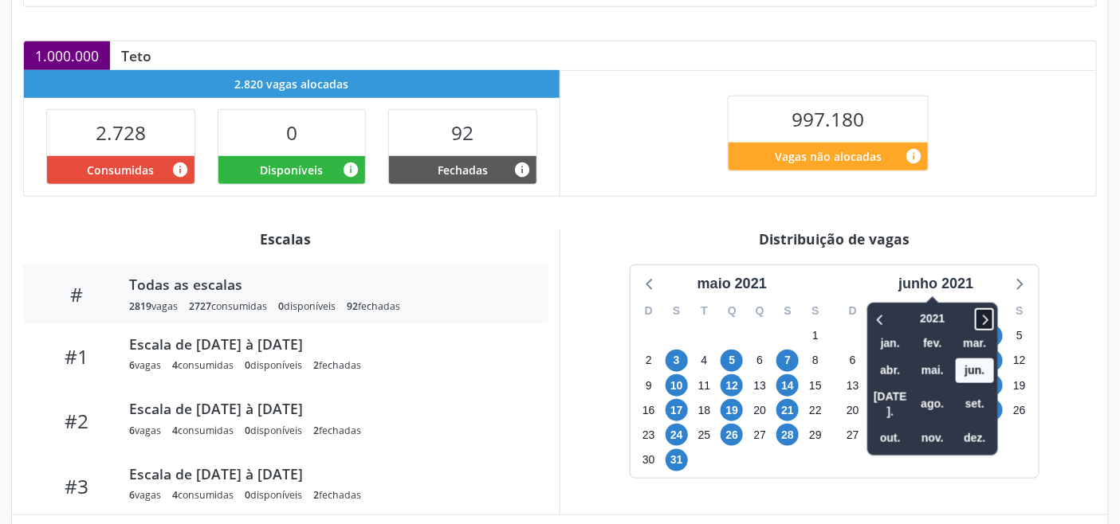
click at [986, 319] on icon at bounding box center [984, 319] width 16 height 19
click at [985, 323] on icon at bounding box center [984, 319] width 16 height 19
click at [896, 426] on span "out." at bounding box center [890, 438] width 38 height 25
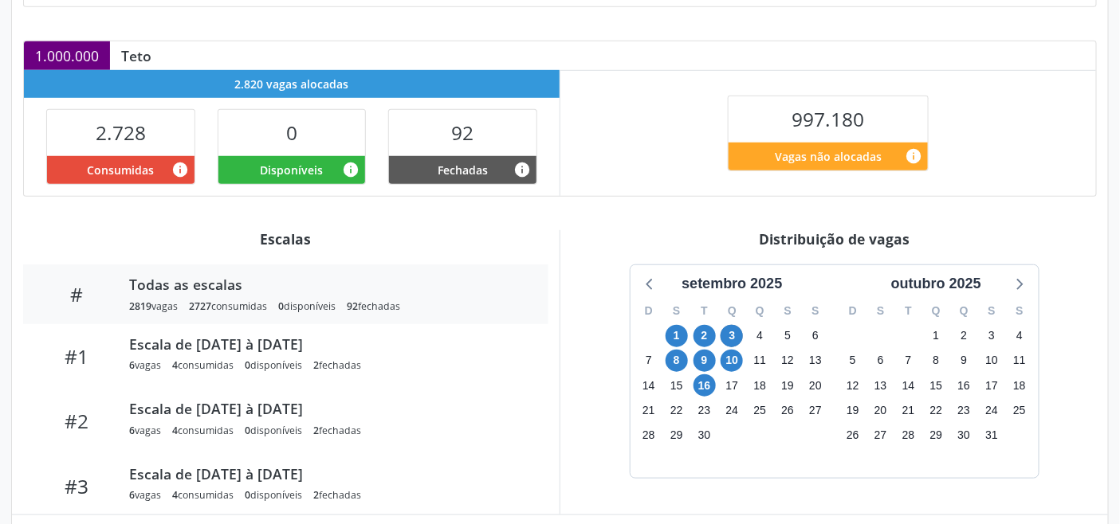
click at [619, 274] on div "setembro 2025 D S T Q Q S S 31 1 2 3 4 5 6 7 8 9 10 11 12 13 14 15 16 17 18 19 …" at bounding box center [833, 372] width 525 height 214
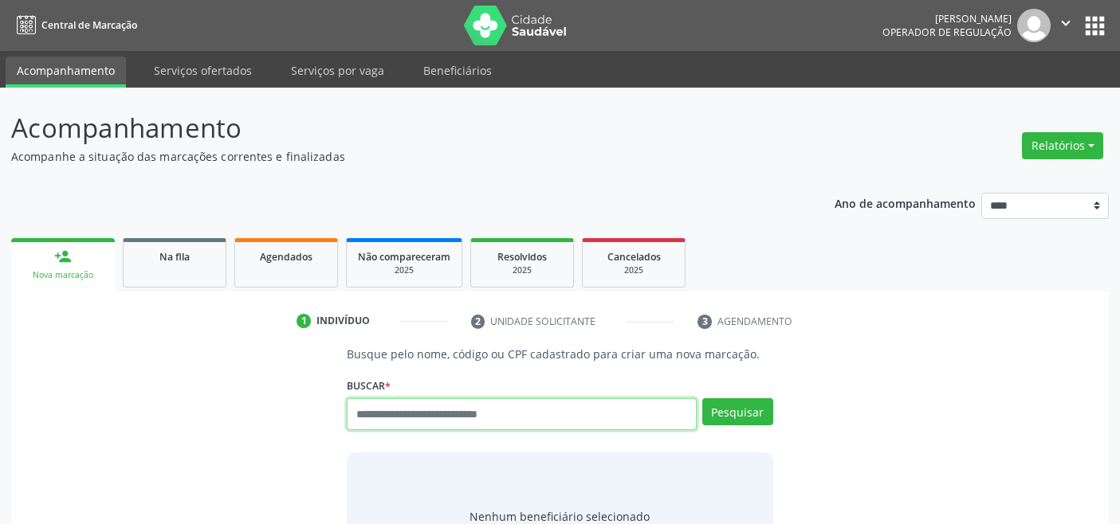
scroll to position [6, 0]
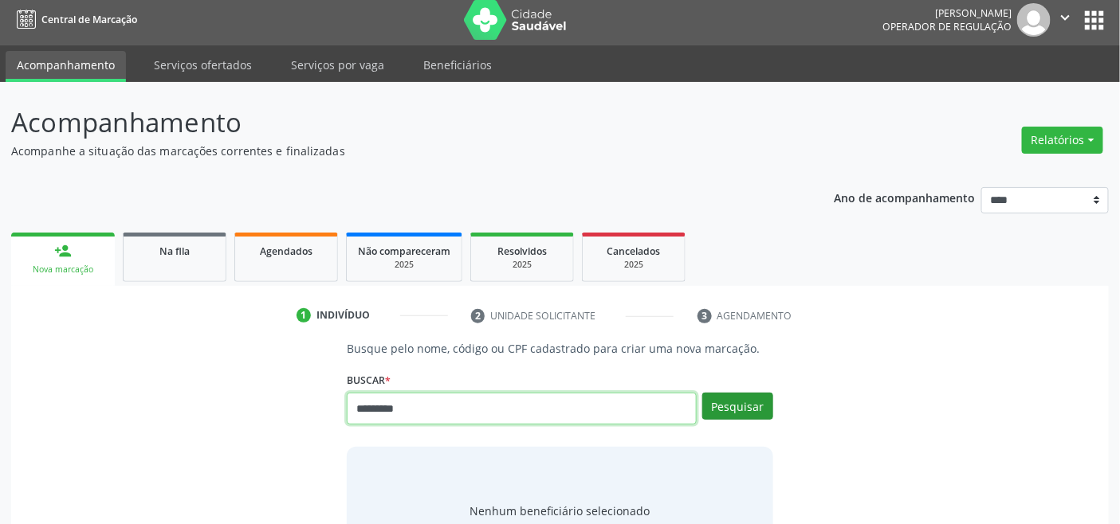
type input "*********"
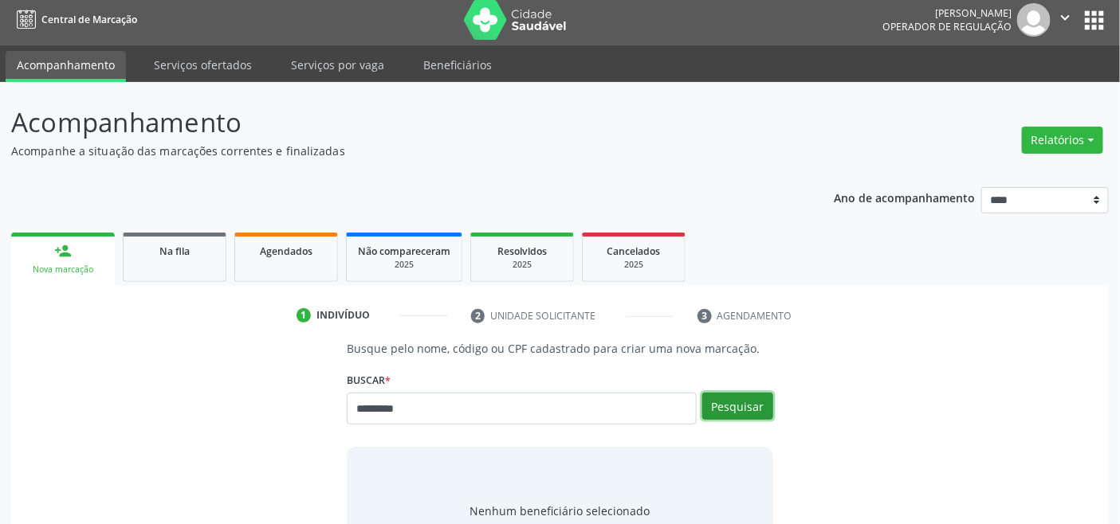
click at [743, 402] on button "Pesquisar" at bounding box center [737, 406] width 71 height 27
type input "*********"
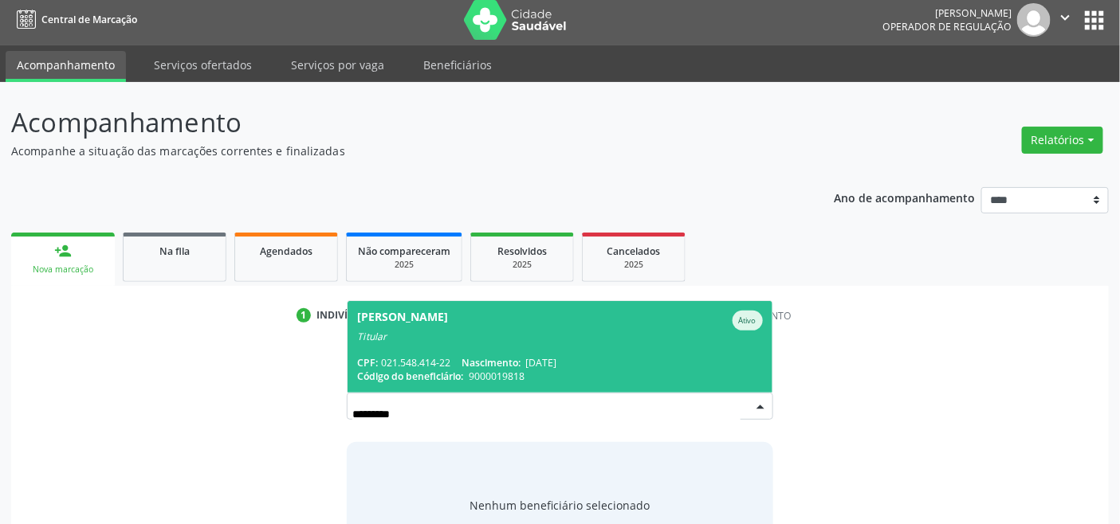
click at [474, 349] on span "Adriana Bezerra de Melo Ativo Titular CPF: 021.548.414-22 Nascimento: 22/12/197…" at bounding box center [559, 347] width 424 height 92
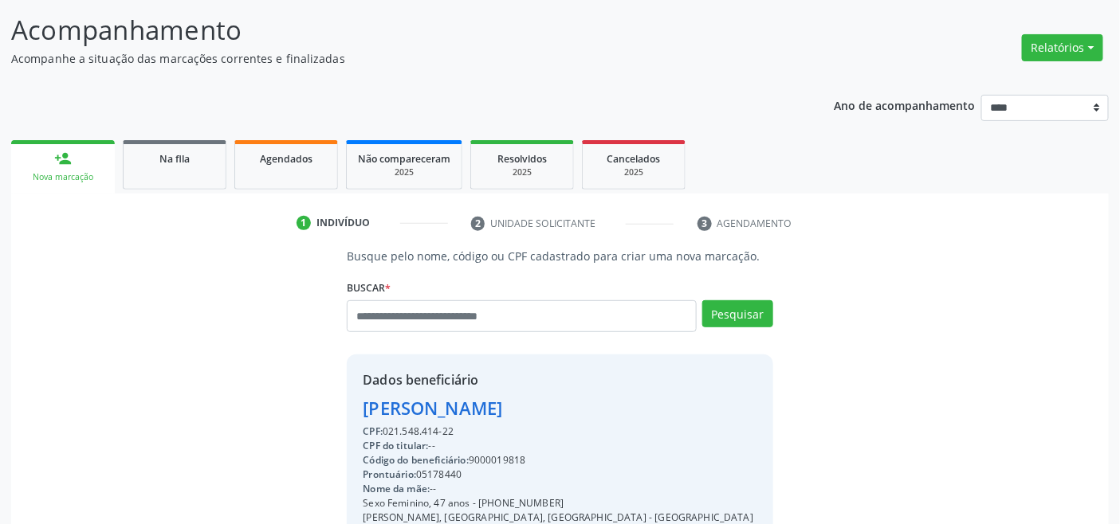
scroll to position [316, 0]
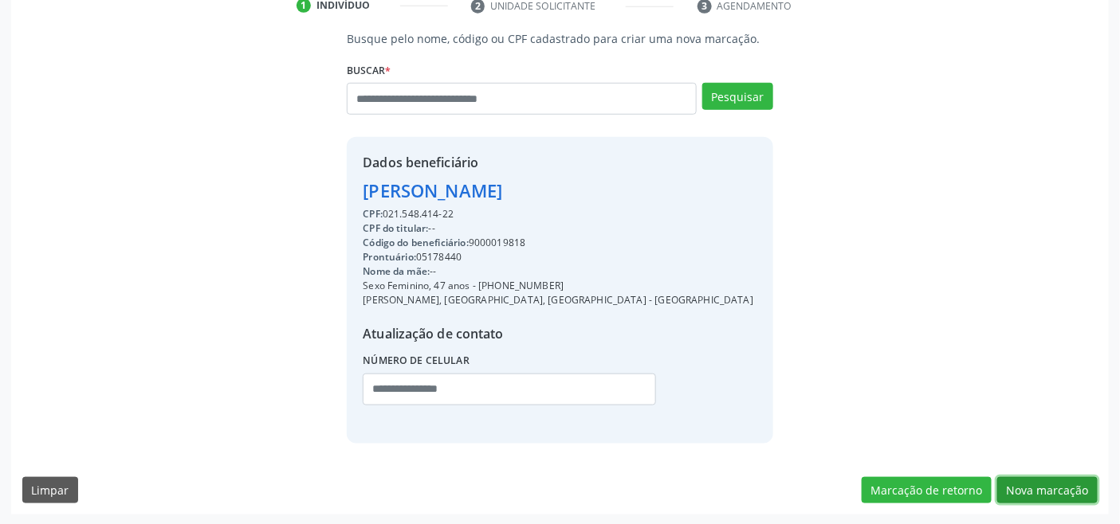
click at [1038, 496] on button "Nova marcação" at bounding box center [1047, 490] width 100 height 27
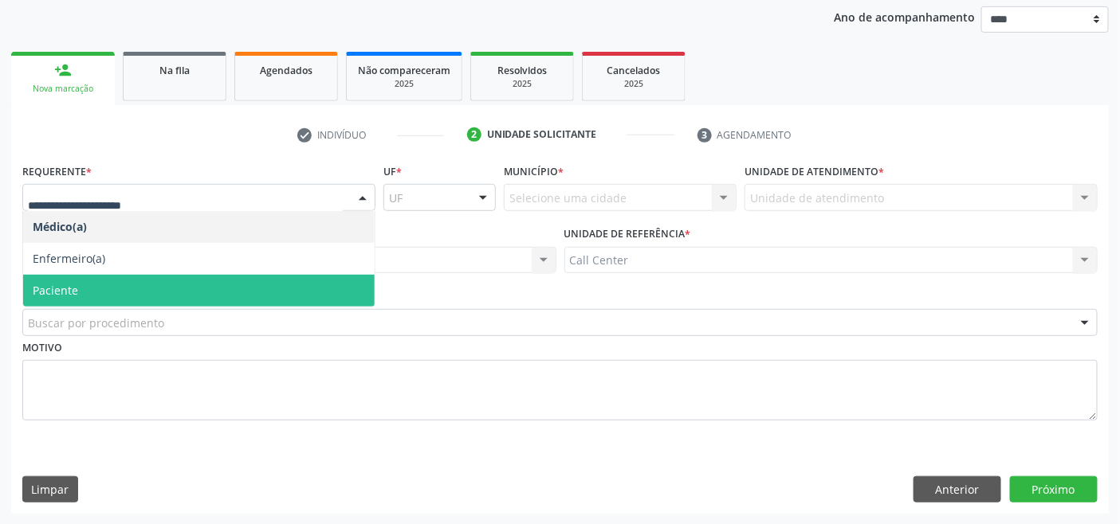
click at [108, 287] on span "Paciente" at bounding box center [198, 291] width 351 height 32
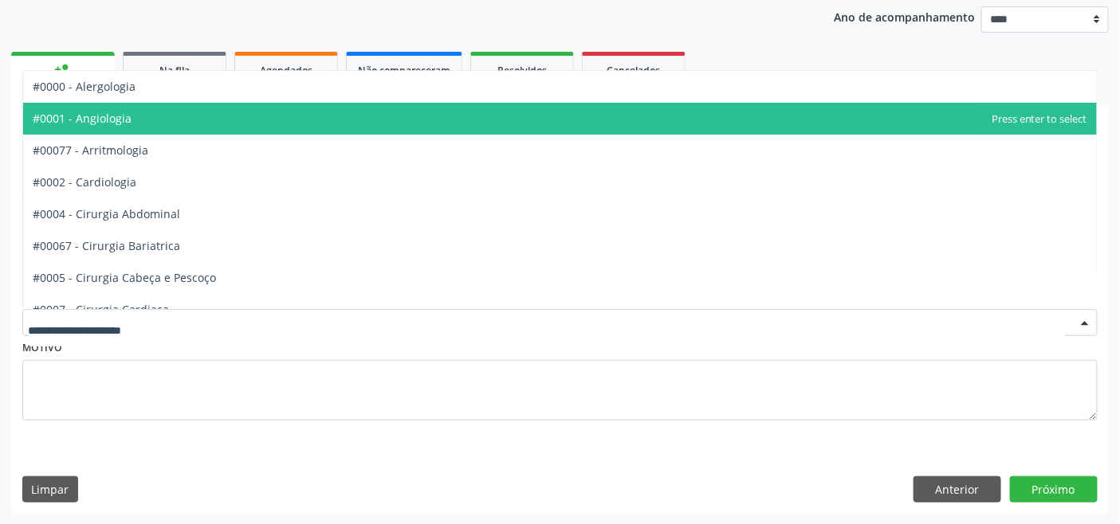
click at [150, 120] on span "#0001 - Angiologia" at bounding box center [559, 119] width 1073 height 32
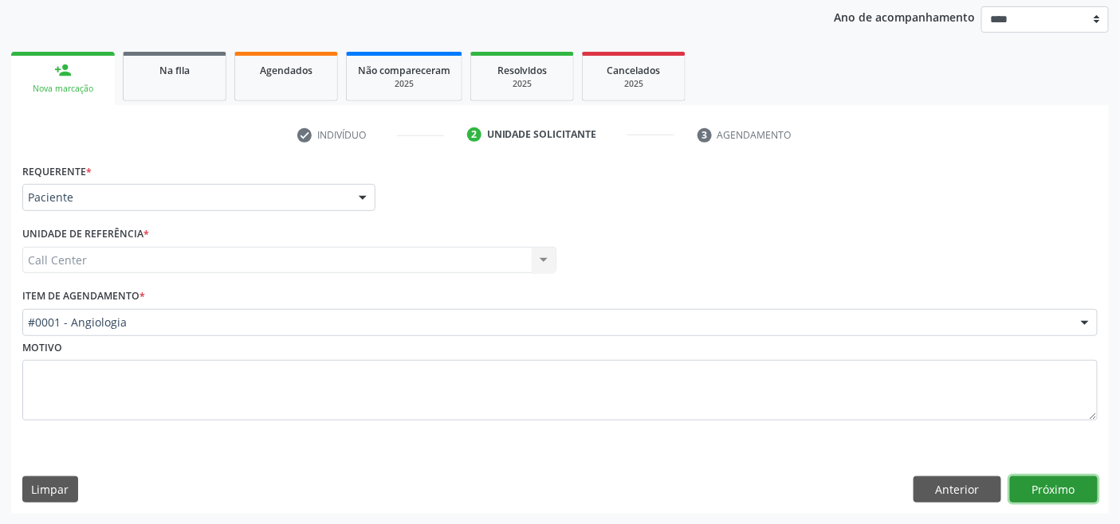
click at [1054, 482] on button "Próximo" at bounding box center [1054, 490] width 88 height 27
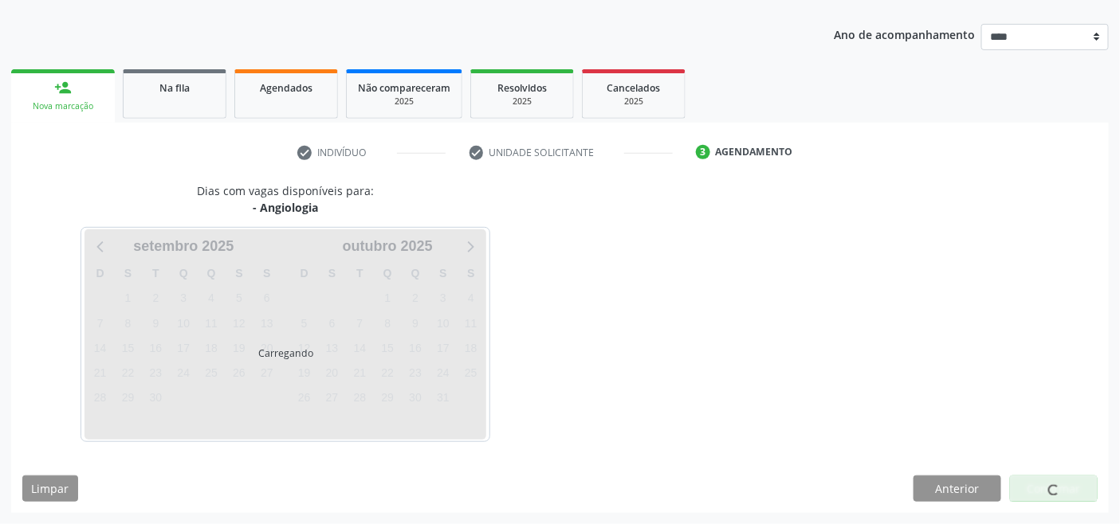
scroll to position [168, 0]
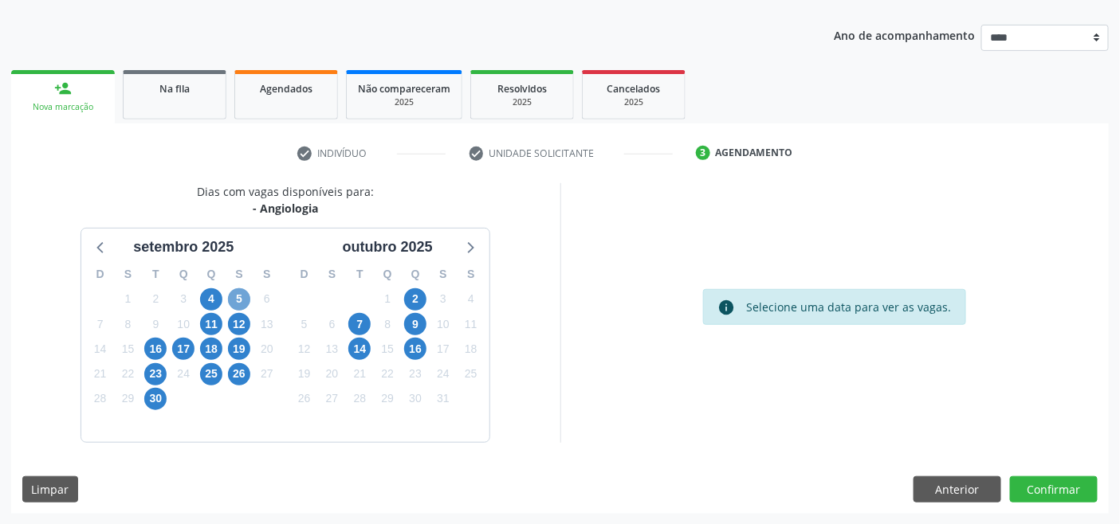
click at [239, 292] on span "5" at bounding box center [239, 299] width 22 height 22
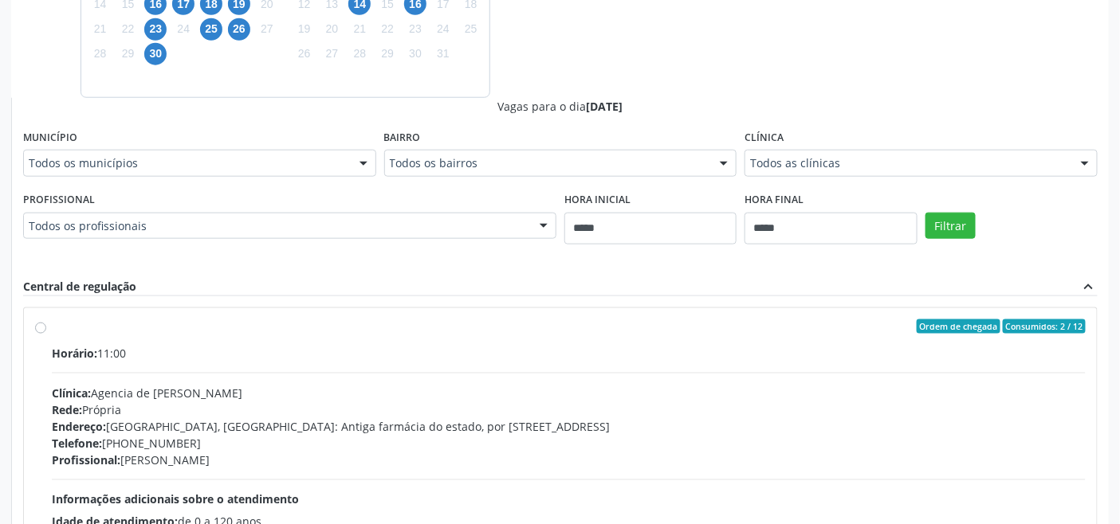
scroll to position [522, 0]
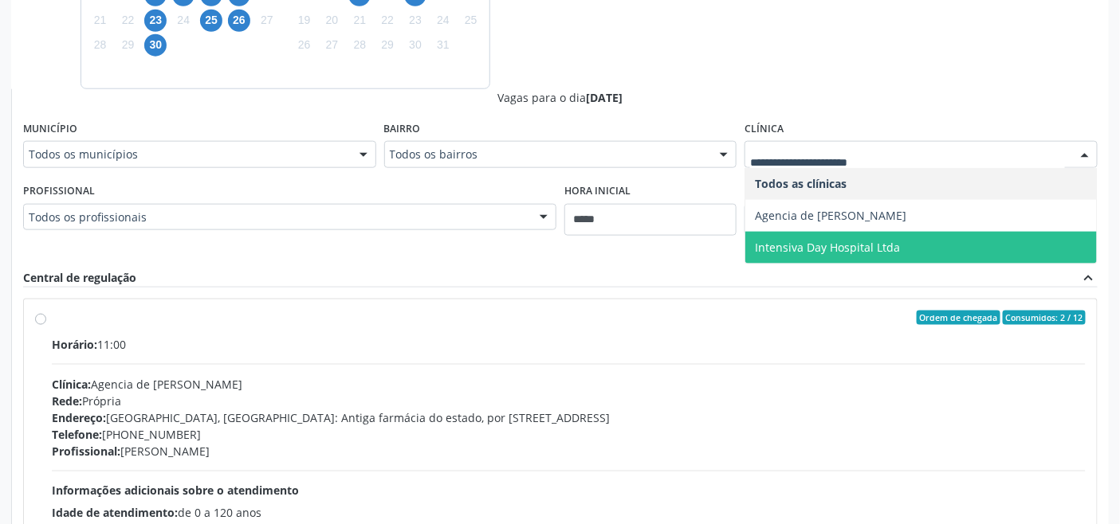
click at [875, 240] on span "Intensiva Day Hospital Ltda" at bounding box center [827, 247] width 145 height 15
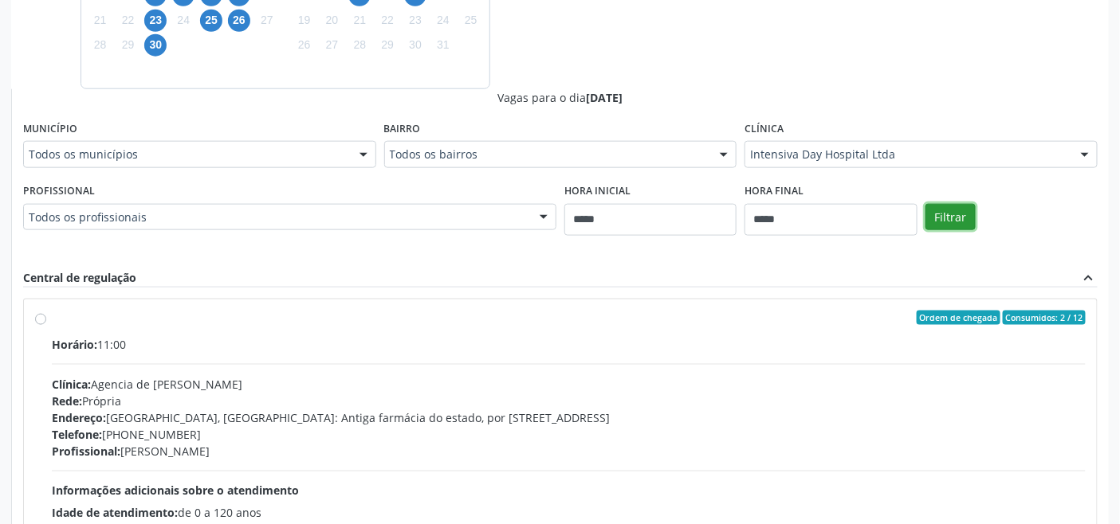
click at [961, 210] on button "Filtrar" at bounding box center [950, 217] width 50 height 27
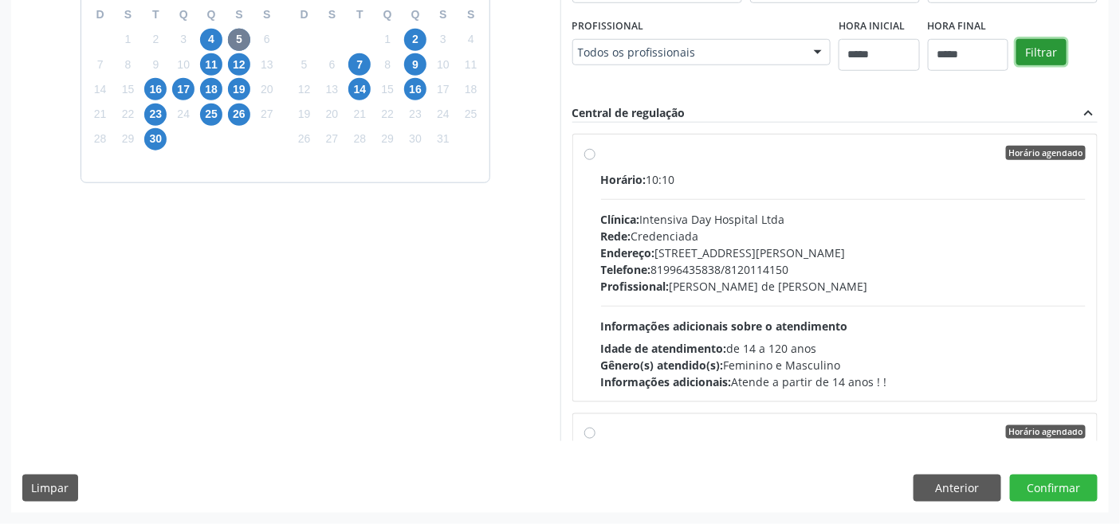
scroll to position [426, 0]
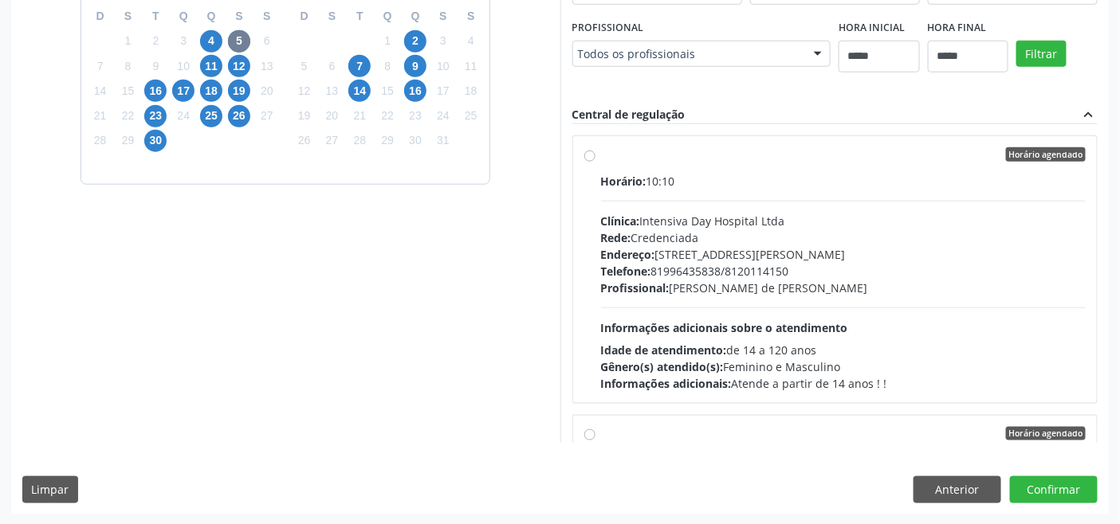
click at [691, 253] on div "Endereço: Avenida Adjar da Silva Casé, nº 800, Indianolpolis, Caruaru - PE" at bounding box center [843, 254] width 485 height 17
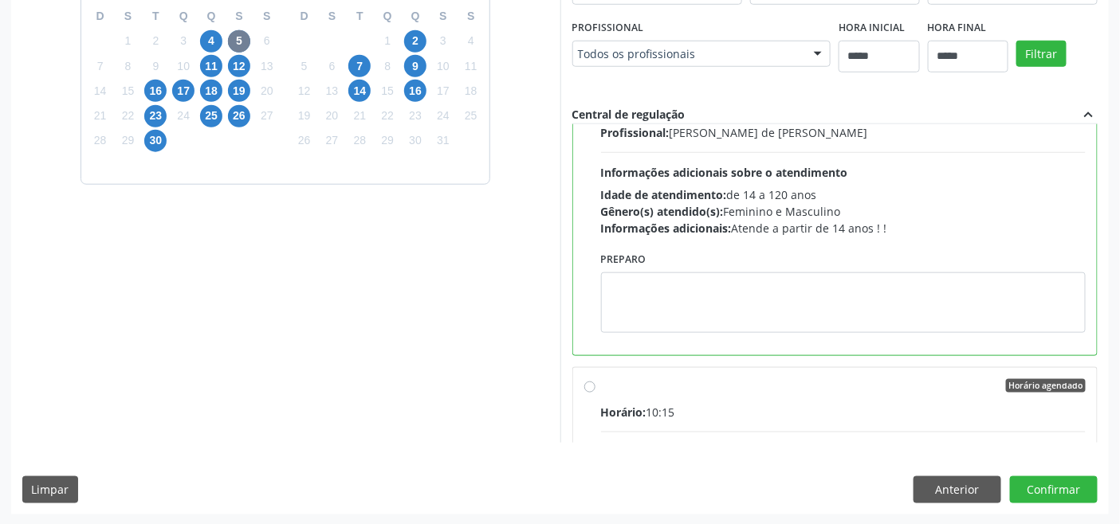
scroll to position [177, 0]
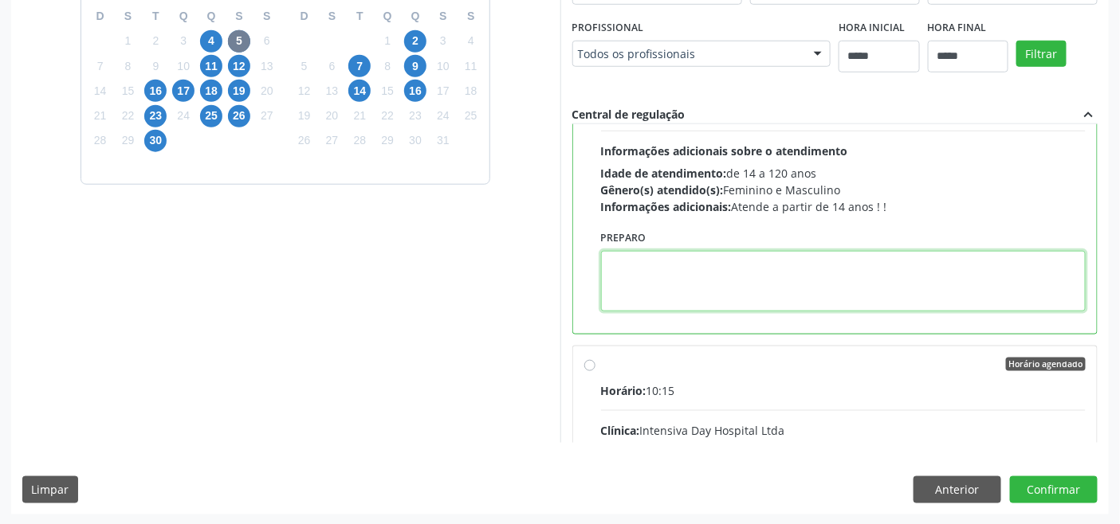
paste textarea "**********"
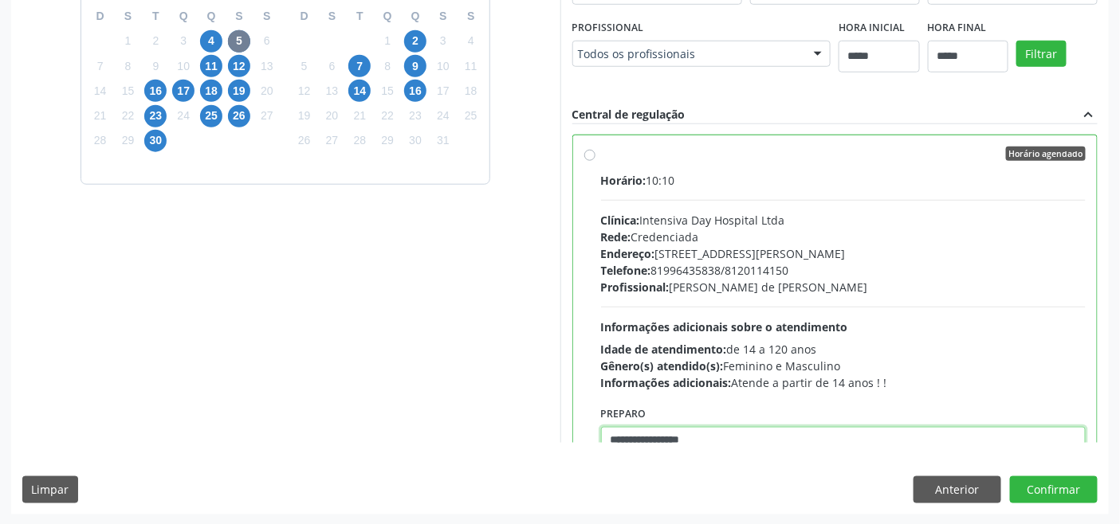
scroll to position [0, 0]
type textarea "**********"
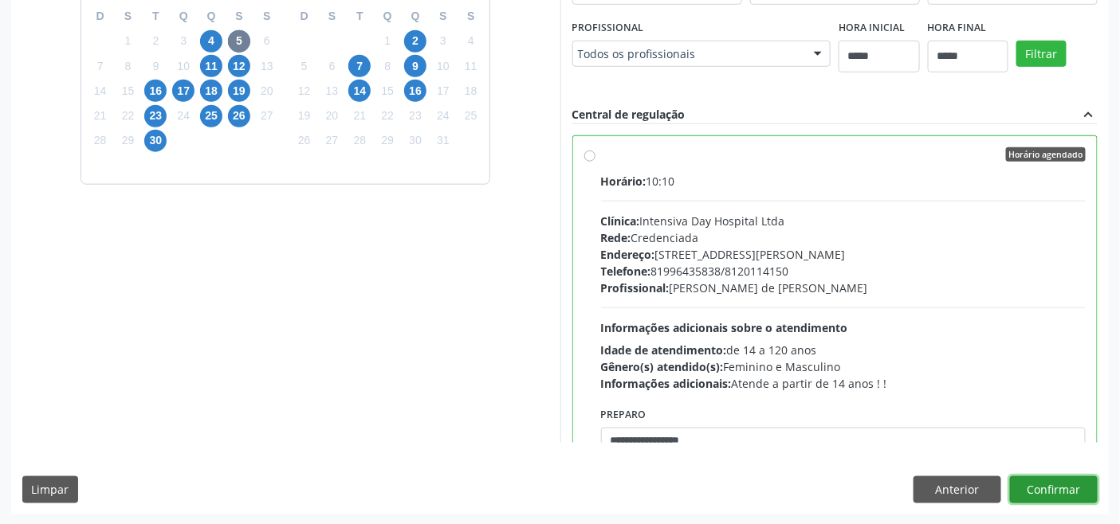
click at [1022, 481] on button "Confirmar" at bounding box center [1054, 490] width 88 height 27
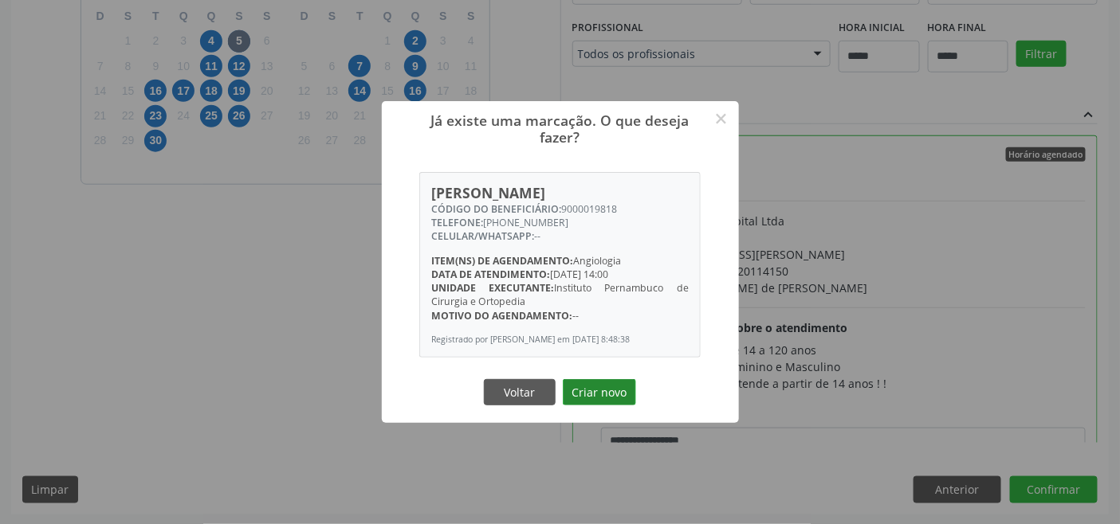
click at [591, 394] on button "Criar novo" at bounding box center [599, 392] width 73 height 27
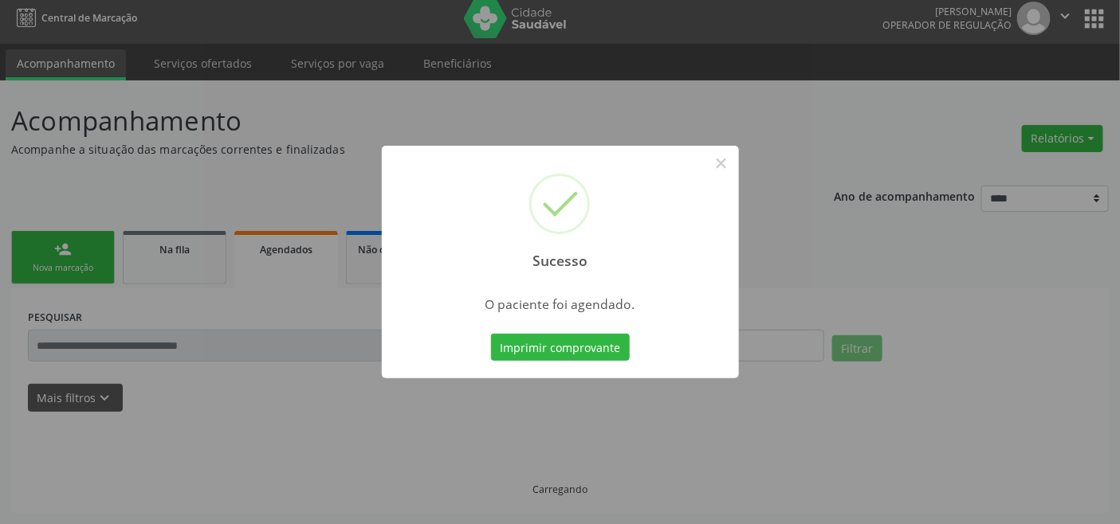
scroll to position [6, 0]
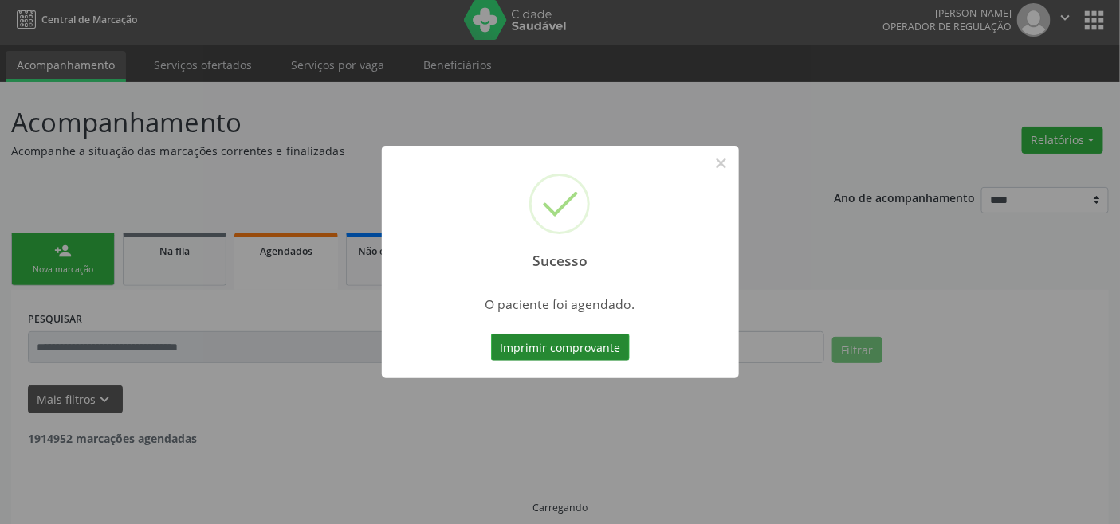
click at [550, 343] on button "Imprimir comprovante" at bounding box center [560, 347] width 139 height 27
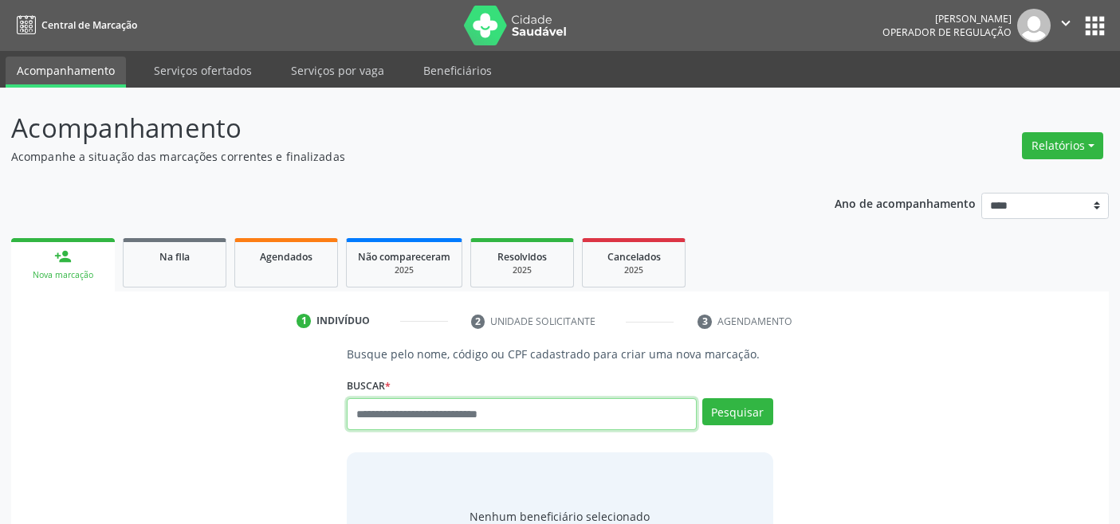
scroll to position [6, 0]
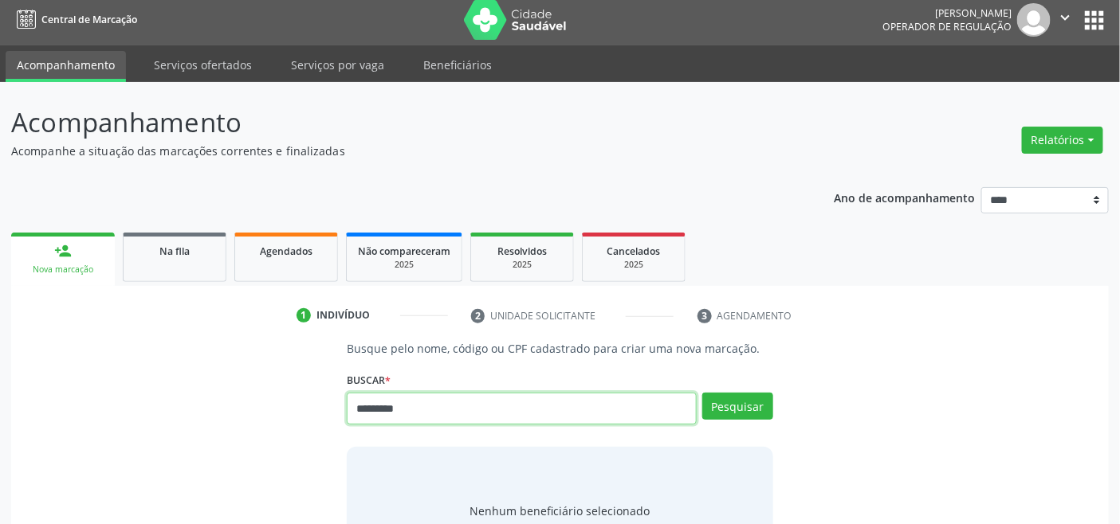
type input "*********"
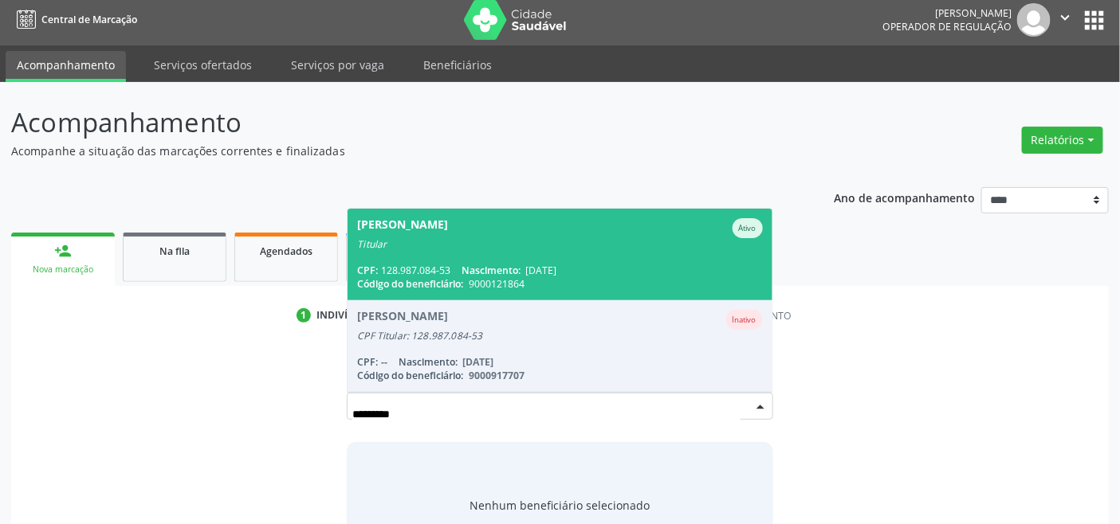
click at [664, 265] on div "CPF: 128.987.084-53 Nascimento: [DATE]" at bounding box center [559, 271] width 405 height 14
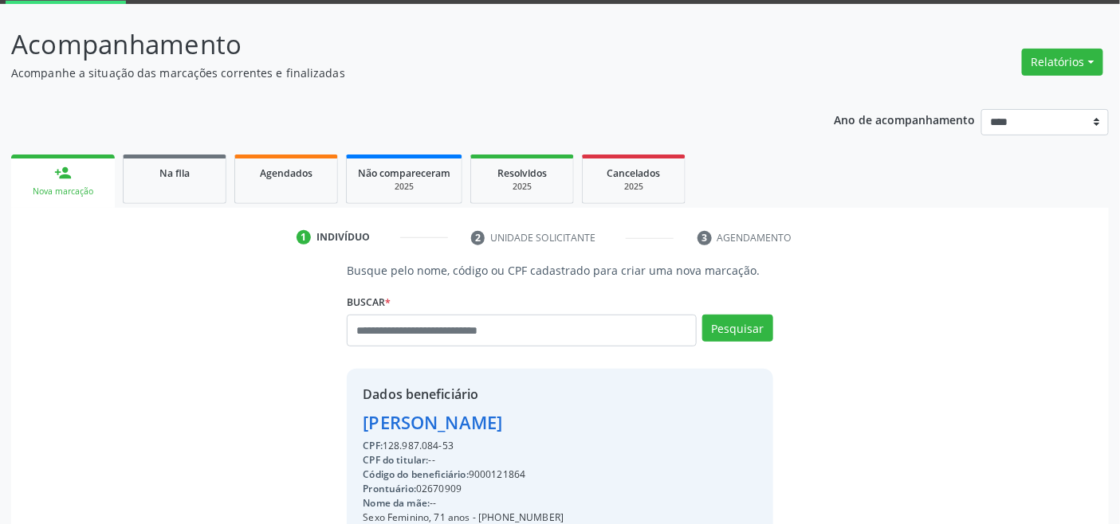
scroll to position [316, 0]
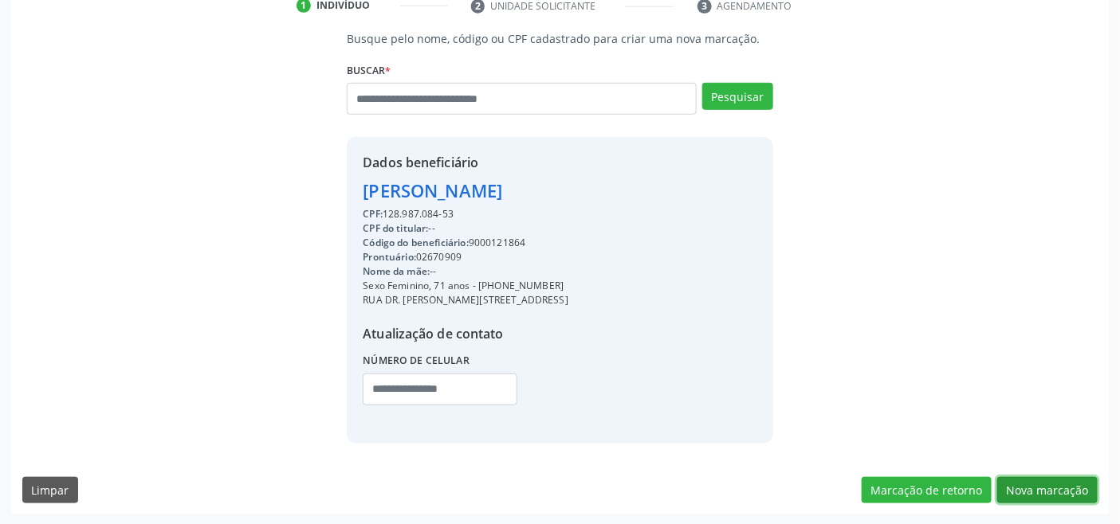
click at [1028, 484] on button "Nova marcação" at bounding box center [1047, 490] width 100 height 27
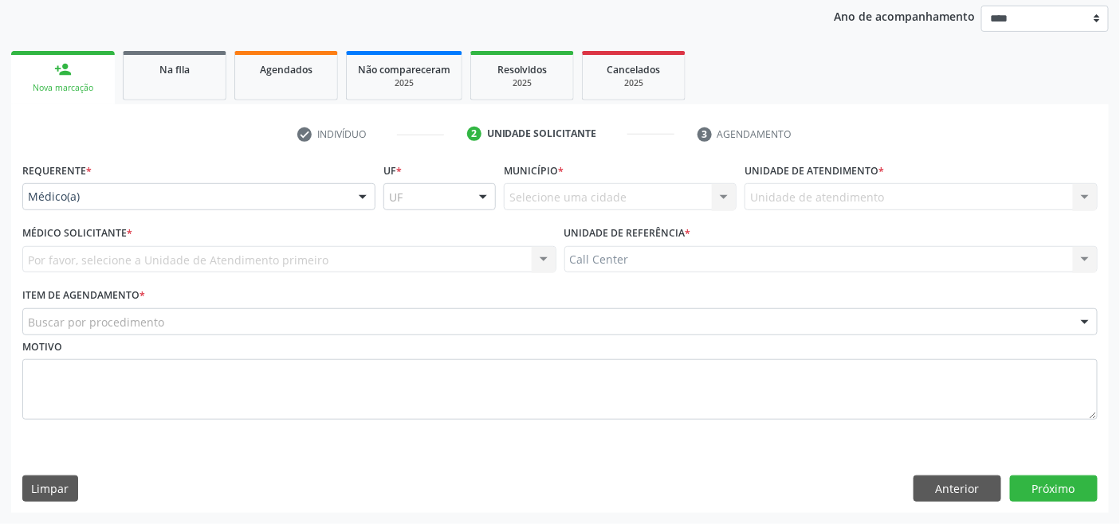
scroll to position [186, 0]
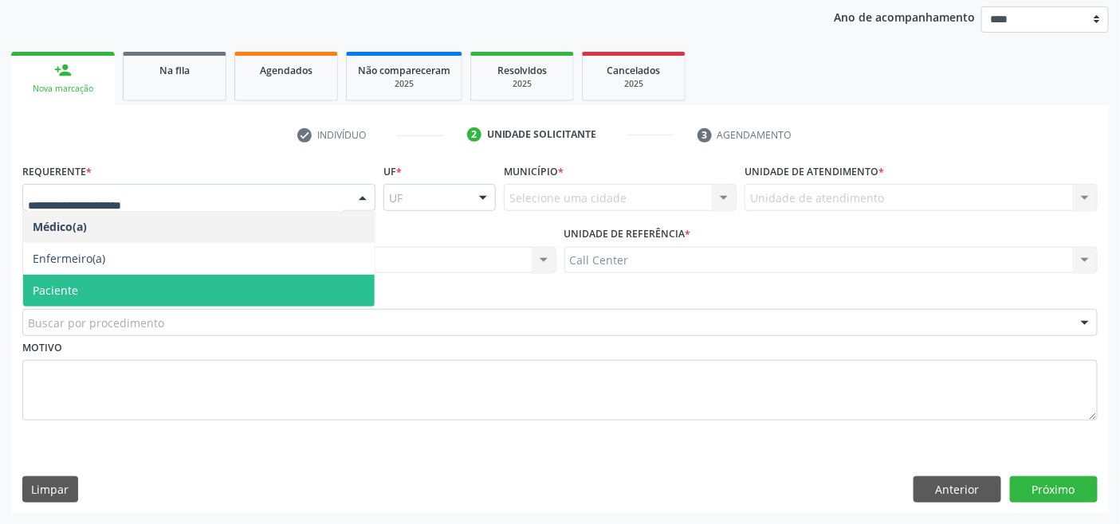
click at [118, 285] on span "Paciente" at bounding box center [198, 291] width 351 height 32
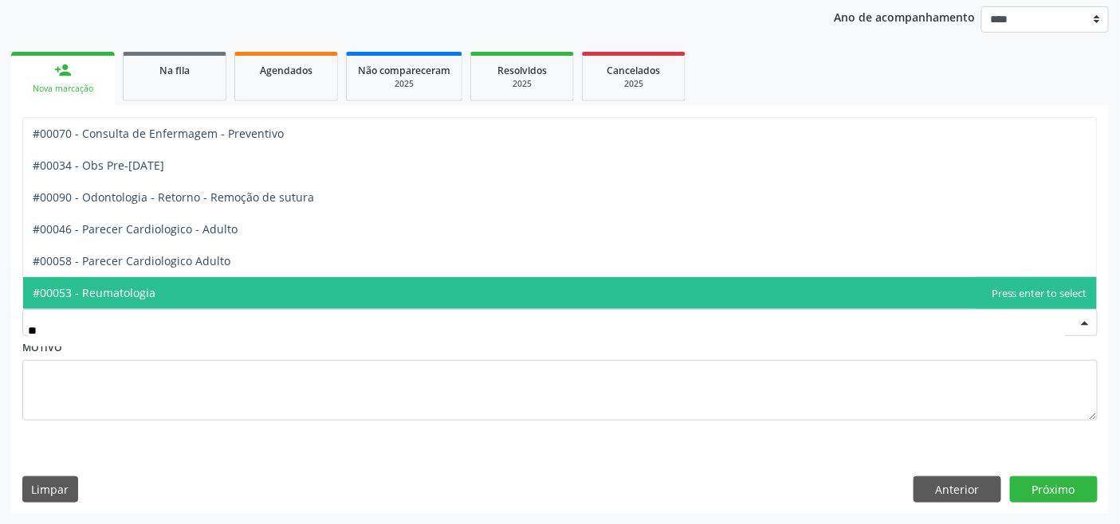
type input "***"
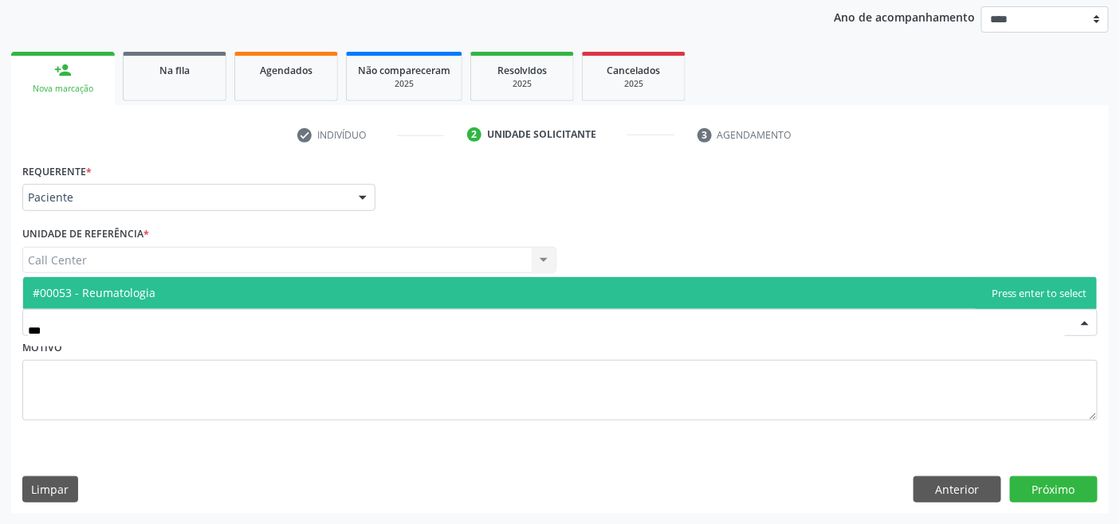
drag, startPoint x: 155, startPoint y: 291, endPoint x: 220, endPoint y: 336, distance: 78.9
click at [156, 291] on span "#00053 - Reumatologia" at bounding box center [559, 293] width 1073 height 32
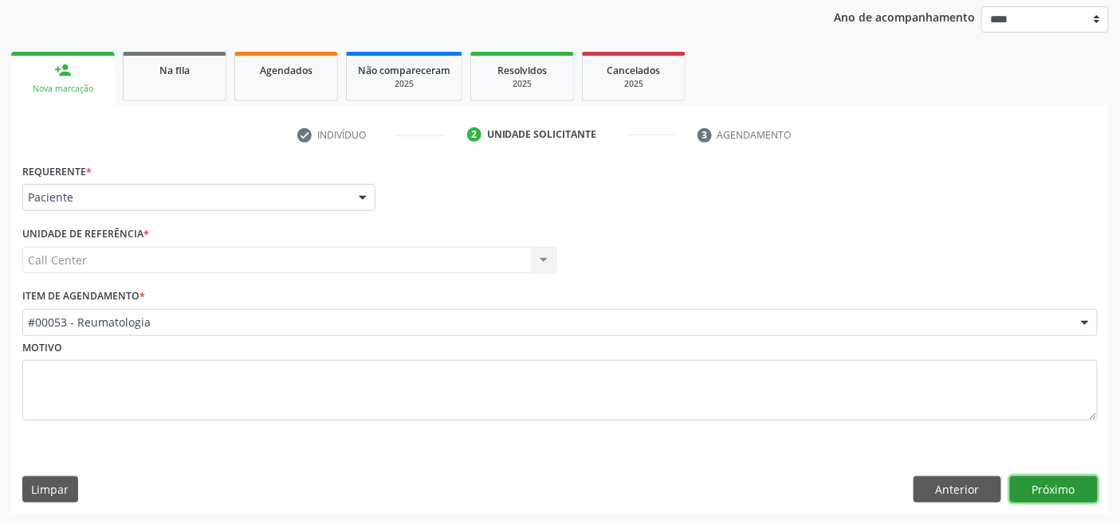
click at [1049, 481] on button "Próximo" at bounding box center [1054, 490] width 88 height 27
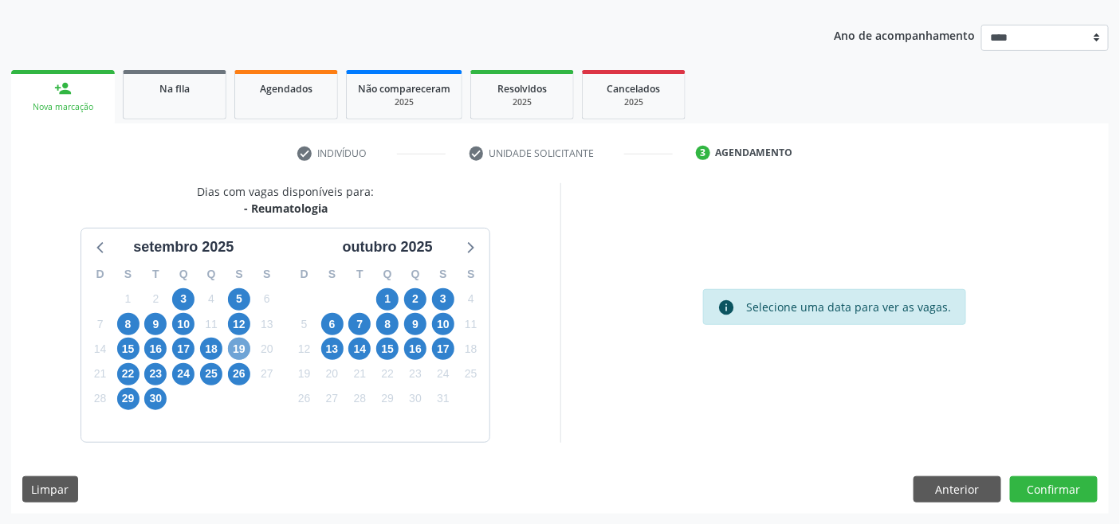
click at [240, 348] on span "19" at bounding box center [239, 349] width 22 height 22
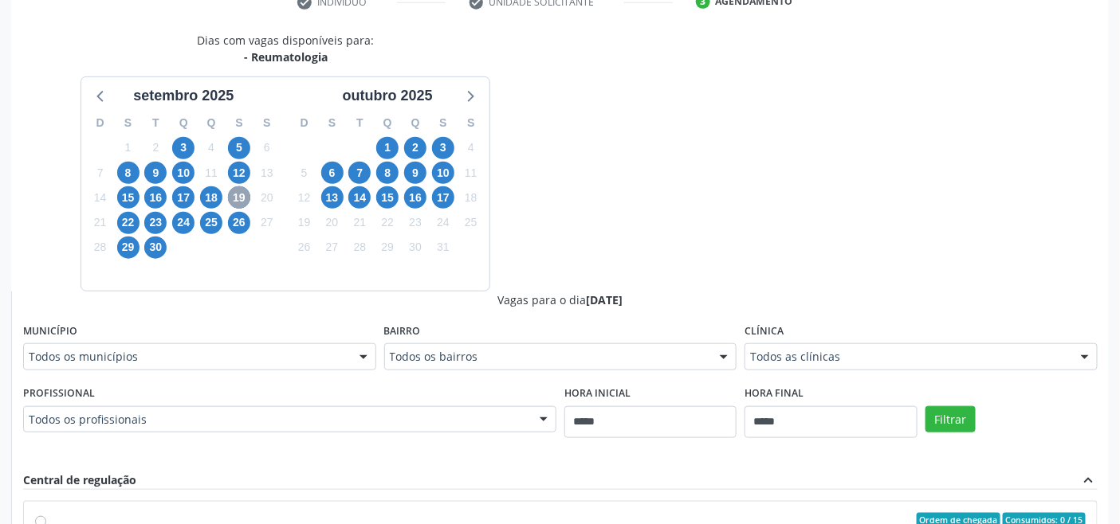
scroll to position [433, 0]
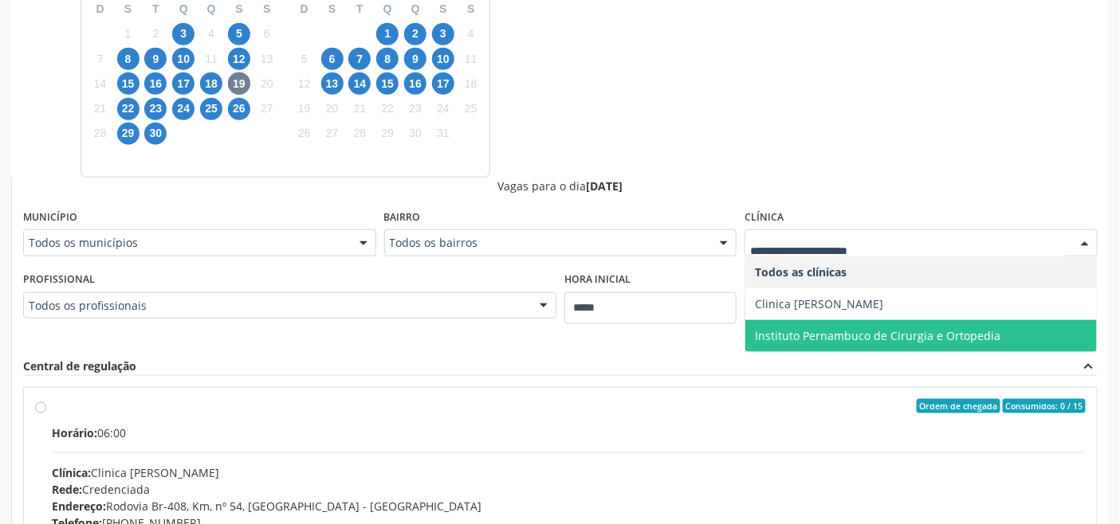
click at [837, 332] on span "Instituto Pernambuco de Cirurgia e Ortopedia" at bounding box center [877, 335] width 245 height 15
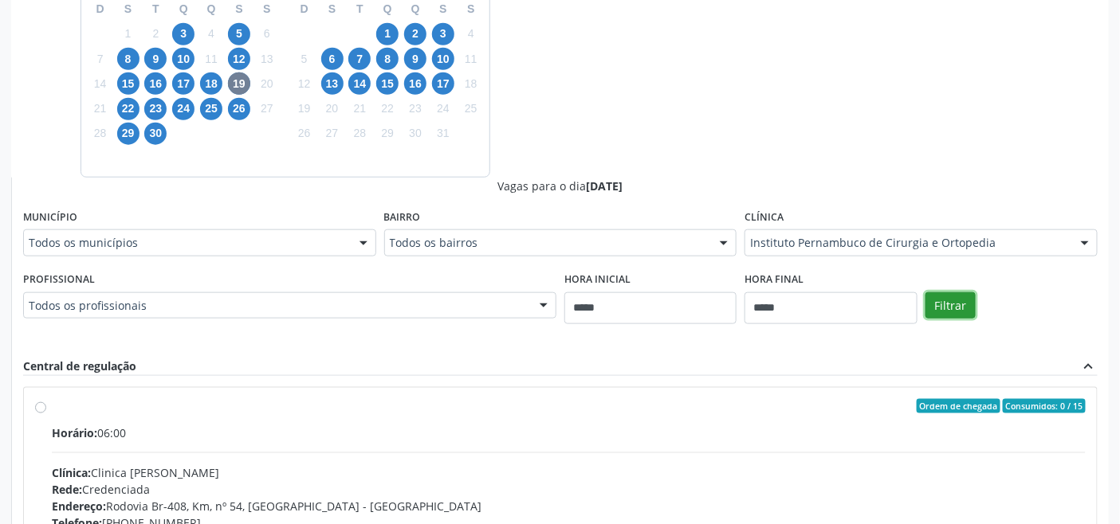
click at [958, 301] on button "Filtrar" at bounding box center [950, 305] width 50 height 27
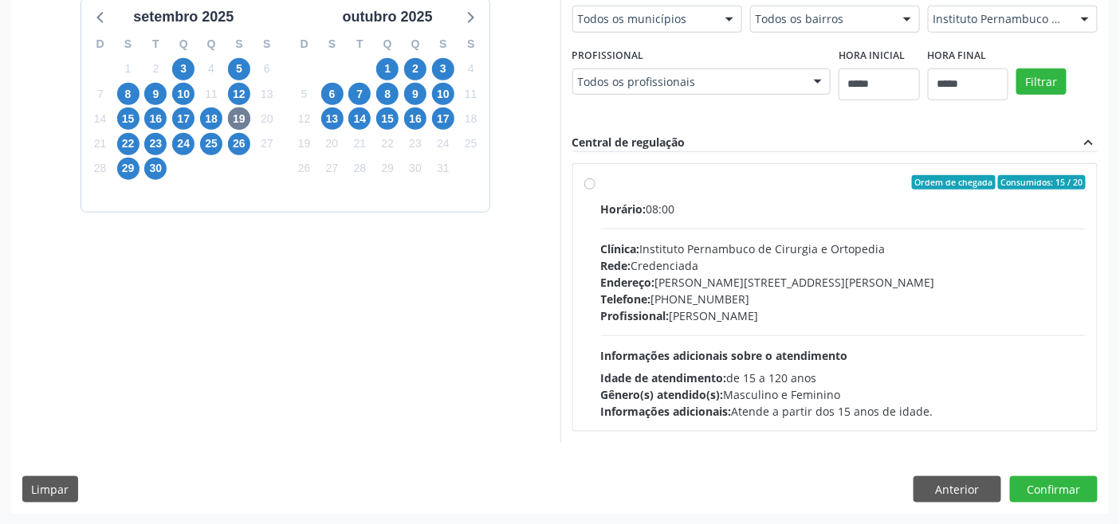
click at [696, 260] on div "Rede: Credenciada" at bounding box center [843, 265] width 485 height 17
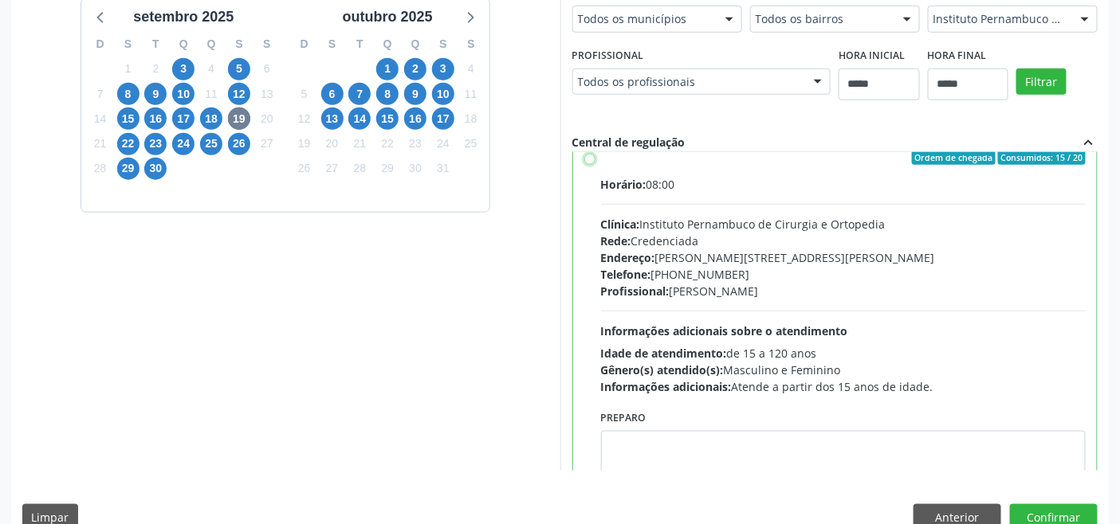
scroll to position [78, 0]
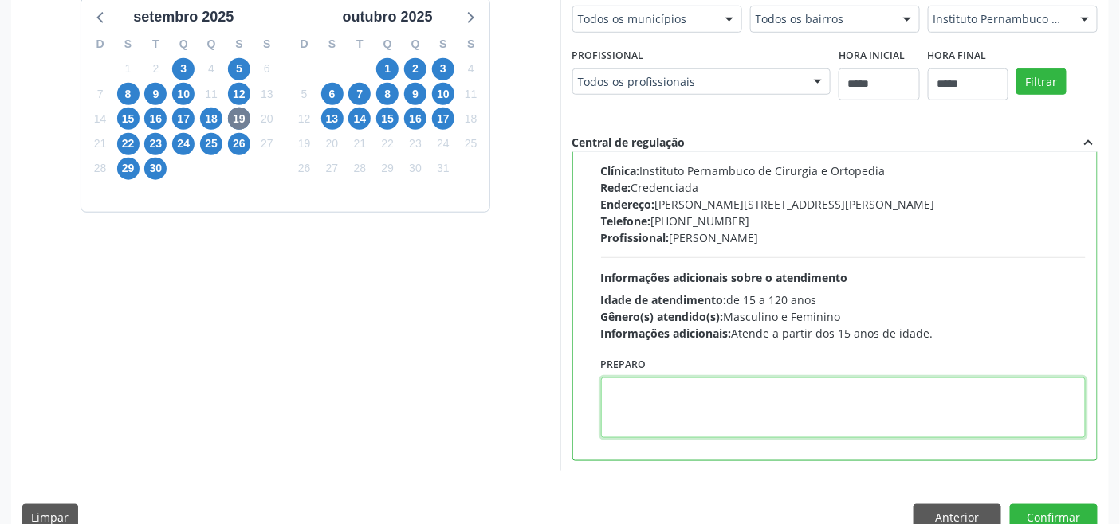
paste textarea "**********"
type textarea "**********"
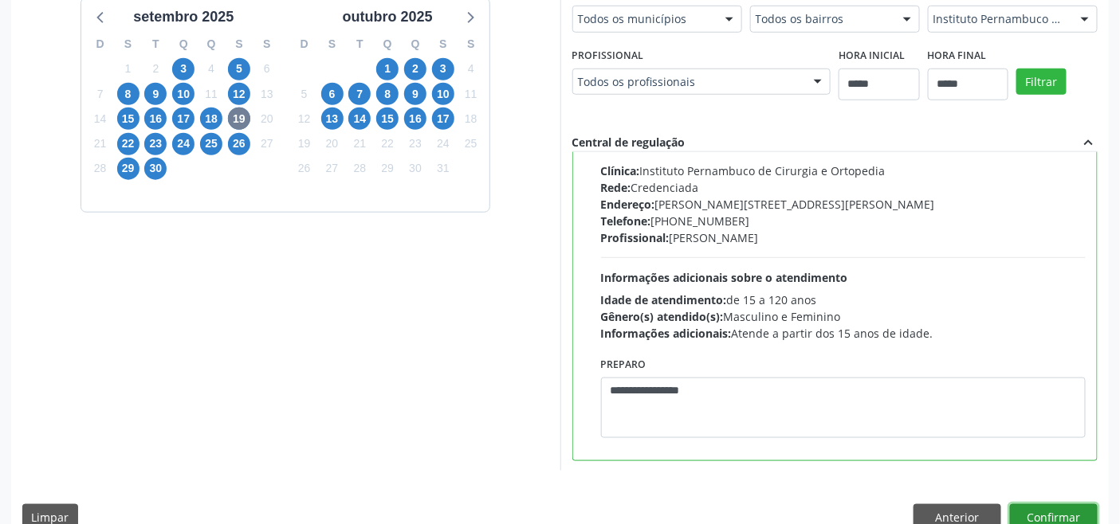
click at [1061, 516] on button "Confirmar" at bounding box center [1054, 517] width 88 height 27
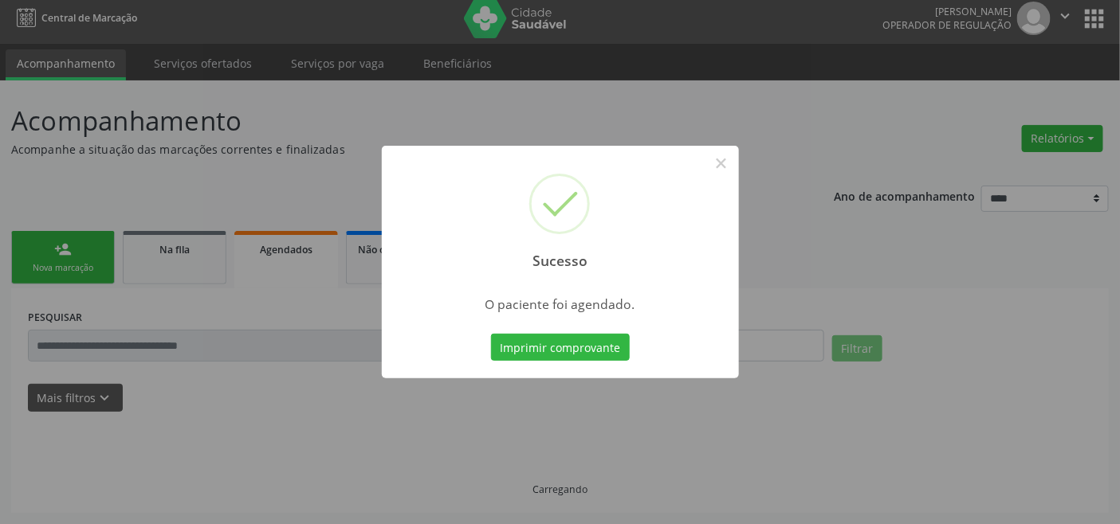
scroll to position [6, 0]
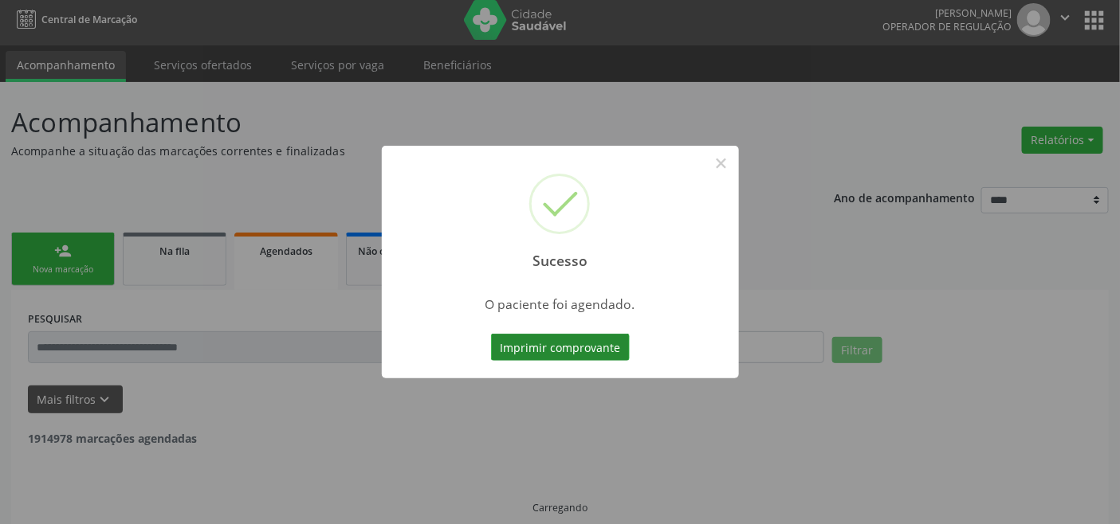
click at [588, 351] on button "Imprimir comprovante" at bounding box center [560, 347] width 139 height 27
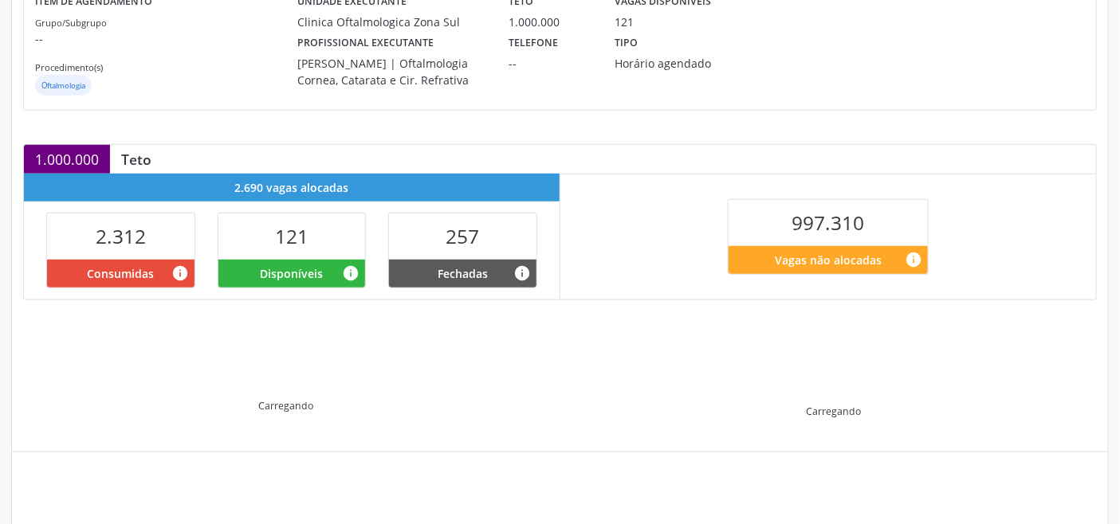
scroll to position [325, 0]
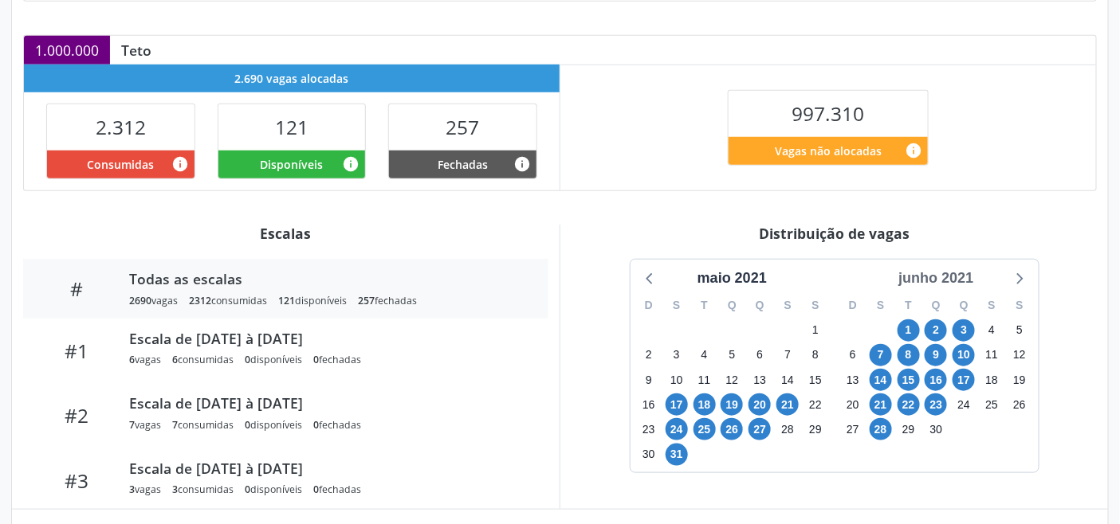
click at [955, 280] on div "junho 2021" at bounding box center [936, 279] width 88 height 22
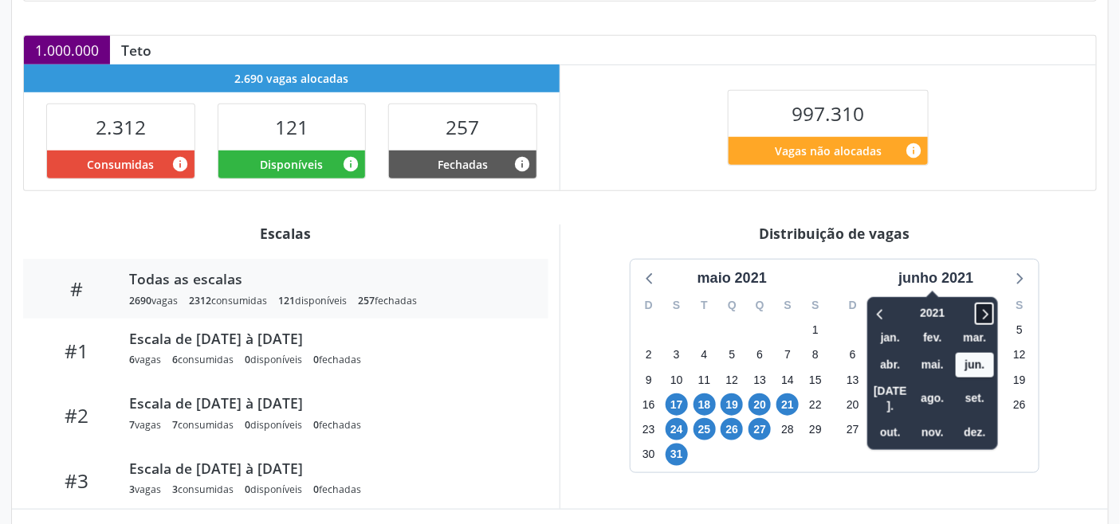
click at [992, 320] on icon at bounding box center [984, 313] width 16 height 19
click at [978, 398] on span "set." at bounding box center [974, 398] width 38 height 25
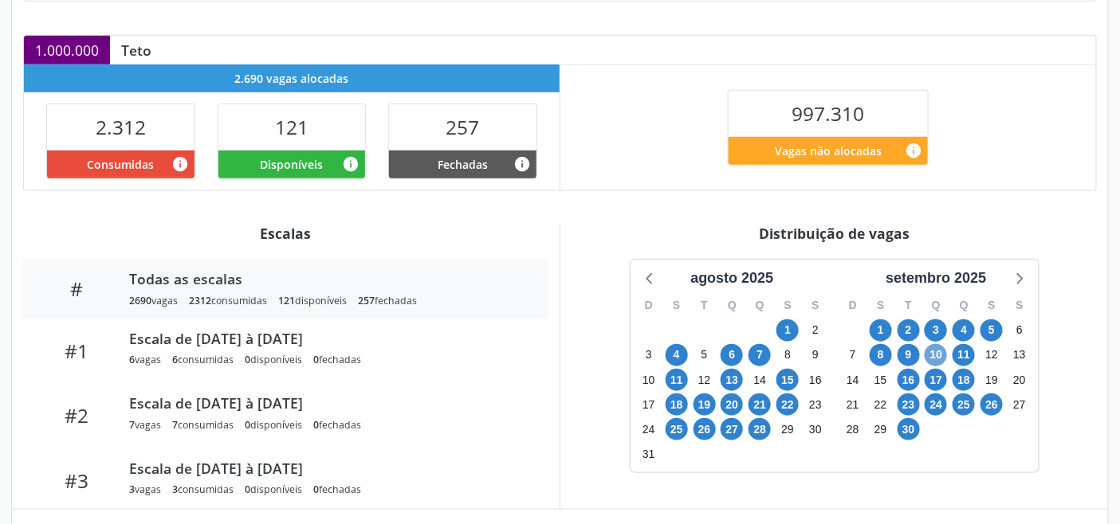
click at [936, 359] on span "10" at bounding box center [935, 355] width 22 height 22
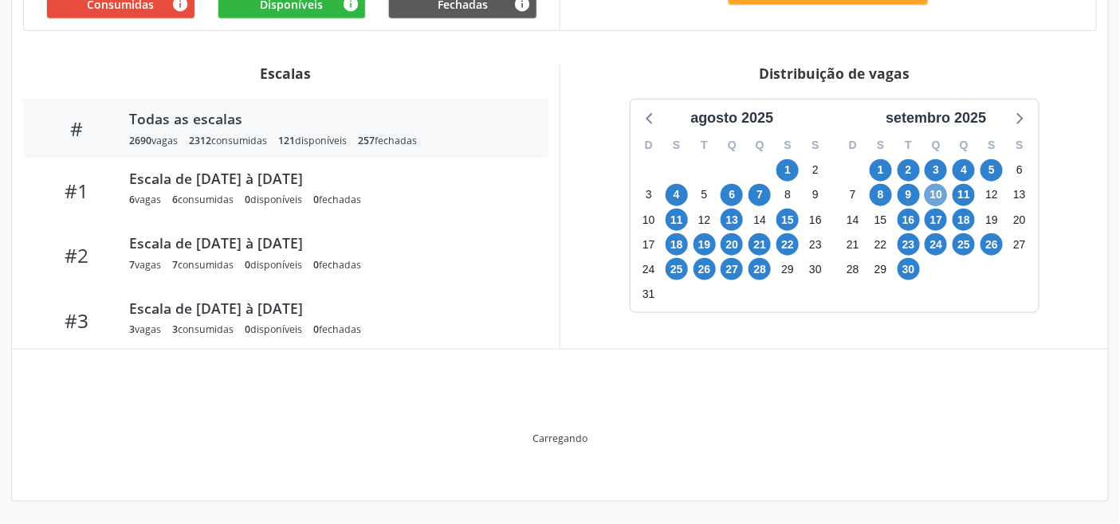
scroll to position [492, 0]
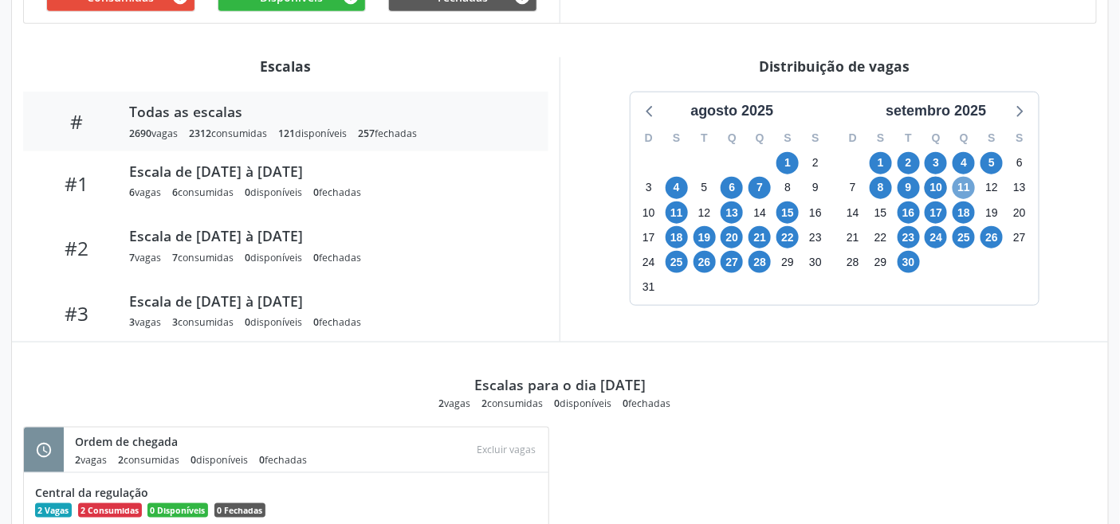
click at [962, 194] on span "11" at bounding box center [963, 188] width 22 height 22
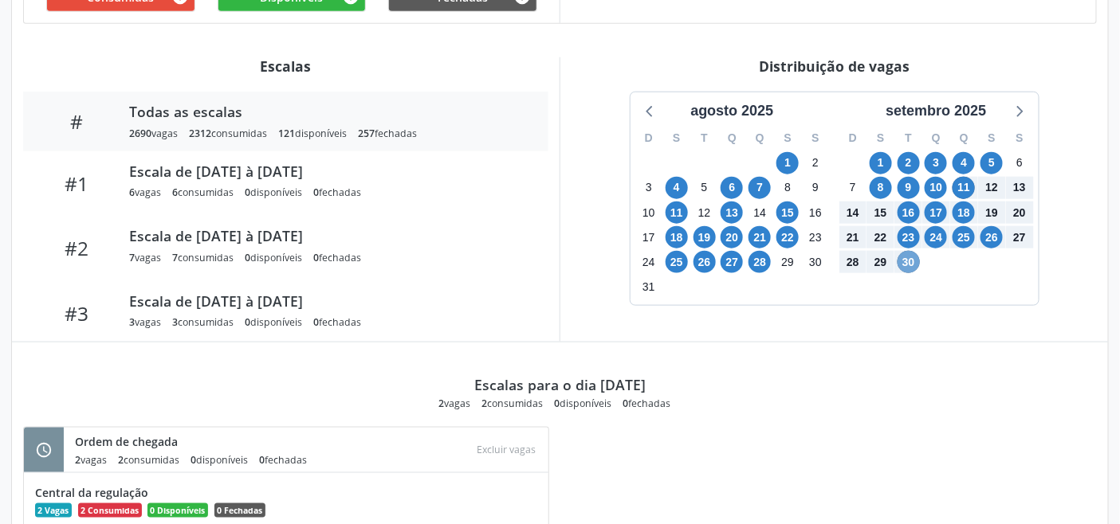
click at [912, 269] on span "30" at bounding box center [908, 262] width 22 height 22
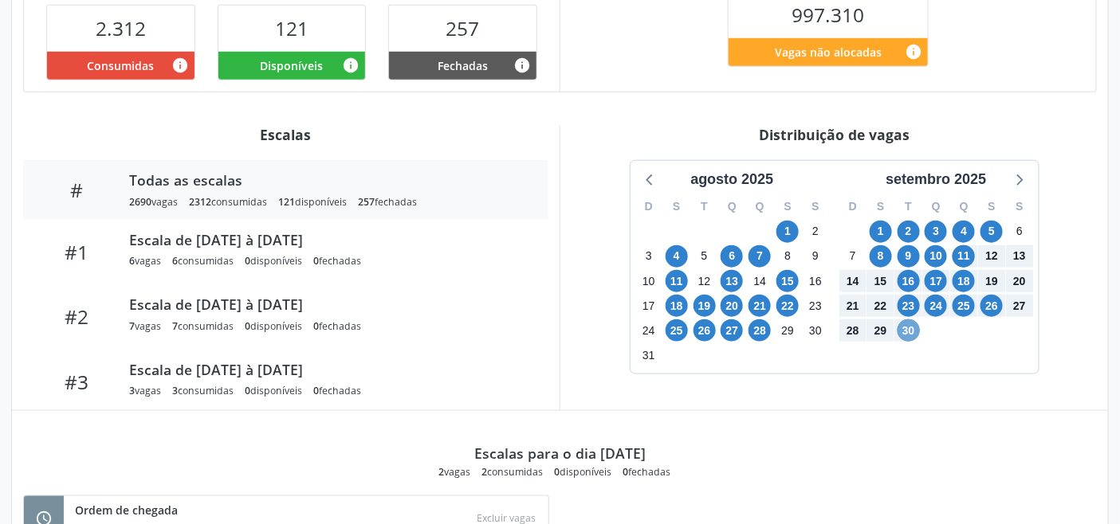
scroll to position [160, 0]
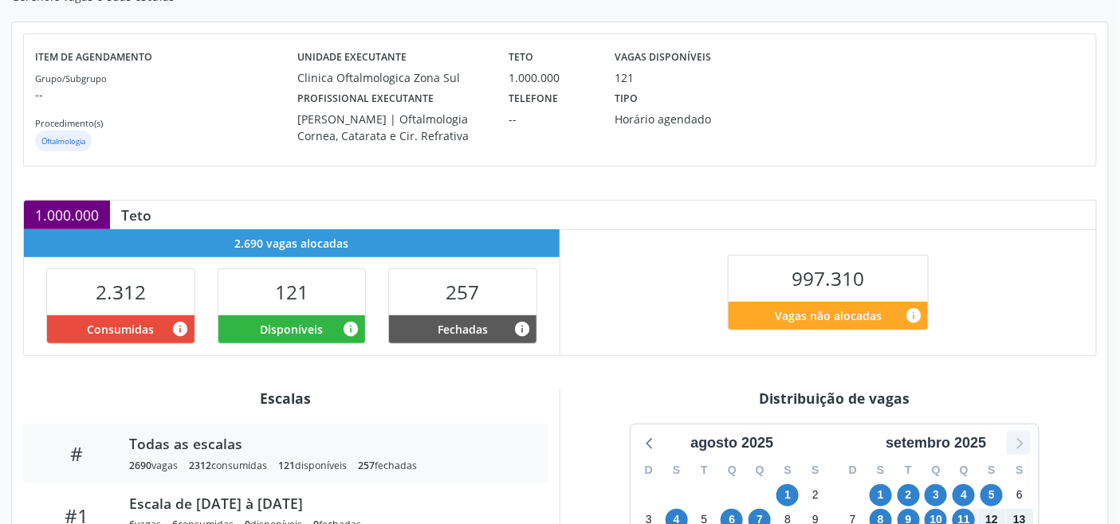
click at [1024, 443] on icon at bounding box center [1018, 443] width 21 height 21
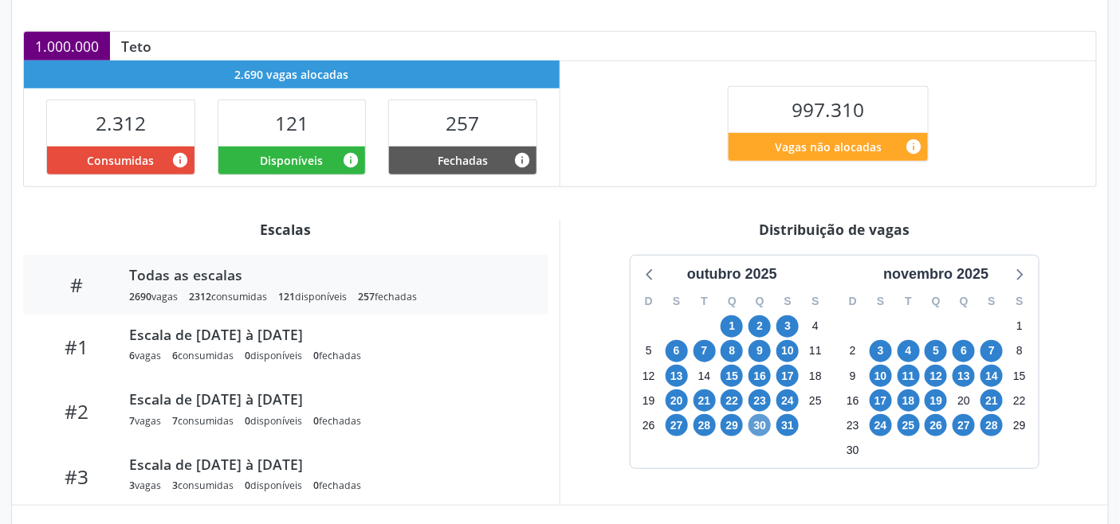
scroll to position [426, 0]
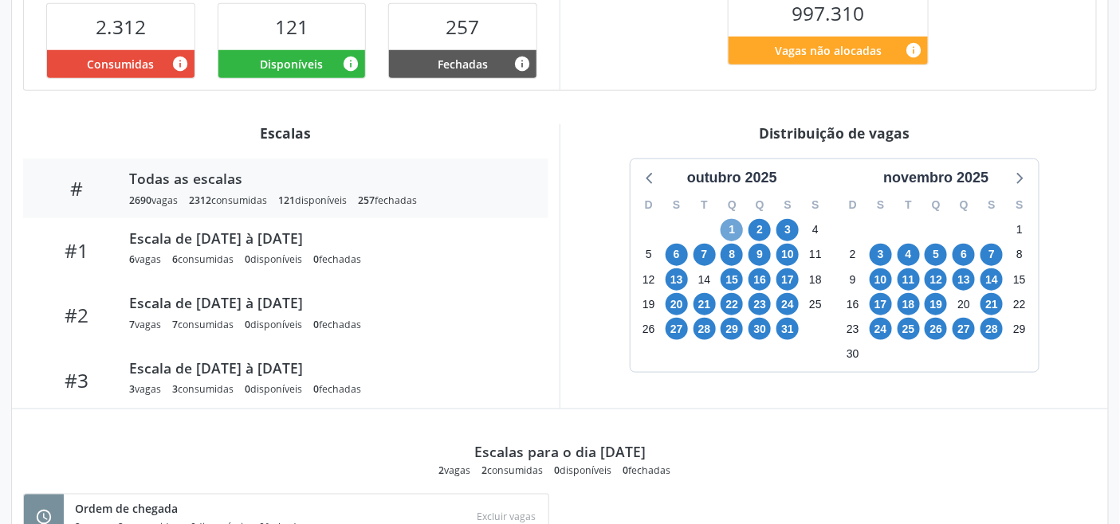
click at [730, 241] on span "1" at bounding box center [731, 230] width 22 height 22
click at [786, 291] on span "17" at bounding box center [787, 280] width 22 height 22
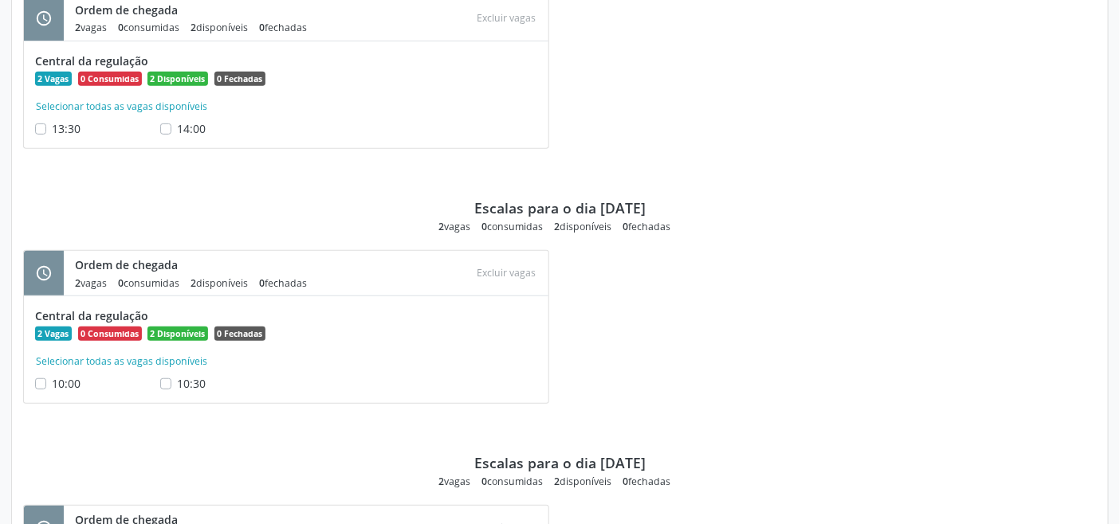
scroll to position [2175, 0]
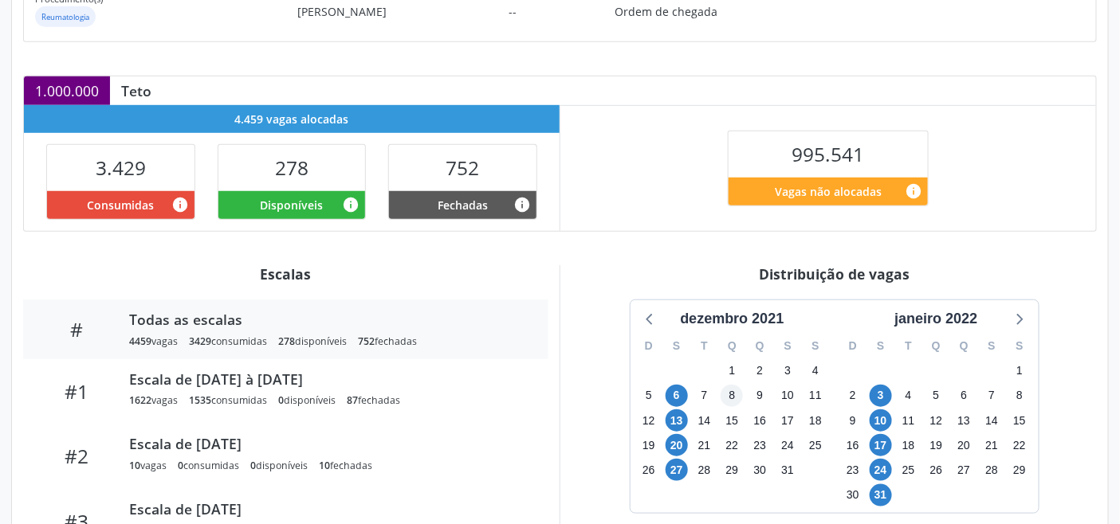
scroll to position [402, 0]
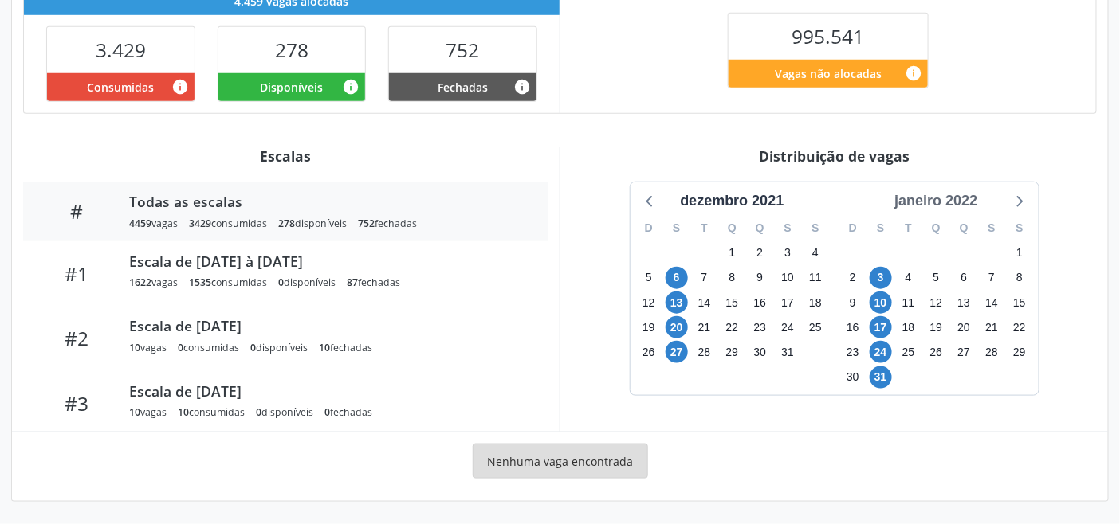
click at [949, 203] on div "janeiro 2022" at bounding box center [936, 201] width 96 height 22
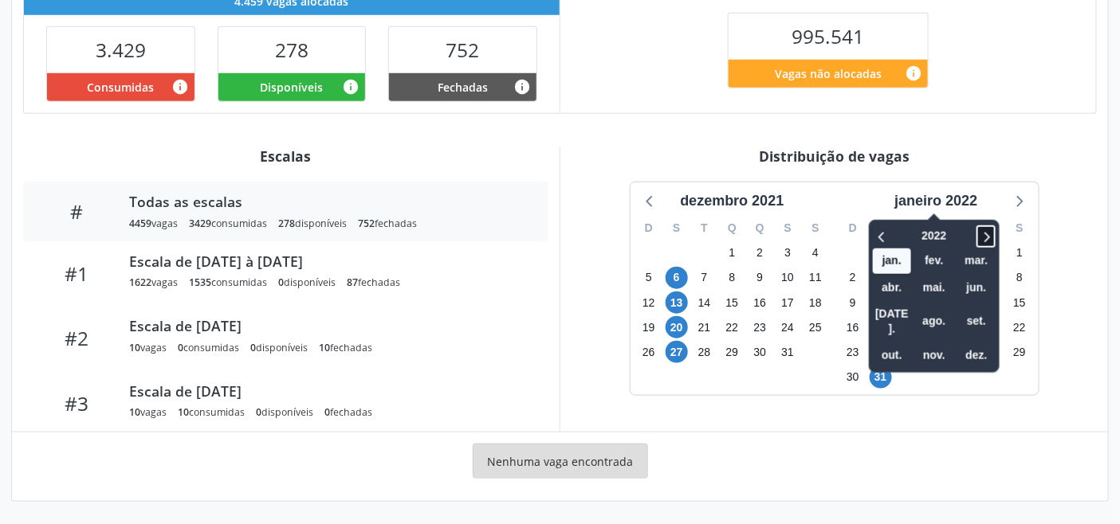
click at [989, 240] on icon at bounding box center [987, 237] width 6 height 10
click at [989, 309] on span "set." at bounding box center [976, 321] width 38 height 25
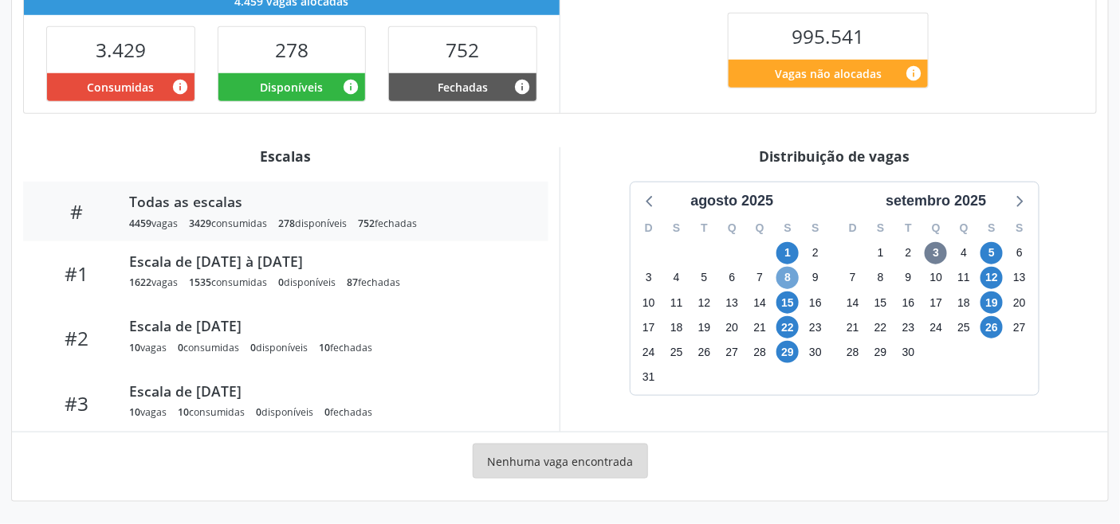
click at [786, 284] on span "8" at bounding box center [787, 278] width 22 height 22
click at [787, 253] on span "1" at bounding box center [787, 253] width 22 height 22
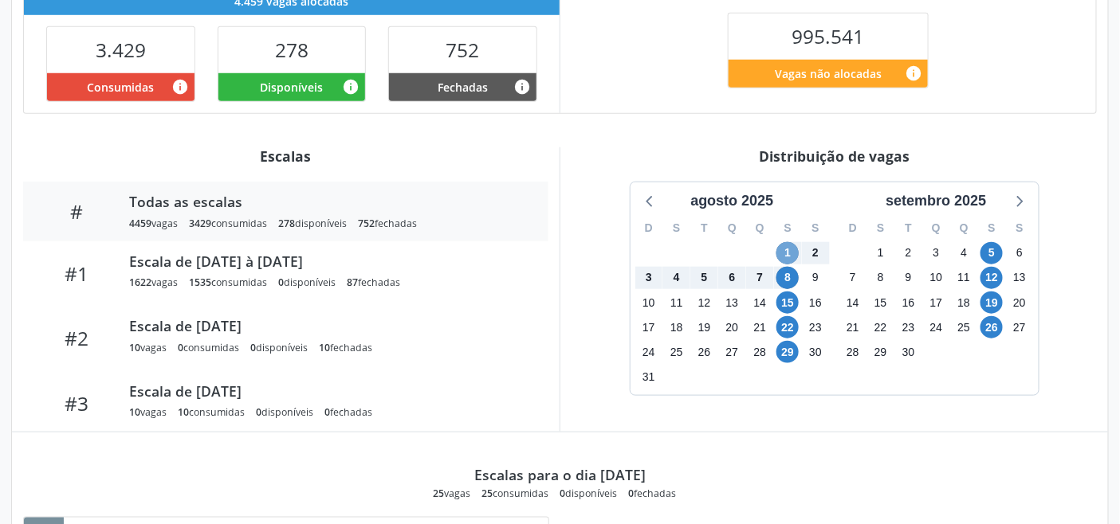
click at [790, 255] on span "1" at bounding box center [787, 253] width 22 height 22
click at [787, 245] on span "1" at bounding box center [787, 253] width 22 height 22
drag, startPoint x: 994, startPoint y: 257, endPoint x: 984, endPoint y: 253, distance: 10.4
click at [986, 253] on span "5" at bounding box center [991, 253] width 22 height 22
click at [1018, 202] on icon at bounding box center [1018, 200] width 21 height 21
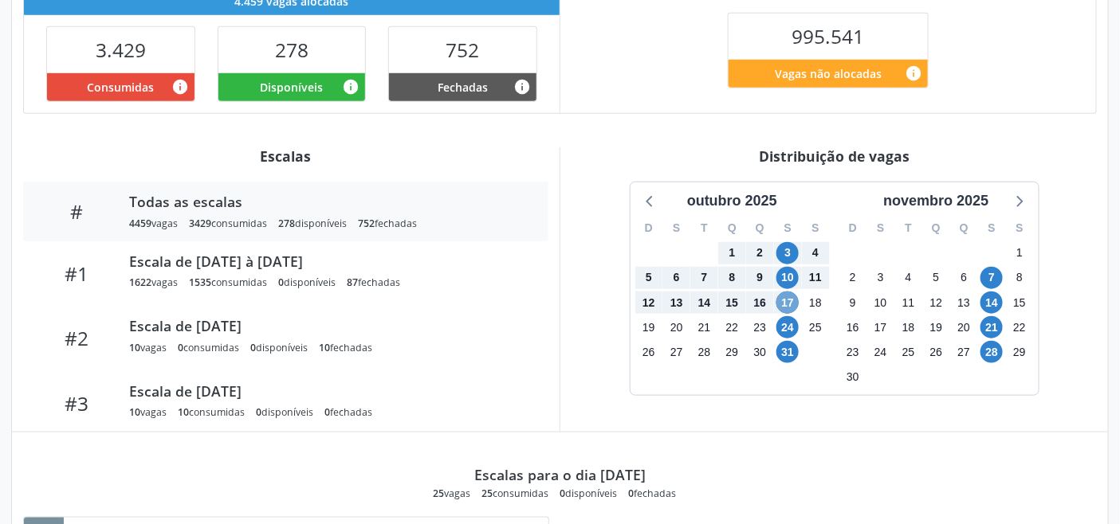
click at [791, 300] on span "17" at bounding box center [787, 303] width 22 height 22
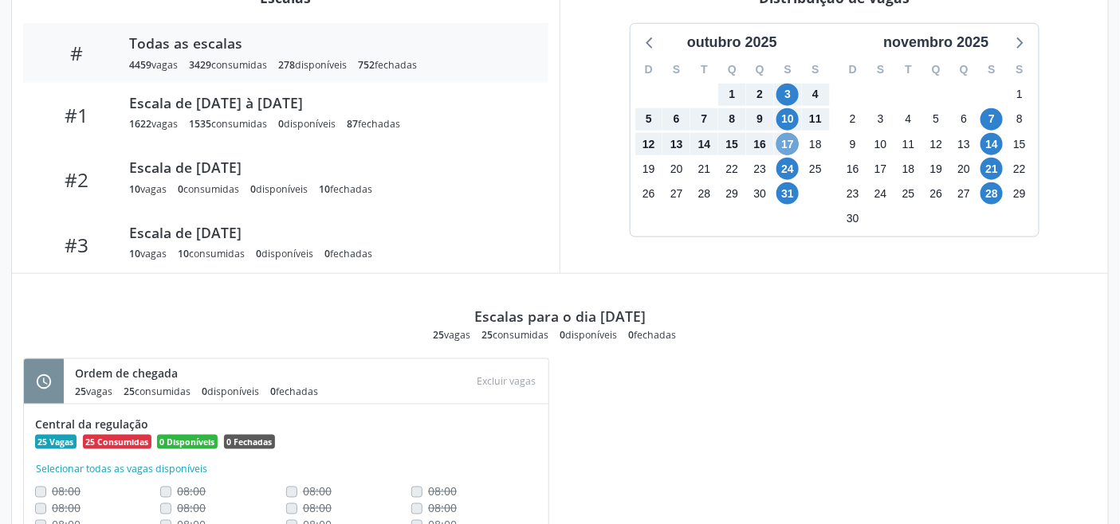
scroll to position [354, 0]
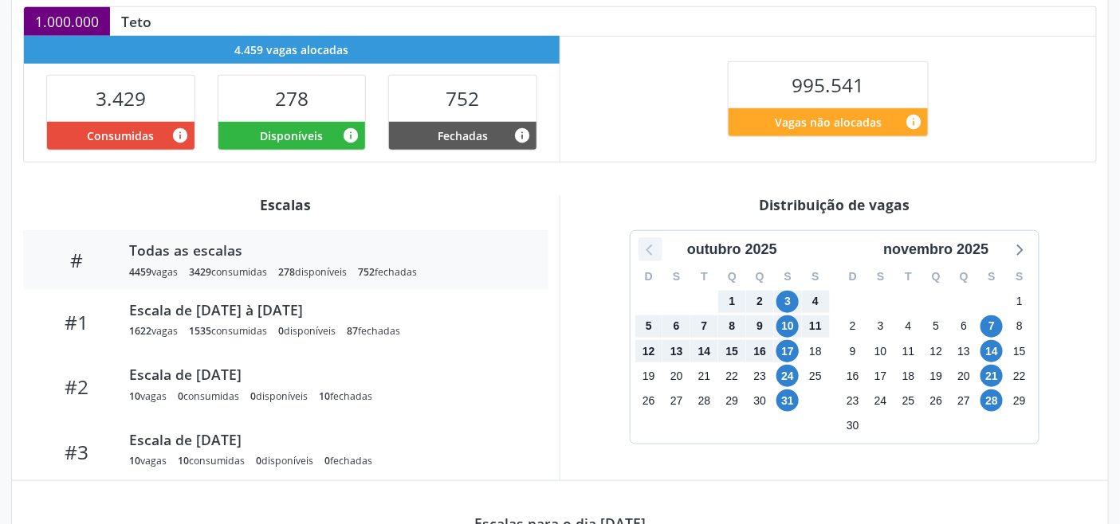
click at [647, 249] on icon at bounding box center [648, 250] width 6 height 11
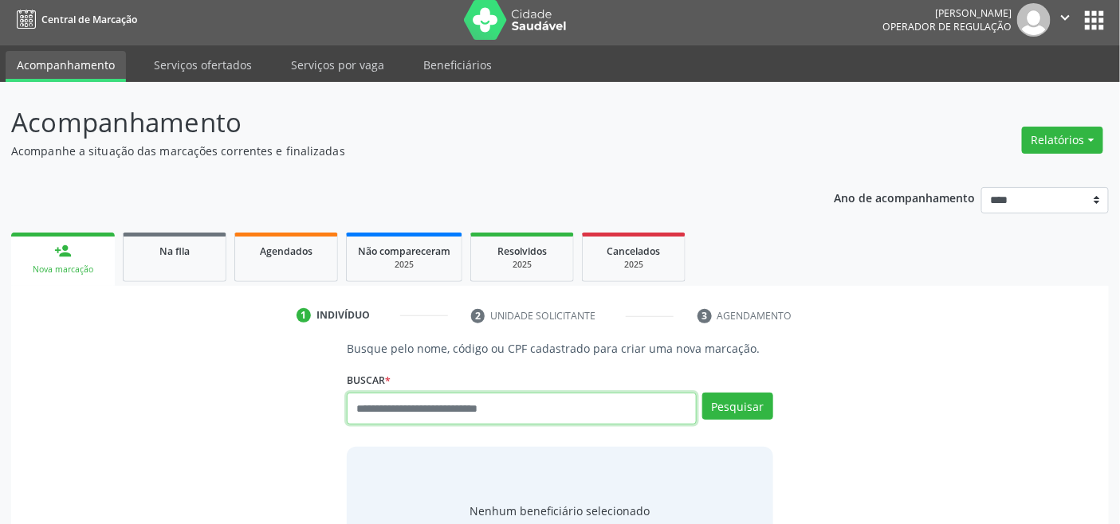
scroll to position [6, 0]
type input "*********"
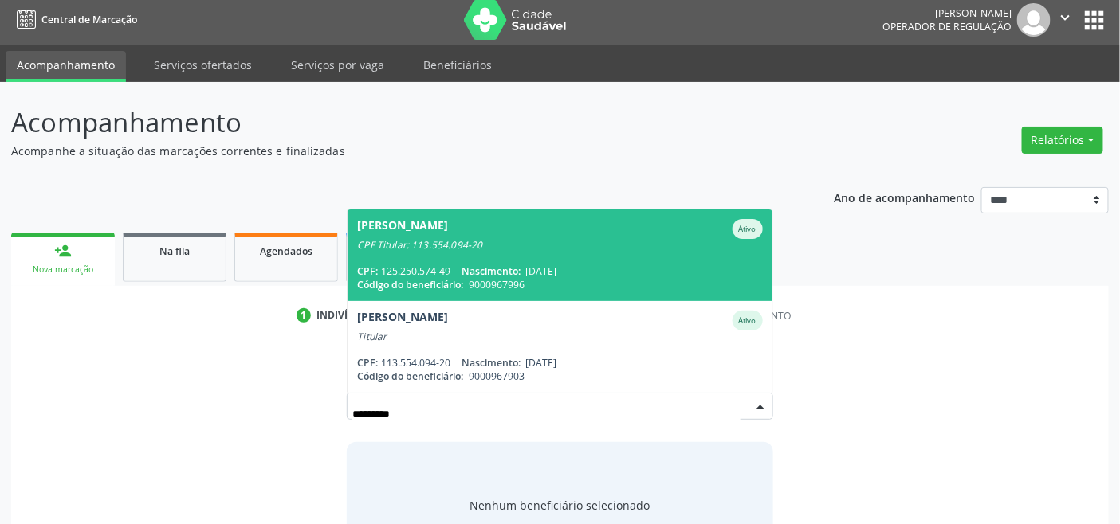
click at [592, 239] on div "CPF Titular: 113.554.094-20" at bounding box center [559, 245] width 405 height 13
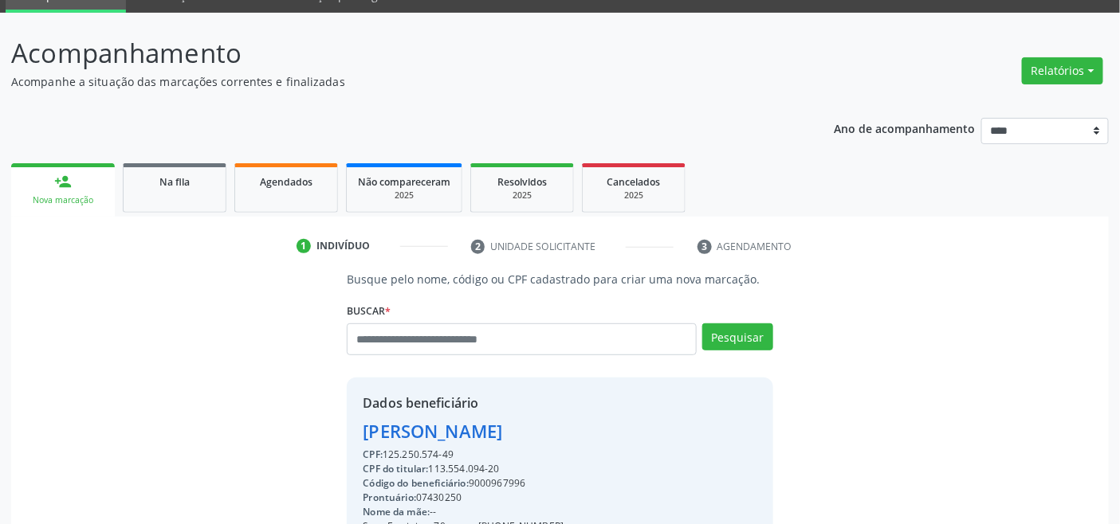
scroll to position [316, 0]
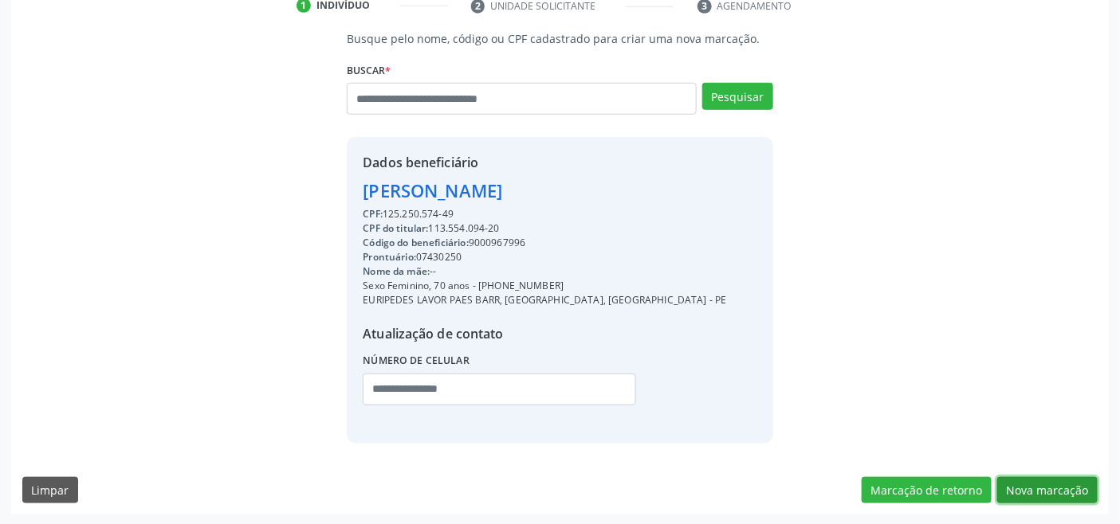
click at [1050, 488] on button "Nova marcação" at bounding box center [1047, 490] width 100 height 27
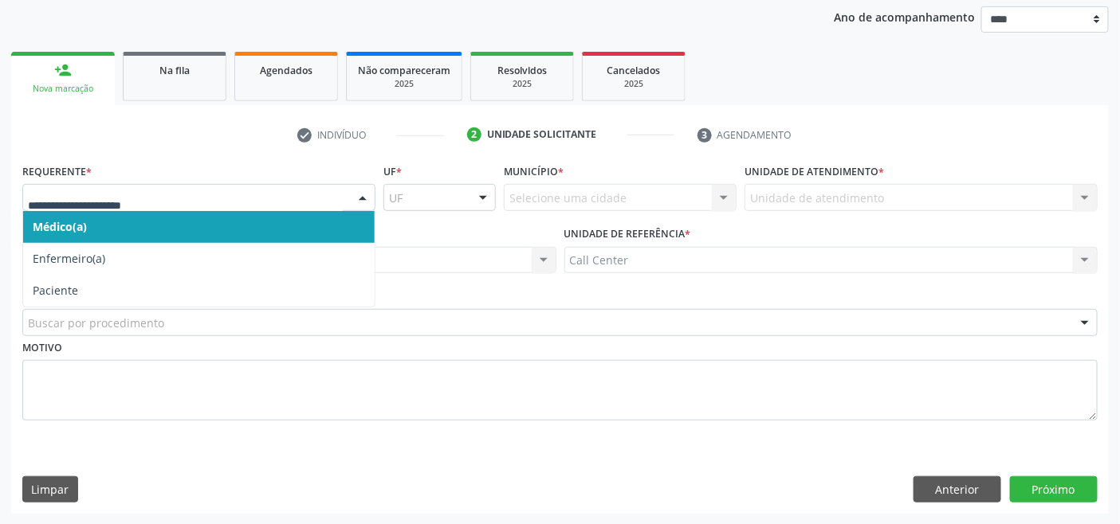
drag, startPoint x: 60, startPoint y: 198, endPoint x: 70, endPoint y: 218, distance: 23.2
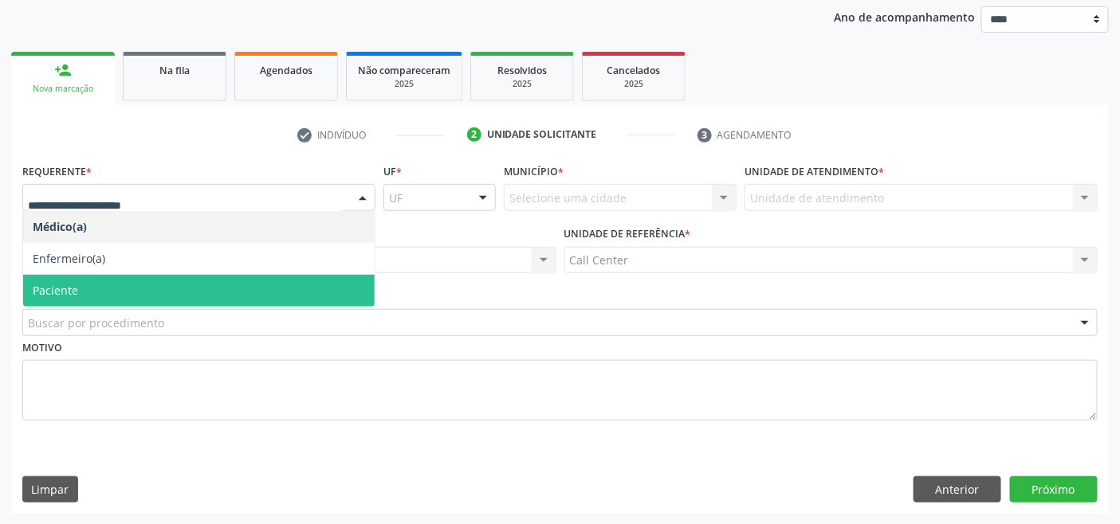
click at [117, 283] on span "Paciente" at bounding box center [198, 291] width 351 height 32
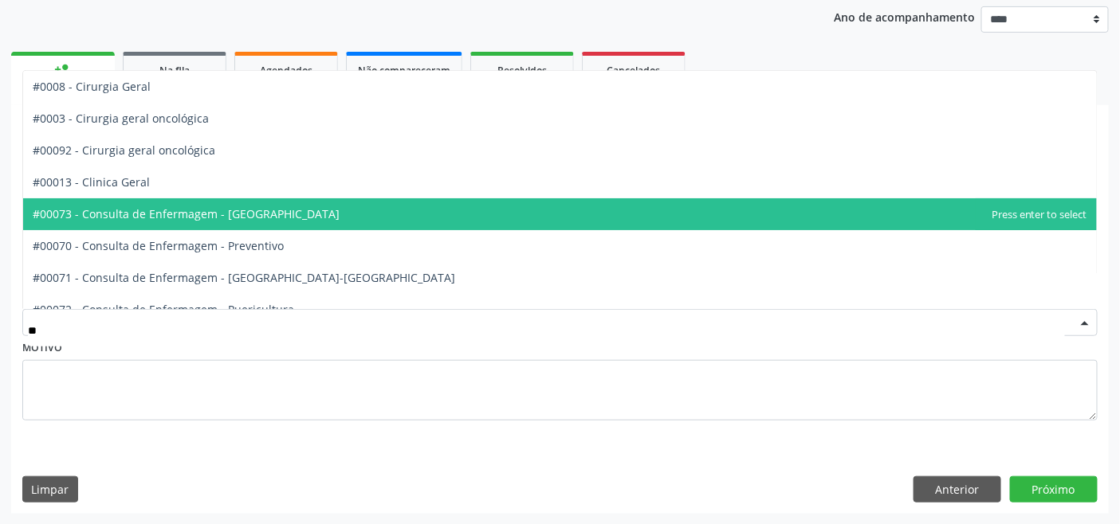
type input "***"
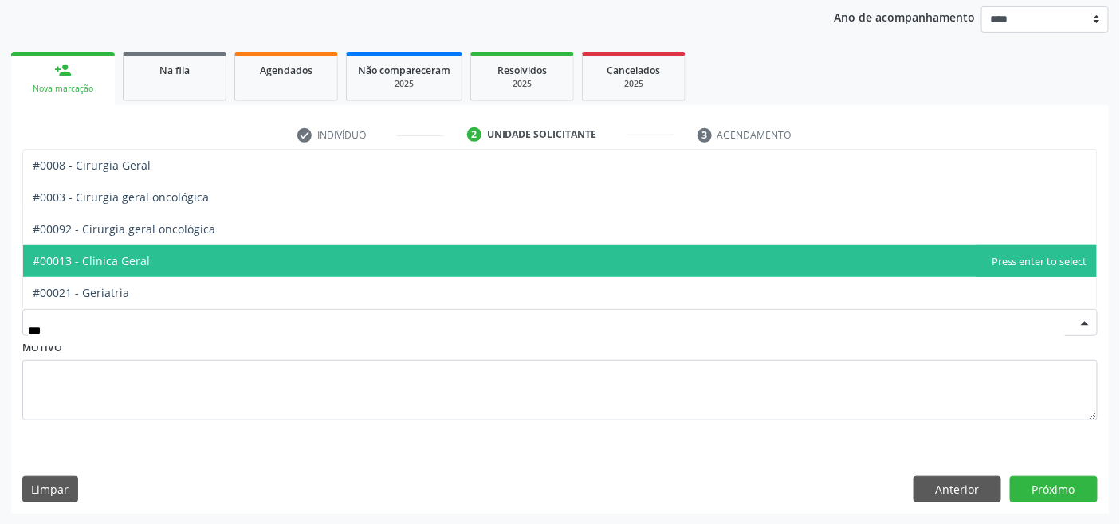
click at [169, 261] on span "#00013 - Clinica Geral" at bounding box center [559, 261] width 1073 height 32
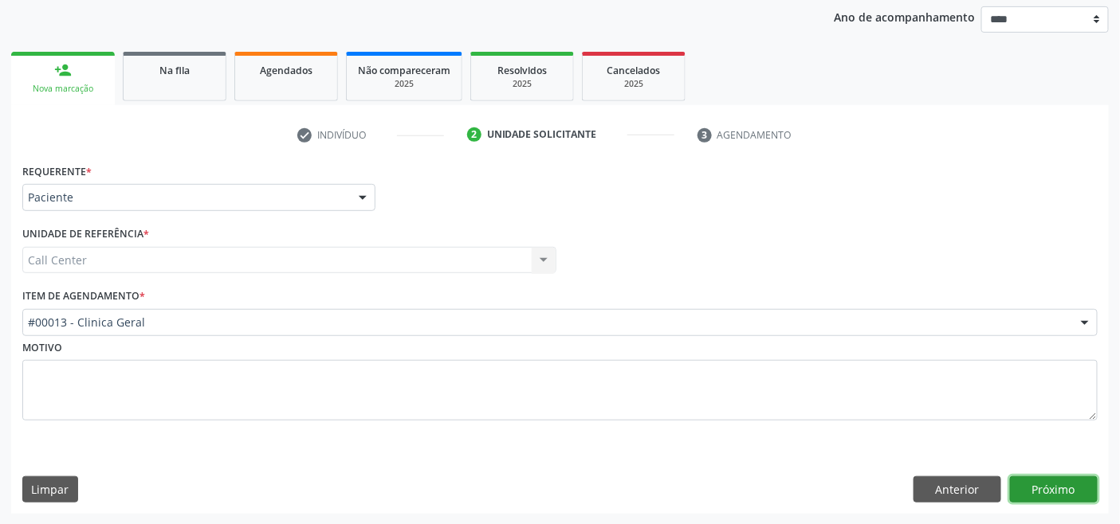
click at [1045, 491] on button "Próximo" at bounding box center [1054, 490] width 88 height 27
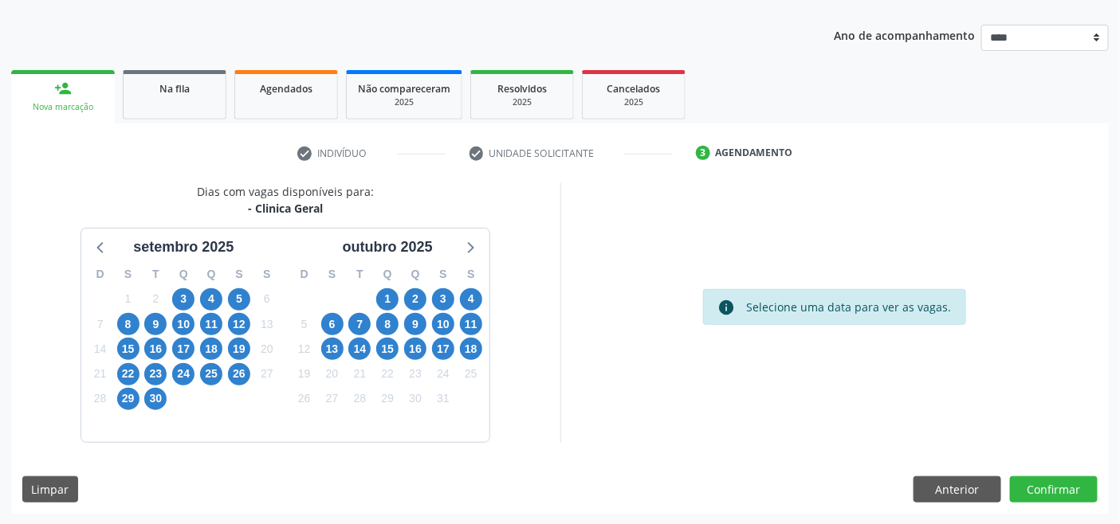
click at [200, 291] on div "4" at bounding box center [211, 299] width 22 height 25
click at [205, 297] on span "4" at bounding box center [211, 299] width 22 height 22
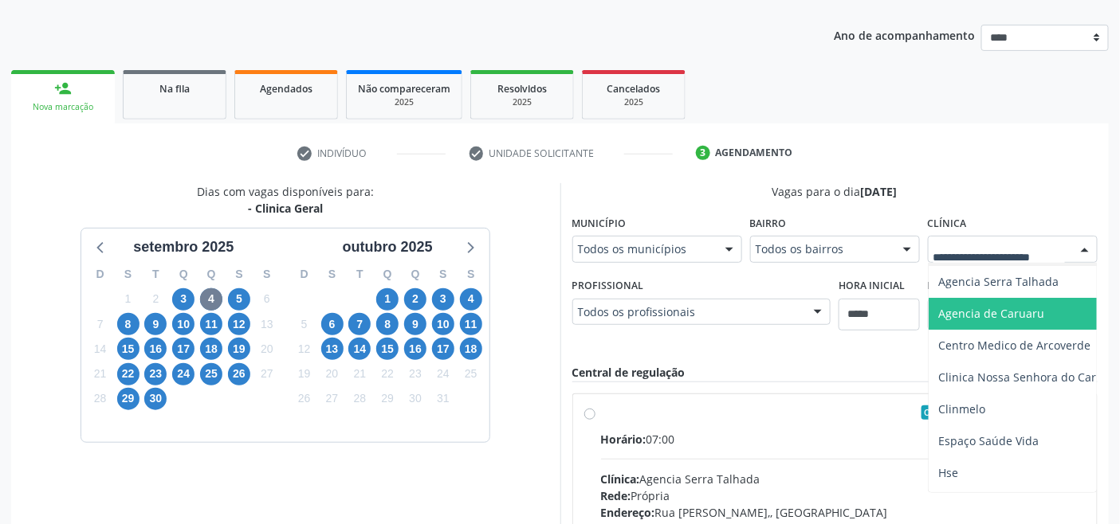
scroll to position [134, 0]
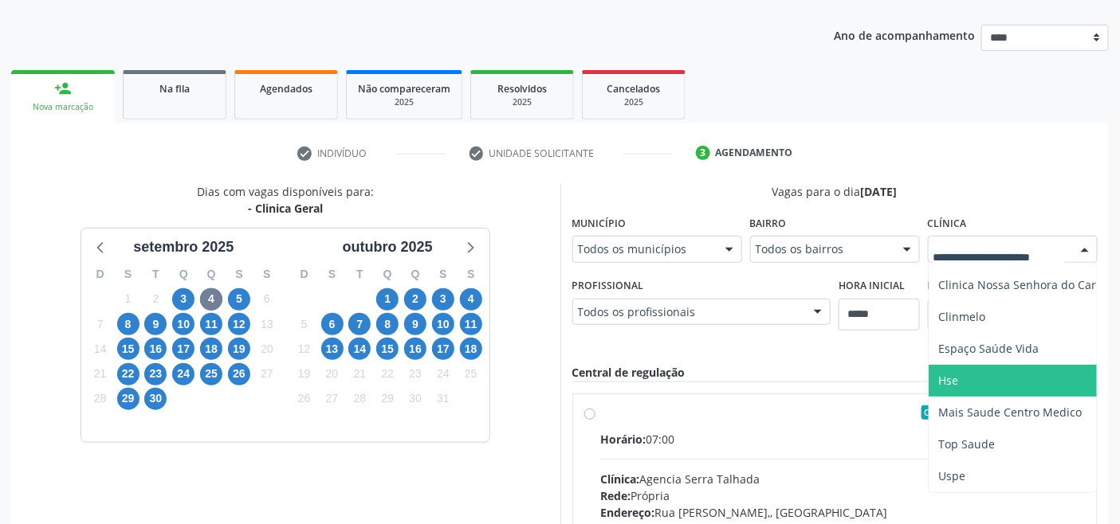
click at [975, 365] on span "Hse" at bounding box center [1025, 381] width 194 height 32
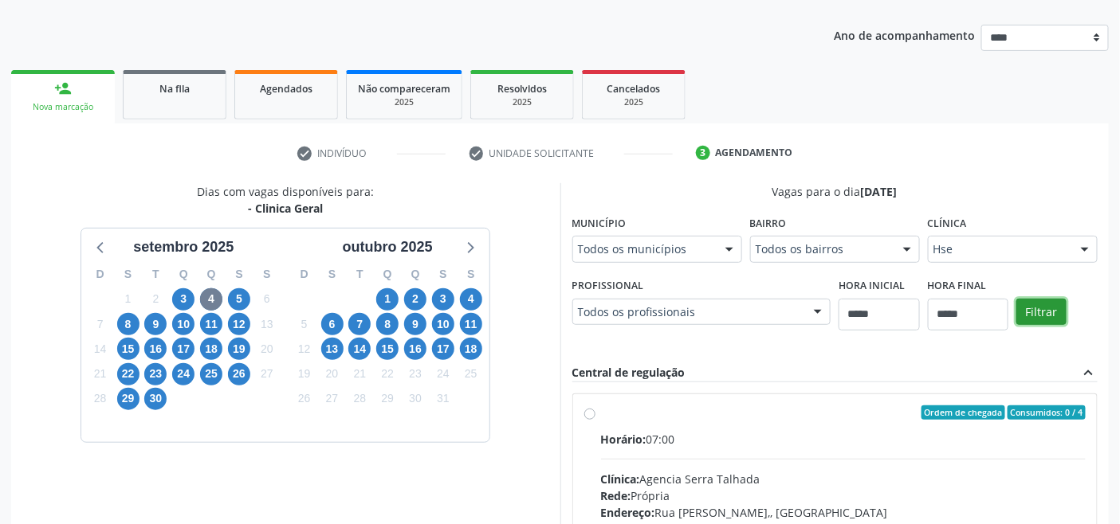
click at [1030, 308] on button "Filtrar" at bounding box center [1041, 312] width 50 height 27
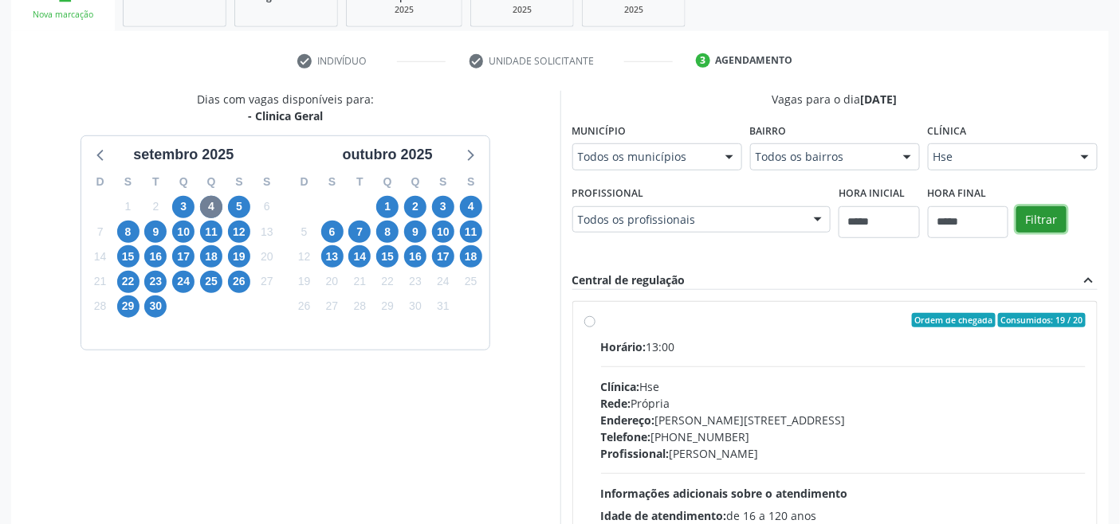
scroll to position [398, 0]
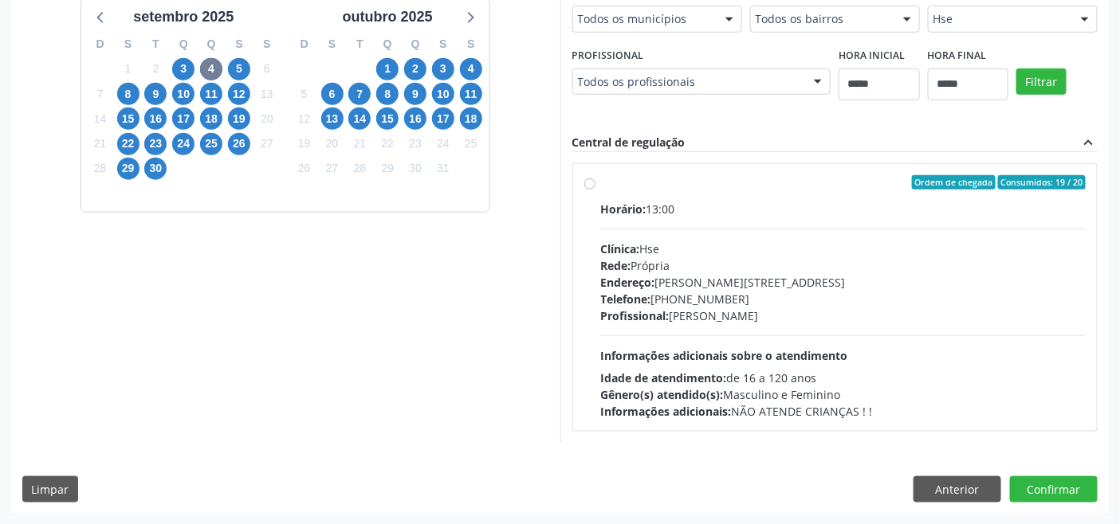
click at [690, 261] on div "Rede: Própria" at bounding box center [843, 265] width 485 height 17
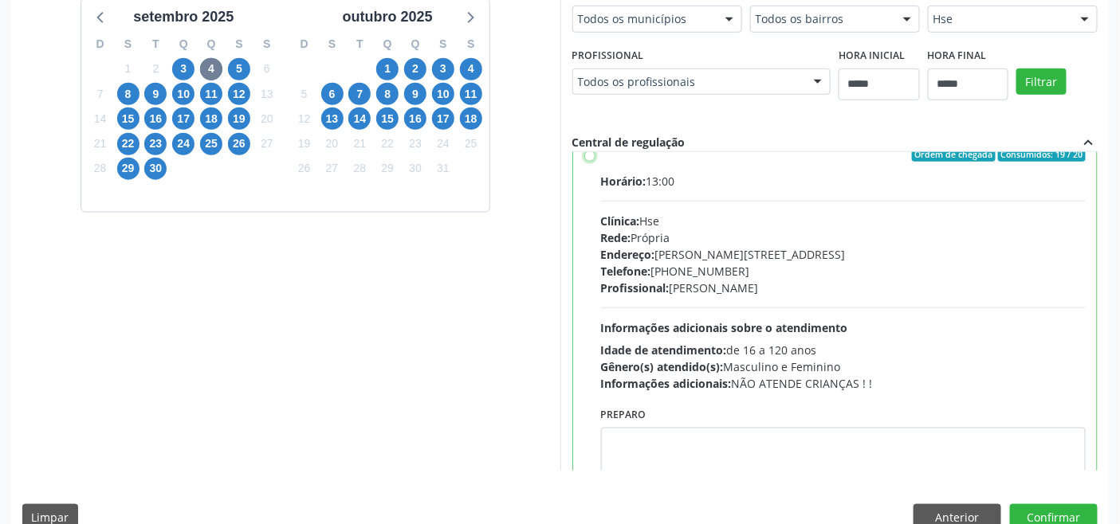
scroll to position [78, 0]
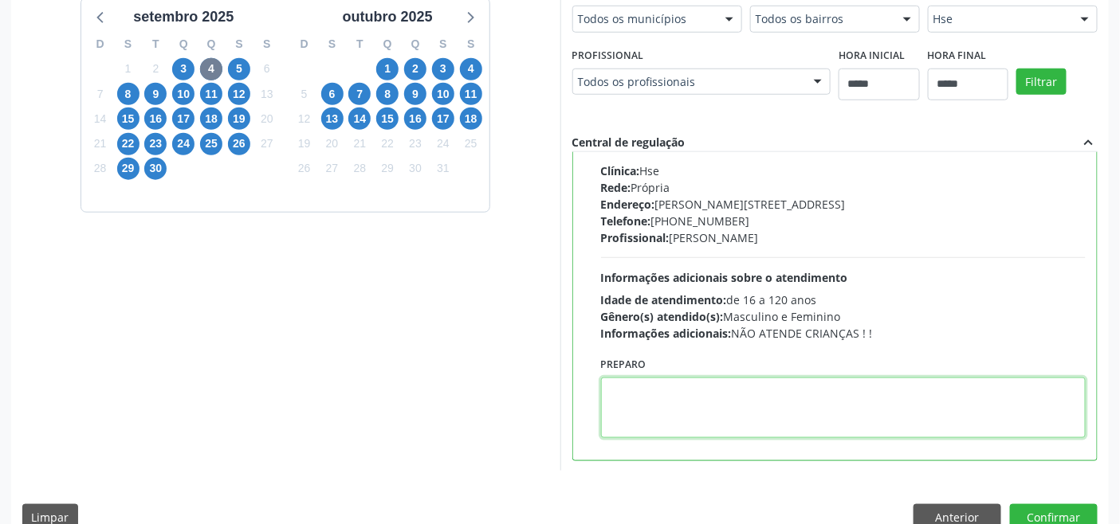
paste textarea "**********"
type textarea "**********"
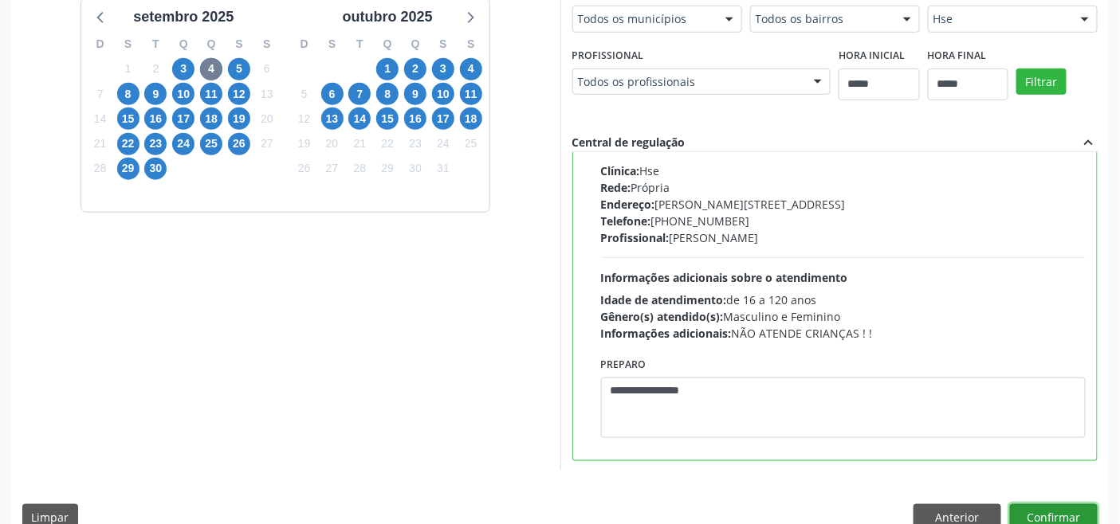
click at [1041, 513] on button "Confirmar" at bounding box center [1054, 517] width 88 height 27
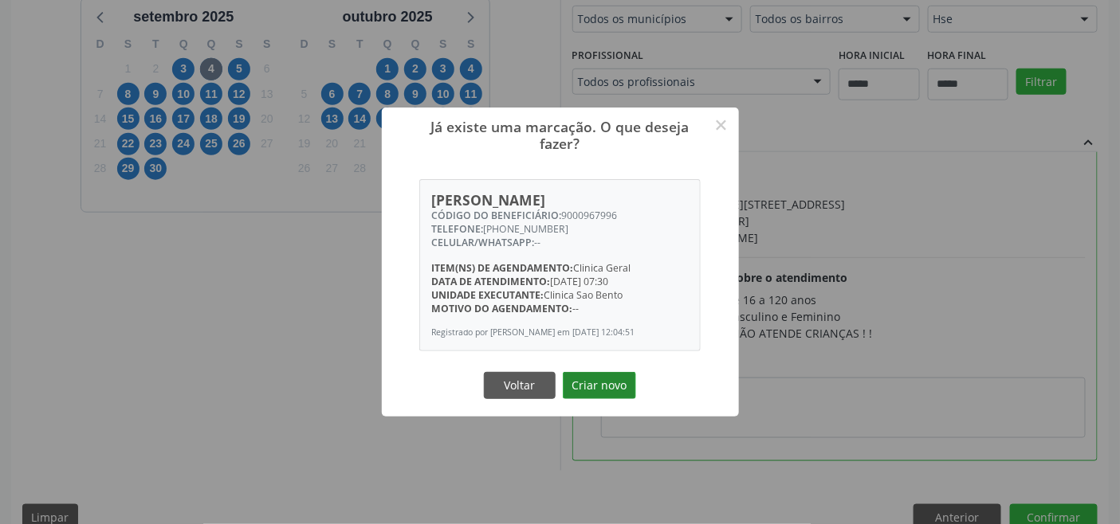
click at [603, 390] on button "Criar novo" at bounding box center [599, 385] width 73 height 27
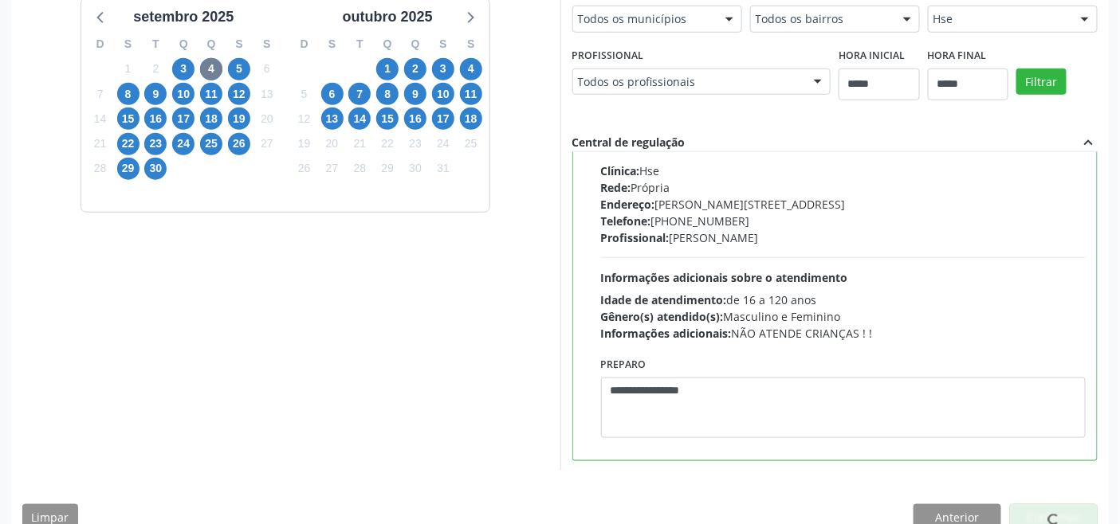
scroll to position [6, 0]
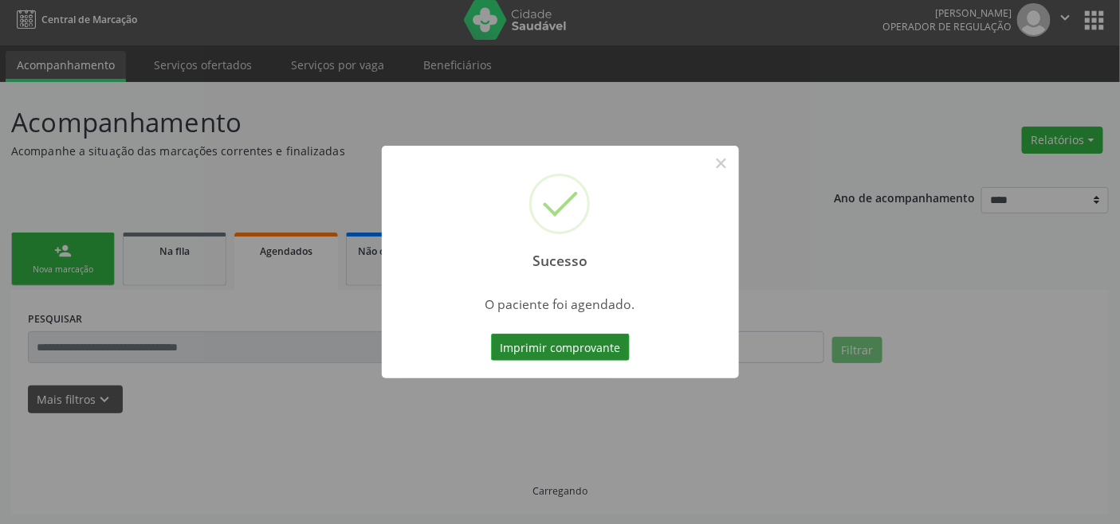
click at [584, 349] on button "Imprimir comprovante" at bounding box center [560, 347] width 139 height 27
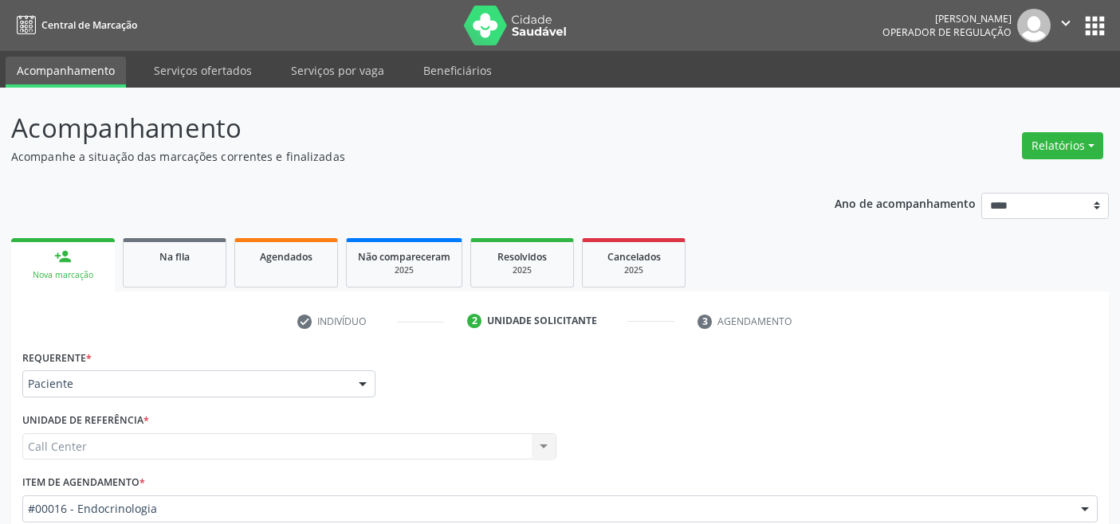
scroll to position [186, 0]
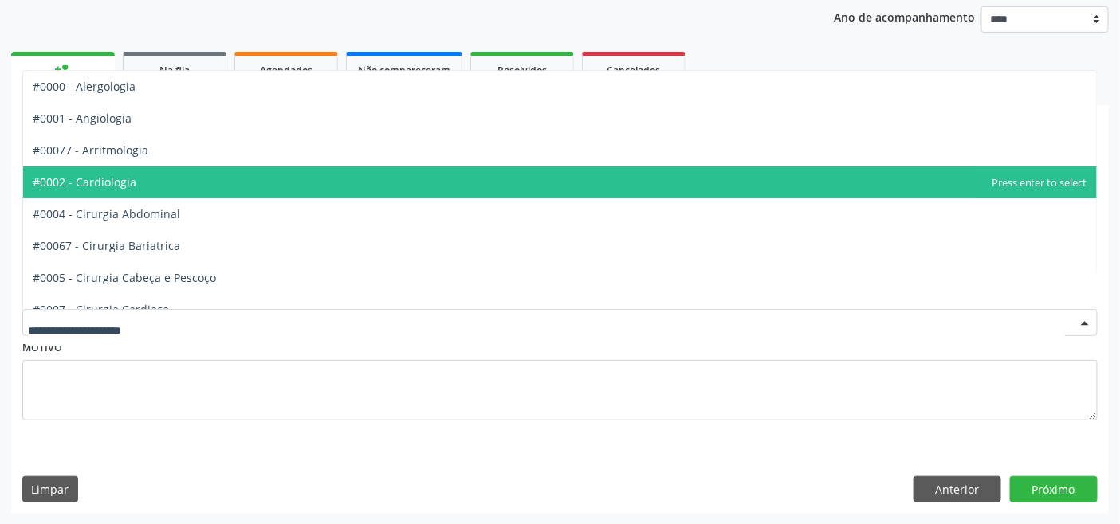
click at [158, 171] on span "#0002 - Cardiologia" at bounding box center [559, 183] width 1073 height 32
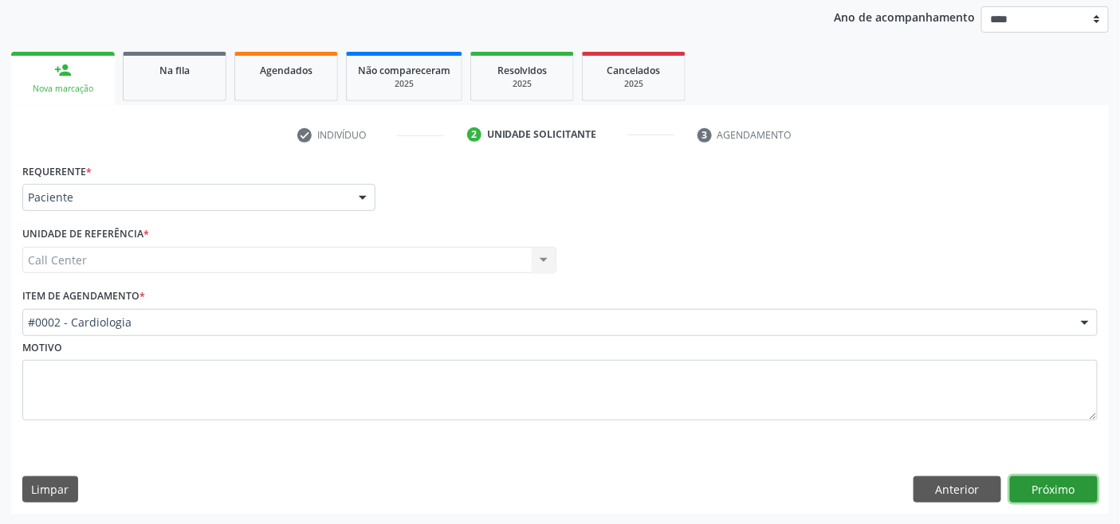
click at [1038, 488] on button "Próximo" at bounding box center [1054, 490] width 88 height 27
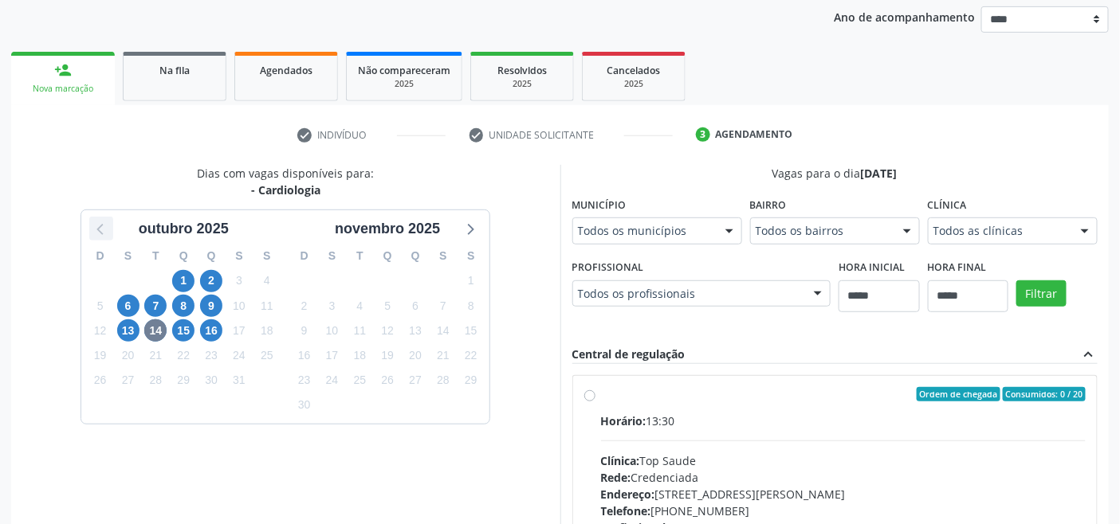
click at [99, 227] on icon at bounding box center [101, 228] width 21 height 21
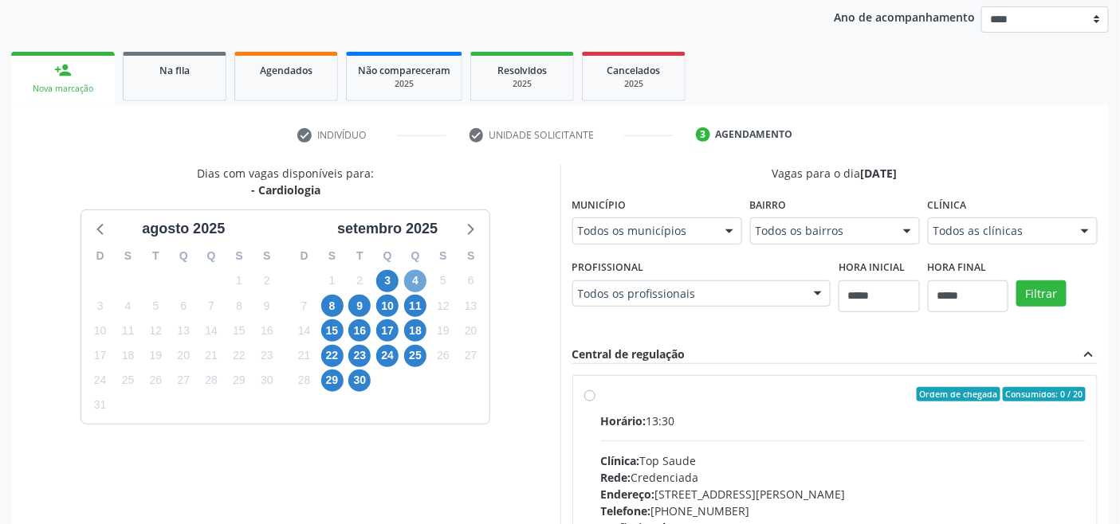
click at [410, 279] on span "4" at bounding box center [415, 281] width 22 height 22
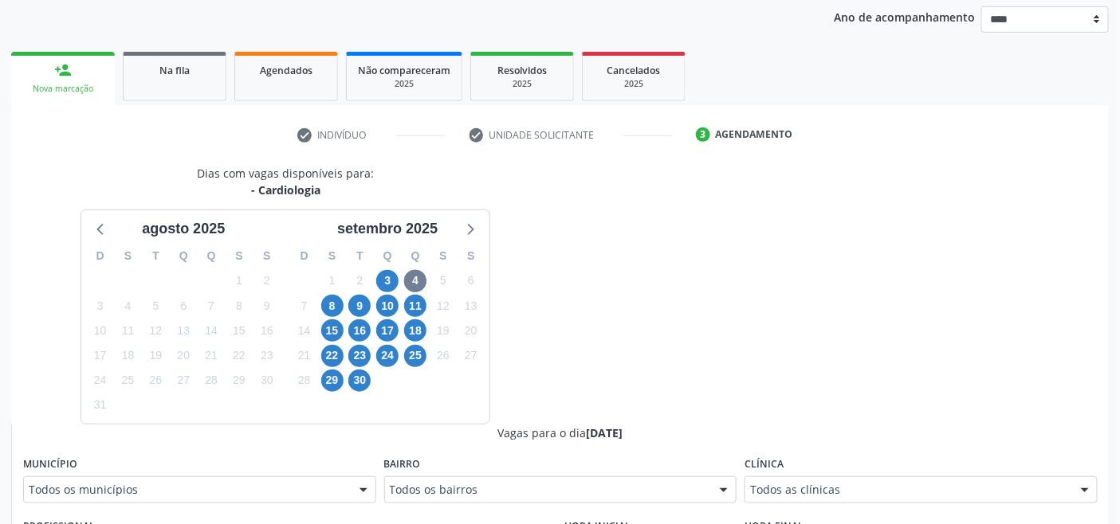
click at [854, 499] on div "Todos as clínicas" at bounding box center [920, 490] width 353 height 27
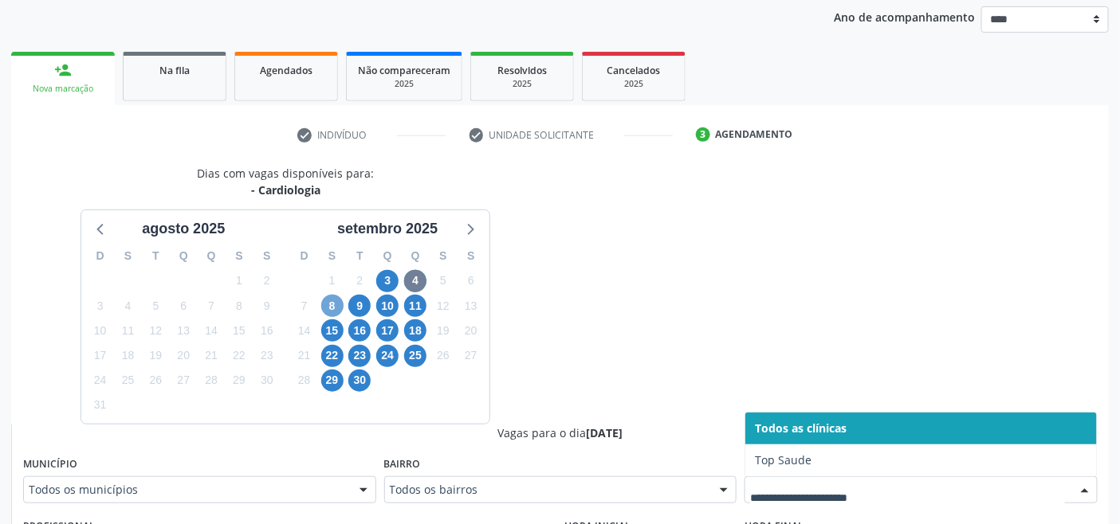
click at [329, 309] on span "8" at bounding box center [332, 306] width 22 height 22
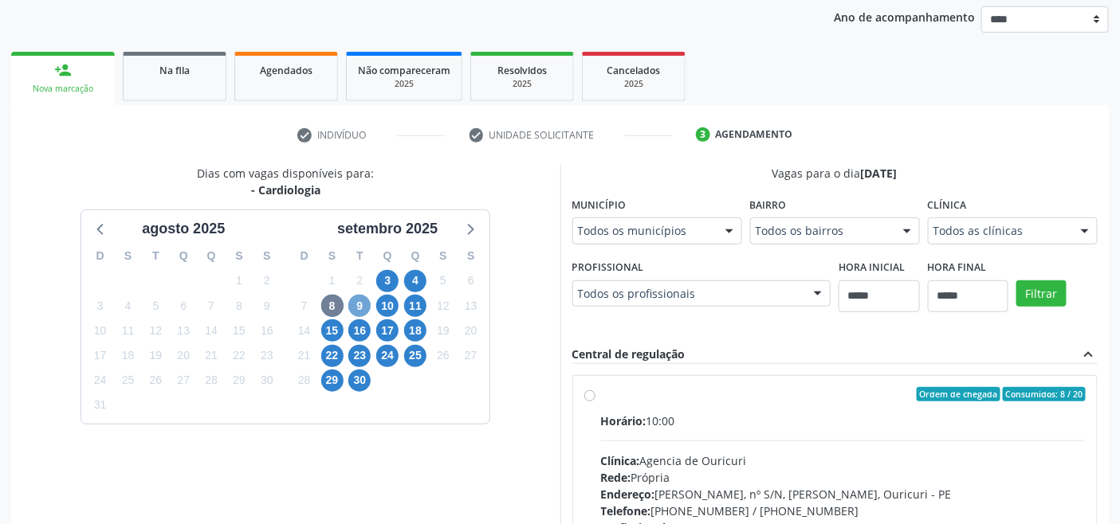
click at [364, 305] on span "9" at bounding box center [359, 306] width 22 height 22
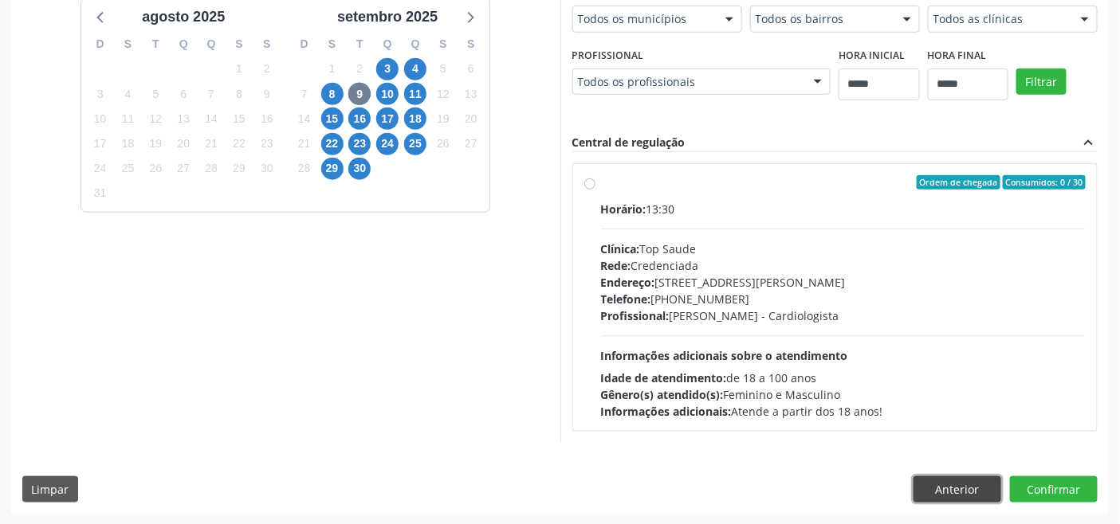
click at [978, 490] on button "Anterior" at bounding box center [957, 490] width 88 height 27
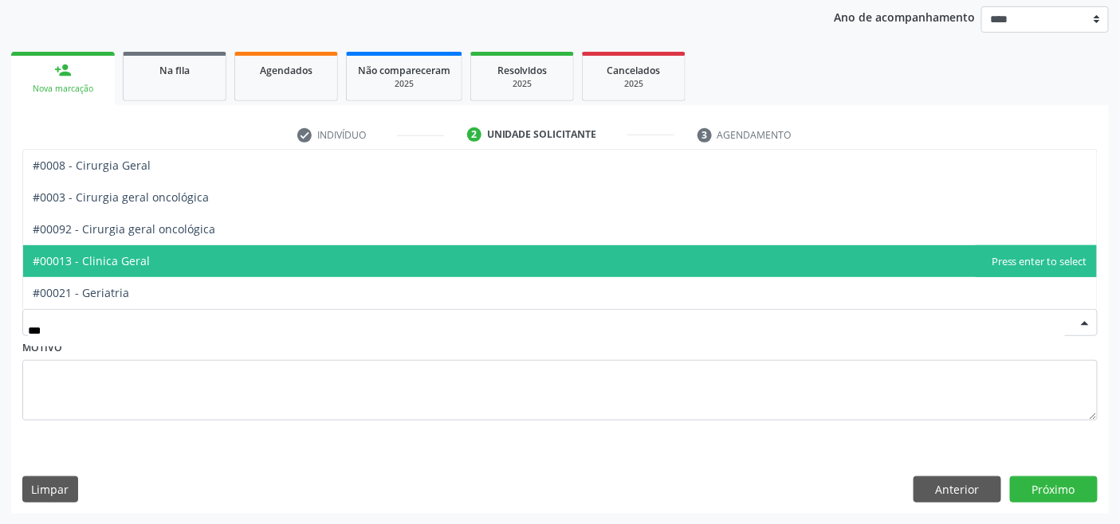
click at [218, 261] on span "#00013 - Clinica Geral" at bounding box center [559, 261] width 1073 height 32
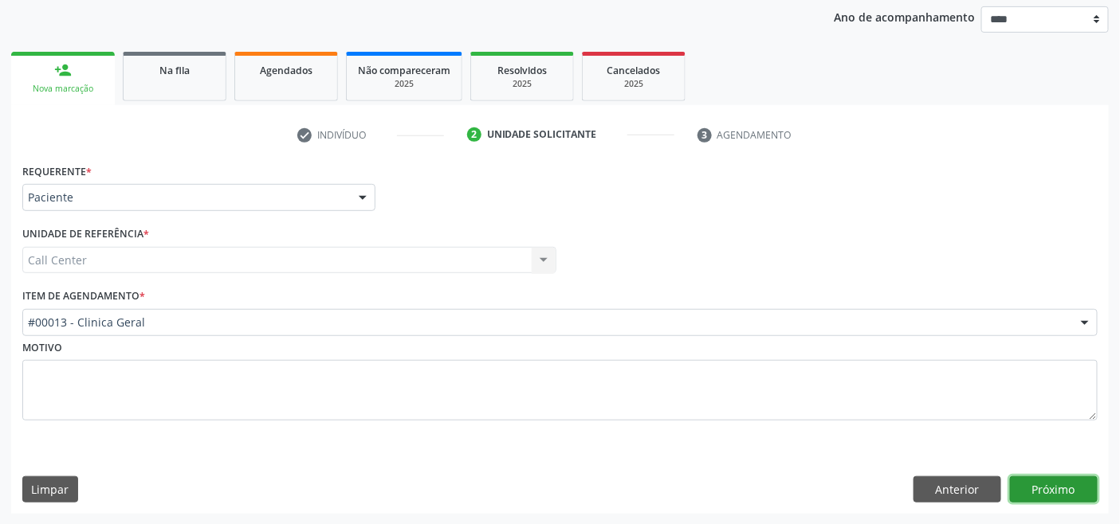
click at [1032, 481] on button "Próximo" at bounding box center [1054, 490] width 88 height 27
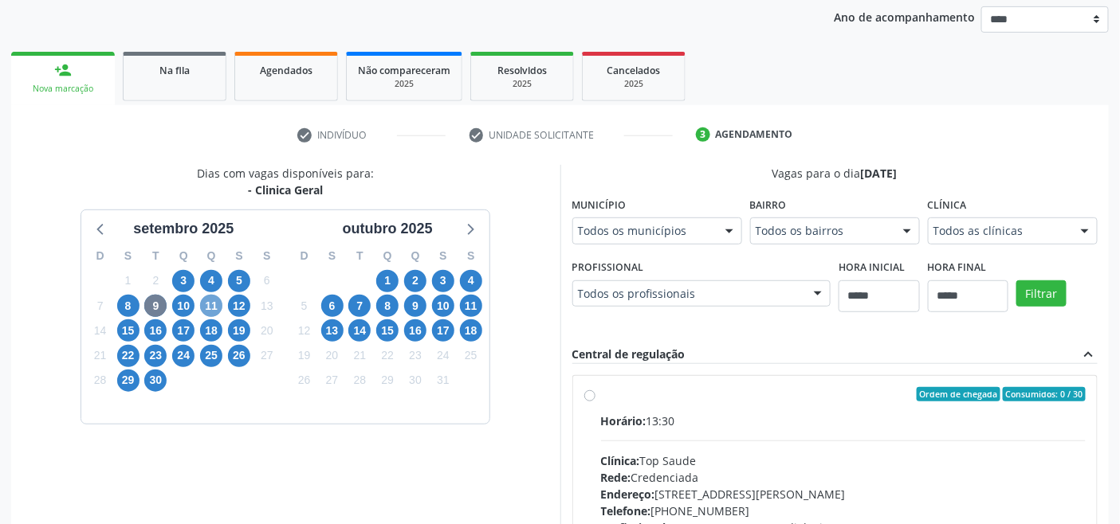
click at [212, 299] on span "11" at bounding box center [211, 306] width 22 height 22
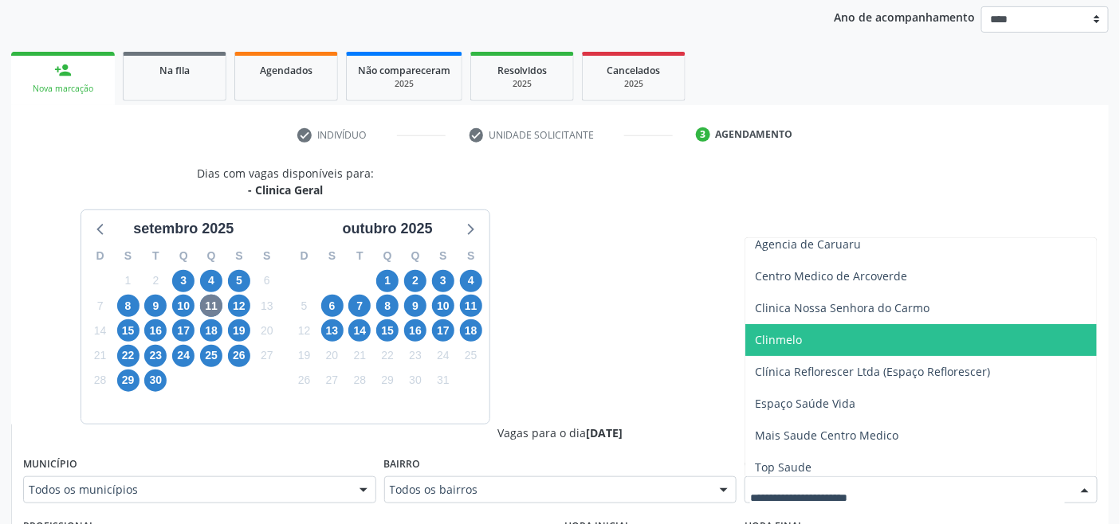
scroll to position [112, 0]
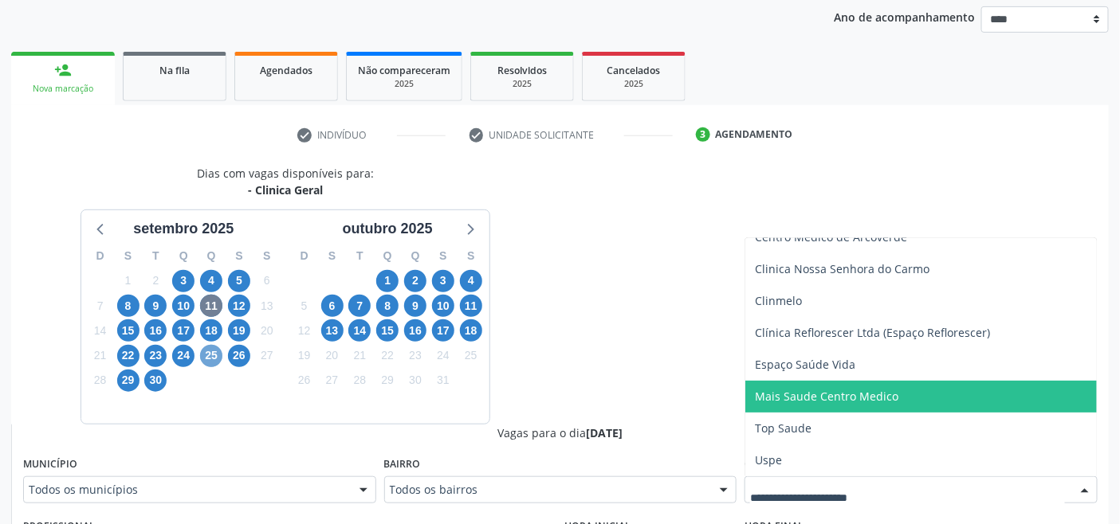
click at [209, 351] on span "25" at bounding box center [211, 356] width 22 height 22
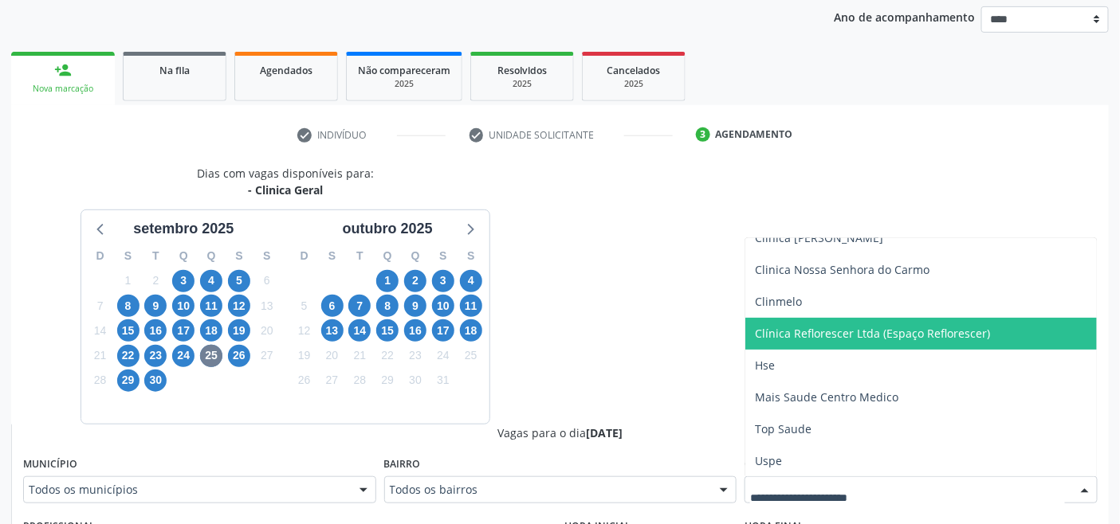
scroll to position [144, 0]
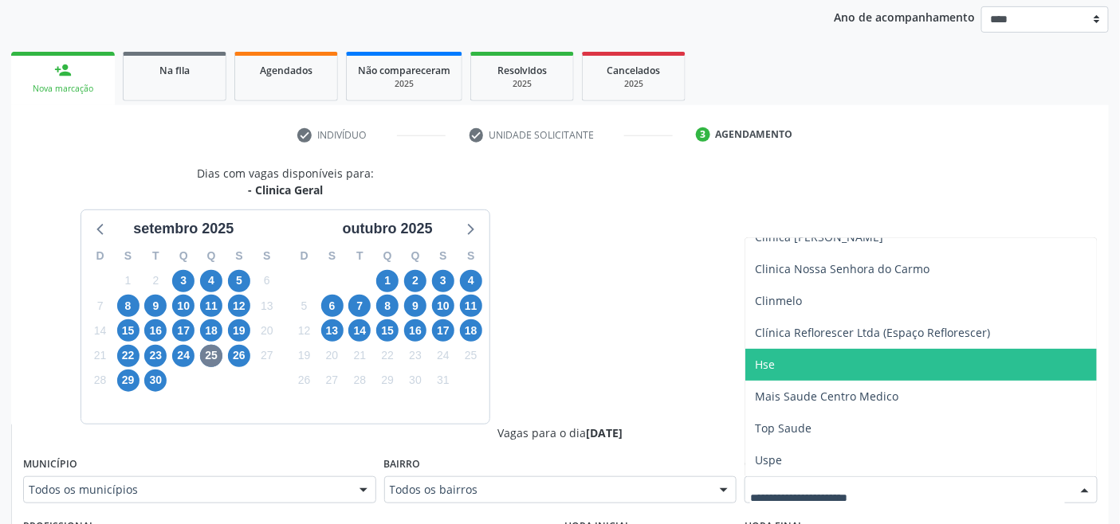
click at [789, 367] on span "Hse" at bounding box center [920, 365] width 351 height 32
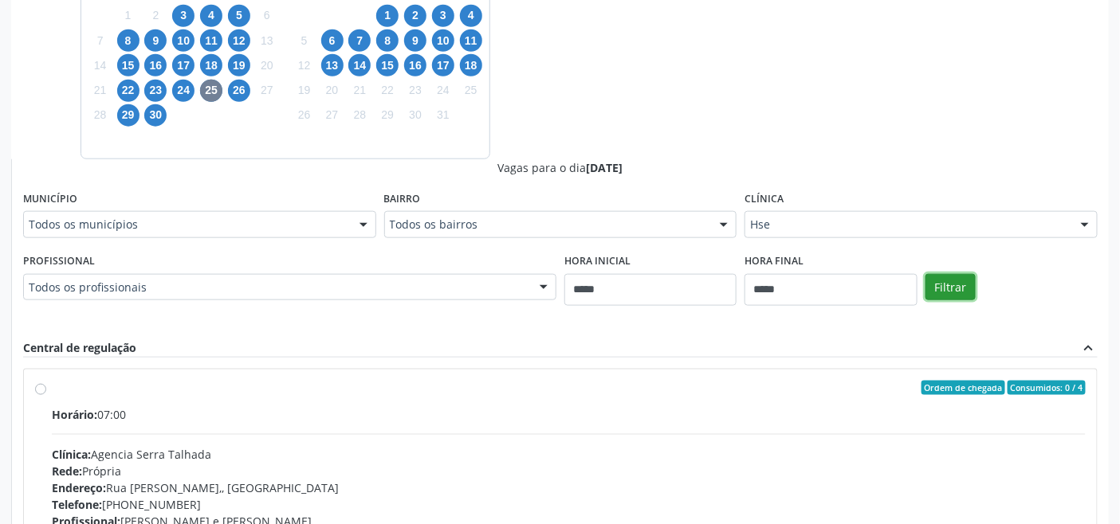
click at [941, 290] on button "Filtrar" at bounding box center [950, 287] width 50 height 27
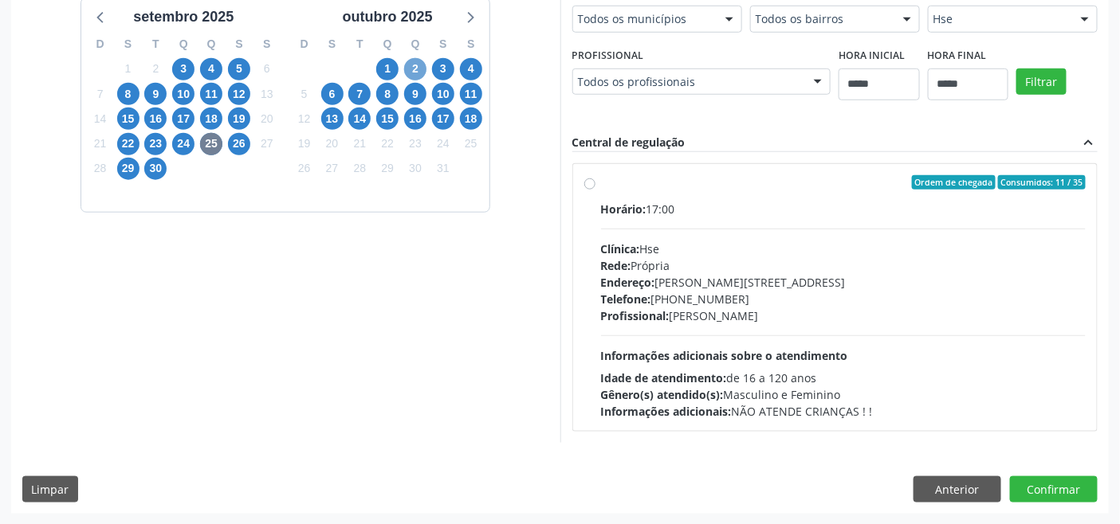
click at [426, 73] on div "2" at bounding box center [416, 69] width 28 height 25
click at [418, 67] on span "2" at bounding box center [415, 69] width 22 height 22
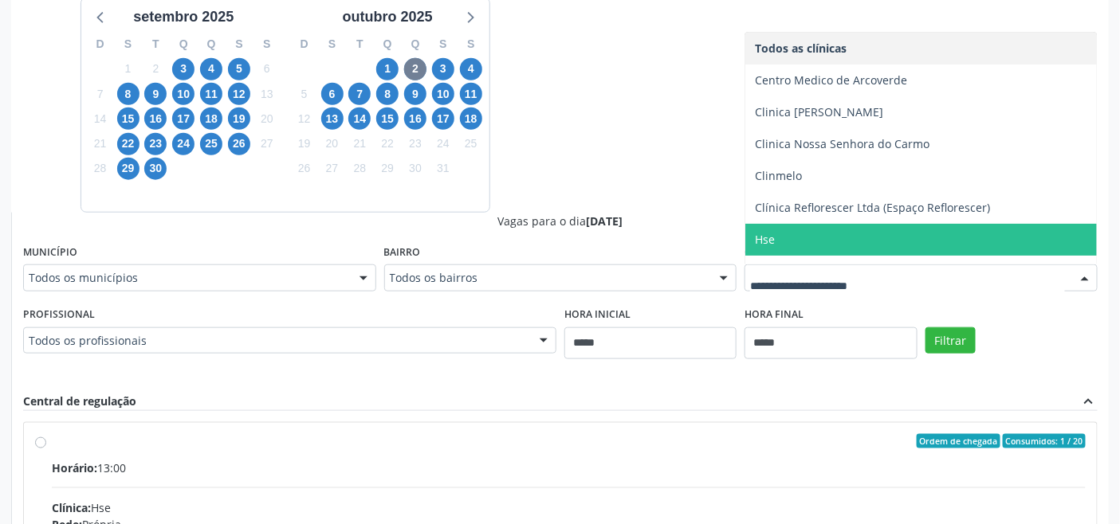
click at [857, 231] on span "Hse" at bounding box center [920, 240] width 351 height 32
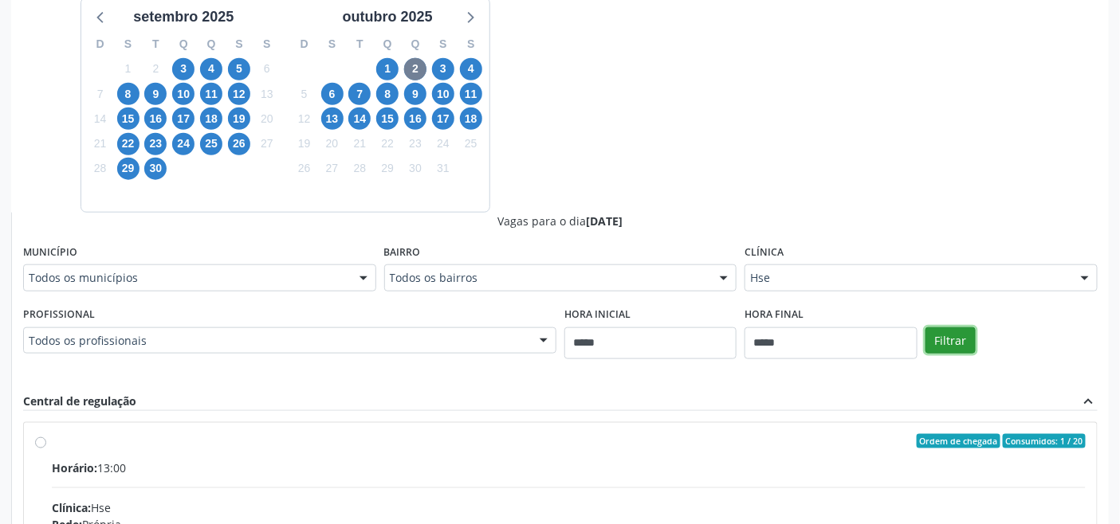
click at [973, 331] on button "Filtrar" at bounding box center [950, 341] width 50 height 27
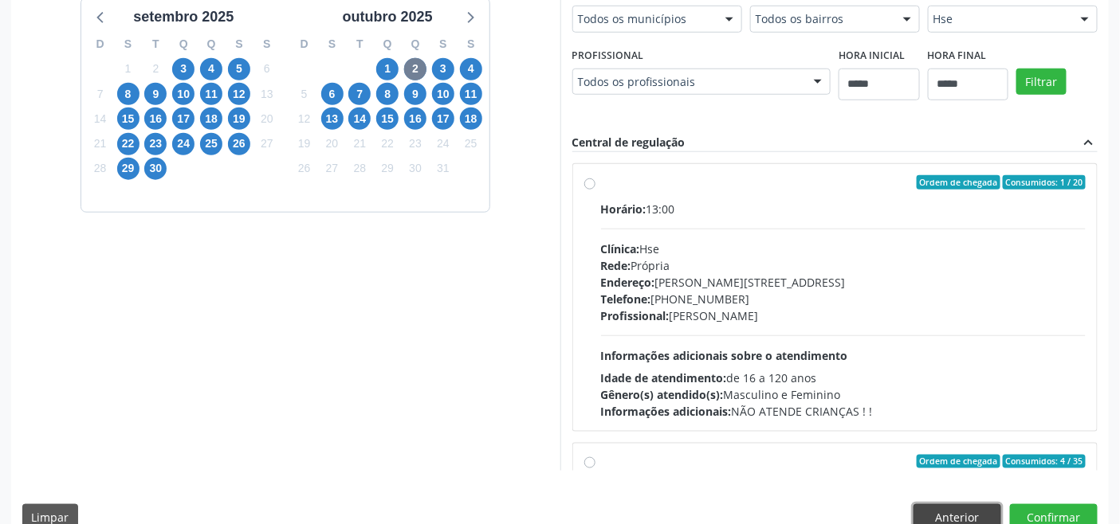
click at [967, 504] on button "Anterior" at bounding box center [957, 517] width 88 height 27
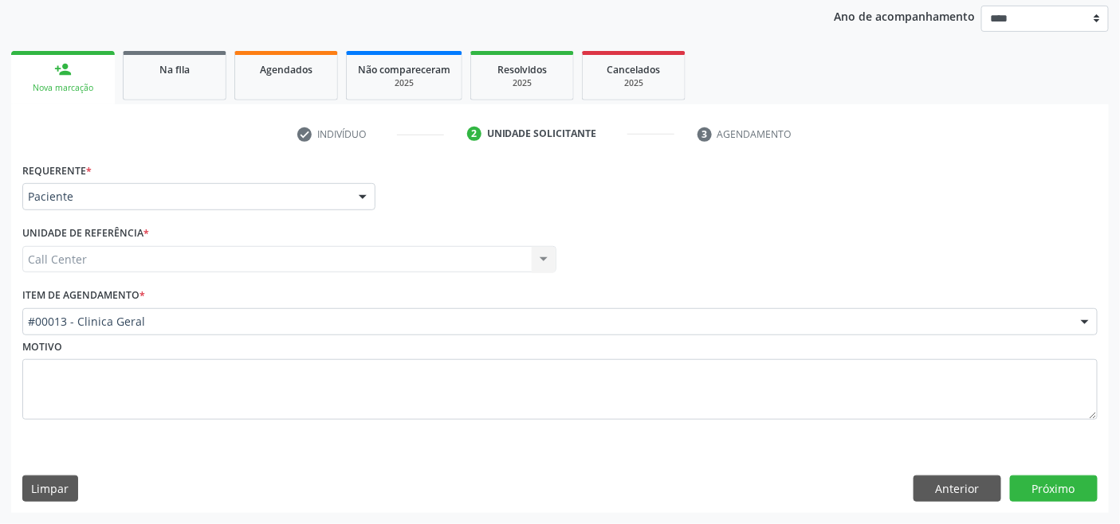
scroll to position [186, 0]
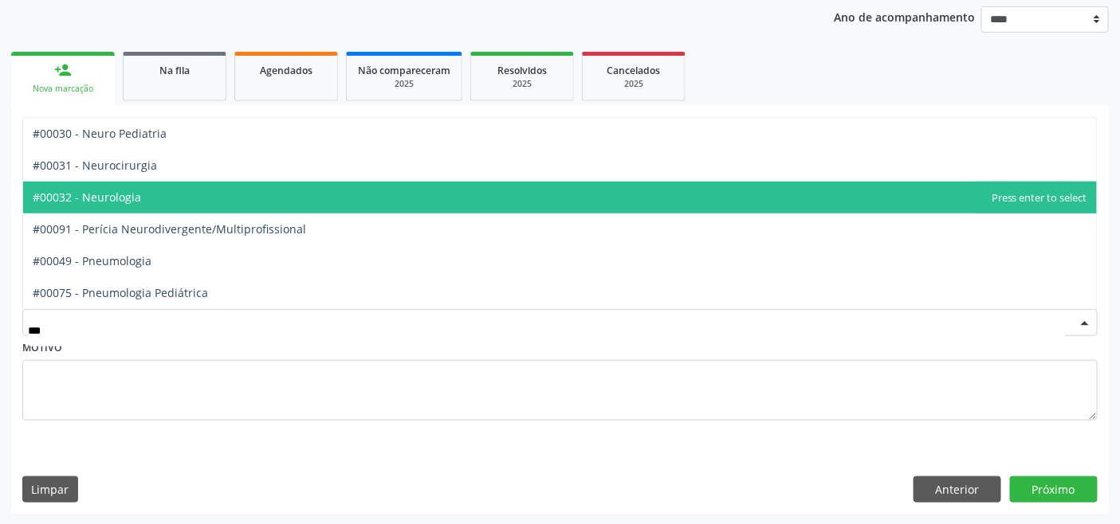
click at [199, 192] on span "#00032 - Neurologia" at bounding box center [559, 198] width 1073 height 32
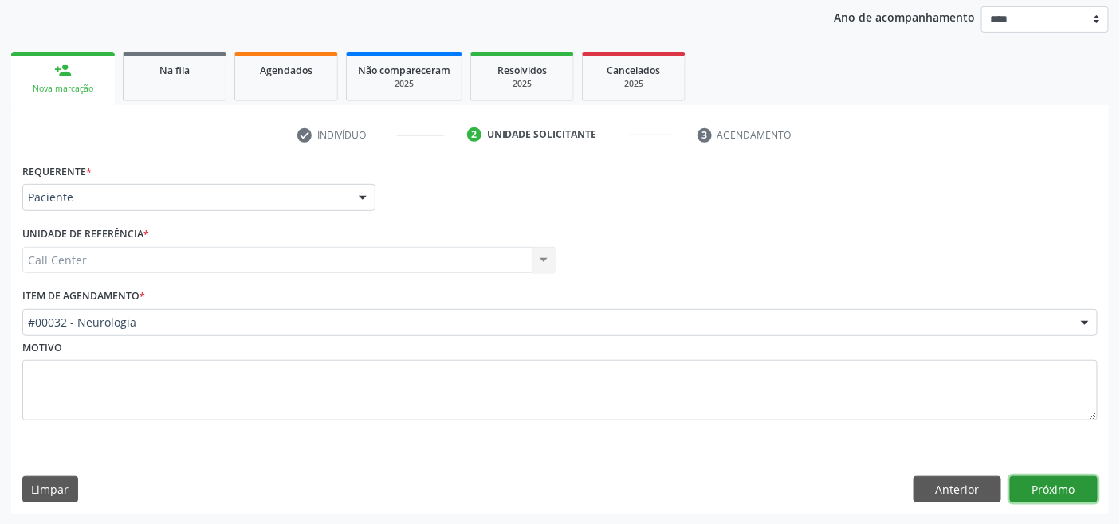
click at [1055, 484] on button "Próximo" at bounding box center [1054, 490] width 88 height 27
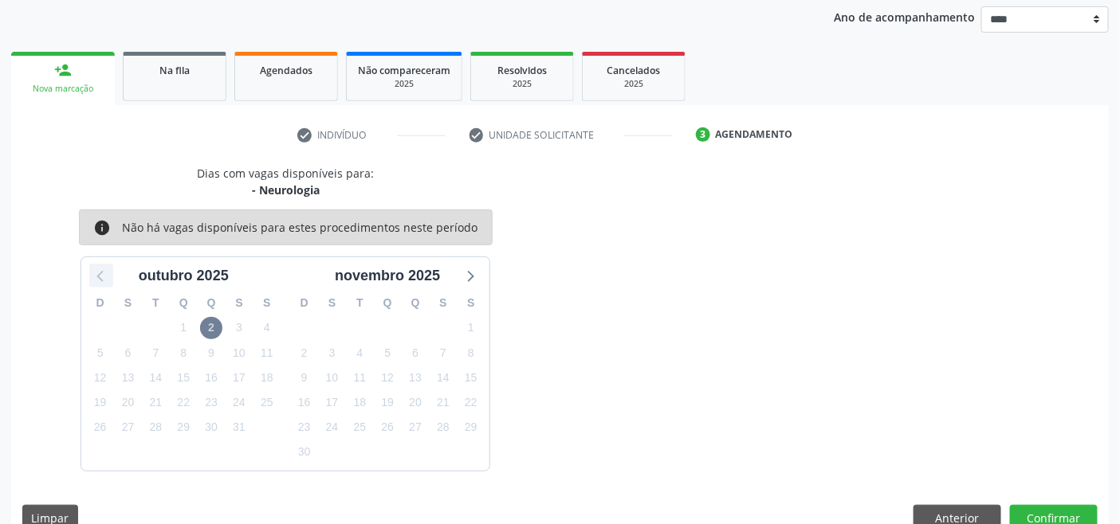
click at [98, 277] on icon at bounding box center [101, 275] width 21 height 21
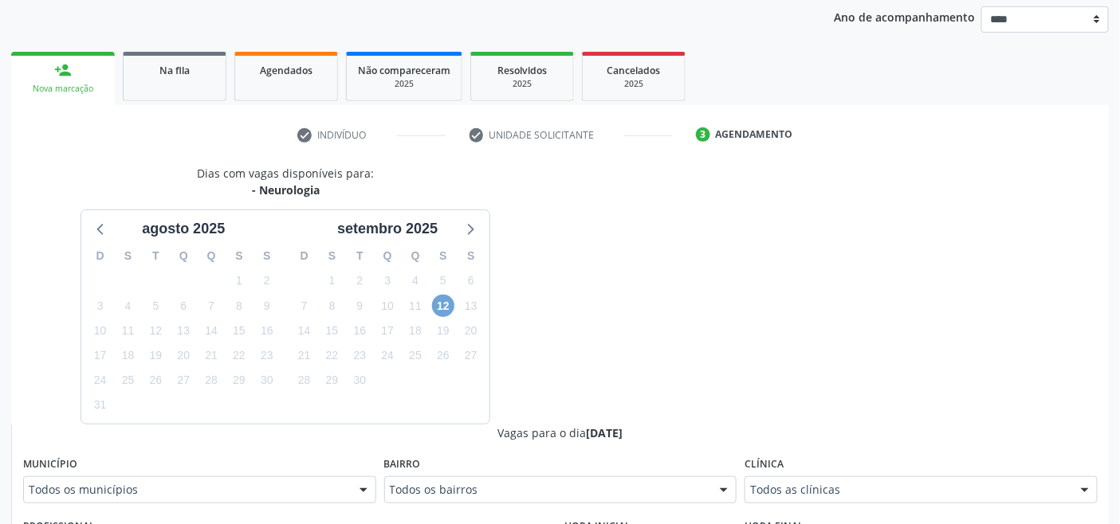
click at [442, 308] on span "12" at bounding box center [443, 306] width 22 height 22
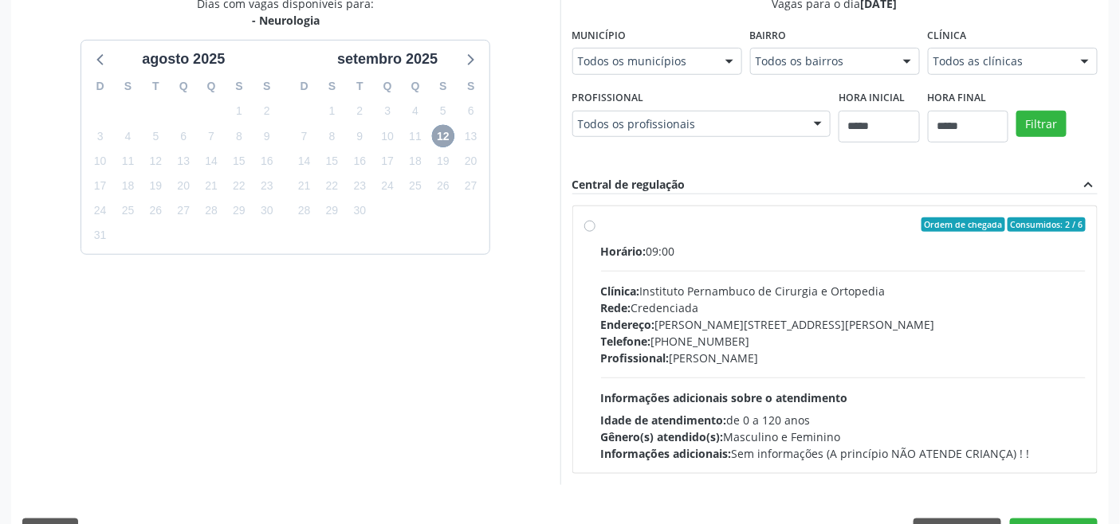
scroll to position [398, 0]
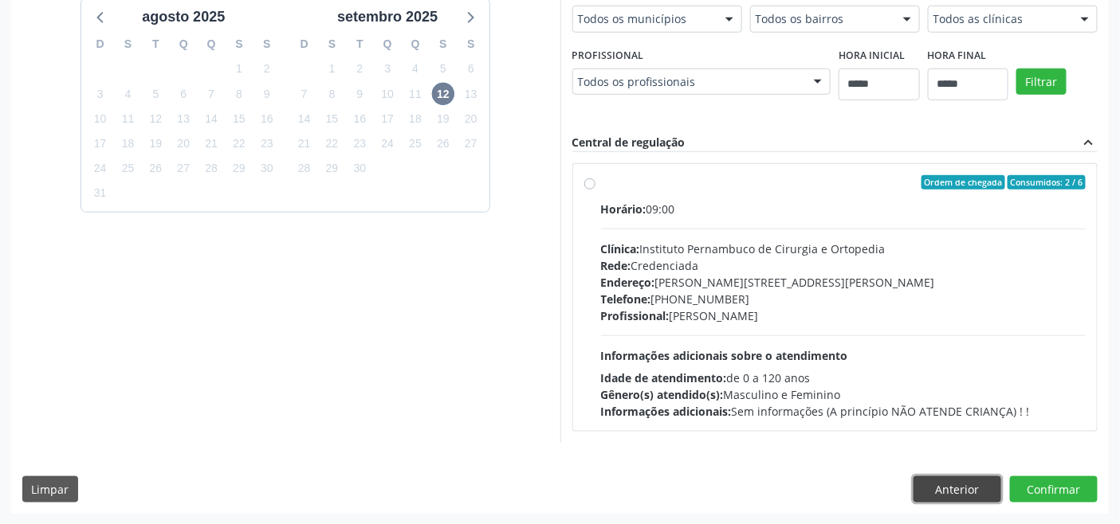
click at [948, 481] on button "Anterior" at bounding box center [957, 490] width 88 height 27
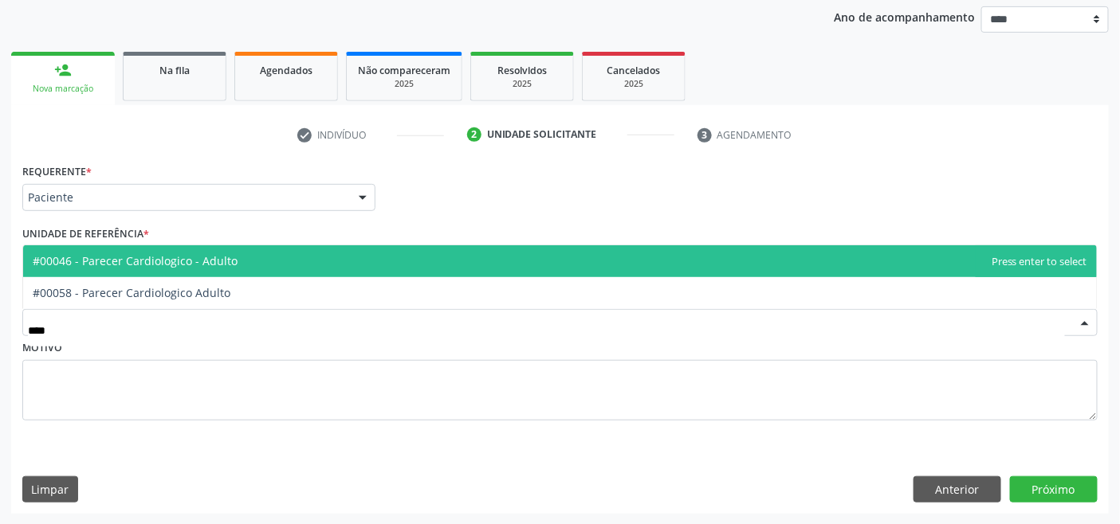
click at [231, 264] on span "#00046 - Parecer Cardiologico - Adulto" at bounding box center [135, 260] width 205 height 15
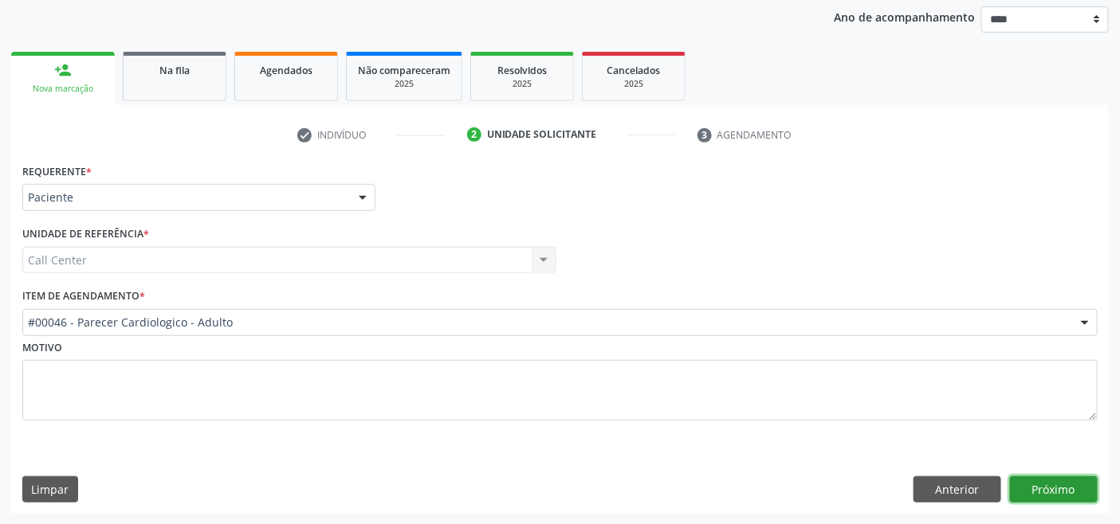
click at [1040, 490] on button "Próximo" at bounding box center [1054, 490] width 88 height 27
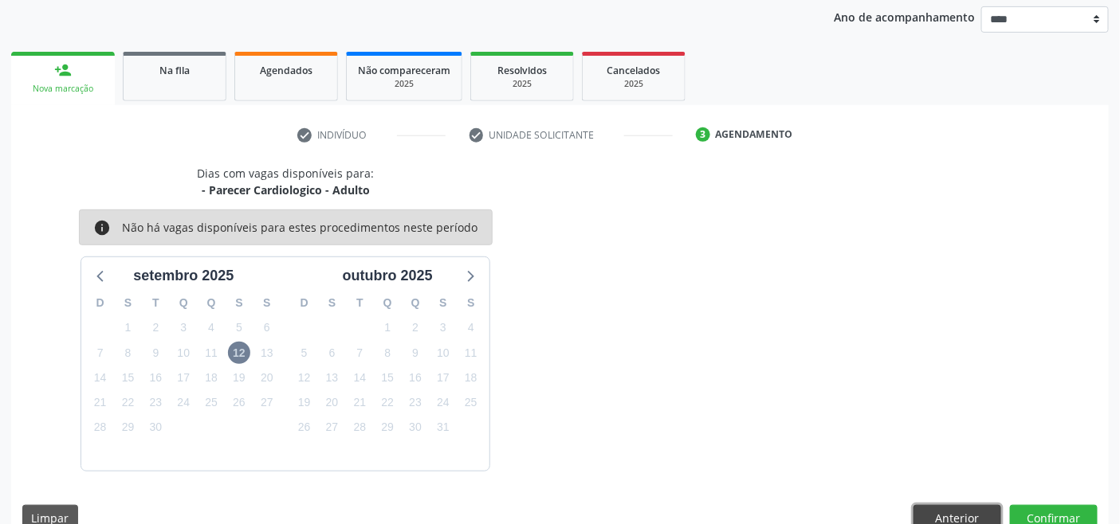
click at [955, 512] on button "Anterior" at bounding box center [957, 518] width 88 height 27
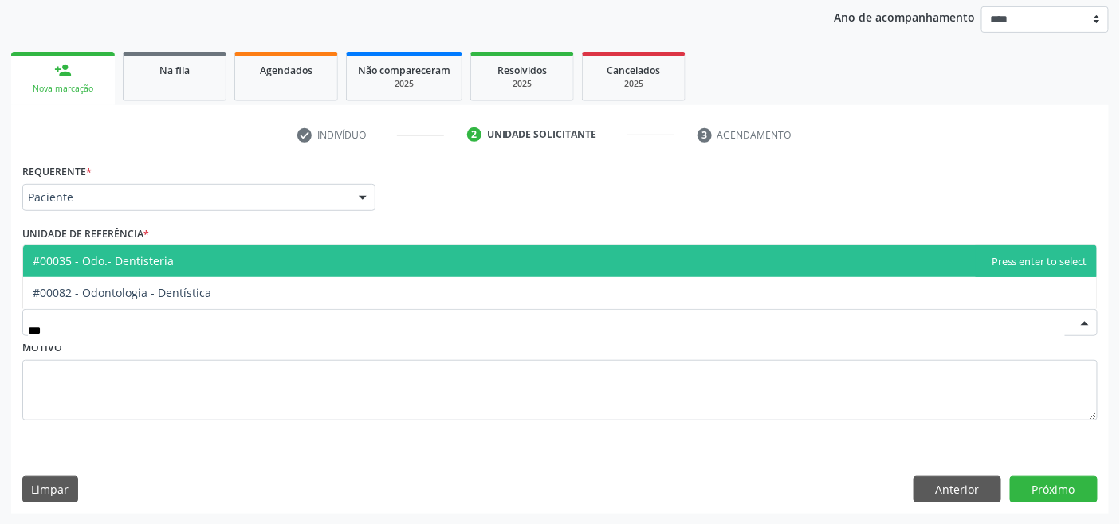
click at [226, 249] on span "#00035 - Odo.- Dentisteria" at bounding box center [559, 261] width 1073 height 32
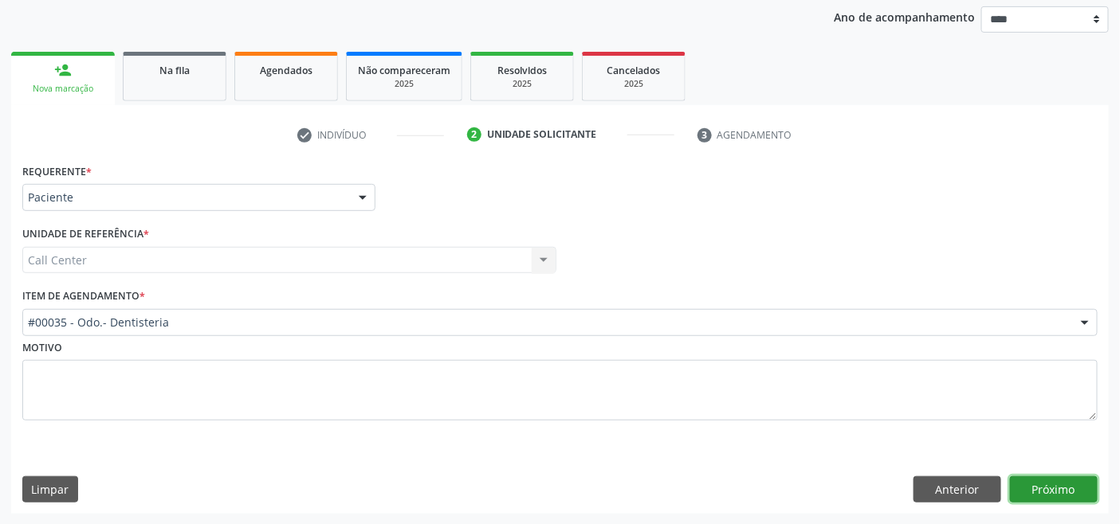
click at [1053, 488] on button "Próximo" at bounding box center [1054, 490] width 88 height 27
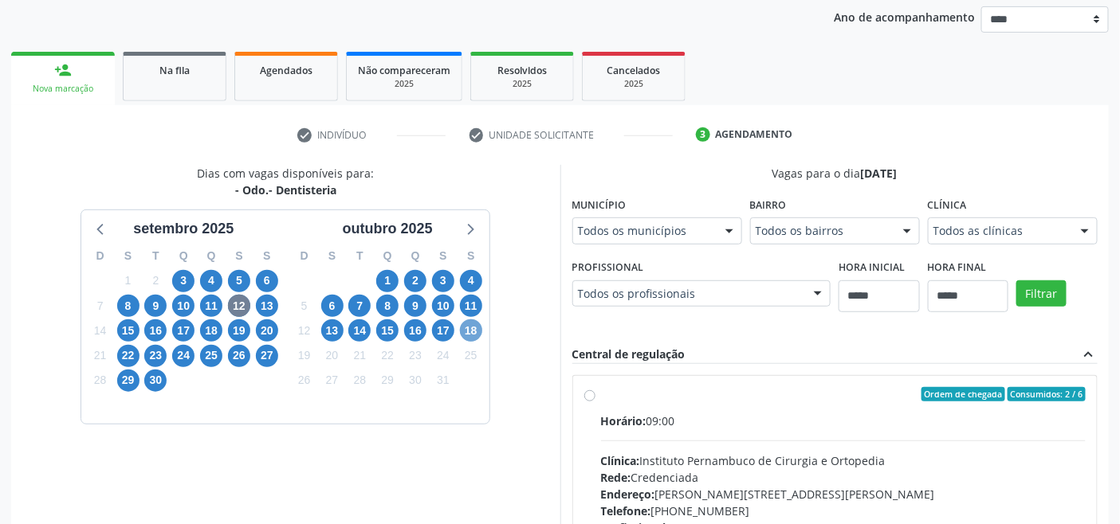
click at [472, 336] on span "18" at bounding box center [471, 331] width 22 height 22
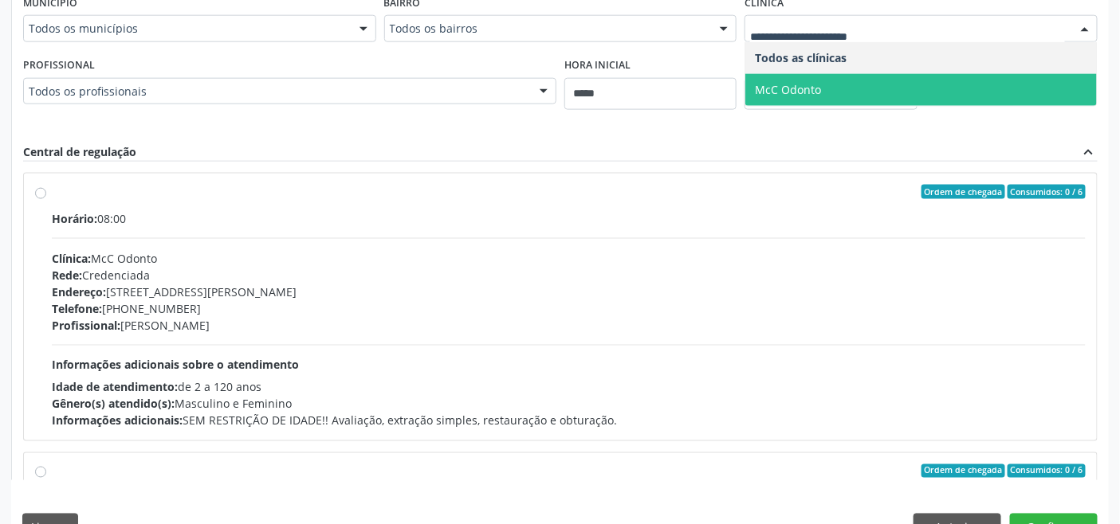
scroll to position [686, 0]
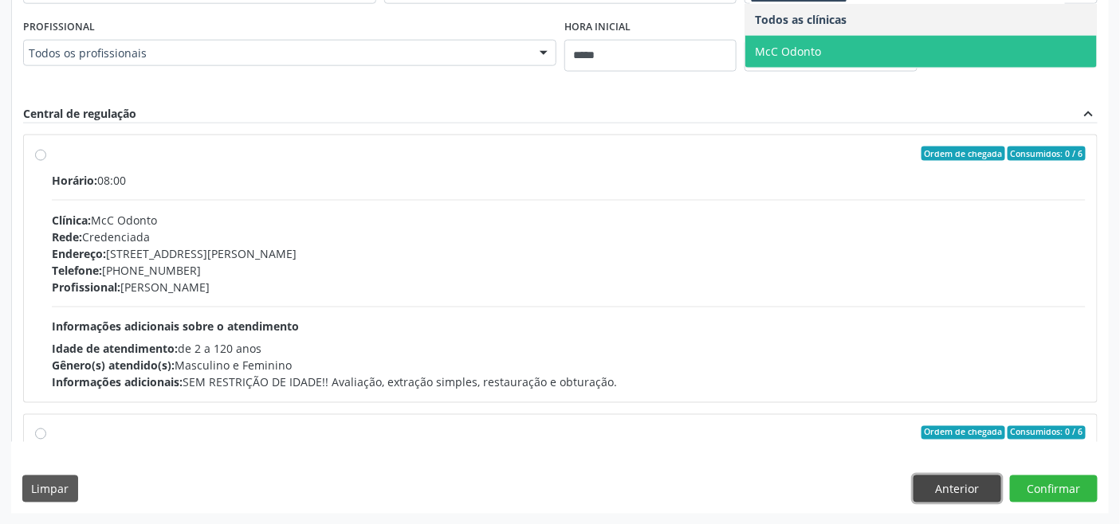
click at [959, 490] on button "Anterior" at bounding box center [957, 489] width 88 height 27
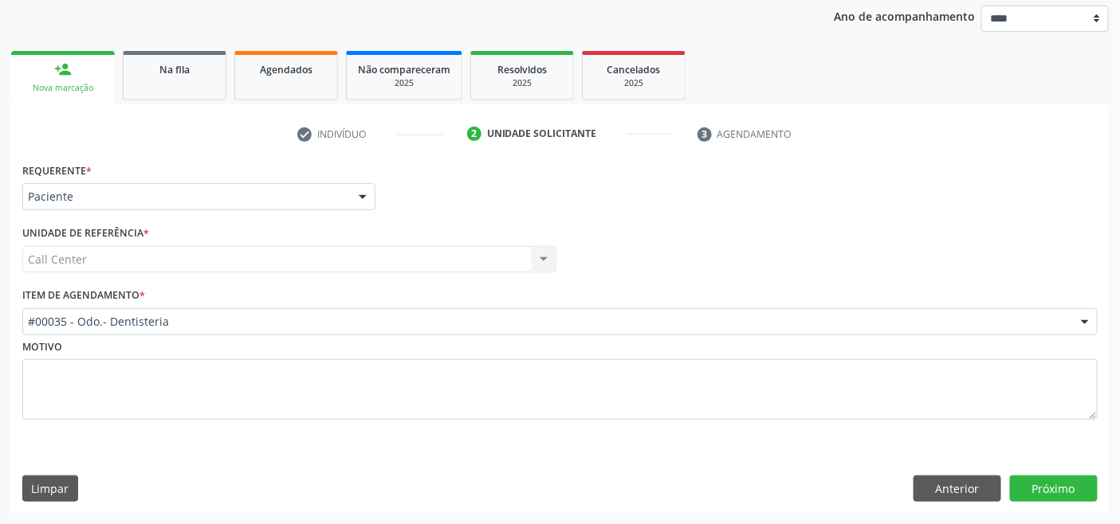
scroll to position [186, 0]
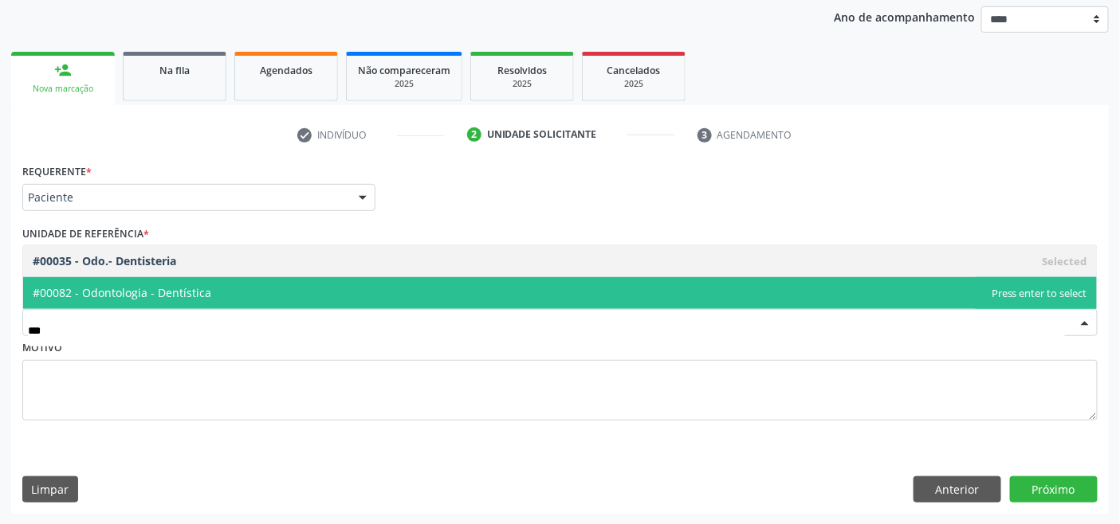
click at [181, 289] on span "#00082 - Odontologia - Dentística" at bounding box center [122, 292] width 178 height 15
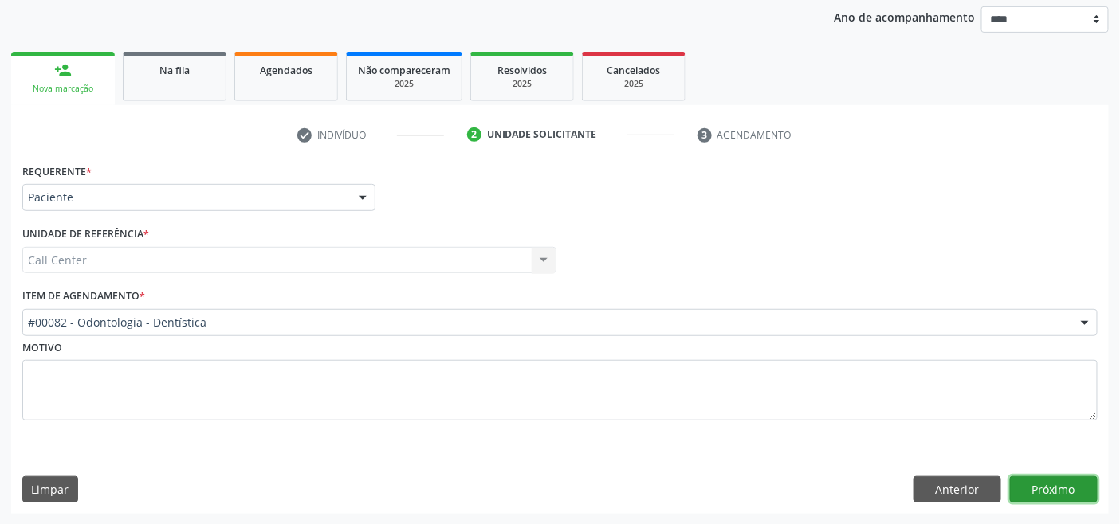
click at [1042, 488] on button "Próximo" at bounding box center [1054, 490] width 88 height 27
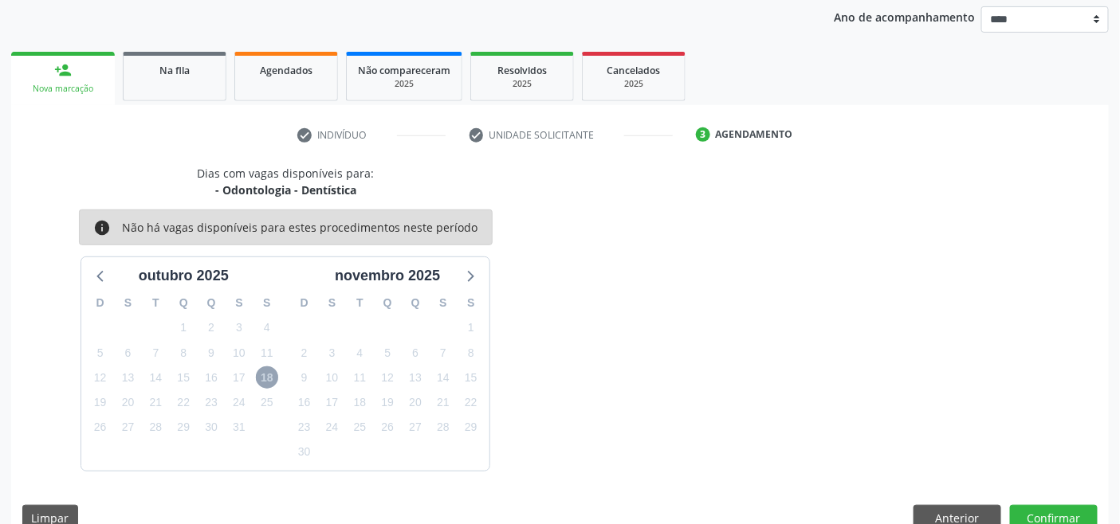
click at [265, 377] on span "18" at bounding box center [267, 378] width 22 height 22
click at [97, 268] on icon at bounding box center [101, 275] width 21 height 21
click at [471, 281] on icon at bounding box center [469, 275] width 21 height 21
click at [959, 510] on button "Anterior" at bounding box center [957, 518] width 88 height 27
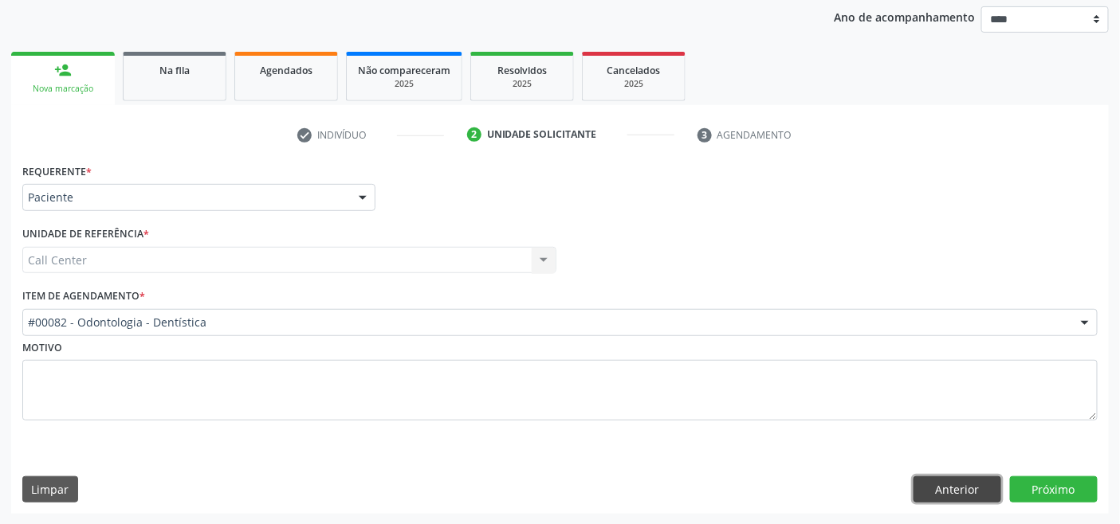
click at [945, 483] on button "Anterior" at bounding box center [957, 490] width 88 height 27
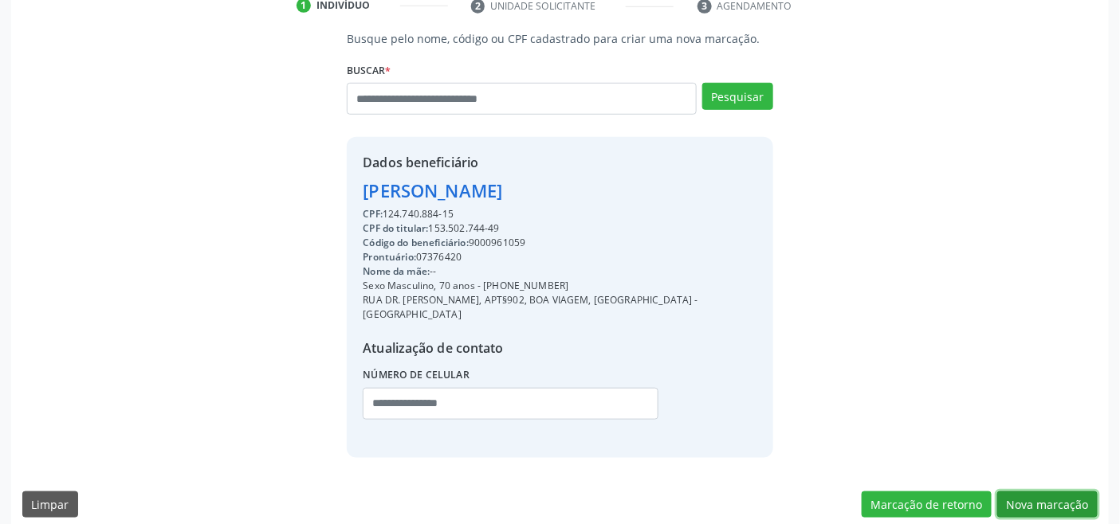
click at [1049, 492] on button "Nova marcação" at bounding box center [1047, 505] width 100 height 27
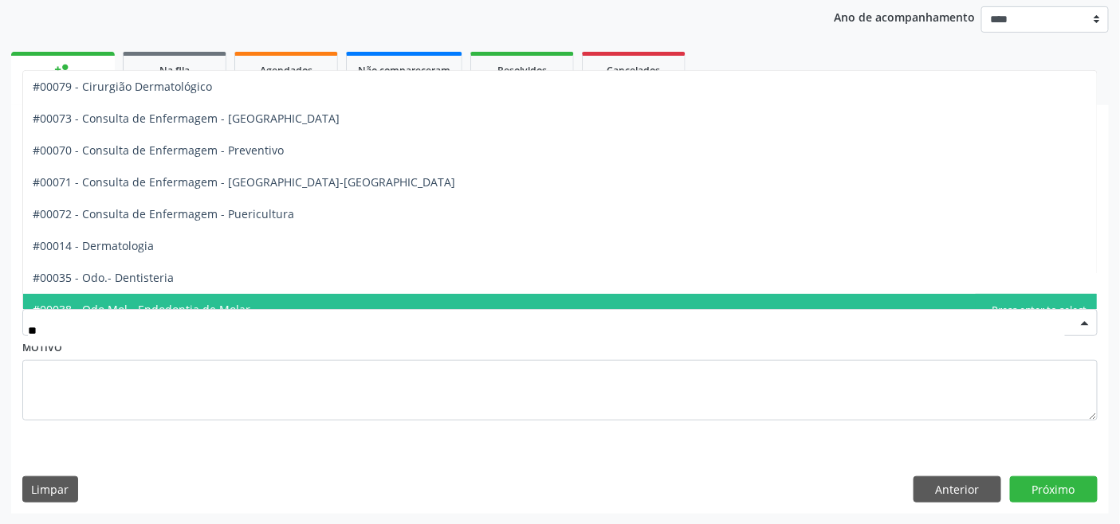
type input "***"
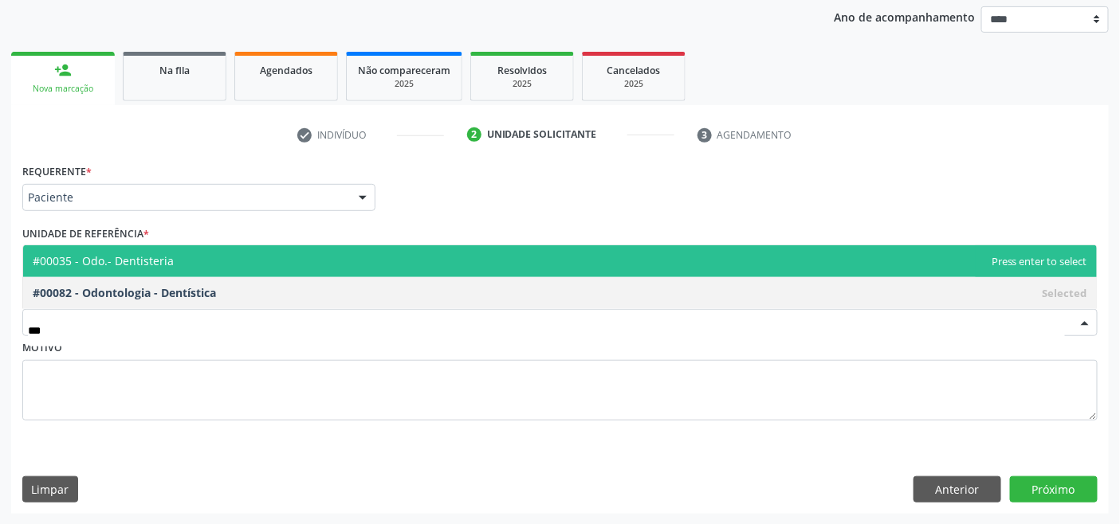
click at [210, 268] on span "#00035 - Odo.- Dentisteria" at bounding box center [559, 261] width 1073 height 32
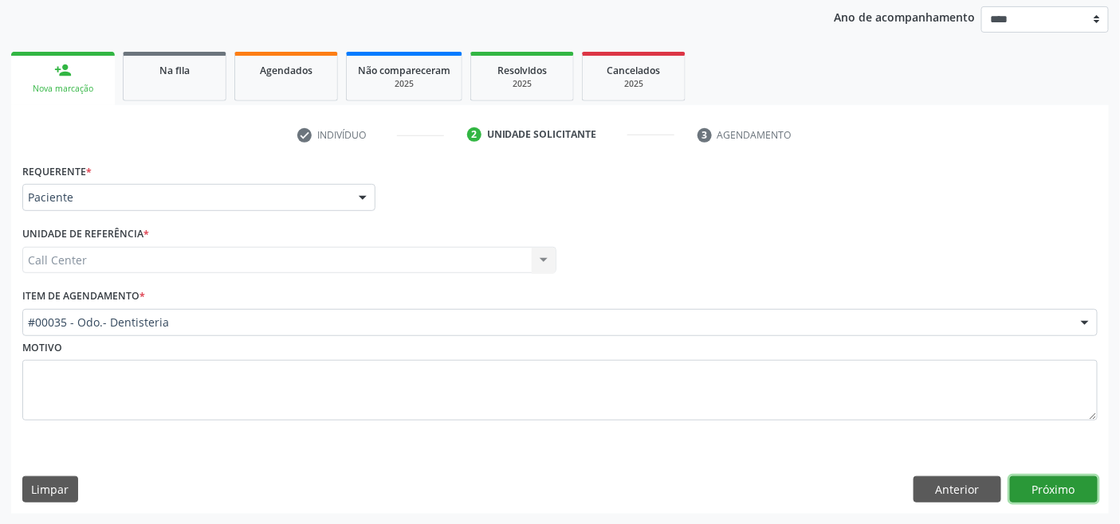
click at [1018, 480] on button "Próximo" at bounding box center [1054, 490] width 88 height 27
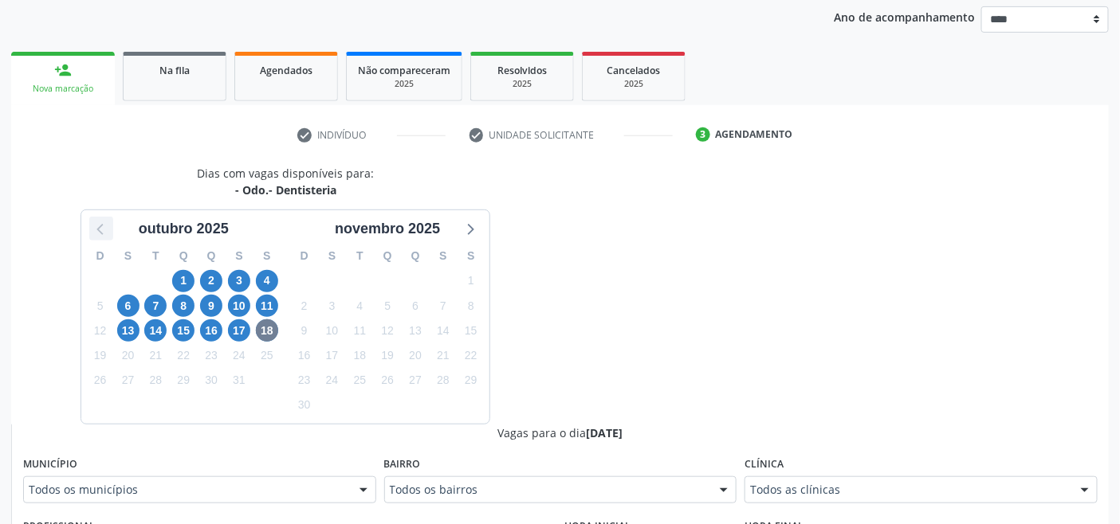
click at [96, 227] on icon at bounding box center [101, 228] width 21 height 21
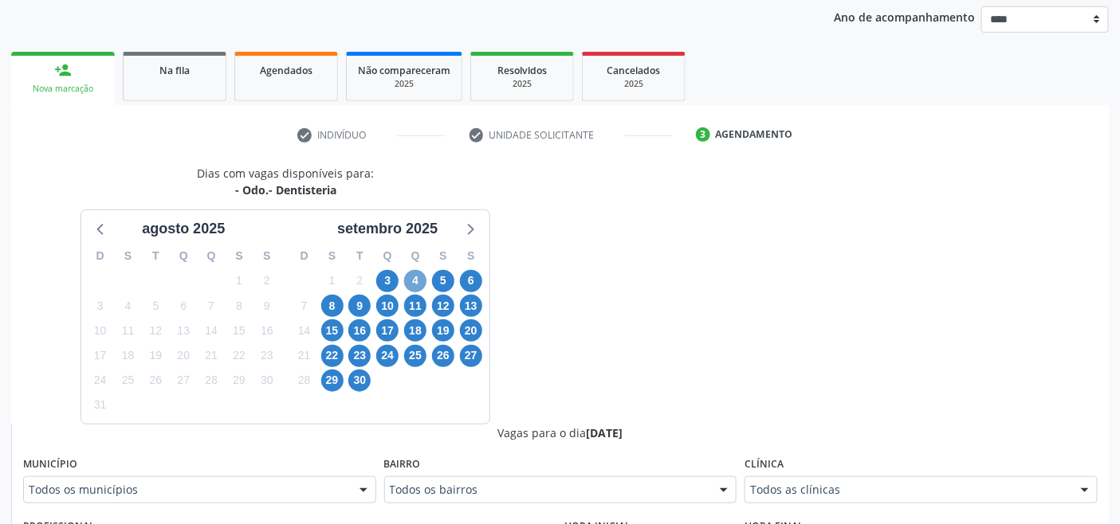
click at [417, 277] on span "4" at bounding box center [415, 281] width 22 height 22
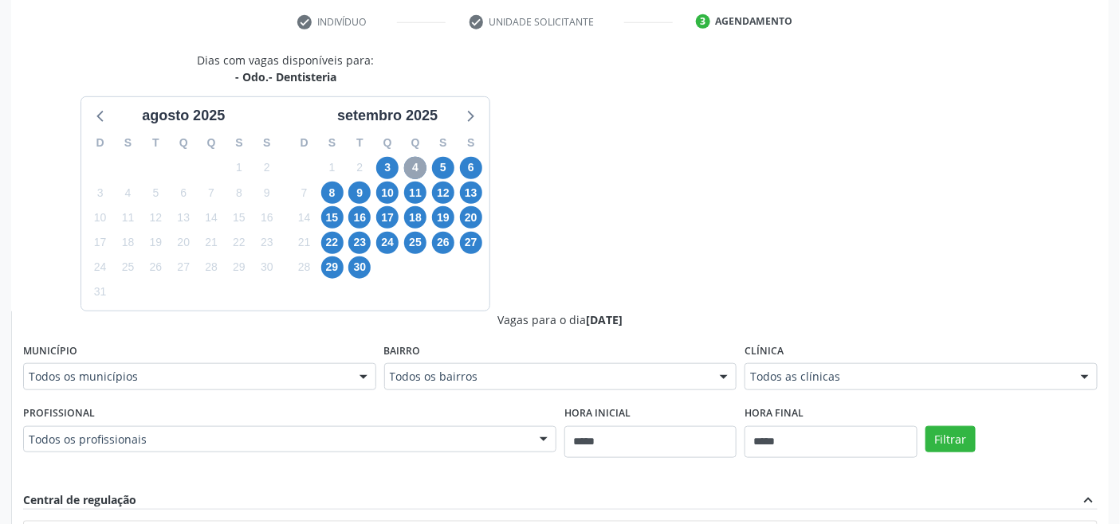
scroll to position [363, 0]
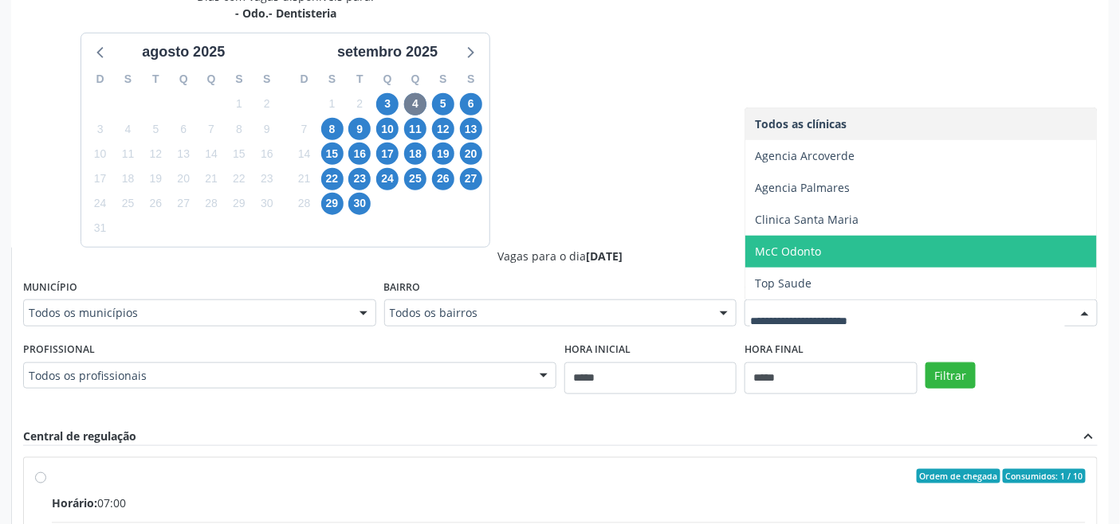
click at [795, 249] on span "McC Odonto" at bounding box center [788, 251] width 66 height 15
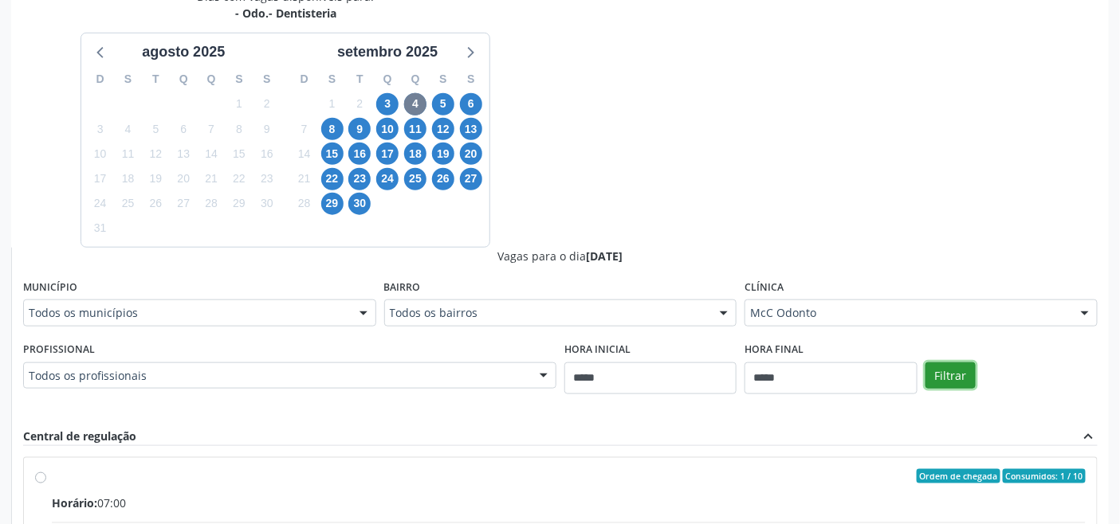
click at [951, 370] on button "Filtrar" at bounding box center [950, 376] width 50 height 27
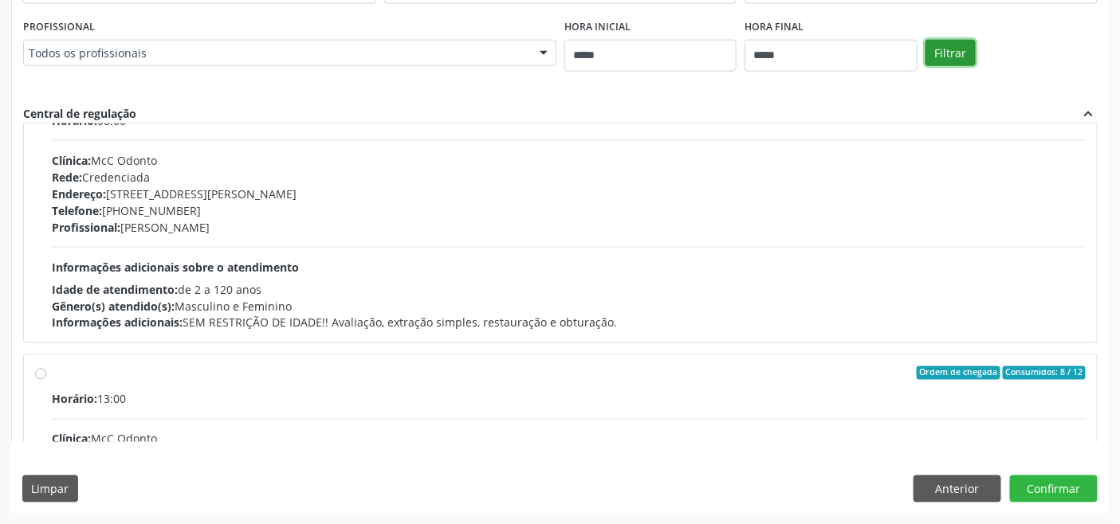
scroll to position [0, 0]
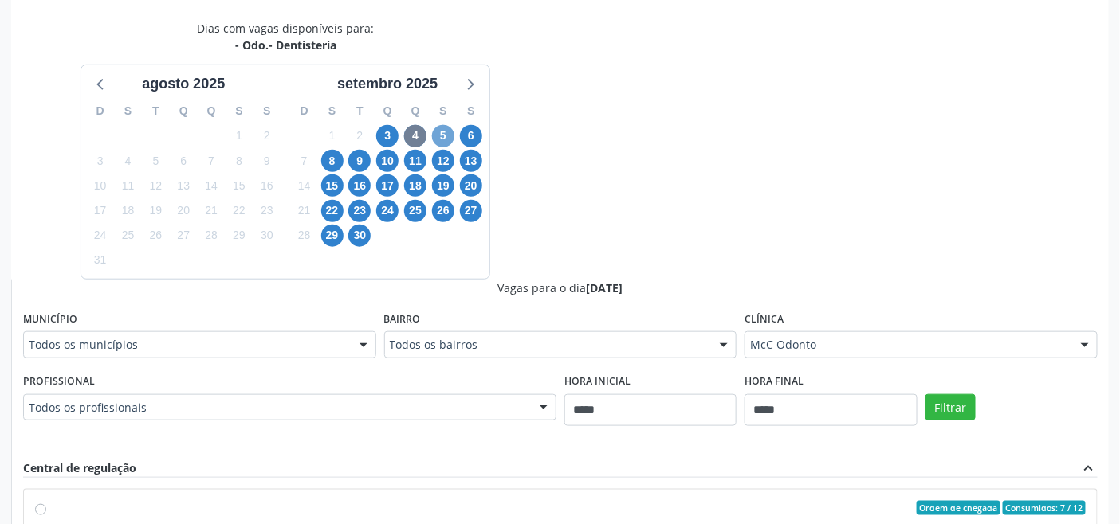
click at [447, 139] on span "5" at bounding box center [443, 136] width 22 height 22
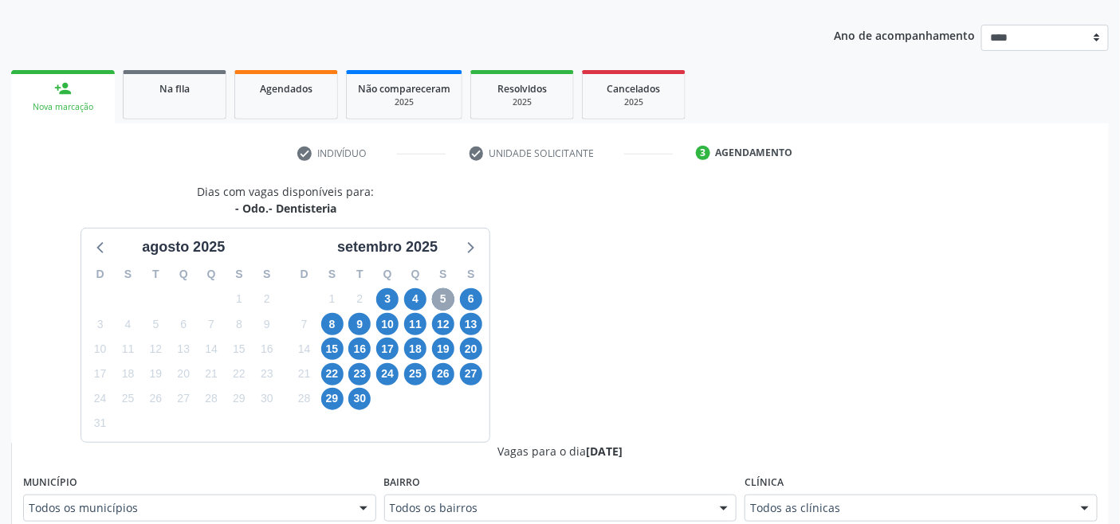
scroll to position [331, 0]
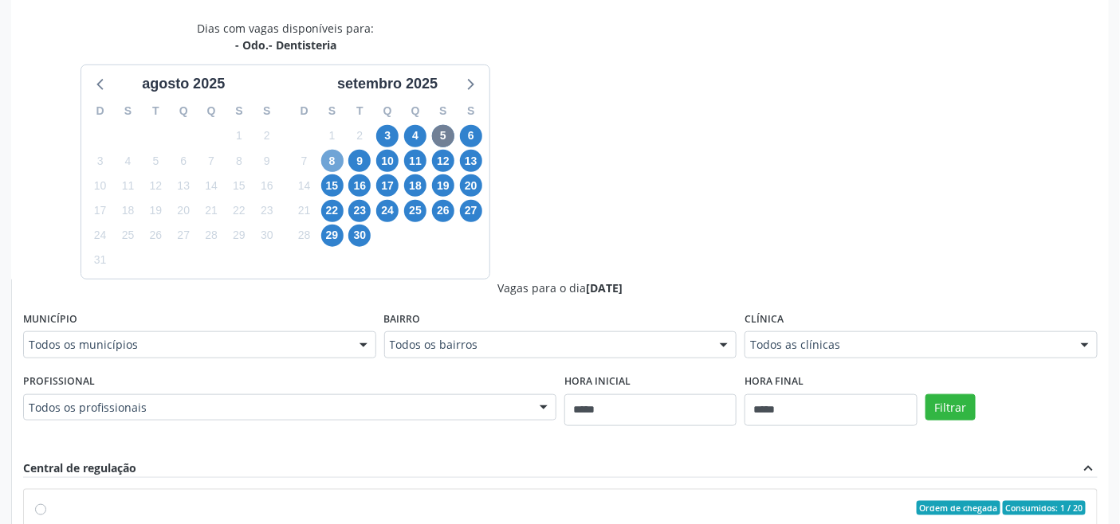
click at [330, 159] on span "8" at bounding box center [332, 161] width 22 height 22
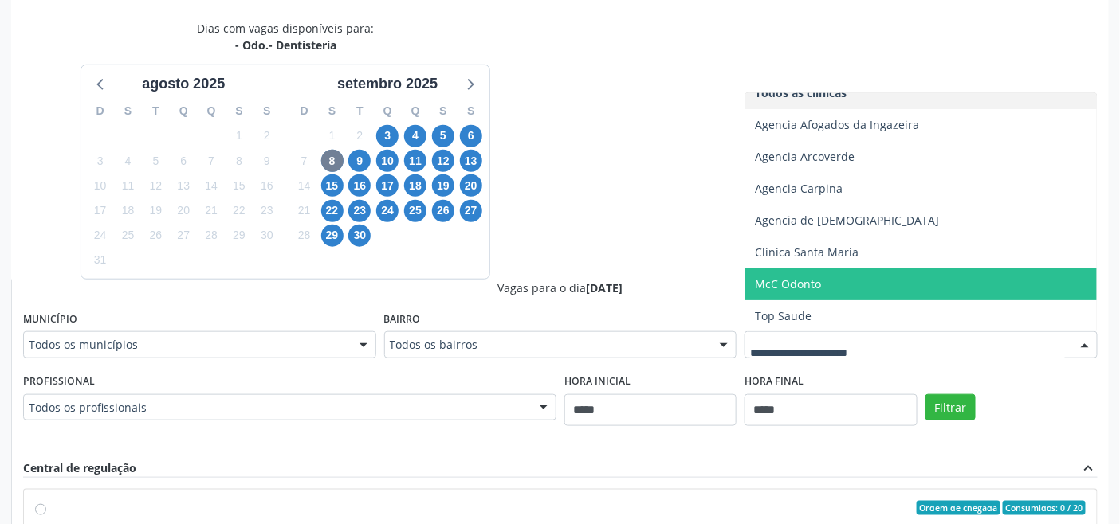
scroll to position [17, 0]
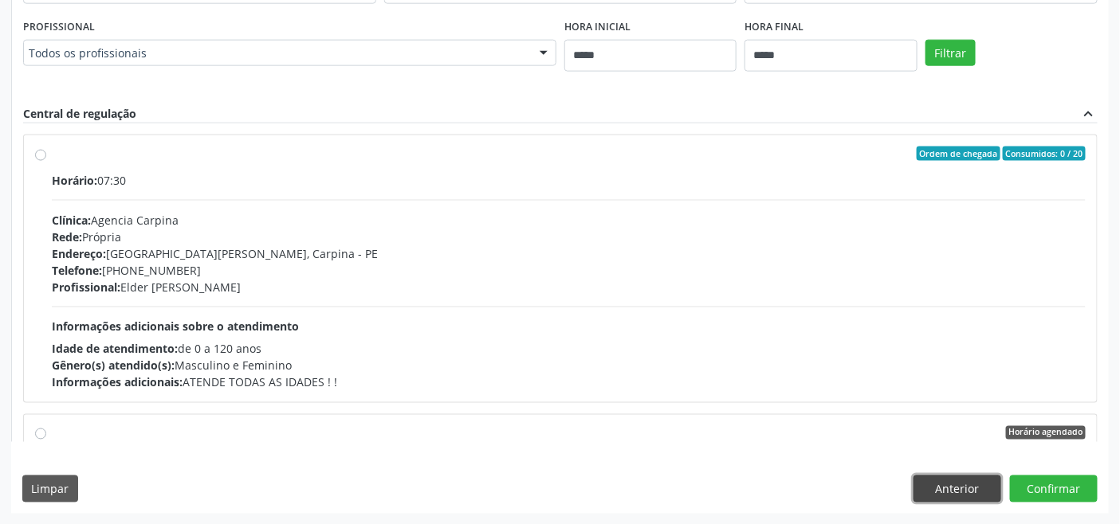
click at [969, 497] on button "Anterior" at bounding box center [957, 489] width 88 height 27
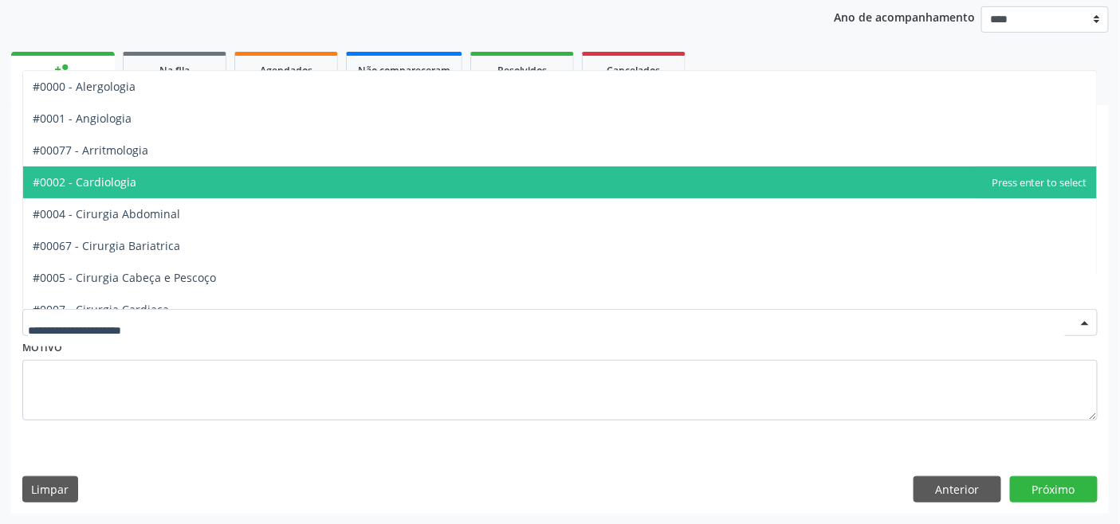
click at [149, 181] on span "#0002 - Cardiologia" at bounding box center [559, 183] width 1073 height 32
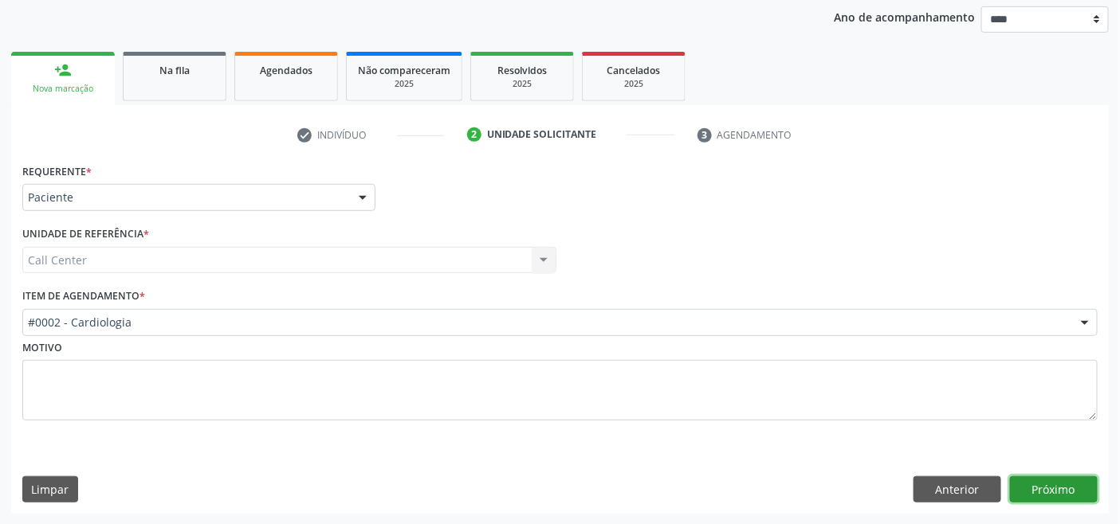
click at [1055, 488] on button "Próximo" at bounding box center [1054, 490] width 88 height 27
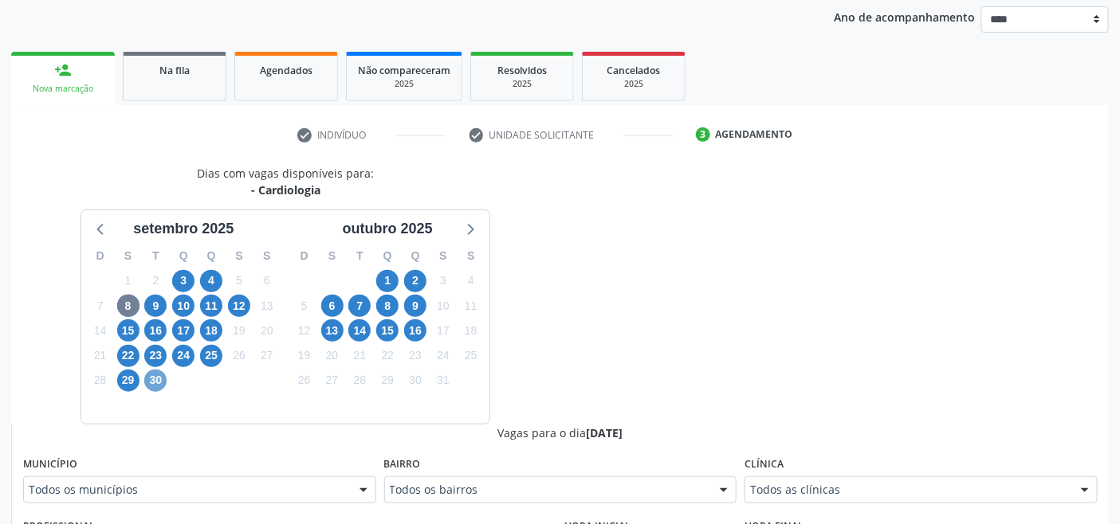
click at [160, 382] on span "30" at bounding box center [155, 381] width 22 height 22
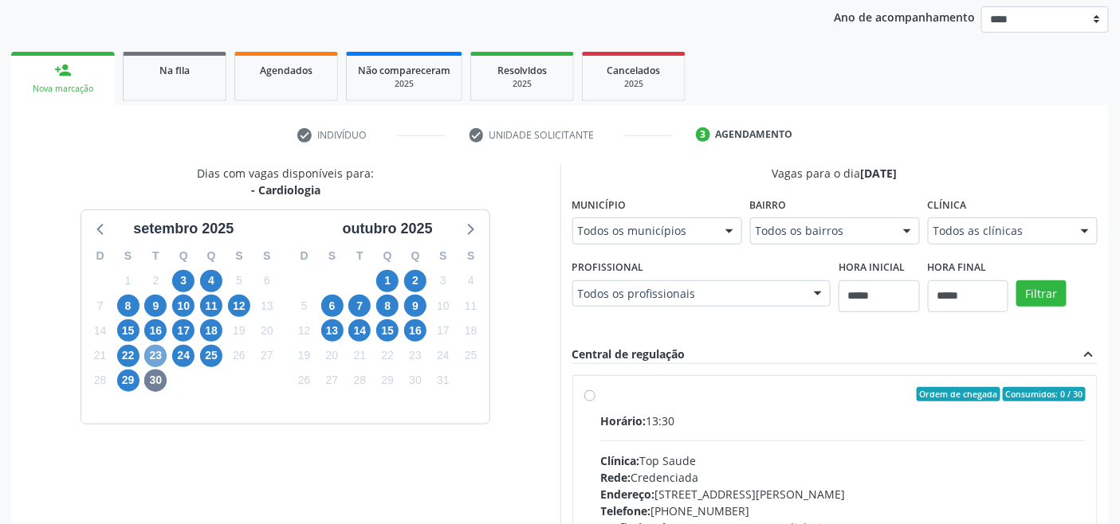
click at [153, 357] on span "23" at bounding box center [155, 356] width 22 height 22
click at [124, 359] on span "22" at bounding box center [128, 356] width 22 height 22
click at [237, 307] on span "12" at bounding box center [239, 306] width 22 height 22
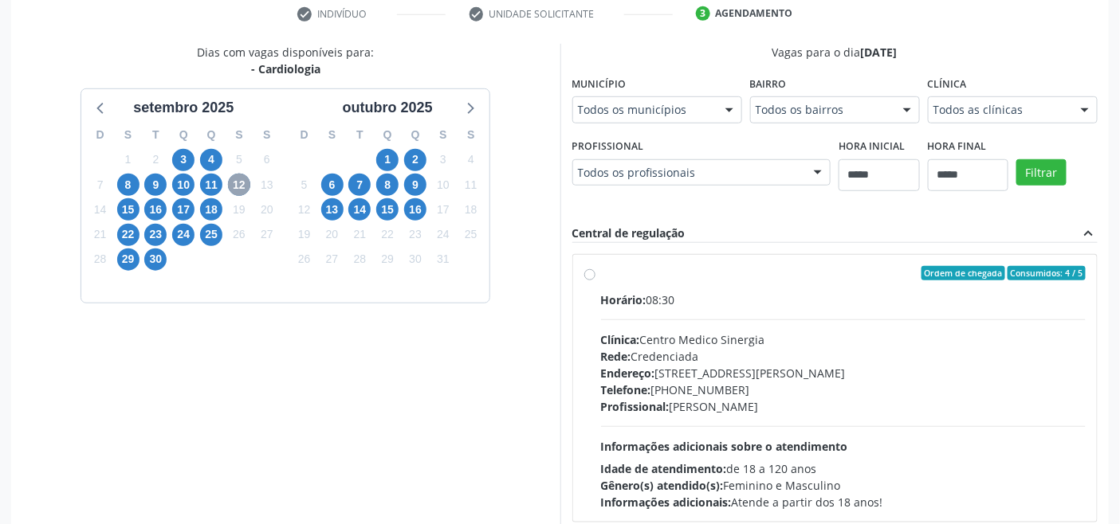
scroll to position [398, 0]
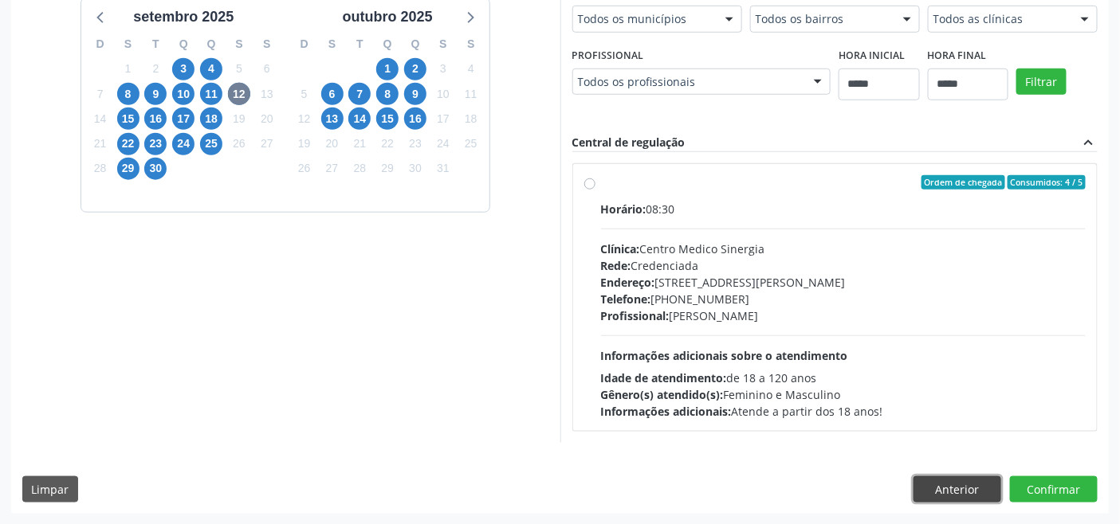
click at [943, 492] on button "Anterior" at bounding box center [957, 490] width 88 height 27
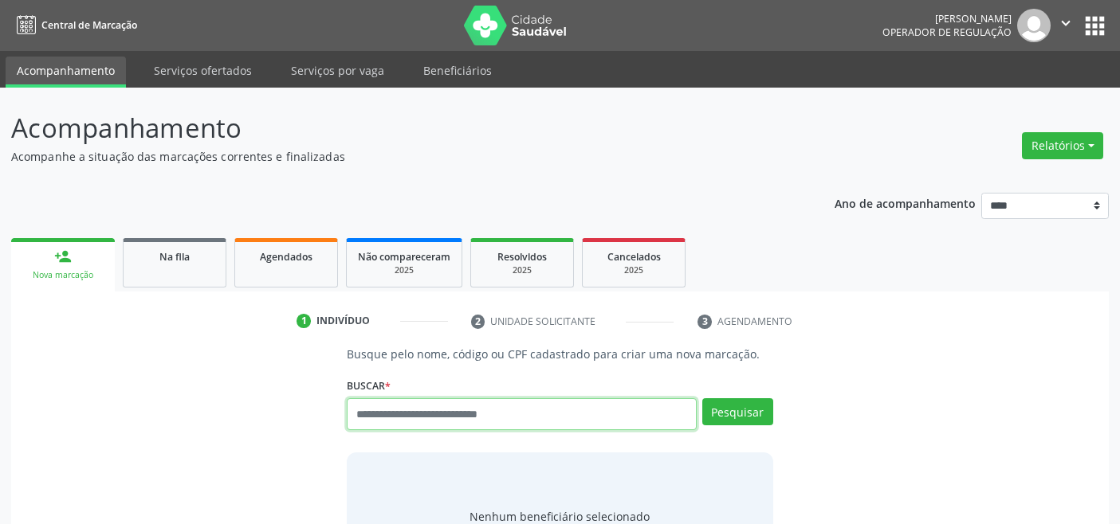
scroll to position [6, 0]
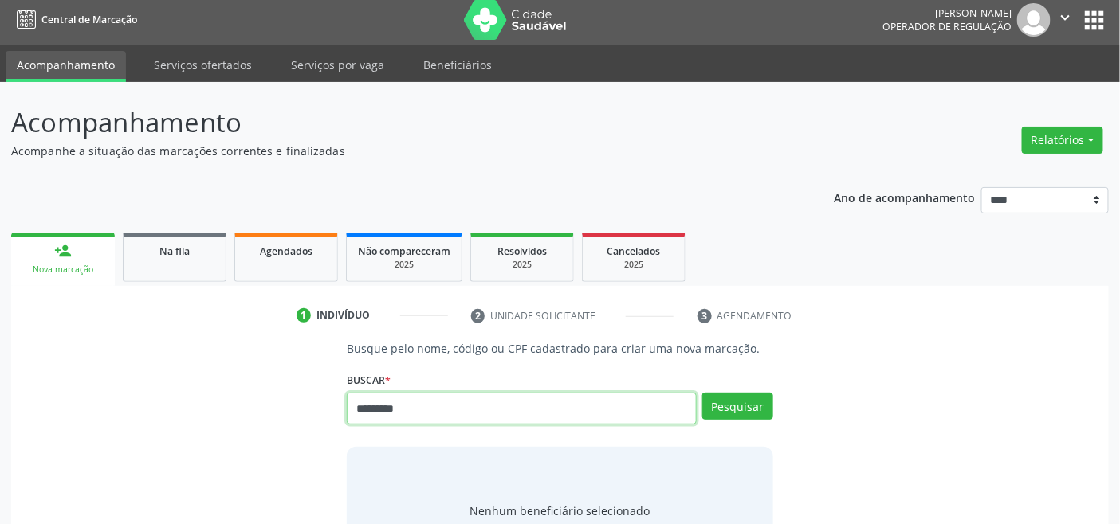
type input "*********"
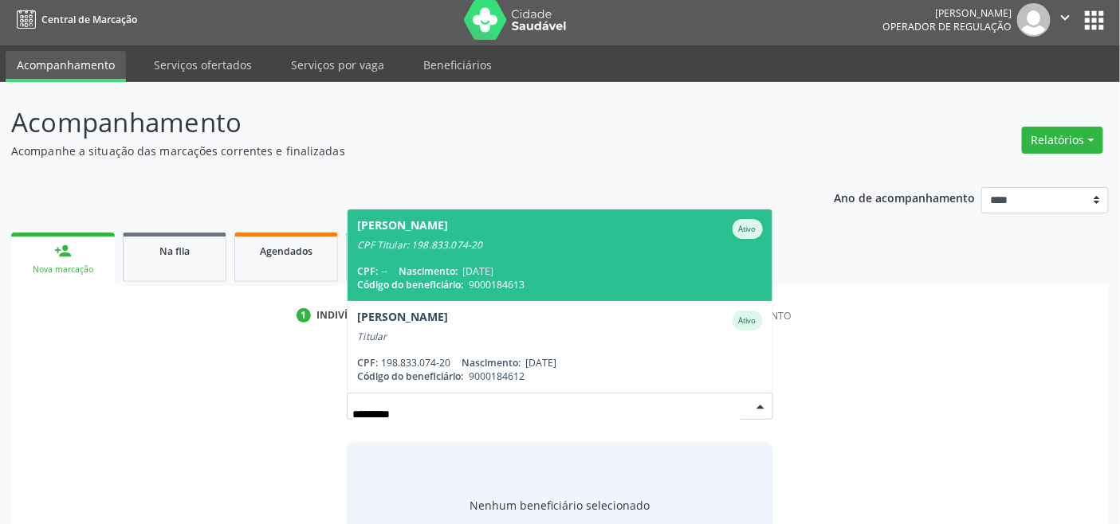
click at [598, 272] on div "CPF: -- Nascimento: [DATE]" at bounding box center [559, 272] width 405 height 14
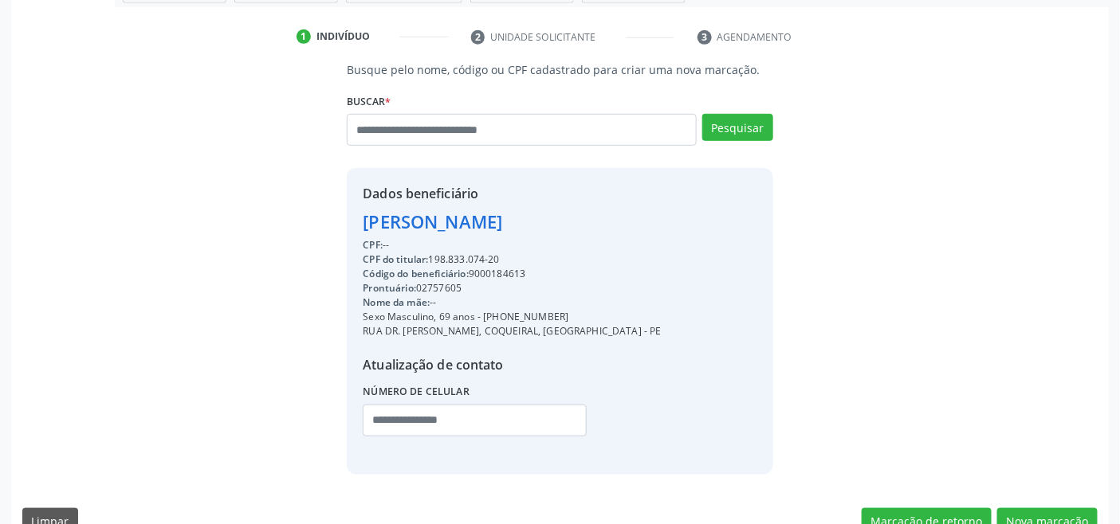
scroll to position [316, 0]
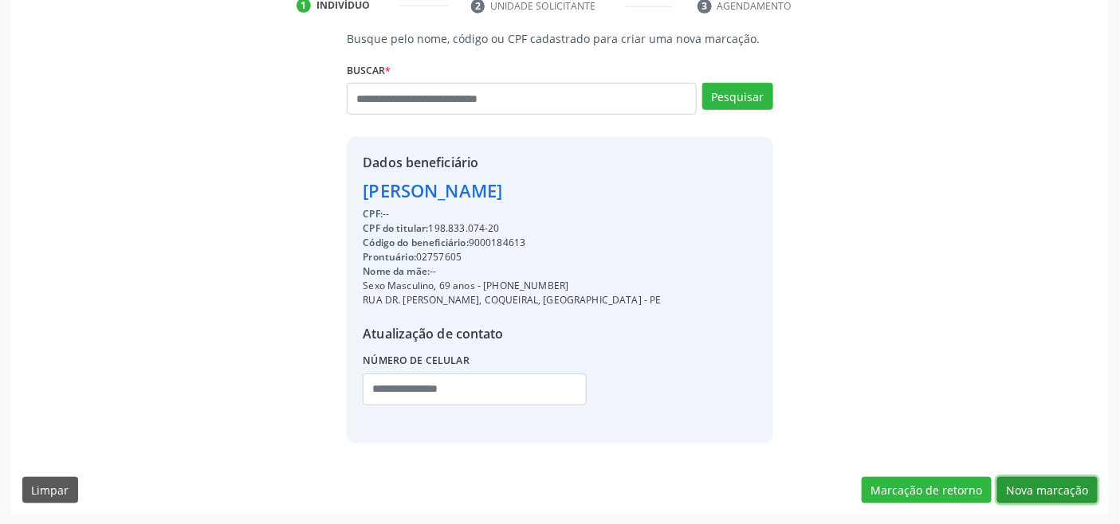
click at [1058, 488] on button "Nova marcação" at bounding box center [1047, 490] width 100 height 27
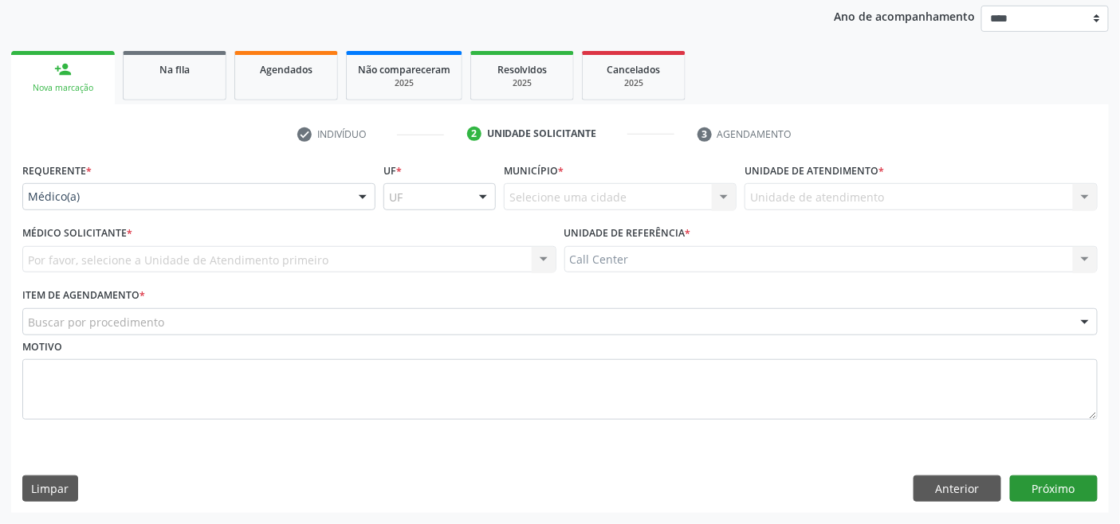
scroll to position [186, 0]
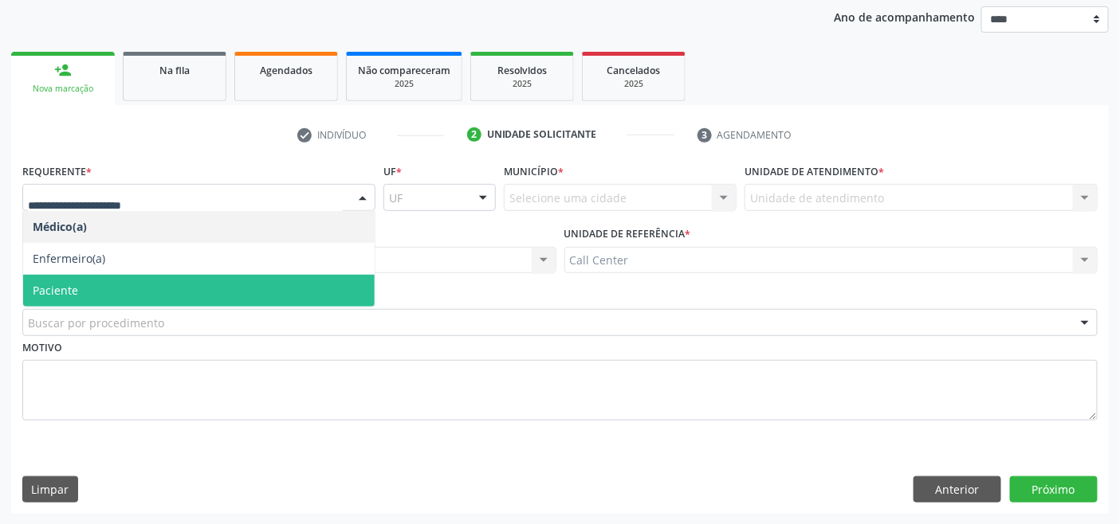
drag, startPoint x: 127, startPoint y: 284, endPoint x: 133, endPoint y: 308, distance: 24.5
click at [129, 284] on span "Paciente" at bounding box center [198, 291] width 351 height 32
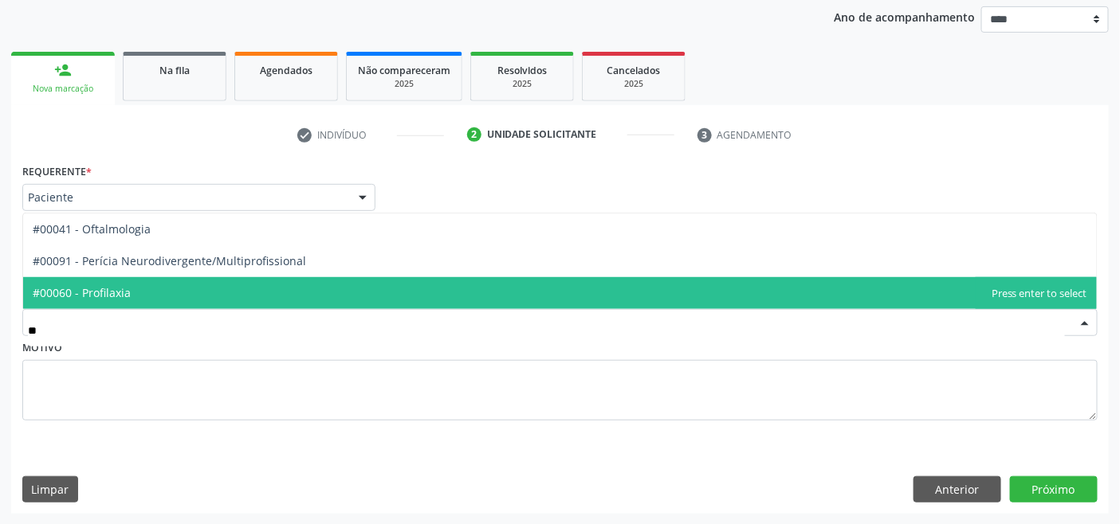
type input "***"
drag, startPoint x: 163, startPoint y: 282, endPoint x: 191, endPoint y: 312, distance: 41.2
click at [164, 282] on span "#00041 - Oftalmologia" at bounding box center [559, 293] width 1073 height 32
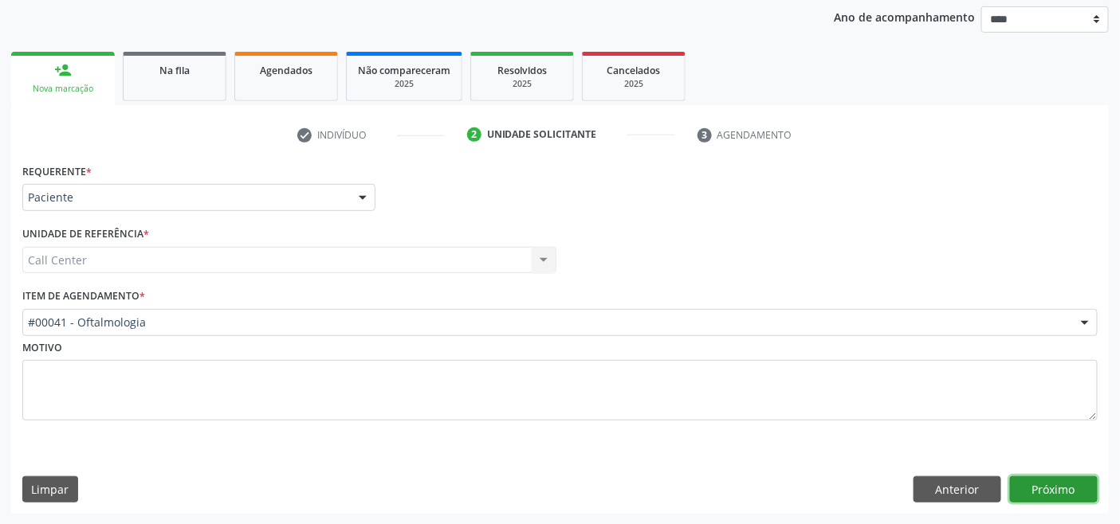
click at [1045, 492] on button "Próximo" at bounding box center [1054, 490] width 88 height 27
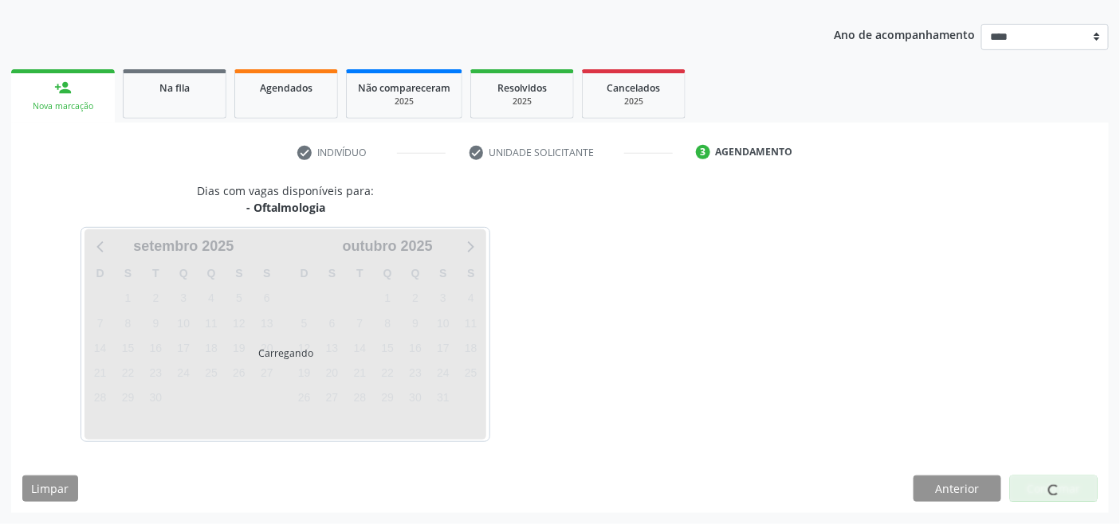
scroll to position [168, 0]
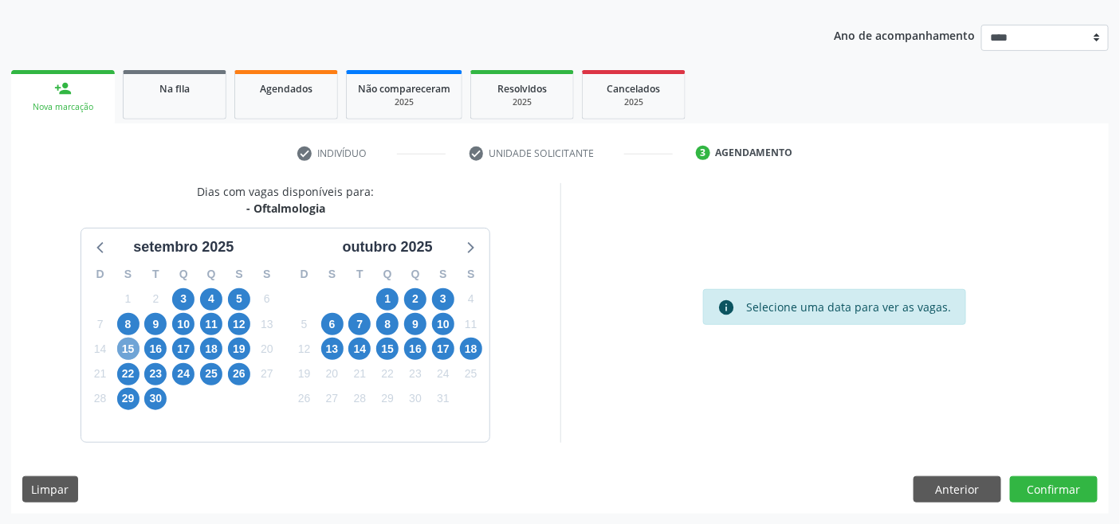
click at [131, 347] on span "15" at bounding box center [128, 349] width 22 height 22
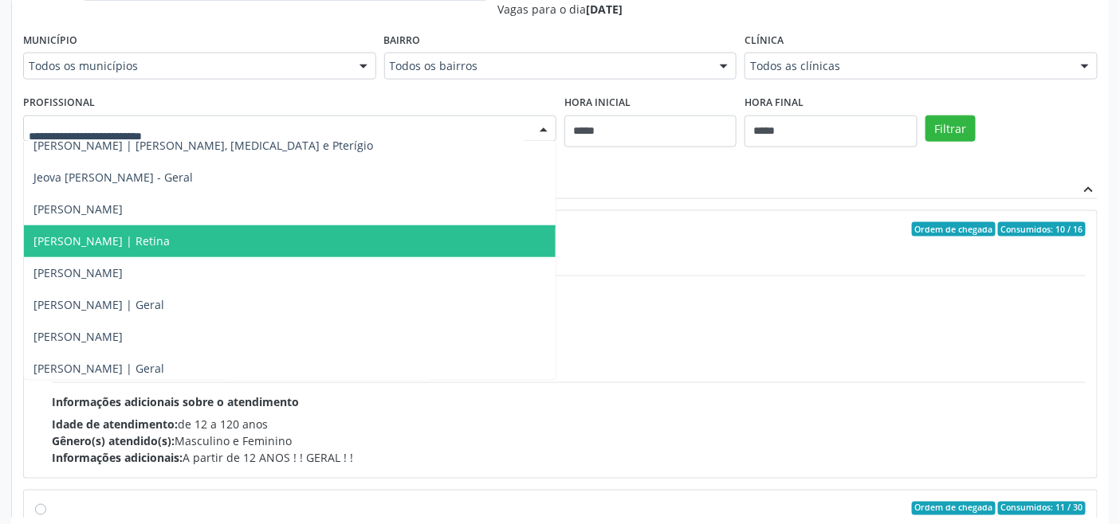
scroll to position [531, 0]
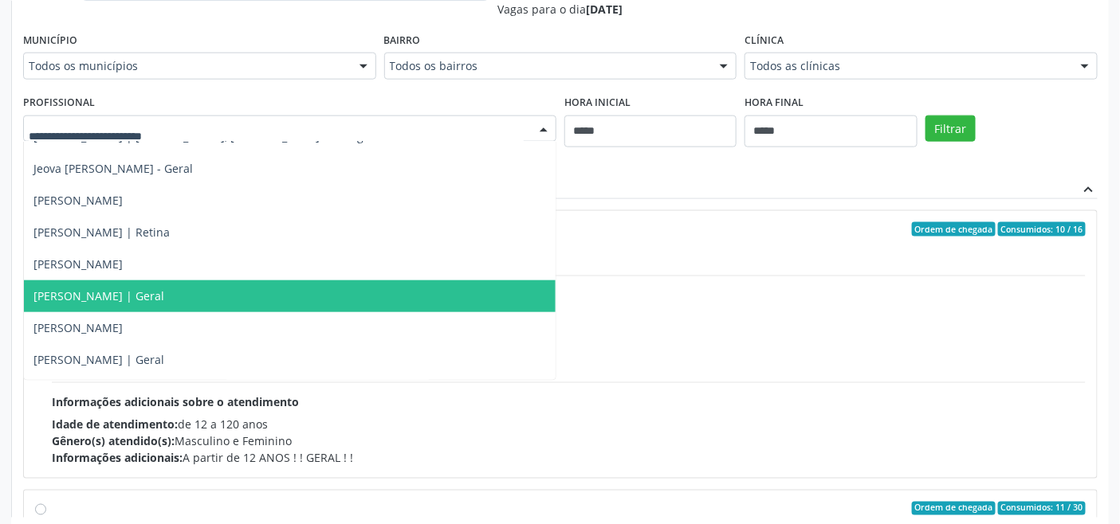
click at [216, 293] on span "[PERSON_NAME] | Geral" at bounding box center [289, 296] width 531 height 32
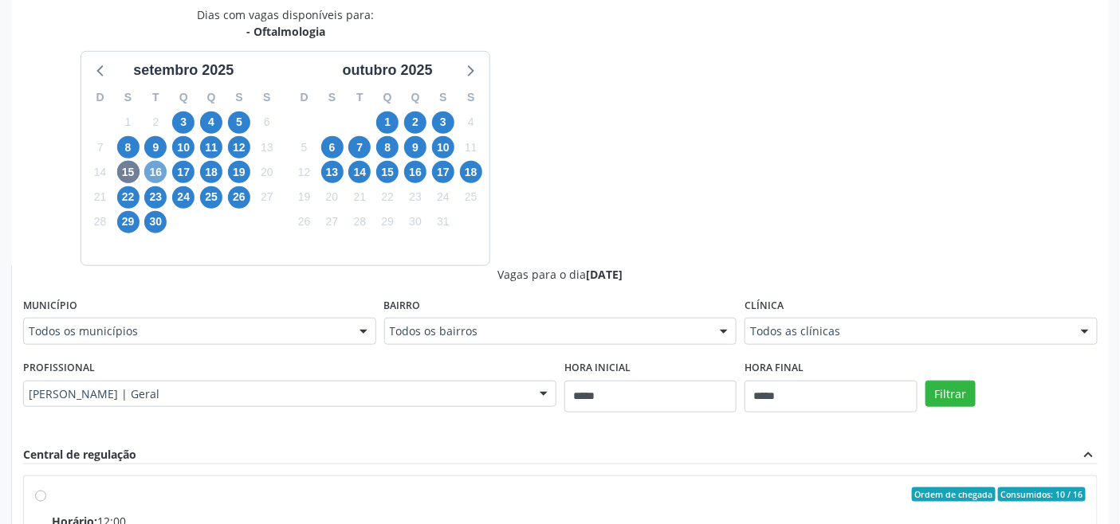
click at [159, 172] on span "16" at bounding box center [155, 172] width 22 height 22
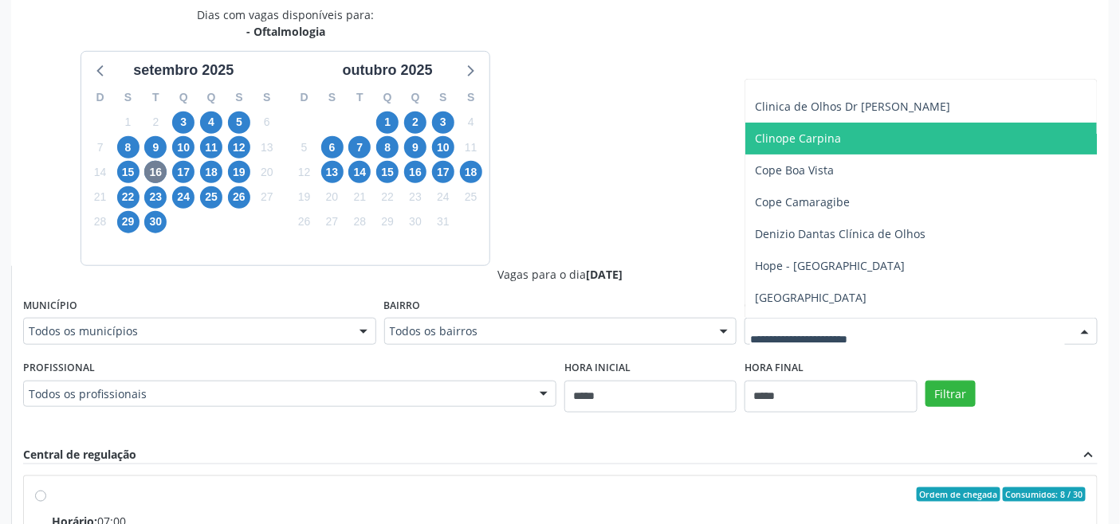
scroll to position [177, 0]
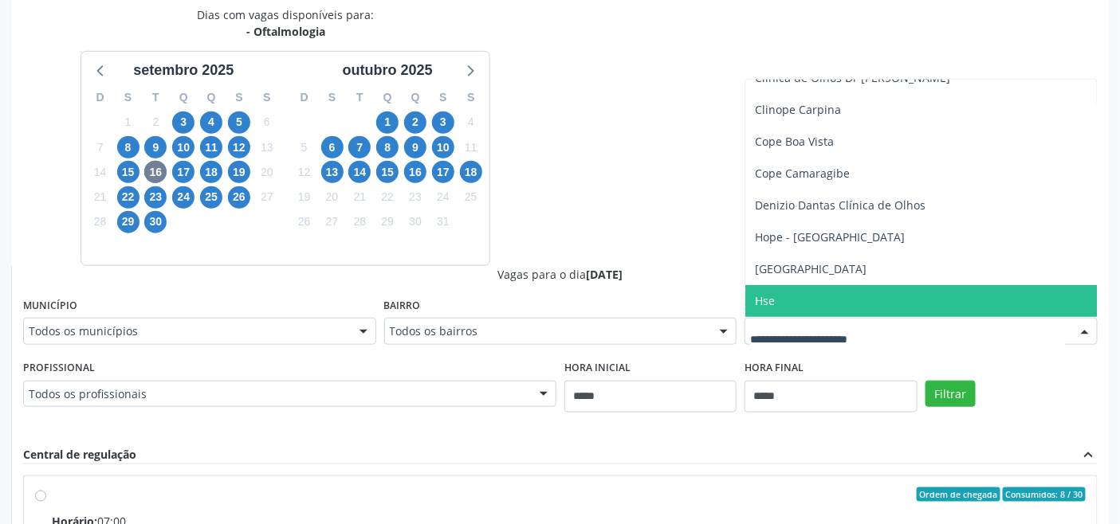
click at [782, 289] on span "Hse" at bounding box center [933, 301] width 377 height 32
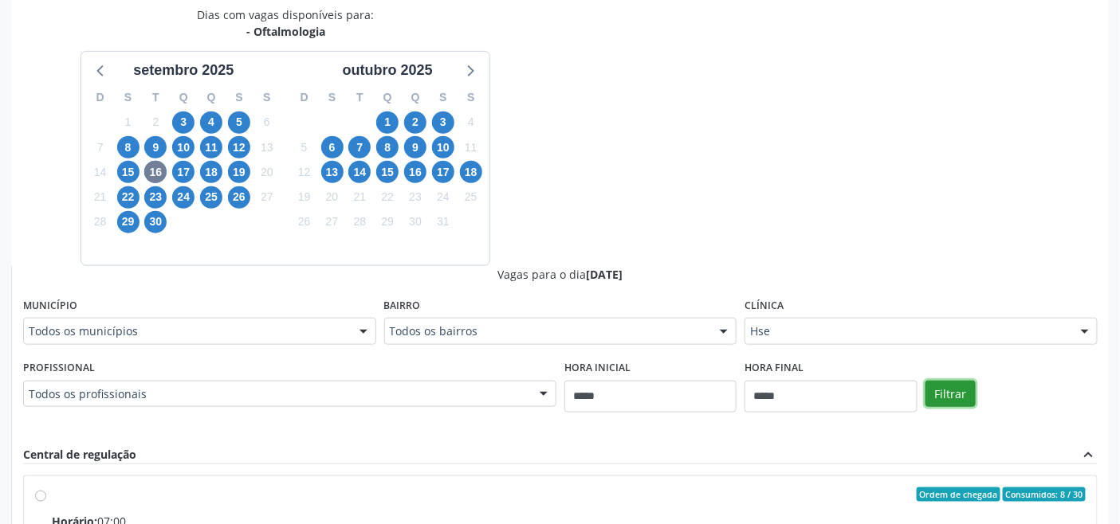
click at [944, 395] on button "Filtrar" at bounding box center [950, 394] width 50 height 27
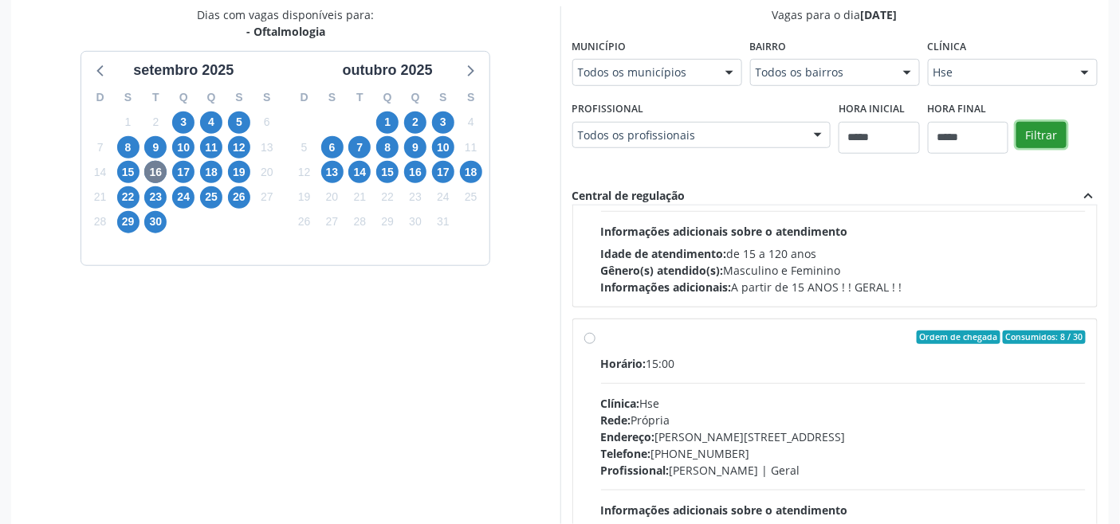
scroll to position [251, 0]
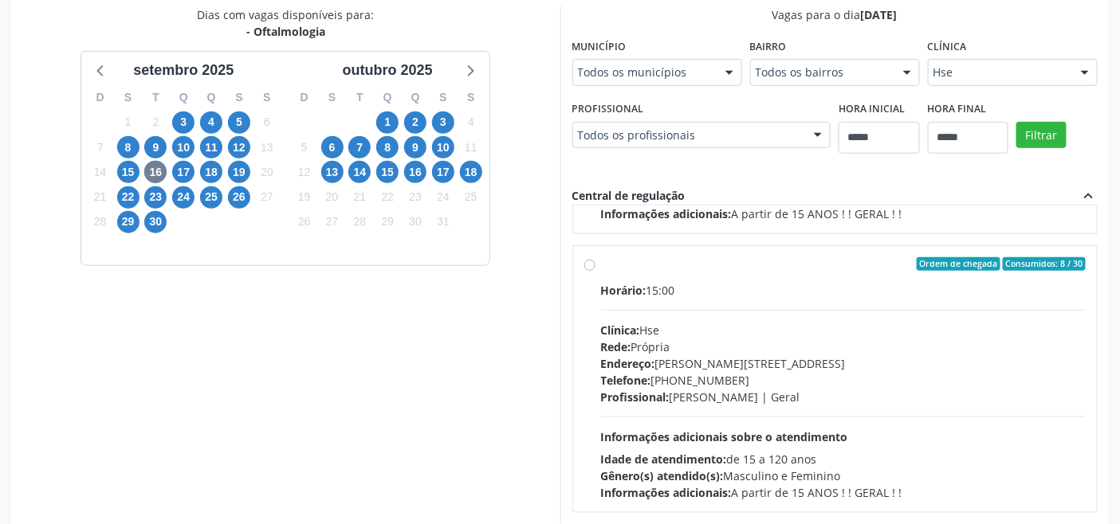
click at [746, 361] on div "Endereço: Av Rosa e Silva, nº 36, Espinheiro, Recife - PE" at bounding box center [843, 363] width 485 height 17
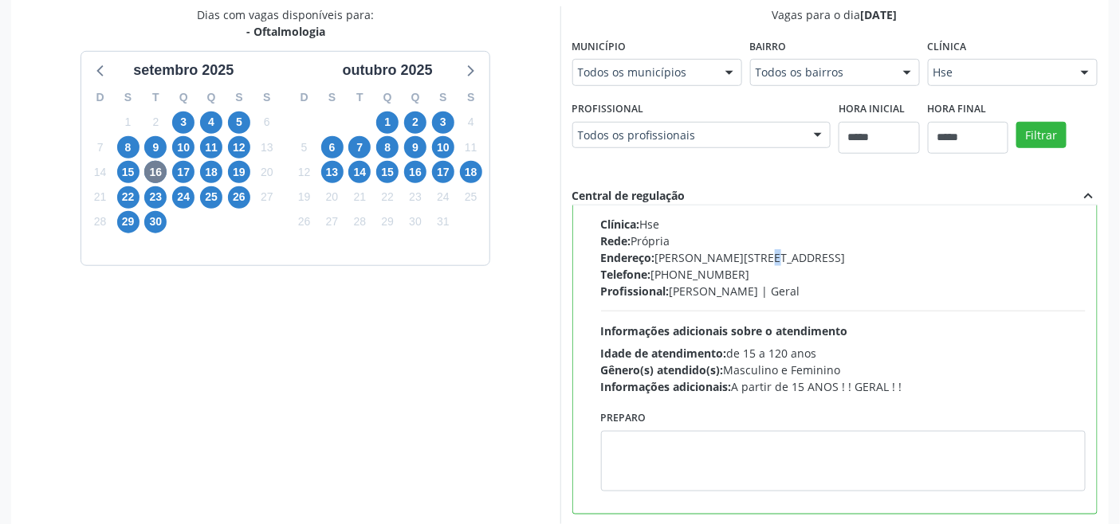
scroll to position [359, 0]
paste textarea "**********"
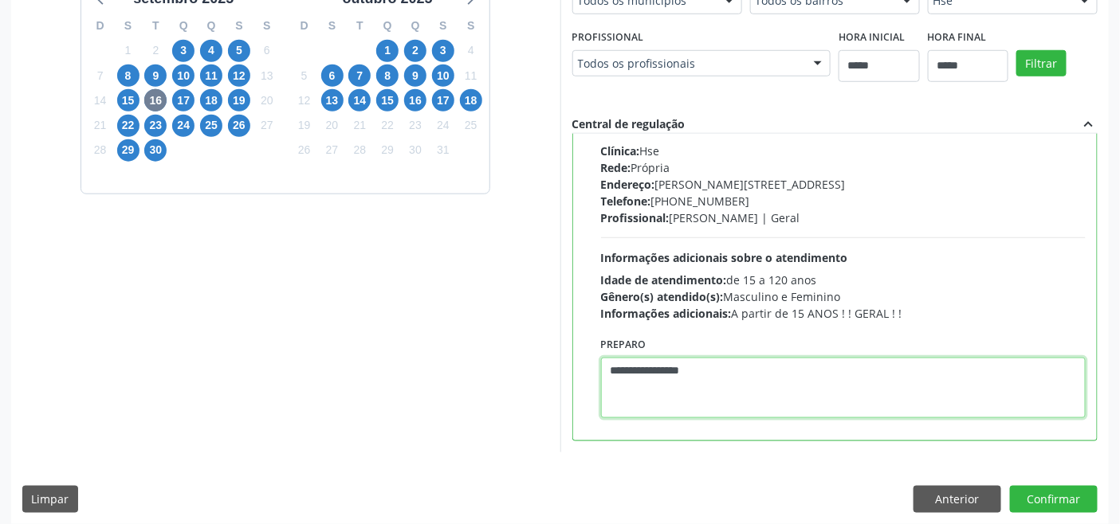
scroll to position [426, 0]
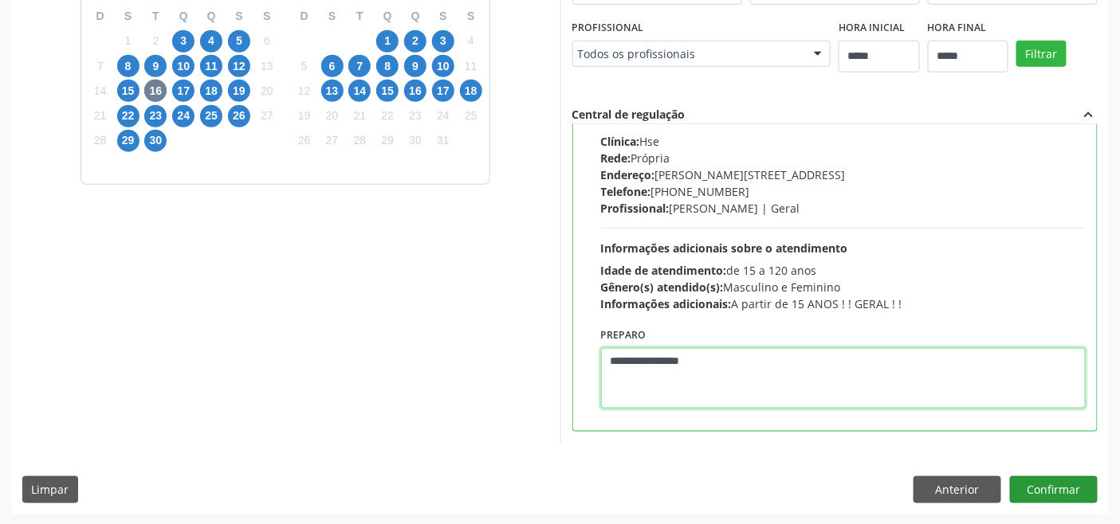
type textarea "**********"
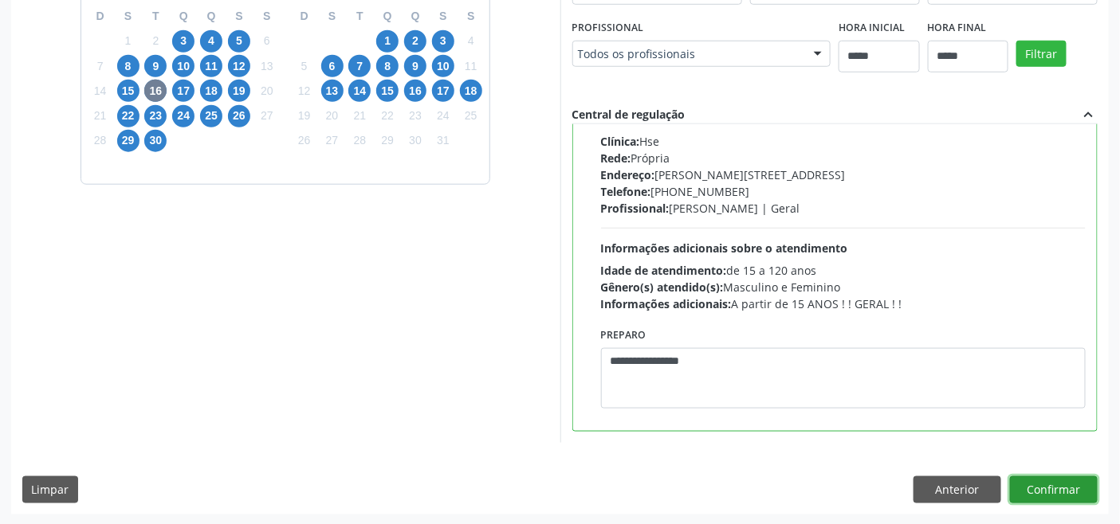
click at [1036, 496] on button "Confirmar" at bounding box center [1054, 490] width 88 height 27
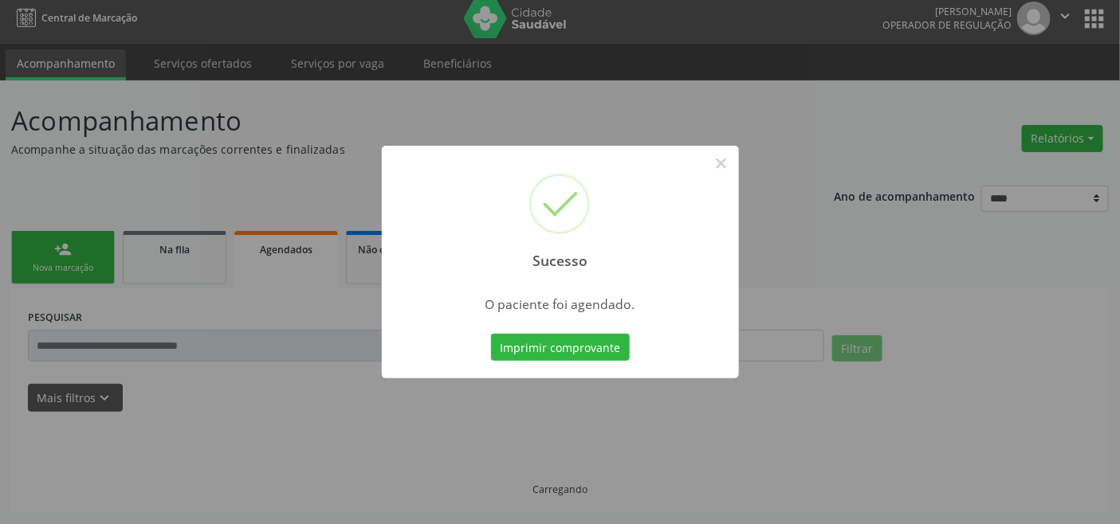
scroll to position [6, 0]
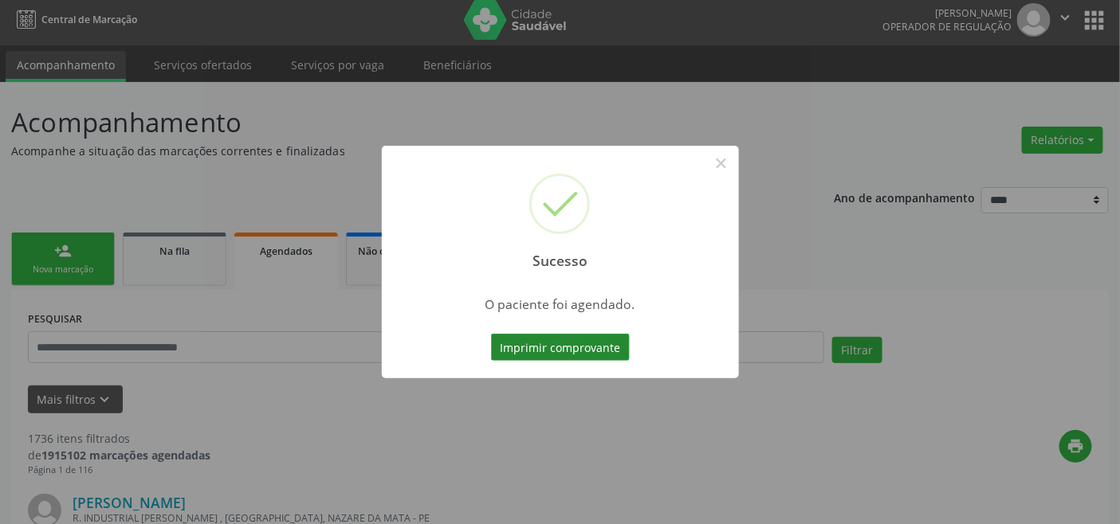
click at [593, 339] on button "Imprimir comprovante" at bounding box center [560, 347] width 139 height 27
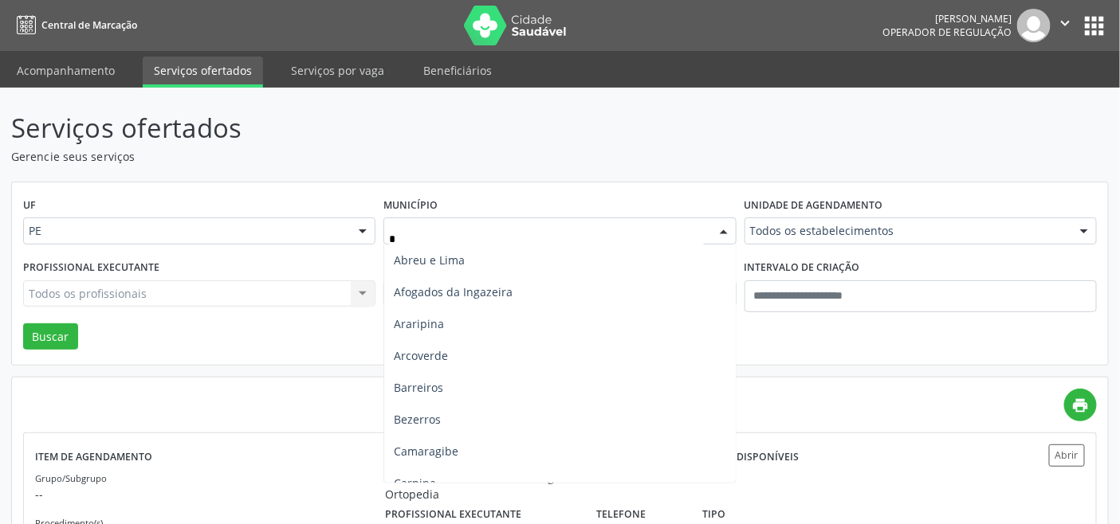
type input "**"
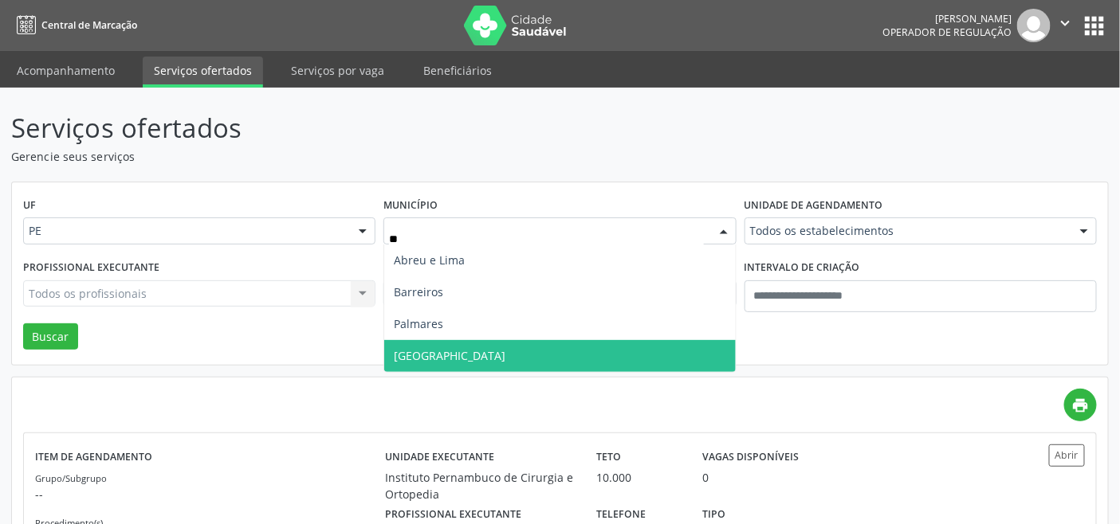
drag, startPoint x: 484, startPoint y: 347, endPoint x: 488, endPoint y: 335, distance: 12.9
click at [483, 347] on span "[GEOGRAPHIC_DATA]" at bounding box center [559, 356] width 351 height 32
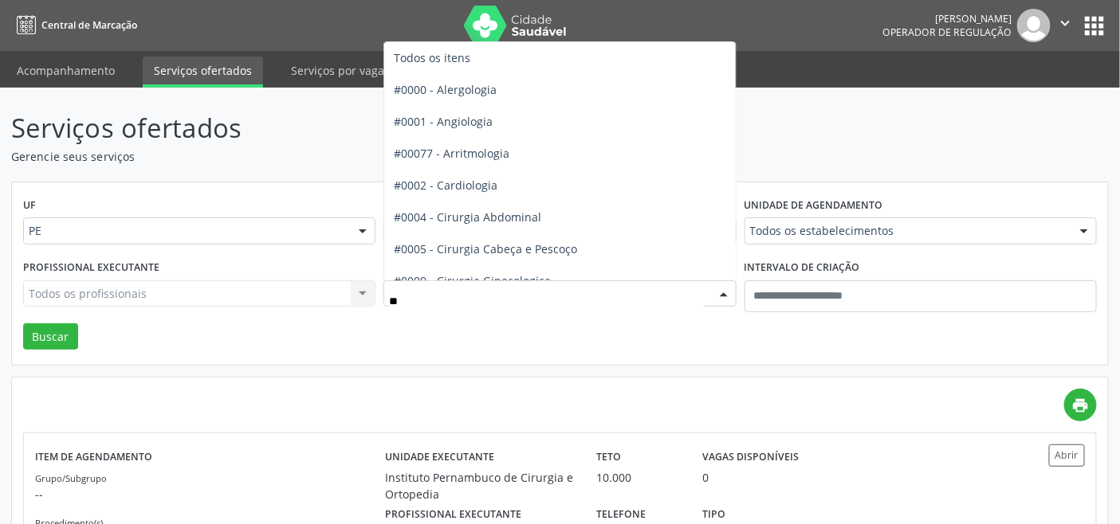
type input "***"
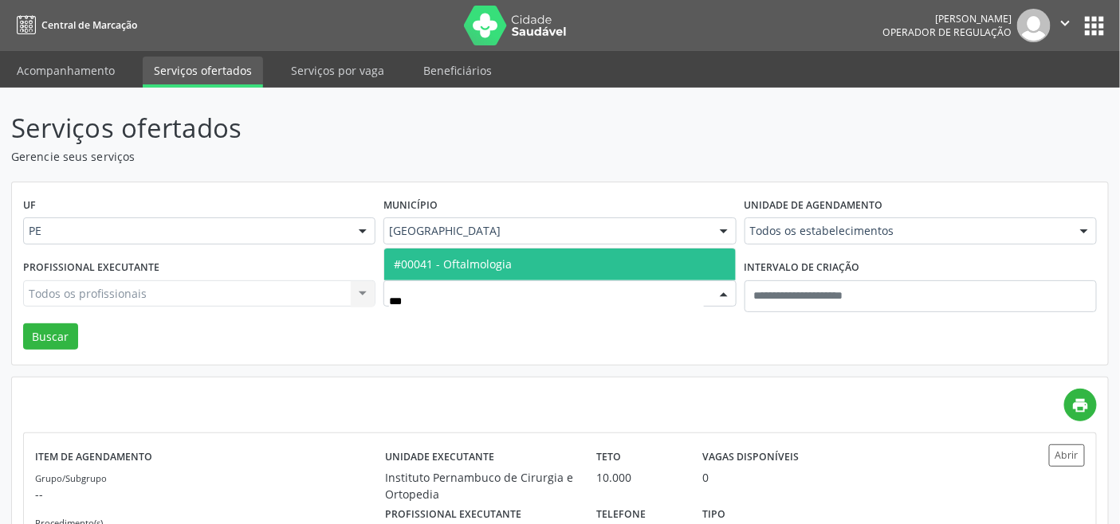
click at [532, 265] on span "#00041 - Oftalmologia" at bounding box center [559, 265] width 351 height 32
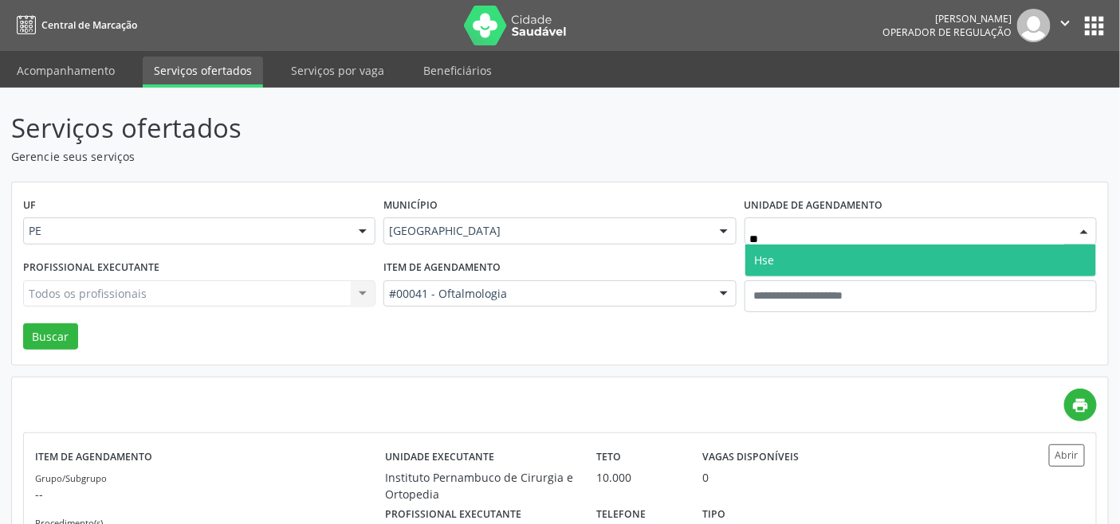
type input "***"
click at [798, 269] on span "Hse" at bounding box center [920, 261] width 351 height 32
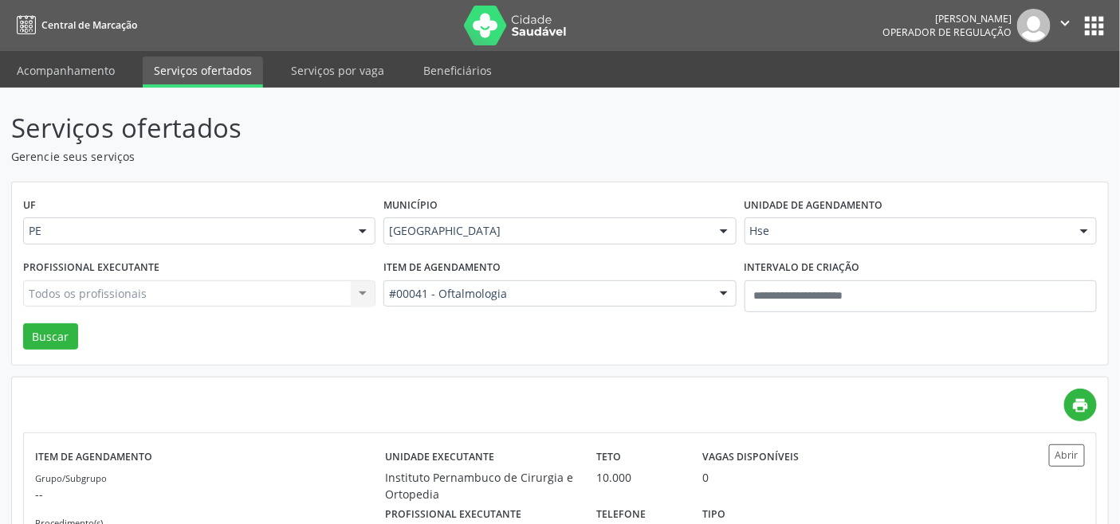
click at [210, 287] on div "Todos os profissionais Todos os profissionais [PERSON_NAME] | Oftalmologia [MED…" at bounding box center [199, 293] width 352 height 27
click at [225, 293] on div "Todos os profissionais Todos os profissionais [PERSON_NAME] | Oftalmologia [MED…" at bounding box center [199, 293] width 352 height 27
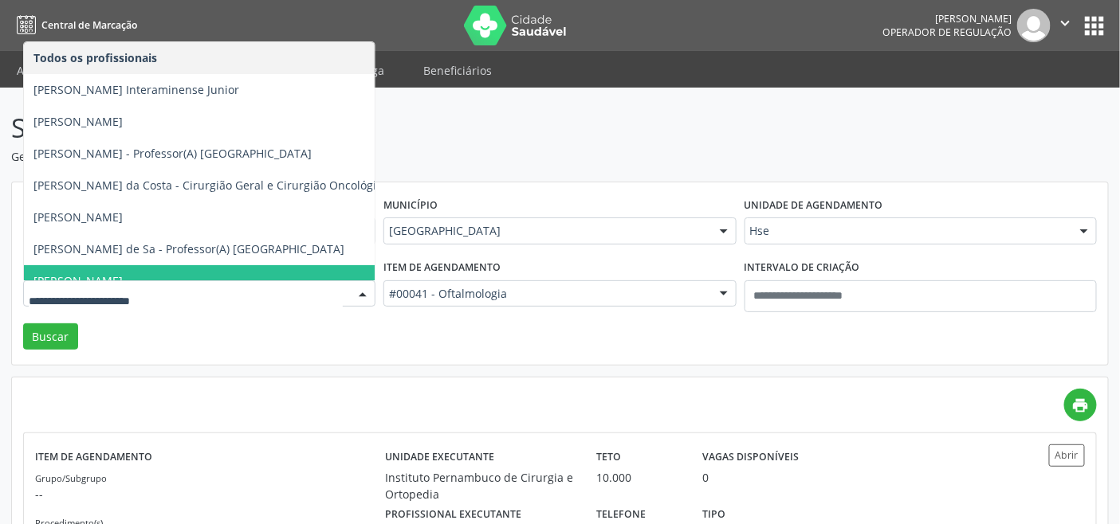
click at [225, 293] on input "text" at bounding box center [186, 302] width 314 height 32
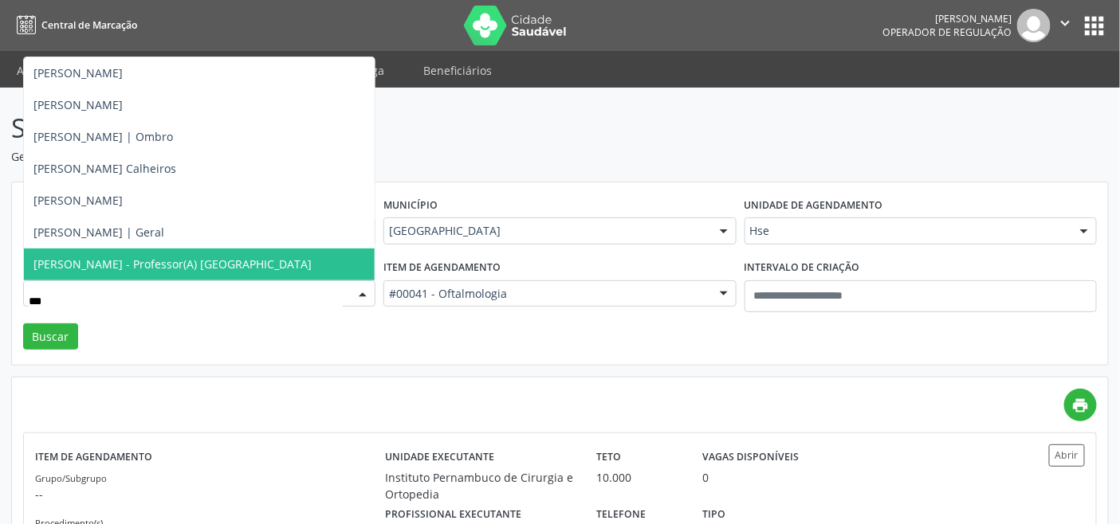
type input "****"
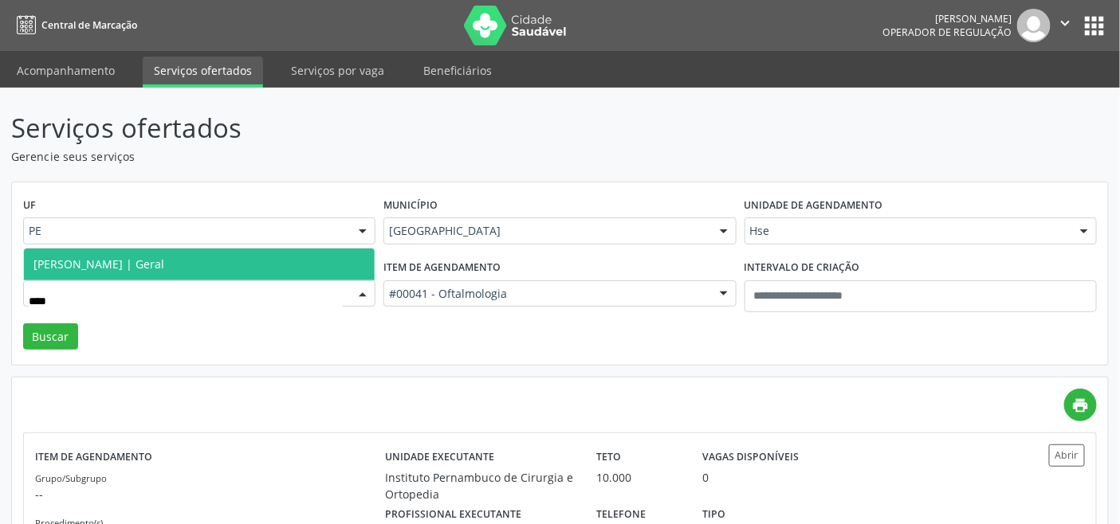
click at [203, 261] on span "[PERSON_NAME] | Geral" at bounding box center [199, 265] width 351 height 32
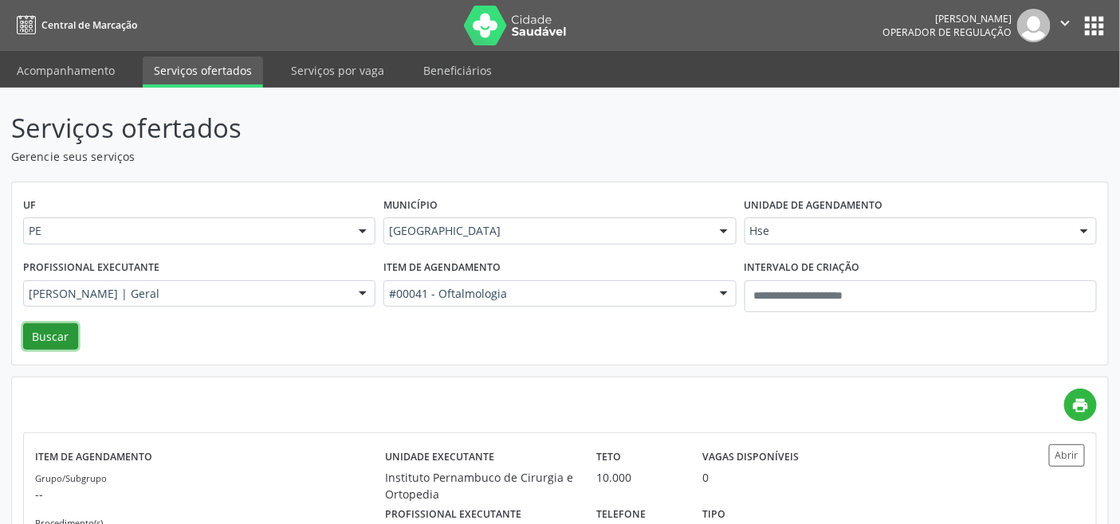
click at [49, 337] on button "Buscar" at bounding box center [50, 337] width 55 height 27
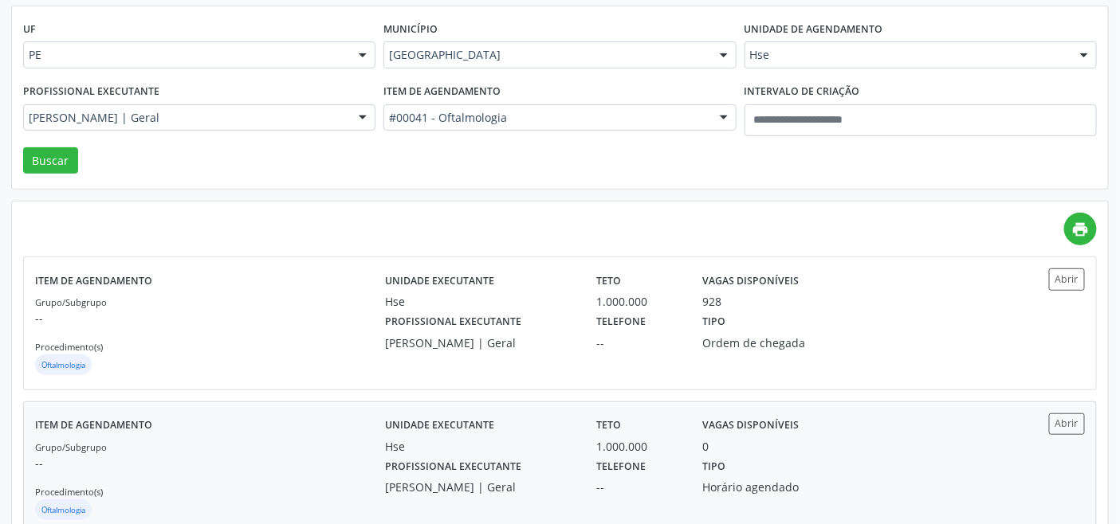
scroll to position [220, 0]
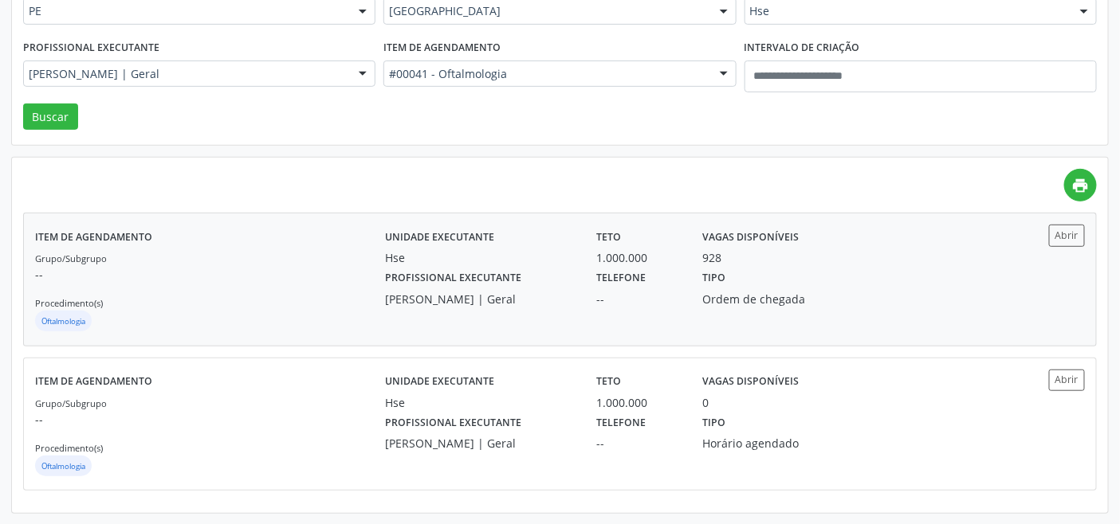
click at [232, 296] on div "Grupo/Subgrupo -- Procedimento(s) Oftalmologia" at bounding box center [210, 291] width 350 height 85
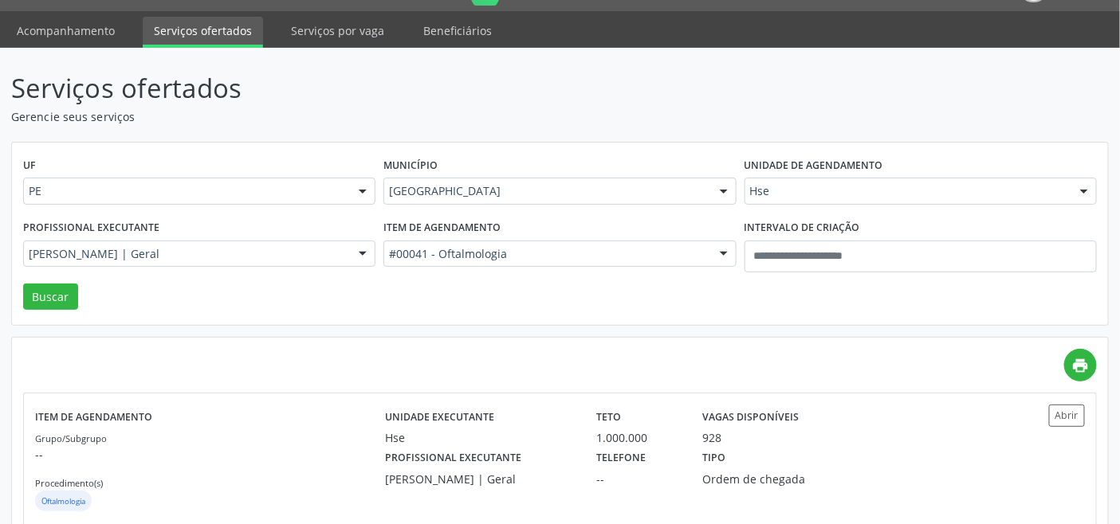
scroll to position [0, 0]
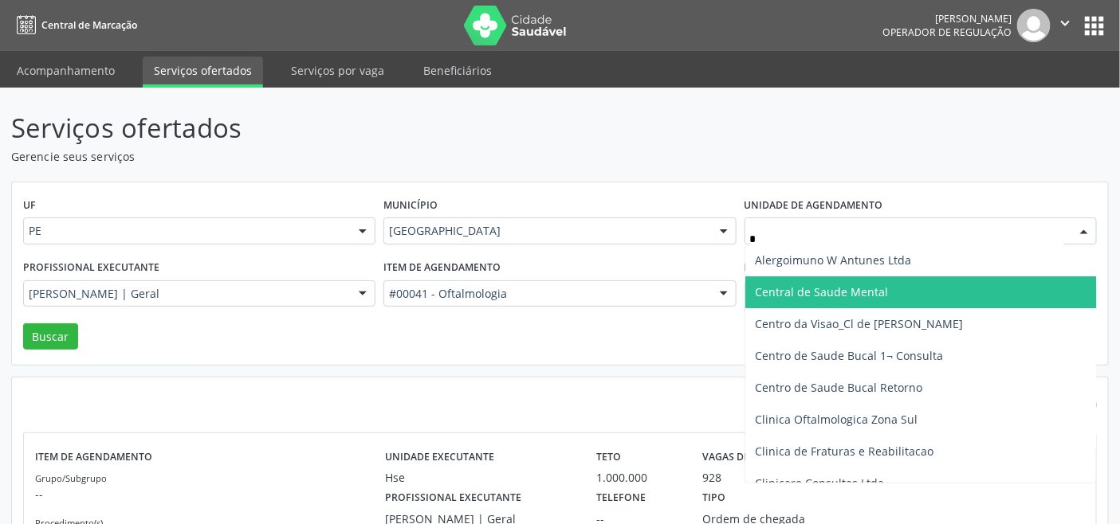
type input "**"
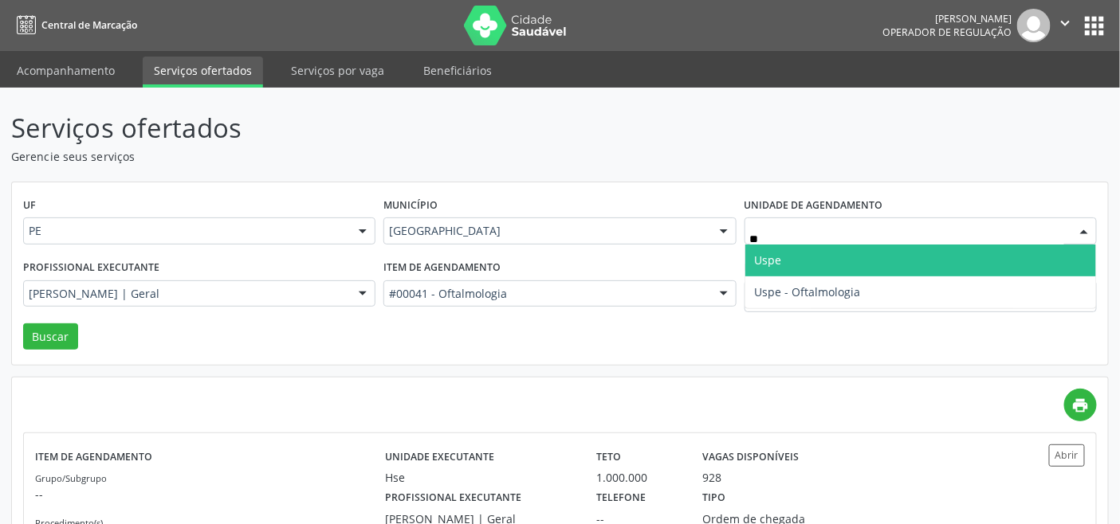
click at [786, 255] on span "Uspe" at bounding box center [920, 261] width 351 height 32
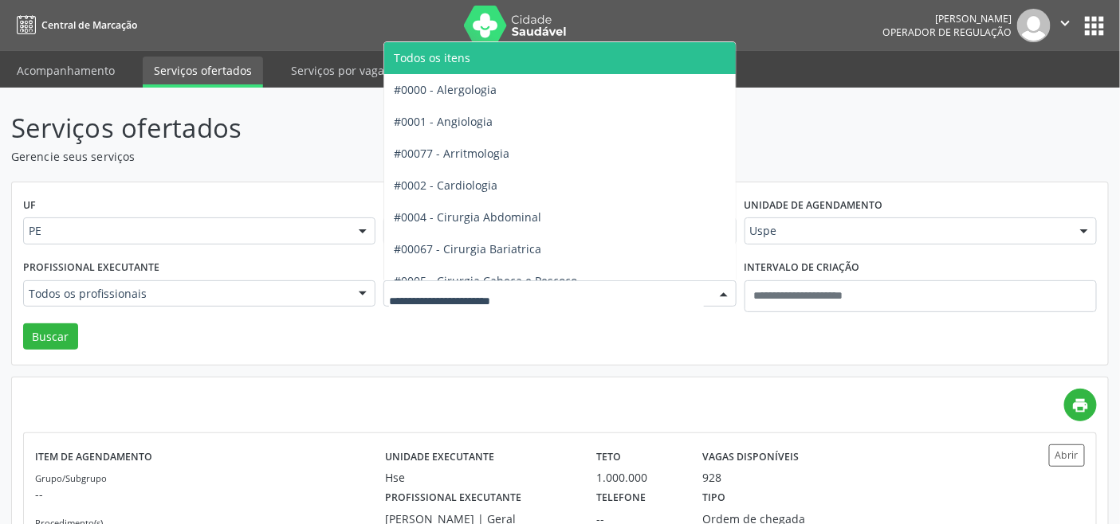
click at [520, 57] on span "Todos os itens" at bounding box center [604, 58] width 441 height 32
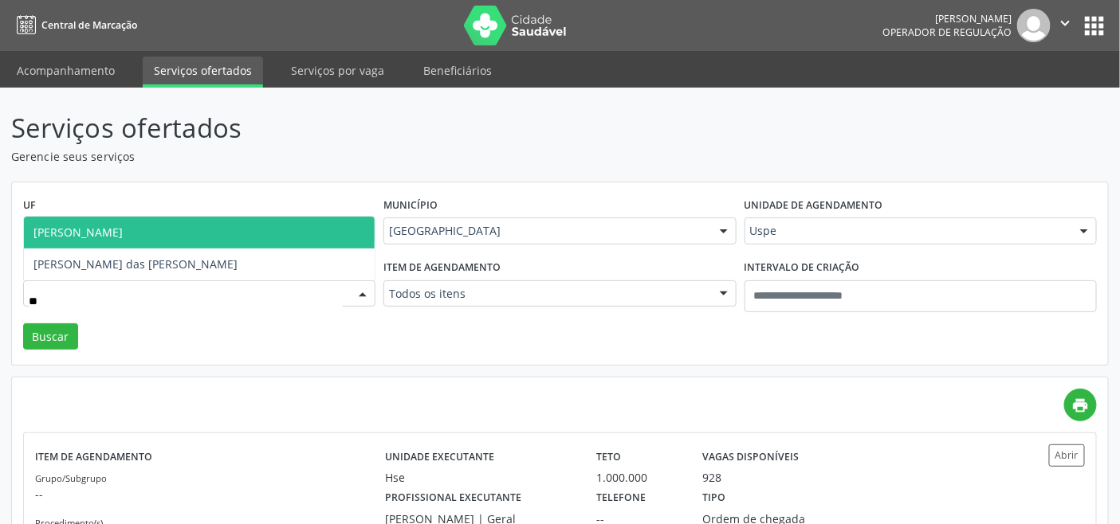
type input "*"
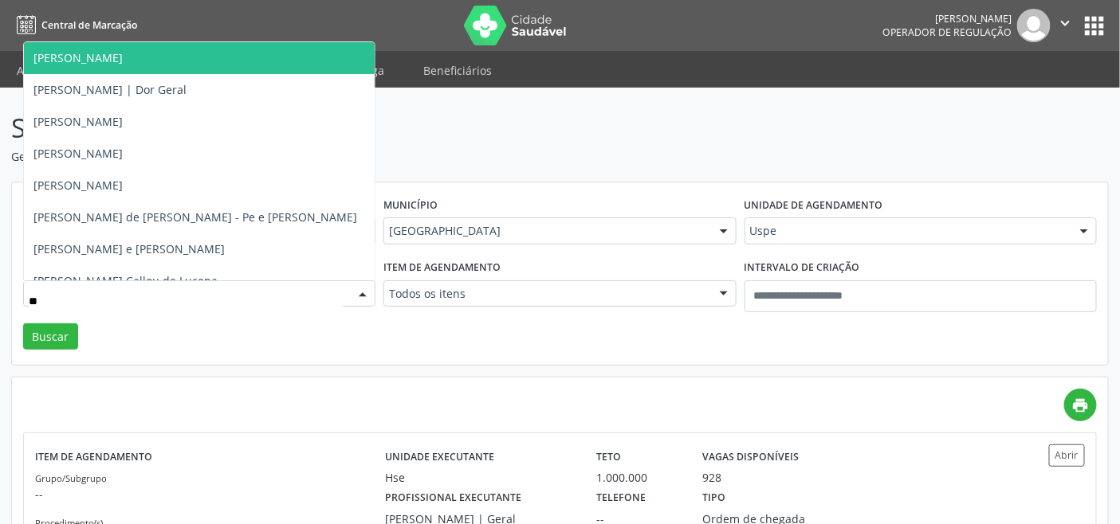
type input "*"
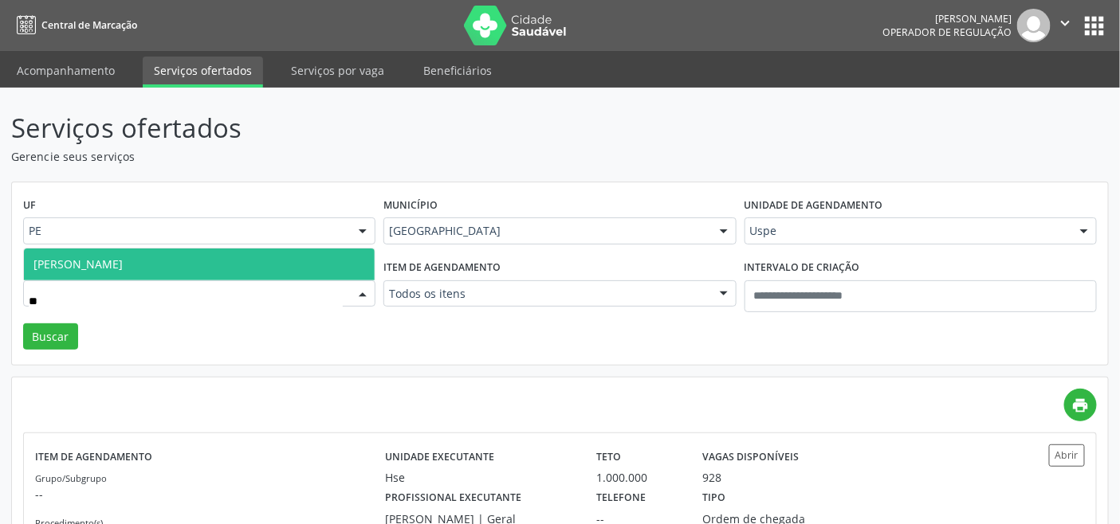
type input "*"
click at [123, 261] on span "[PERSON_NAME]" at bounding box center [77, 264] width 89 height 15
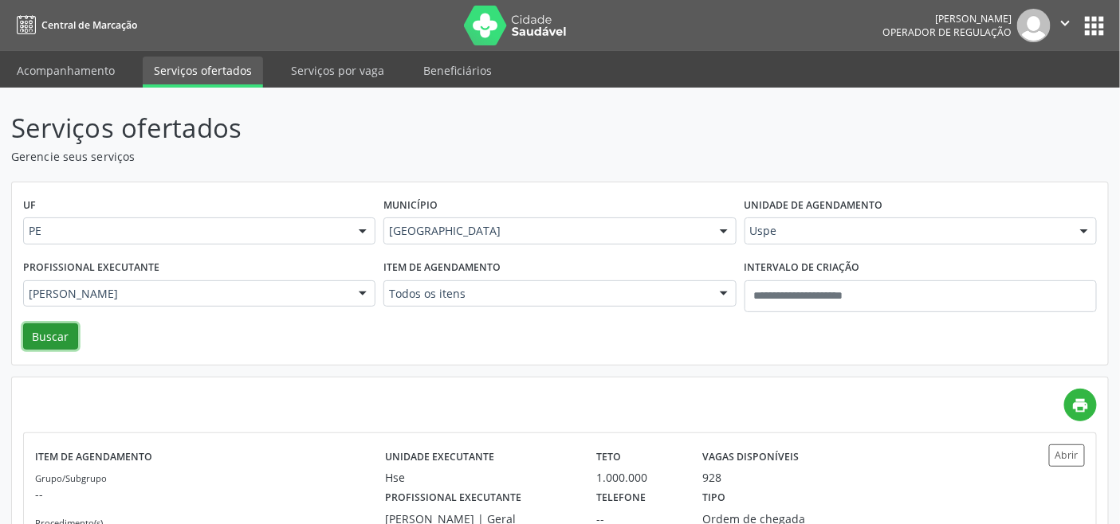
click at [58, 336] on button "Buscar" at bounding box center [50, 337] width 55 height 27
click at [387, 337] on div "UF PE PE Nenhum resultado encontrado para: " " Não há nenhuma opção para ser ex…" at bounding box center [560, 273] width 1096 height 183
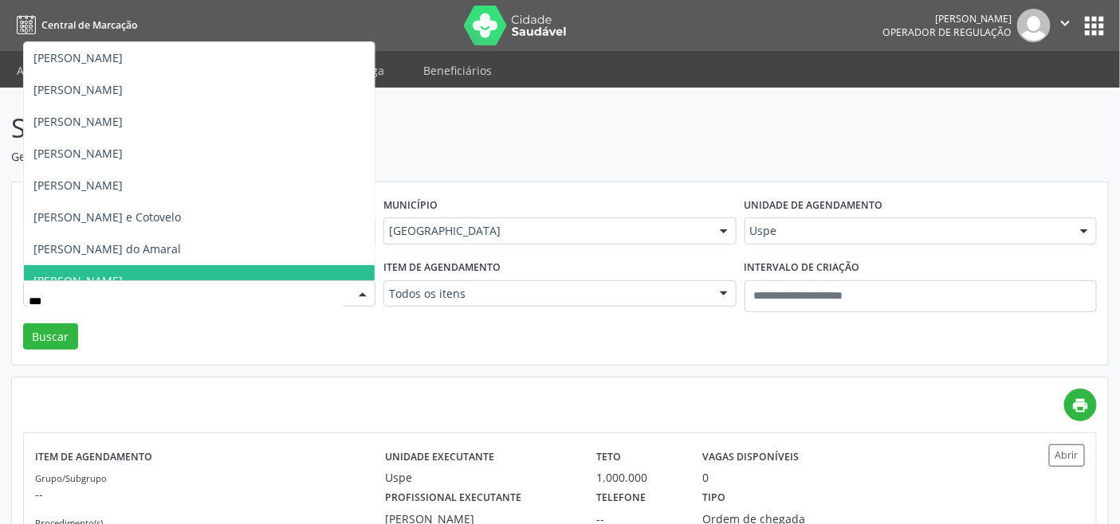
type input "****"
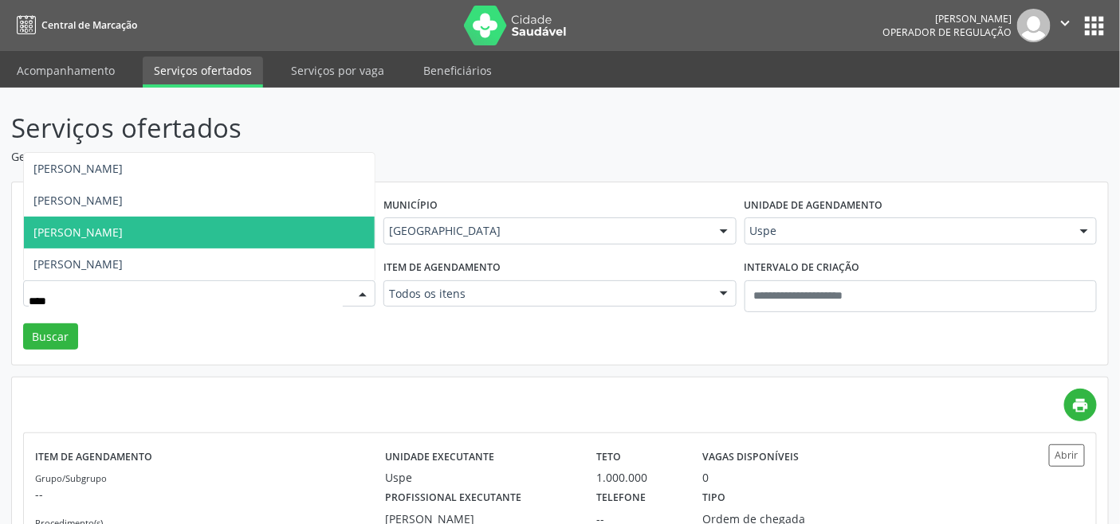
click at [123, 233] on span "Marcia Maria Alves Cordeiro" at bounding box center [77, 232] width 89 height 15
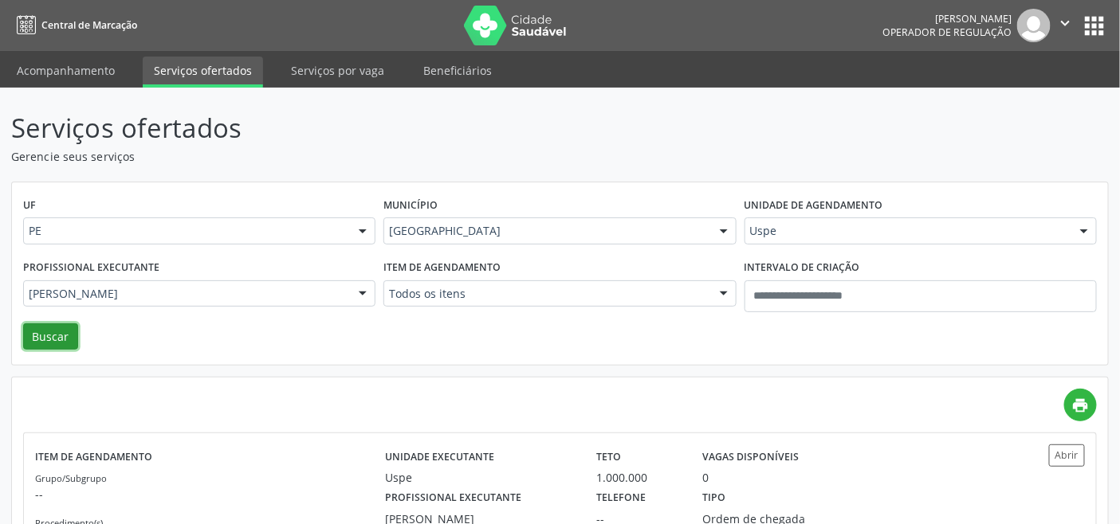
click at [33, 335] on button "Buscar" at bounding box center [50, 337] width 55 height 27
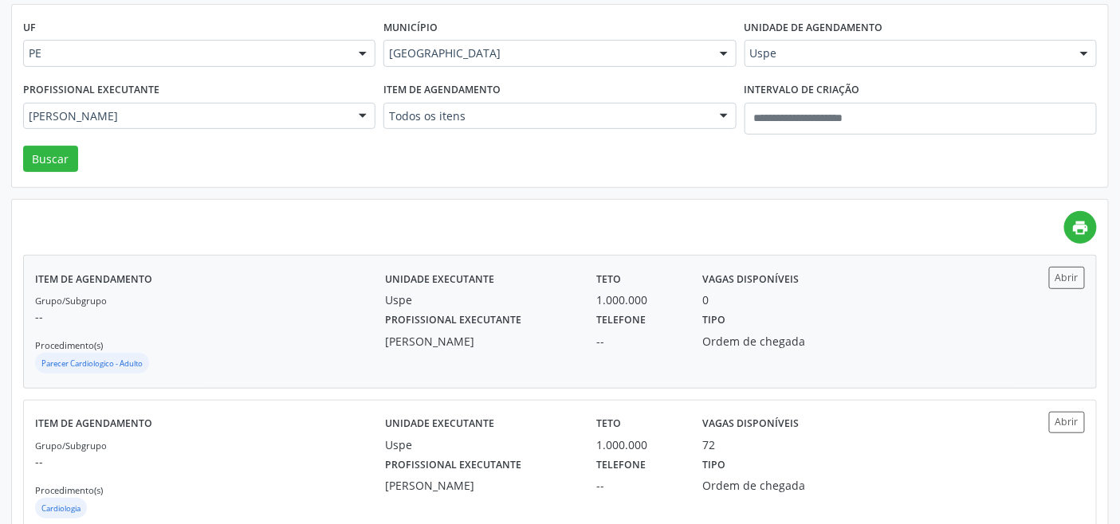
scroll to position [220, 0]
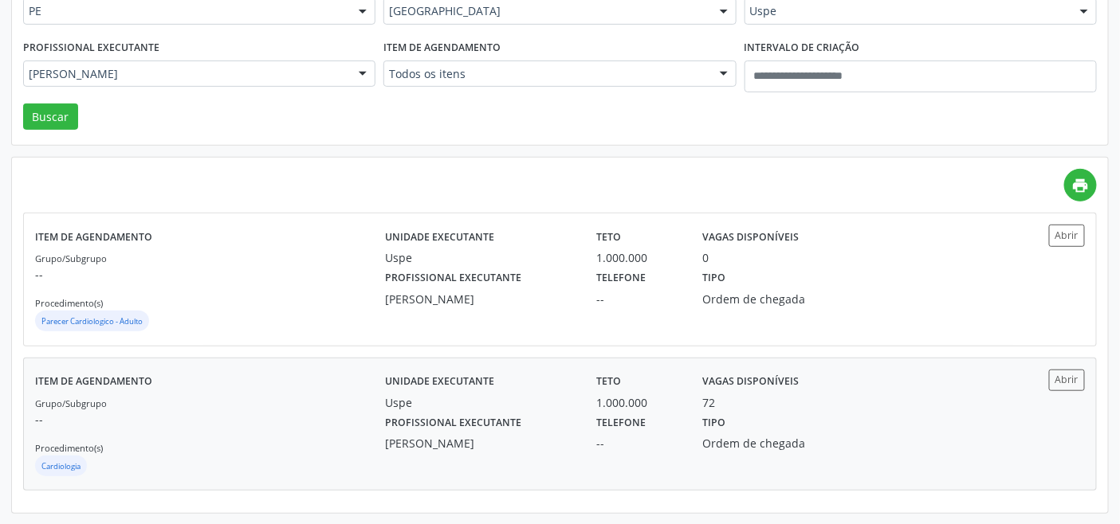
click at [304, 399] on div "Grupo/Subgrupo -- Procedimento(s) Cardiologia" at bounding box center [210, 436] width 350 height 85
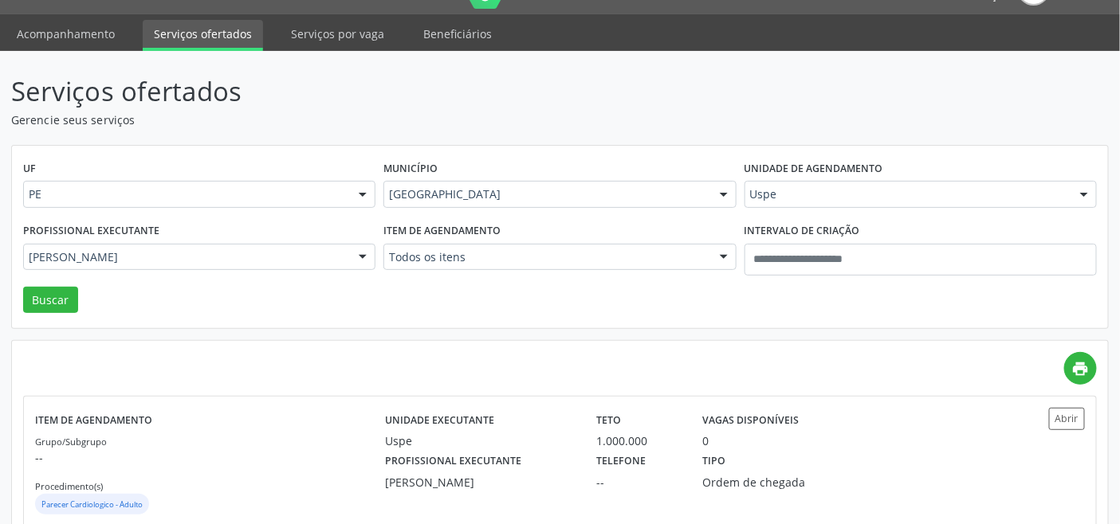
scroll to position [0, 0]
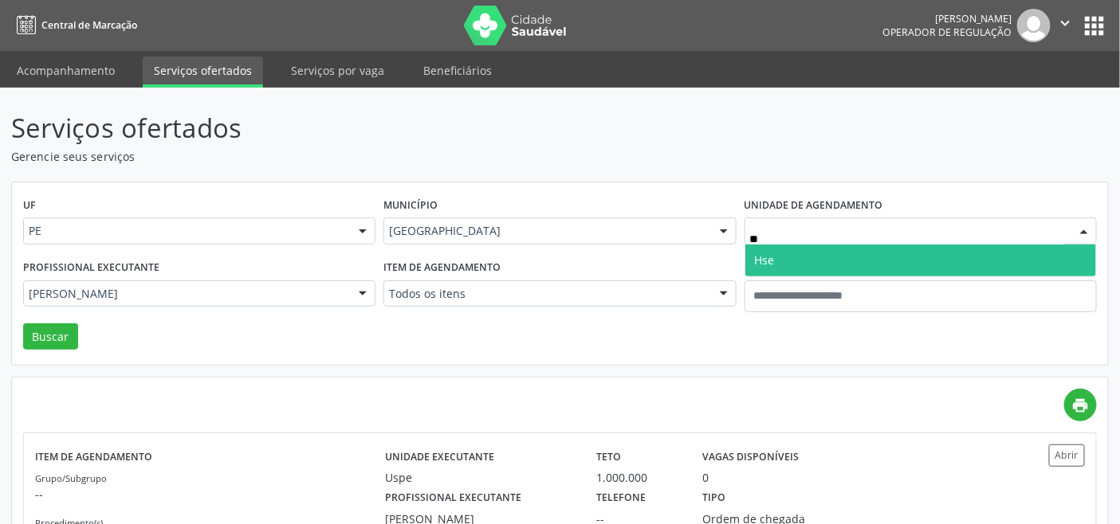
type input "***"
click at [792, 257] on span "Hse" at bounding box center [920, 261] width 351 height 32
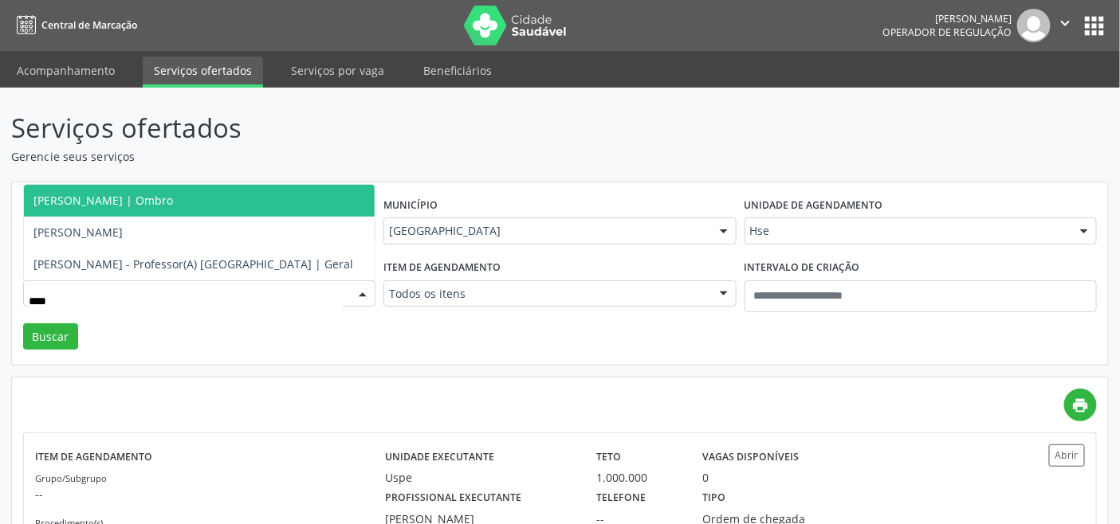
click at [109, 208] on span "Camila Carvalho Krause Goncalves | Ombro" at bounding box center [199, 201] width 351 height 32
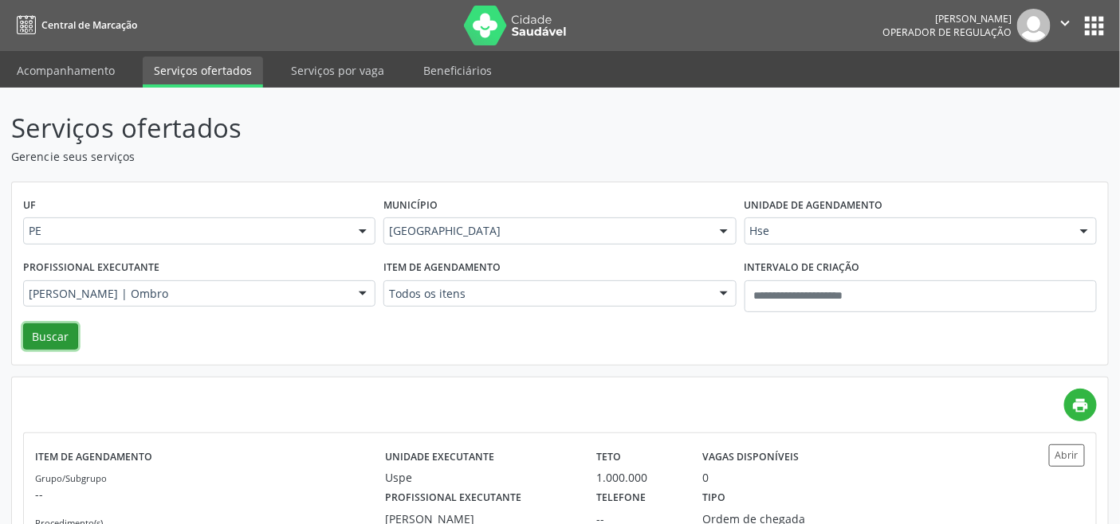
click at [45, 336] on button "Buscar" at bounding box center [50, 337] width 55 height 27
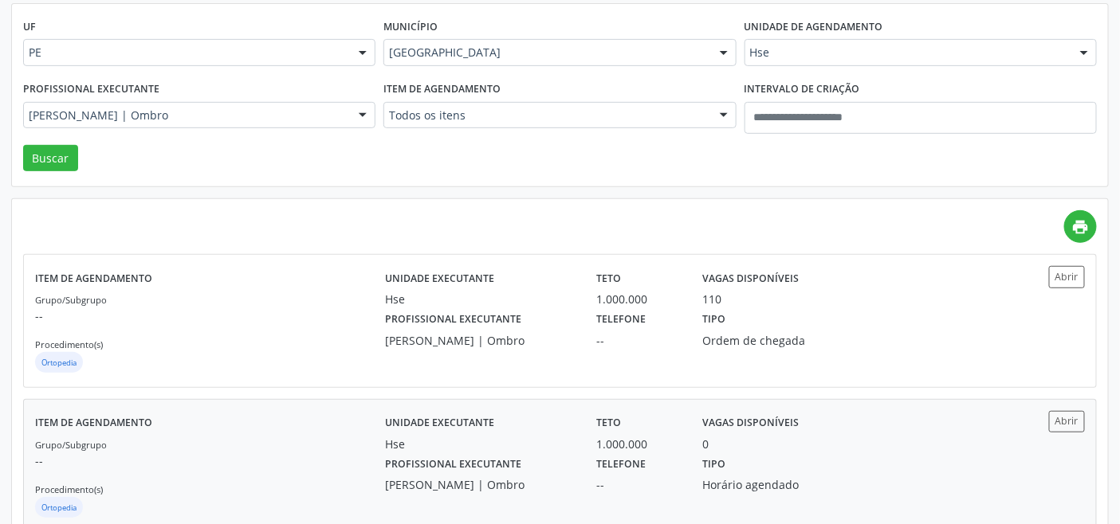
scroll to position [220, 0]
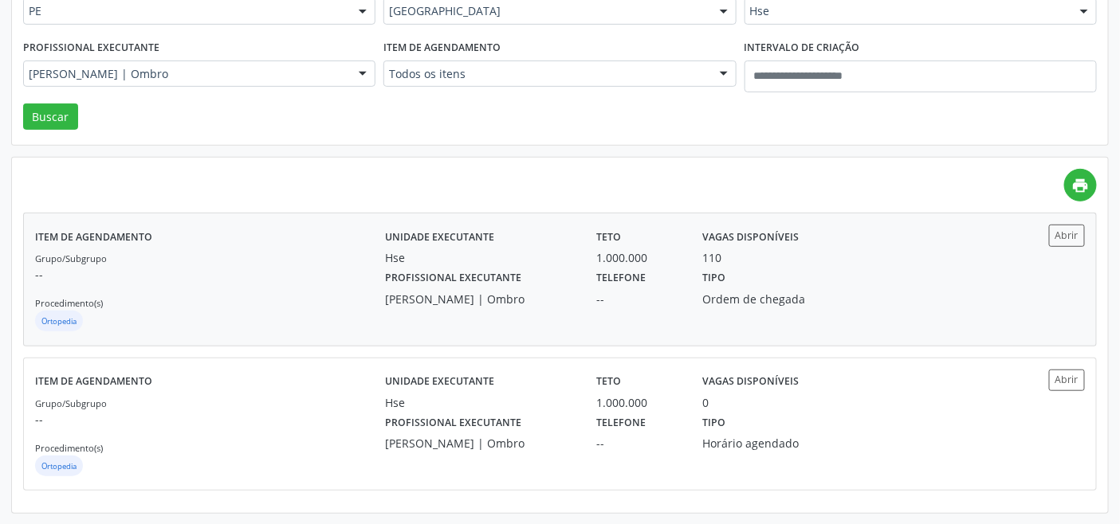
click at [228, 290] on div "Grupo/Subgrupo -- Procedimento(s) Ortopedia" at bounding box center [210, 291] width 350 height 85
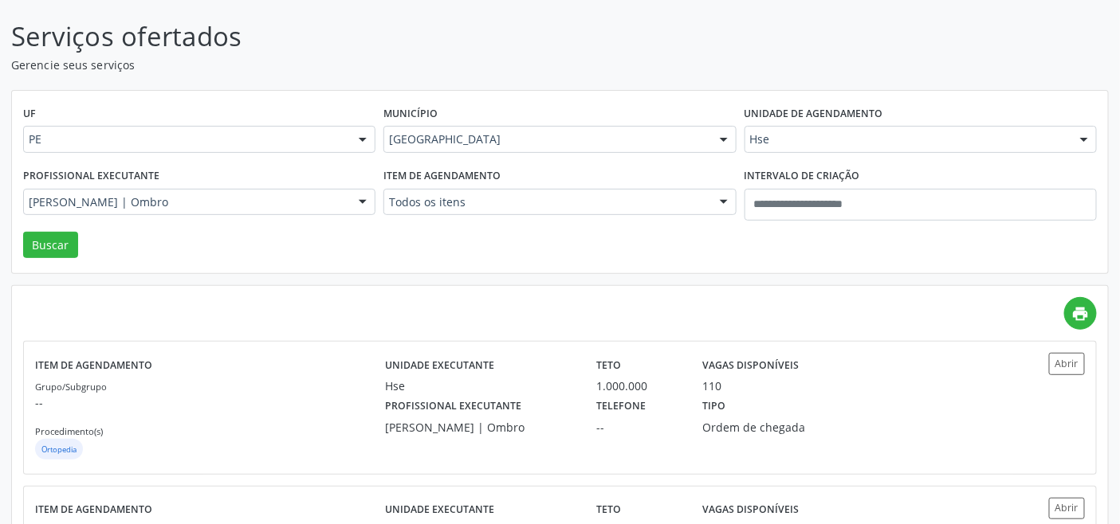
scroll to position [0, 0]
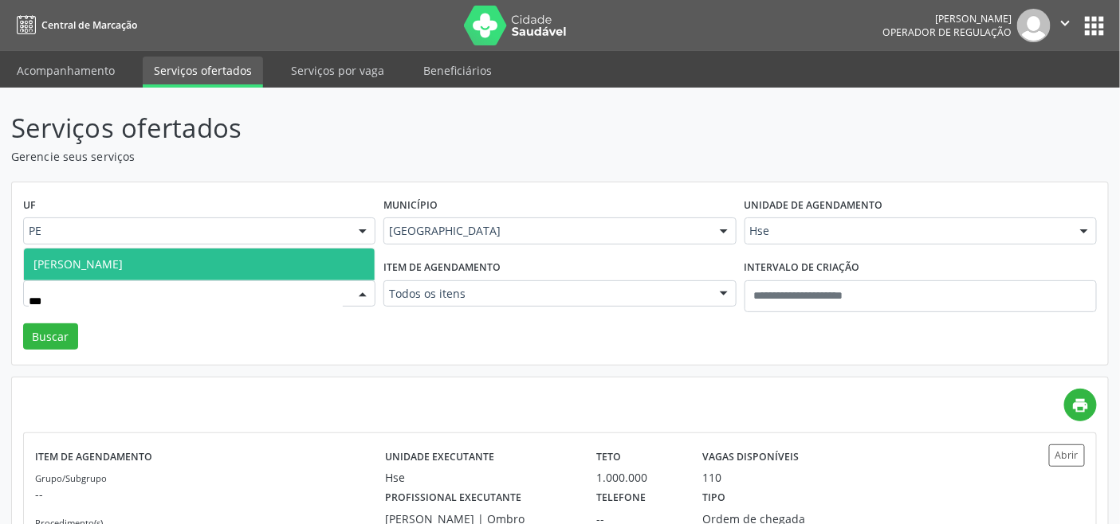
click at [259, 259] on span "Plinio Cezar de Albuquerque" at bounding box center [199, 265] width 351 height 32
type input "***"
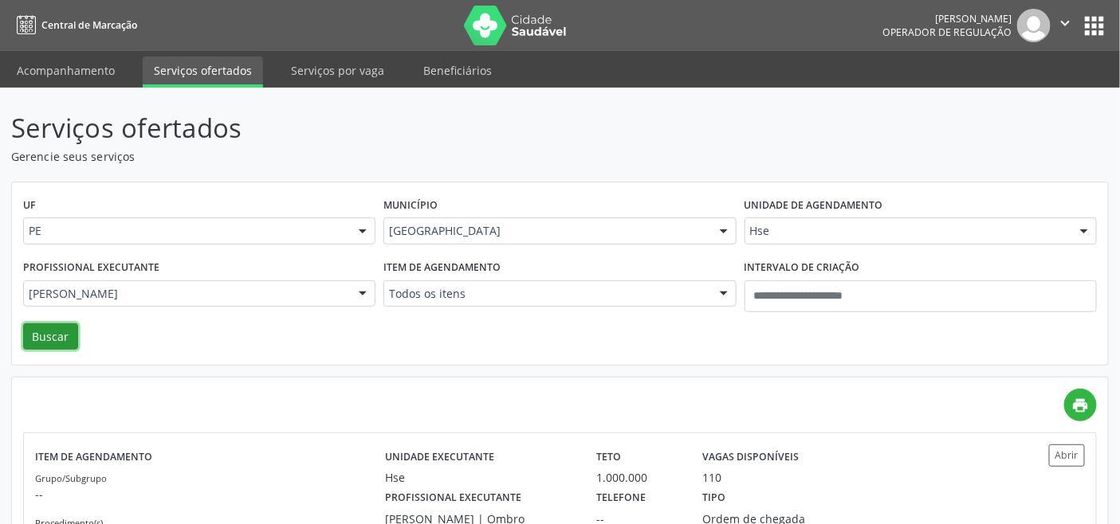
click at [64, 330] on button "Buscar" at bounding box center [50, 337] width 55 height 27
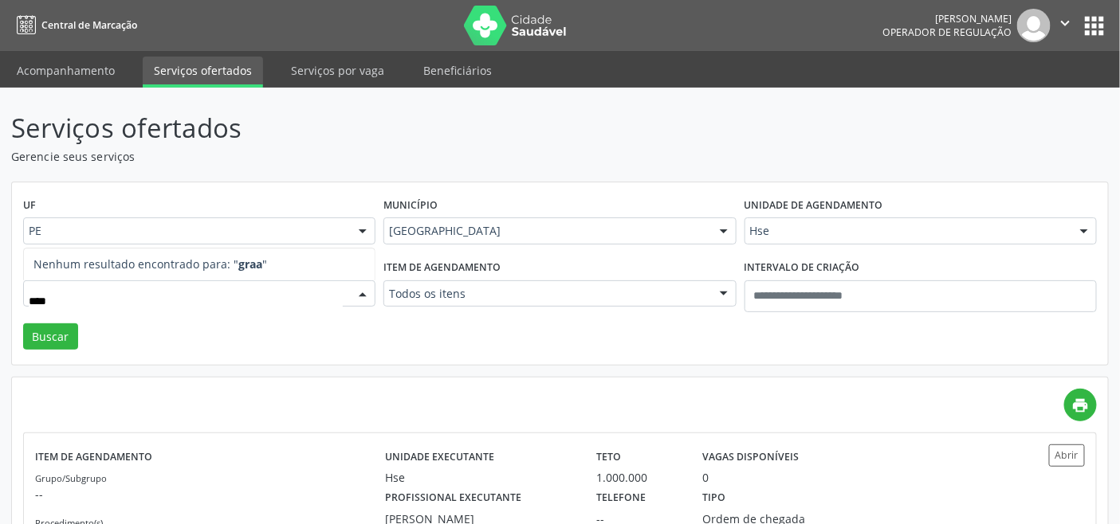
type input "***"
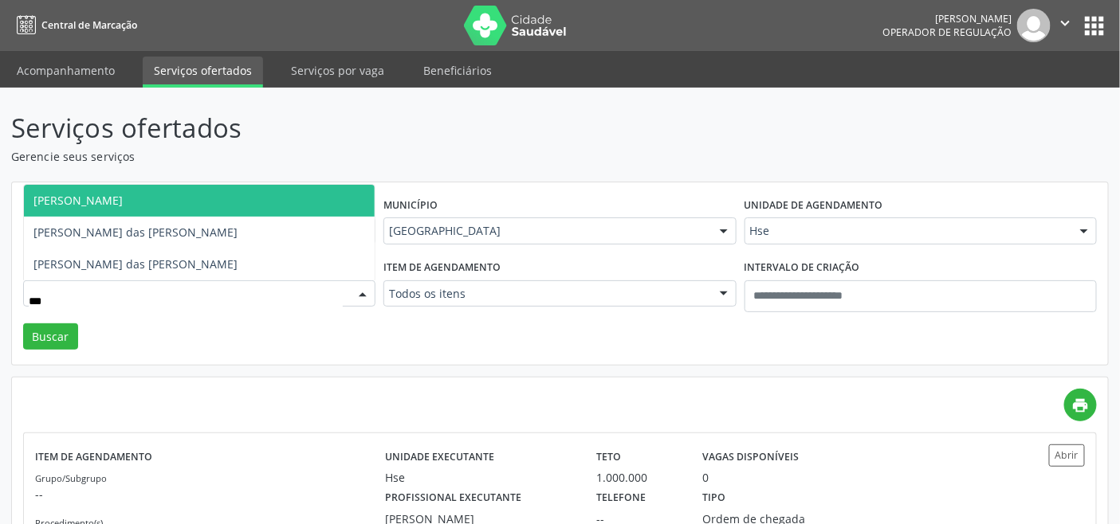
click at [117, 201] on span "Maria da Graca Pinto Ribeiro" at bounding box center [77, 200] width 89 height 15
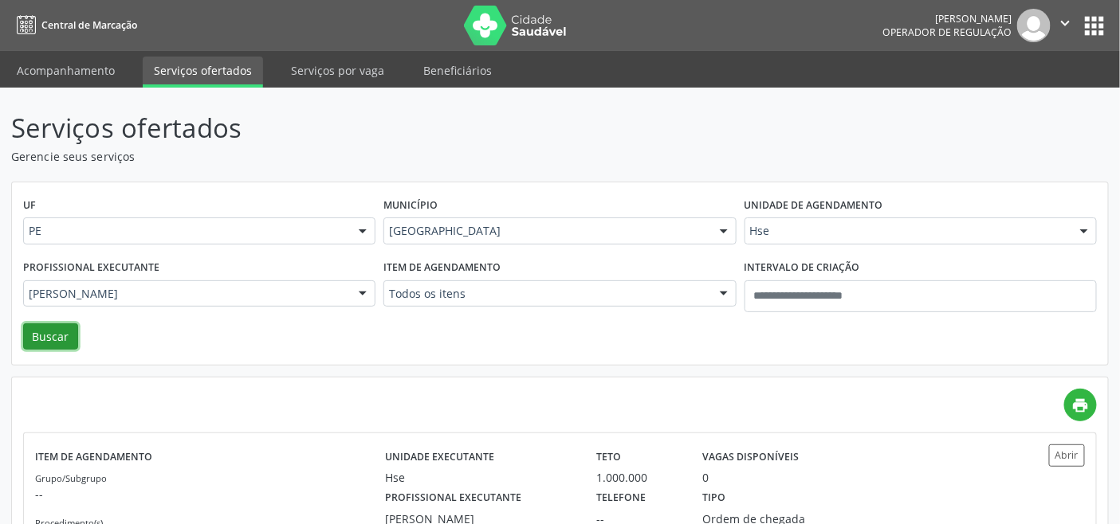
click at [42, 341] on button "Buscar" at bounding box center [50, 337] width 55 height 27
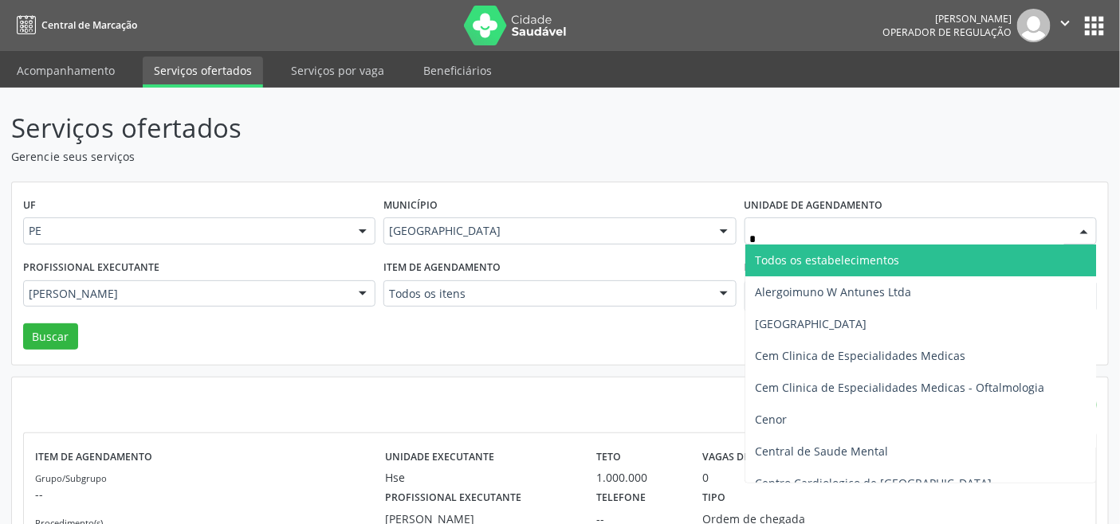
type input "**"
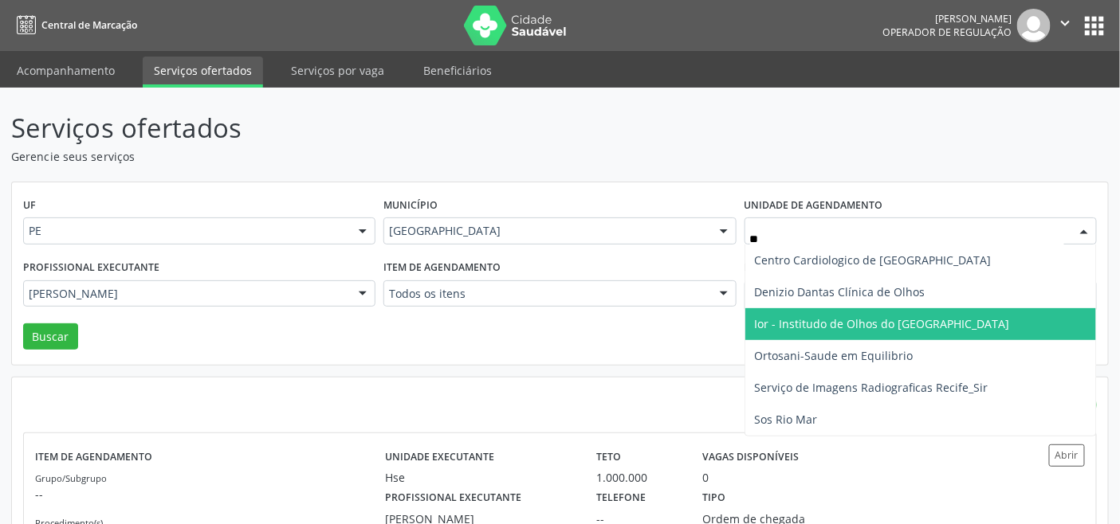
click at [818, 323] on span "Ior - Institudo de Olhos do [GEOGRAPHIC_DATA]" at bounding box center [882, 323] width 255 height 15
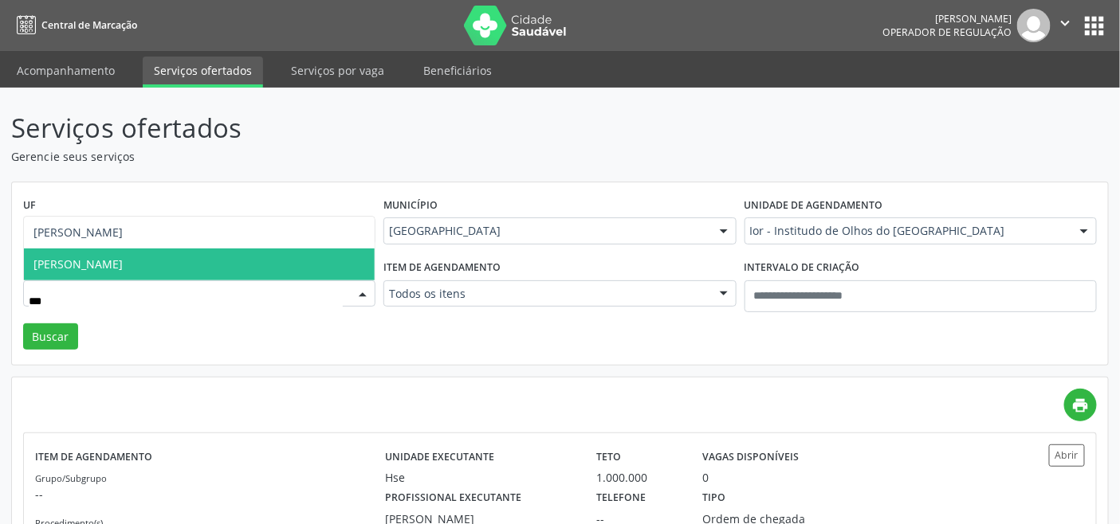
type input "****"
click at [175, 265] on span "Simone Trigueiro" at bounding box center [199, 265] width 351 height 32
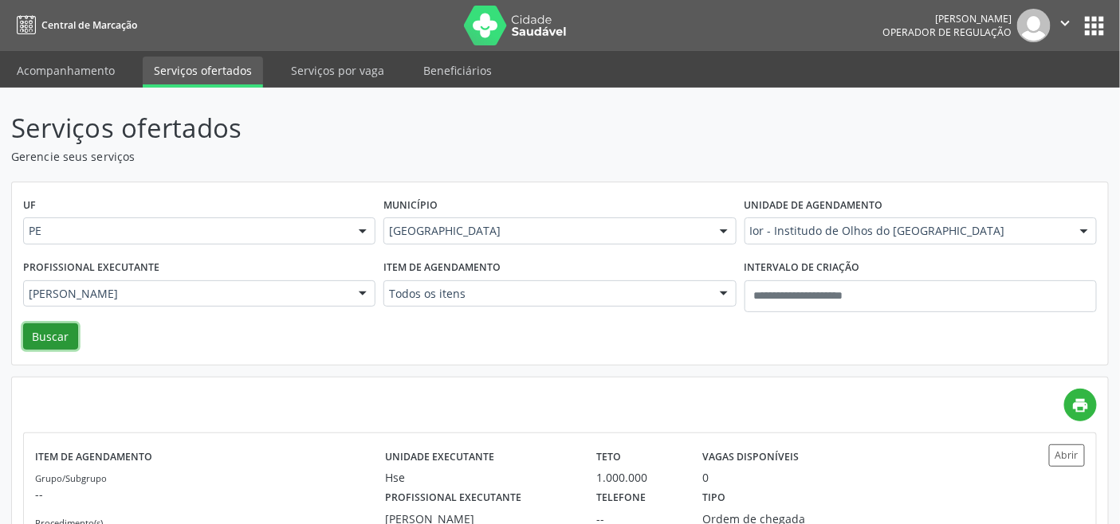
click at [33, 333] on button "Buscar" at bounding box center [50, 337] width 55 height 27
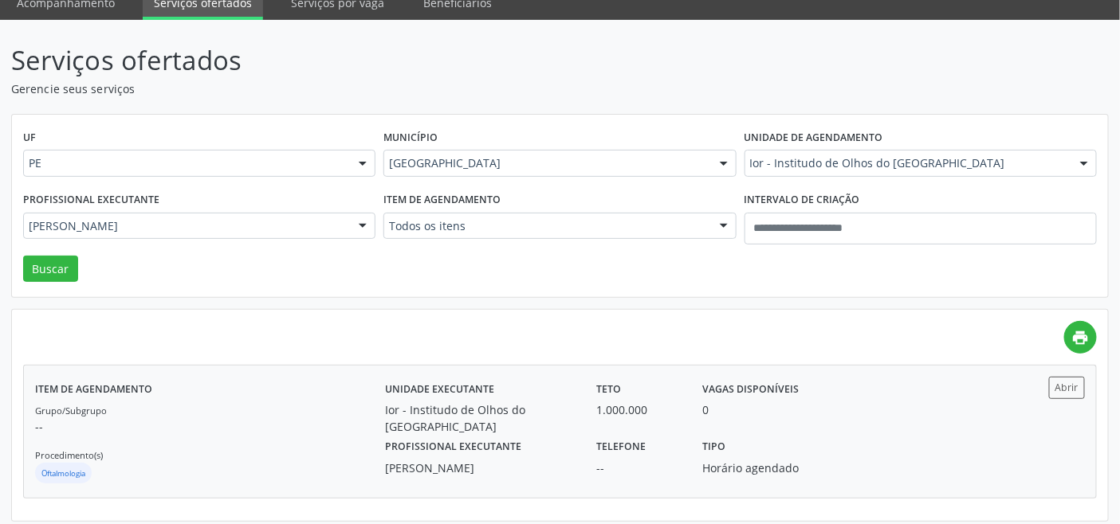
scroll to position [75, 0]
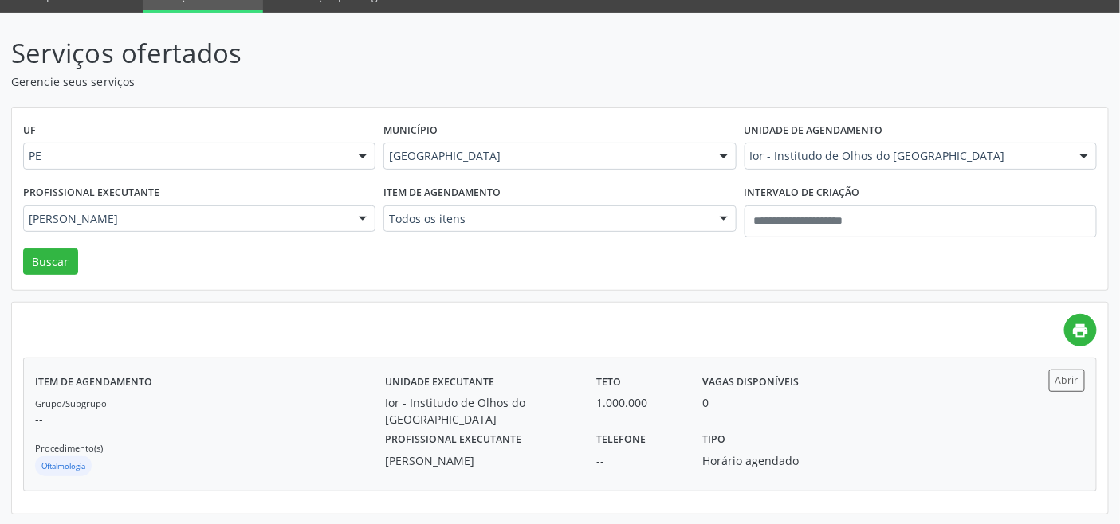
click at [269, 424] on p "--" at bounding box center [210, 419] width 350 height 17
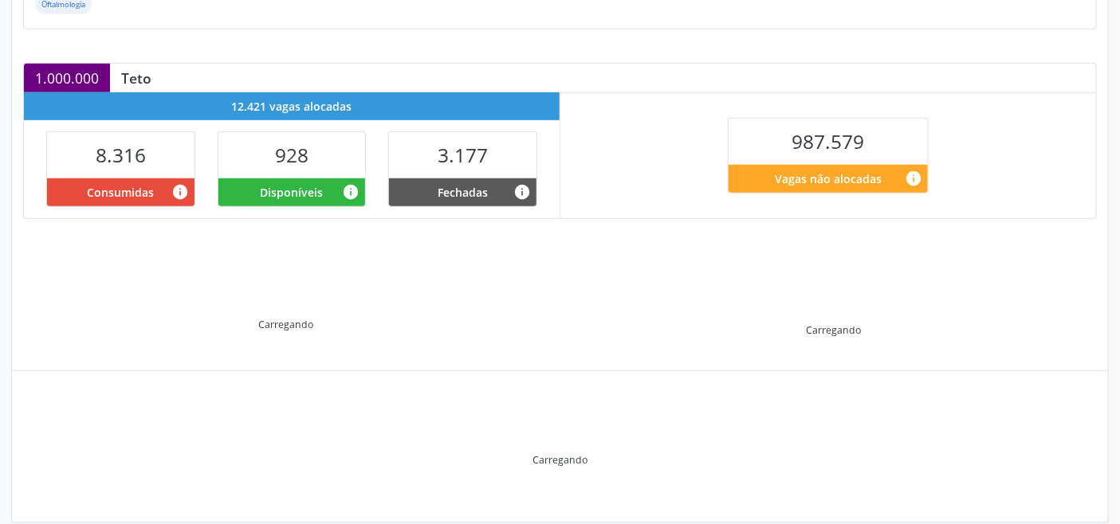
scroll to position [320, 0]
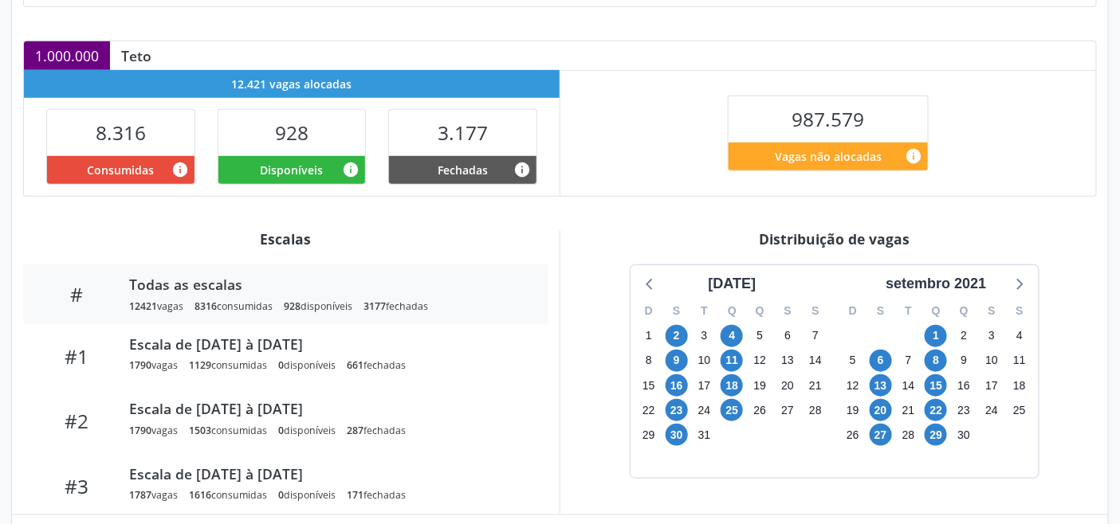
drag, startPoint x: 959, startPoint y: 283, endPoint x: 975, endPoint y: 298, distance: 21.4
click at [961, 284] on div "setembro 2021" at bounding box center [935, 284] width 113 height 22
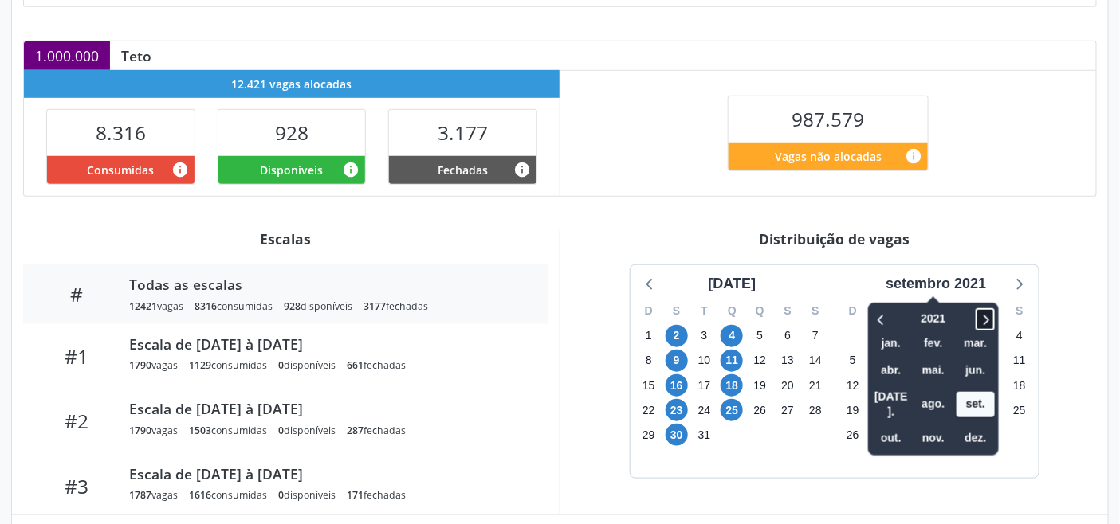
click at [986, 312] on icon at bounding box center [985, 319] width 16 height 19
click at [986, 311] on icon at bounding box center [985, 319] width 16 height 19
click at [983, 392] on span "set." at bounding box center [975, 404] width 38 height 25
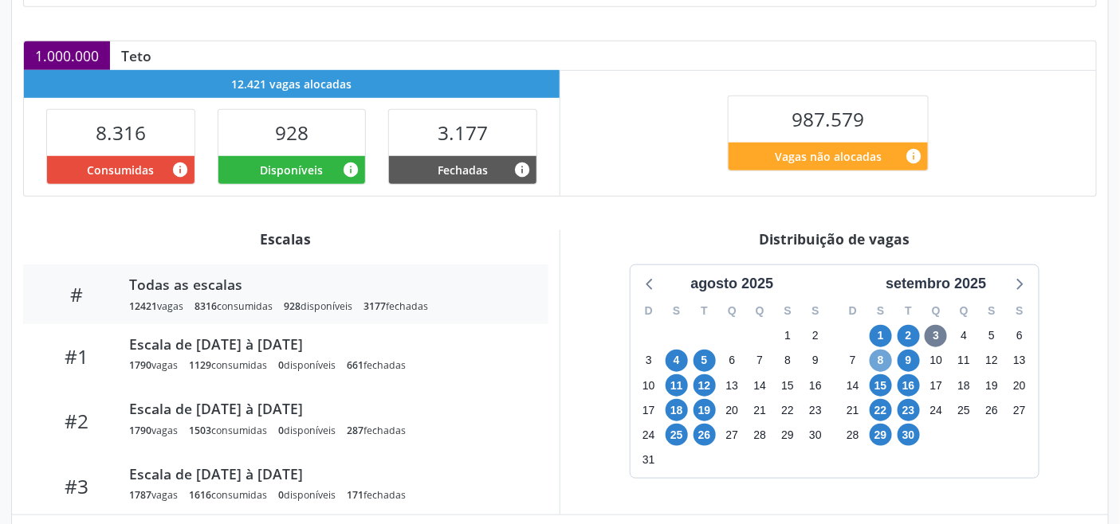
click at [877, 363] on span "8" at bounding box center [880, 361] width 22 height 22
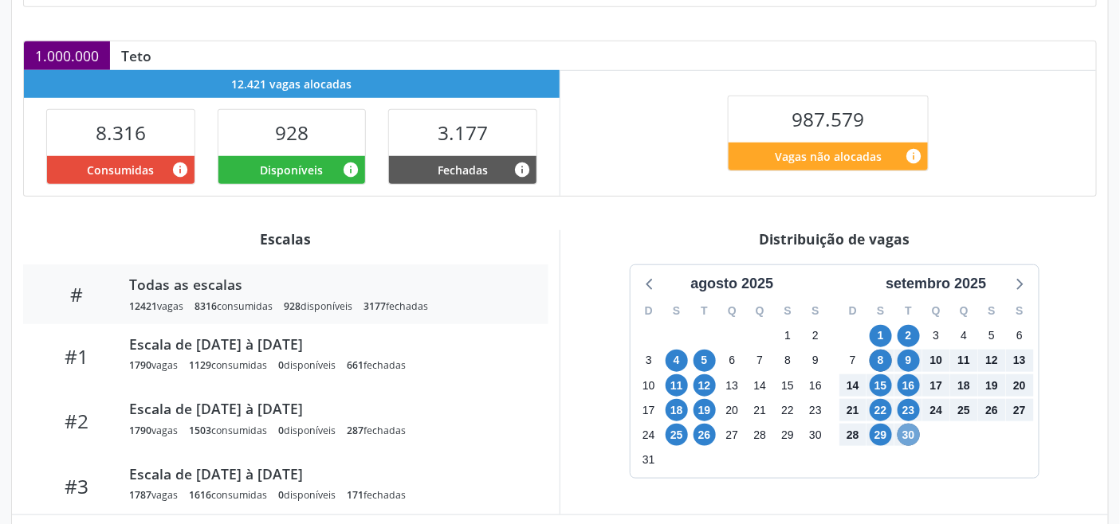
click at [902, 436] on span "30" at bounding box center [908, 435] width 22 height 22
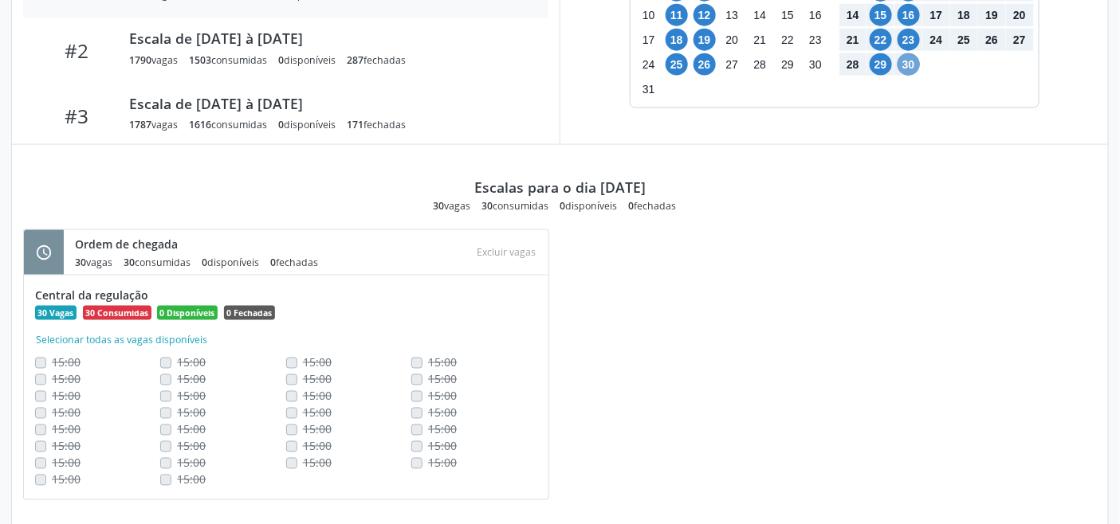
scroll to position [663, 0]
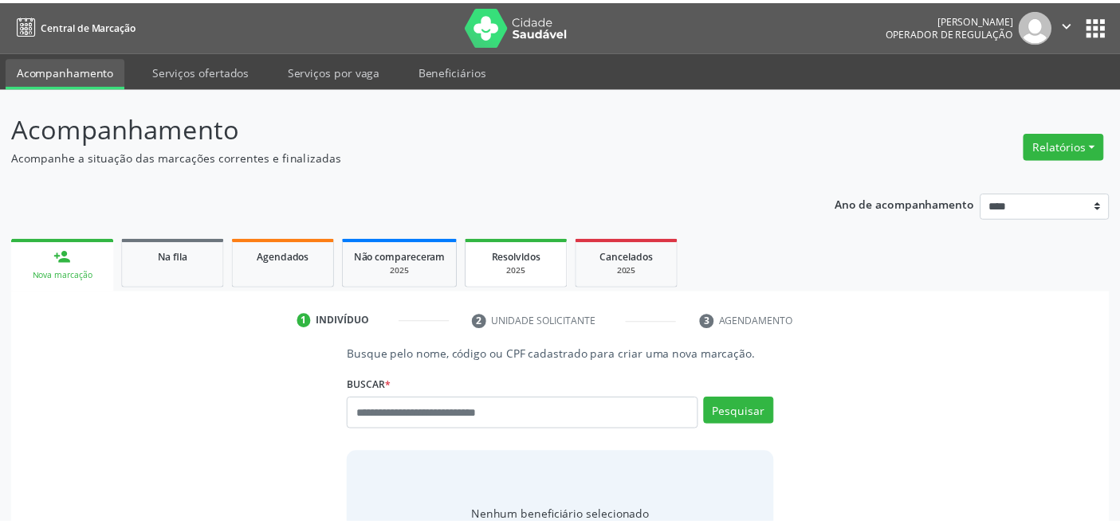
scroll to position [6, 0]
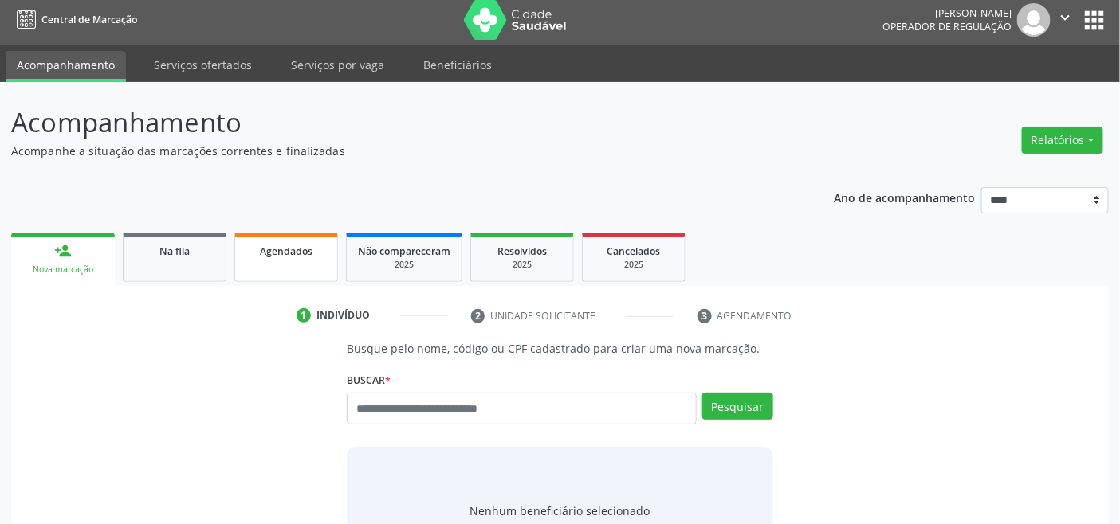
click at [287, 249] on span "Agendados" at bounding box center [286, 252] width 53 height 14
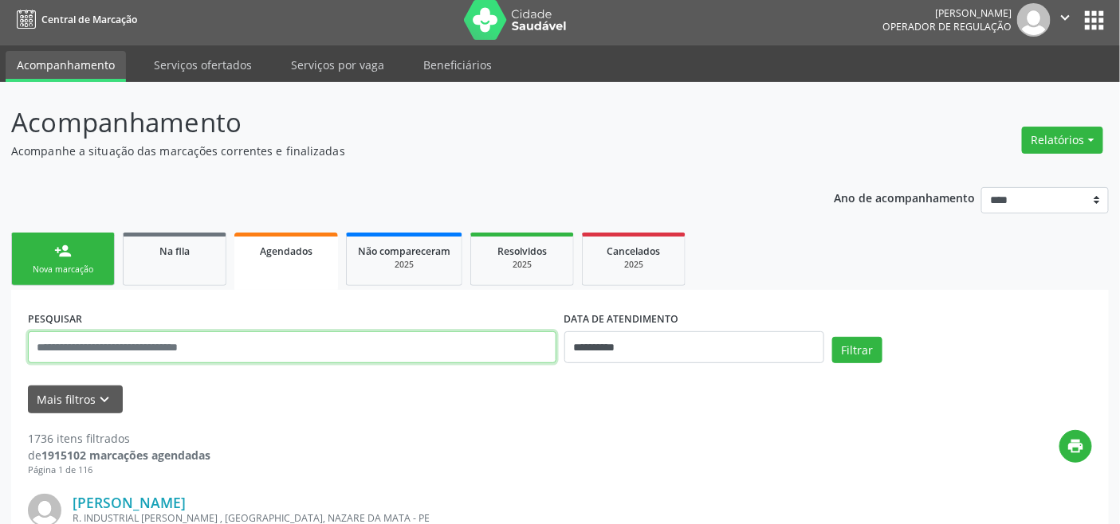
paste input "**********"
type input "**********"
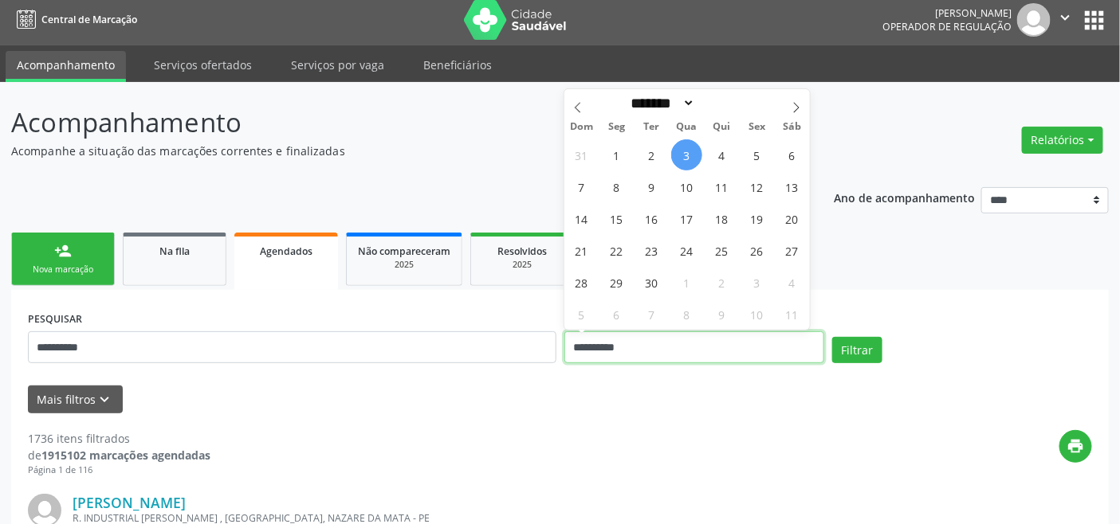
click at [701, 343] on input "**********" at bounding box center [694, 347] width 260 height 32
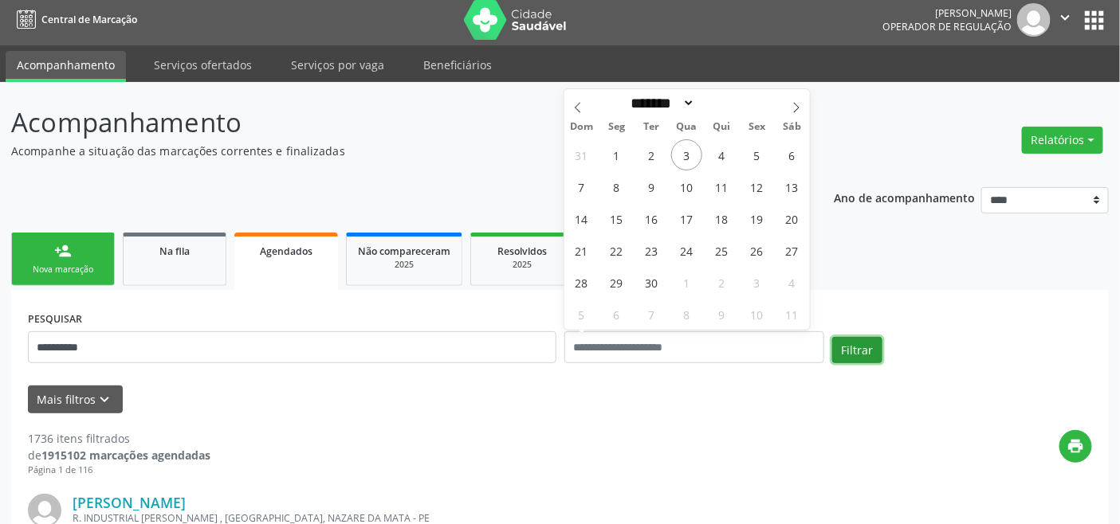
click at [877, 351] on button "Filtrar" at bounding box center [857, 350] width 50 height 27
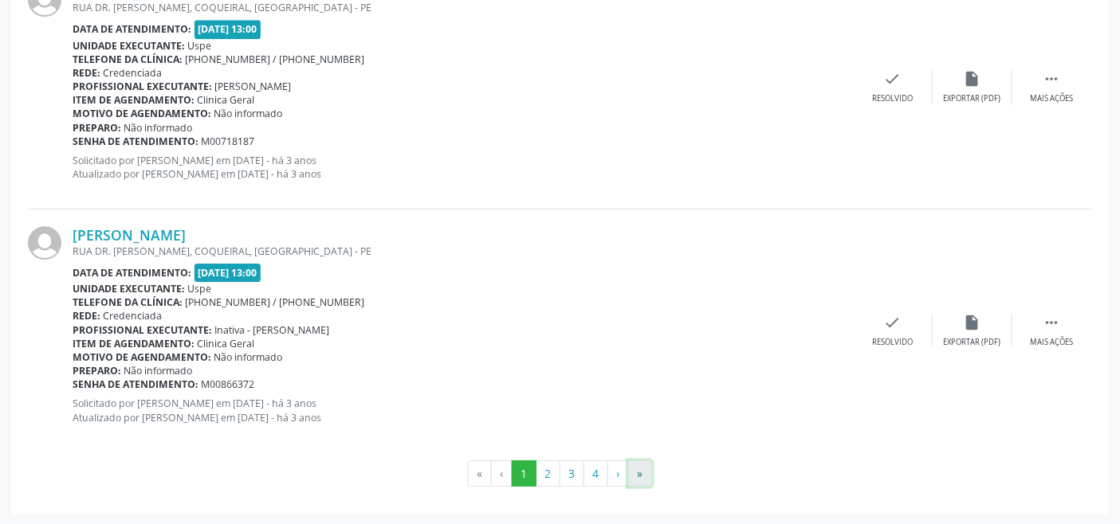
click at [637, 470] on button "»" at bounding box center [640, 474] width 24 height 27
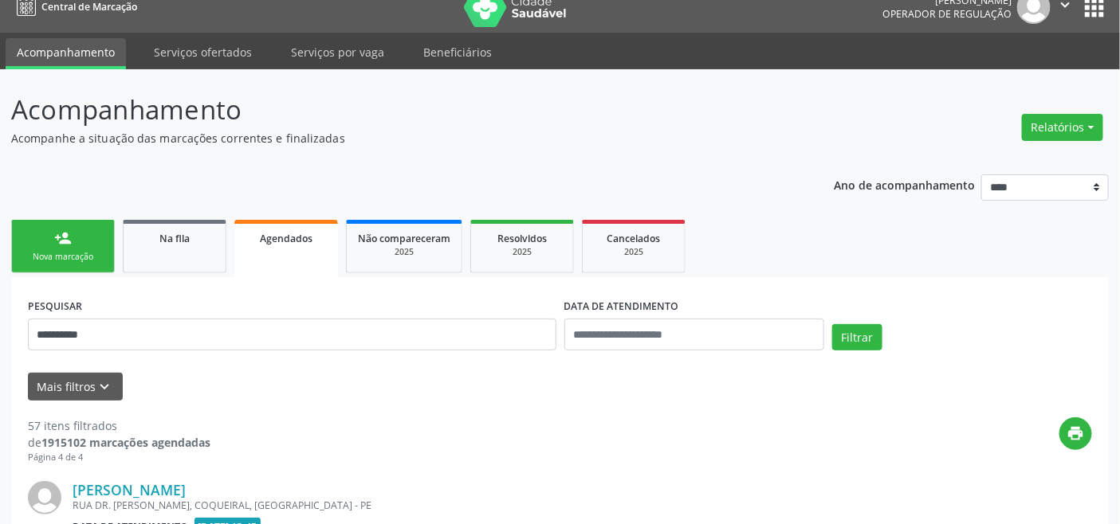
scroll to position [0, 0]
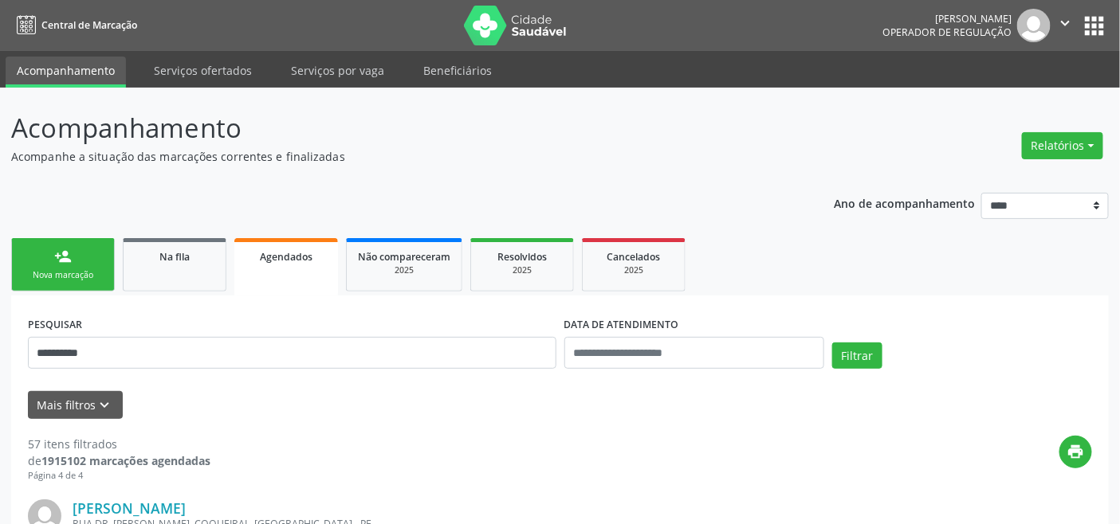
click at [59, 267] on link "person_add Nova marcação" at bounding box center [63, 264] width 104 height 53
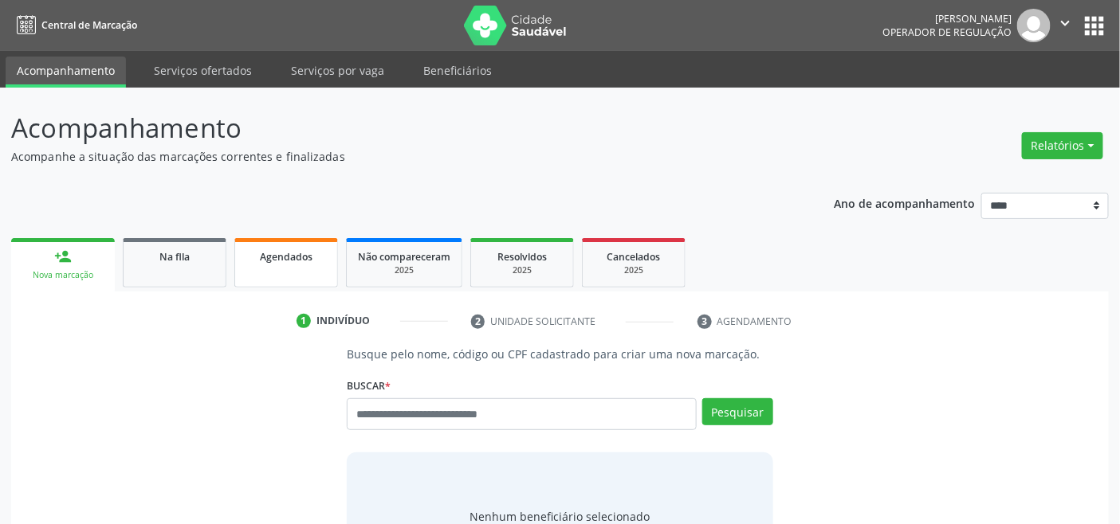
click at [292, 268] on link "Agendados" at bounding box center [286, 262] width 104 height 49
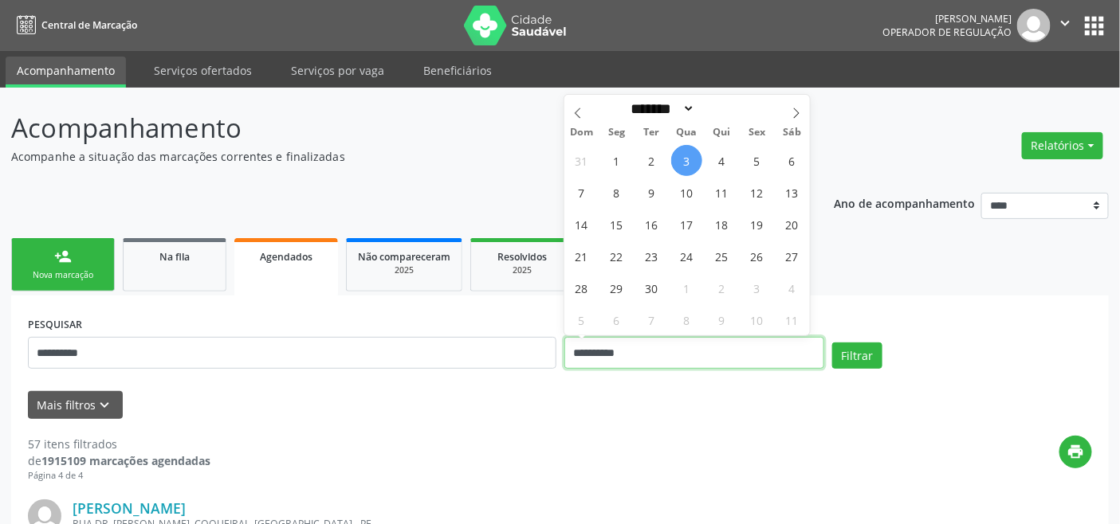
click at [671, 340] on input "**********" at bounding box center [694, 353] width 260 height 32
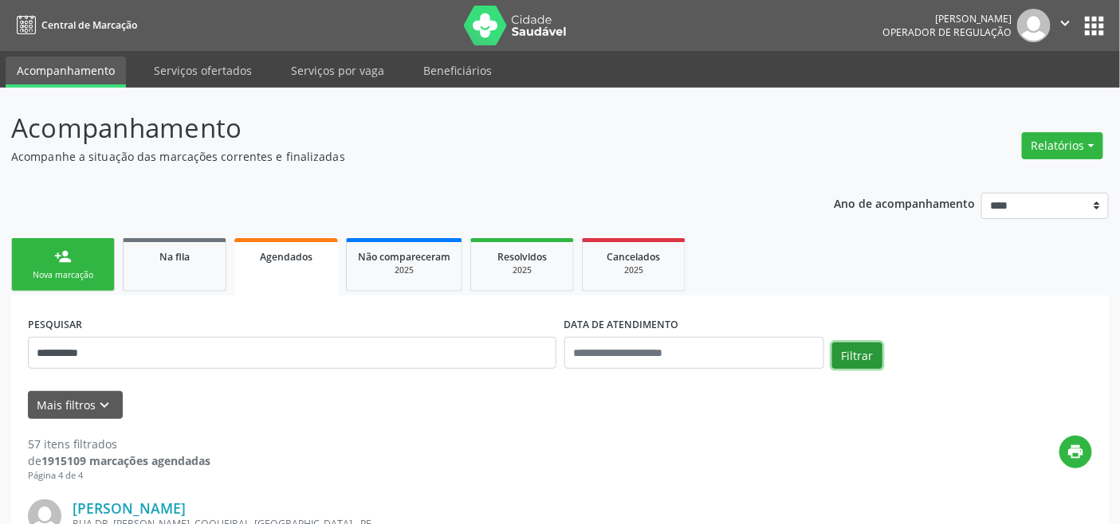
click at [877, 353] on button "Filtrar" at bounding box center [857, 356] width 50 height 27
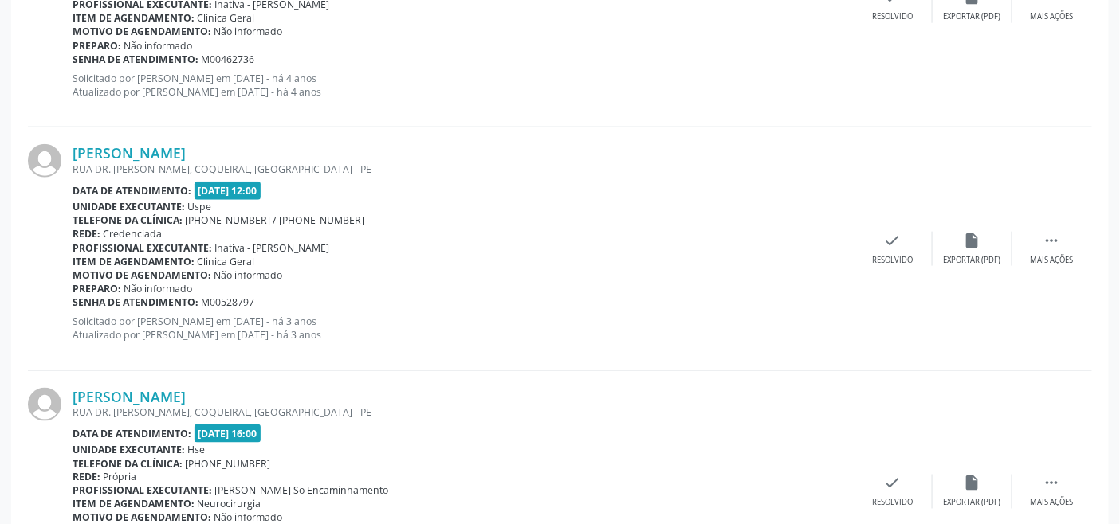
scroll to position [3680, 0]
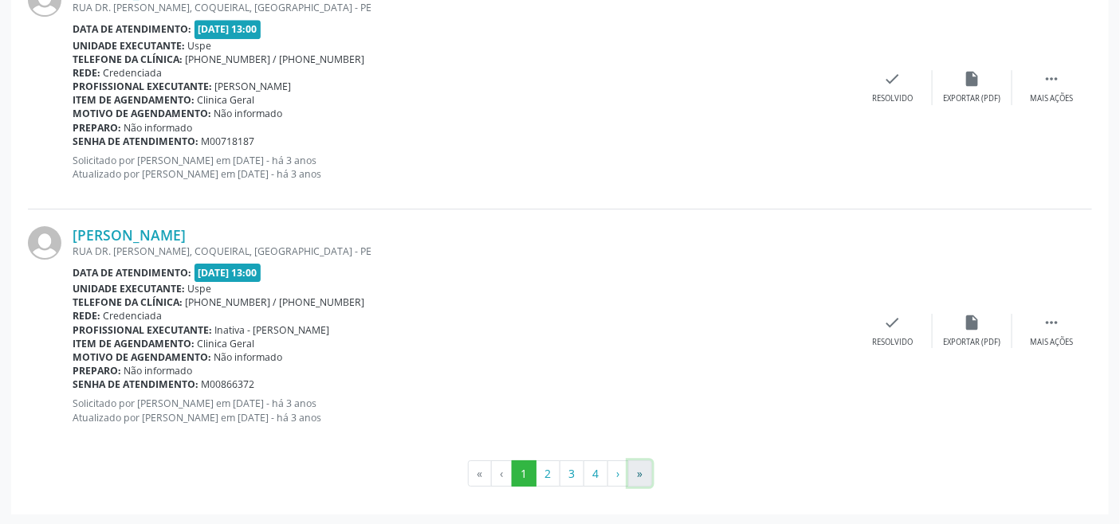
click at [643, 479] on button "»" at bounding box center [640, 474] width 24 height 27
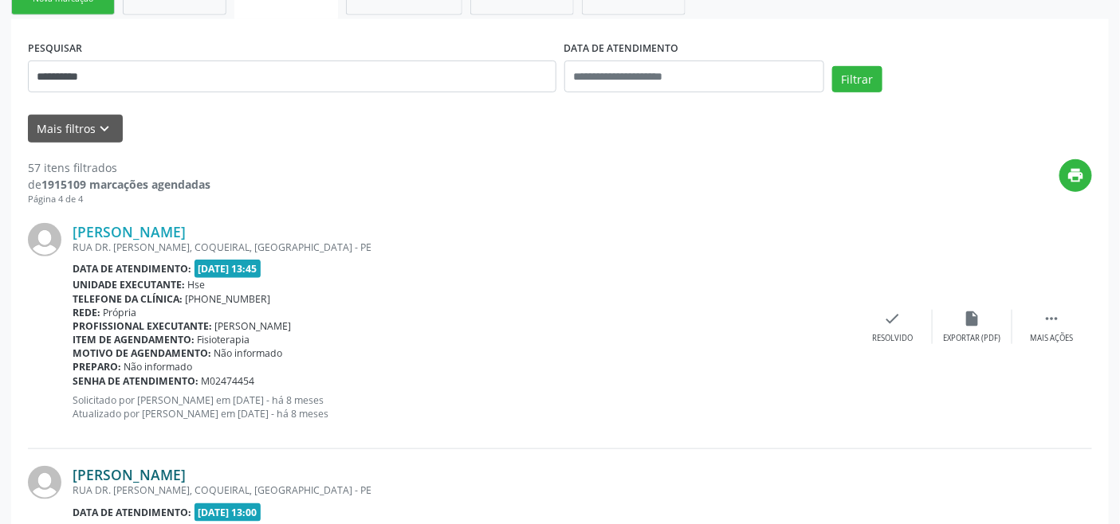
scroll to position [0, 0]
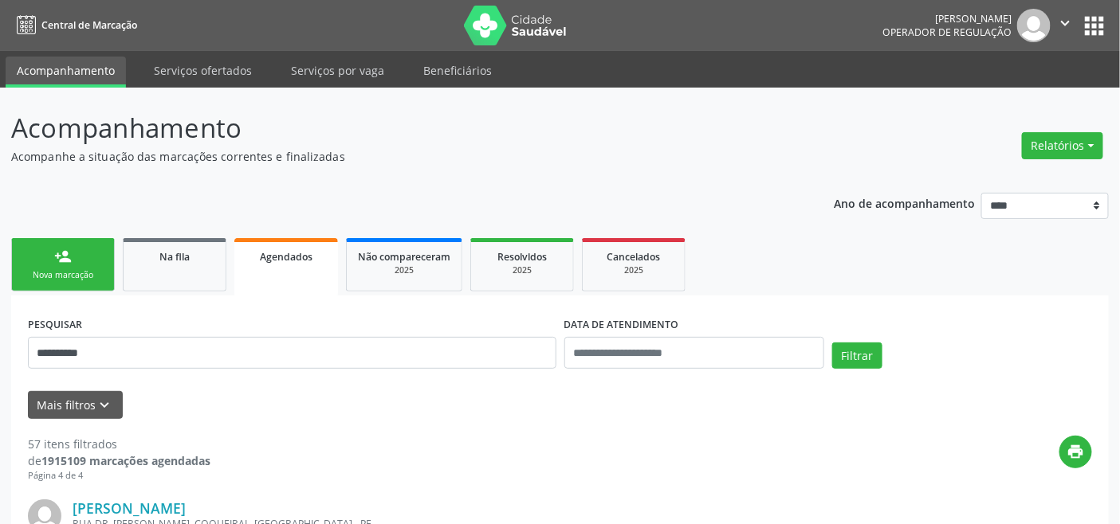
click at [38, 288] on link "person_add Nova marcação" at bounding box center [63, 264] width 104 height 53
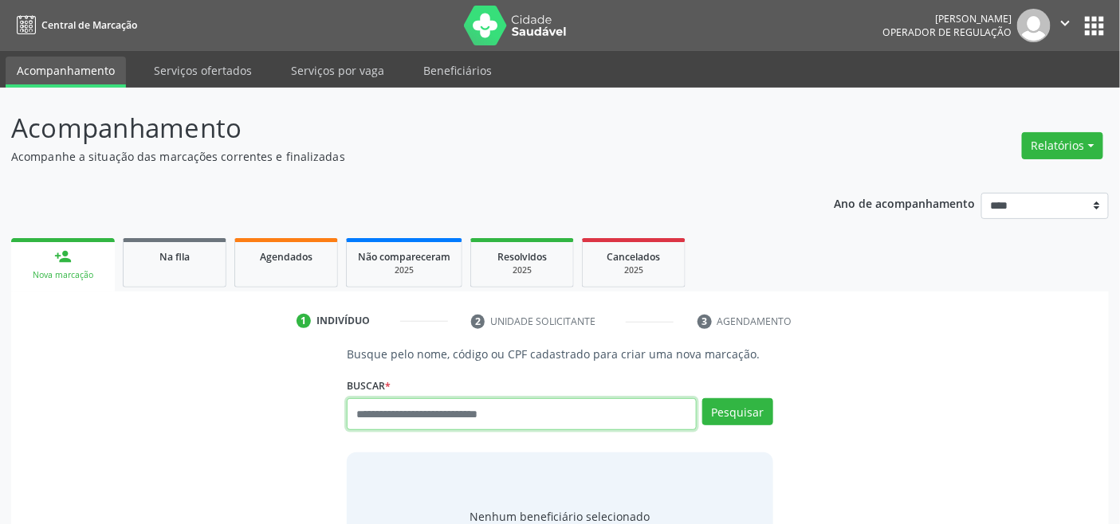
paste input "**********"
type input "**********"
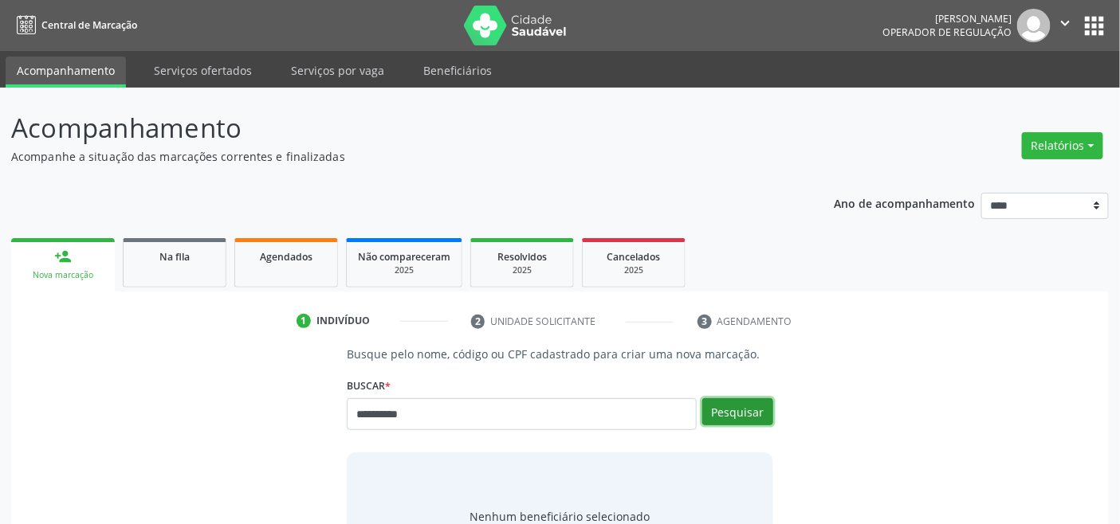
click at [724, 398] on button "Pesquisar" at bounding box center [737, 411] width 71 height 27
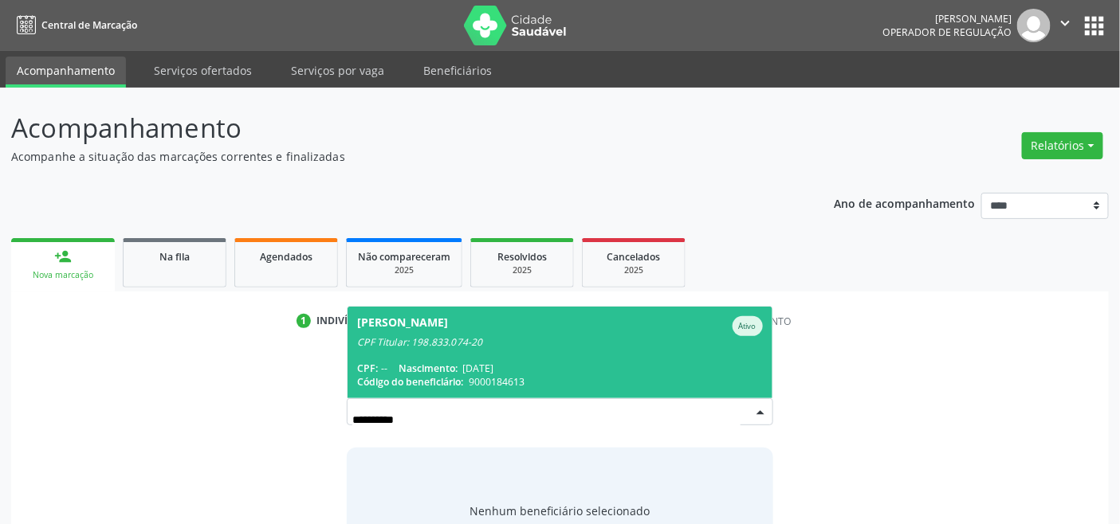
click at [448, 333] on div "[PERSON_NAME]" at bounding box center [402, 326] width 91 height 20
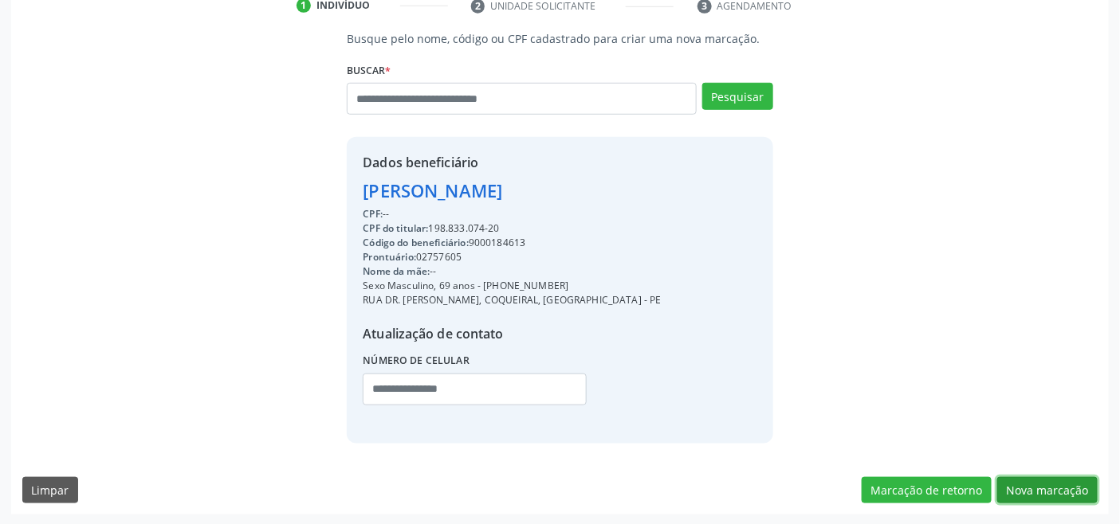
drag, startPoint x: 1058, startPoint y: 494, endPoint x: 934, endPoint y: 462, distance: 128.3
click at [1057, 494] on button "Nova marcação" at bounding box center [1047, 490] width 100 height 27
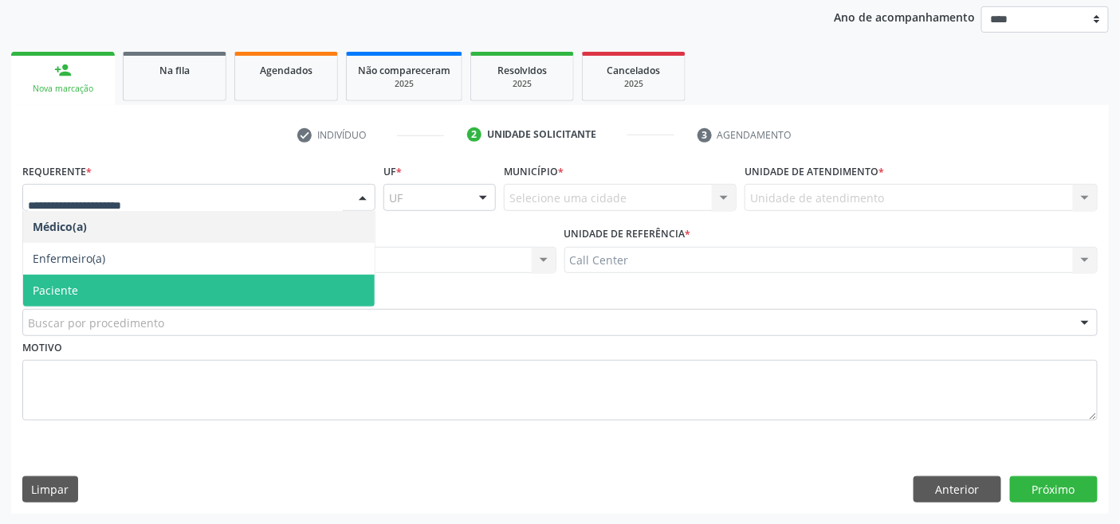
drag, startPoint x: 147, startPoint y: 292, endPoint x: 154, endPoint y: 306, distance: 15.3
click at [147, 292] on span "Paciente" at bounding box center [198, 291] width 351 height 32
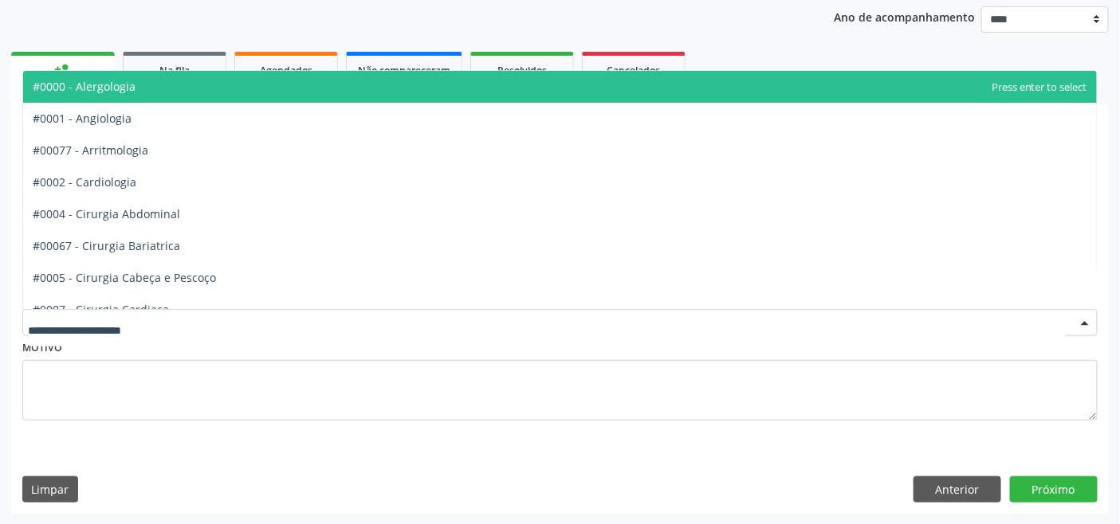
drag, startPoint x: 152, startPoint y: 320, endPoint x: 146, endPoint y: 311, distance: 10.8
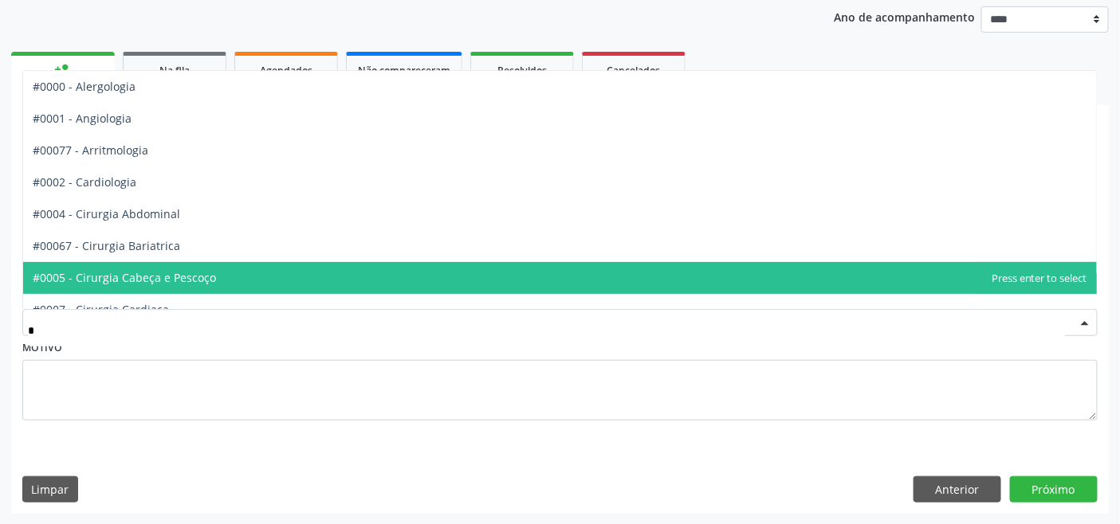
type input "**"
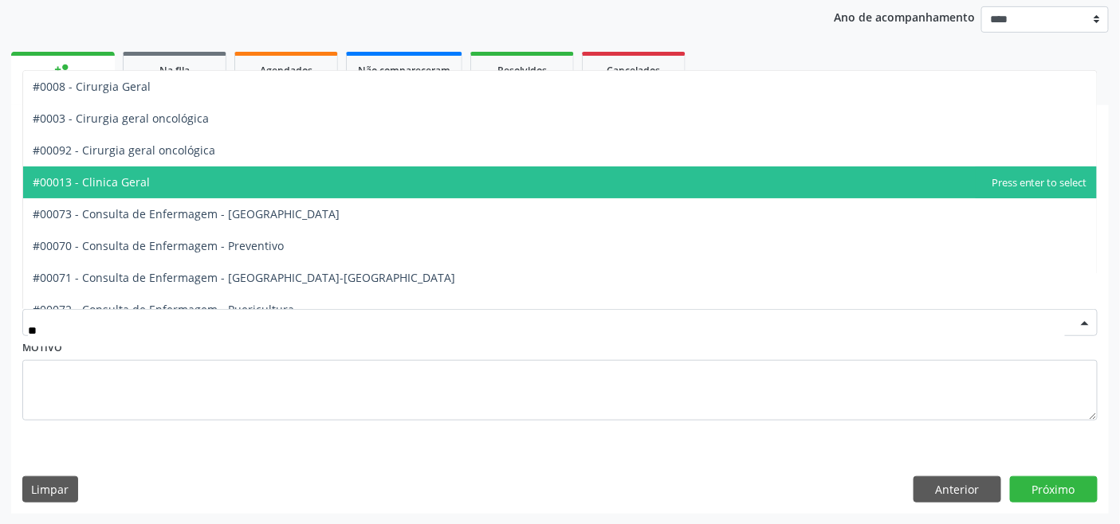
click at [155, 175] on span "#00013 - Clinica Geral" at bounding box center [559, 183] width 1073 height 32
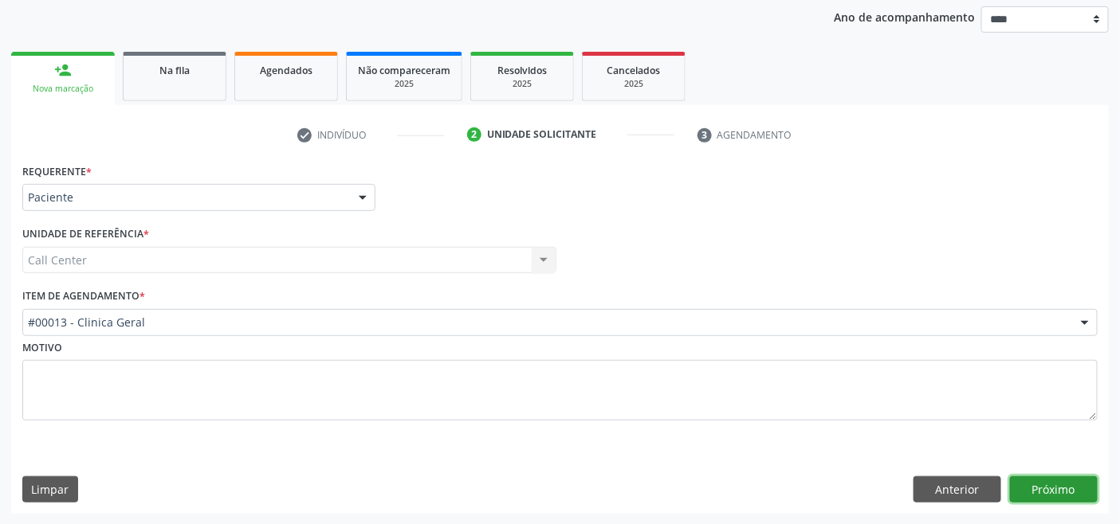
click at [1050, 479] on button "Próximo" at bounding box center [1054, 490] width 88 height 27
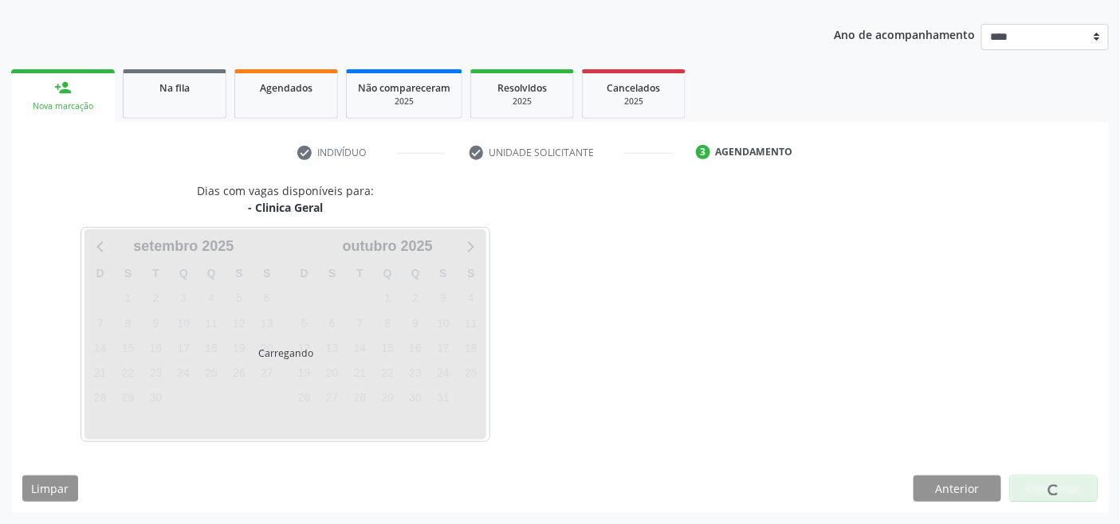
scroll to position [168, 0]
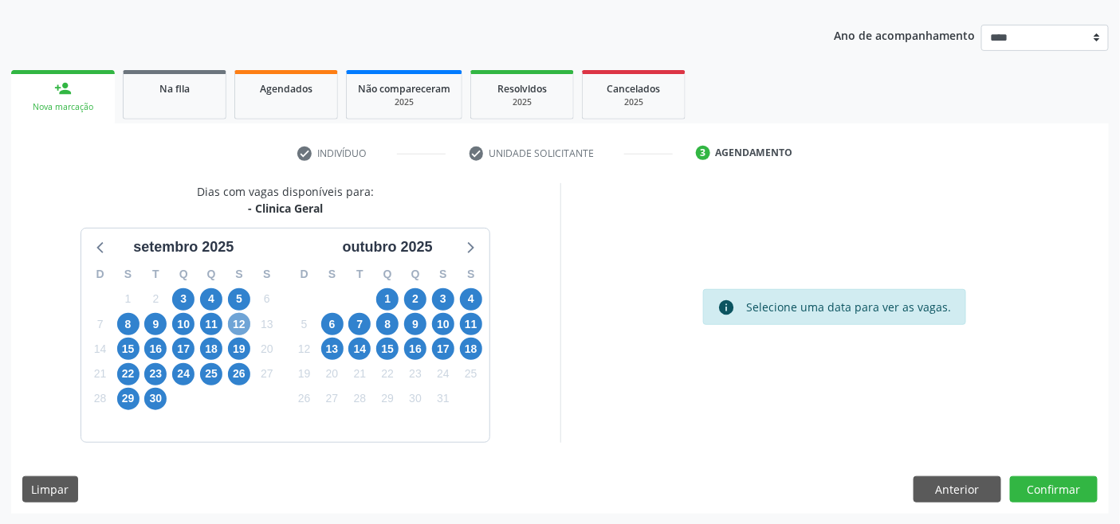
click at [242, 322] on span "12" at bounding box center [239, 324] width 22 height 22
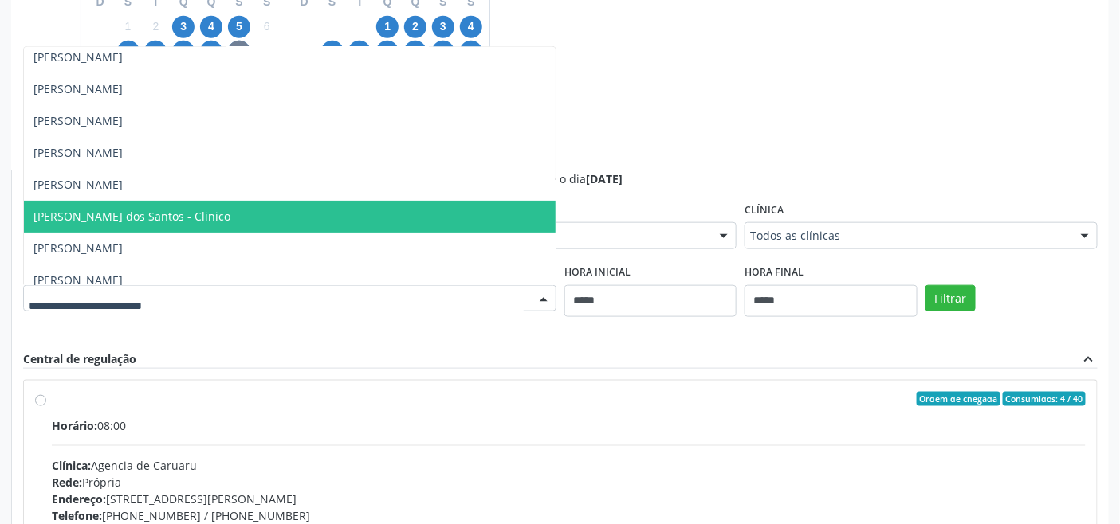
scroll to position [80, 0]
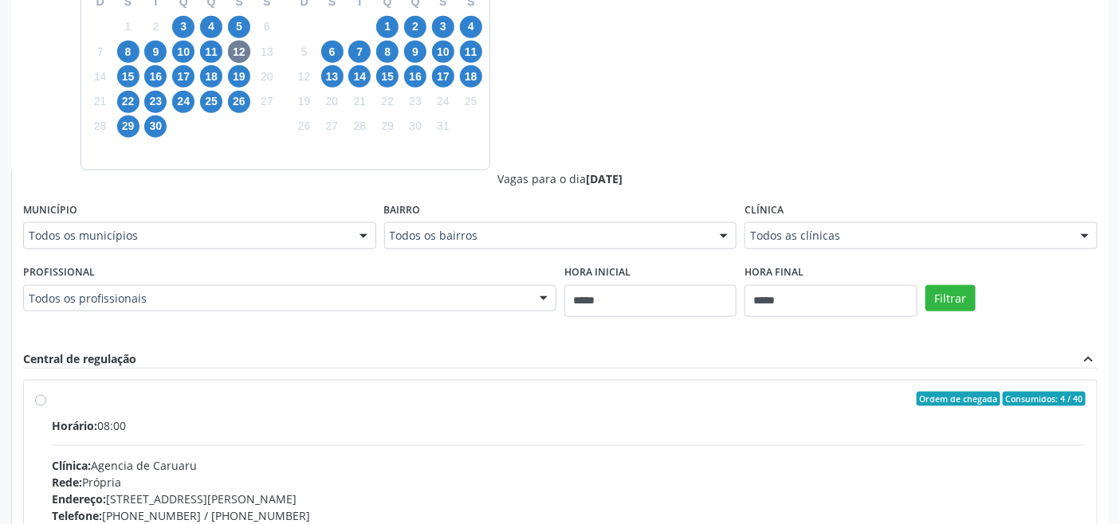
drag, startPoint x: 744, startPoint y: 134, endPoint x: 737, endPoint y: 145, distance: 13.3
click at [747, 142] on div "Dias com vagas disponíveis para: - Clinica Geral setembro 2025 D S T Q Q S S 31…" at bounding box center [559, 299] width 1097 height 777
click at [229, 74] on span "19" at bounding box center [239, 76] width 22 height 22
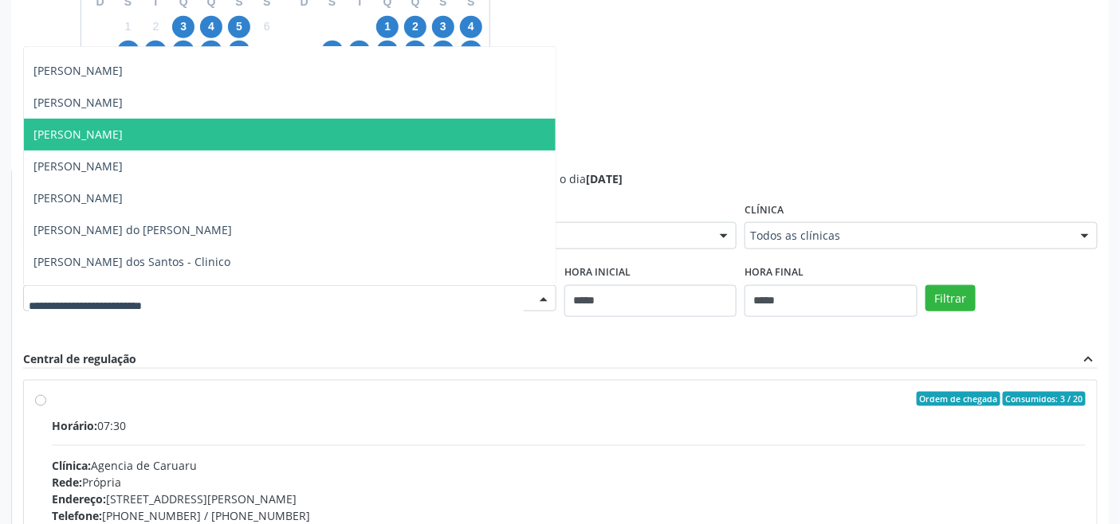
scroll to position [112, 0]
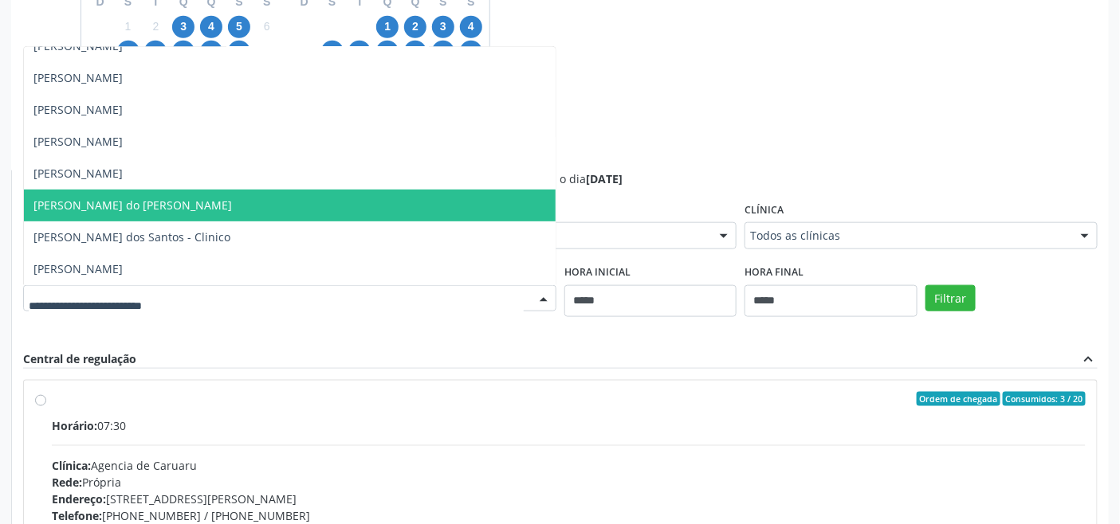
drag, startPoint x: 671, startPoint y: 154, endPoint x: 654, endPoint y: 154, distance: 16.7
click at [672, 154] on div "Dias com vagas disponíveis para: - Clinica Geral setembro 2025 D S T Q Q S S 31…" at bounding box center [559, 299] width 1097 height 777
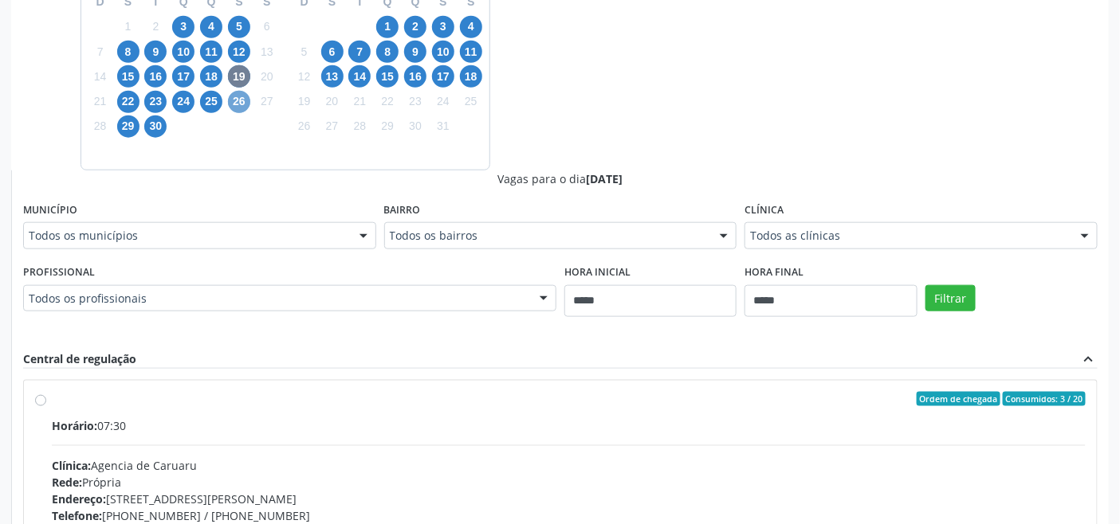
click at [243, 98] on span "26" at bounding box center [239, 102] width 22 height 22
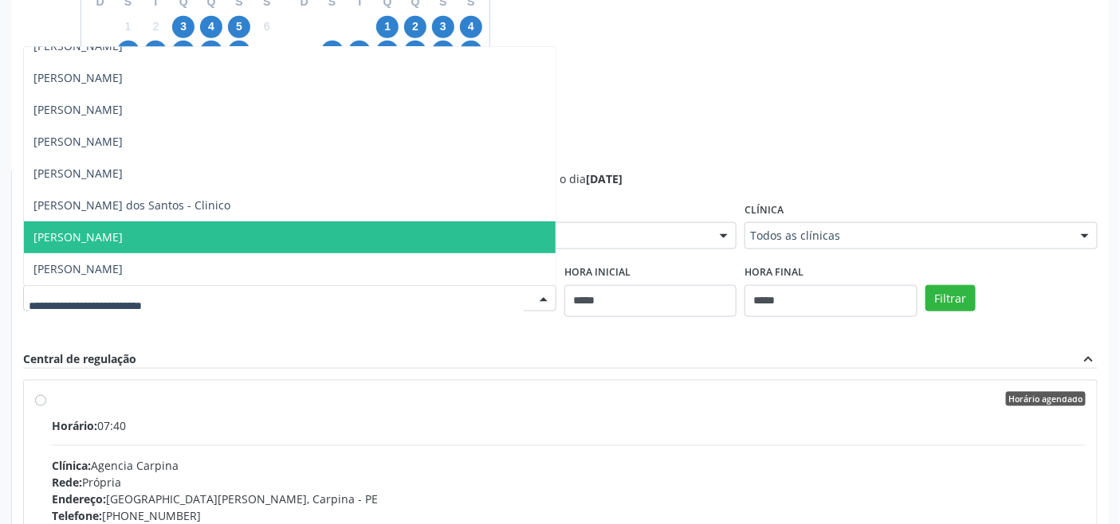
click at [363, 232] on span "Petrus Rodrigo Antonino de Souza" at bounding box center [289, 238] width 531 height 32
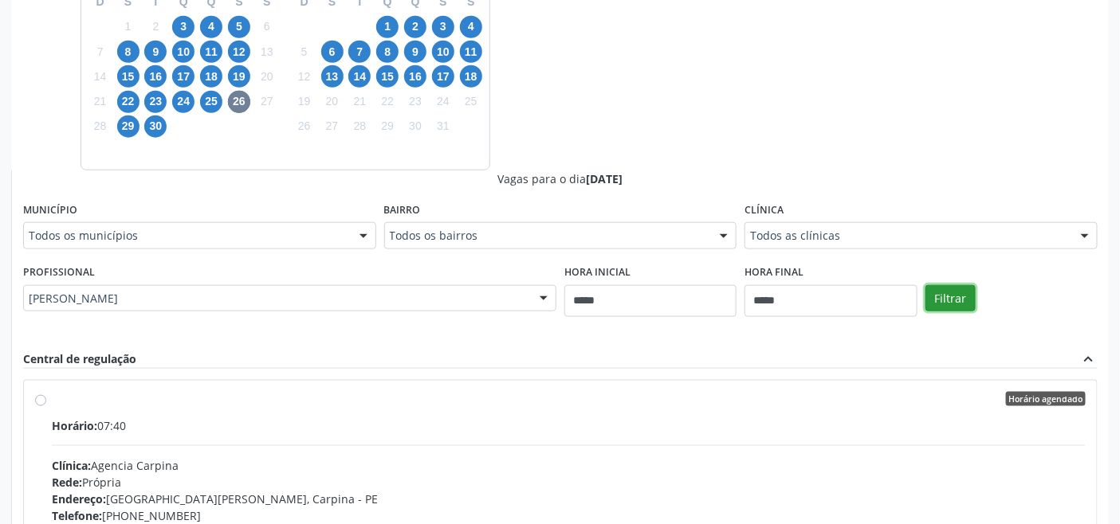
click at [935, 296] on button "Filtrar" at bounding box center [950, 298] width 50 height 27
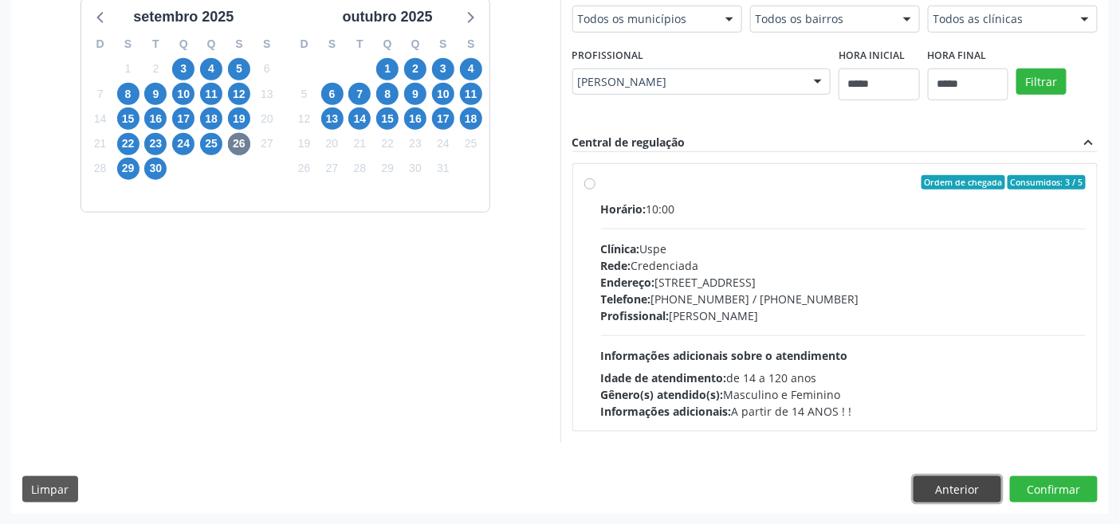
click at [978, 486] on button "Anterior" at bounding box center [957, 490] width 88 height 27
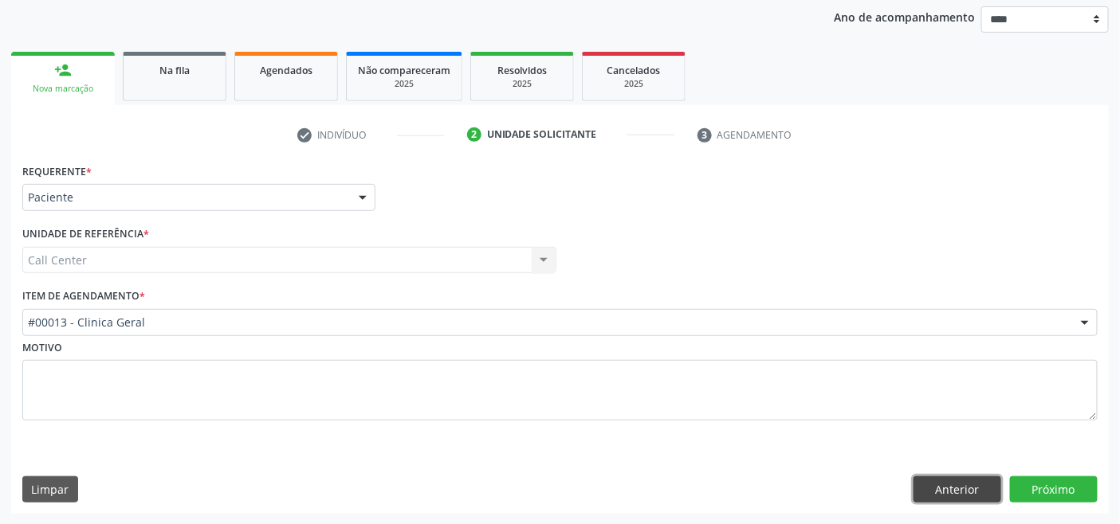
click at [977, 484] on button "Anterior" at bounding box center [957, 490] width 88 height 27
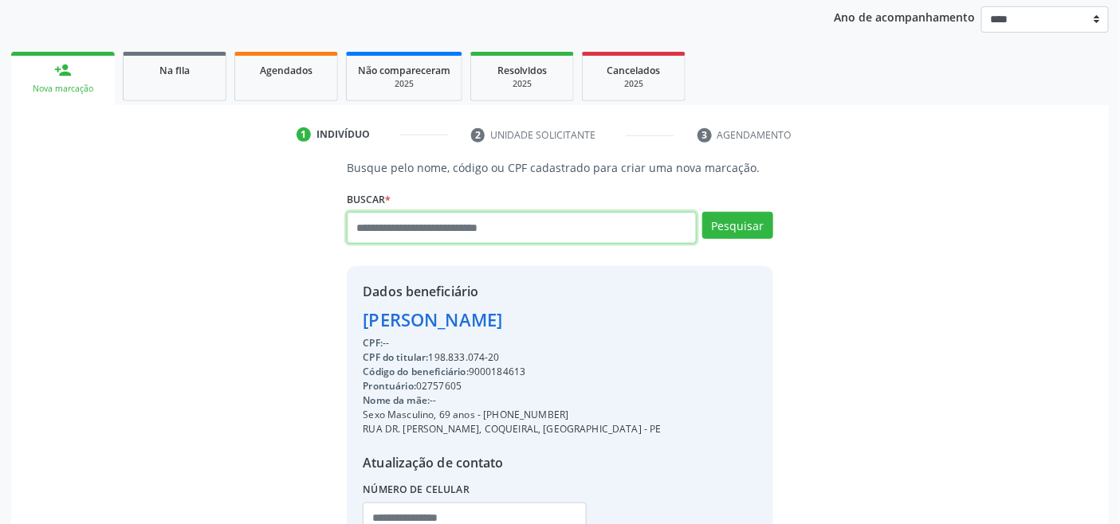
click at [456, 229] on input "text" at bounding box center [521, 228] width 349 height 32
type input "*********"
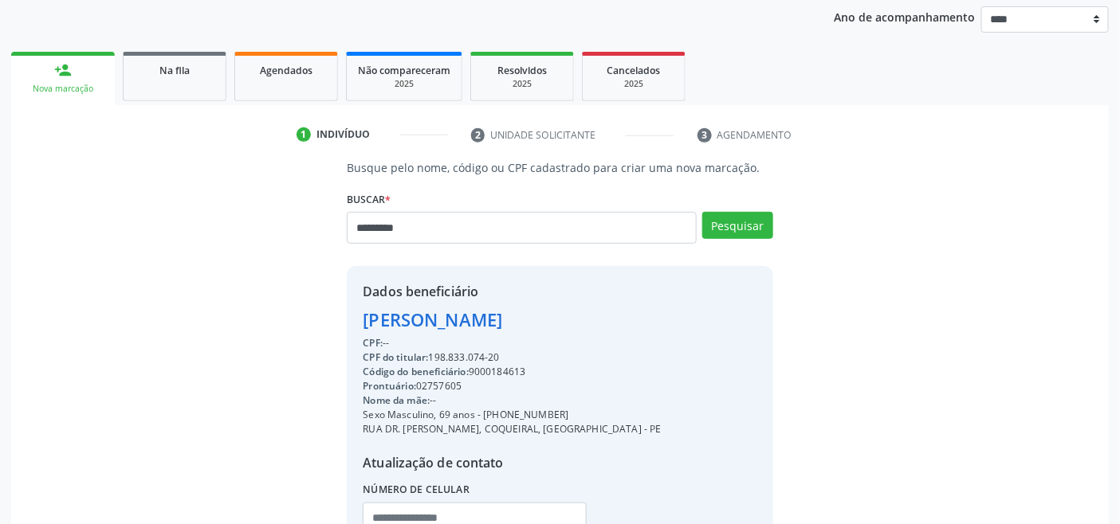
type input "*********"
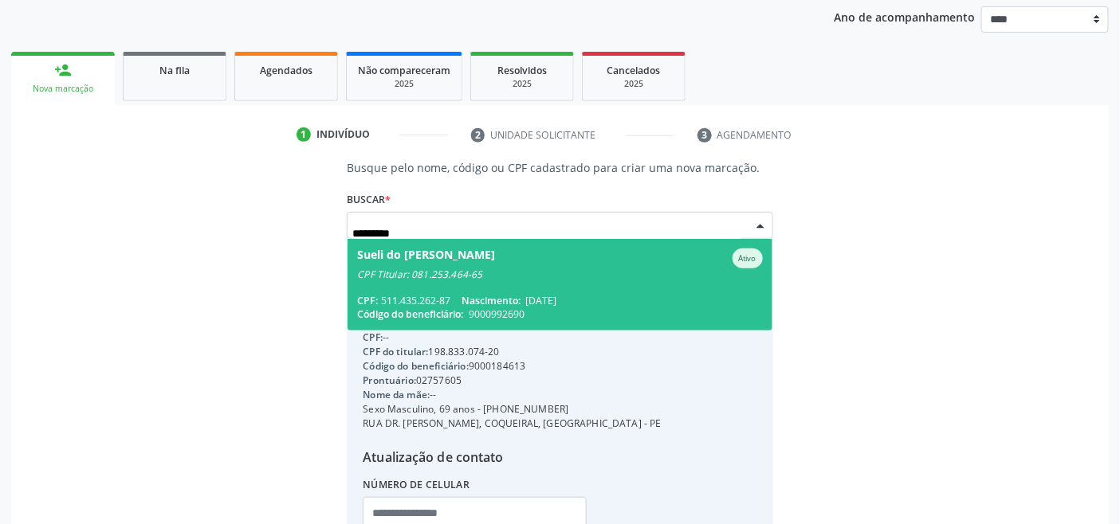
click at [601, 280] on span "Sueli do Socorro Fonseca Goncalves Ativo CPF Titular: 081.253.464-65 CPF: 511.4…" at bounding box center [559, 285] width 424 height 92
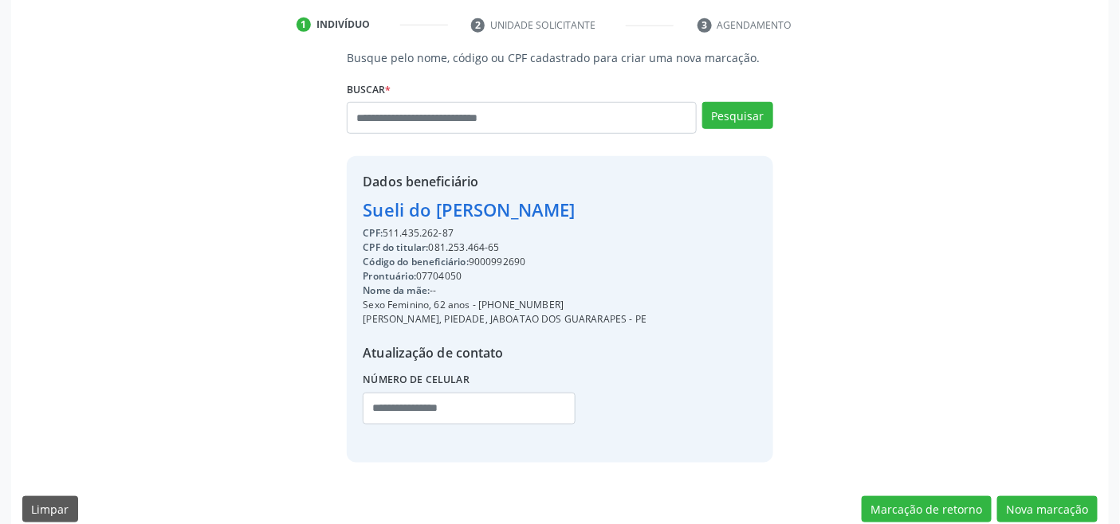
scroll to position [316, 0]
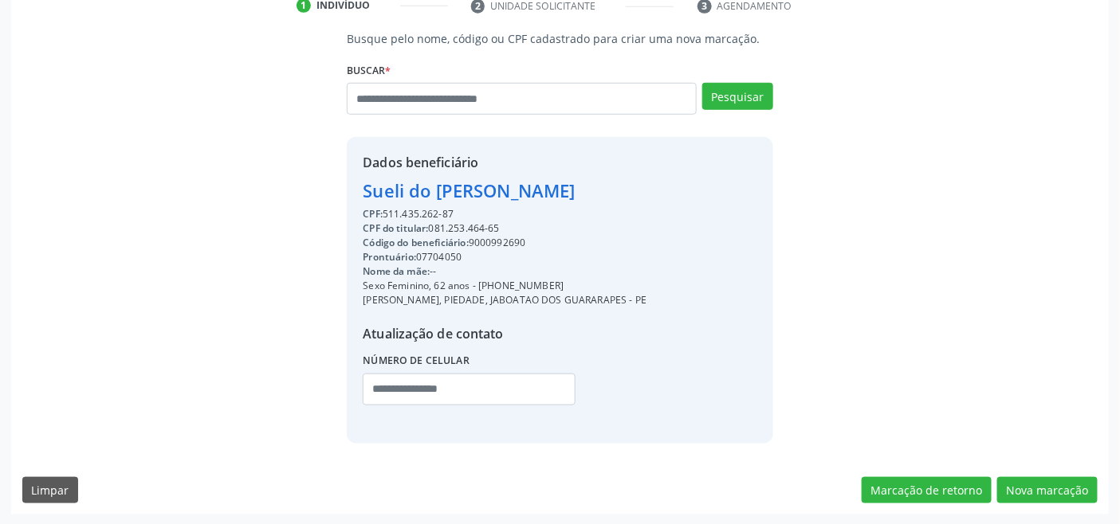
click at [515, 247] on div "Código do beneficiário: 9000992690" at bounding box center [505, 243] width 284 height 14
drag, startPoint x: 508, startPoint y: 233, endPoint x: 495, endPoint y: 245, distance: 18.1
copy div "9000992690"
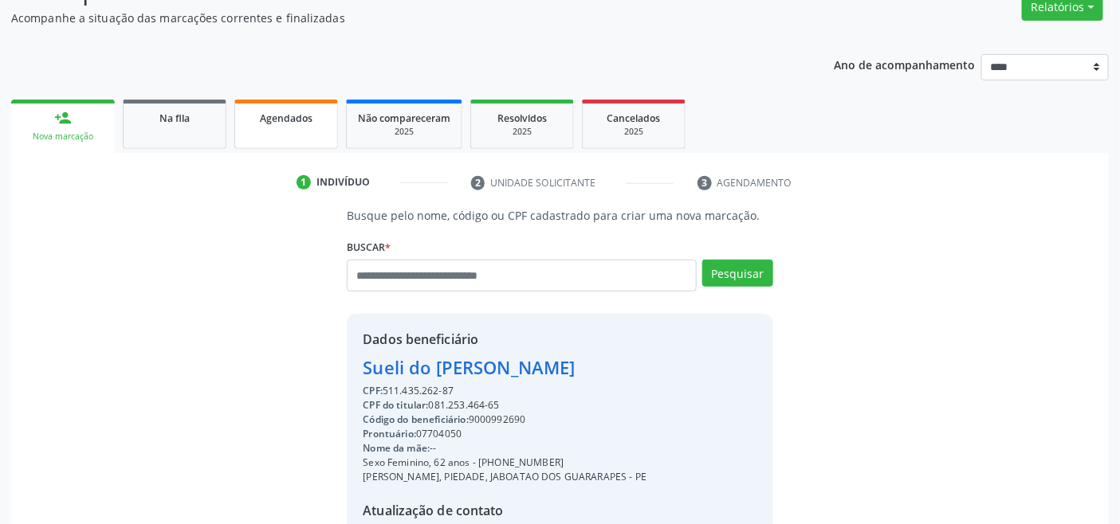
click at [304, 114] on span "Agendados" at bounding box center [286, 119] width 53 height 14
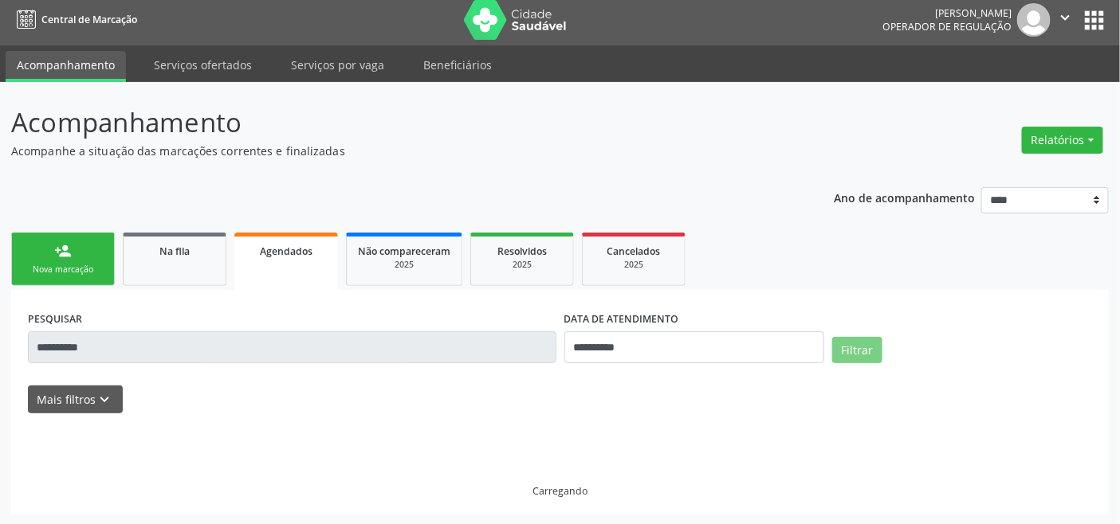
scroll to position [22, 0]
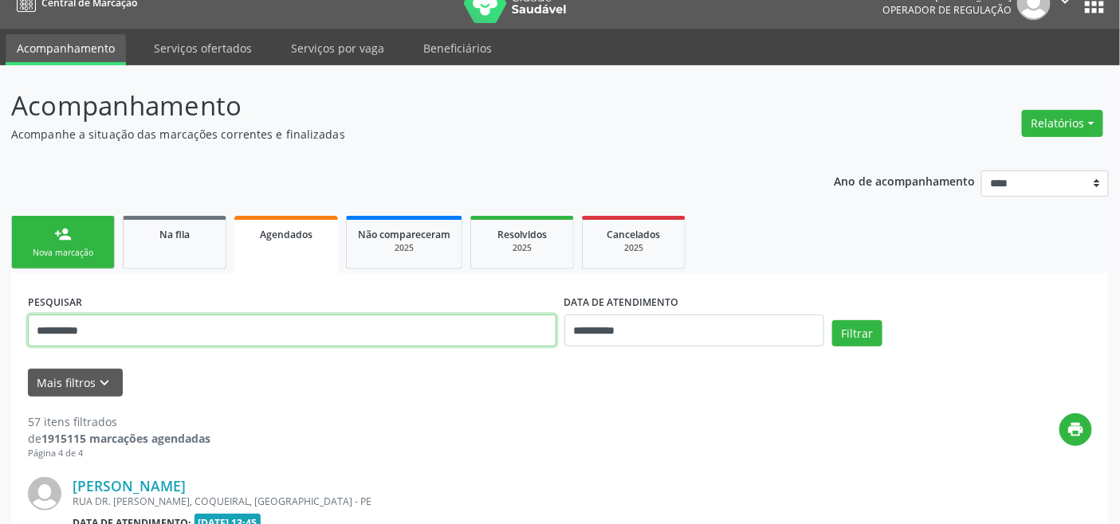
drag, startPoint x: 404, startPoint y: 325, endPoint x: 372, endPoint y: 324, distance: 31.9
click at [372, 324] on input "**********" at bounding box center [292, 331] width 528 height 32
paste input "text"
type input "**********"
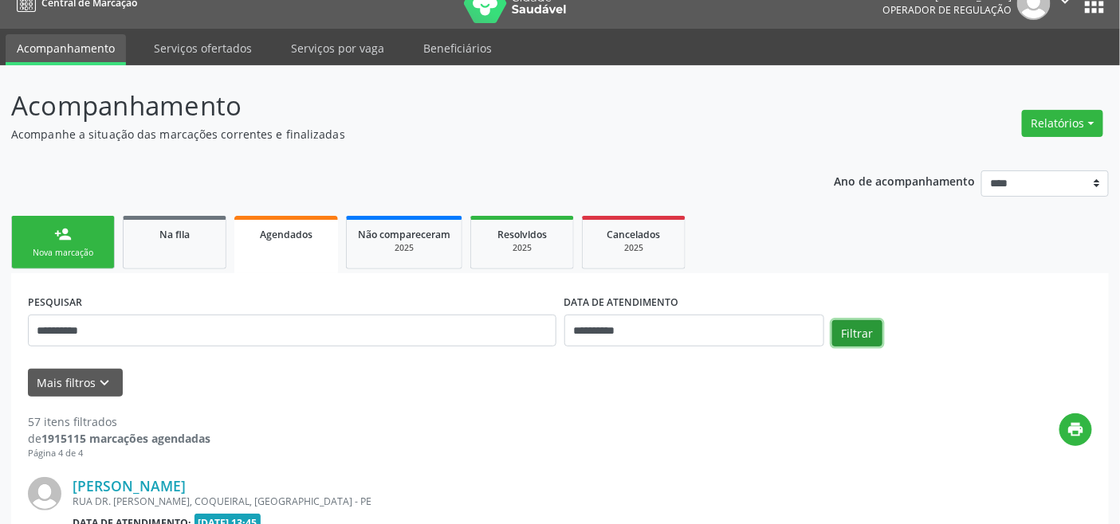
click at [869, 332] on button "Filtrar" at bounding box center [857, 333] width 50 height 27
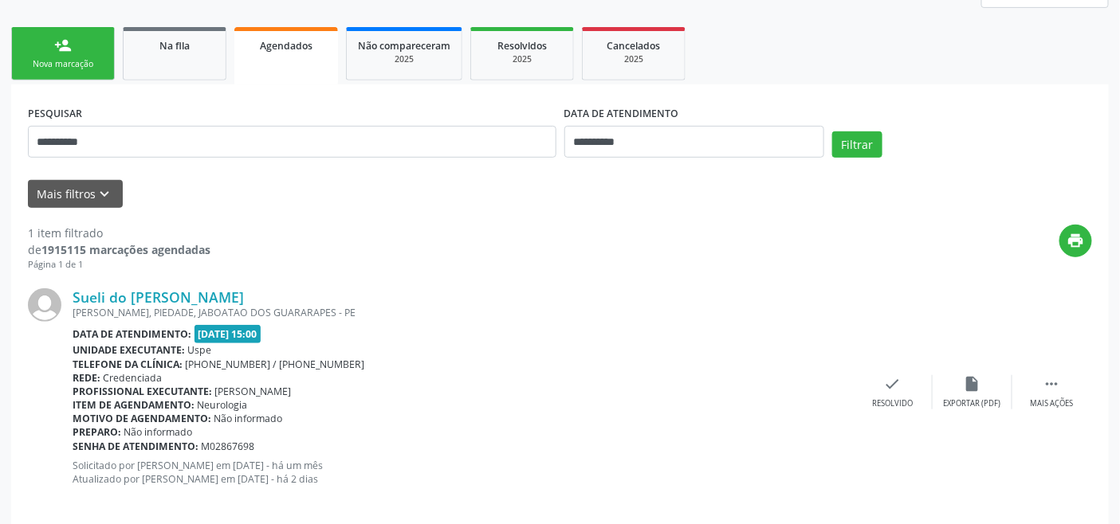
scroll to position [227, 0]
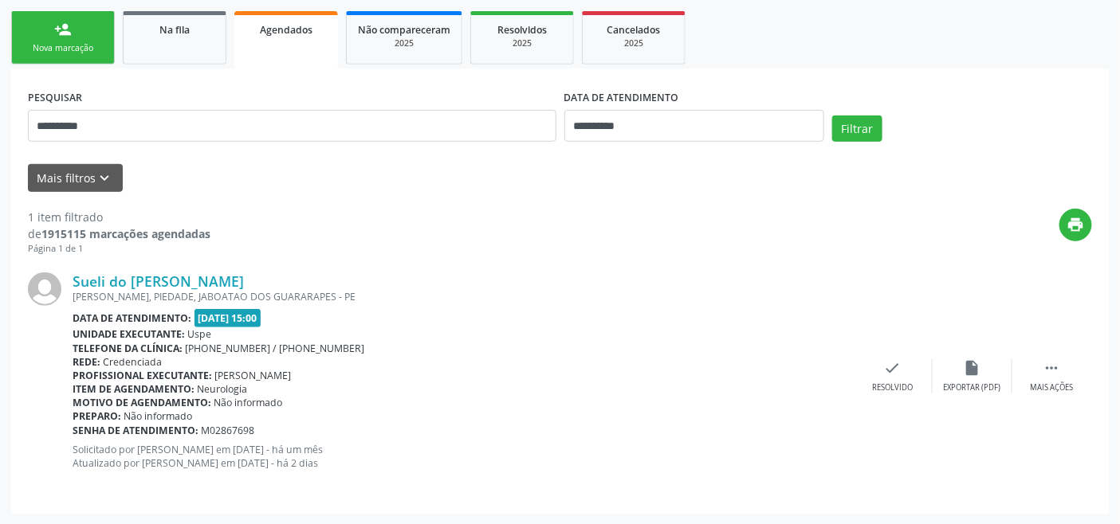
click at [88, 52] on div "Nova marcação" at bounding box center [63, 48] width 80 height 12
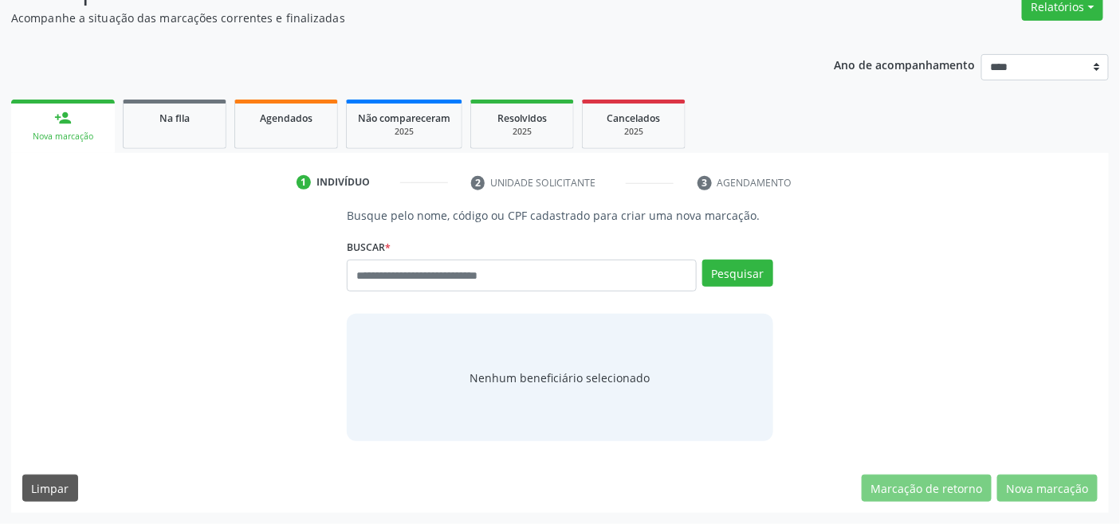
scroll to position [137, 0]
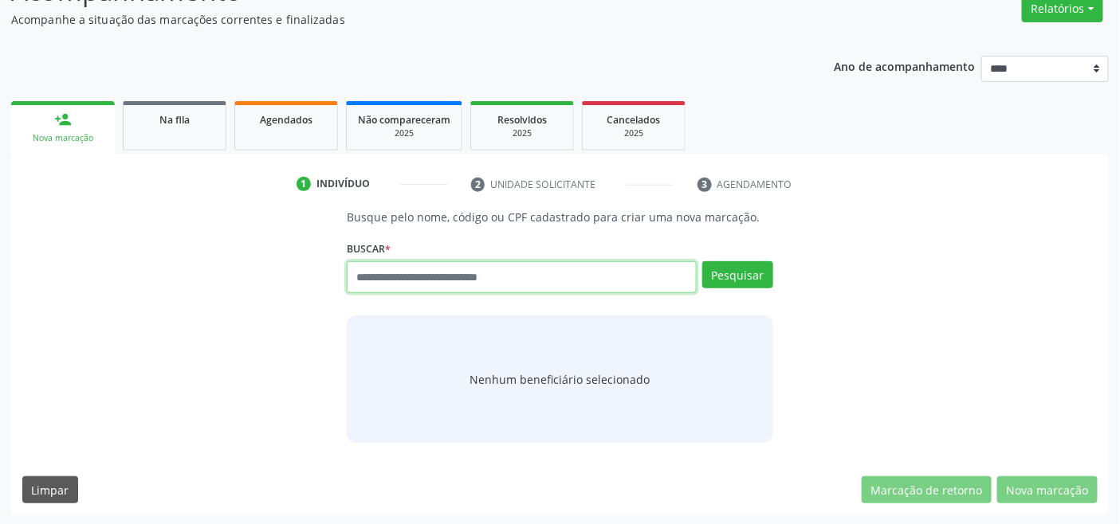
click at [424, 272] on input "text" at bounding box center [521, 277] width 349 height 32
type input "*********"
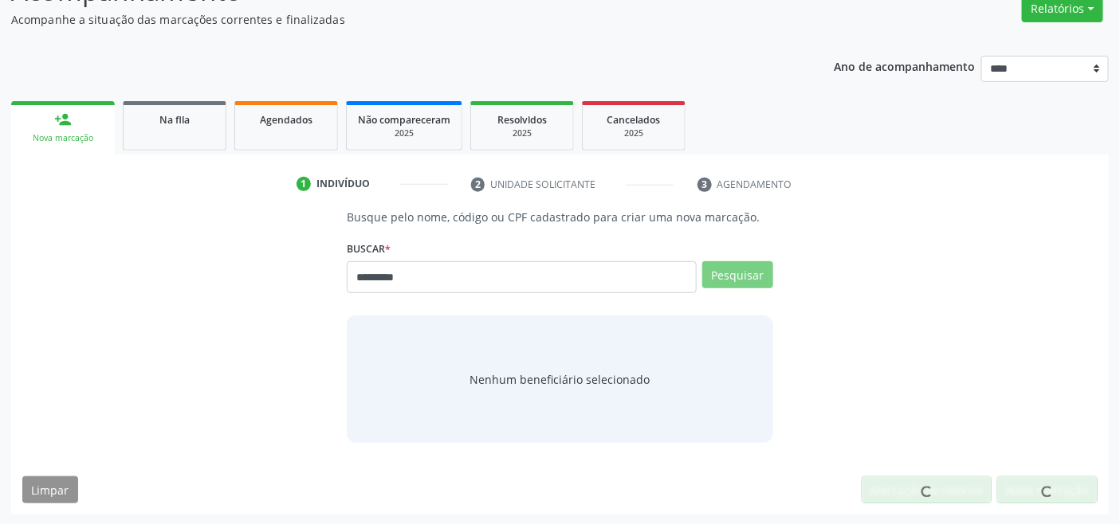
scroll to position [131, 0]
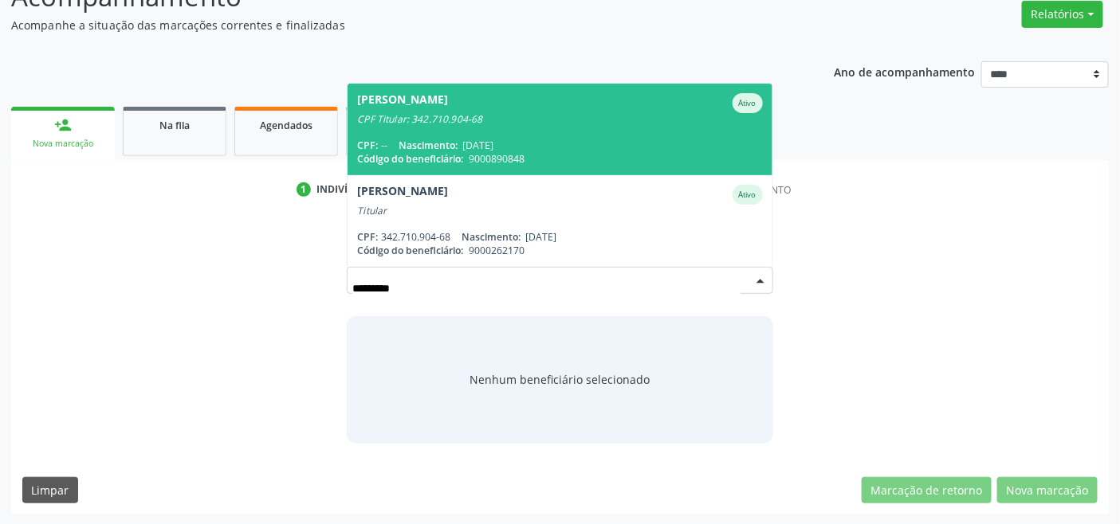
click at [465, 121] on div "CPF Titular: 342.710.904-68" at bounding box center [559, 119] width 405 height 13
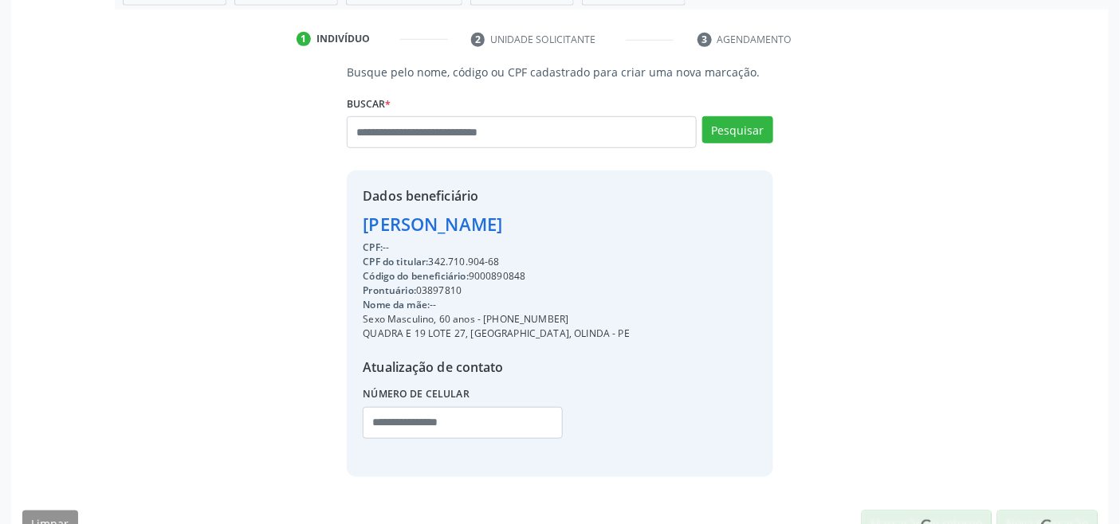
scroll to position [316, 0]
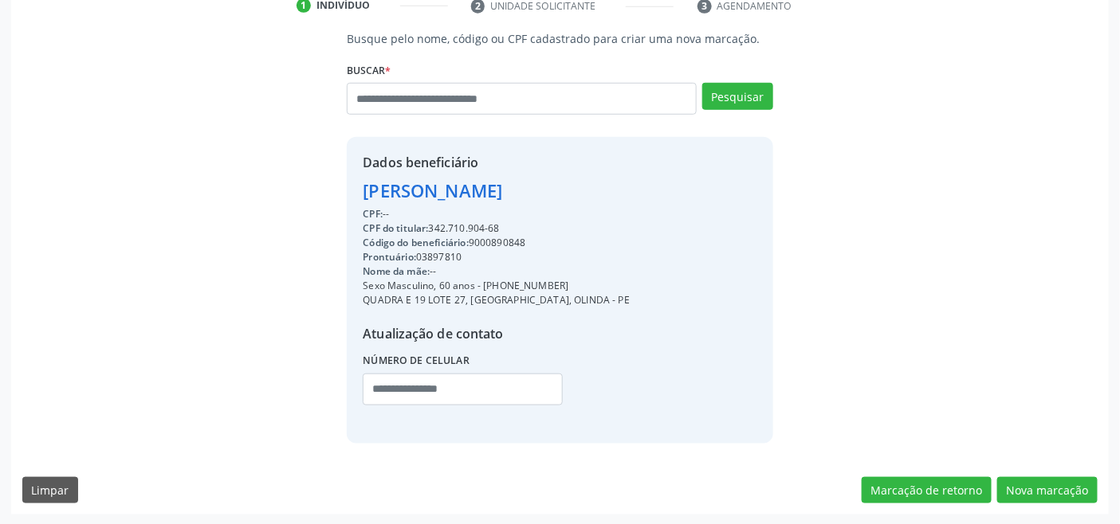
click at [496, 241] on div "Código do beneficiário: 9000890848" at bounding box center [496, 243] width 267 height 14
click at [496, 243] on div "Código do beneficiário: 9000890848" at bounding box center [496, 243] width 267 height 14
copy div "9000890848"
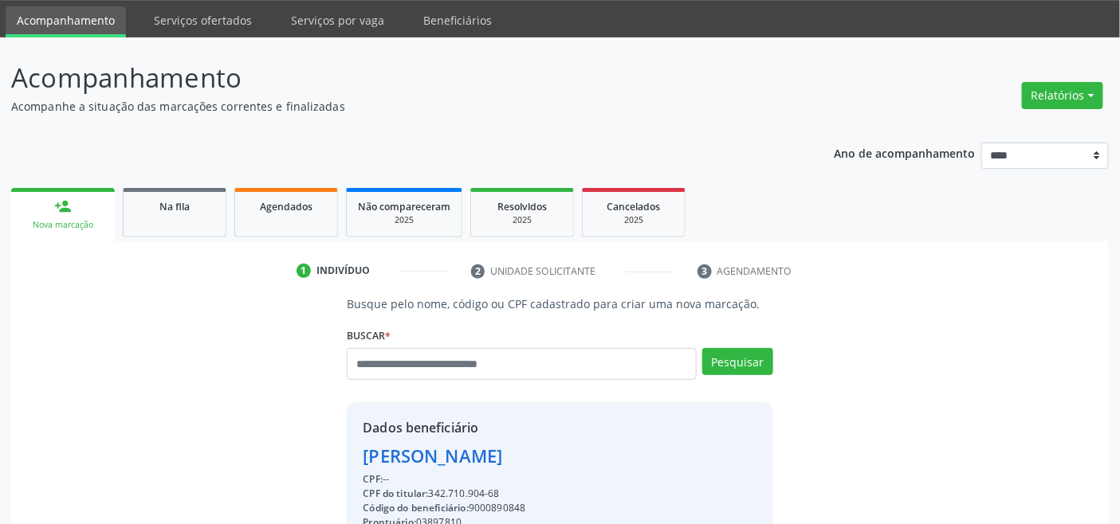
click at [289, 225] on link "Agendados" at bounding box center [286, 212] width 104 height 49
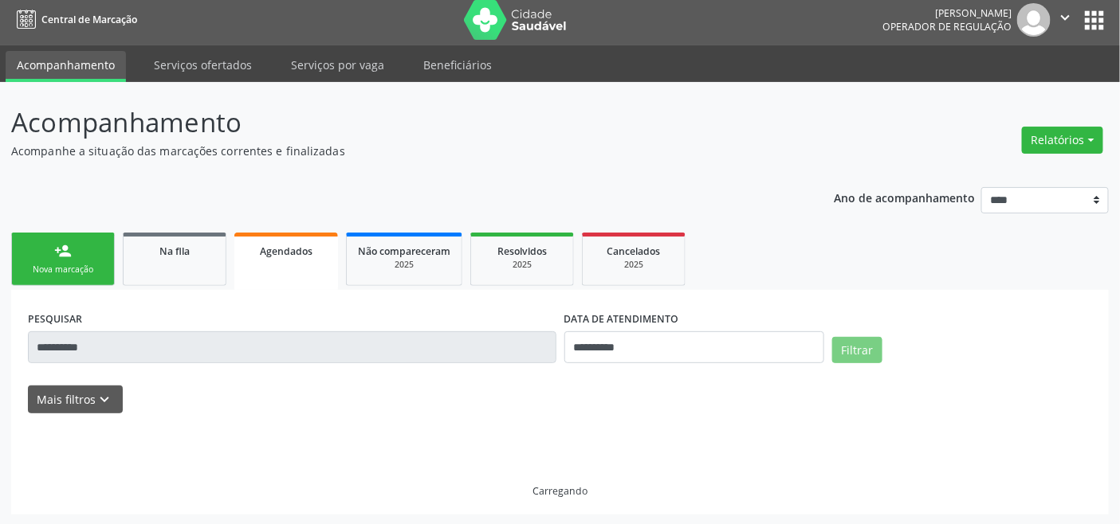
scroll to position [22, 0]
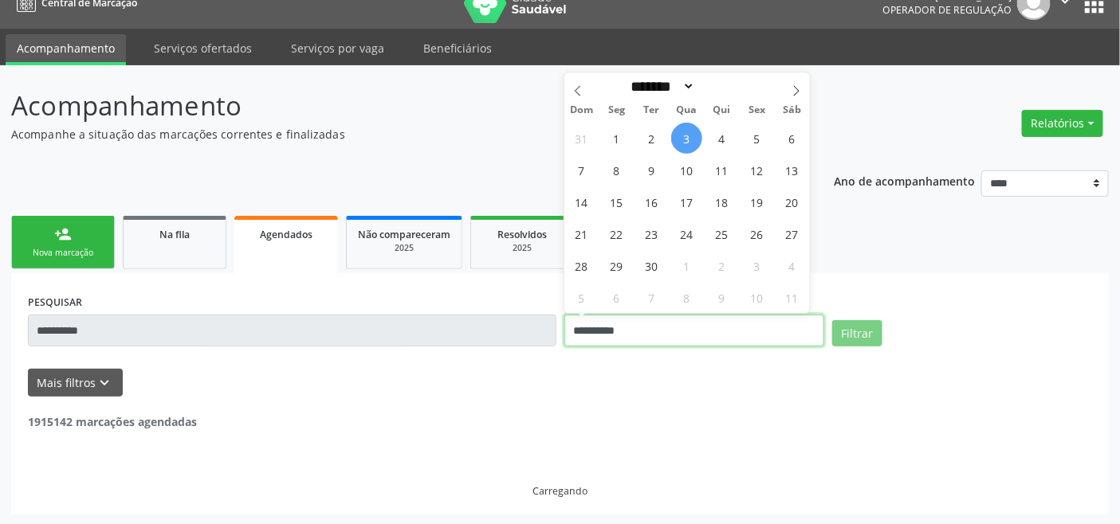
click at [634, 329] on input "**********" at bounding box center [694, 331] width 260 height 32
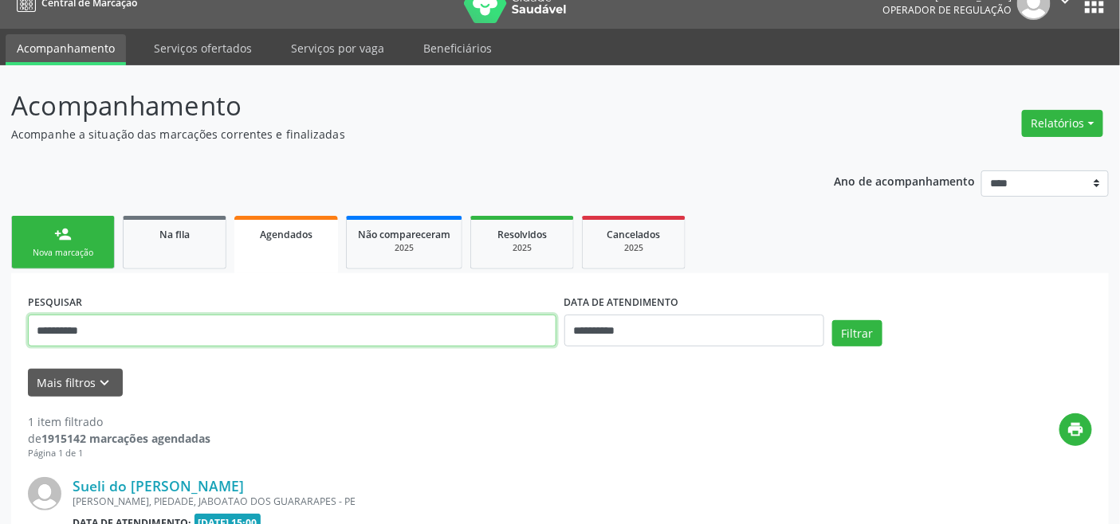
drag, startPoint x: 443, startPoint y: 335, endPoint x: 369, endPoint y: 331, distance: 74.2
click at [369, 331] on input "**********" at bounding box center [292, 331] width 528 height 32
click at [371, 335] on input "**********" at bounding box center [292, 331] width 528 height 32
paste input "text"
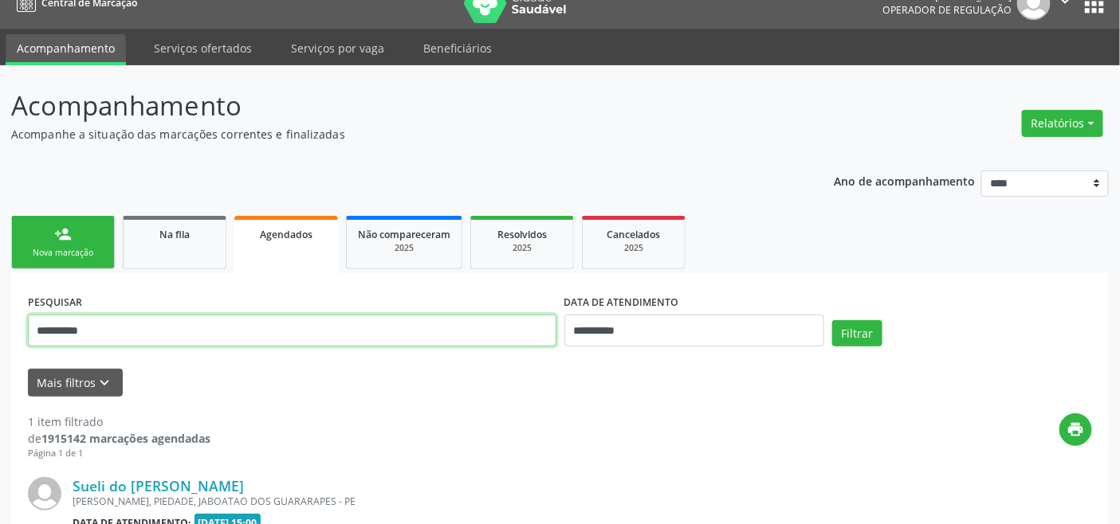
type input "**********"
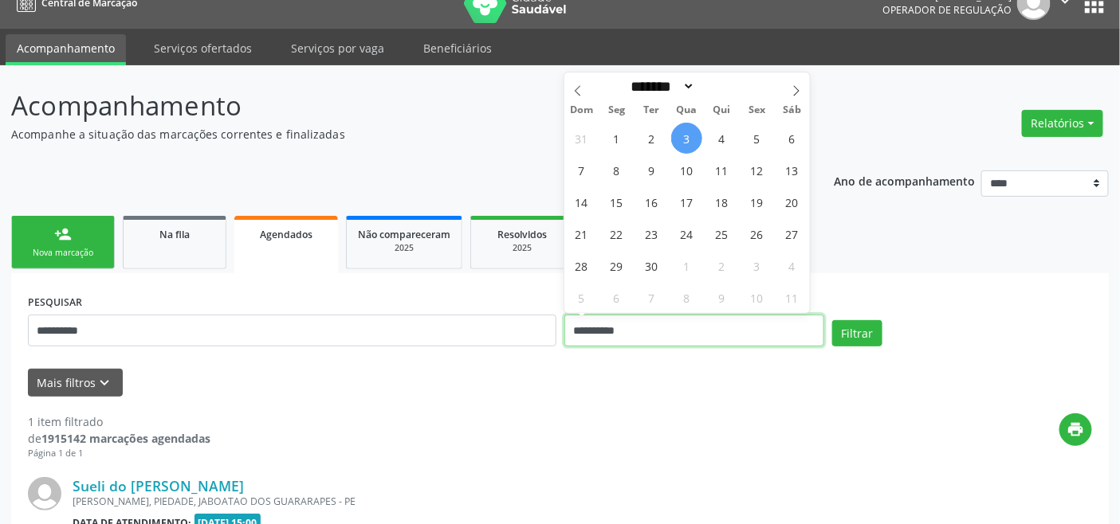
click at [710, 336] on input "**********" at bounding box center [694, 331] width 260 height 32
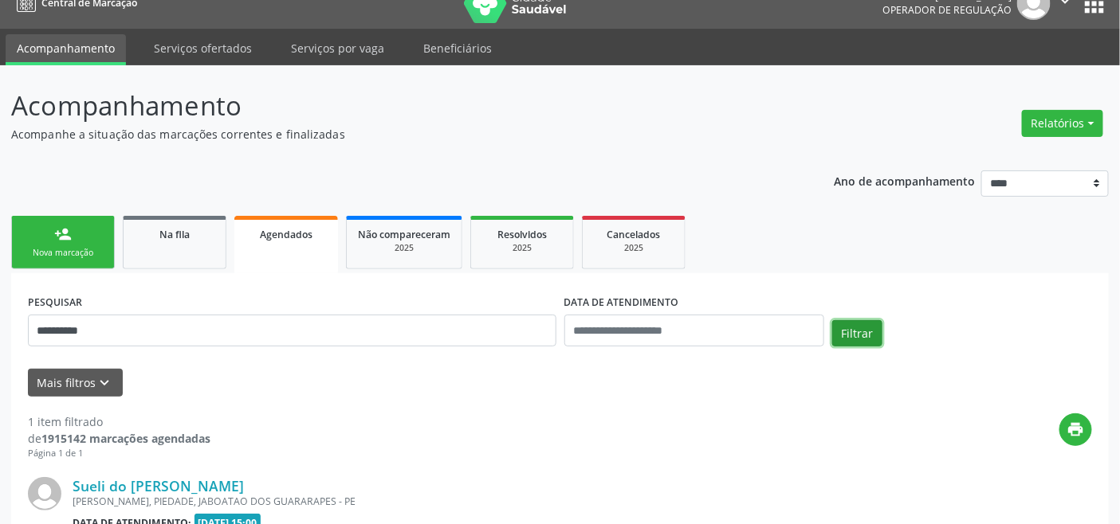
click at [856, 339] on button "Filtrar" at bounding box center [857, 333] width 50 height 27
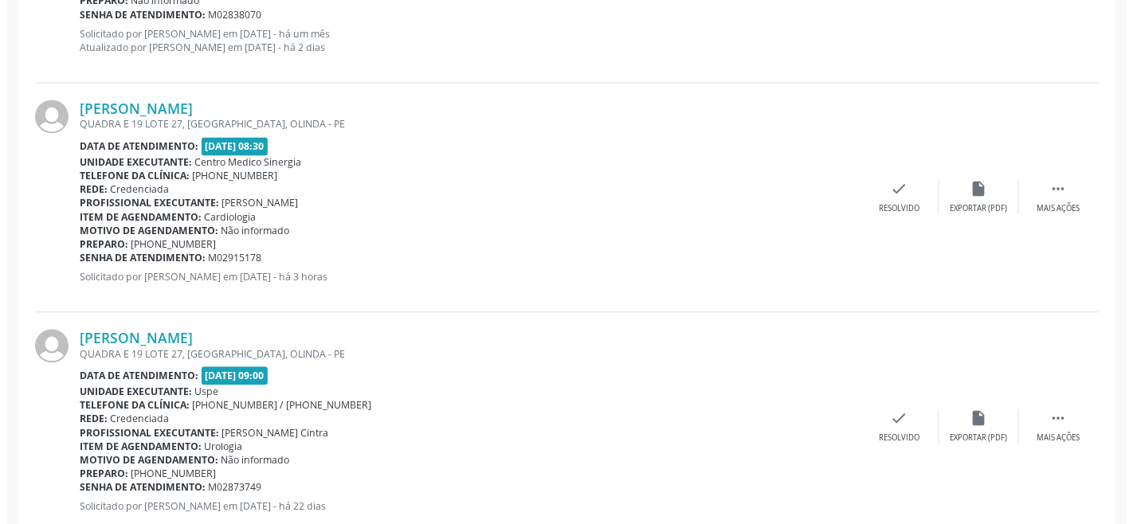
scroll to position [2996, 0]
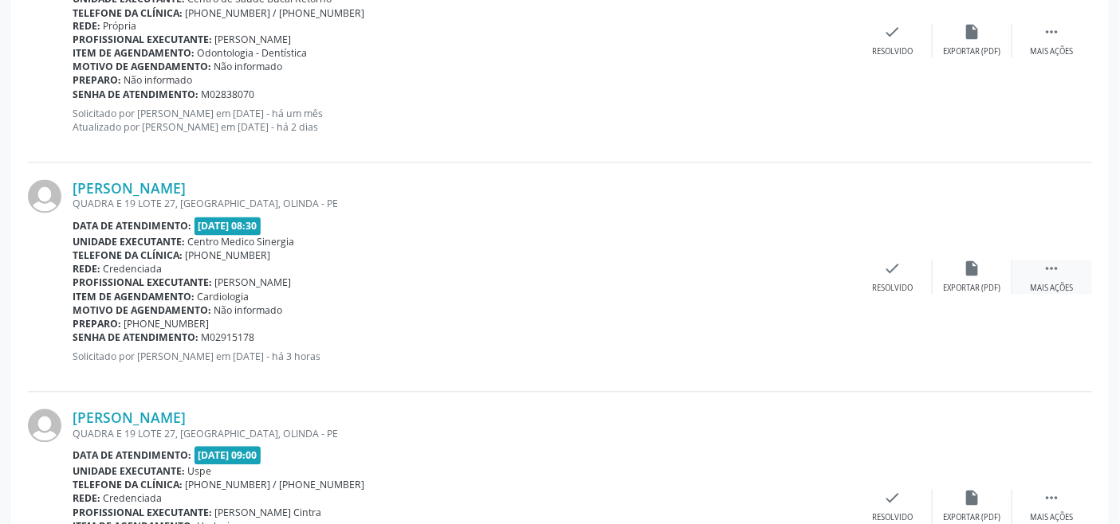
click at [1048, 269] on icon "" at bounding box center [1052, 270] width 18 height 18
click at [811, 274] on icon "cancel" at bounding box center [813, 270] width 18 height 18
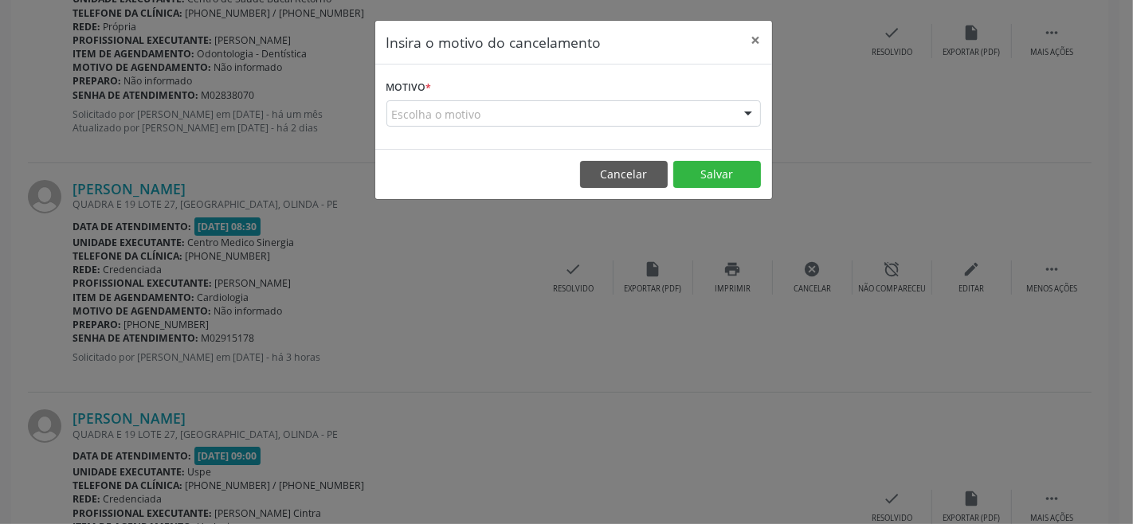
click at [542, 114] on div "Escolha o motivo" at bounding box center [573, 113] width 375 height 27
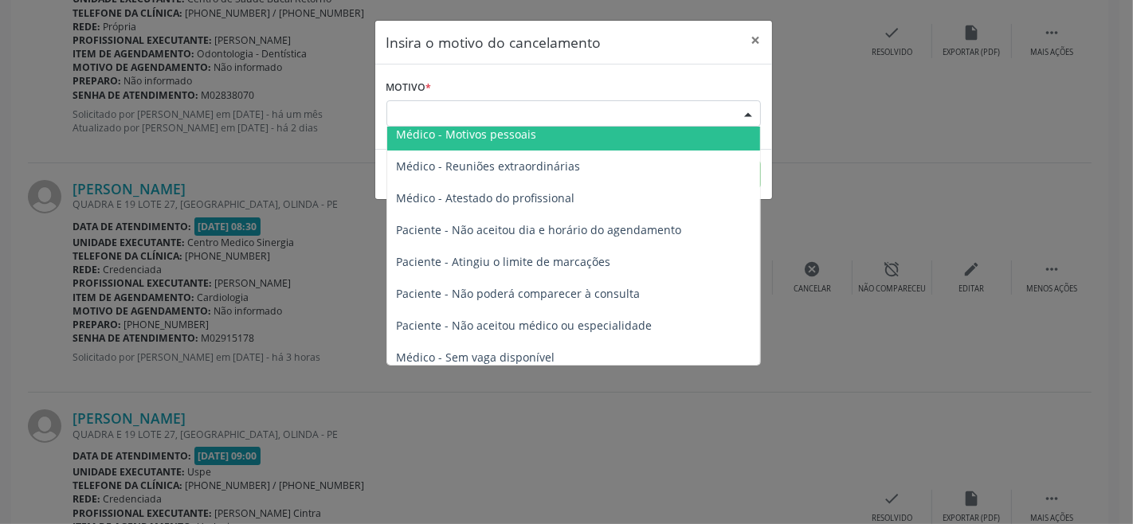
scroll to position [80, 0]
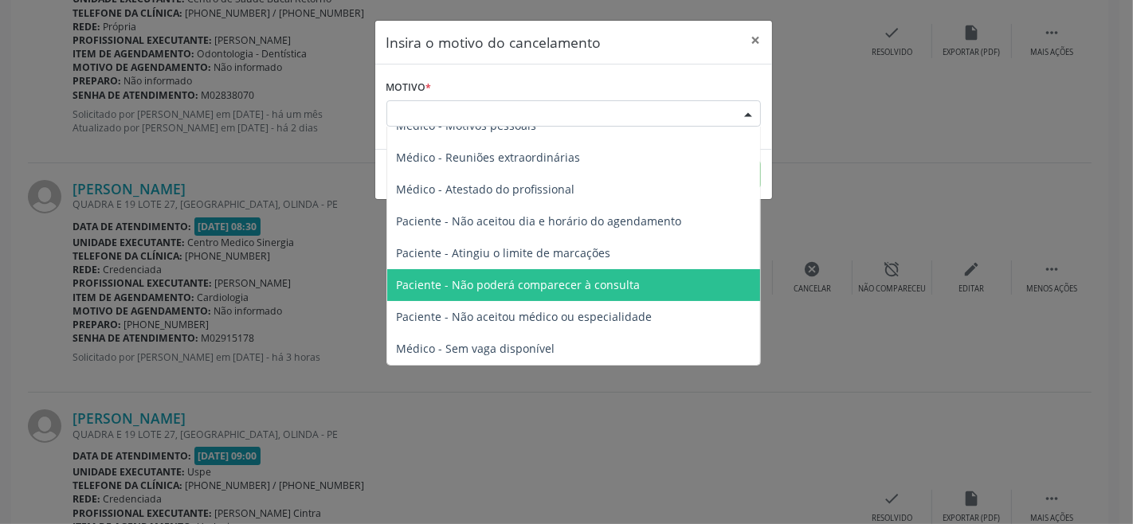
drag, startPoint x: 579, startPoint y: 287, endPoint x: 618, endPoint y: 260, distance: 48.2
click at [579, 289] on span "Paciente - Não poderá comparecer à consulta" at bounding box center [519, 284] width 244 height 15
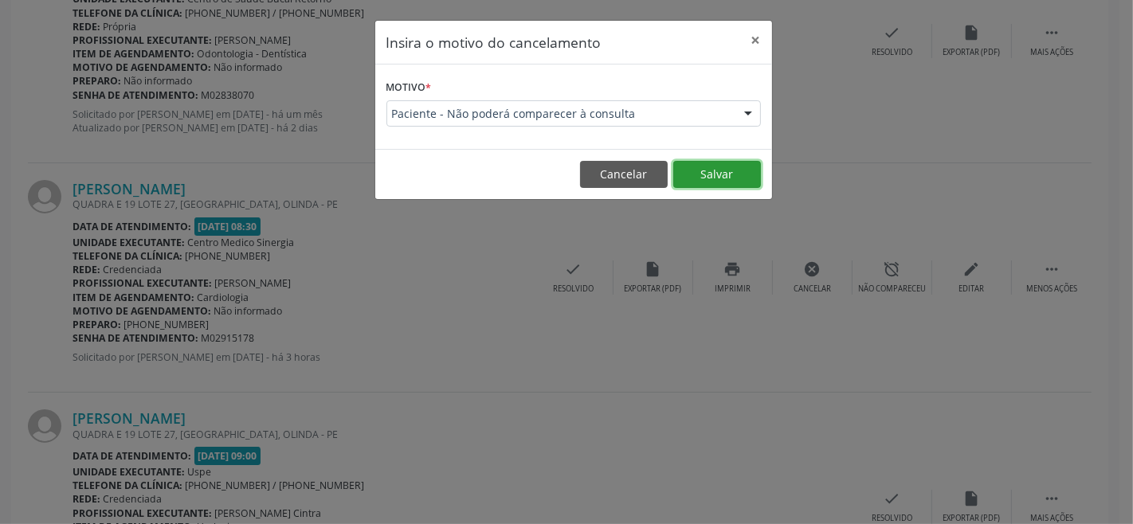
click at [720, 180] on button "Salvar" at bounding box center [717, 174] width 88 height 27
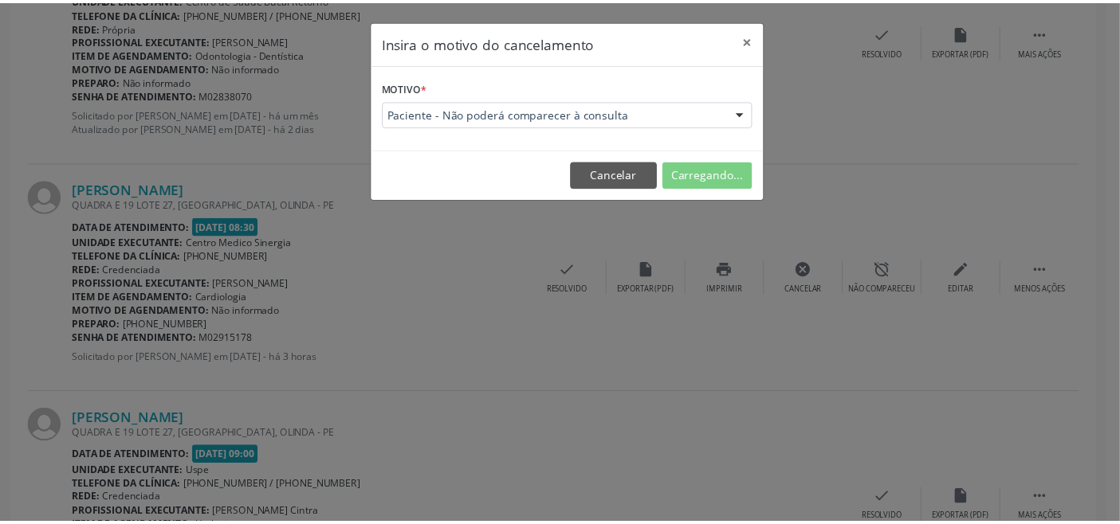
scroll to position [22, 0]
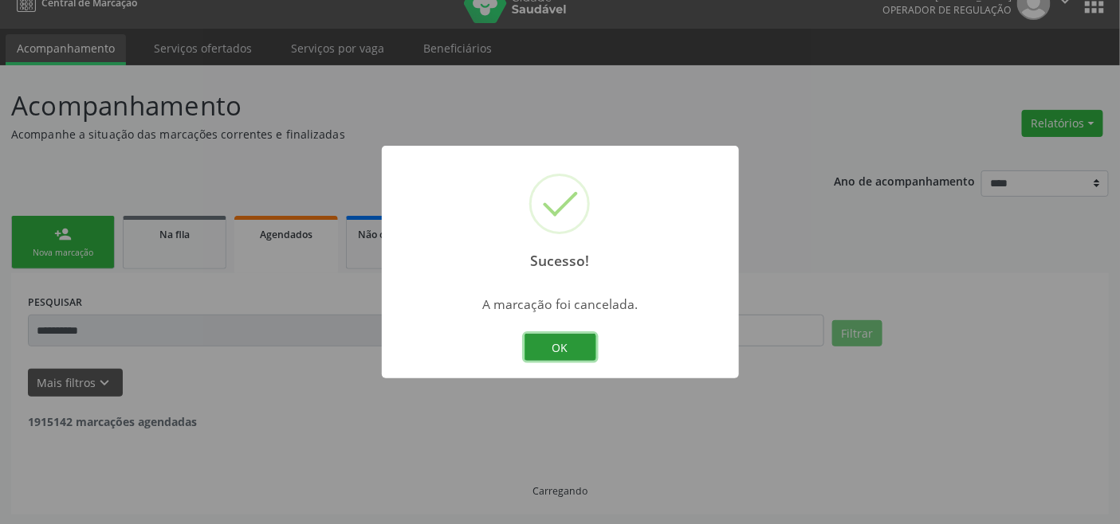
drag, startPoint x: 562, startPoint y: 345, endPoint x: 476, endPoint y: 317, distance: 90.5
click at [559, 347] on button "OK" at bounding box center [560, 347] width 72 height 27
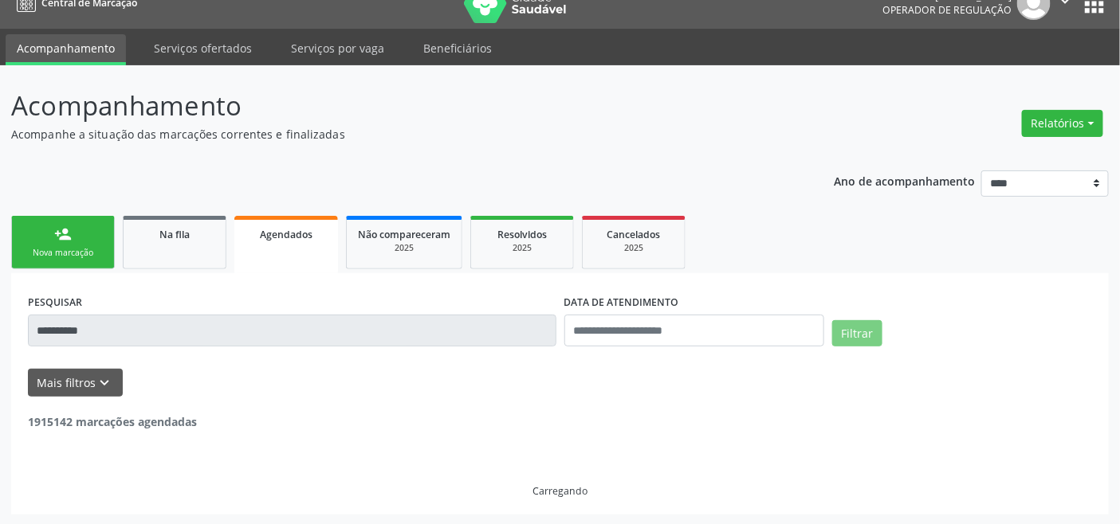
click at [80, 257] on div "Nova marcação" at bounding box center [63, 253] width 80 height 12
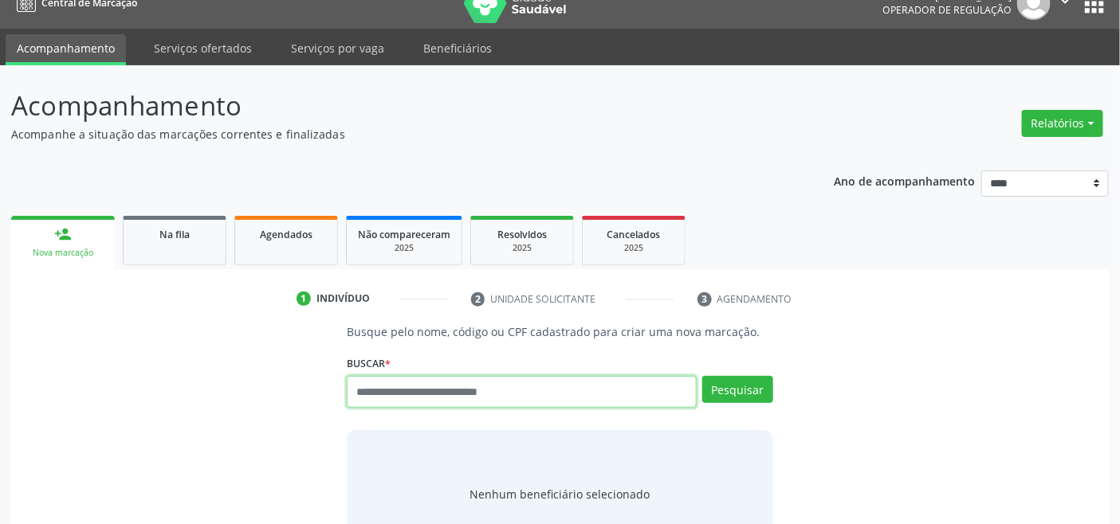
click at [450, 391] on input "text" at bounding box center [521, 392] width 349 height 32
type input "*********"
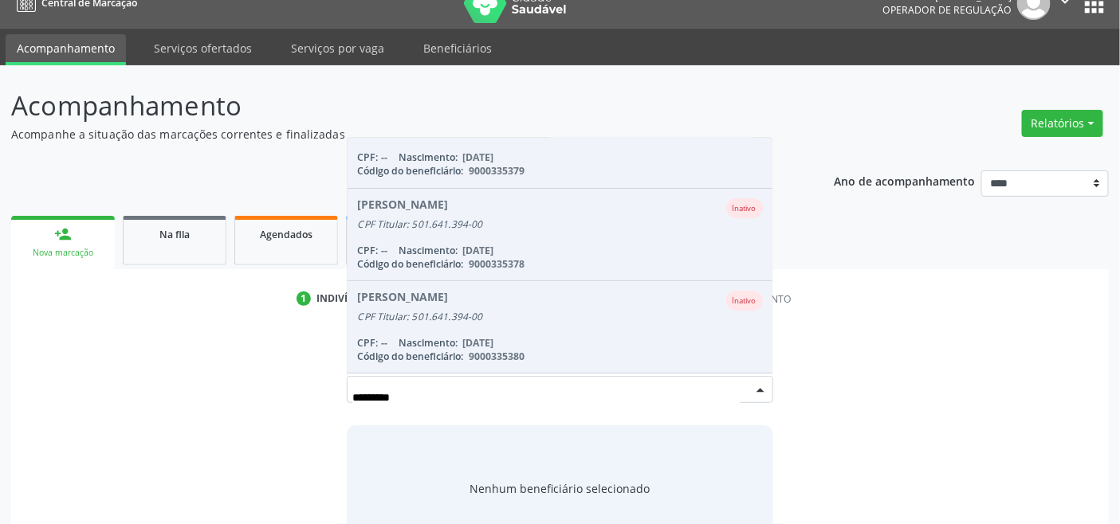
scroll to position [224, 0]
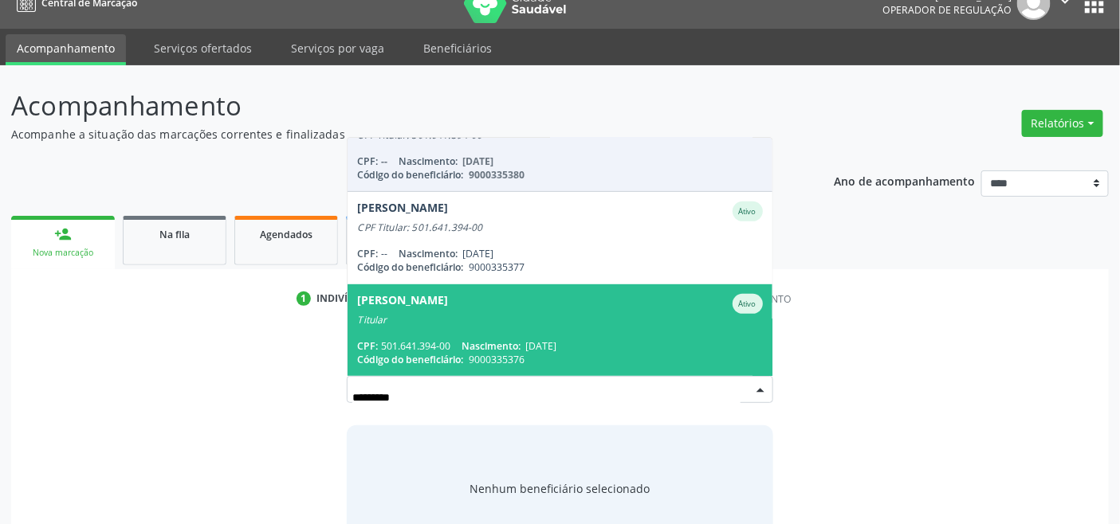
click at [486, 321] on div "Titular" at bounding box center [559, 320] width 405 height 13
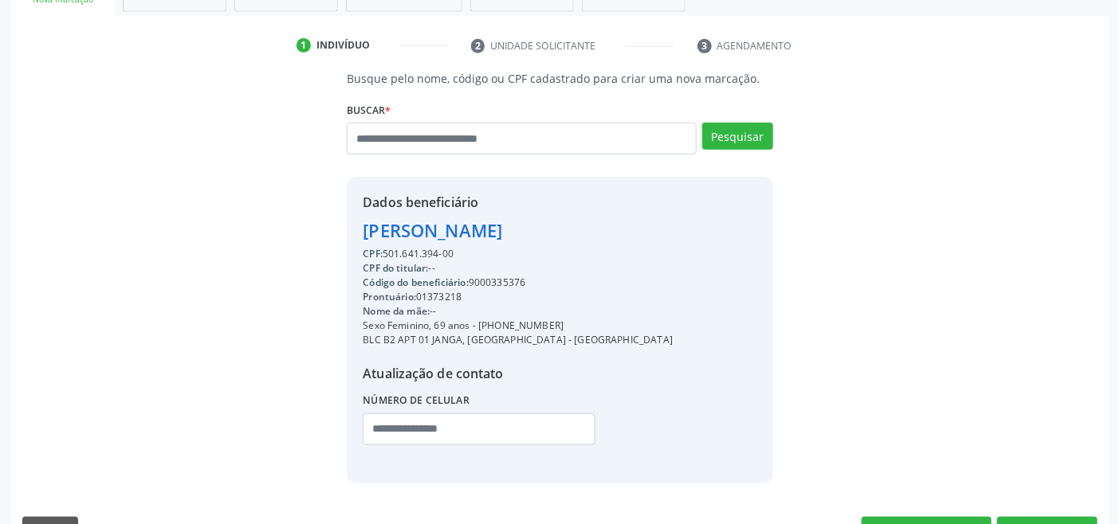
scroll to position [316, 0]
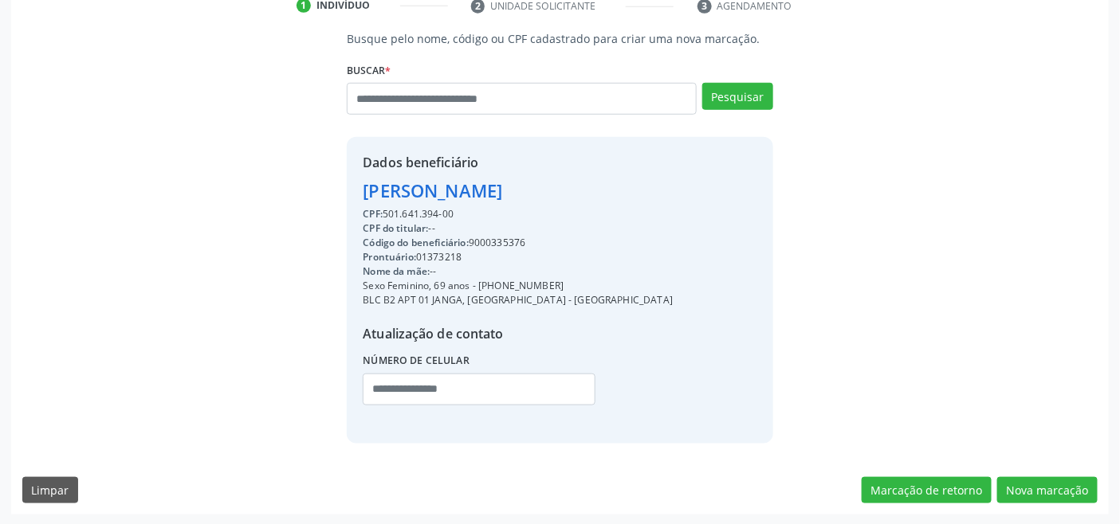
click at [504, 242] on div "Código do beneficiário: 9000335376" at bounding box center [518, 243] width 310 height 14
copy div "9000335376"
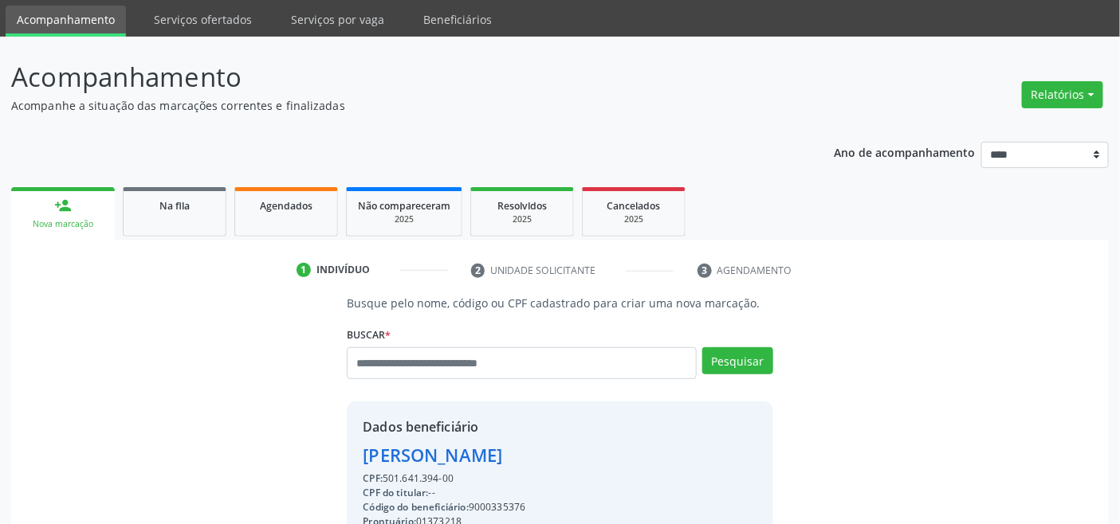
scroll to position [0, 0]
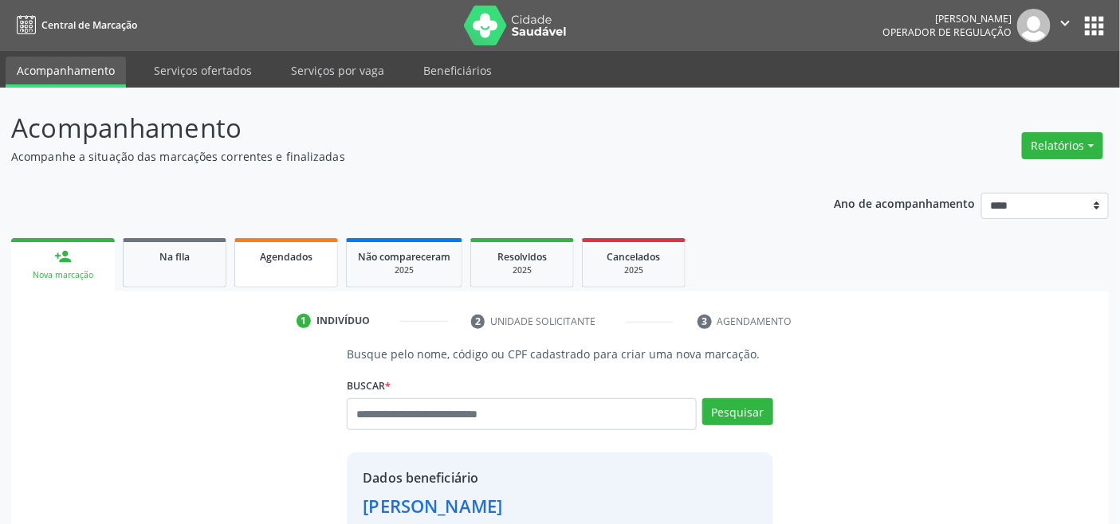
click at [297, 273] on link "Agendados" at bounding box center [286, 262] width 104 height 49
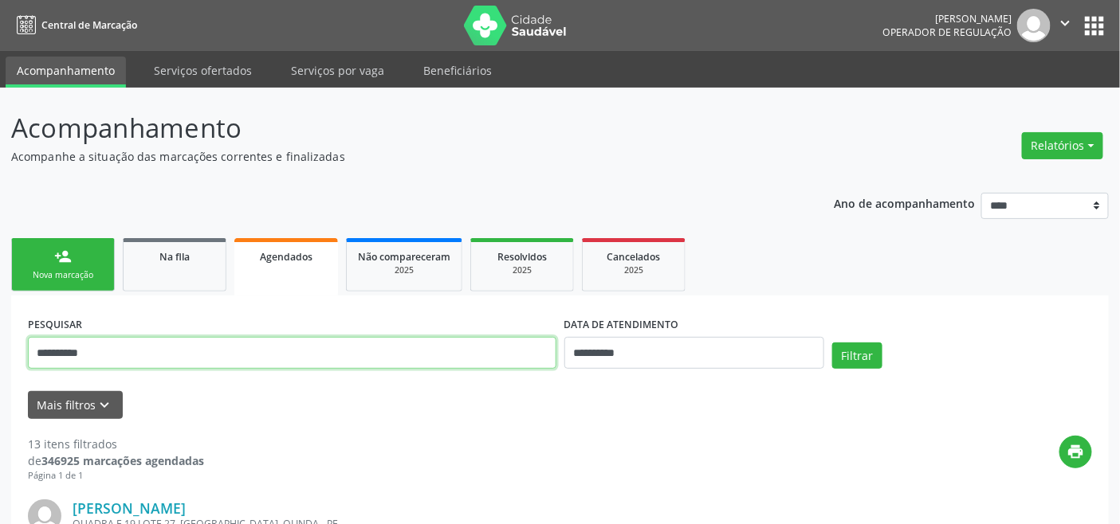
click at [244, 353] on input "**********" at bounding box center [292, 353] width 528 height 32
paste input "text"
type input "**********"
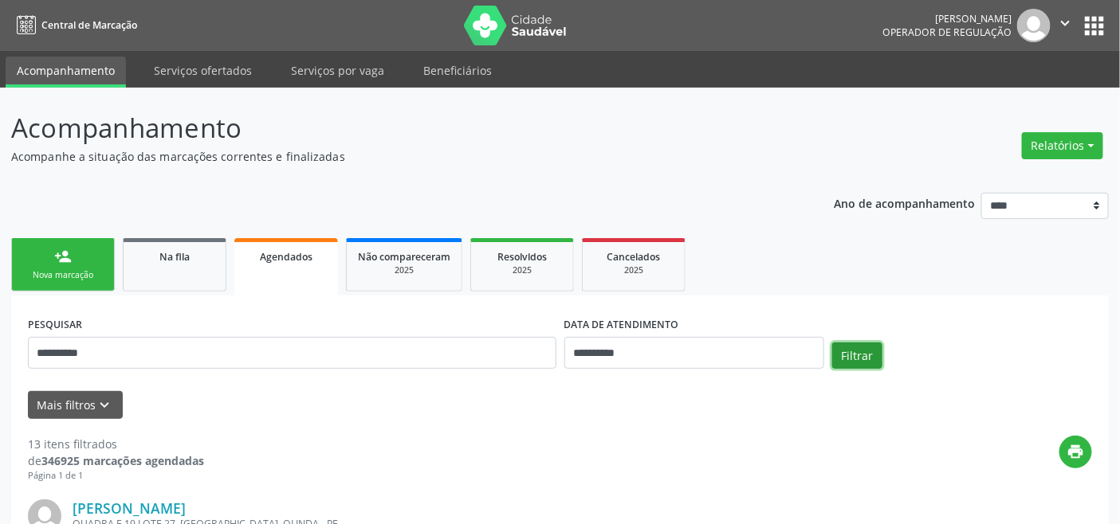
click at [855, 349] on button "Filtrar" at bounding box center [857, 356] width 50 height 27
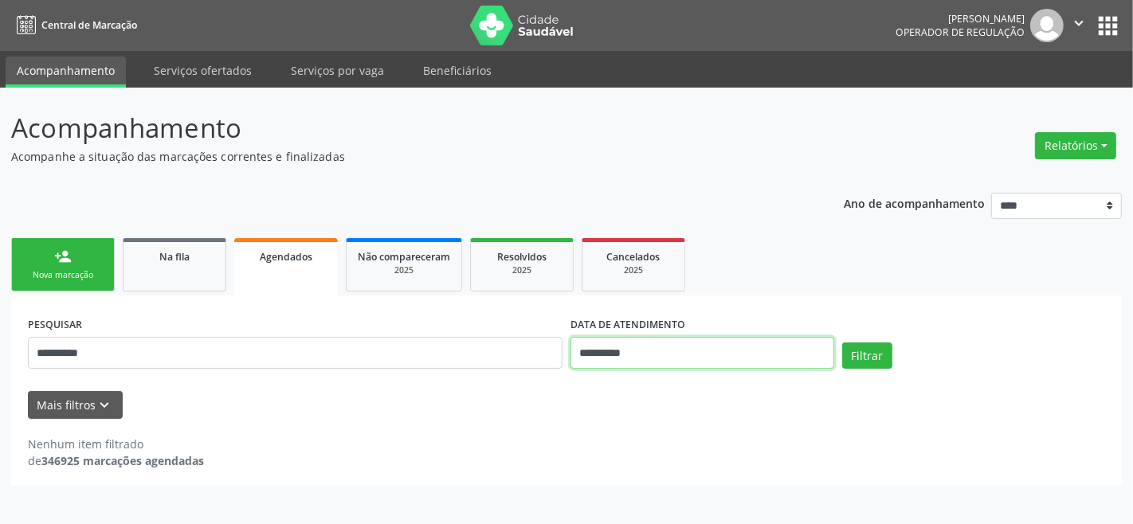
click at [639, 346] on input "**********" at bounding box center [703, 353] width 264 height 32
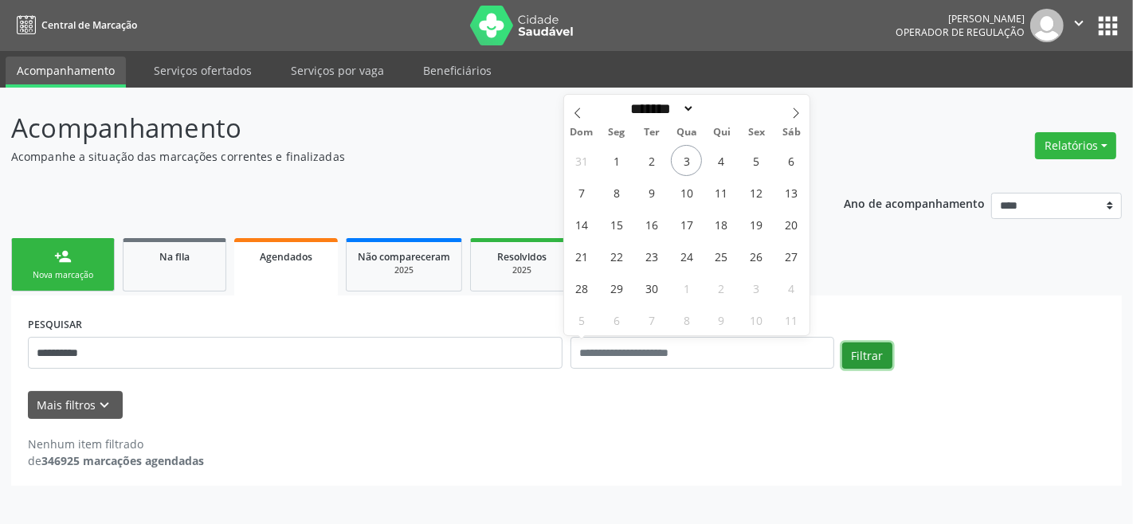
click at [882, 349] on button "Filtrar" at bounding box center [867, 356] width 50 height 27
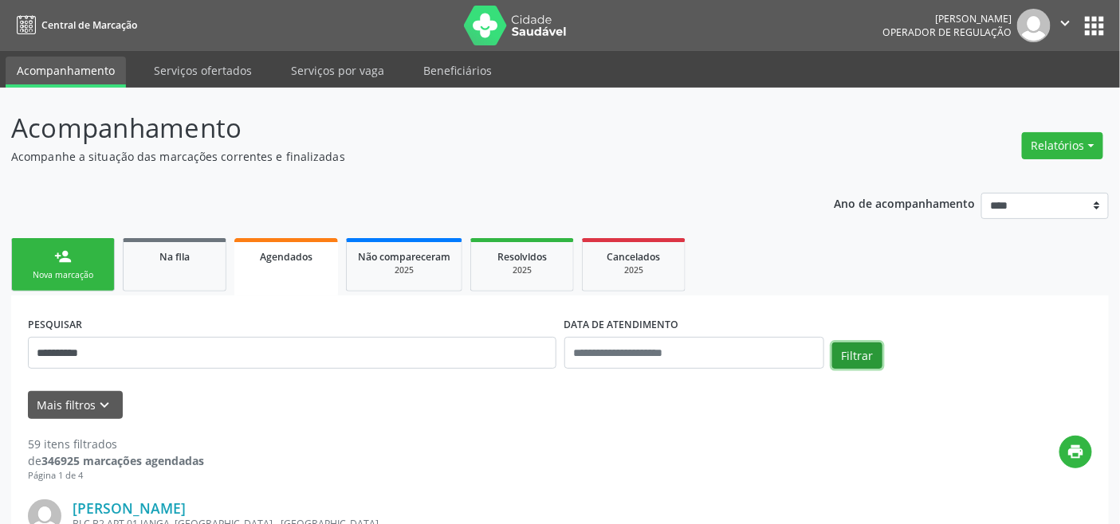
click at [854, 351] on button "Filtrar" at bounding box center [857, 356] width 50 height 27
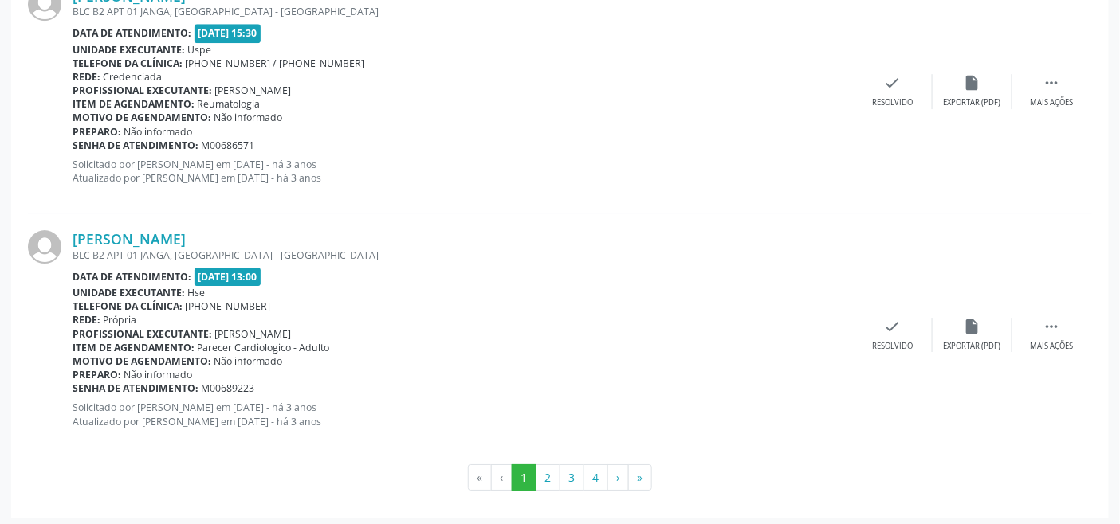
scroll to position [3680, 0]
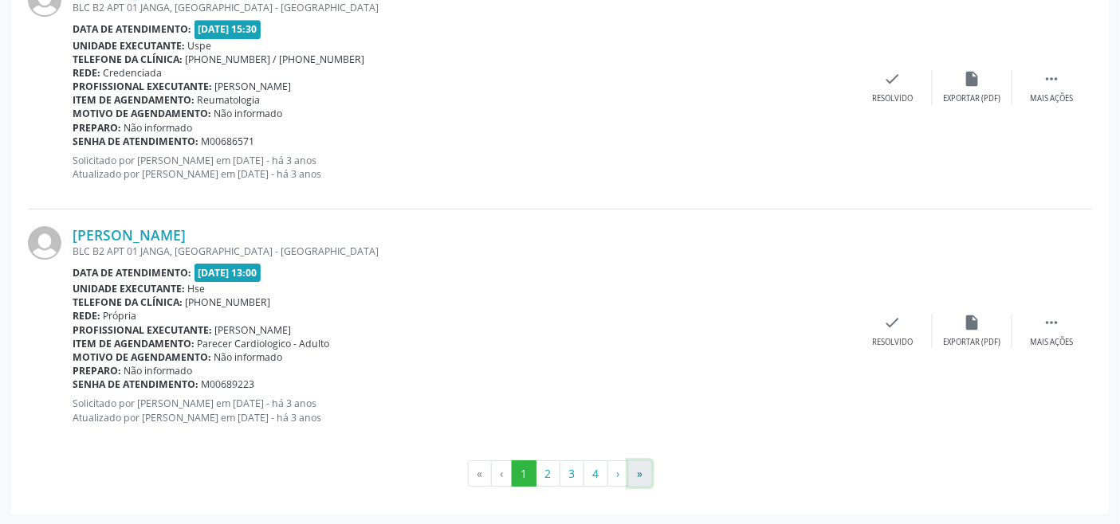
click at [635, 471] on button "»" at bounding box center [640, 474] width 24 height 27
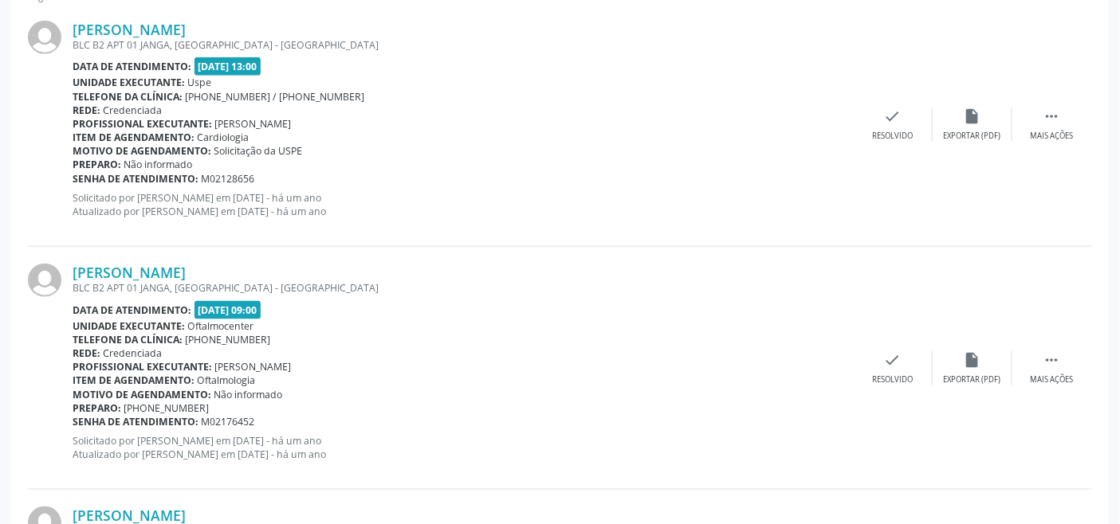
scroll to position [209, 0]
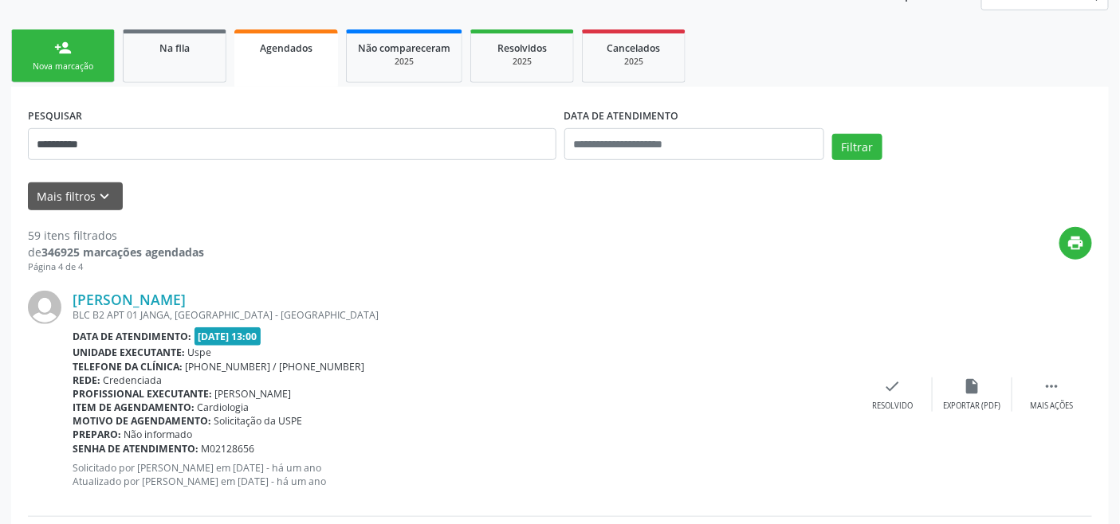
click at [75, 50] on link "person_add Nova marcação" at bounding box center [63, 55] width 104 height 53
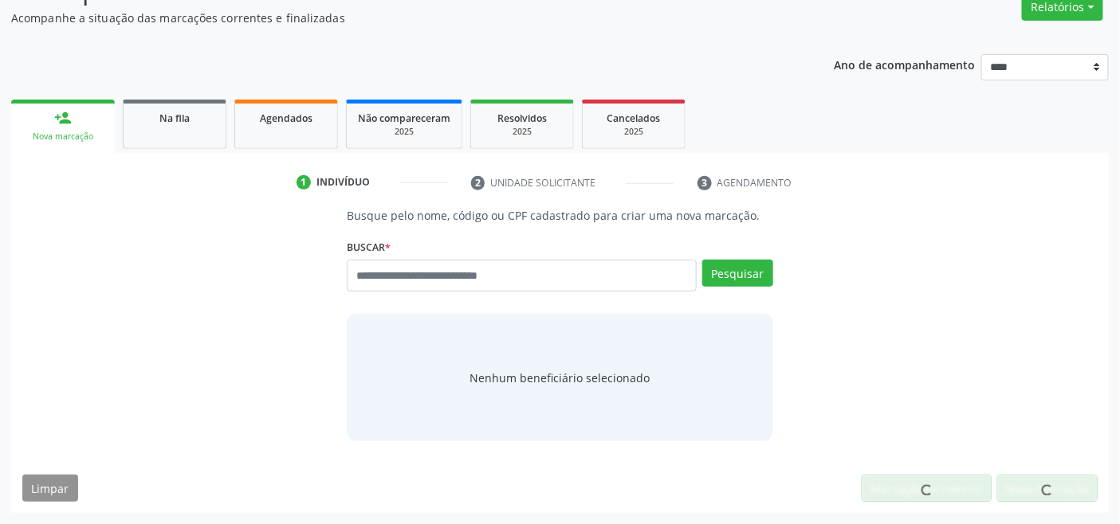
scroll to position [137, 0]
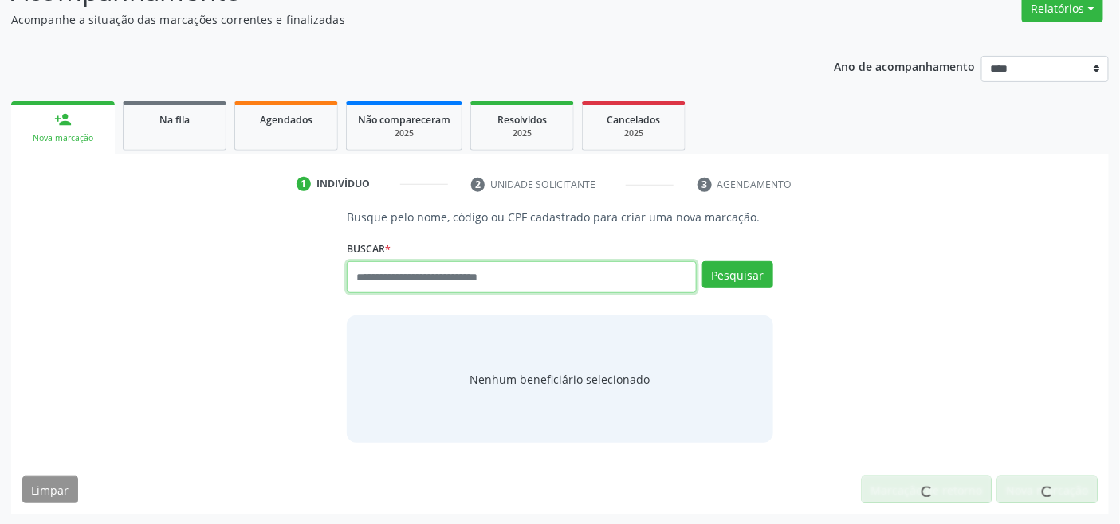
click at [437, 285] on input "text" at bounding box center [521, 277] width 349 height 32
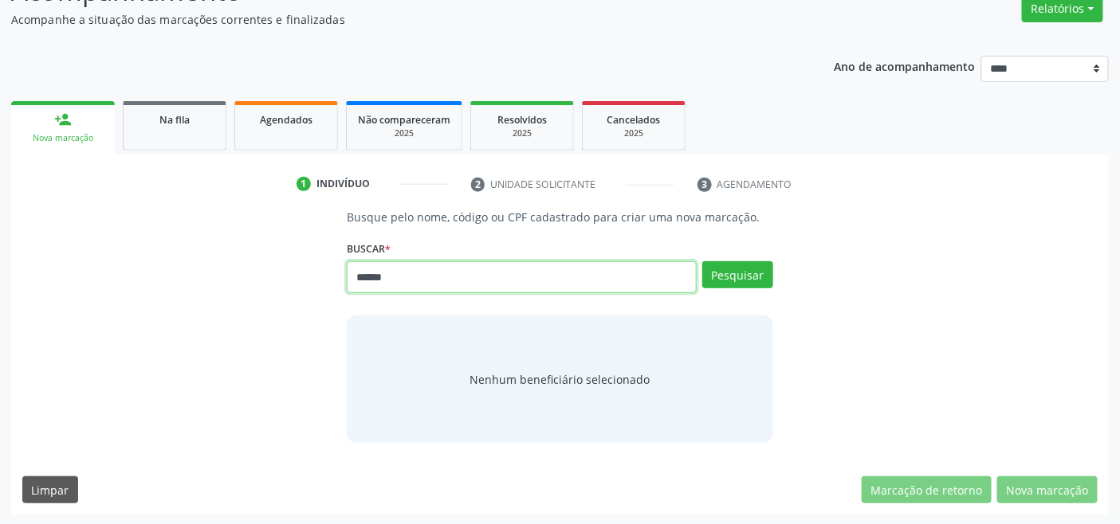
type input "******"
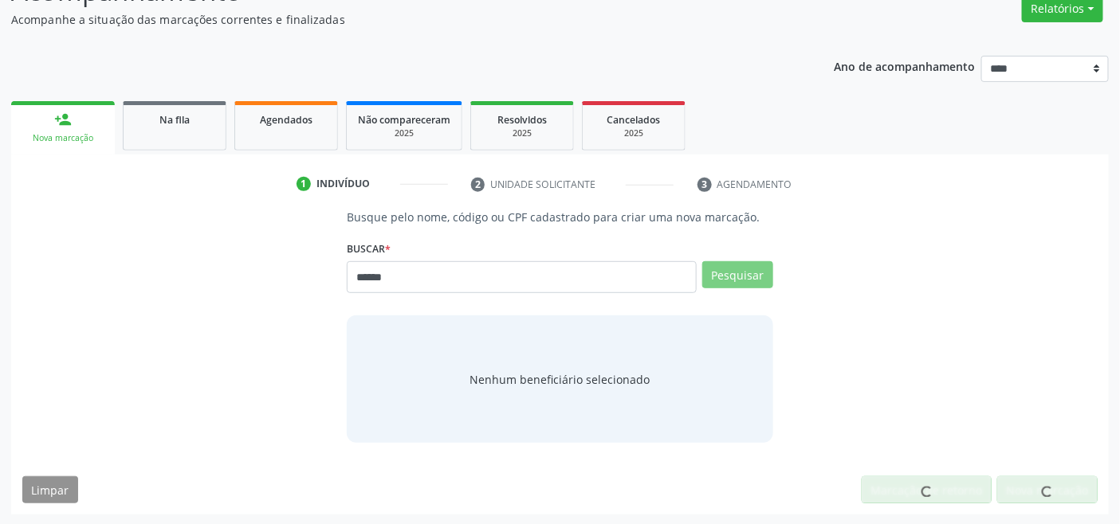
scroll to position [131, 0]
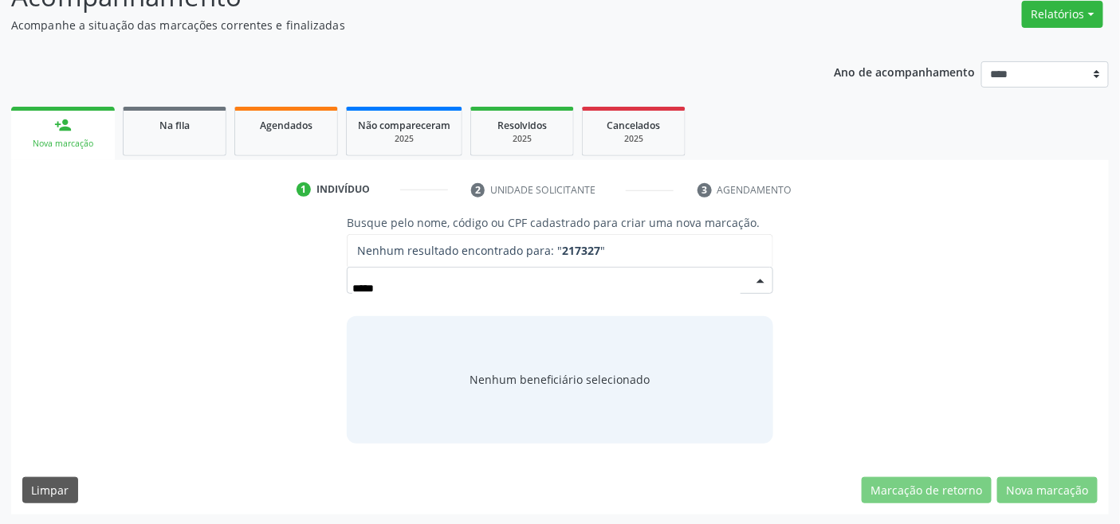
type input "*****"
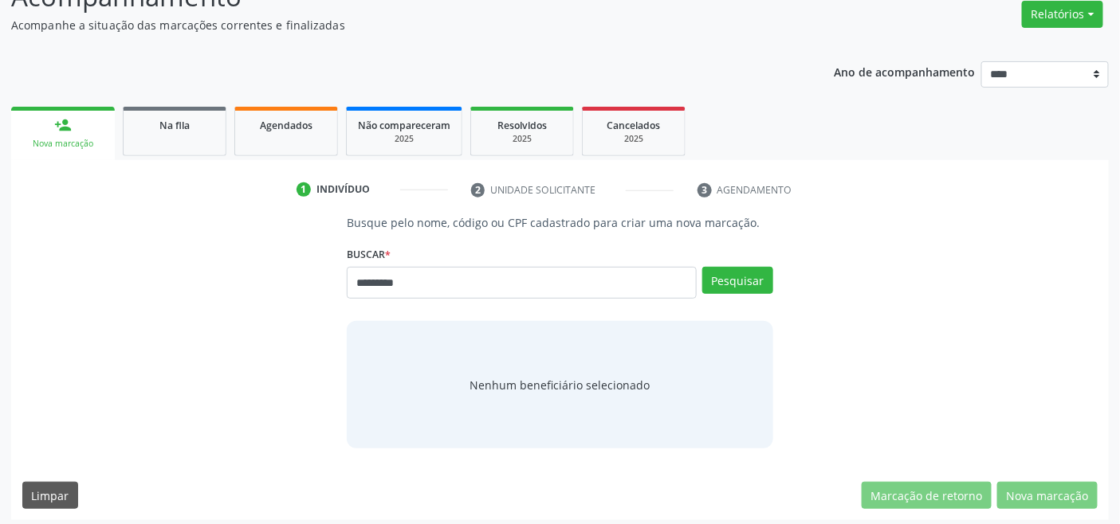
type input "*********"
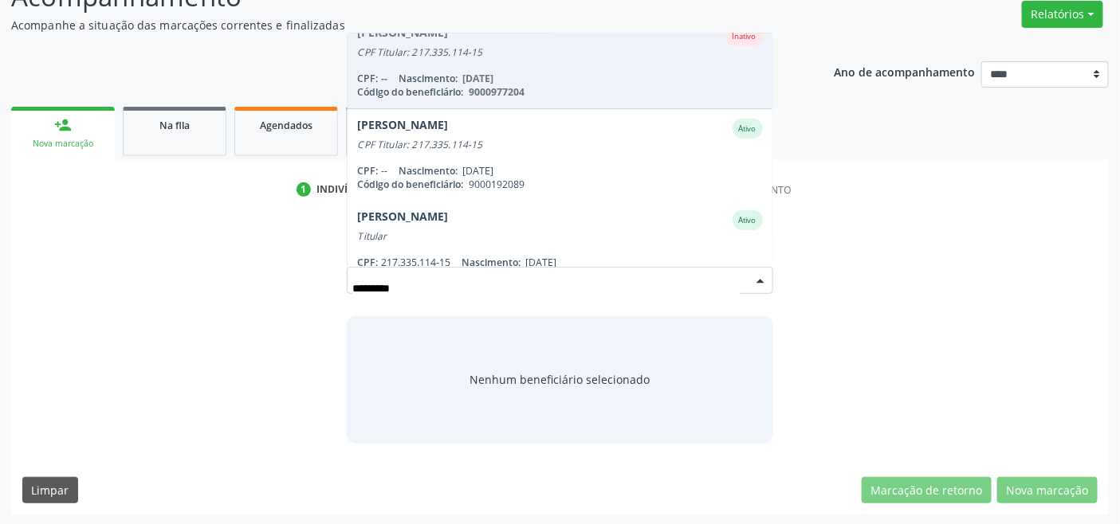
scroll to position [227, 0]
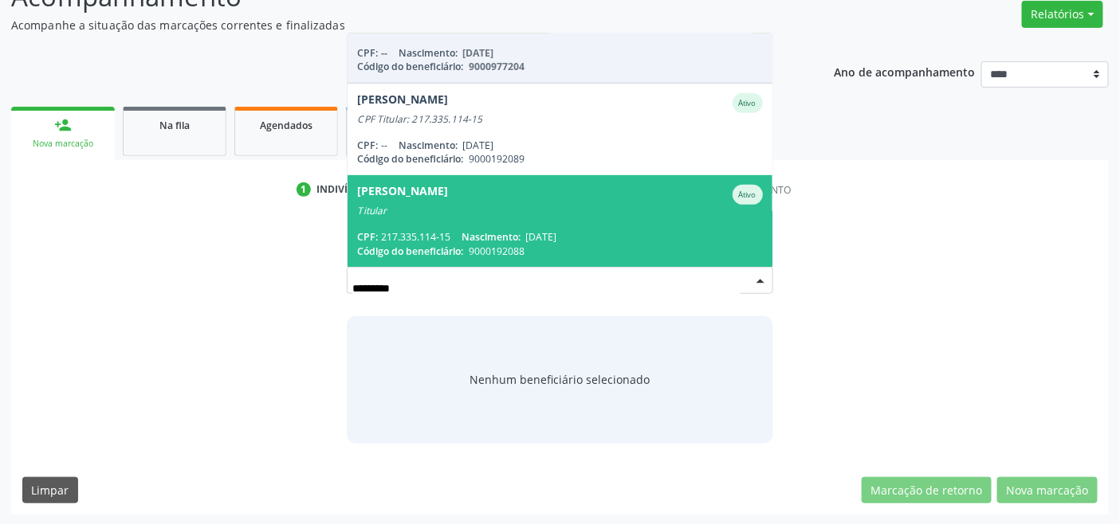
click at [448, 191] on div "Veronica Maria Pereira da Silva" at bounding box center [402, 195] width 91 height 20
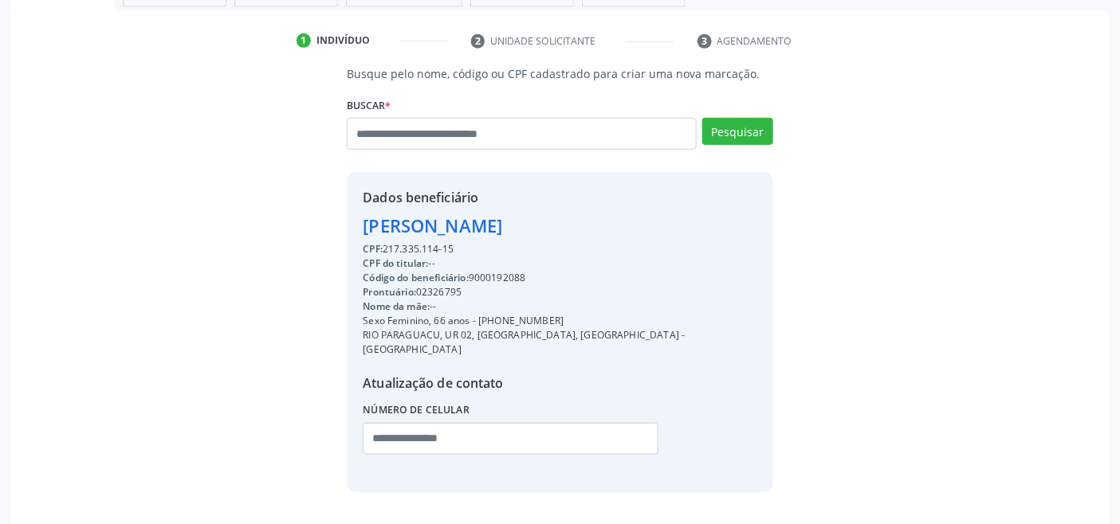
scroll to position [316, 0]
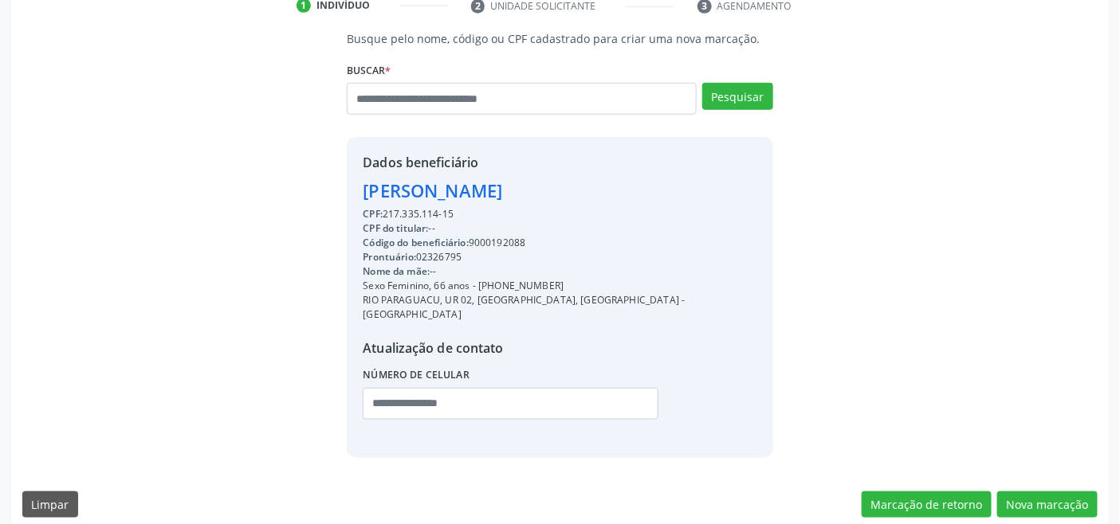
click at [497, 241] on div "Código do beneficiário: 9000192088" at bounding box center [560, 243] width 394 height 14
copy div "9000192088"
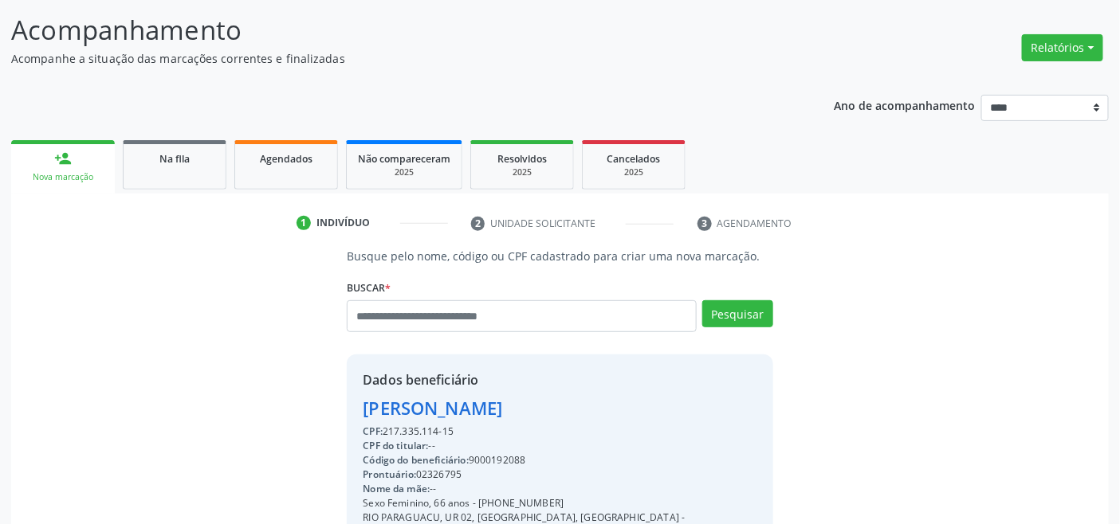
scroll to position [0, 0]
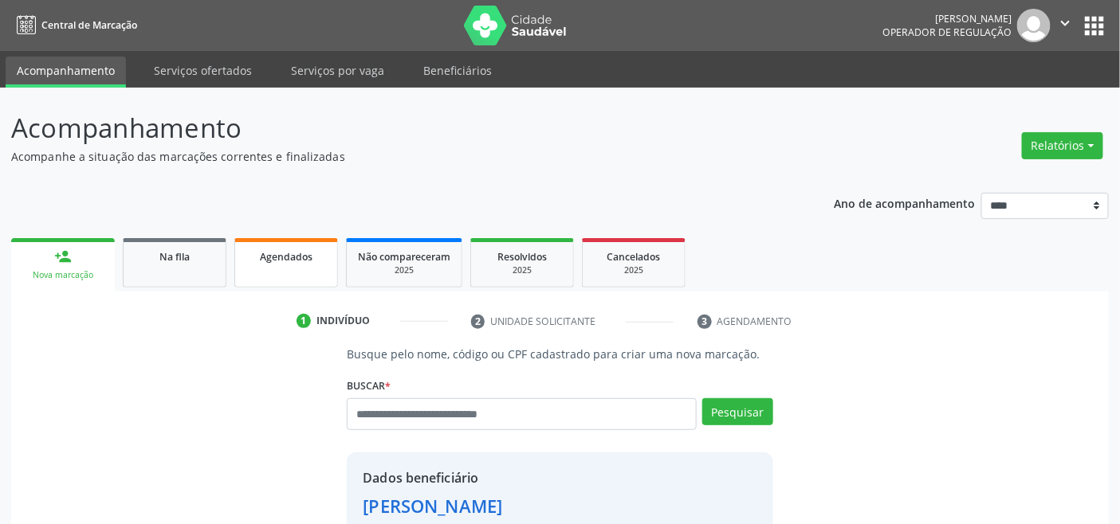
click at [261, 261] on div "Agendados" at bounding box center [286, 256] width 80 height 17
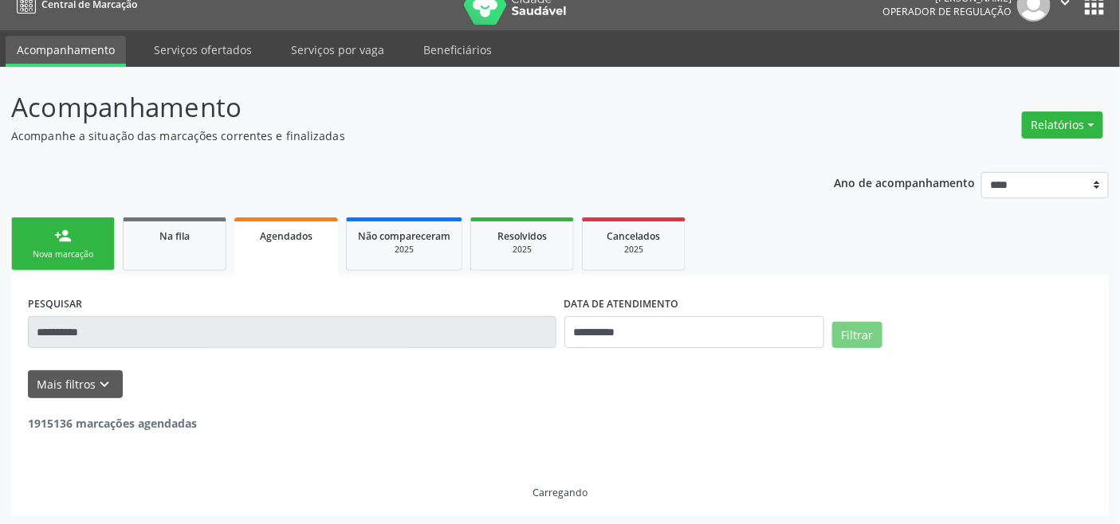
scroll to position [22, 0]
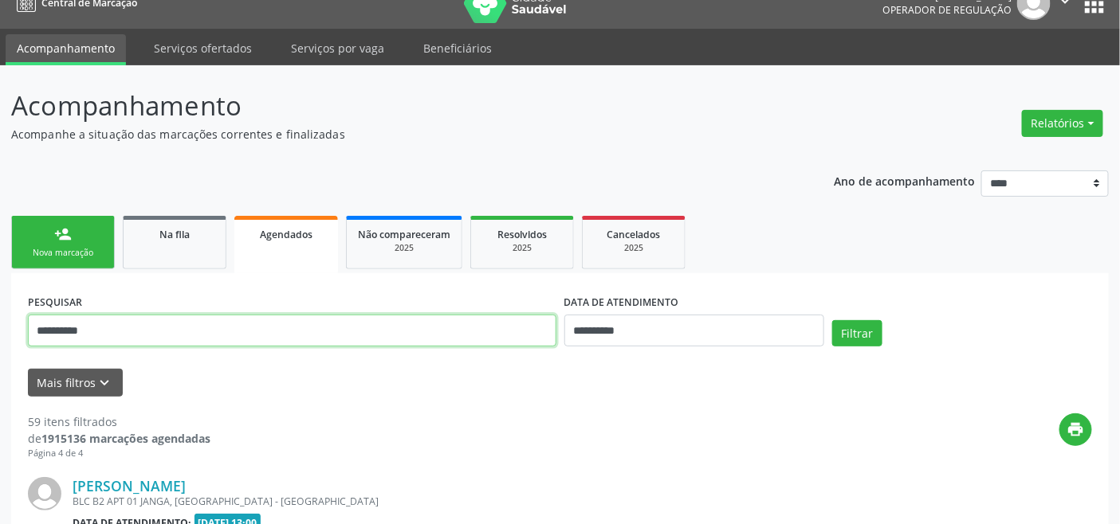
click at [387, 325] on input "**********" at bounding box center [292, 331] width 528 height 32
paste input "text"
type input "**********"
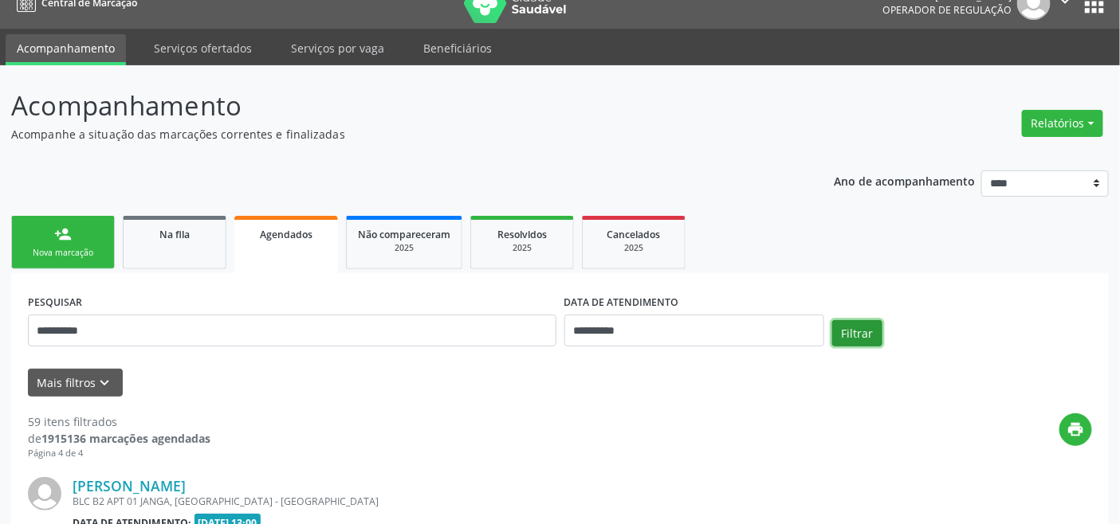
click at [843, 328] on button "Filtrar" at bounding box center [857, 333] width 50 height 27
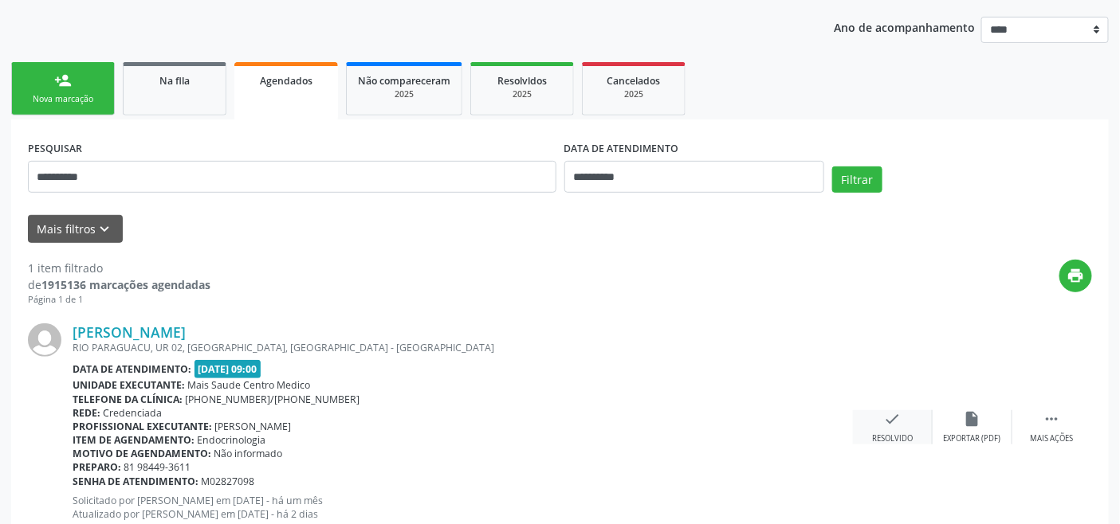
scroll to position [227, 0]
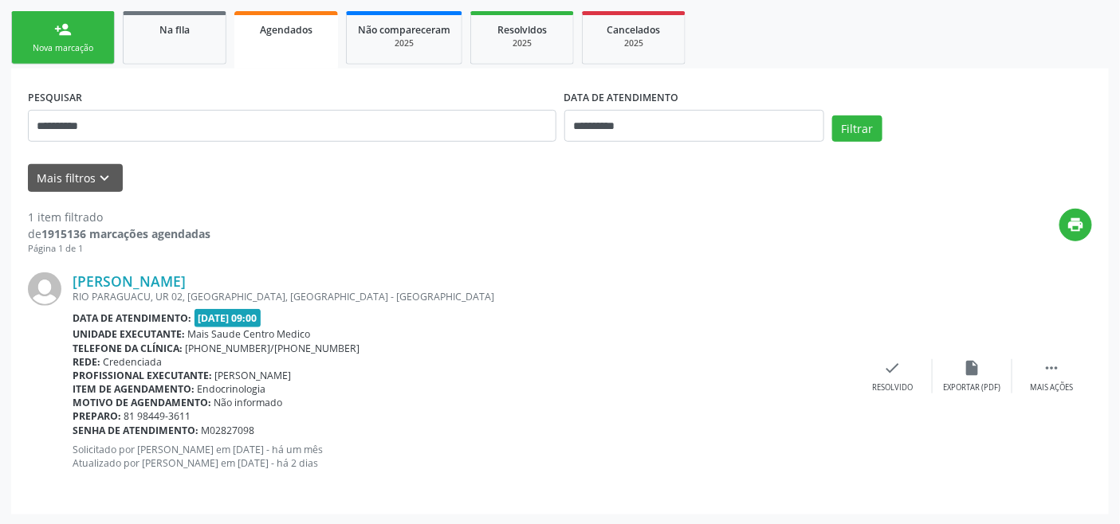
click at [76, 34] on link "person_add Nova marcação" at bounding box center [63, 37] width 104 height 53
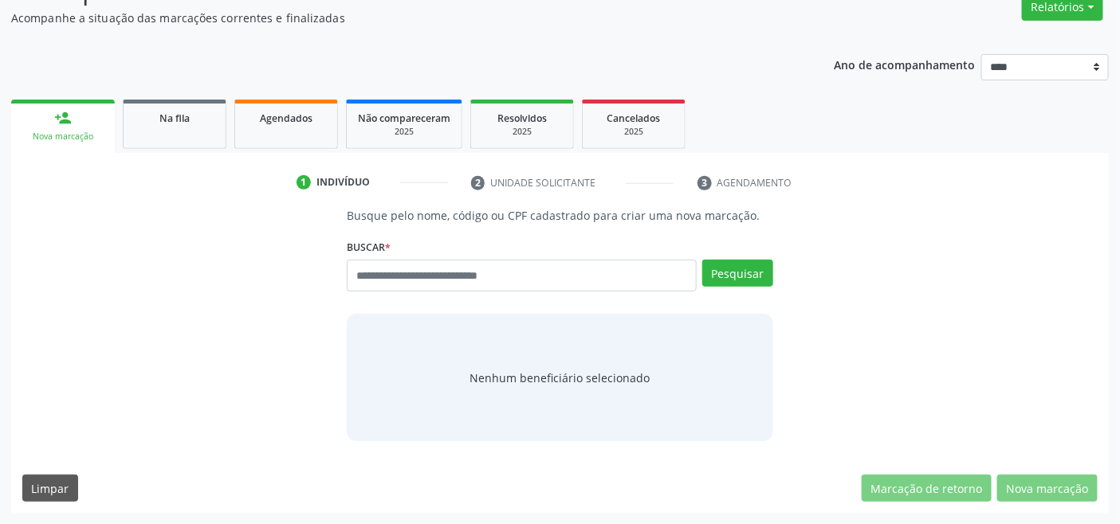
scroll to position [137, 0]
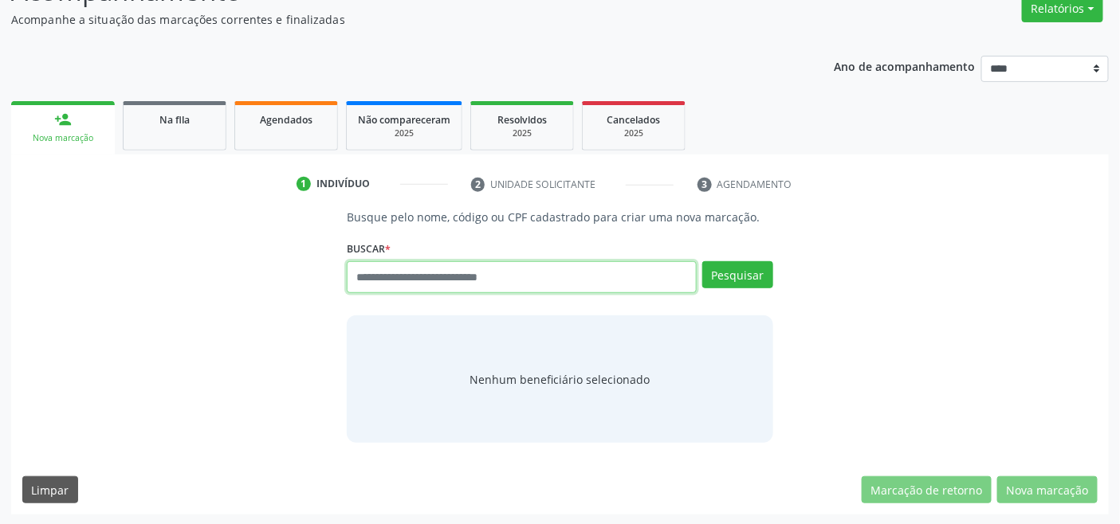
click at [463, 280] on input "text" at bounding box center [521, 277] width 349 height 32
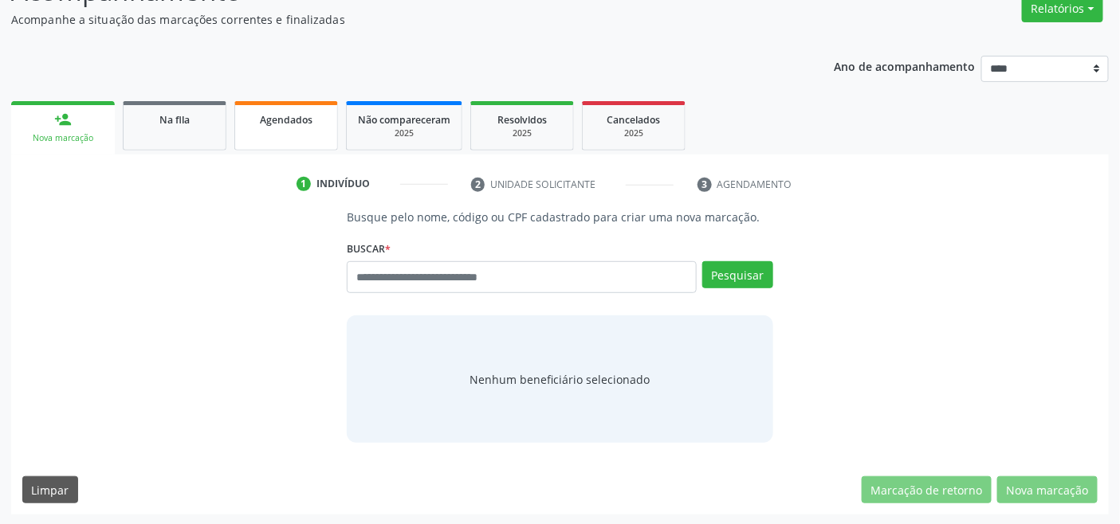
click at [296, 117] on span "Agendados" at bounding box center [286, 120] width 53 height 14
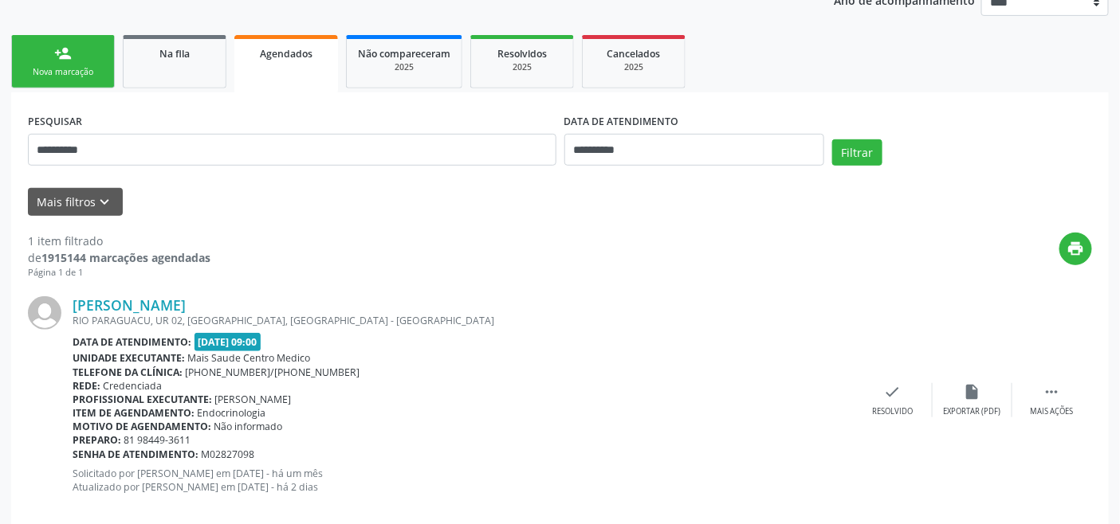
scroll to position [227, 0]
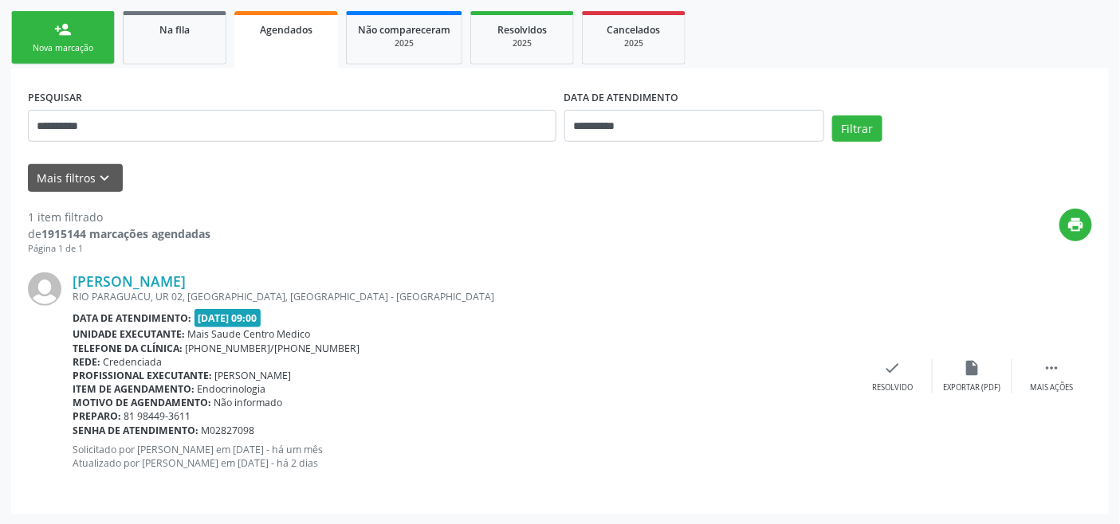
click at [45, 43] on div "Nova marcação" at bounding box center [63, 48] width 80 height 12
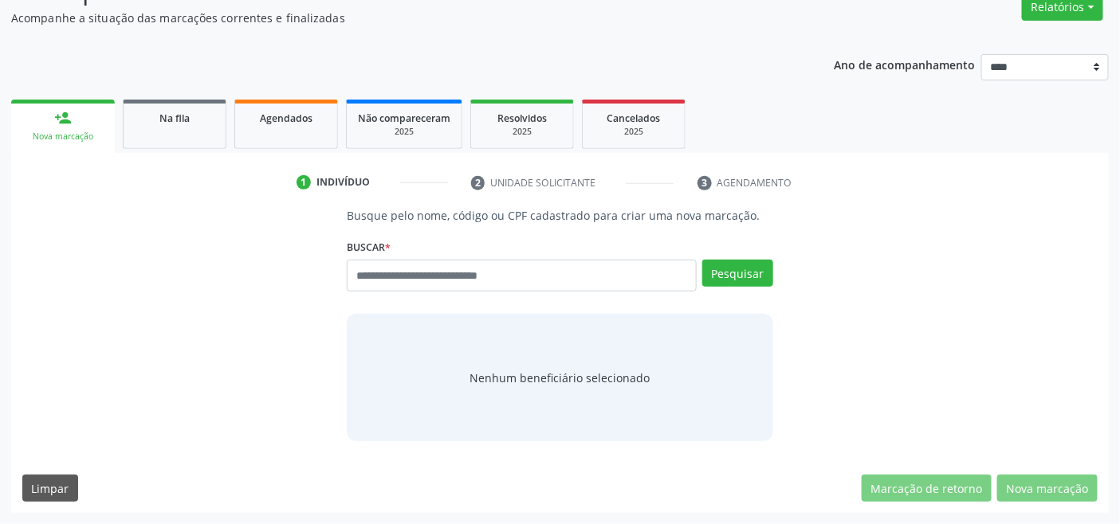
scroll to position [137, 0]
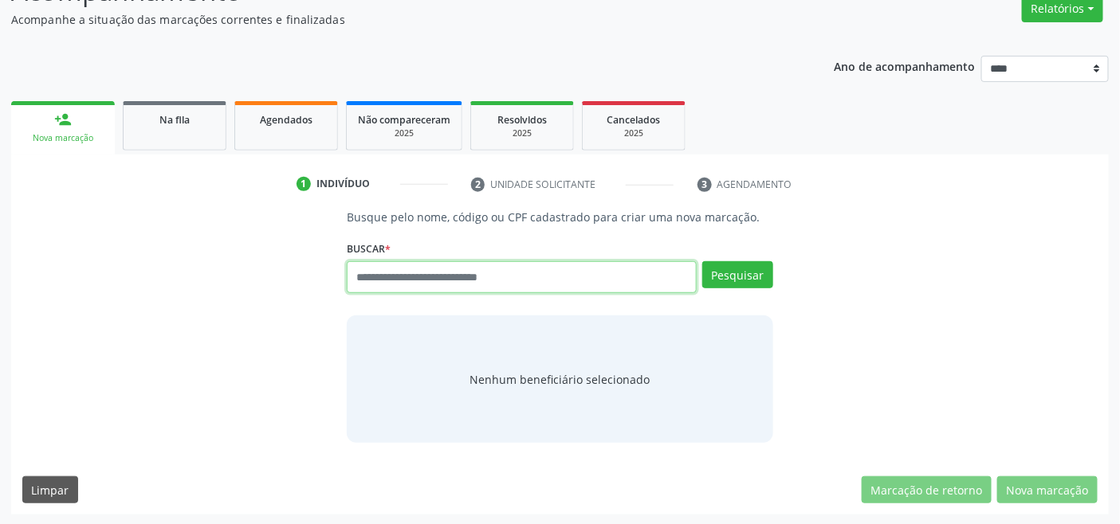
click at [441, 282] on input "text" at bounding box center [521, 277] width 349 height 32
type input "*********"
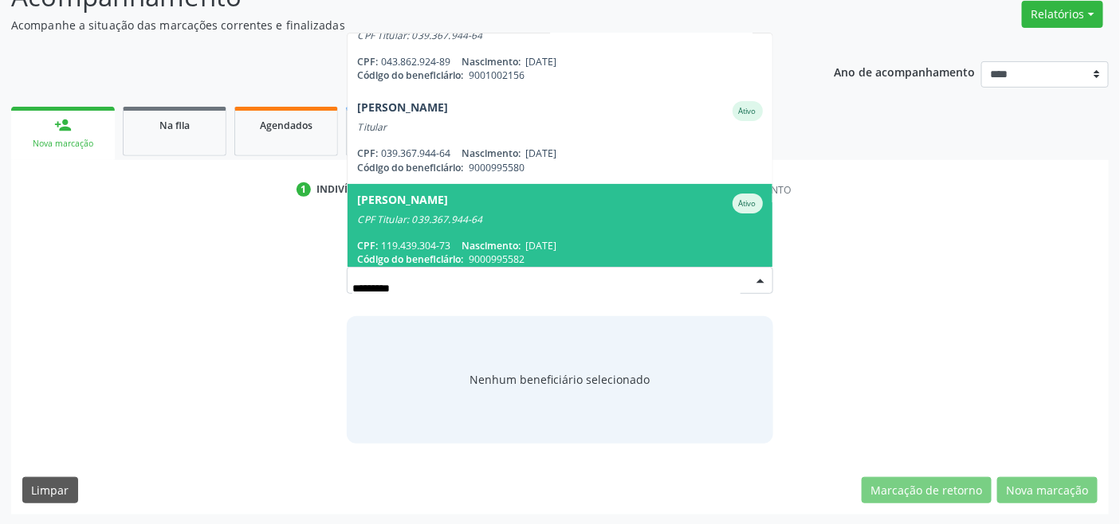
scroll to position [0, 0]
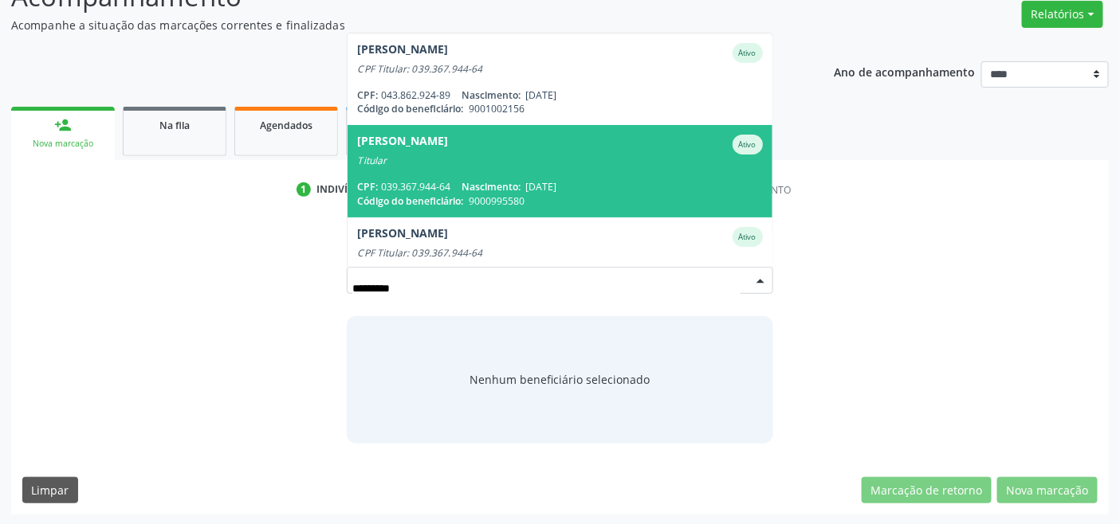
click at [535, 167] on span "Elienai Souza de Oliveira Ativo Titular CPF: 039.367.944-64 Nascimento: 07/02/1…" at bounding box center [559, 171] width 424 height 92
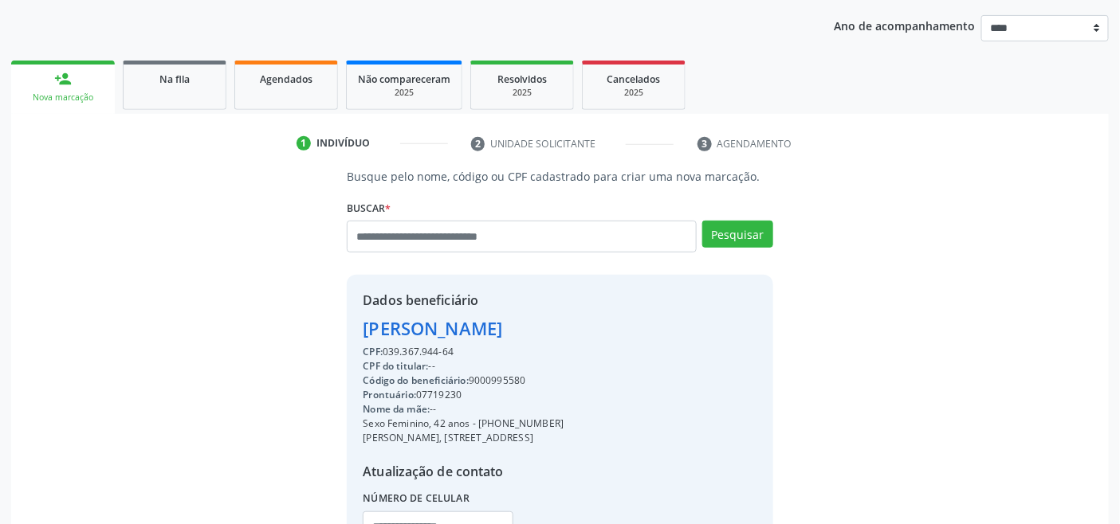
scroll to position [316, 0]
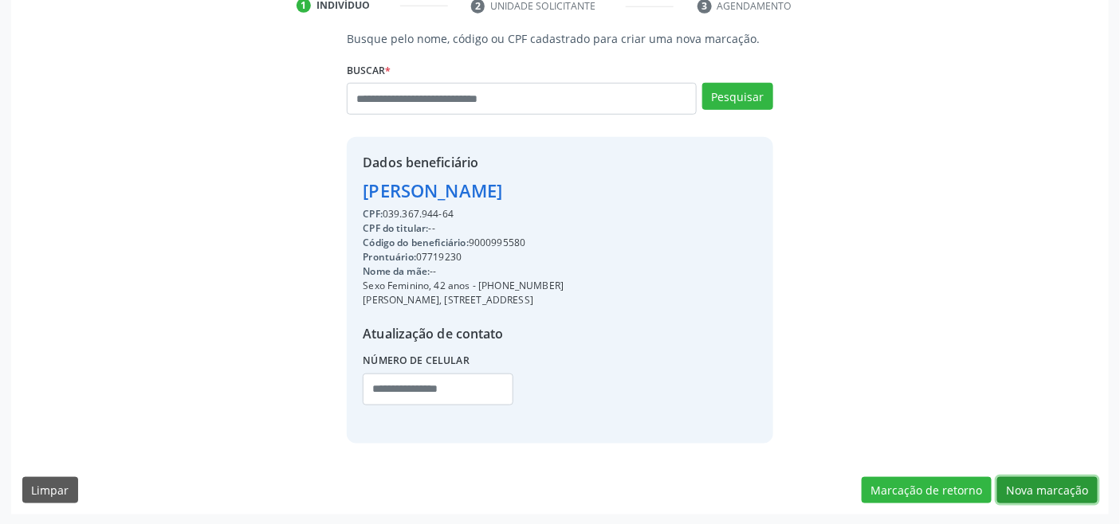
click at [1025, 488] on button "Nova marcação" at bounding box center [1047, 490] width 100 height 27
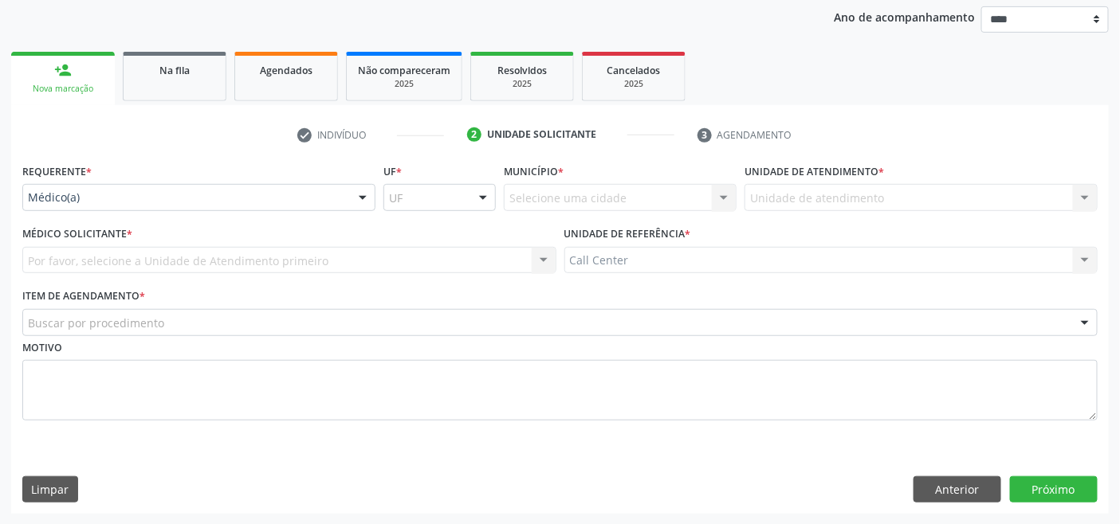
click at [118, 186] on div "Médico(a)" at bounding box center [198, 197] width 353 height 27
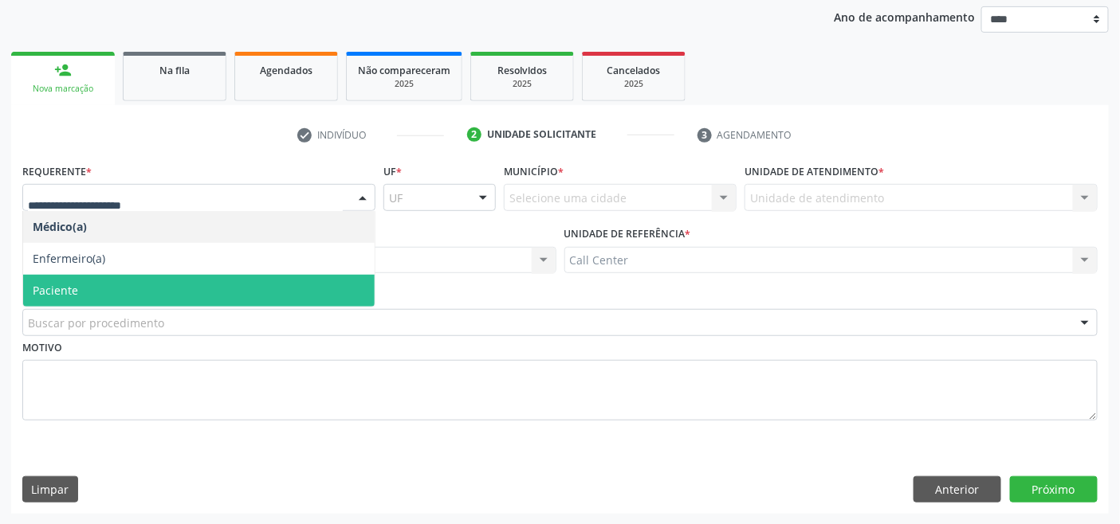
click at [94, 283] on span "Paciente" at bounding box center [198, 291] width 351 height 32
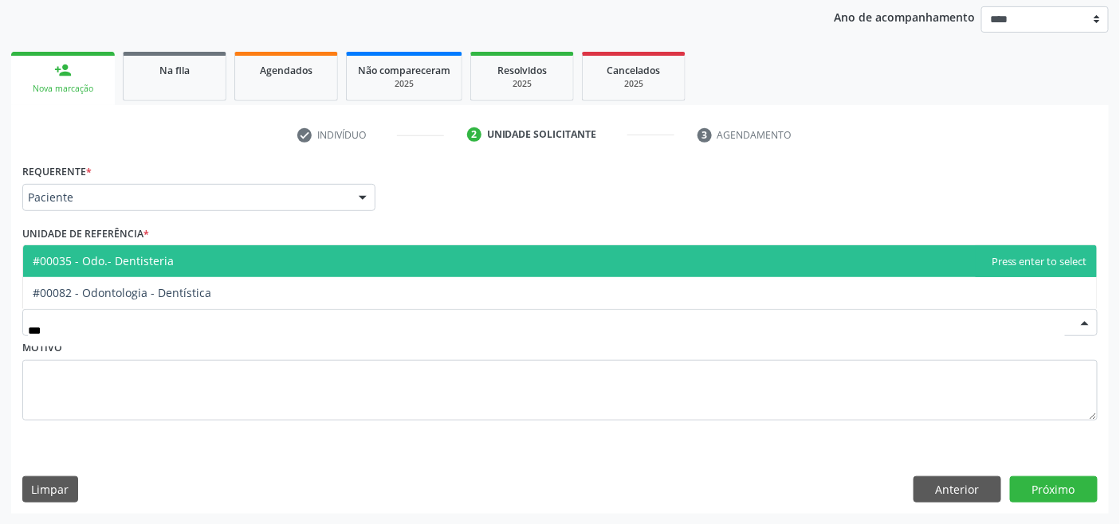
type input "****"
click at [196, 261] on span "#00035 - Odo.- Dentisteria" at bounding box center [559, 261] width 1073 height 32
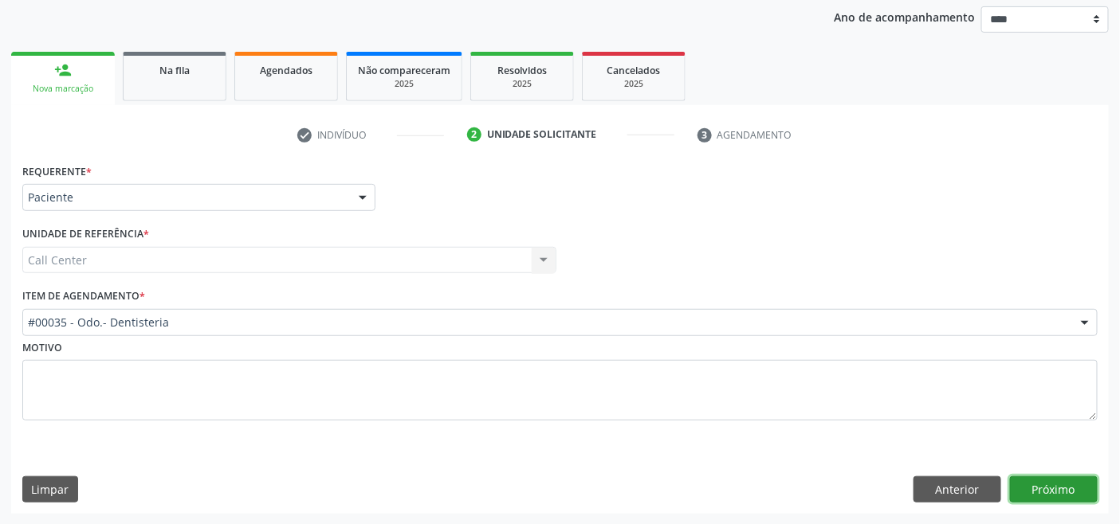
click at [1053, 487] on button "Próximo" at bounding box center [1054, 490] width 88 height 27
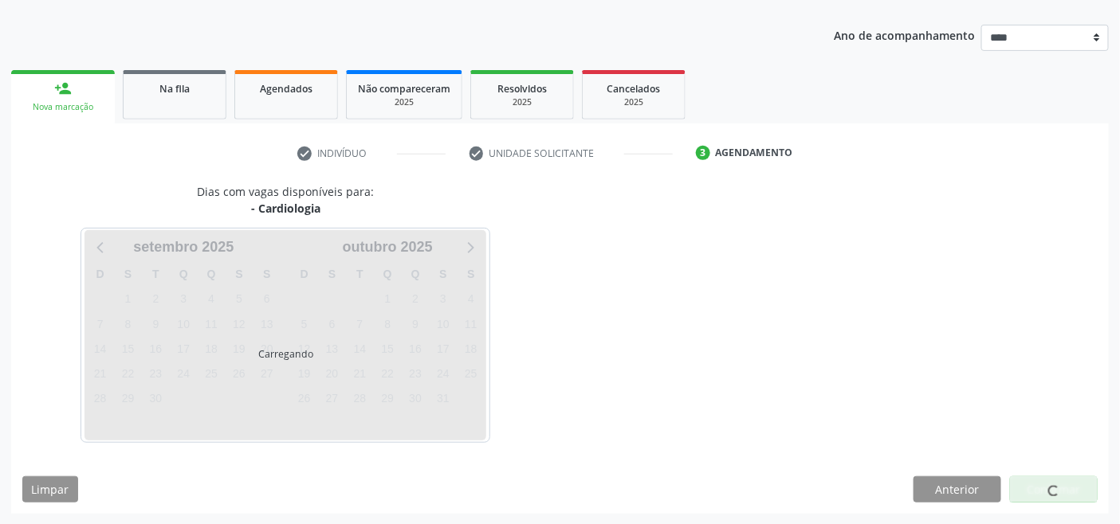
scroll to position [168, 0]
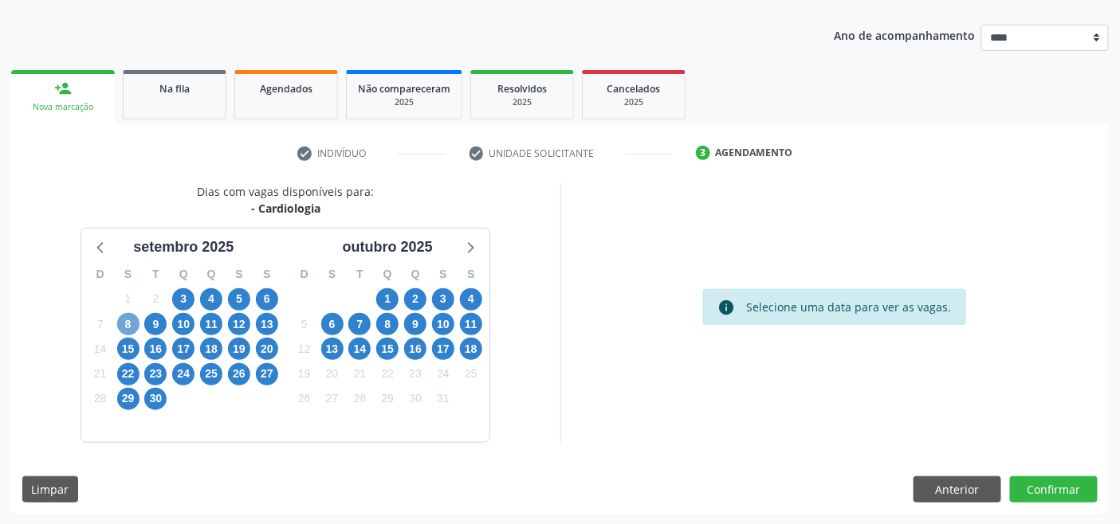
click at [126, 327] on span "8" at bounding box center [128, 324] width 22 height 22
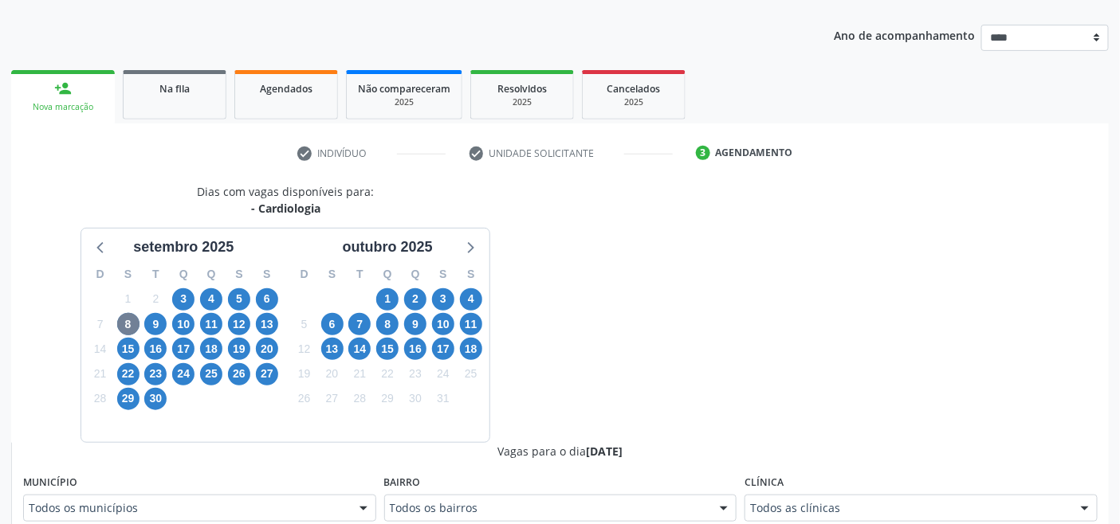
scroll to position [175, 0]
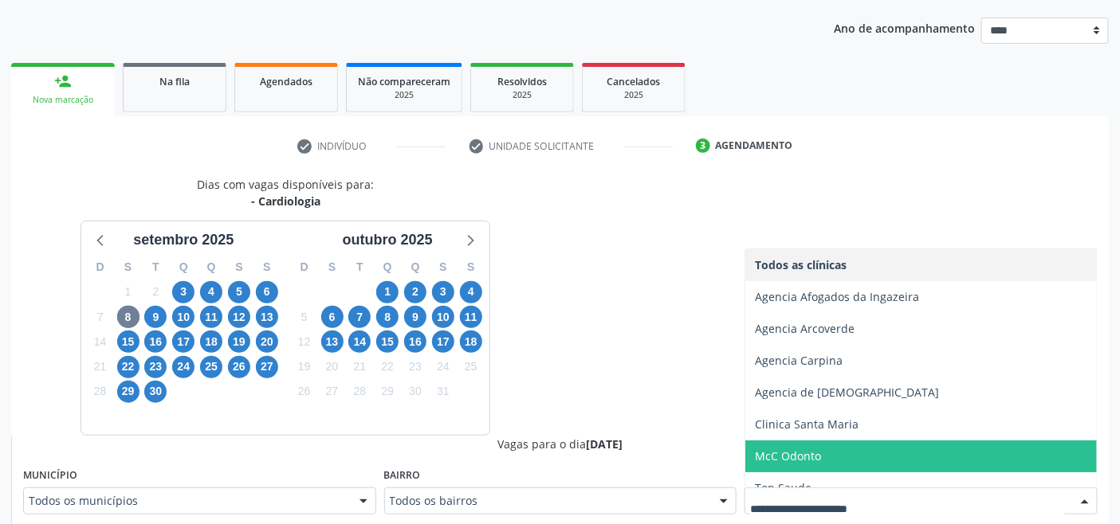
click at [802, 462] on span "McC Odonto" at bounding box center [788, 456] width 66 height 15
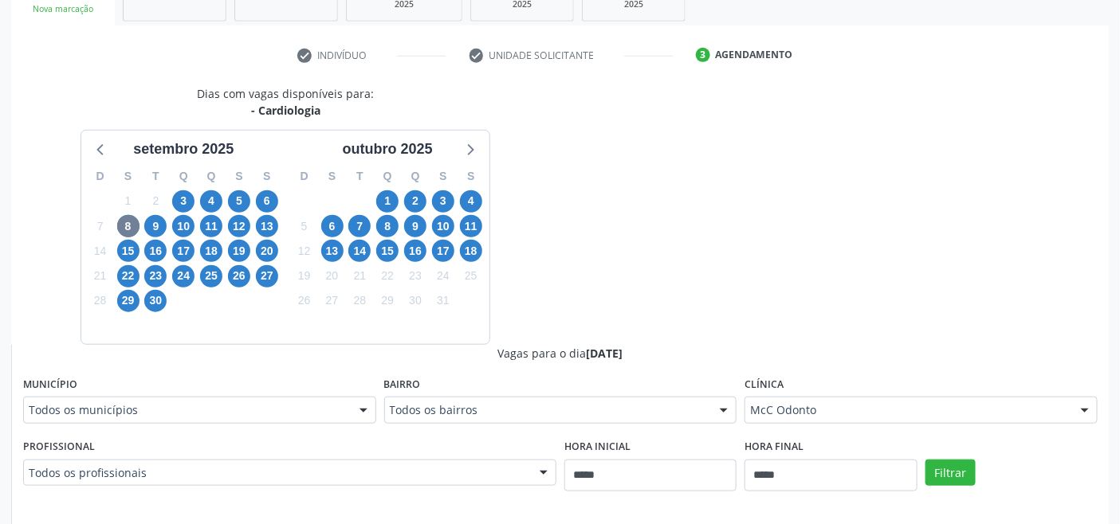
scroll to position [529, 0]
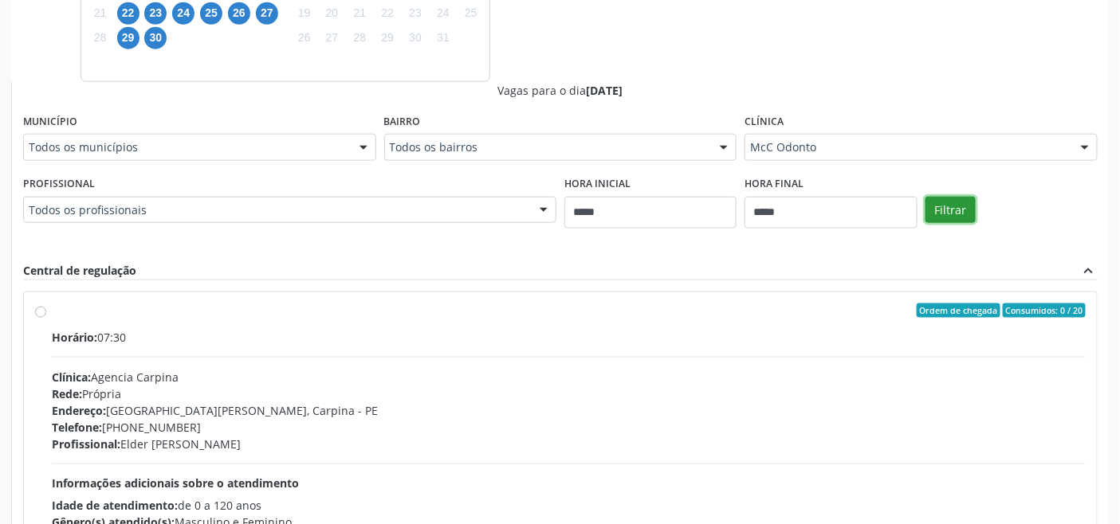
click at [962, 214] on button "Filtrar" at bounding box center [950, 210] width 50 height 27
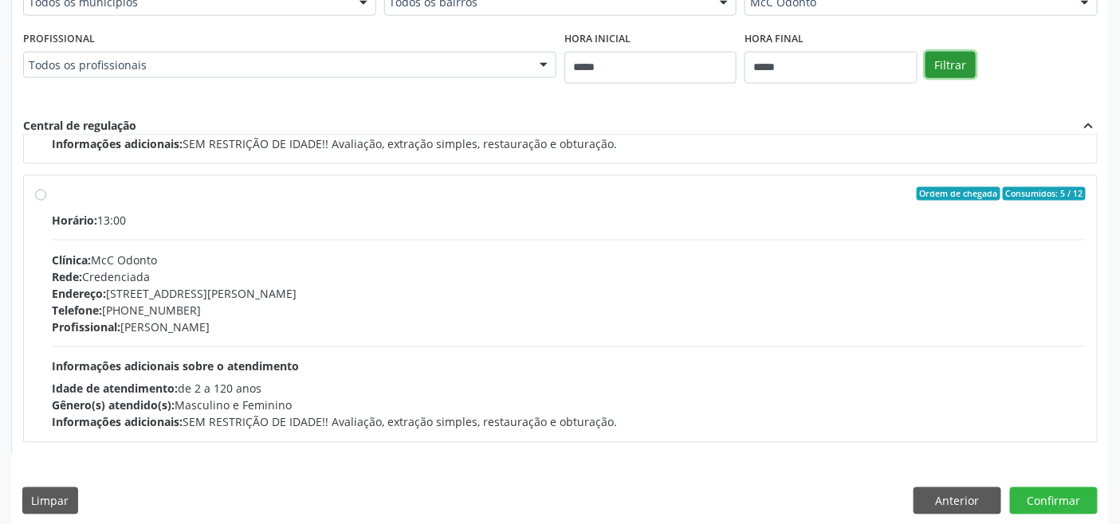
scroll to position [686, 0]
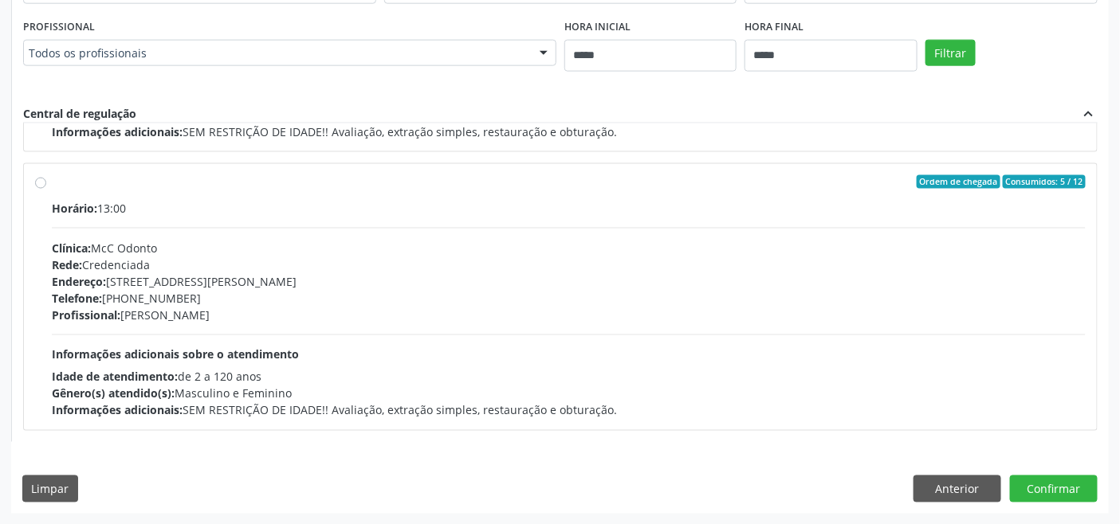
click at [441, 285] on div "Endereço: Rua Antonio Curado, nº 658, Eng do Meio, Recife - PE" at bounding box center [569, 281] width 1034 height 17
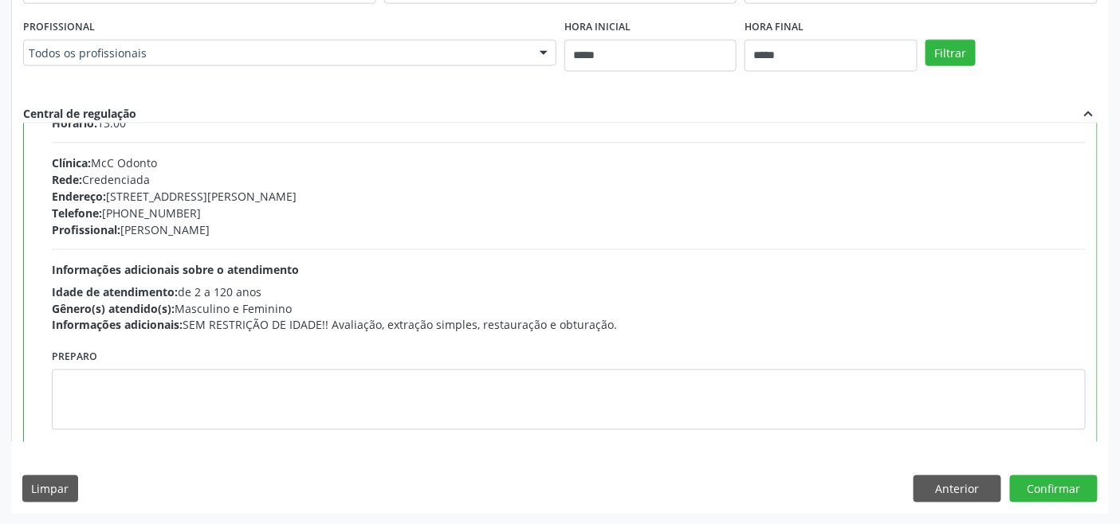
scroll to position [359, 0]
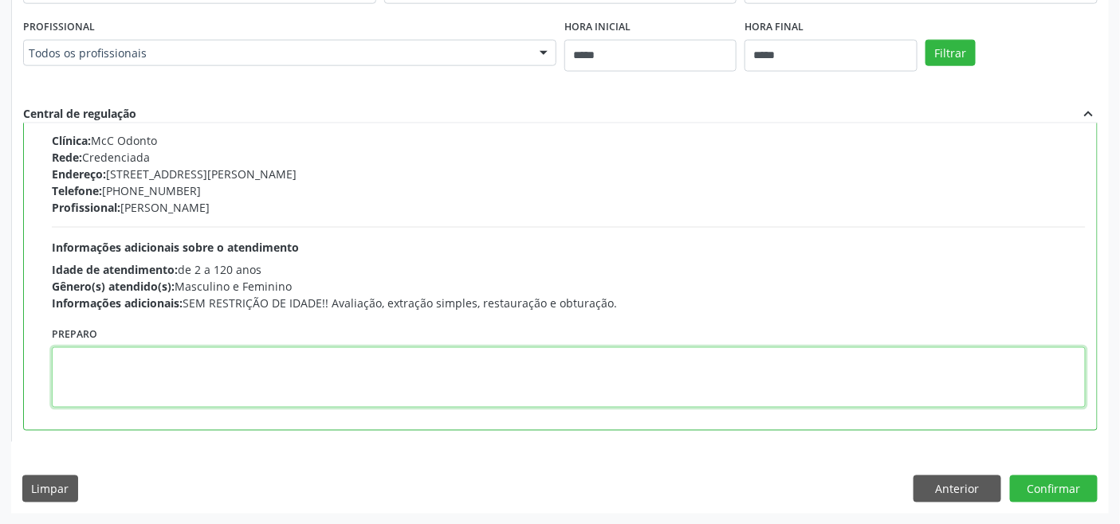
paste textarea "**********"
type textarea "**********"
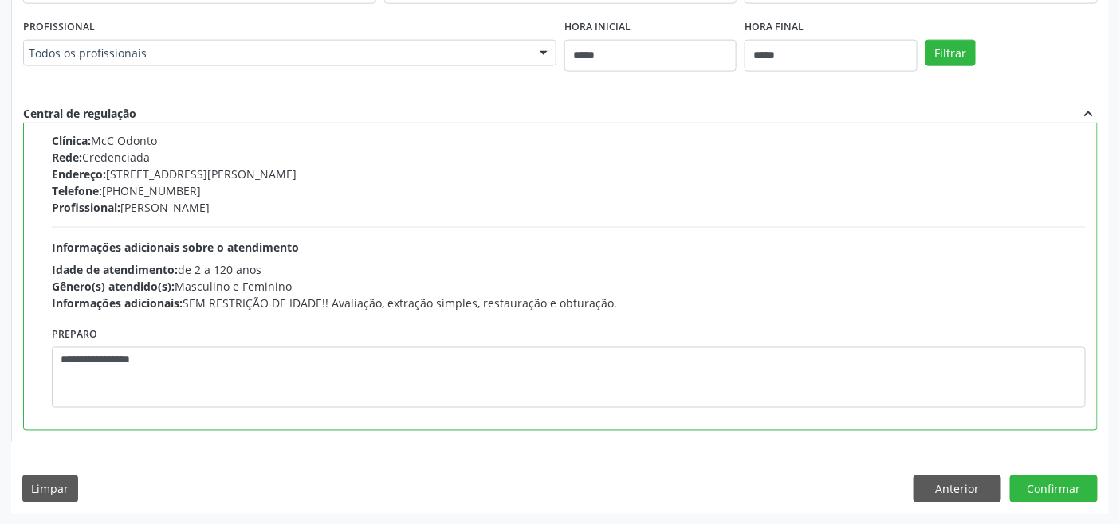
click at [1045, 469] on div "Dias com vagas disponíveis para: - Cardiologia setembro 2025 D S T Q Q S S 31 1…" at bounding box center [559, 89] width 1097 height 848
click at [1046, 479] on button "Confirmar" at bounding box center [1054, 489] width 88 height 27
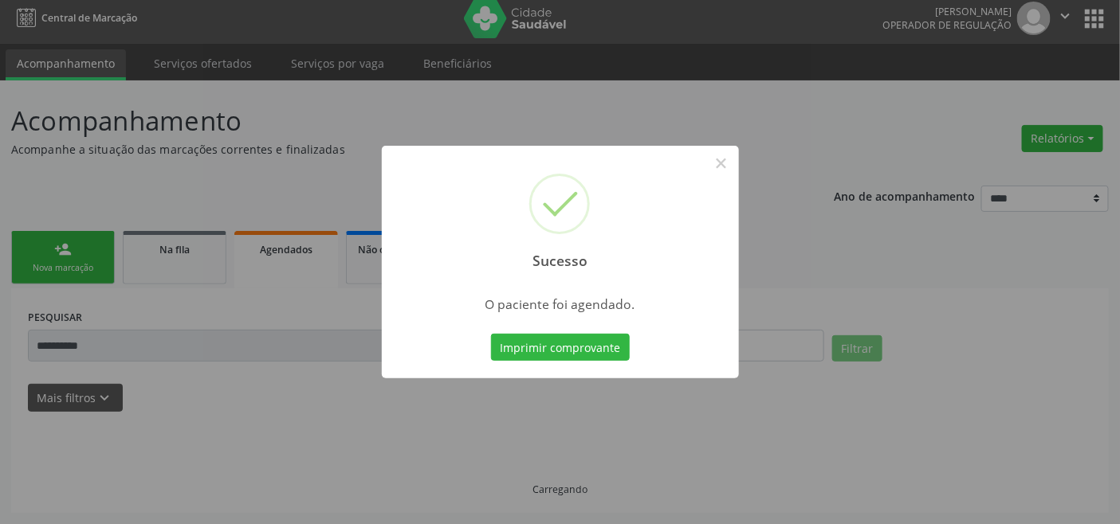
scroll to position [6, 0]
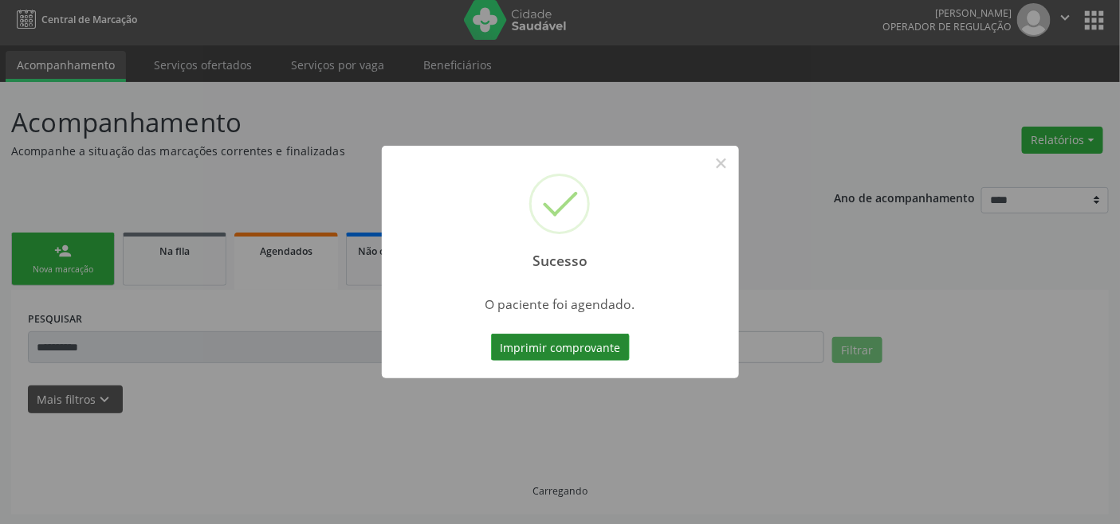
click at [571, 349] on button "Imprimir comprovante" at bounding box center [560, 347] width 139 height 27
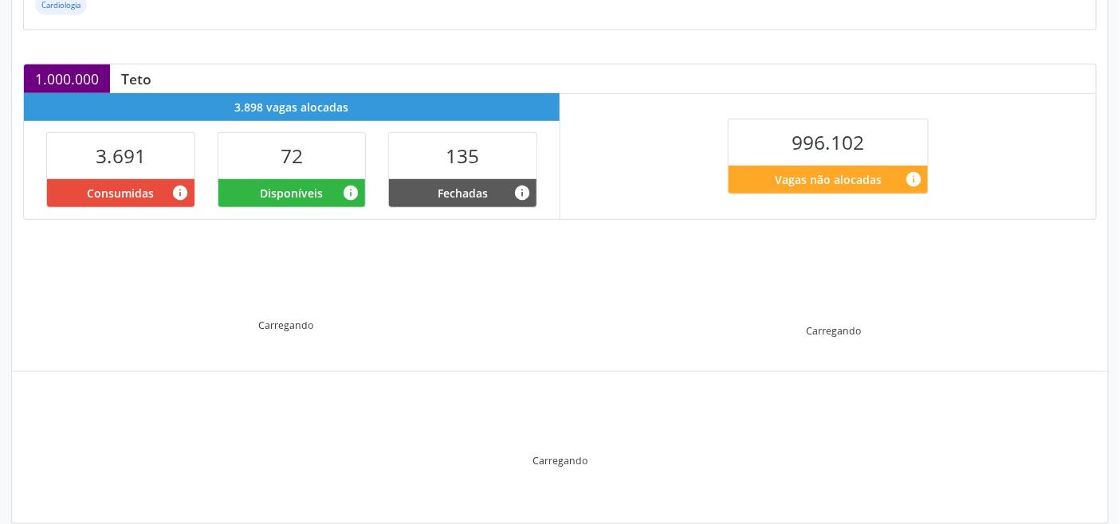
scroll to position [320, 0]
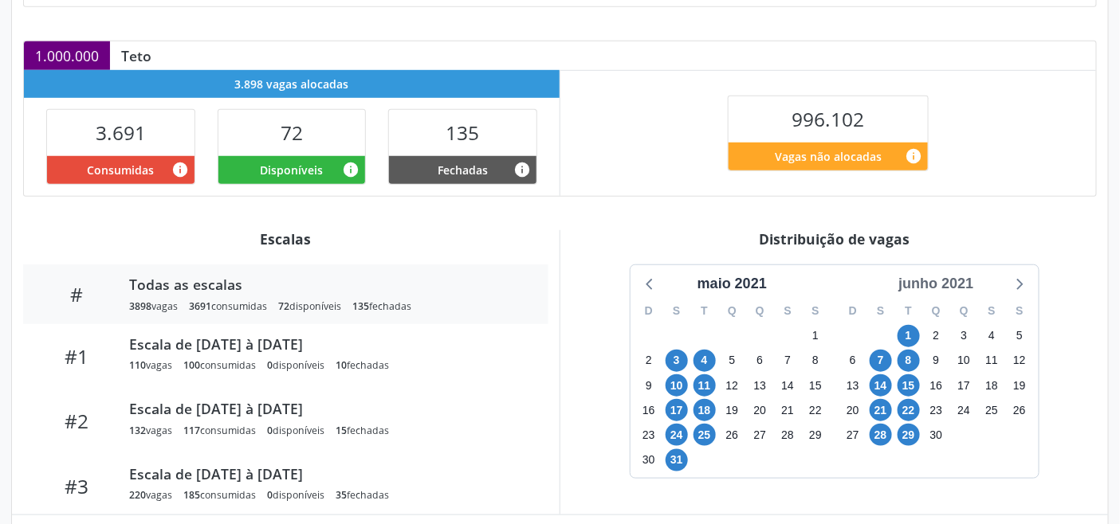
click at [947, 285] on div "junho 2021" at bounding box center [936, 284] width 88 height 22
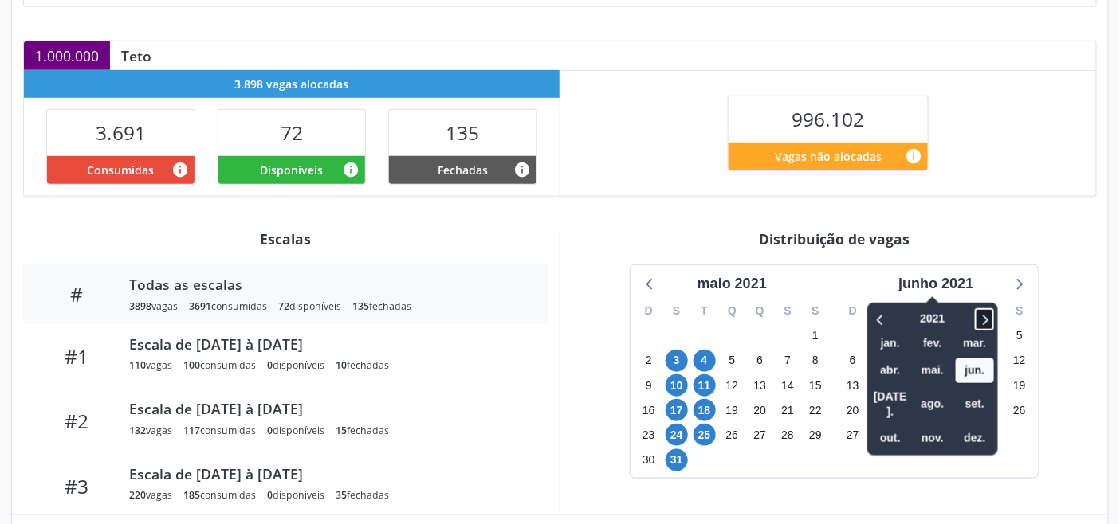
click at [989, 320] on icon at bounding box center [986, 320] width 6 height 10
click at [903, 426] on span "out." at bounding box center [890, 438] width 38 height 25
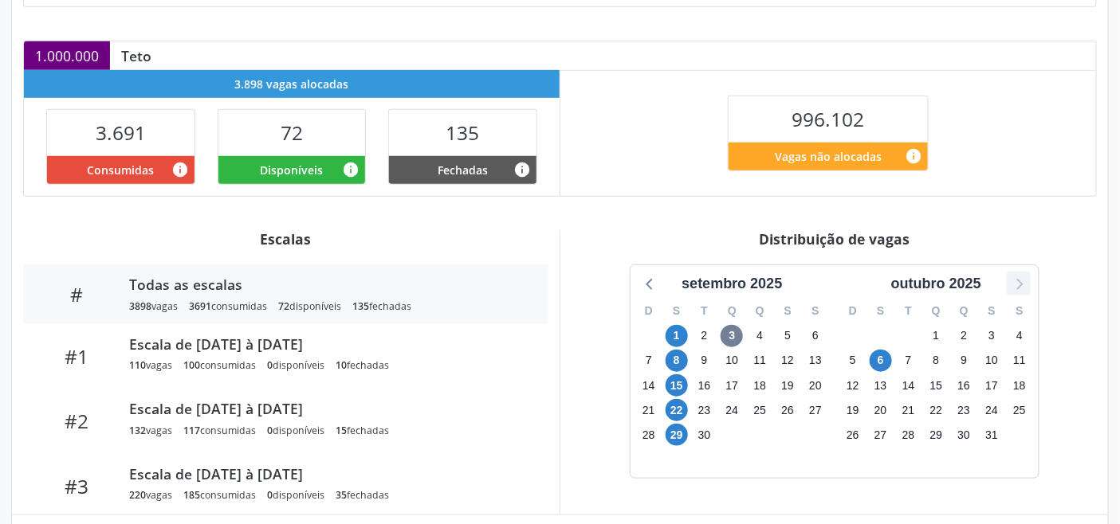
click at [1018, 289] on icon at bounding box center [1019, 284] width 6 height 11
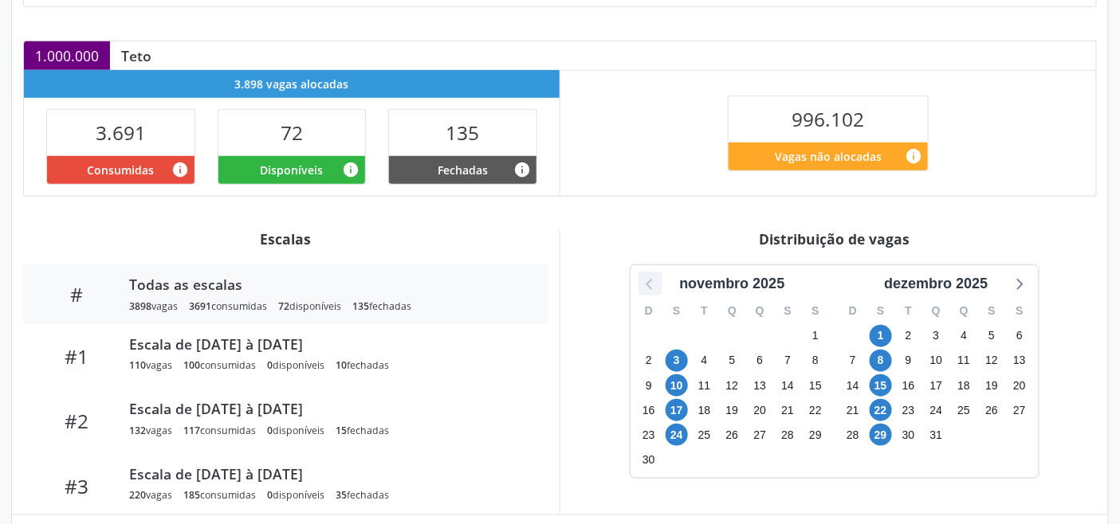
click at [649, 291] on icon at bounding box center [650, 283] width 21 height 21
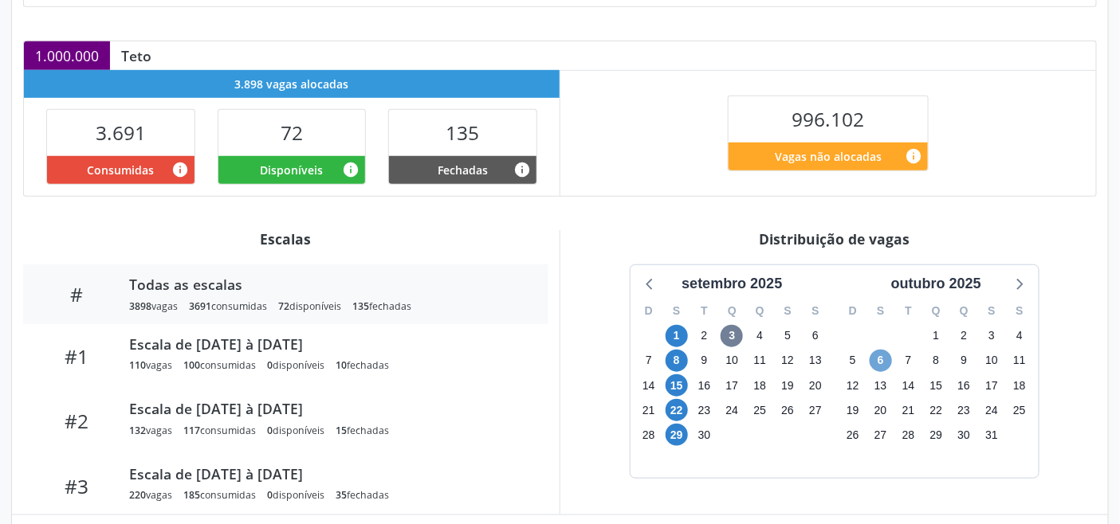
click at [878, 359] on span "6" at bounding box center [880, 361] width 22 height 22
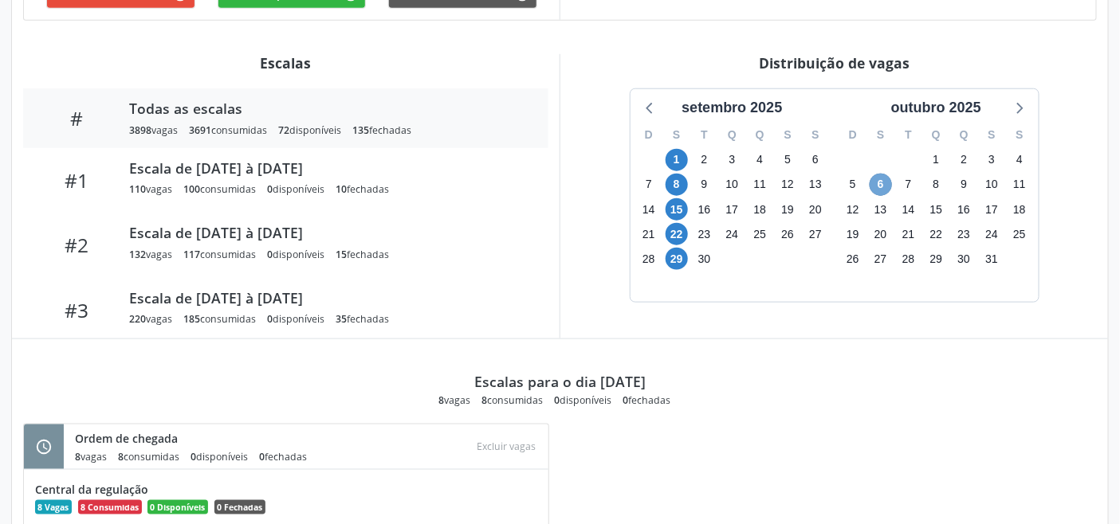
scroll to position [351, 0]
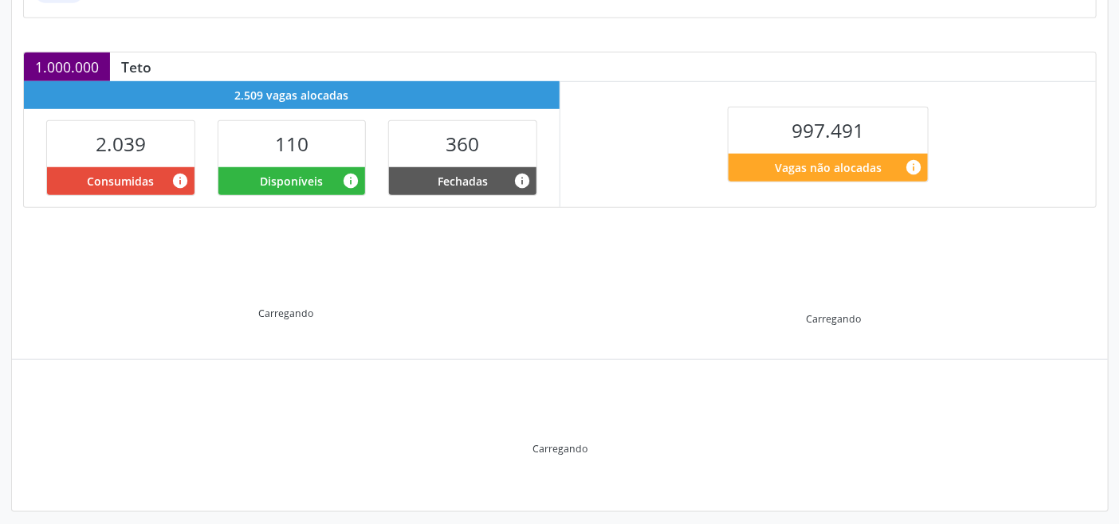
scroll to position [320, 0]
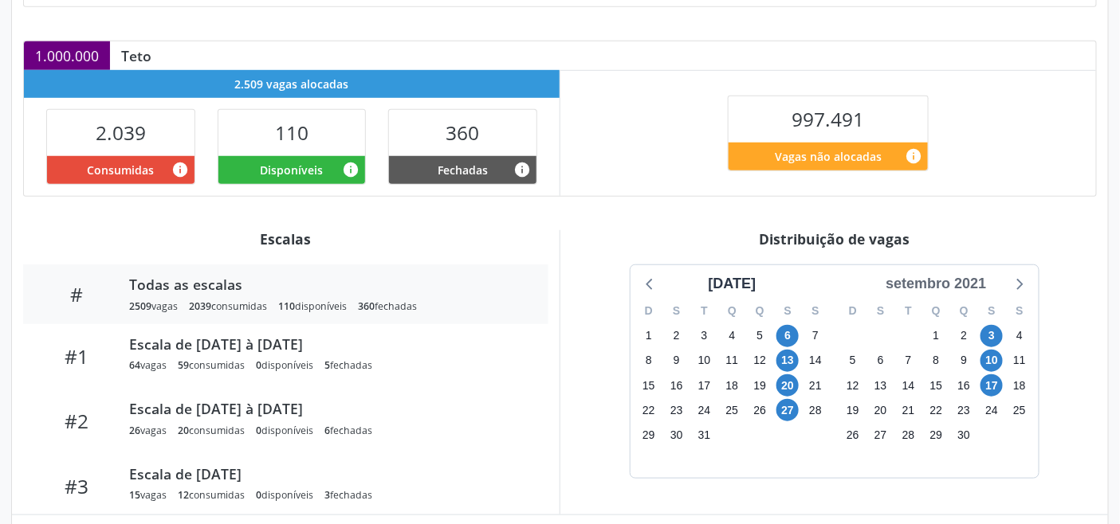
click at [968, 273] on div "setembro 2021" at bounding box center [936, 279] width 204 height 29
click at [976, 287] on div "setembro 2021" at bounding box center [935, 284] width 113 height 22
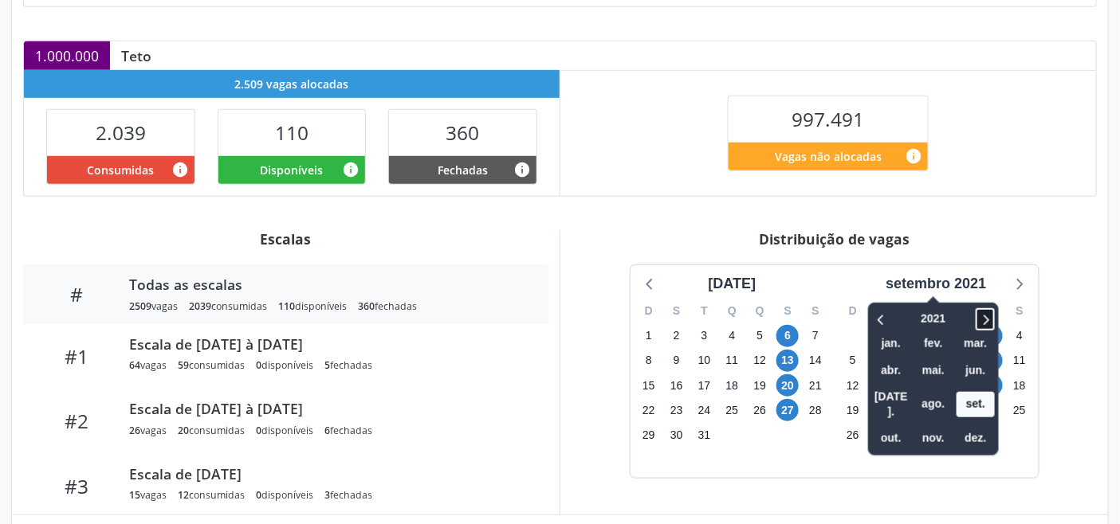
click at [993, 317] on icon at bounding box center [985, 319] width 16 height 19
click at [909, 426] on span "out." at bounding box center [891, 438] width 38 height 25
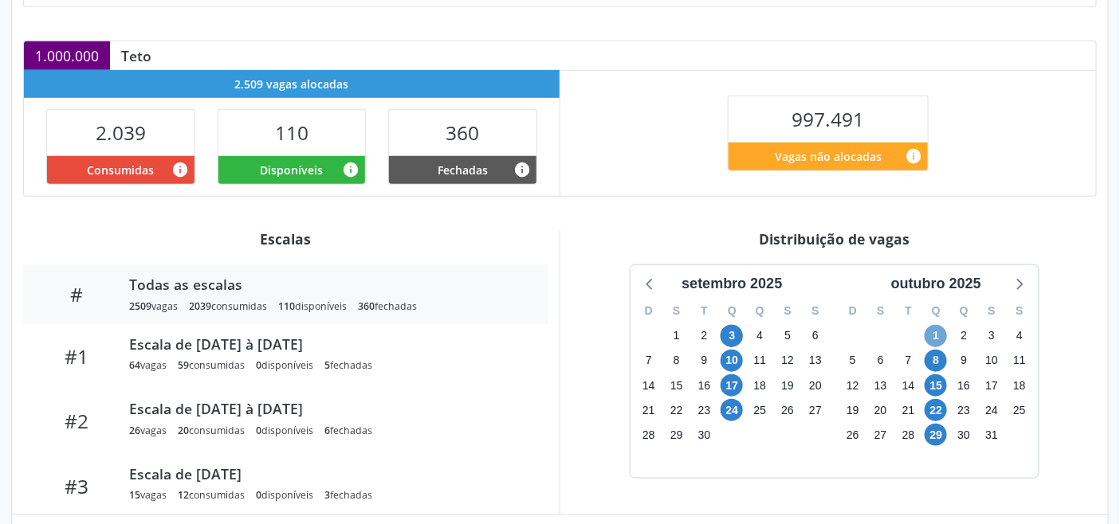
click at [937, 332] on span "1" at bounding box center [935, 336] width 22 height 22
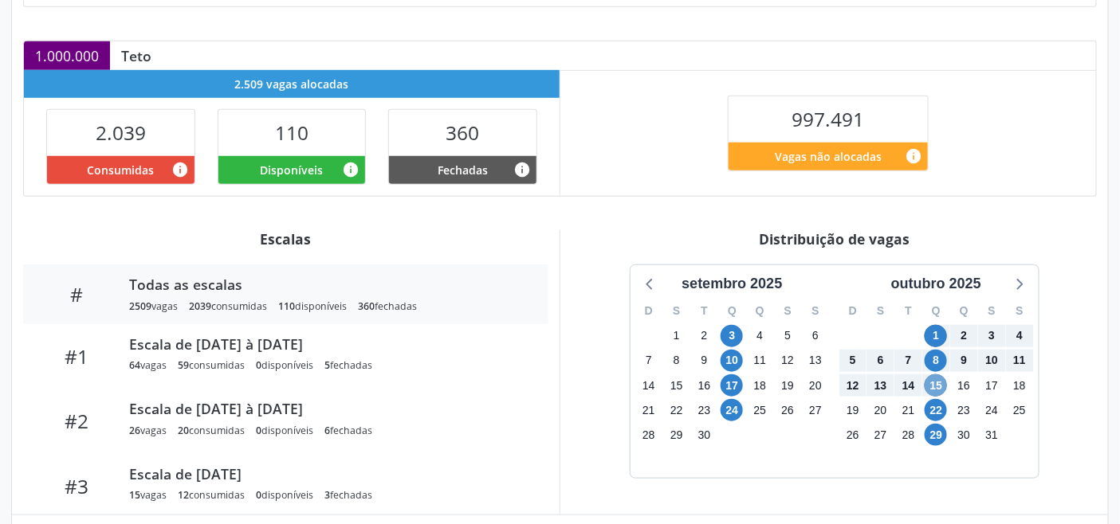
click at [937, 386] on span "15" at bounding box center [935, 386] width 22 height 22
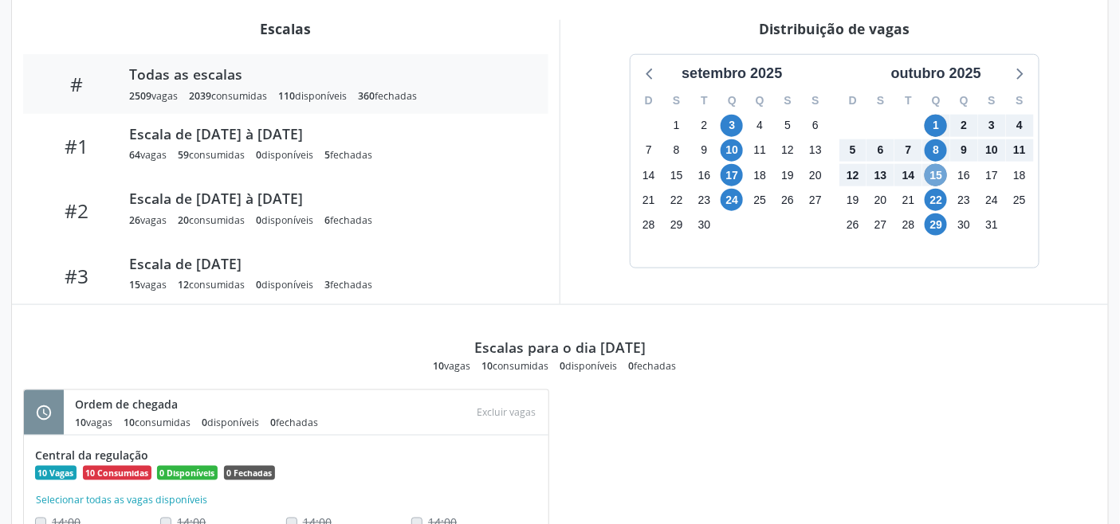
scroll to position [531, 0]
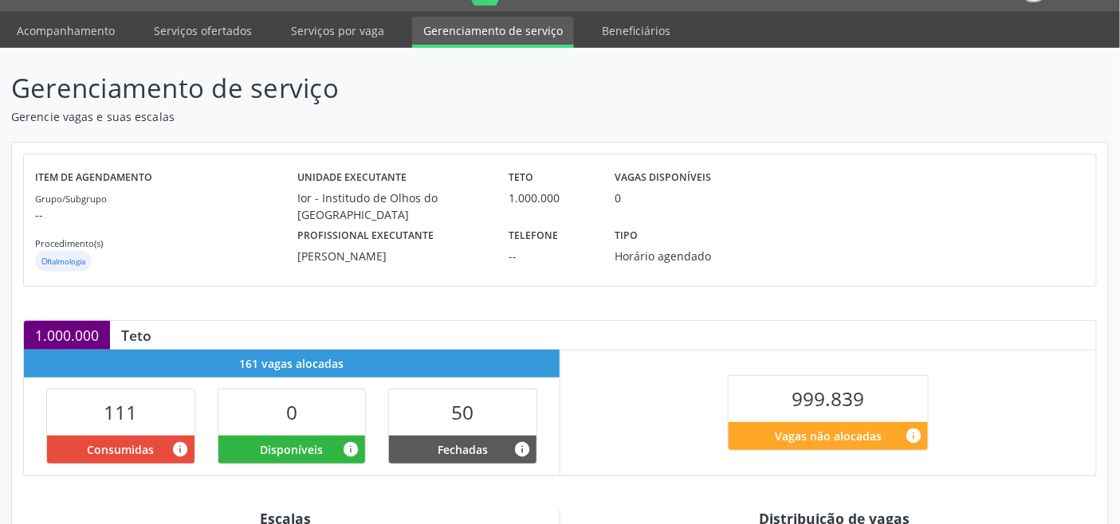
scroll to position [402, 0]
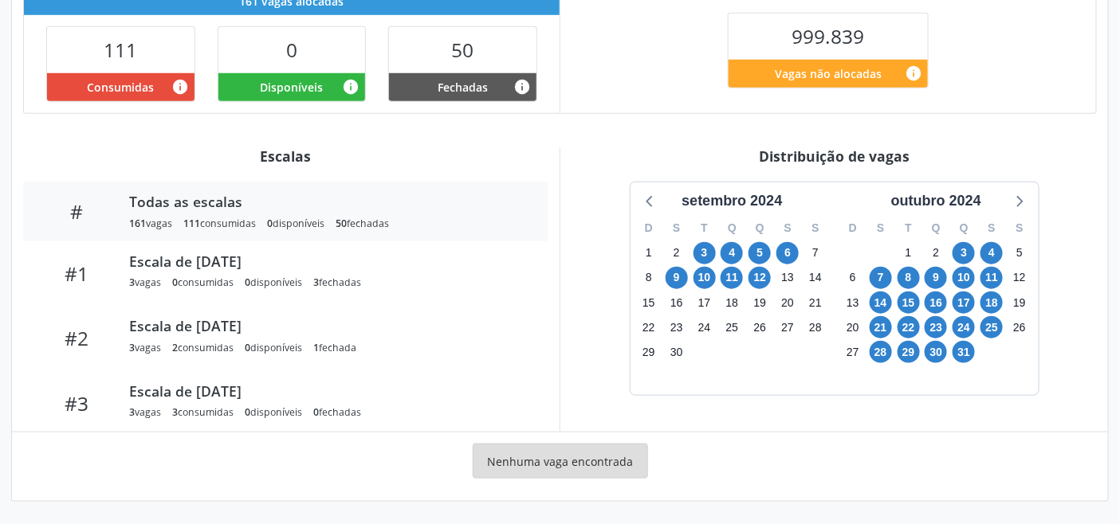
click at [1034, 201] on div "outubro 2024" at bounding box center [936, 196] width 204 height 29
click at [1029, 202] on icon at bounding box center [1018, 200] width 21 height 21
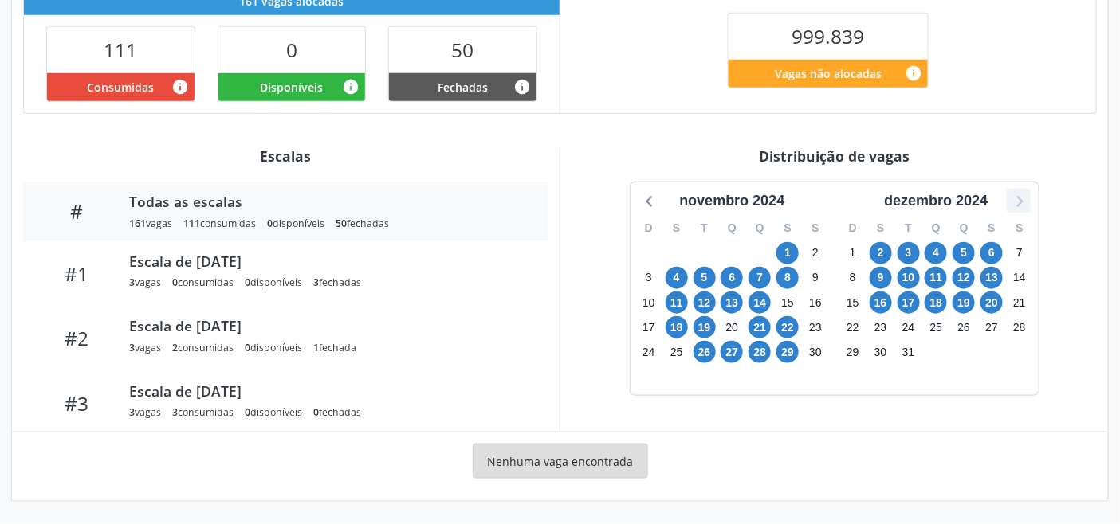
click at [1028, 202] on icon at bounding box center [1018, 200] width 21 height 21
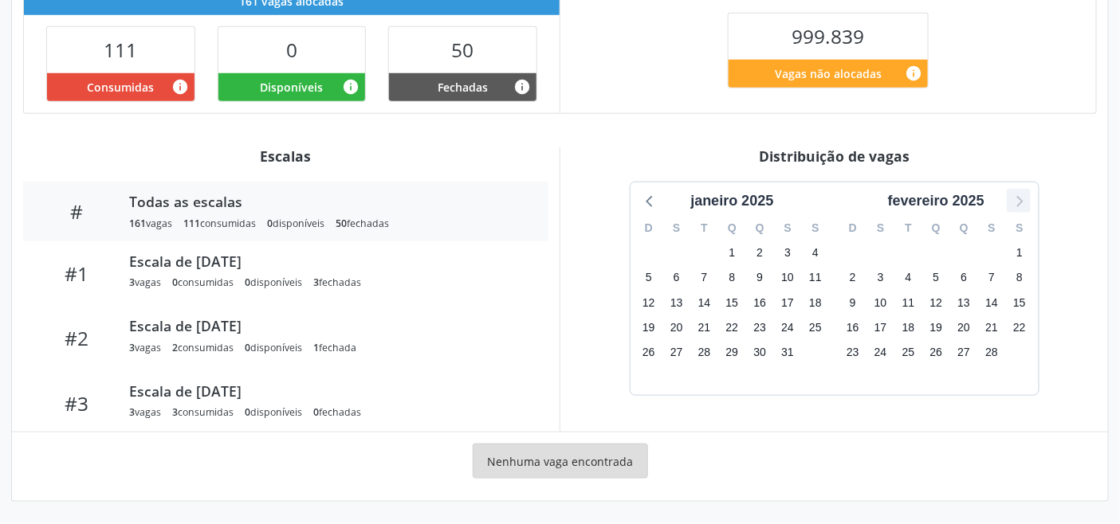
click at [1028, 202] on icon at bounding box center [1018, 200] width 21 height 21
click at [649, 188] on div "setembro 2025" at bounding box center [732, 196] width 204 height 29
click at [648, 193] on icon at bounding box center [650, 200] width 21 height 21
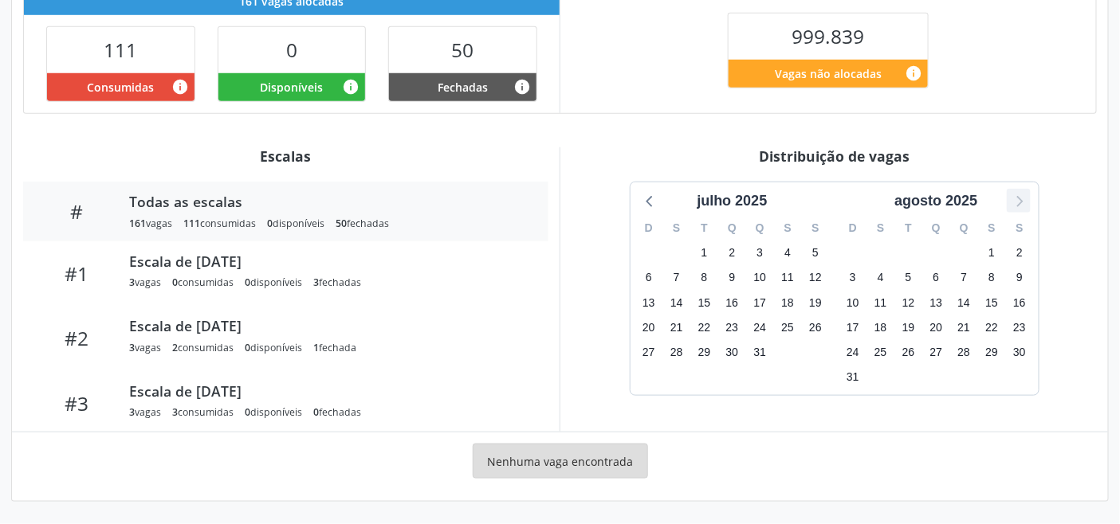
click at [1017, 203] on icon at bounding box center [1018, 200] width 21 height 21
click at [736, 255] on span "3" at bounding box center [731, 253] width 22 height 22
click at [737, 257] on span "3" at bounding box center [731, 253] width 22 height 22
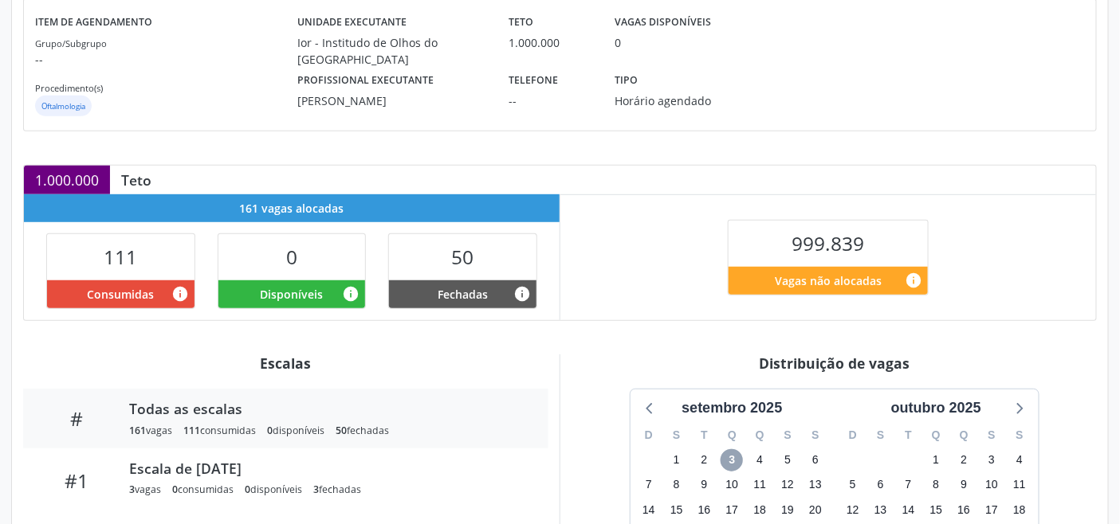
scroll to position [49, 0]
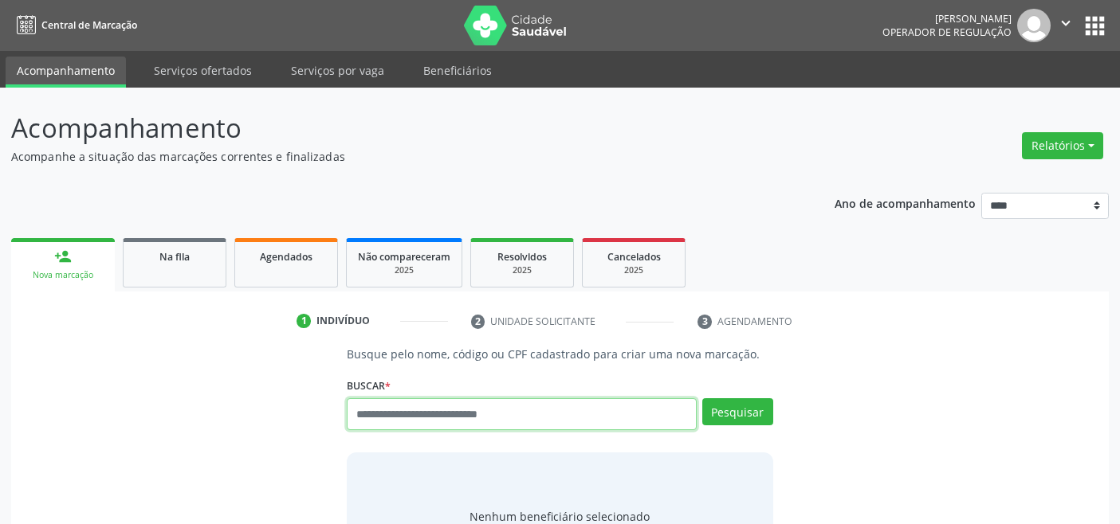
scroll to position [6, 0]
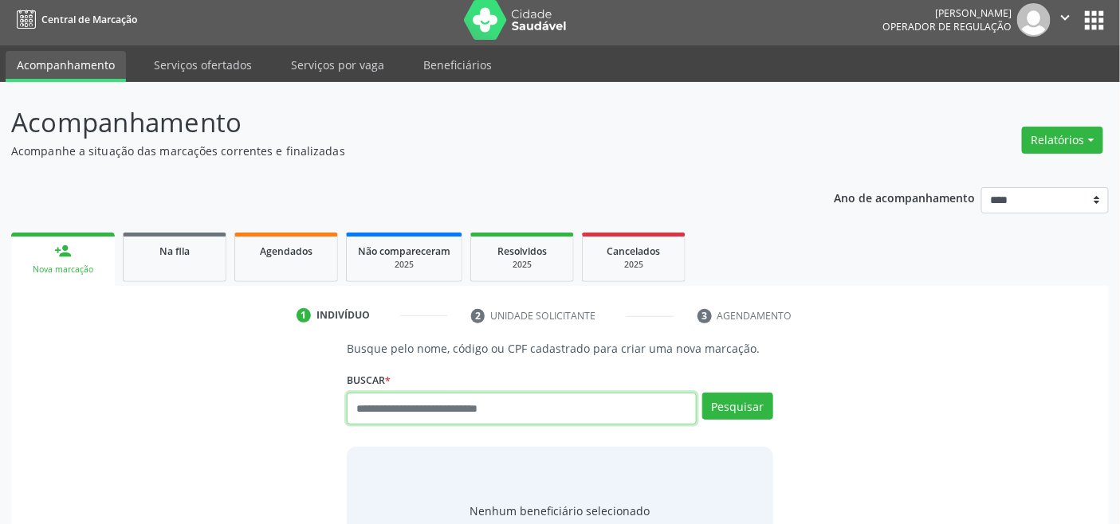
paste input "**********"
type input "**********"
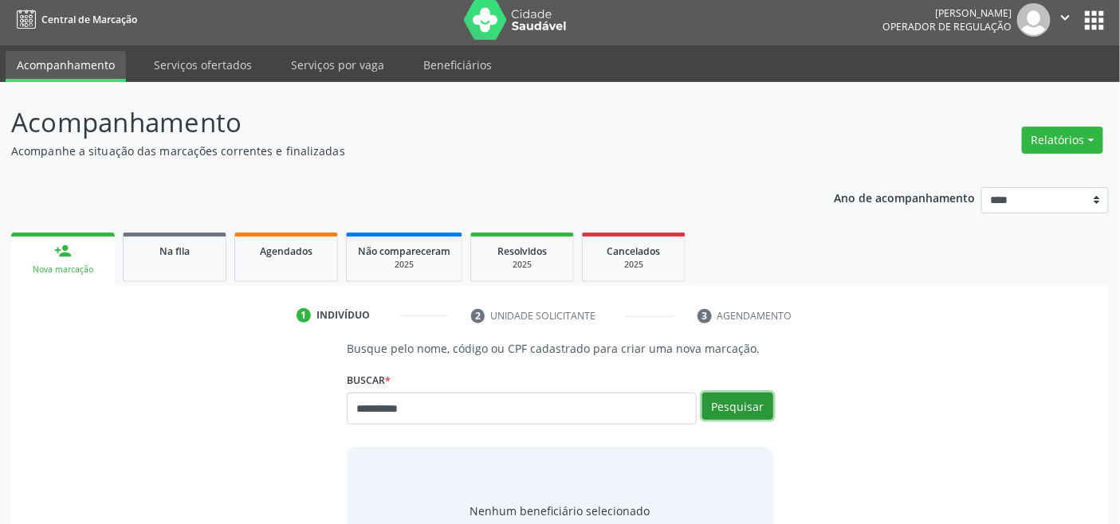
click at [735, 393] on button "Pesquisar" at bounding box center [737, 406] width 71 height 27
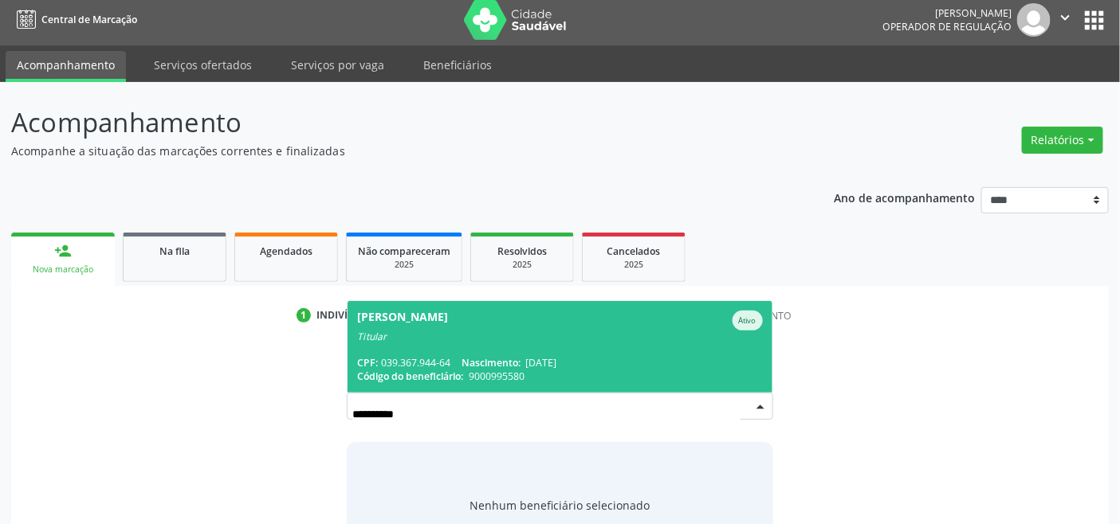
click at [535, 336] on div "Titular" at bounding box center [559, 337] width 405 height 13
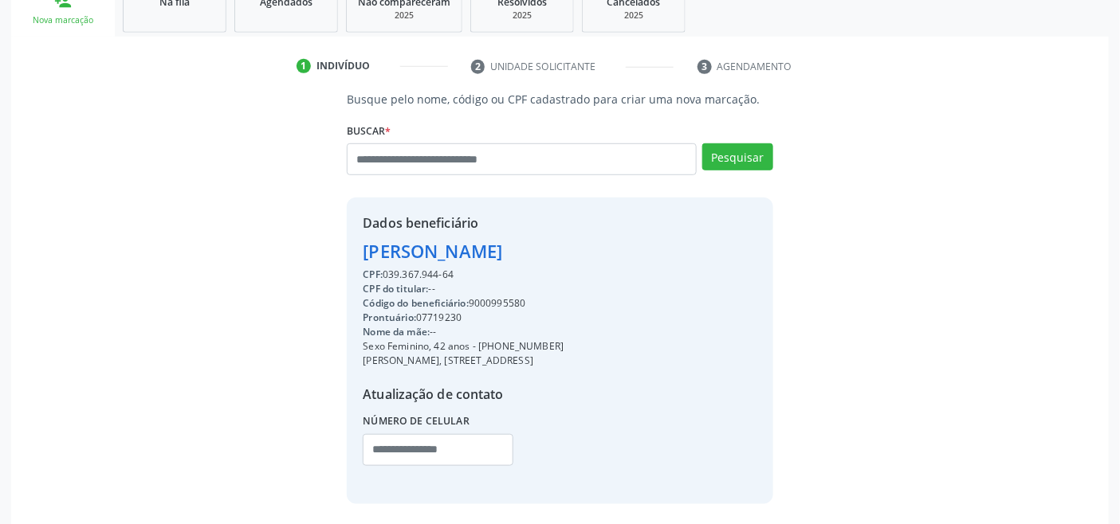
scroll to position [316, 0]
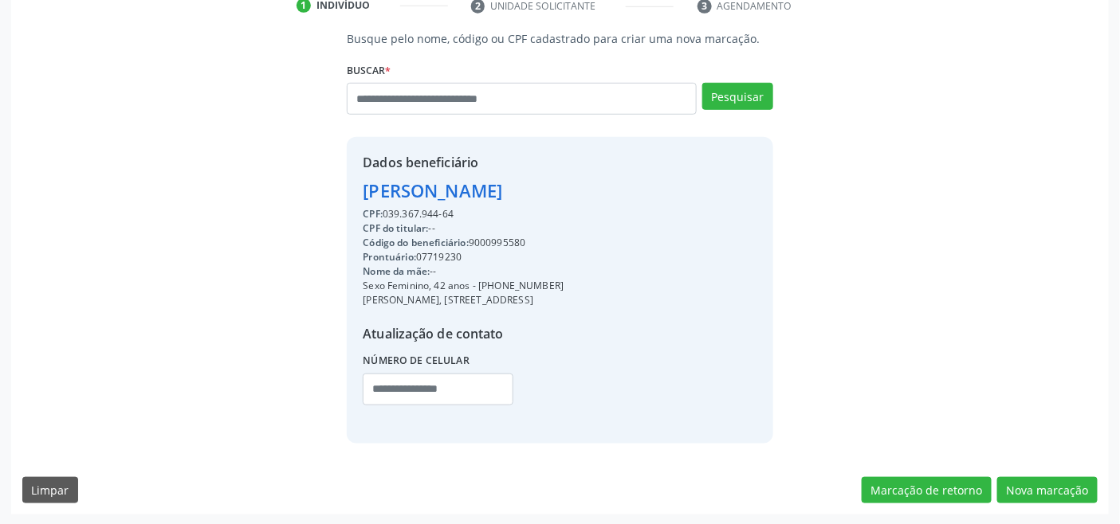
click at [407, 211] on div "CPF: 039.367.944-64" at bounding box center [463, 214] width 201 height 14
copy div "039.367.944"
paste input "**********"
type input "**********"
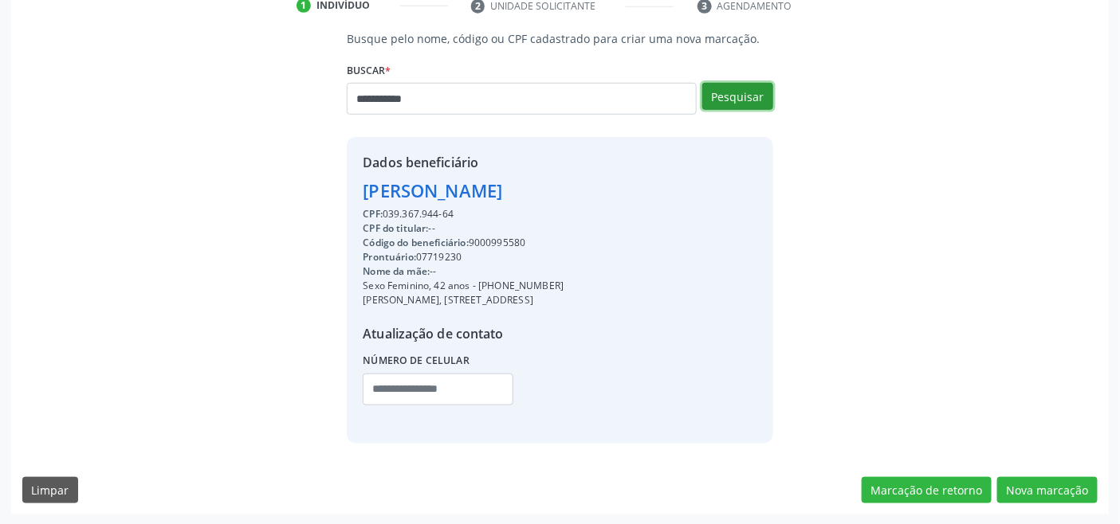
click at [751, 89] on button "Pesquisar" at bounding box center [737, 96] width 71 height 27
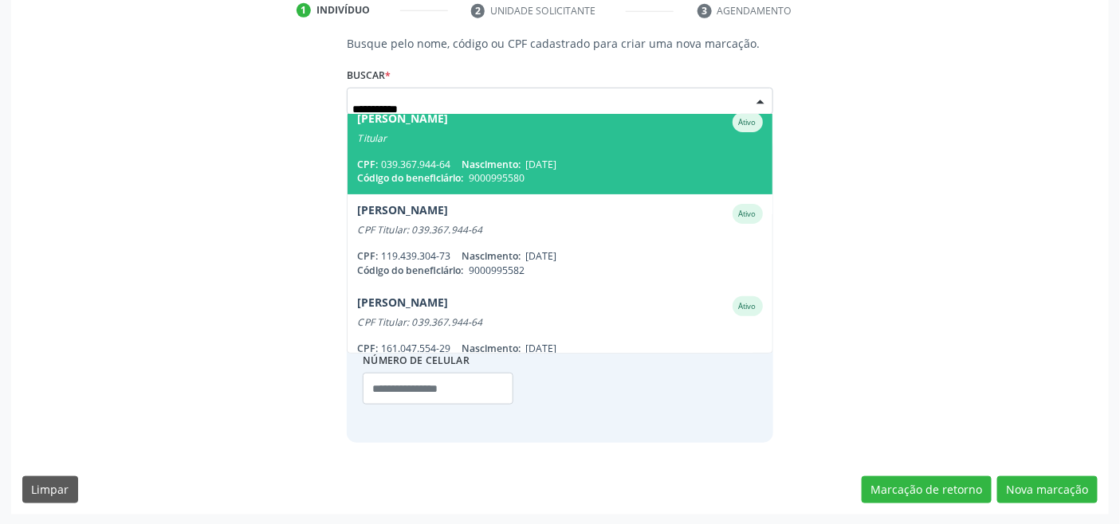
scroll to position [129, 0]
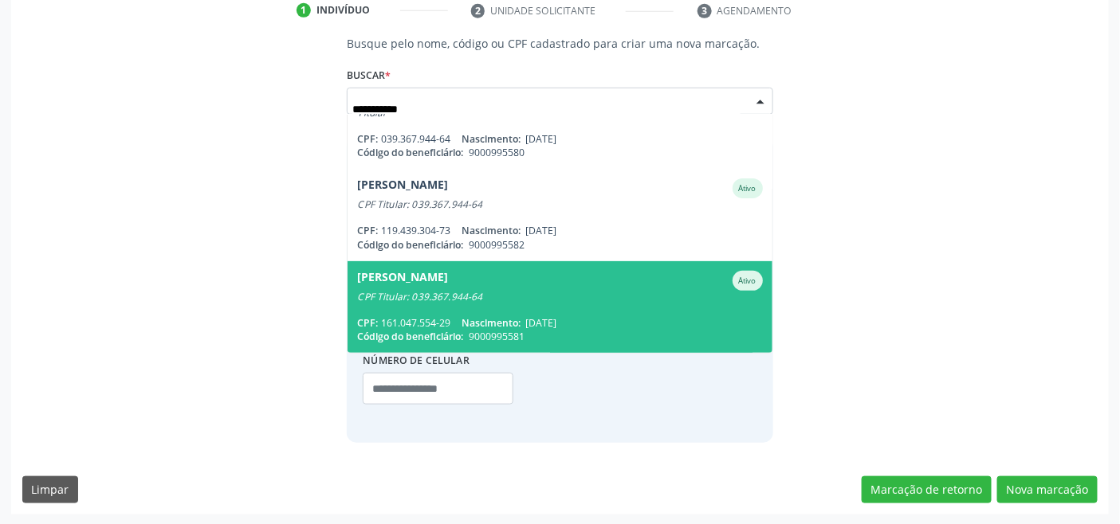
click at [448, 285] on div "Victoria Souza Ribeiro Frazao" at bounding box center [402, 281] width 91 height 20
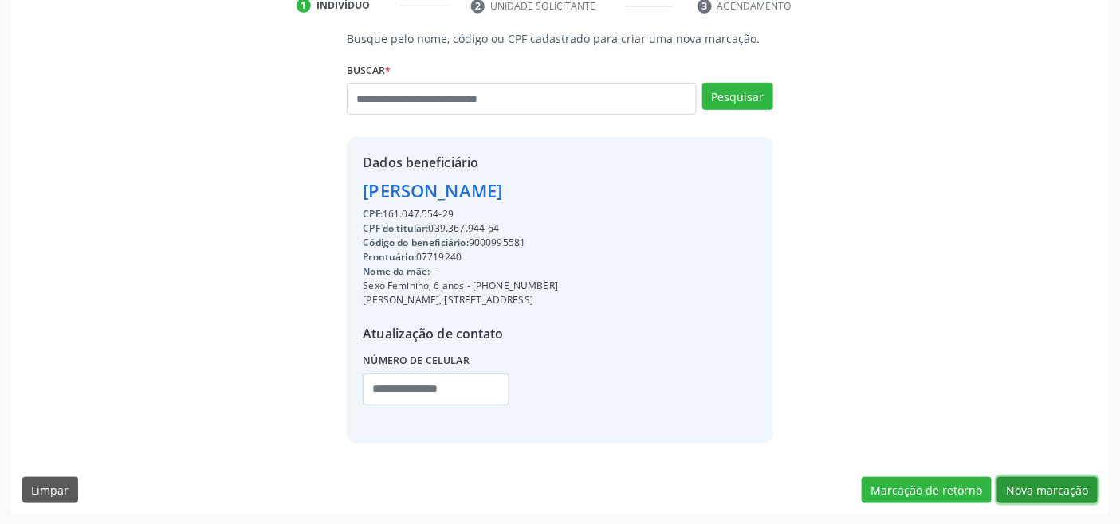
click at [1057, 488] on button "Nova marcação" at bounding box center [1047, 490] width 100 height 27
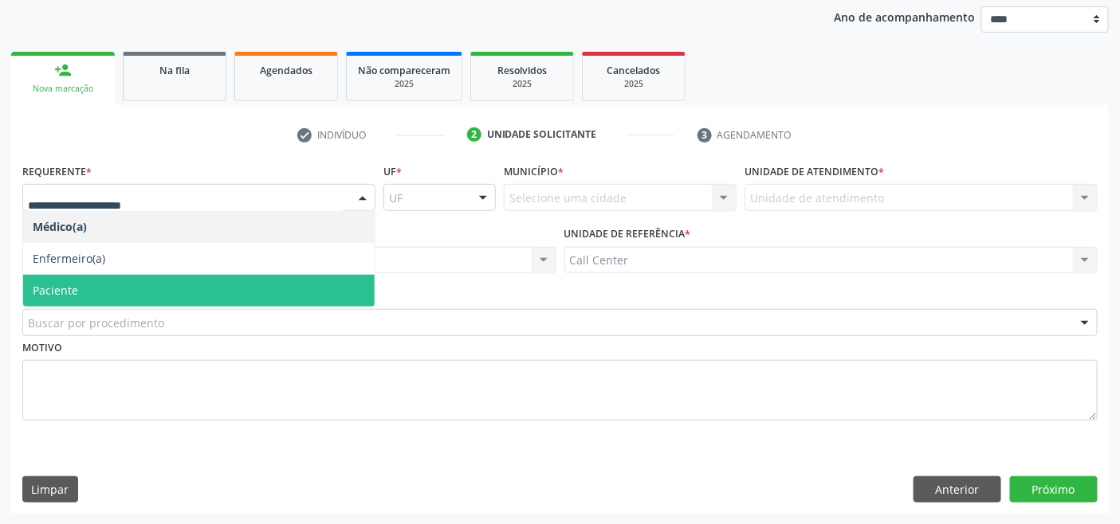
click at [138, 282] on span "Paciente" at bounding box center [198, 291] width 351 height 32
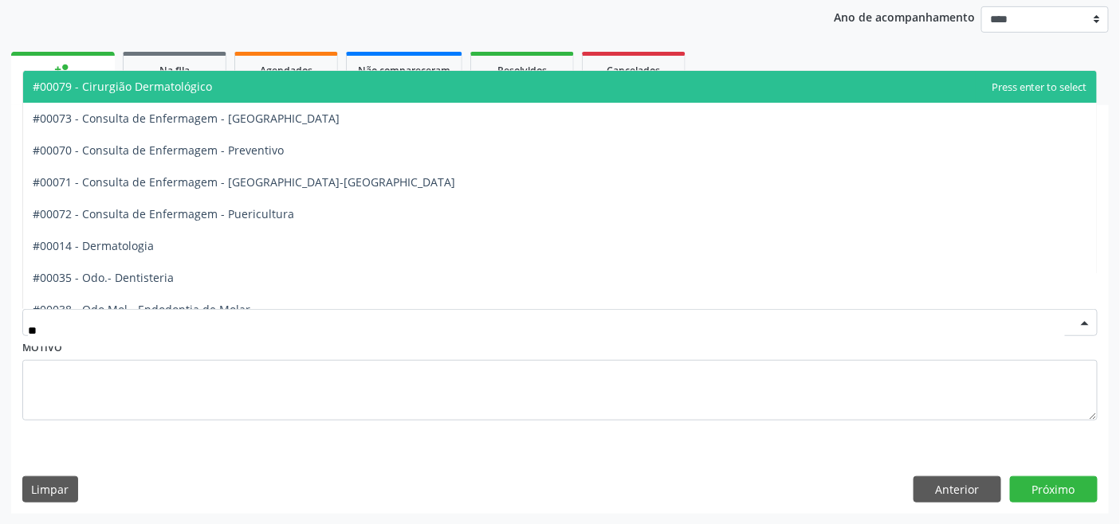
type input "***"
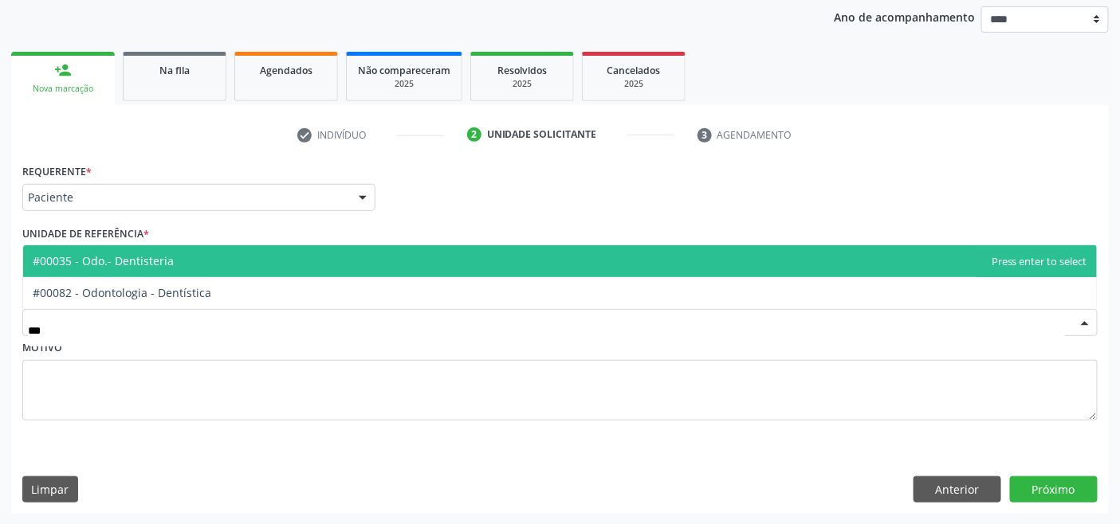
click at [150, 261] on span "#00035 - Odo.- Dentisteria" at bounding box center [103, 260] width 141 height 15
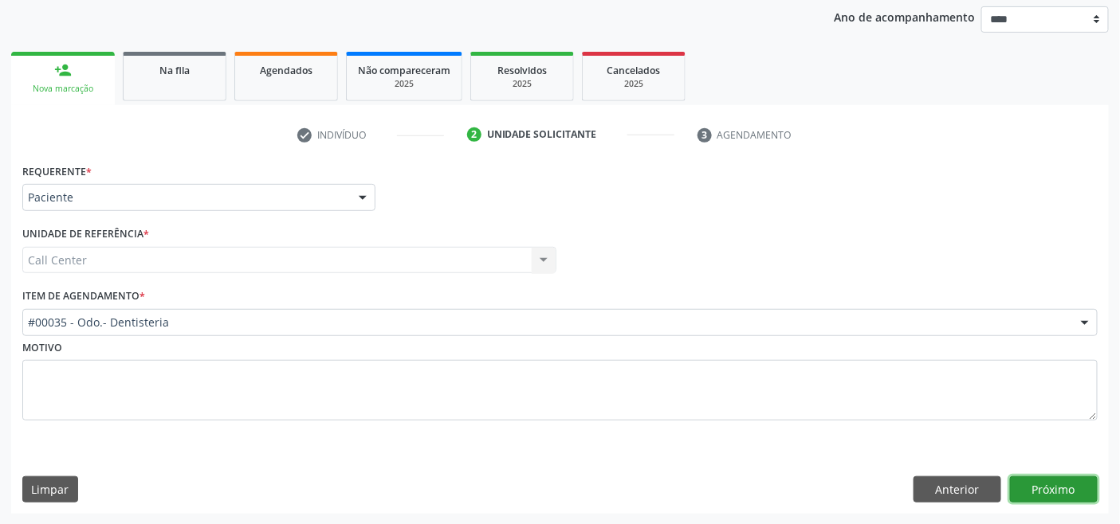
click at [1061, 490] on button "Próximo" at bounding box center [1054, 490] width 88 height 27
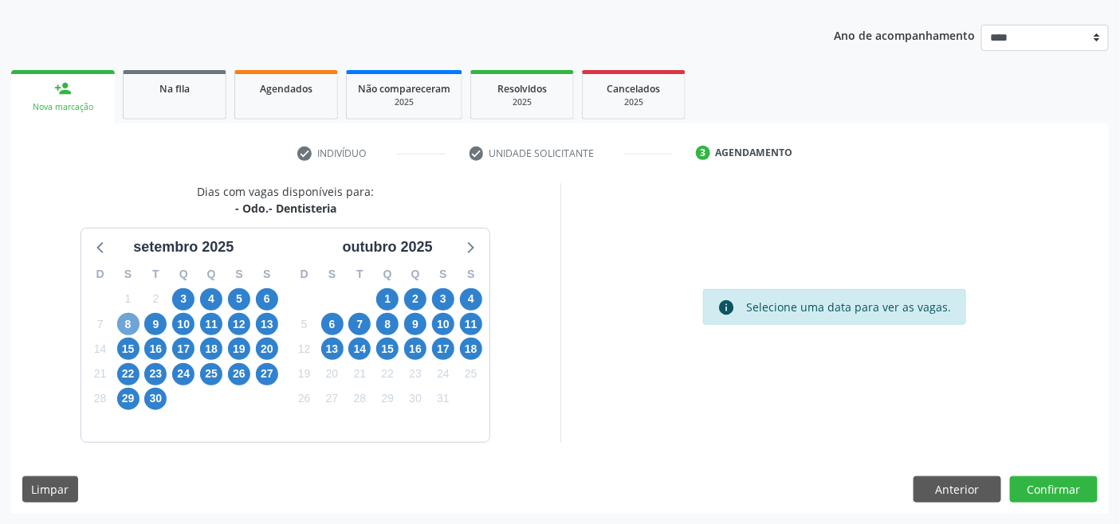
click at [130, 323] on span "8" at bounding box center [128, 324] width 22 height 22
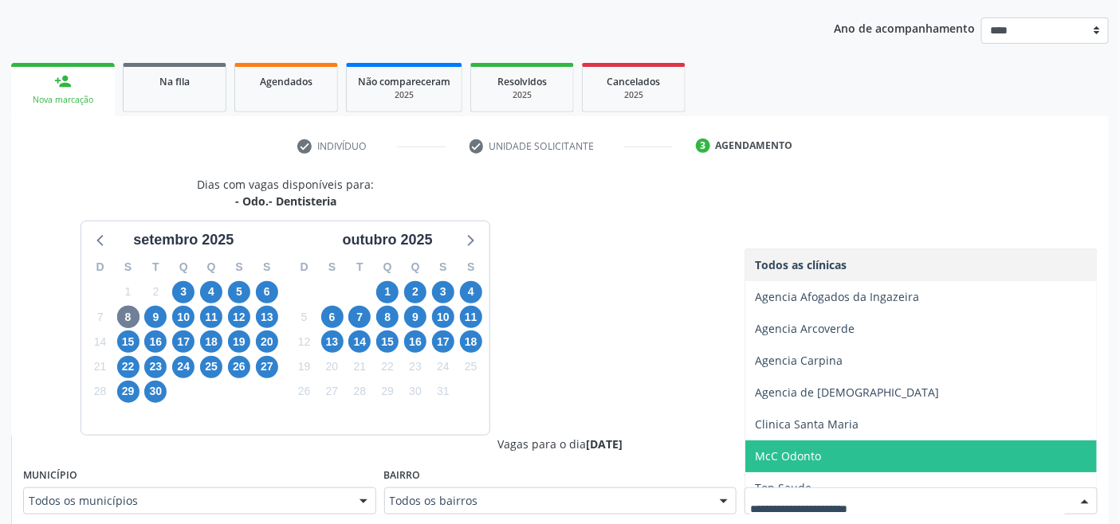
click at [833, 454] on span "McC Odonto" at bounding box center [920, 457] width 351 height 32
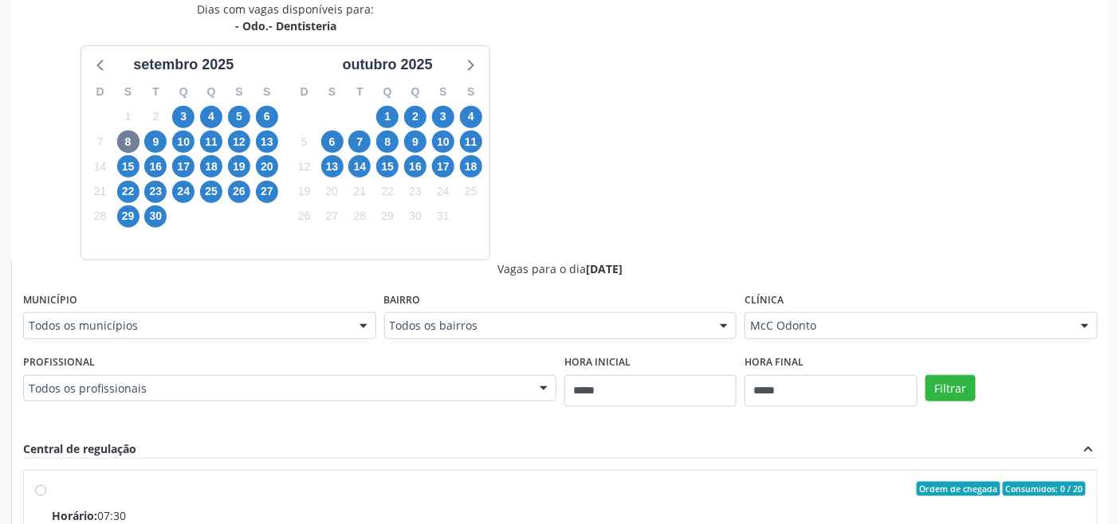
scroll to position [529, 0]
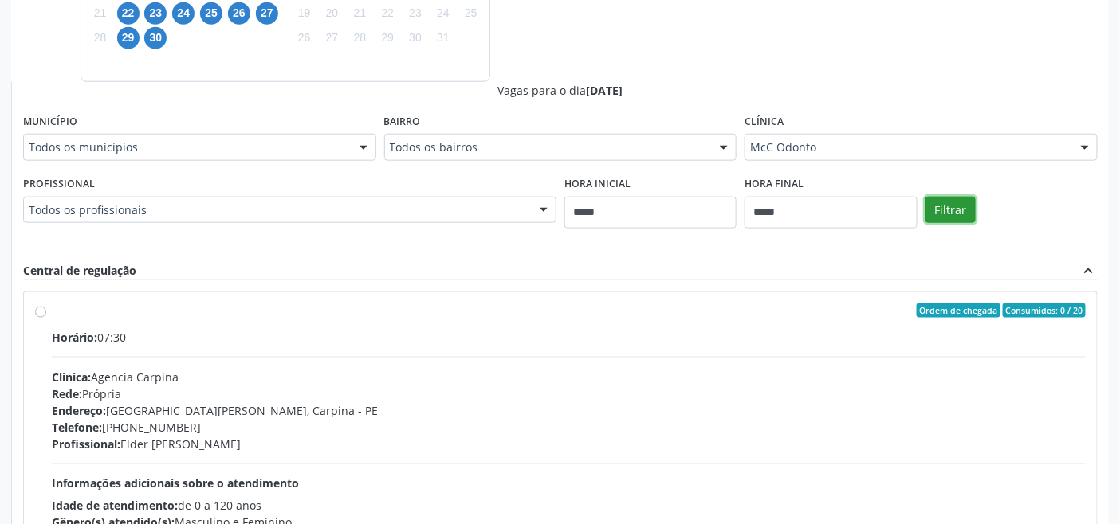
click at [943, 203] on button "Filtrar" at bounding box center [950, 210] width 50 height 27
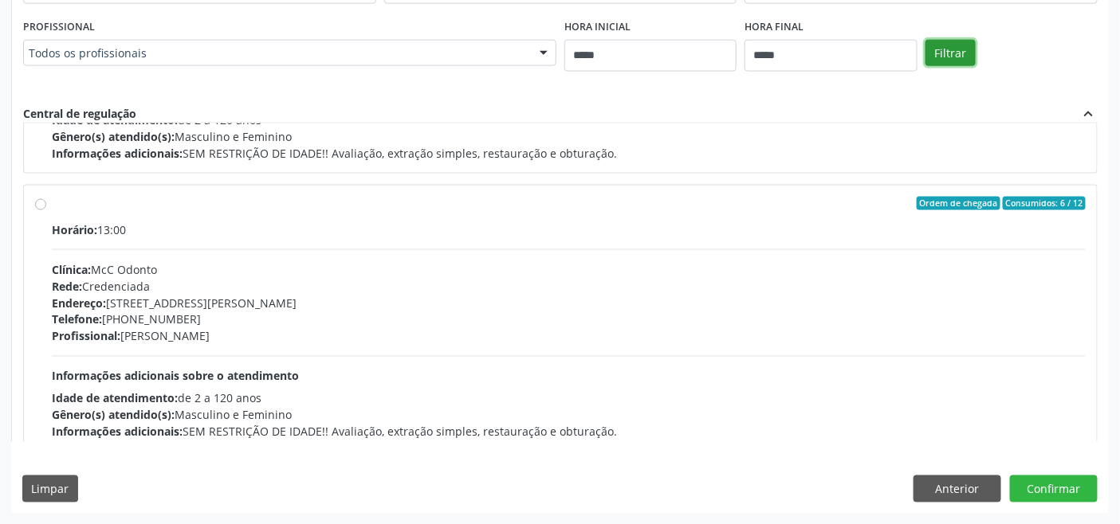
scroll to position [251, 0]
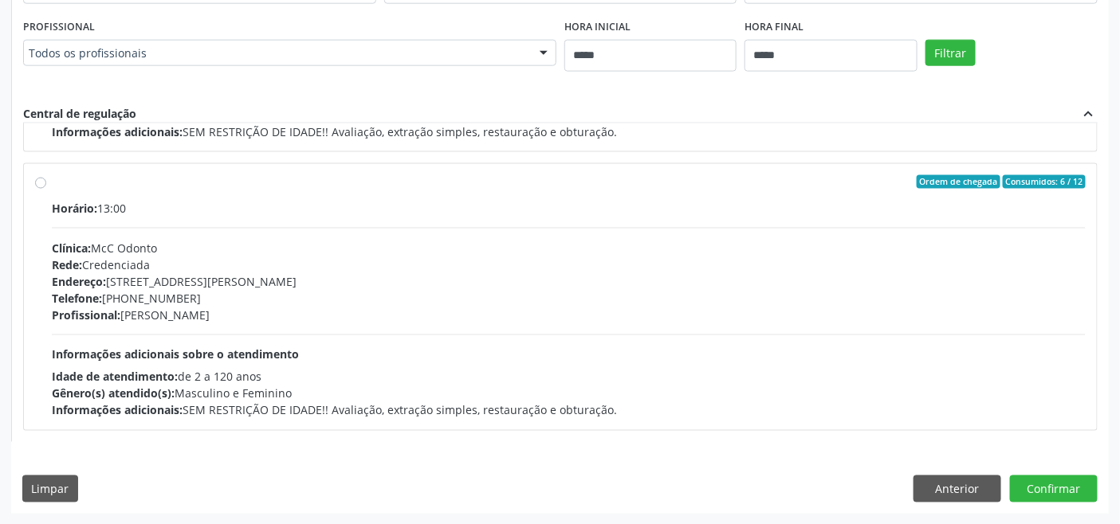
click at [514, 316] on div "Profissional: Michelle Cavalcanti da Cunha" at bounding box center [569, 315] width 1034 height 17
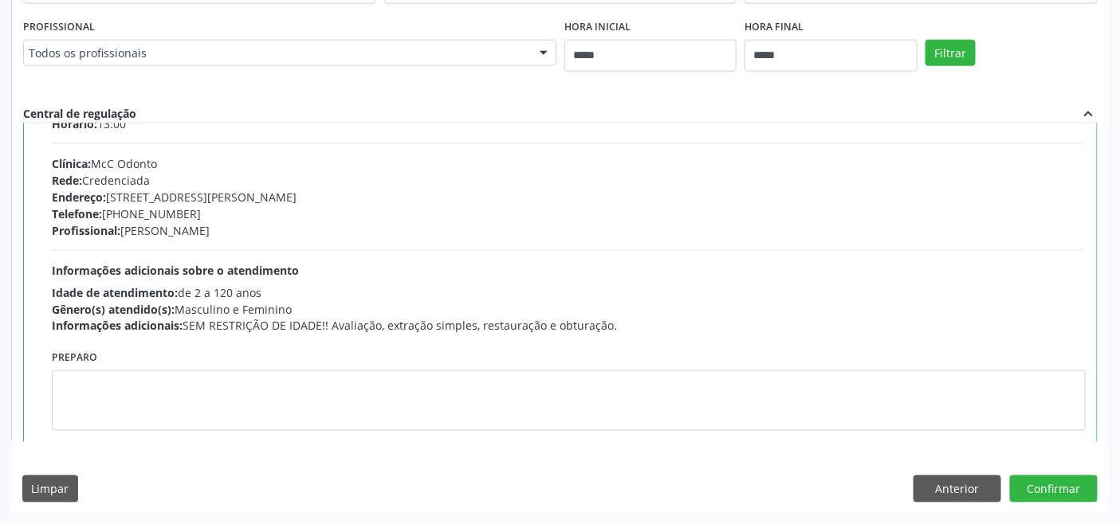
scroll to position [359, 0]
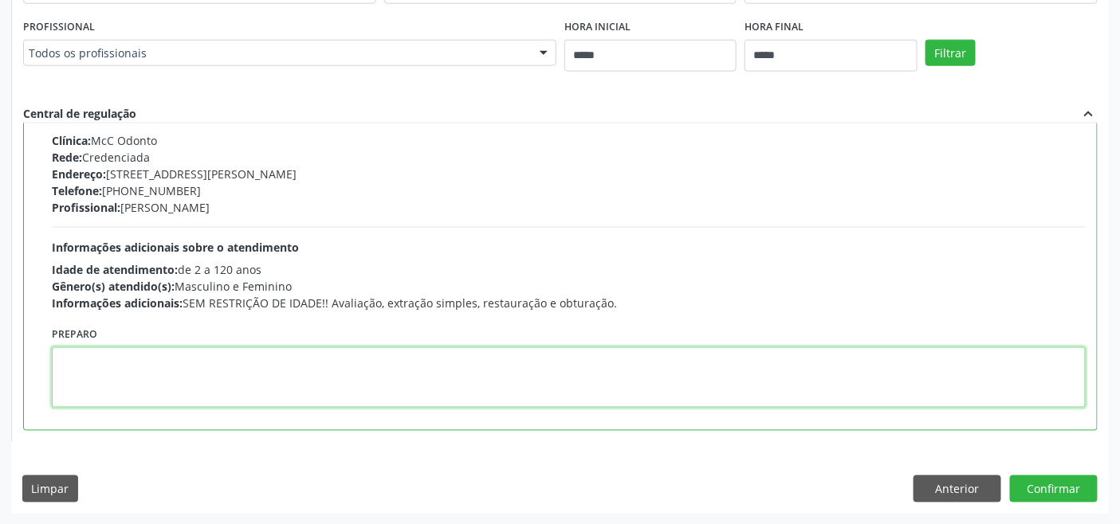
paste textarea "**********"
type textarea "**********"
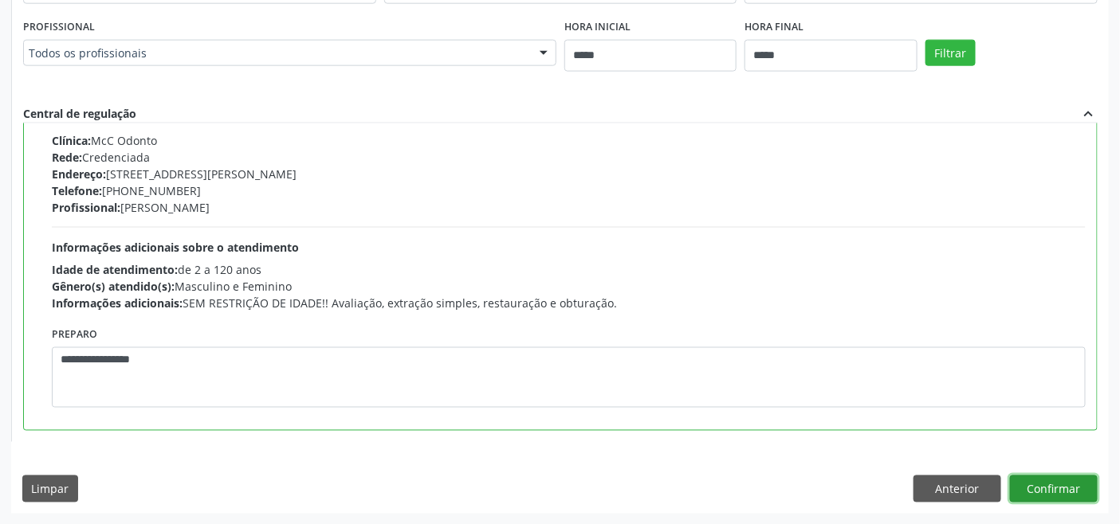
click at [1037, 483] on button "Confirmar" at bounding box center [1054, 489] width 88 height 27
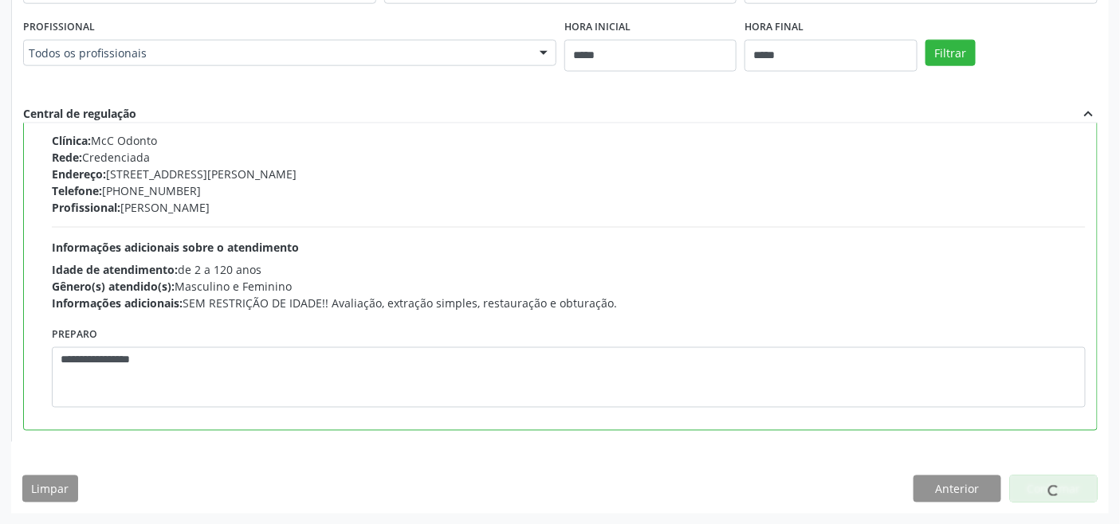
scroll to position [6, 0]
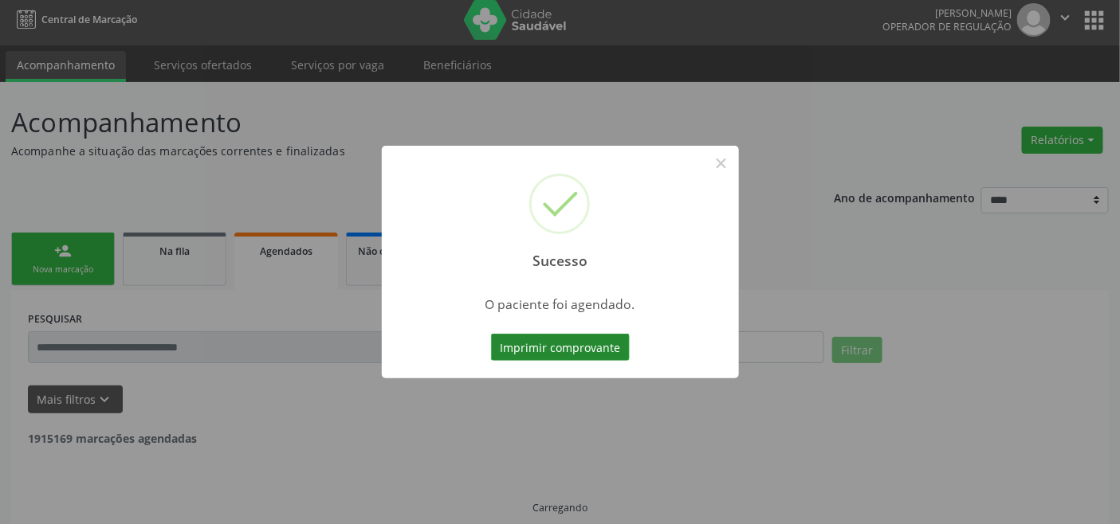
click at [594, 347] on button "Imprimir comprovante" at bounding box center [560, 347] width 139 height 27
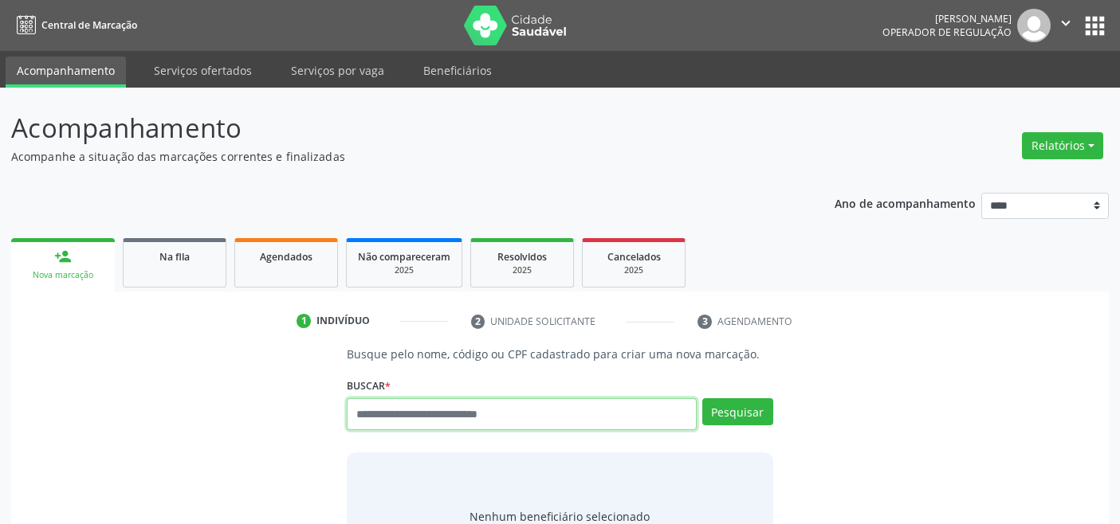
scroll to position [6, 0]
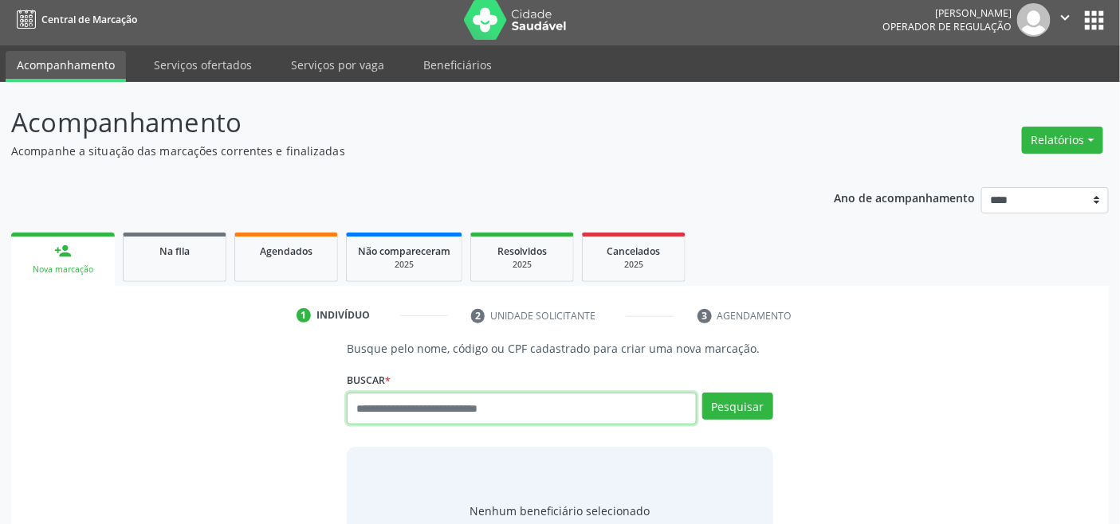
paste input "**********"
type input "**********"
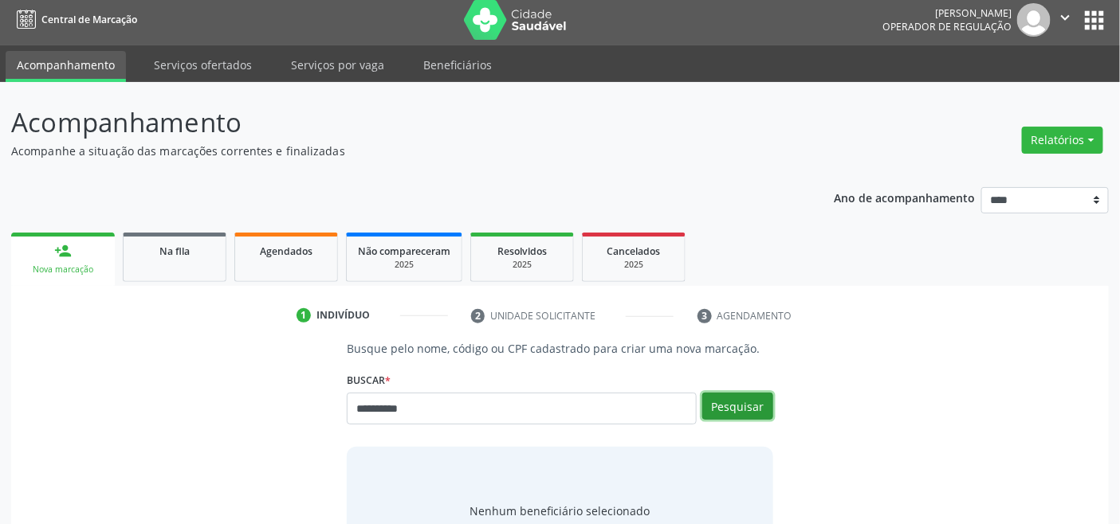
click at [757, 397] on button "Pesquisar" at bounding box center [737, 406] width 71 height 27
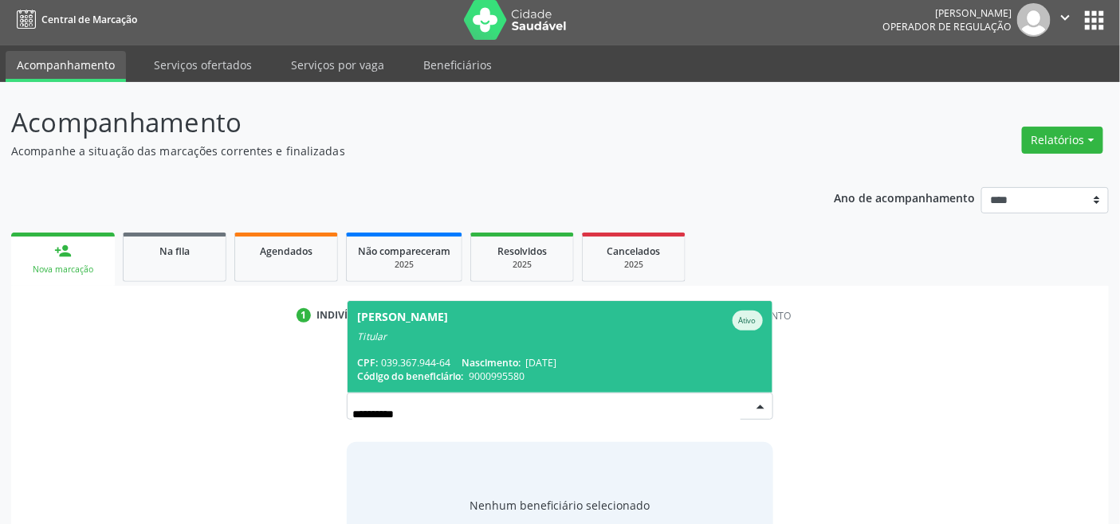
drag, startPoint x: 437, startPoint y: 324, endPoint x: 446, endPoint y: 324, distance: 9.6
click at [439, 323] on div "[PERSON_NAME]" at bounding box center [402, 321] width 91 height 20
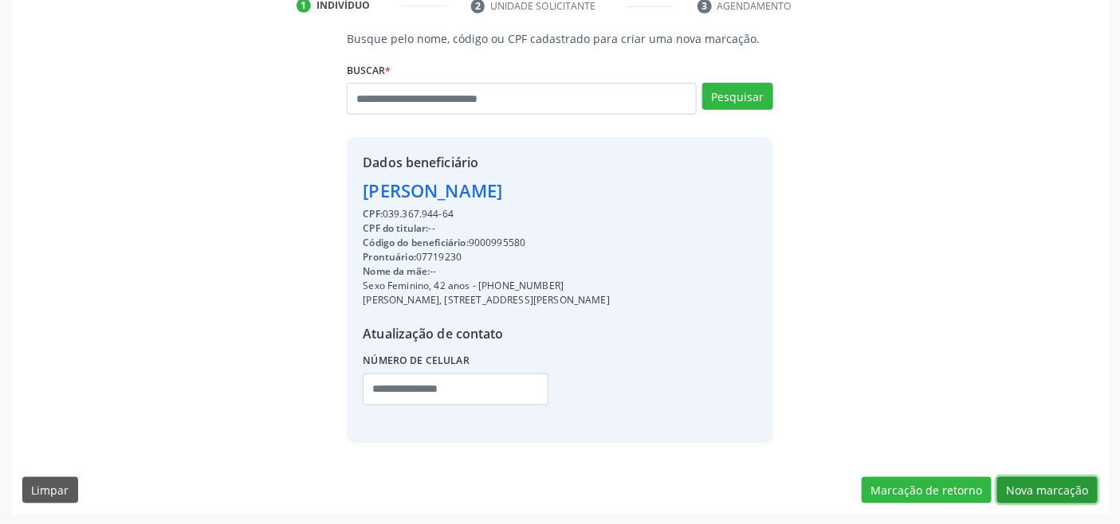
drag, startPoint x: 1055, startPoint y: 478, endPoint x: 760, endPoint y: 396, distance: 306.0
click at [1056, 479] on button "Nova marcação" at bounding box center [1047, 490] width 100 height 27
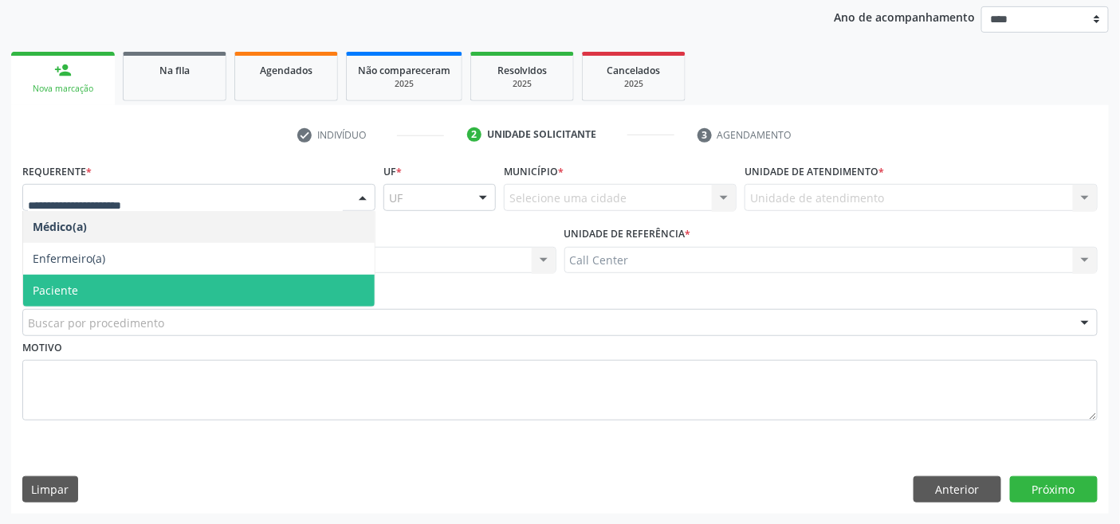
click at [163, 288] on span "Paciente" at bounding box center [198, 291] width 351 height 32
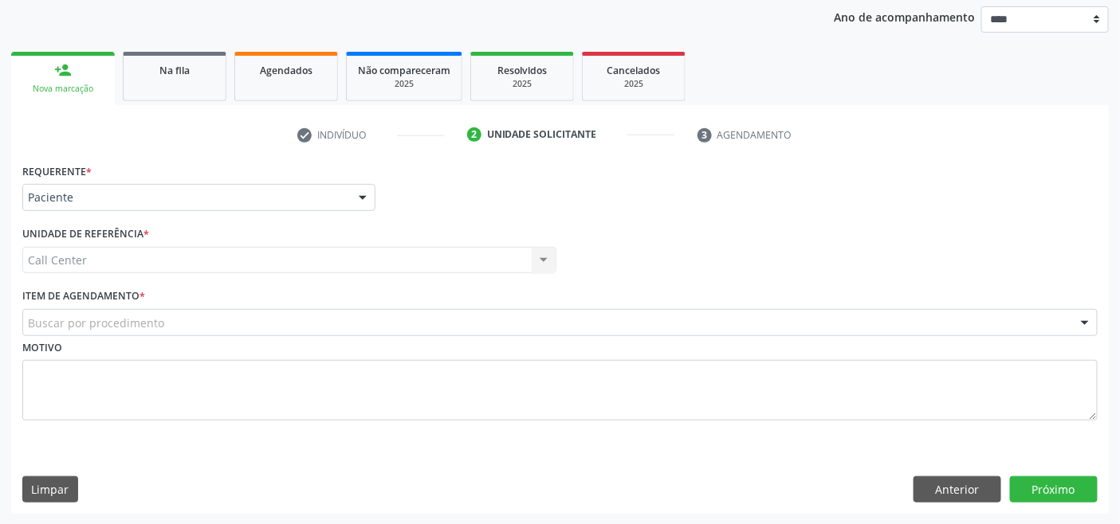
click at [176, 320] on div "Buscar por procedimento" at bounding box center [559, 322] width 1075 height 27
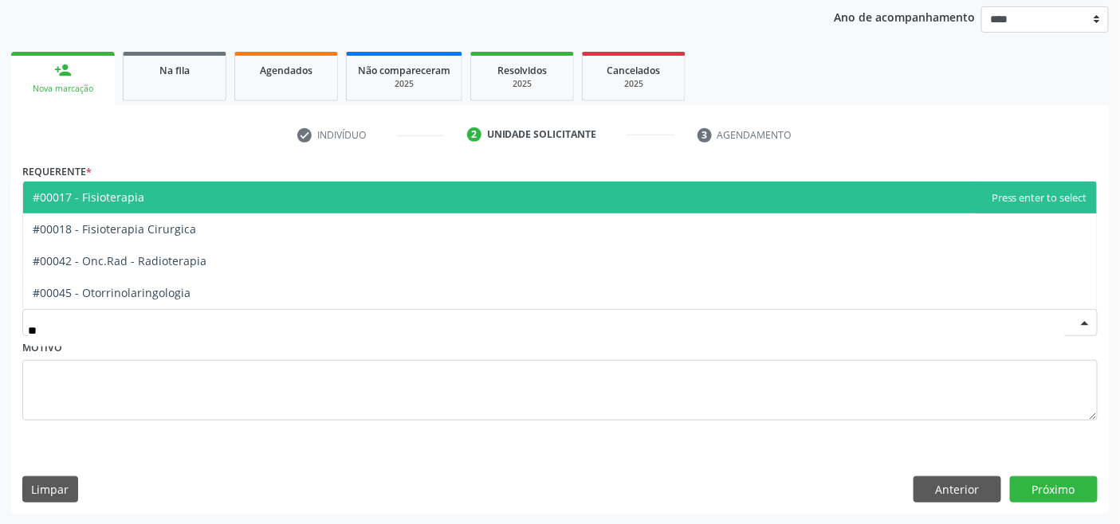
type input "***"
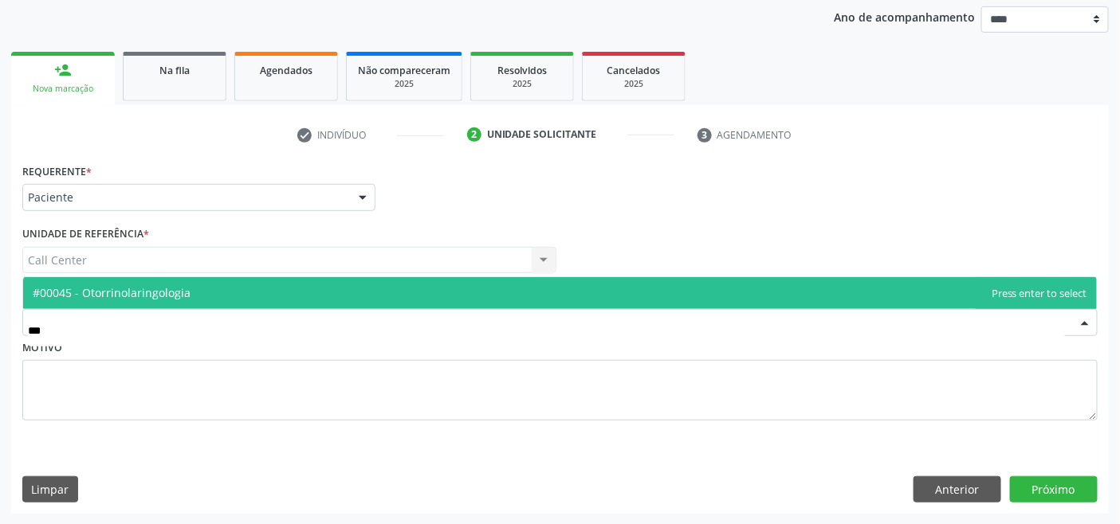
click at [167, 288] on span "#00045 - Otorrinolaringologia" at bounding box center [112, 292] width 158 height 15
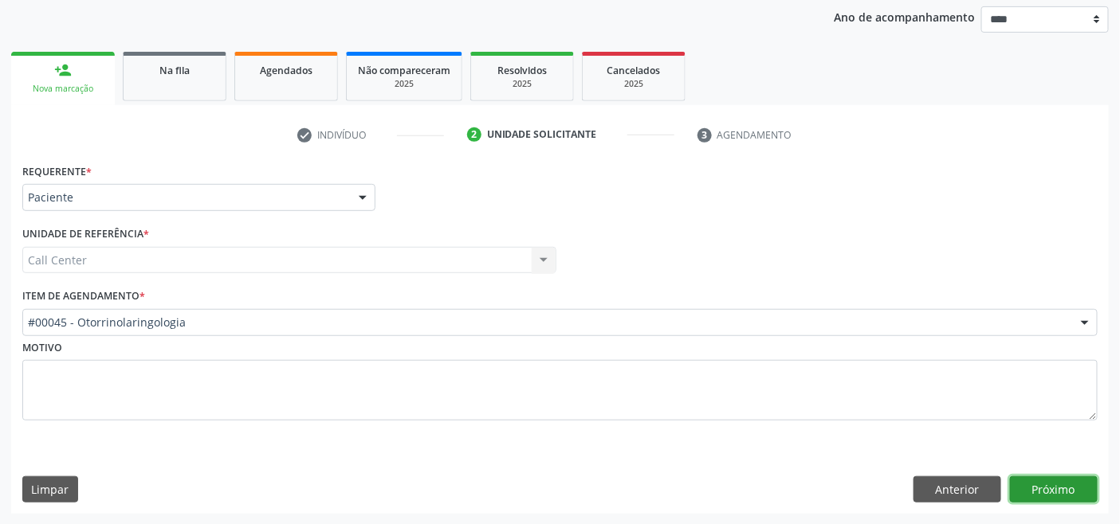
click at [1056, 492] on button "Próximo" at bounding box center [1054, 490] width 88 height 27
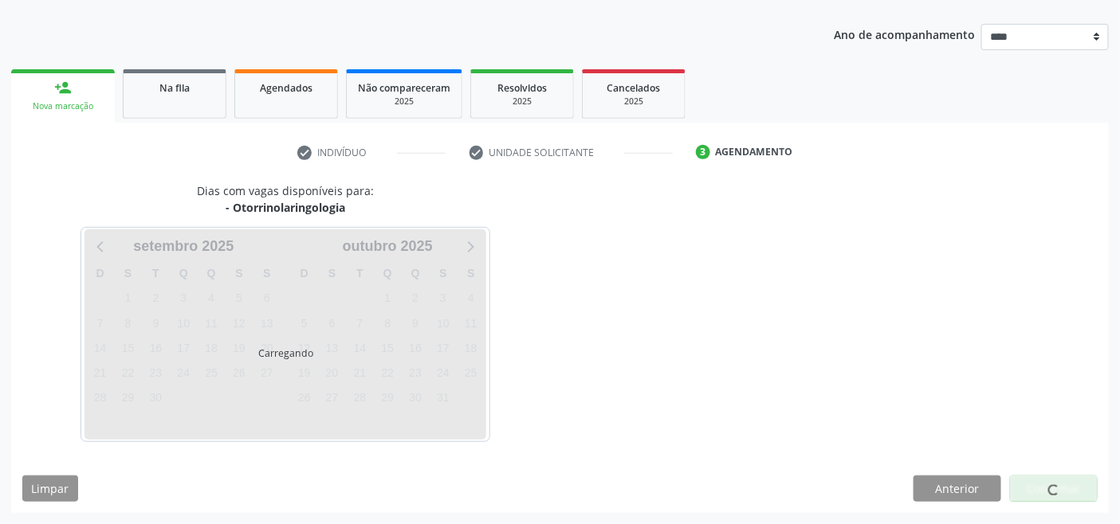
scroll to position [168, 0]
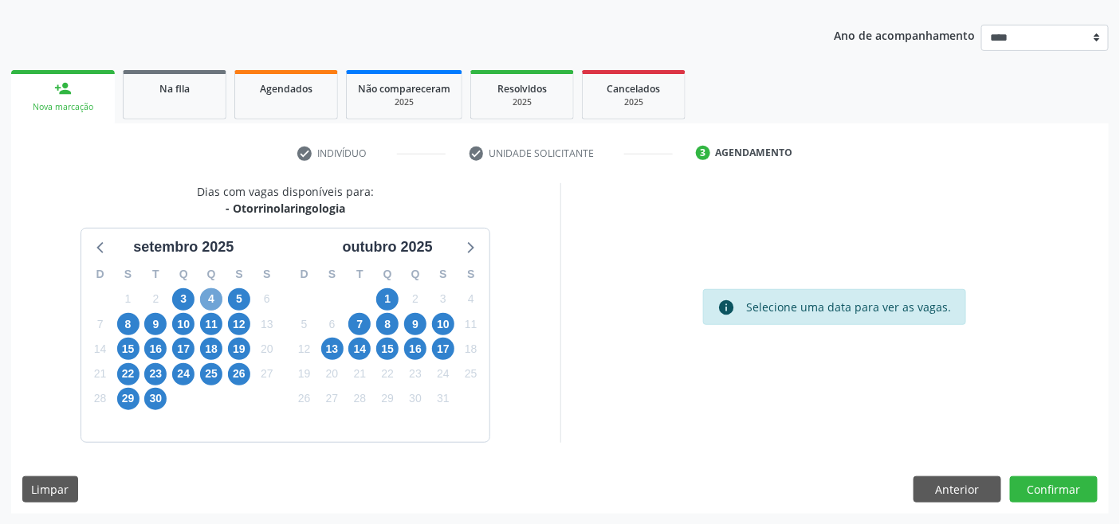
click at [218, 297] on span "4" at bounding box center [211, 299] width 22 height 22
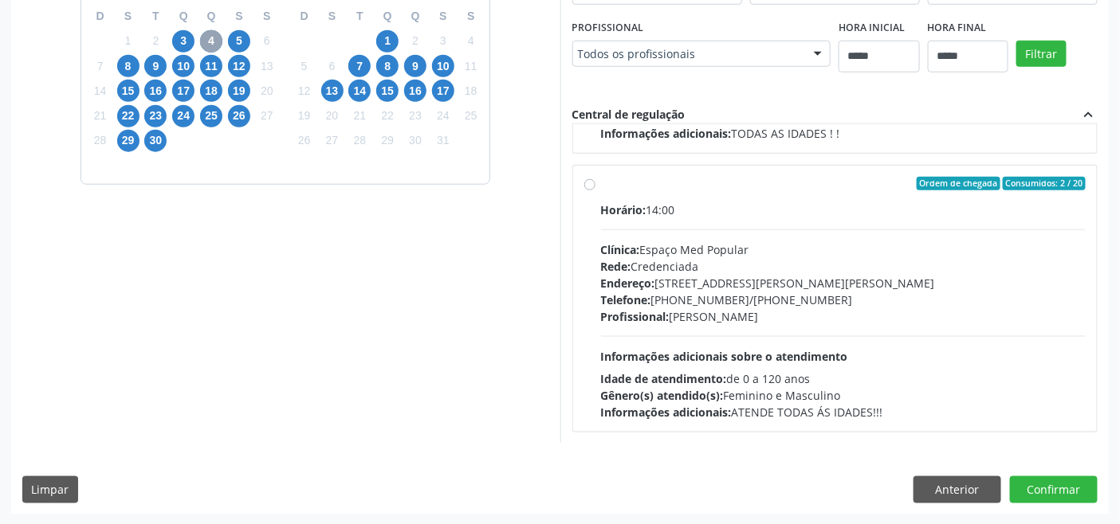
scroll to position [251, 0]
click at [241, 41] on span "5" at bounding box center [239, 41] width 22 height 22
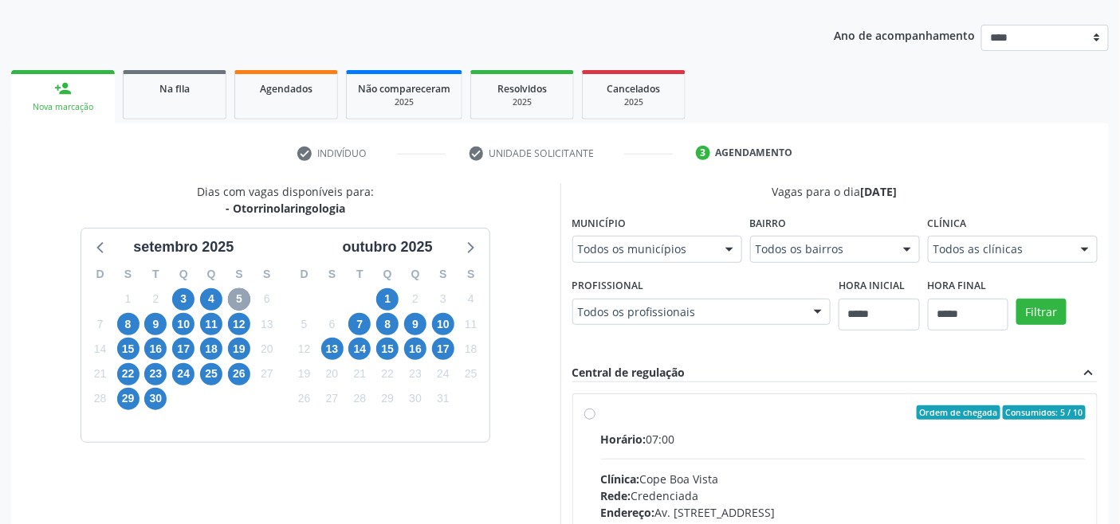
scroll to position [398, 0]
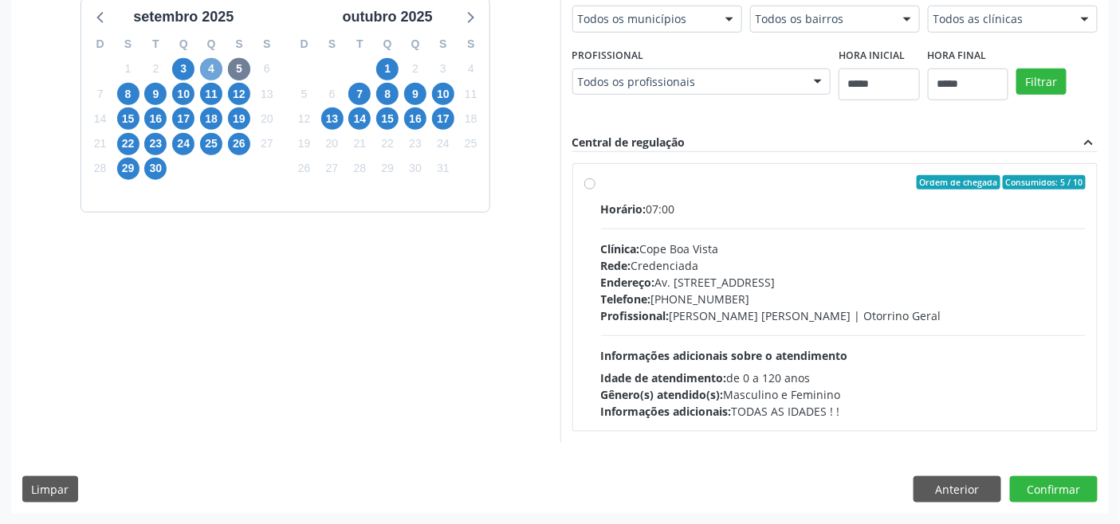
click at [215, 69] on span "4" at bounding box center [211, 69] width 22 height 22
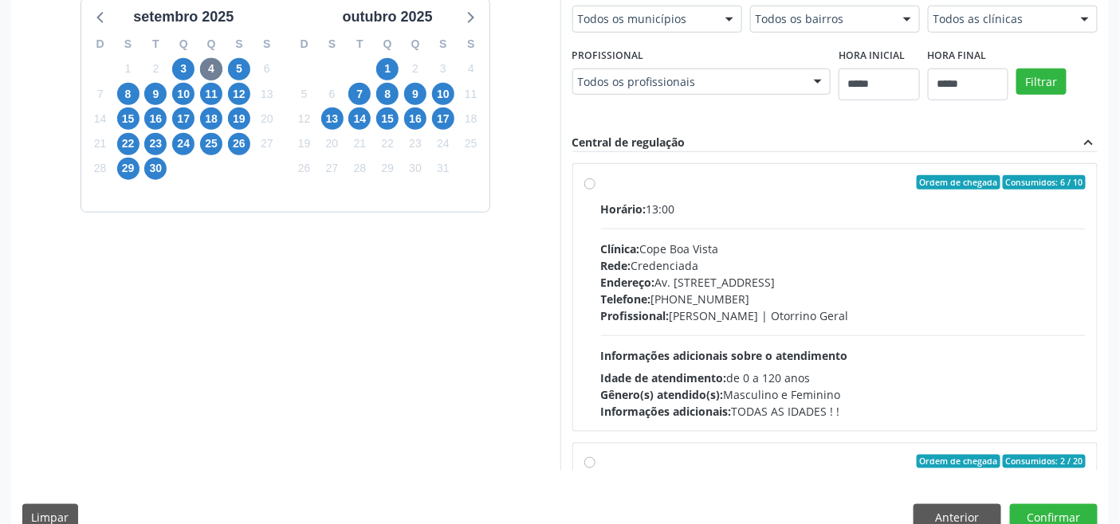
click at [691, 296] on div "Telefone: (81) 3081-5999" at bounding box center [843, 299] width 485 height 17
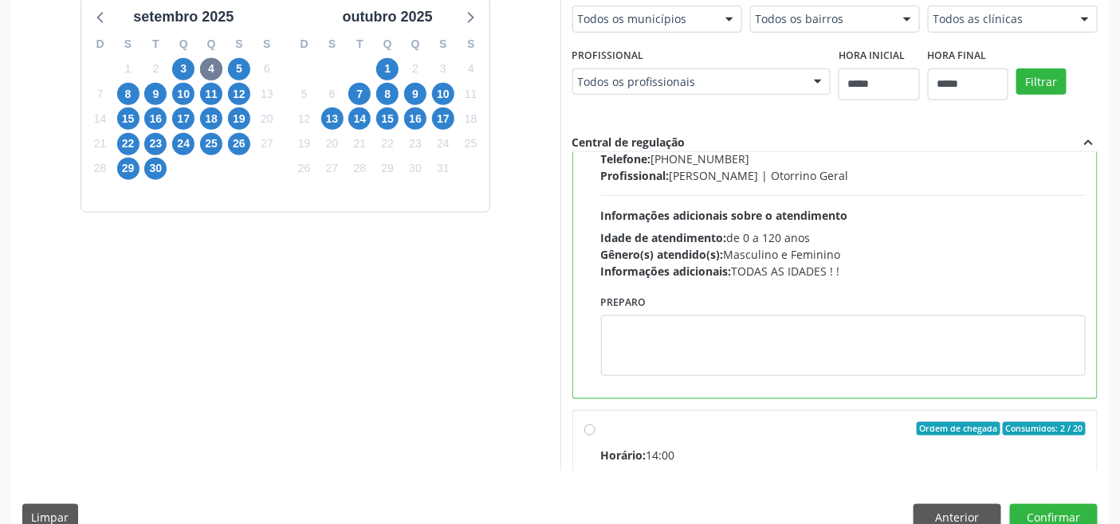
scroll to position [177, 0]
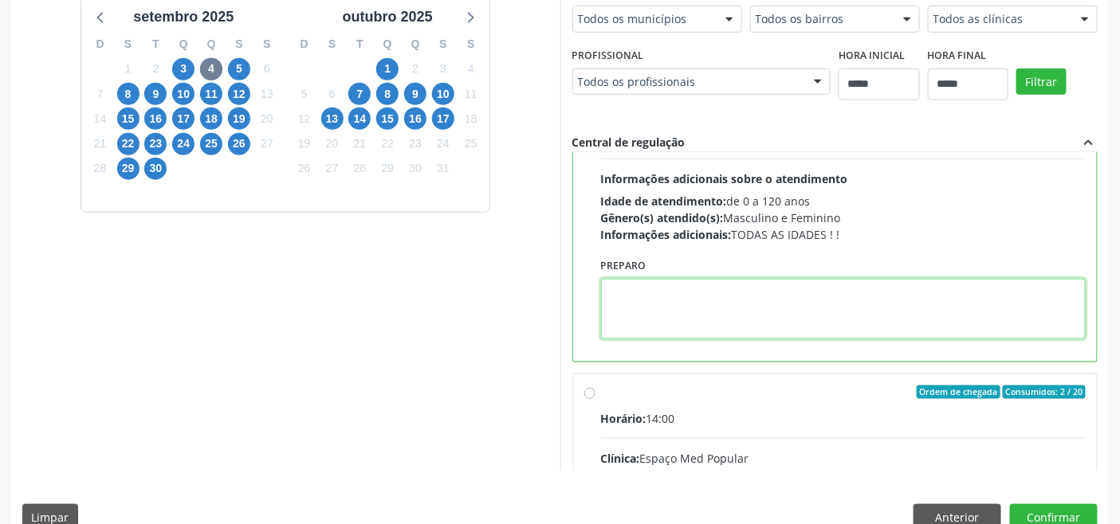
paste textarea "**********"
type textarea "**********"
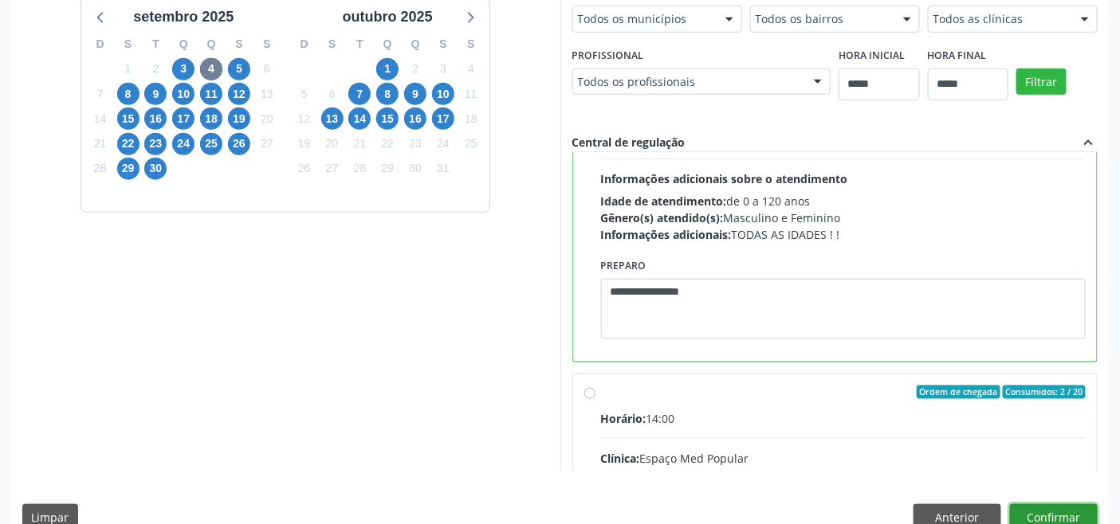
click at [1066, 508] on button "Confirmar" at bounding box center [1054, 517] width 88 height 27
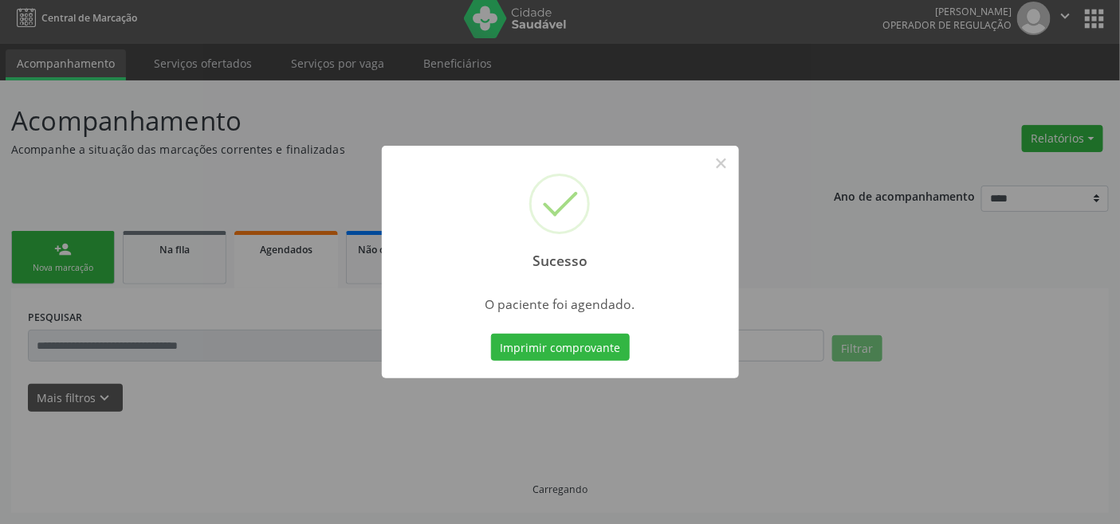
scroll to position [6, 0]
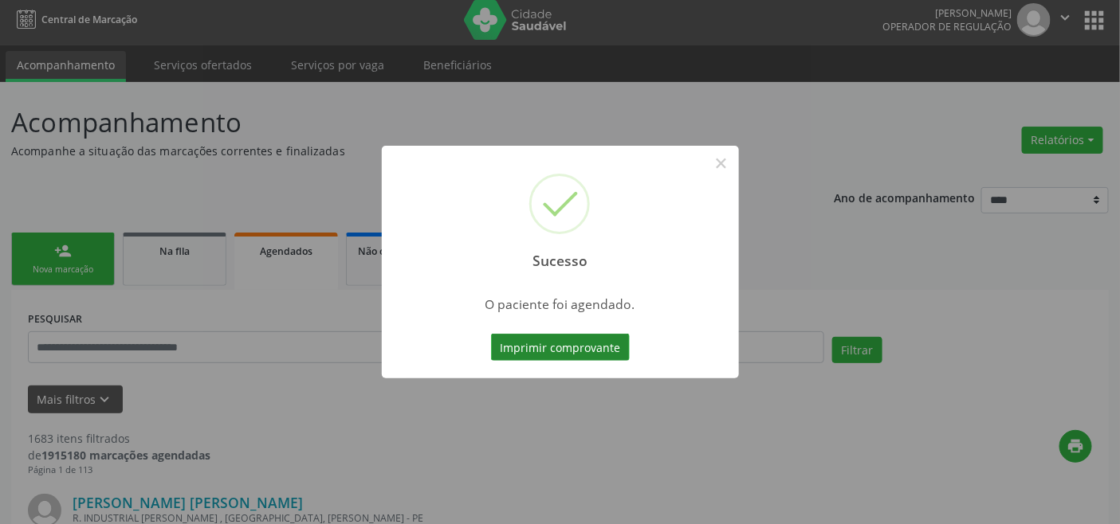
click at [595, 336] on button "Imprimir comprovante" at bounding box center [560, 347] width 139 height 27
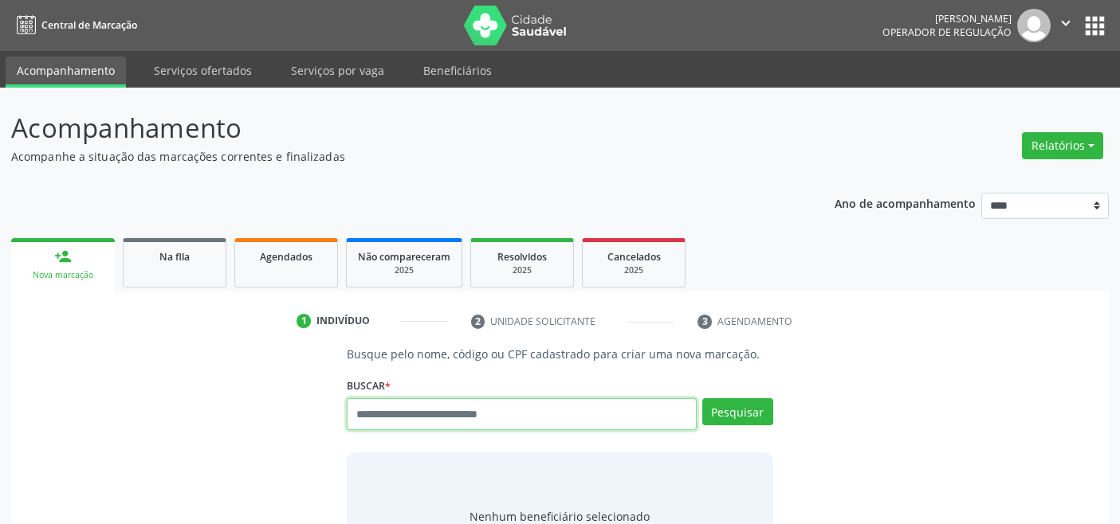
scroll to position [6, 0]
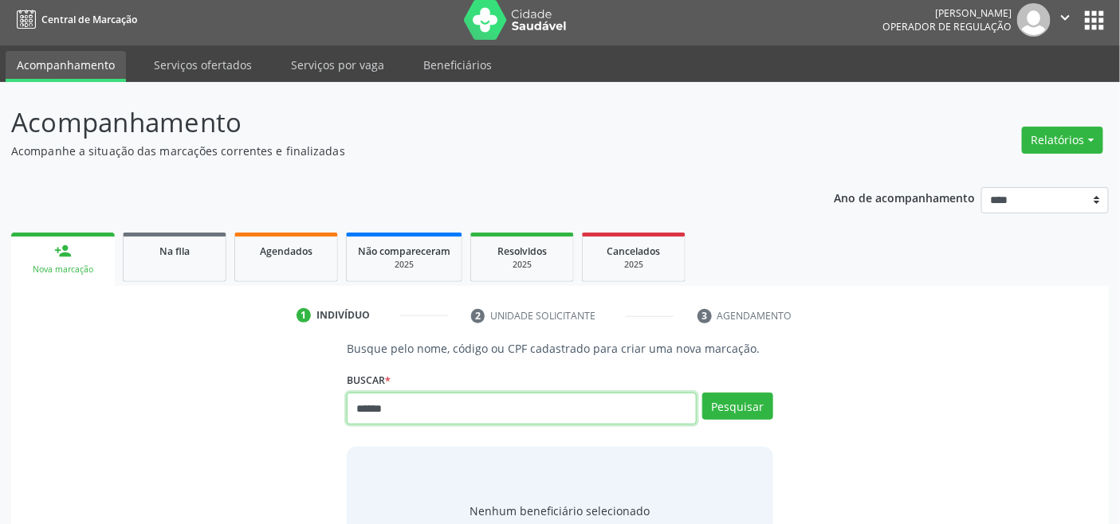
type input "******"
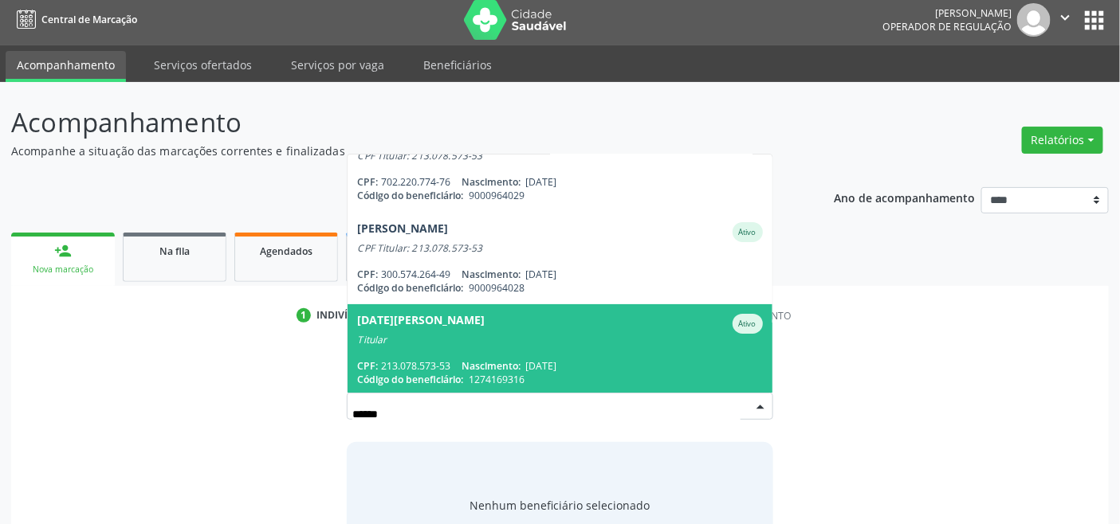
scroll to position [37, 0]
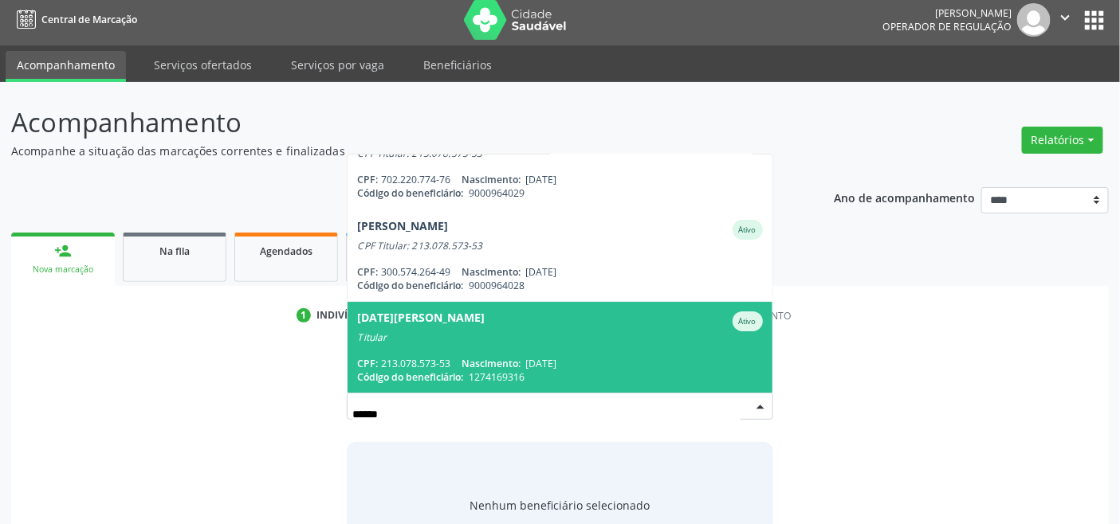
click at [494, 341] on div "Titular" at bounding box center [559, 337] width 405 height 13
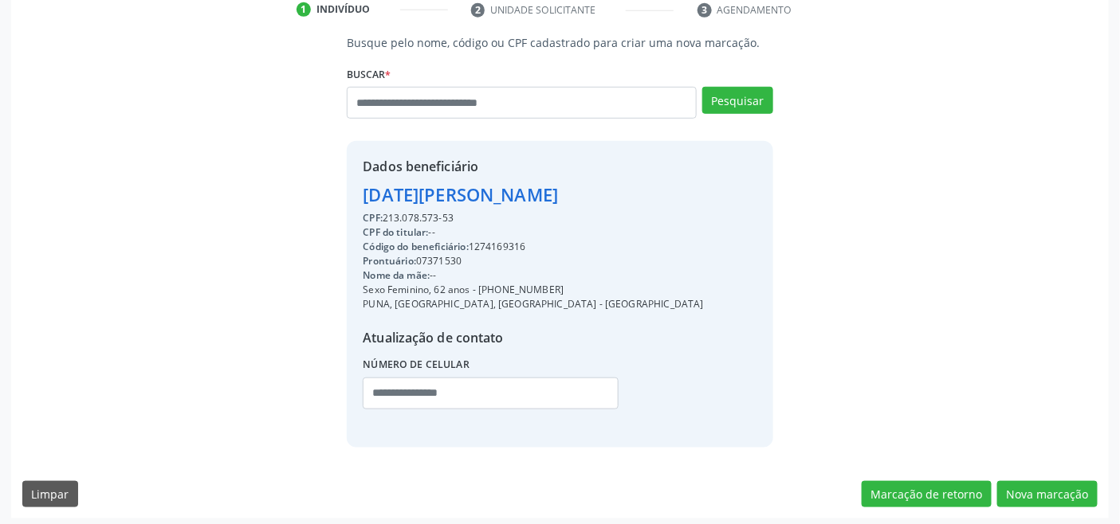
scroll to position [316, 0]
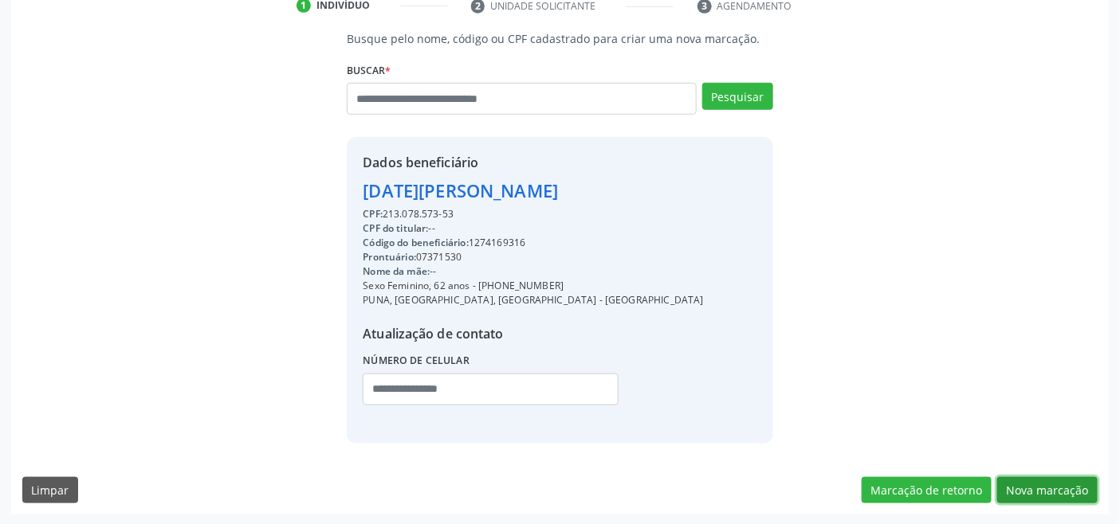
click at [1047, 489] on button "Nova marcação" at bounding box center [1047, 490] width 100 height 27
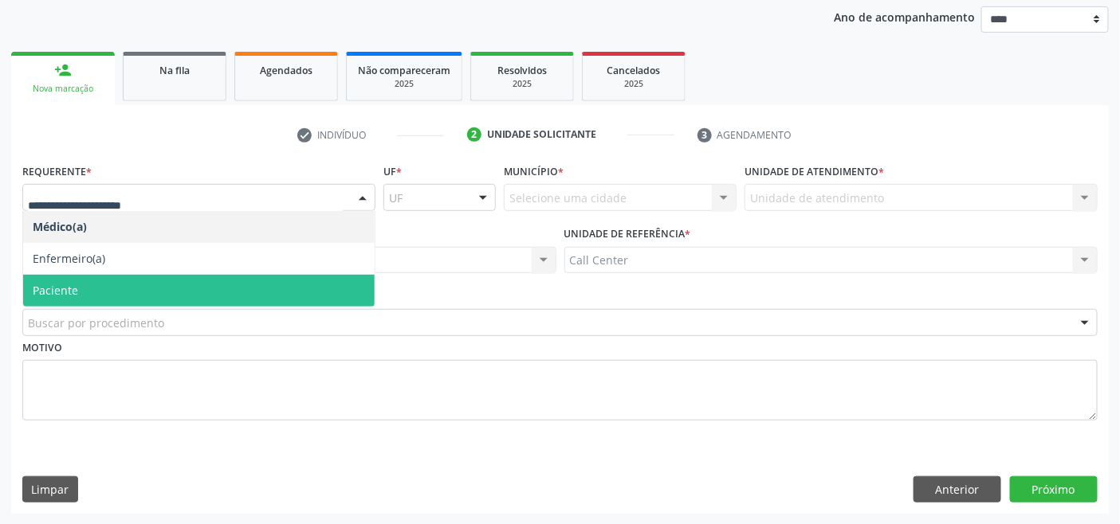
drag, startPoint x: 107, startPoint y: 279, endPoint x: 115, endPoint y: 289, distance: 13.1
click at [112, 280] on span "Paciente" at bounding box center [198, 291] width 351 height 32
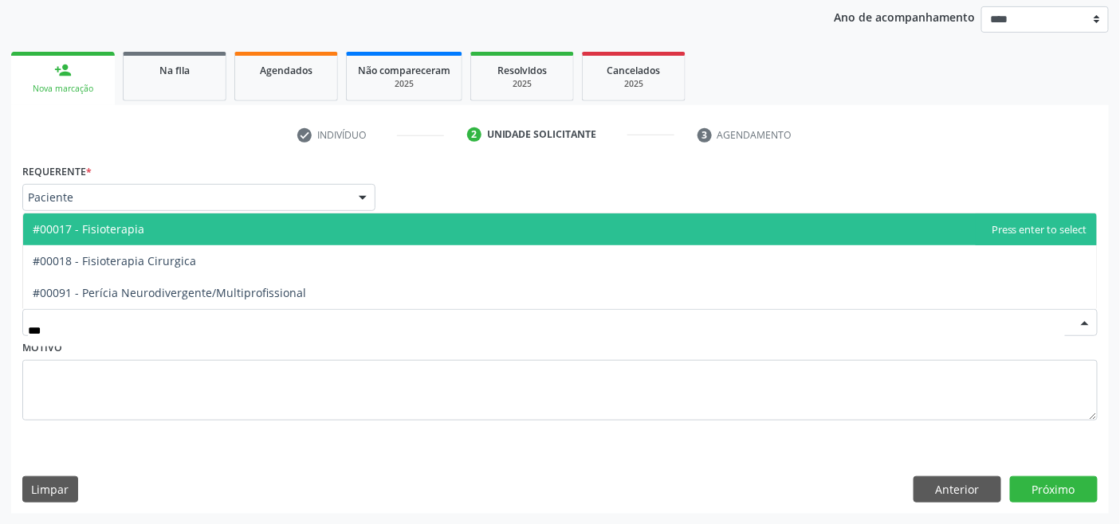
type input "****"
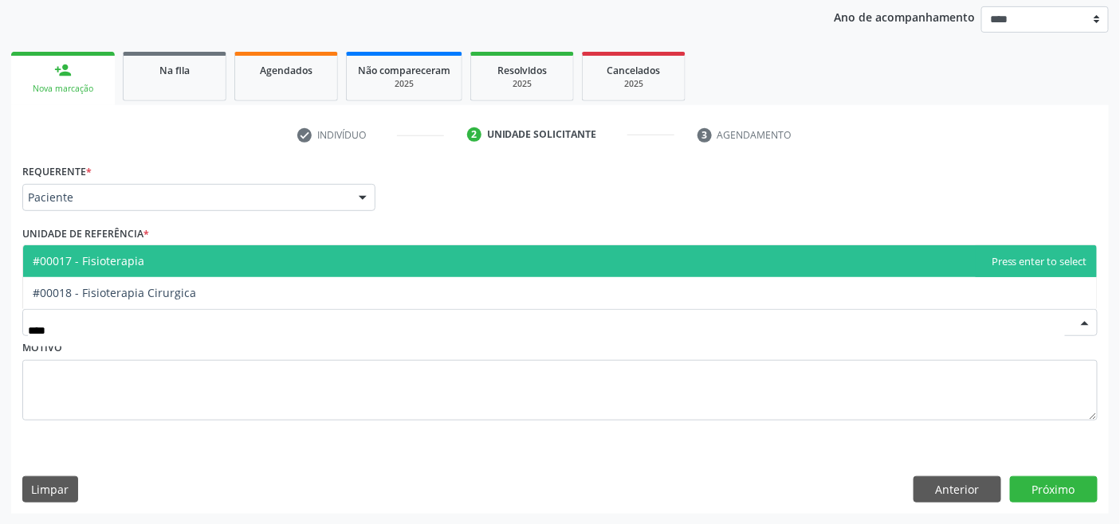
click at [120, 269] on span "#00017 - Fisioterapia" at bounding box center [559, 261] width 1073 height 32
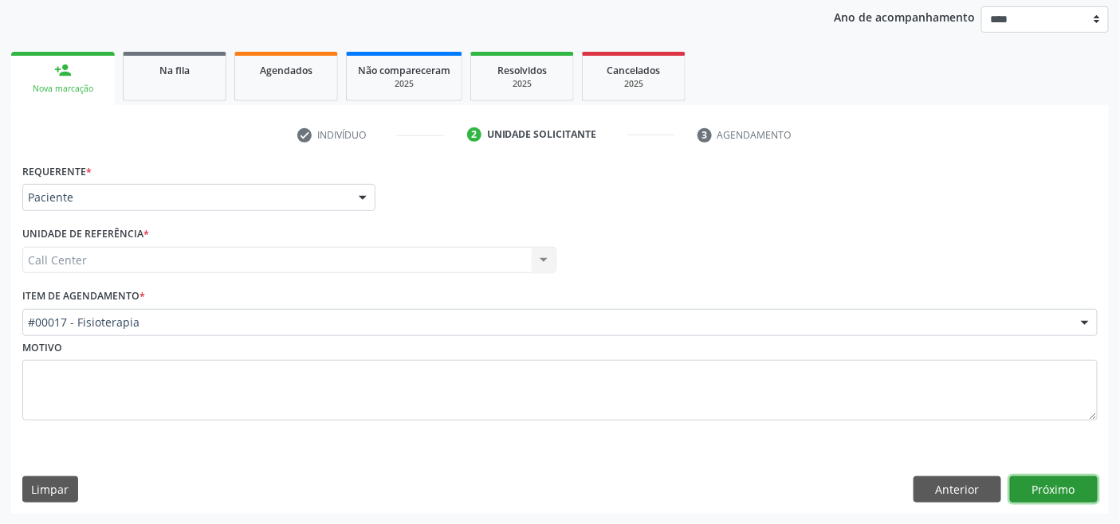
click at [1050, 492] on button "Próximo" at bounding box center [1054, 490] width 88 height 27
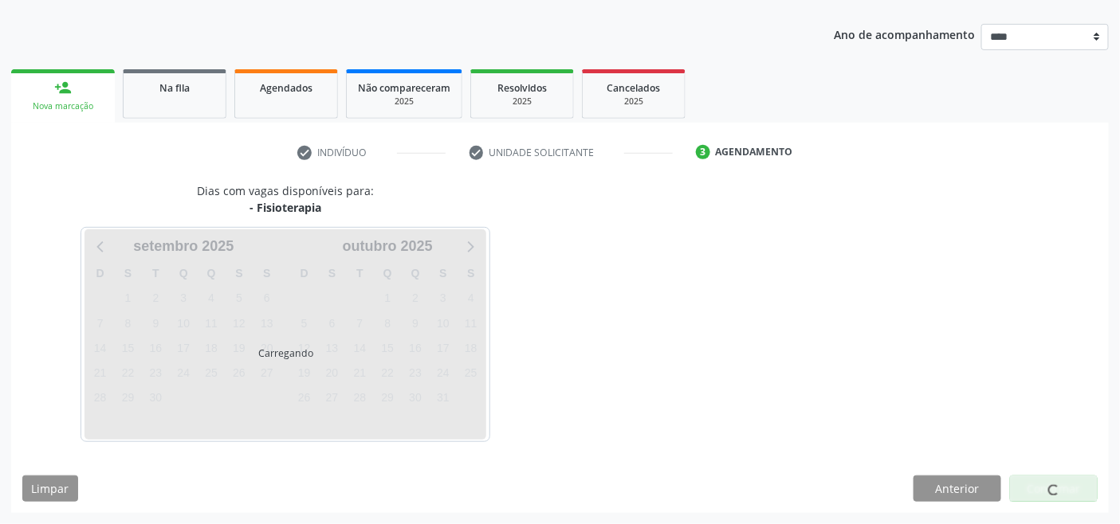
scroll to position [168, 0]
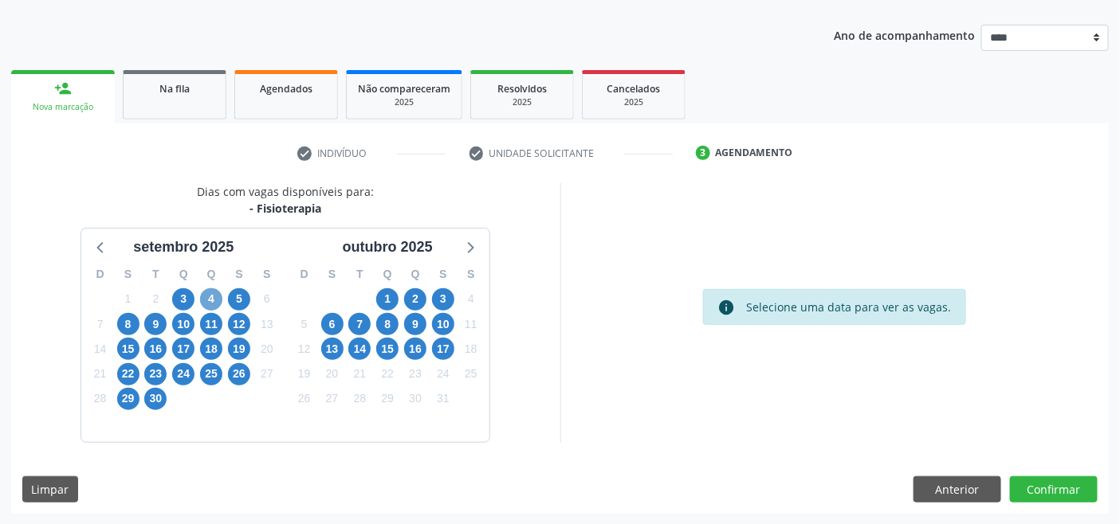
click at [210, 293] on span "4" at bounding box center [211, 299] width 22 height 22
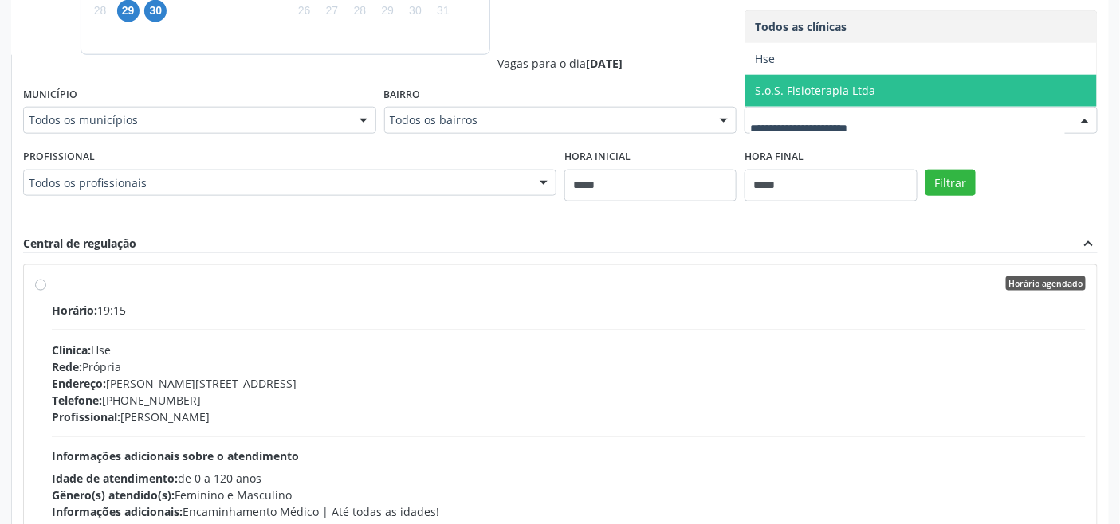
scroll to position [618, 0]
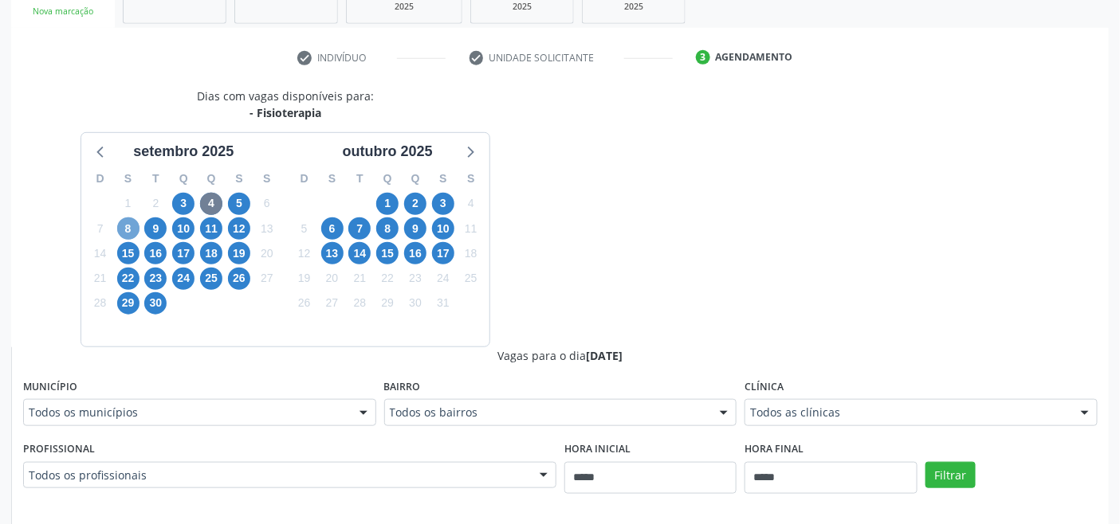
click at [125, 234] on span "8" at bounding box center [128, 229] width 22 height 22
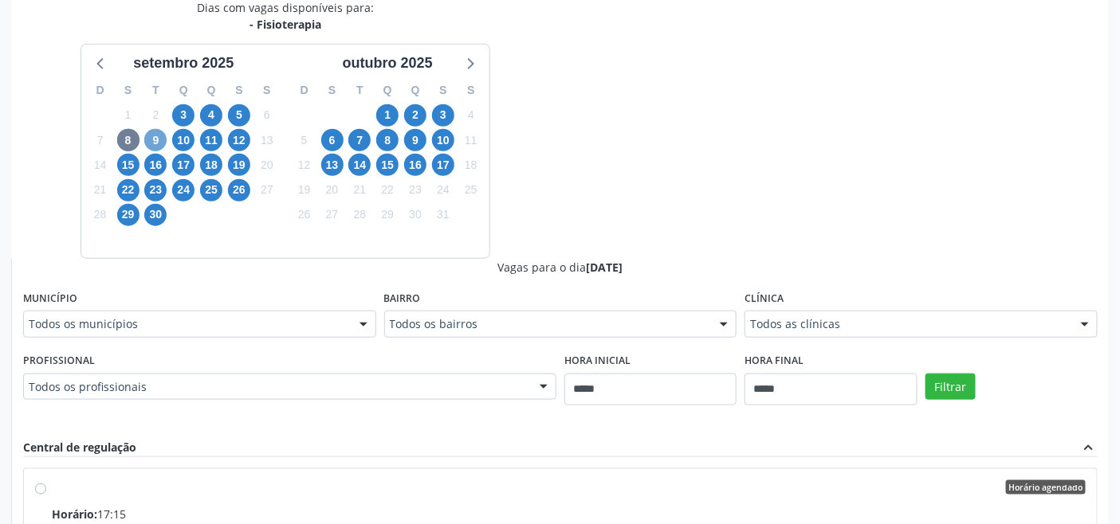
click at [156, 140] on span "9" at bounding box center [155, 140] width 22 height 22
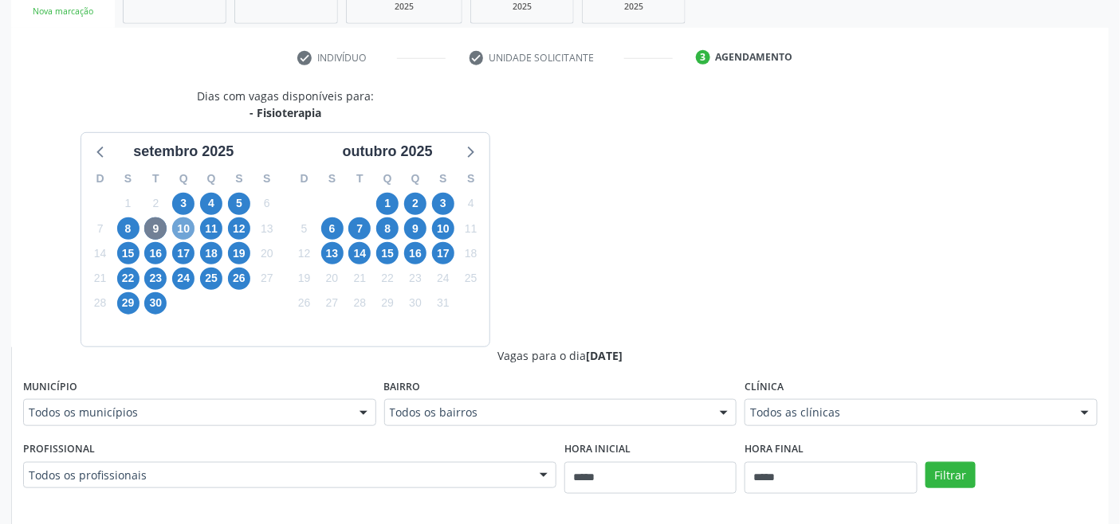
click at [186, 220] on span "10" at bounding box center [183, 229] width 22 height 22
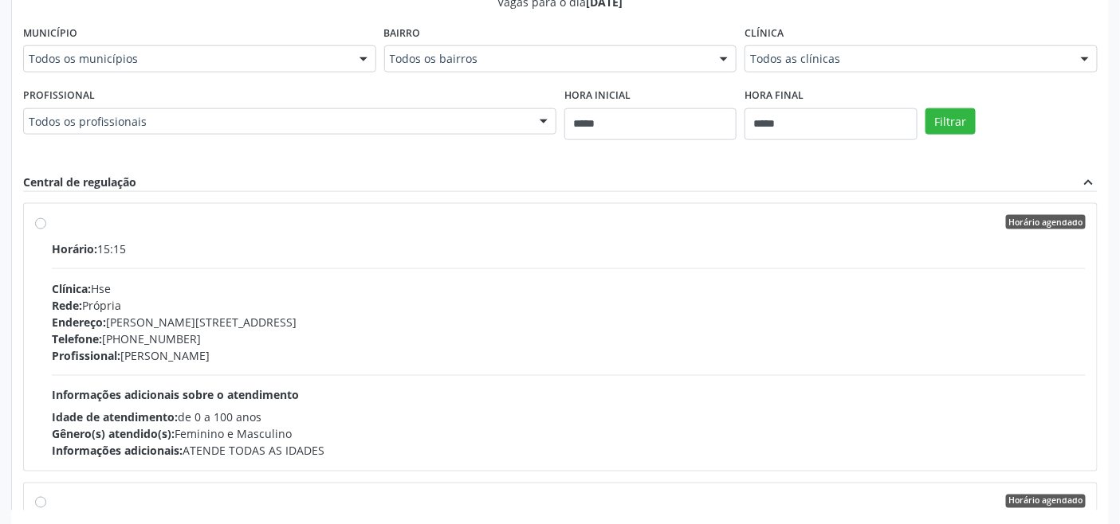
click at [291, 320] on div "Endereço: Av Rosa e Silva, nº 36, Espinheiro, Recife - PE" at bounding box center [569, 322] width 1034 height 17
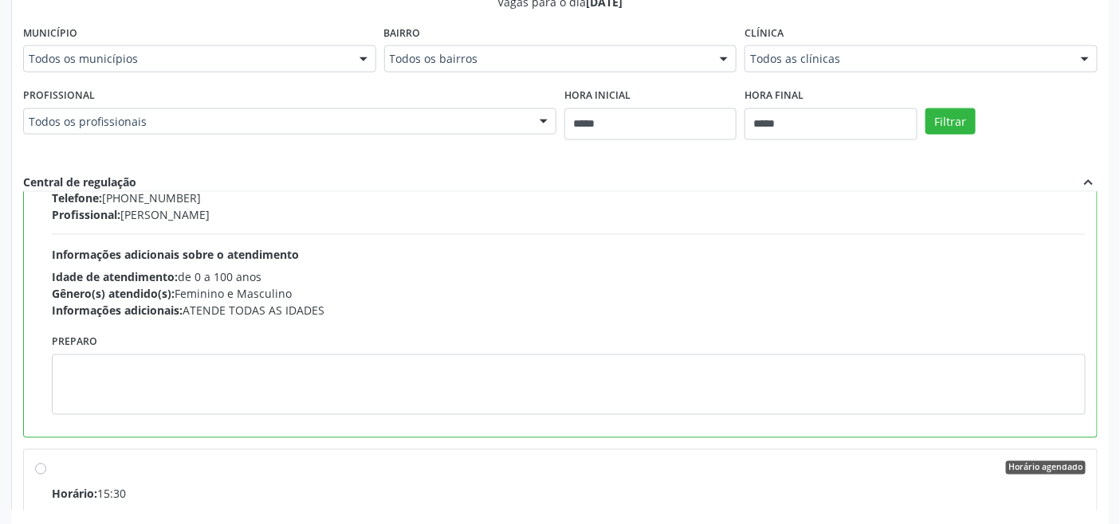
scroll to position [88, 0]
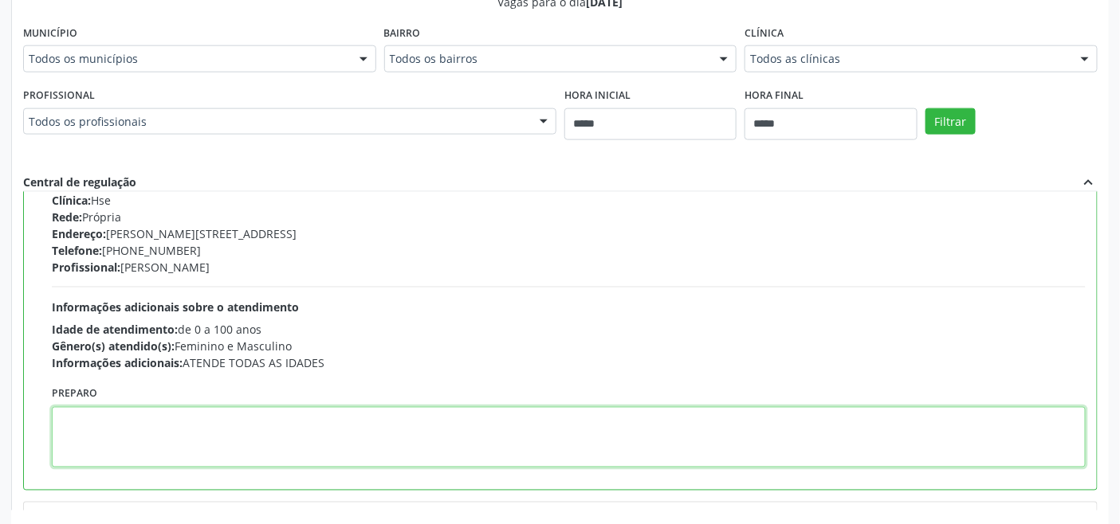
paste textarea "**********"
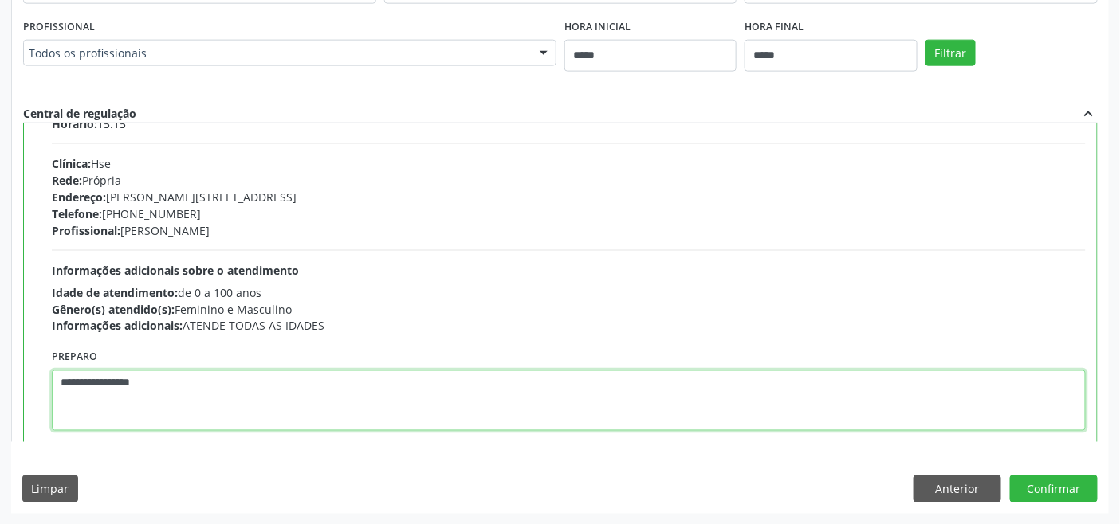
scroll to position [0, 0]
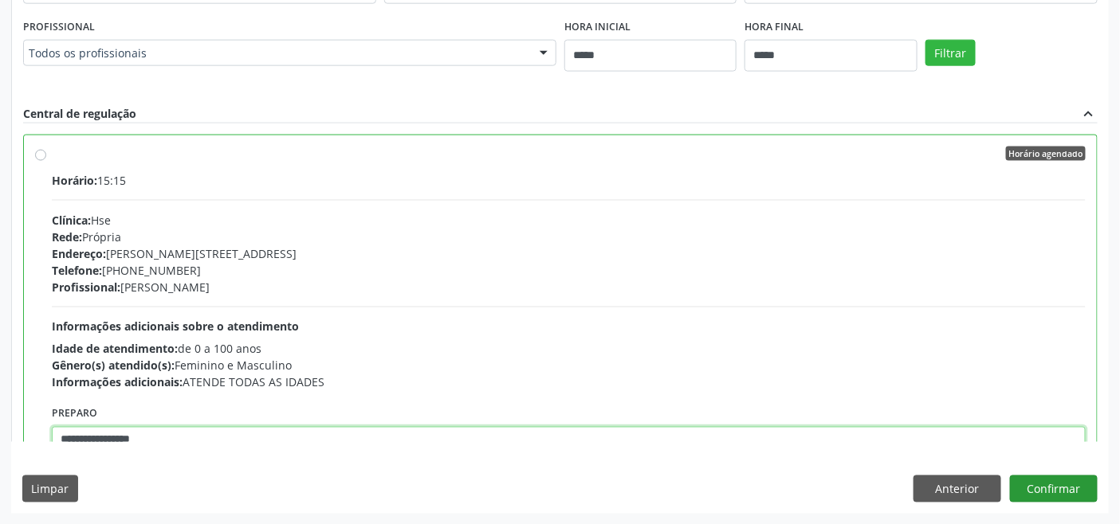
type textarea "**********"
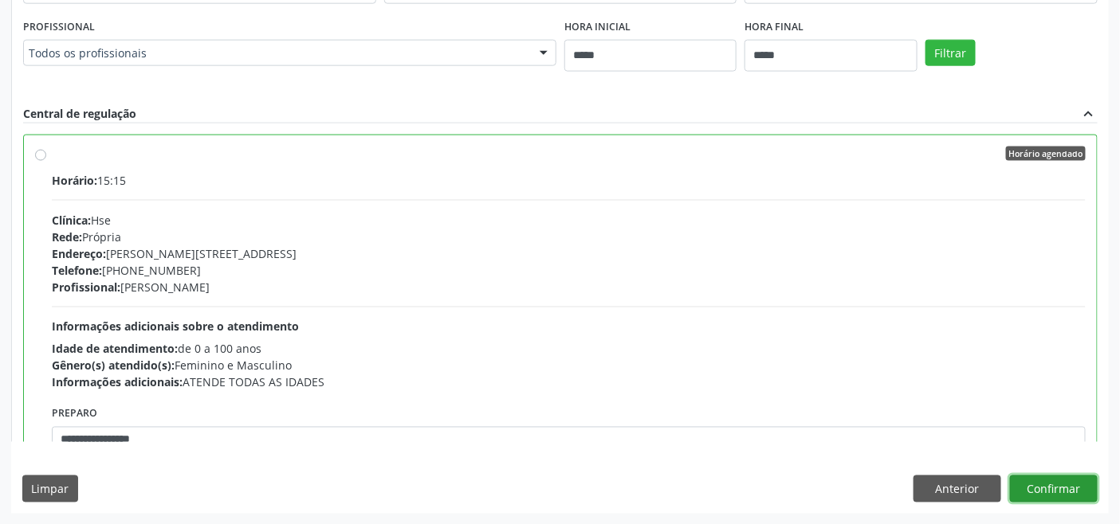
click at [1048, 482] on button "Confirmar" at bounding box center [1054, 489] width 88 height 27
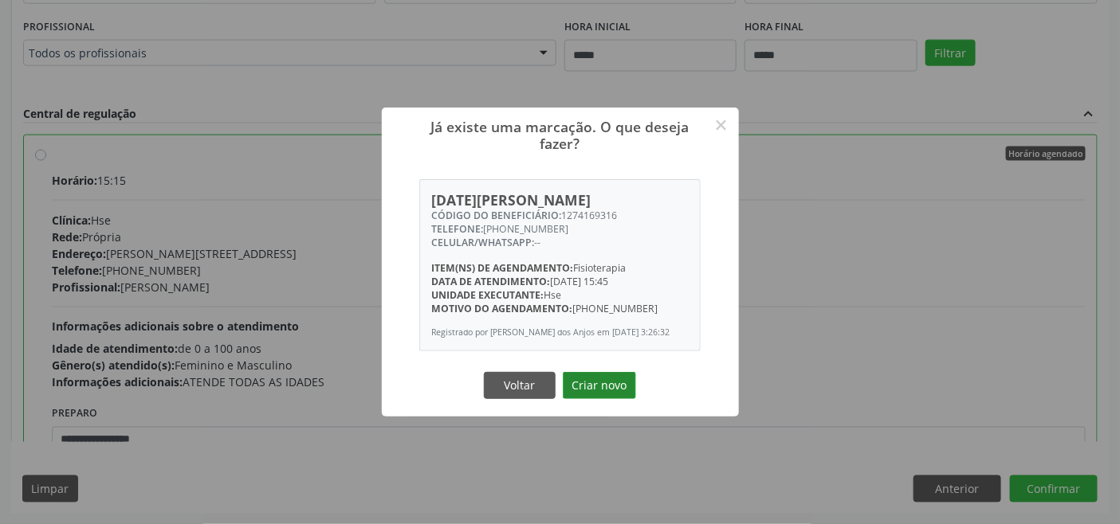
click at [618, 390] on button "Criar novo" at bounding box center [599, 385] width 73 height 27
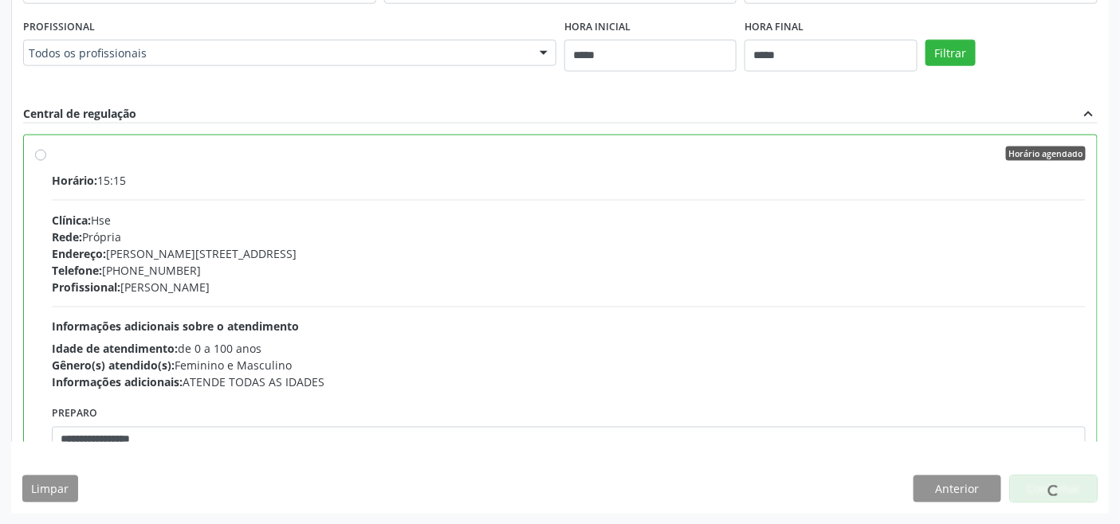
scroll to position [6, 0]
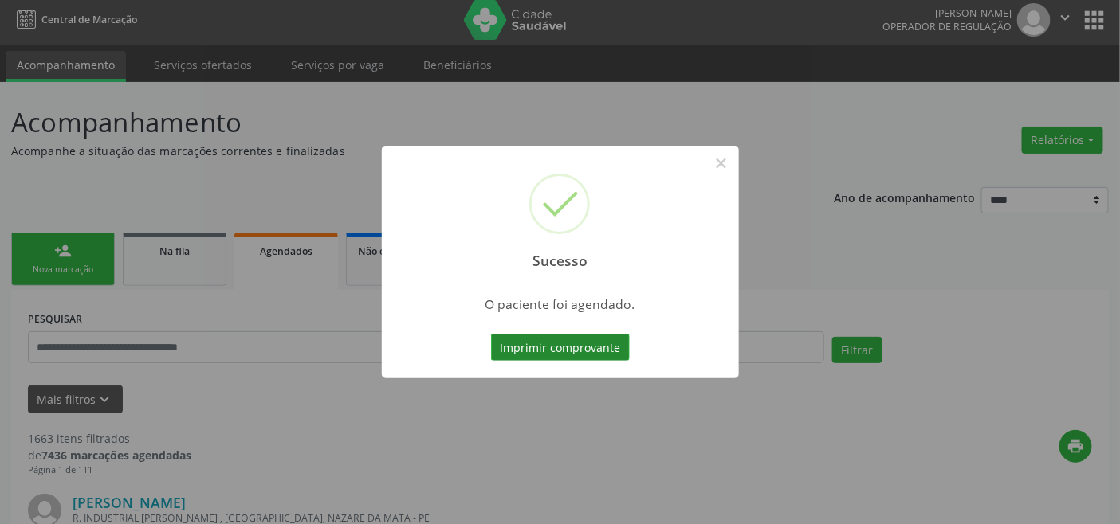
click at [583, 351] on button "Imprimir comprovante" at bounding box center [560, 347] width 139 height 27
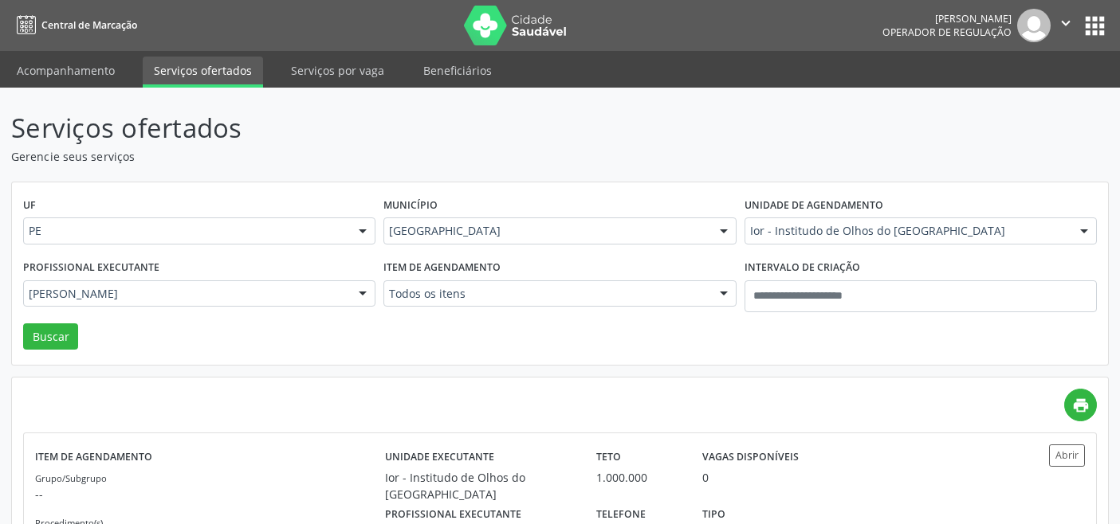
scroll to position [75, 0]
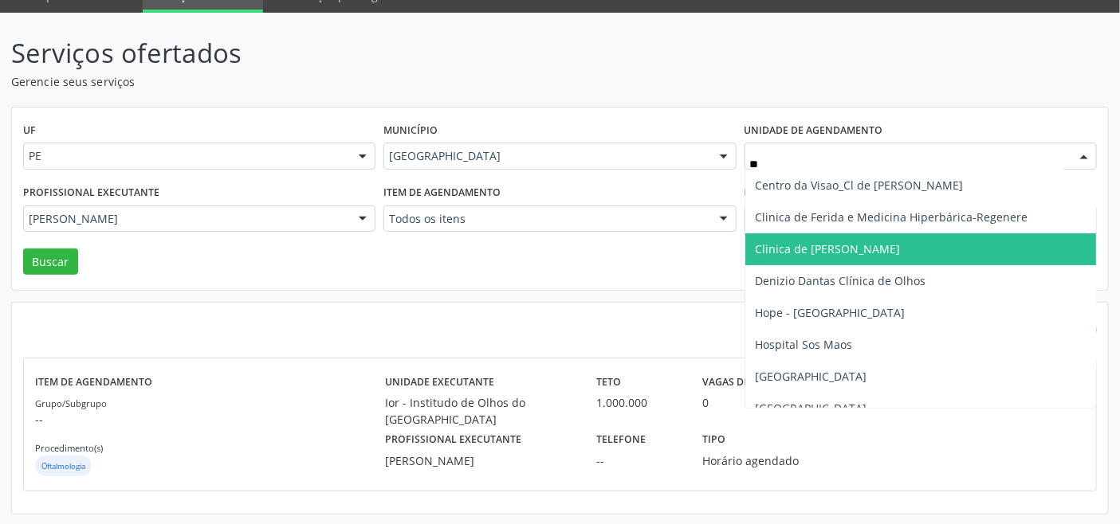
type input "***"
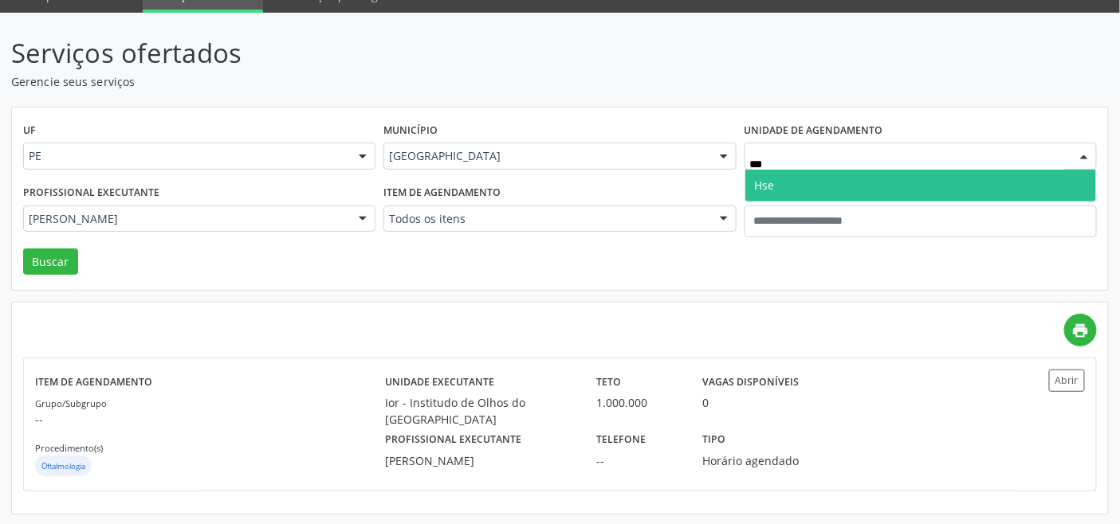
click at [784, 183] on span "Hse" at bounding box center [920, 186] width 351 height 32
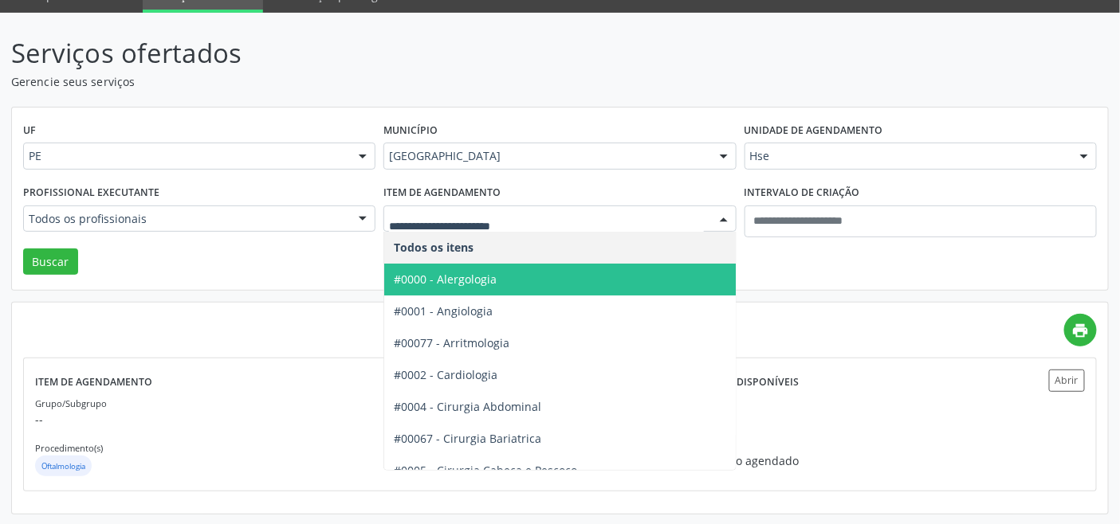
click at [466, 288] on span "#0000 - Alergologia" at bounding box center [604, 280] width 441 height 32
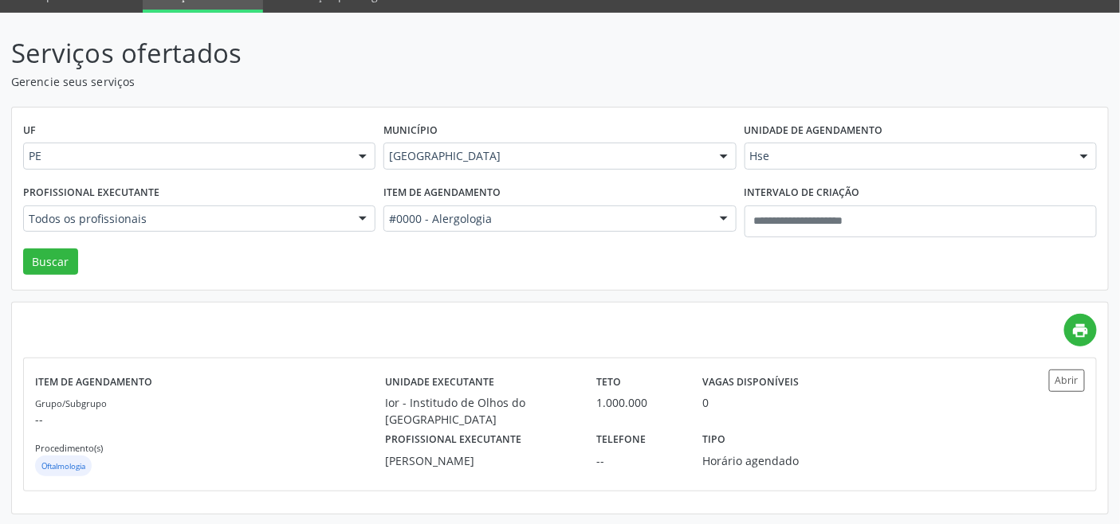
drag, startPoint x: 93, startPoint y: 261, endPoint x: 82, endPoint y: 261, distance: 11.2
click at [88, 261] on div "UF PE PE Nenhum resultado encontrado para: " " Não há nenhuma opção para ser ex…" at bounding box center [560, 199] width 1096 height 183
click at [56, 257] on button "Buscar" at bounding box center [50, 262] width 55 height 27
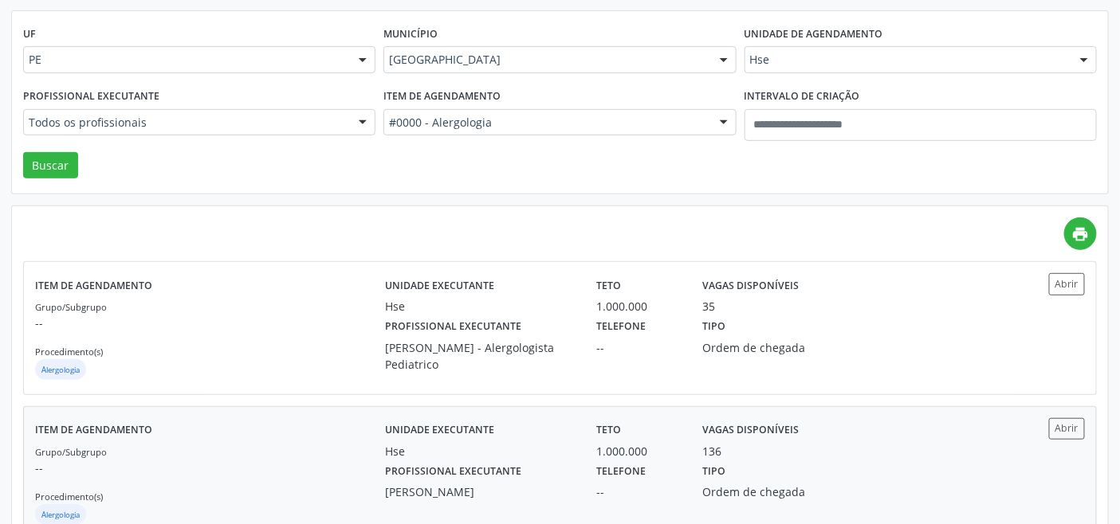
scroll to position [220, 0]
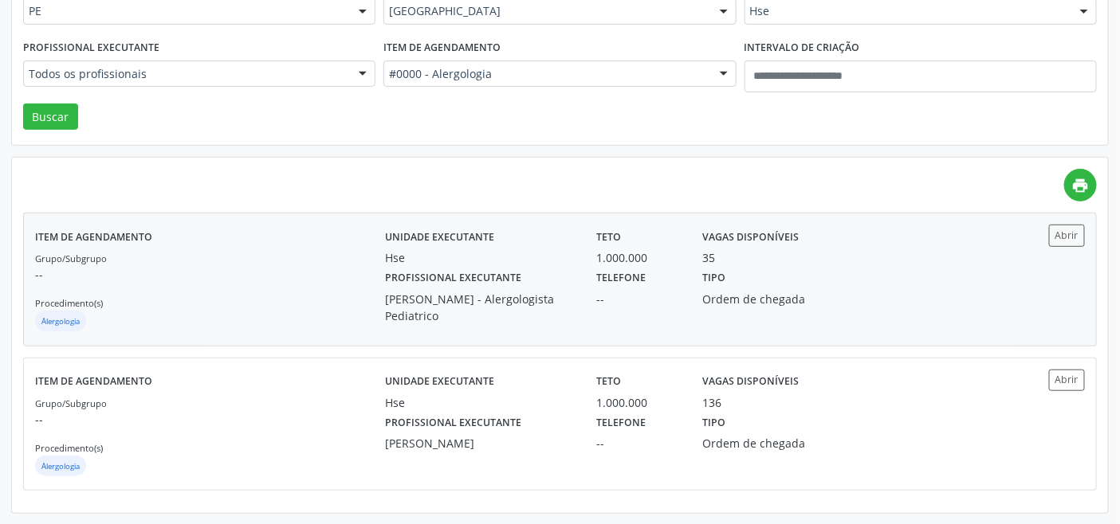
click at [234, 300] on div "Grupo/Subgrupo -- Procedimento(s) Alergologia" at bounding box center [210, 291] width 350 height 85
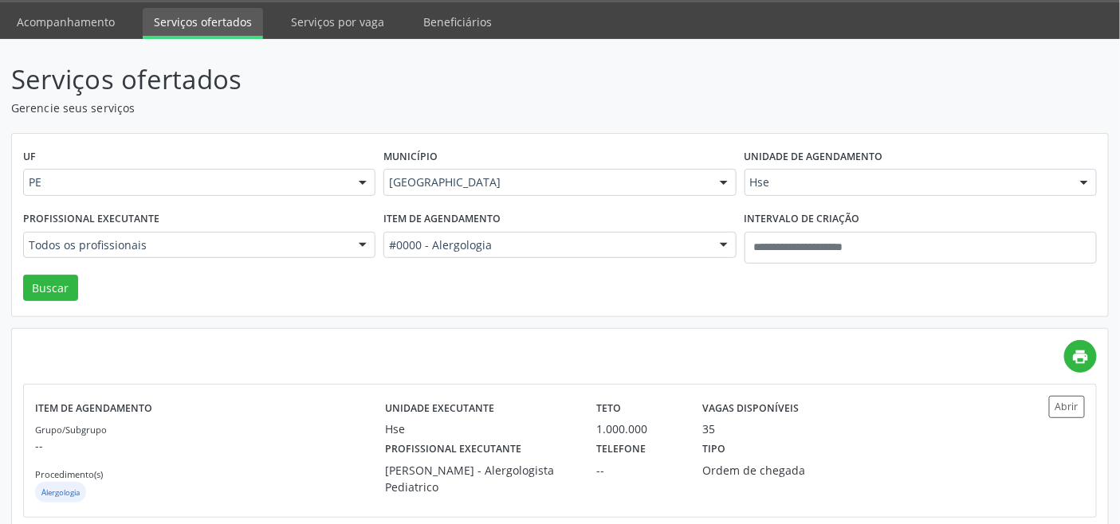
scroll to position [0, 0]
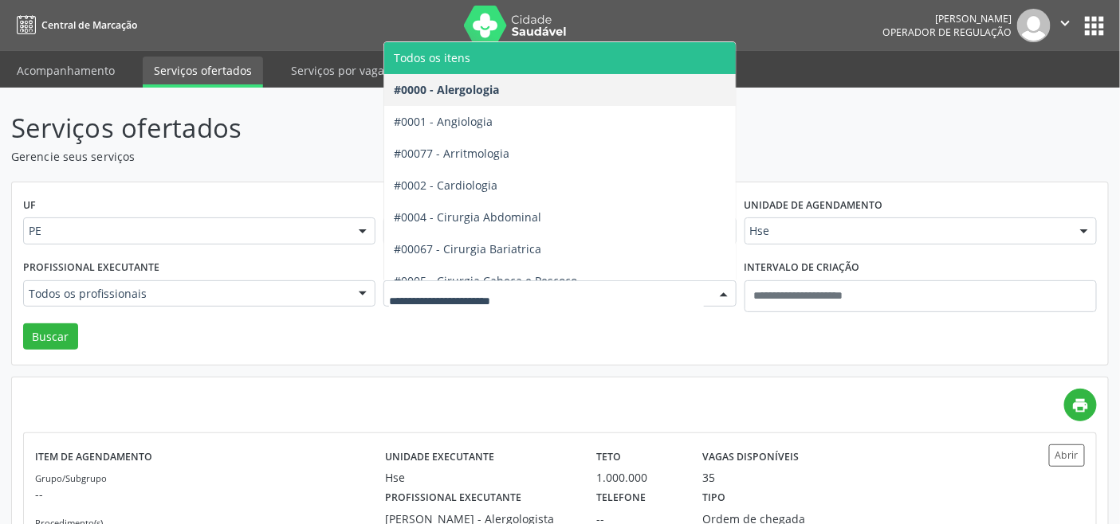
click at [474, 61] on span "Todos os itens" at bounding box center [604, 58] width 441 height 32
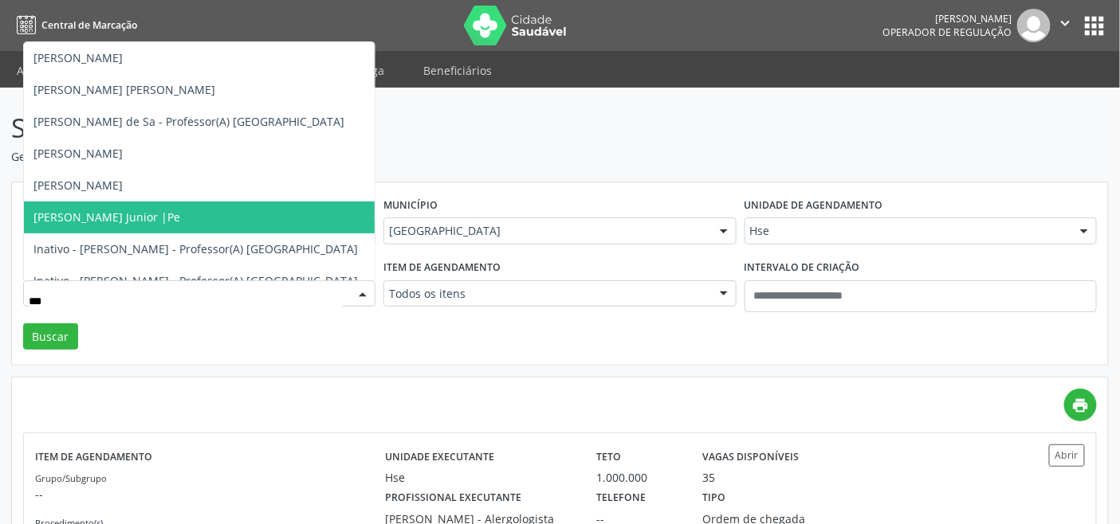
type input "****"
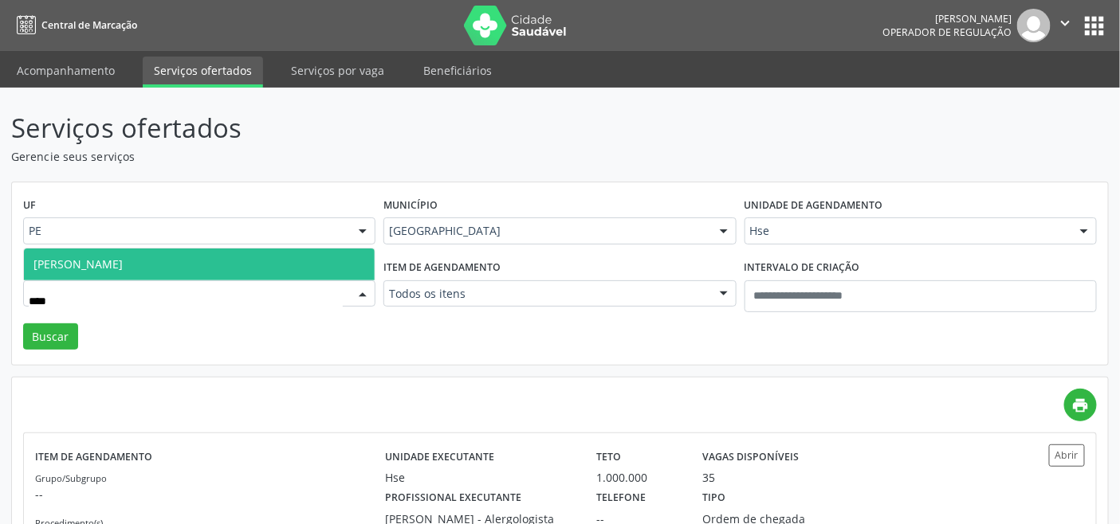
click at [123, 265] on span "[PERSON_NAME]" at bounding box center [77, 264] width 89 height 15
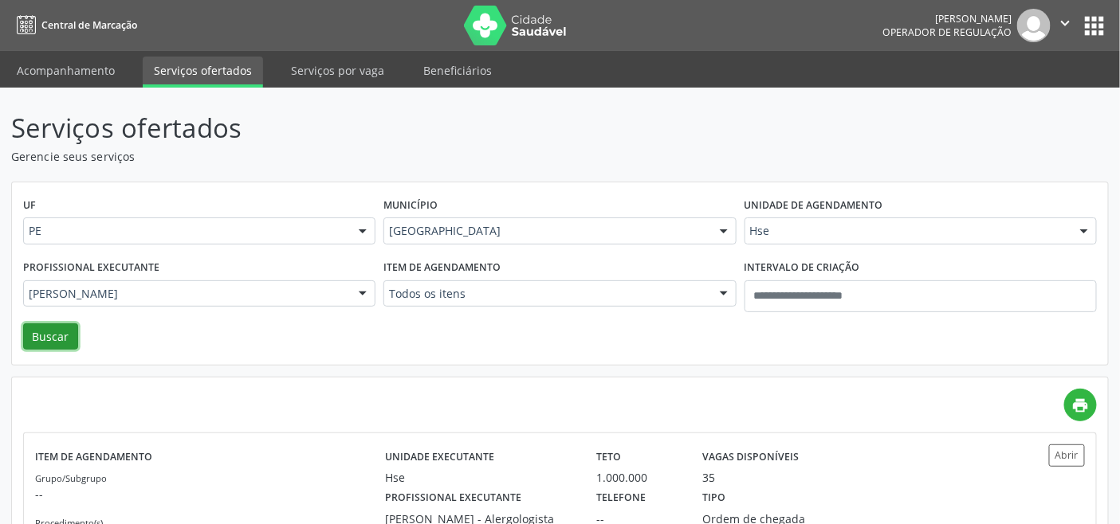
click at [54, 337] on button "Buscar" at bounding box center [50, 337] width 55 height 27
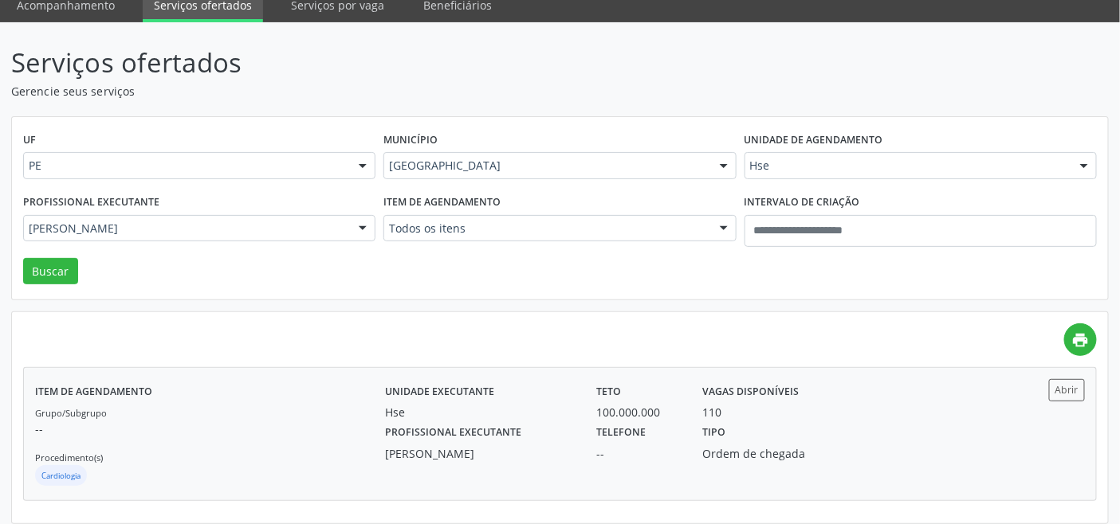
scroll to position [75, 0]
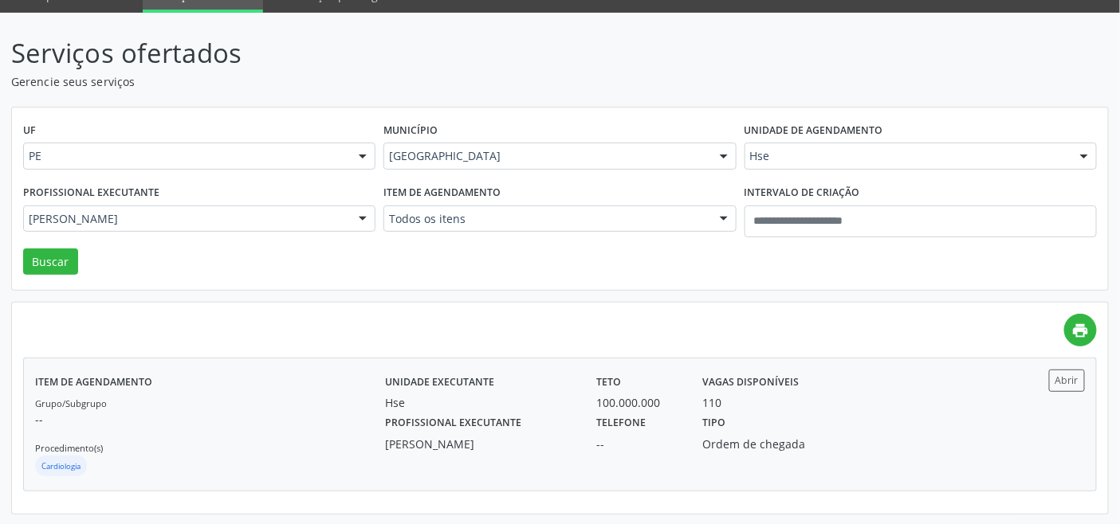
click at [215, 412] on p "--" at bounding box center [210, 419] width 350 height 17
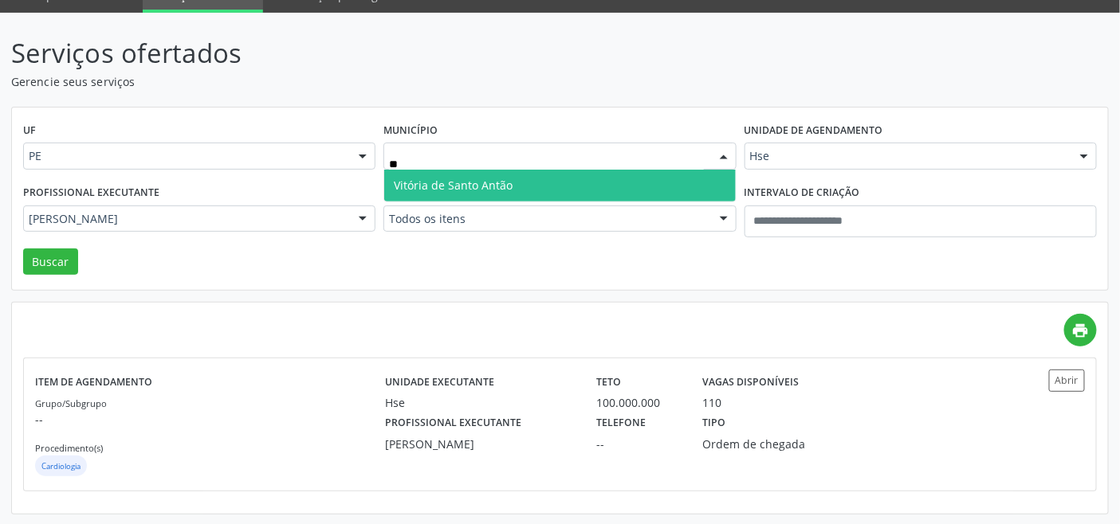
type input "***"
click at [551, 179] on span "Vitória de Santo Antão" at bounding box center [559, 186] width 351 height 32
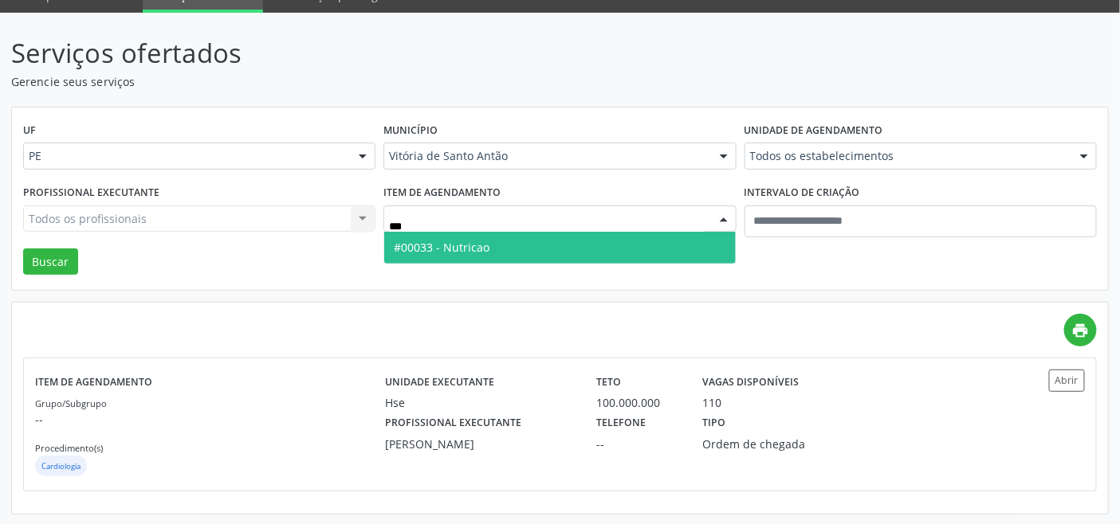
type input "****"
click at [492, 245] on span "#00033 - Nutricao" at bounding box center [559, 248] width 351 height 32
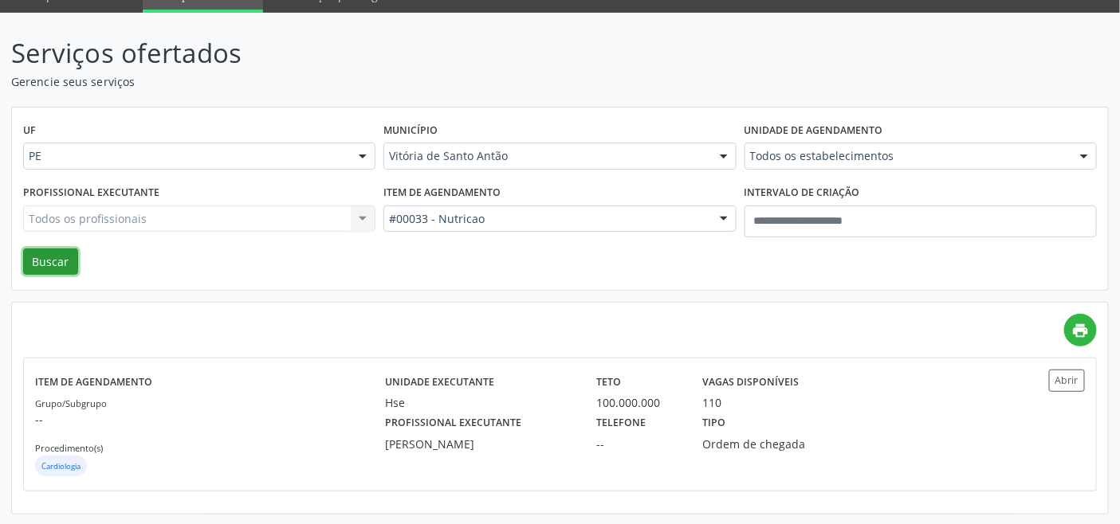
click at [61, 260] on button "Buscar" at bounding box center [50, 262] width 55 height 27
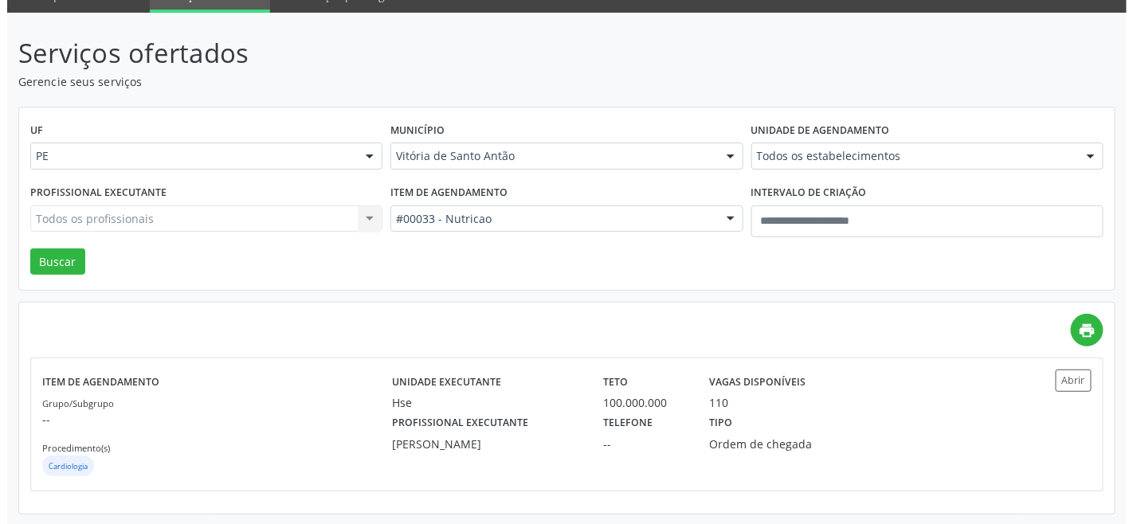
scroll to position [0, 0]
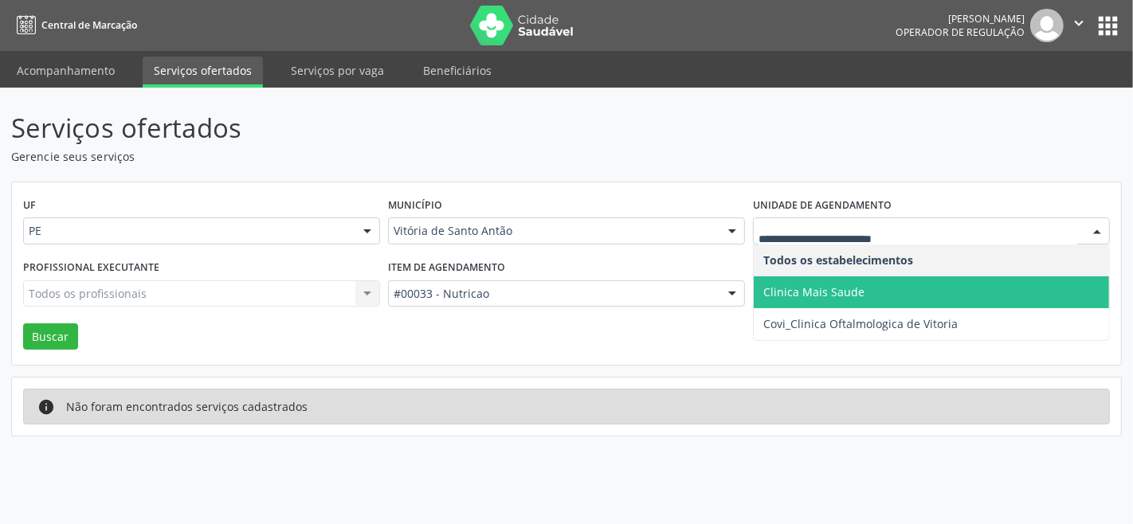
click at [814, 290] on span "Clinica Mais Saude" at bounding box center [813, 291] width 101 height 15
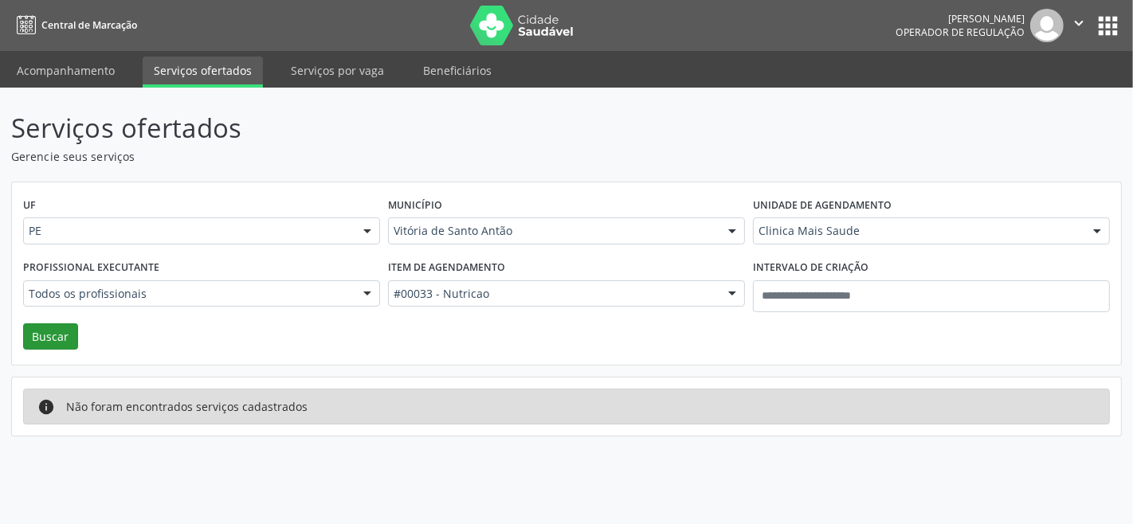
click at [37, 321] on div "Profissional executante Todos os profissionais Todos os profissionais Anna Emil…" at bounding box center [201, 290] width 365 height 68
click at [59, 331] on button "Buscar" at bounding box center [50, 337] width 55 height 27
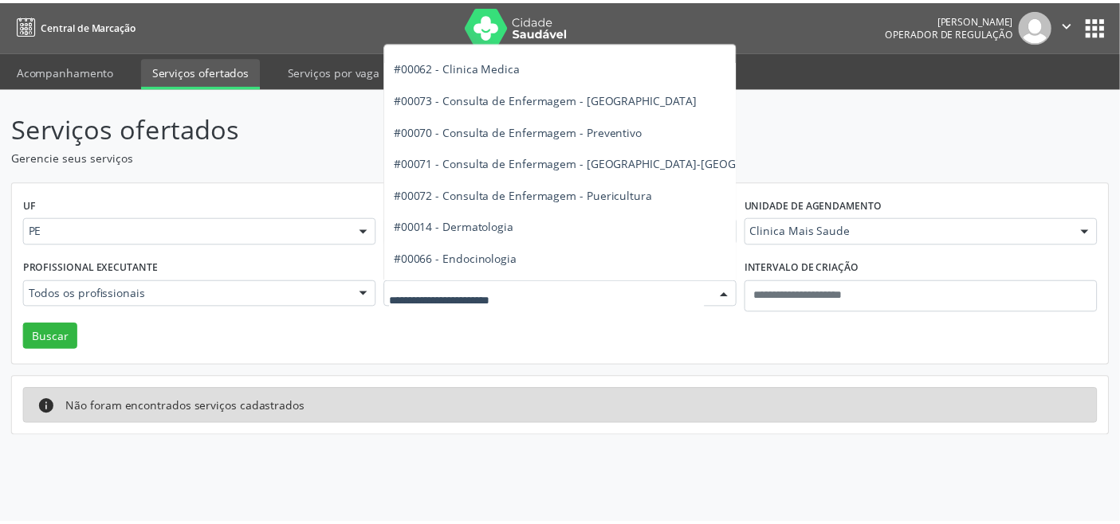
scroll to position [708, 0]
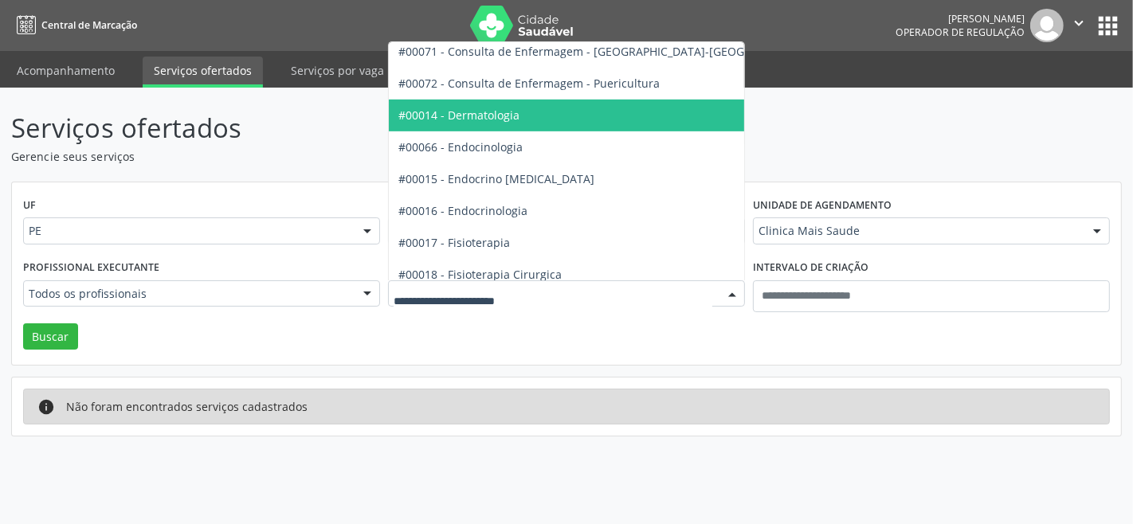
click at [500, 114] on span "#00014 - Dermatologia" at bounding box center [458, 115] width 121 height 15
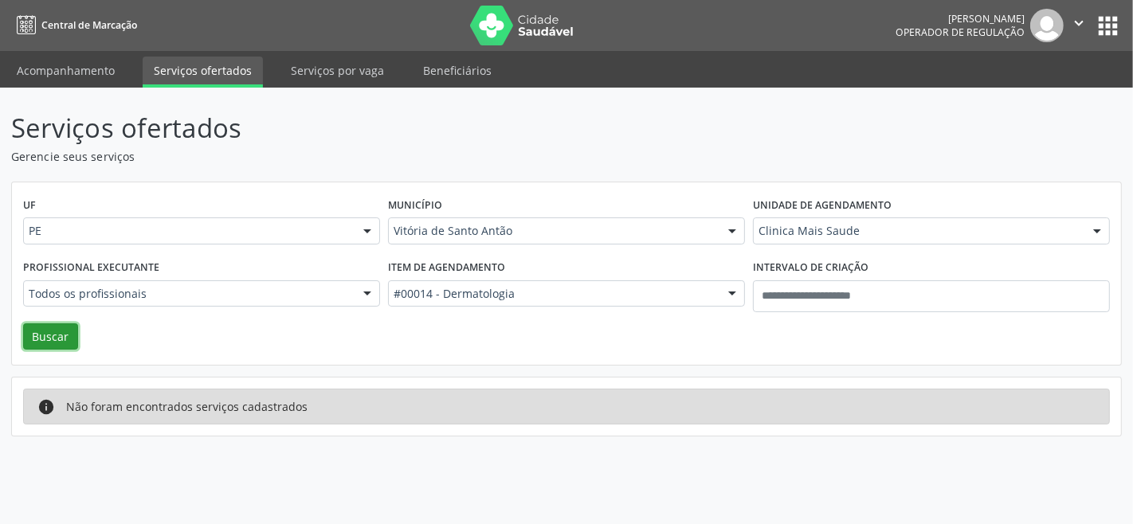
click at [52, 338] on button "Buscar" at bounding box center [50, 337] width 55 height 27
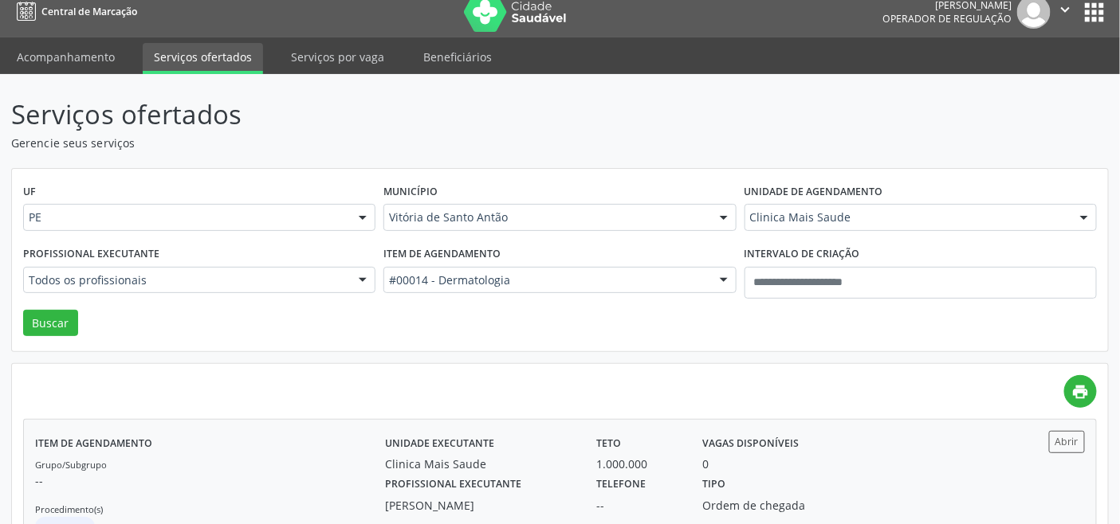
scroll to position [0, 0]
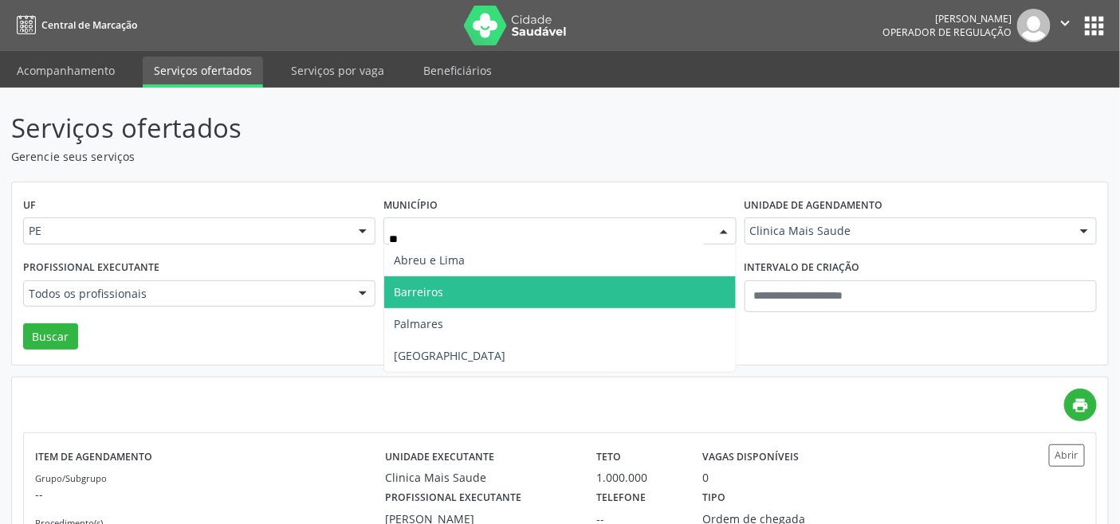
type input "***"
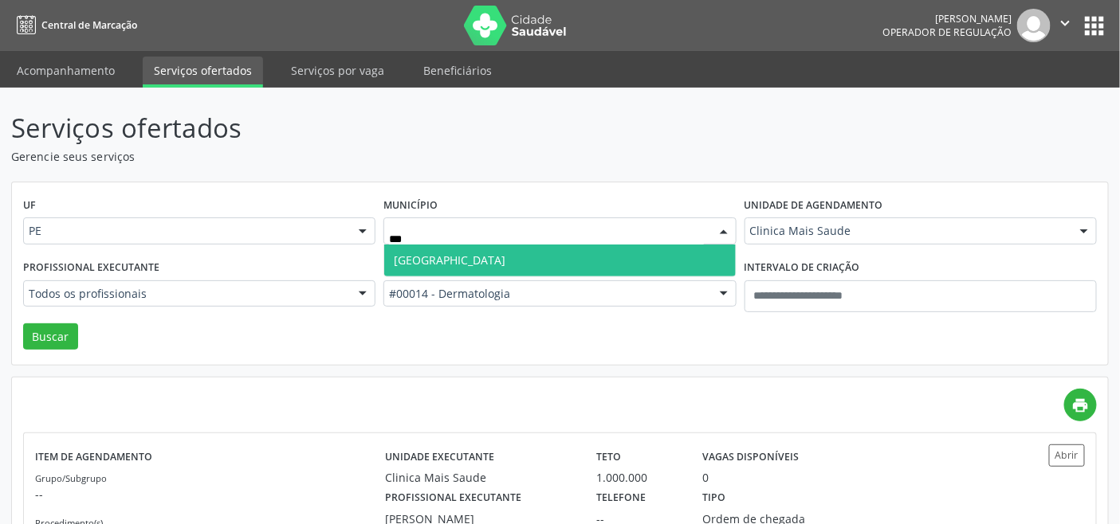
click at [558, 261] on span "Recife" at bounding box center [559, 261] width 351 height 32
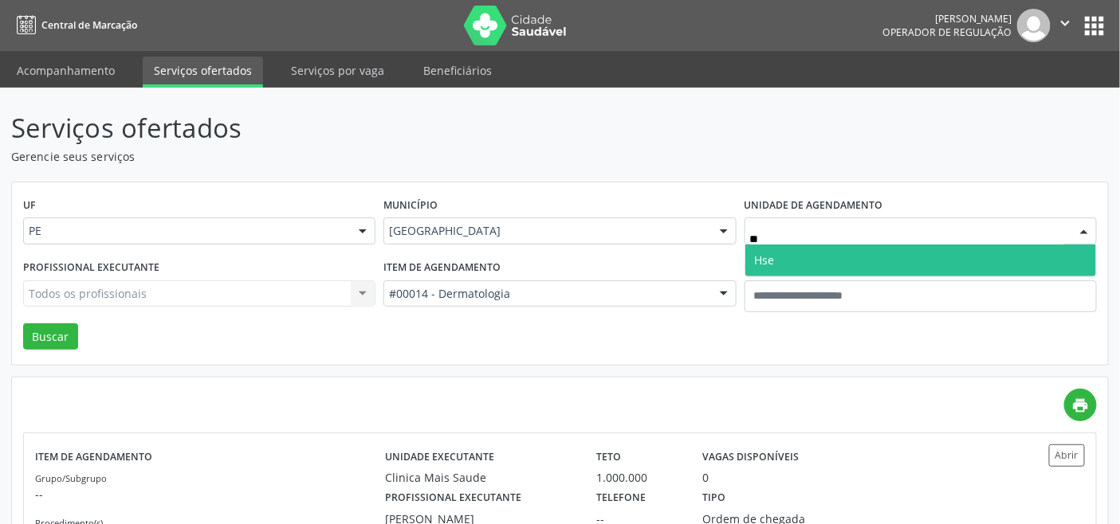
type input "***"
click at [801, 255] on span "Hse" at bounding box center [920, 261] width 351 height 32
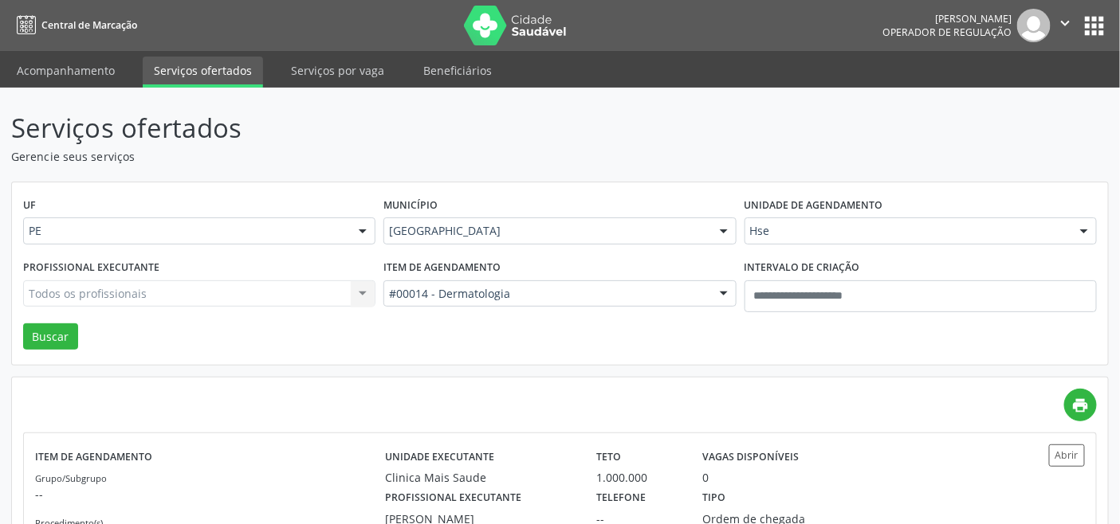
click at [295, 298] on div "Todos os profissionais Todos os profissionais Anna Emilia Dantas Guerra Henriqu…" at bounding box center [199, 293] width 352 height 27
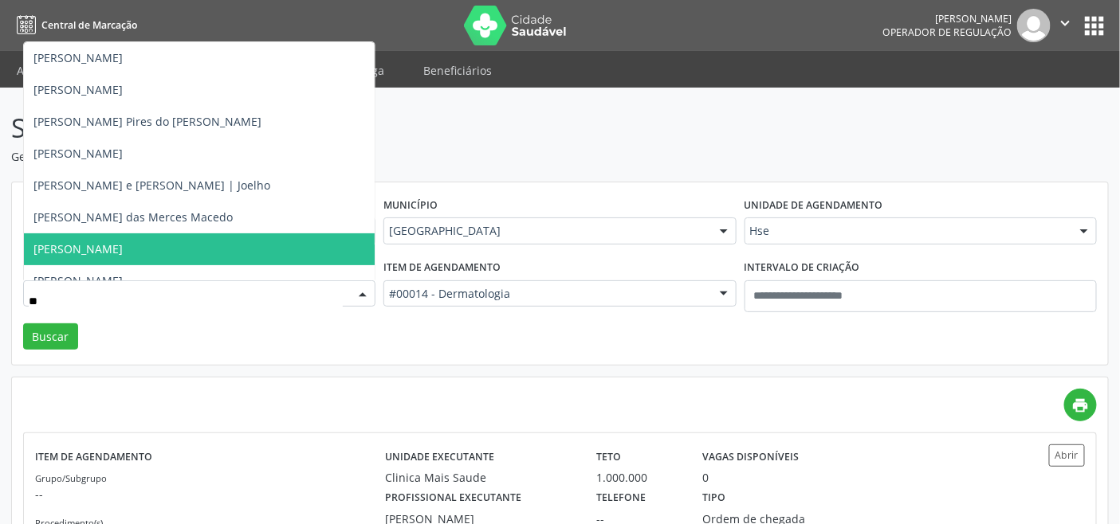
type input "***"
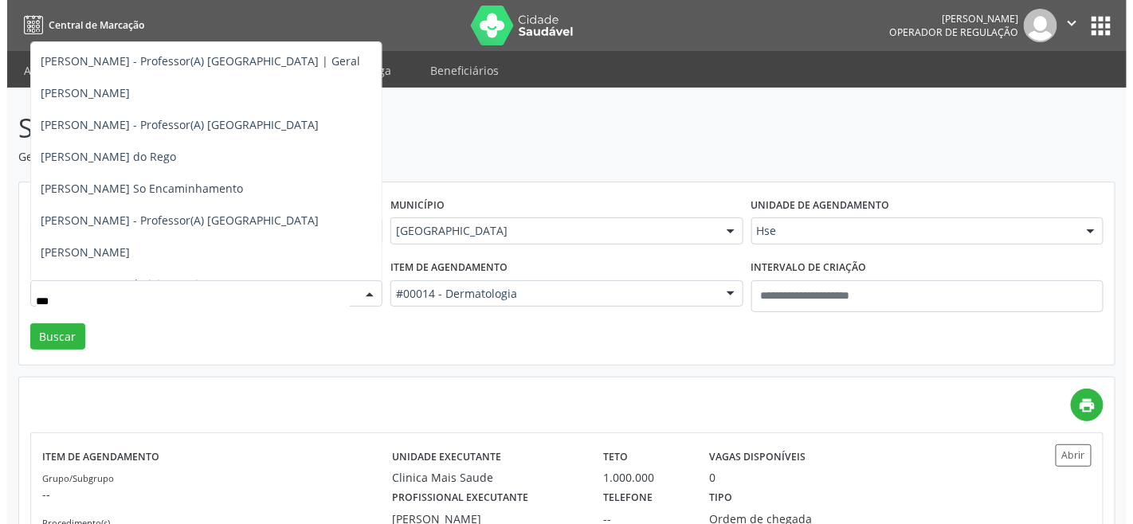
scroll to position [442, 0]
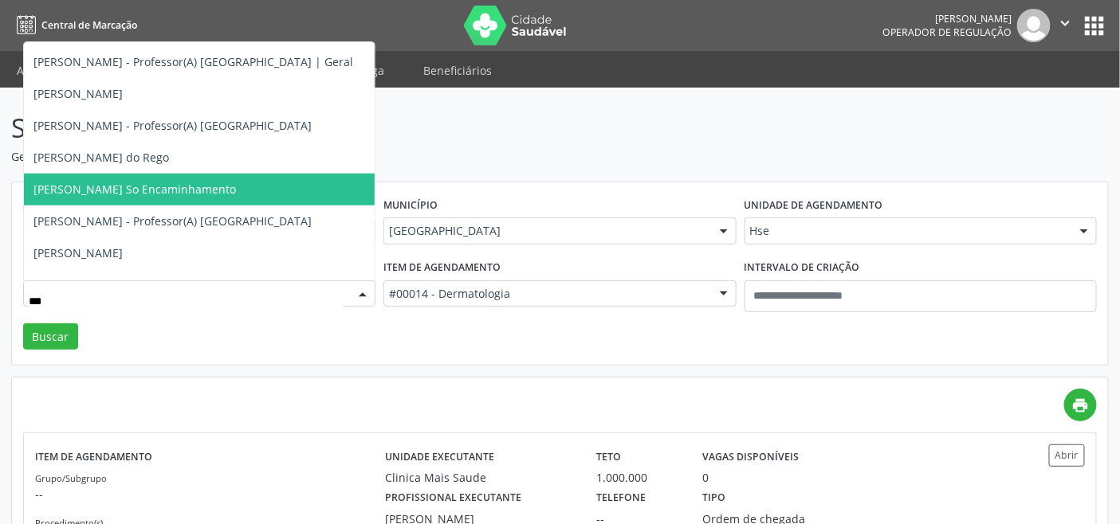
click at [151, 186] on span "Marcelo da Cunha Andrade So Encaminhamento" at bounding box center [134, 189] width 202 height 15
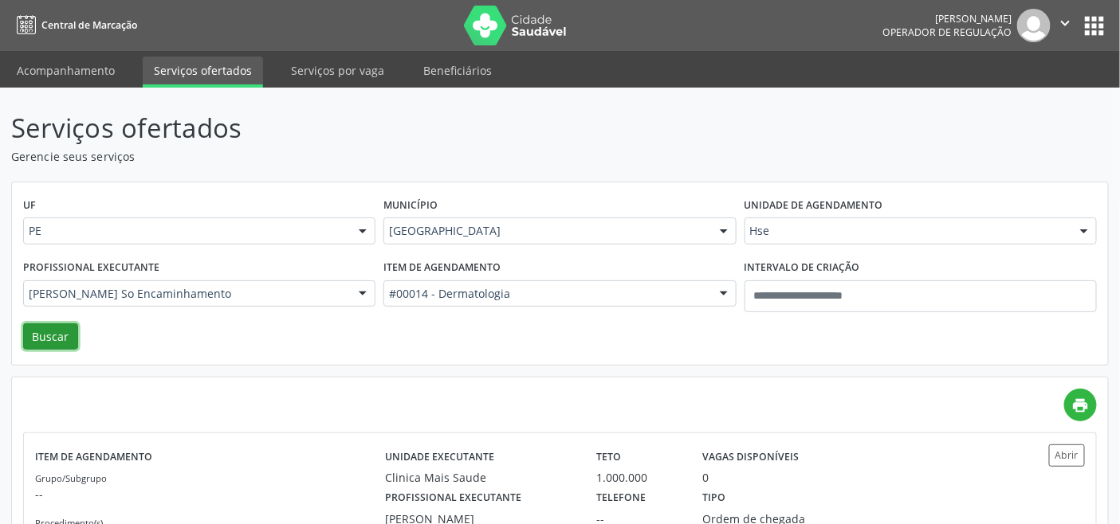
click at [53, 327] on button "Buscar" at bounding box center [50, 337] width 55 height 27
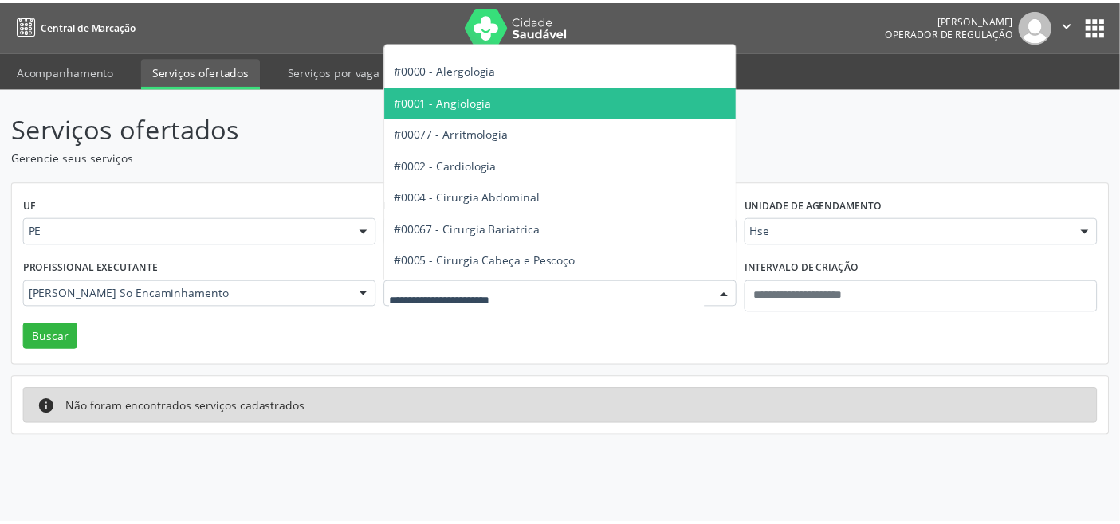
scroll to position [0, 0]
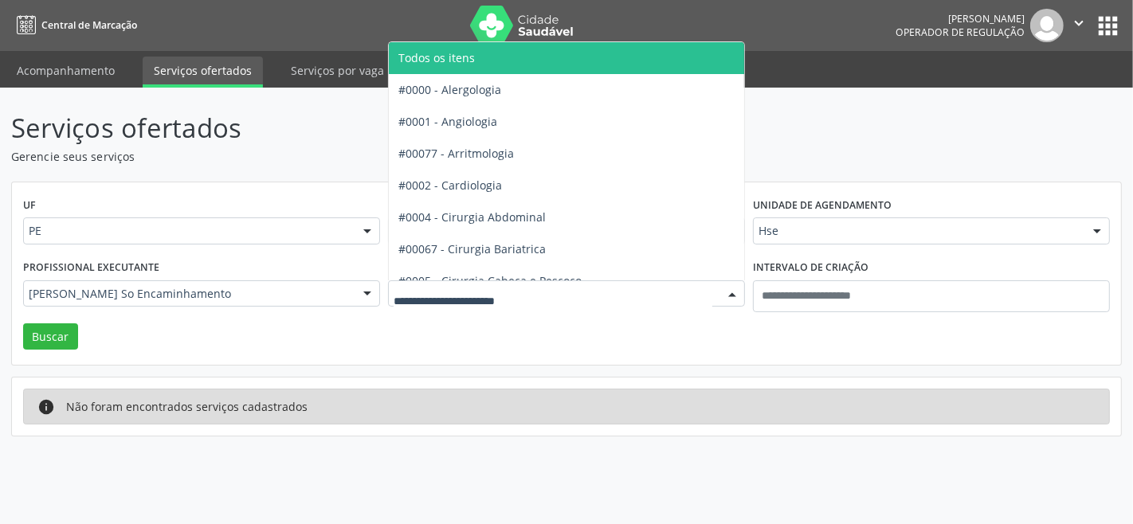
click at [492, 53] on span "Todos os itens" at bounding box center [609, 58] width 441 height 32
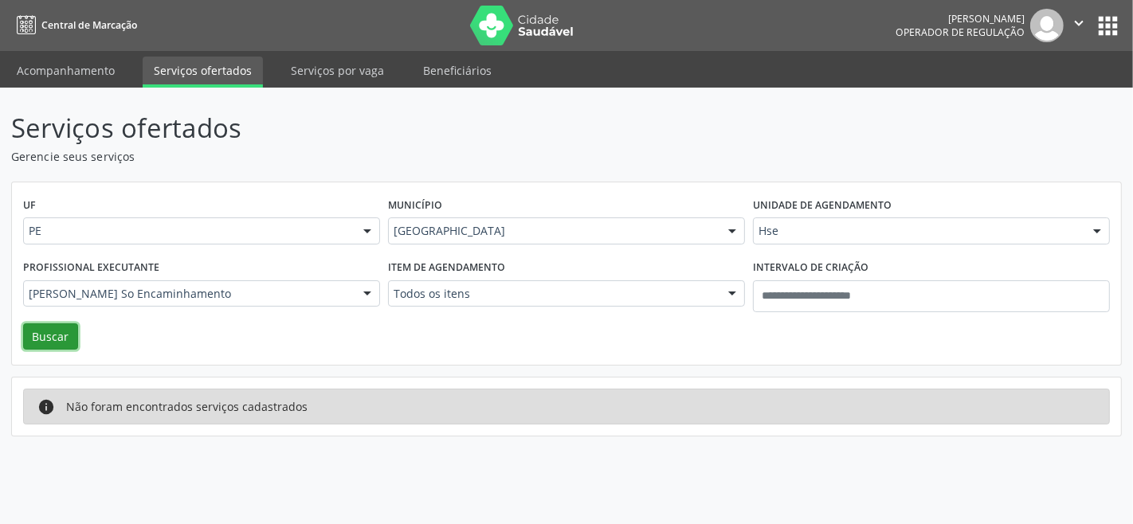
click at [57, 331] on button "Buscar" at bounding box center [50, 337] width 55 height 27
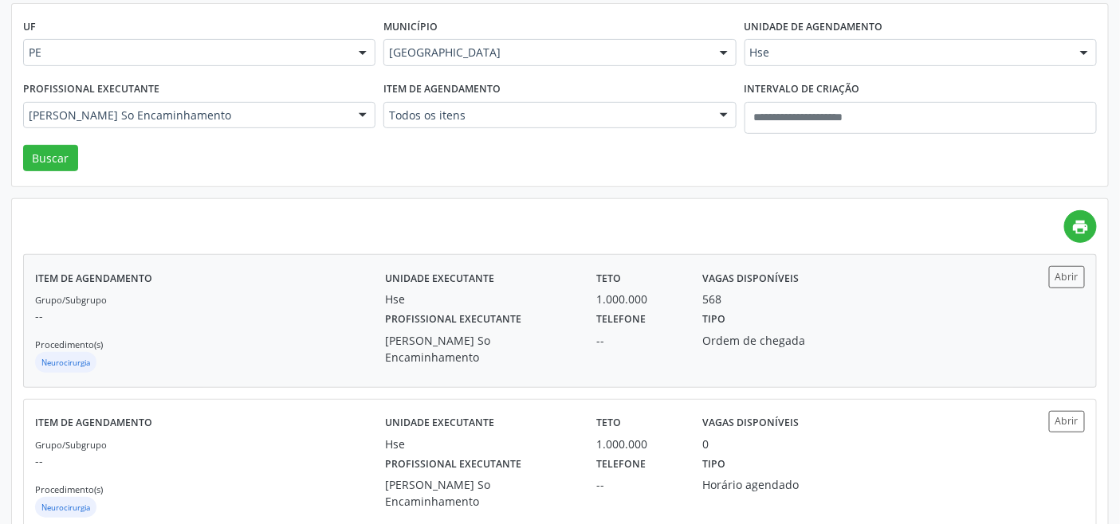
scroll to position [220, 0]
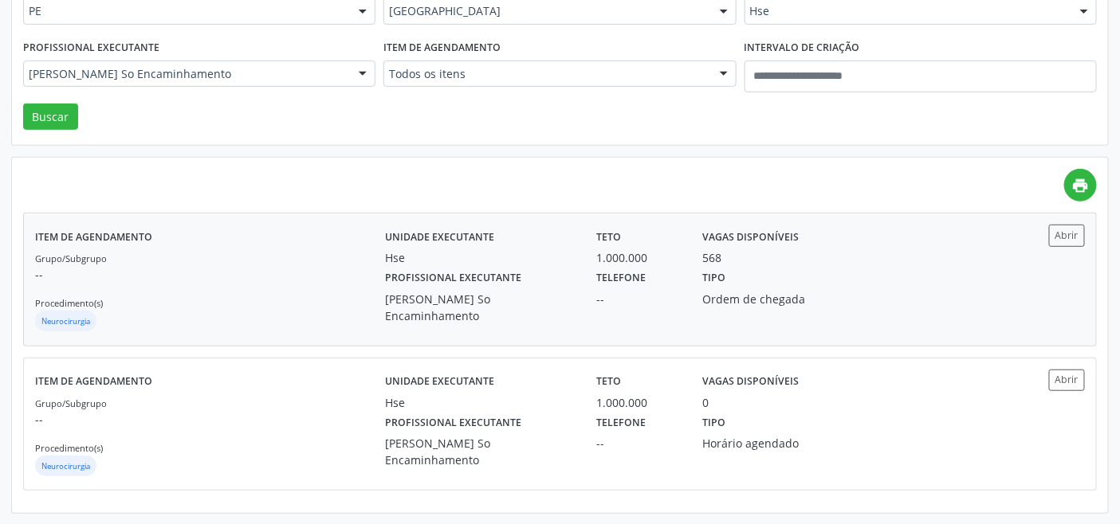
click at [214, 293] on div "Grupo/Subgrupo -- Procedimento(s) Neurocirurgia" at bounding box center [210, 291] width 350 height 85
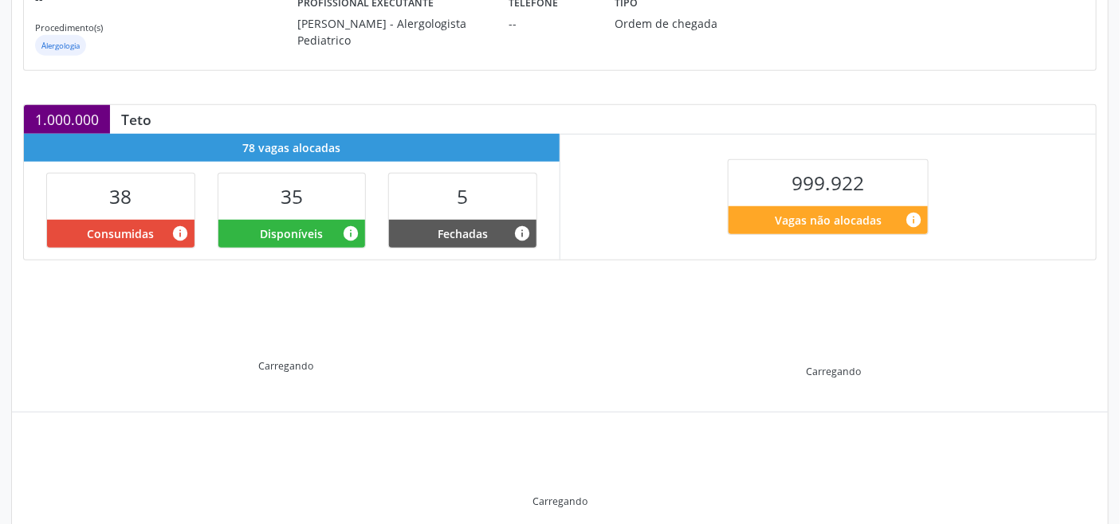
scroll to position [265, 0]
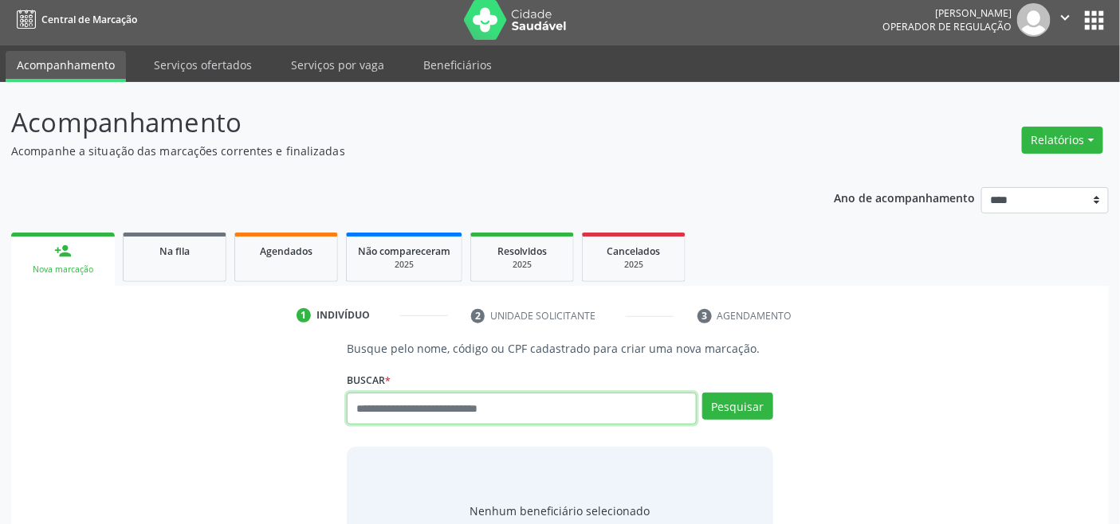
scroll to position [6, 0]
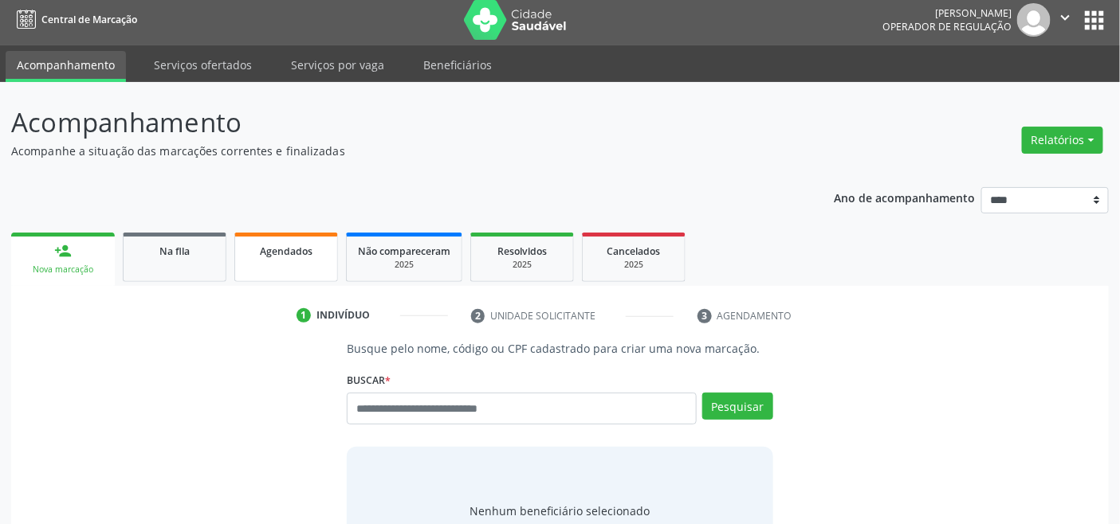
click at [279, 261] on link "Agendados" at bounding box center [286, 257] width 104 height 49
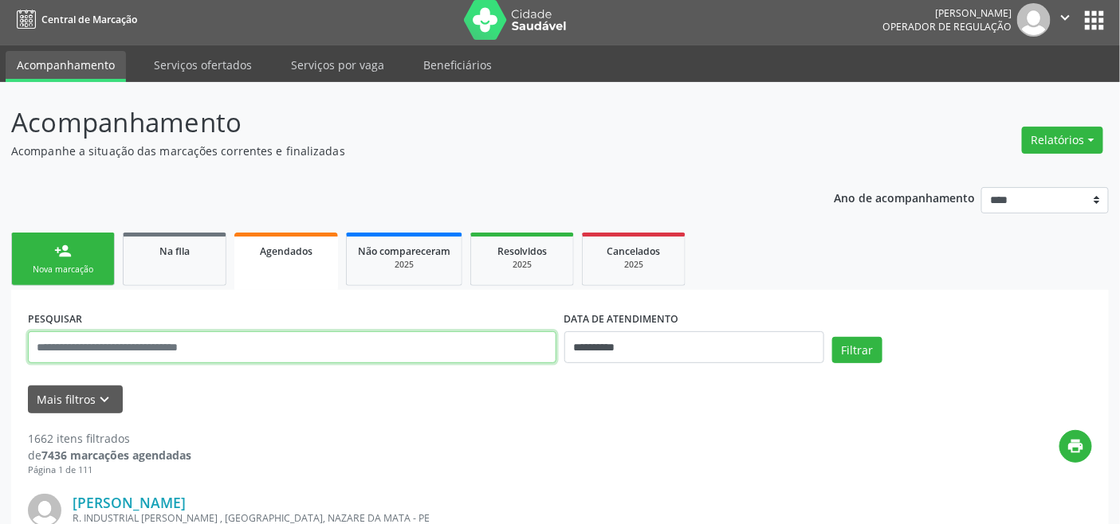
click at [480, 343] on input "text" at bounding box center [292, 347] width 528 height 32
paste input "**********"
type input "**********"
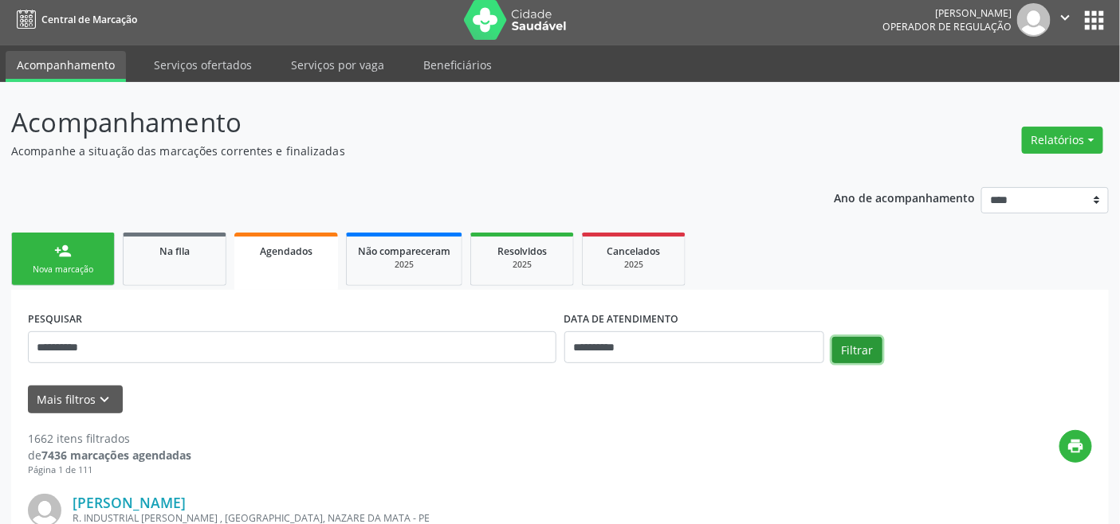
click at [856, 341] on button "Filtrar" at bounding box center [857, 350] width 50 height 27
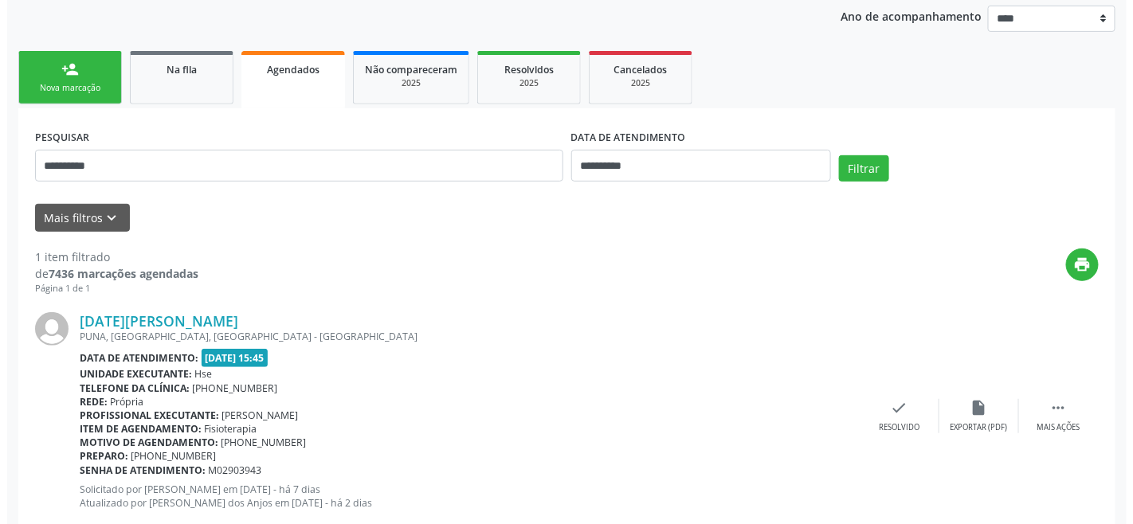
scroll to position [227, 0]
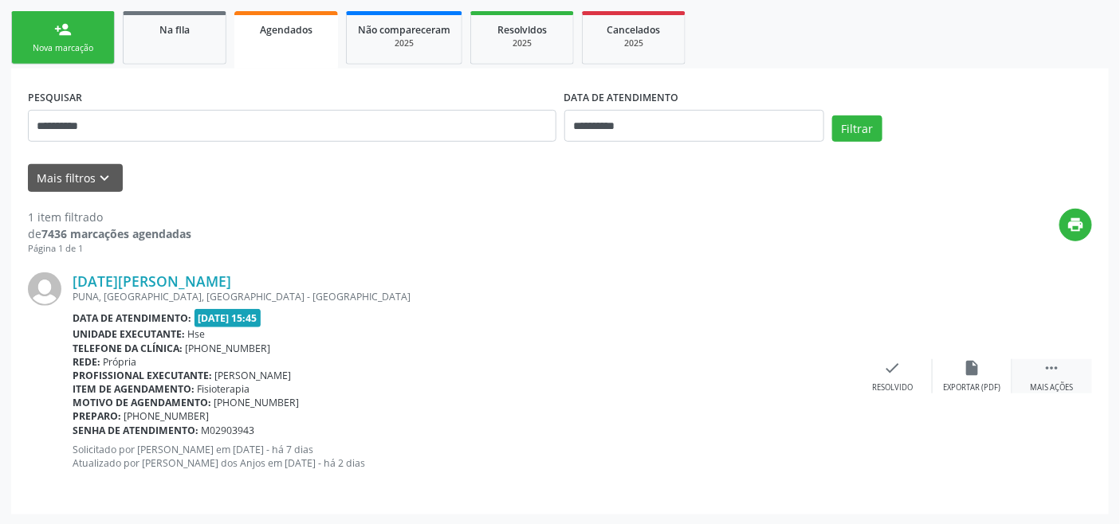
click at [1056, 367] on icon "" at bounding box center [1052, 368] width 18 height 18
click at [814, 375] on icon "cancel" at bounding box center [813, 368] width 18 height 18
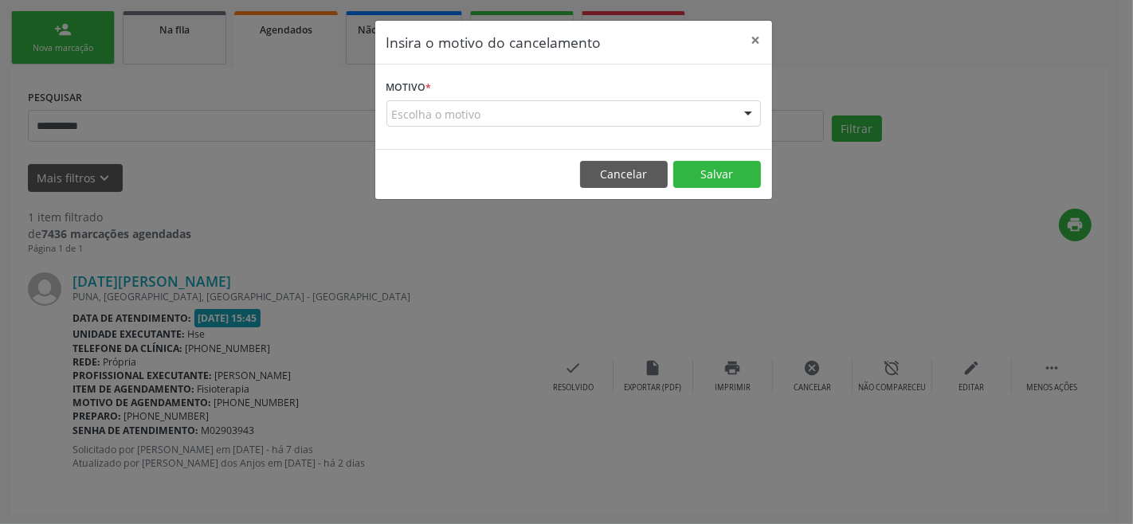
click at [558, 112] on div "Escolha o motivo" at bounding box center [573, 113] width 375 height 27
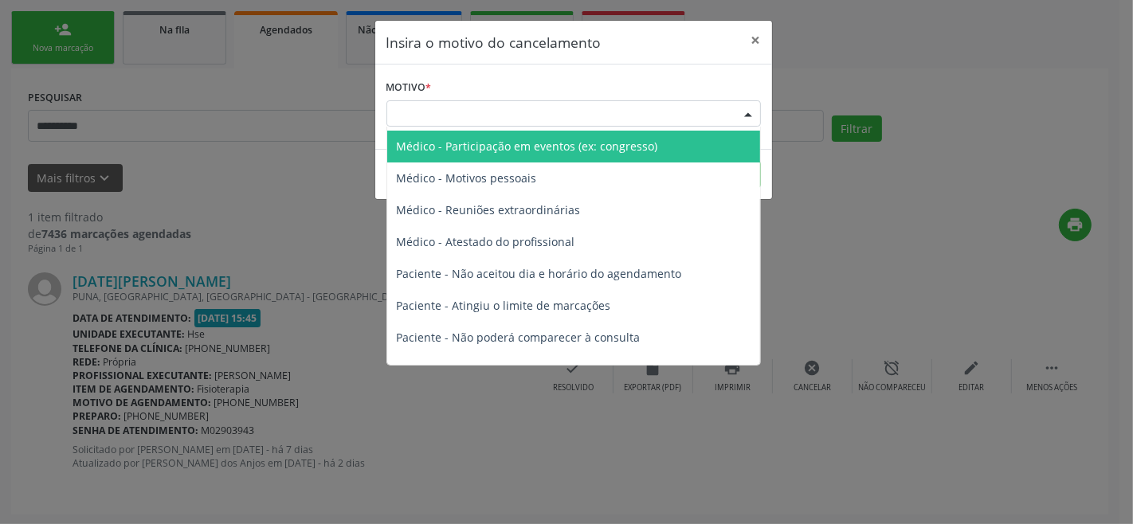
scroll to position [80, 0]
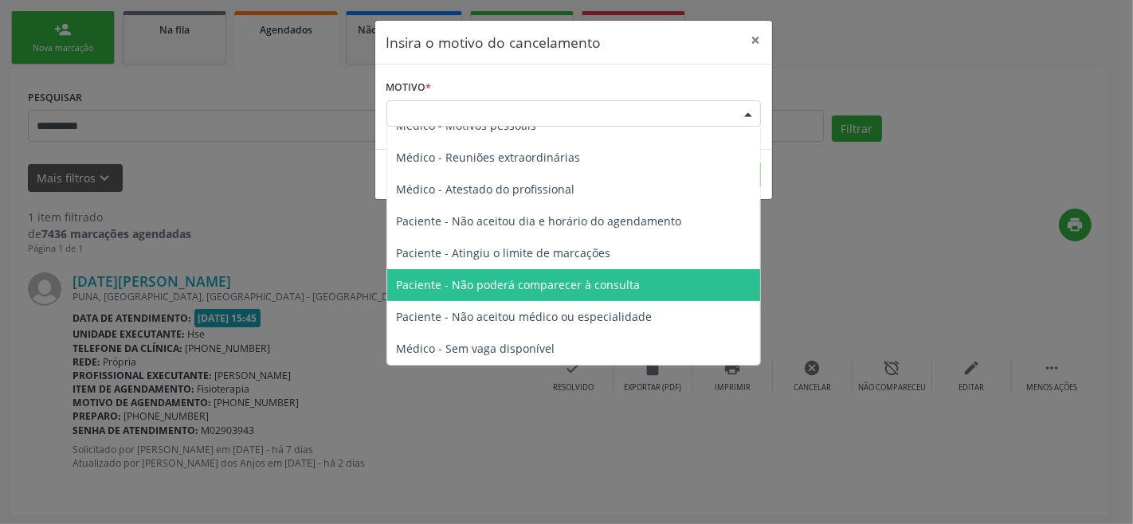
click at [577, 289] on span "Paciente - Não poderá comparecer à consulta" at bounding box center [519, 284] width 244 height 15
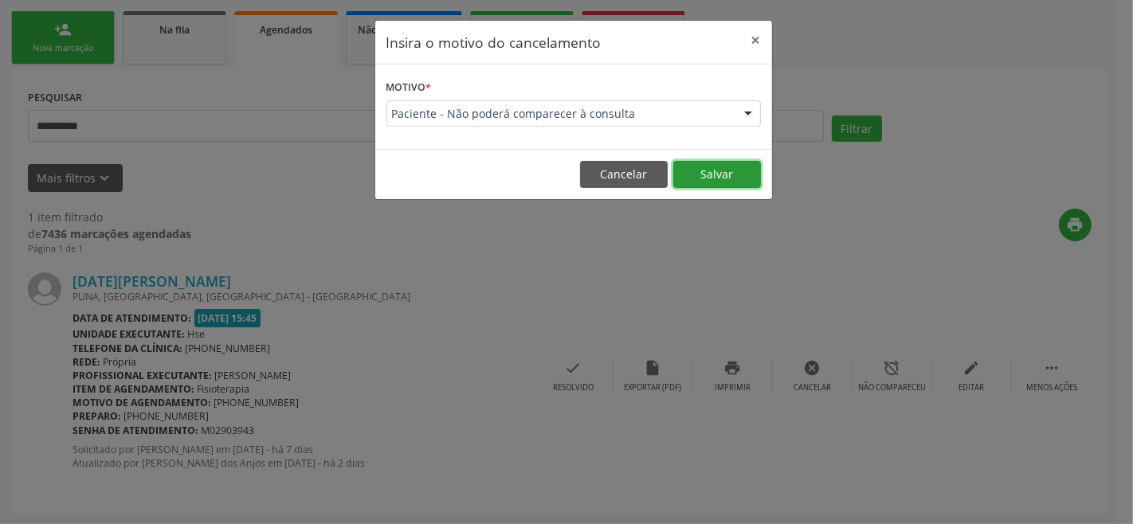
click at [724, 172] on button "Salvar" at bounding box center [717, 174] width 88 height 27
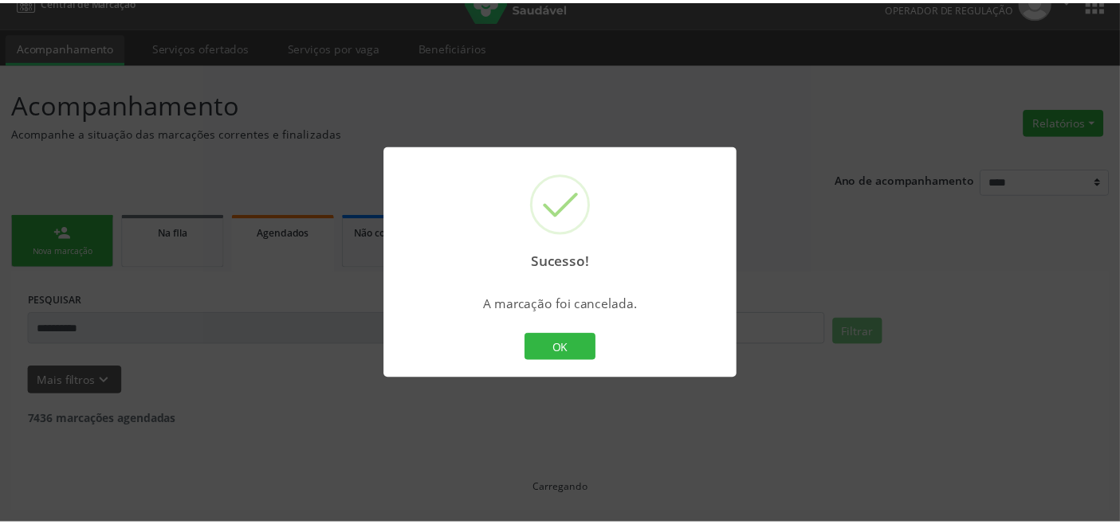
scroll to position [22, 0]
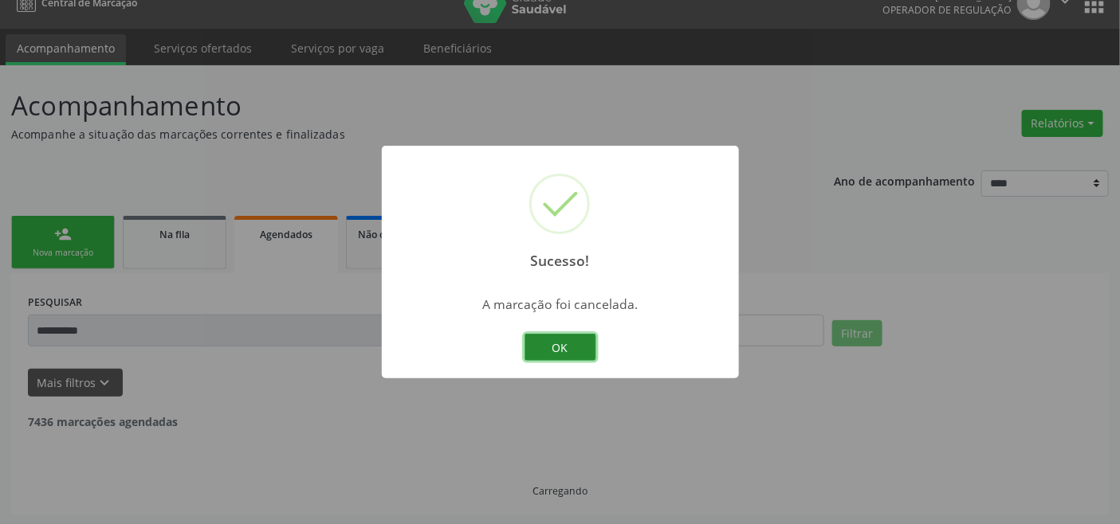
click at [553, 339] on button "OK" at bounding box center [560, 347] width 72 height 27
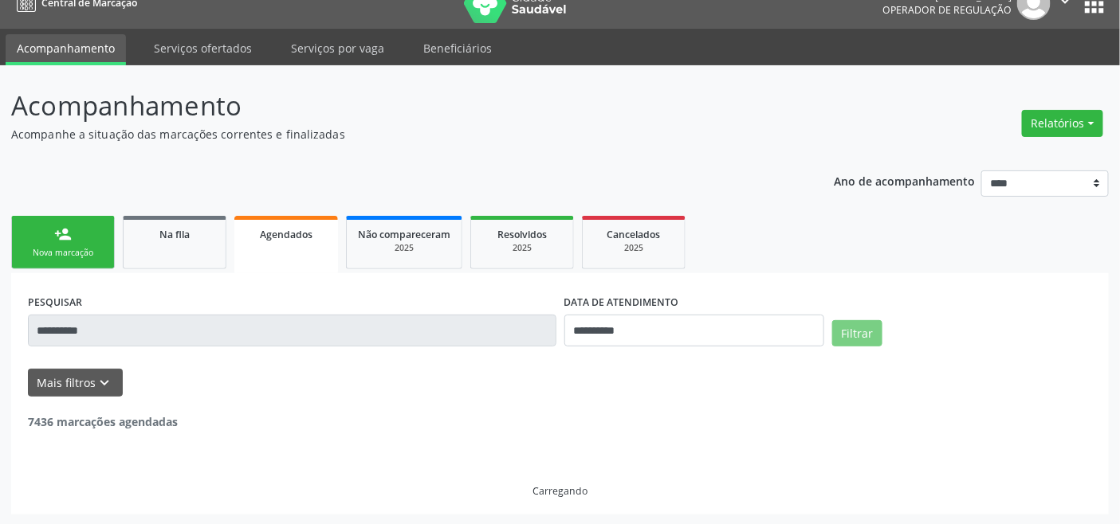
scroll to position [0, 0]
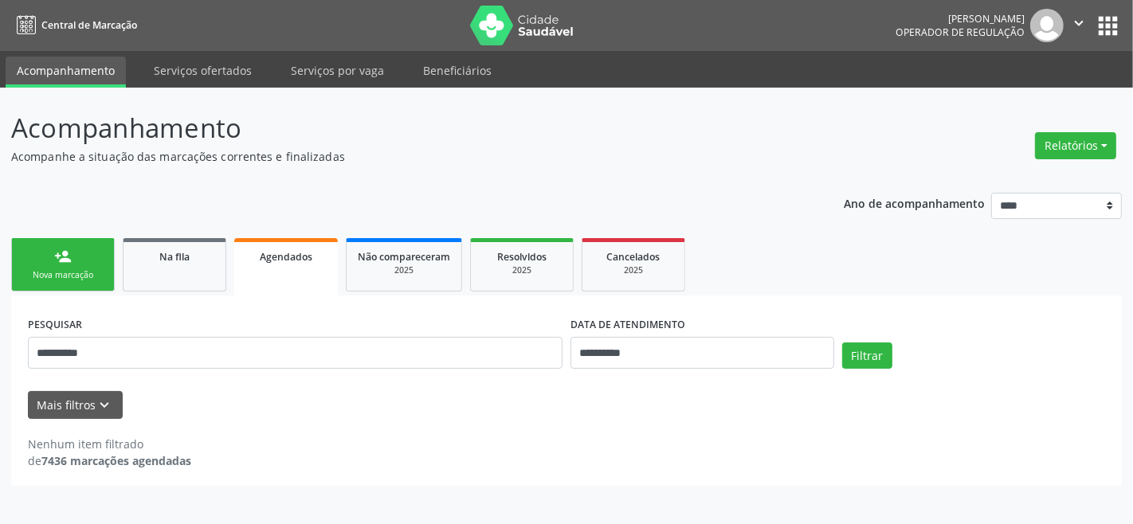
click at [61, 250] on div "person_add" at bounding box center [63, 257] width 18 height 18
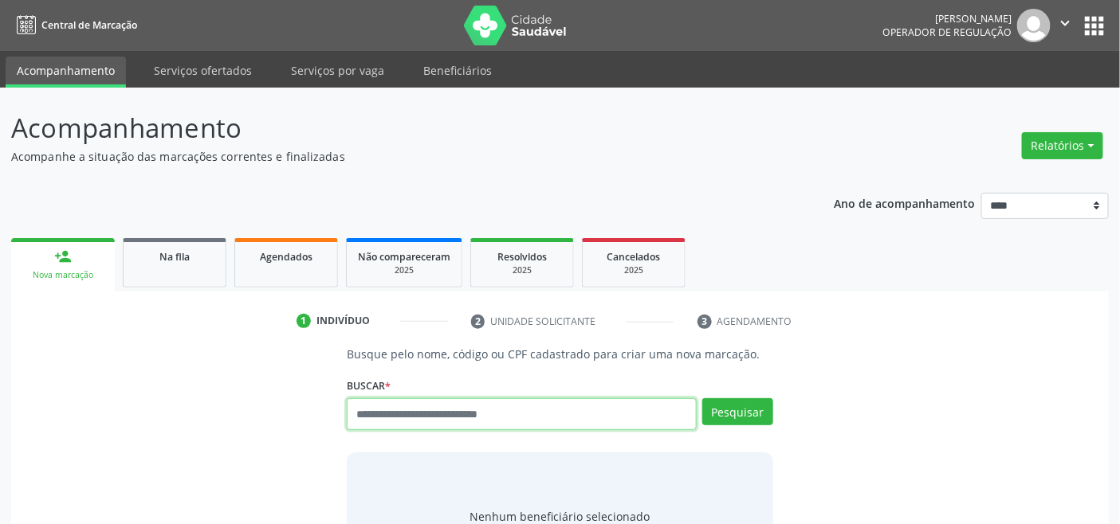
click at [562, 421] on input "text" at bounding box center [521, 414] width 349 height 32
type input "*********"
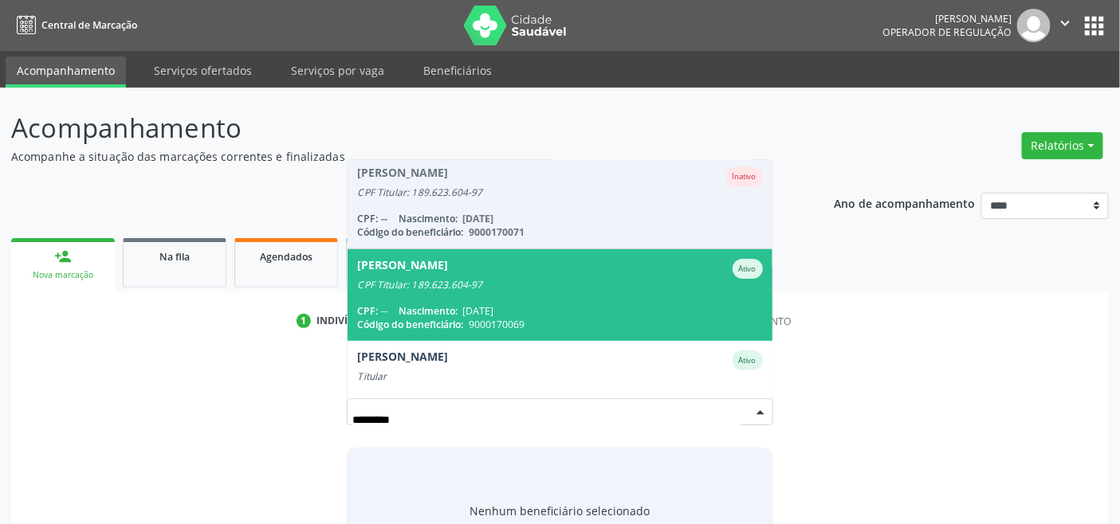
scroll to position [131, 0]
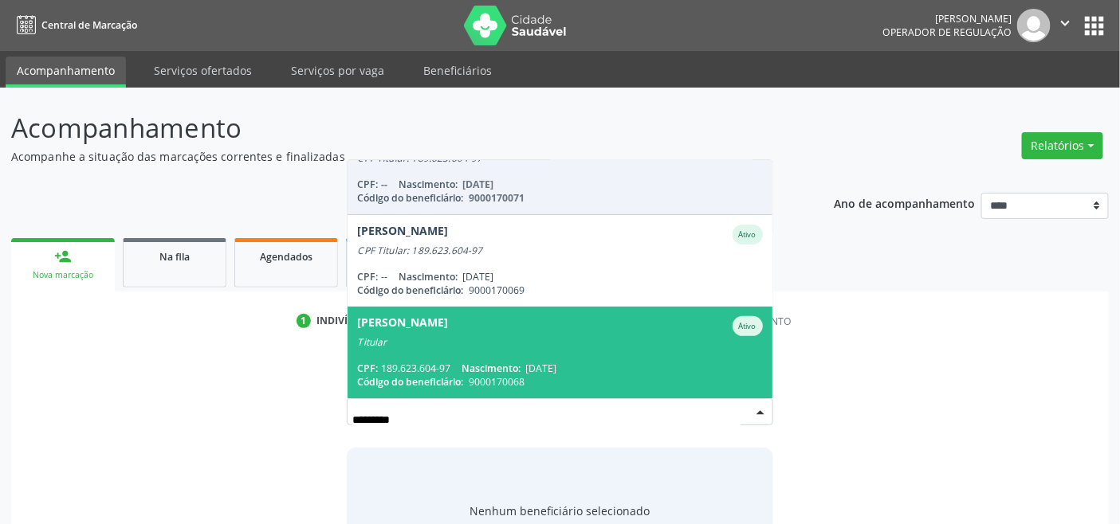
click at [502, 337] on div "Titular" at bounding box center [559, 342] width 405 height 13
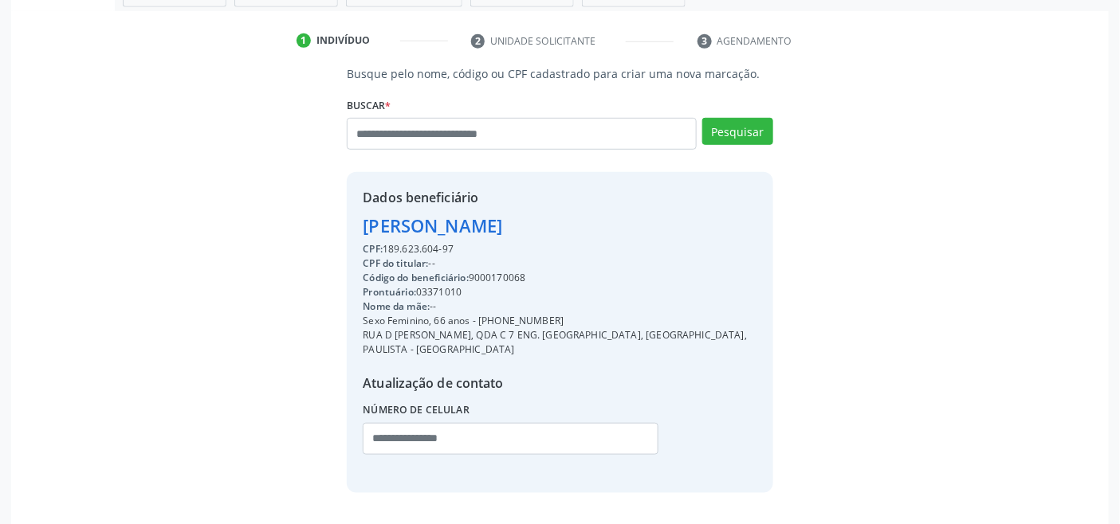
scroll to position [316, 0]
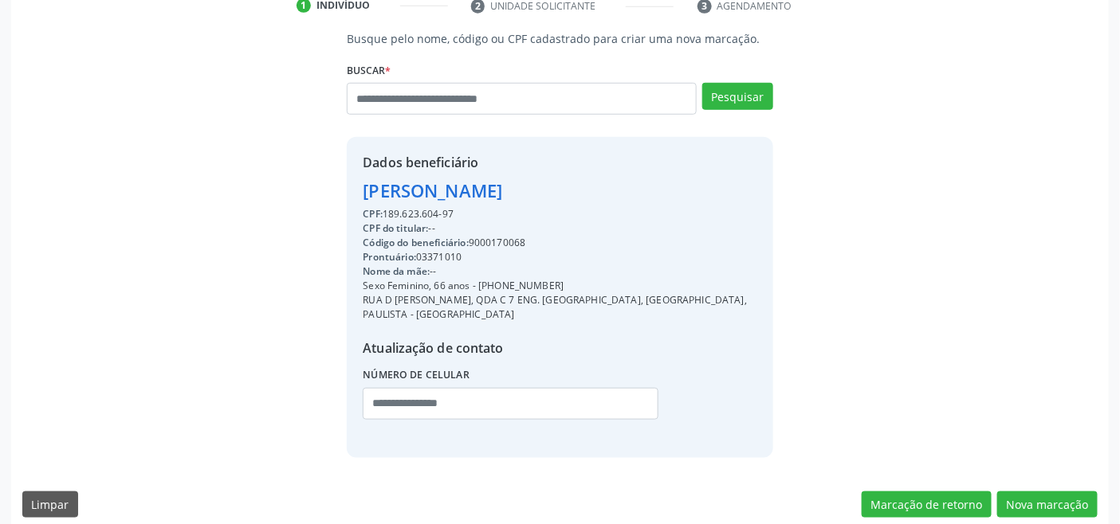
click at [491, 236] on div "Código do beneficiário: 9000170068" at bounding box center [560, 243] width 394 height 14
copy div "9000170068"
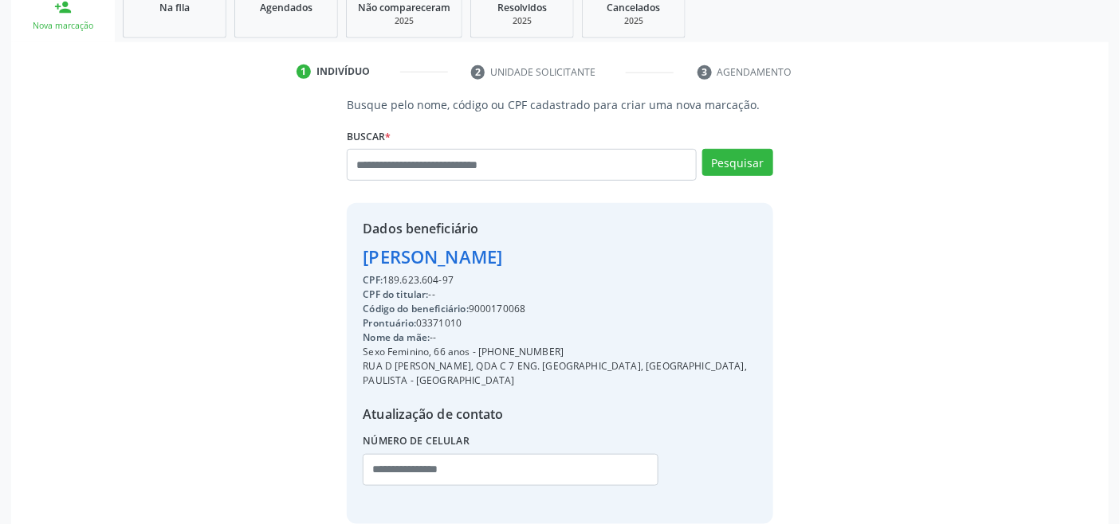
scroll to position [0, 0]
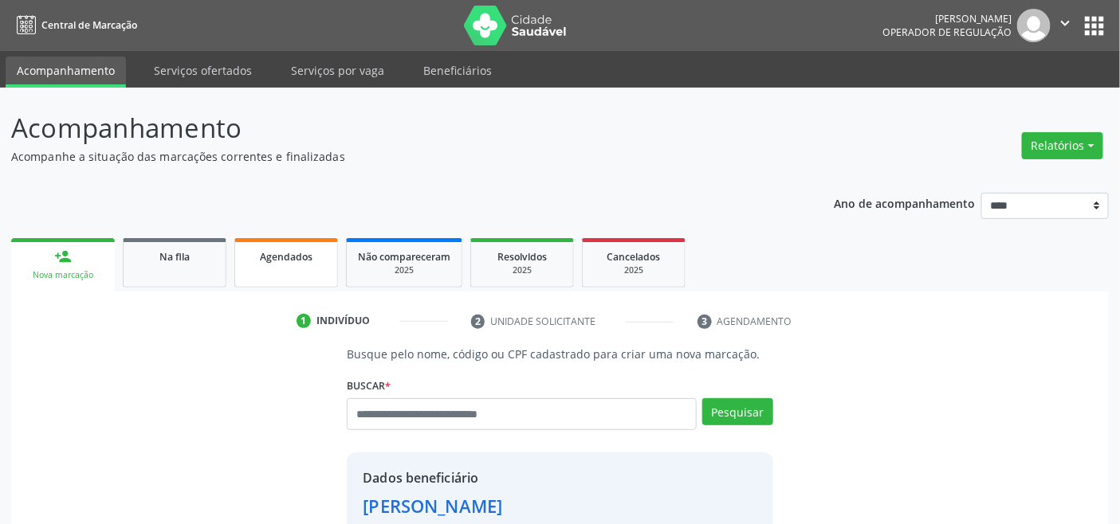
click at [292, 251] on span "Agendados" at bounding box center [286, 257] width 53 height 14
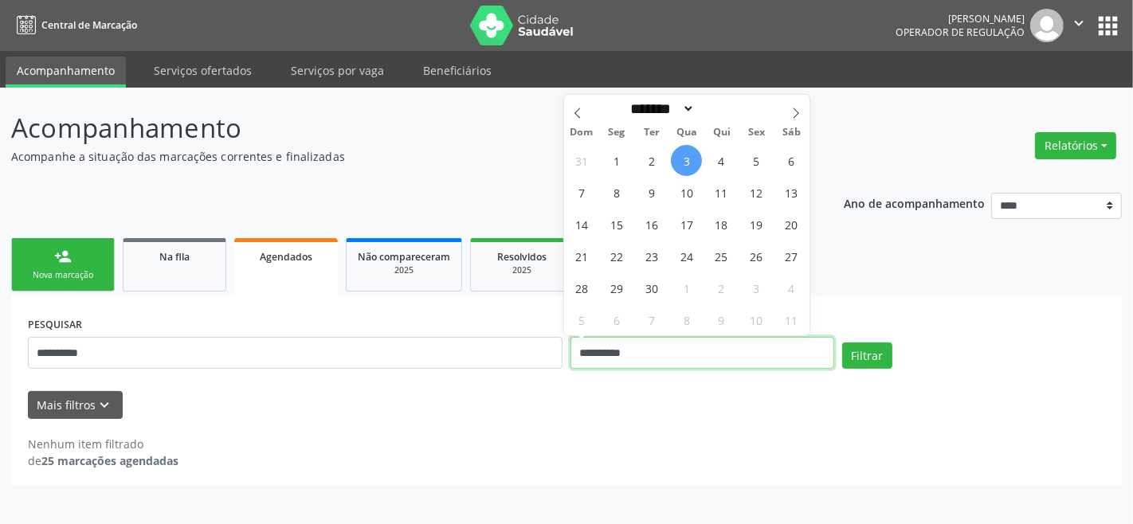
click at [637, 359] on input "**********" at bounding box center [703, 353] width 264 height 32
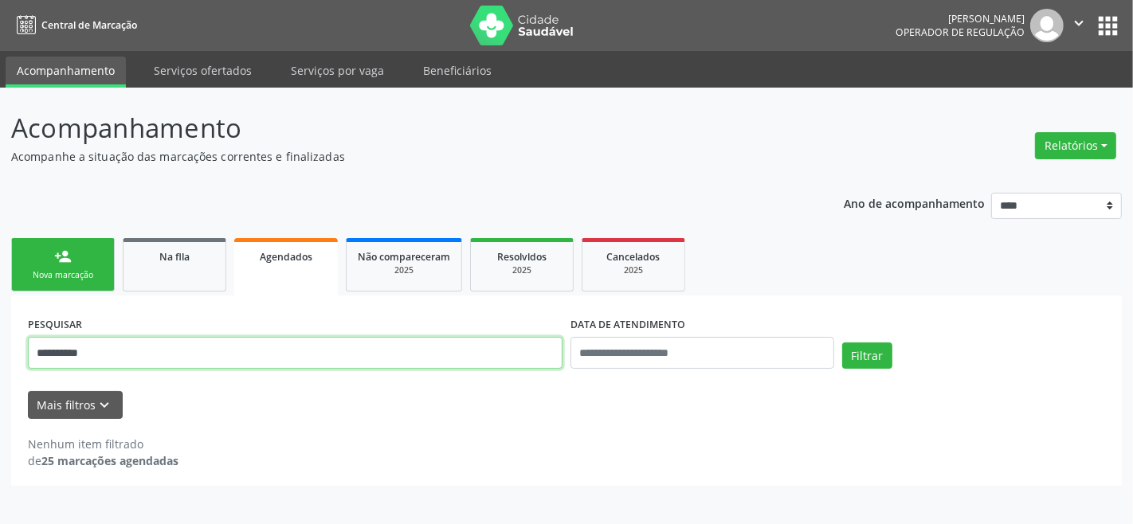
click at [475, 351] on input "**********" at bounding box center [295, 353] width 535 height 32
click at [476, 352] on input "**********" at bounding box center [295, 353] width 535 height 32
paste input "text"
type input "**********"
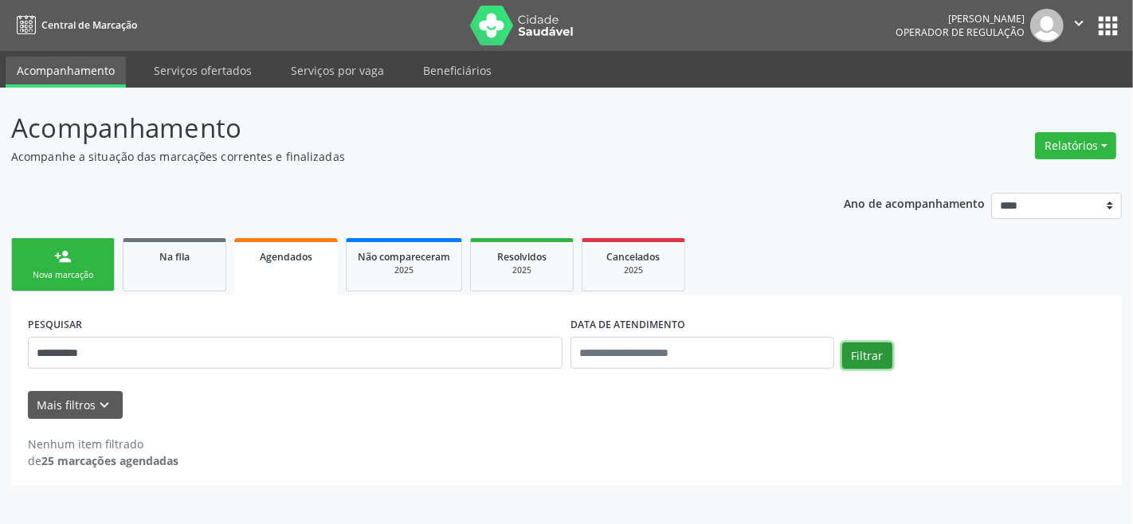
click at [875, 352] on button "Filtrar" at bounding box center [867, 356] width 50 height 27
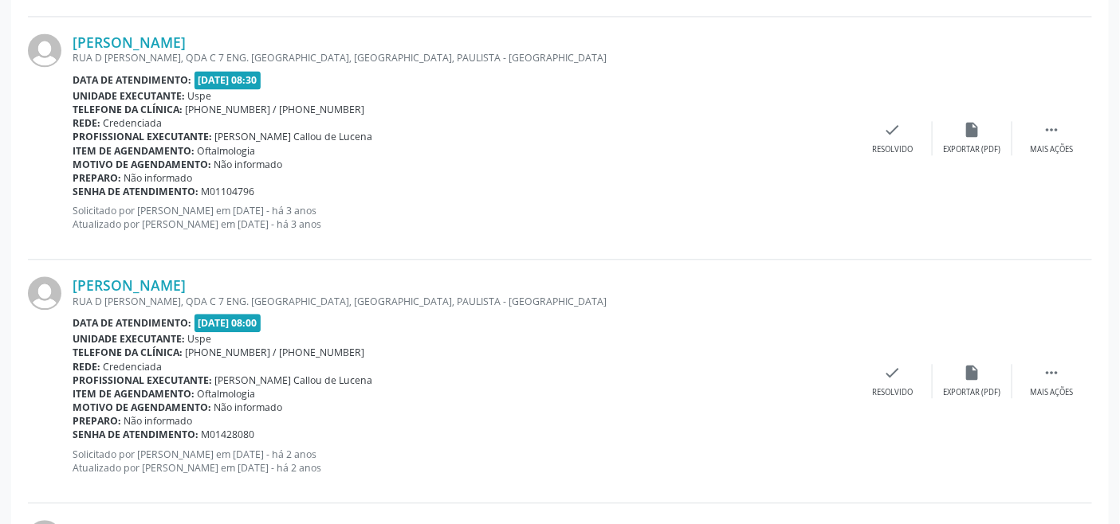
scroll to position [3680, 0]
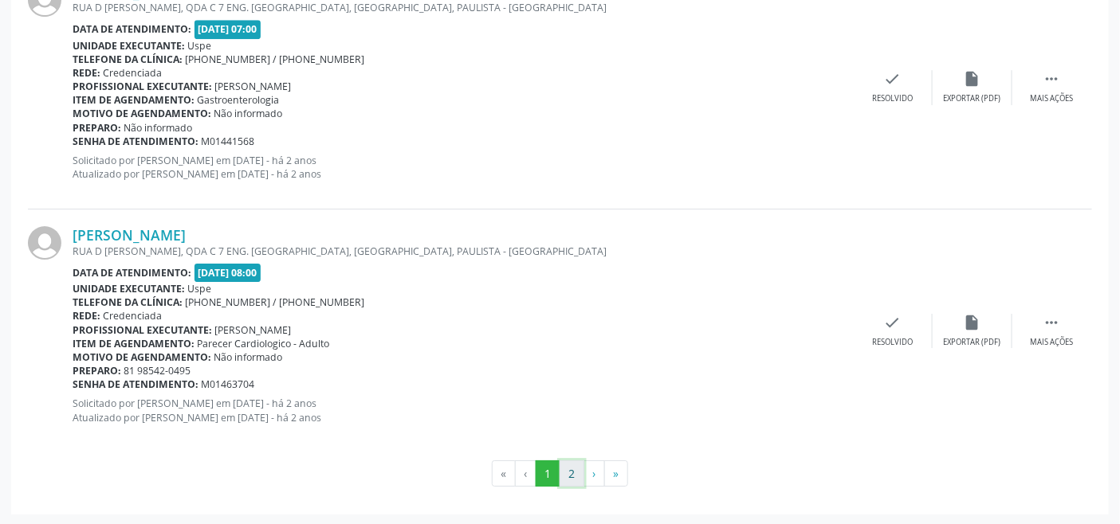
click at [569, 471] on button "2" at bounding box center [571, 474] width 25 height 27
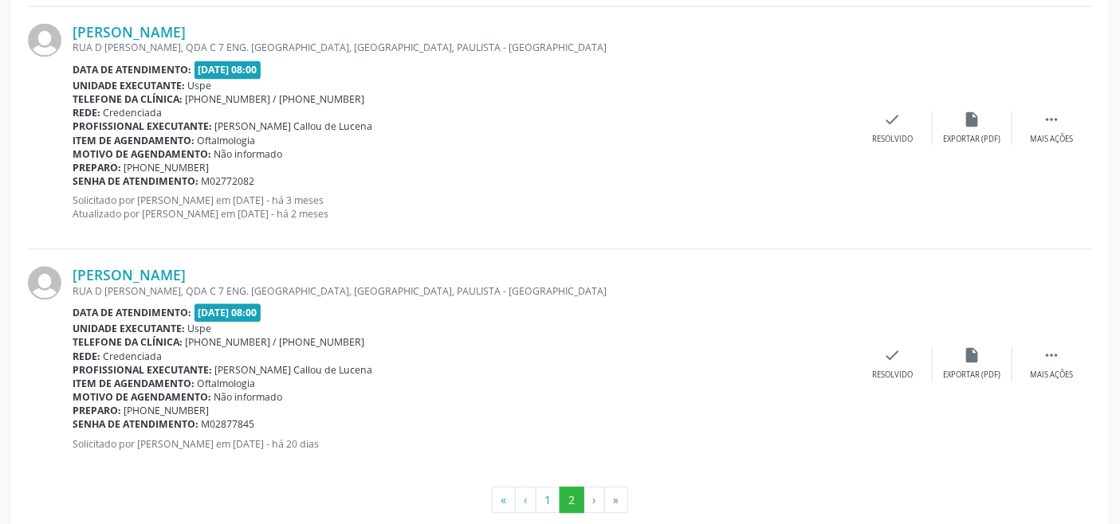
scroll to position [3180, 0]
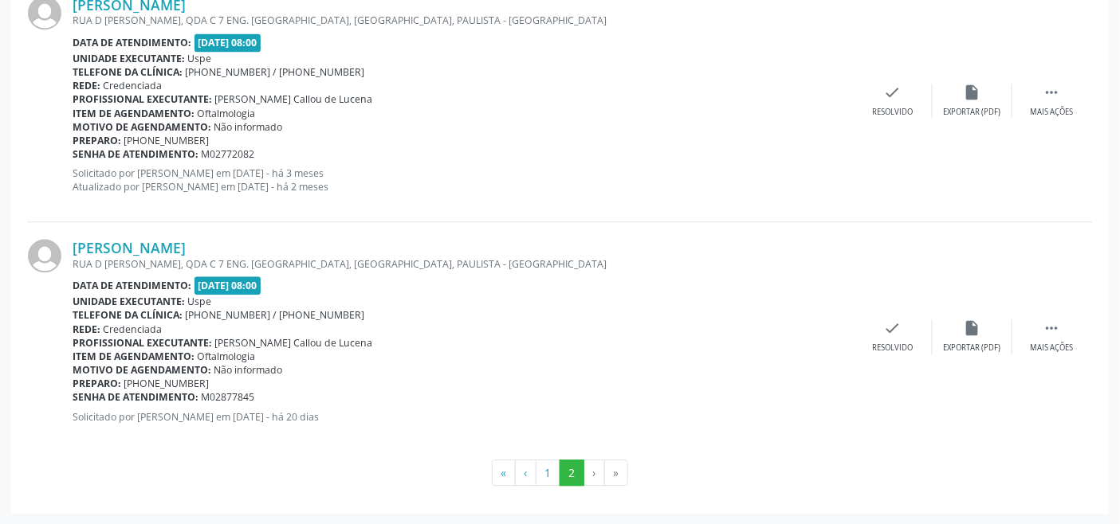
click at [615, 465] on li "»" at bounding box center [616, 473] width 23 height 27
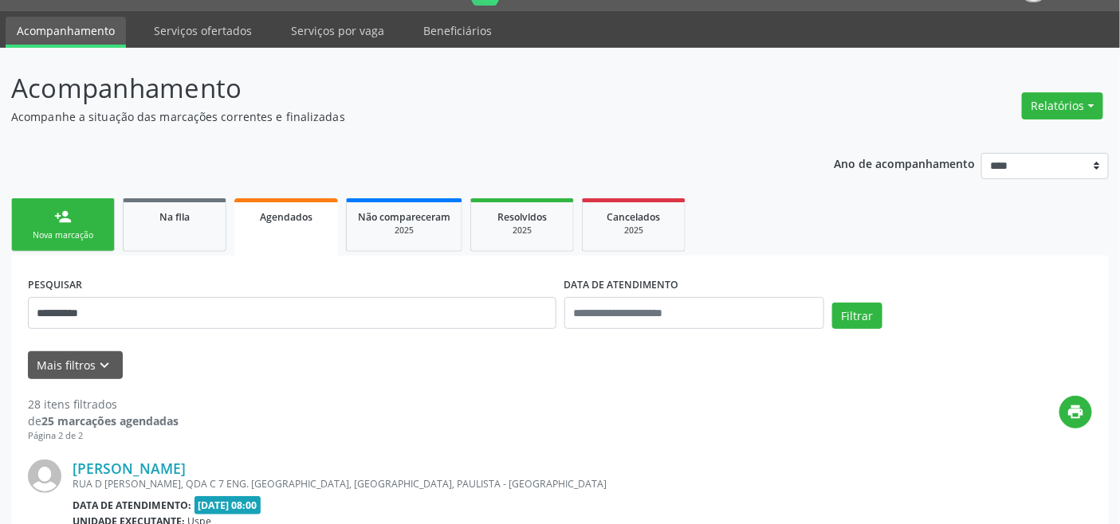
scroll to position [0, 0]
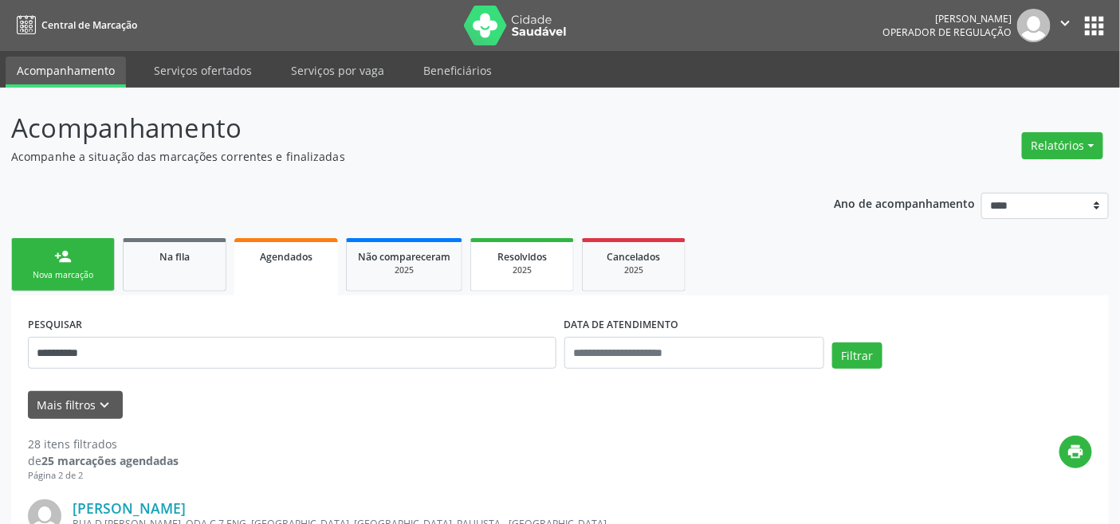
click at [531, 269] on div "2025" at bounding box center [522, 271] width 80 height 12
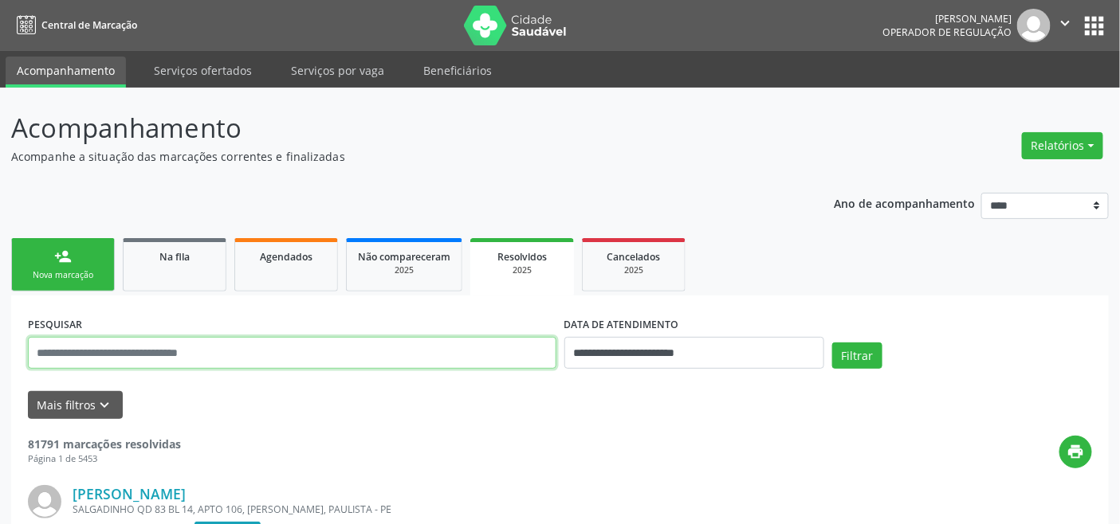
click at [433, 354] on input "text" at bounding box center [292, 353] width 528 height 32
paste input "**********"
type input "**********"
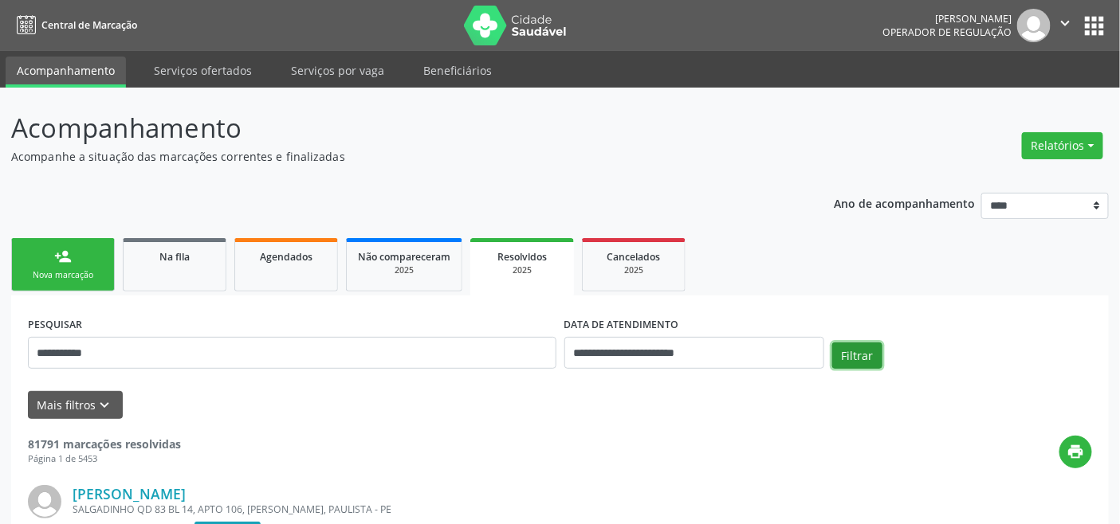
click at [857, 357] on button "Filtrar" at bounding box center [857, 356] width 50 height 27
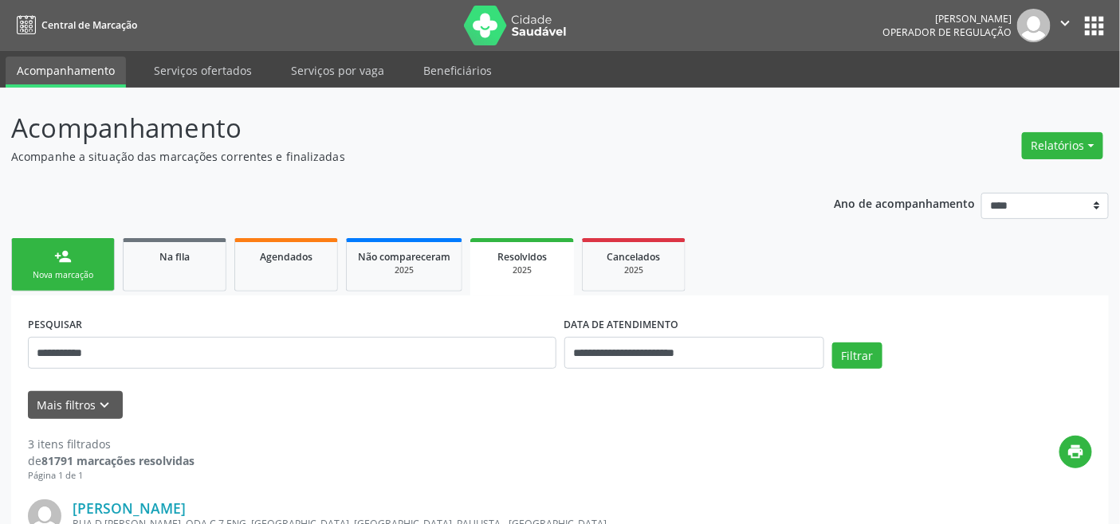
drag, startPoint x: 28, startPoint y: 264, endPoint x: 49, endPoint y: 283, distance: 28.2
click at [28, 263] on link "person_add Nova marcação" at bounding box center [63, 264] width 104 height 53
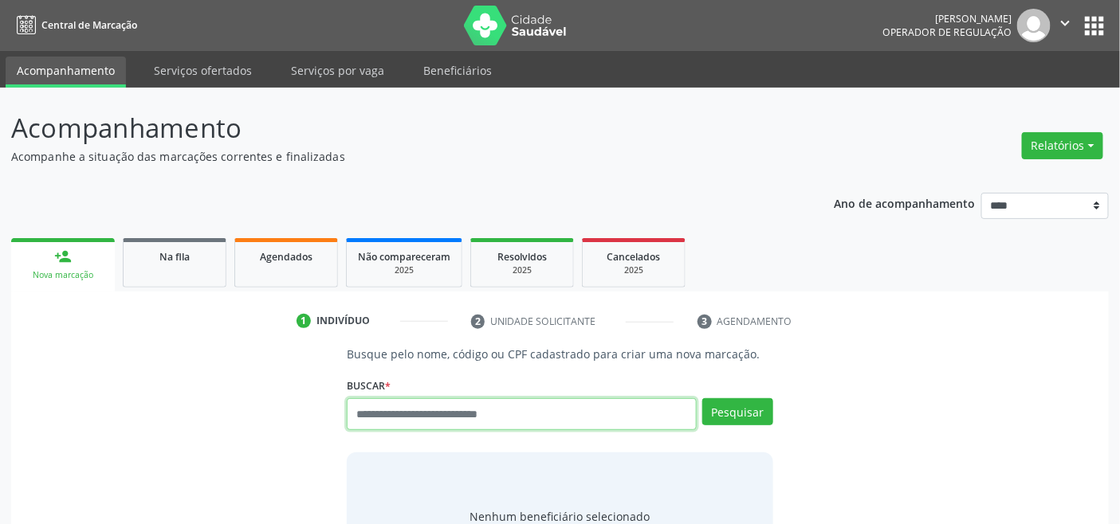
click at [514, 410] on input "text" at bounding box center [521, 414] width 349 height 32
paste input "**********"
type input "**********"
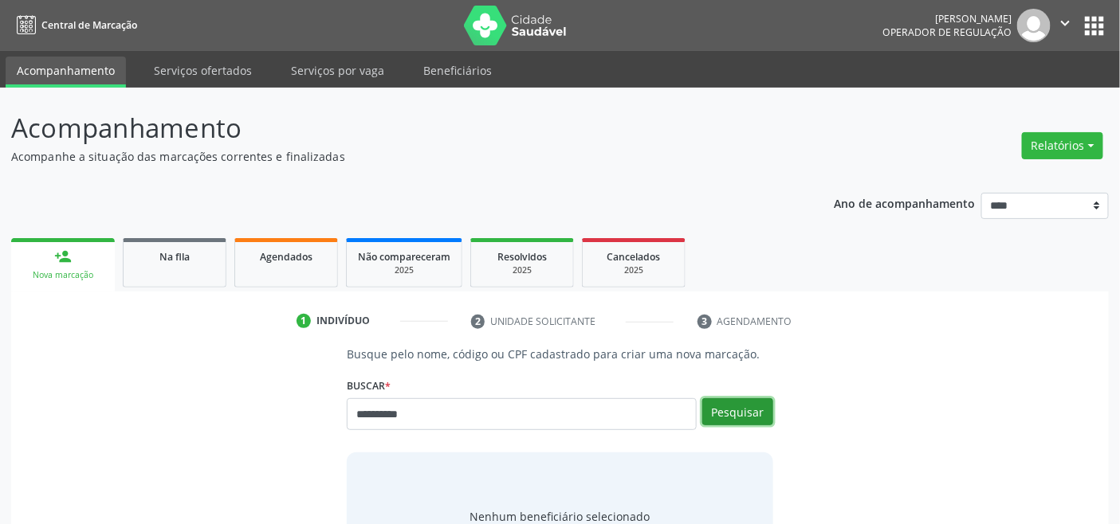
drag, startPoint x: 738, startPoint y: 410, endPoint x: 689, endPoint y: 388, distance: 53.2
click at [736, 409] on button "Pesquisar" at bounding box center [737, 411] width 71 height 27
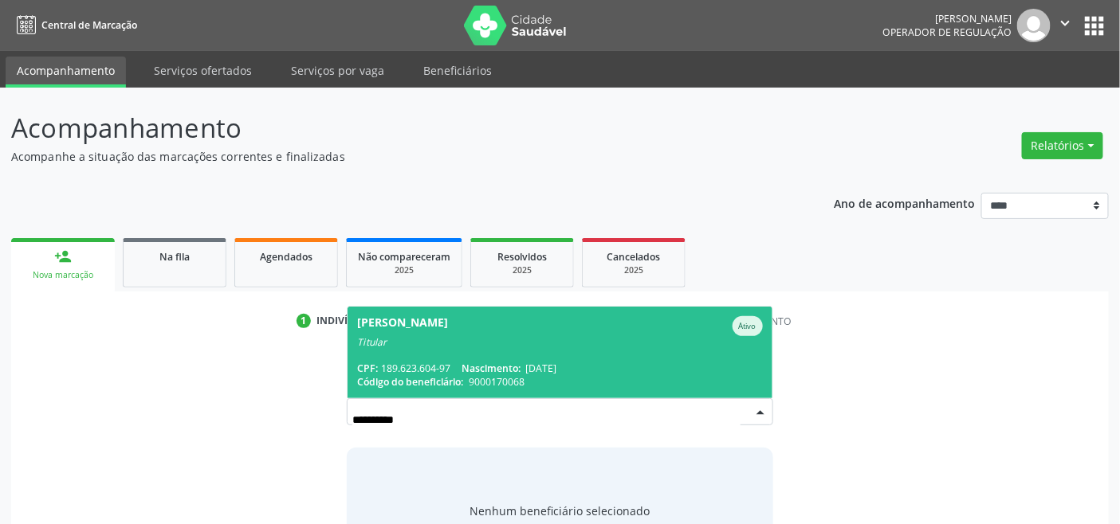
click at [499, 339] on div "Titular" at bounding box center [559, 342] width 405 height 13
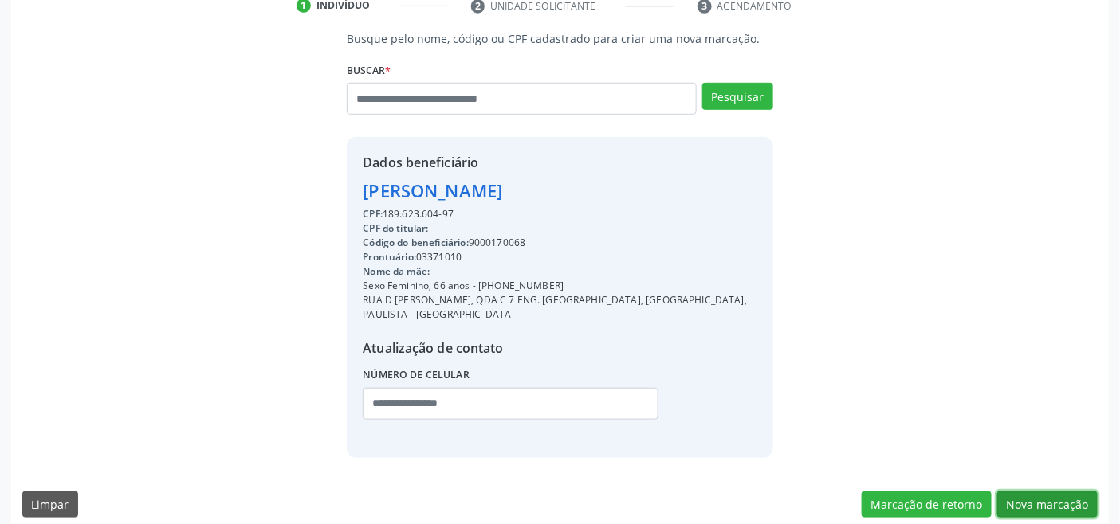
drag, startPoint x: 1050, startPoint y: 487, endPoint x: 673, endPoint y: 408, distance: 385.9
click at [1042, 492] on button "Nova marcação" at bounding box center [1047, 505] width 100 height 27
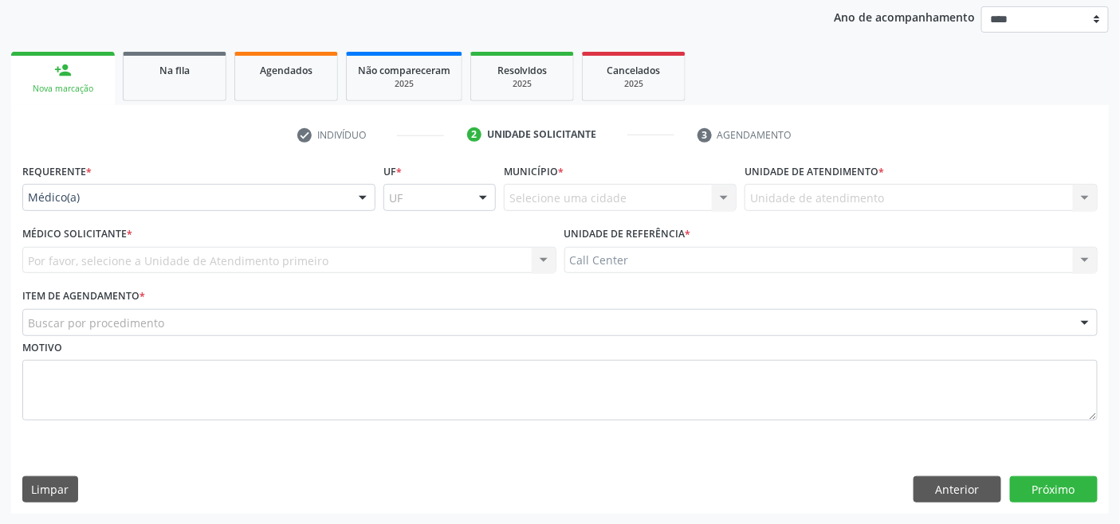
click at [226, 186] on div "Médico(a)" at bounding box center [198, 197] width 353 height 27
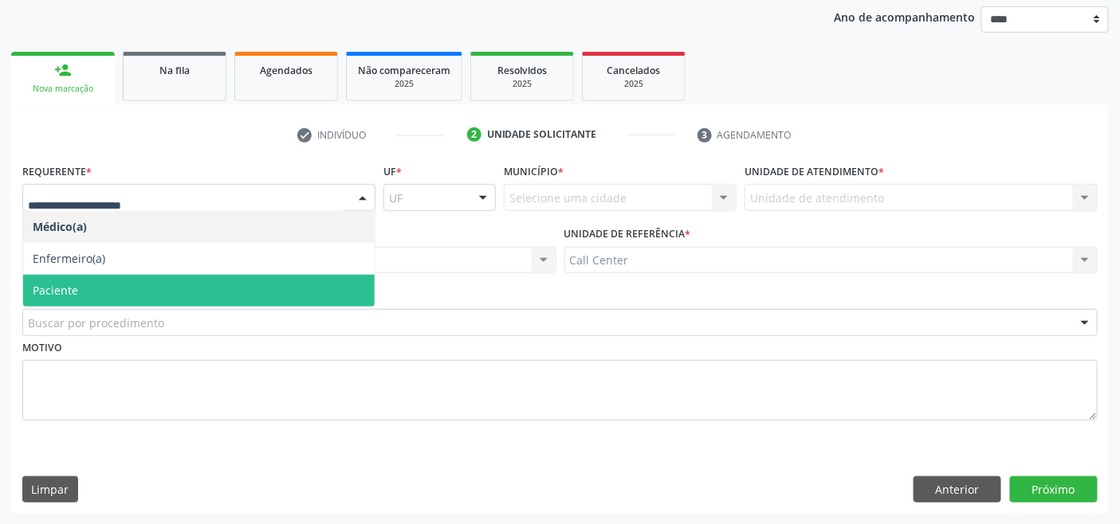
click at [122, 292] on span "Paciente" at bounding box center [198, 291] width 351 height 32
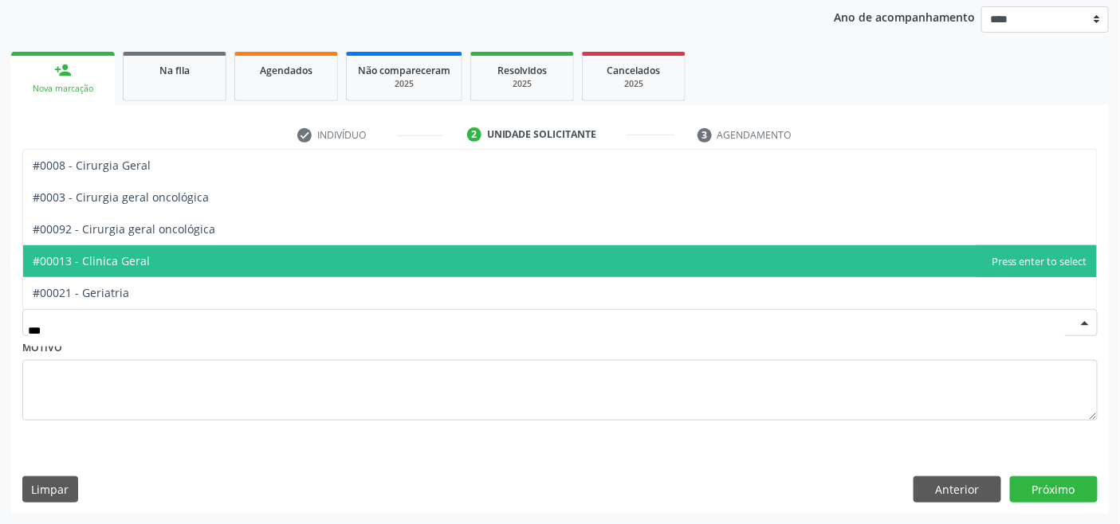
click at [147, 258] on span "#00013 - Clinica Geral" at bounding box center [559, 261] width 1073 height 32
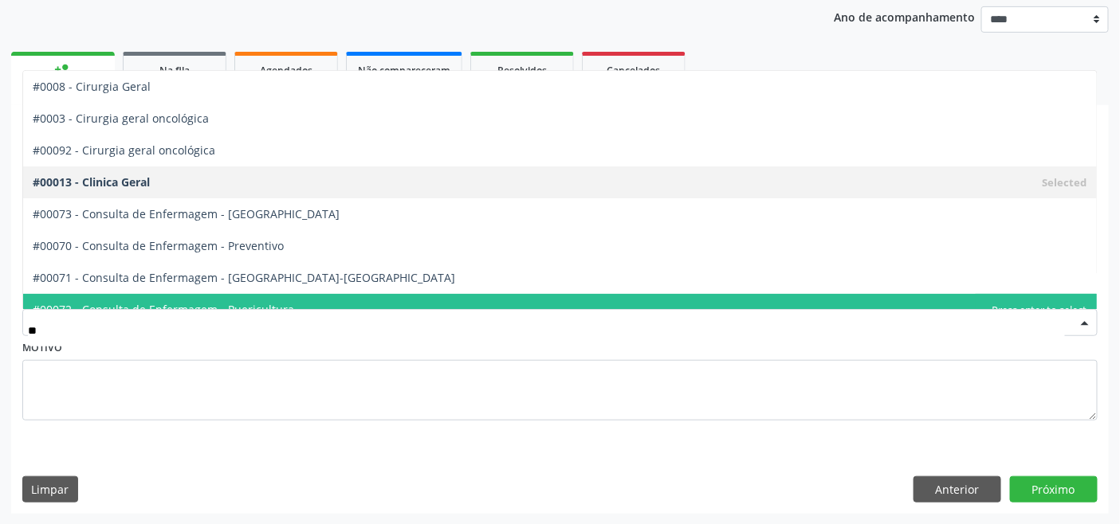
type input "***"
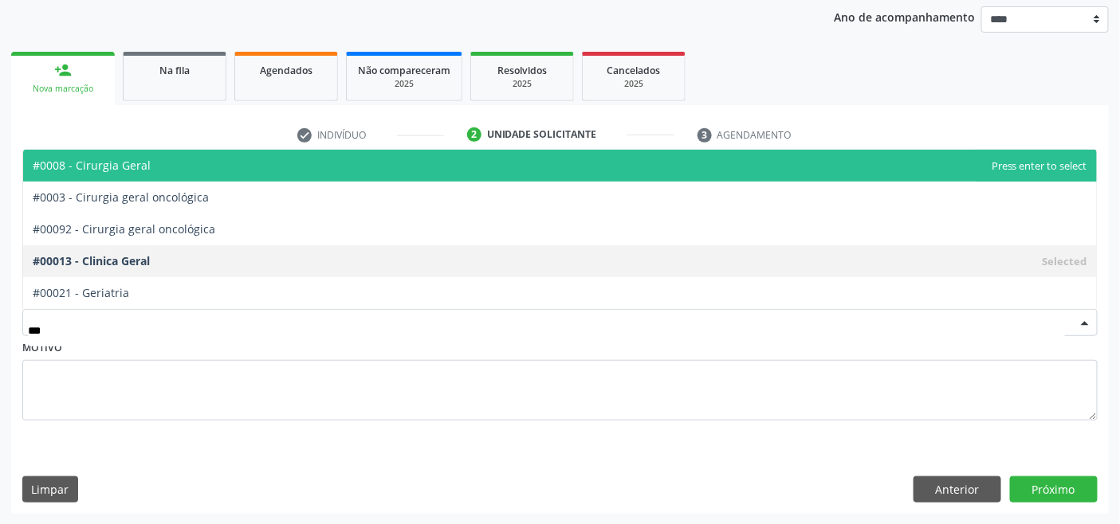
click at [159, 169] on span "#0008 - Cirurgia Geral" at bounding box center [559, 166] width 1073 height 32
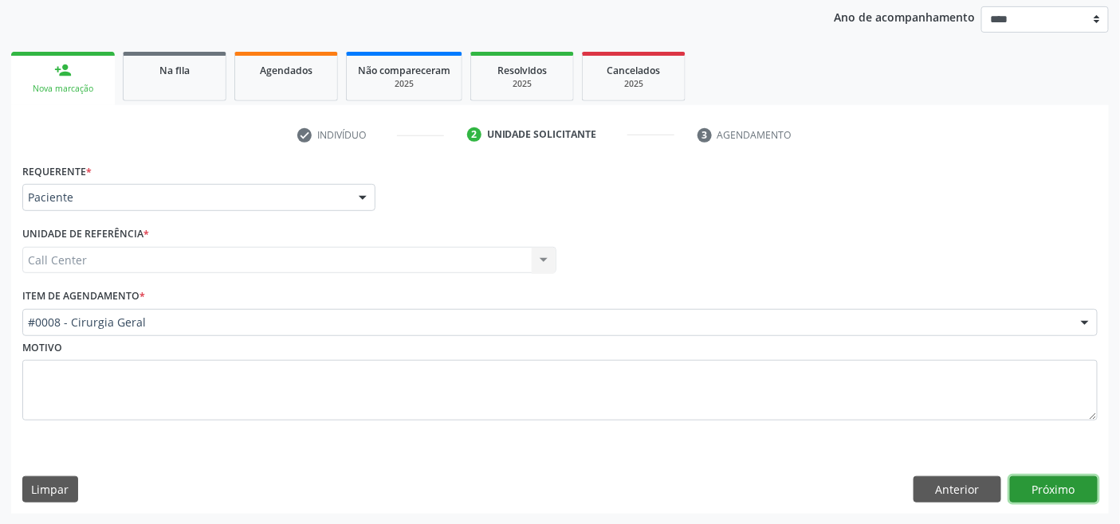
click at [1045, 494] on button "Próximo" at bounding box center [1054, 490] width 88 height 27
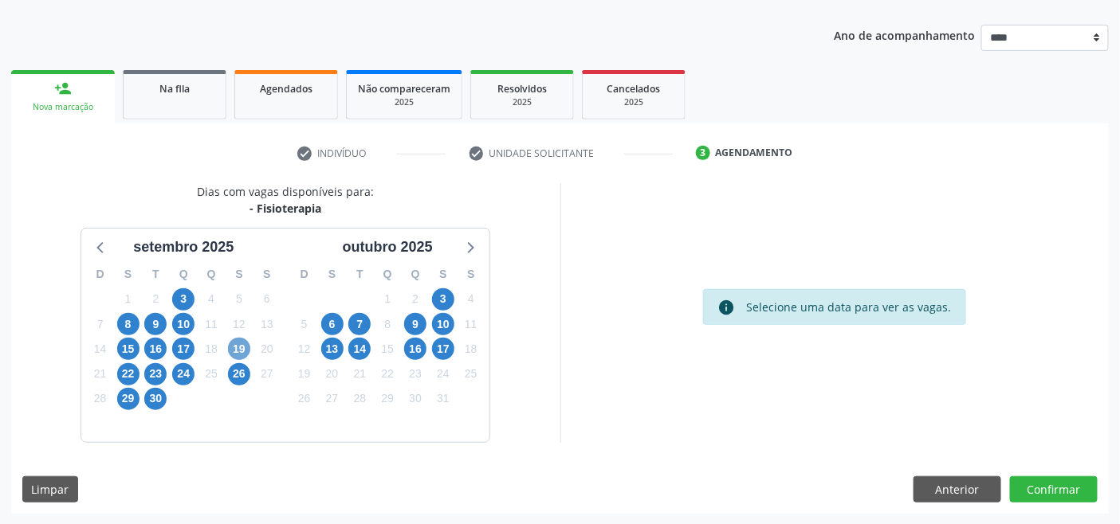
click at [233, 347] on span "19" at bounding box center [239, 349] width 22 height 22
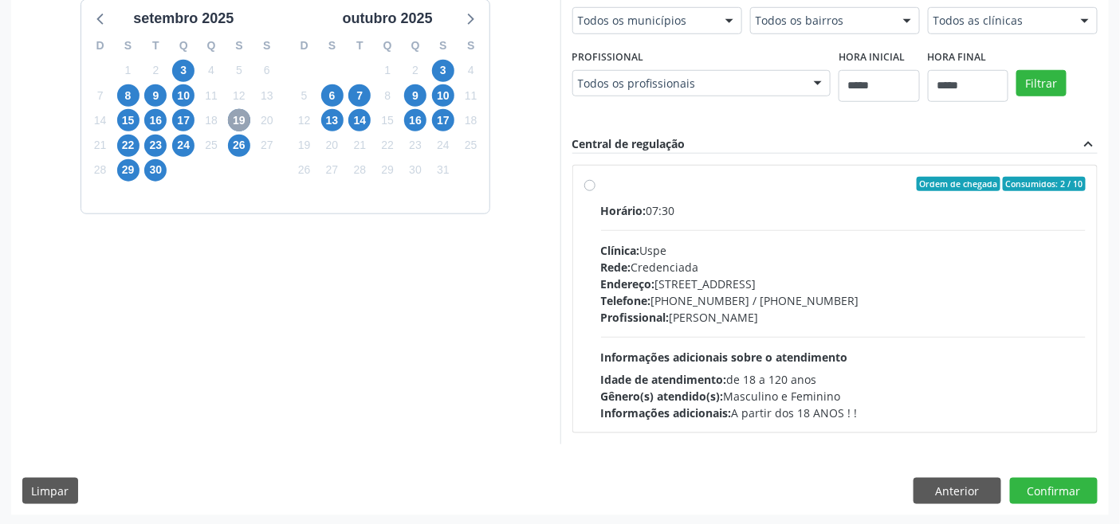
scroll to position [398, 0]
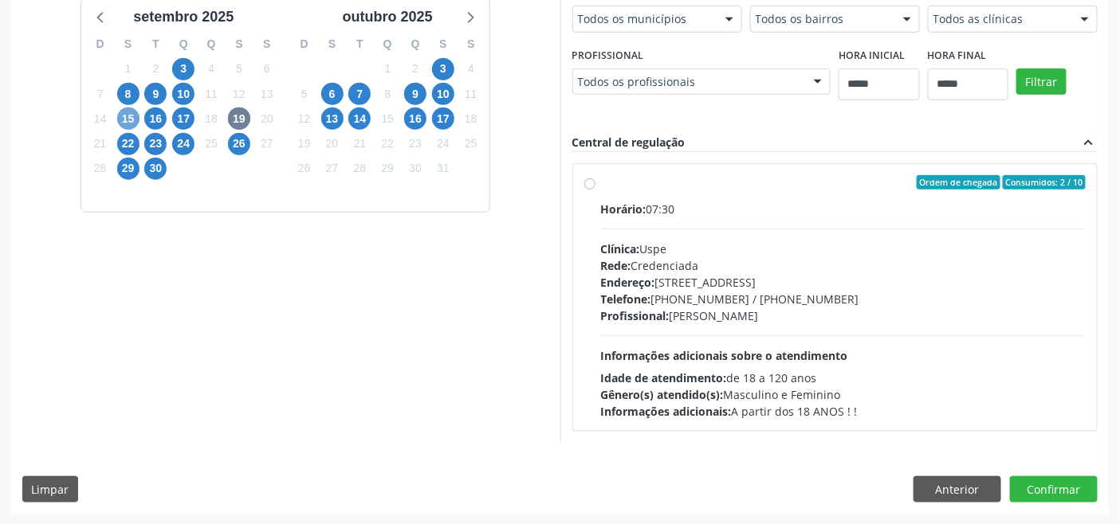
click at [125, 125] on span "15" at bounding box center [128, 119] width 22 height 22
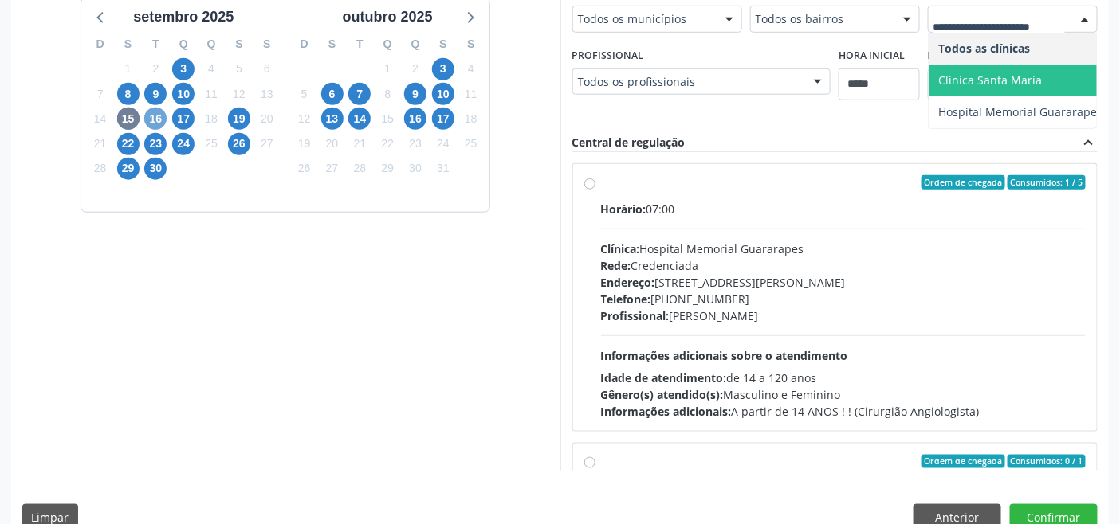
click at [154, 115] on span "16" at bounding box center [155, 119] width 22 height 22
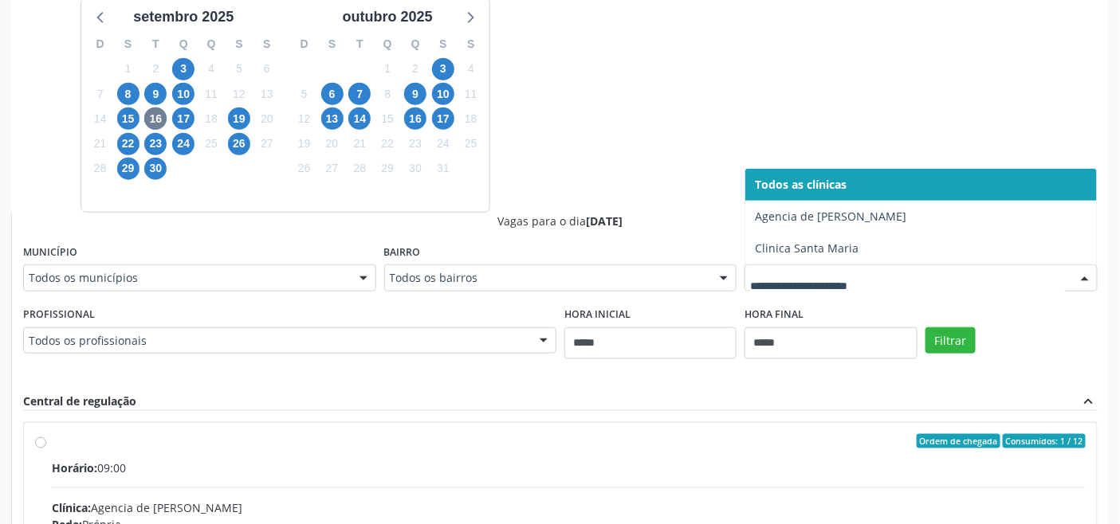
drag, startPoint x: 845, startPoint y: 279, endPoint x: 783, endPoint y: 266, distance: 62.7
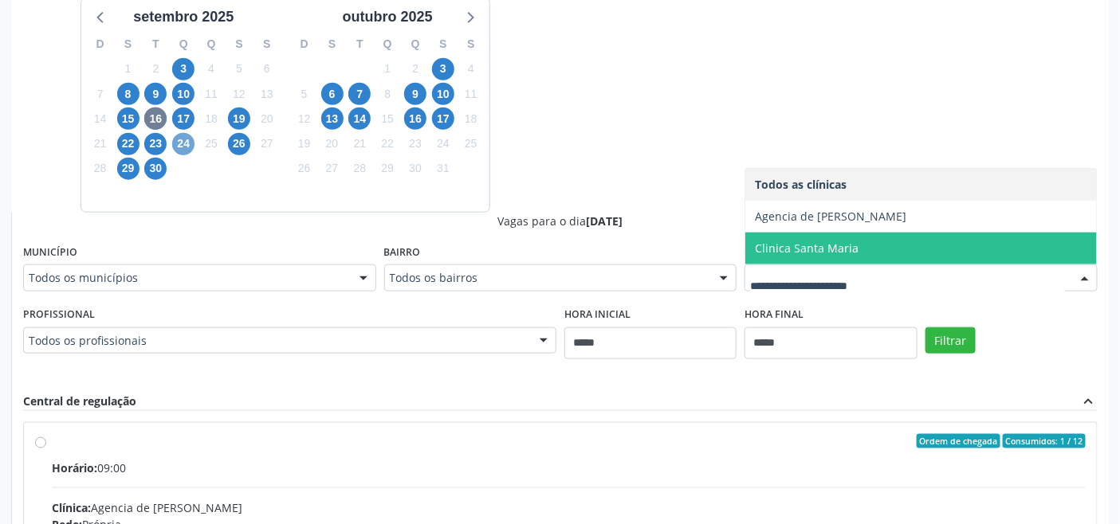
click at [179, 141] on span "24" at bounding box center [183, 144] width 22 height 22
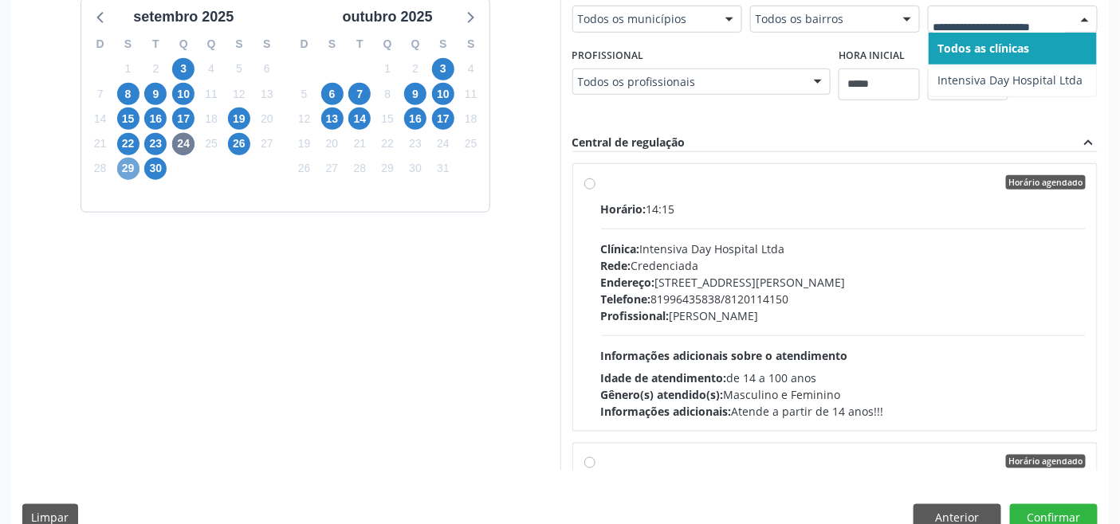
click at [124, 163] on span "29" at bounding box center [128, 169] width 22 height 22
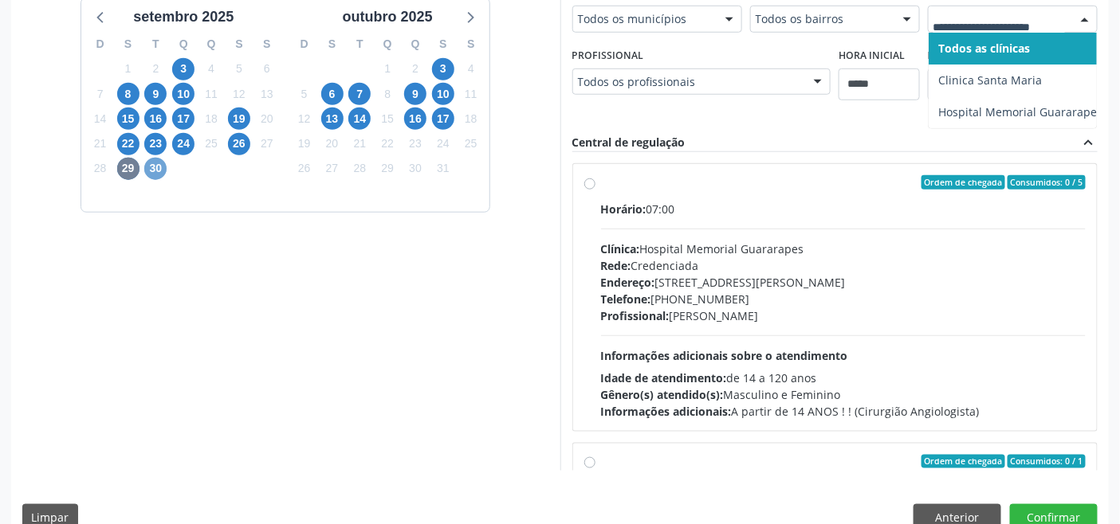
click at [157, 166] on span "30" at bounding box center [155, 169] width 22 height 22
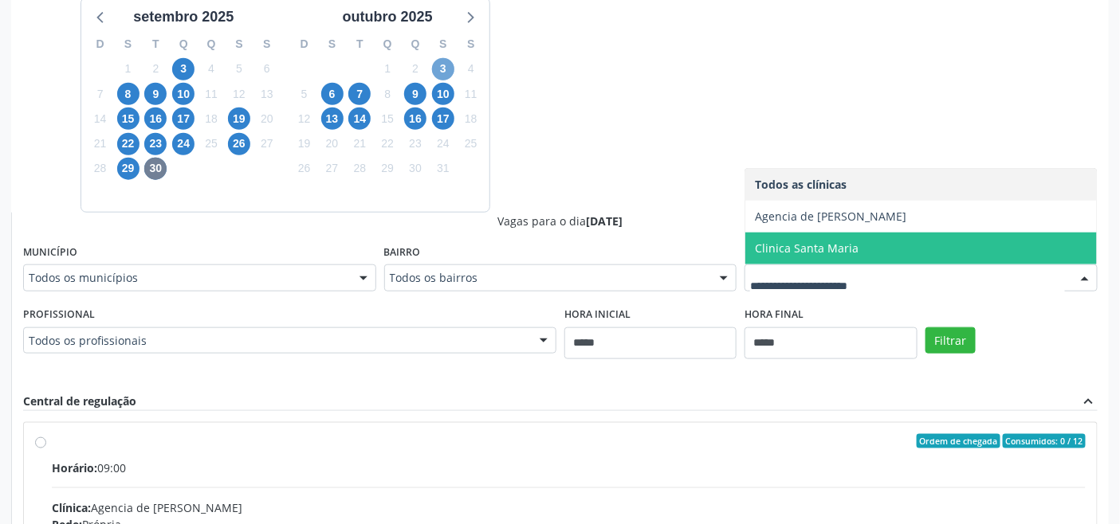
click at [445, 68] on span "3" at bounding box center [443, 69] width 22 height 22
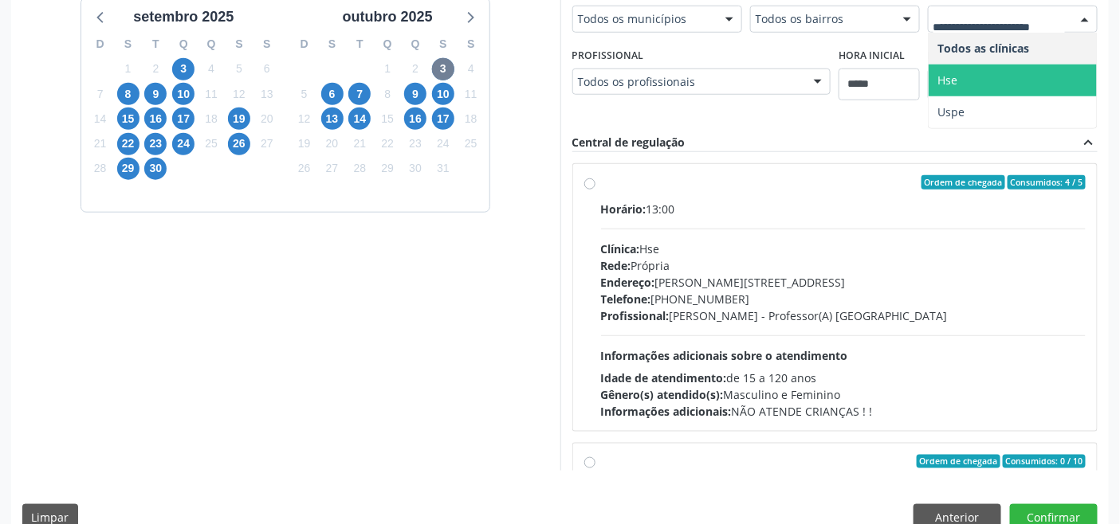
click at [975, 81] on span "Hse" at bounding box center [1012, 81] width 168 height 32
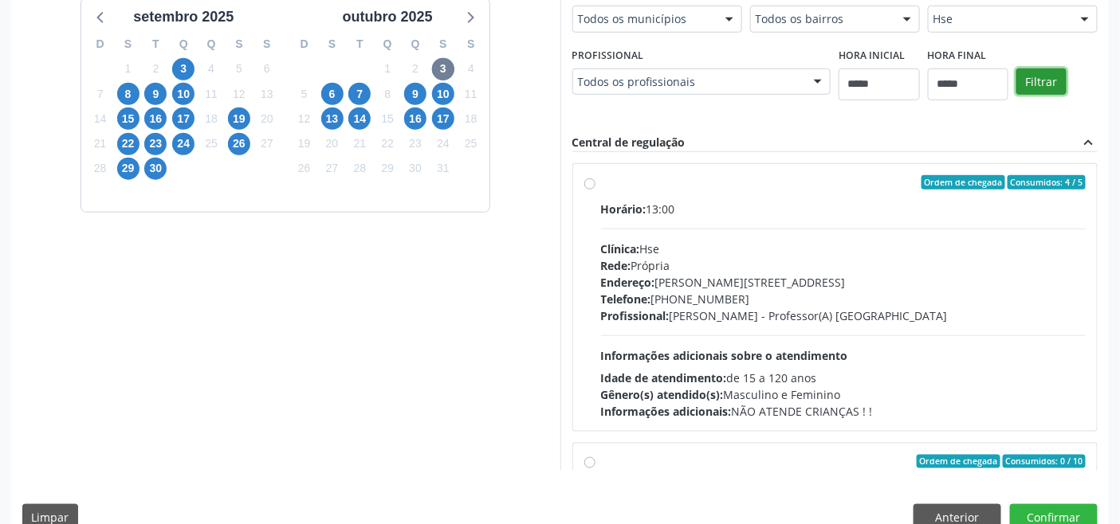
drag, startPoint x: 1040, startPoint y: 80, endPoint x: 996, endPoint y: 80, distance: 43.8
click at [1039, 80] on button "Filtrar" at bounding box center [1041, 82] width 50 height 27
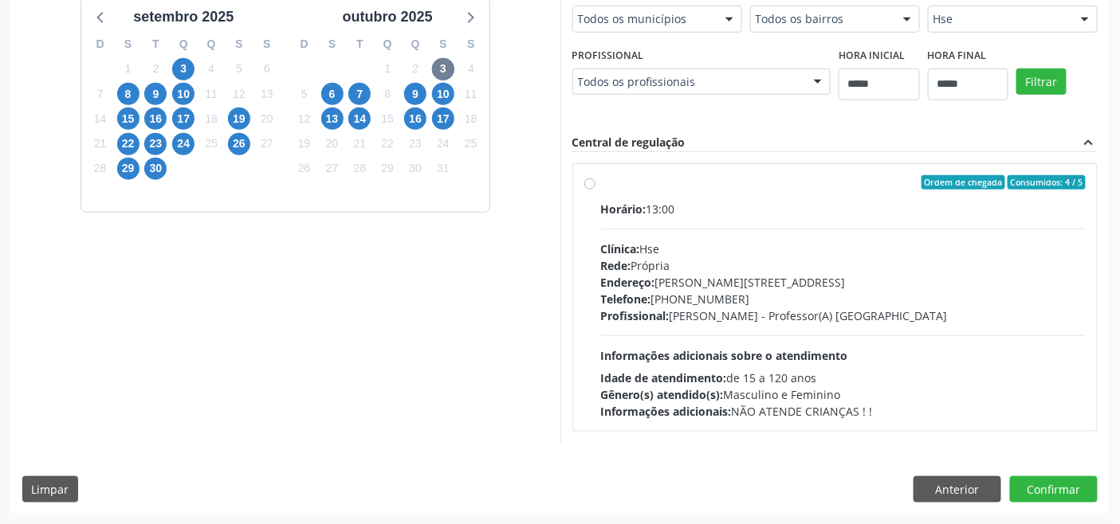
click at [713, 268] on div "Rede: Própria" at bounding box center [843, 265] width 485 height 17
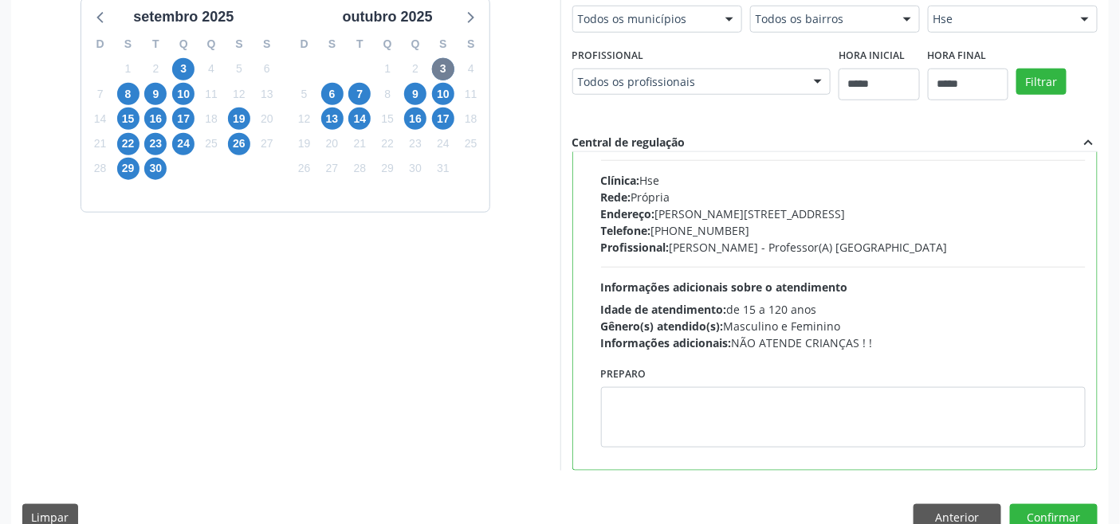
scroll to position [78, 0]
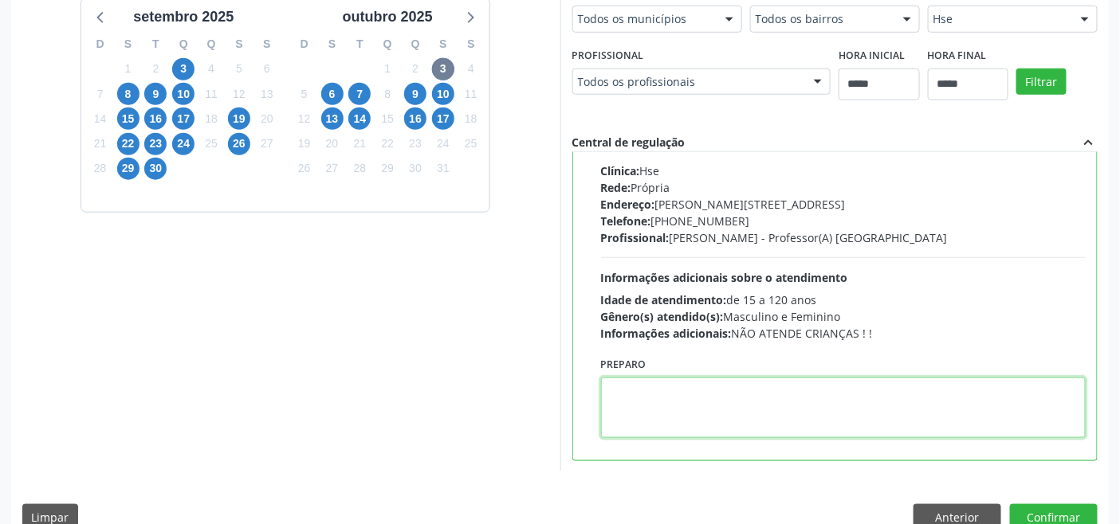
paste textarea "**********"
type textarea "**********"
drag, startPoint x: 703, startPoint y: 392, endPoint x: 440, endPoint y: 391, distance: 263.0
click at [440, 391] on div "Dias com vagas disponíveis para: - Fisioterapia setembro 2025 D S T Q Q S S 31 …" at bounding box center [559, 212] width 1097 height 518
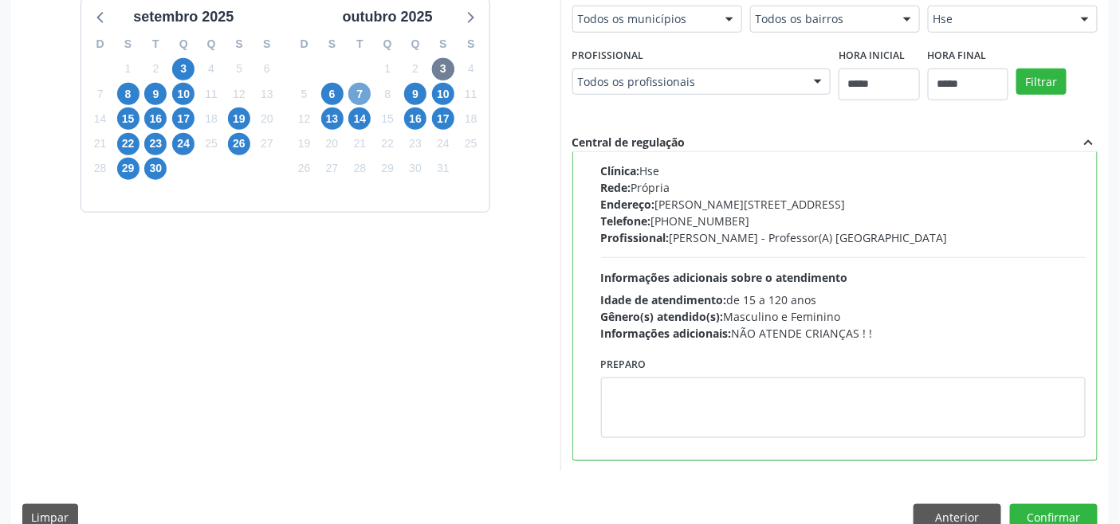
click at [355, 86] on span "7" at bounding box center [359, 94] width 22 height 22
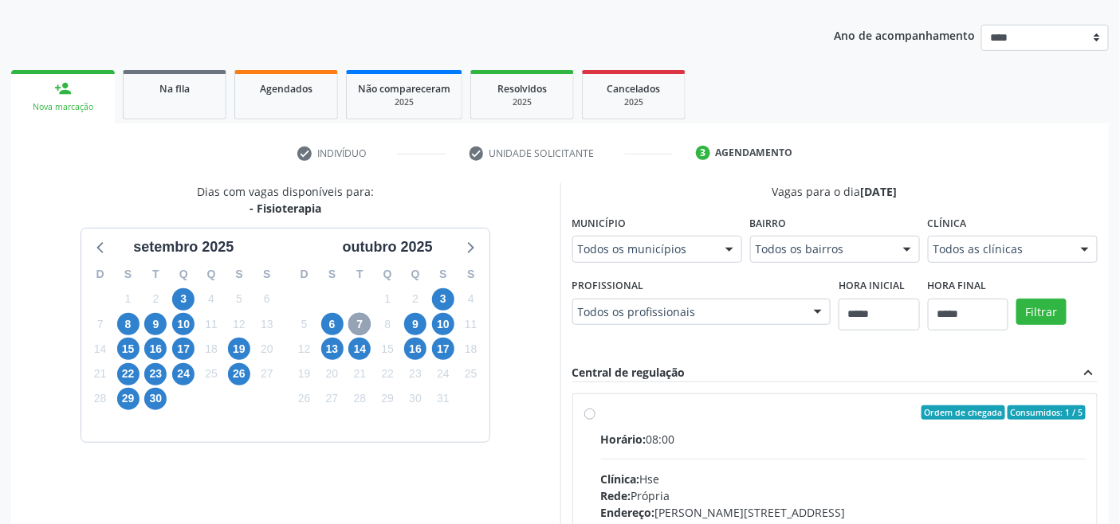
scroll to position [398, 0]
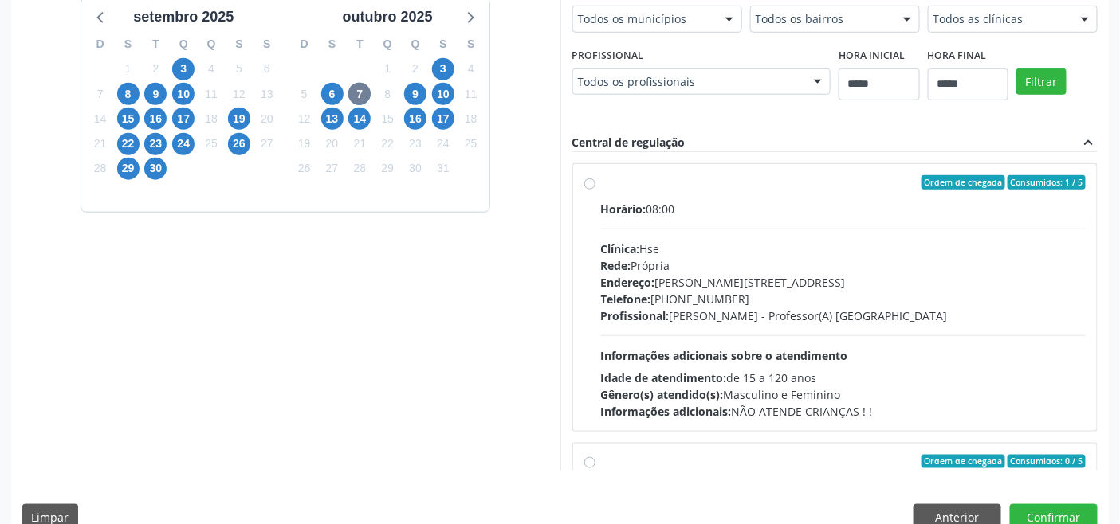
click at [762, 288] on div "Endereço: Av Rosa e Silva, nº 36, Espinheiro, Recife - PE" at bounding box center [843, 282] width 485 height 17
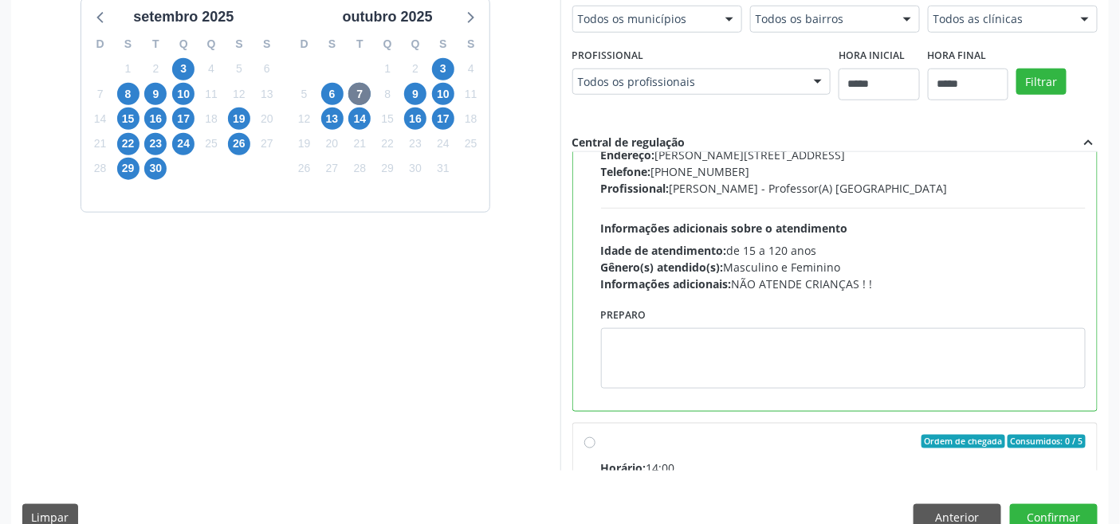
scroll to position [177, 0]
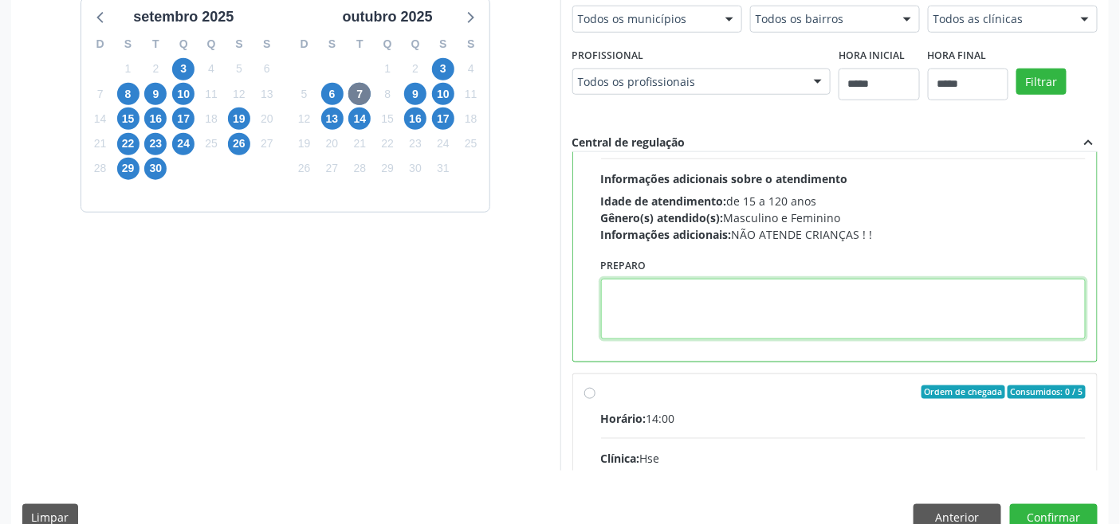
drag, startPoint x: 697, startPoint y: 313, endPoint x: 688, endPoint y: 312, distance: 8.9
paste textarea "**********"
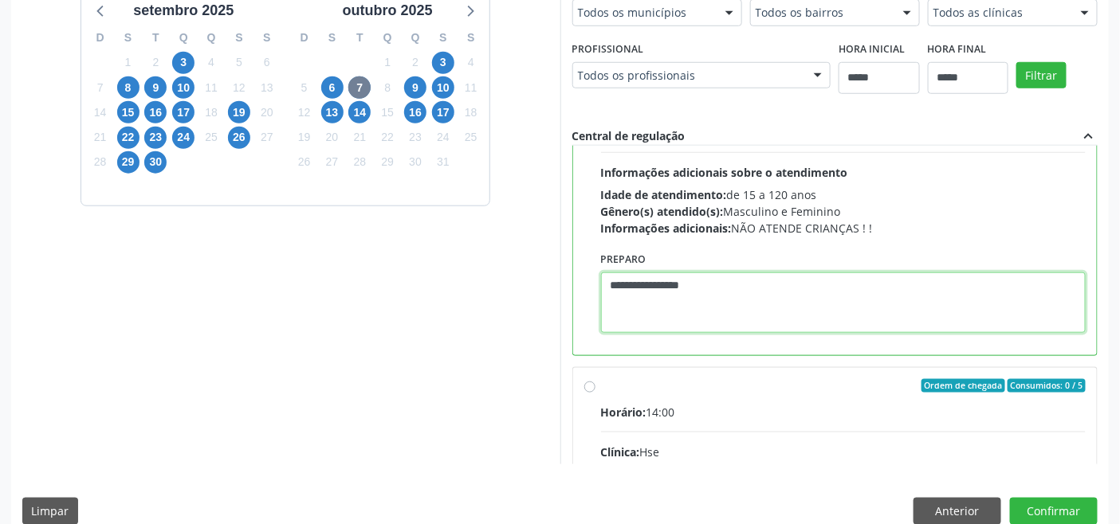
scroll to position [426, 0]
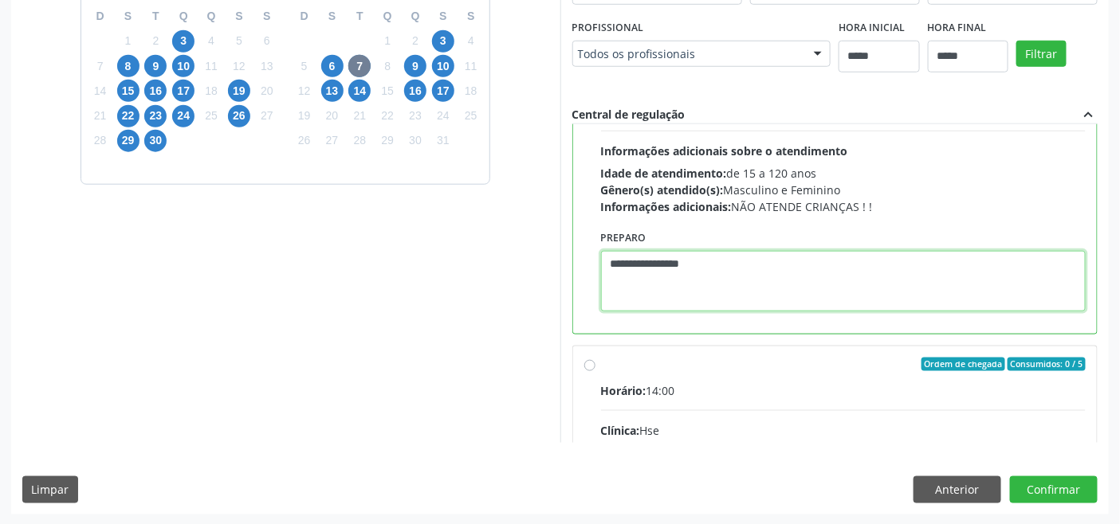
type textarea "**********"
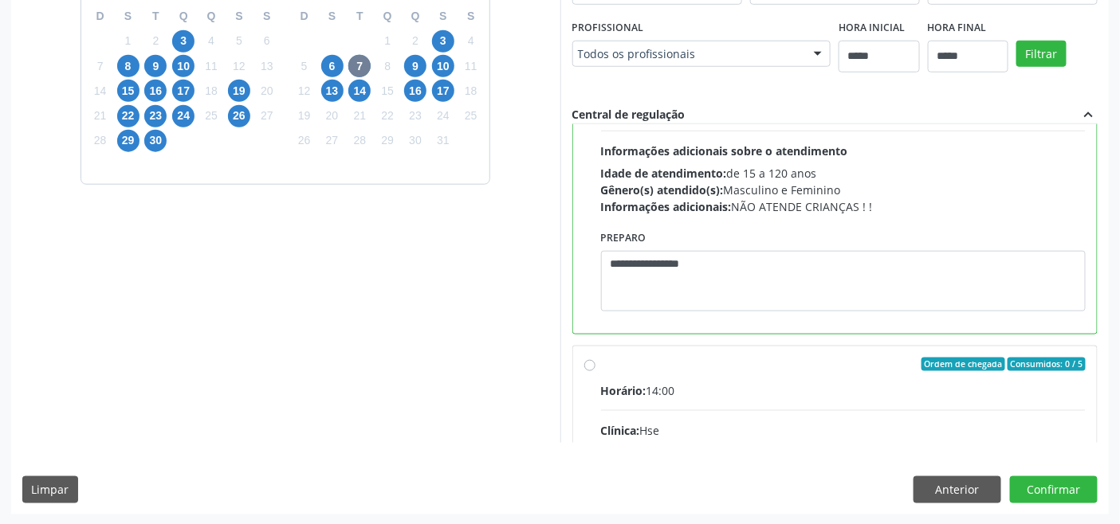
click at [681, 398] on div "Horário: 14:00" at bounding box center [843, 390] width 485 height 17
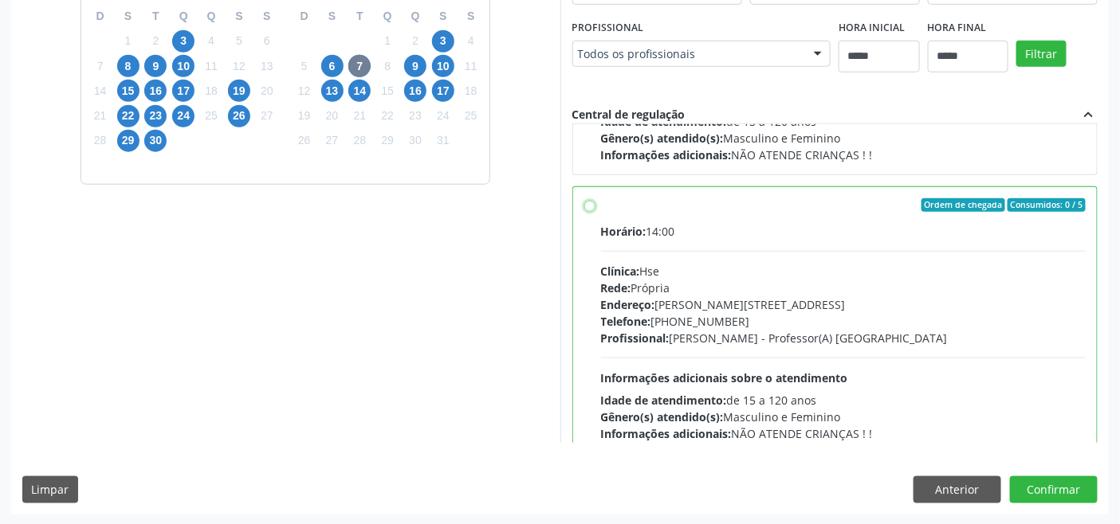
scroll to position [442, 0]
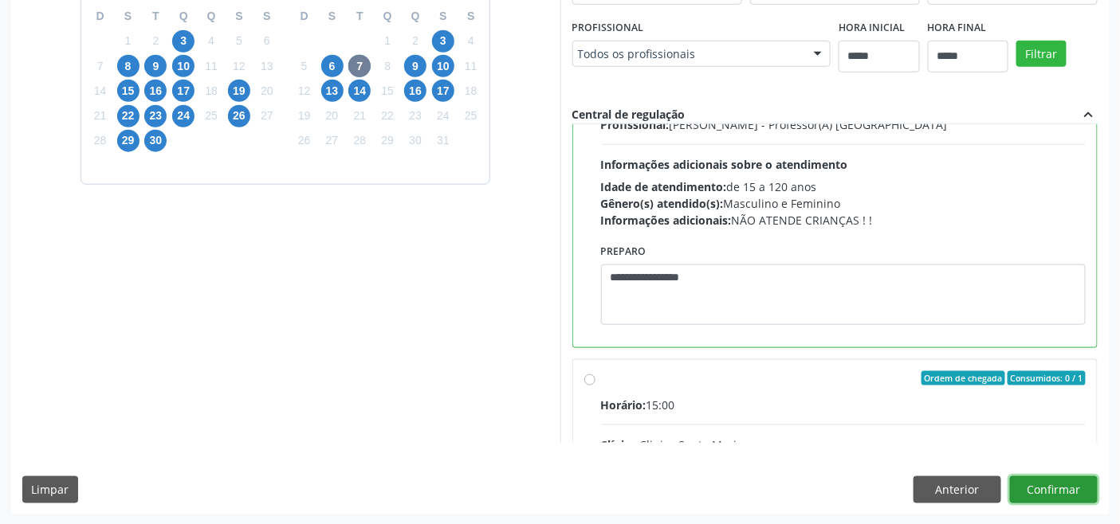
click at [1070, 486] on button "Confirmar" at bounding box center [1054, 490] width 88 height 27
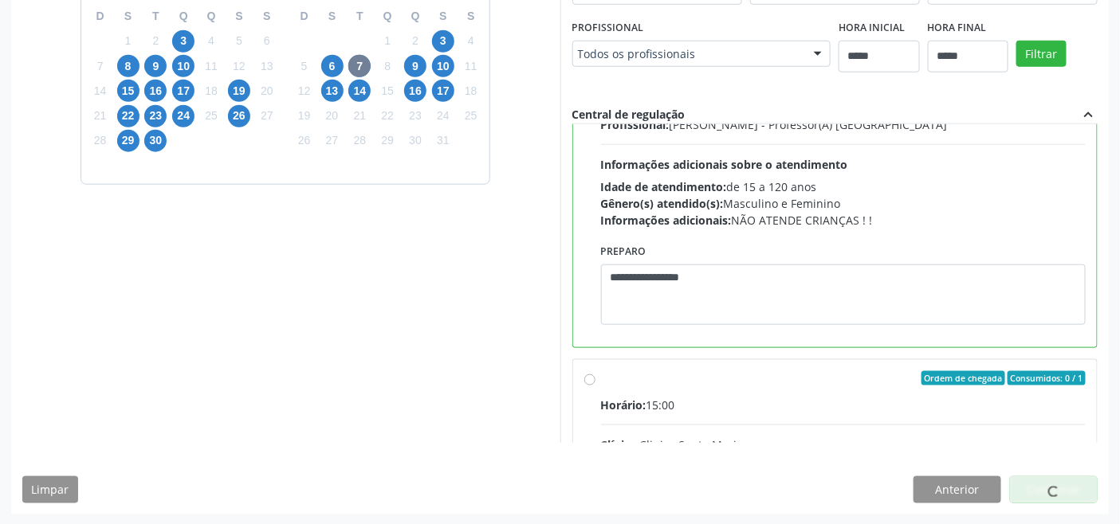
scroll to position [6, 0]
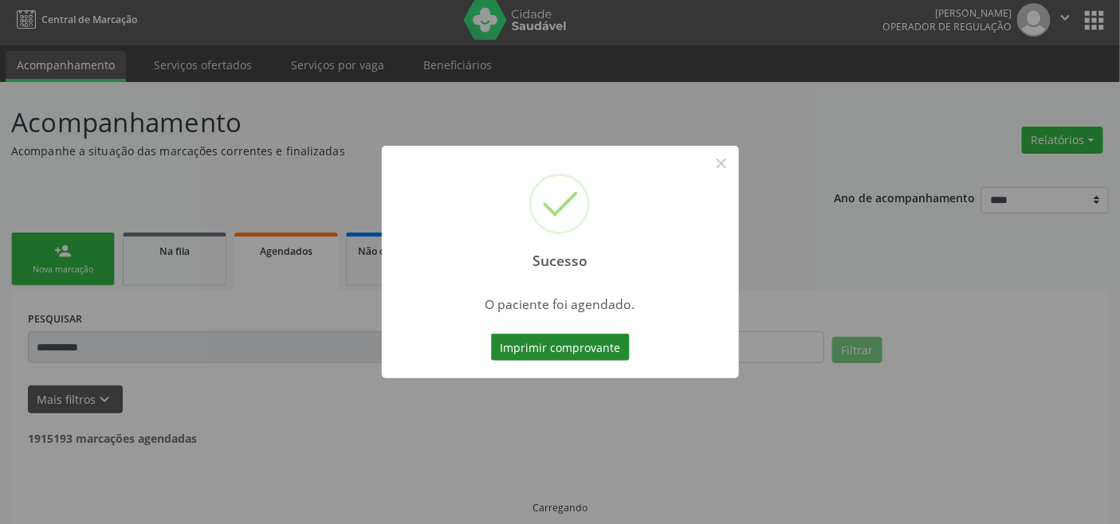
click at [567, 343] on button "Imprimir comprovante" at bounding box center [560, 347] width 139 height 27
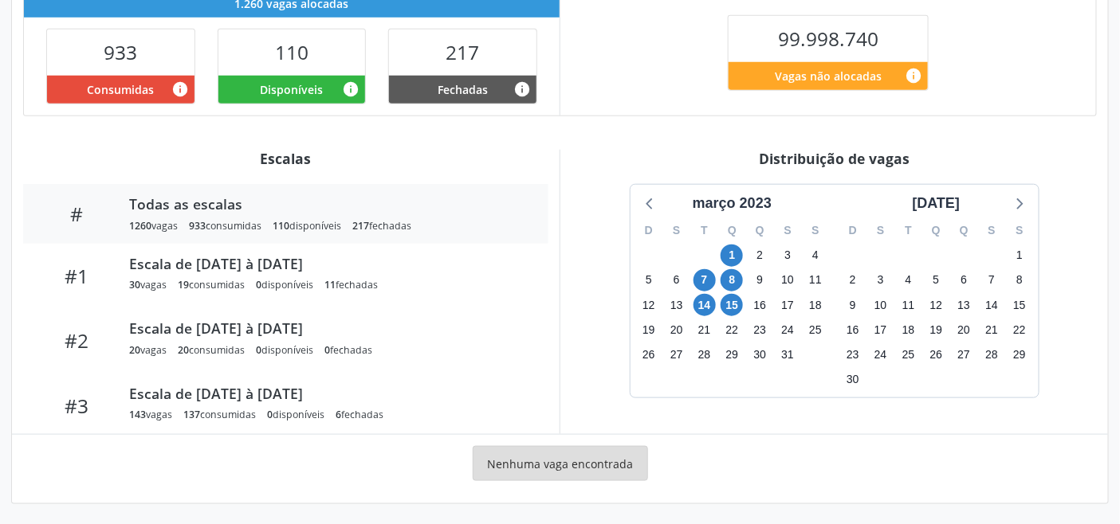
scroll to position [402, 0]
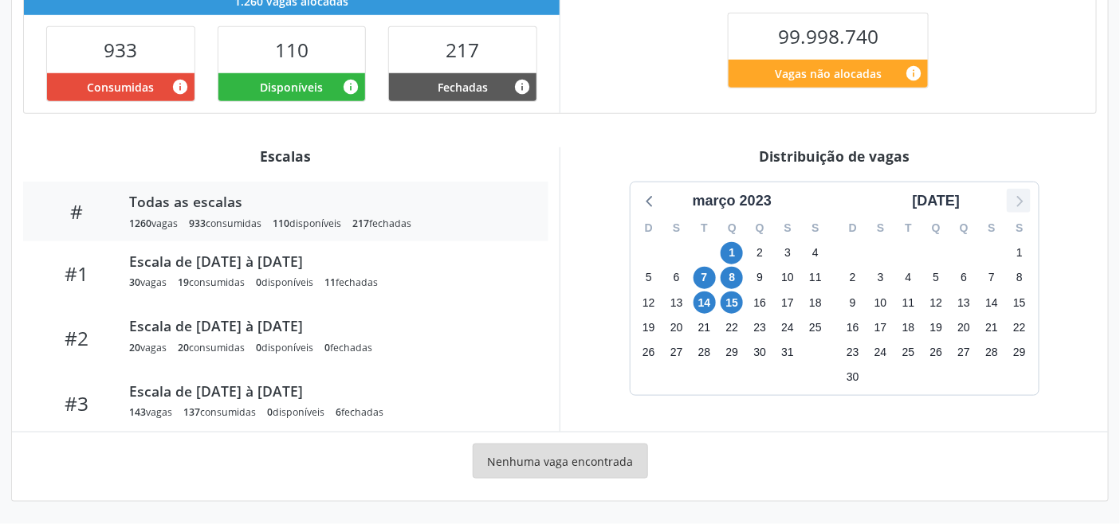
click at [1016, 204] on icon at bounding box center [1018, 200] width 21 height 21
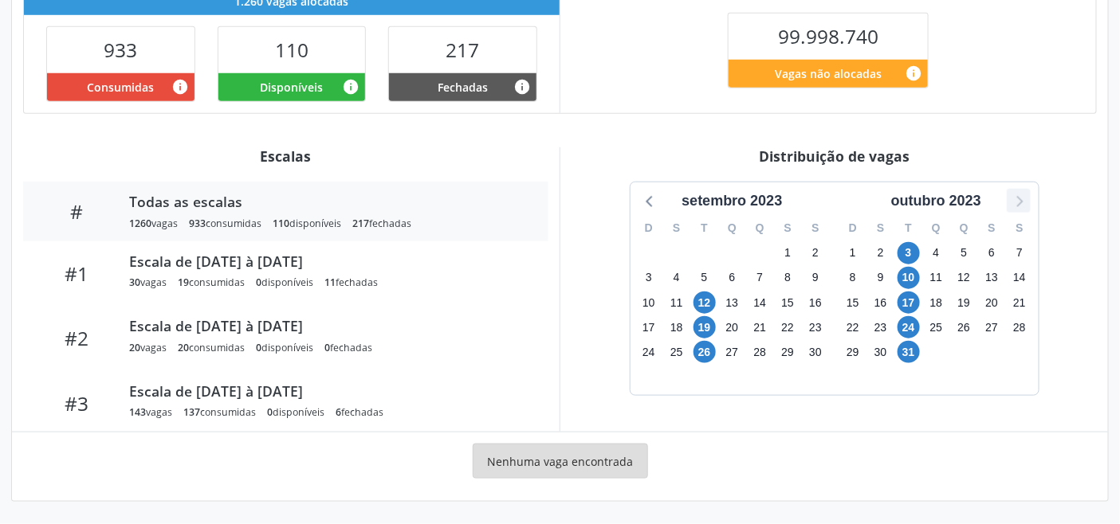
click at [1016, 204] on icon at bounding box center [1018, 200] width 21 height 21
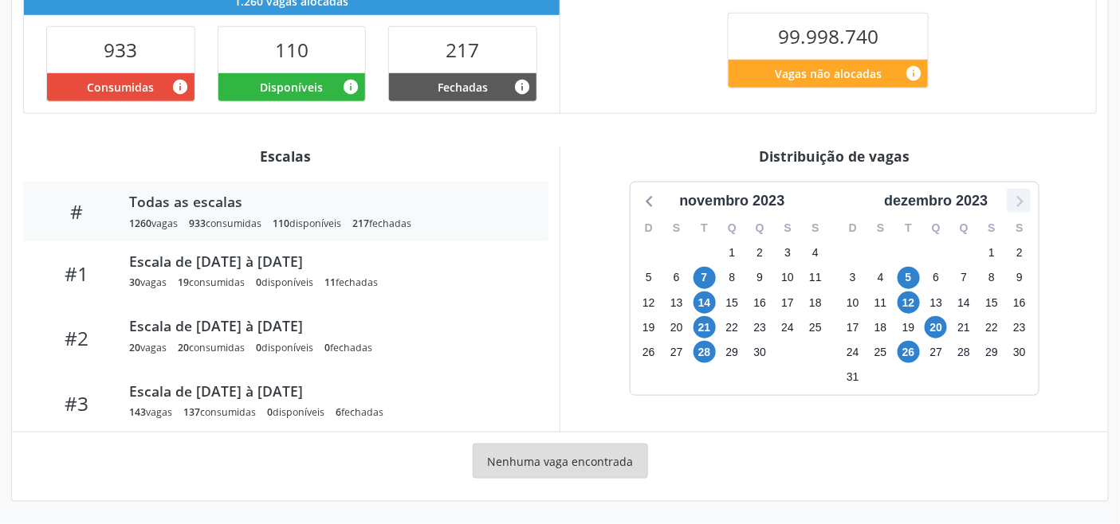
click at [1016, 204] on icon at bounding box center [1018, 200] width 21 height 21
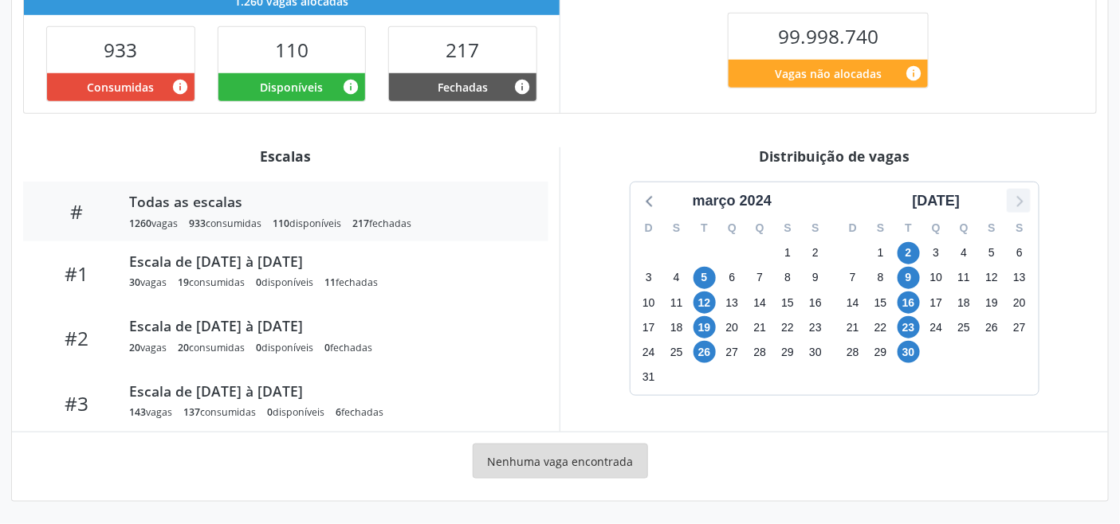
click at [1017, 204] on icon at bounding box center [1018, 200] width 21 height 21
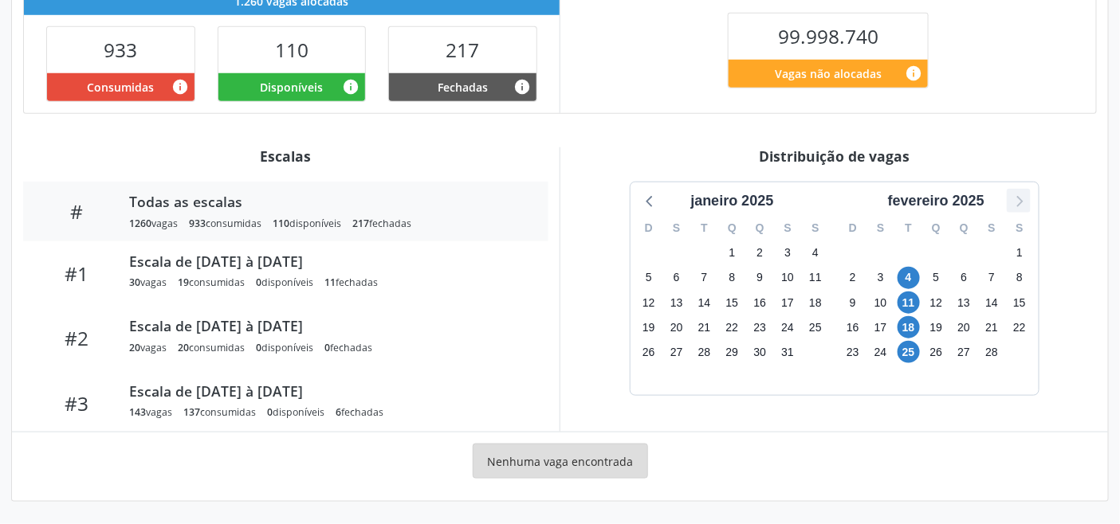
click at [1017, 204] on icon at bounding box center [1018, 200] width 21 height 21
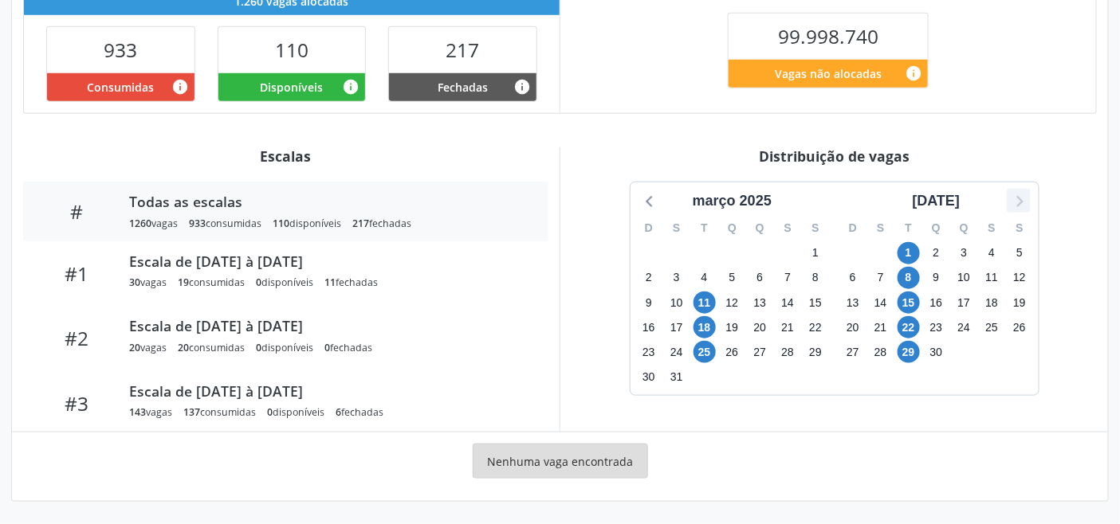
click at [1017, 204] on icon at bounding box center [1018, 200] width 21 height 21
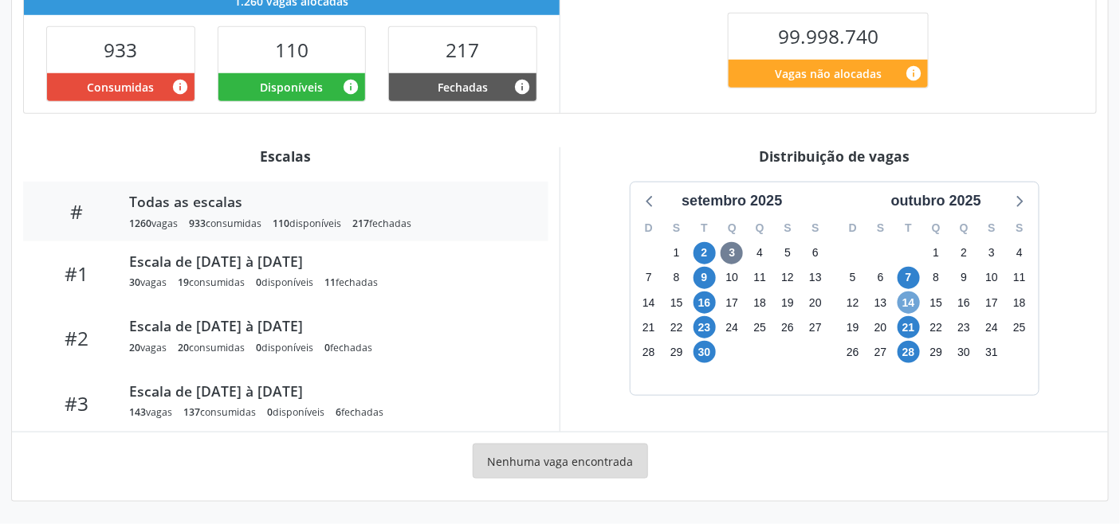
click at [910, 300] on span "14" at bounding box center [908, 303] width 22 height 22
click at [910, 299] on span "14" at bounding box center [908, 303] width 22 height 22
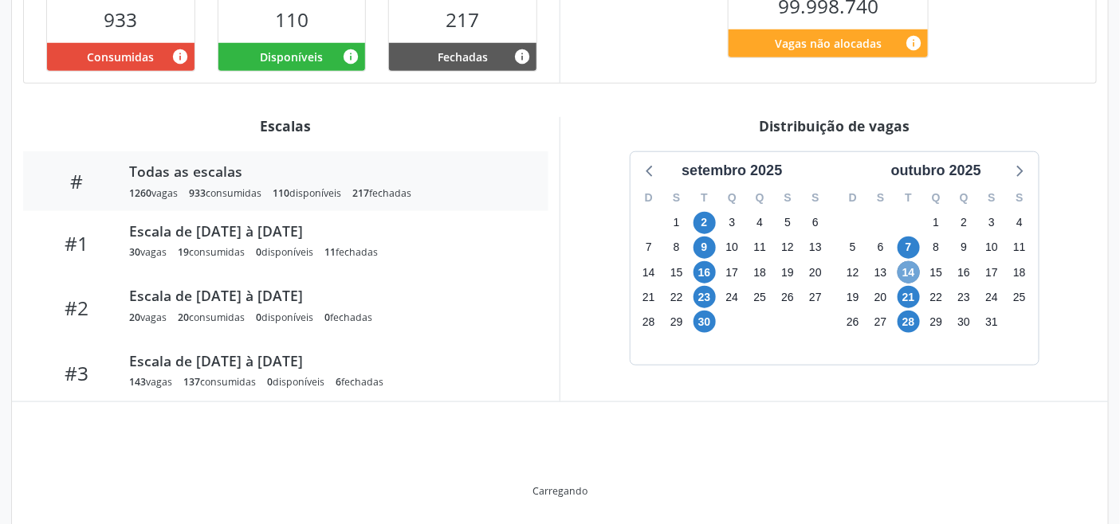
scroll to position [486, 0]
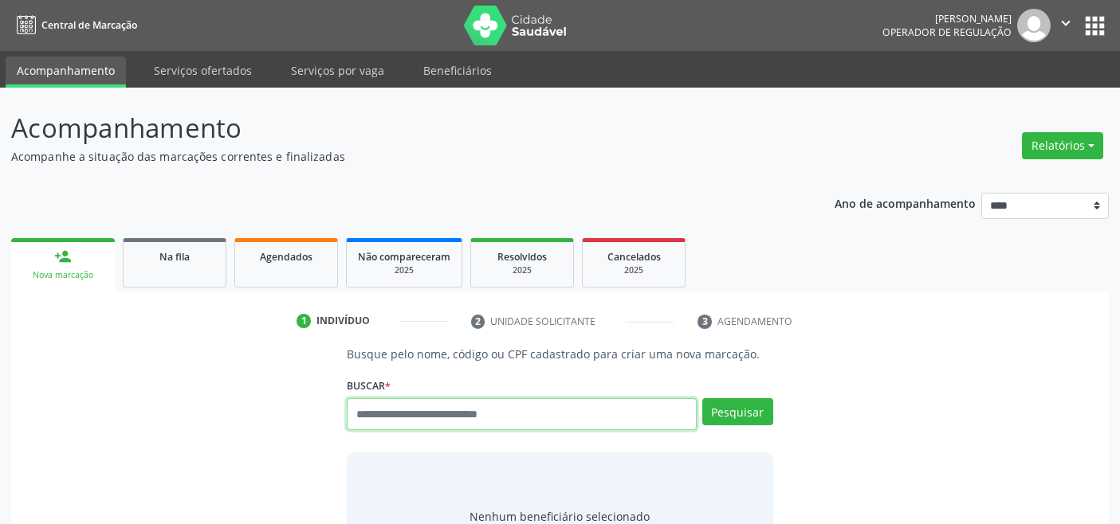
scroll to position [6, 0]
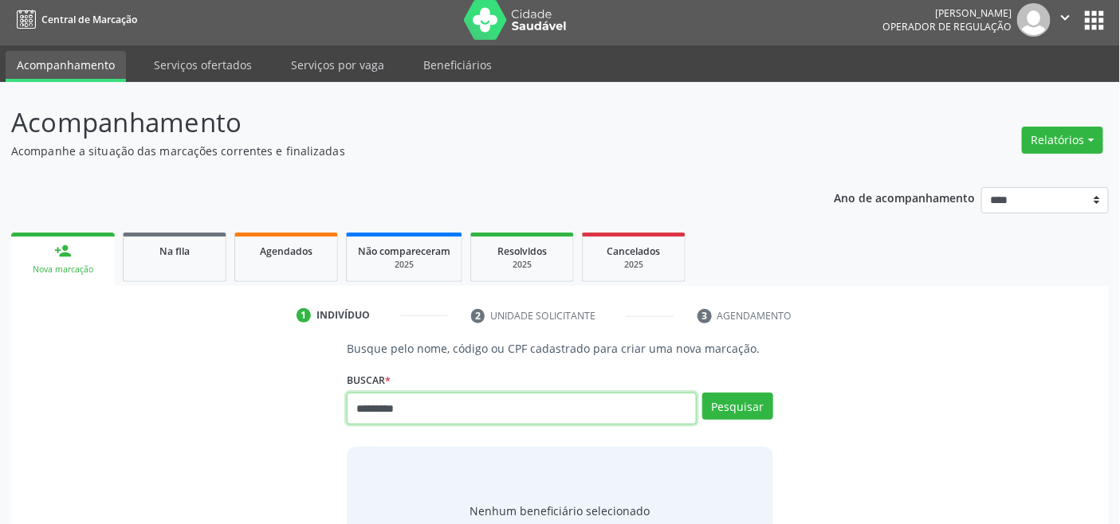
type input "*********"
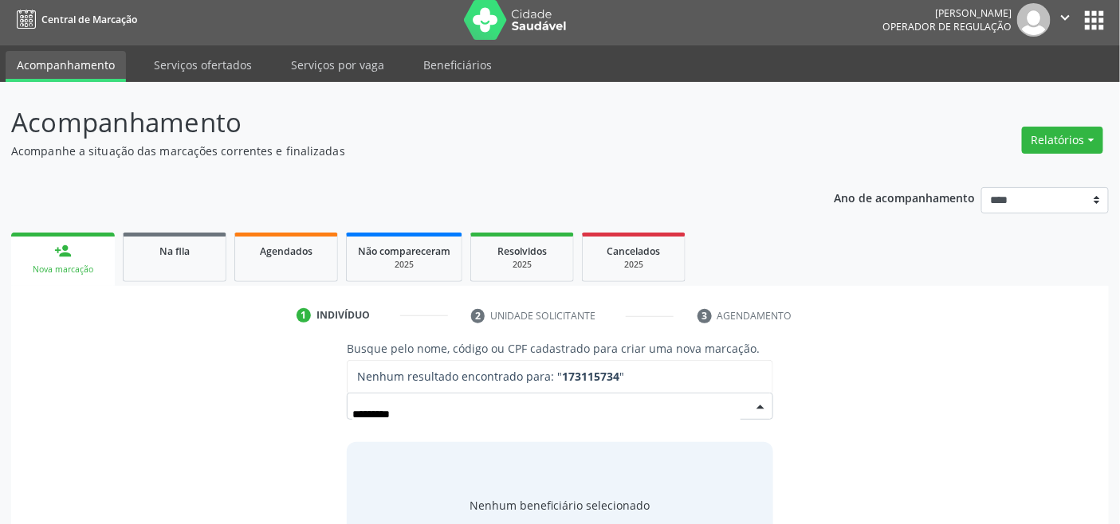
click at [389, 413] on input "*********" at bounding box center [545, 414] width 387 height 32
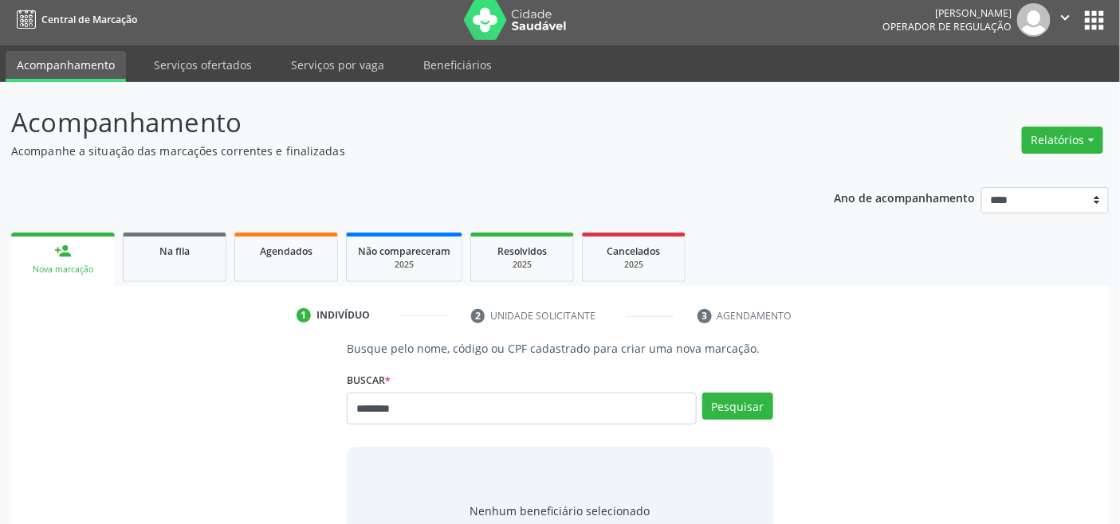
click at [386, 404] on input "********" at bounding box center [521, 409] width 349 height 32
type input "*********"
click at [727, 403] on button "Pesquisar" at bounding box center [737, 406] width 71 height 27
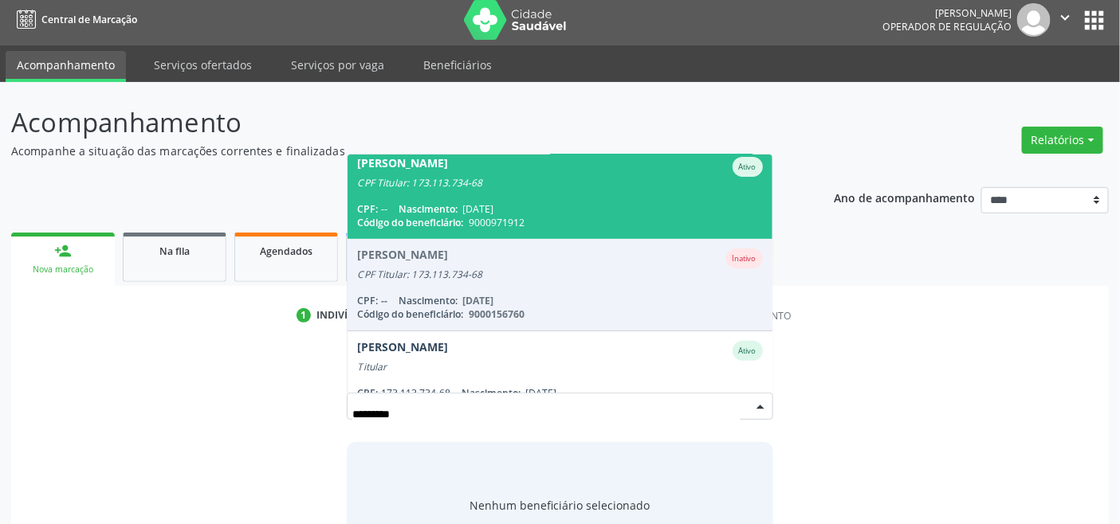
scroll to position [131, 0]
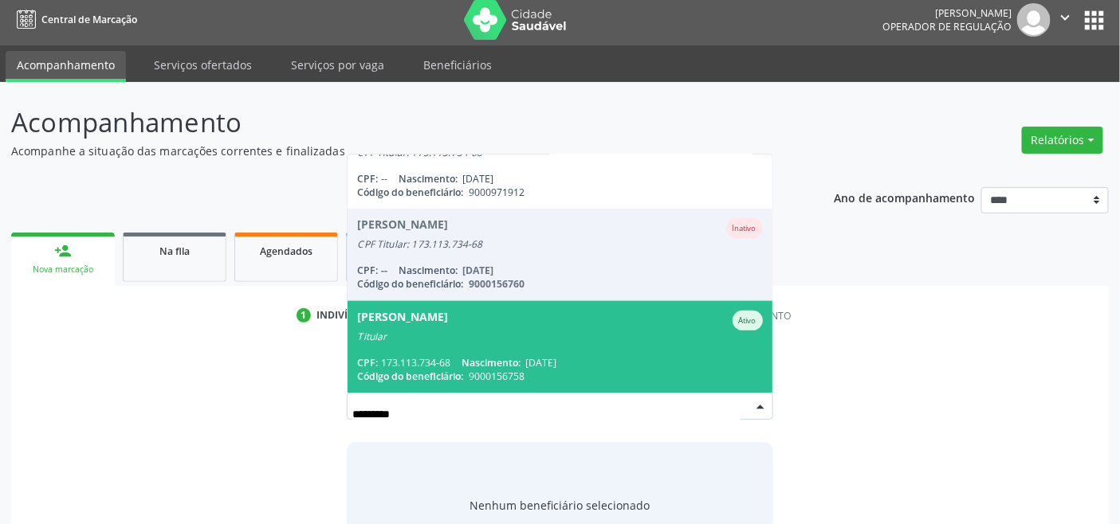
click at [521, 338] on div "Titular" at bounding box center [559, 337] width 405 height 13
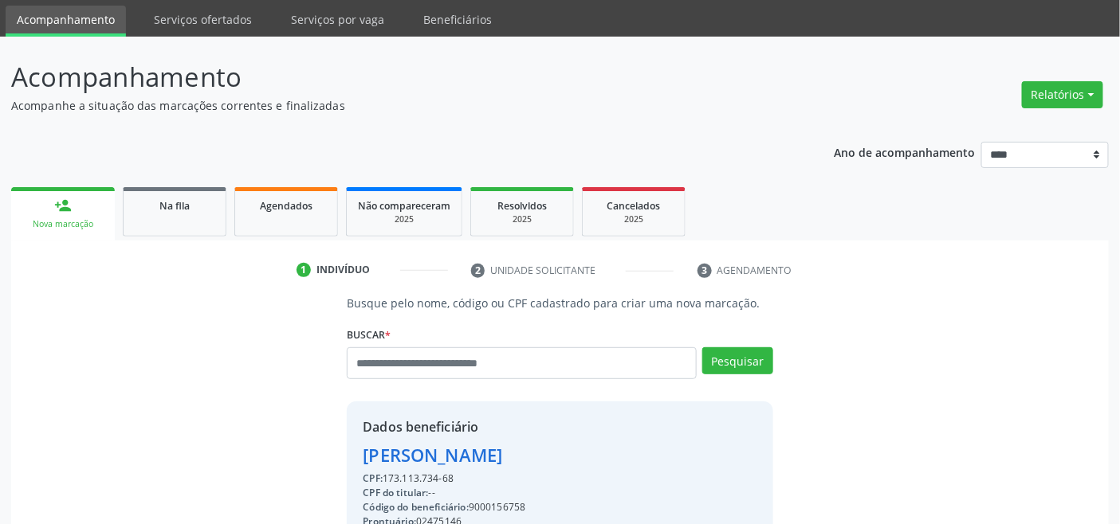
scroll to position [316, 0]
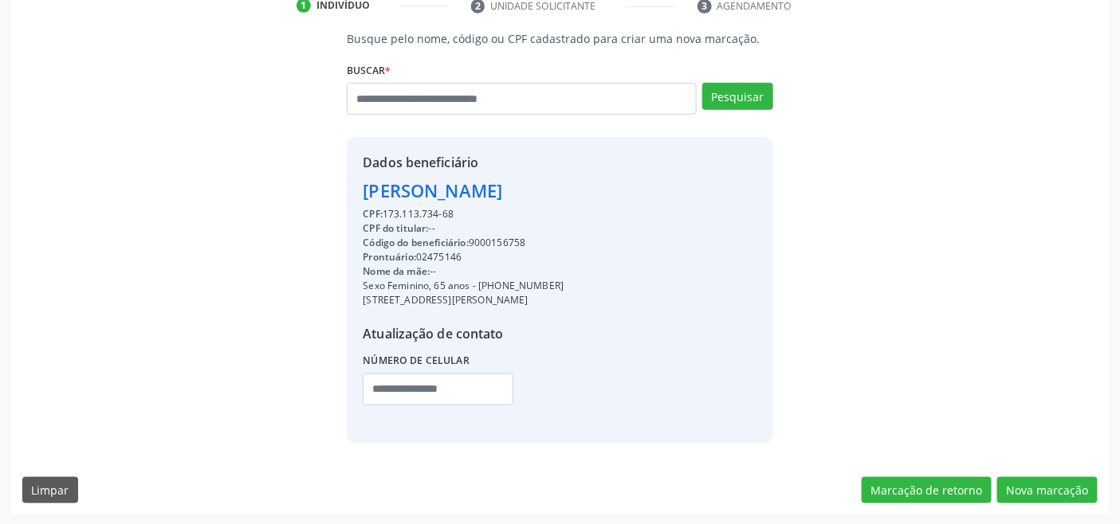
click at [497, 239] on div "Código do beneficiário: 9000156758" at bounding box center [463, 243] width 201 height 14
copy div "9000156758"
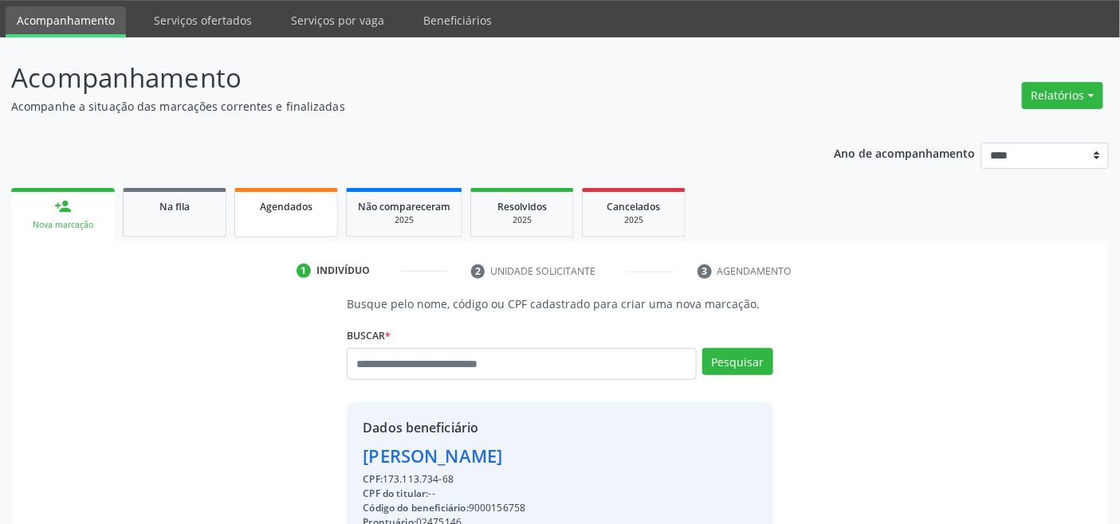
click at [312, 214] on link "Agendados" at bounding box center [286, 212] width 104 height 49
select select "*"
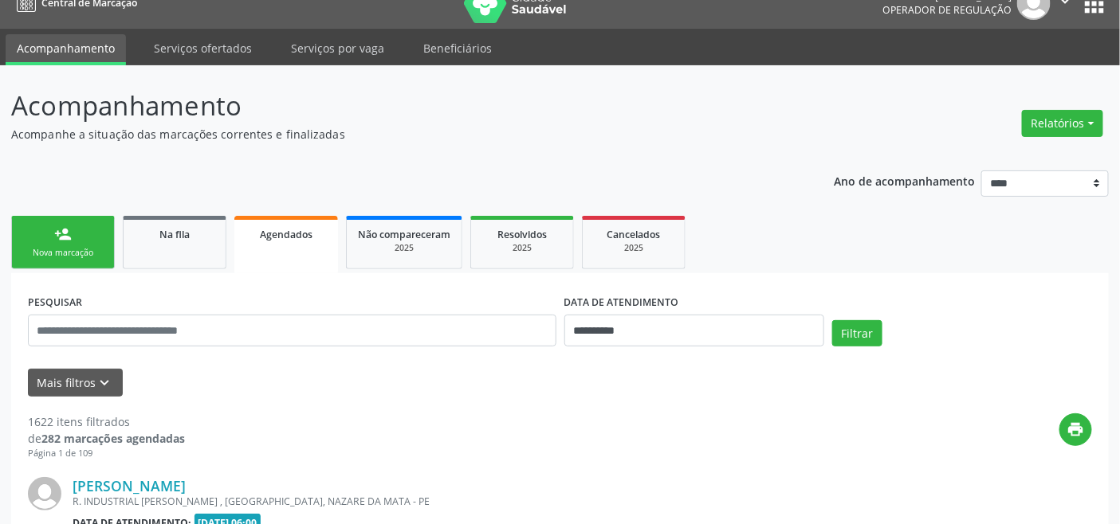
scroll to position [50, 0]
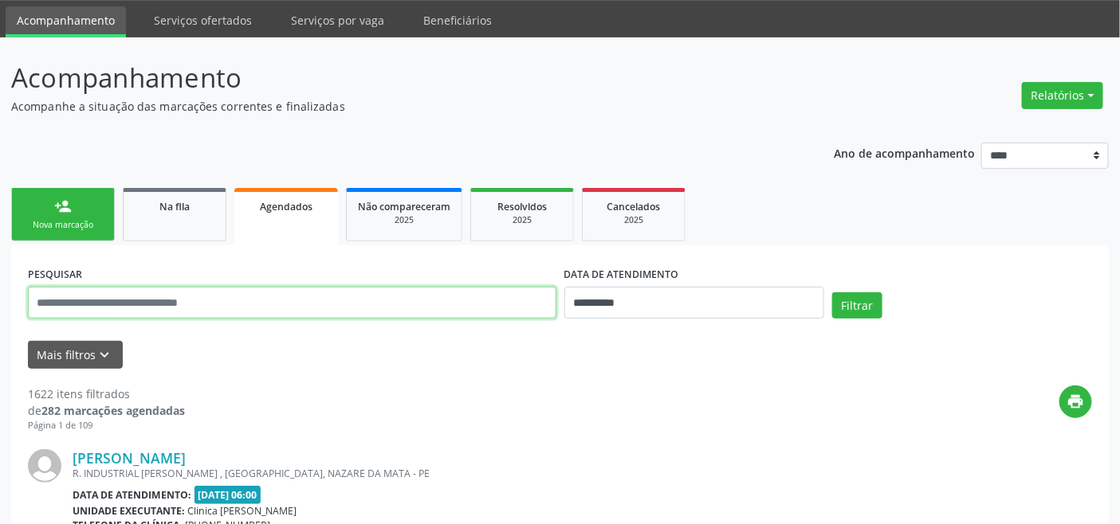
paste input "**********"
type input "**********"
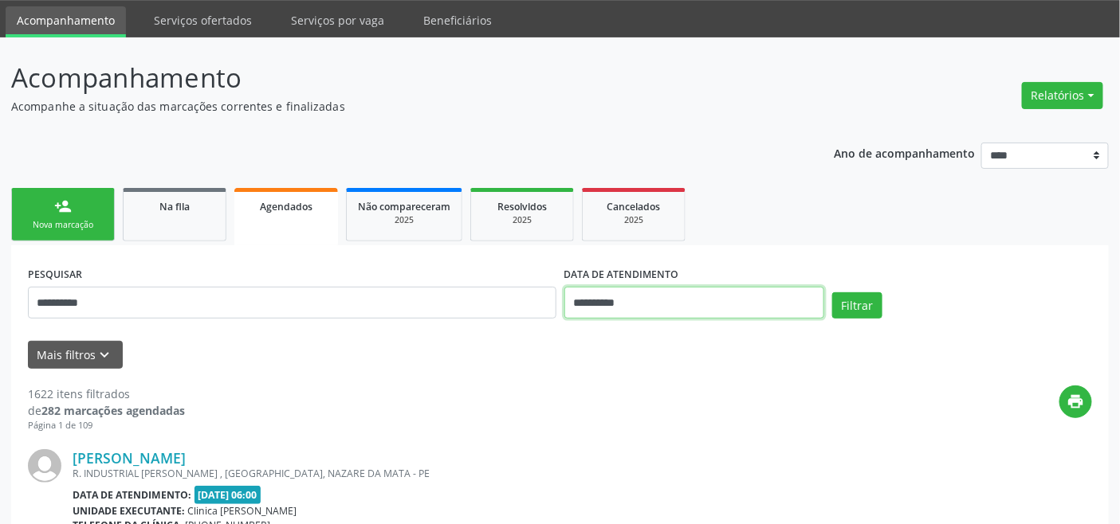
drag, startPoint x: 673, startPoint y: 299, endPoint x: 681, endPoint y: 303, distance: 8.2
click at [673, 299] on input "**********" at bounding box center [694, 303] width 260 height 32
click at [878, 298] on button "Filtrar" at bounding box center [857, 305] width 50 height 27
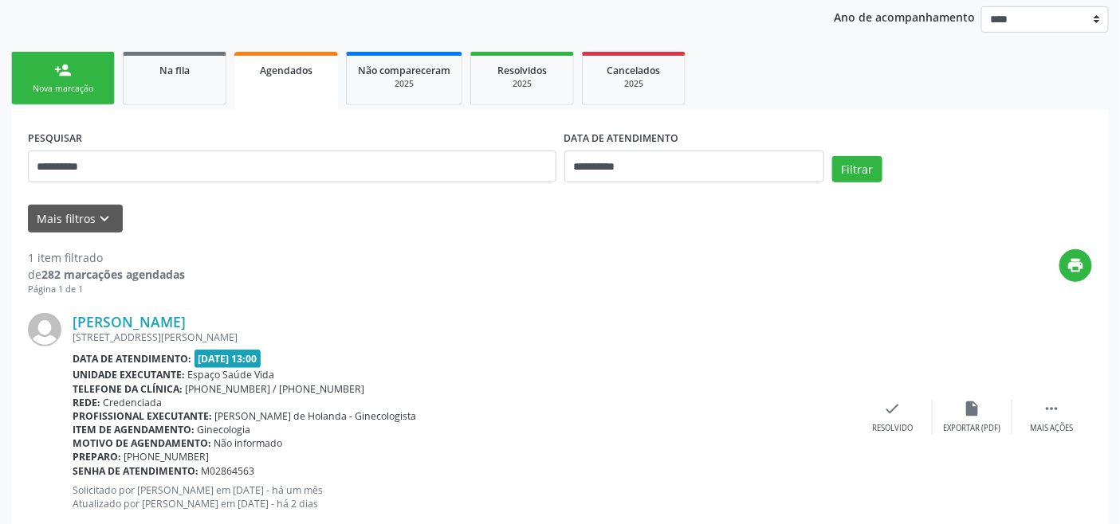
scroll to position [227, 0]
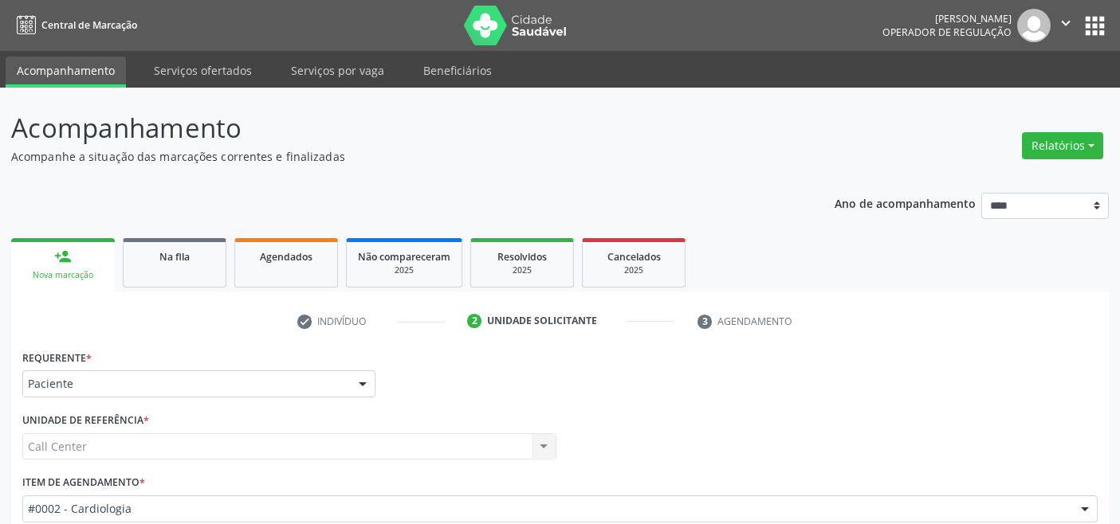
scroll to position [186, 0]
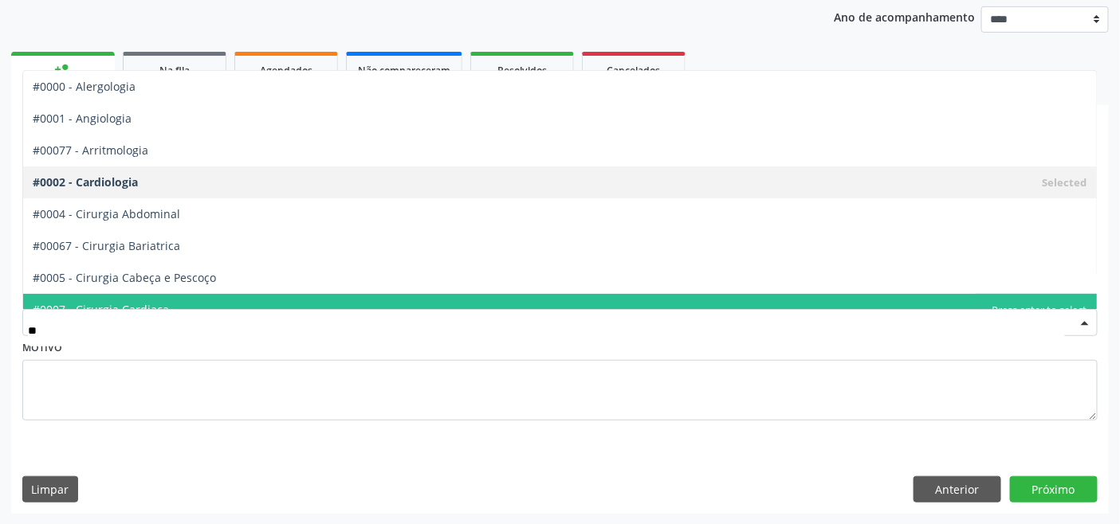
type input "***"
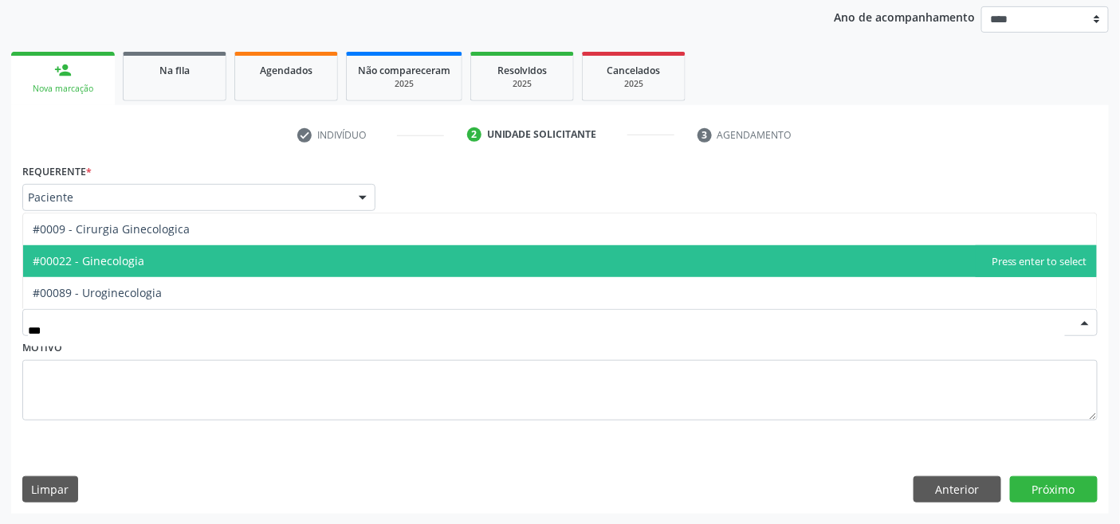
click at [138, 261] on span "#00022 - Ginecologia" at bounding box center [89, 260] width 112 height 15
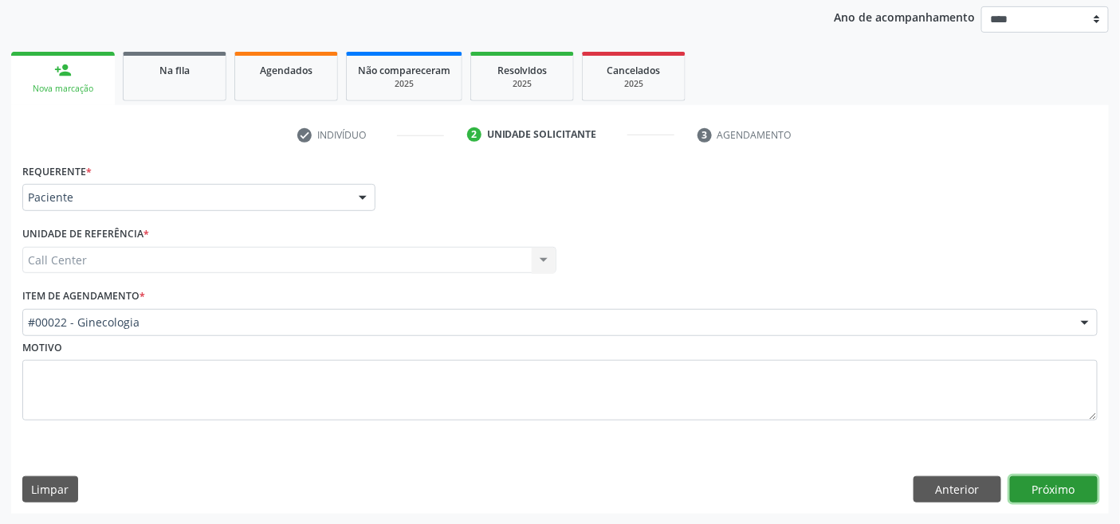
click at [1040, 477] on button "Próximo" at bounding box center [1054, 490] width 88 height 27
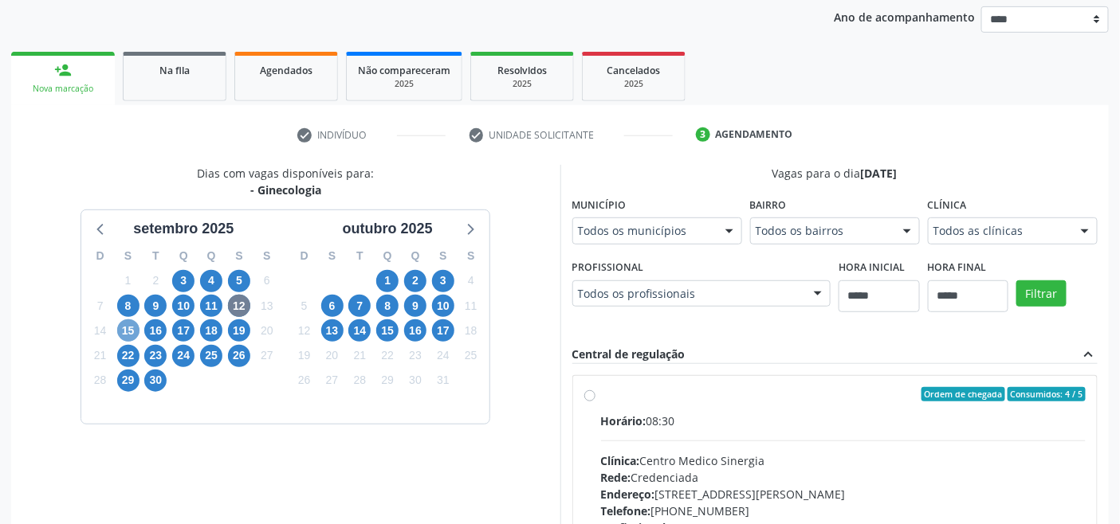
click at [129, 330] on span "15" at bounding box center [128, 331] width 22 height 22
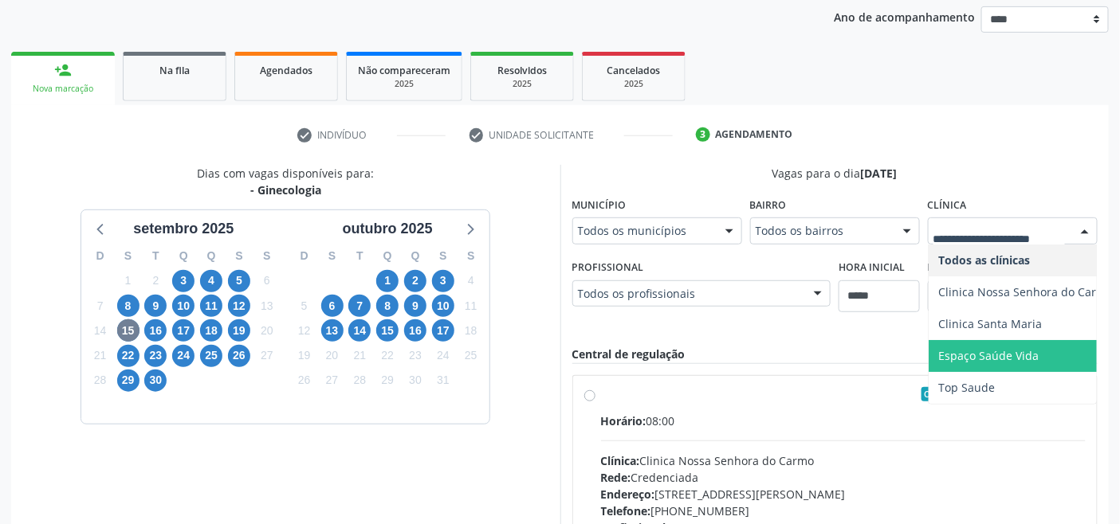
drag, startPoint x: 1010, startPoint y: 361, endPoint x: 1010, endPoint y: 349, distance: 12.0
click at [1006, 359] on span "Espaço Saúde Vida" at bounding box center [988, 355] width 100 height 15
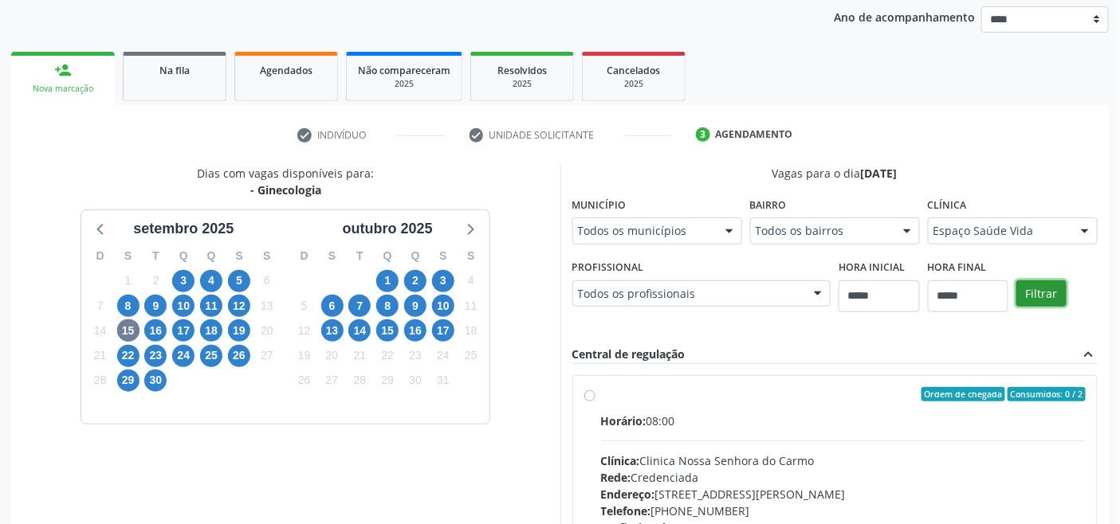
click at [1042, 288] on button "Filtrar" at bounding box center [1041, 293] width 50 height 27
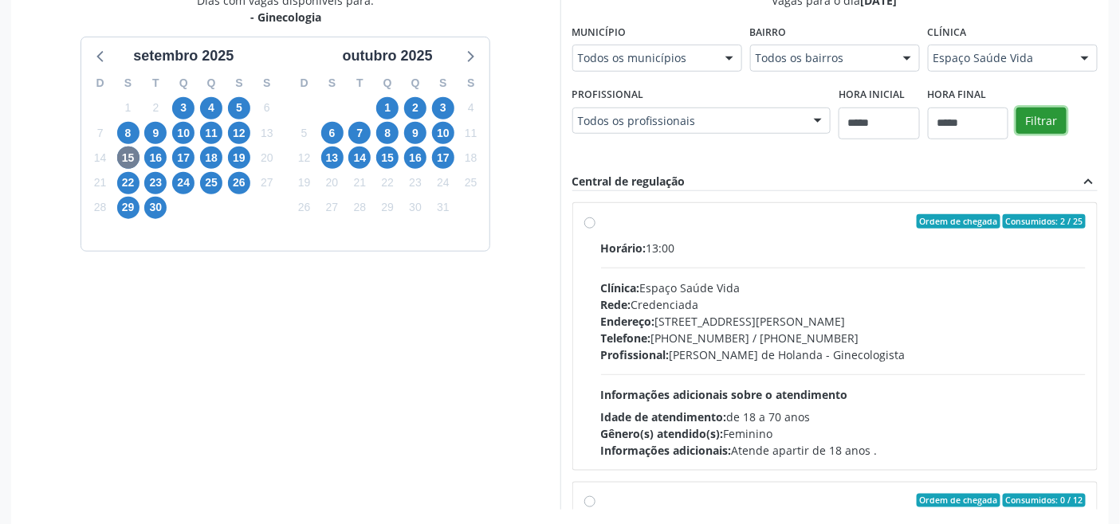
scroll to position [426, 0]
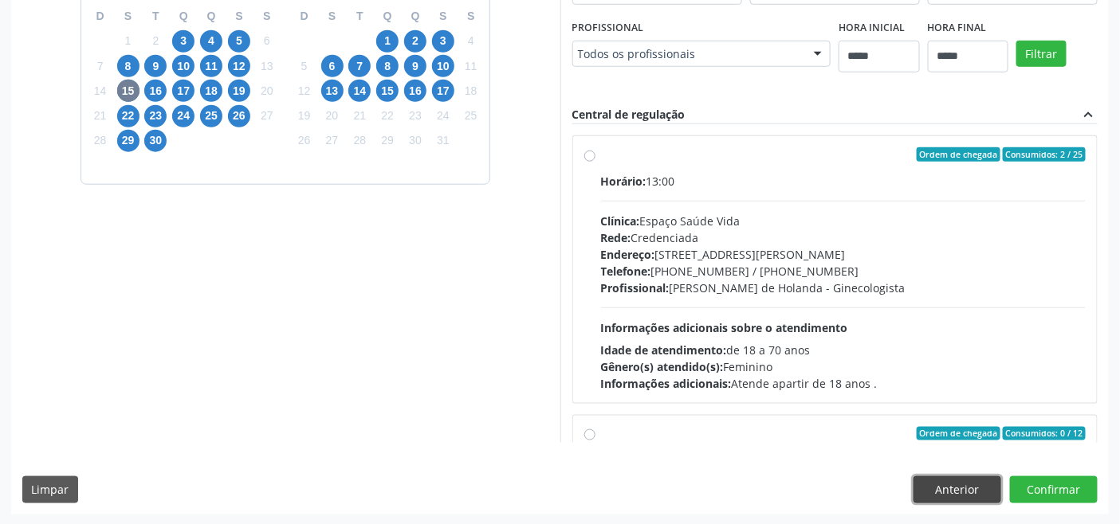
click at [955, 484] on button "Anterior" at bounding box center [957, 490] width 88 height 27
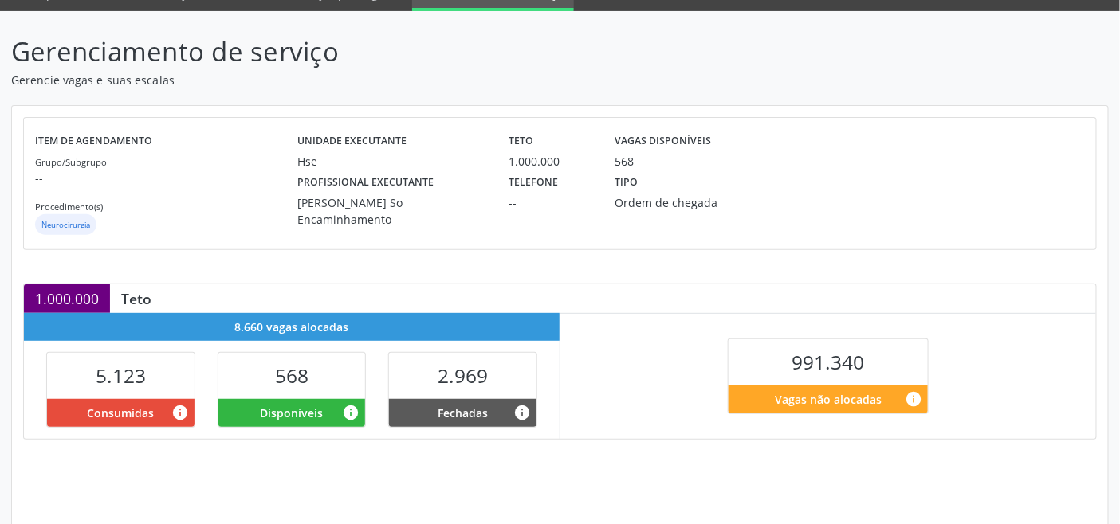
scroll to position [320, 0]
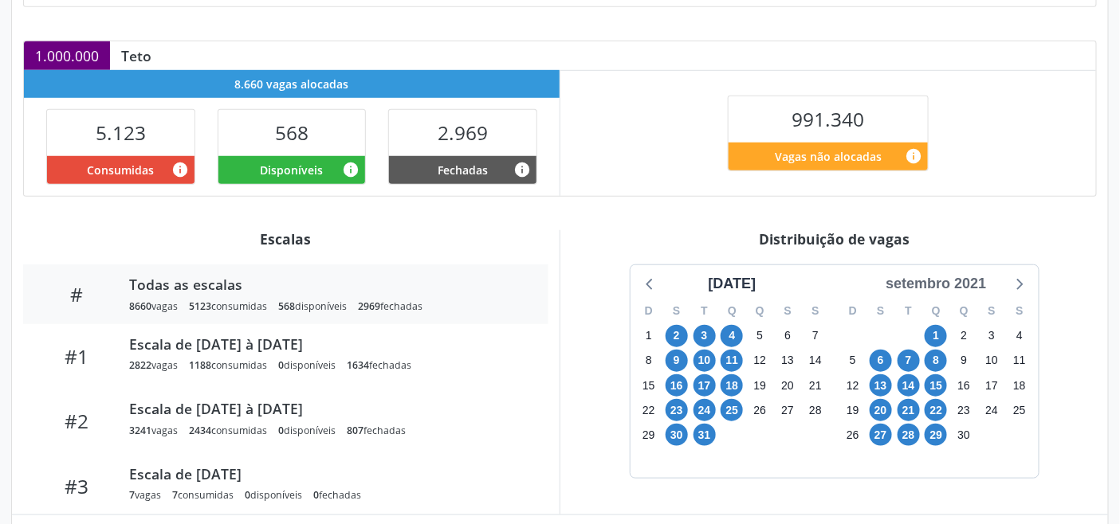
click at [969, 291] on div "setembro 2021" at bounding box center [935, 284] width 113 height 22
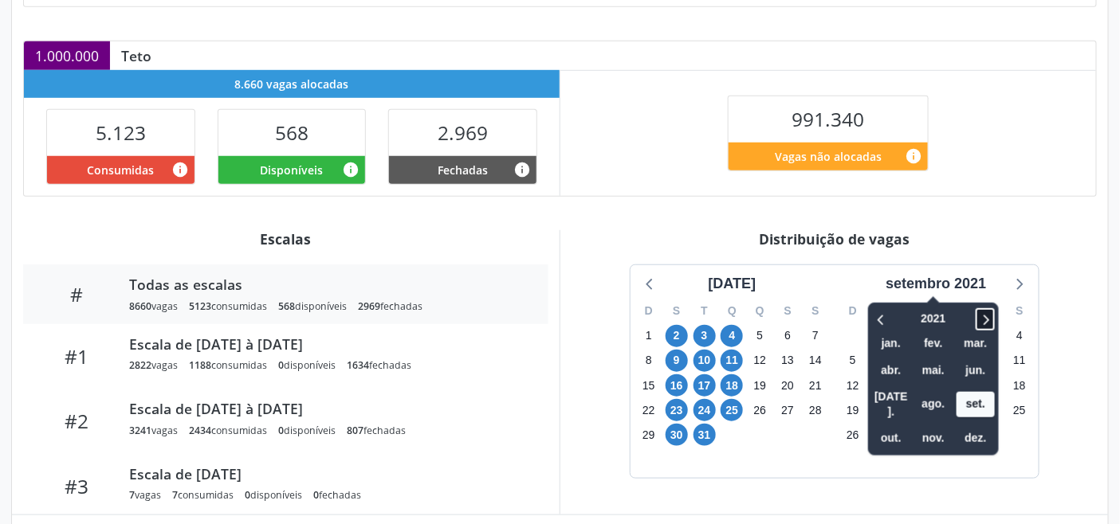
click at [990, 314] on icon at bounding box center [985, 319] width 16 height 19
click at [989, 314] on icon at bounding box center [985, 319] width 16 height 19
click at [975, 394] on span "set." at bounding box center [975, 404] width 38 height 25
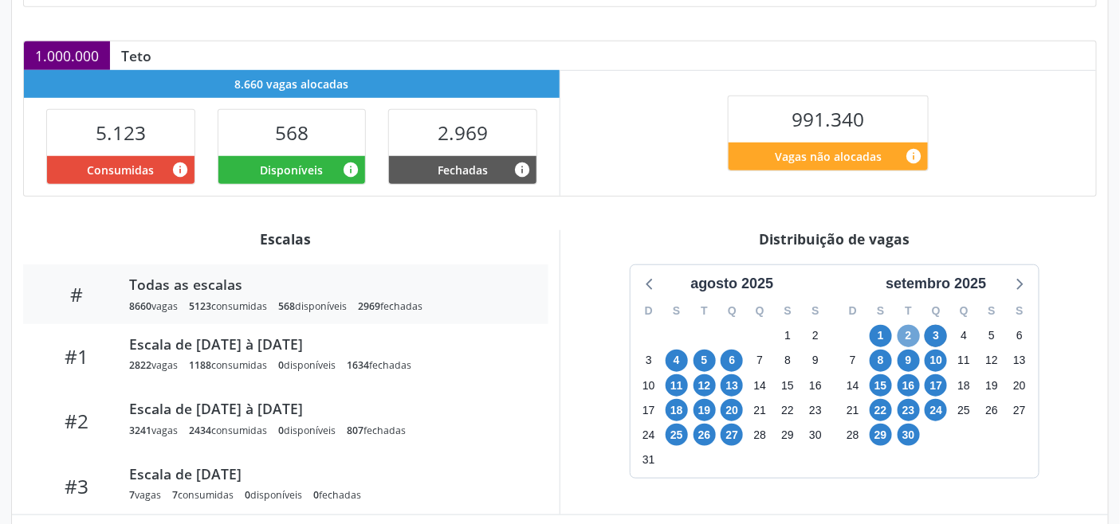
click at [907, 337] on span "2" at bounding box center [908, 336] width 22 height 22
click at [1018, 279] on icon at bounding box center [1018, 283] width 21 height 21
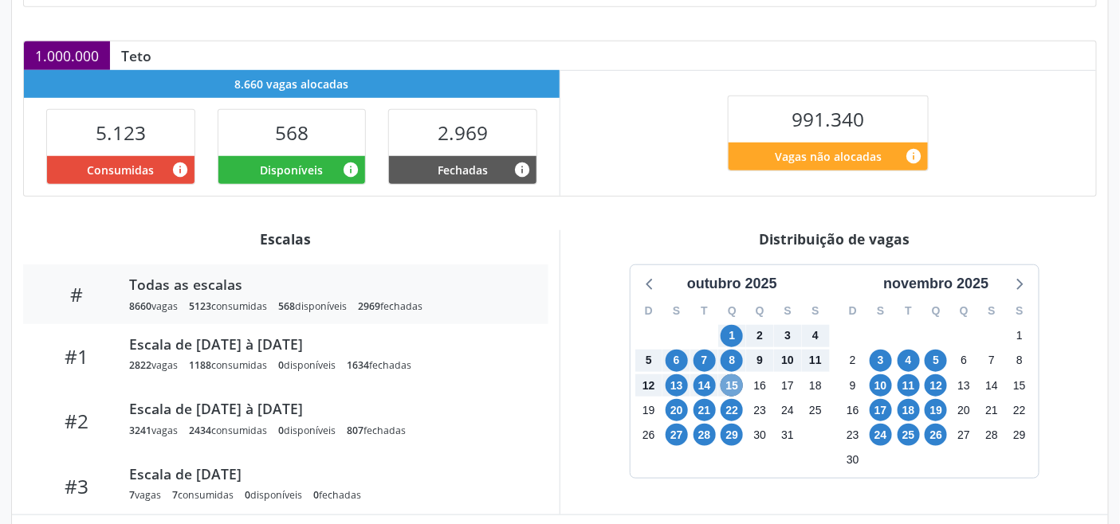
click at [733, 389] on span "15" at bounding box center [731, 386] width 22 height 22
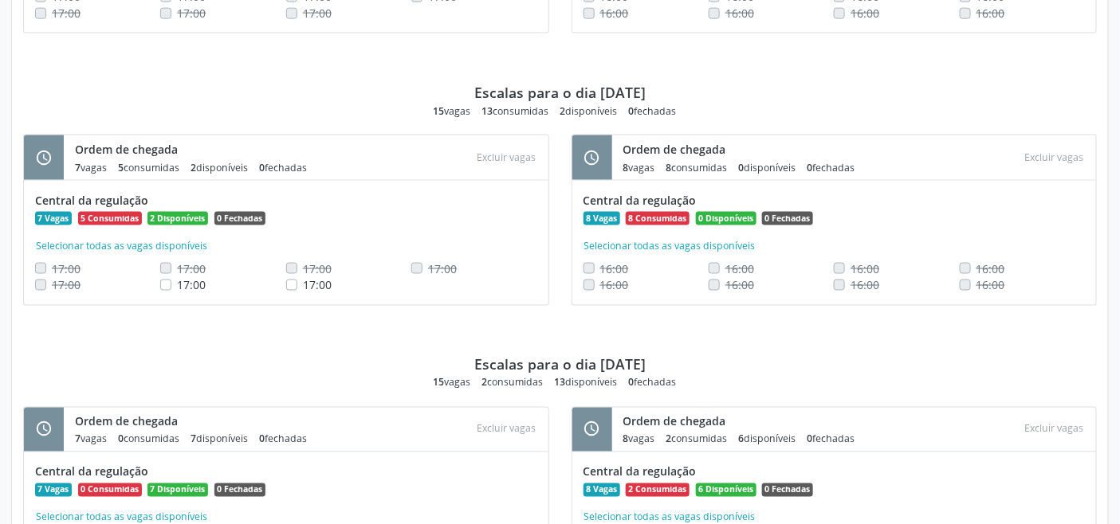
scroll to position [4647, 0]
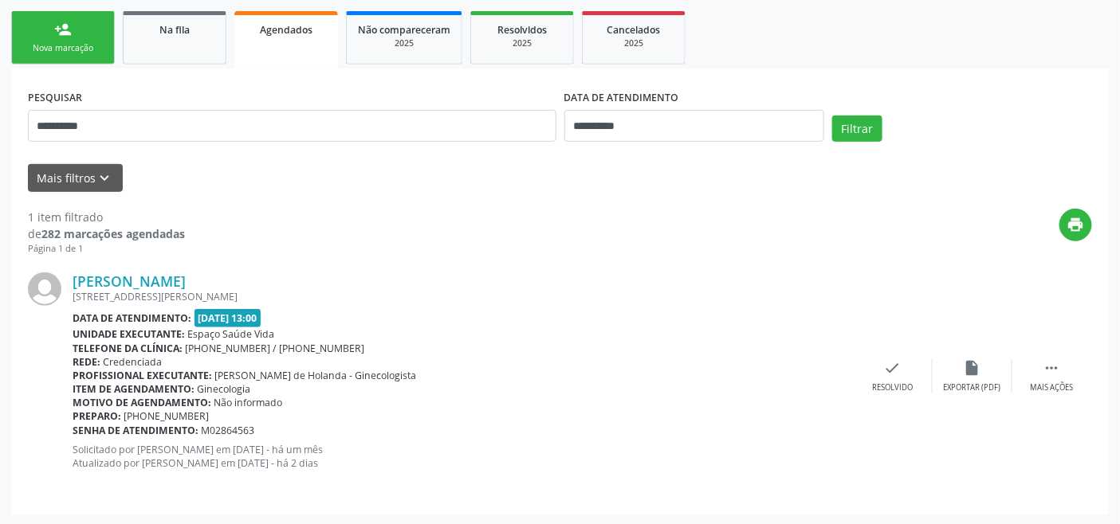
click at [90, 27] on link "person_add Nova marcação" at bounding box center [63, 37] width 104 height 53
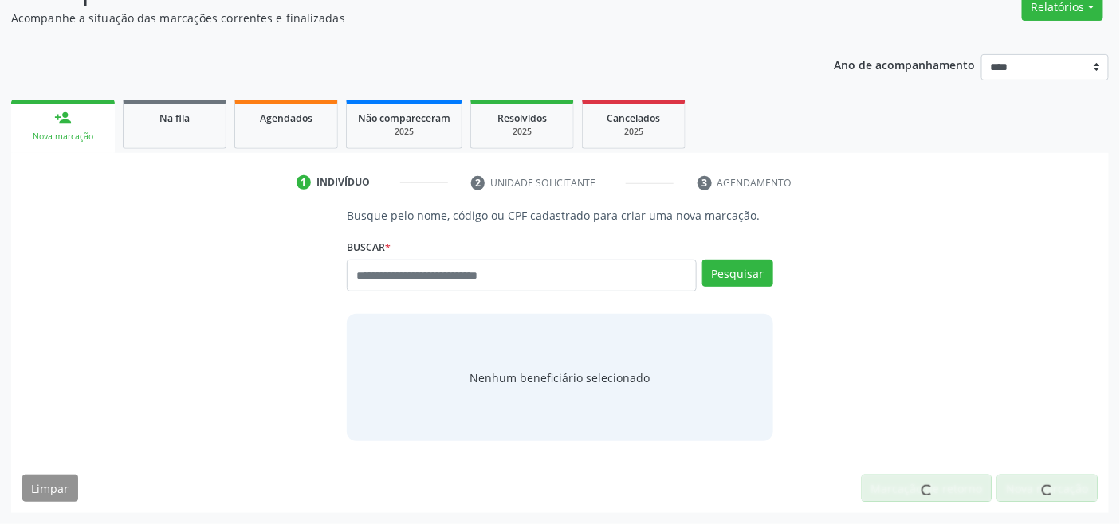
scroll to position [137, 0]
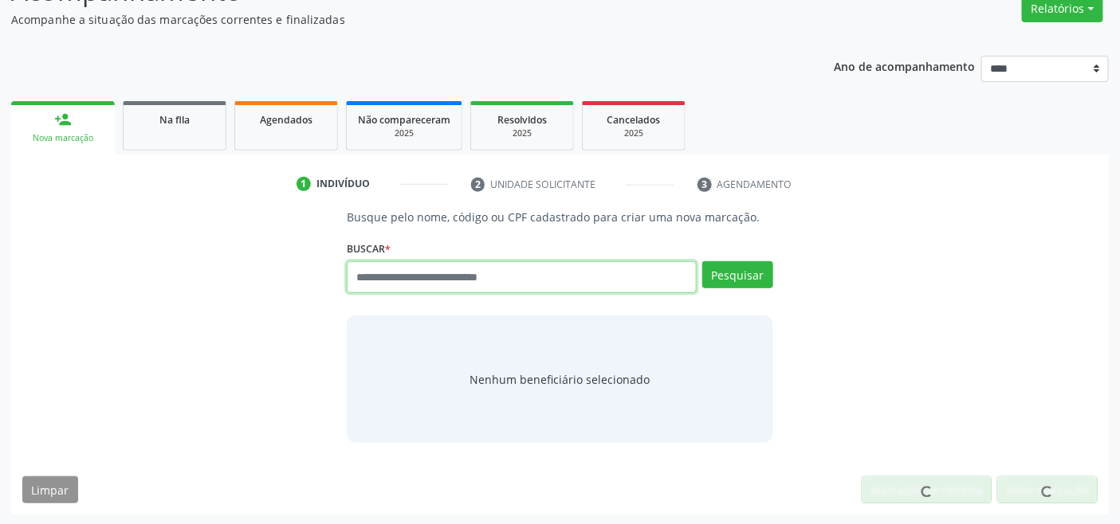
click at [461, 272] on input "text" at bounding box center [521, 277] width 349 height 32
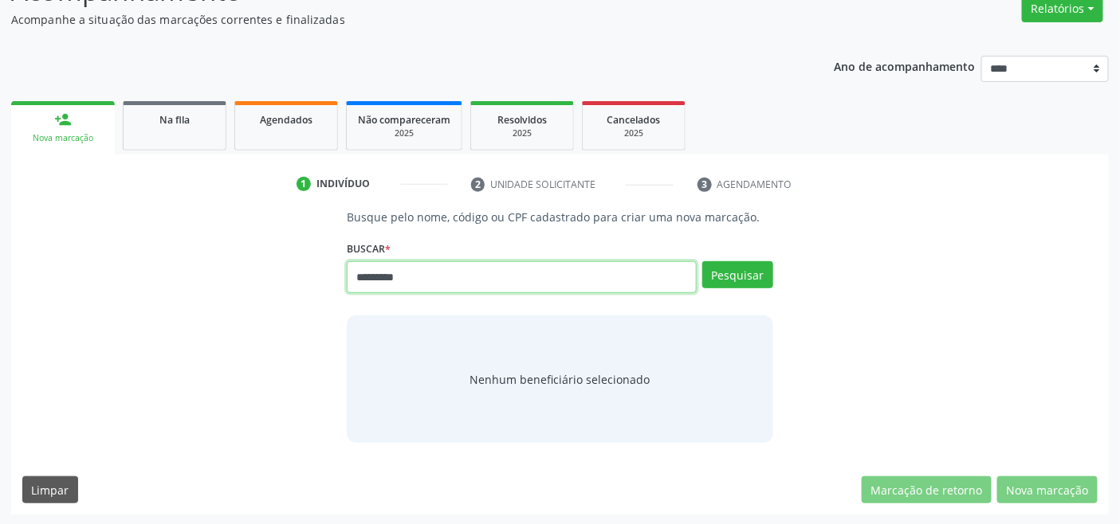
type input "*********"
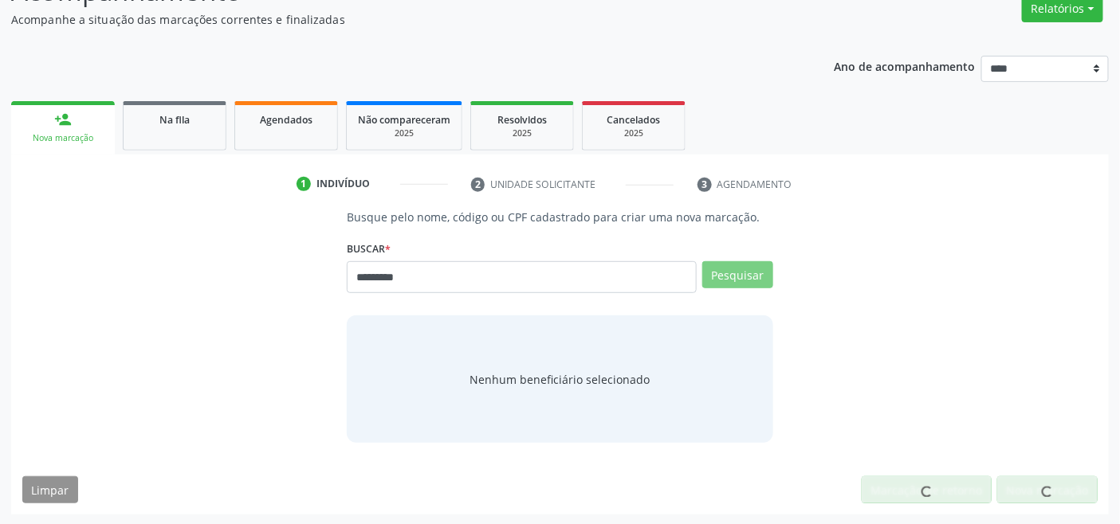
scroll to position [131, 0]
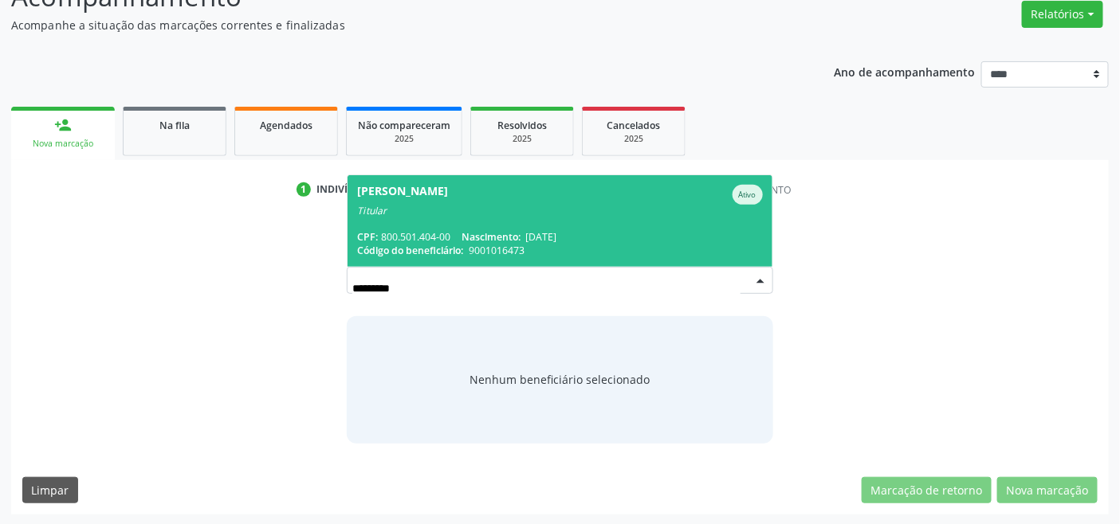
click at [508, 228] on span "[PERSON_NAME] Ativo Titular CPF: 800.501.404-00 Nascimento: [DATE] Código do be…" at bounding box center [559, 221] width 424 height 92
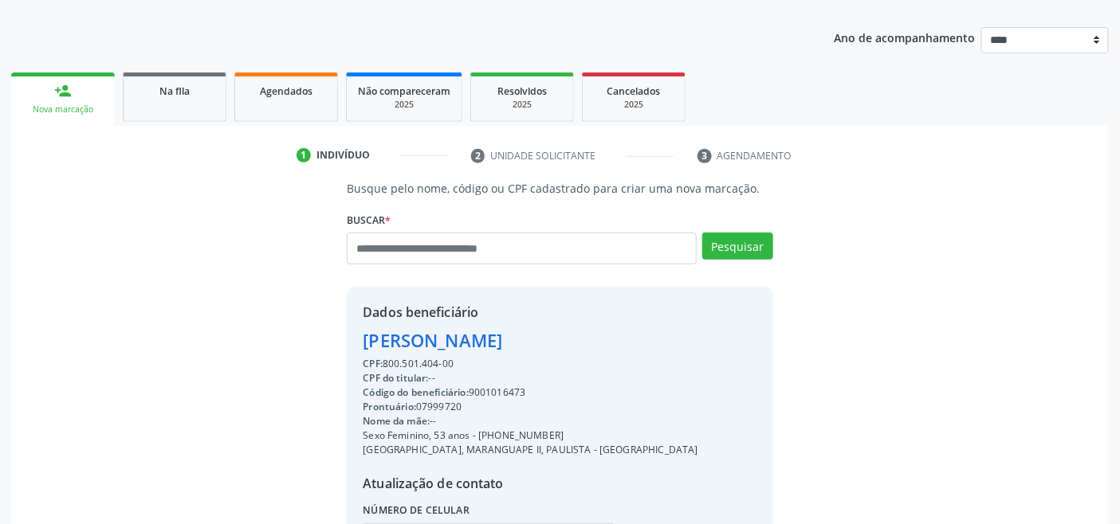
scroll to position [316, 0]
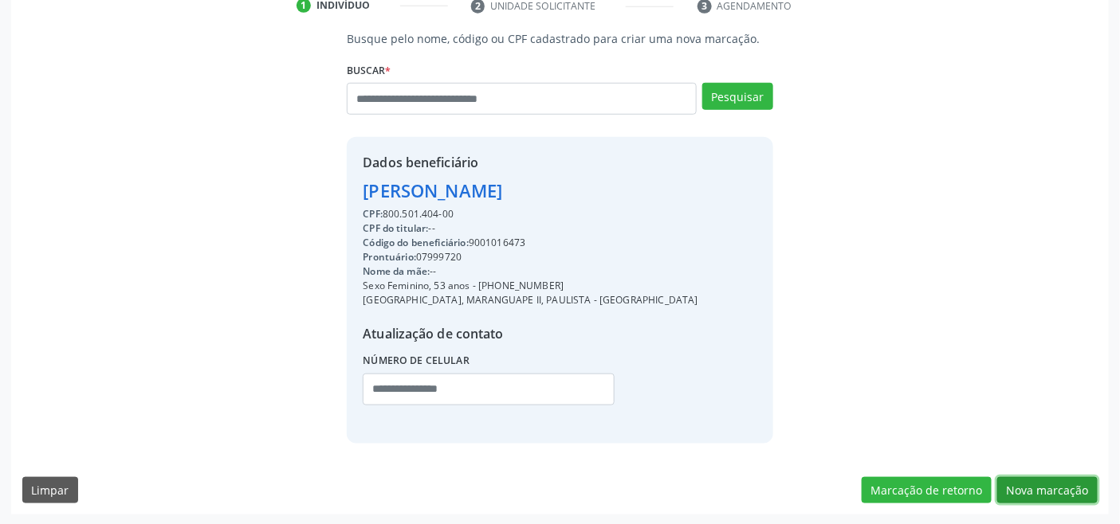
click at [1031, 486] on button "Nova marcação" at bounding box center [1047, 490] width 100 height 27
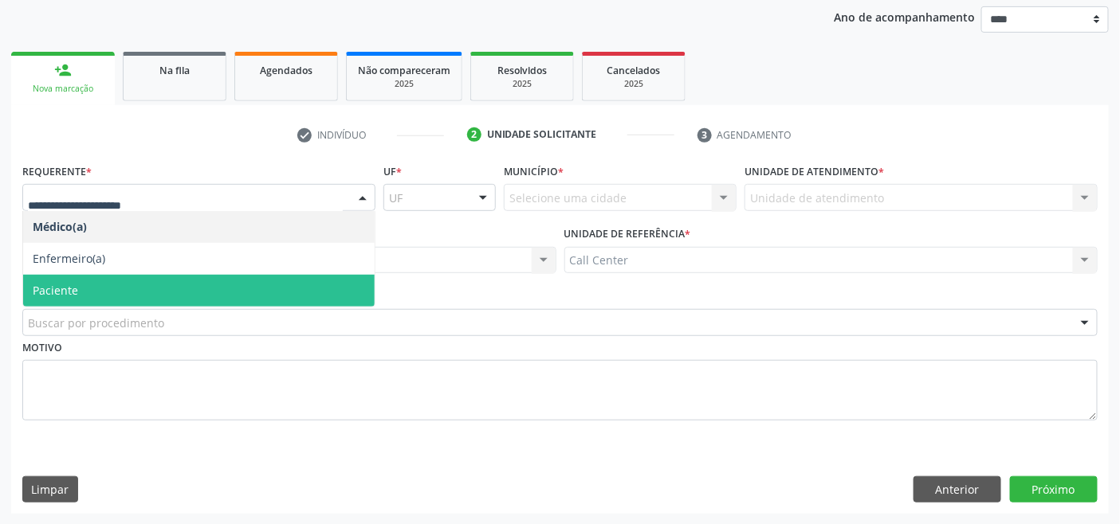
click at [146, 288] on span "Paciente" at bounding box center [198, 291] width 351 height 32
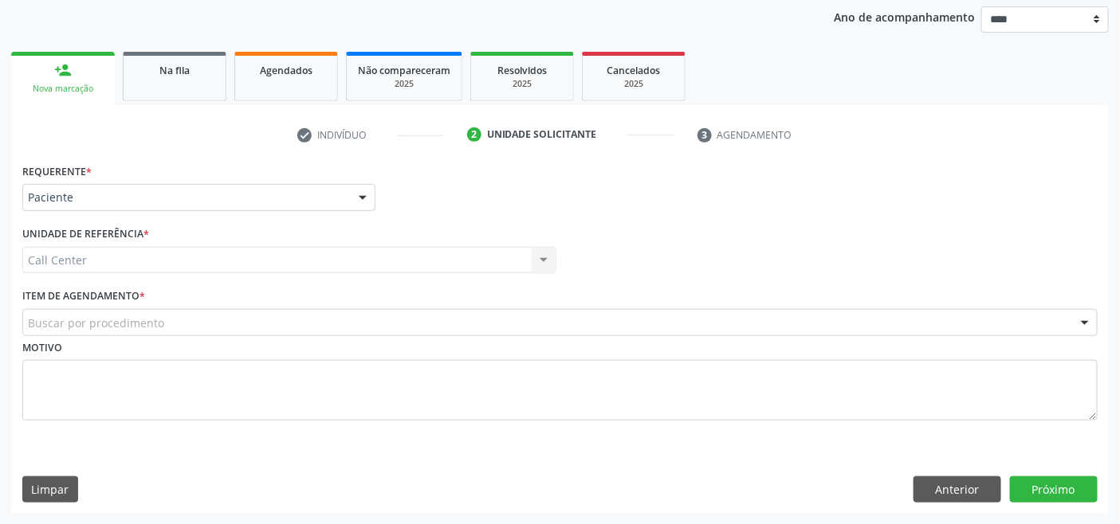
click at [163, 317] on div "Buscar por procedimento" at bounding box center [559, 322] width 1075 height 27
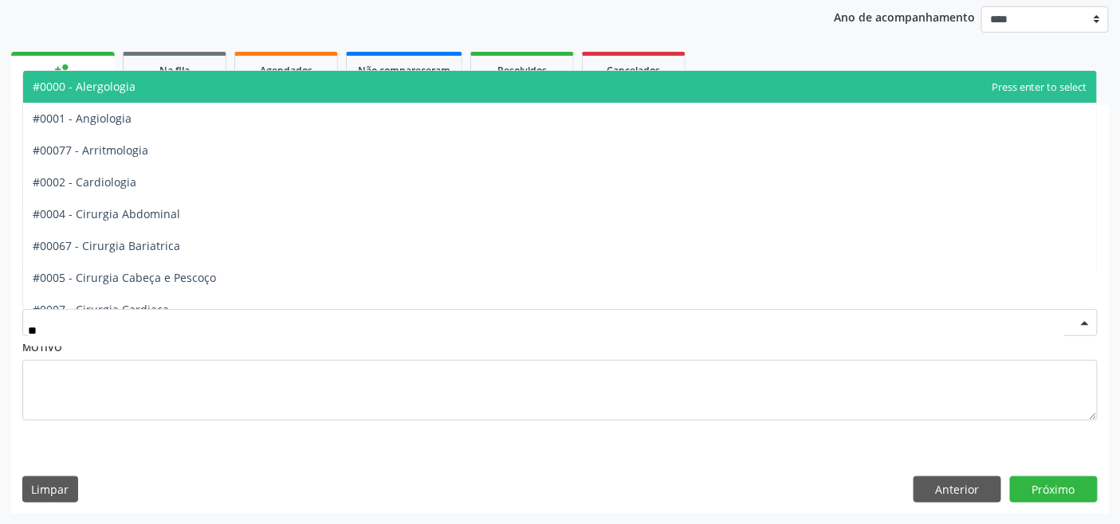
type input "***"
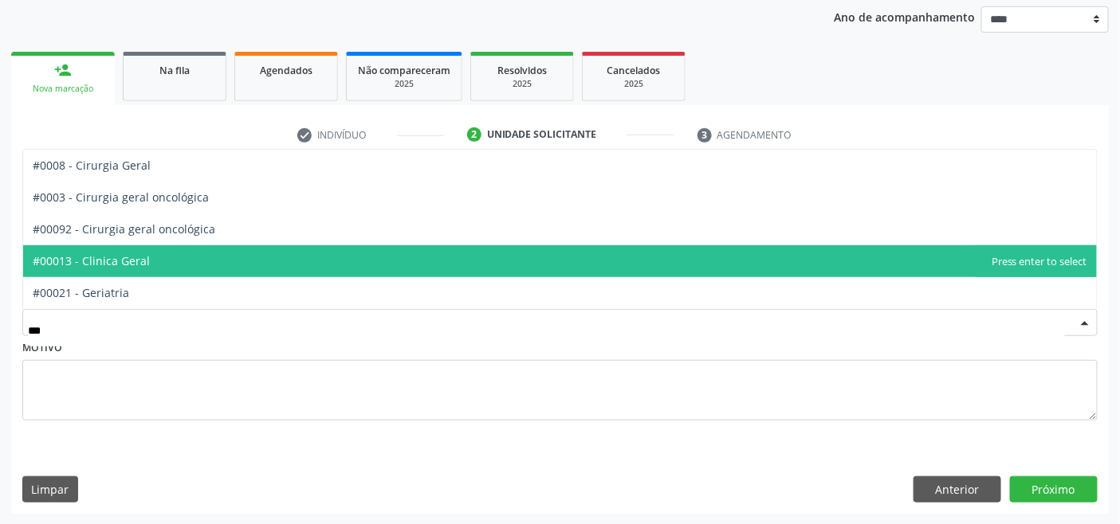
click at [141, 264] on span "#00013 - Clinica Geral" at bounding box center [91, 260] width 117 height 15
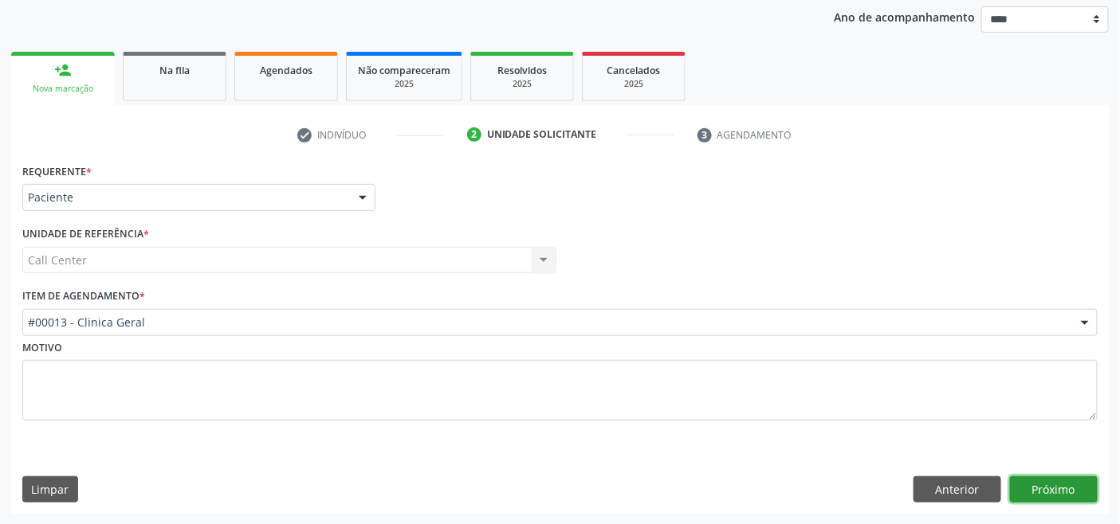
click at [1053, 492] on button "Próximo" at bounding box center [1054, 490] width 88 height 27
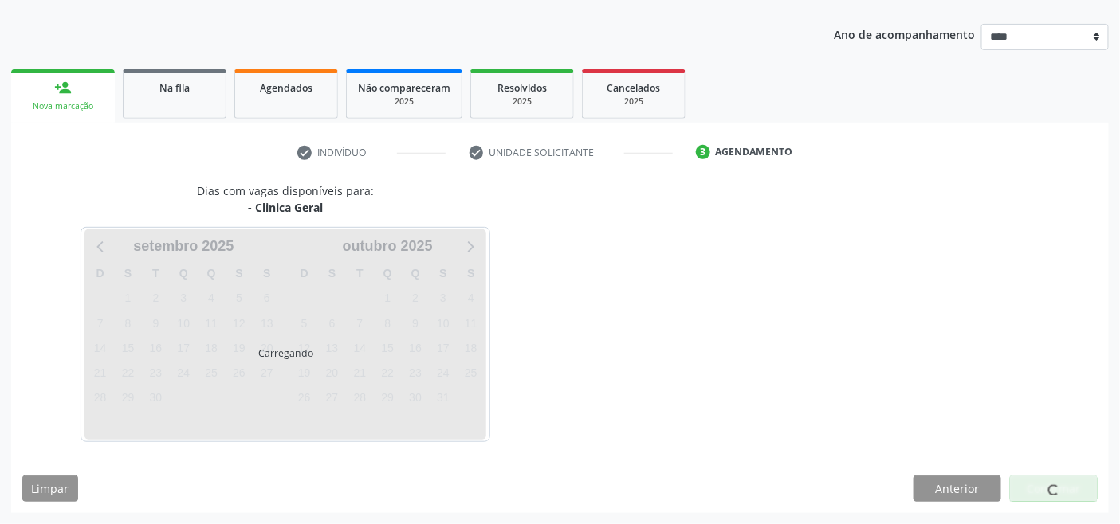
scroll to position [168, 0]
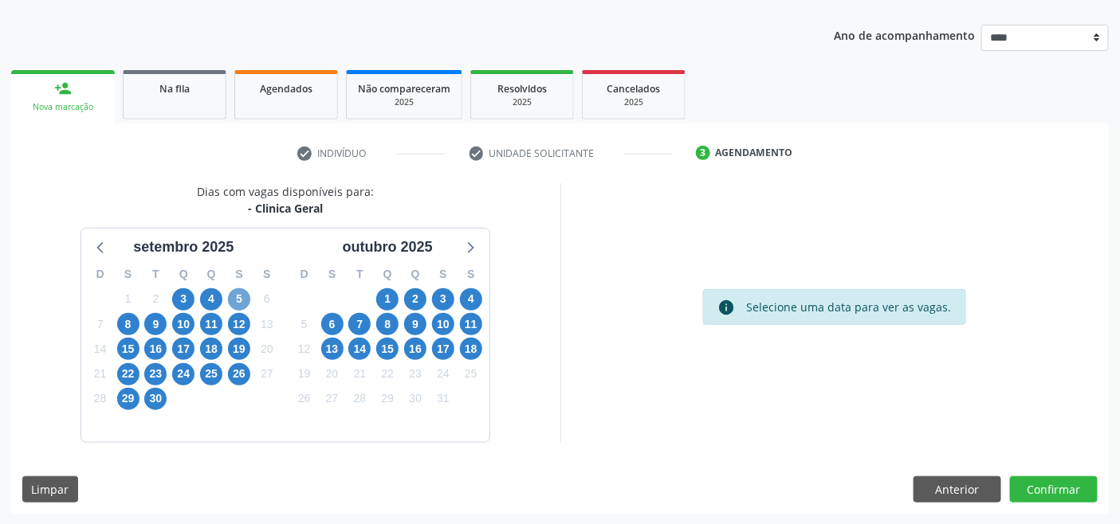
click at [245, 296] on span "5" at bounding box center [239, 299] width 22 height 22
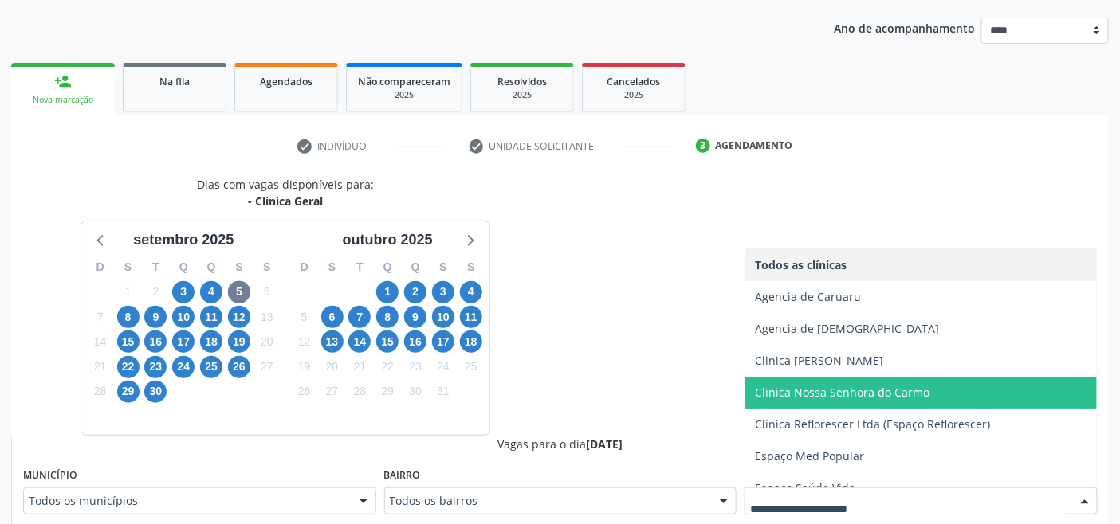
scroll to position [17, 0]
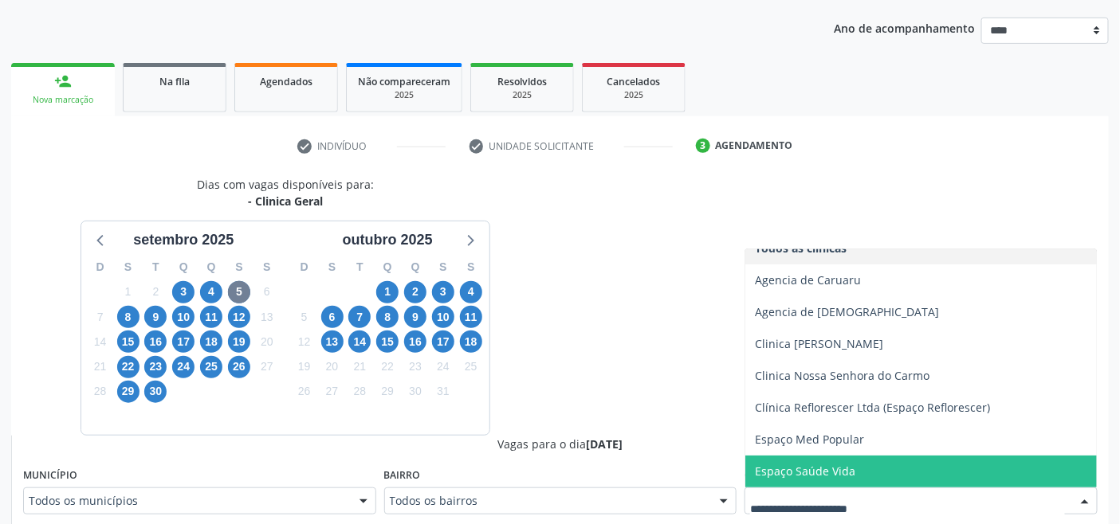
drag, startPoint x: 822, startPoint y: 471, endPoint x: 805, endPoint y: 426, distance: 47.7
click at [821, 471] on span "Espaço Saúde Vida" at bounding box center [805, 471] width 100 height 15
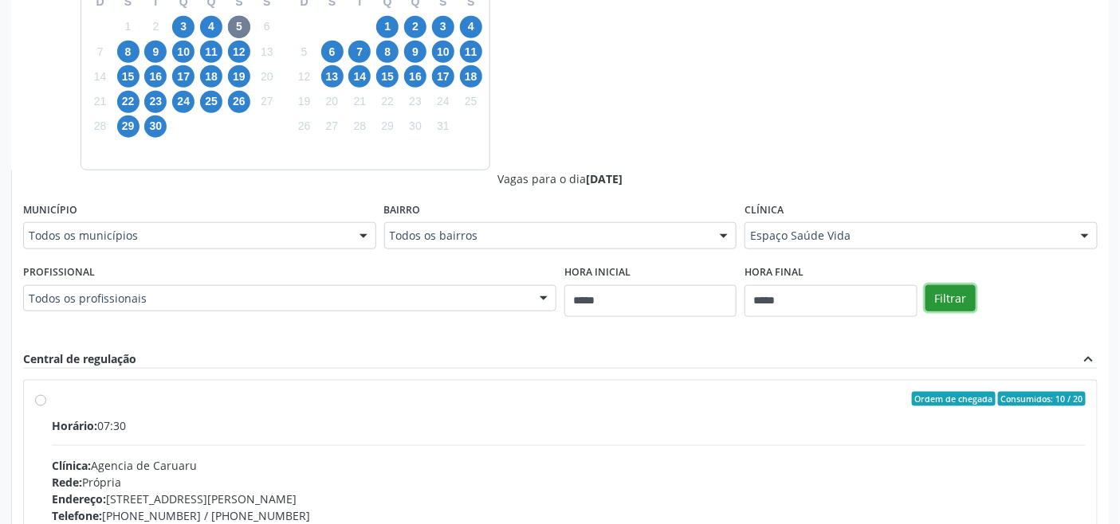
click at [946, 303] on button "Filtrar" at bounding box center [950, 298] width 50 height 27
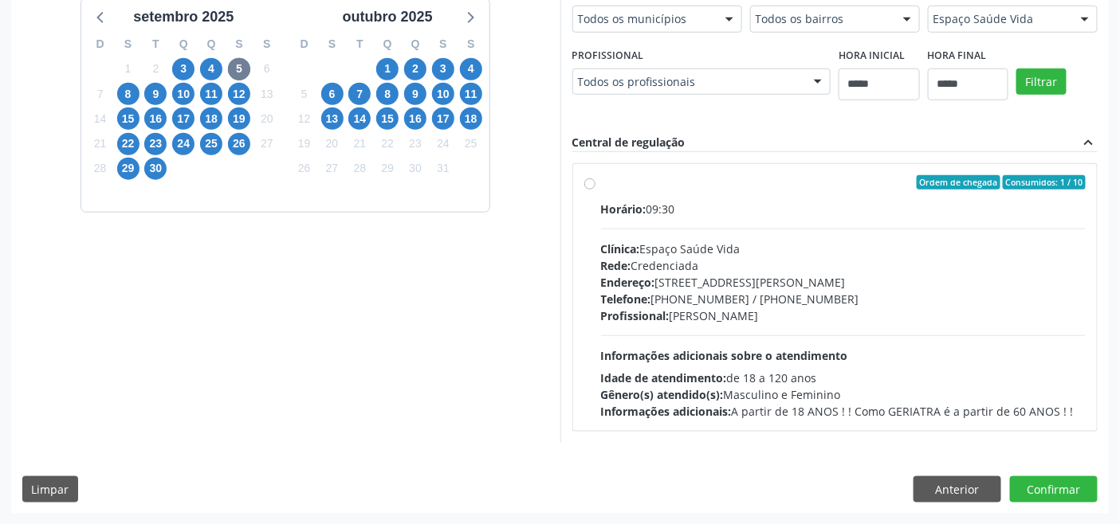
click at [647, 252] on div "Clínica: Espaço Saúde Vida" at bounding box center [843, 249] width 485 height 17
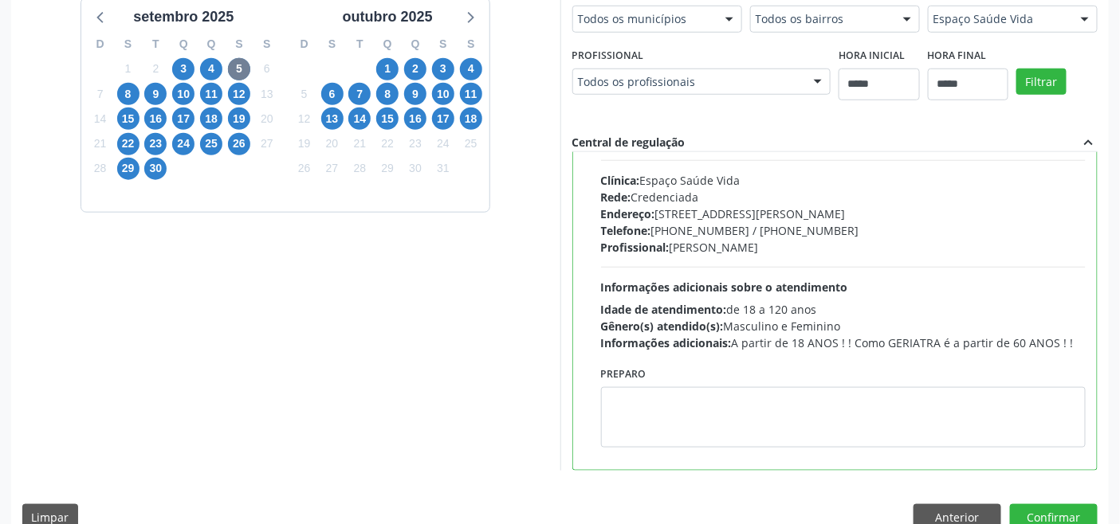
scroll to position [78, 0]
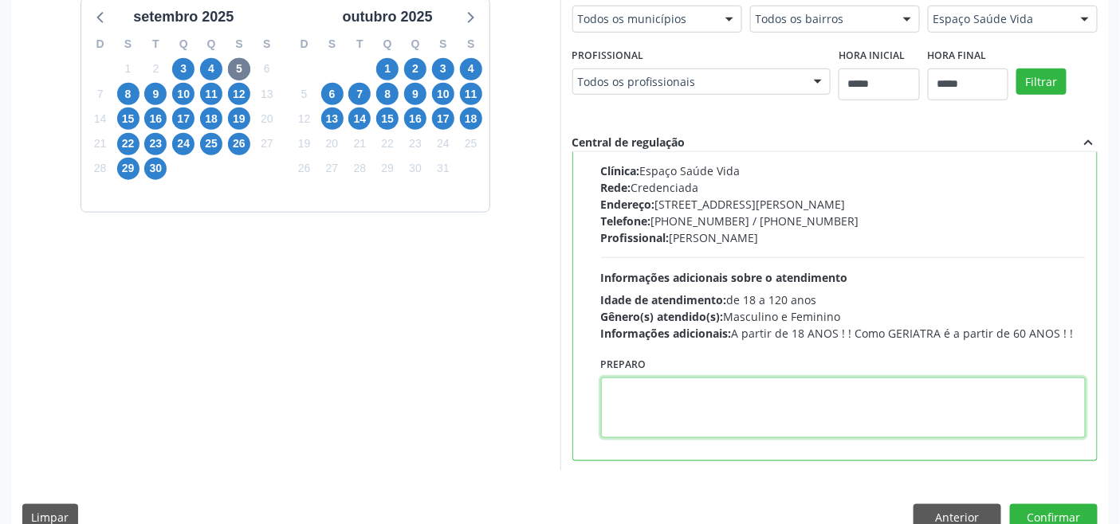
paste textarea "**********"
type textarea "**********"
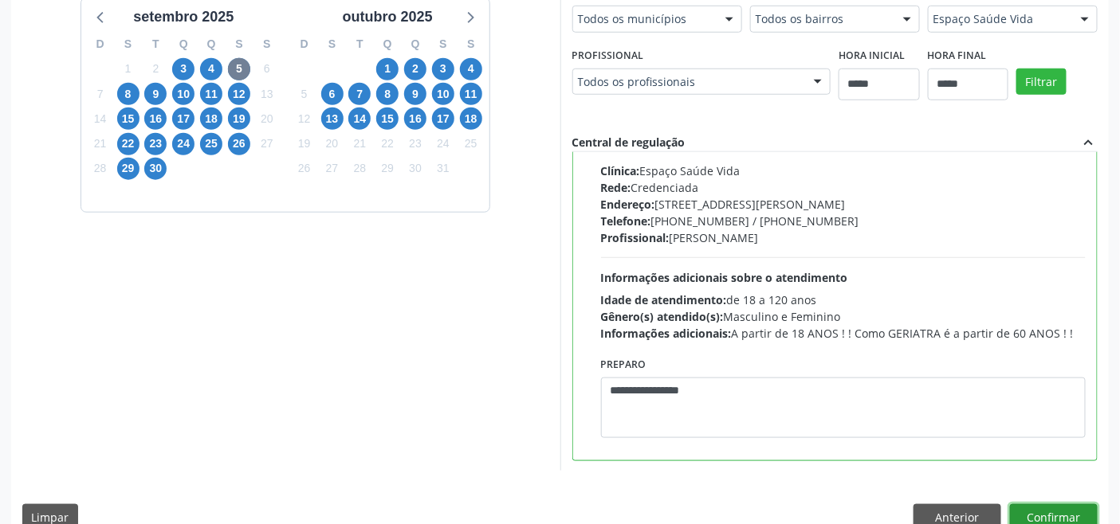
click at [1039, 505] on button "Confirmar" at bounding box center [1054, 517] width 88 height 27
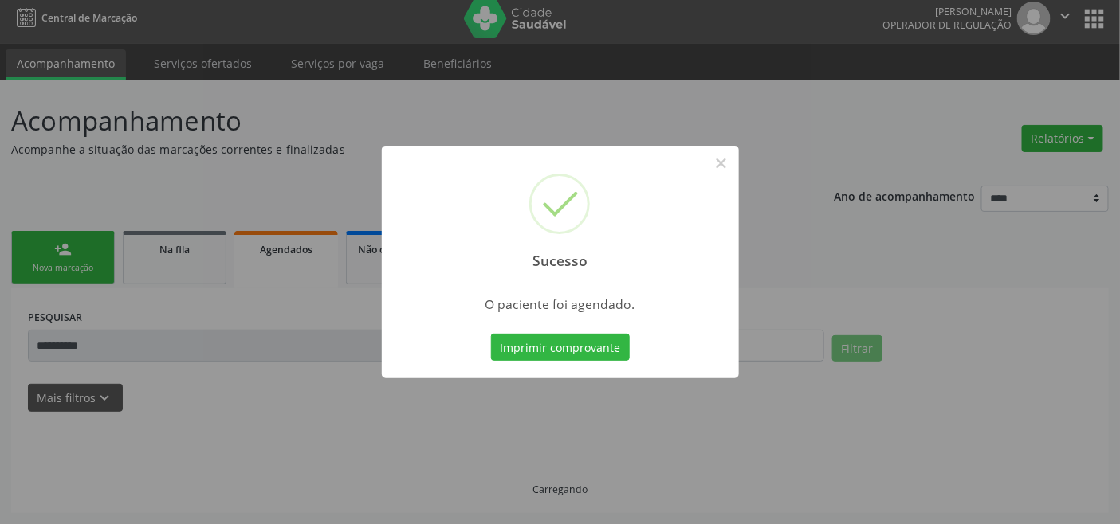
scroll to position [6, 0]
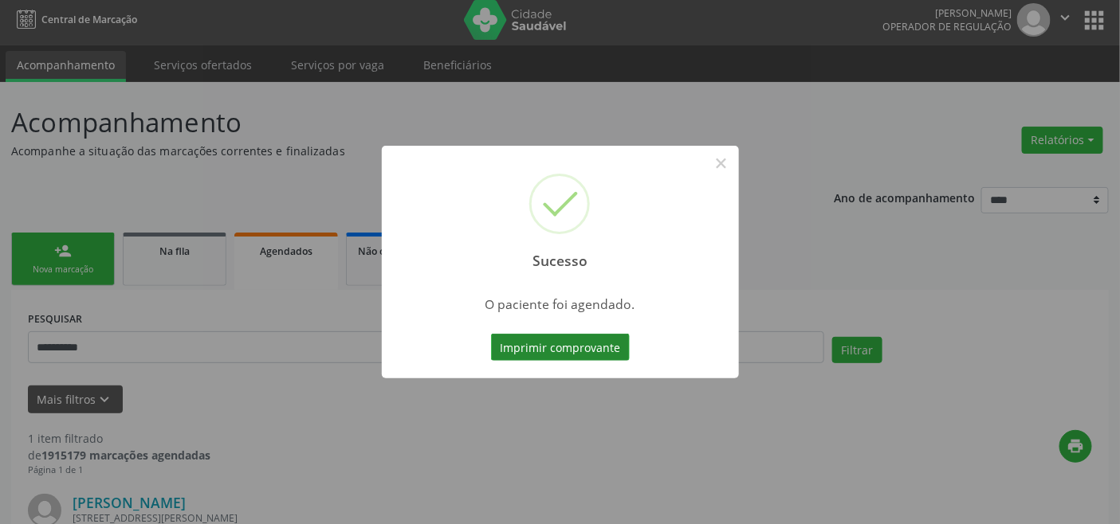
click at [554, 352] on button "Imprimir comprovante" at bounding box center [560, 347] width 139 height 27
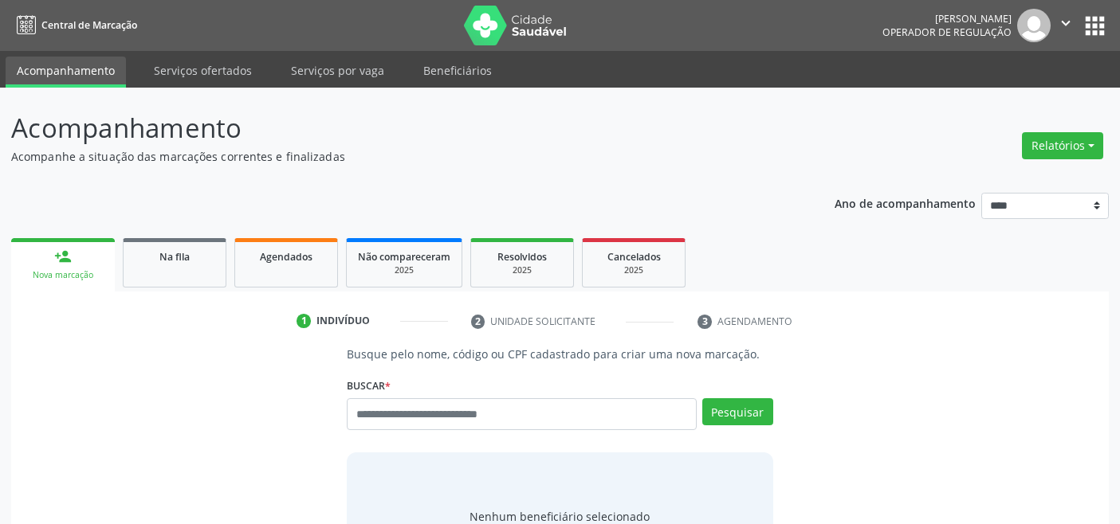
scroll to position [6, 0]
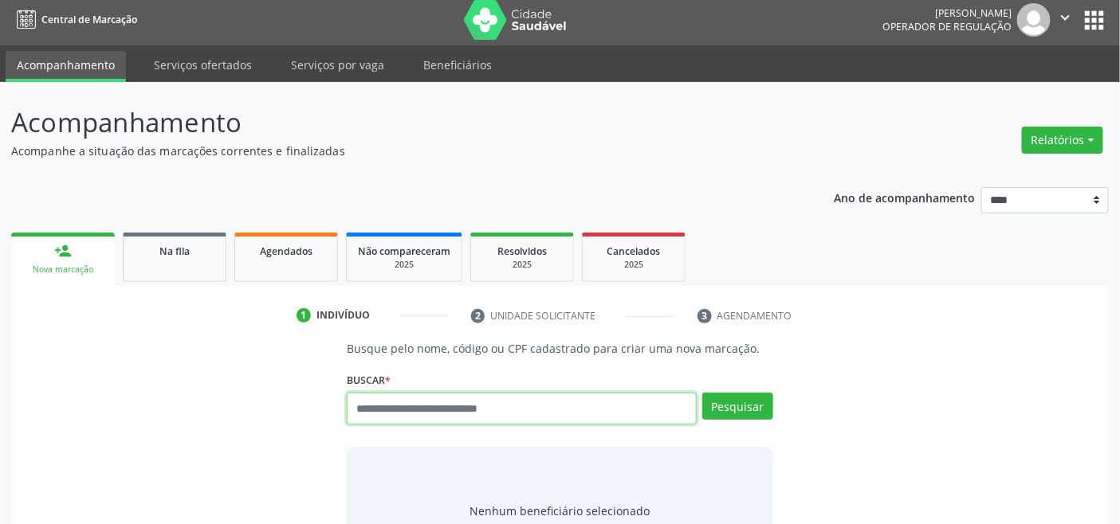
click at [438, 402] on input "text" at bounding box center [521, 409] width 349 height 32
type input "*********"
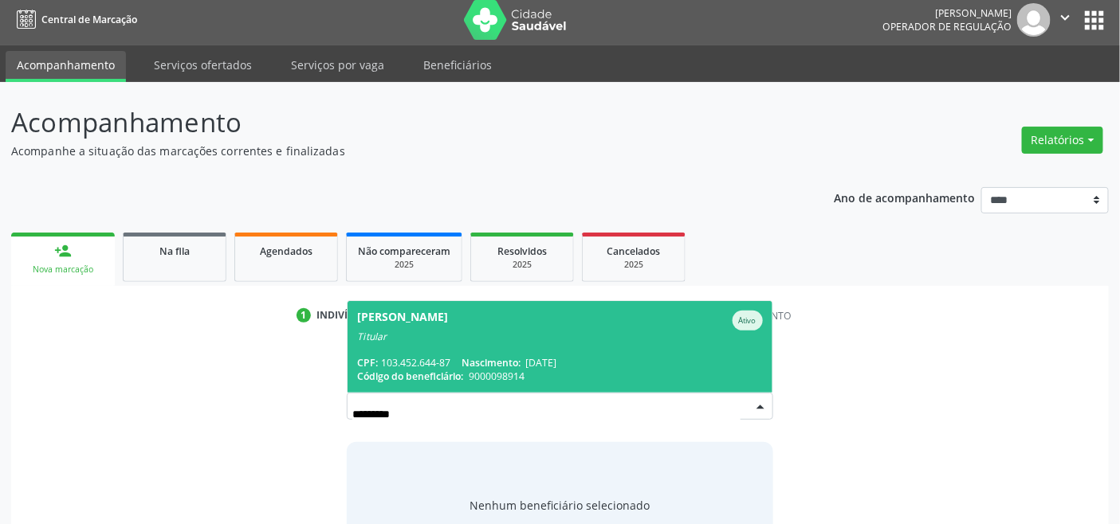
click at [452, 372] on span "Código do beneficiário:" at bounding box center [410, 377] width 106 height 14
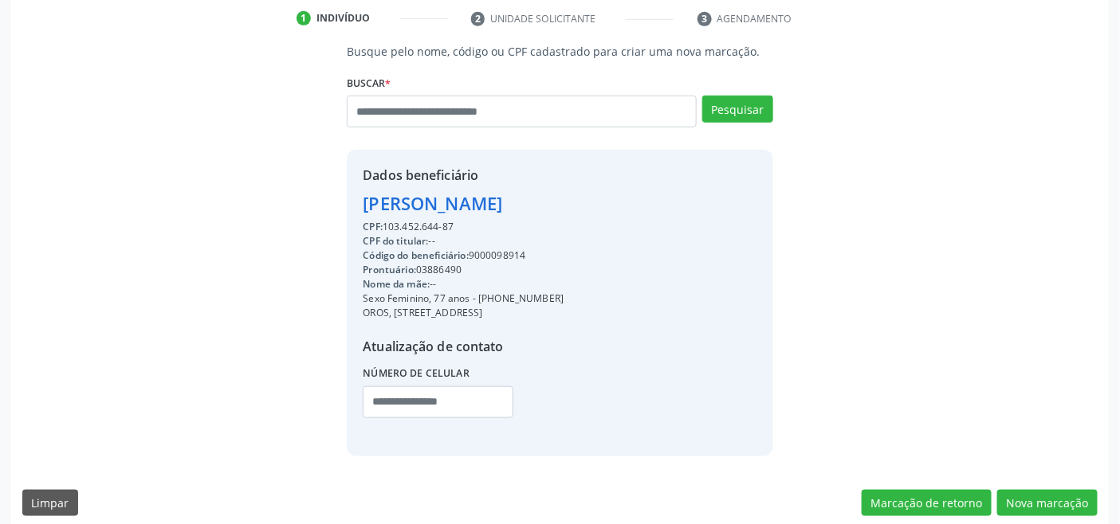
scroll to position [316, 0]
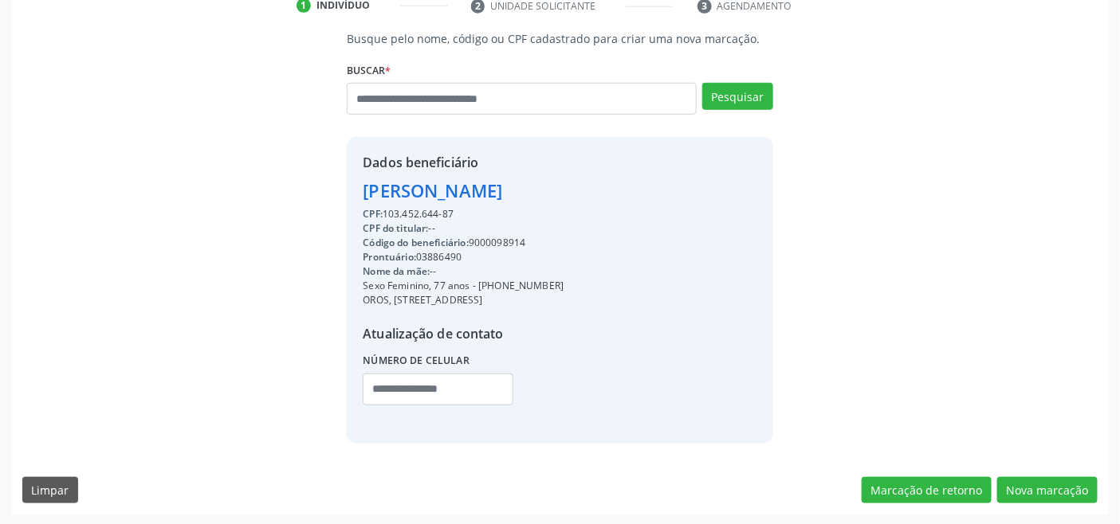
click at [496, 243] on div "Código do beneficiário: 9000098914" at bounding box center [463, 243] width 201 height 14
copy div "9000098914"
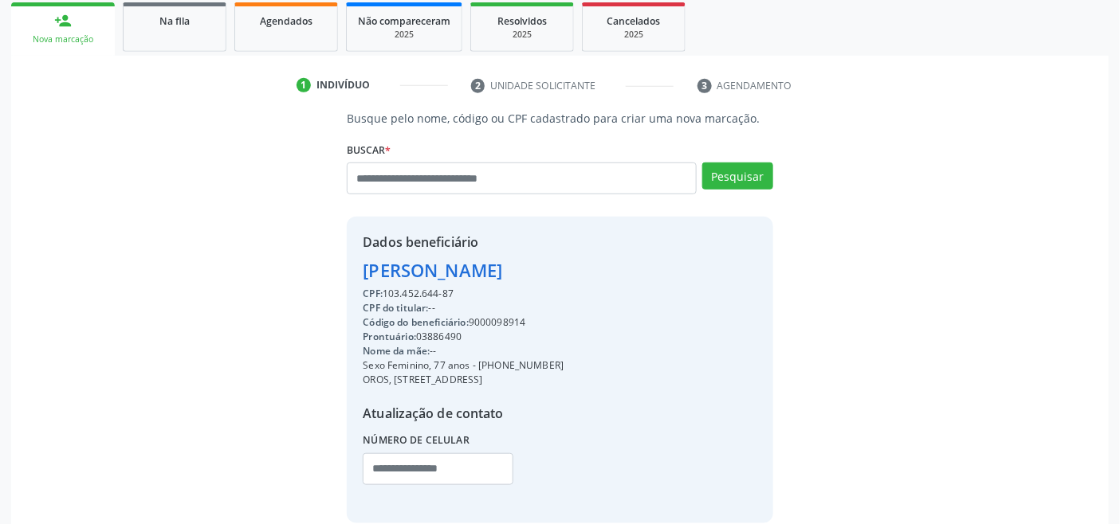
scroll to position [0, 0]
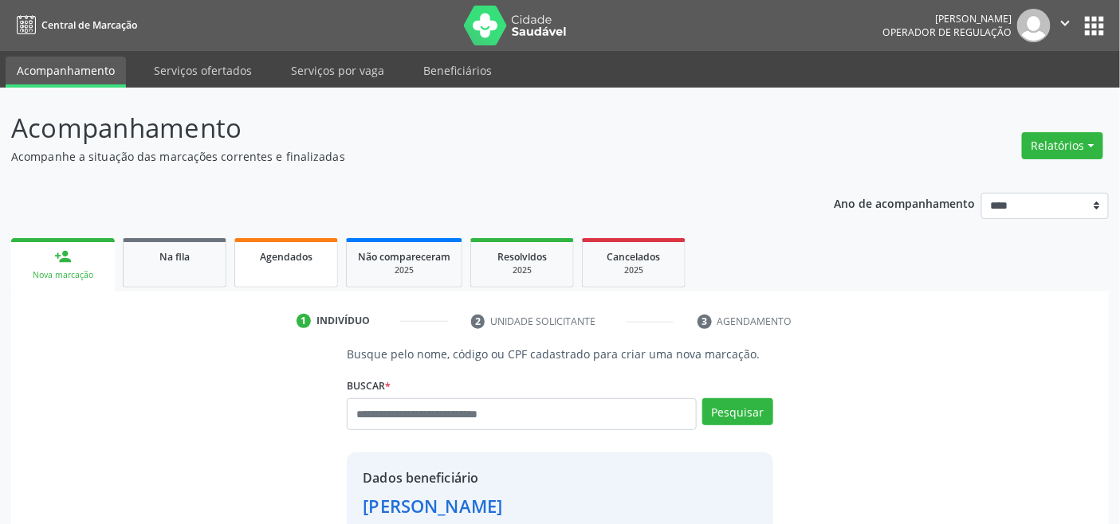
click at [290, 257] on span "Agendados" at bounding box center [286, 257] width 53 height 14
select select "*"
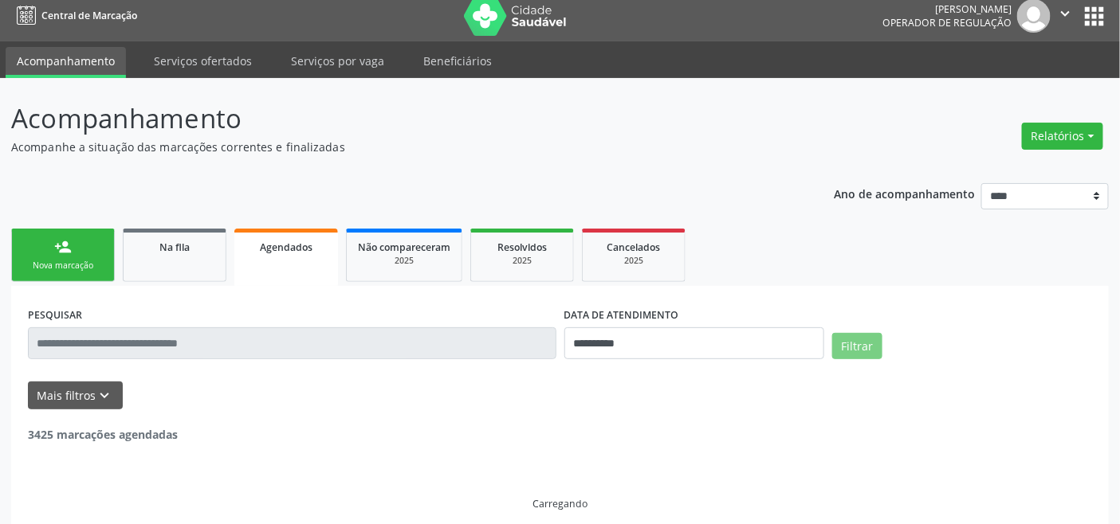
scroll to position [22, 0]
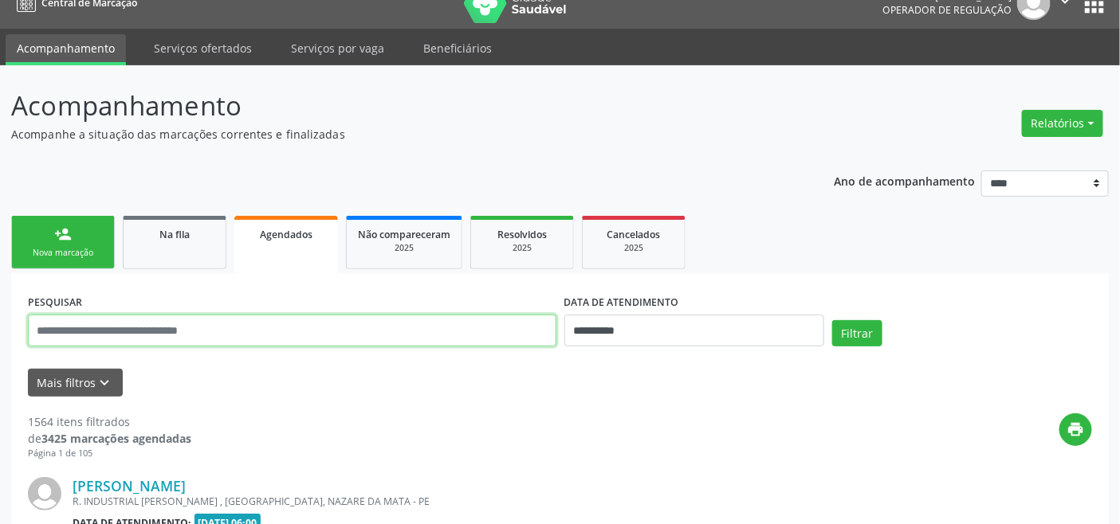
paste input "**********"
type input "**********"
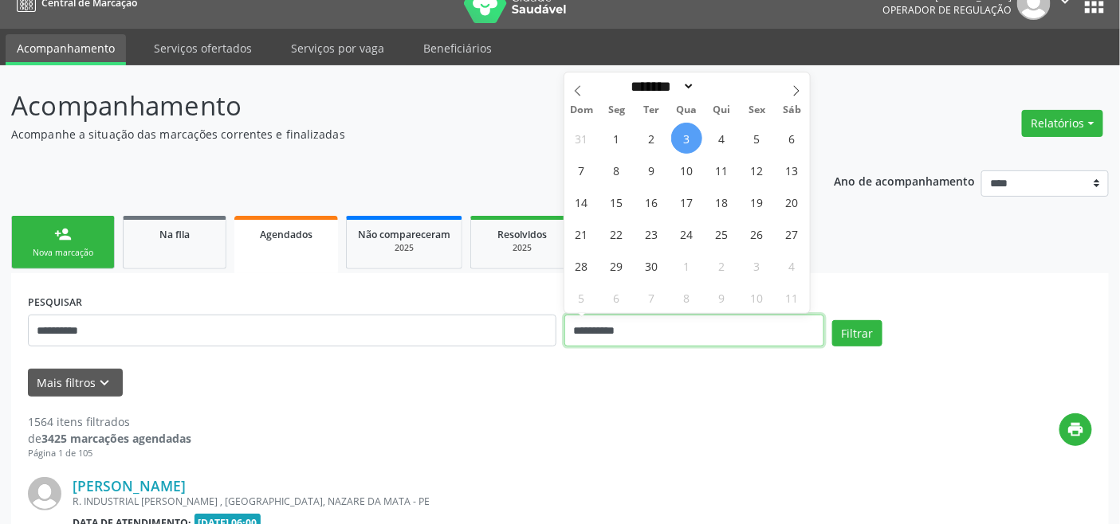
click at [650, 327] on input "**********" at bounding box center [694, 331] width 260 height 32
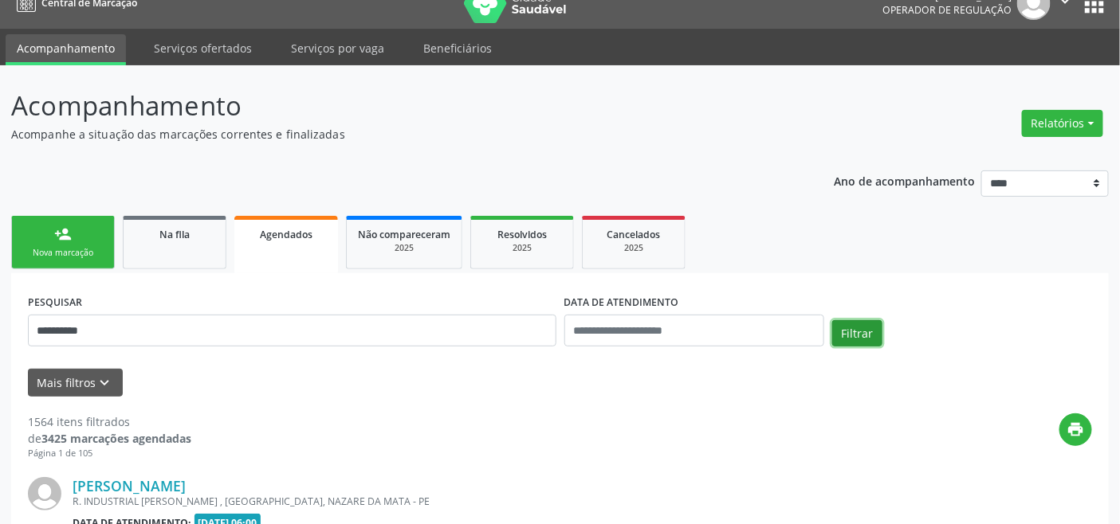
click at [861, 331] on button "Filtrar" at bounding box center [857, 333] width 50 height 27
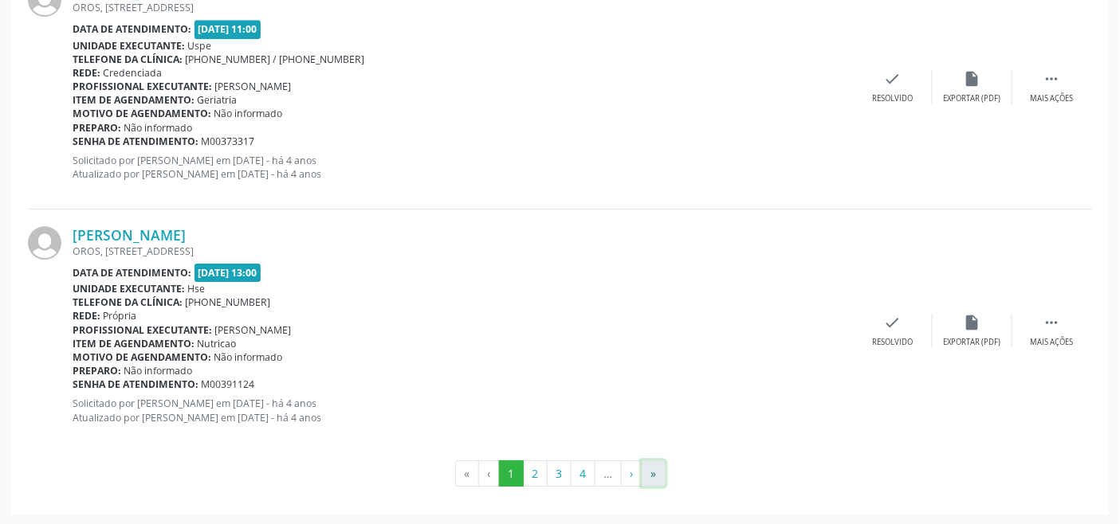
click at [654, 480] on button "»" at bounding box center [653, 474] width 24 height 27
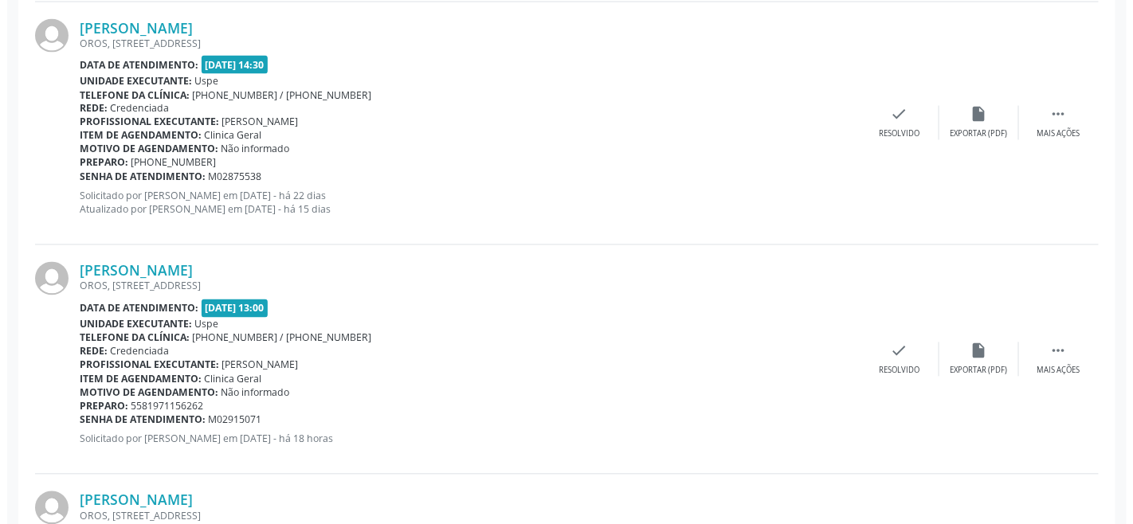
scroll to position [2990, 0]
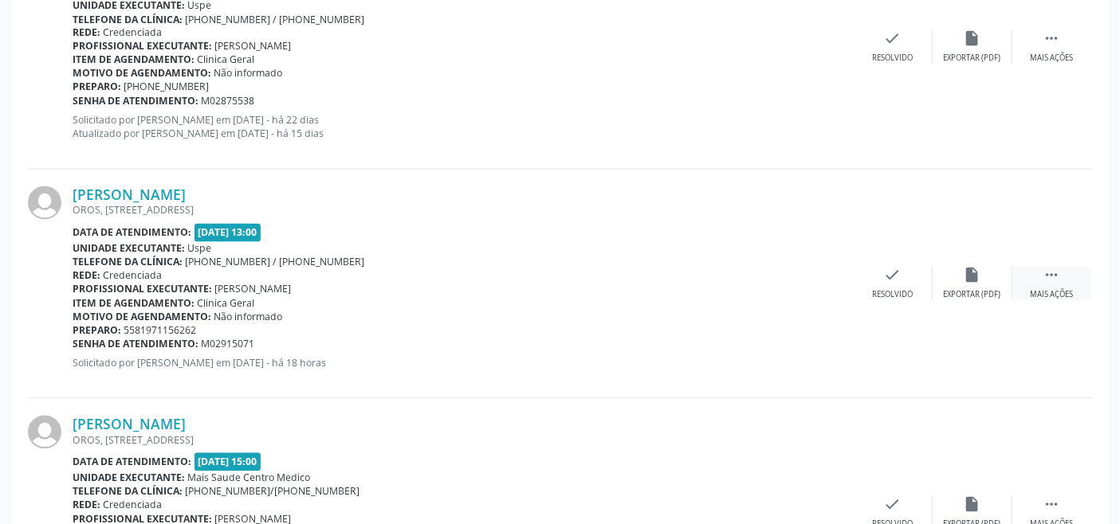
click at [1060, 282] on icon "" at bounding box center [1052, 276] width 18 height 18
click at [813, 284] on div "cancel Cancelar" at bounding box center [813, 284] width 80 height 34
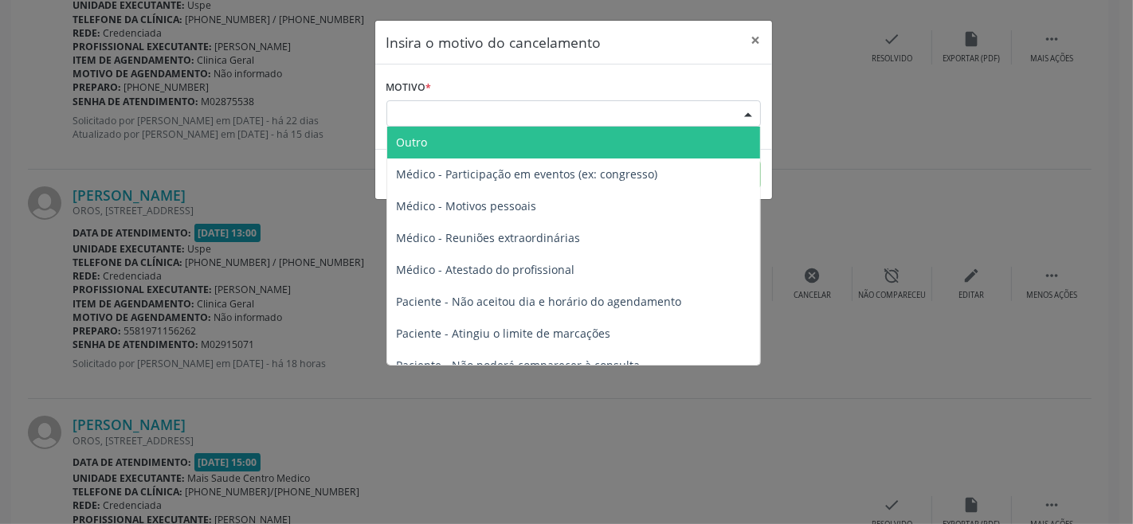
click at [588, 113] on div "Escolha o motivo" at bounding box center [573, 113] width 375 height 27
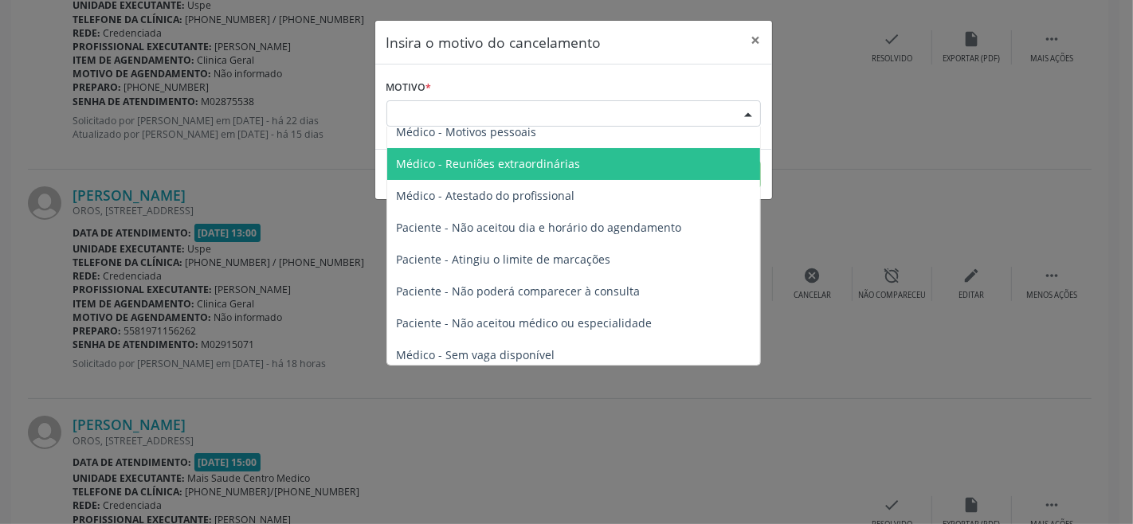
scroll to position [80, 0]
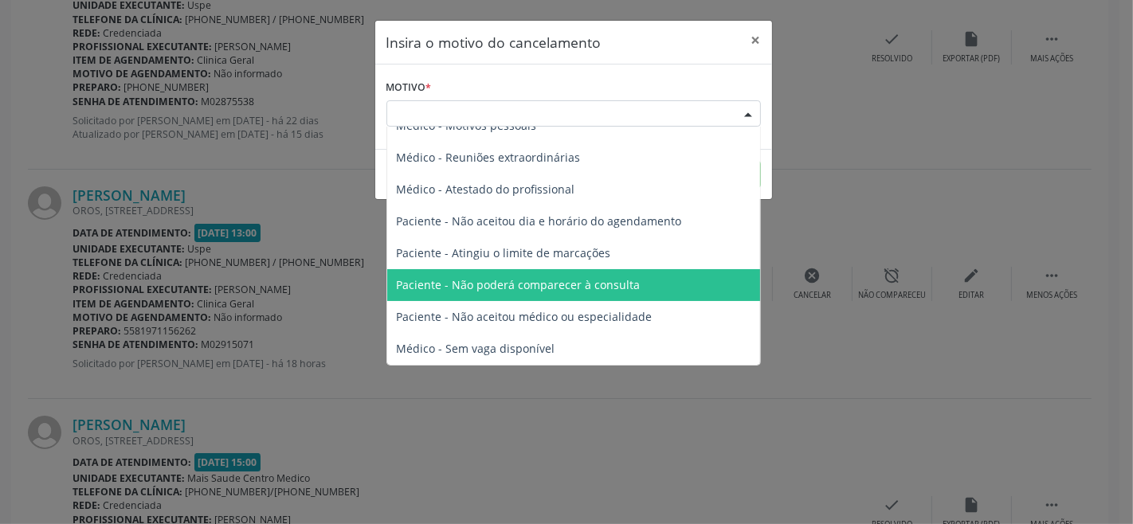
click at [583, 290] on span "Paciente - Não poderá comparecer à consulta" at bounding box center [519, 284] width 244 height 15
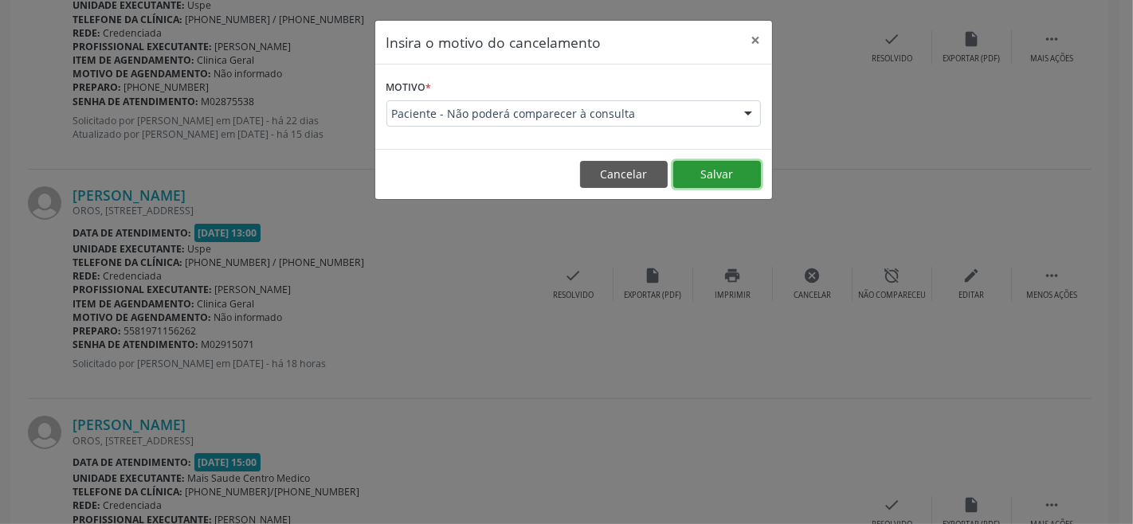
click at [717, 172] on button "Salvar" at bounding box center [717, 174] width 88 height 27
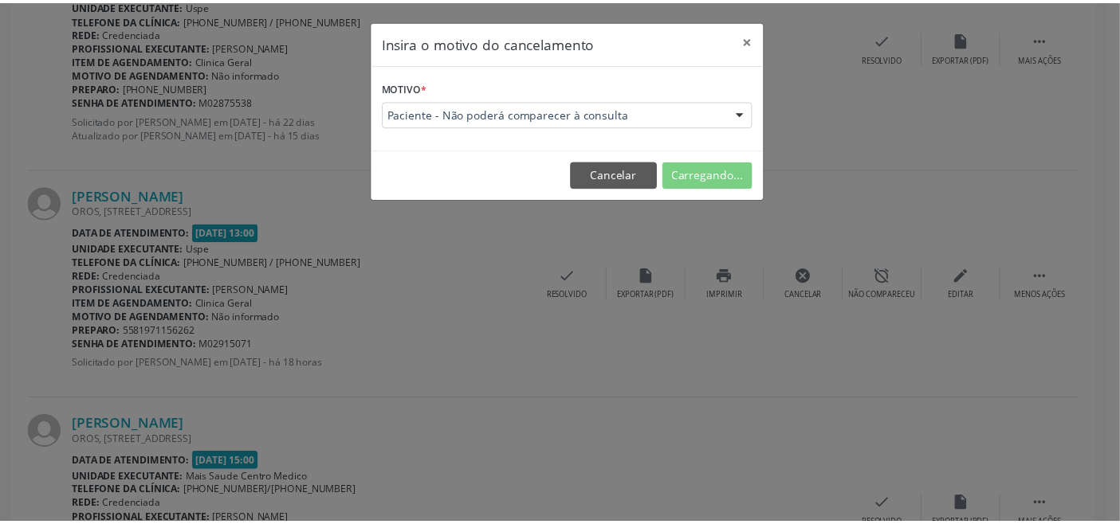
scroll to position [22, 0]
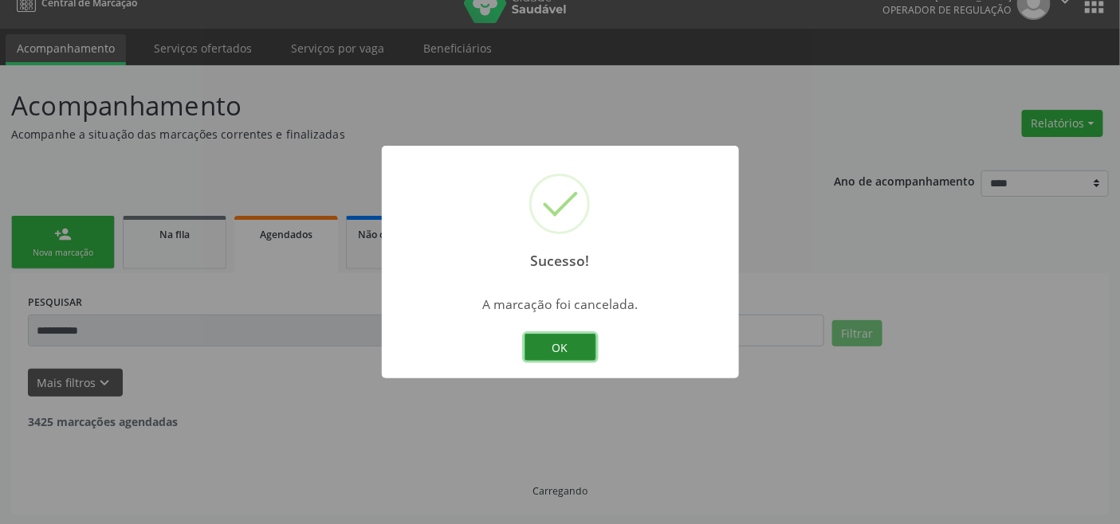
click at [559, 336] on button "OK" at bounding box center [560, 347] width 72 height 27
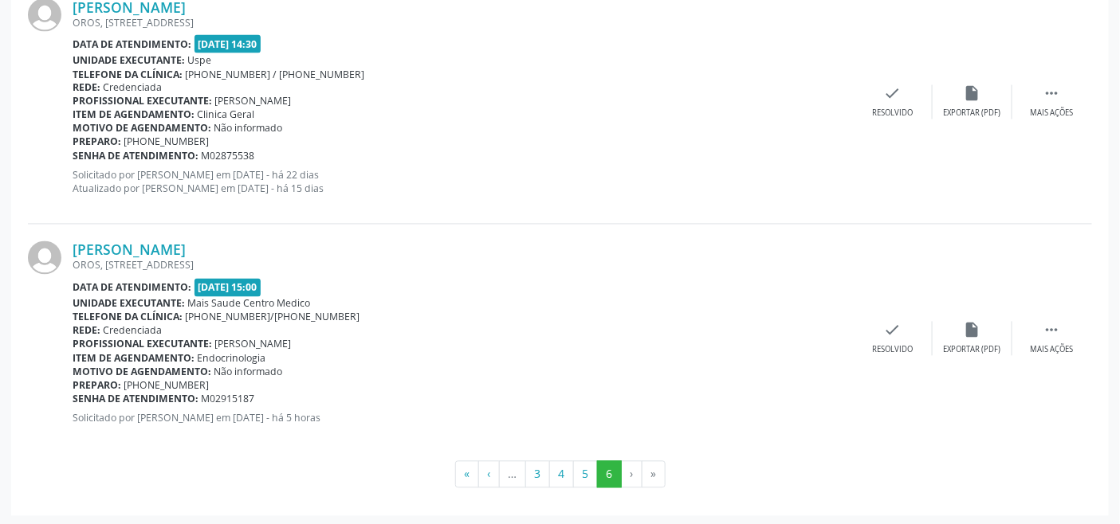
scroll to position [2936, 0]
click at [649, 475] on li "»" at bounding box center [653, 473] width 23 height 27
click at [649, 476] on li "»" at bounding box center [653, 473] width 23 height 27
click at [650, 476] on li "»" at bounding box center [653, 473] width 23 height 27
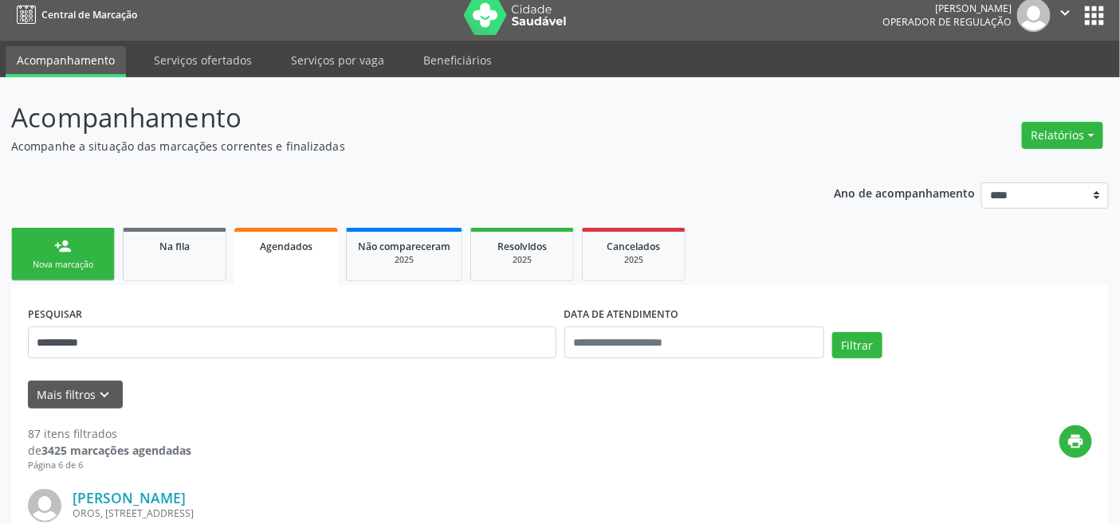
scroll to position [0, 0]
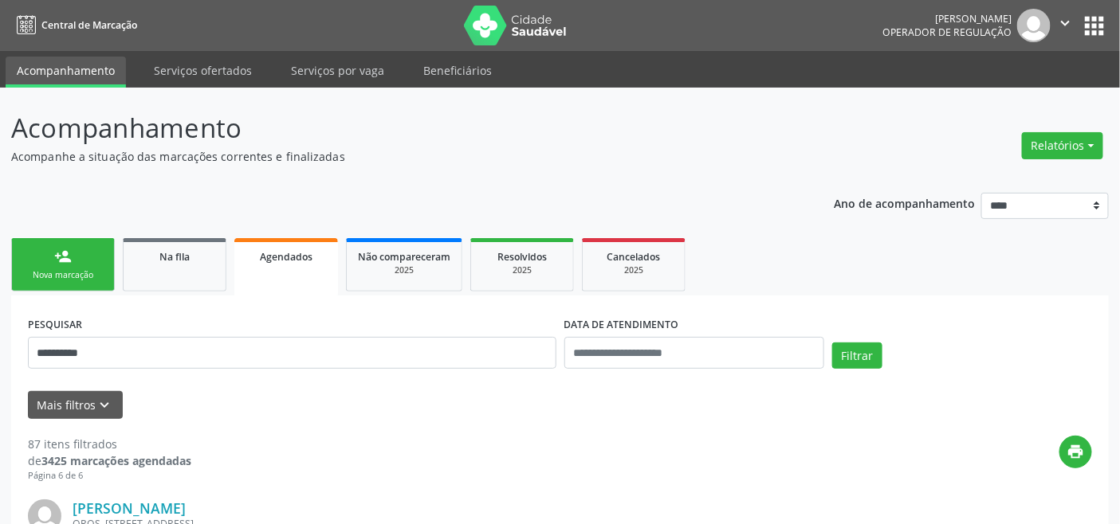
click at [37, 261] on link "person_add Nova marcação" at bounding box center [63, 264] width 104 height 53
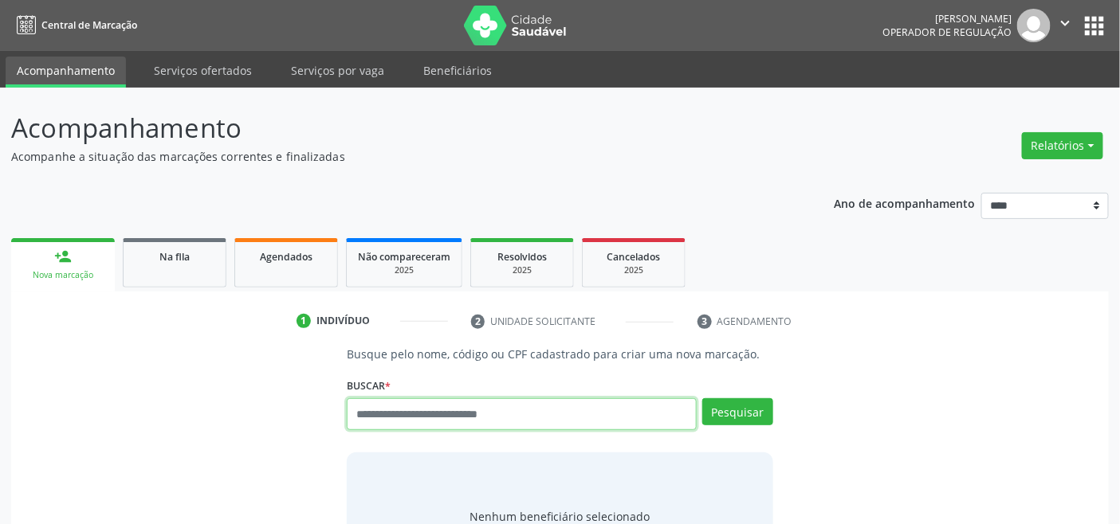
drag, startPoint x: 465, startPoint y: 420, endPoint x: 457, endPoint y: 414, distance: 9.7
click at [464, 418] on input "text" at bounding box center [521, 414] width 349 height 32
paste input "**********"
type input "**********"
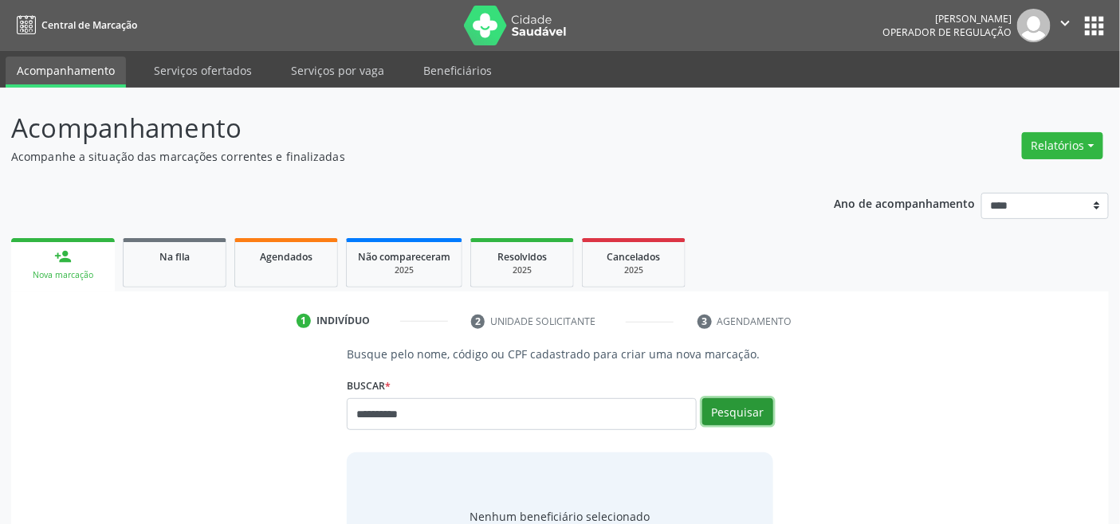
click at [750, 409] on button "Pesquisar" at bounding box center [737, 411] width 71 height 27
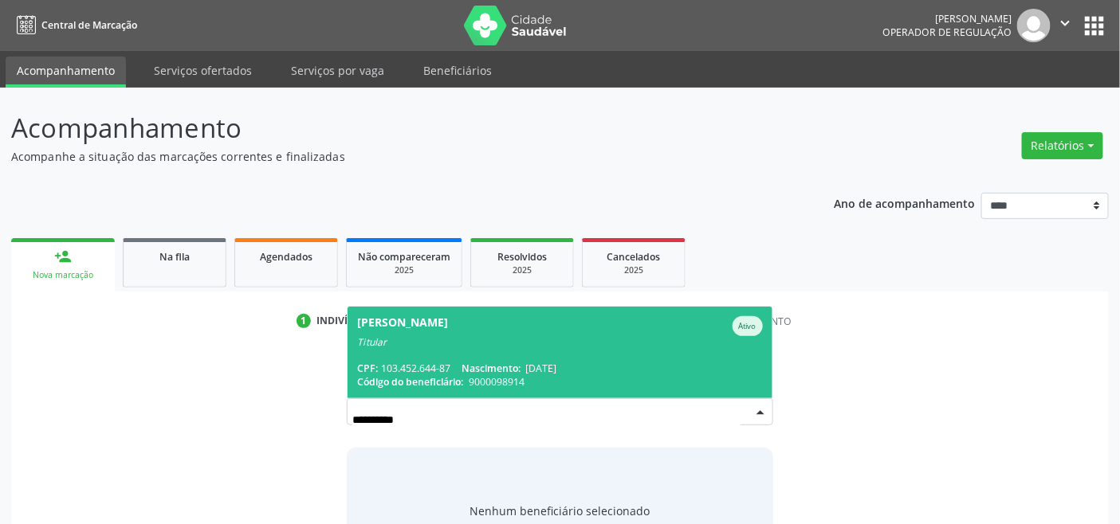
click at [505, 362] on span "Nascimento:" at bounding box center [490, 369] width 59 height 14
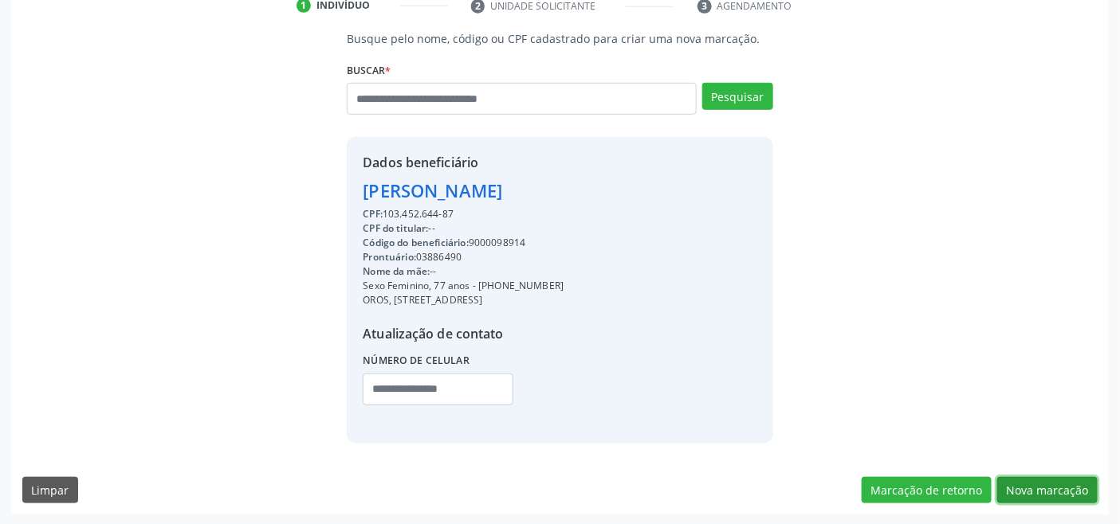
click at [1039, 486] on button "Nova marcação" at bounding box center [1047, 490] width 100 height 27
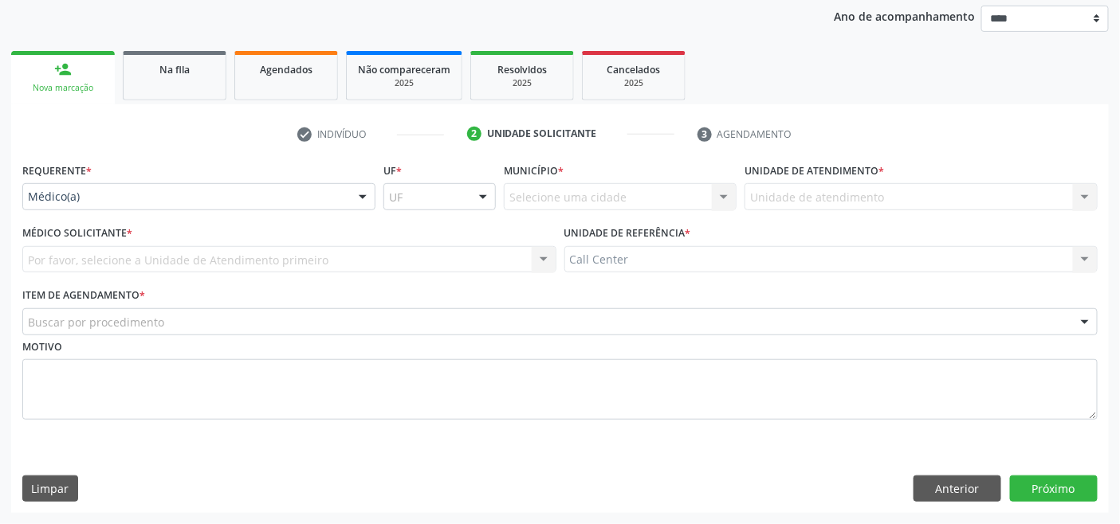
scroll to position [186, 0]
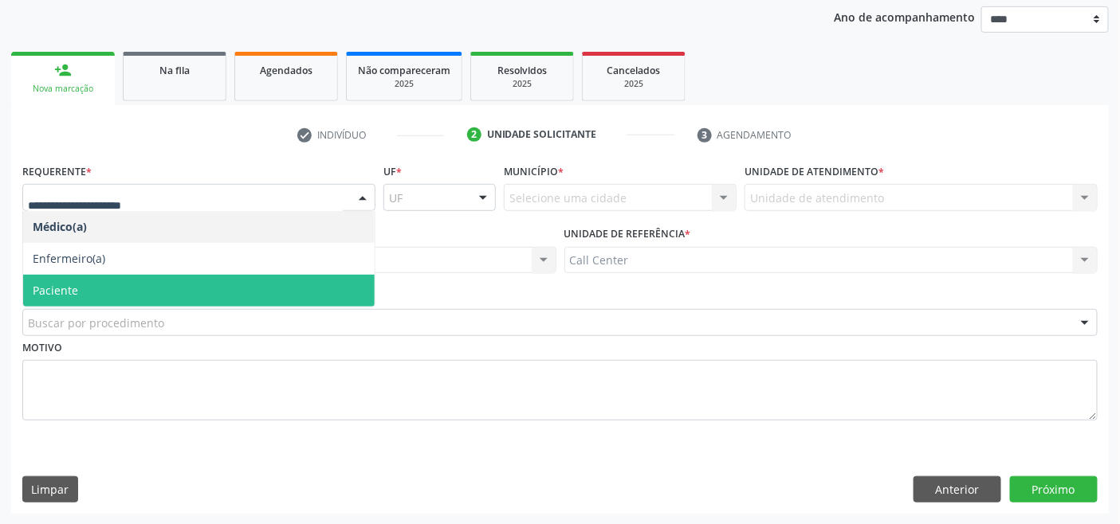
click at [140, 292] on span "Paciente" at bounding box center [198, 291] width 351 height 32
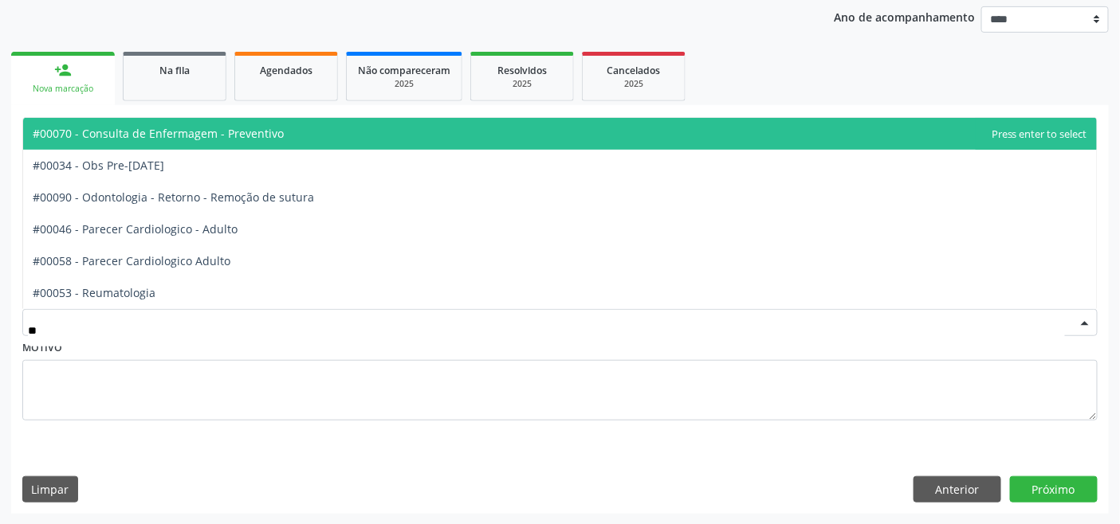
type input "***"
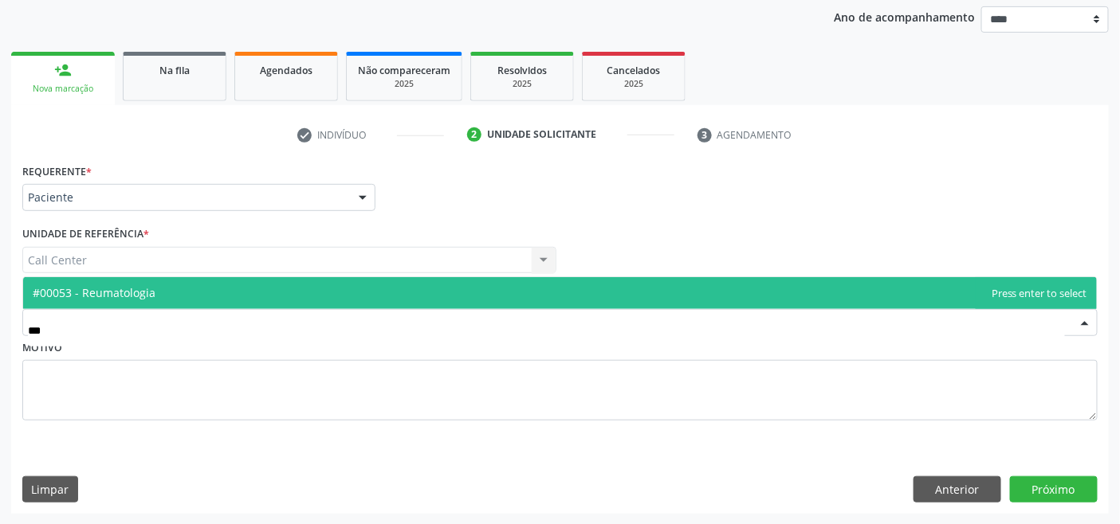
click at [155, 290] on span "#00053 - Reumatologia" at bounding box center [559, 293] width 1073 height 32
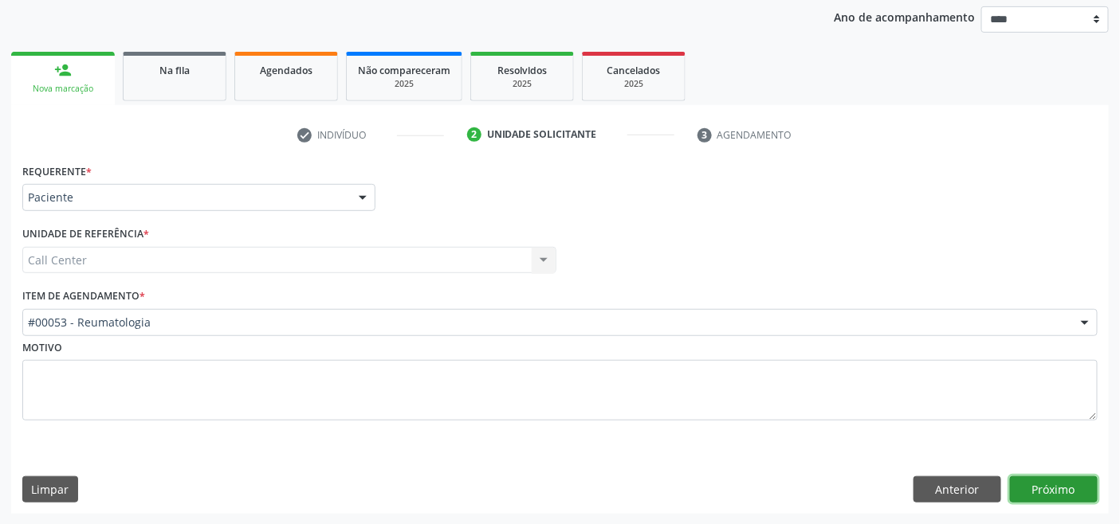
click at [1048, 484] on button "Próximo" at bounding box center [1054, 490] width 88 height 27
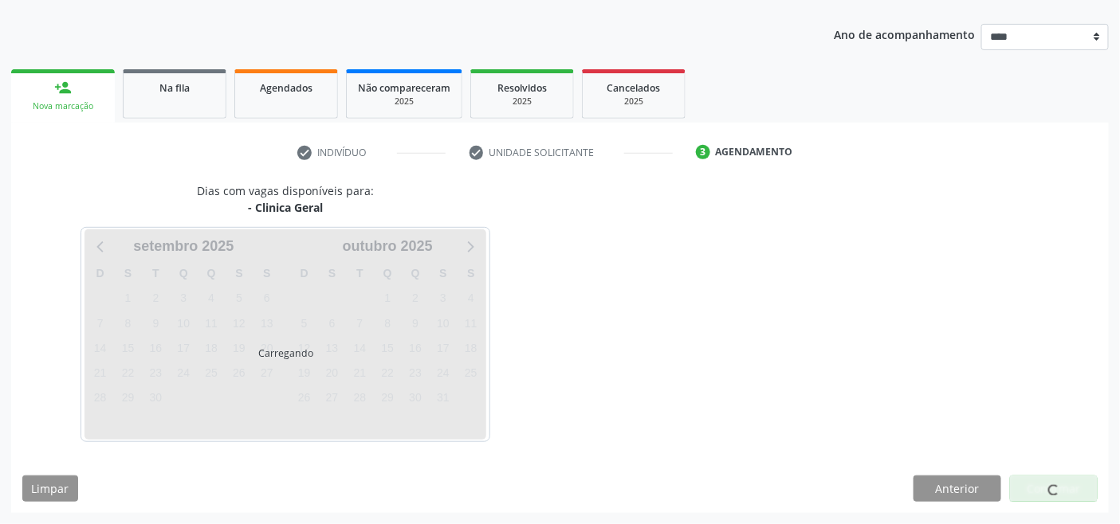
scroll to position [168, 0]
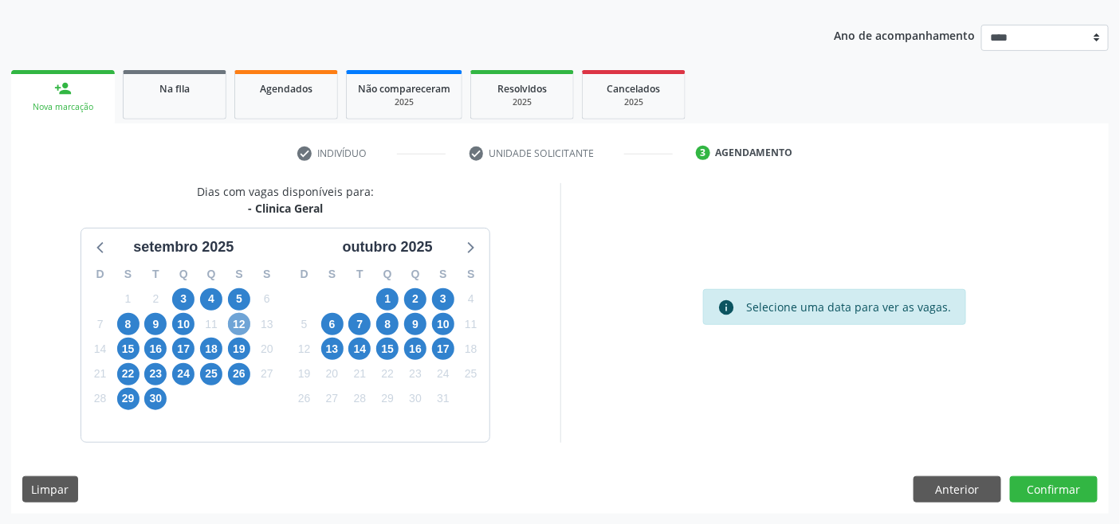
click at [228, 320] on span "12" at bounding box center [239, 324] width 22 height 22
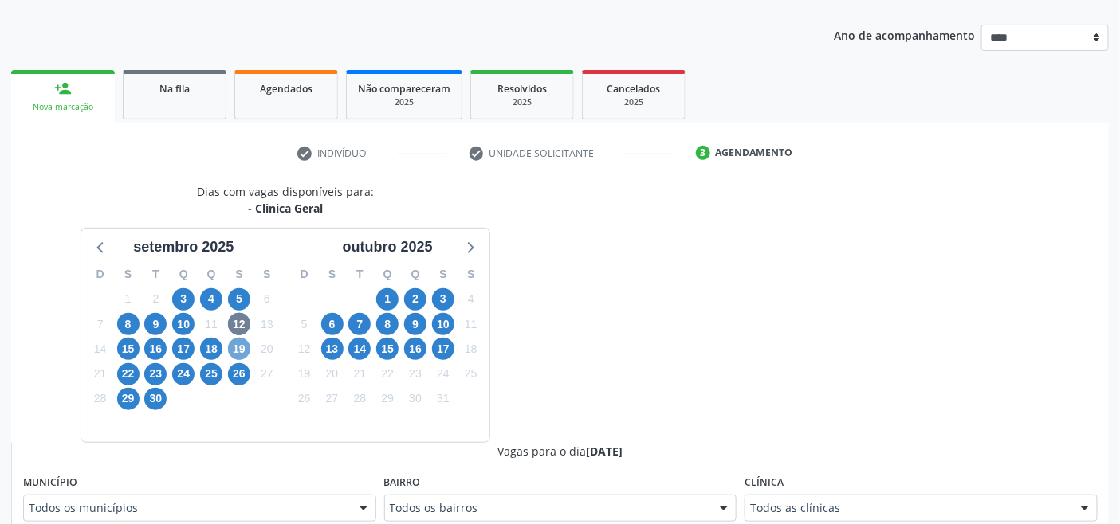
click at [237, 347] on span "19" at bounding box center [239, 349] width 22 height 22
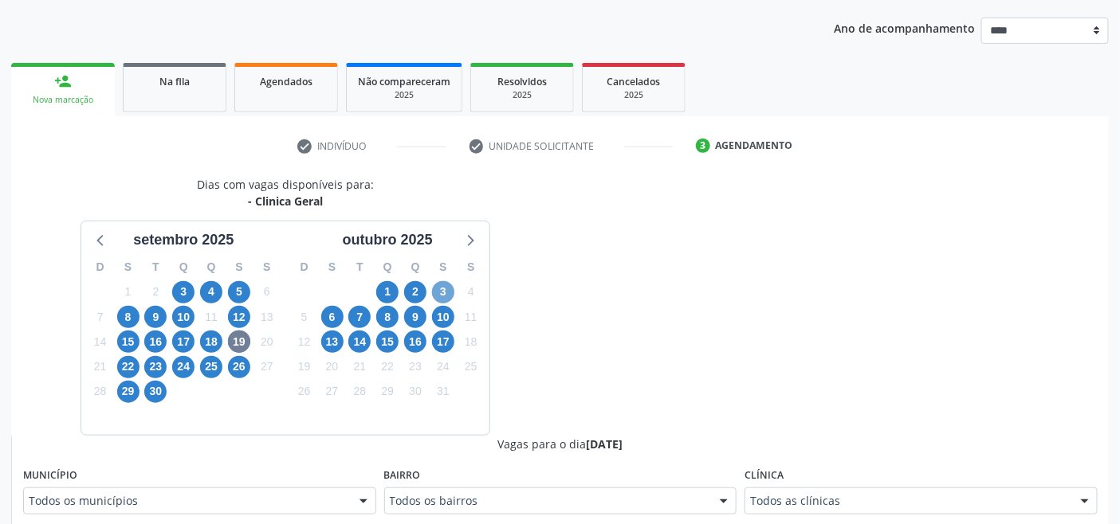
click at [445, 289] on span "3" at bounding box center [443, 292] width 22 height 22
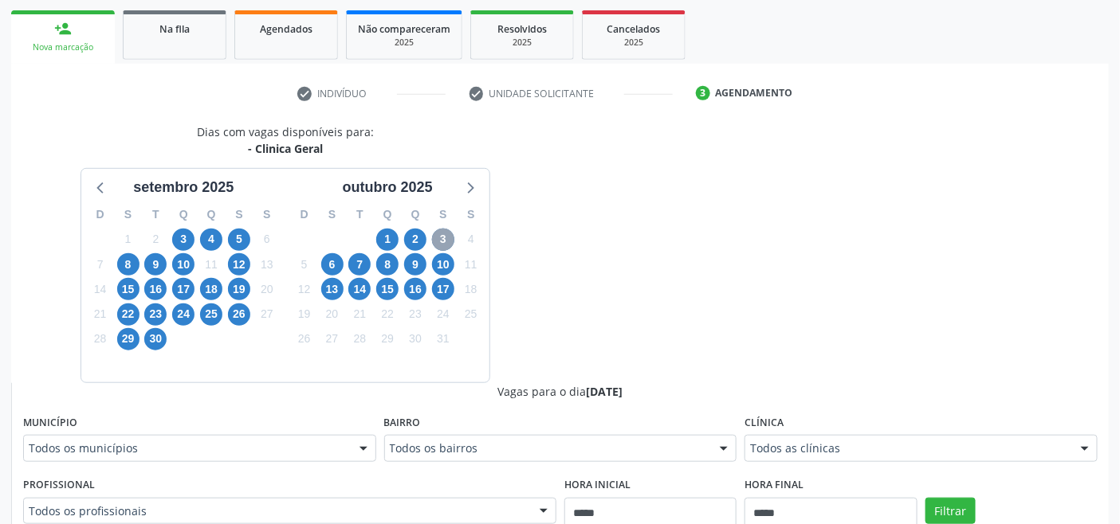
scroll to position [441, 0]
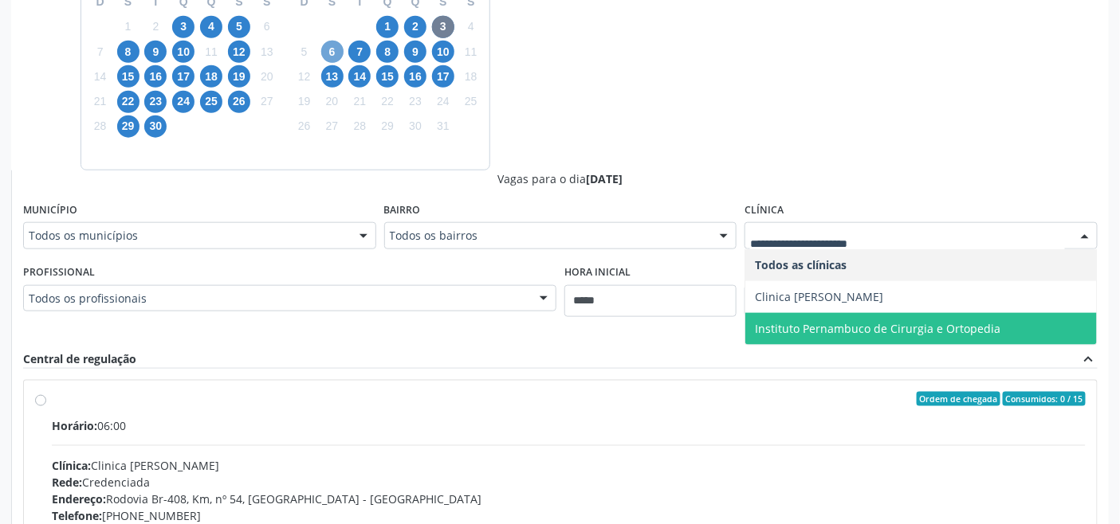
click at [332, 49] on span "6" at bounding box center [332, 52] width 22 height 22
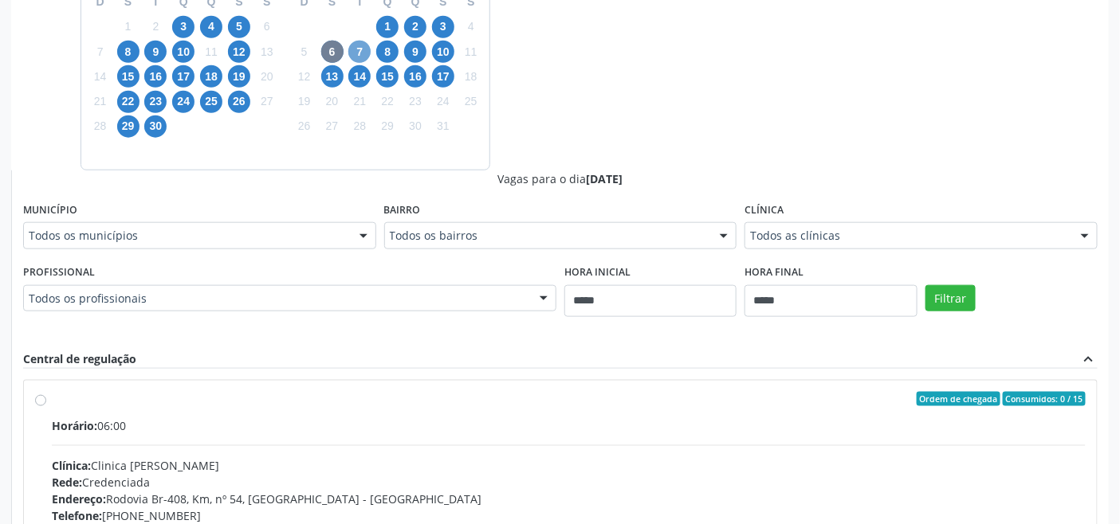
click at [363, 50] on span "7" at bounding box center [359, 52] width 22 height 22
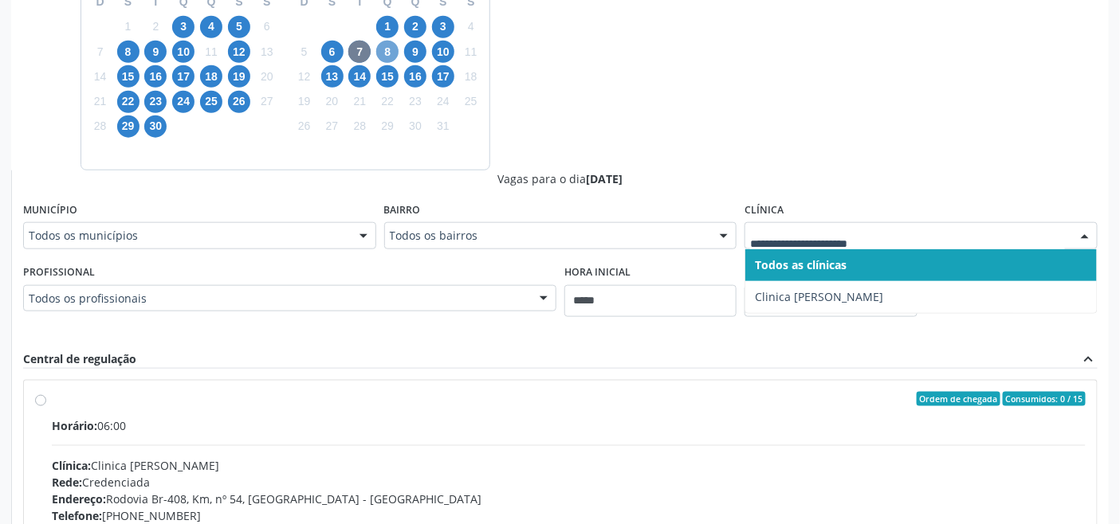
click at [390, 49] on span "8" at bounding box center [387, 52] width 22 height 22
click at [439, 50] on span "10" at bounding box center [443, 52] width 22 height 22
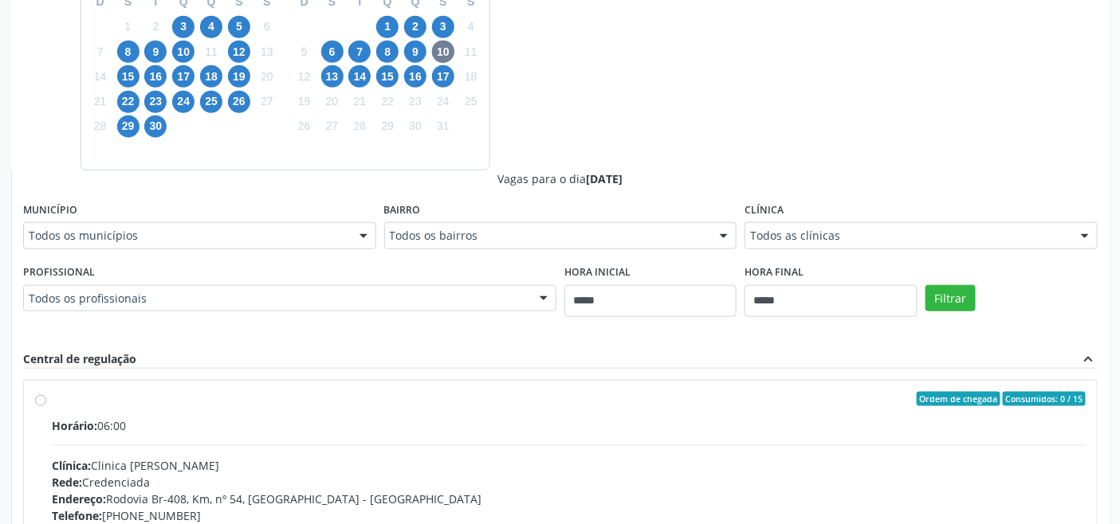
drag, startPoint x: 842, startPoint y: 241, endPoint x: 807, endPoint y: 243, distance: 35.1
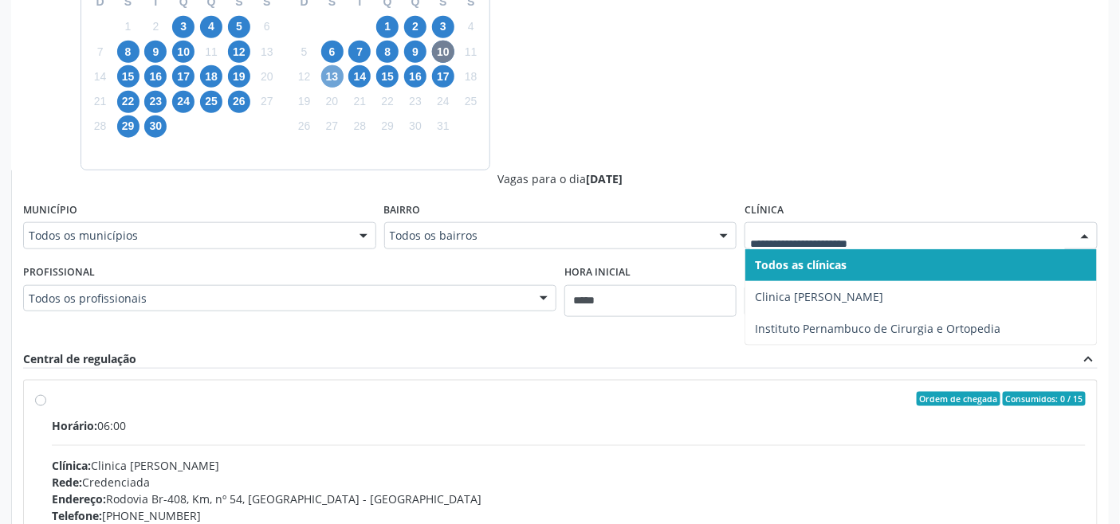
click at [332, 74] on span "13" at bounding box center [332, 76] width 22 height 22
click at [361, 78] on span "14" at bounding box center [359, 76] width 22 height 22
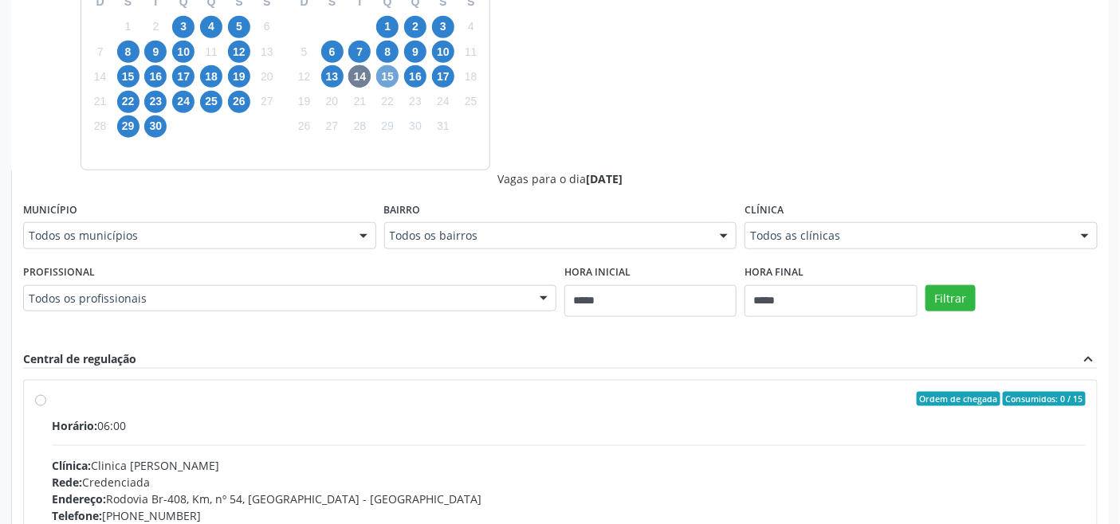
click at [389, 82] on span "15" at bounding box center [387, 76] width 22 height 22
drag, startPoint x: 808, startPoint y: 240, endPoint x: 745, endPoint y: 226, distance: 64.4
click at [407, 76] on span "16" at bounding box center [415, 76] width 22 height 22
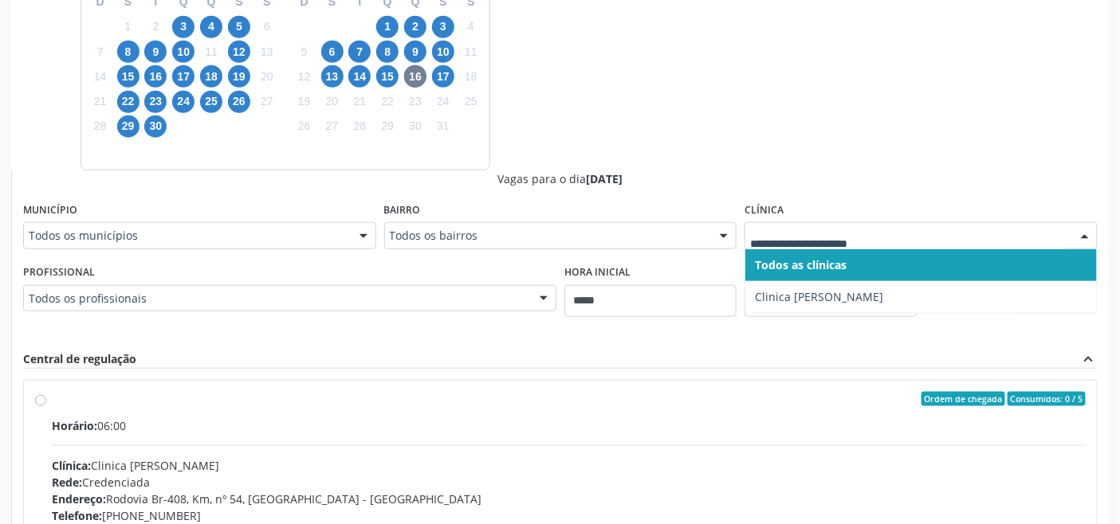
click at [799, 223] on div at bounding box center [920, 235] width 353 height 27
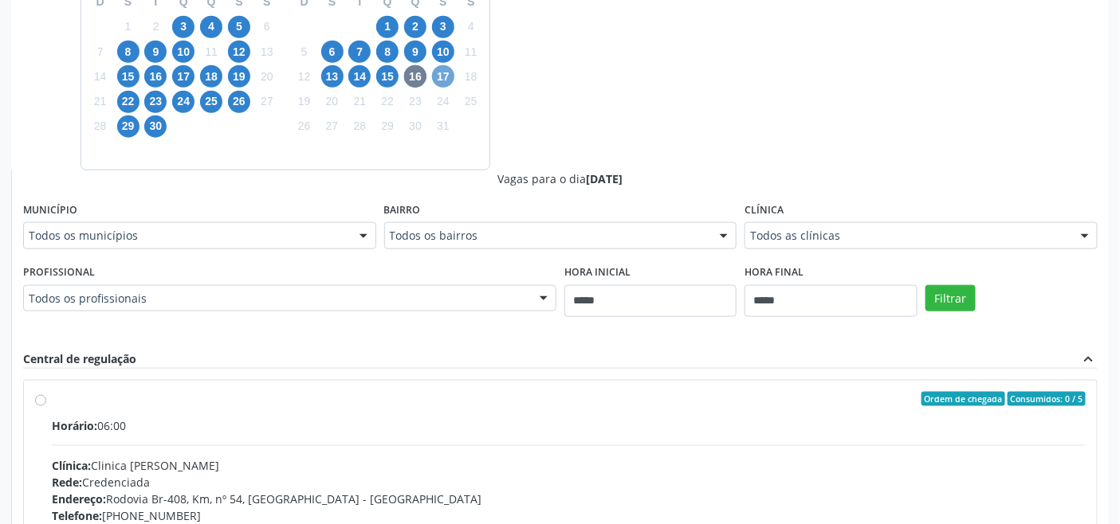
click at [435, 76] on span "17" at bounding box center [443, 76] width 22 height 22
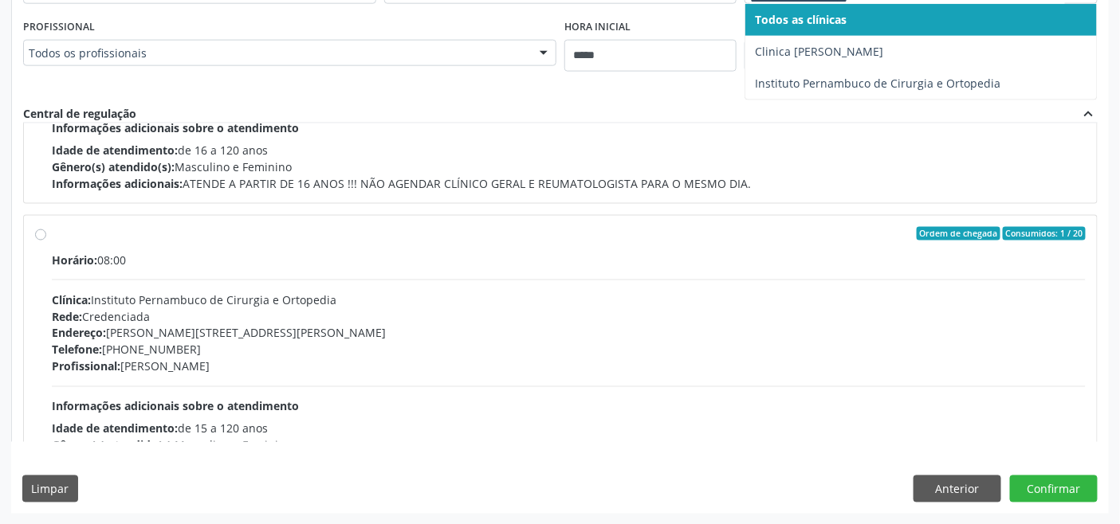
scroll to position [0, 0]
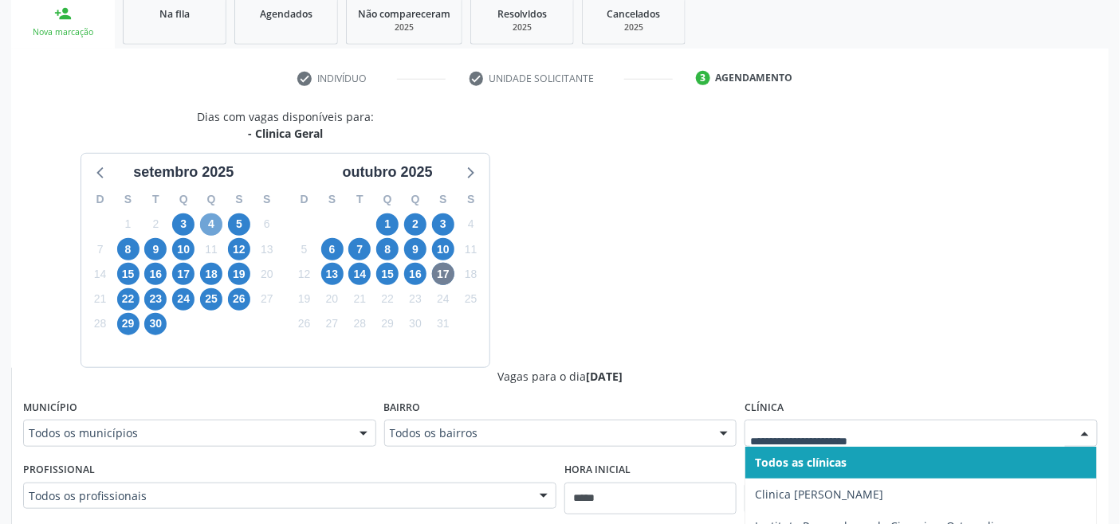
click at [218, 223] on span "4" at bounding box center [211, 225] width 22 height 22
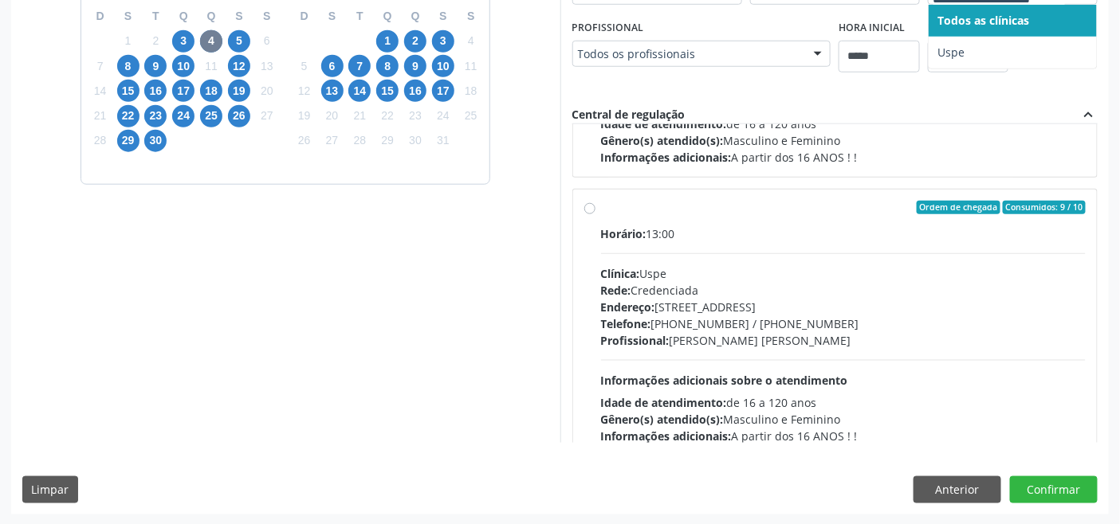
scroll to position [251, 0]
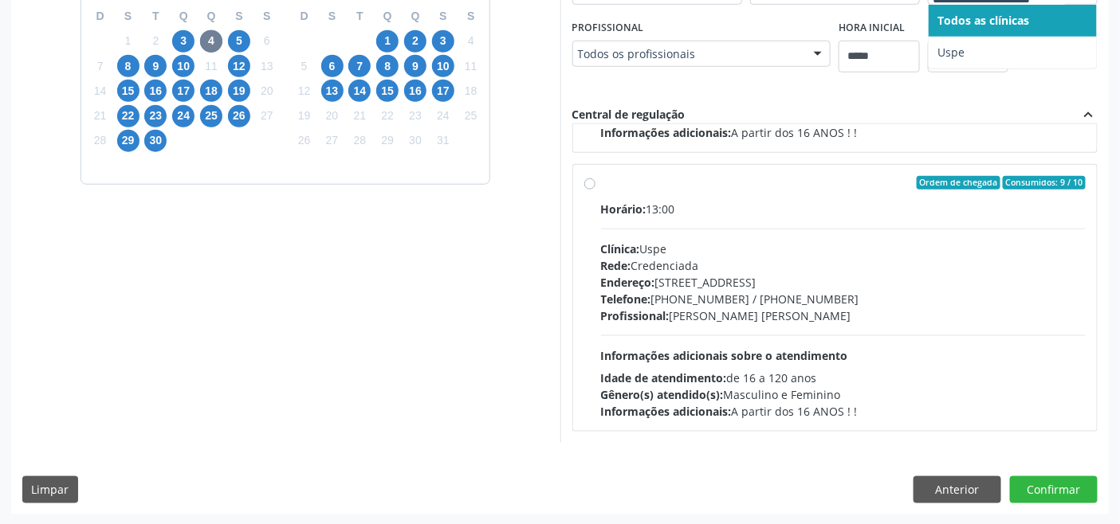
click at [714, 272] on div "Rede: Credenciada" at bounding box center [843, 265] width 485 height 17
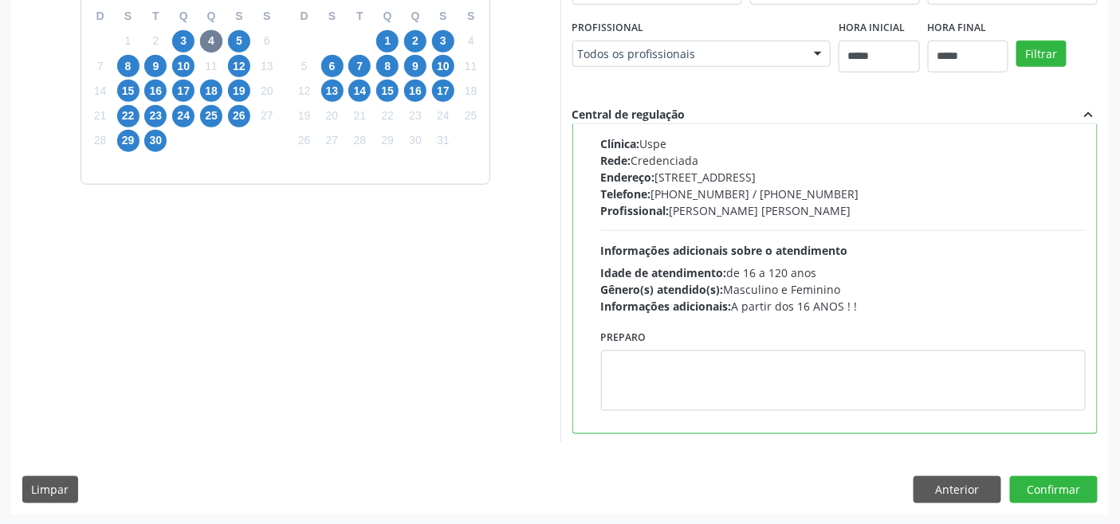
scroll to position [359, 0]
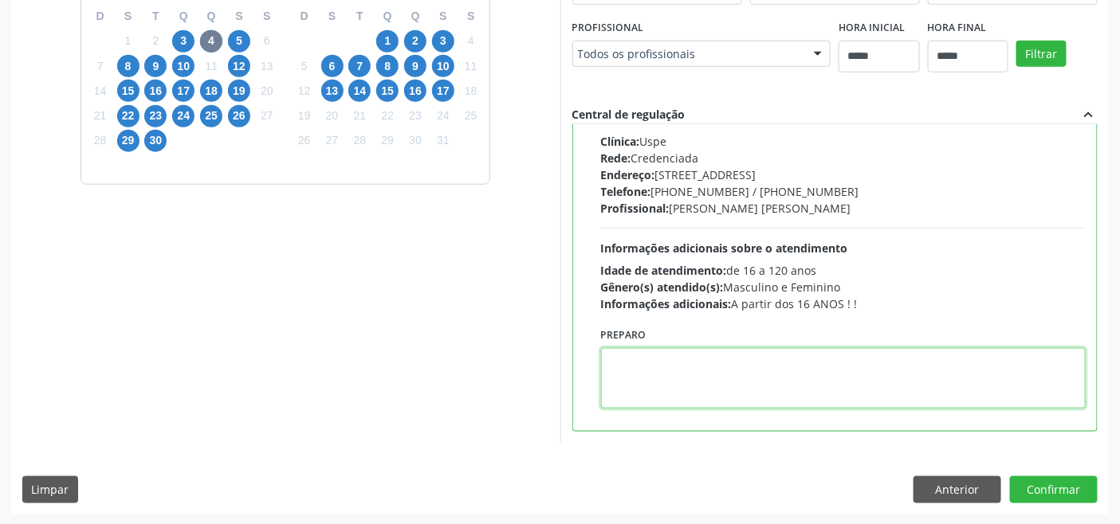
paste textarea "**********"
type textarea "**********"
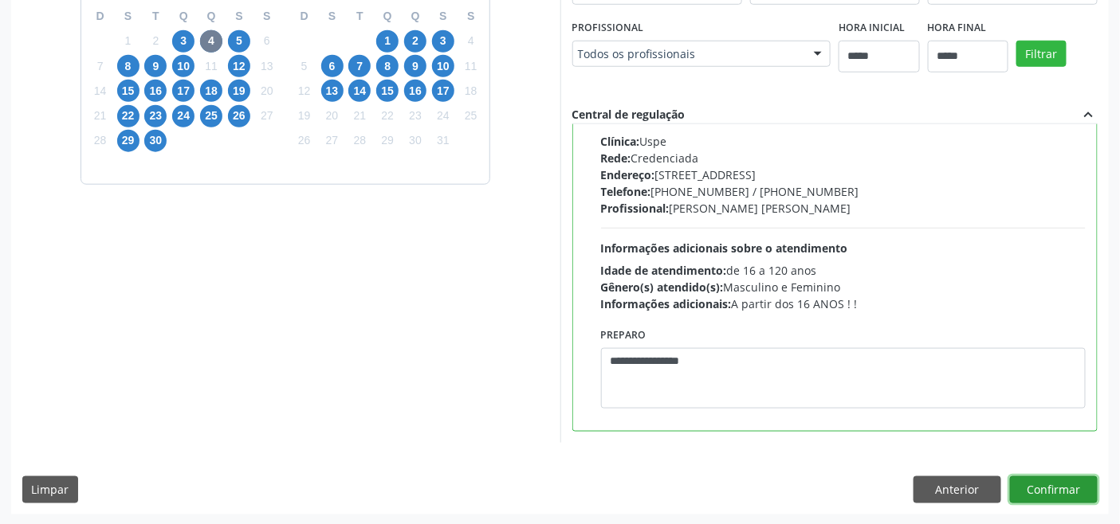
click at [1038, 488] on button "Confirmar" at bounding box center [1054, 490] width 88 height 27
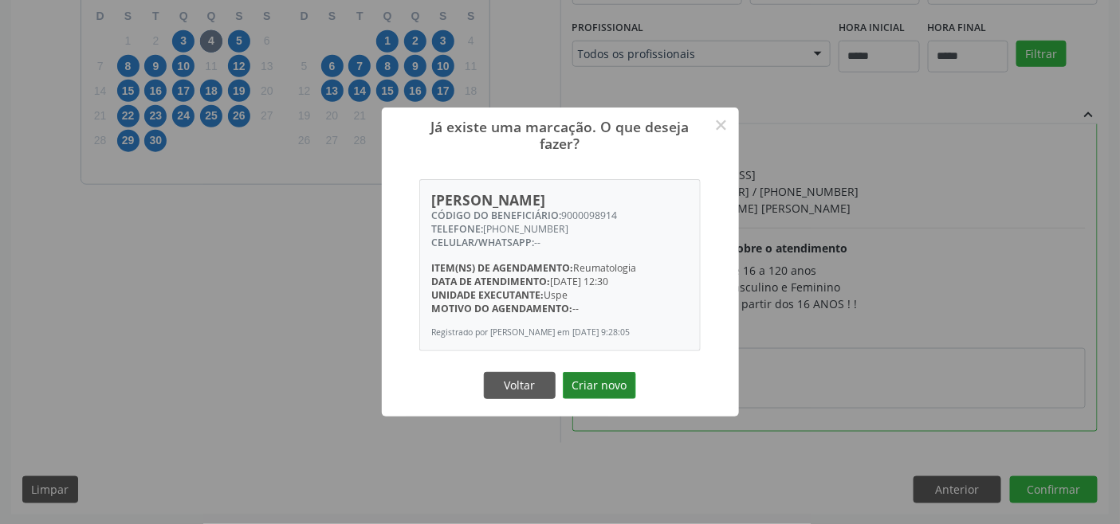
click at [596, 378] on button "Criar novo" at bounding box center [599, 385] width 73 height 27
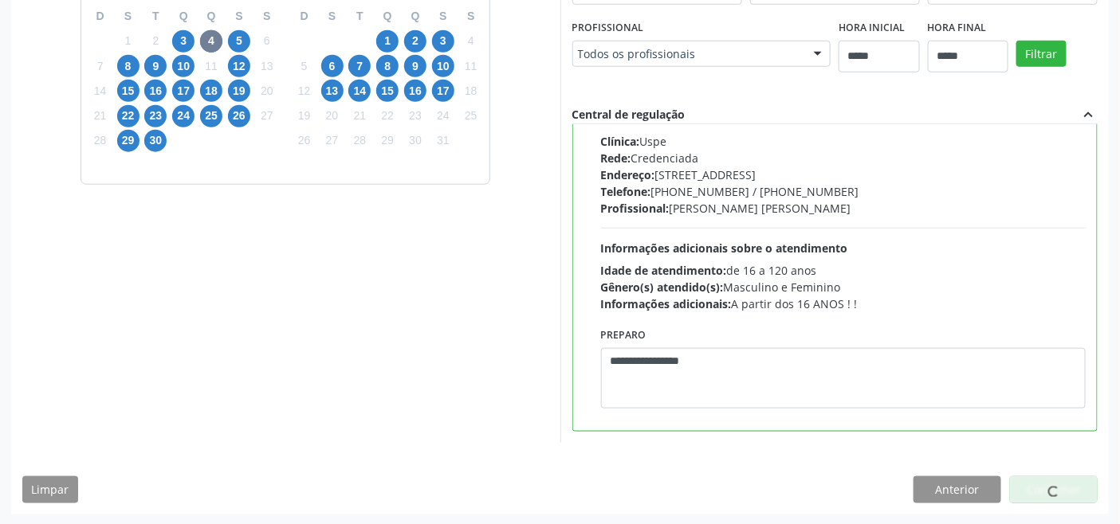
scroll to position [6, 0]
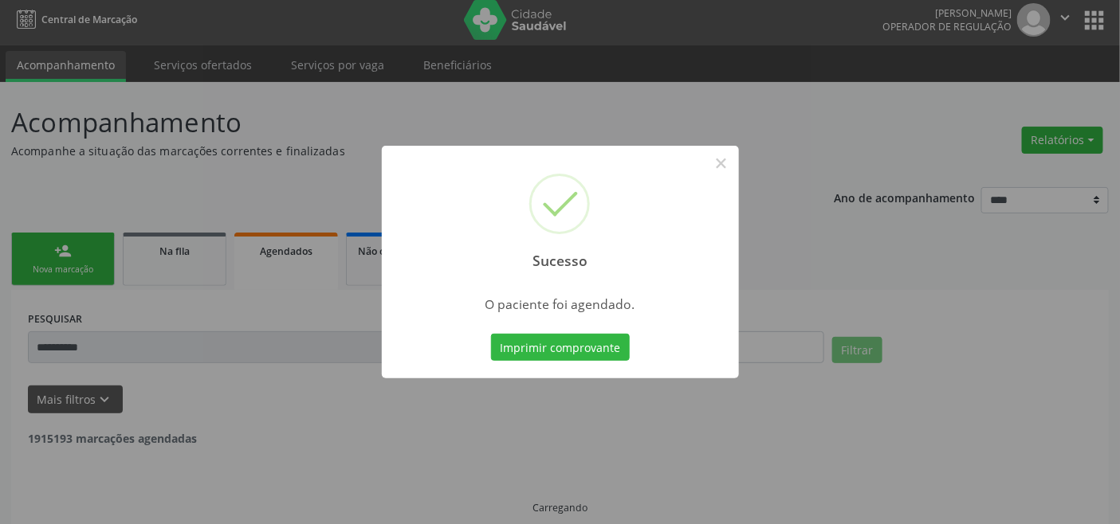
click at [562, 331] on div "Imprimir comprovante Cancel" at bounding box center [560, 347] width 146 height 33
click at [569, 352] on button "Imprimir comprovante" at bounding box center [560, 347] width 139 height 27
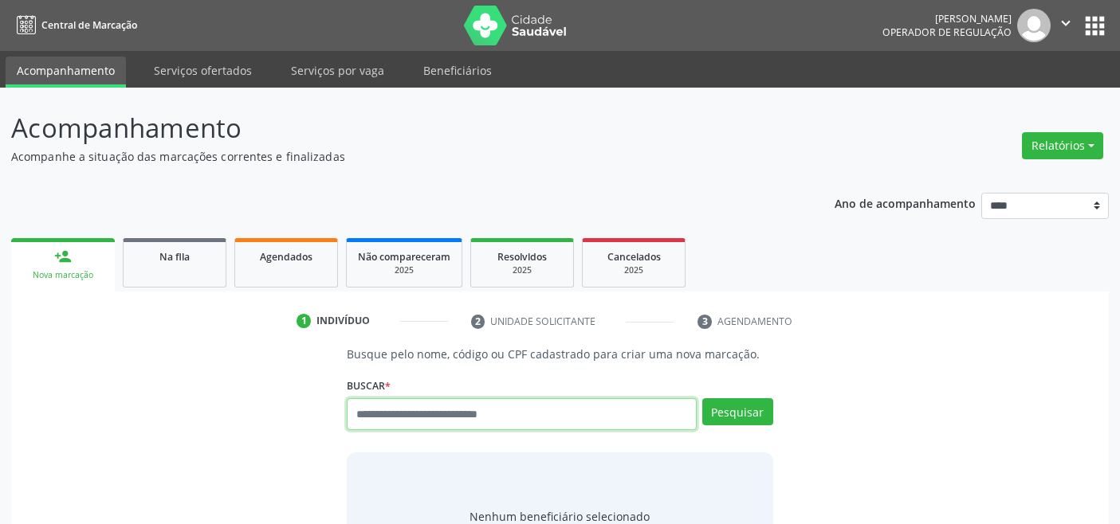
scroll to position [6, 0]
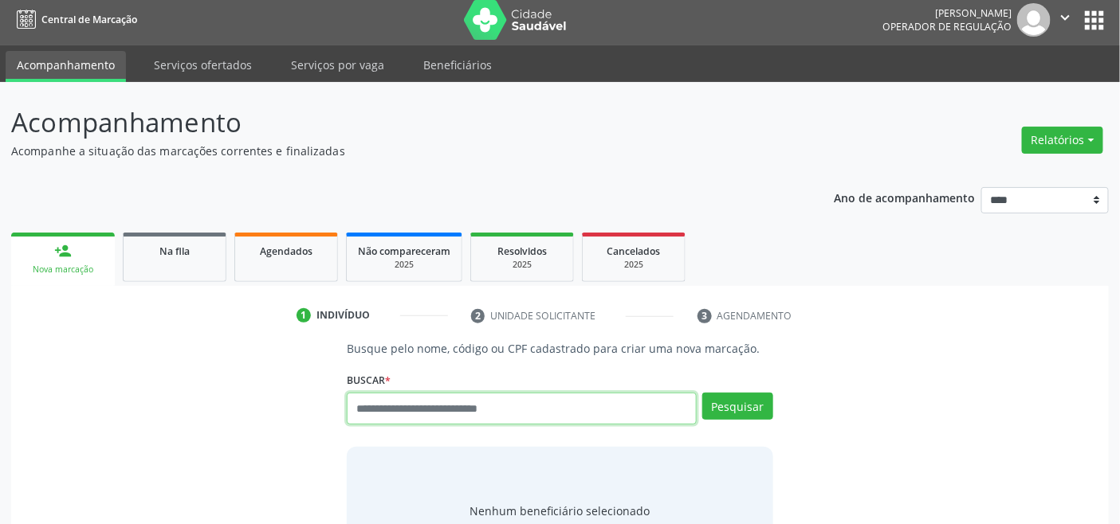
paste input "**********"
type input "**********"
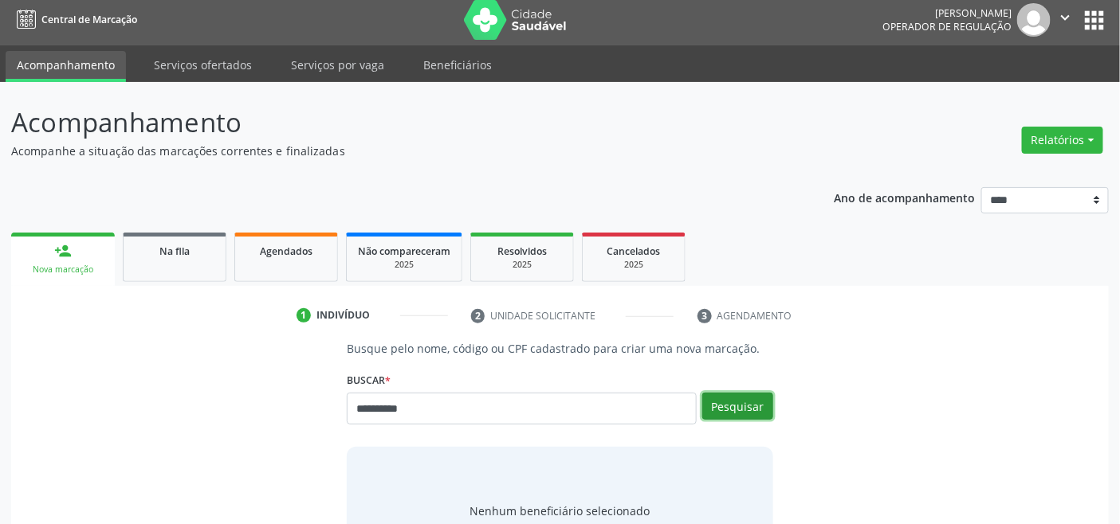
click at [755, 401] on button "Pesquisar" at bounding box center [737, 406] width 71 height 27
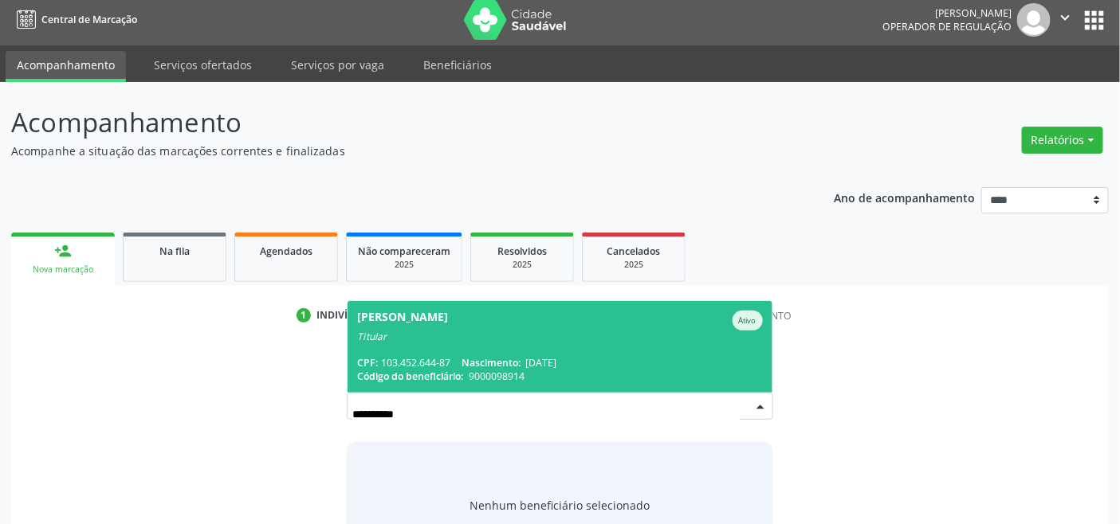
click at [618, 331] on div "Titular" at bounding box center [559, 337] width 405 height 13
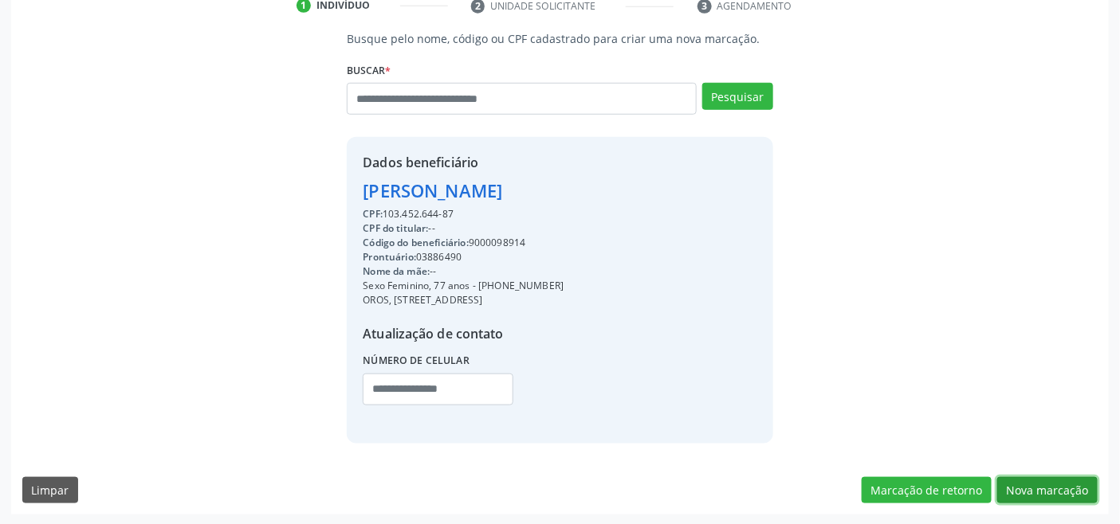
click at [1062, 477] on button "Nova marcação" at bounding box center [1047, 490] width 100 height 27
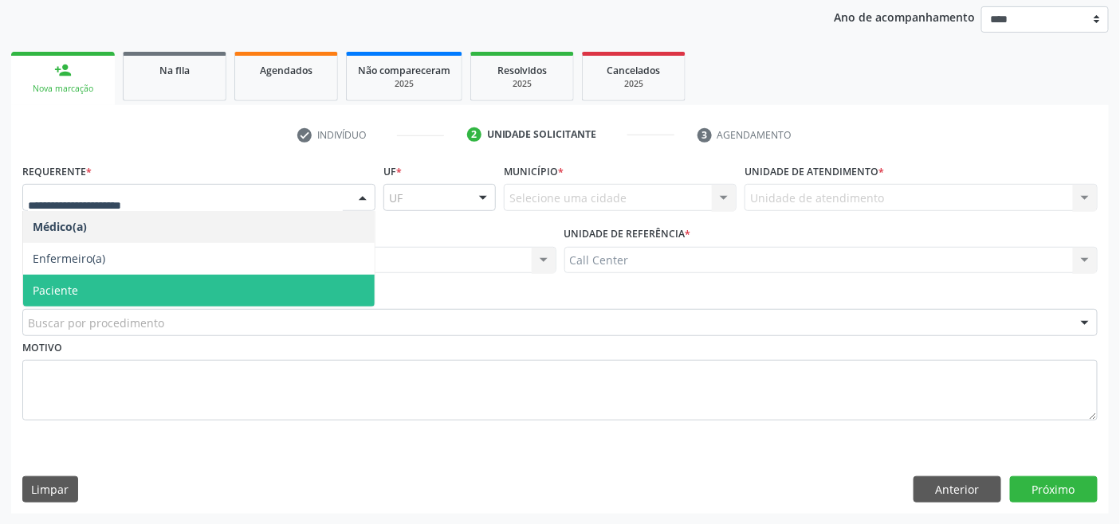
click at [166, 287] on span "Paciente" at bounding box center [198, 291] width 351 height 32
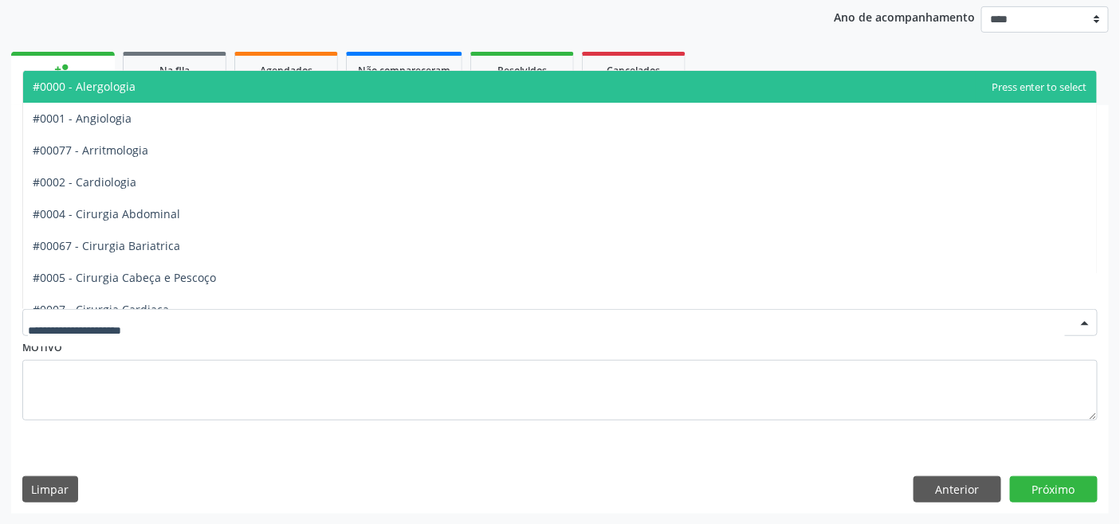
click at [392, 319] on div at bounding box center [559, 322] width 1075 height 27
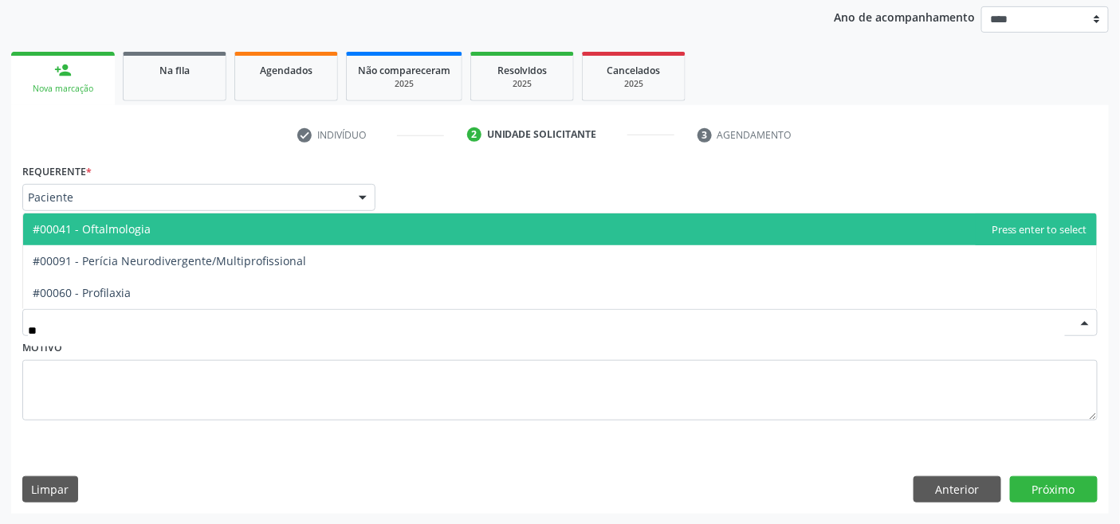
type input "***"
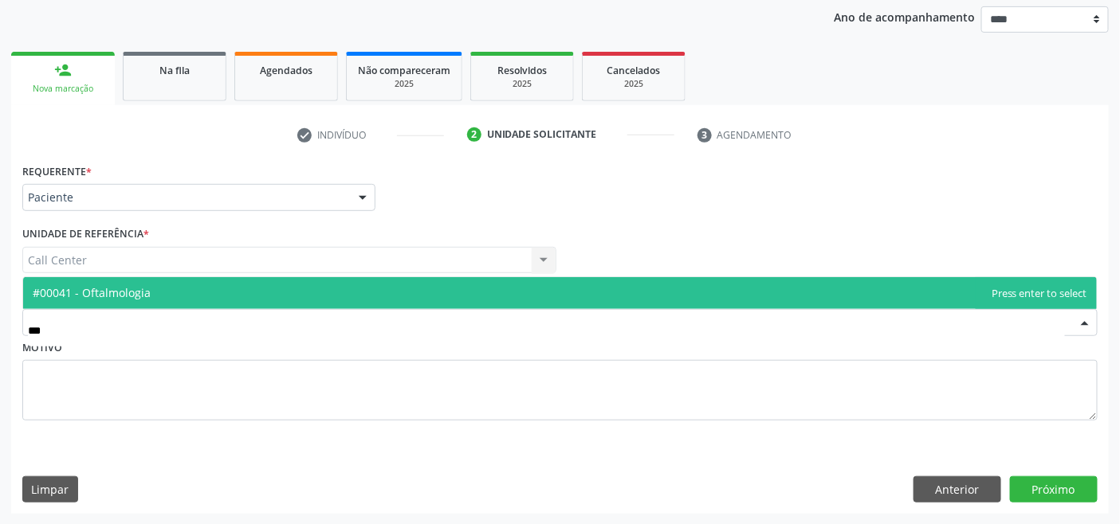
click at [303, 283] on span "#00041 - Oftalmologia" at bounding box center [559, 293] width 1073 height 32
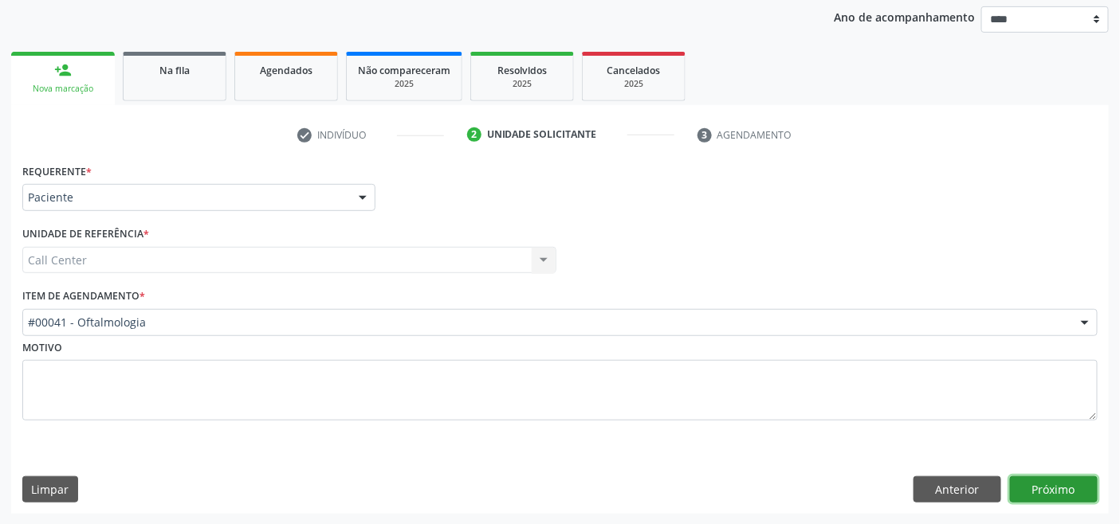
click at [1054, 484] on button "Próximo" at bounding box center [1054, 490] width 88 height 27
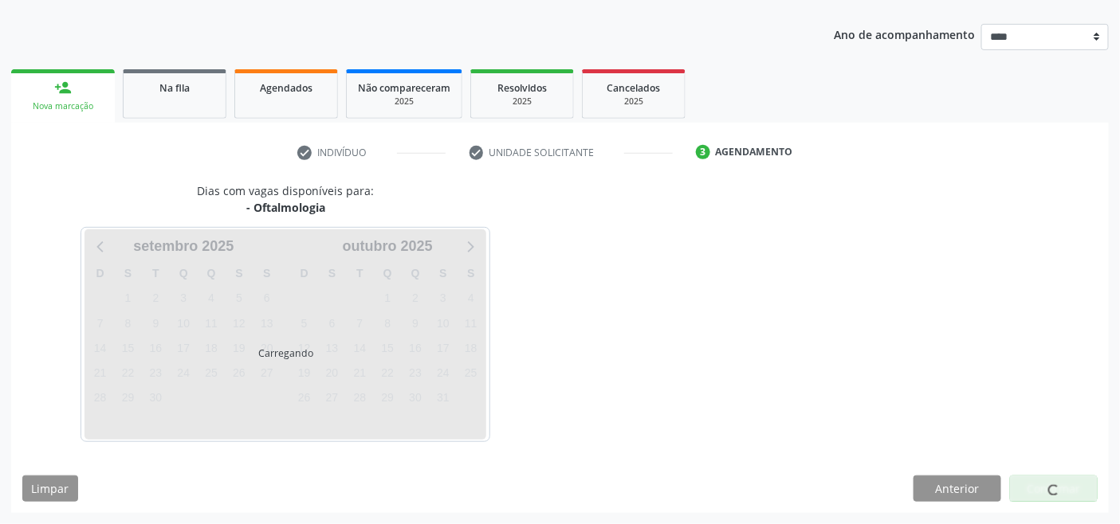
scroll to position [168, 0]
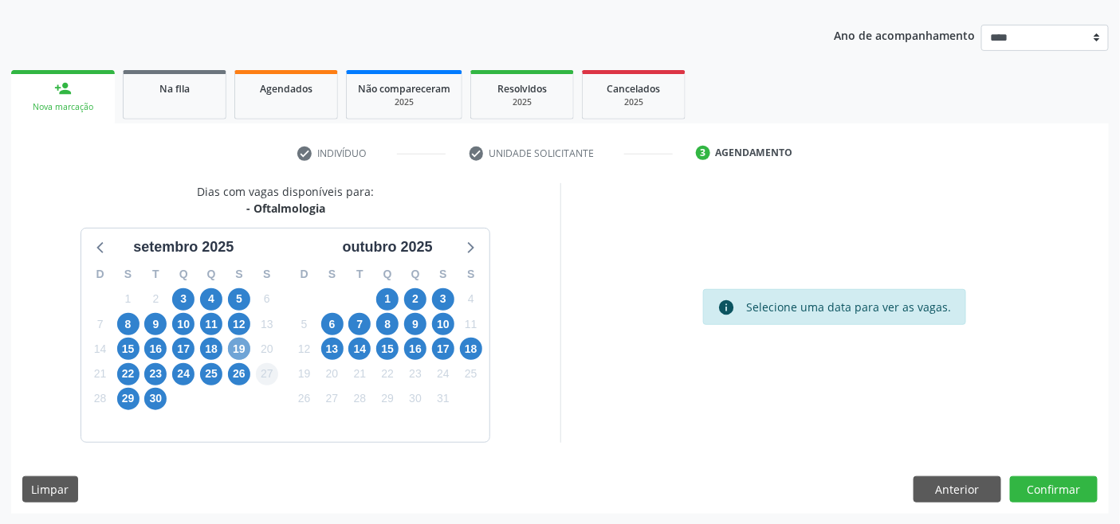
drag, startPoint x: 239, startPoint y: 348, endPoint x: 263, endPoint y: 363, distance: 27.9
click at [240, 348] on span "19" at bounding box center [239, 349] width 22 height 22
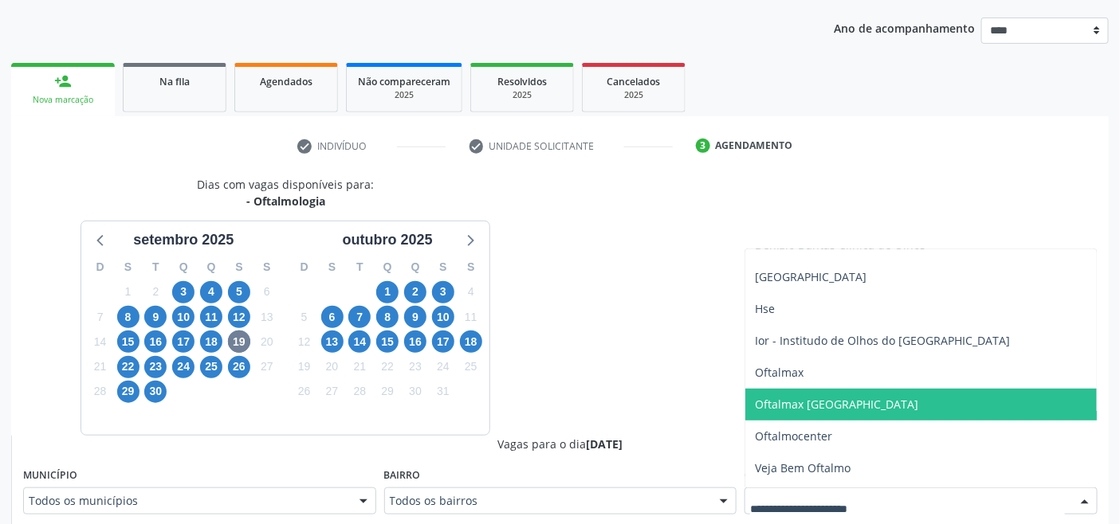
scroll to position [183, 0]
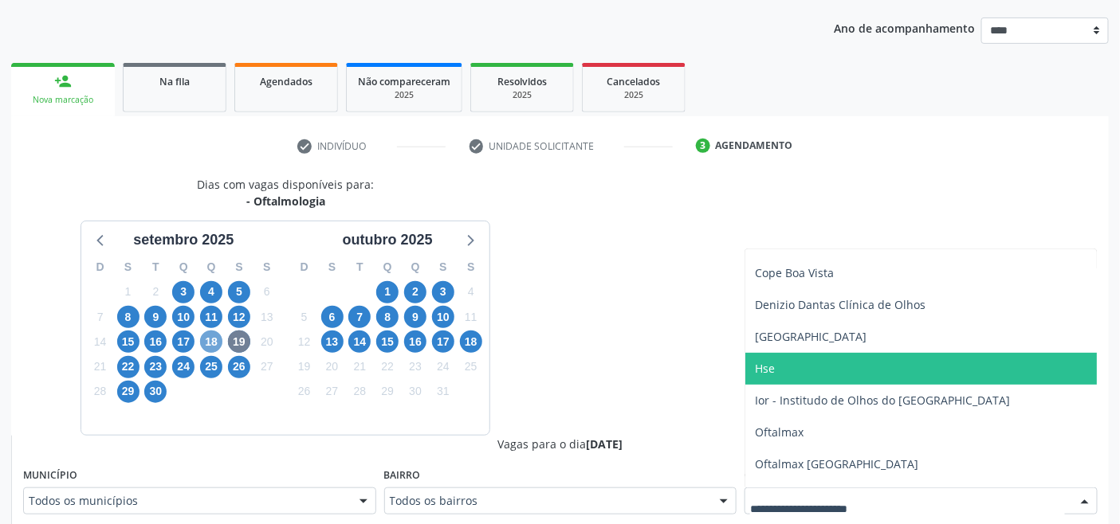
click at [213, 340] on span "18" at bounding box center [211, 342] width 22 height 22
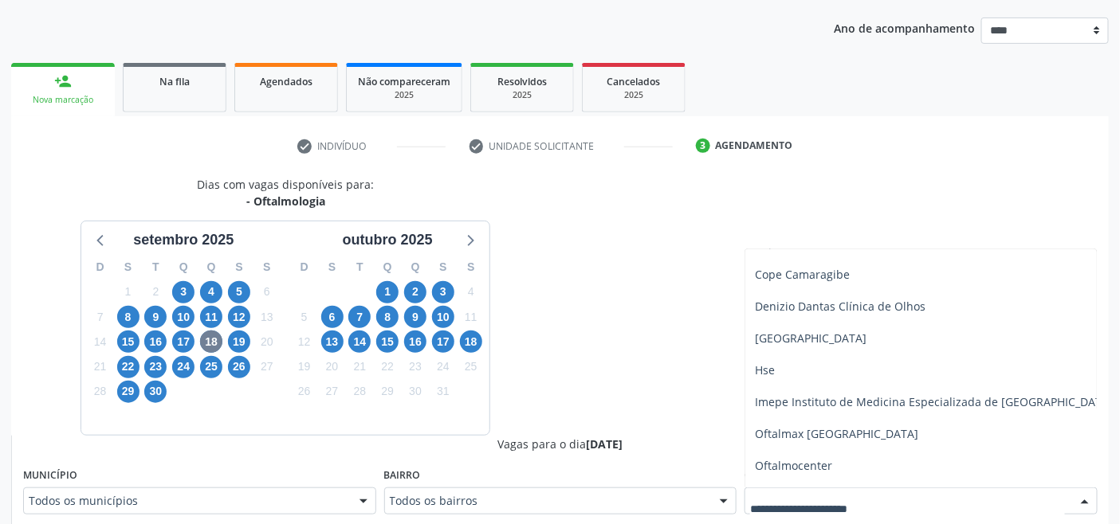
scroll to position [222, 0]
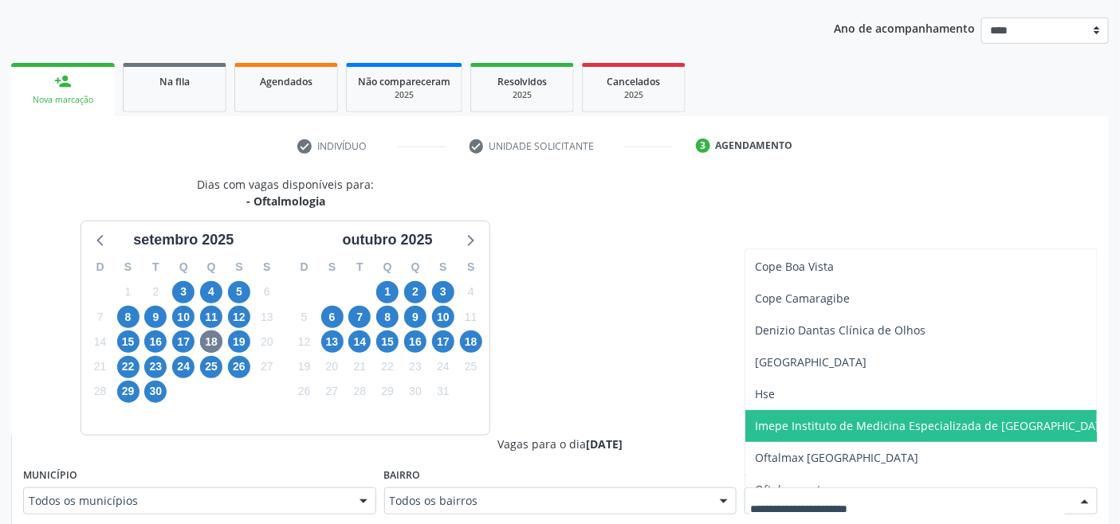
click at [842, 425] on span "Imepe Instituto de Medicina Especializada de [GEOGRAPHIC_DATA]" at bounding box center [934, 425] width 358 height 15
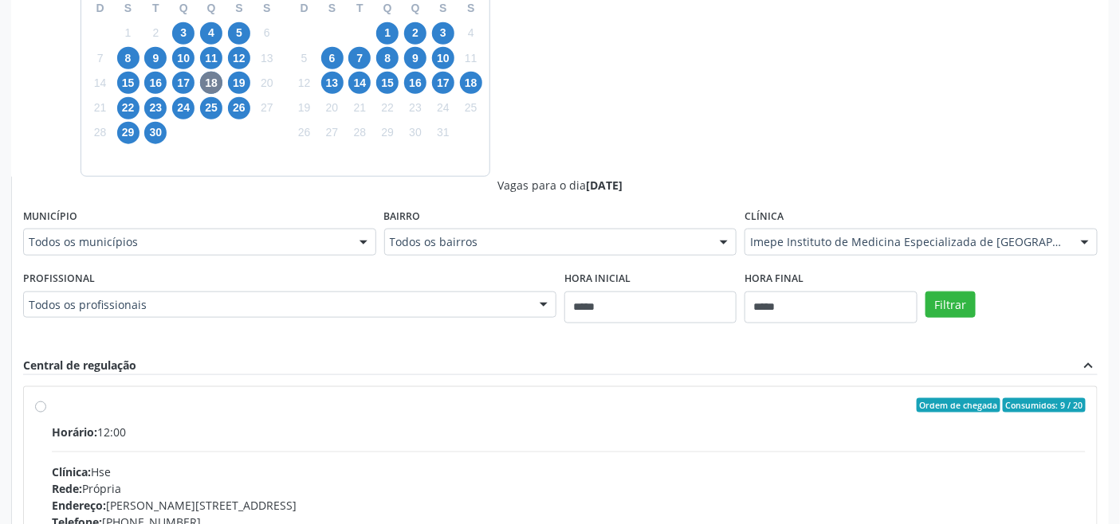
scroll to position [441, 0]
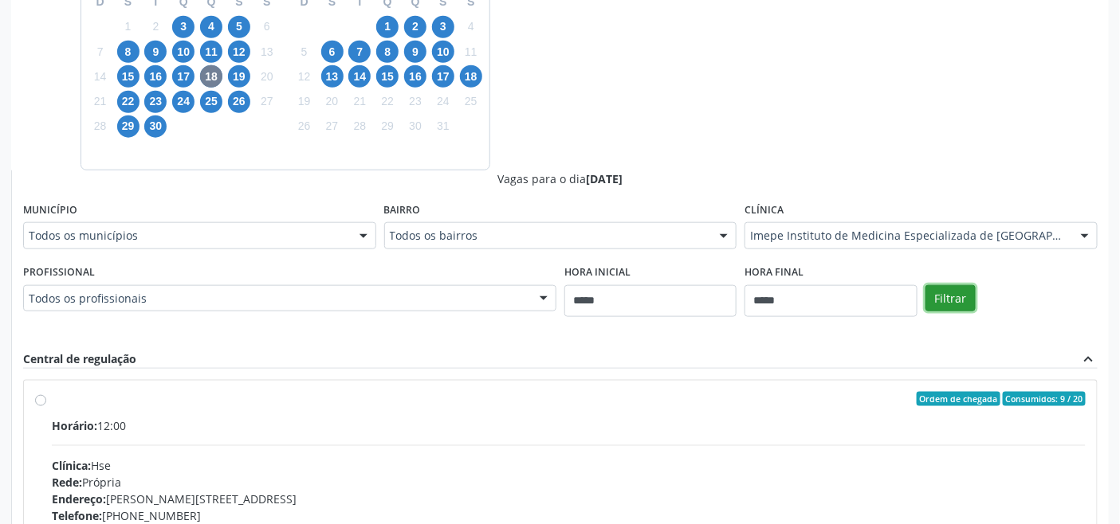
click at [941, 290] on button "Filtrar" at bounding box center [950, 298] width 50 height 27
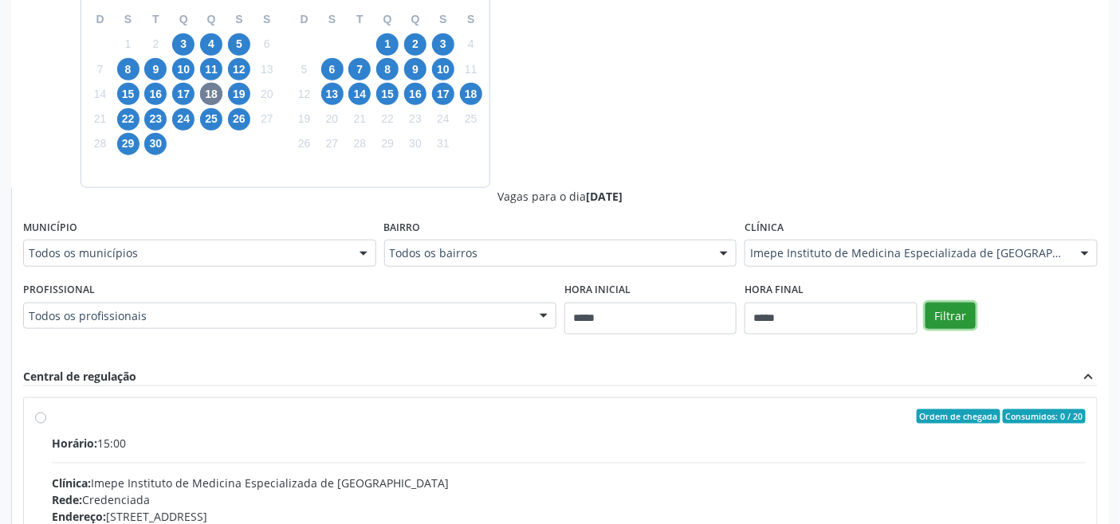
scroll to position [304, 0]
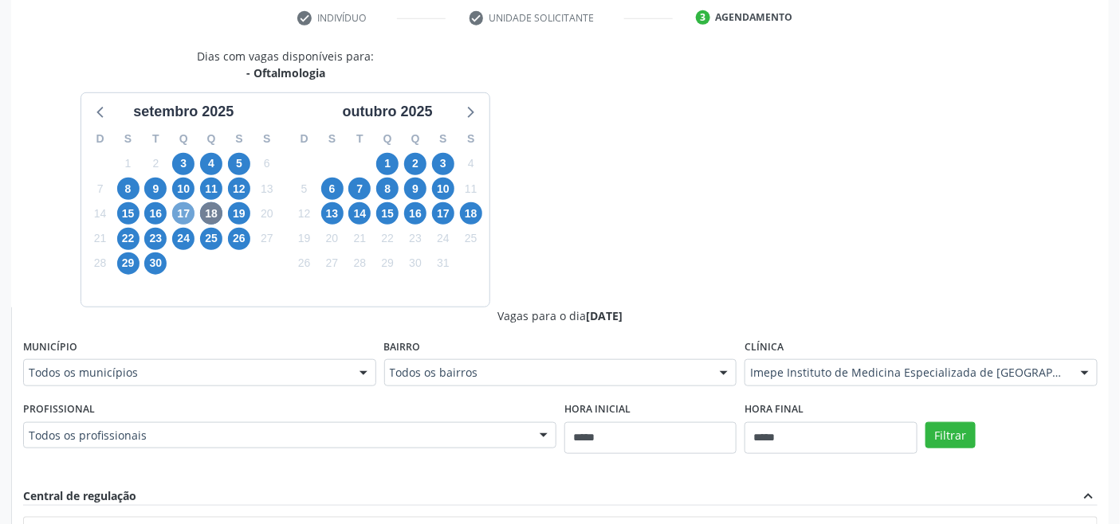
click at [187, 217] on span "17" at bounding box center [183, 213] width 22 height 22
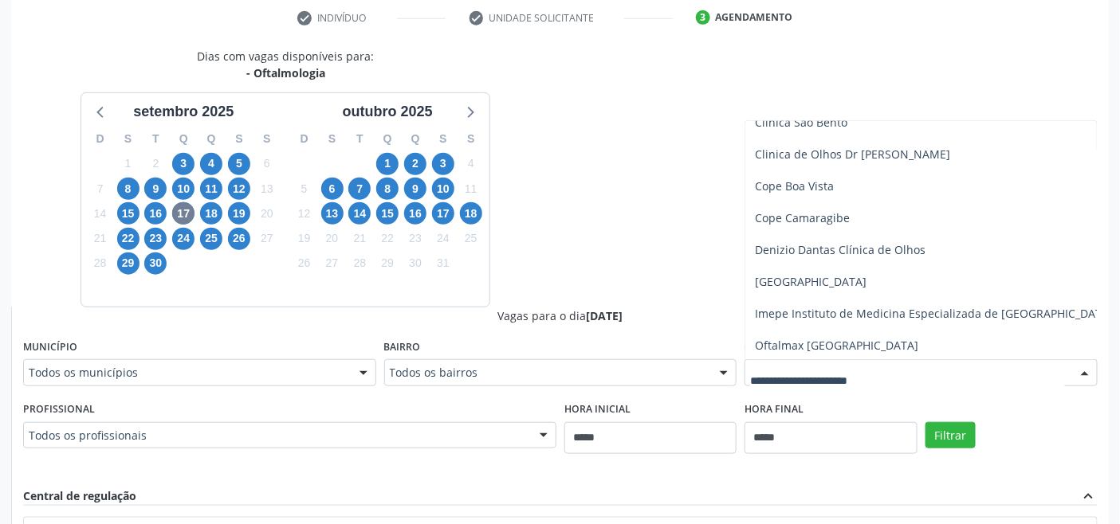
scroll to position [177, 0]
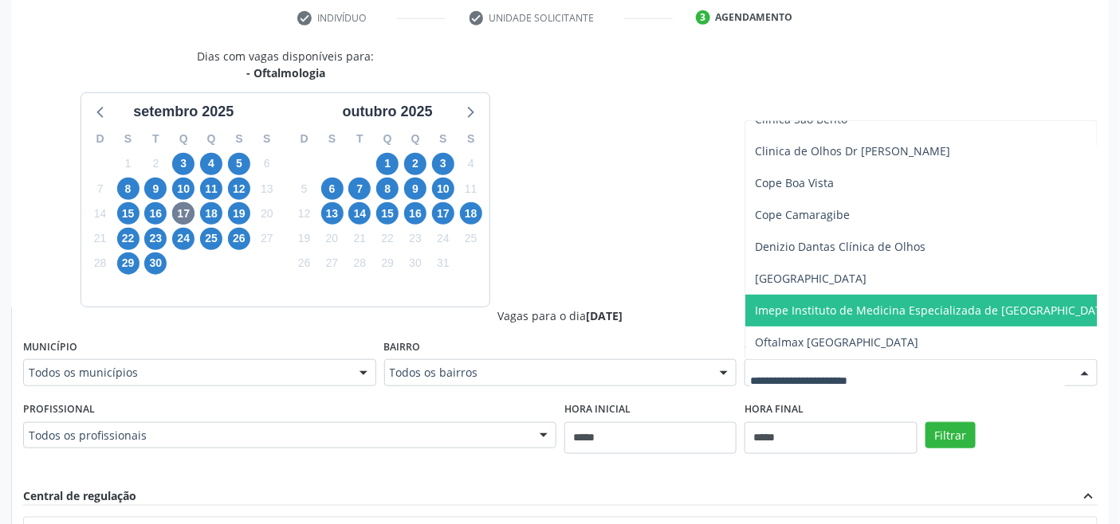
click at [832, 308] on span "Imepe Instituto de Medicina Especializada de Pernambuco" at bounding box center [934, 310] width 358 height 15
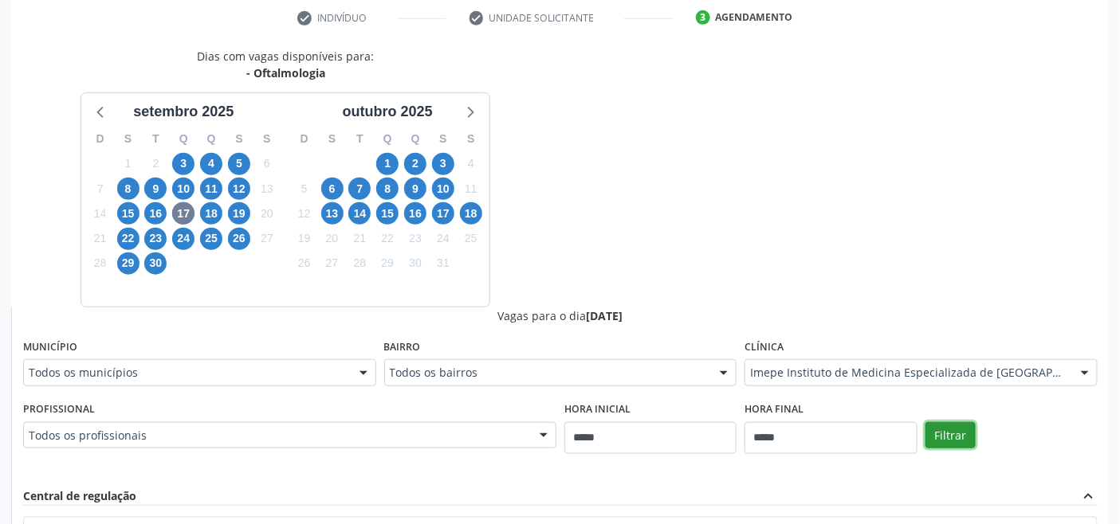
click at [952, 423] on button "Filtrar" at bounding box center [950, 435] width 50 height 27
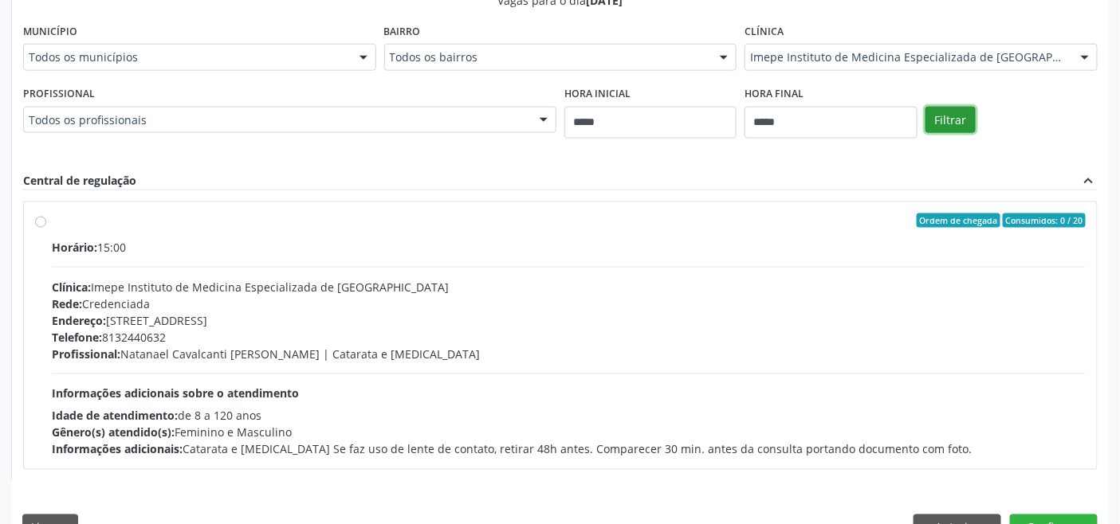
scroll to position [657, 0]
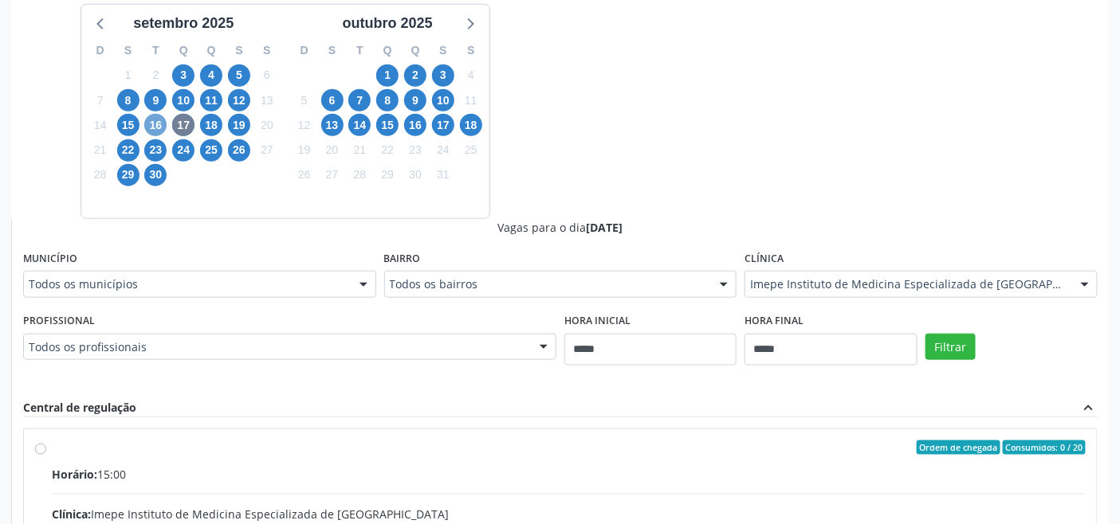
drag, startPoint x: 146, startPoint y: 127, endPoint x: 159, endPoint y: 139, distance: 18.1
click at [147, 127] on span "16" at bounding box center [155, 125] width 22 height 22
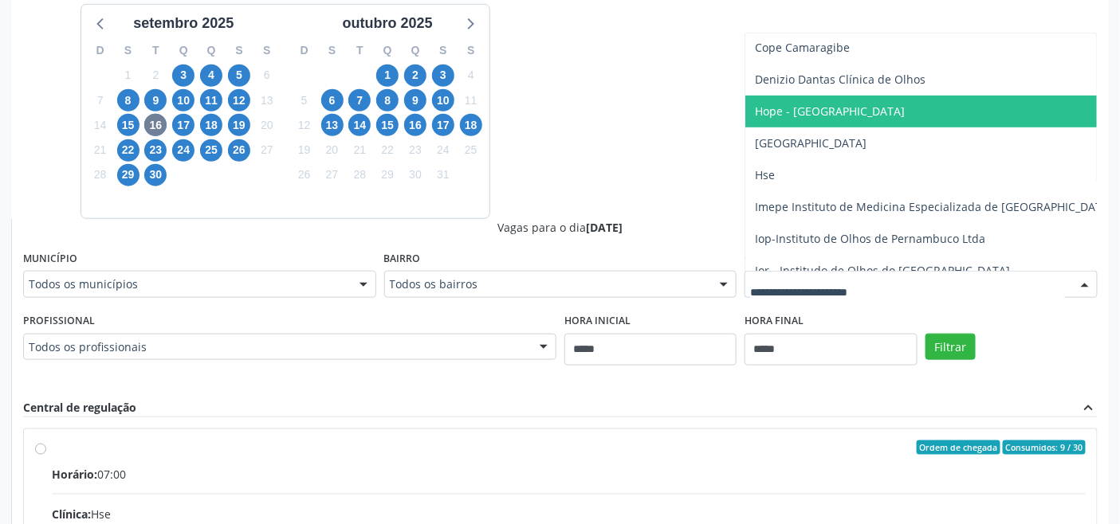
scroll to position [265, 0]
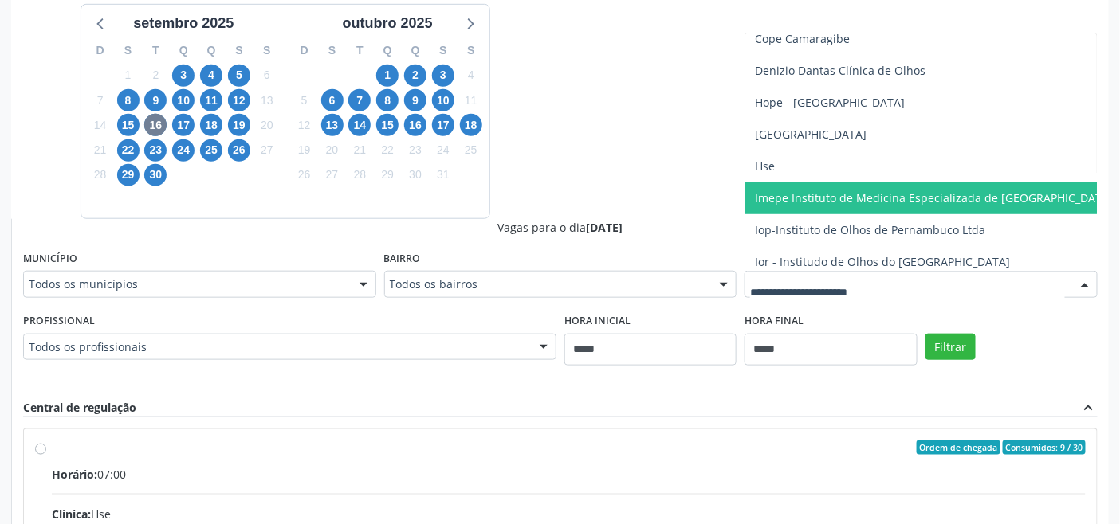
drag, startPoint x: 825, startPoint y: 194, endPoint x: 837, endPoint y: 202, distance: 15.0
click at [826, 195] on span "Imepe Instituto de Medicina Especializada de Pernambuco" at bounding box center [934, 197] width 358 height 15
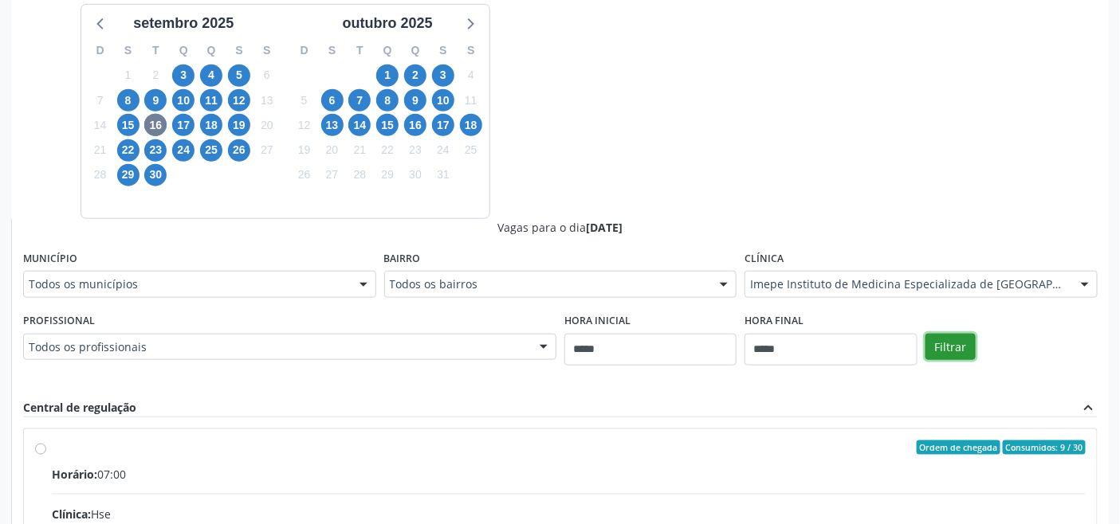
click at [960, 341] on button "Filtrar" at bounding box center [950, 347] width 50 height 27
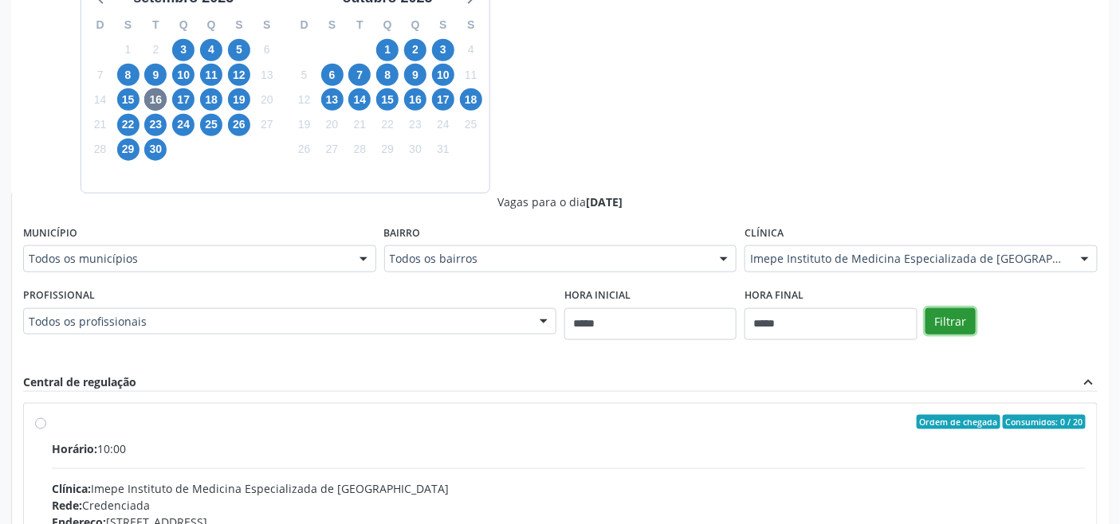
scroll to position [304, 0]
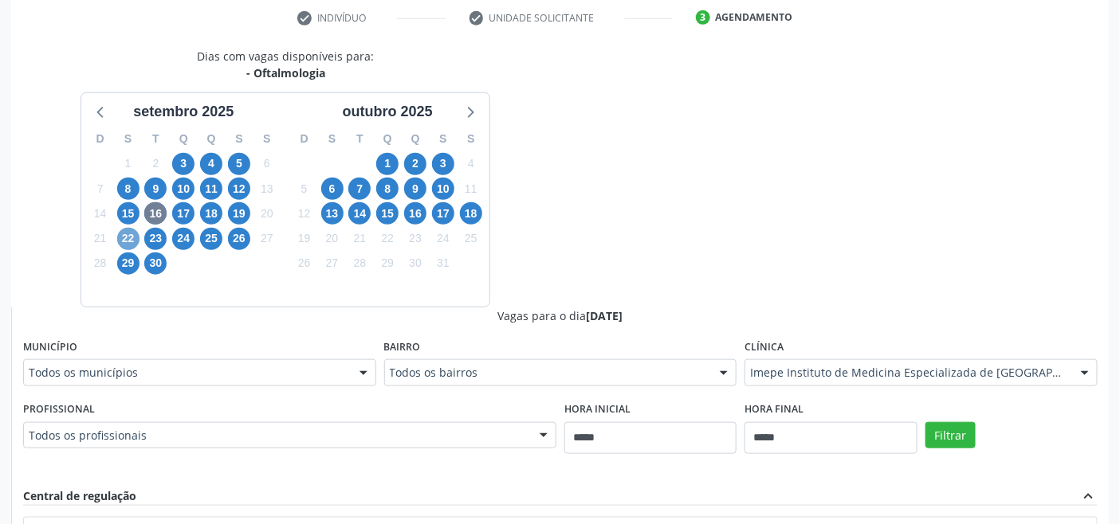
click at [129, 233] on span "22" at bounding box center [128, 239] width 22 height 22
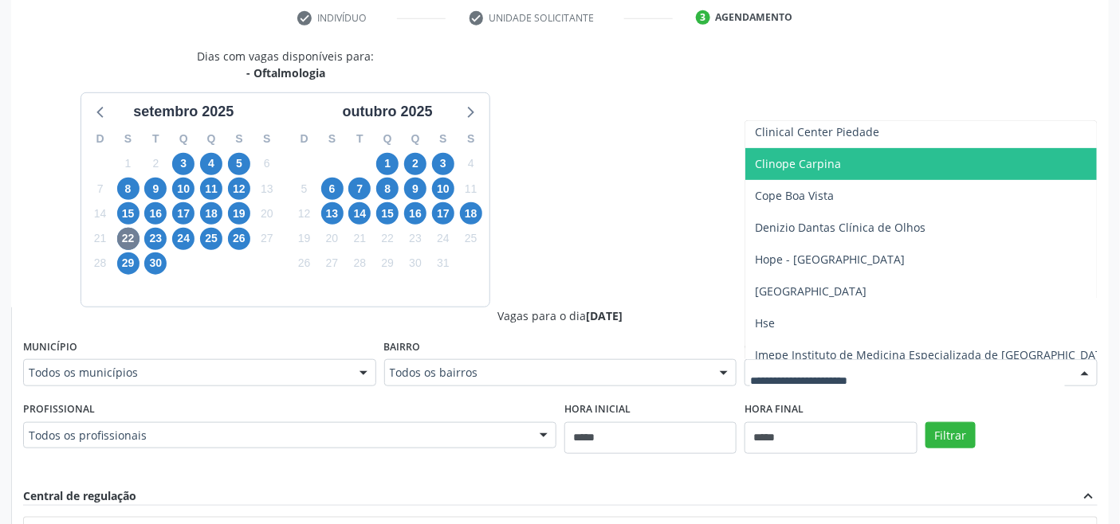
scroll to position [265, 0]
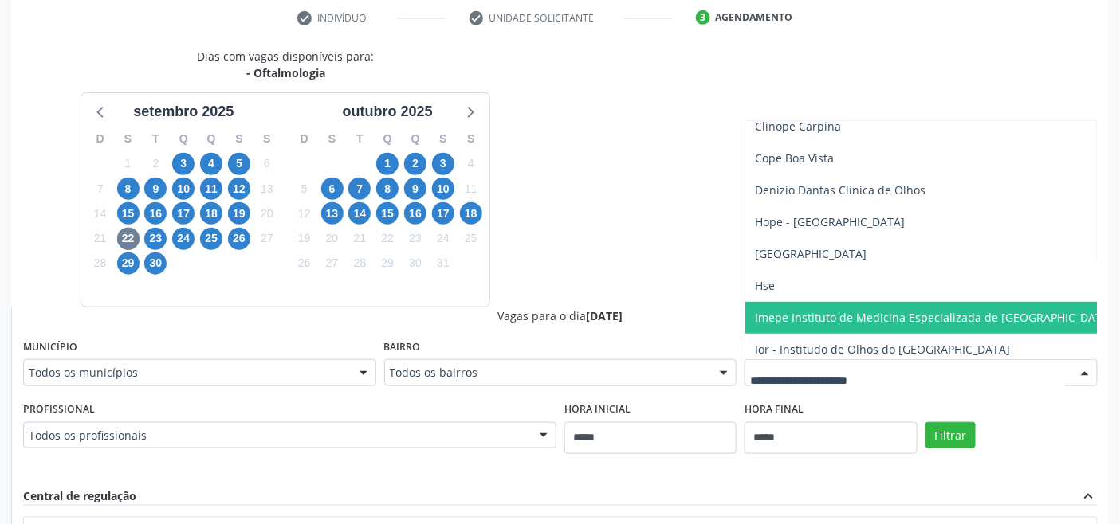
click at [853, 313] on span "Imepe Instituto de Medicina Especializada de Pernambuco" at bounding box center [934, 317] width 358 height 15
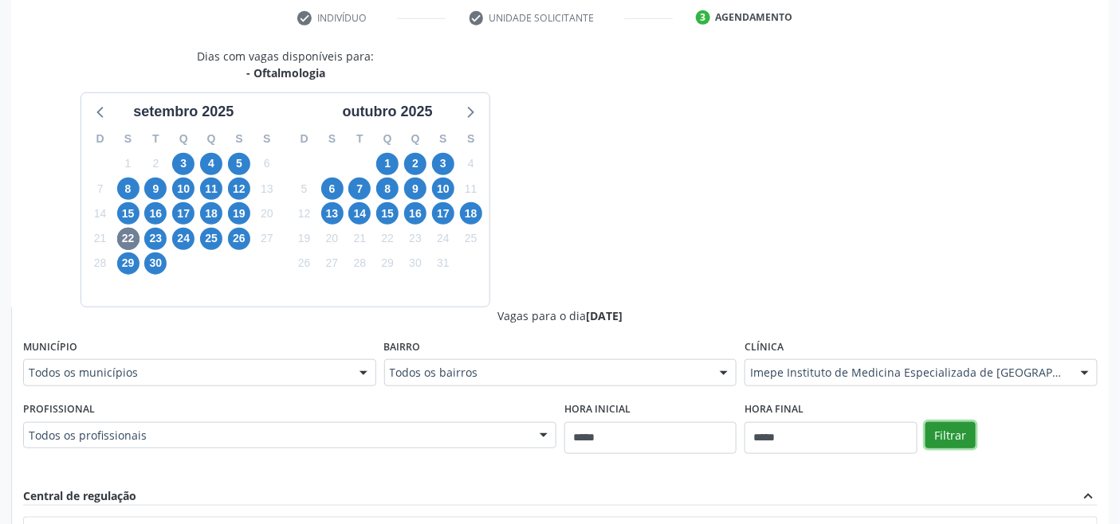
click at [940, 431] on button "Filtrar" at bounding box center [950, 435] width 50 height 27
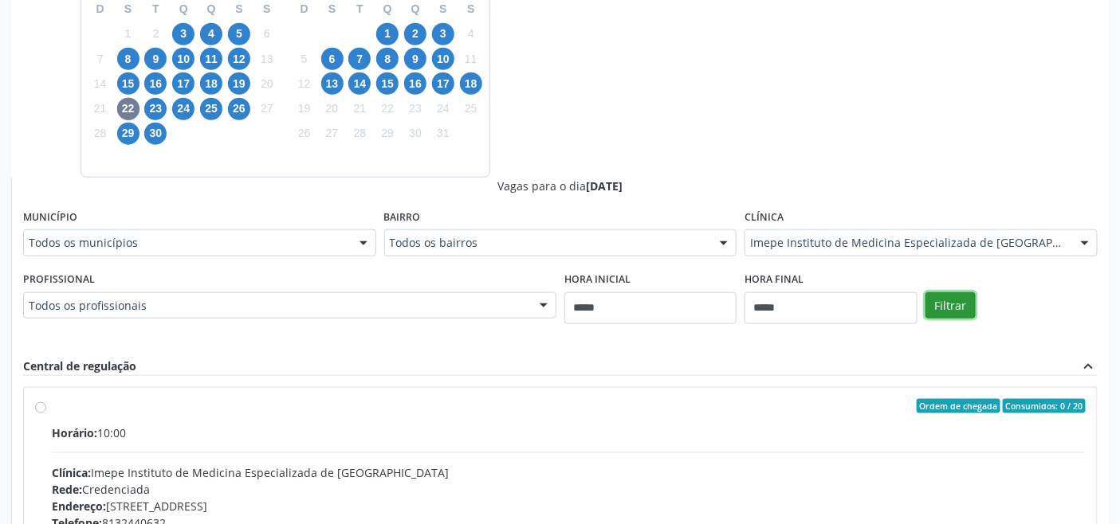
scroll to position [304, 0]
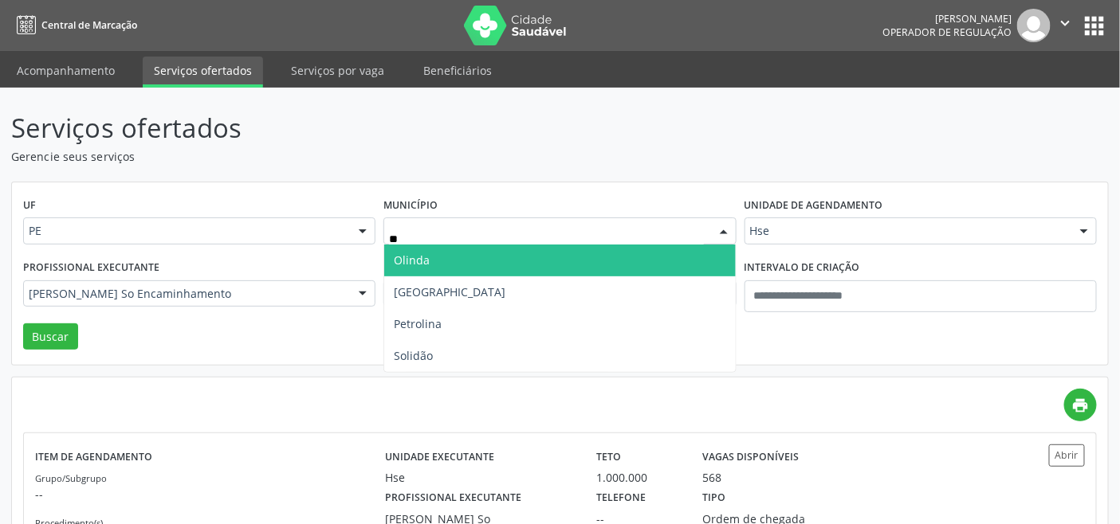
type input "***"
click at [443, 255] on span "Olinda" at bounding box center [559, 261] width 351 height 32
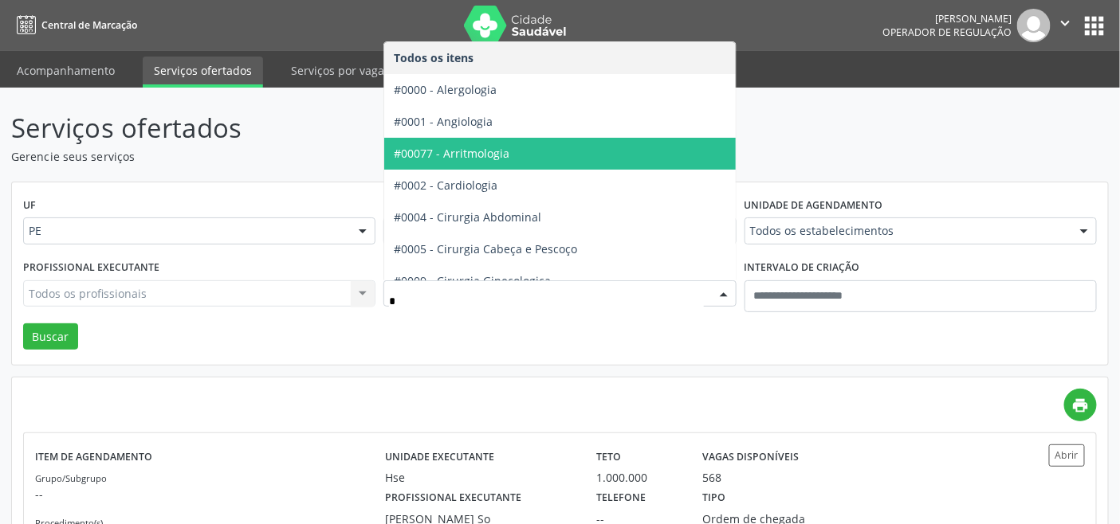
type input "**"
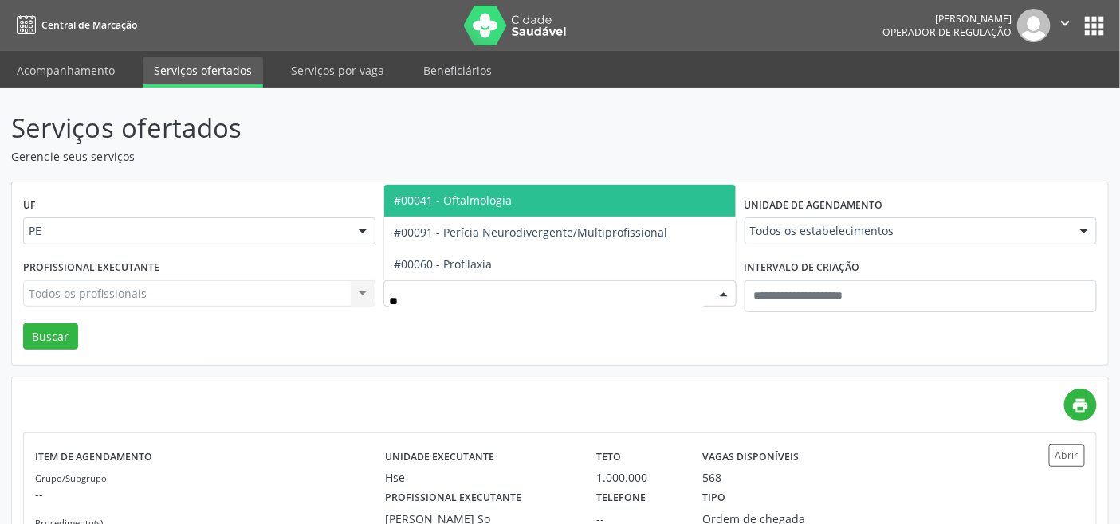
click at [453, 203] on span "#00041 - Oftalmologia" at bounding box center [453, 200] width 118 height 15
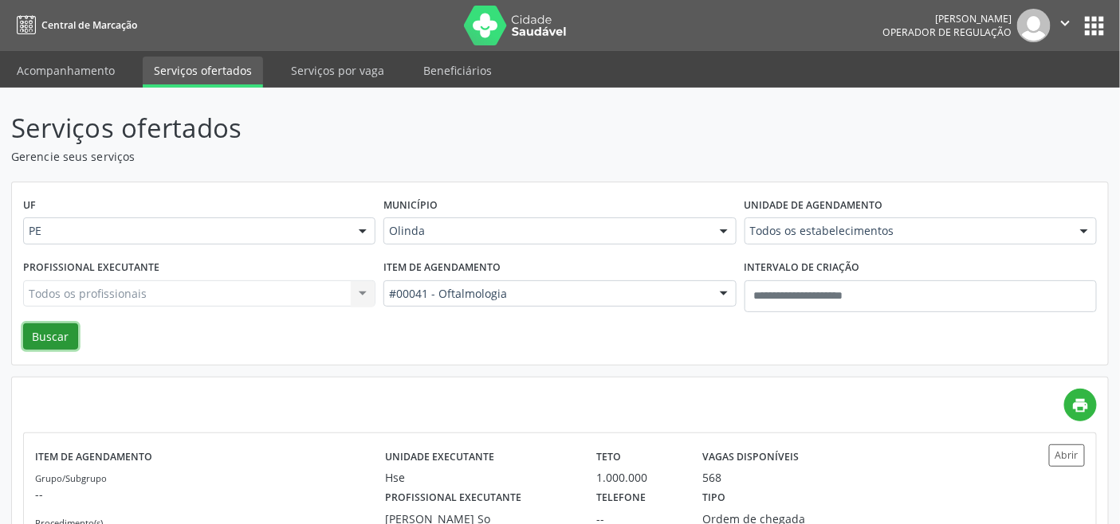
click at [59, 331] on button "Buscar" at bounding box center [50, 337] width 55 height 27
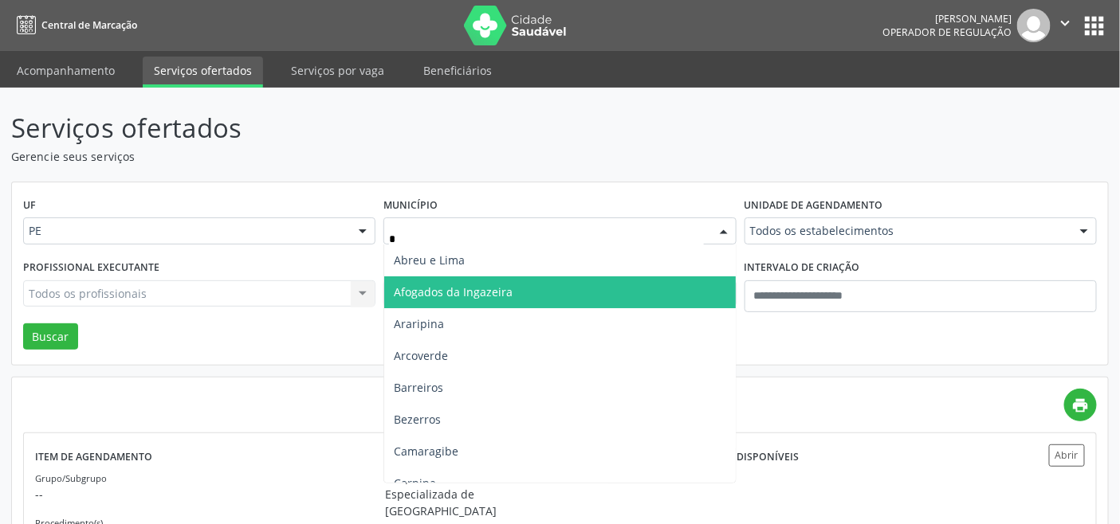
type input "**"
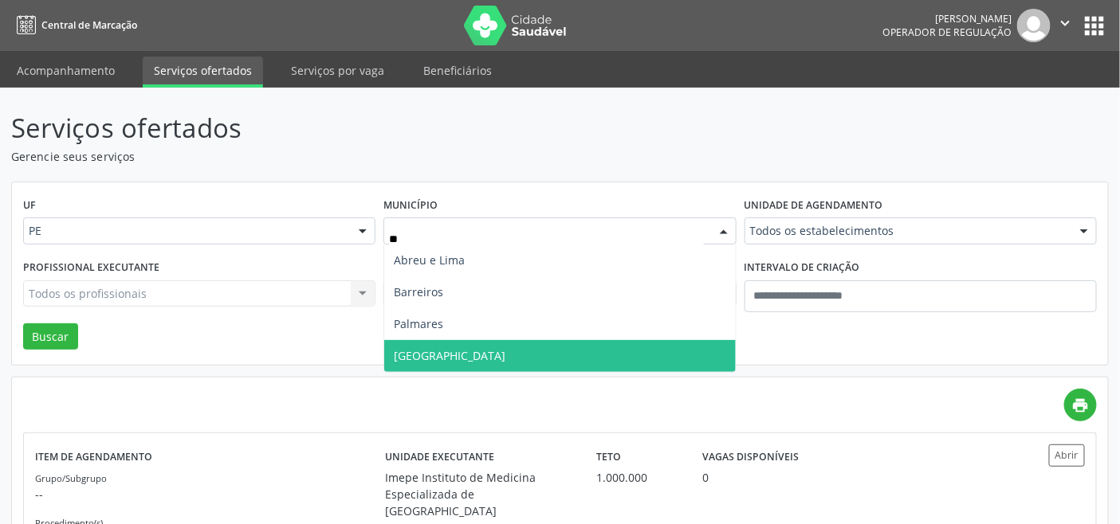
click at [442, 353] on span "[GEOGRAPHIC_DATA]" at bounding box center [559, 356] width 351 height 32
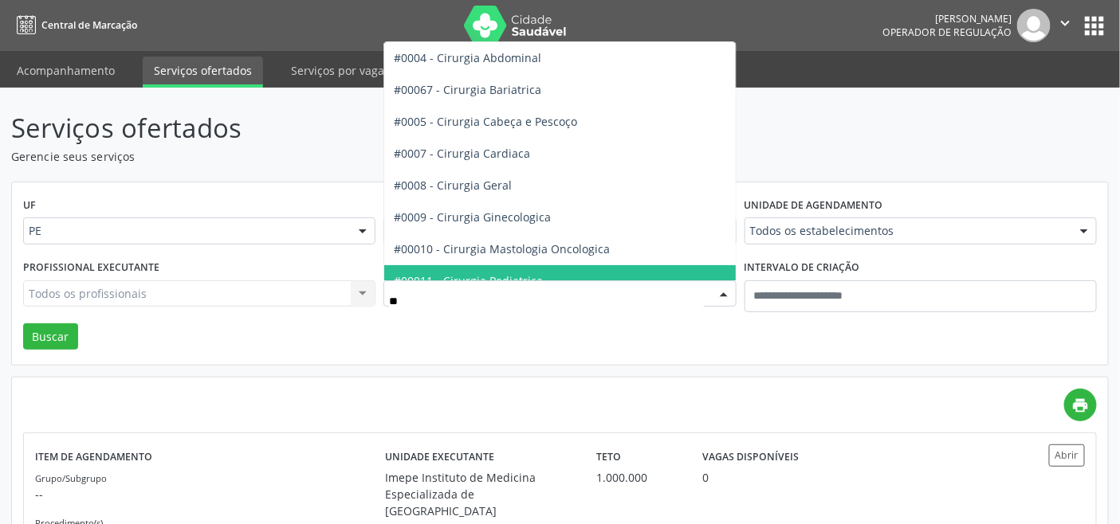
type input "***"
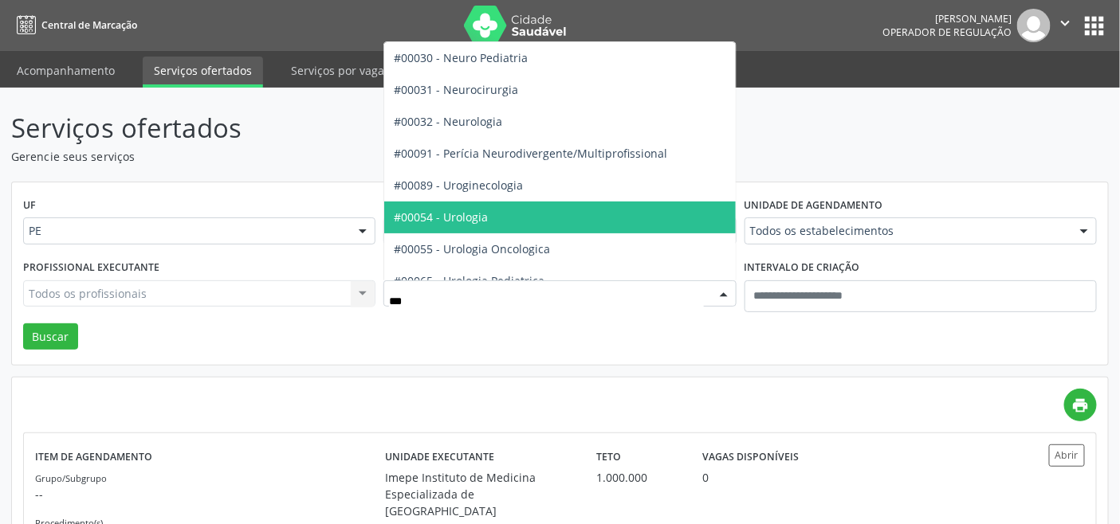
click at [482, 218] on span "#00054 - Urologia" at bounding box center [441, 217] width 94 height 15
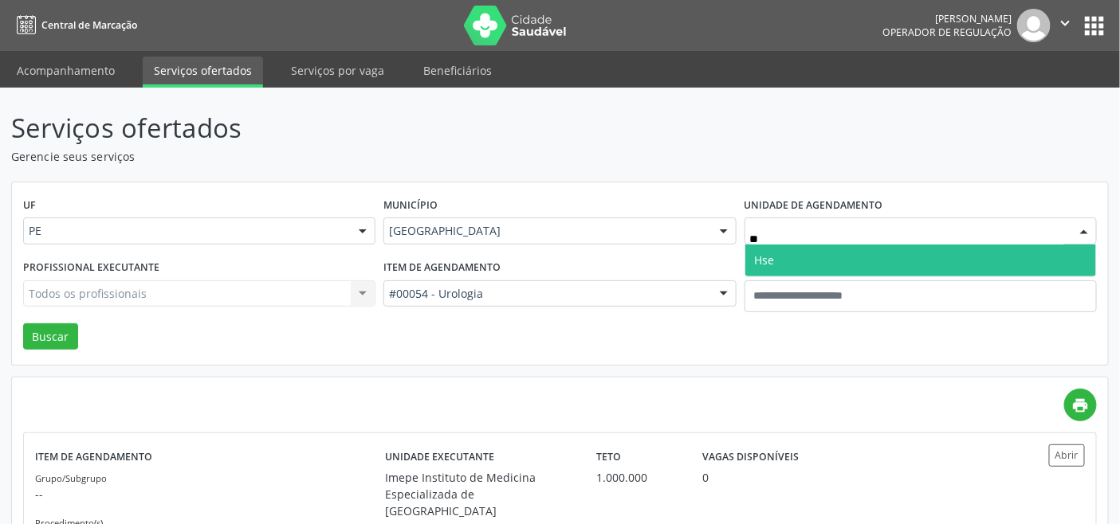
type input "***"
click at [781, 257] on span "Hse" at bounding box center [920, 261] width 351 height 32
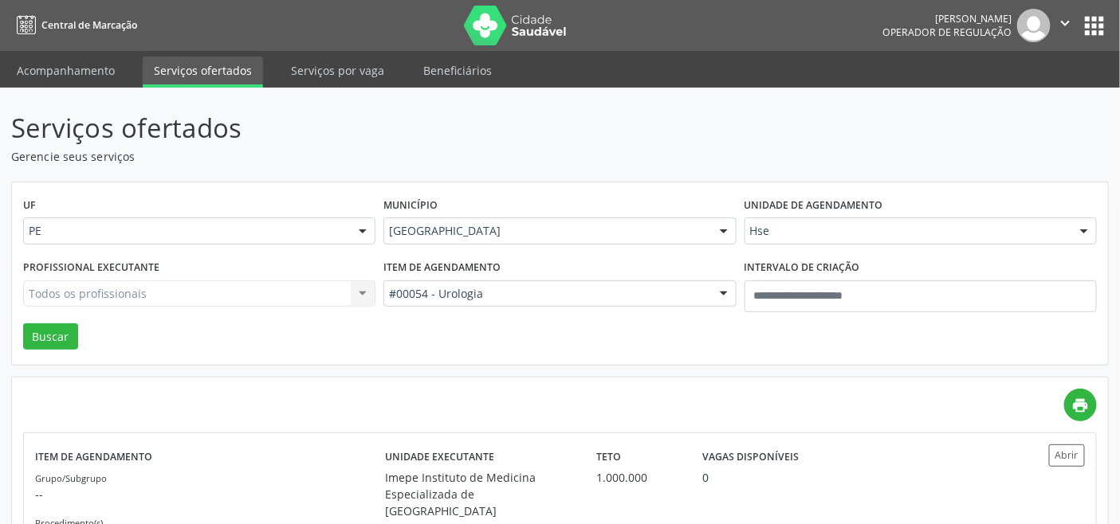
click at [202, 292] on div "Todos os profissionais Todos os profissionais Adalberto Aguiar Interaminense Ju…" at bounding box center [199, 293] width 352 height 27
click at [203, 292] on div "Todos os profissionais Todos os profissionais Adalberto Aguiar Interaminense Ju…" at bounding box center [199, 293] width 352 height 27
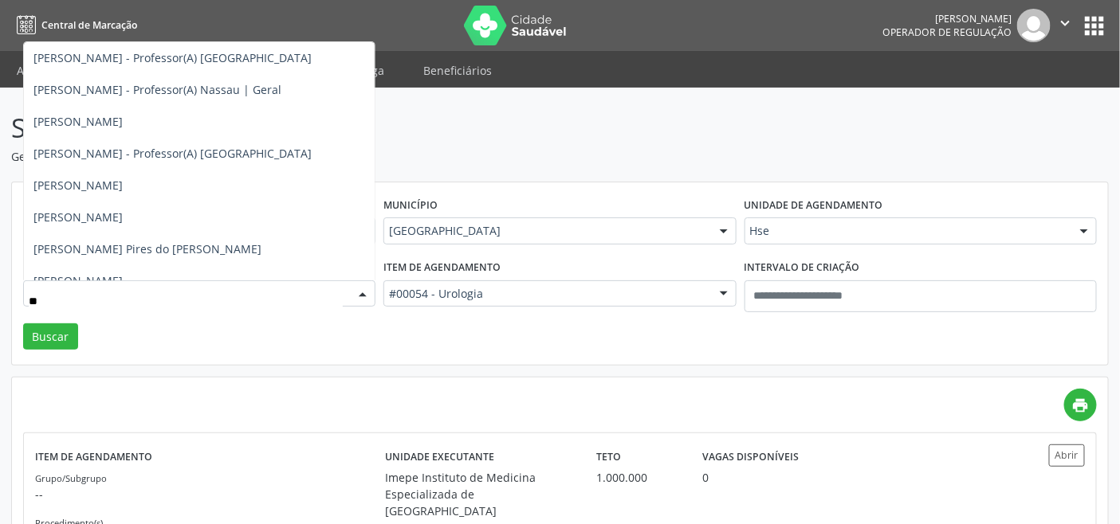
type input "***"
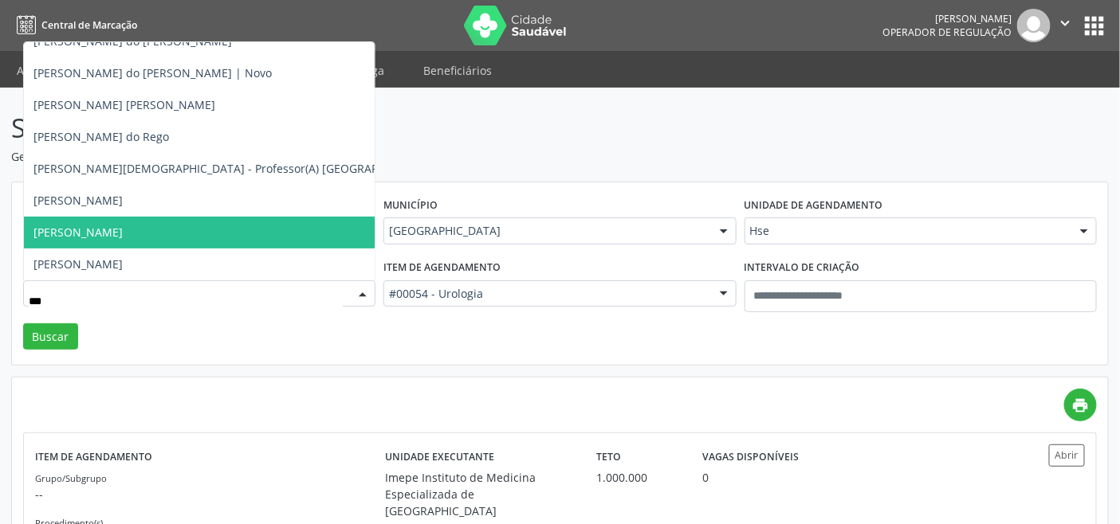
click at [133, 234] on span "[PERSON_NAME]" at bounding box center [233, 233] width 419 height 32
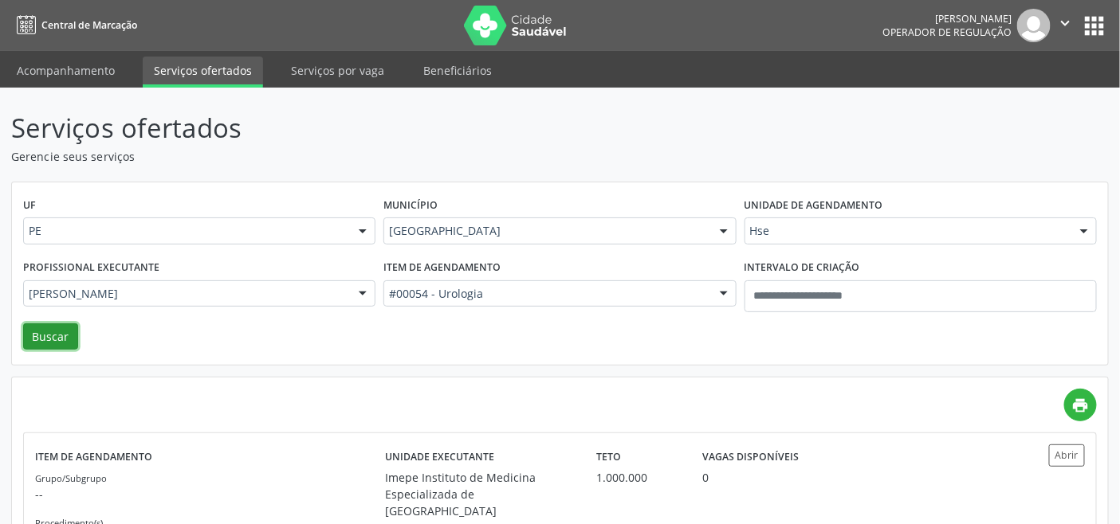
click at [45, 337] on button "Buscar" at bounding box center [50, 337] width 55 height 27
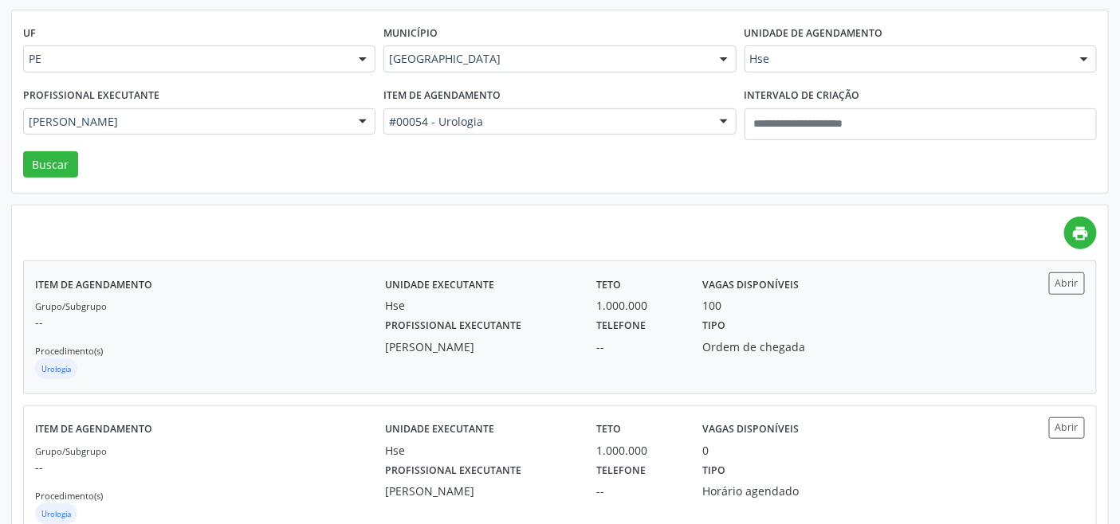
scroll to position [220, 0]
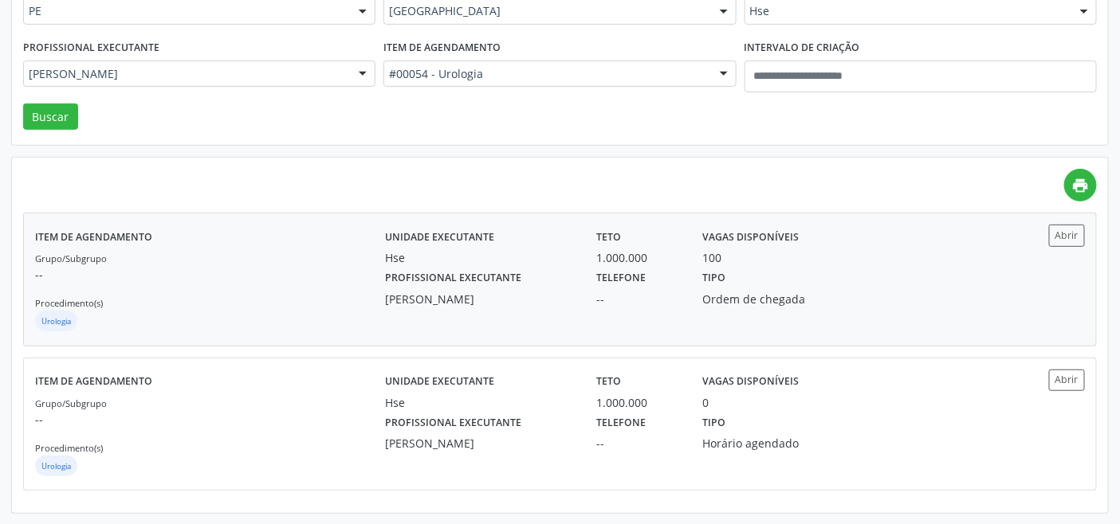
click at [158, 307] on div "Grupo/Subgrupo -- Procedimento(s) Urologia" at bounding box center [210, 291] width 350 height 85
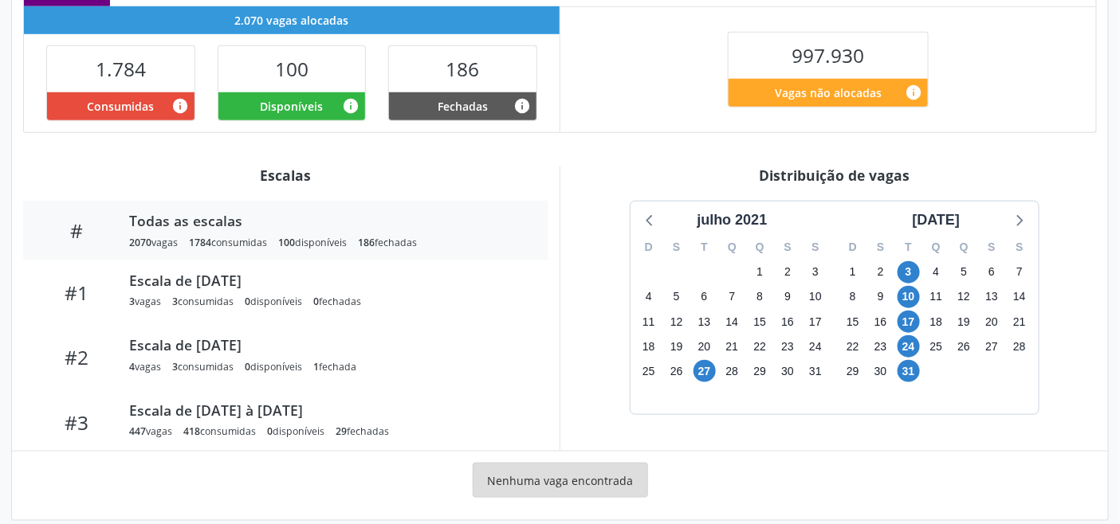
scroll to position [402, 0]
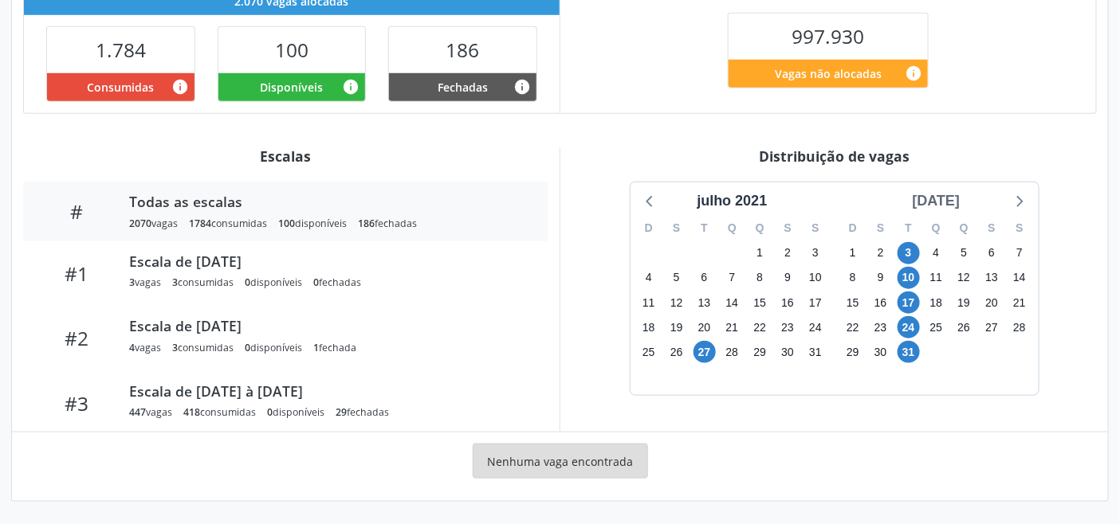
click at [964, 204] on div "[DATE]" at bounding box center [936, 201] width 61 height 22
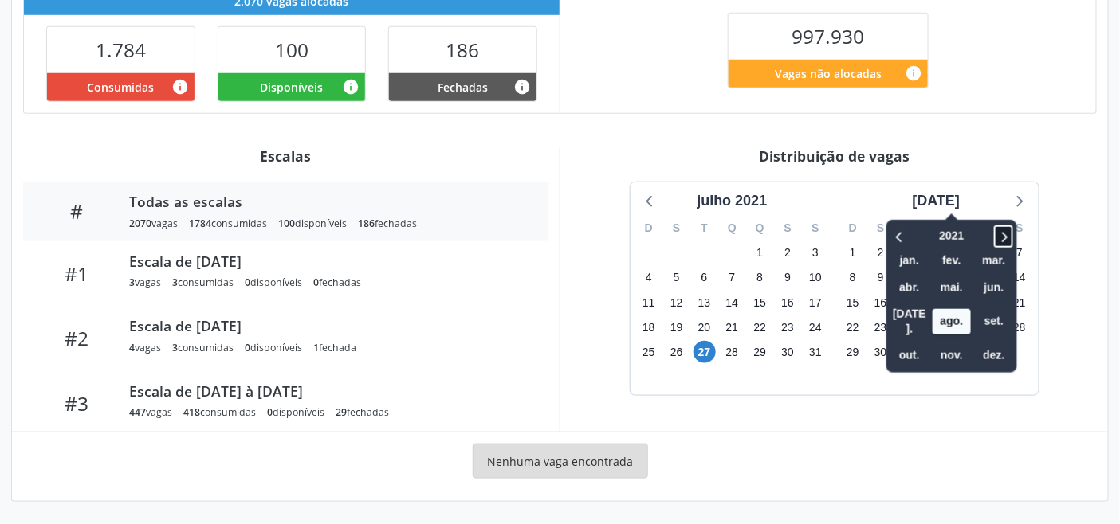
click at [995, 237] on icon at bounding box center [1003, 236] width 16 height 19
click at [997, 236] on span at bounding box center [1003, 237] width 19 height 22
click at [1000, 235] on div "2023 jan. fev. mar. abr. mai. jun. [DATE]. ago. set. out. nov. dez." at bounding box center [951, 296] width 131 height 153
click at [995, 232] on icon at bounding box center [1003, 236] width 16 height 19
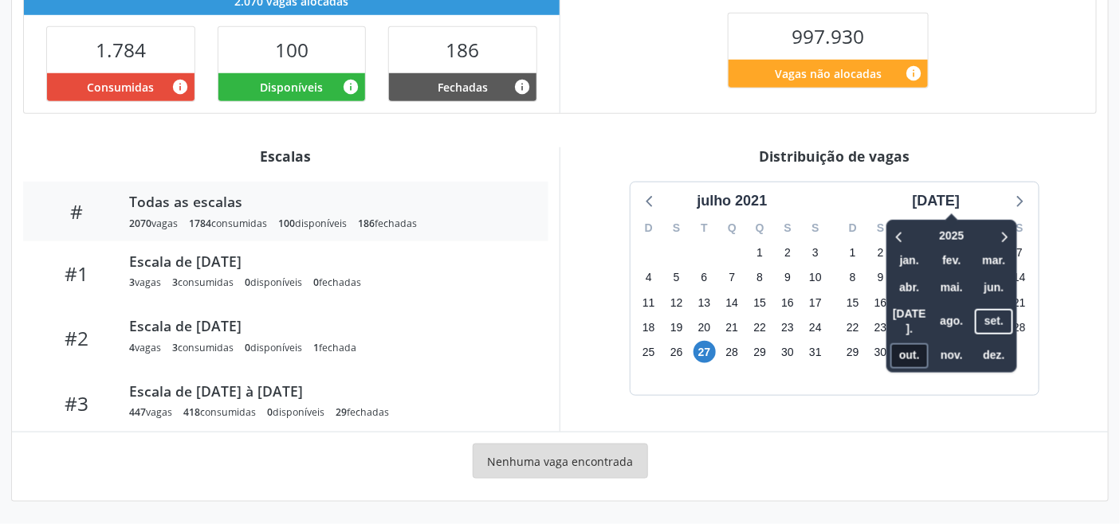
click at [890, 343] on span "out." at bounding box center [909, 355] width 38 height 25
